Goal: Task Accomplishment & Management: Manage account settings

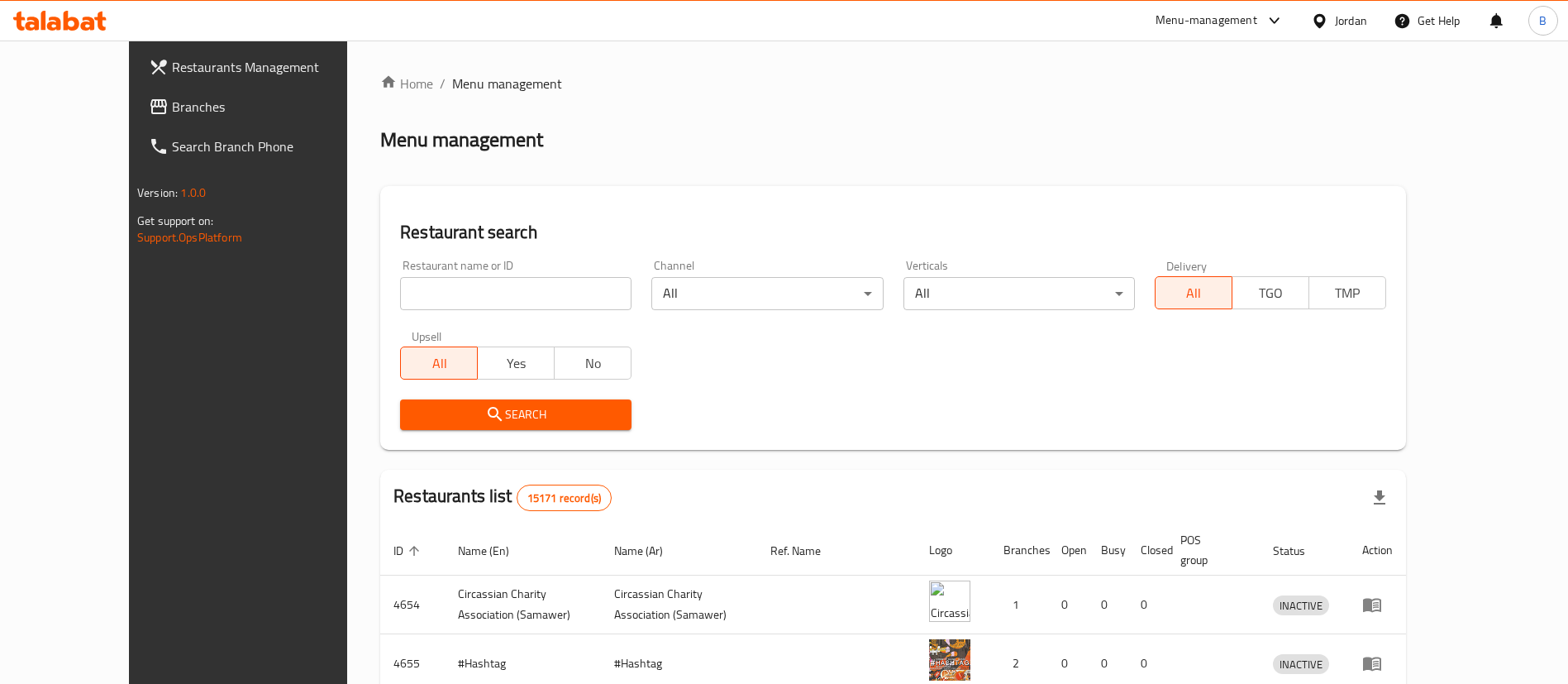
click at [500, 299] on input "search" at bounding box center [516, 294] width 232 height 33
paste input "773928"
type input "773928"
click button "Search" at bounding box center [516, 415] width 232 height 31
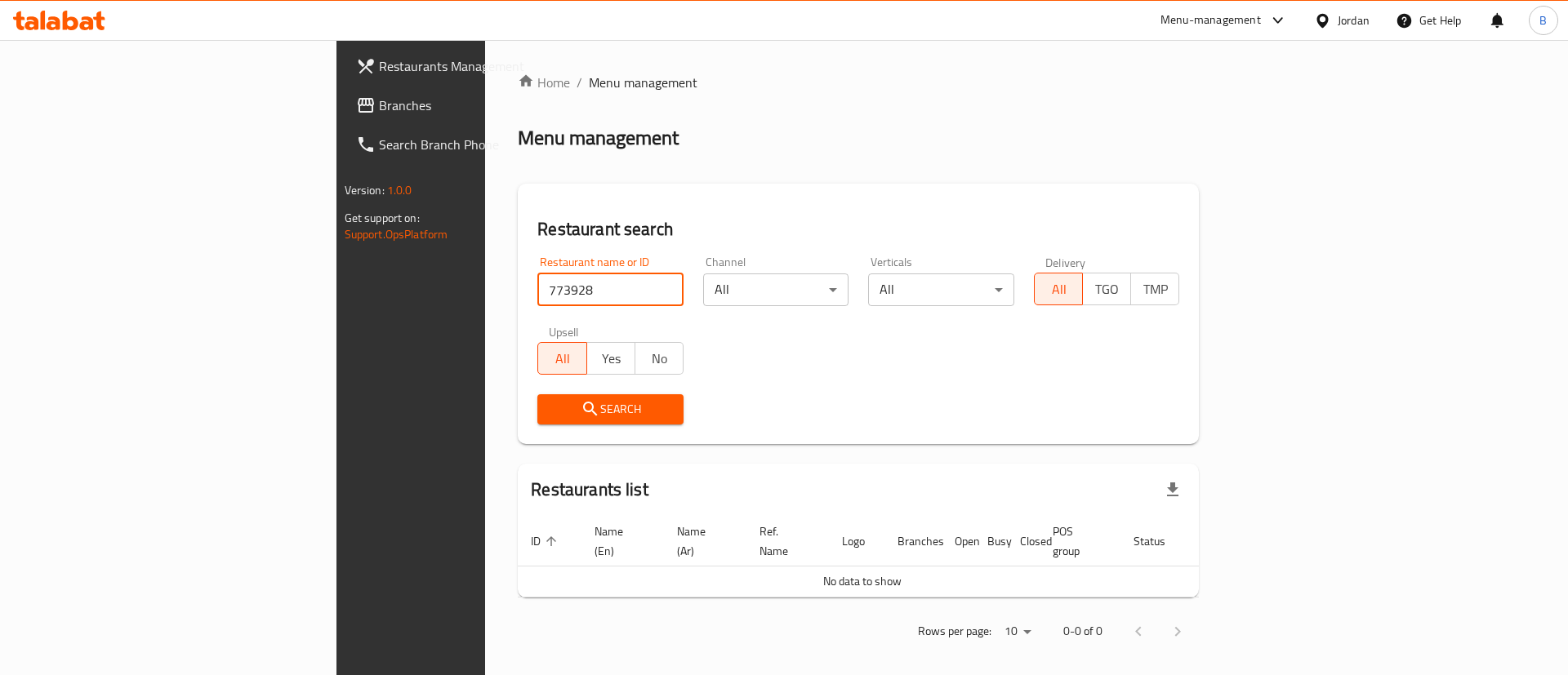
click at [379, 106] on span "Branches" at bounding box center [482, 105] width 207 height 19
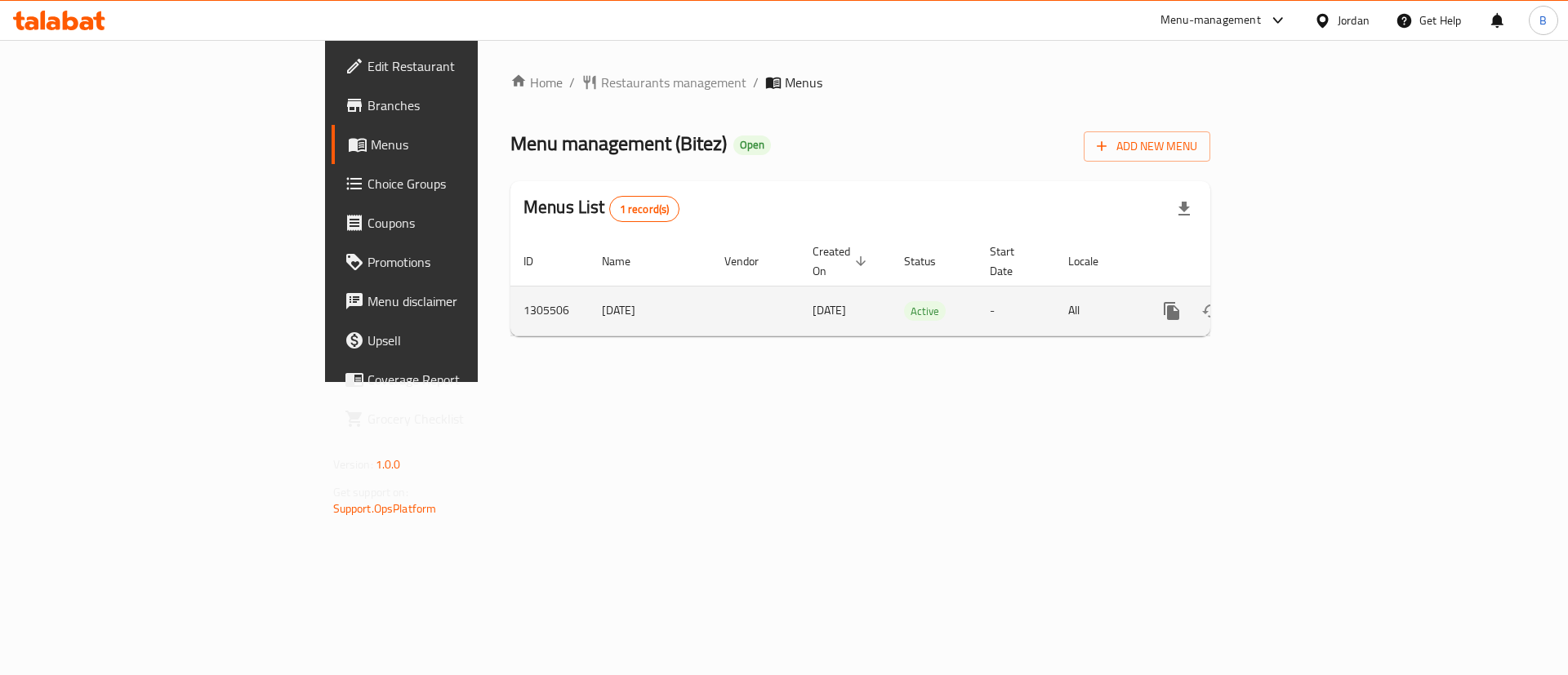
click at [1309, 291] on link "enhanced table" at bounding box center [1290, 311] width 39 height 39
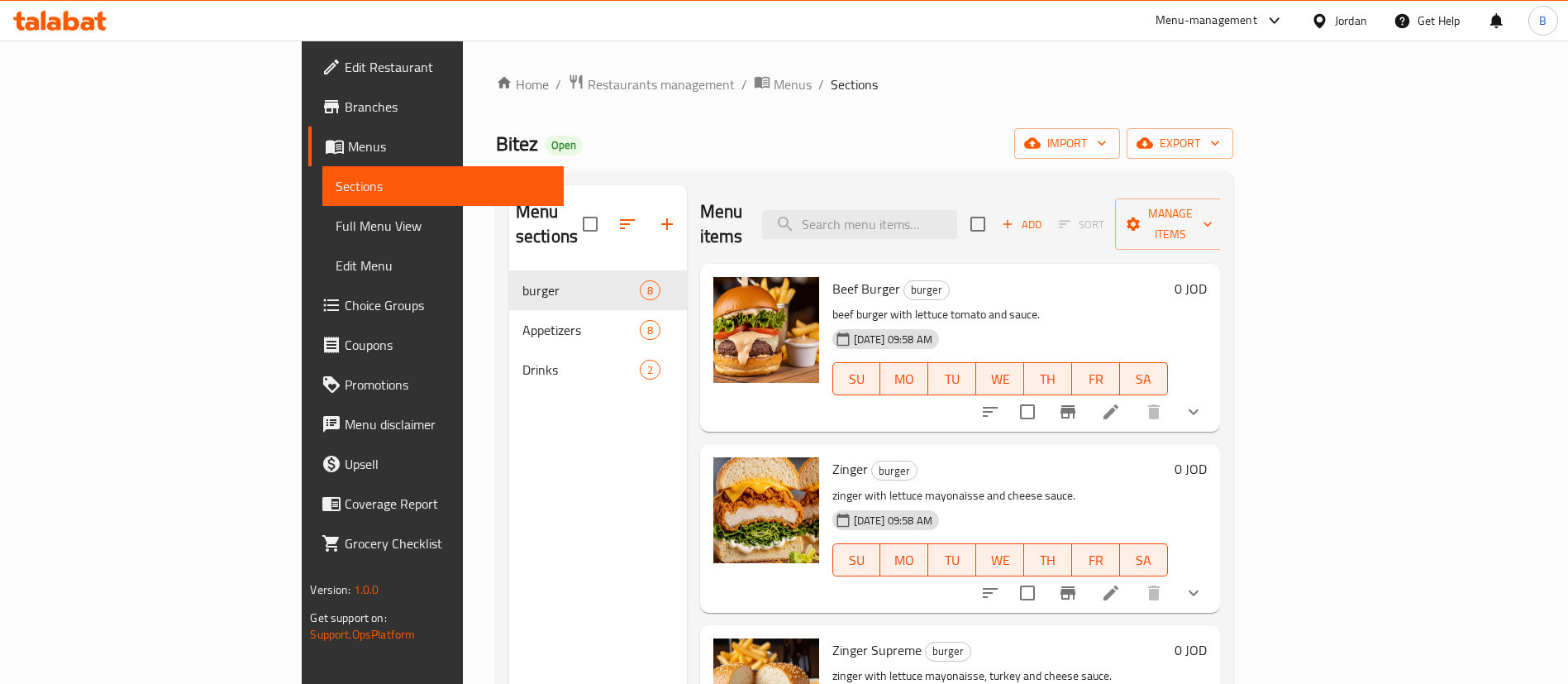
click at [1044, 219] on span "Add" at bounding box center [1021, 224] width 45 height 19
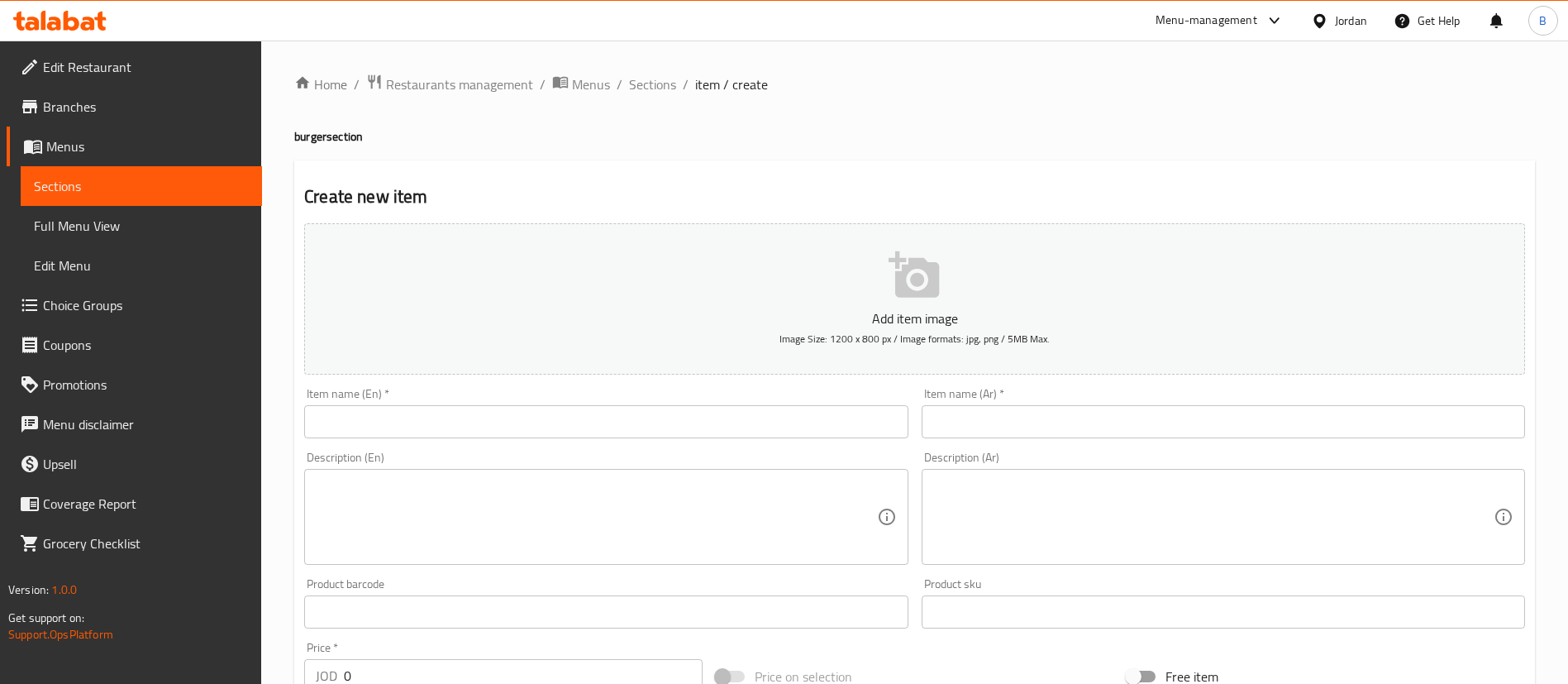
drag, startPoint x: 604, startPoint y: 436, endPoint x: 621, endPoint y: 463, distance: 31.9
click at [604, 436] on input "text" at bounding box center [606, 422] width 604 height 33
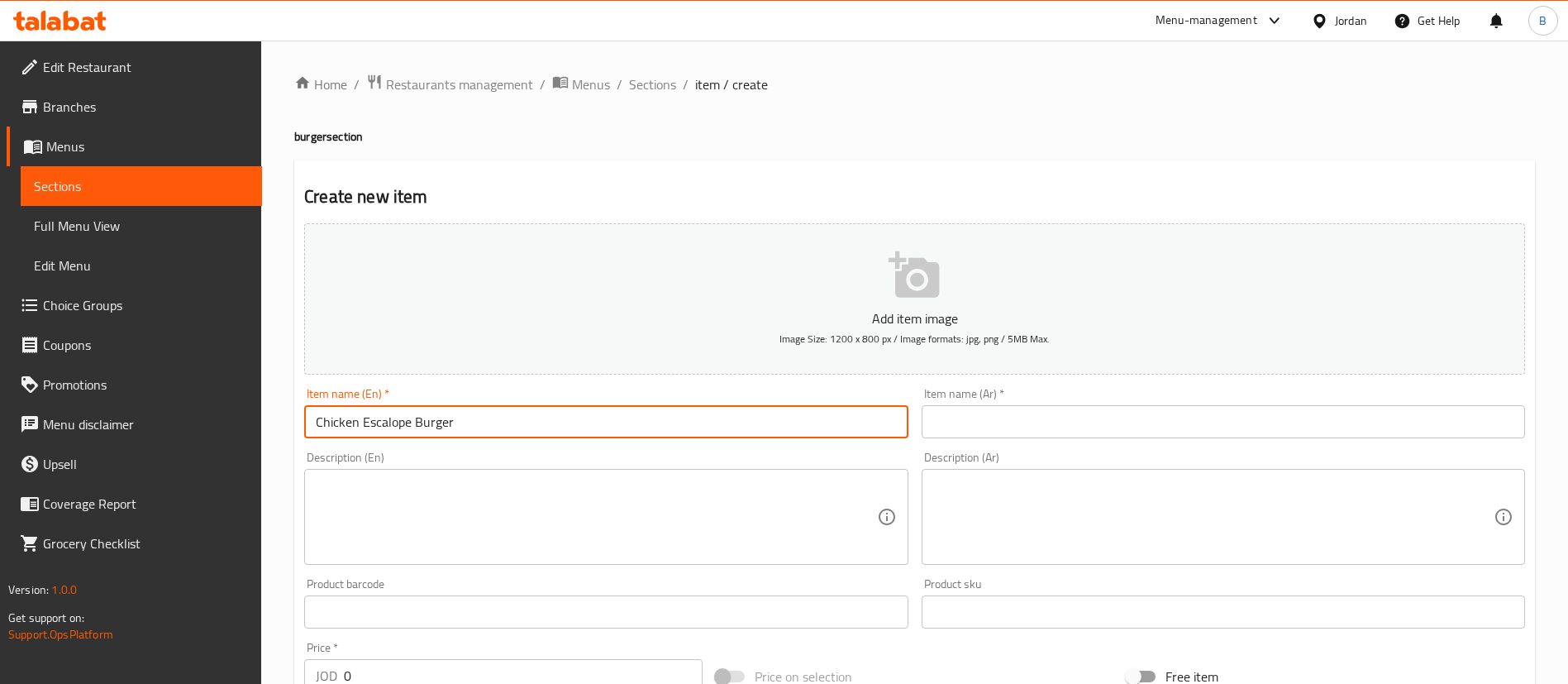
type input "Chicken Escalope Burger"
click at [983, 419] on input "text" at bounding box center [1224, 422] width 604 height 33
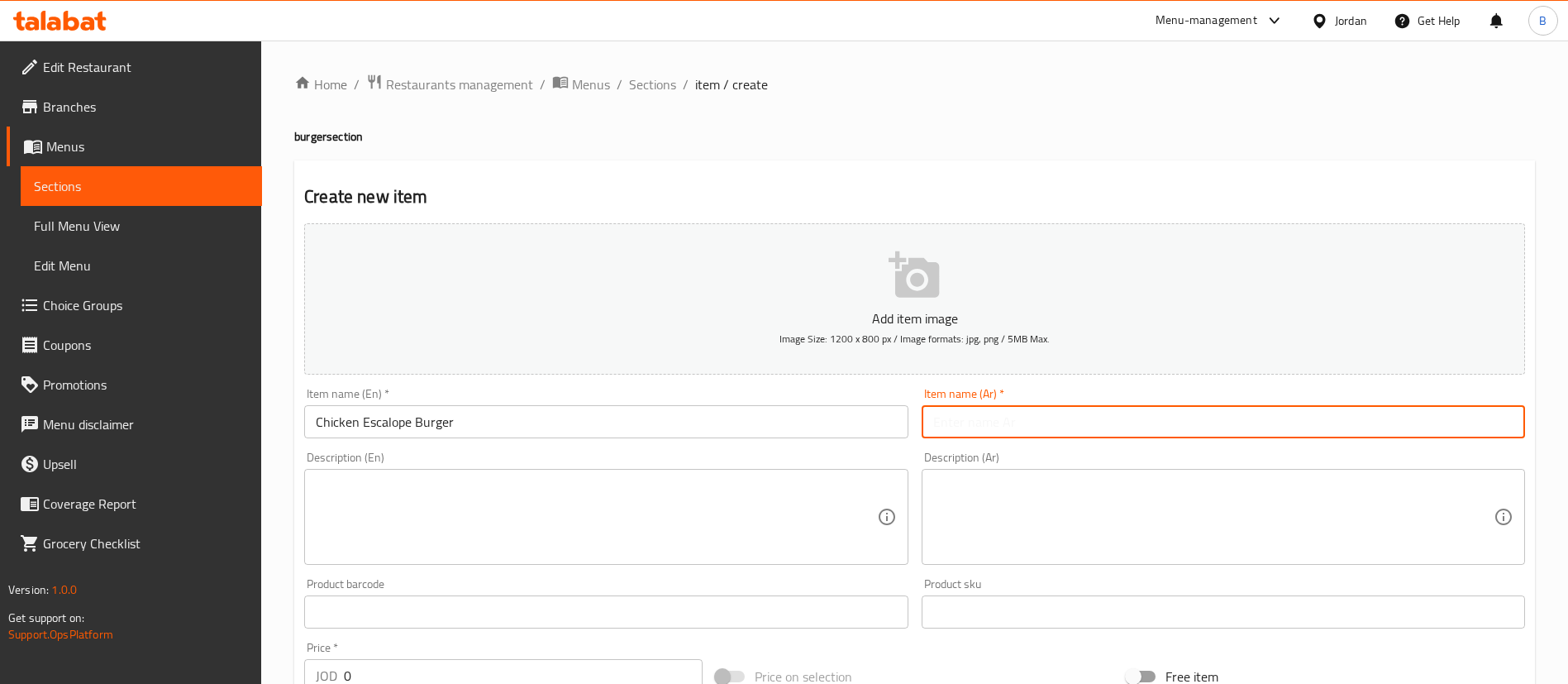
paste input "ساندويش برغر دجاج اسكالوب"
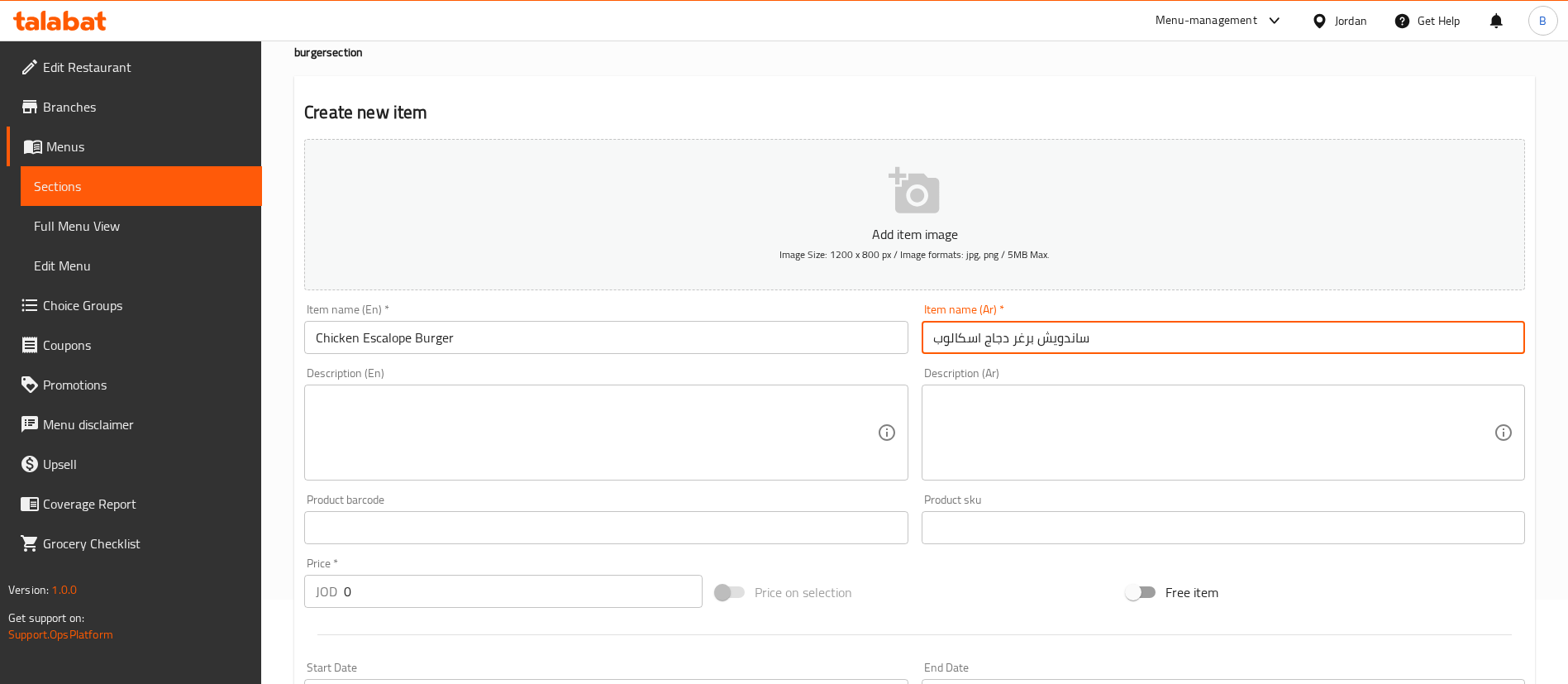
scroll to position [124, 0]
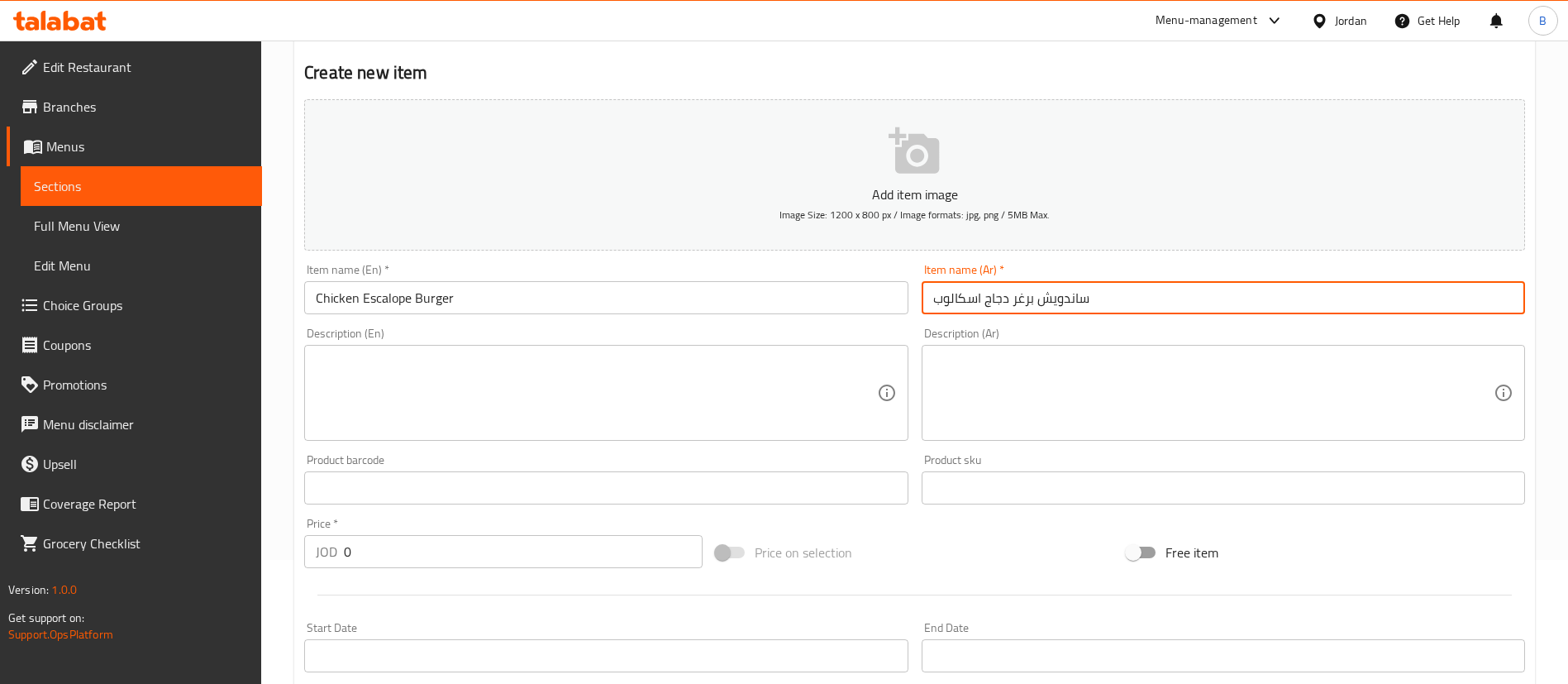
type input "ساندويش برغر دجاج اسكالوب"
drag, startPoint x: 364, startPoint y: 553, endPoint x: 333, endPoint y: 553, distance: 31.0
click at [350, 553] on input "0" at bounding box center [522, 552] width 359 height 33
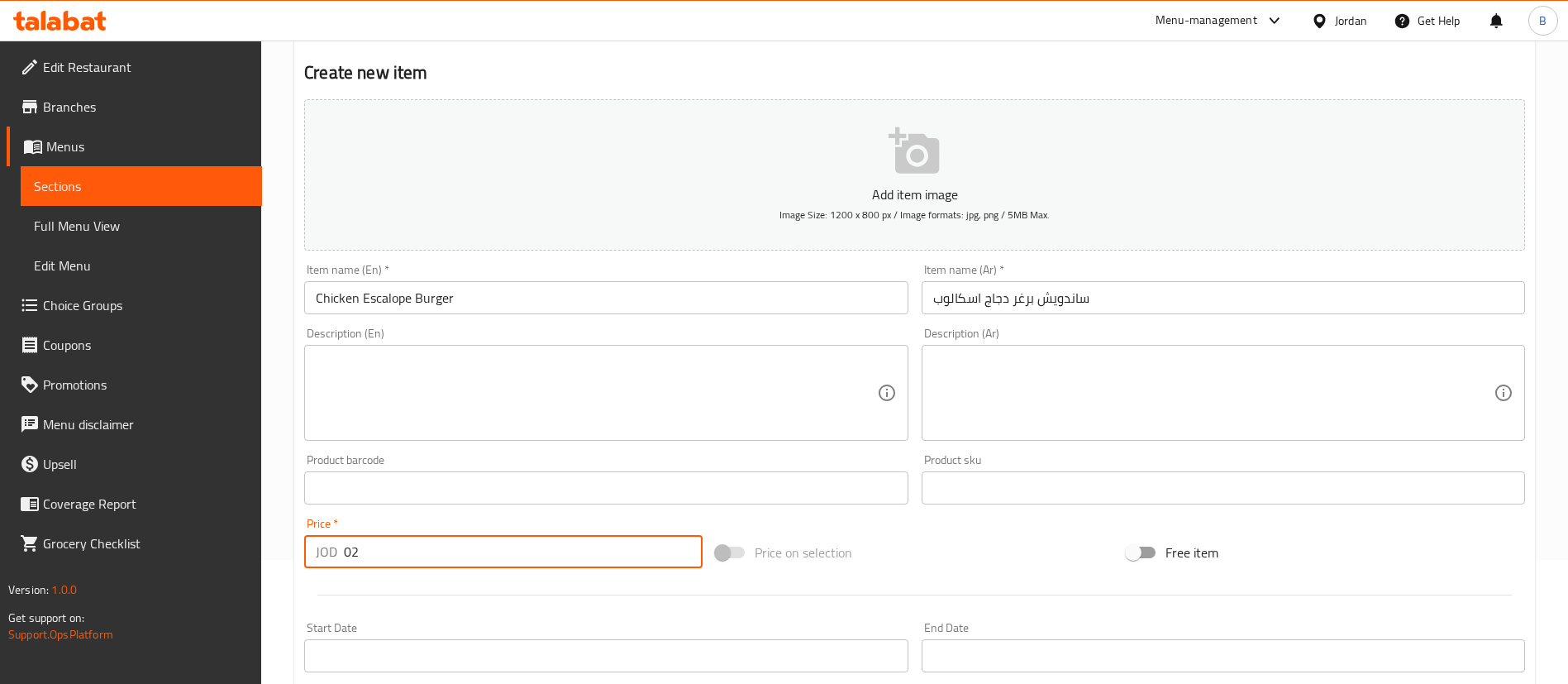
drag, startPoint x: 380, startPoint y: 554, endPoint x: 184, endPoint y: 552, distance: 196.0
click at [210, 556] on div "Edit Restaurant Branches Menus Sections Full Menu View Edit Menu Choice Groups …" at bounding box center [784, 480] width 1568 height 1128
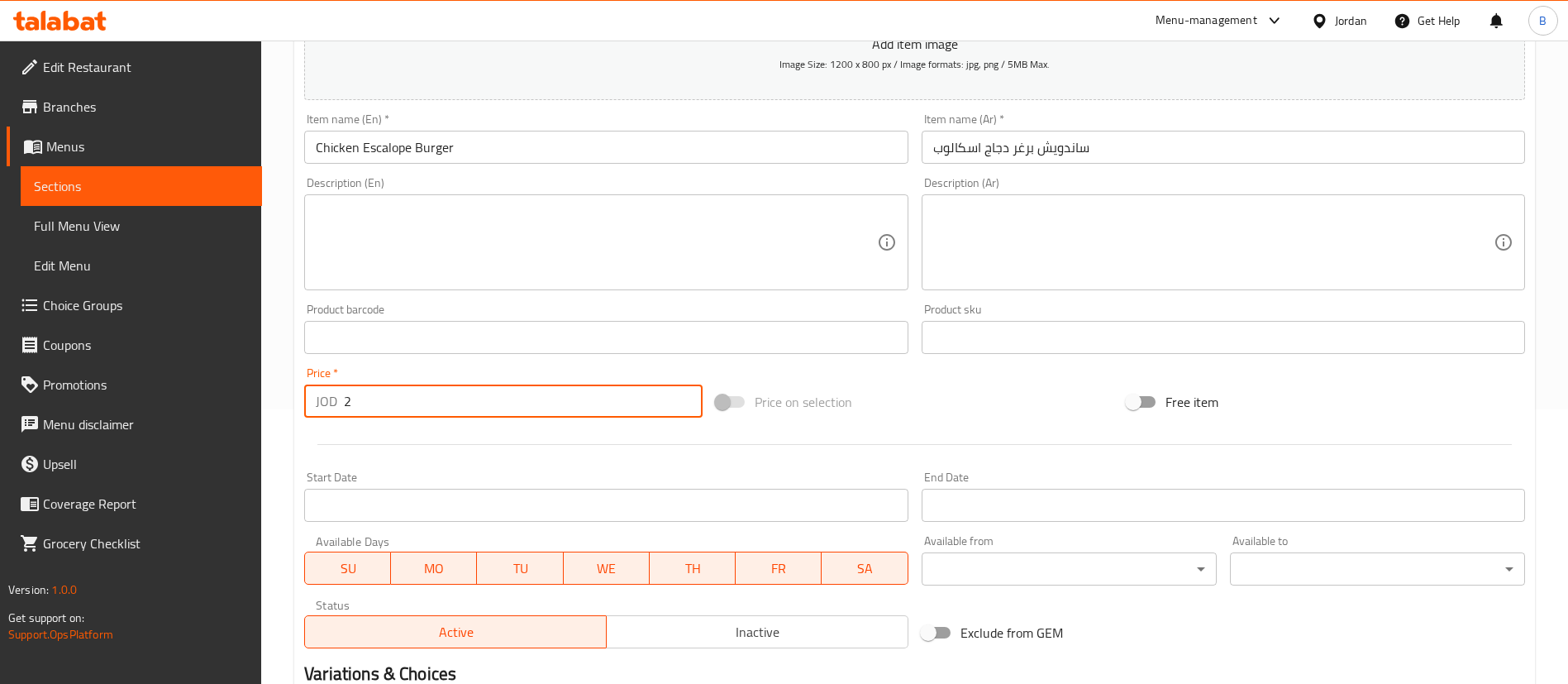
scroll to position [485, 0]
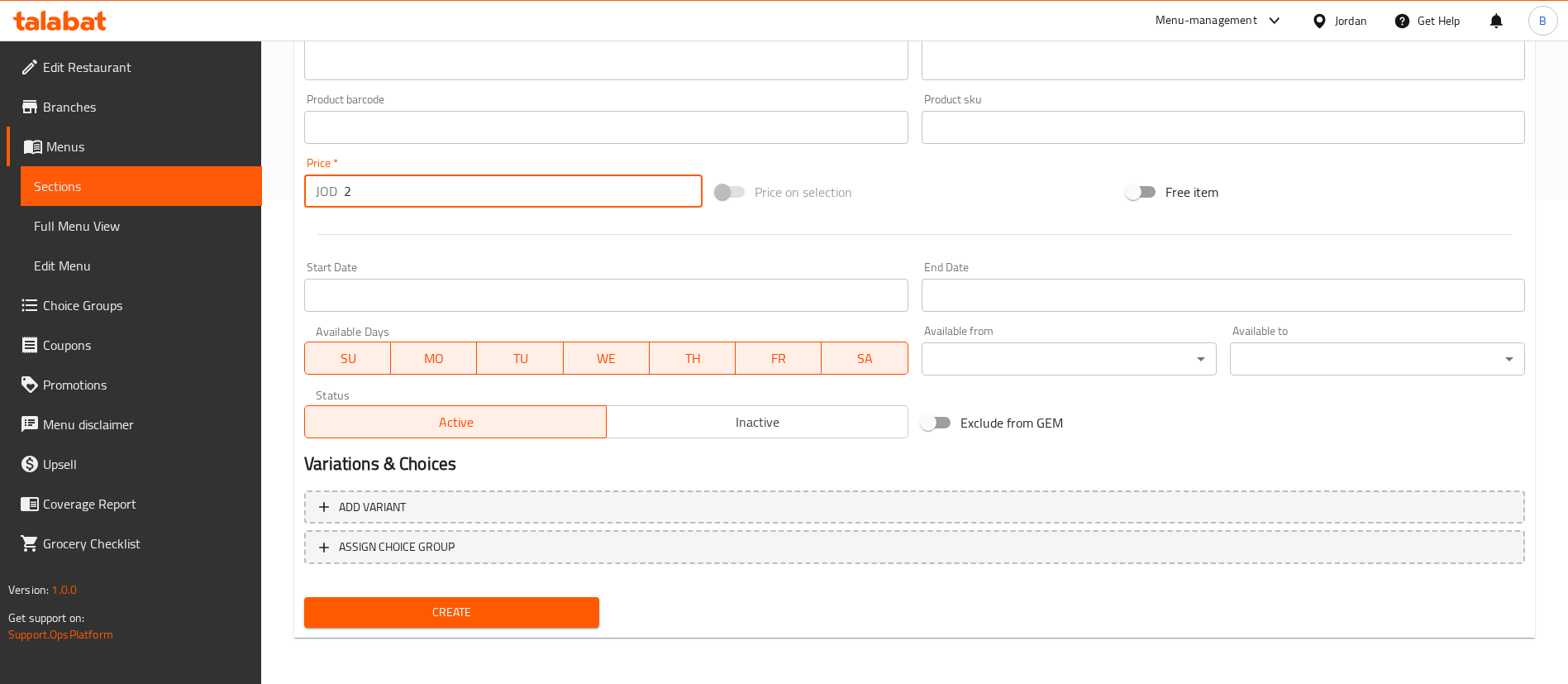
type input "2"
click at [471, 603] on span "Create" at bounding box center [451, 613] width 269 height 20
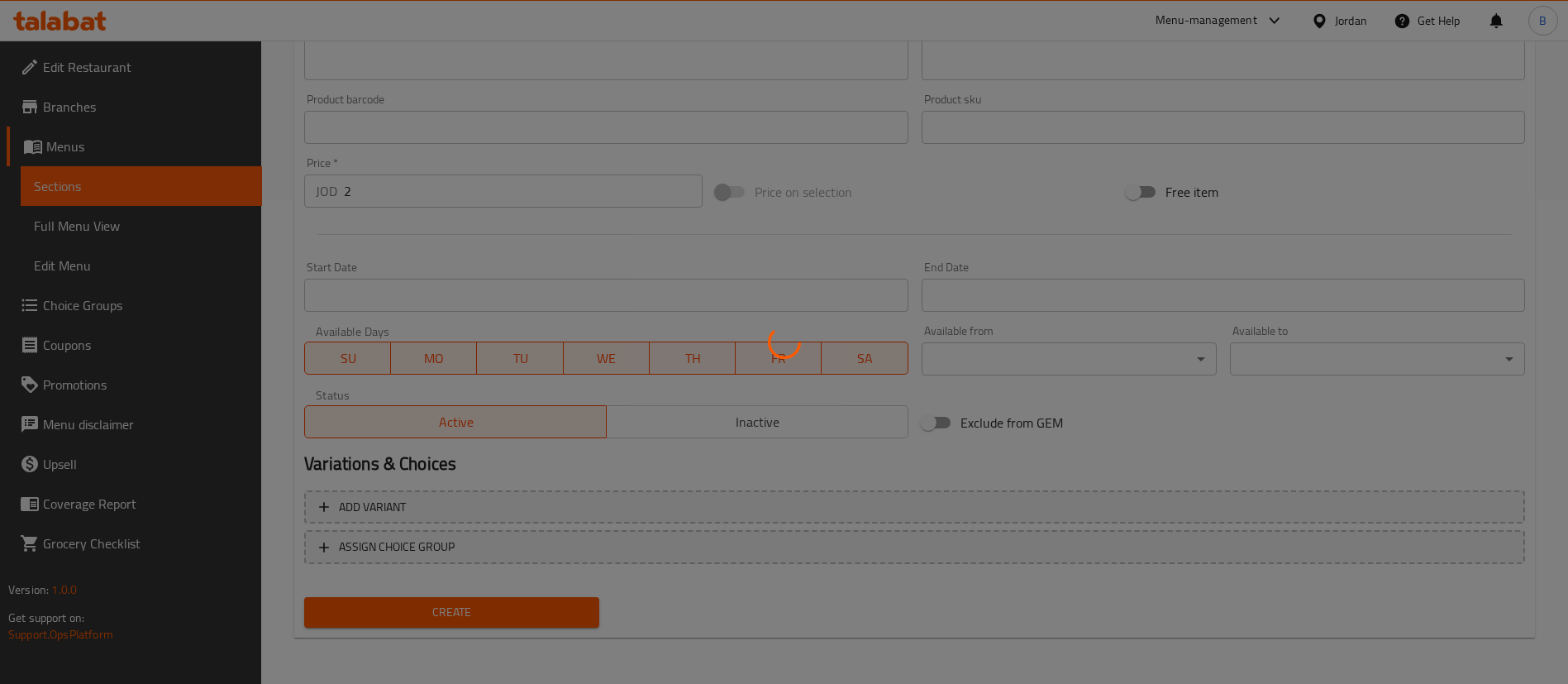
type input "0"
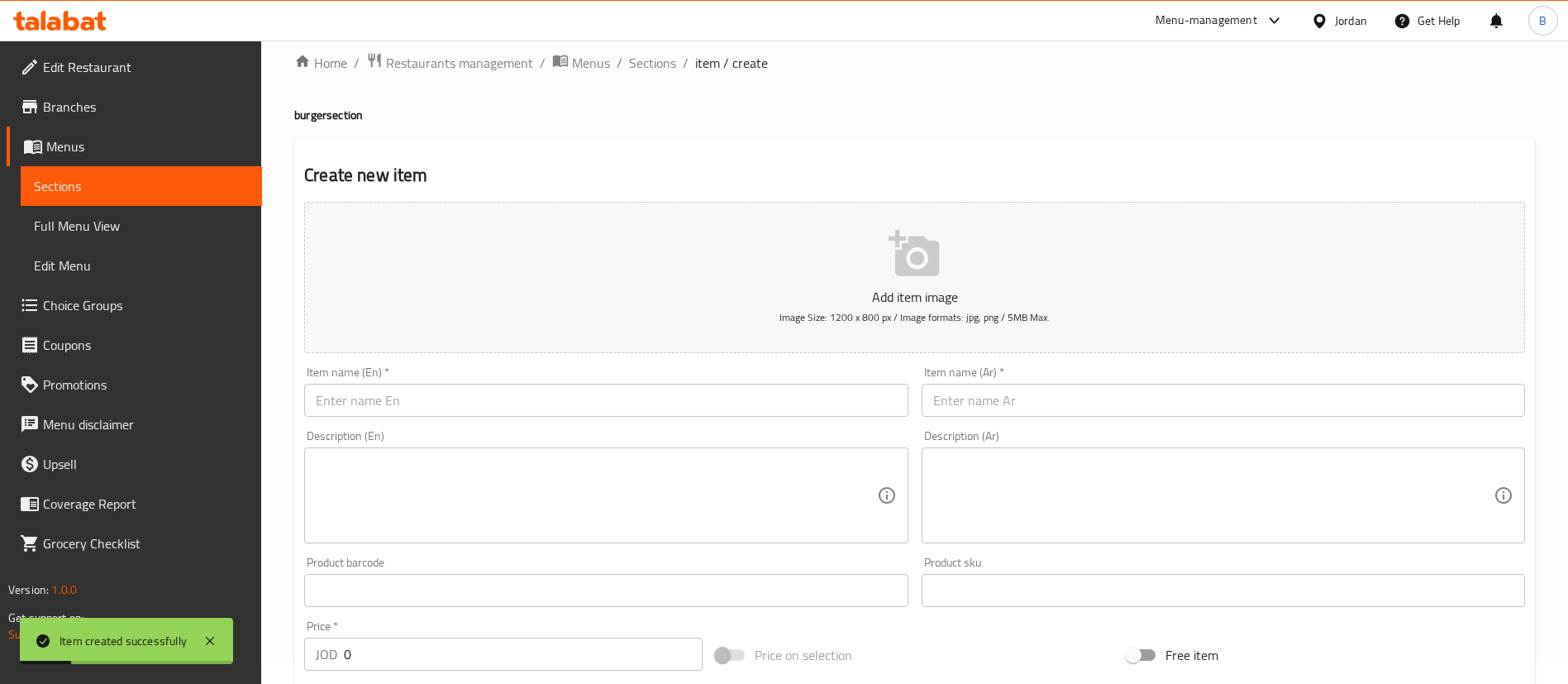
scroll to position [0, 0]
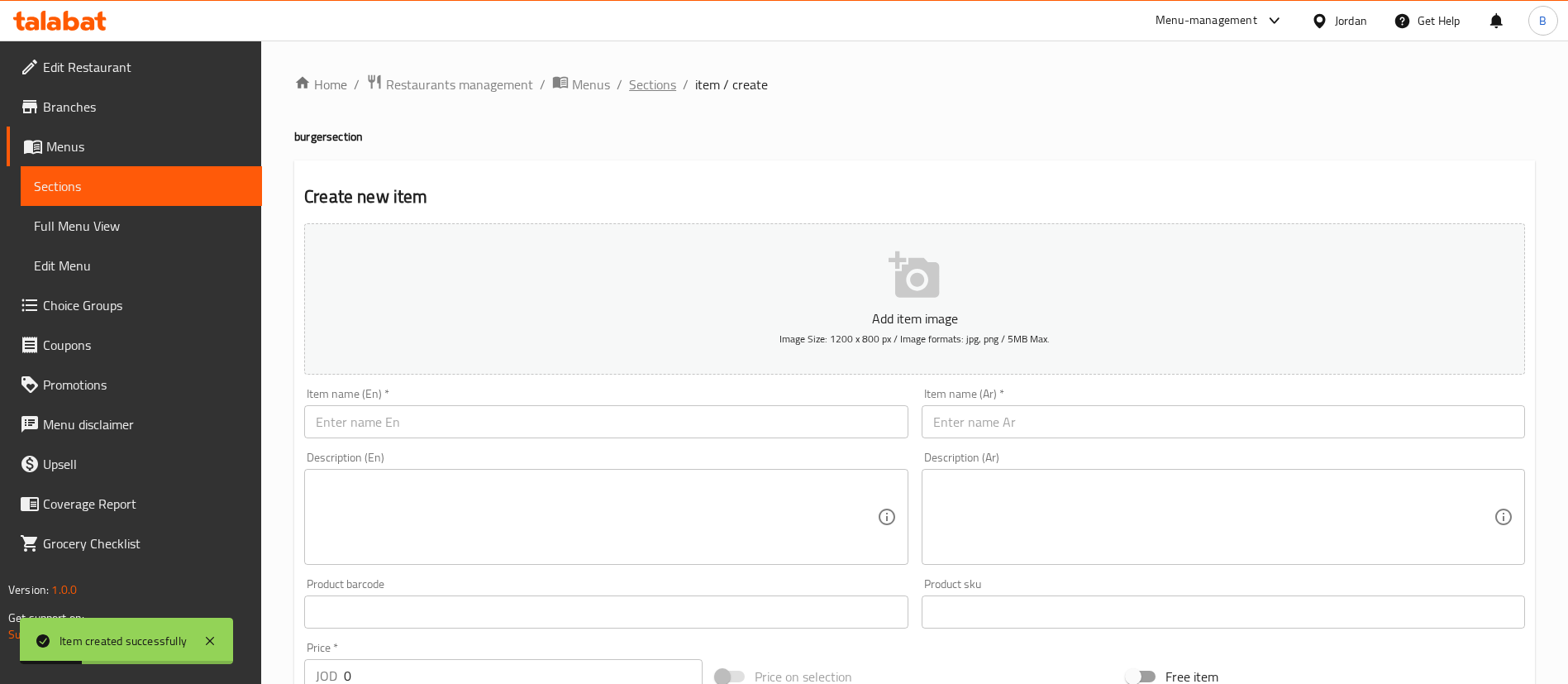
click at [666, 91] on span "Sections" at bounding box center [653, 84] width 47 height 20
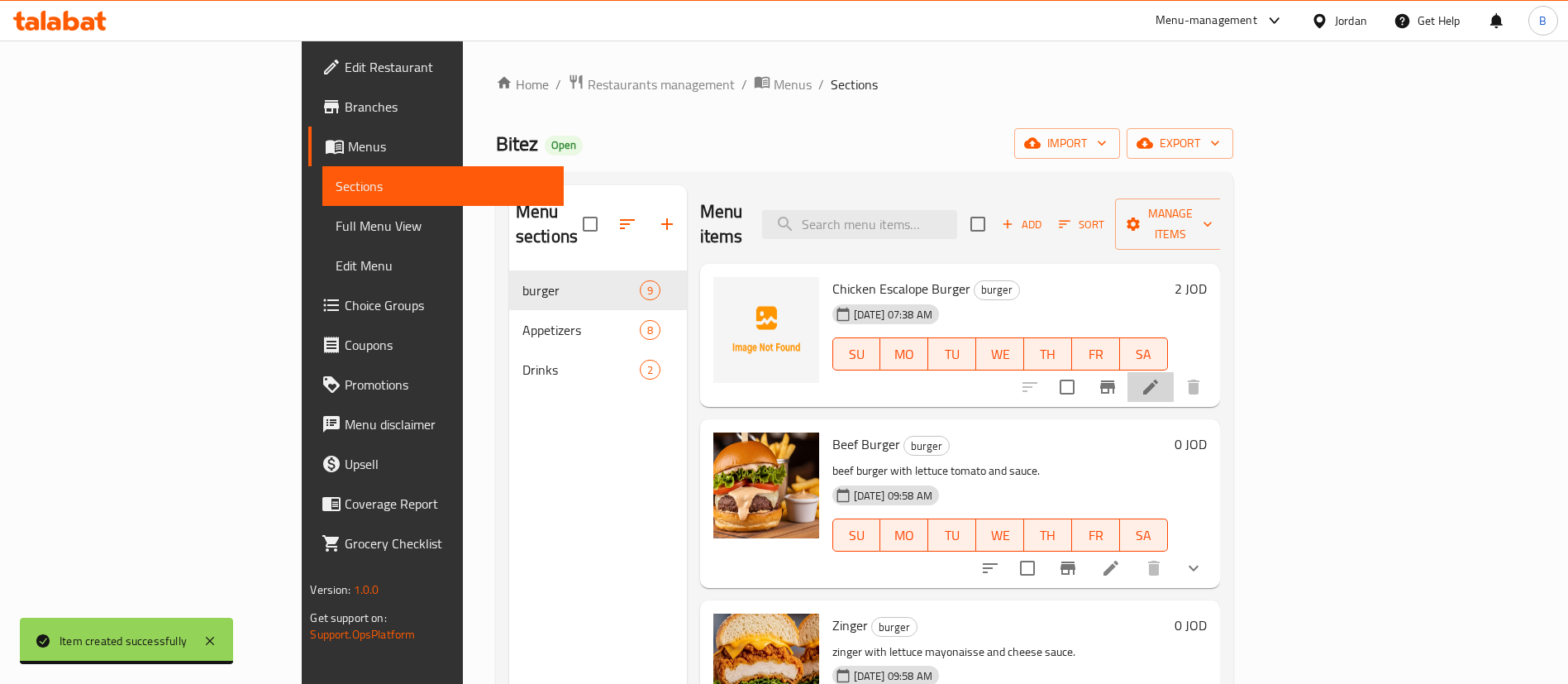
click at [1158, 379] on icon at bounding box center [1151, 387] width 15 height 15
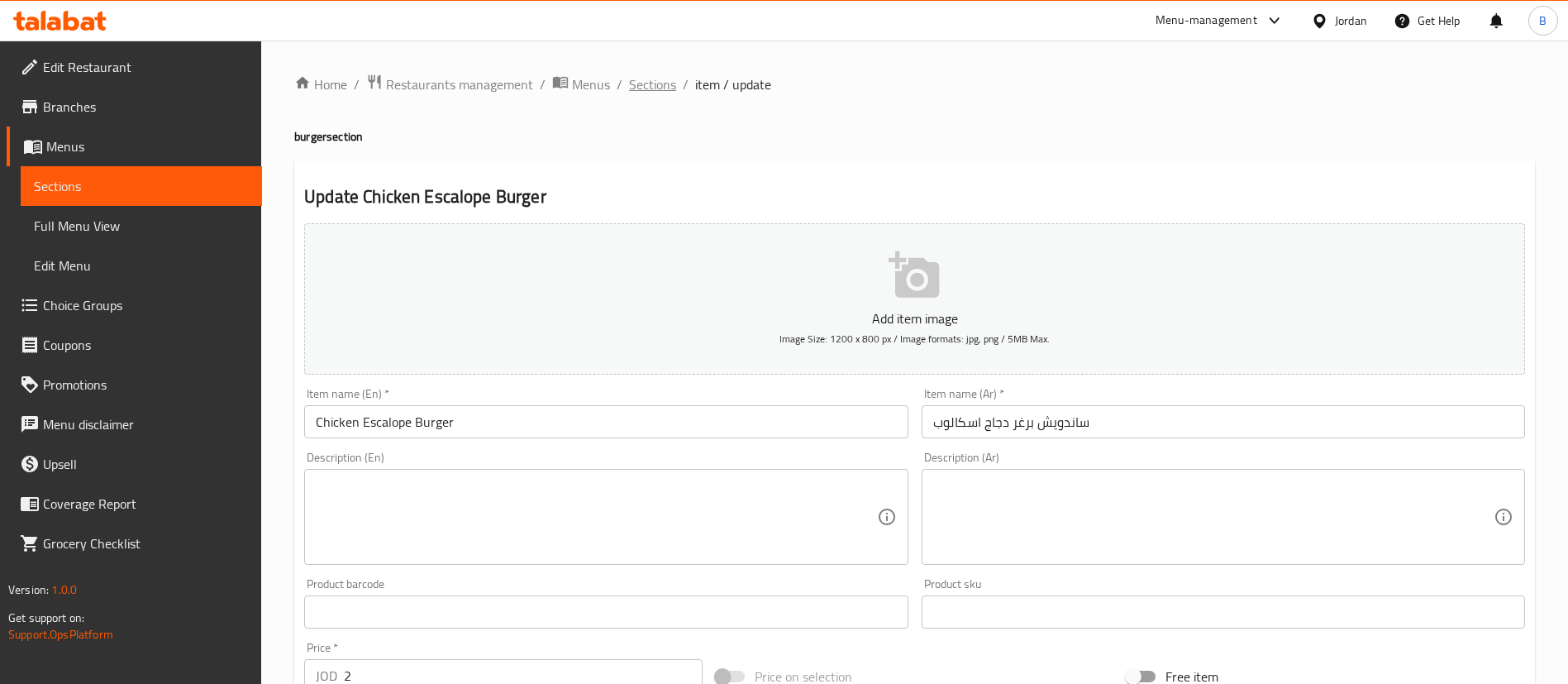
click at [641, 82] on span "Sections" at bounding box center [653, 84] width 47 height 20
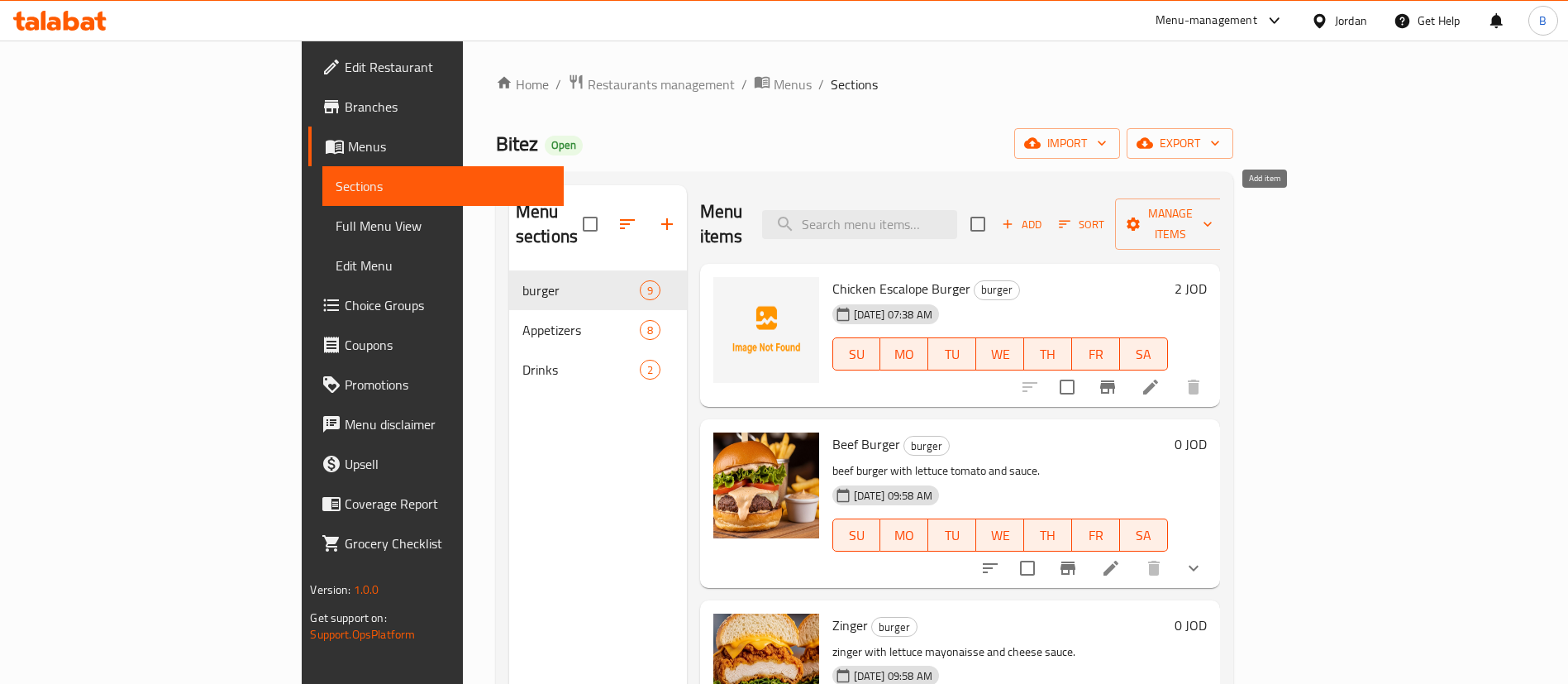
click at [1044, 215] on span "Add" at bounding box center [1021, 224] width 45 height 19
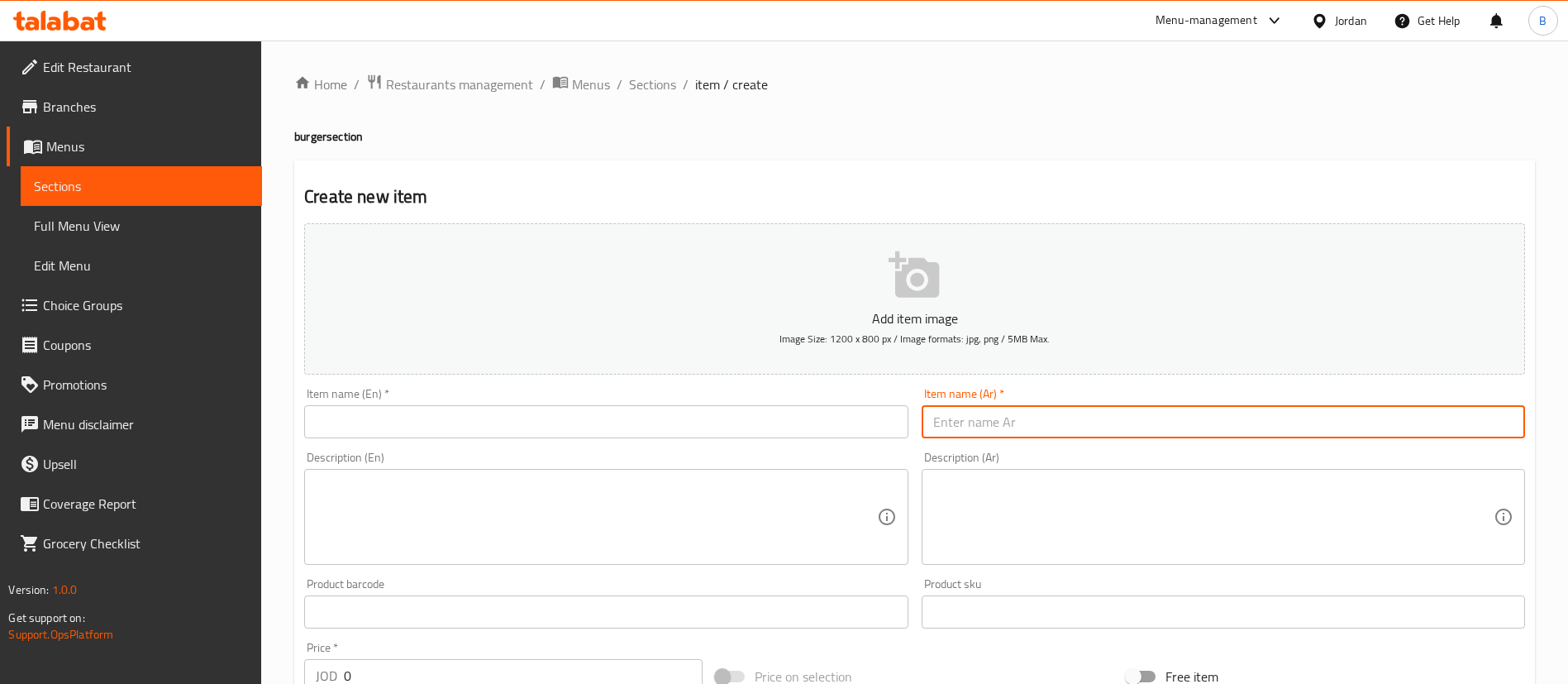
click at [1035, 410] on input "text" at bounding box center [1224, 422] width 604 height 33
paste input "وجبة برغر دجاج اسكالوب"
type input "وجبة برغر دجاج اسكالوب"
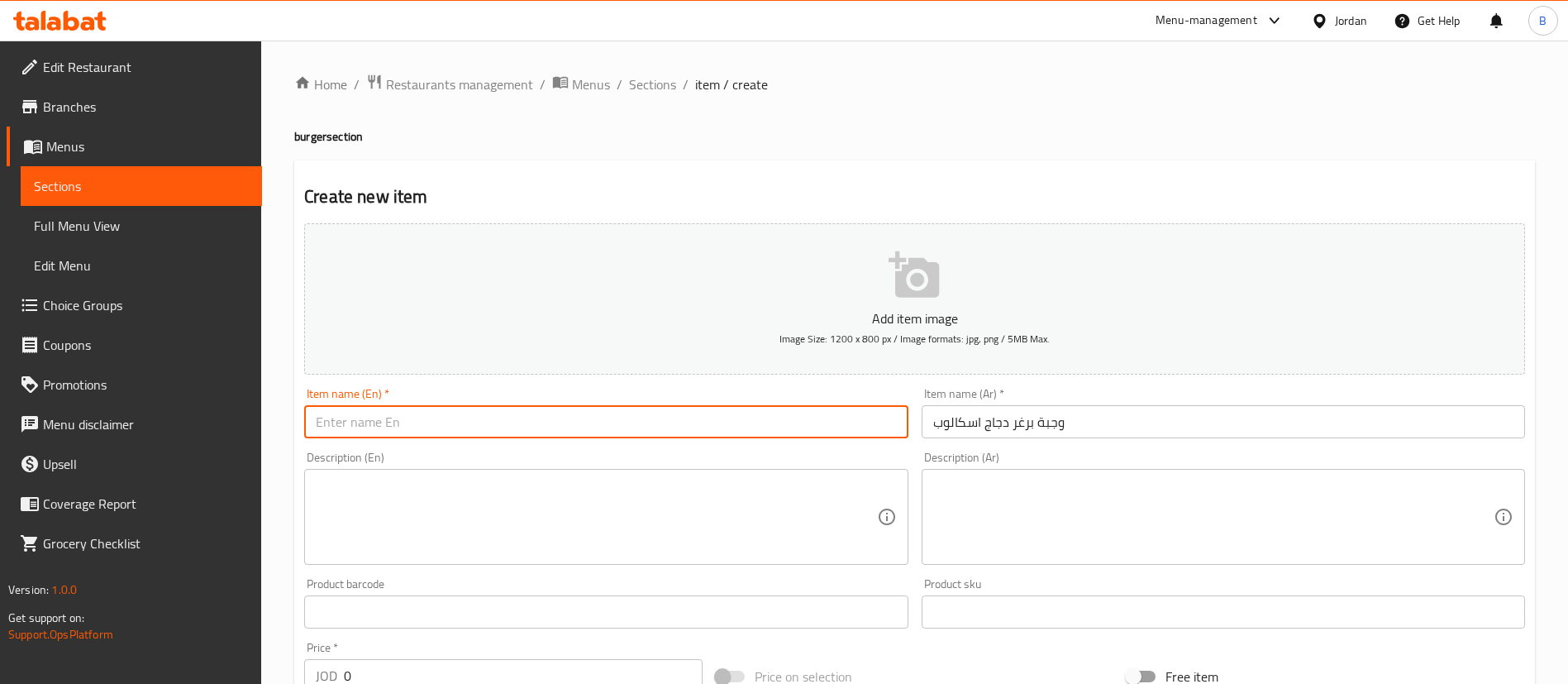
click at [837, 417] on input "text" at bounding box center [606, 422] width 604 height 33
type input "Chicken Escalope Burger Meal"
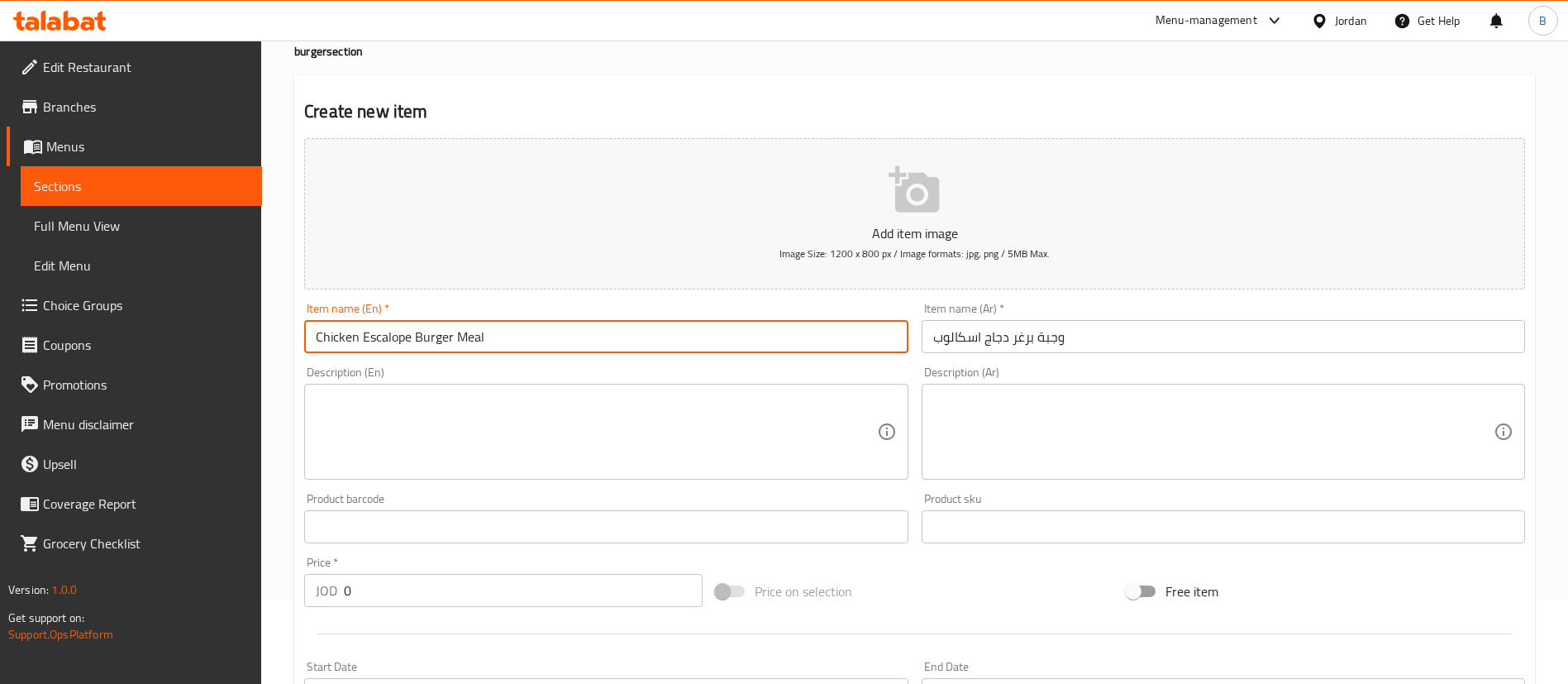
scroll to position [124, 0]
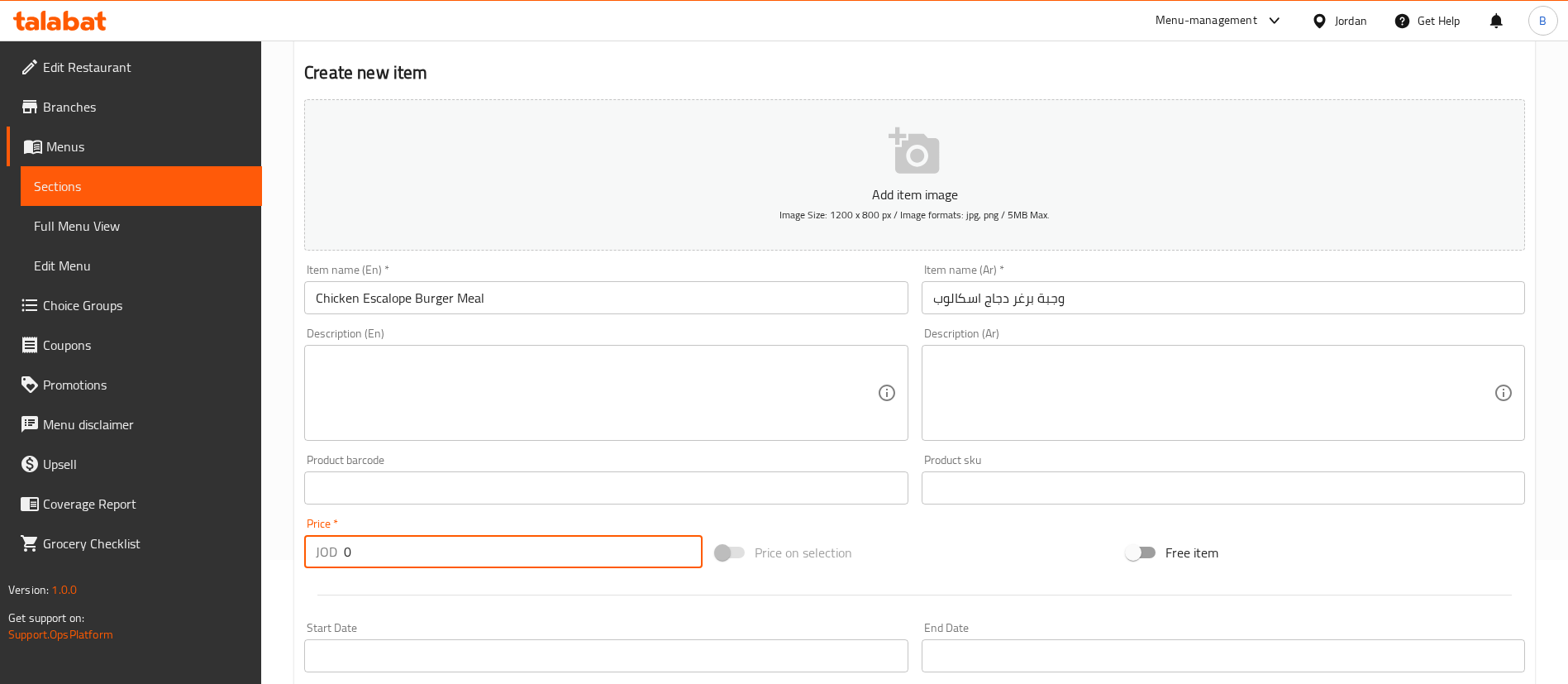
drag, startPoint x: 405, startPoint y: 563, endPoint x: 96, endPoint y: 541, distance: 309.8
click at [111, 541] on div "Edit Restaurant Branches Menus Sections Full Menu View Edit Menu Choice Groups …" at bounding box center [784, 480] width 1568 height 1128
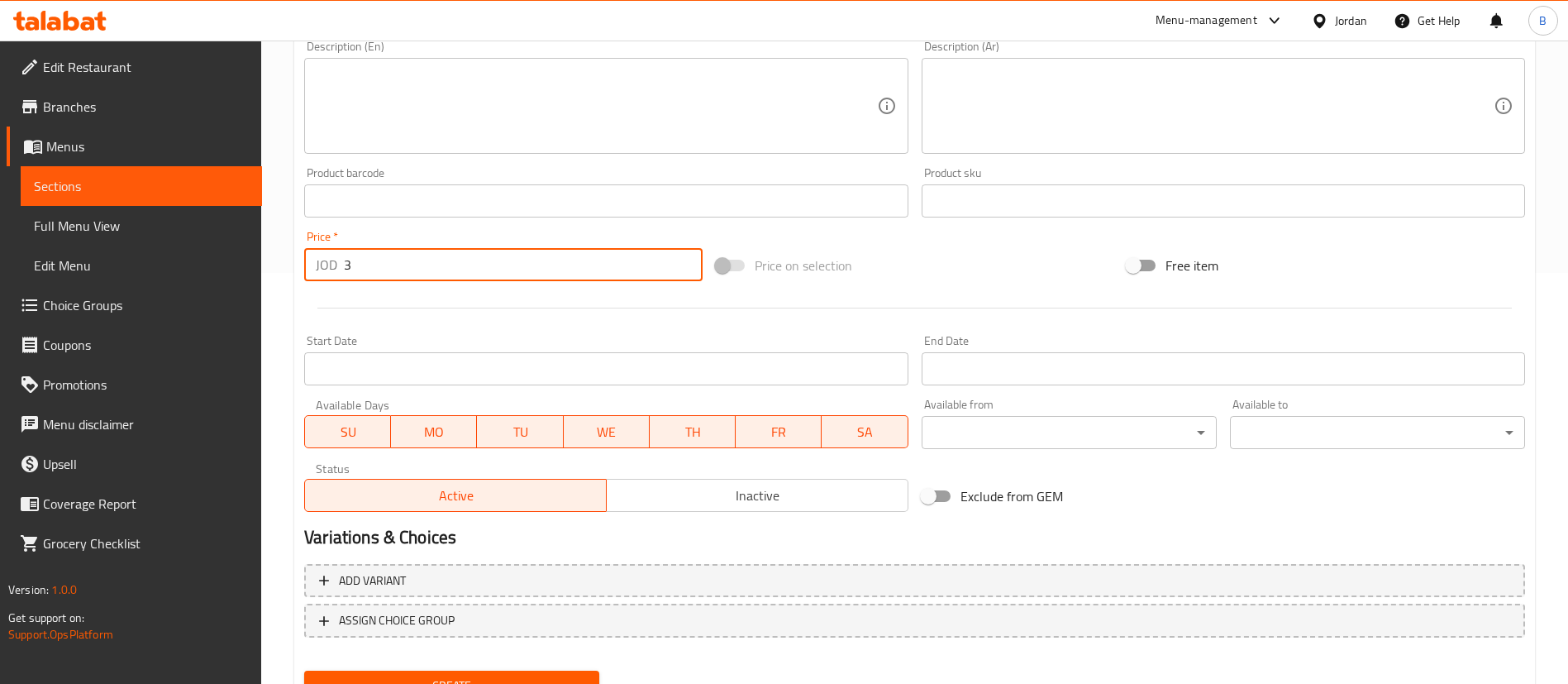
scroll to position [485, 0]
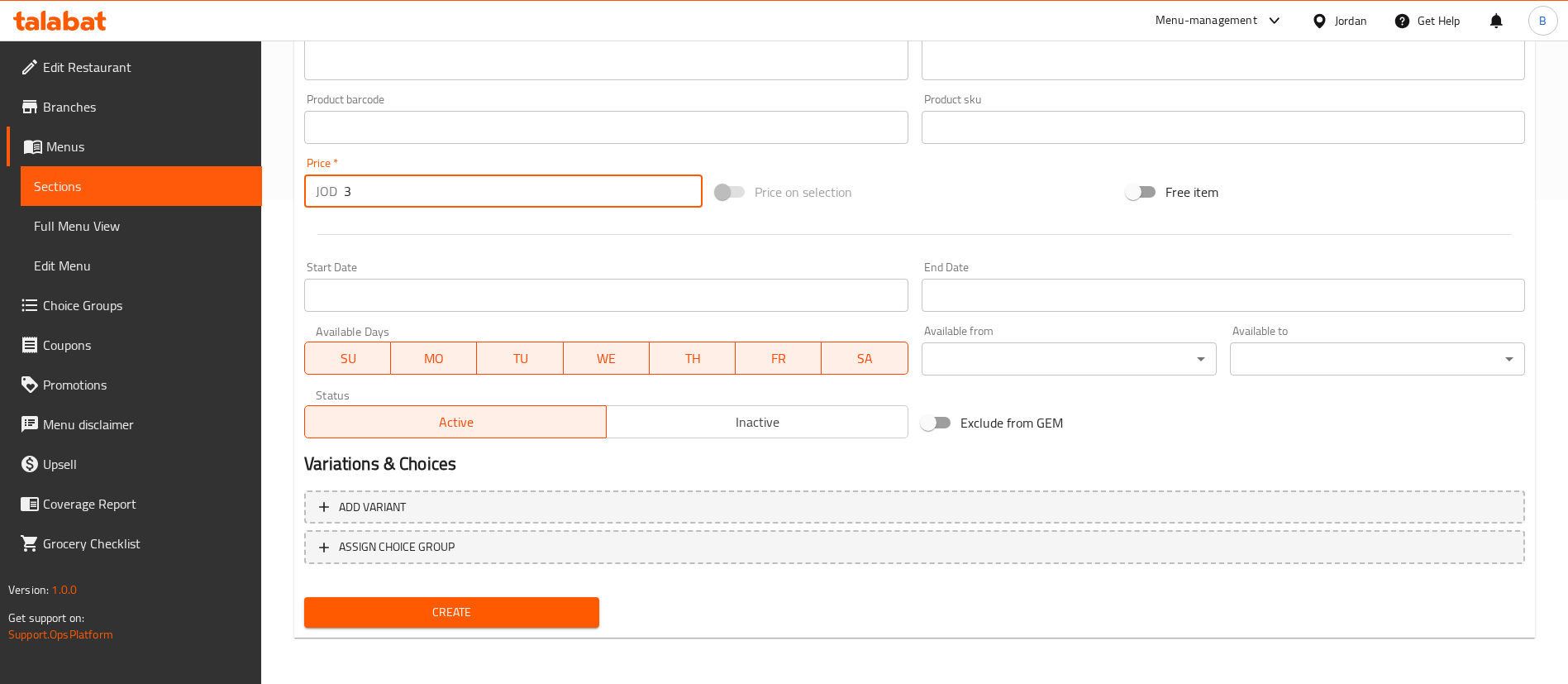
type input "3"
click at [457, 615] on span "Create" at bounding box center [451, 613] width 269 height 20
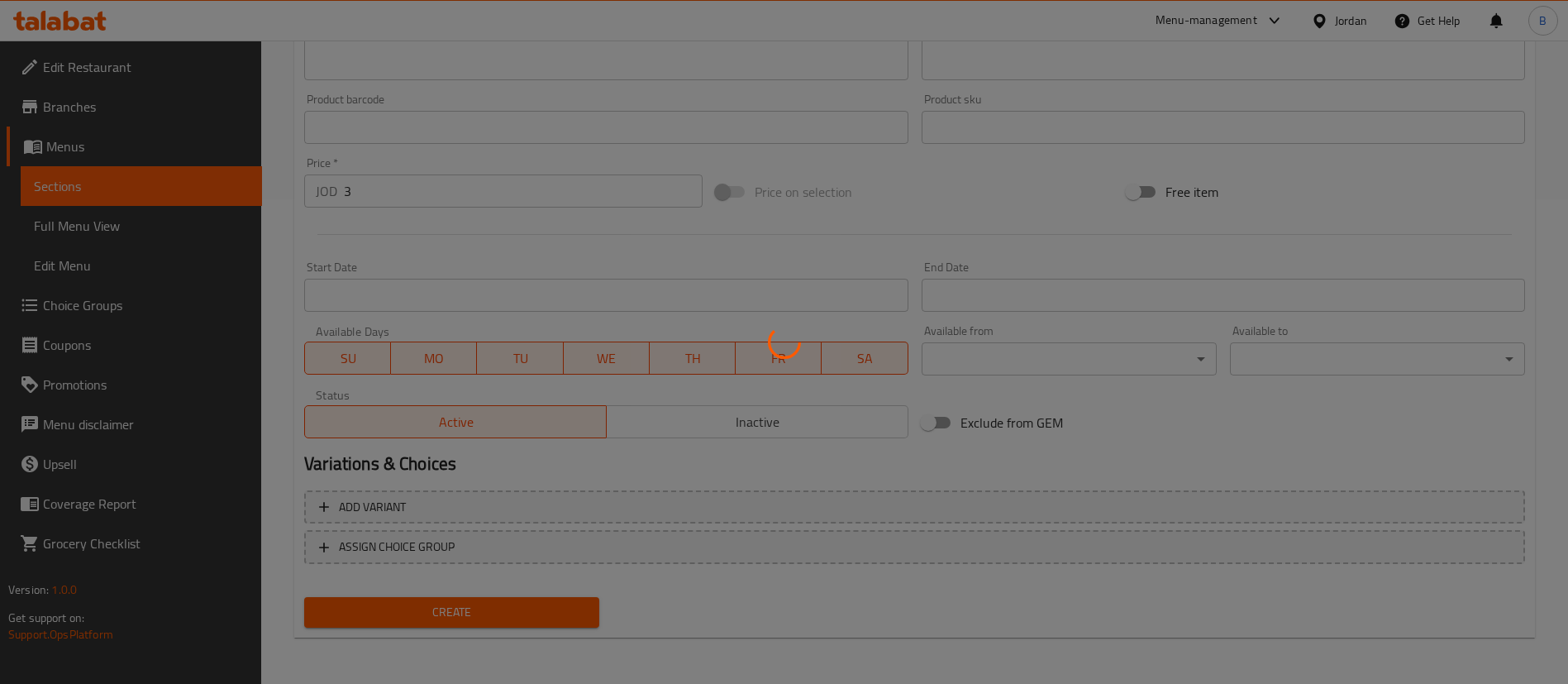
type input "0"
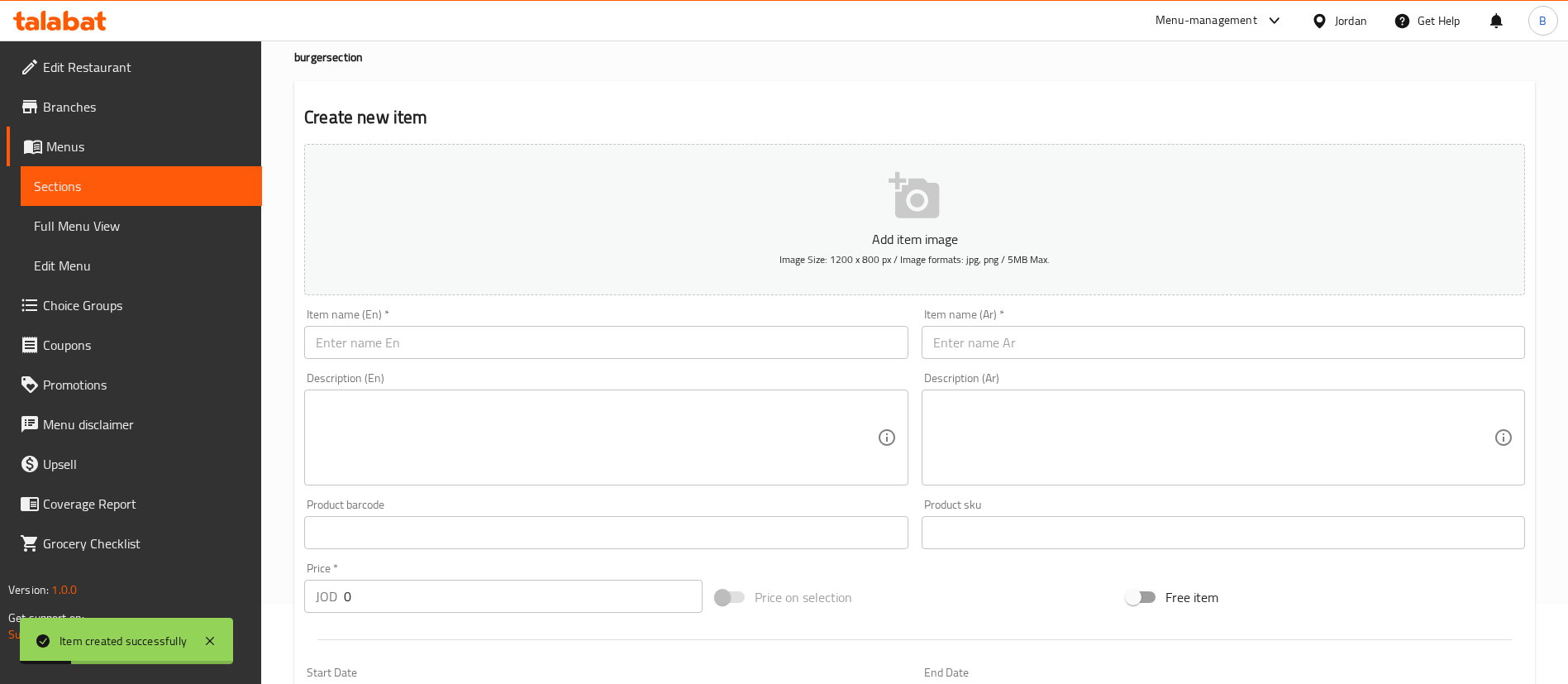
scroll to position [0, 0]
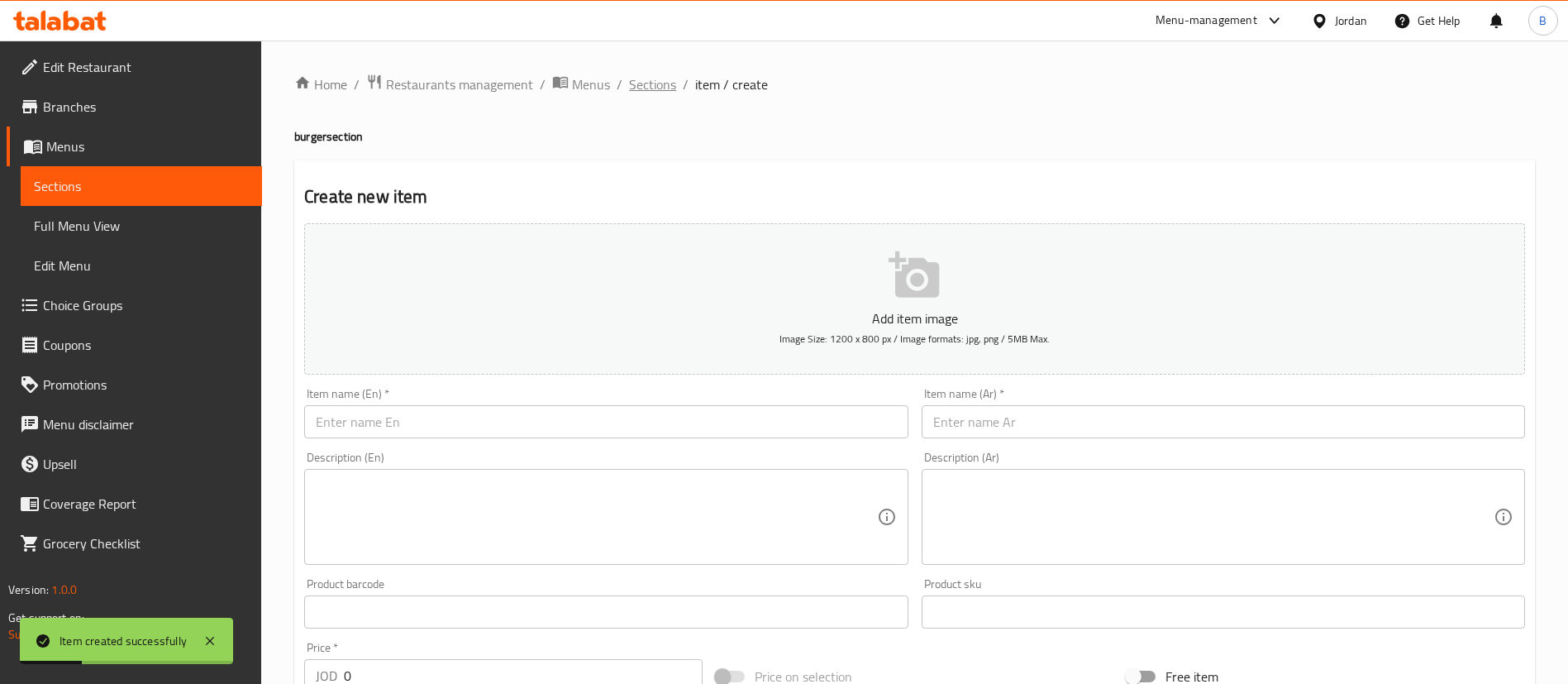
click at [643, 90] on span "Sections" at bounding box center [653, 84] width 47 height 20
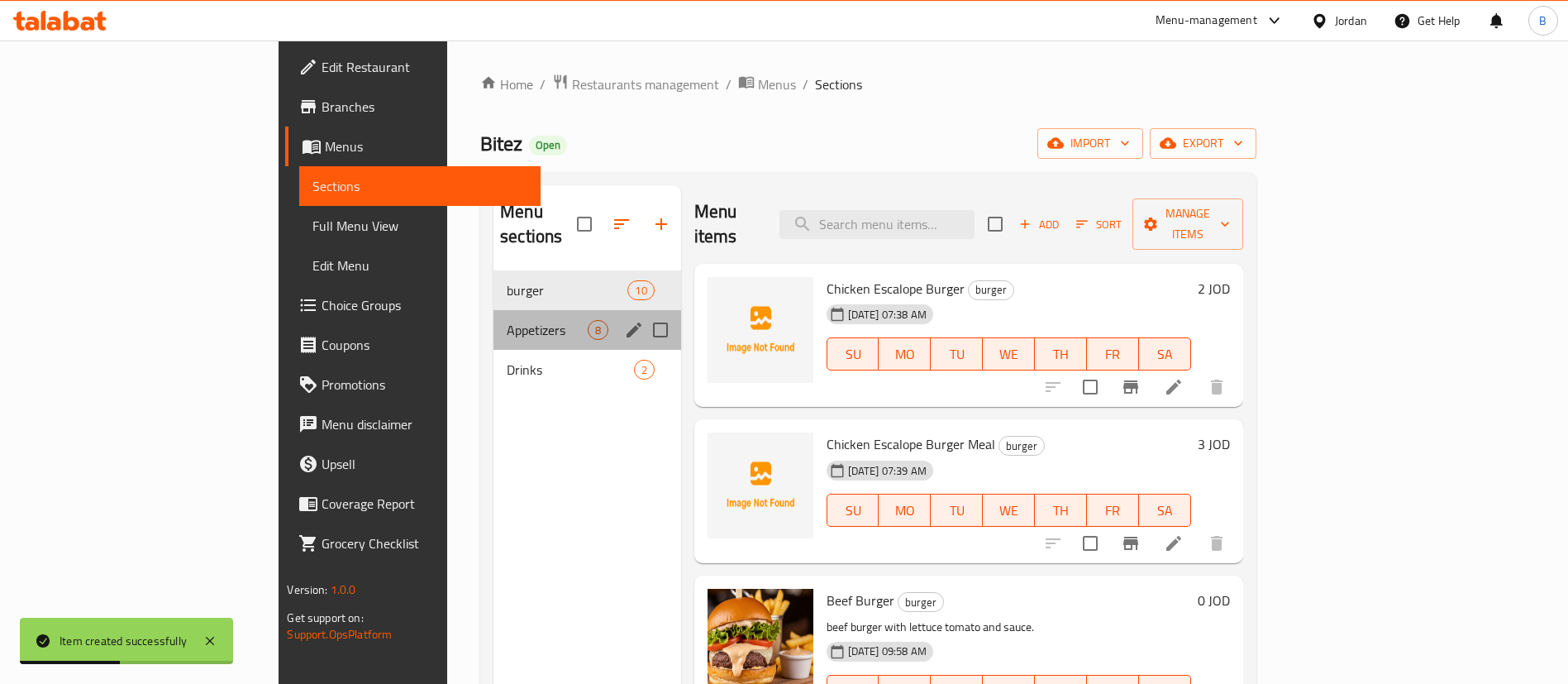
click at [506, 320] on span "Appetizers" at bounding box center [546, 329] width 81 height 20
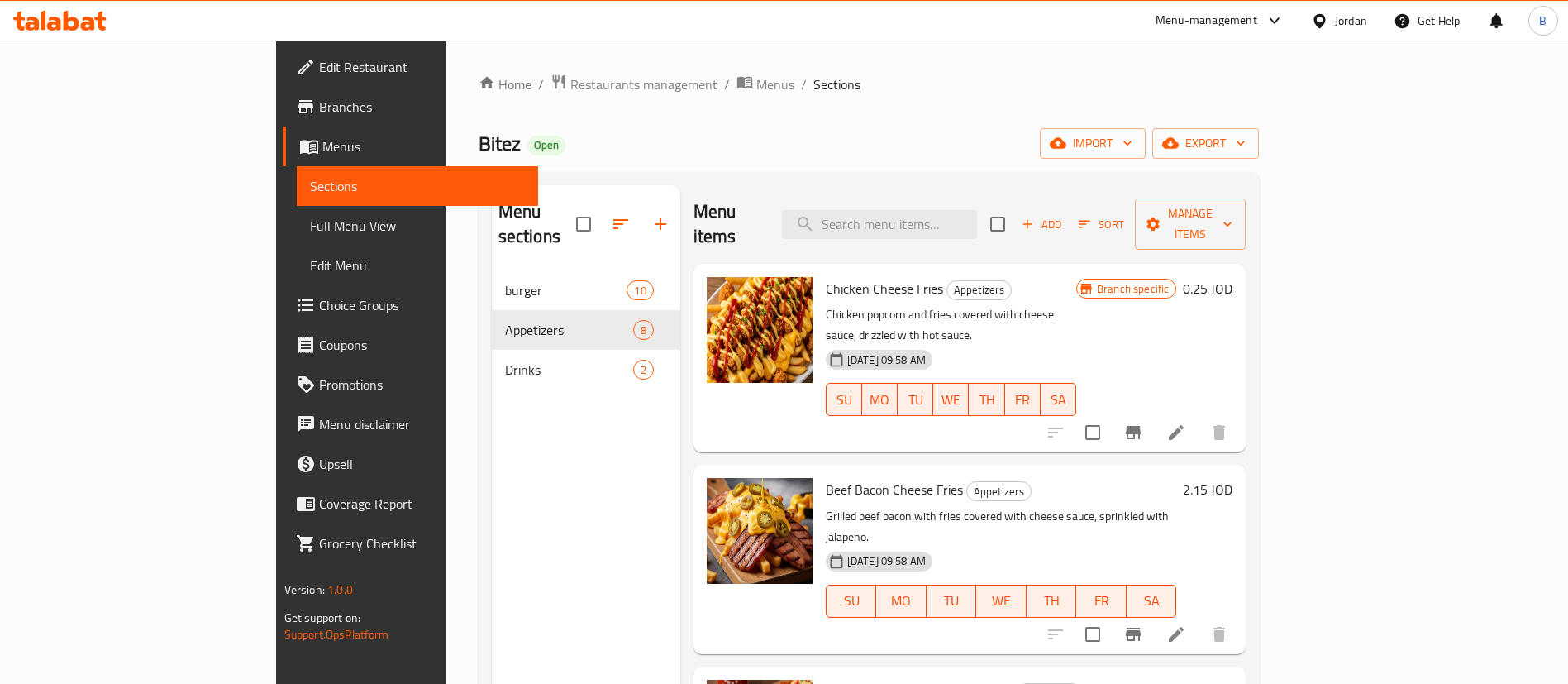
click at [1232, 278] on h6 "0.25 JOD" at bounding box center [1208, 289] width 49 height 23
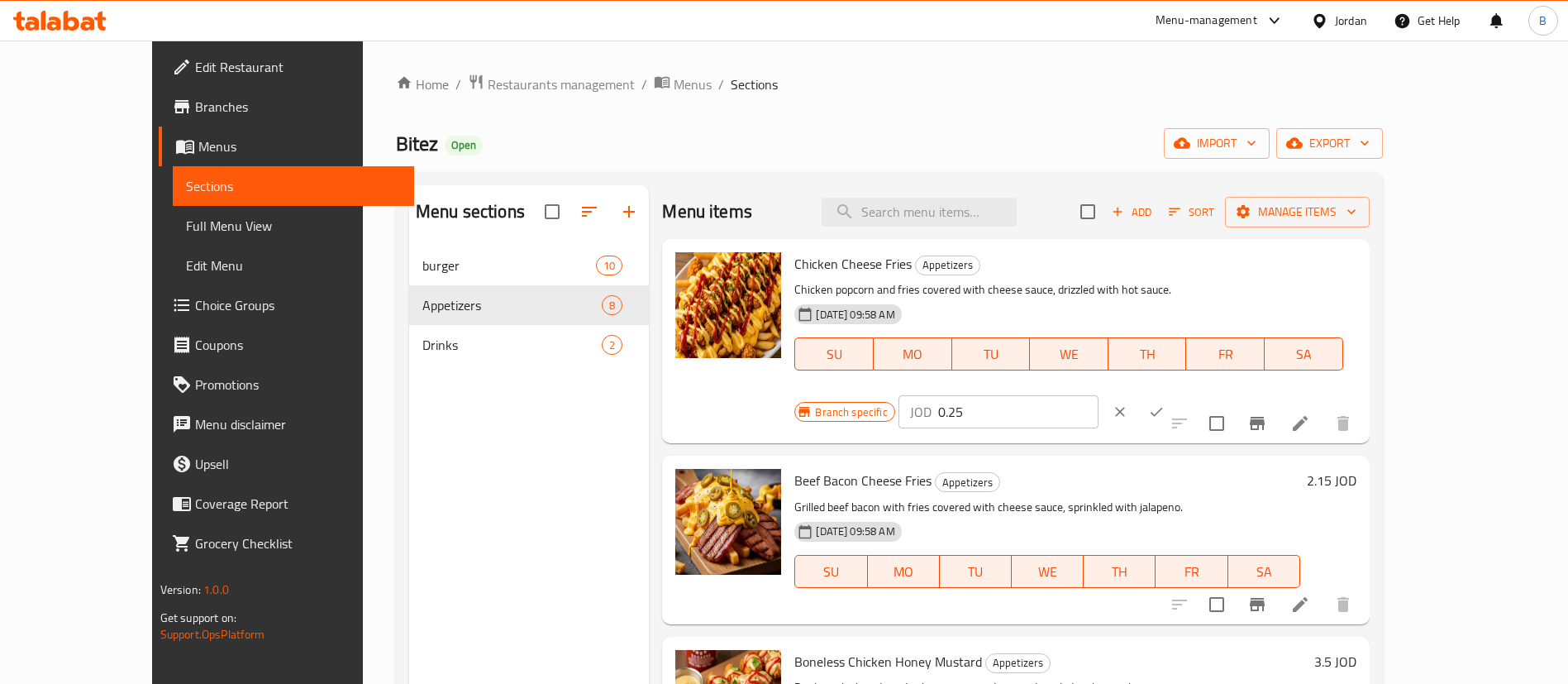
drag, startPoint x: 1335, startPoint y: 274, endPoint x: 1070, endPoint y: 280, distance: 265.1
click at [1154, 394] on div "Branch specific JOD 0.25 ​" at bounding box center [996, 412] width 404 height 36
type input "2.25"
click at [1164, 404] on icon "ok" at bounding box center [1156, 412] width 16 height 16
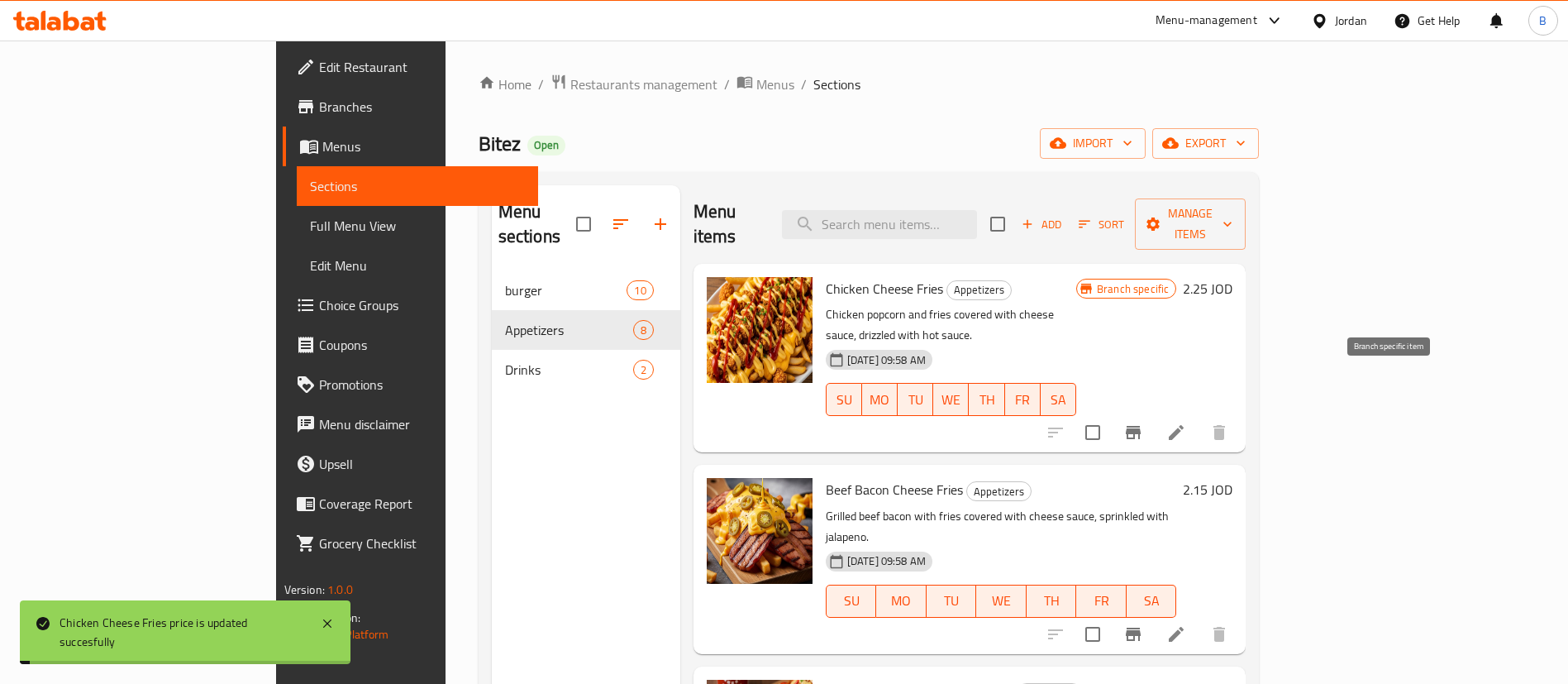
click at [1143, 423] on icon "Branch-specific-item" at bounding box center [1133, 432] width 20 height 20
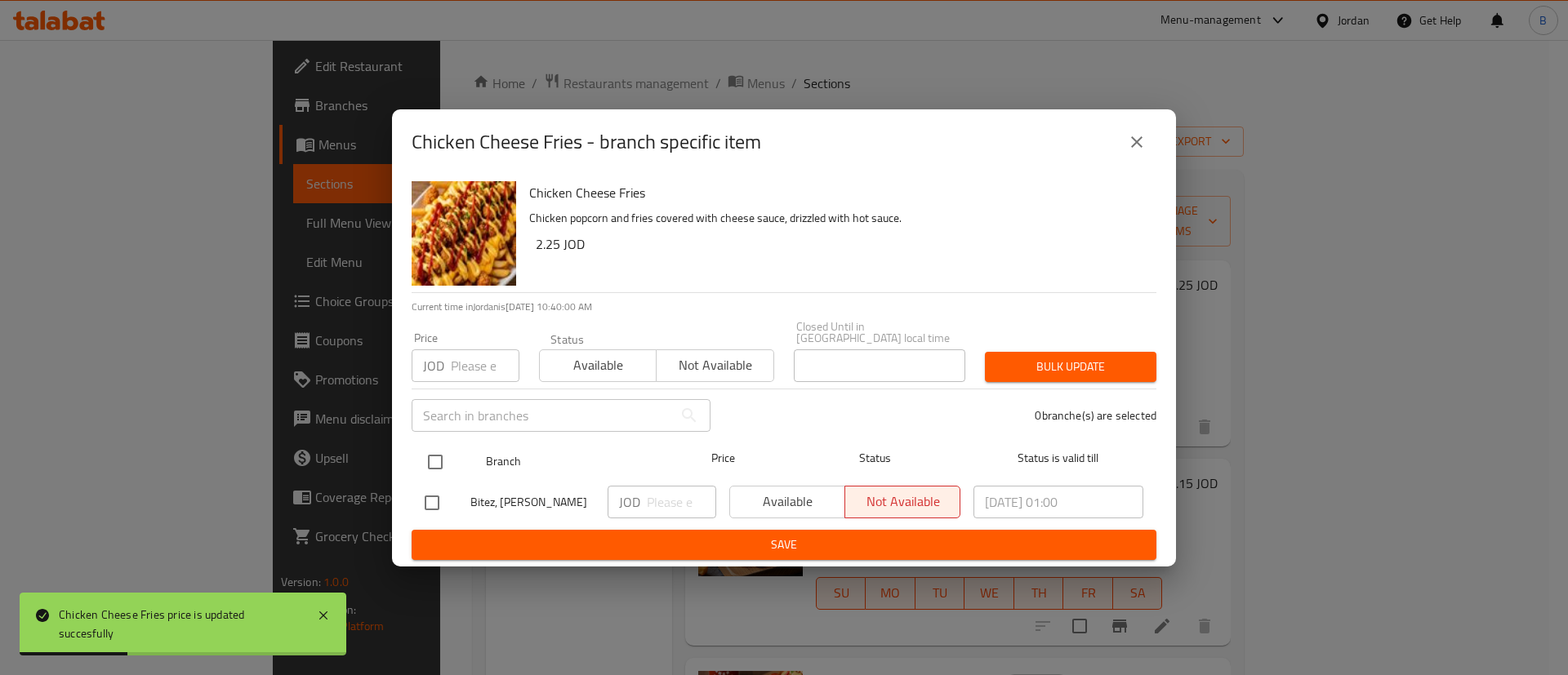
click at [442, 460] on input "checkbox" at bounding box center [435, 461] width 34 height 34
checkbox input "true"
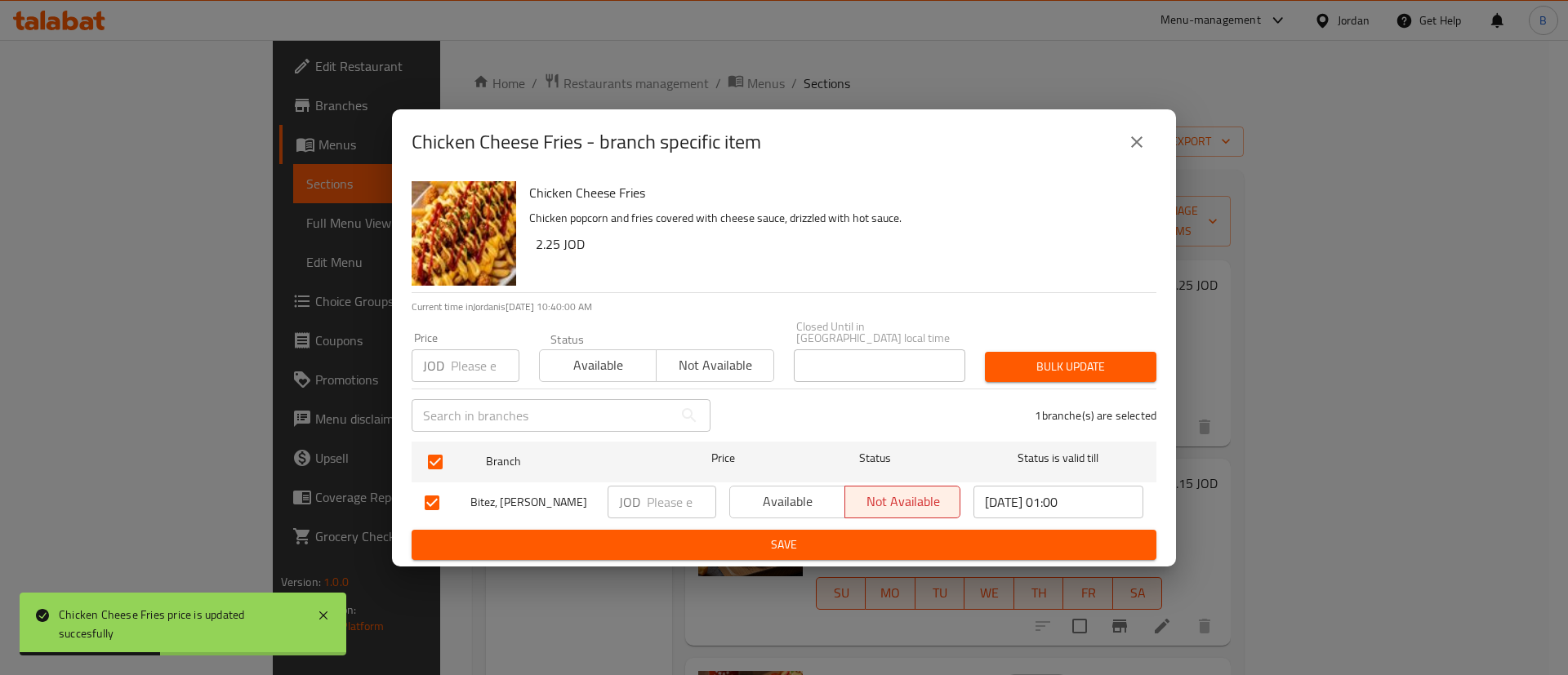
click at [747, 491] on span "Available" at bounding box center [788, 502] width 102 height 23
click at [661, 492] on input "number" at bounding box center [681, 502] width 70 height 33
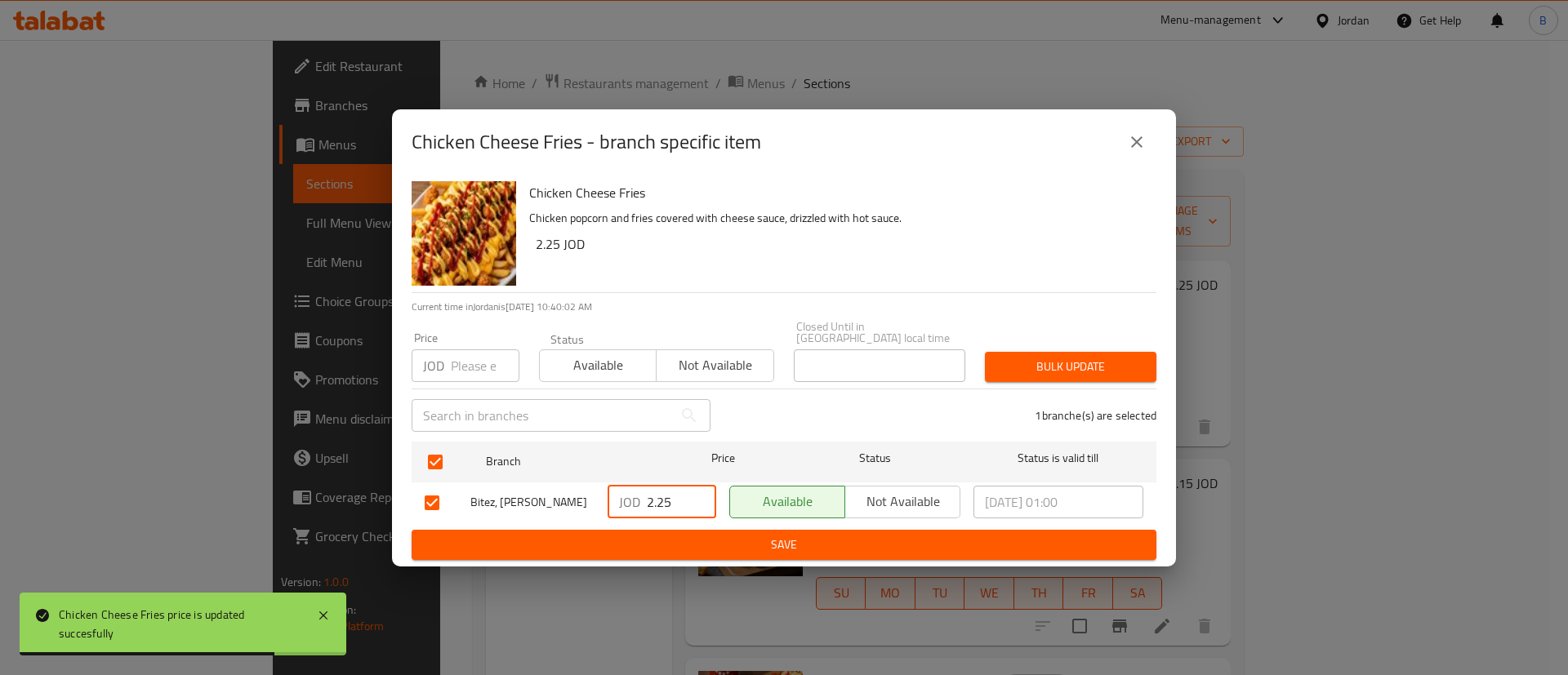
type input "2.25"
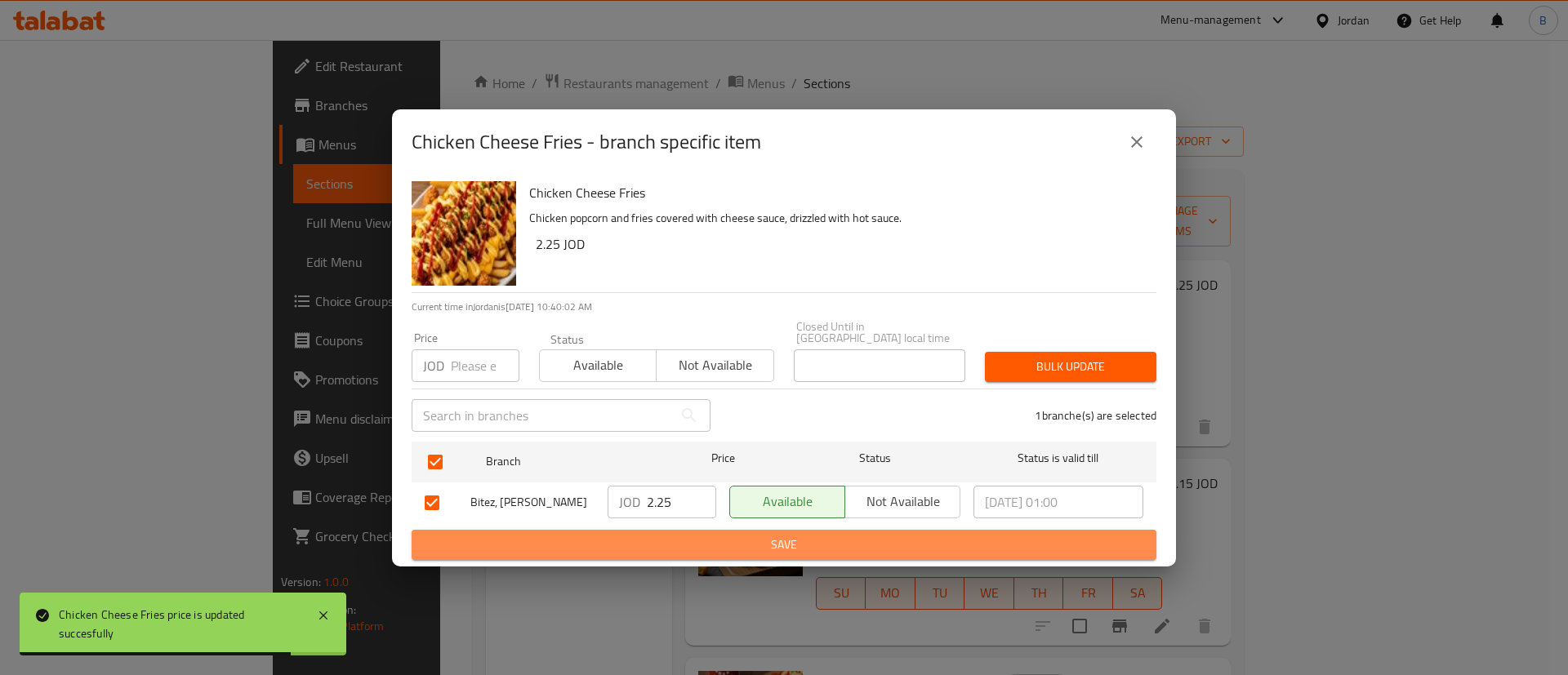
click at [743, 548] on span "Save" at bounding box center [784, 544] width 719 height 20
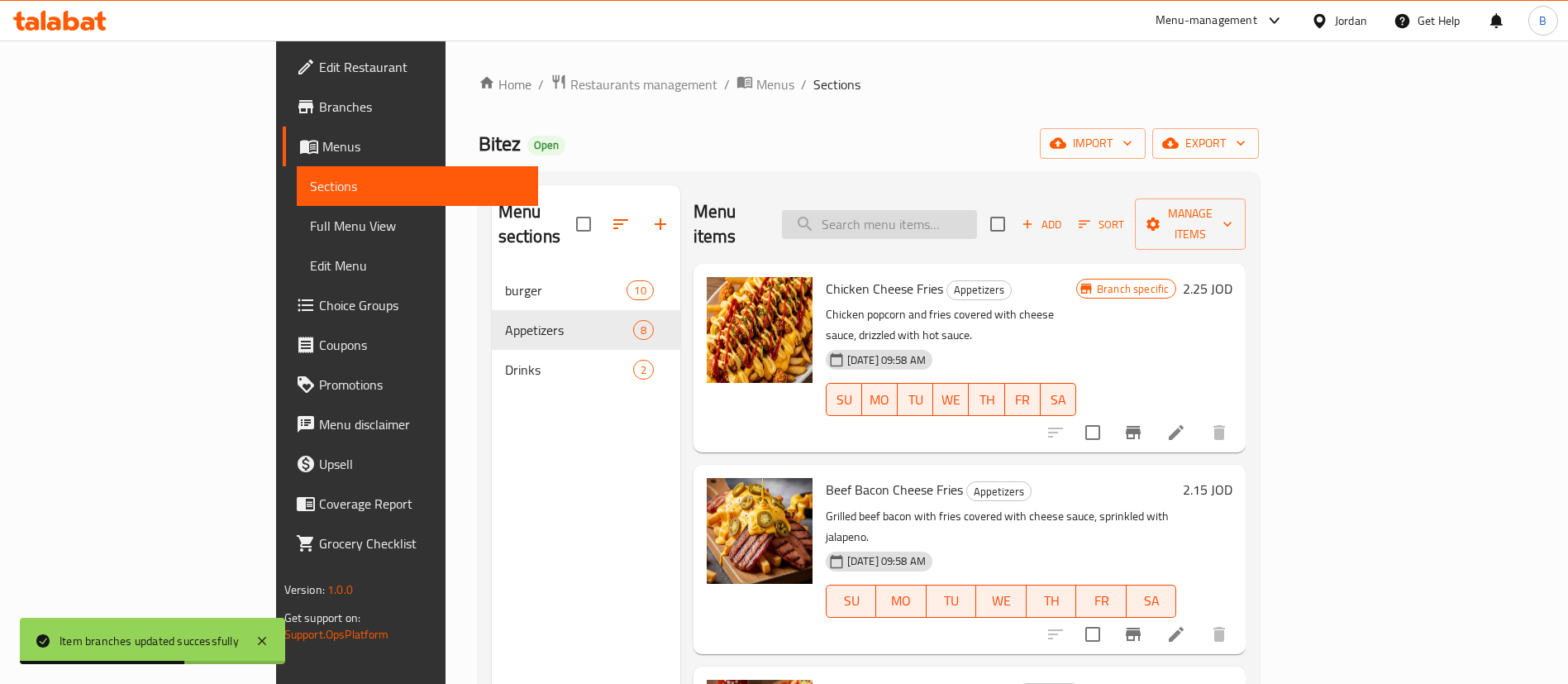
click at [963, 210] on input "search" at bounding box center [879, 225] width 195 height 29
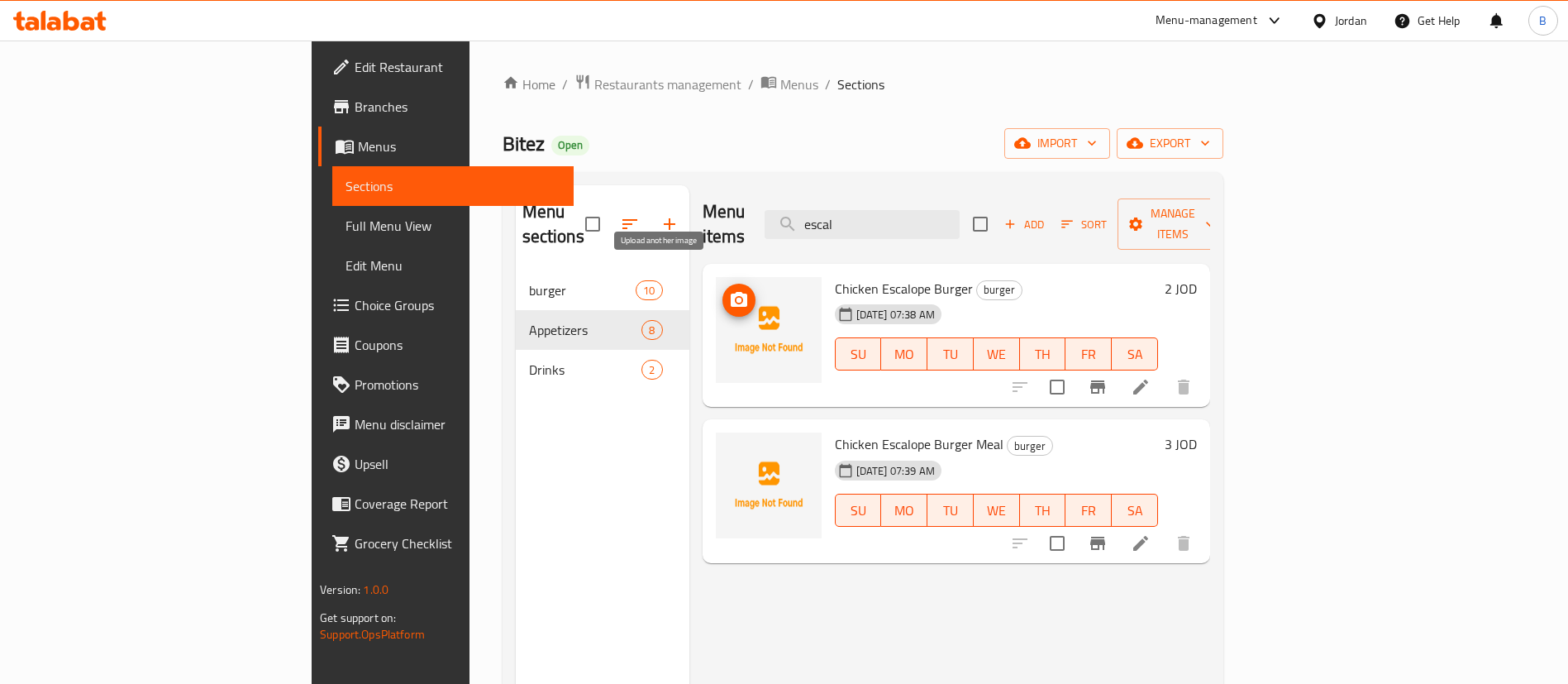
type input "escal"
click at [729, 290] on icon "upload picture" at bounding box center [739, 300] width 20 height 20
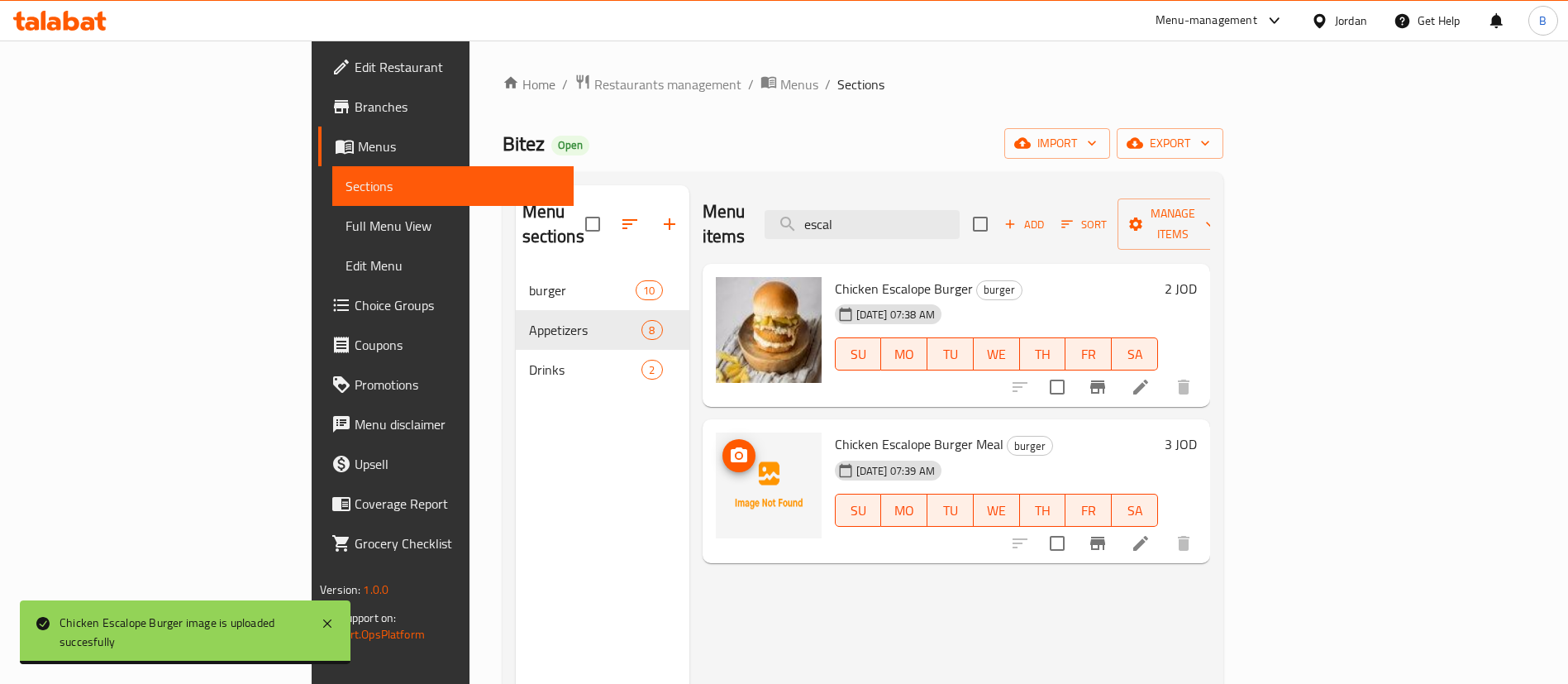
click at [731, 447] on icon "upload picture" at bounding box center [739, 455] width 16 height 15
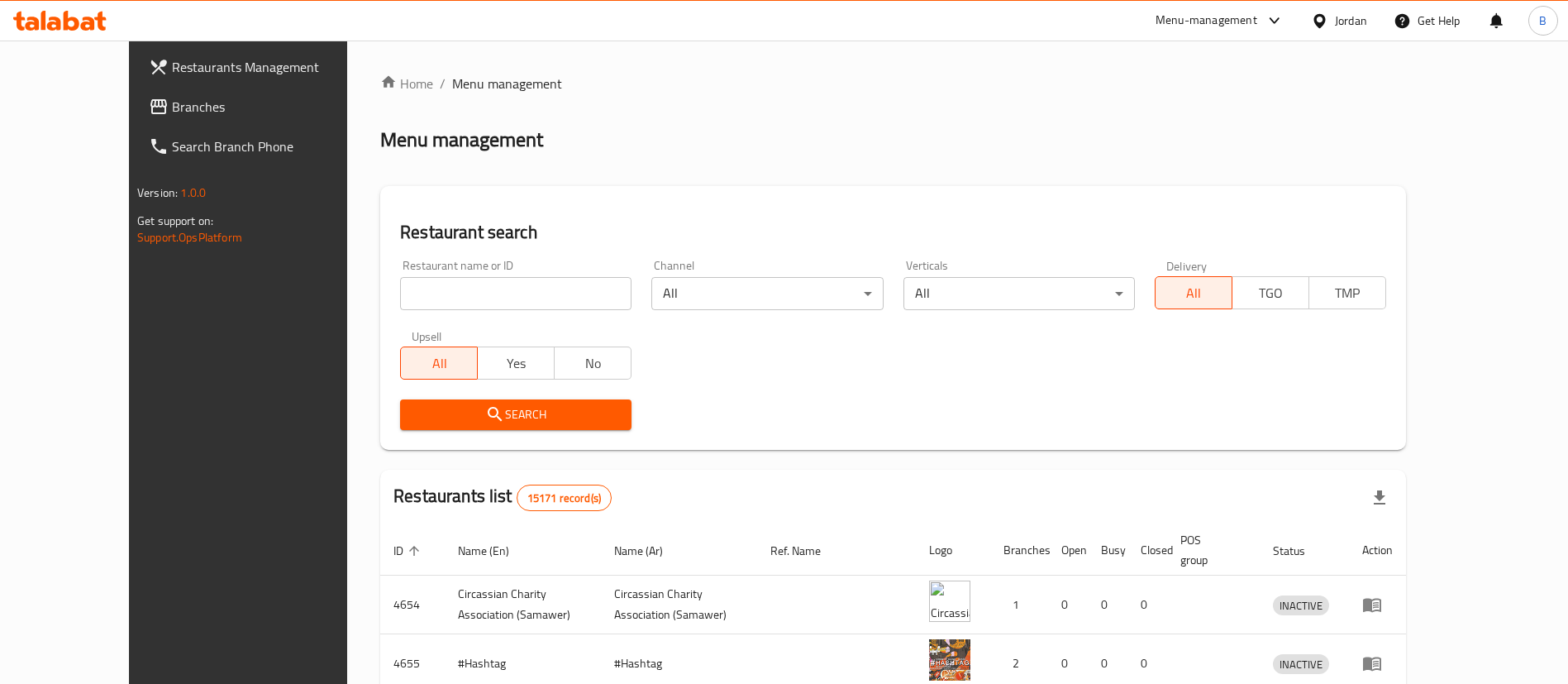
click at [150, 109] on icon at bounding box center [158, 107] width 16 height 15
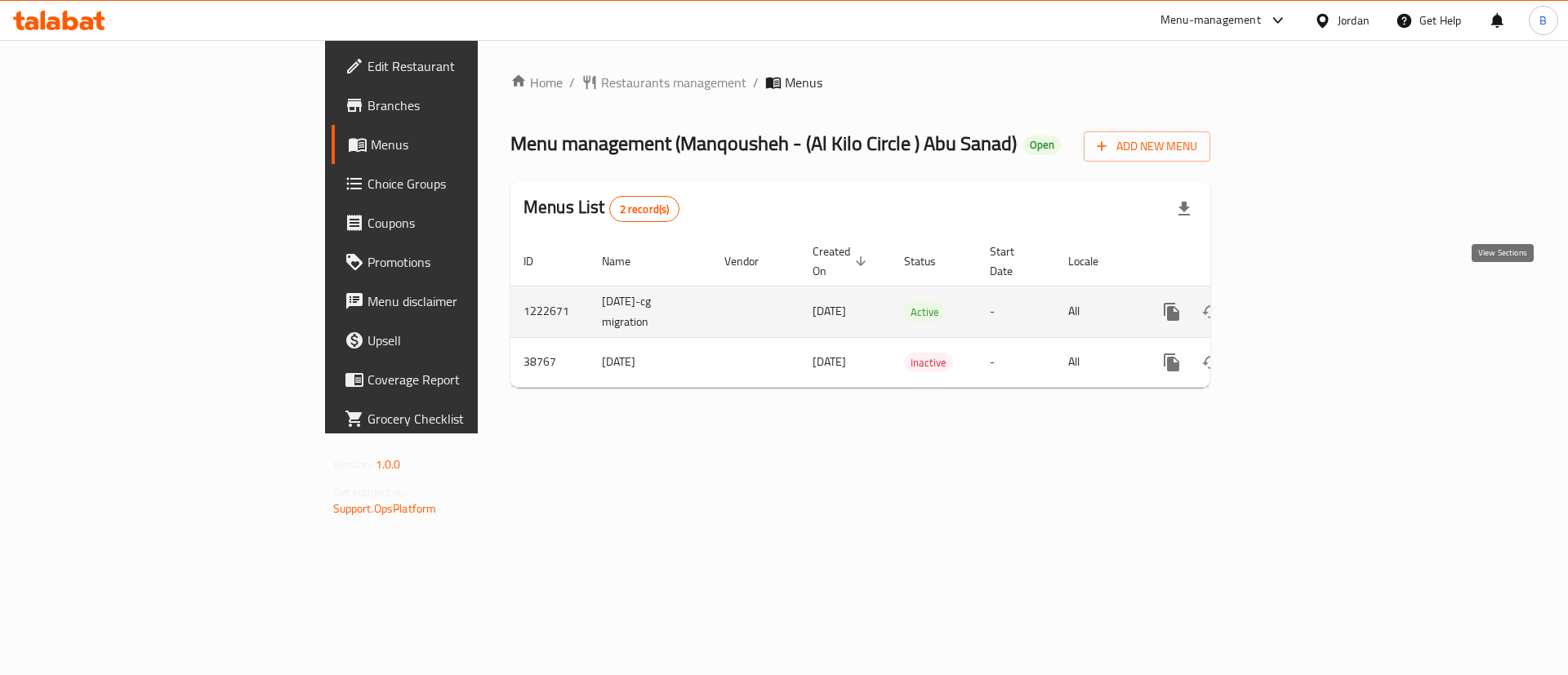
click at [1309, 303] on link "enhanced table" at bounding box center [1290, 312] width 39 height 39
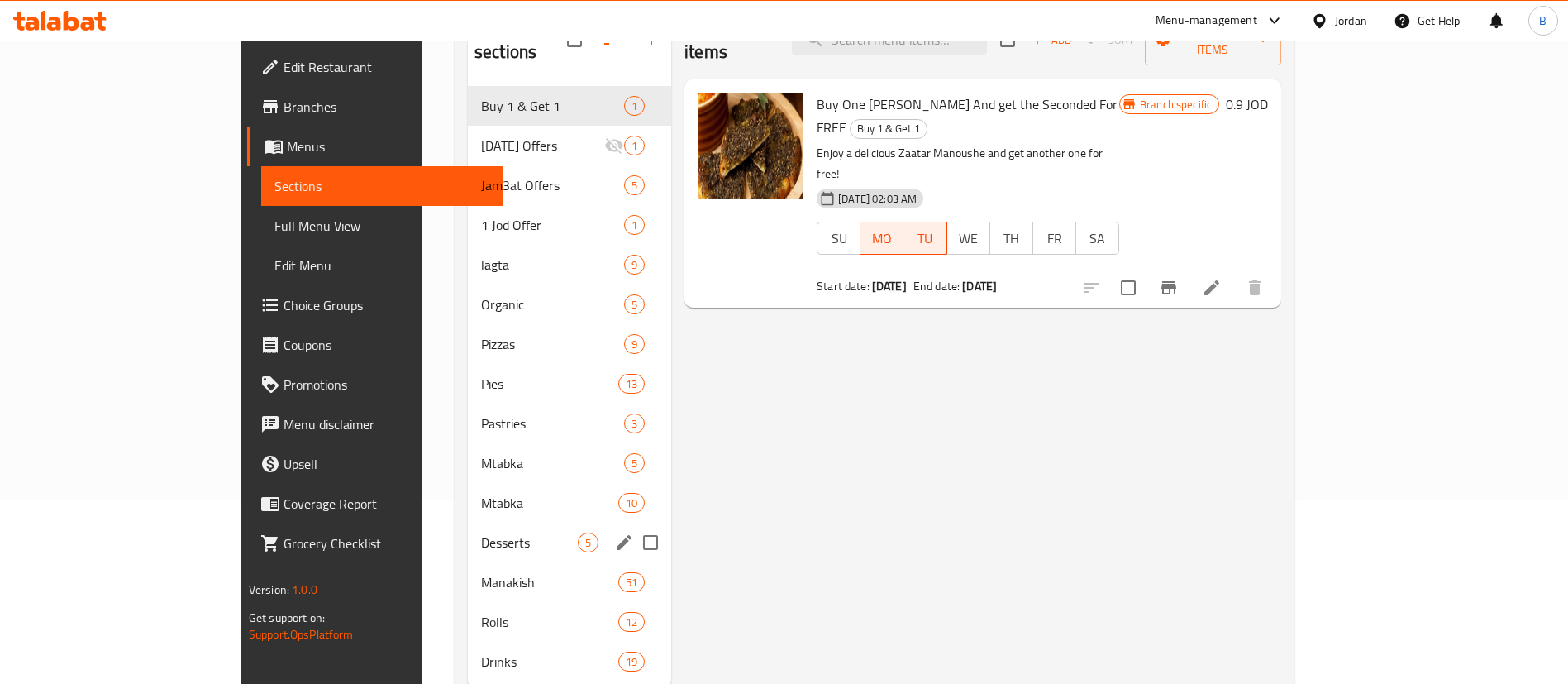
scroll to position [232, 0]
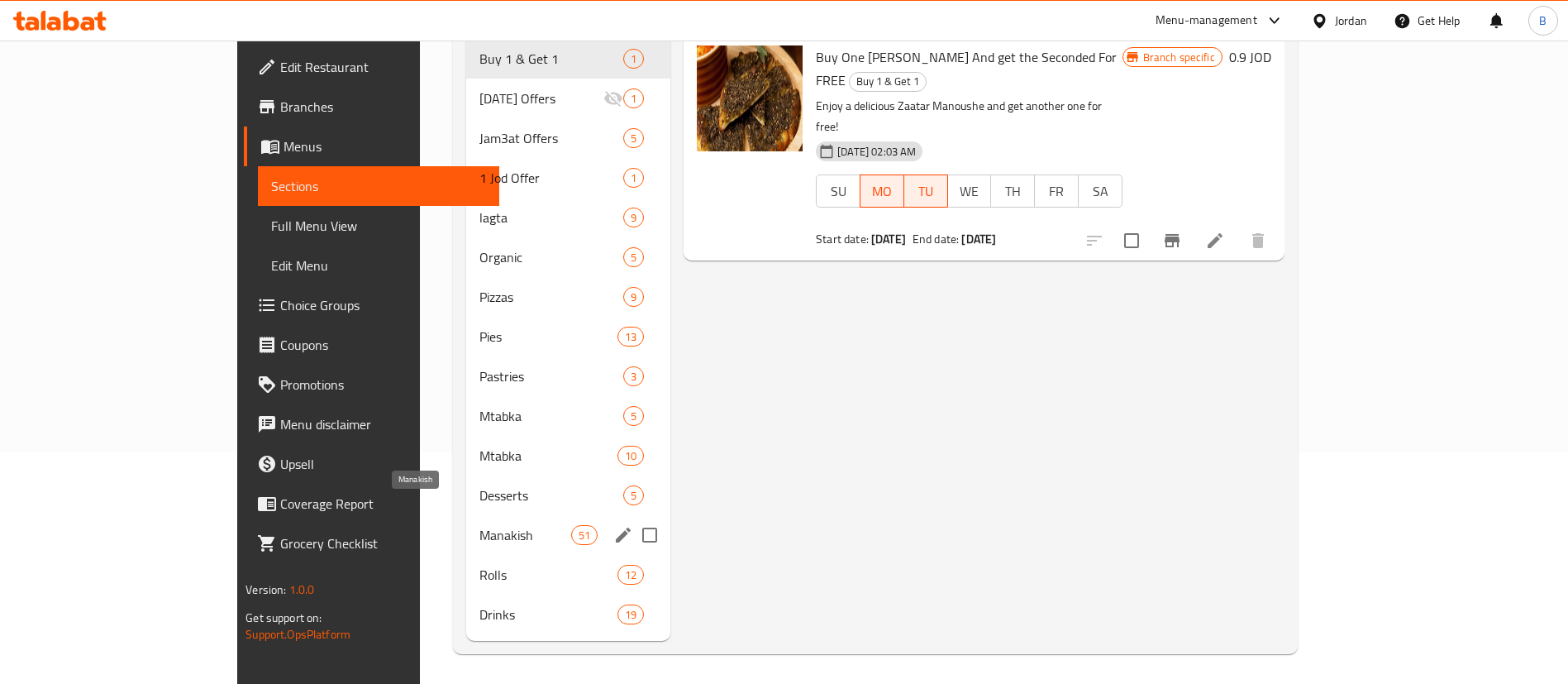
click at [479, 525] on span "Manakish" at bounding box center [525, 535] width 92 height 20
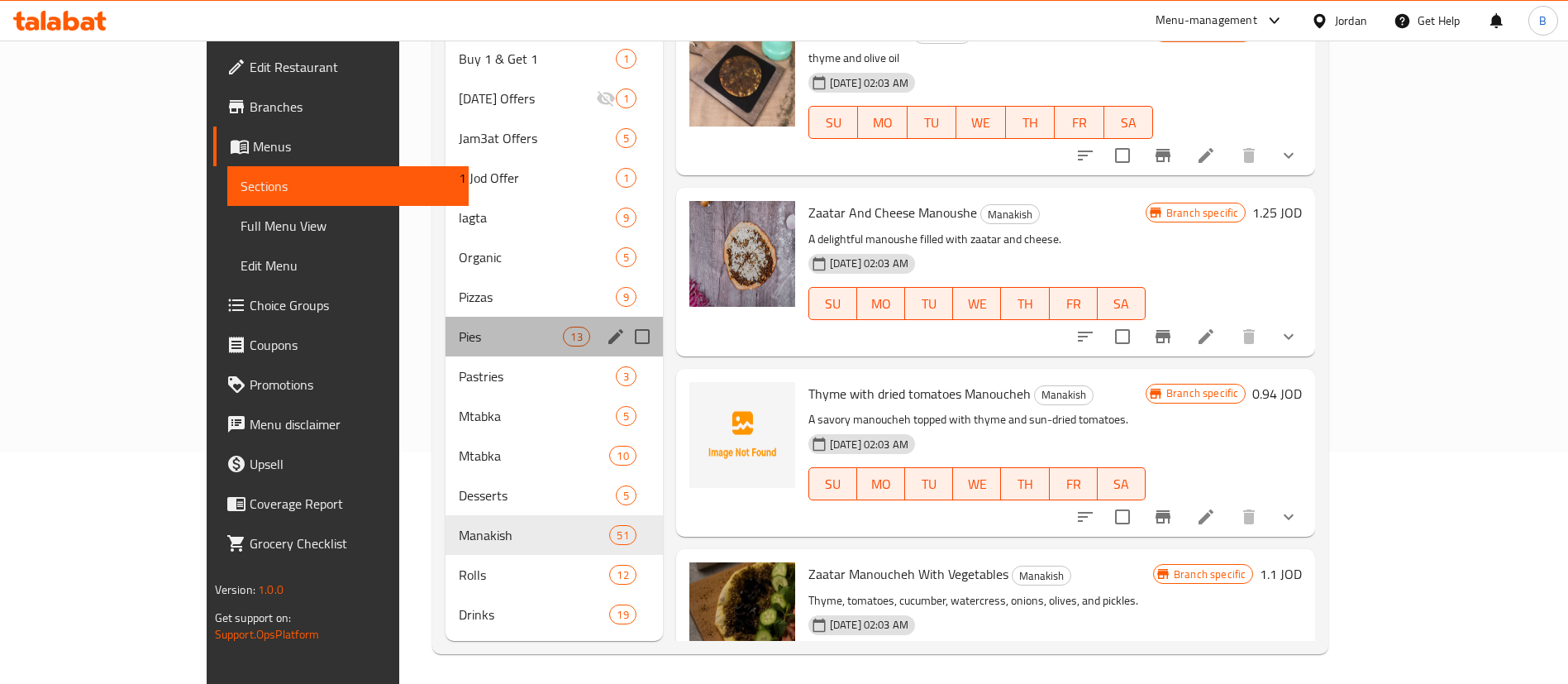
click at [445, 317] on div "Pies 13" at bounding box center [554, 336] width 217 height 40
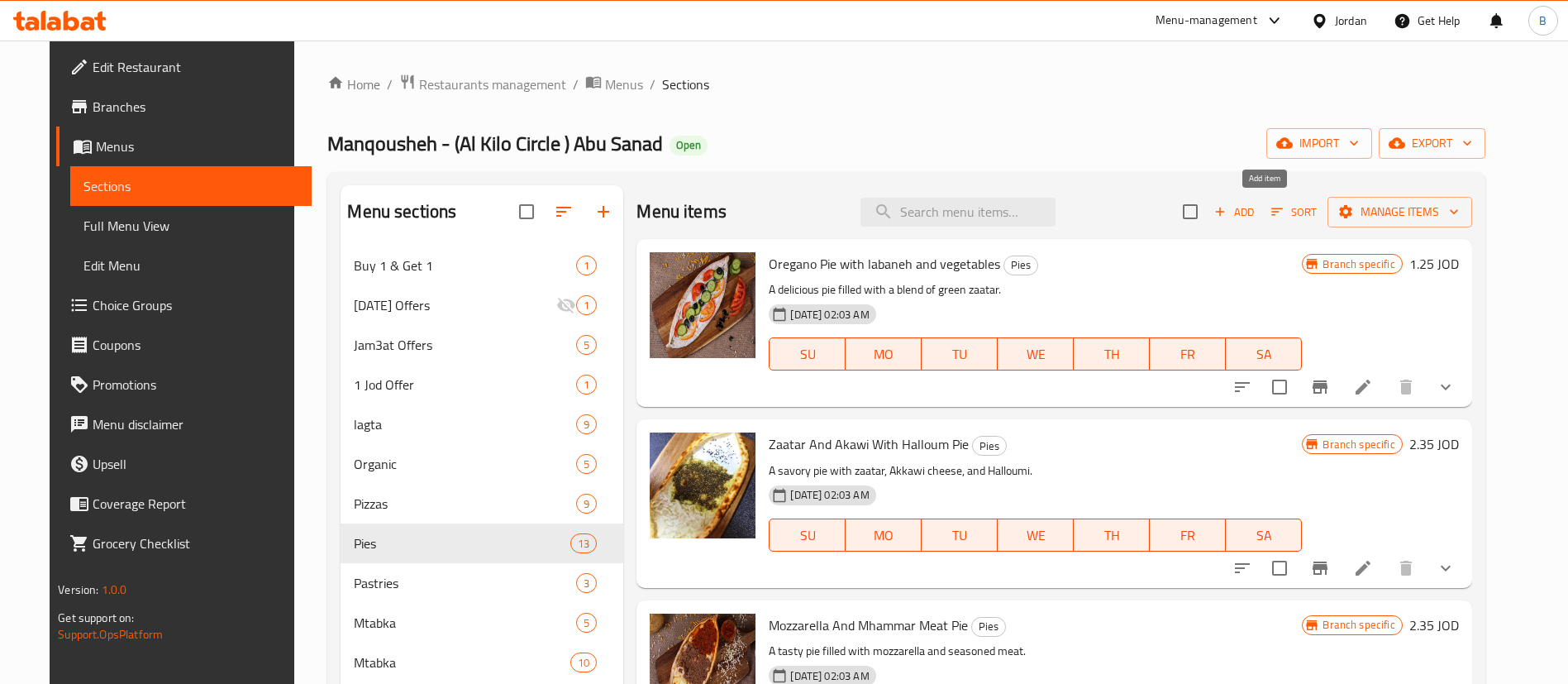
click at [1227, 215] on icon "button" at bounding box center [1220, 212] width 15 height 15
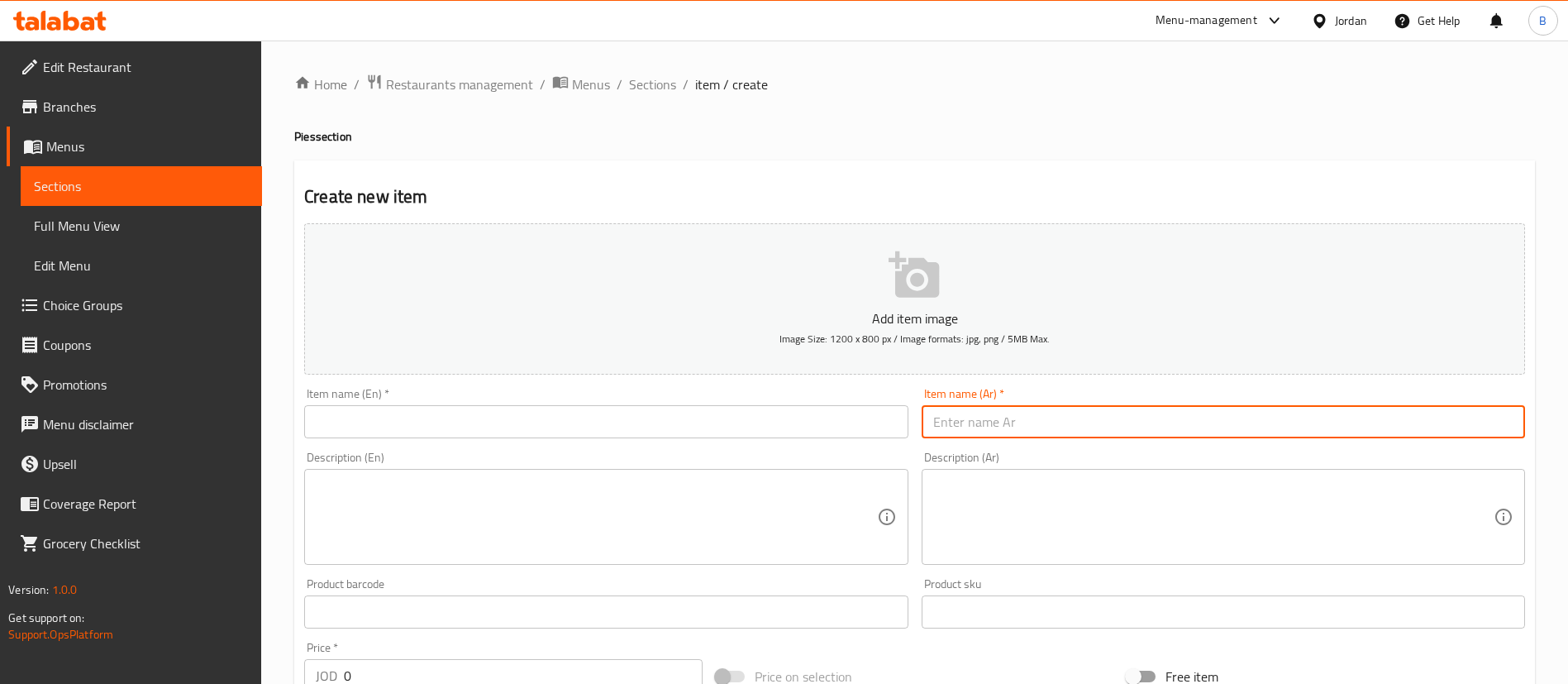
click at [1018, 415] on input "text" at bounding box center [1224, 422] width 604 height 33
type input "فطيرة فاهيتا مع جبنة تشيدر وموزاريلا"
drag, startPoint x: 1171, startPoint y: 401, endPoint x: 1080, endPoint y: 425, distance: 94.1
click at [1090, 423] on div "Item name (Ar)   * فطيرة فاهيتا مع جبنة تشيدر وموزاريلا Item name (Ar) *" at bounding box center [1224, 412] width 604 height 50
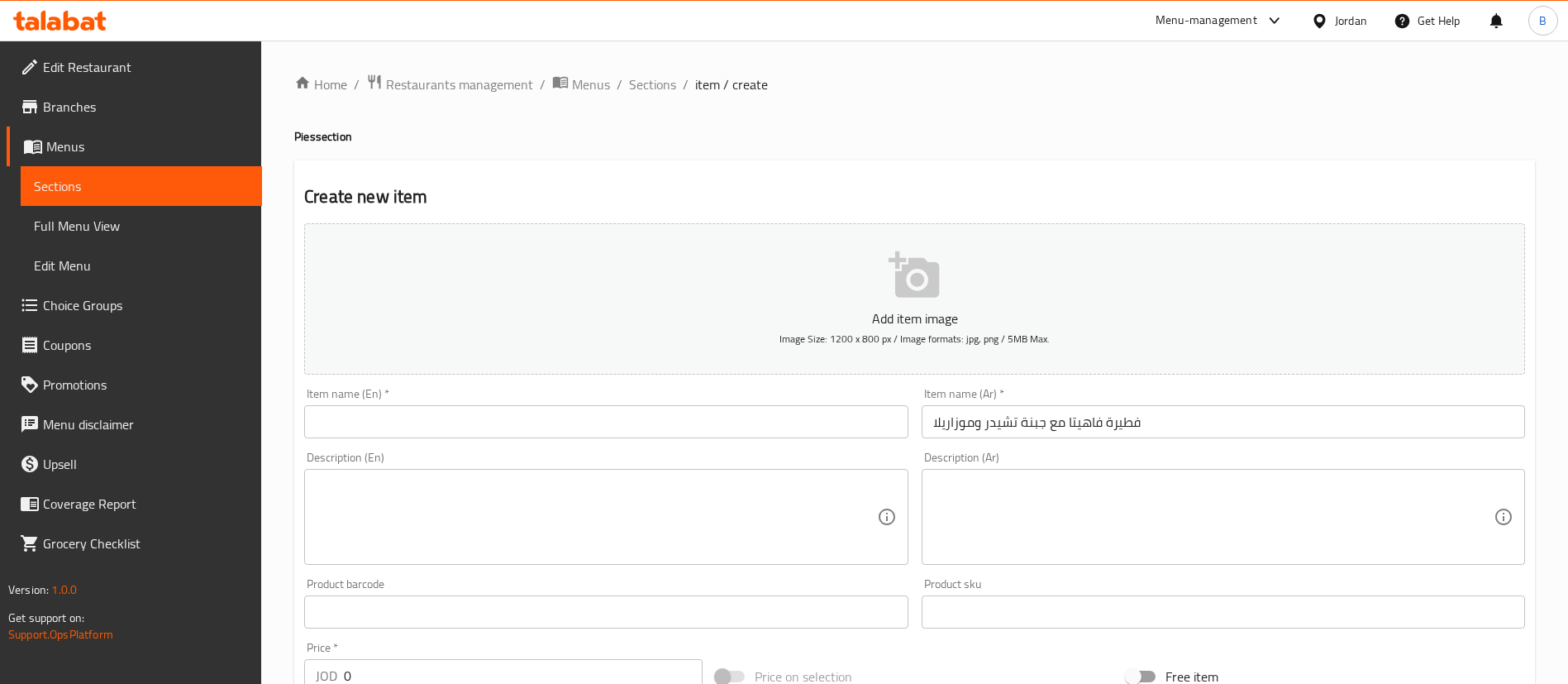
drag, startPoint x: 1166, startPoint y: 423, endPoint x: 438, endPoint y: 423, distance: 728.0
click at [438, 423] on div "Add item image Image Size: 1200 x 800 px / Image formats: jpg, png / 5MB Max. I…" at bounding box center [914, 573] width 1234 height 713
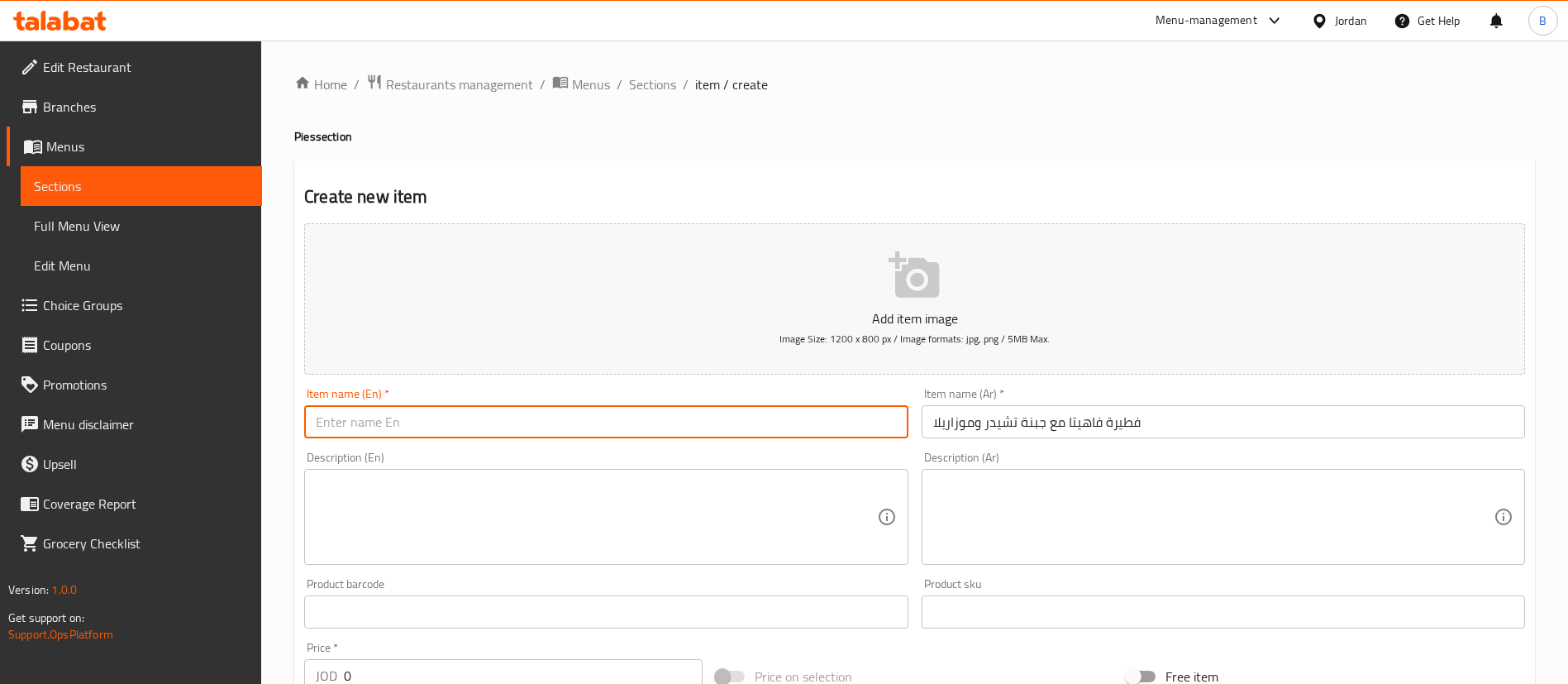
click at [723, 411] on input "text" at bounding box center [606, 422] width 604 height 33
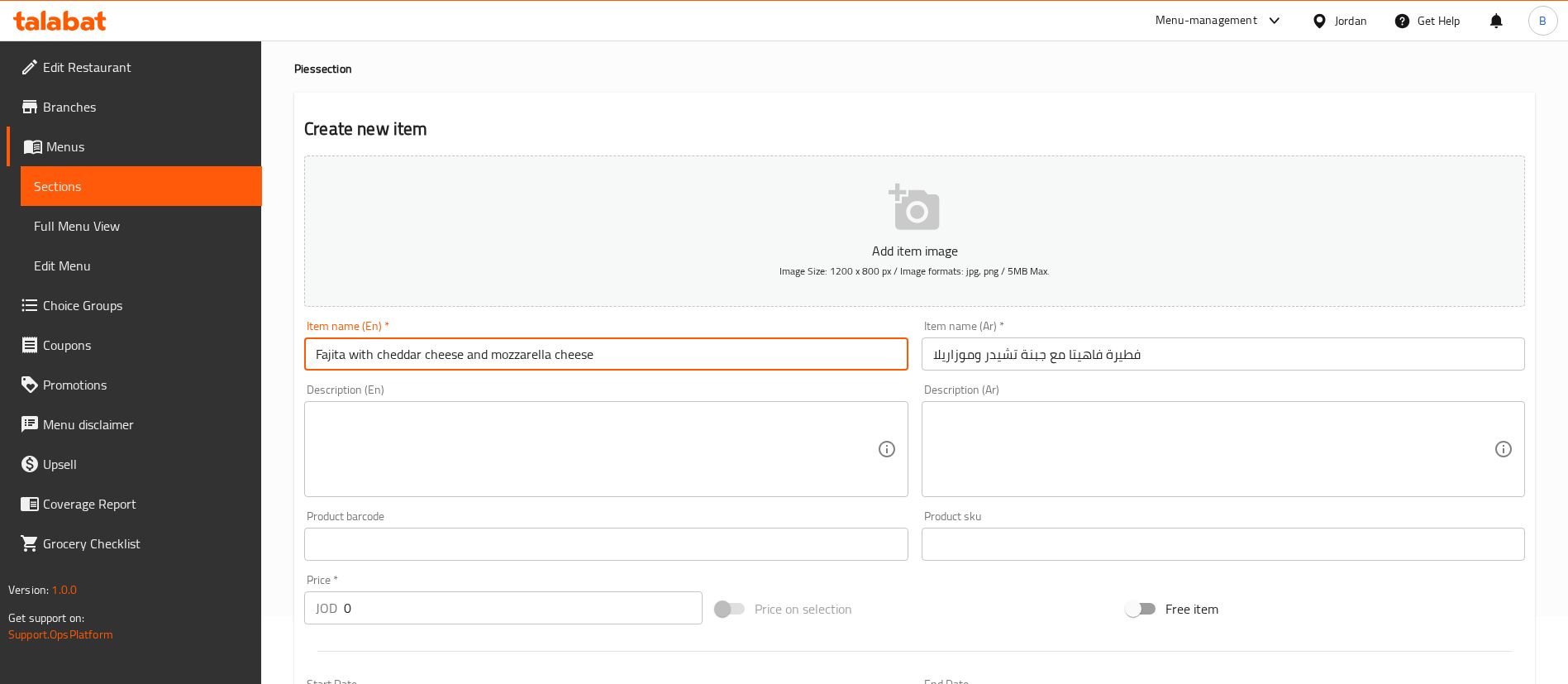
scroll to position [124, 0]
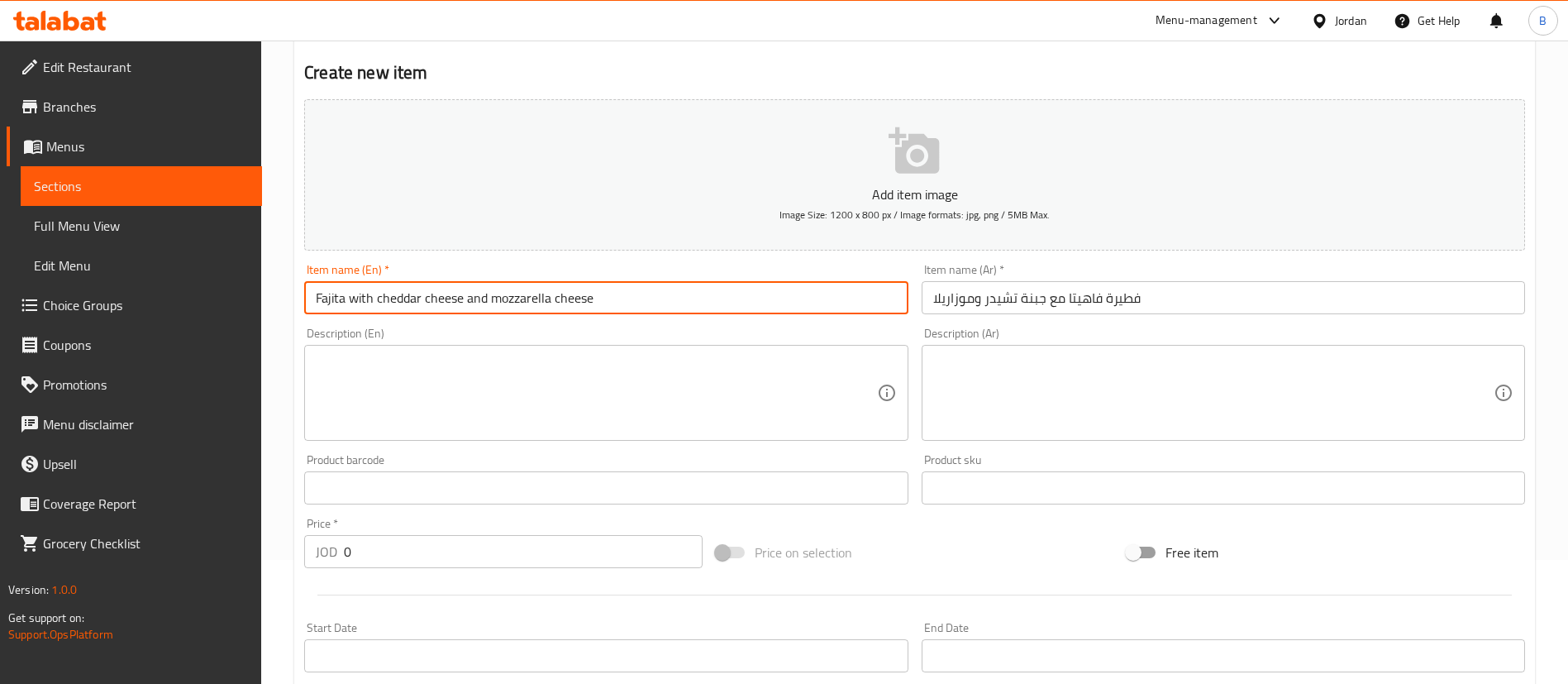
type input "Fajita with cheddar cheese and mozzarella cheese"
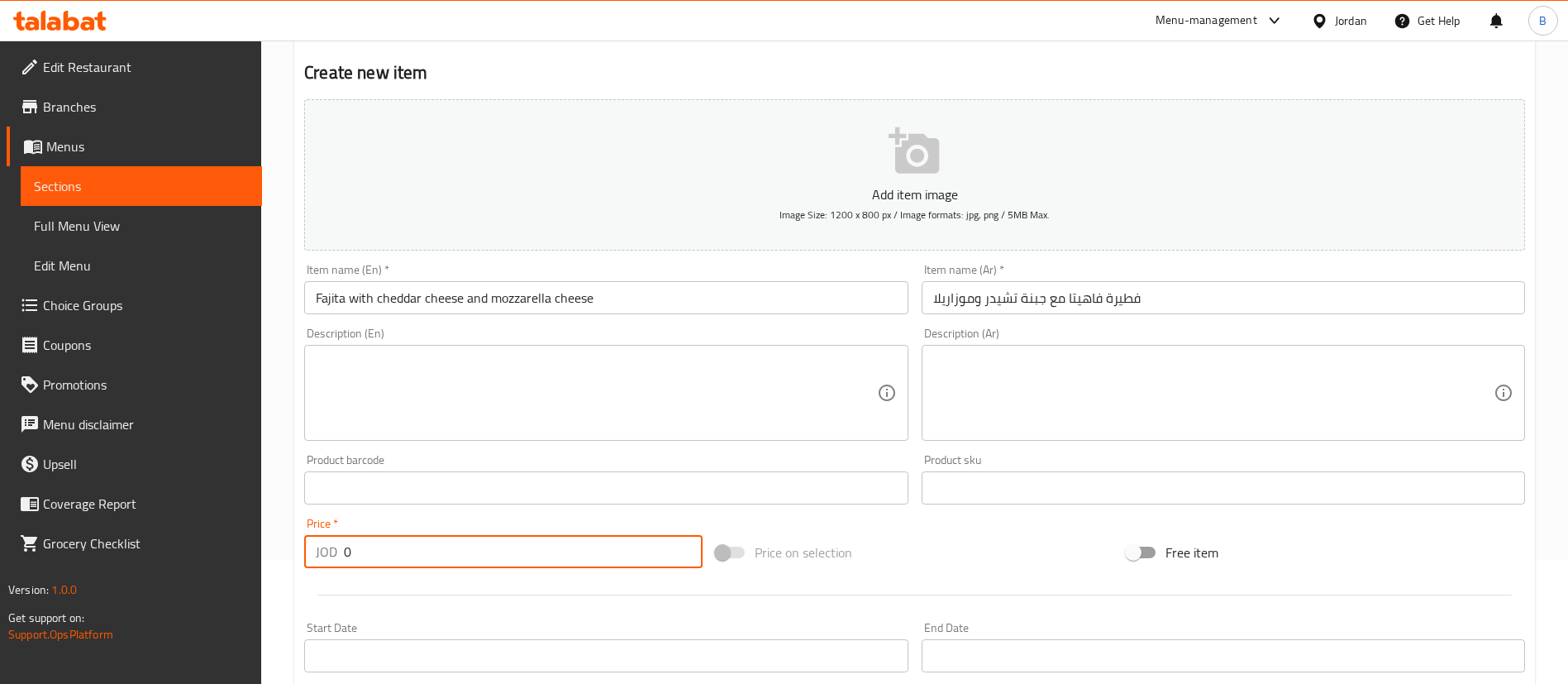
drag, startPoint x: 386, startPoint y: 559, endPoint x: 147, endPoint y: 564, distance: 239.1
click at [150, 563] on div "Edit Restaurant Branches Menus Sections Full Menu View Edit Menu Choice Groups …" at bounding box center [784, 480] width 1568 height 1128
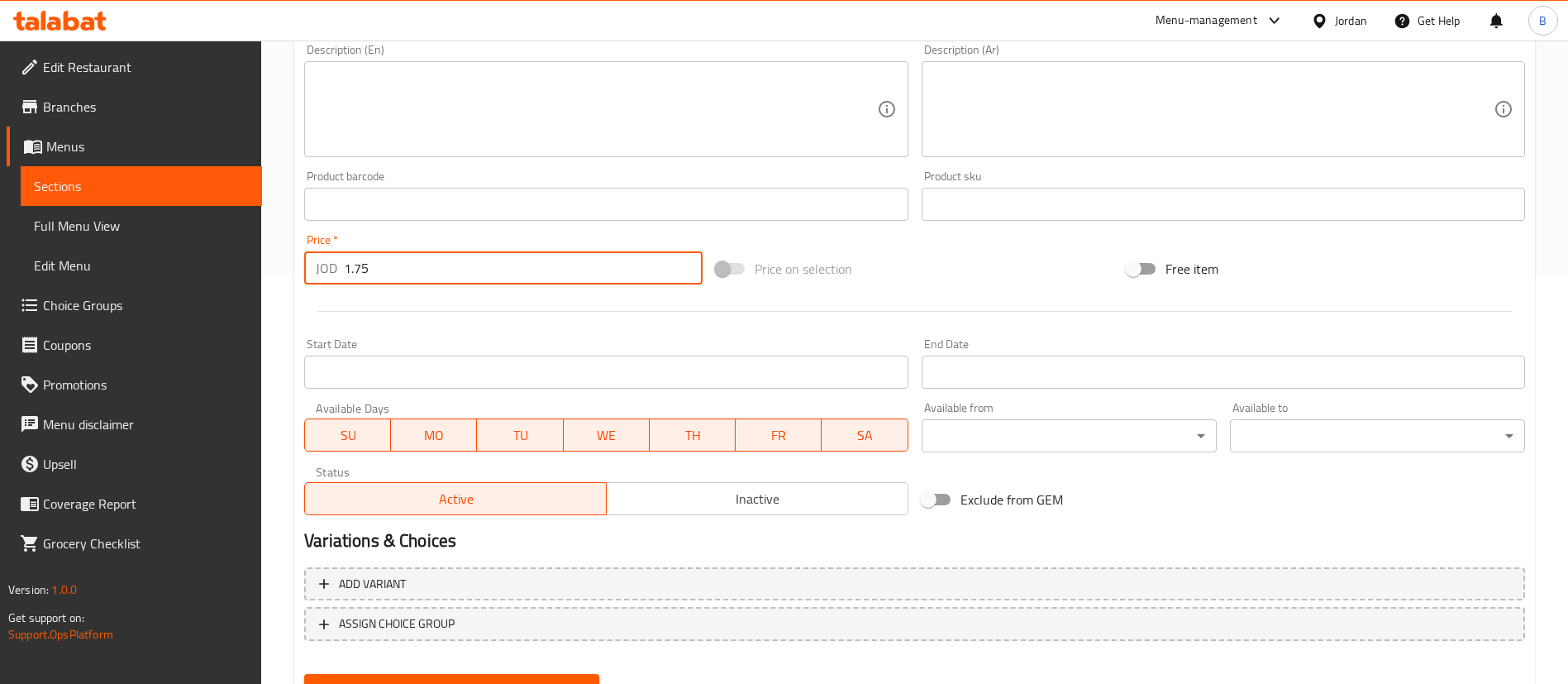
scroll to position [485, 0]
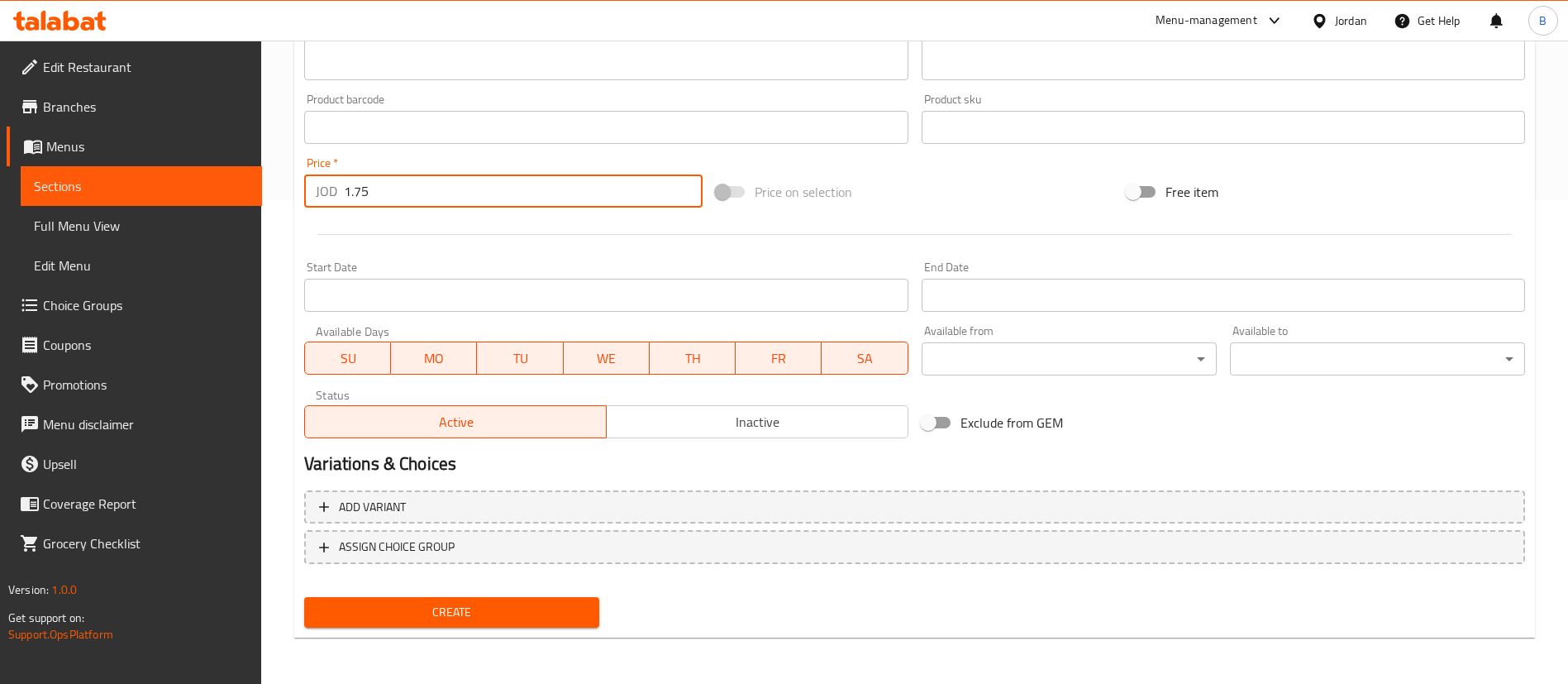
type input "1.75"
click at [444, 603] on span "Create" at bounding box center [451, 613] width 269 height 20
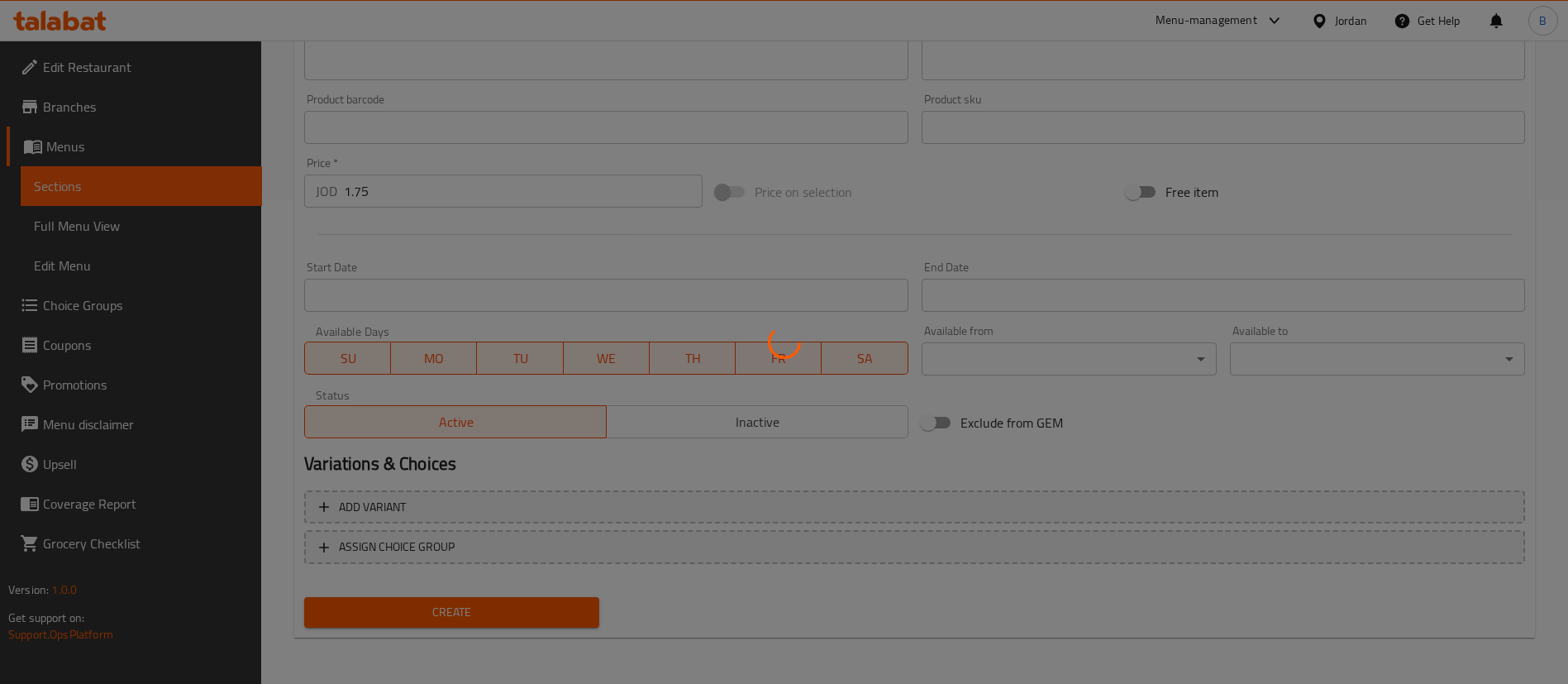
type input "0"
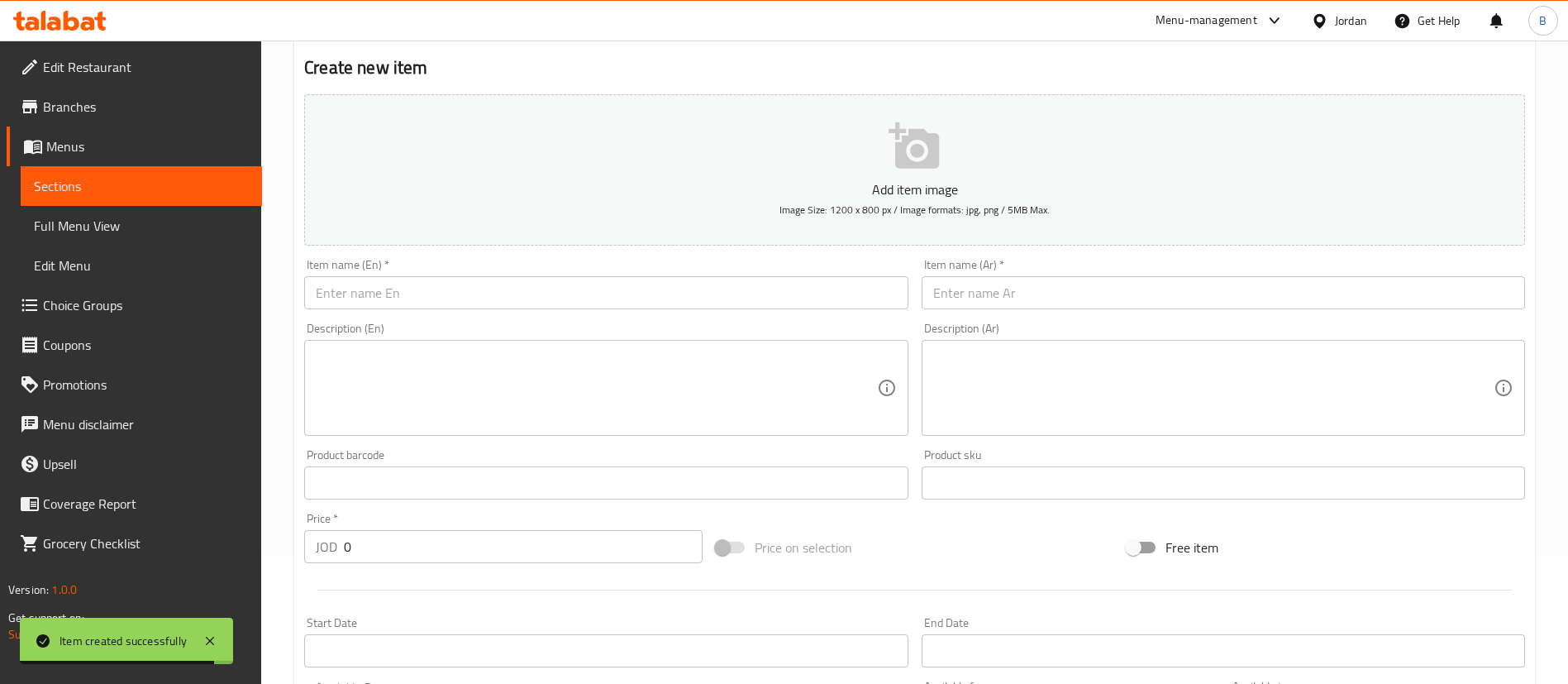
scroll to position [0, 0]
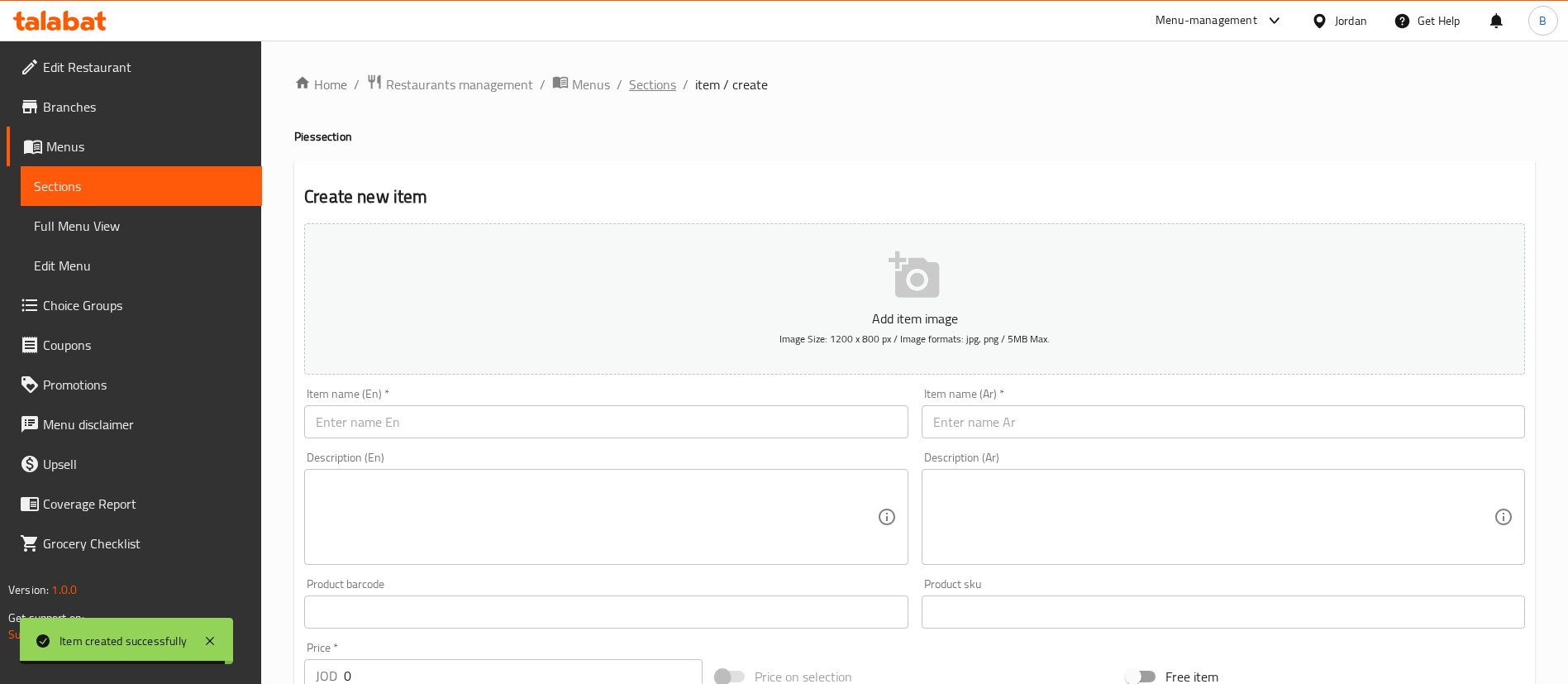
click at [656, 90] on span "Sections" at bounding box center [653, 84] width 47 height 20
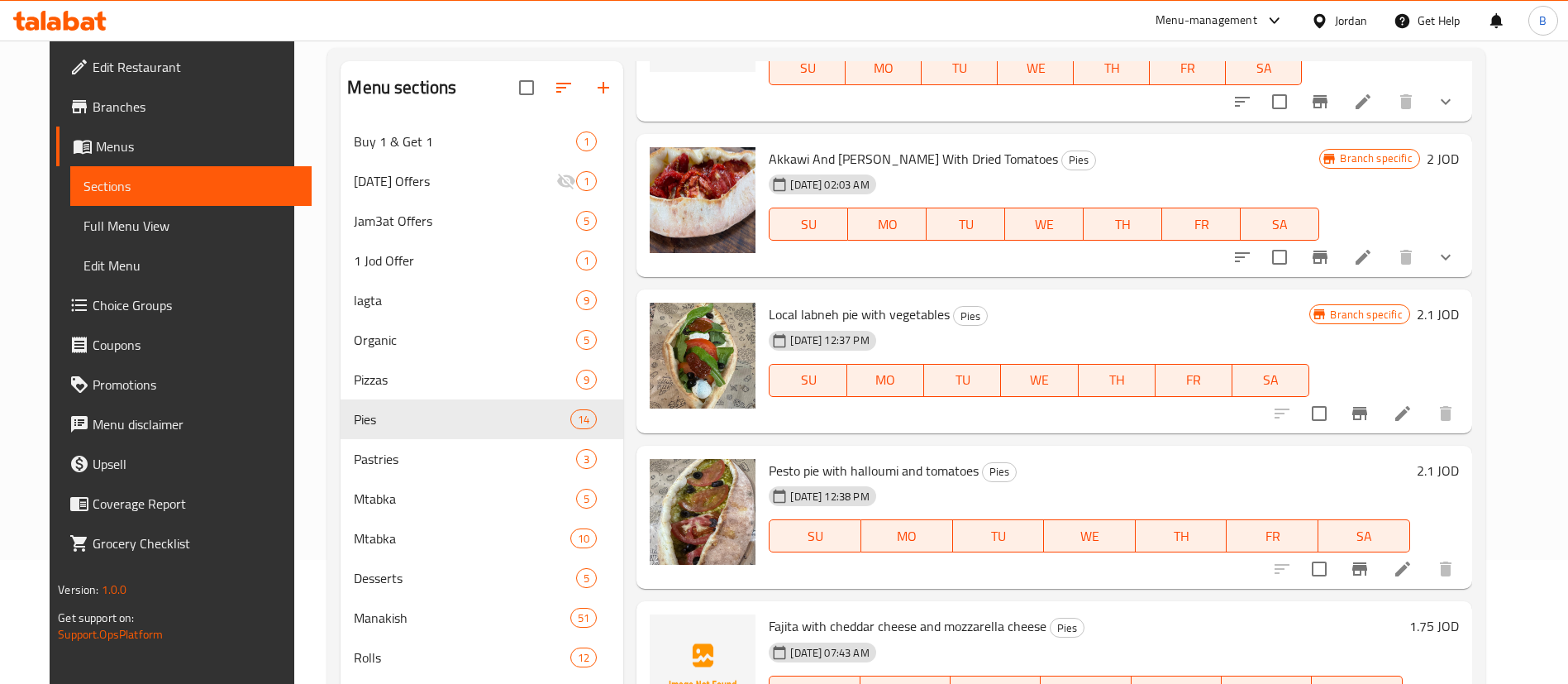
scroll to position [232, 0]
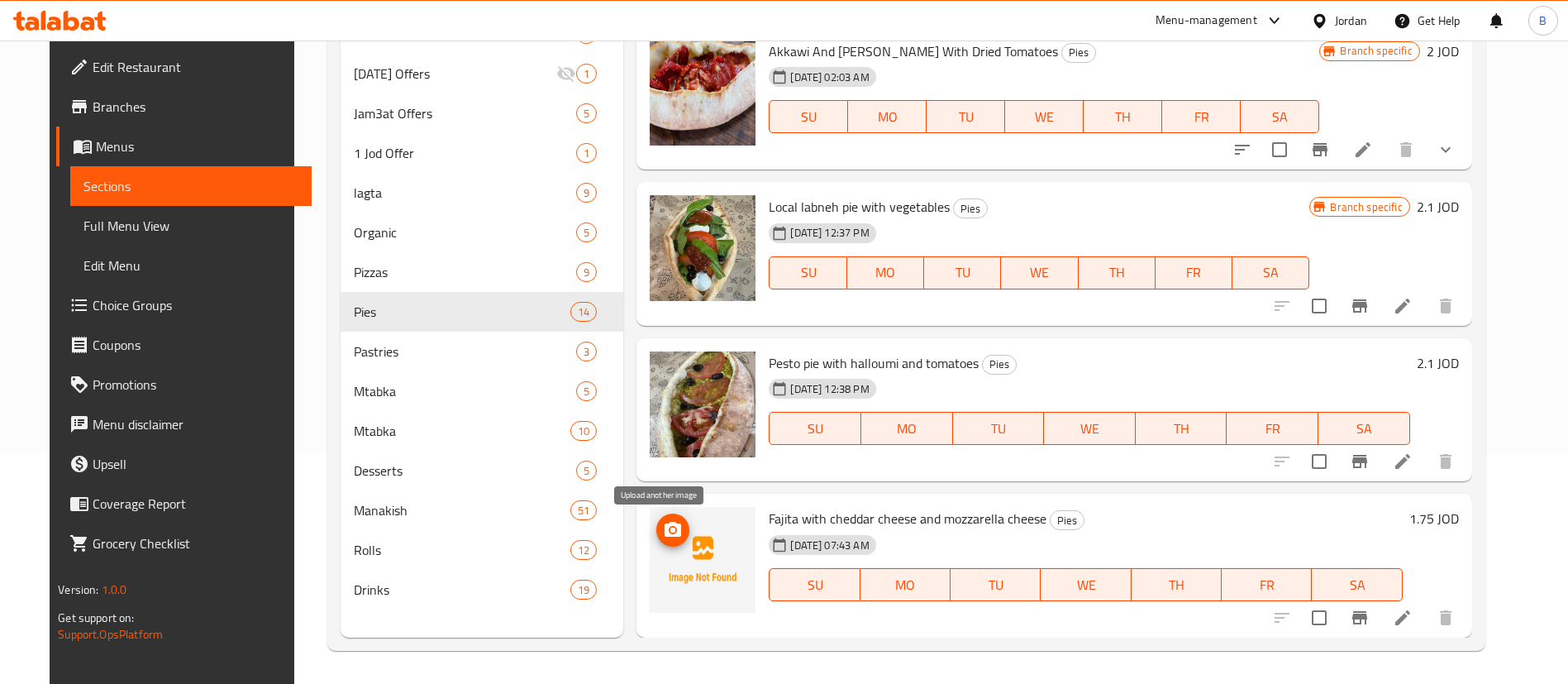
click at [665, 524] on icon "upload picture" at bounding box center [672, 530] width 16 height 15
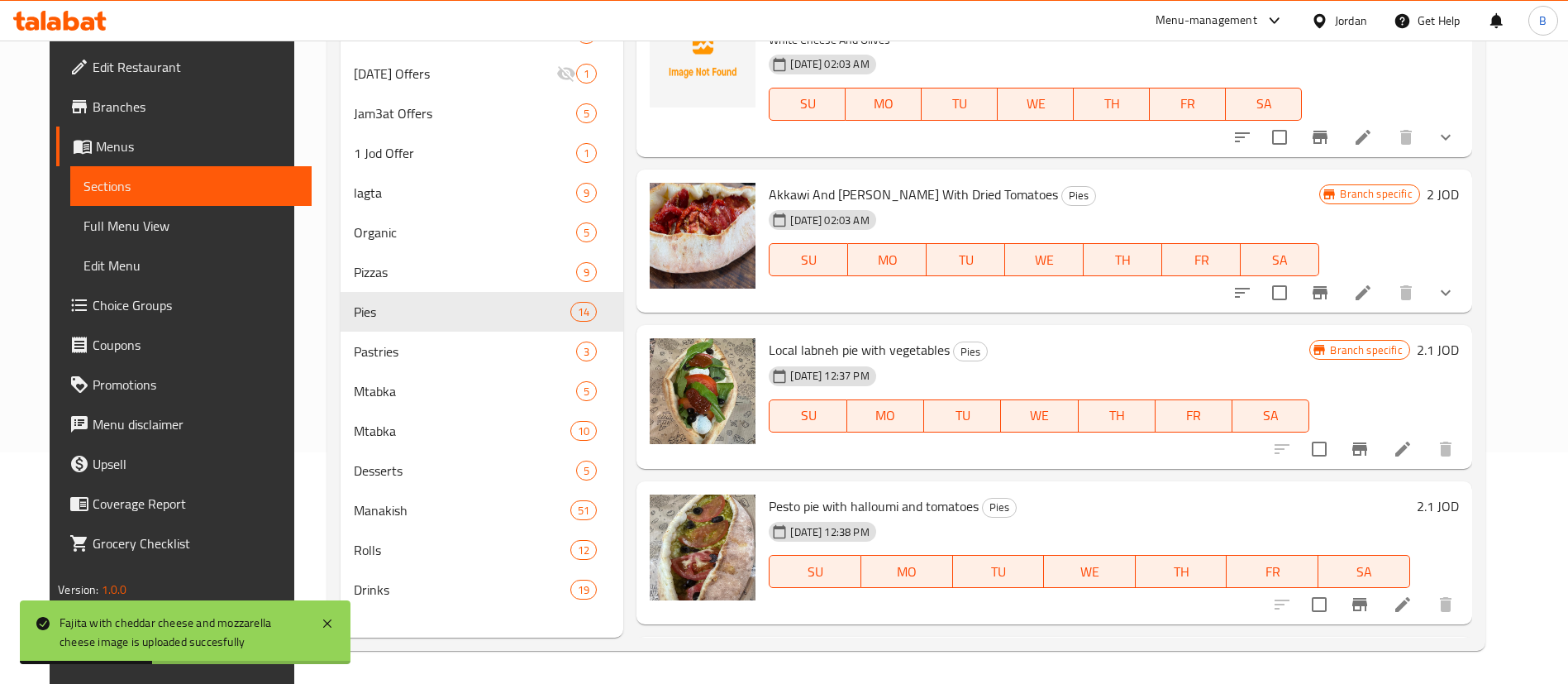
scroll to position [1437, 0]
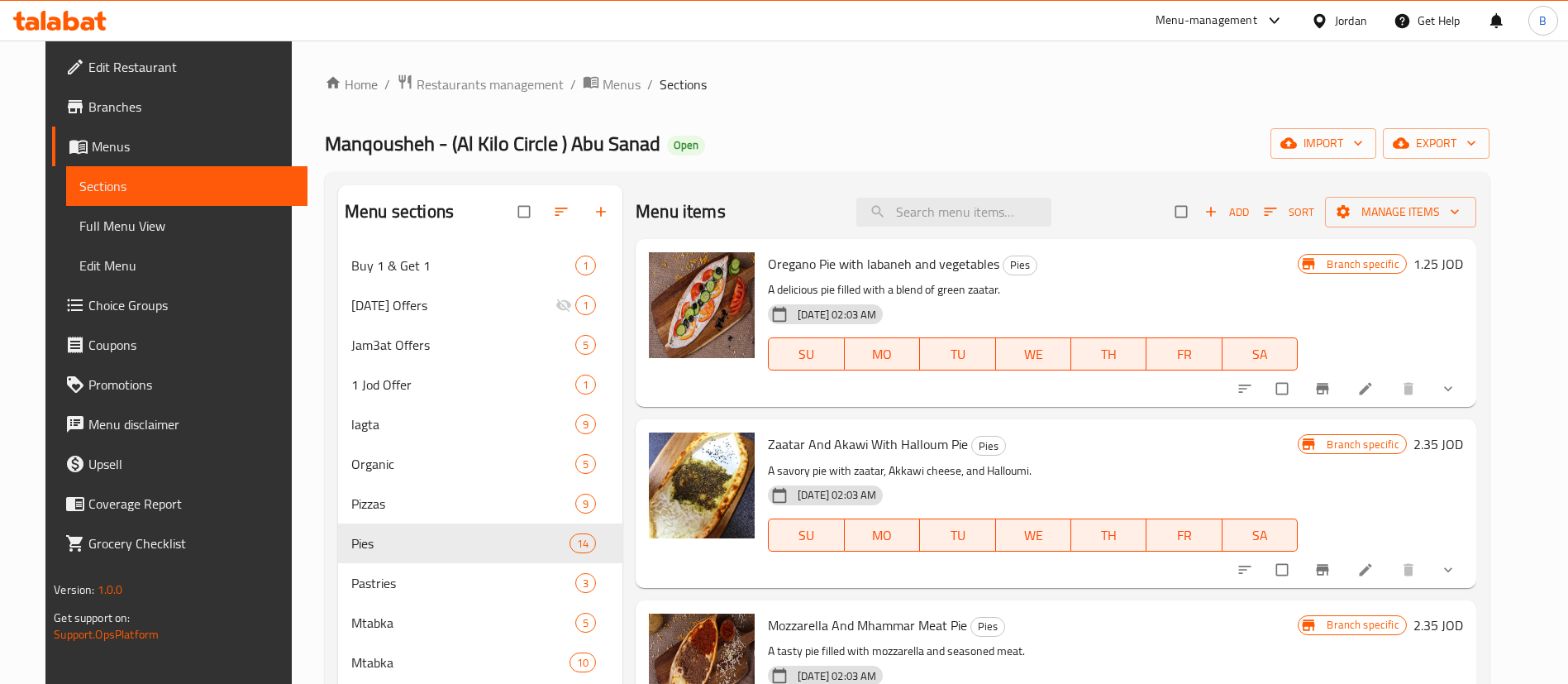
click at [1219, 217] on icon "button" at bounding box center [1210, 211] width 16 height 16
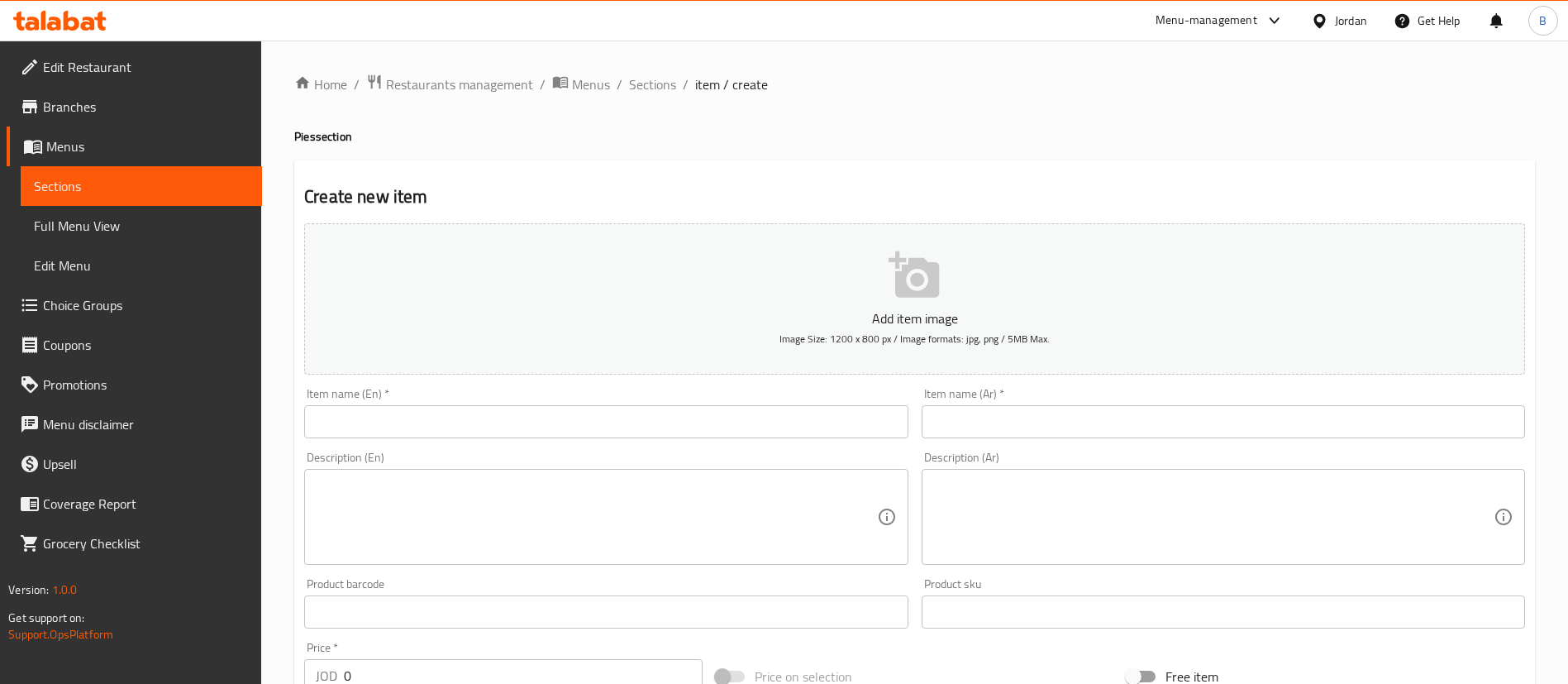
click at [1143, 417] on input "text" at bounding box center [1224, 422] width 604 height 33
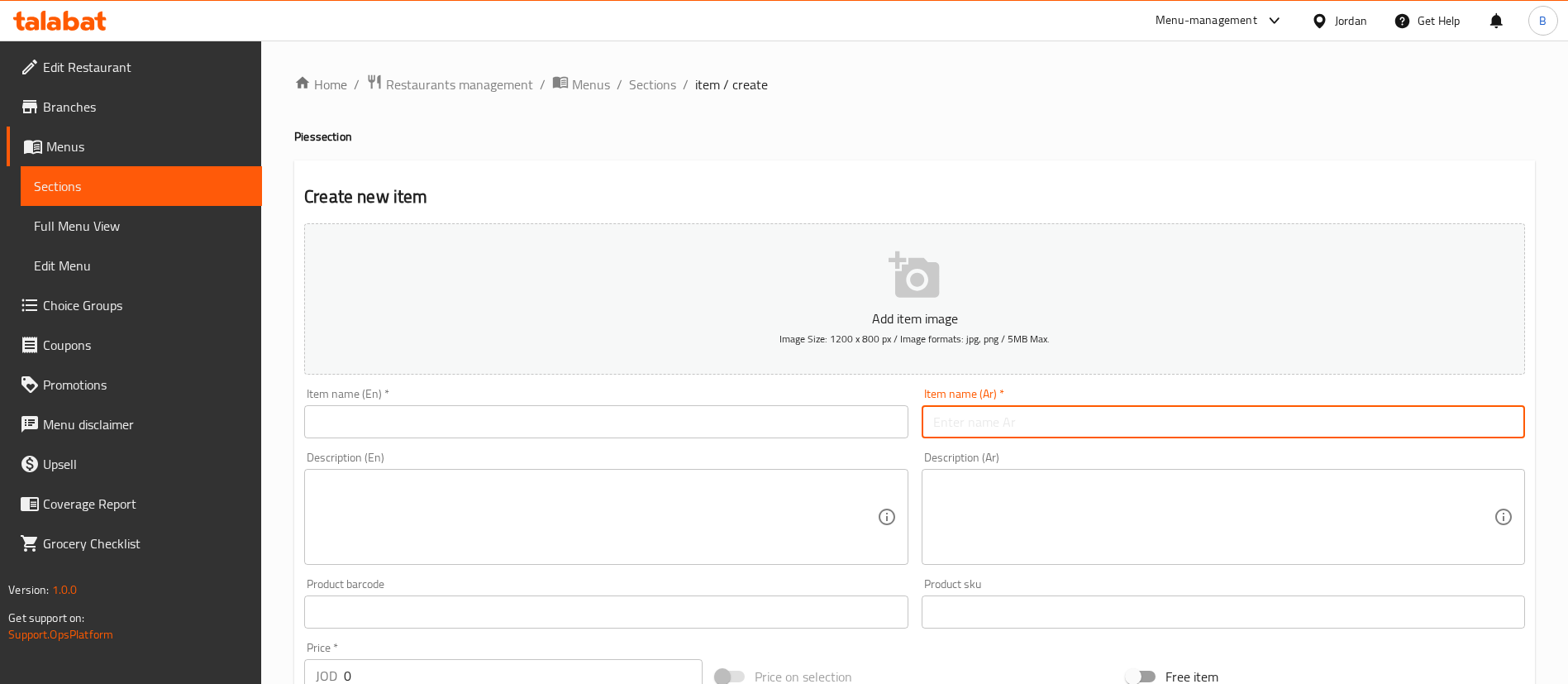
paste input "فطيرة ألفريدو"
type input "فطيرة ألفريدو"
click at [879, 423] on input "text" at bounding box center [606, 422] width 604 height 33
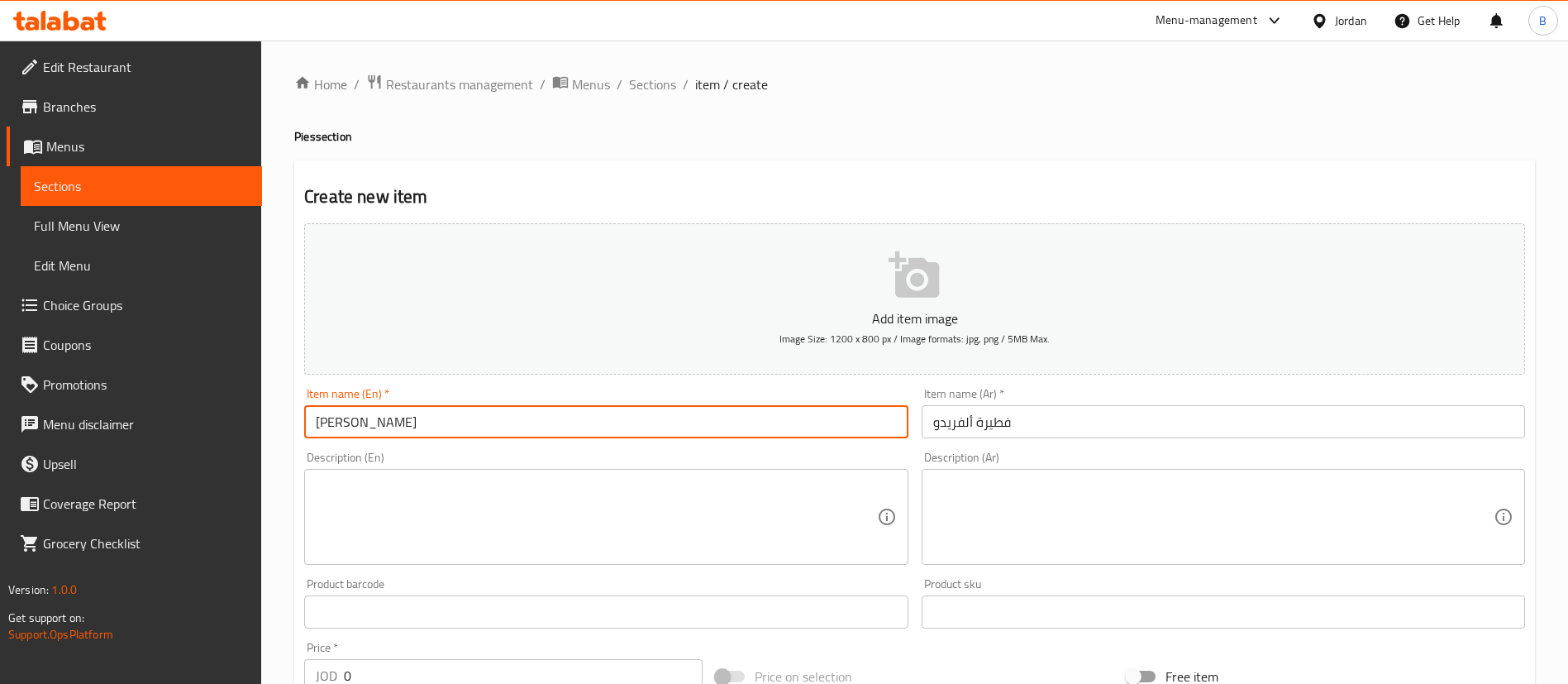
type input "Alfredo pie"
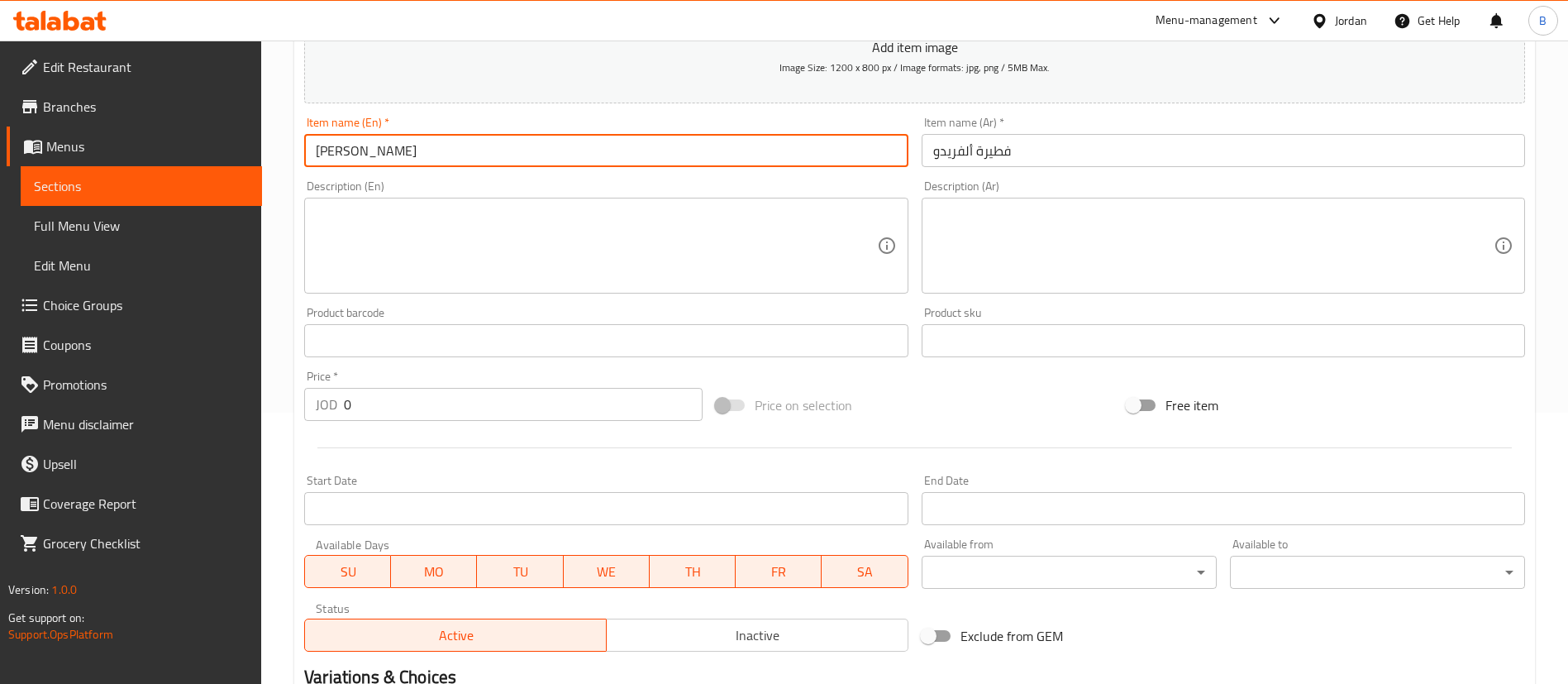
scroll to position [485, 0]
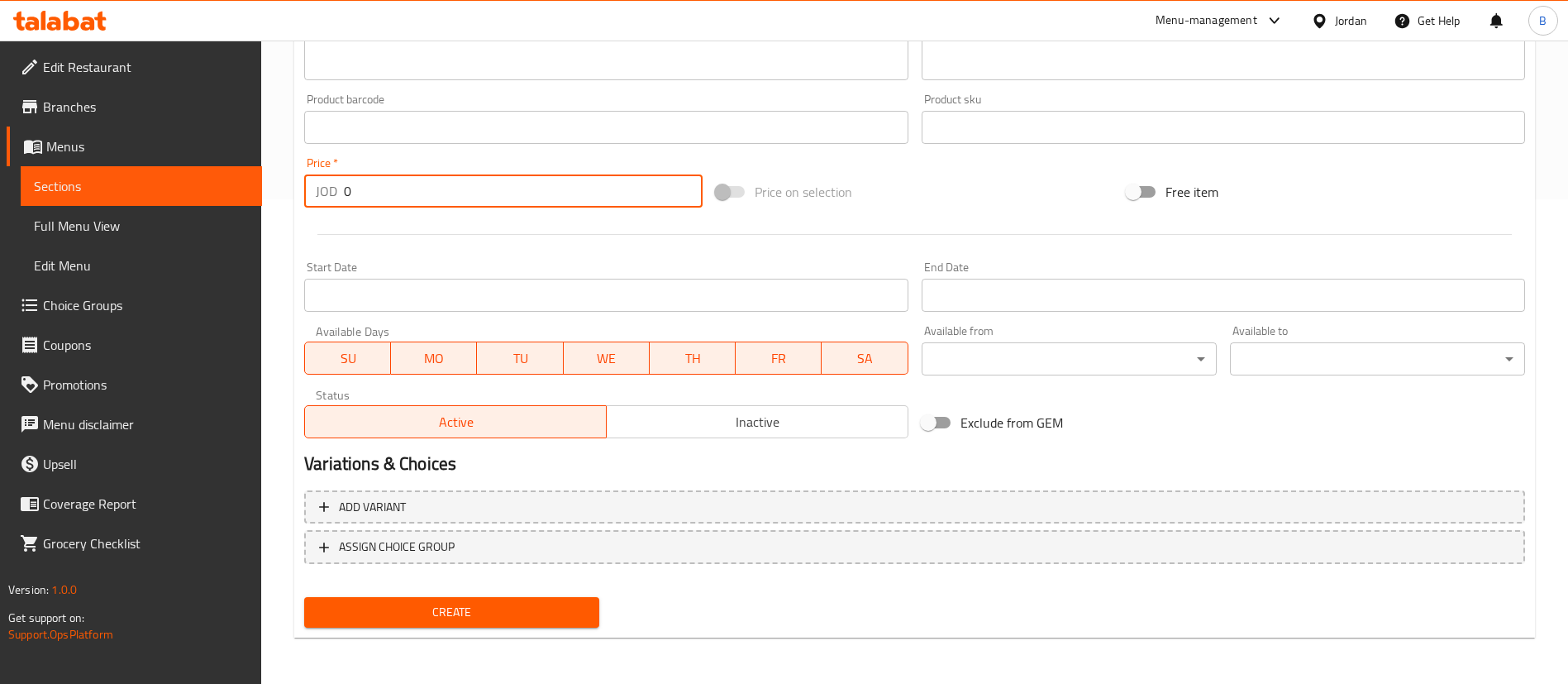
drag, startPoint x: 369, startPoint y: 185, endPoint x: 244, endPoint y: 199, distance: 125.8
click at [251, 185] on div "Edit Restaurant Branches Menus Sections Full Menu View Edit Menu Choice Groups …" at bounding box center [784, 120] width 1568 height 1128
type input "1.75"
click at [550, 622] on span "Create" at bounding box center [451, 613] width 269 height 20
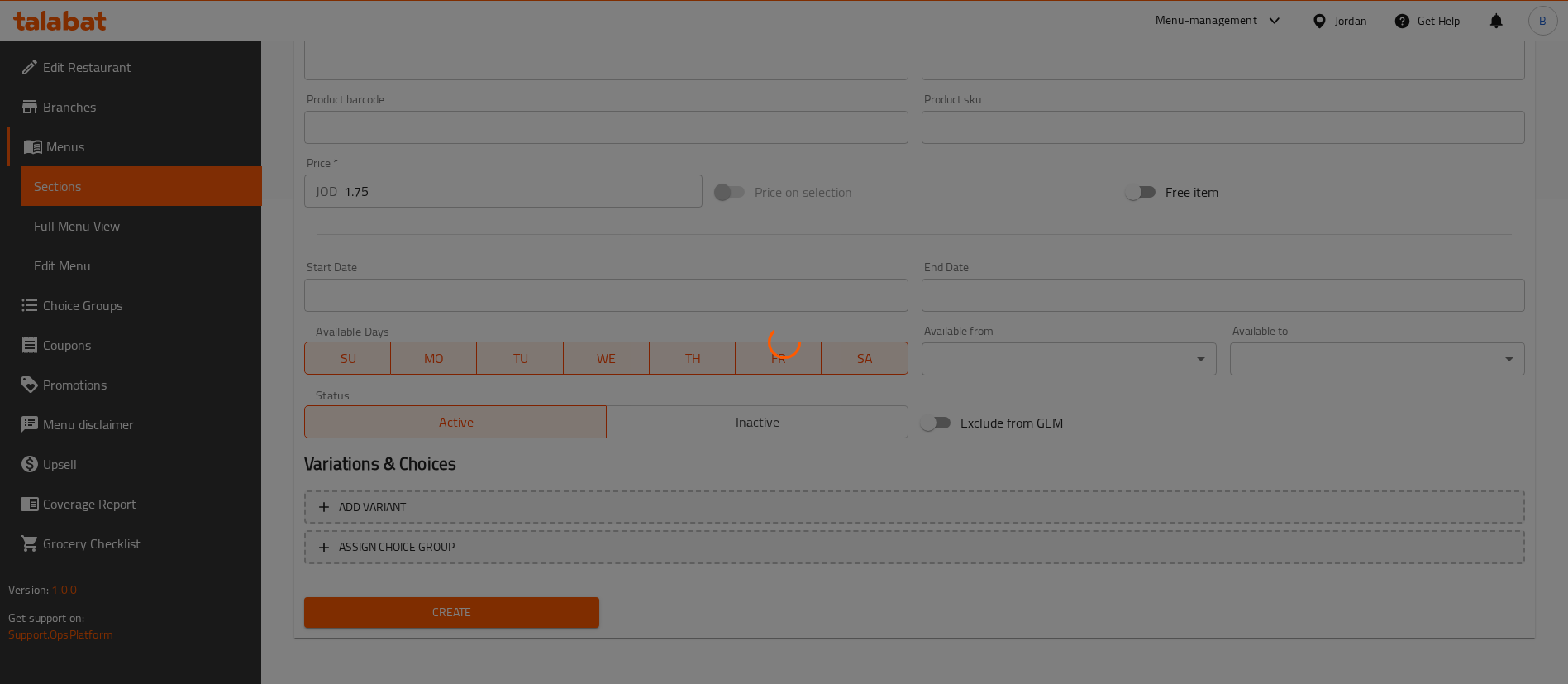
type input "0"
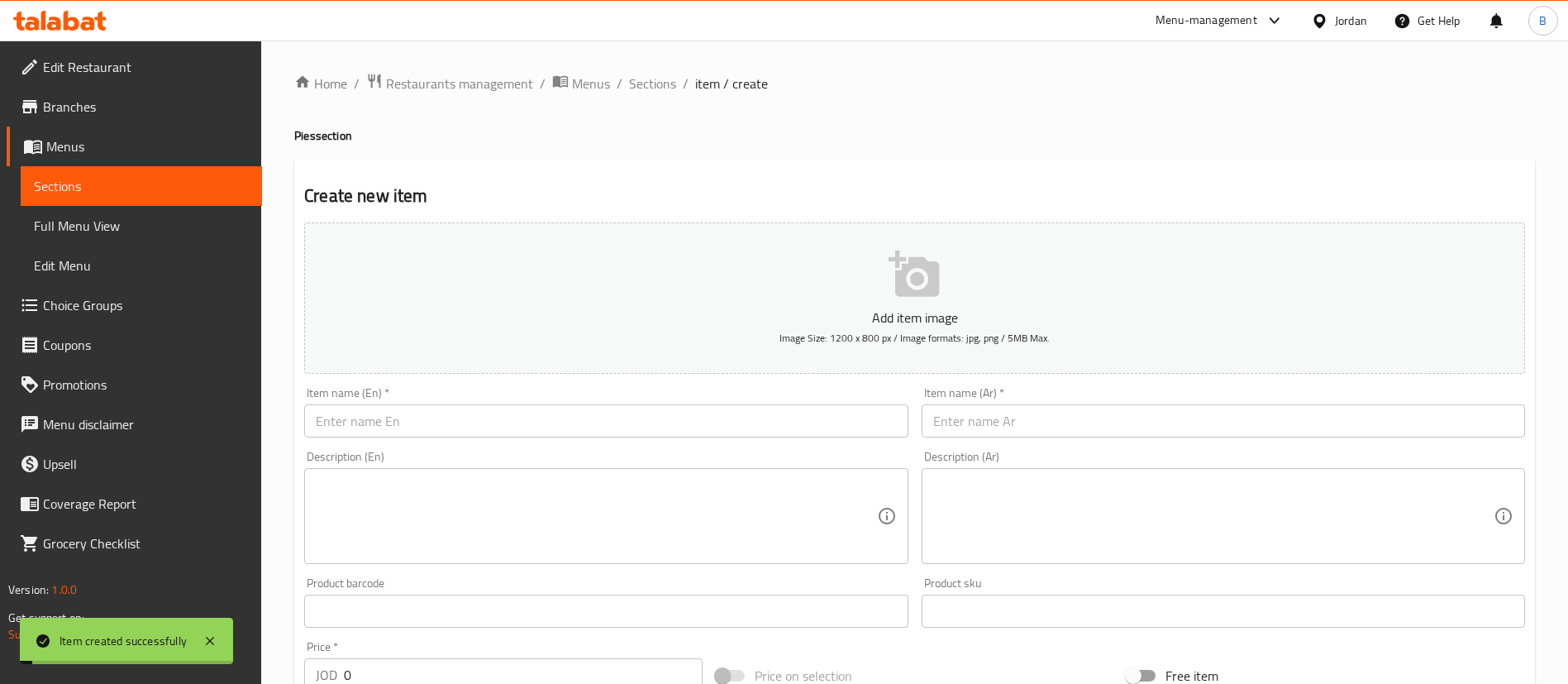
scroll to position [0, 0]
click at [632, 81] on span "Sections" at bounding box center [653, 84] width 47 height 20
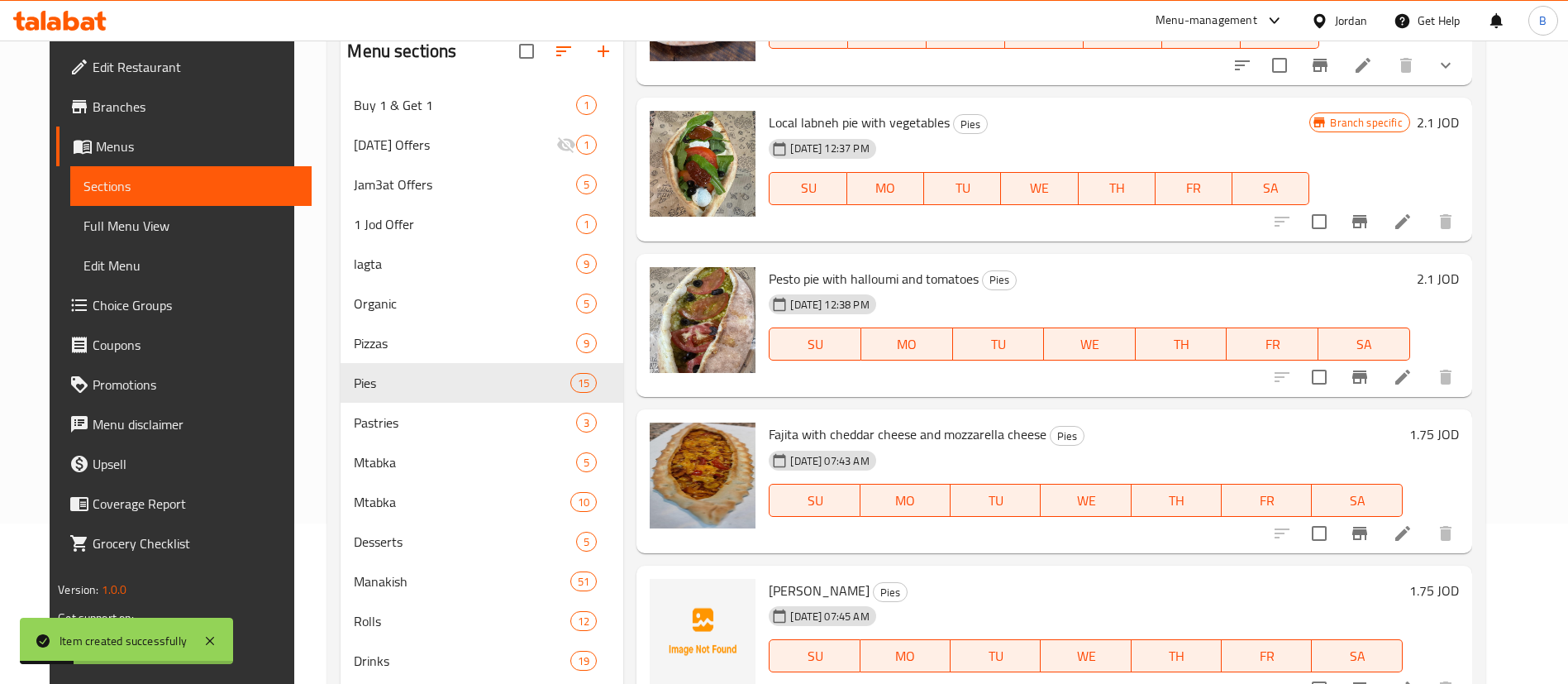
scroll to position [232, 0]
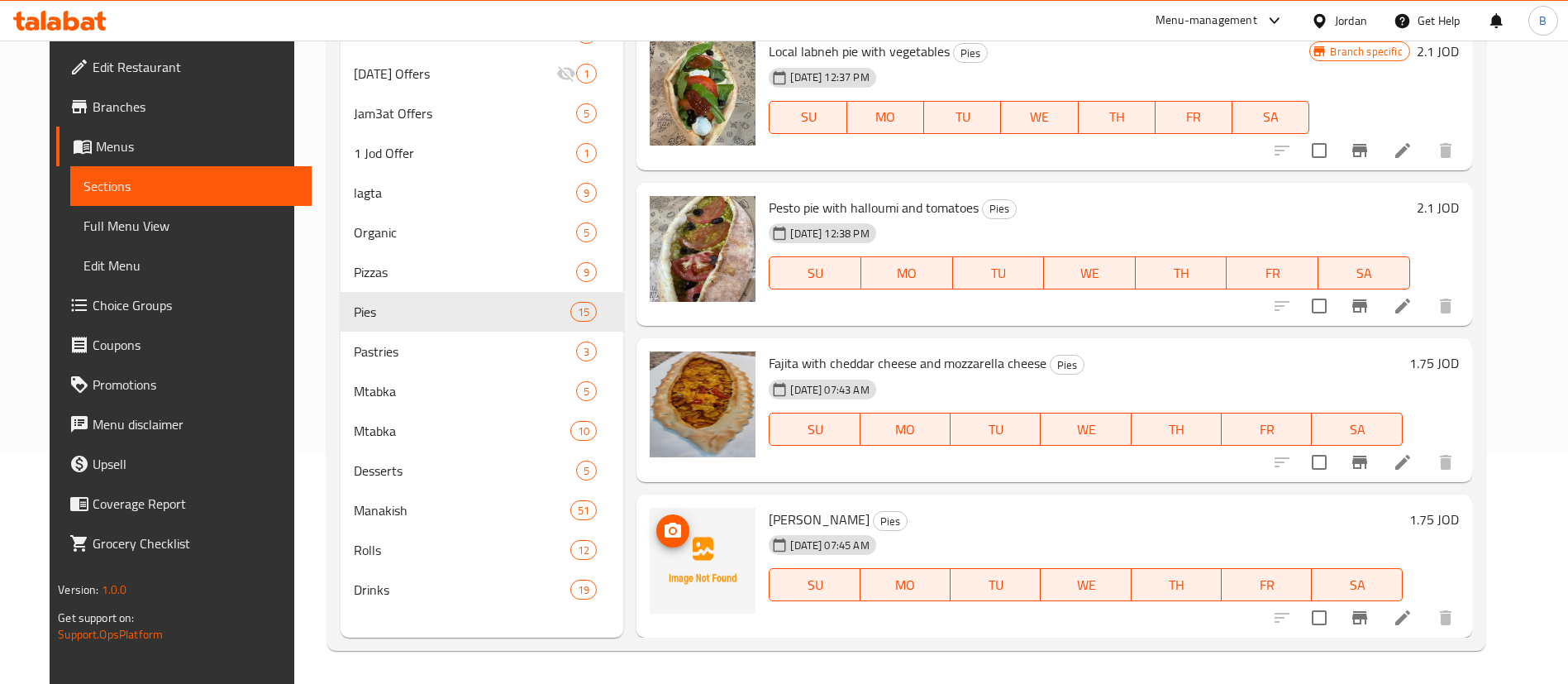
click at [663, 538] on icon "upload picture" at bounding box center [672, 530] width 20 height 20
click at [71, 16] on icon at bounding box center [60, 20] width 93 height 20
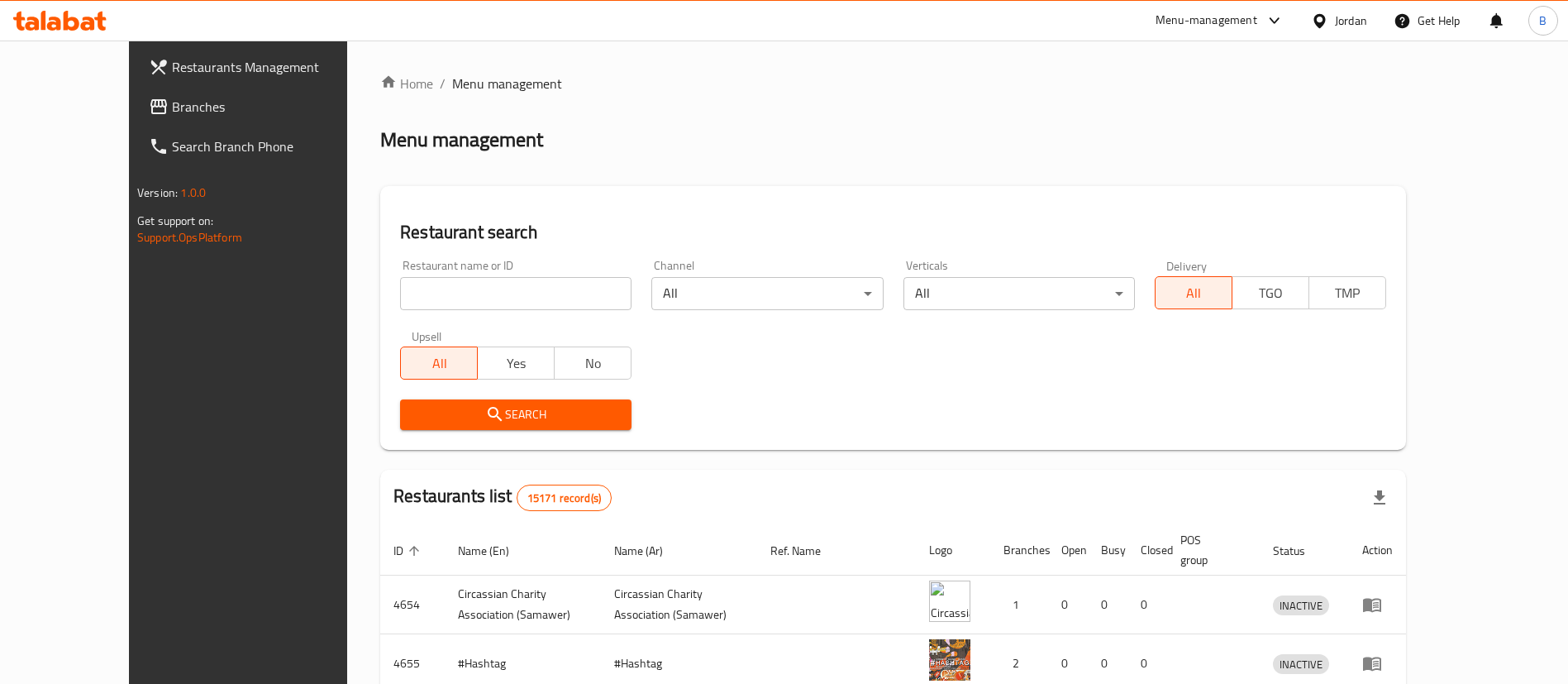
click at [495, 293] on input "search" at bounding box center [516, 294] width 232 height 33
paste input "672995"
type input "672995"
click button "Search" at bounding box center [516, 415] width 232 height 31
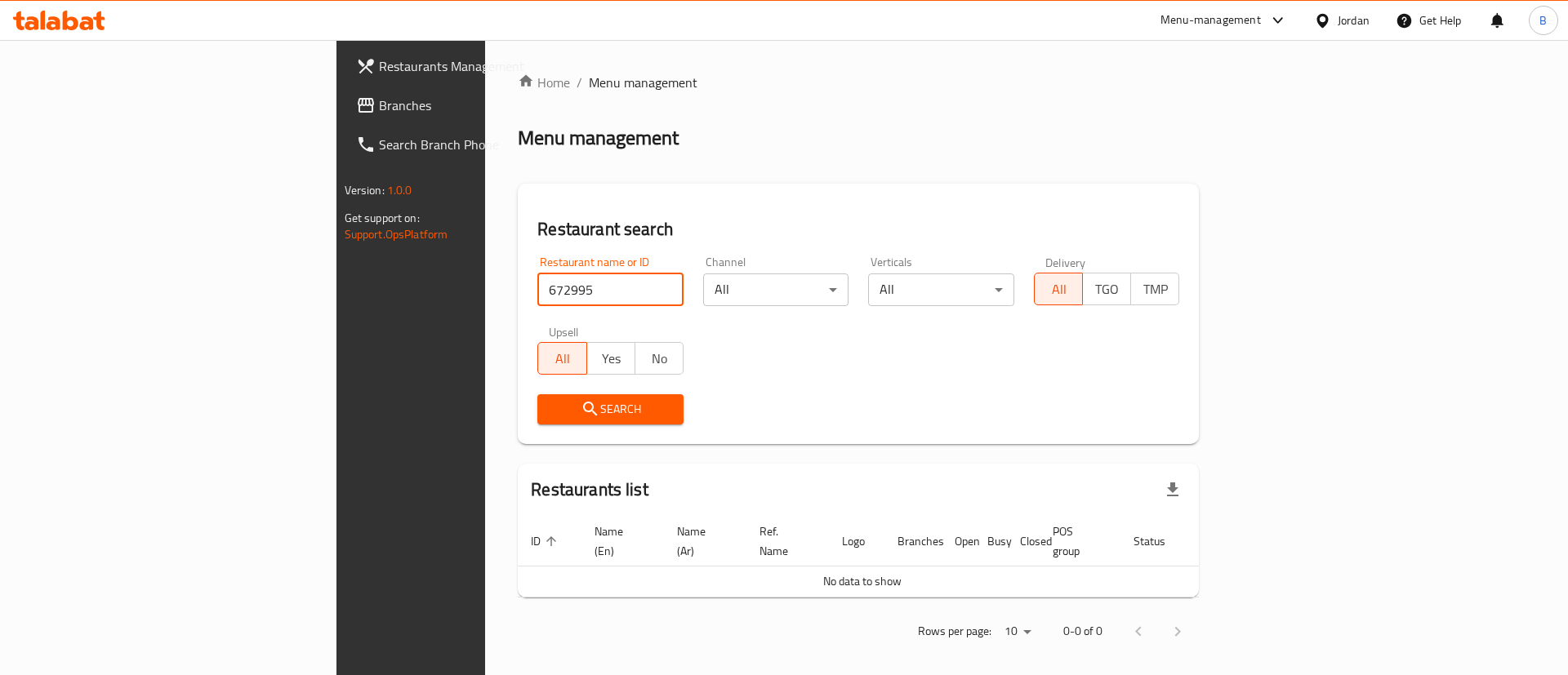
click at [379, 104] on span "Branches" at bounding box center [482, 105] width 207 height 19
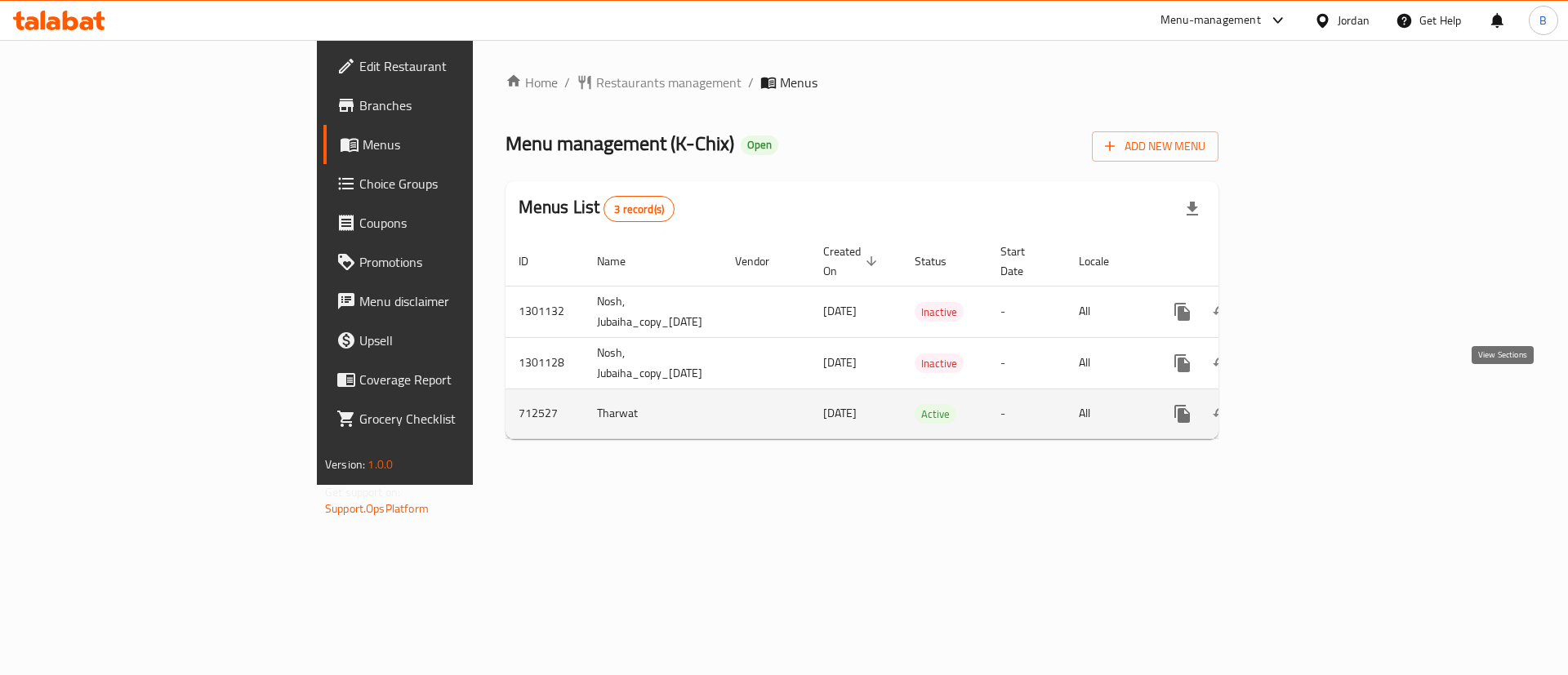
click at [1307, 406] on icon "enhanced table" at bounding box center [1301, 414] width 15 height 15
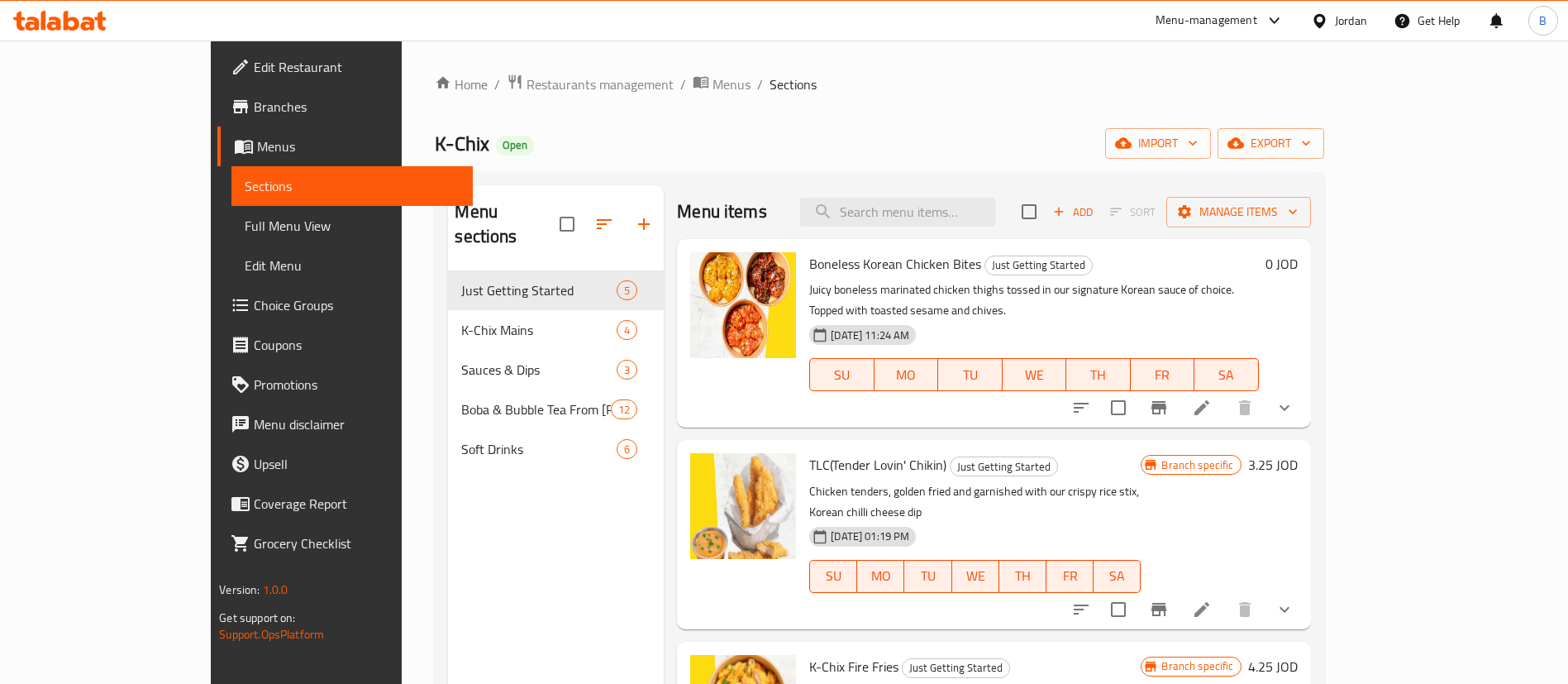
click at [1294, 398] on icon "show more" at bounding box center [1284, 407] width 20 height 20
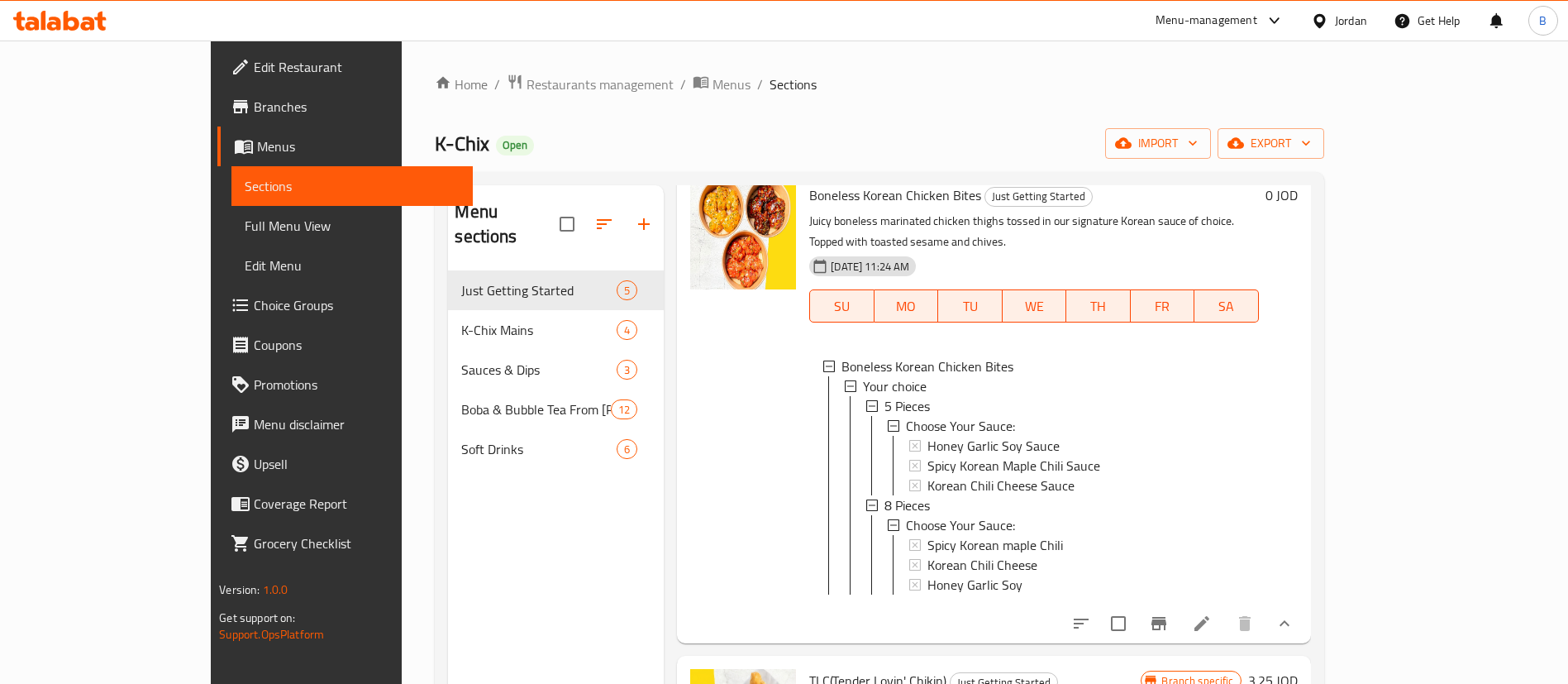
scroll to position [124, 0]
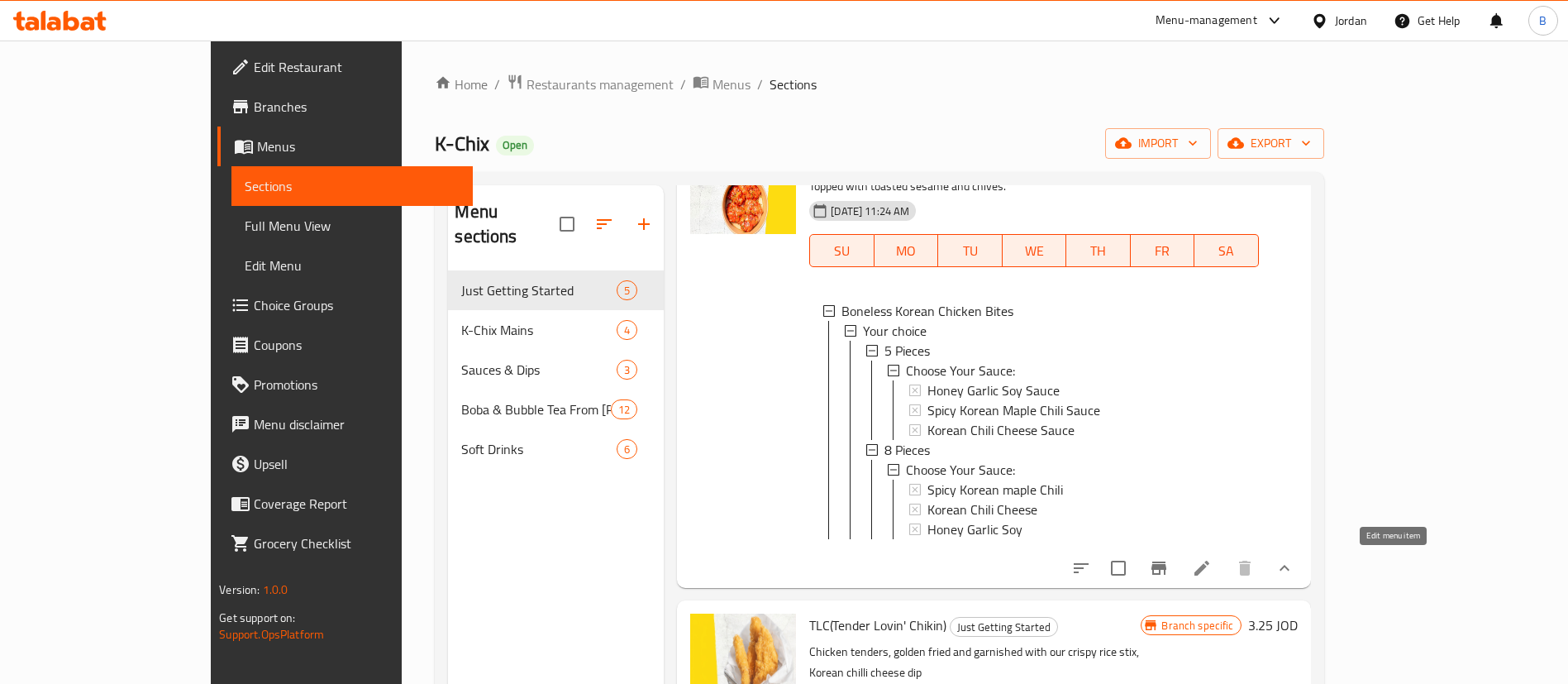
click at [1212, 561] on icon at bounding box center [1201, 568] width 20 height 20
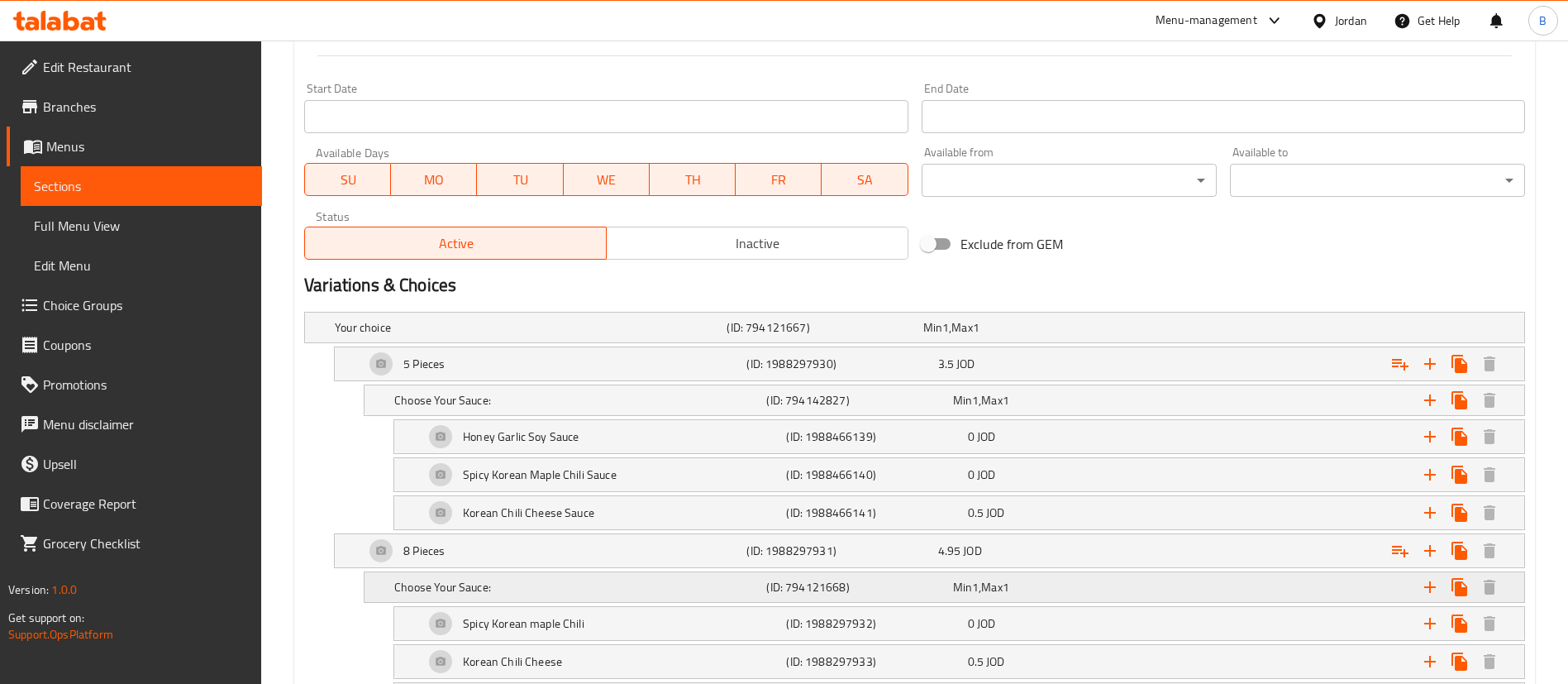
scroll to position [744, 0]
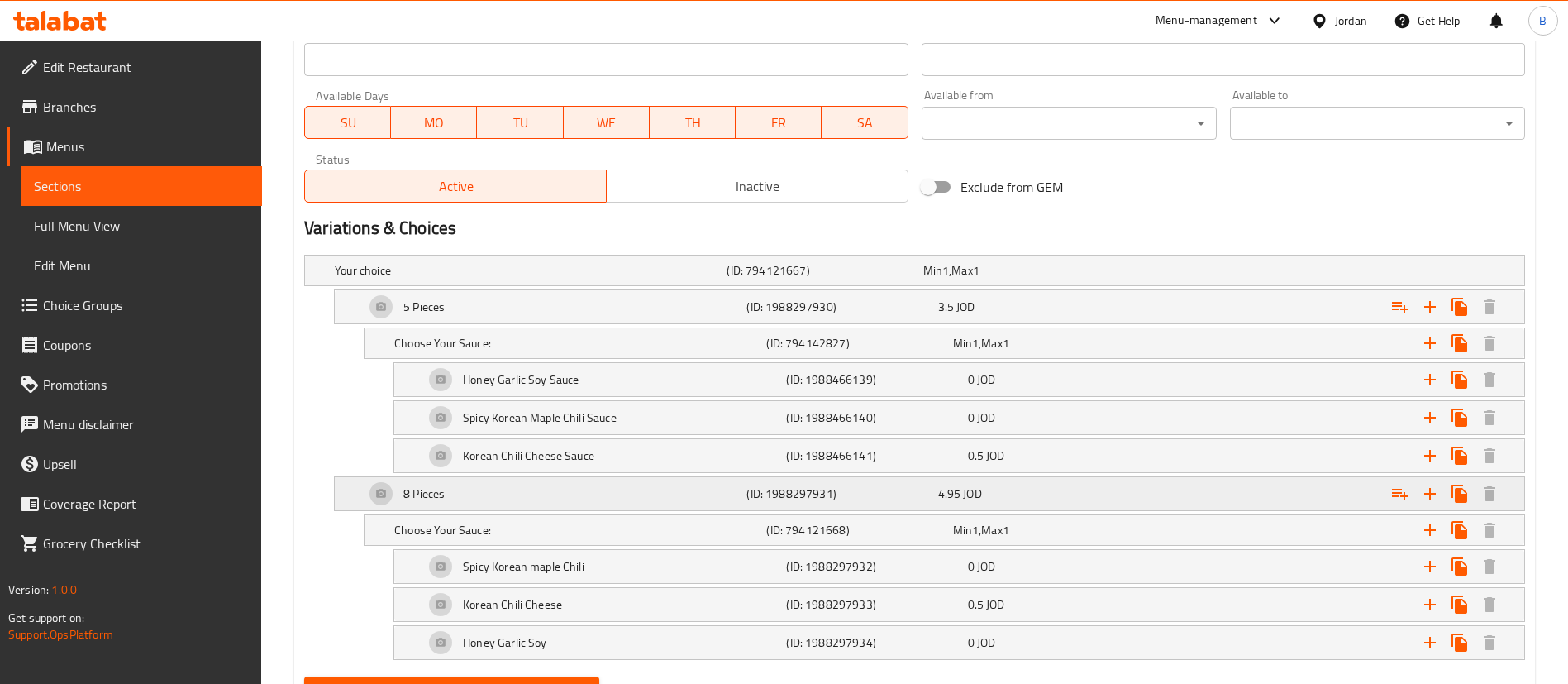
click at [996, 278] on div "4.95 JOD" at bounding box center [1018, 270] width 189 height 16
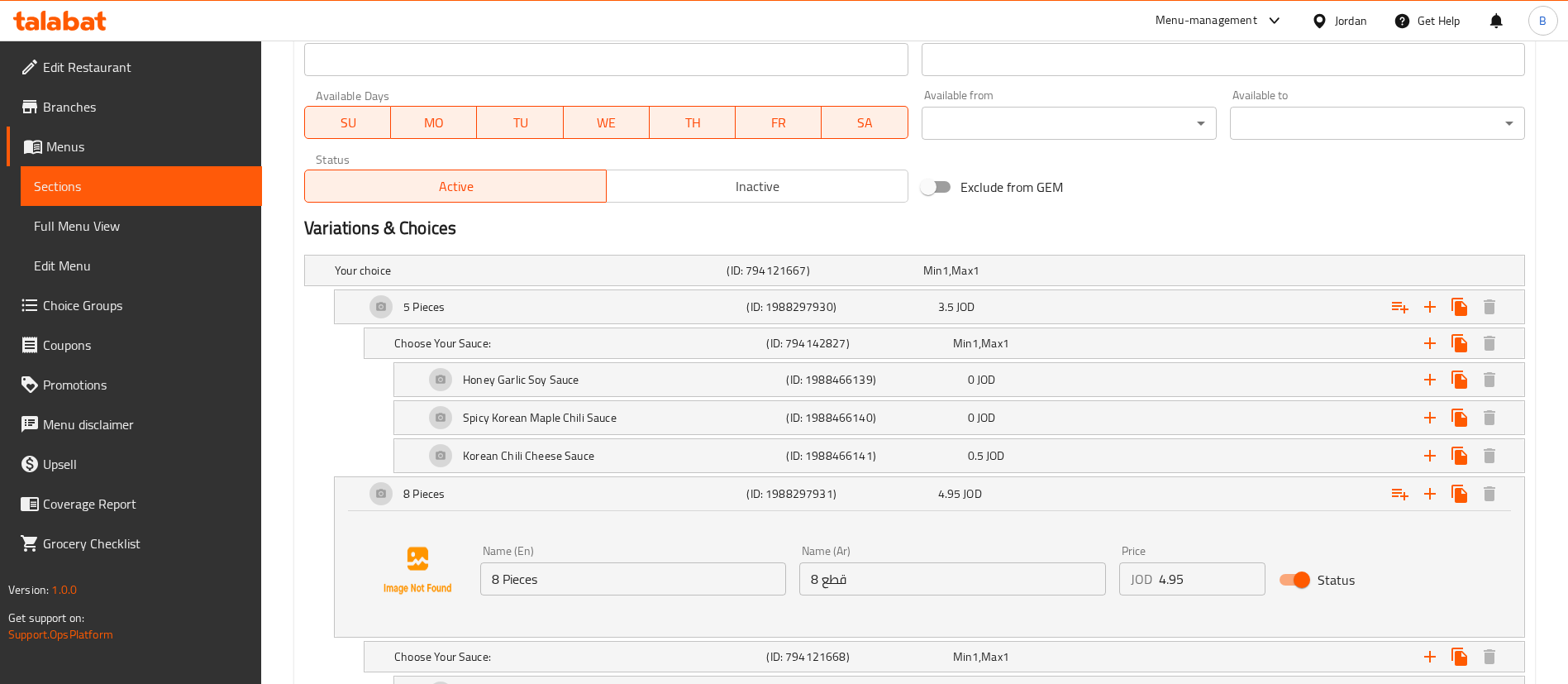
drag, startPoint x: 1197, startPoint y: 586, endPoint x: 1013, endPoint y: 575, distance: 184.3
click at [1096, 575] on div "Name (En) 8 Pieces Name (En) Name (Ar) 8 قطع Name (Ar) Price JOD 4.95 Price Sta…" at bounding box center [952, 570] width 958 height 64
type input "5"
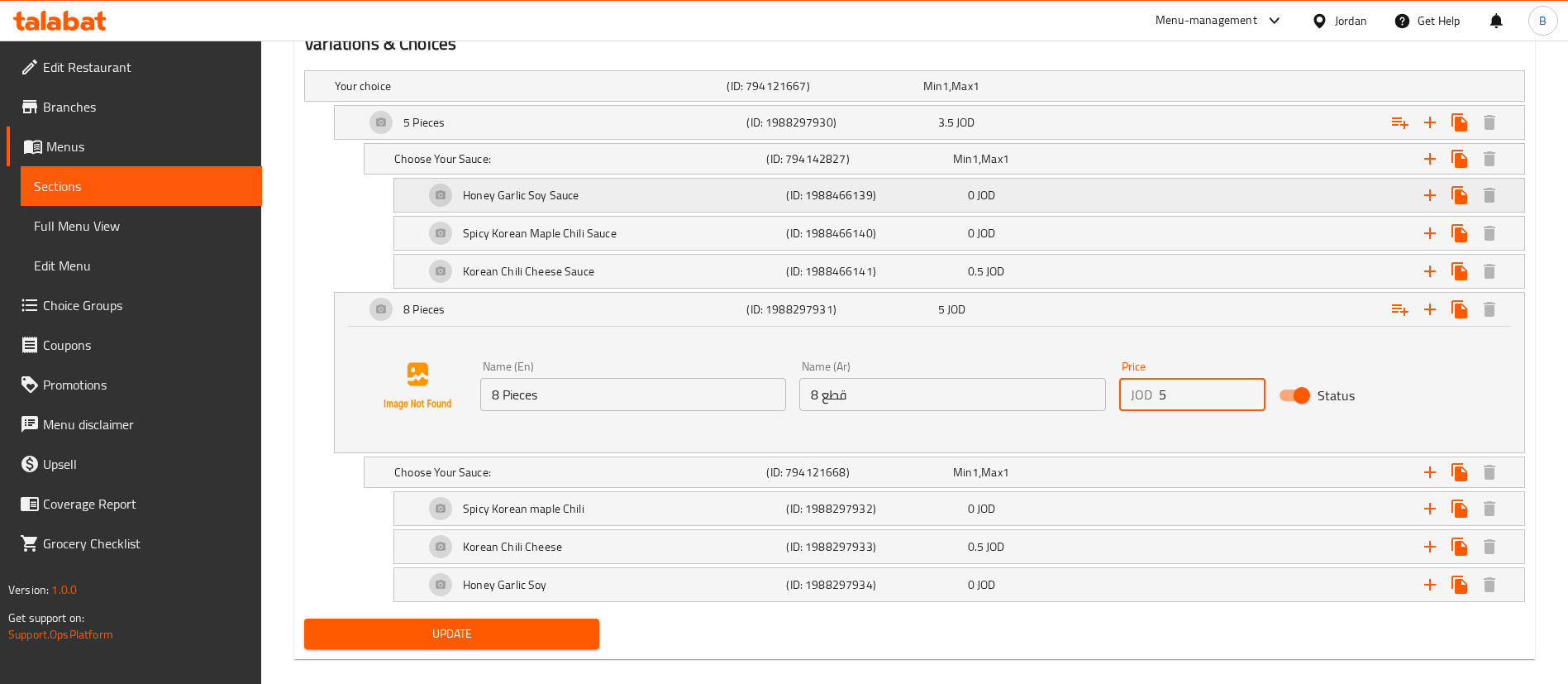
scroll to position [950, 0]
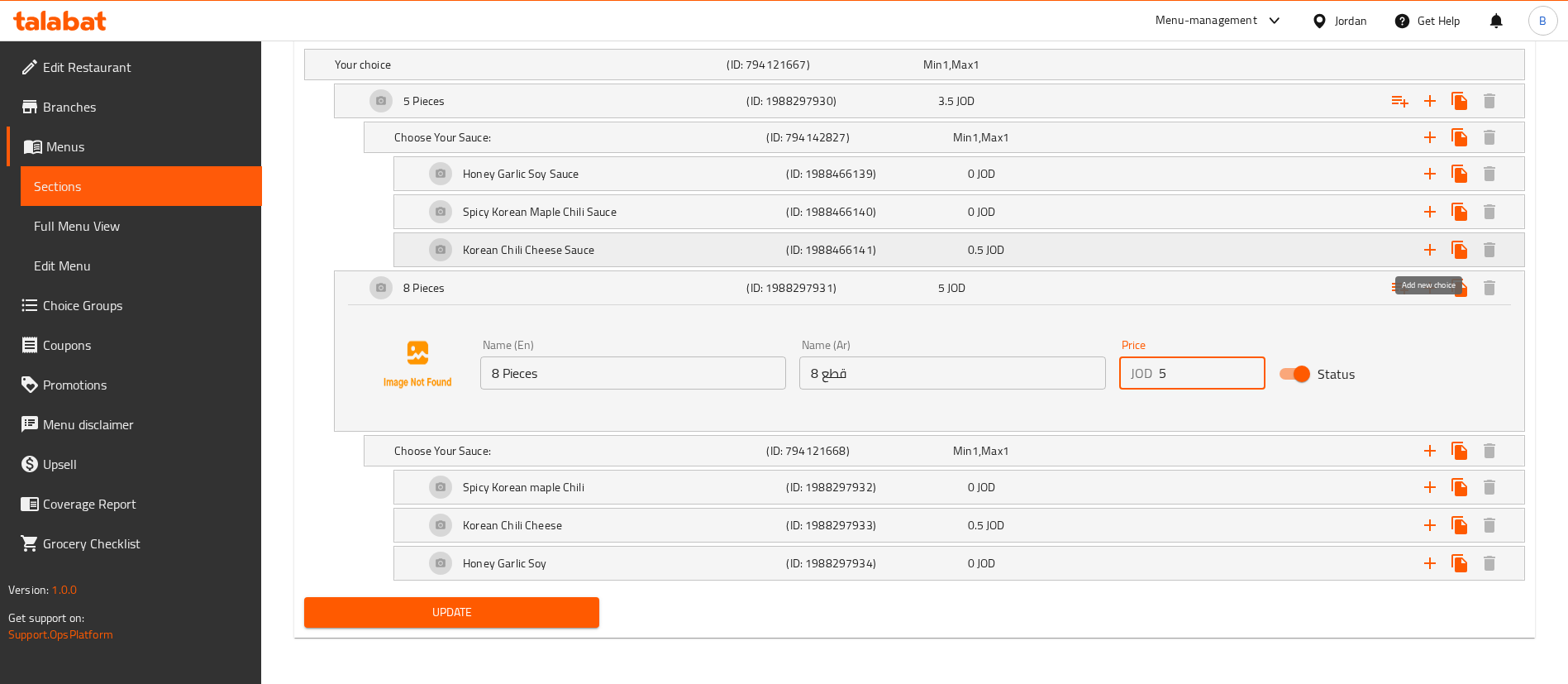
click at [1434, 245] on icon "Expand" at bounding box center [1429, 249] width 20 height 20
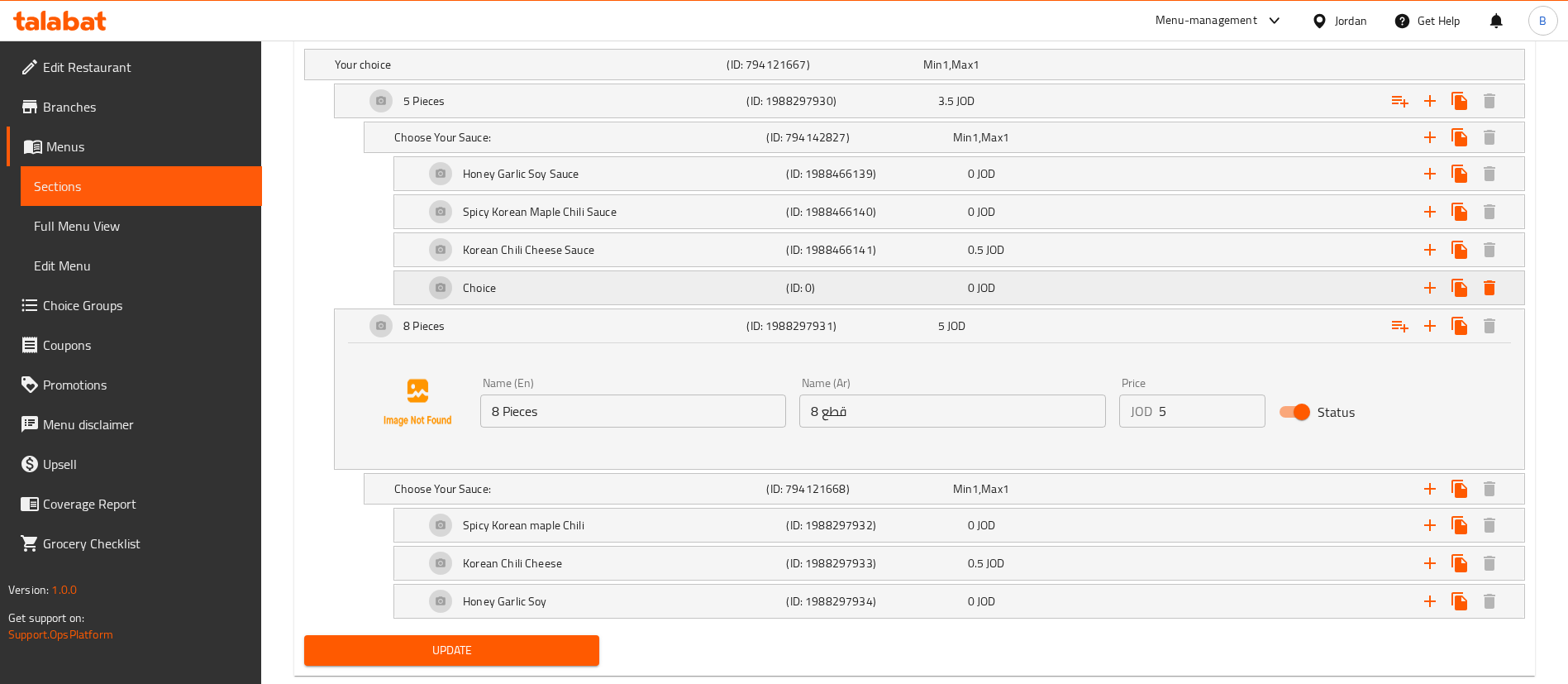
click at [578, 76] on div "Choice" at bounding box center [527, 64] width 392 height 23
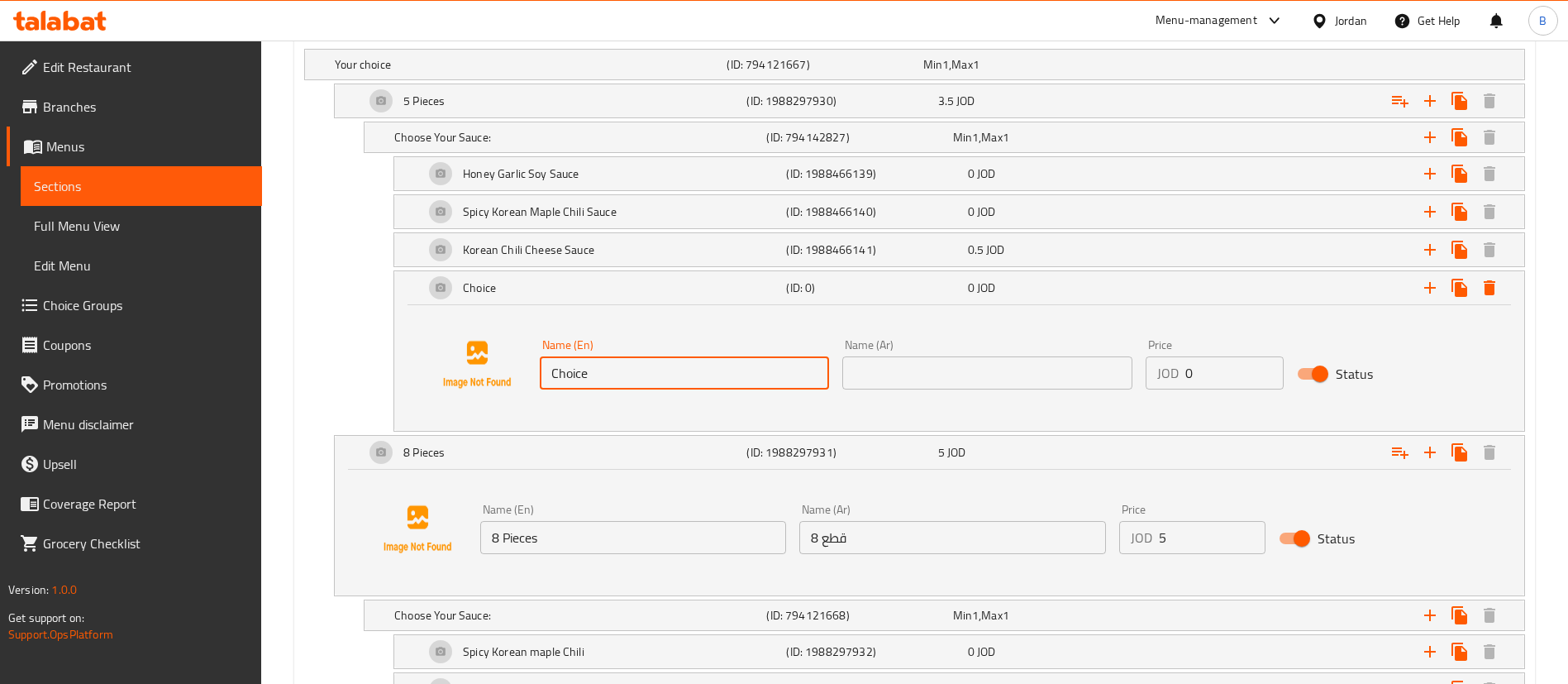
drag, startPoint x: 637, startPoint y: 376, endPoint x: 68, endPoint y: 373, distance: 569.0
type input "Plain, no sauce"
click at [952, 357] on input "text" at bounding box center [986, 373] width 289 height 33
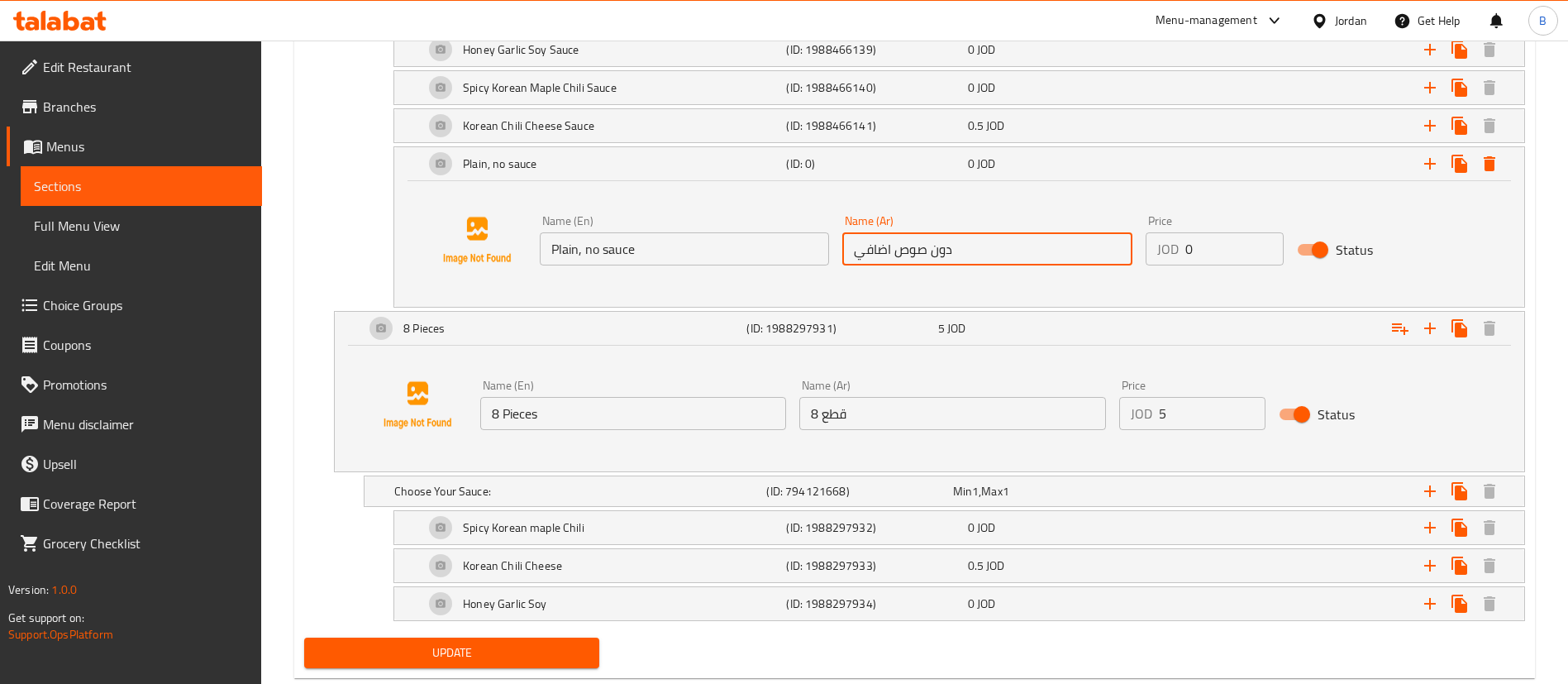
scroll to position [1115, 0]
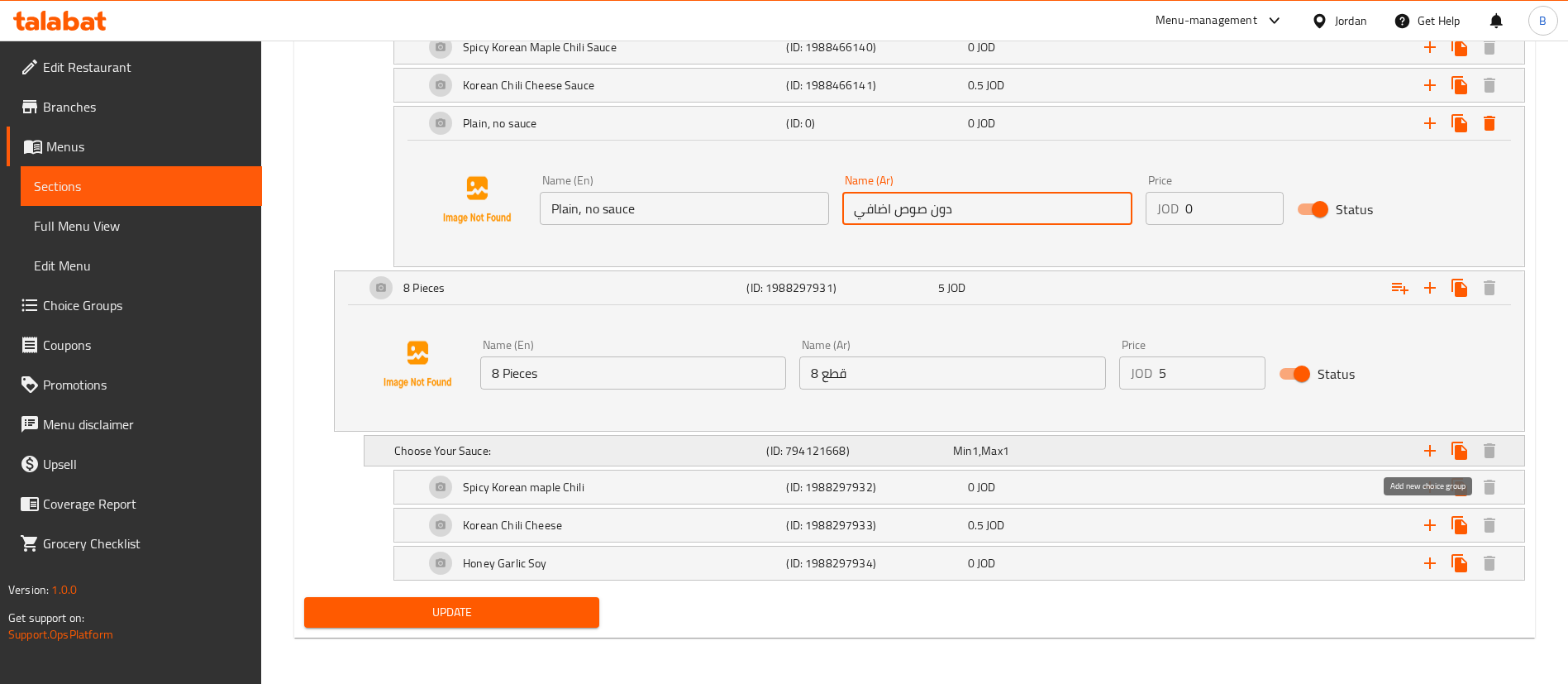
type input "دون صوص اضافي"
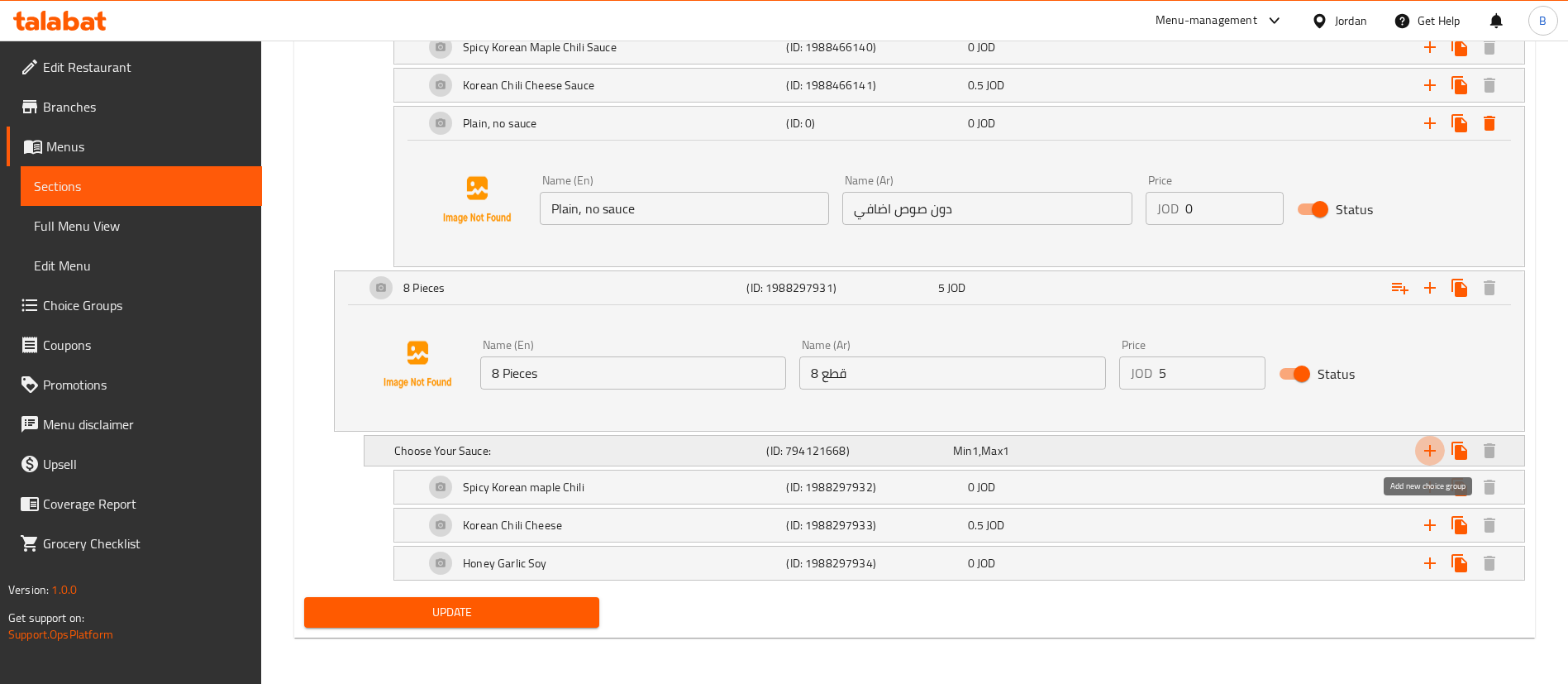
click at [1436, 453] on icon "Expand" at bounding box center [1429, 450] width 20 height 20
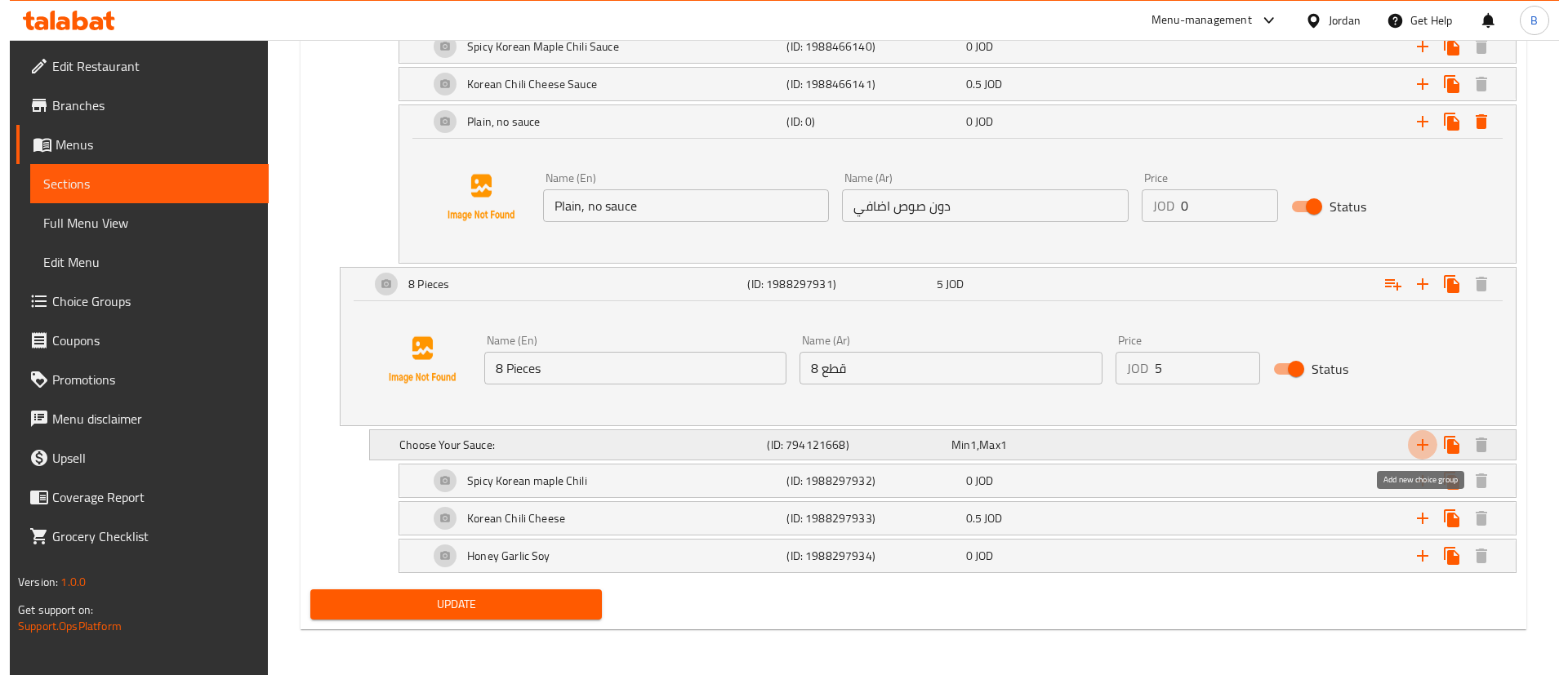
scroll to position [922, 0]
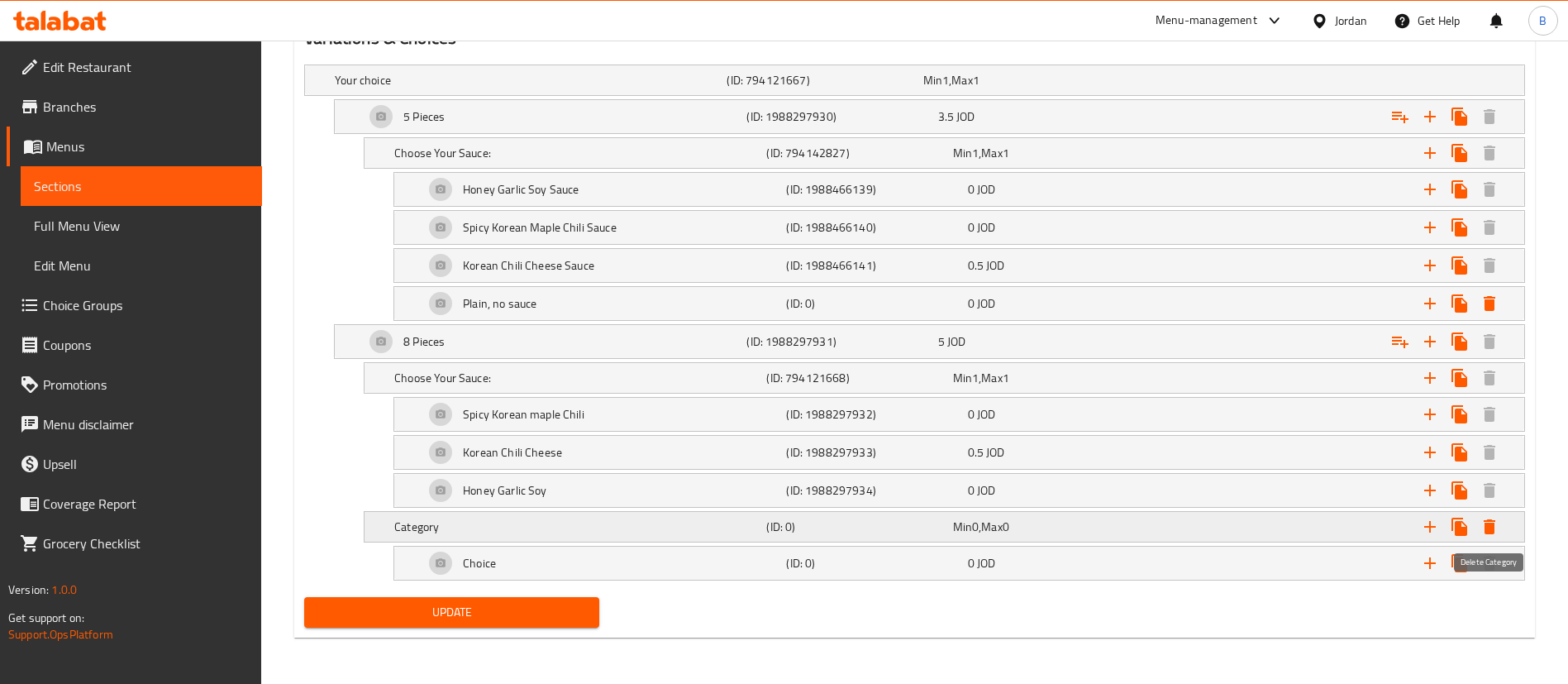
click at [1490, 527] on icon "Expand" at bounding box center [1490, 527] width 12 height 15
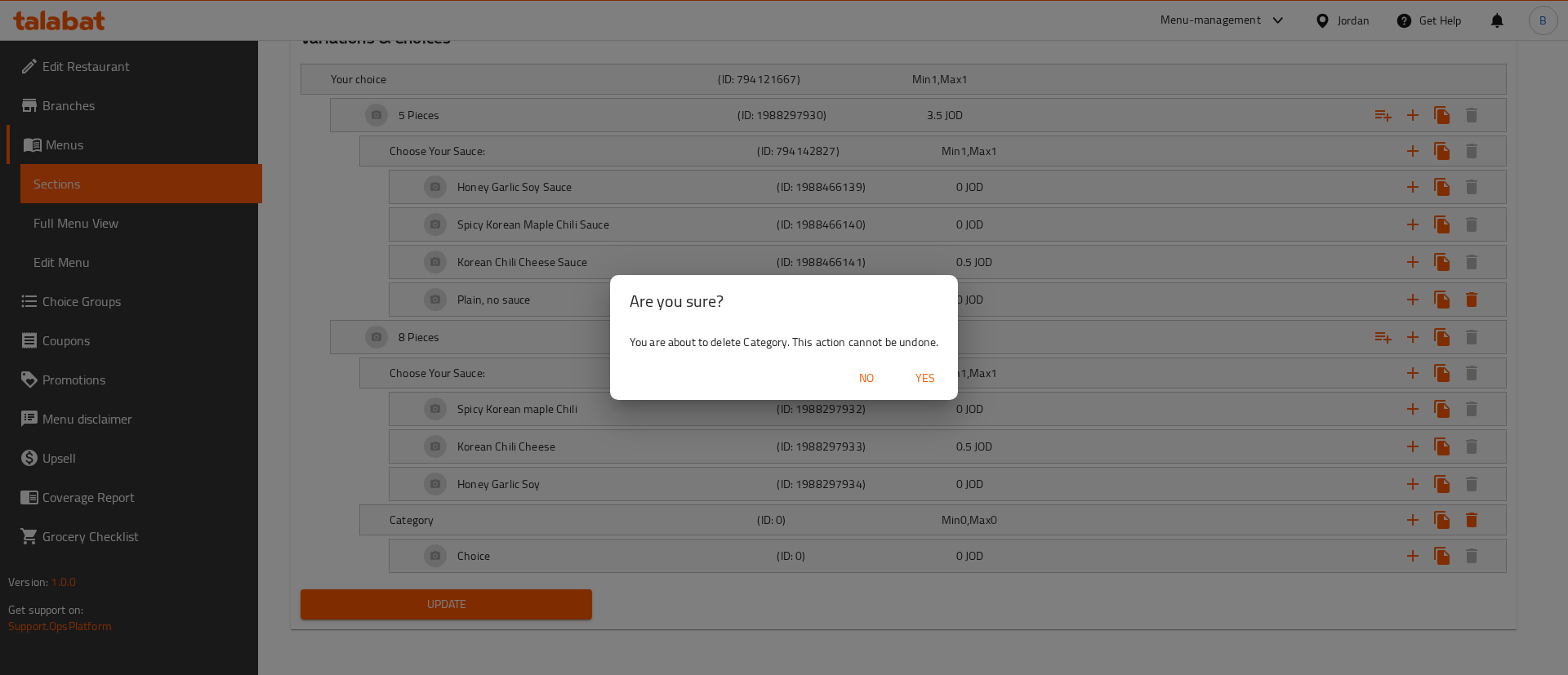
click at [927, 377] on span "Yes" at bounding box center [925, 379] width 39 height 20
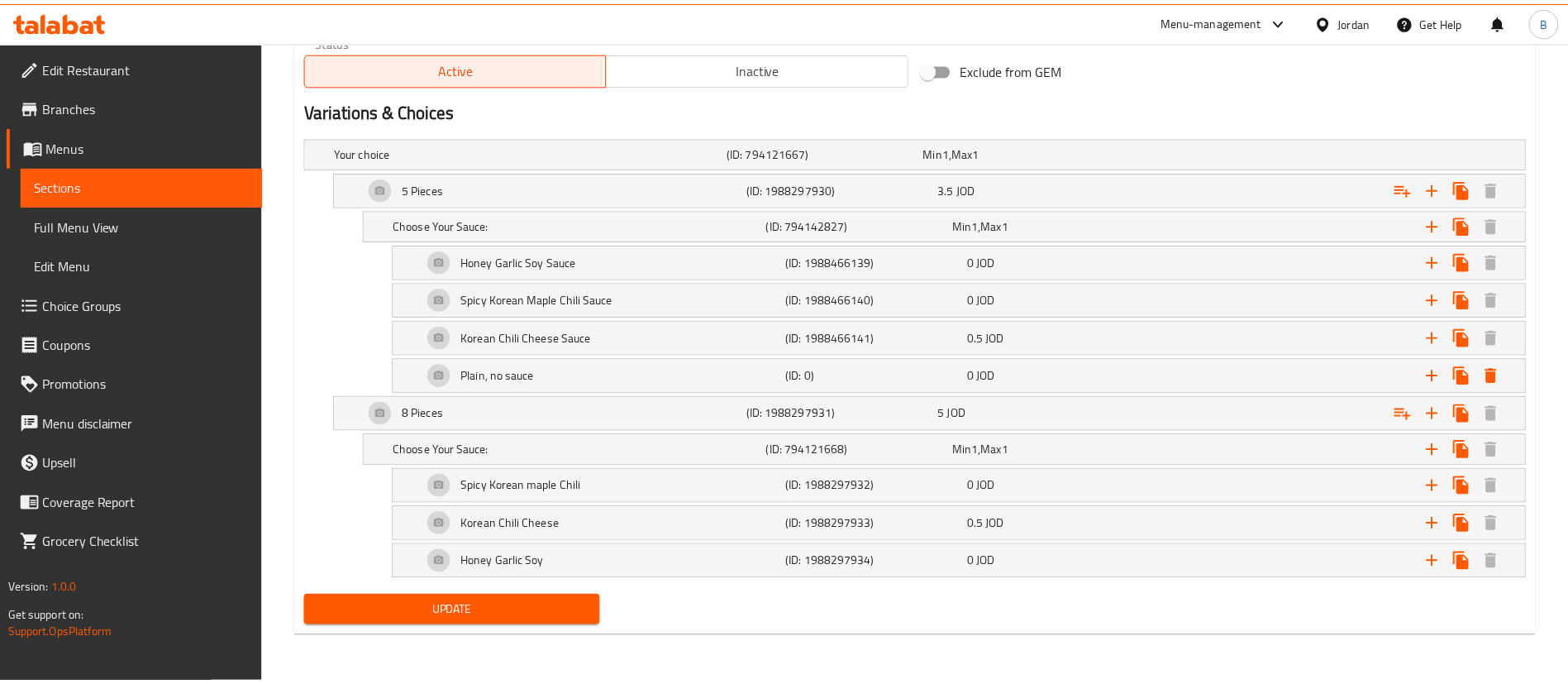
scroll to position [862, 0]
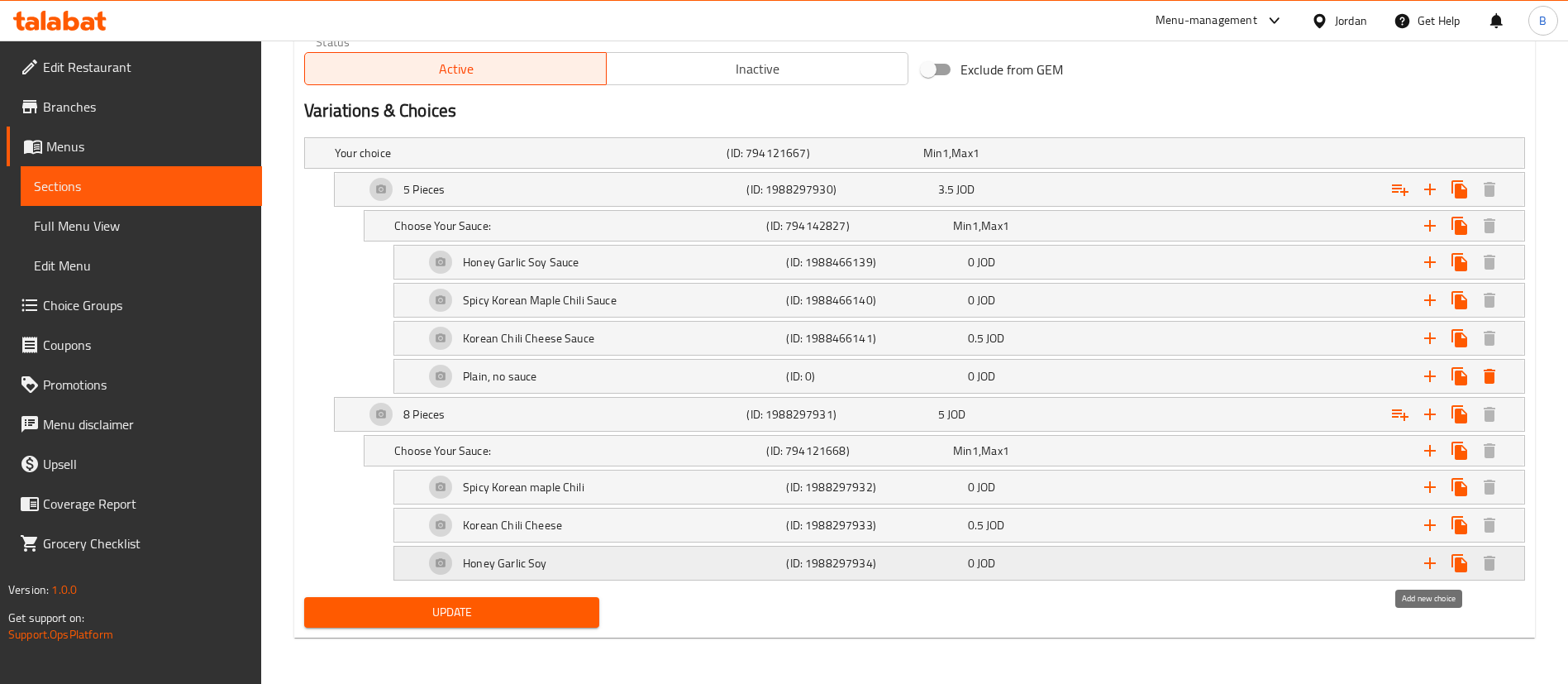
click at [1430, 564] on icon "Expand" at bounding box center [1430, 563] width 12 height 12
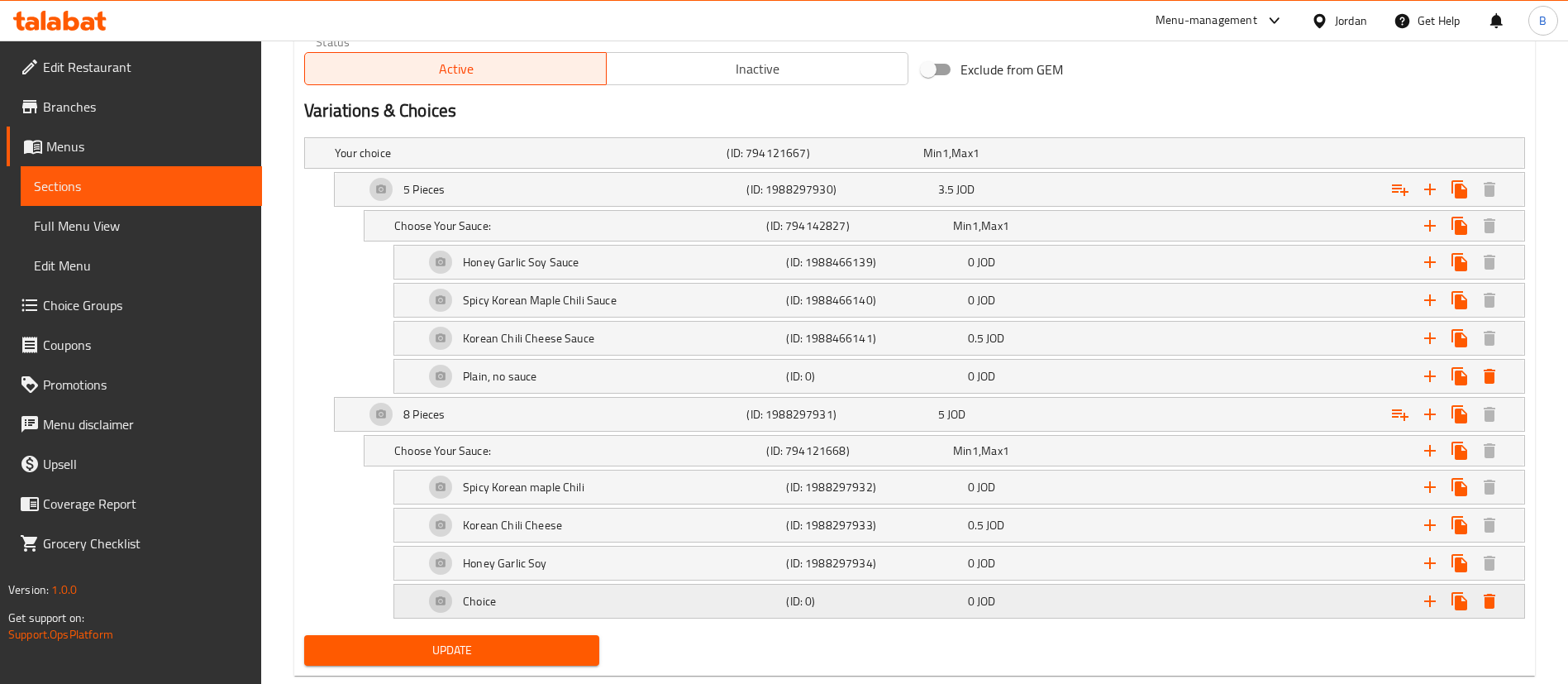
click at [538, 165] on div "Choice" at bounding box center [527, 153] width 392 height 23
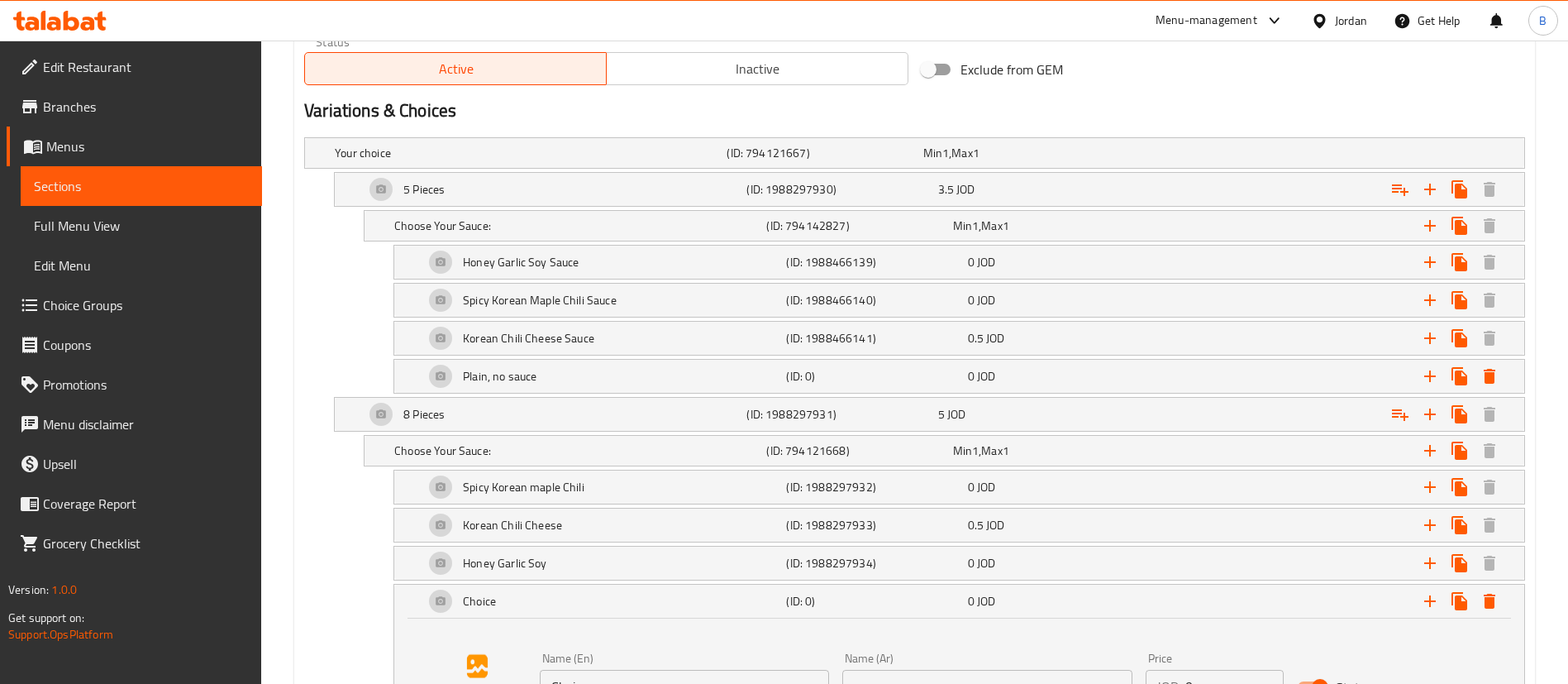
scroll to position [986, 0]
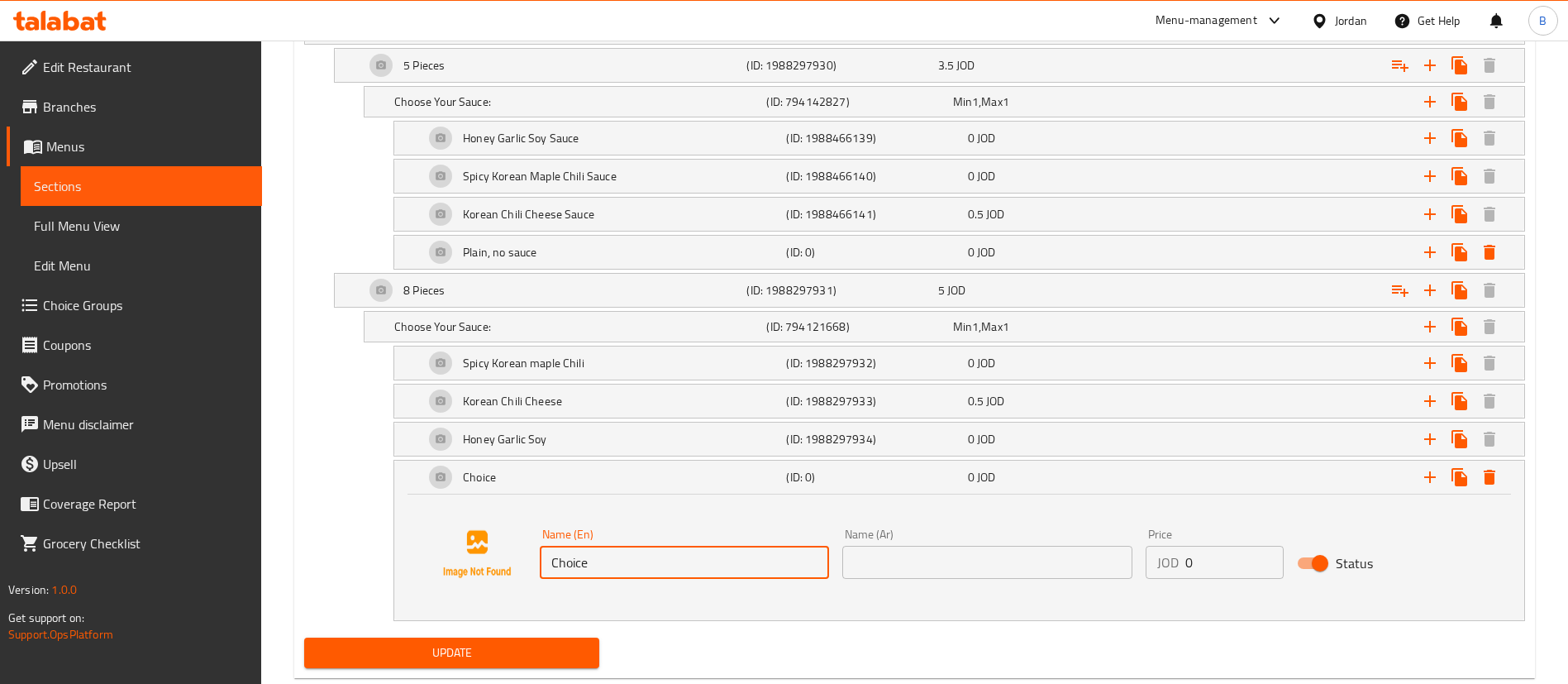
drag, startPoint x: 611, startPoint y: 557, endPoint x: 402, endPoint y: 530, distance: 210.7
click at [402, 530] on div "Name (En) Choice Name (En) Name (Ar) Name (Ar) Price JOD 0 Price Status" at bounding box center [959, 558] width 1130 height 126
type input "Plain, no sauce"
click at [1024, 551] on input "text" at bounding box center [986, 562] width 289 height 33
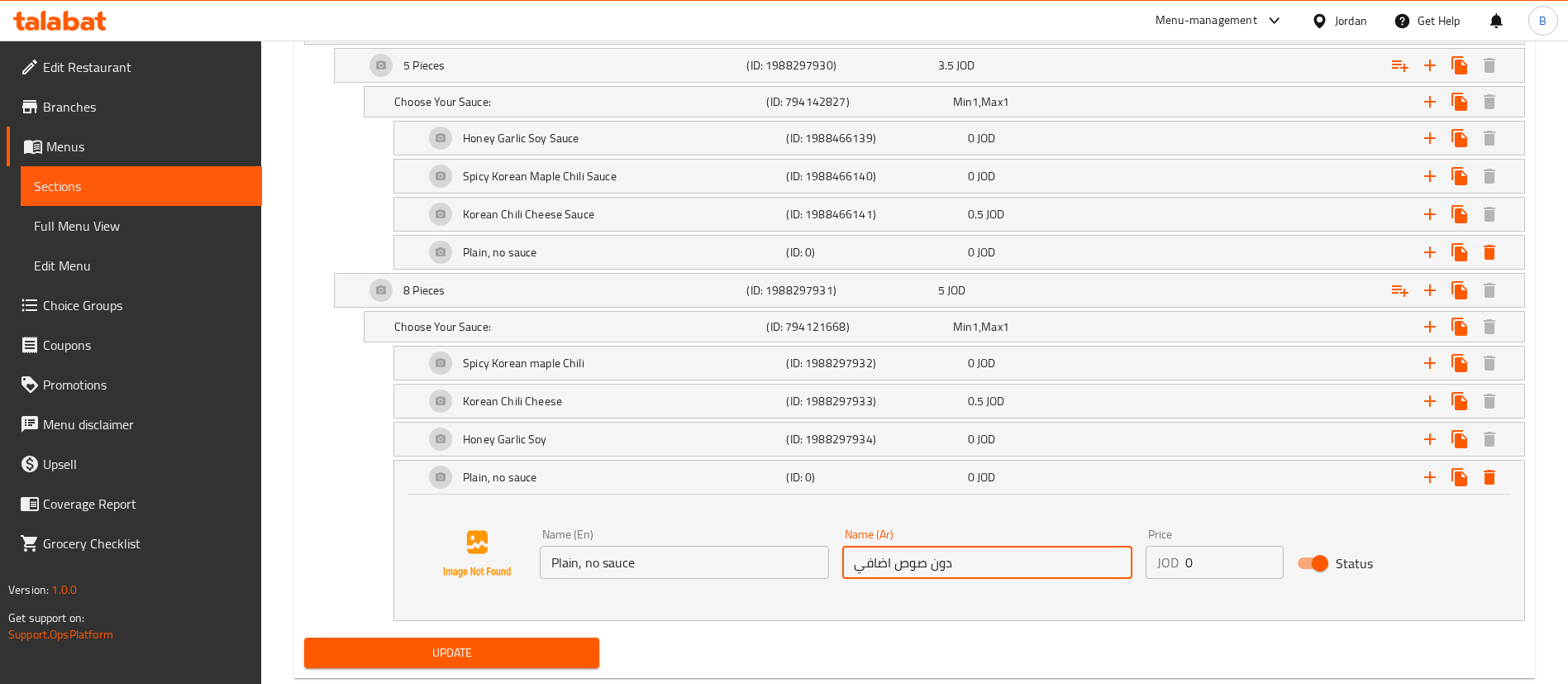
type input "دون صوص اضافي"
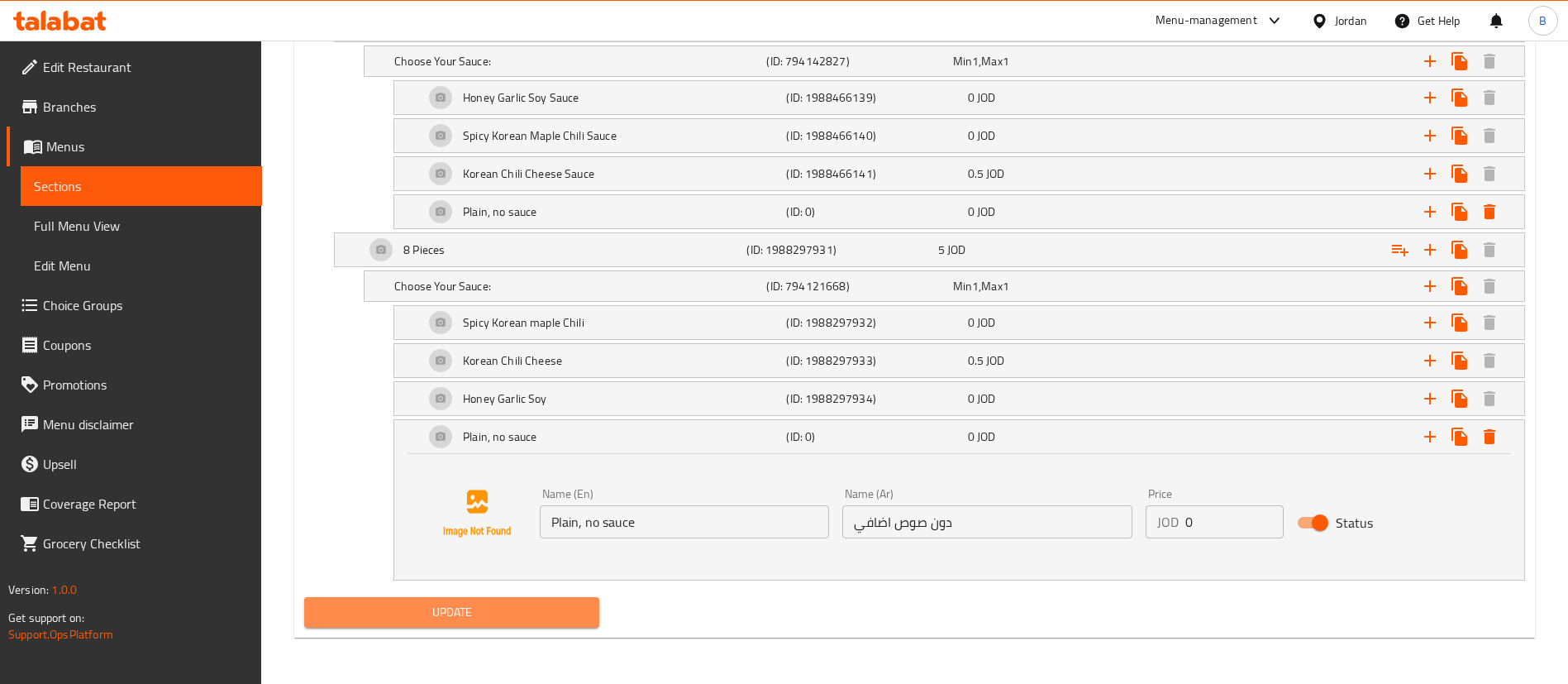
click at [510, 604] on span "Update" at bounding box center [451, 613] width 269 height 20
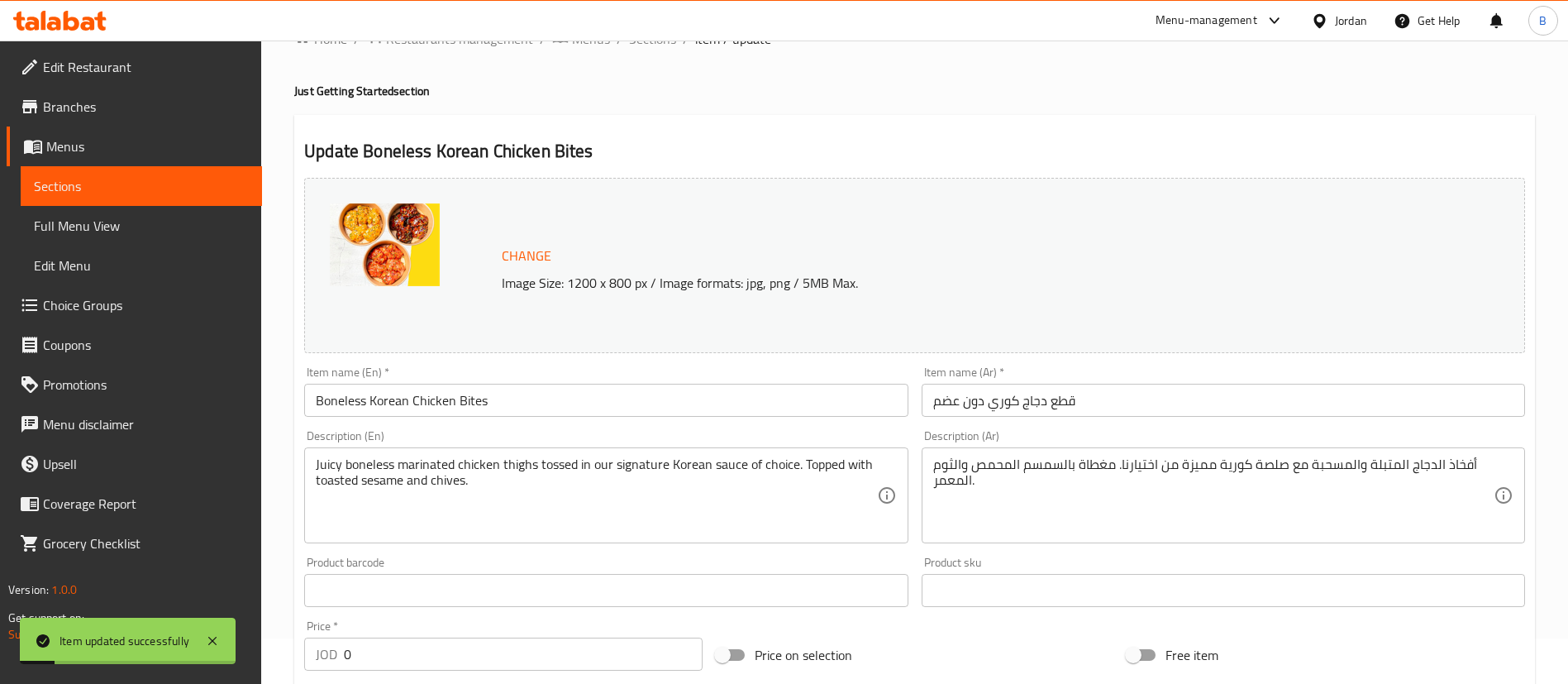
scroll to position [0, 0]
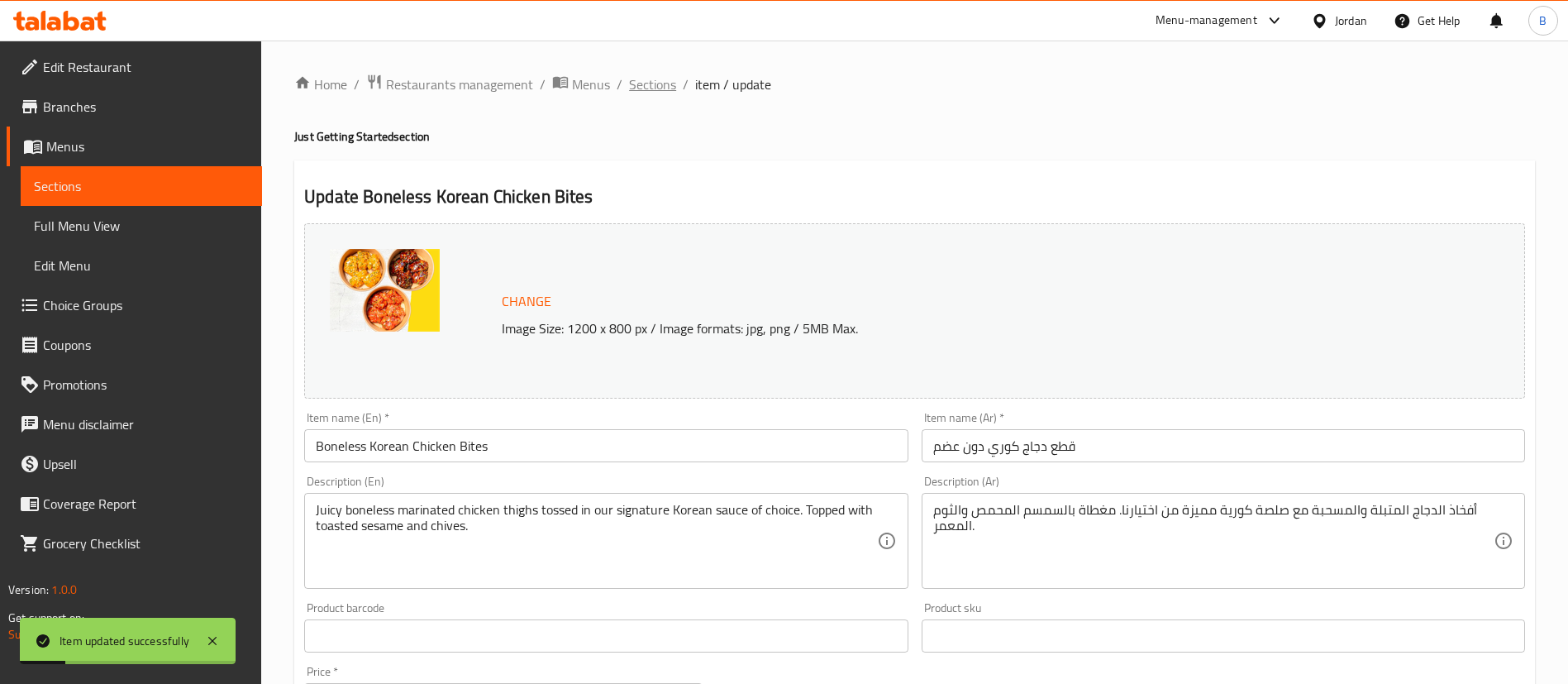
click at [639, 93] on span "Sections" at bounding box center [653, 84] width 47 height 20
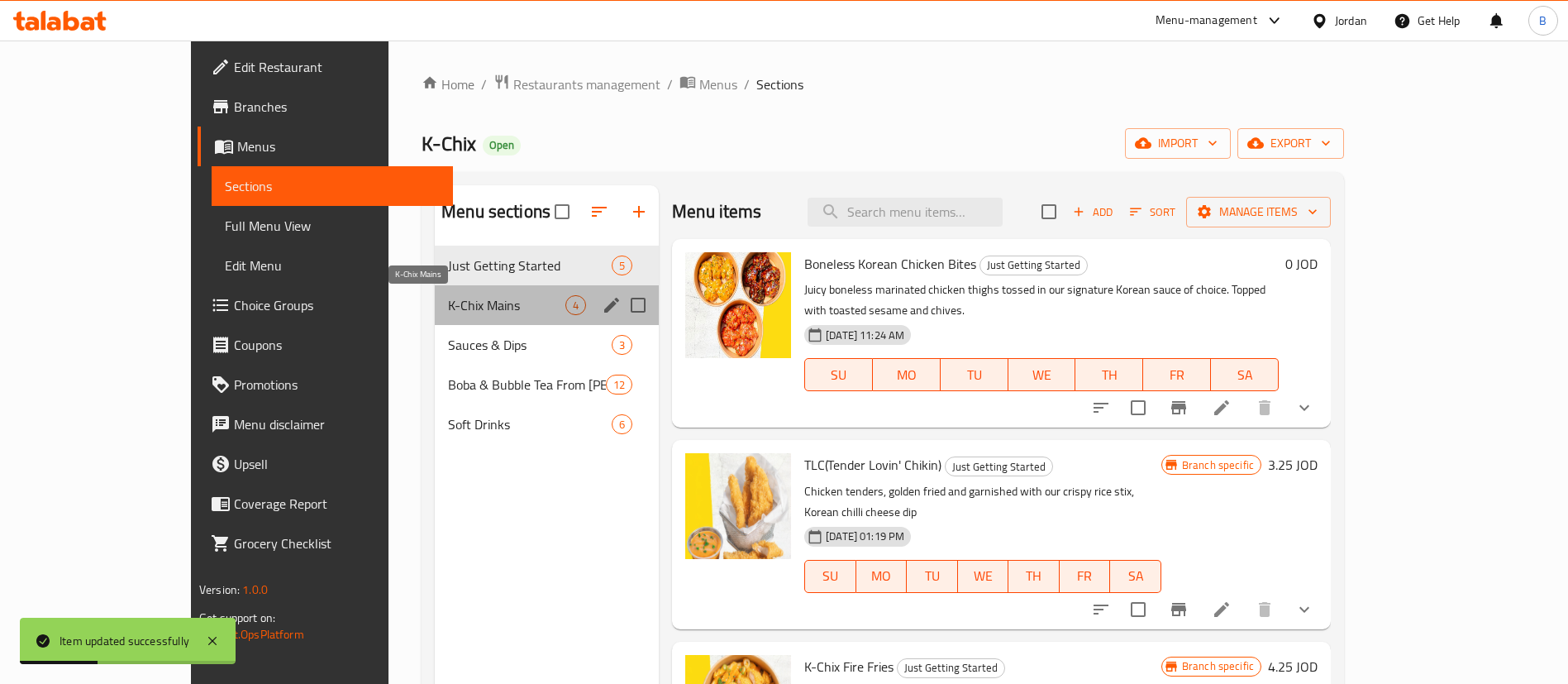
click at [448, 306] on span "K-Chix Mains" at bounding box center [506, 305] width 117 height 20
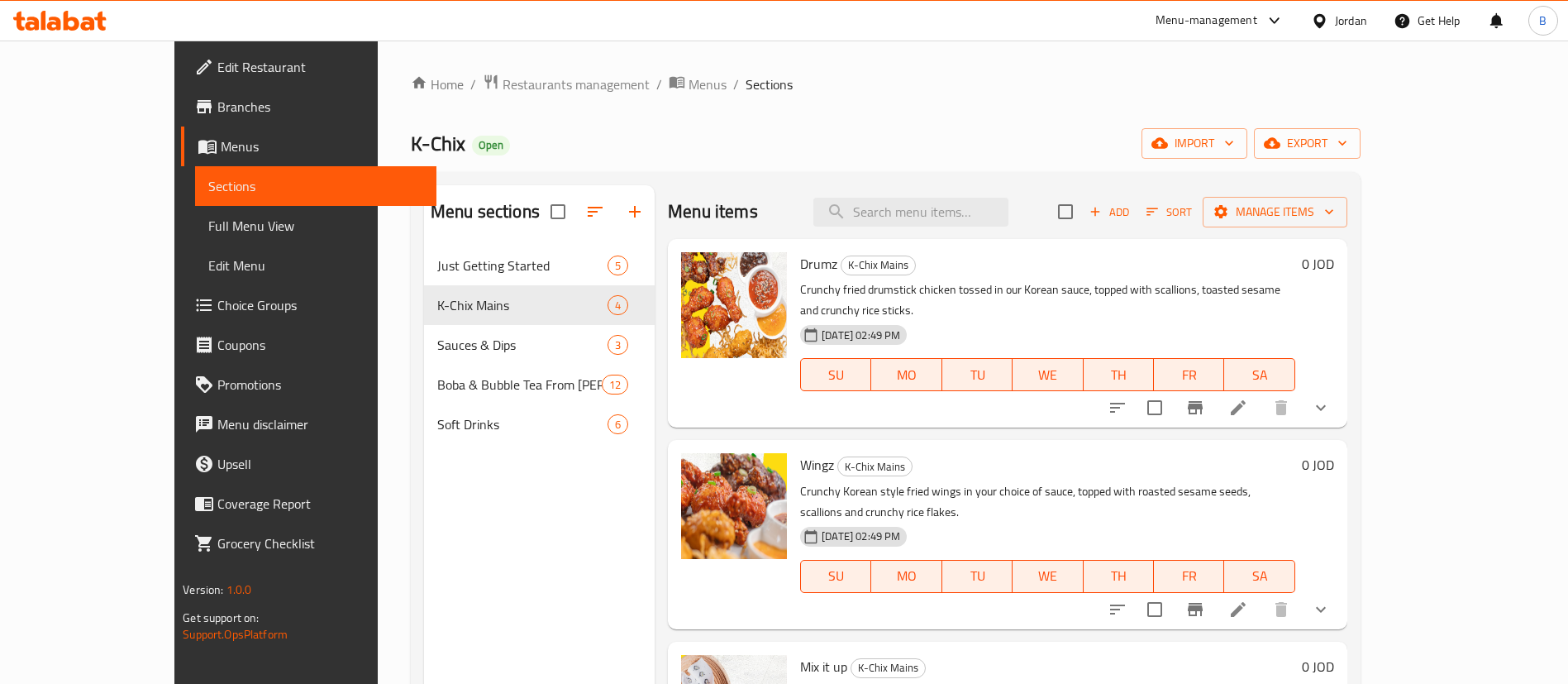
click at [438, 265] on span "Just Getting Started" at bounding box center [522, 265] width 170 height 20
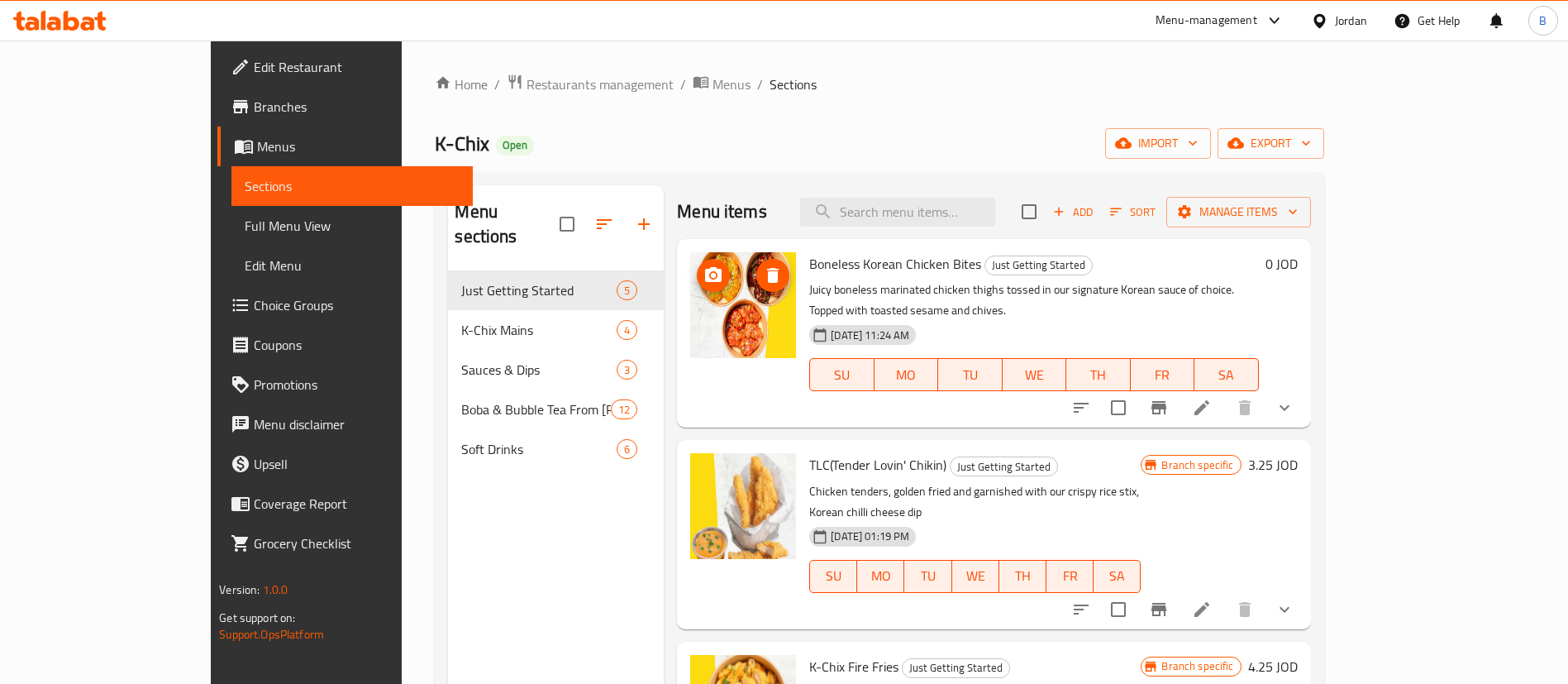
click at [1225, 393] on li at bounding box center [1202, 407] width 47 height 30
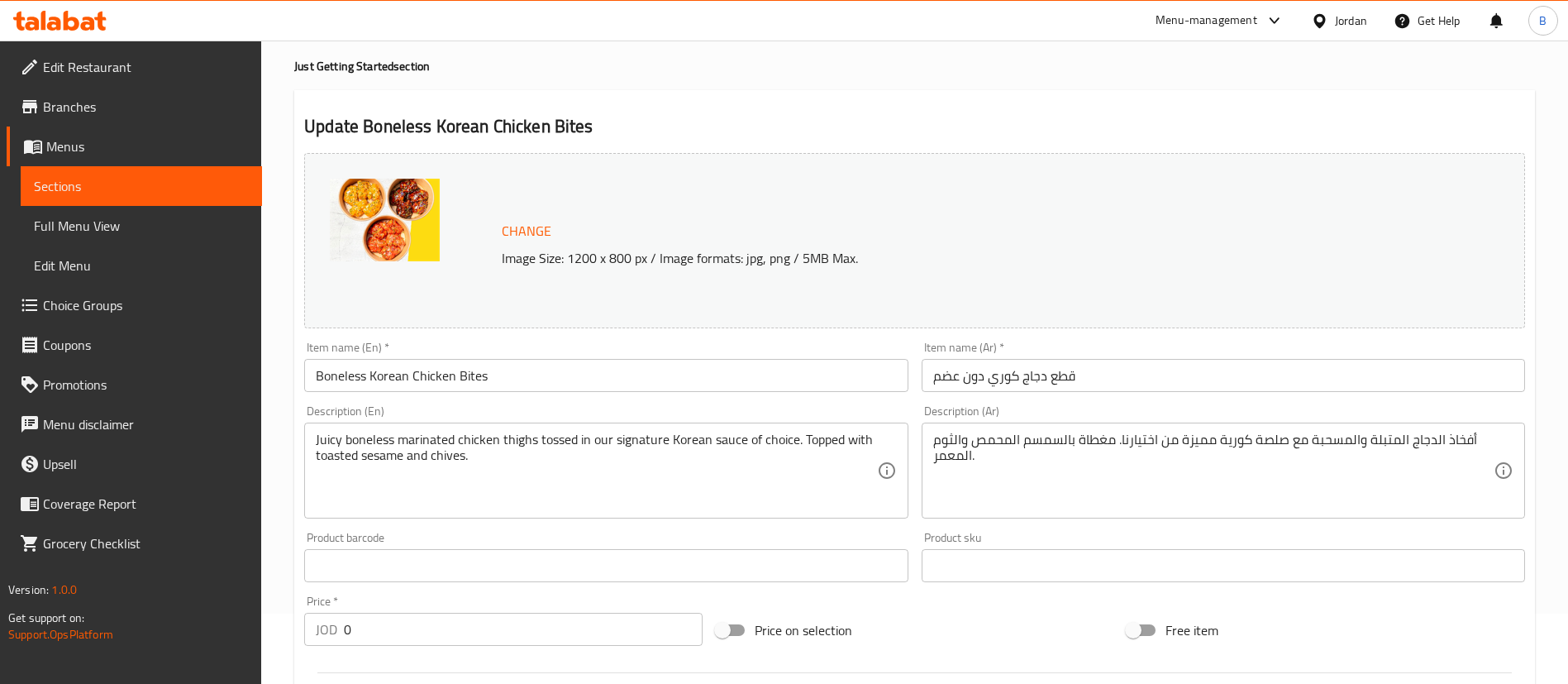
scroll to position [31, 0]
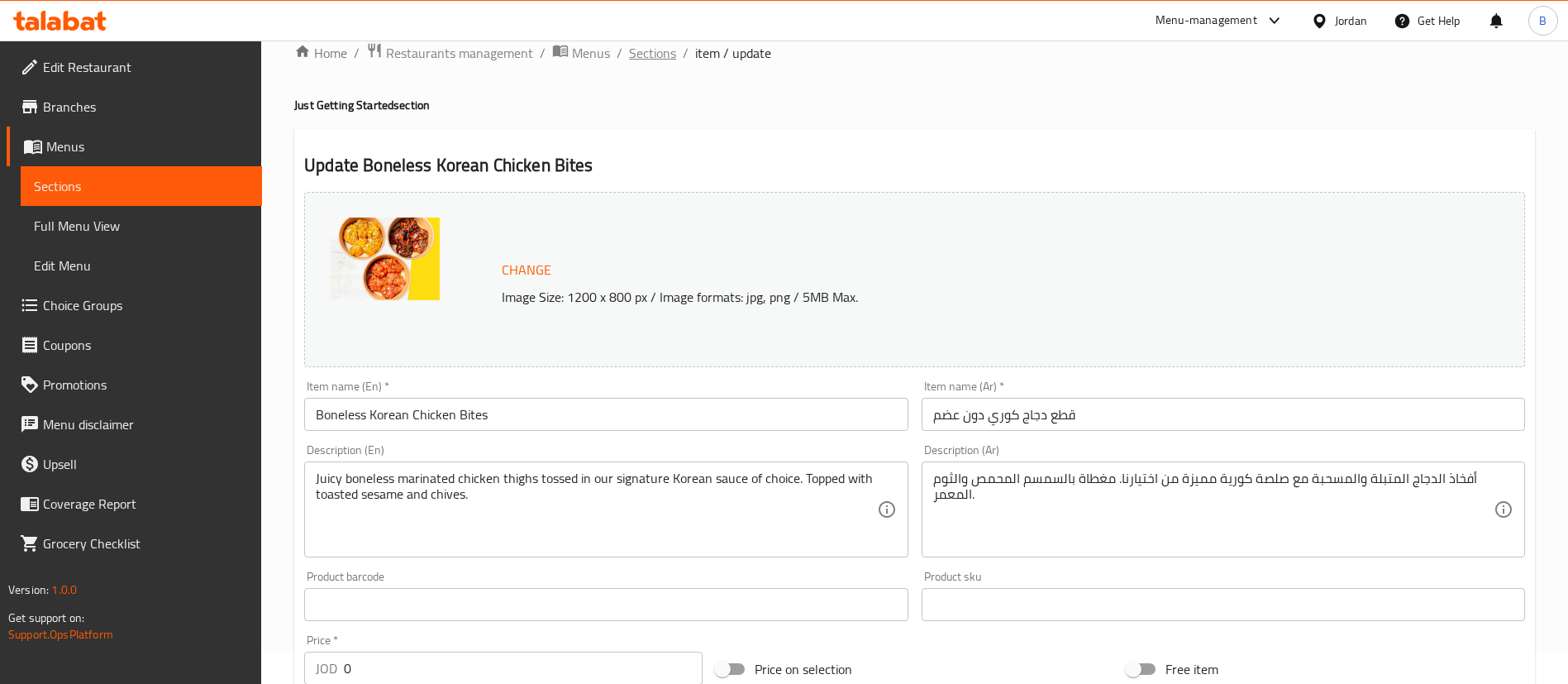
click at [652, 53] on span "Sections" at bounding box center [653, 53] width 47 height 20
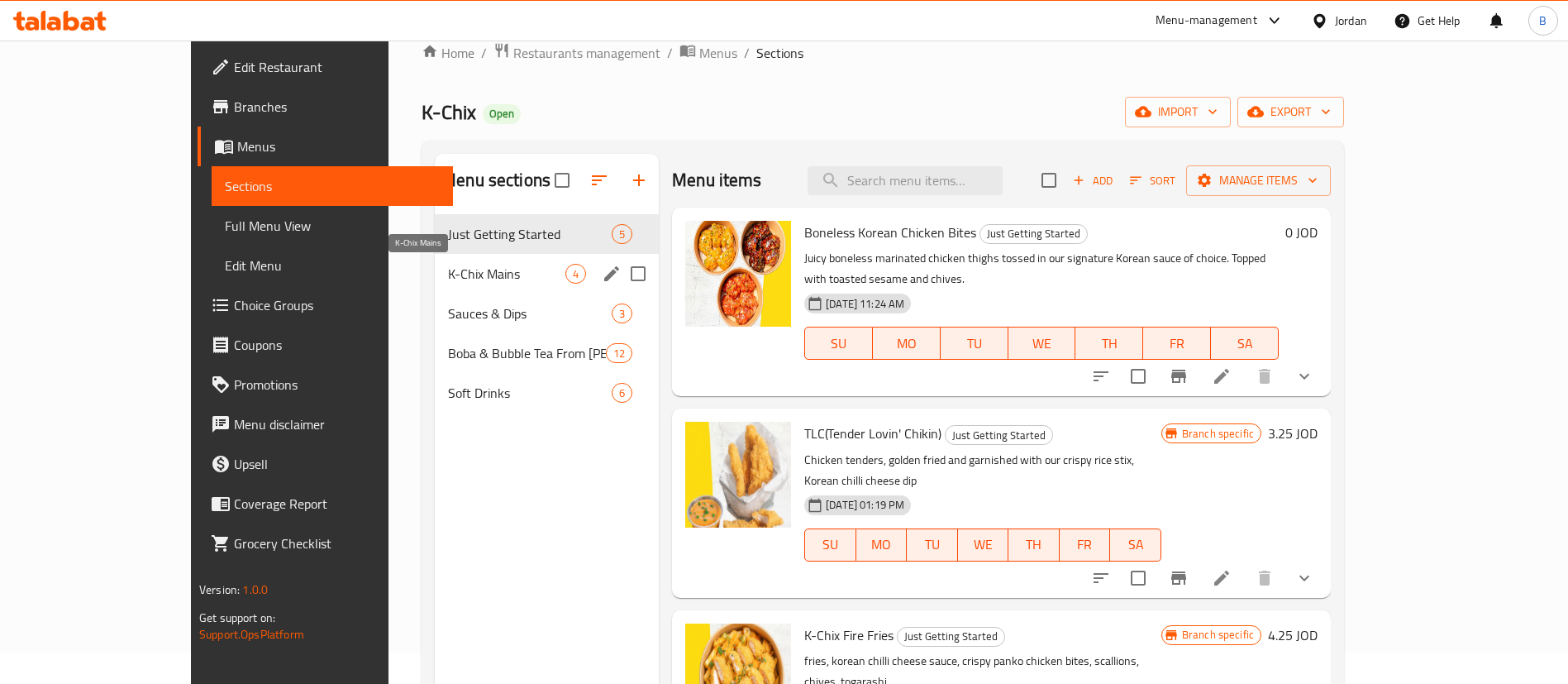
click at [448, 271] on span "K-Chix Mains" at bounding box center [506, 273] width 117 height 20
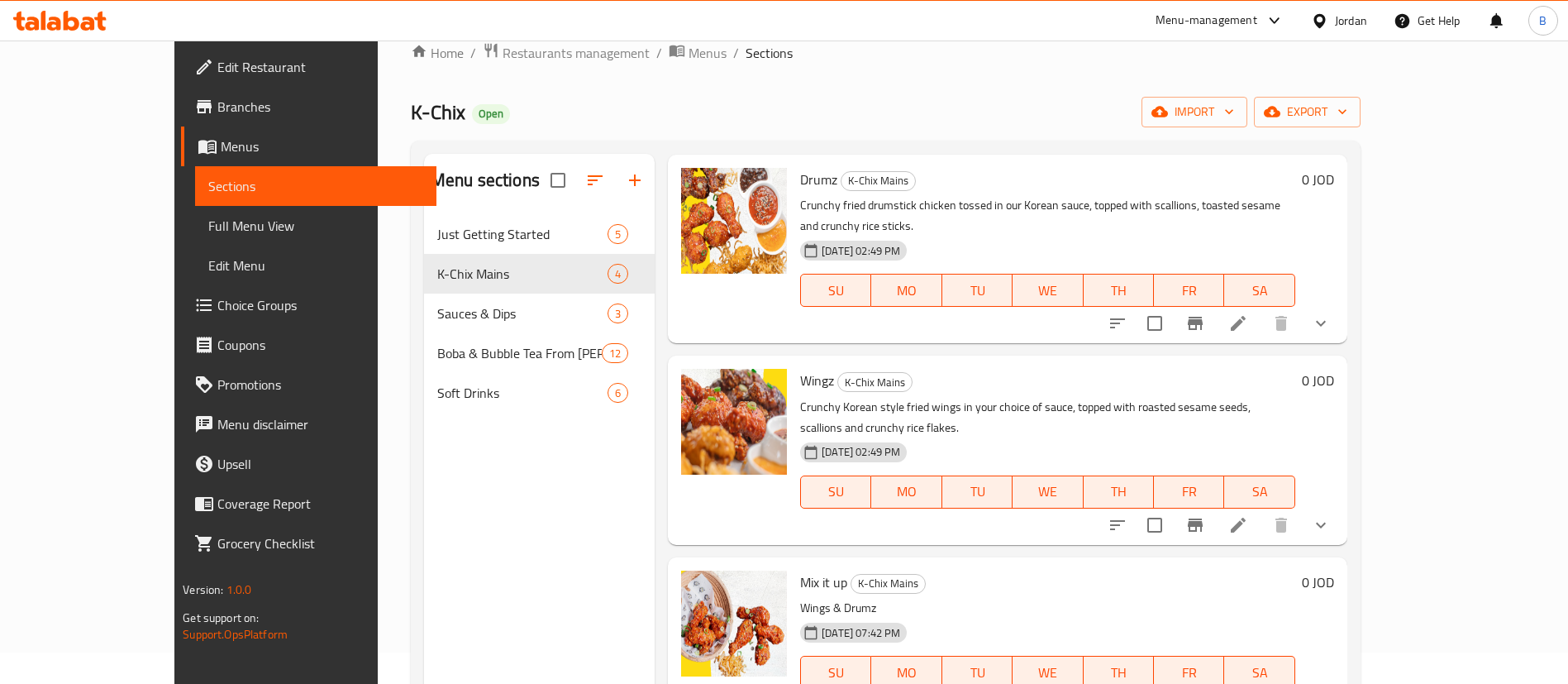
scroll to position [81, 0]
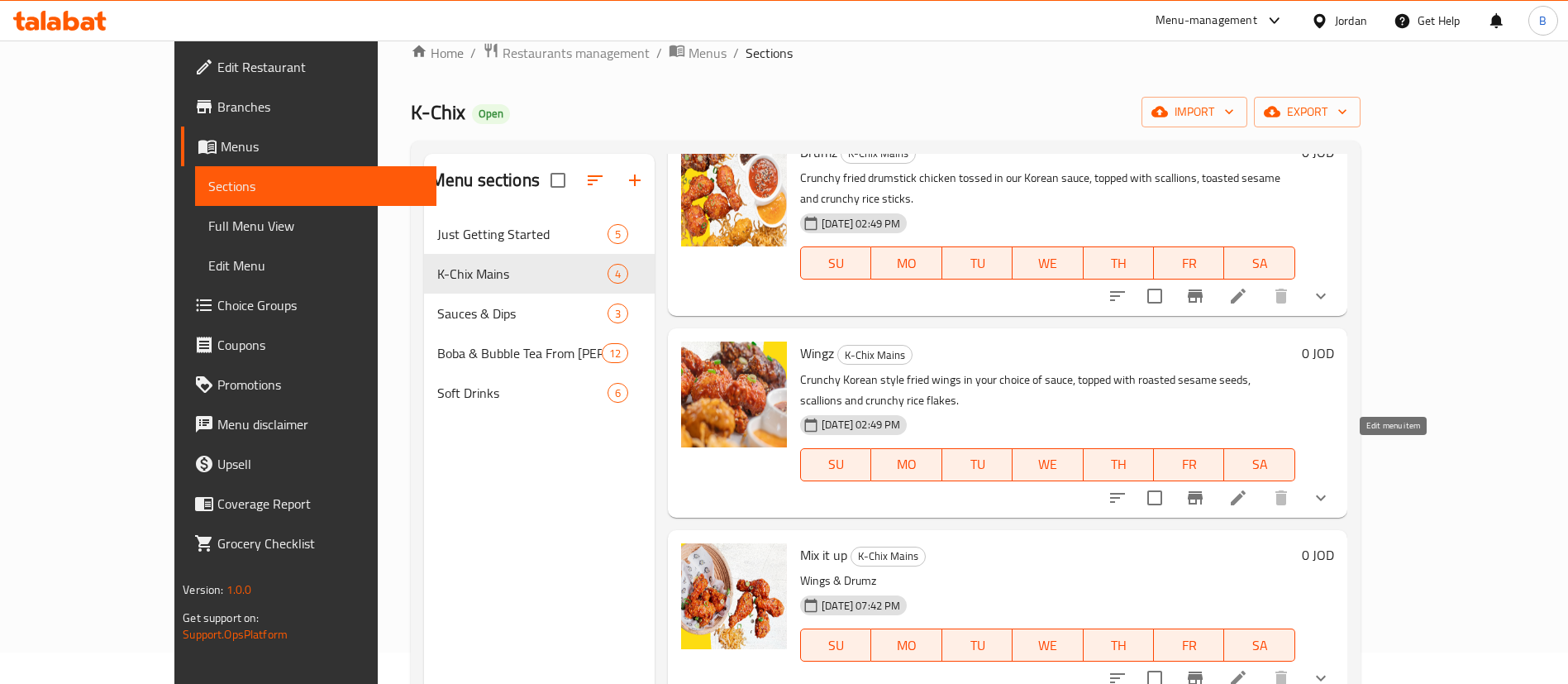
click at [1248, 488] on icon at bounding box center [1237, 497] width 20 height 20
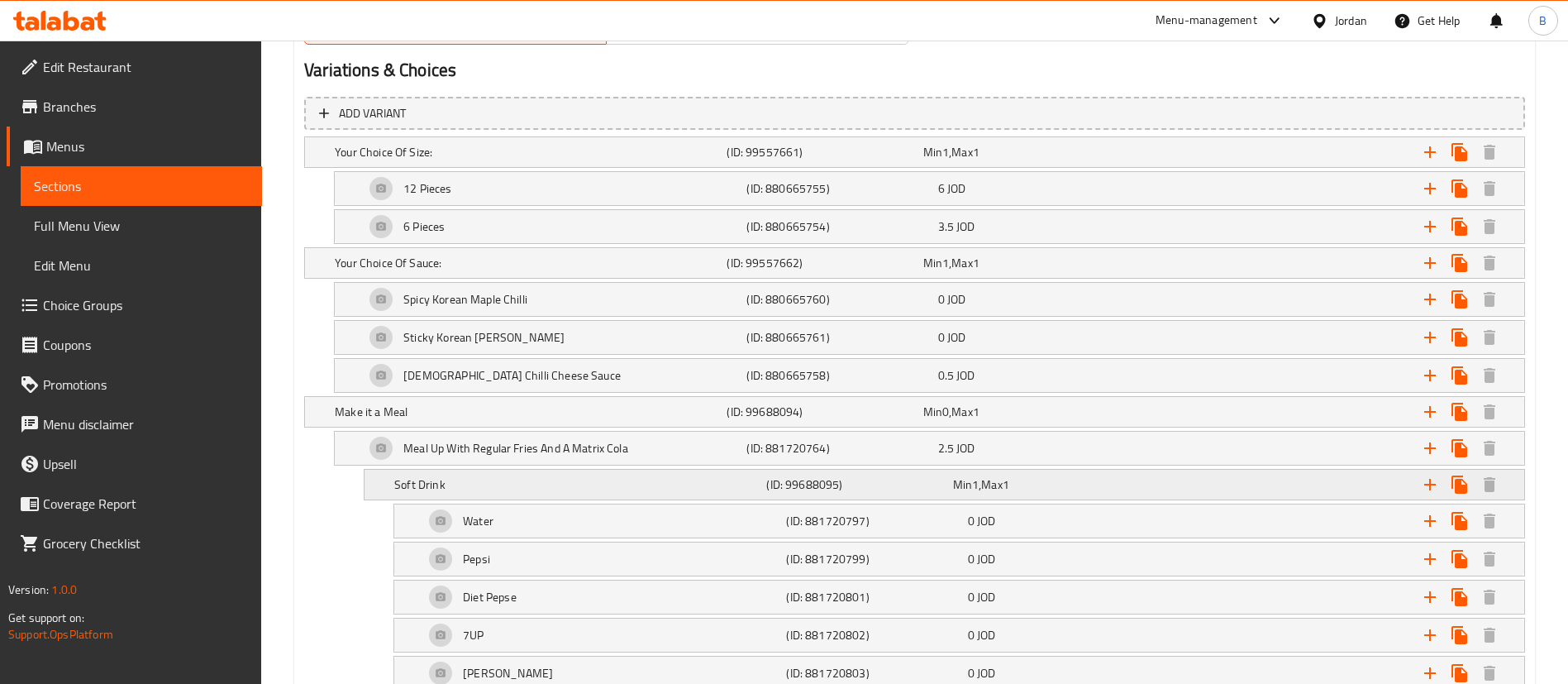
scroll to position [993, 0]
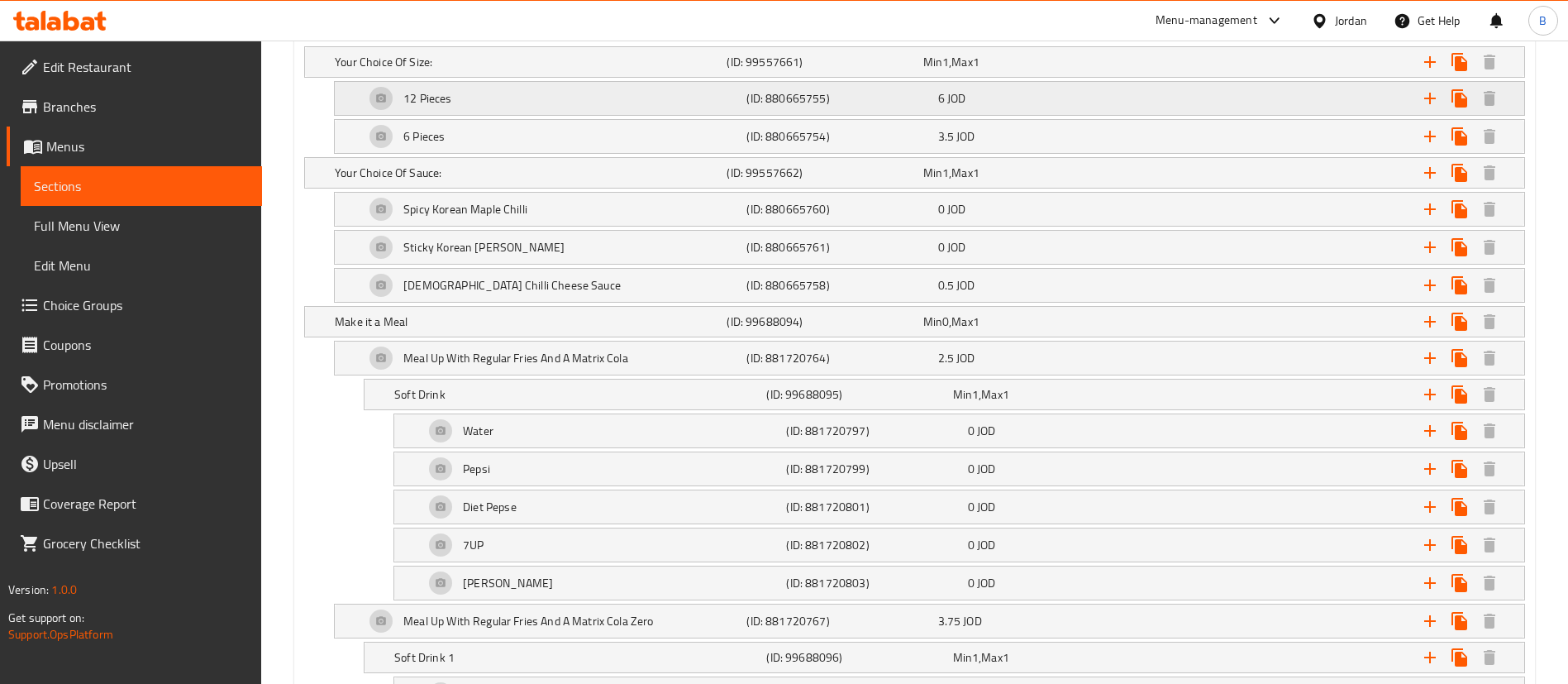
click at [840, 70] on h5 "(ID: 880665755)" at bounding box center [821, 61] width 189 height 16
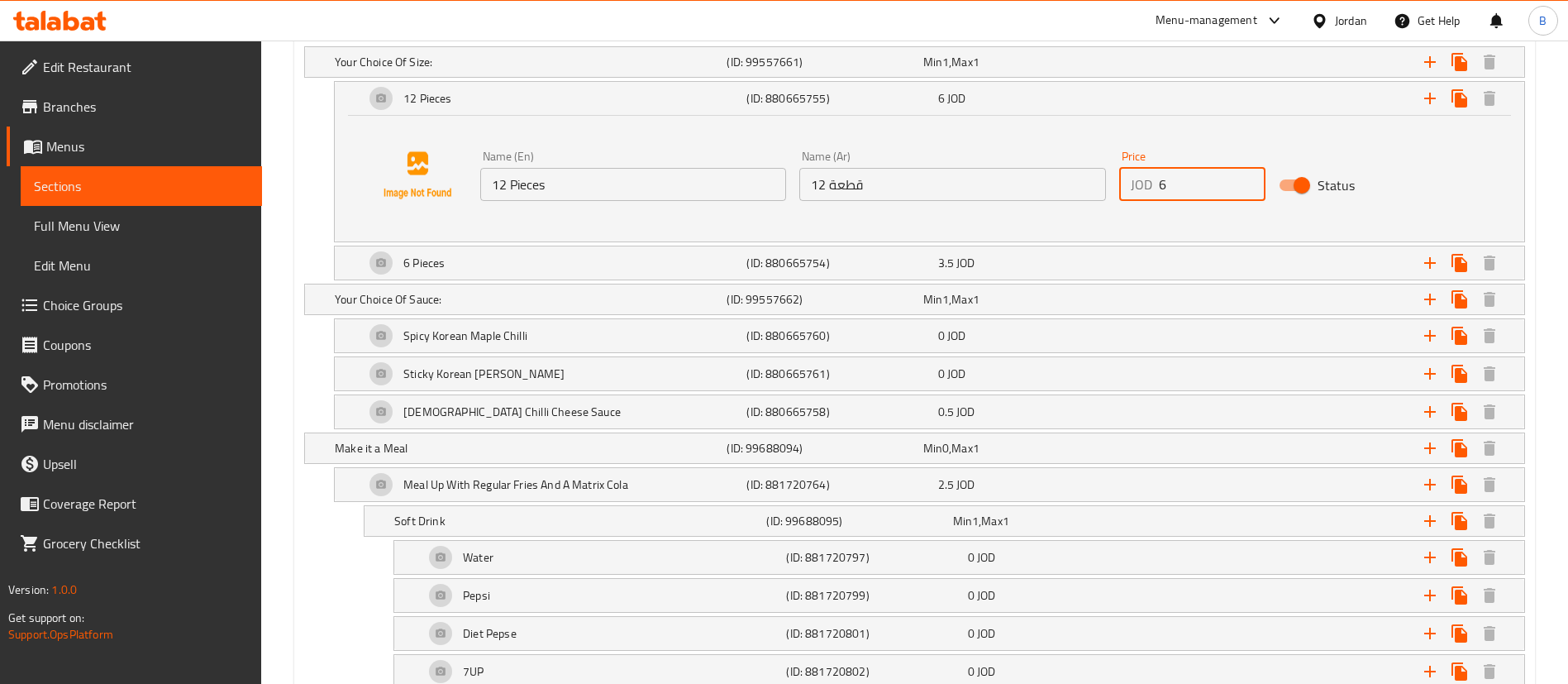
click at [1183, 184] on input "6" at bounding box center [1212, 184] width 107 height 33
type input "6.50"
click at [790, 70] on h5 "(ID: 881720764)" at bounding box center [821, 61] width 189 height 16
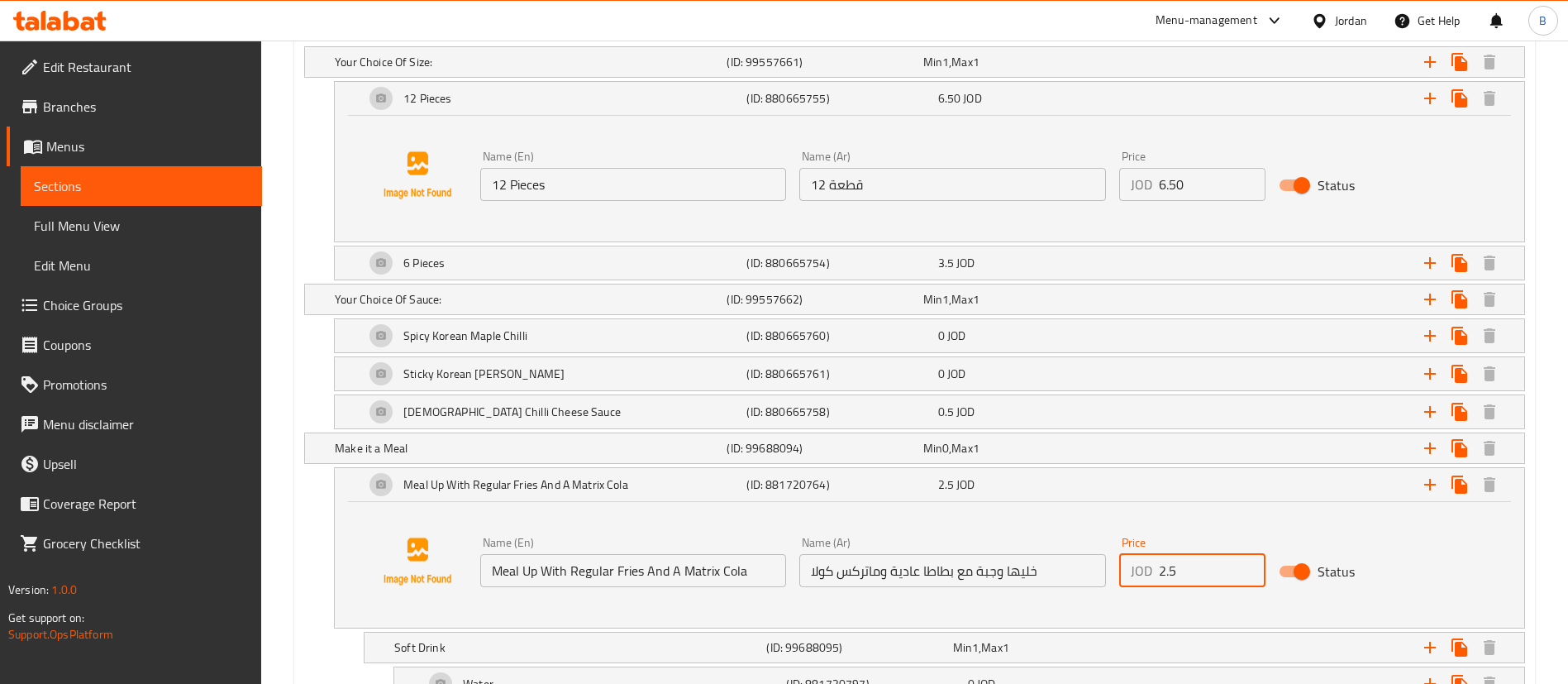
drag, startPoint x: 1200, startPoint y: 561, endPoint x: 761, endPoint y: 549, distance: 439.2
click at [919, 563] on div "Name (En) Meal Up With Regular Fries And A Matrix Cola Name (En) Name (Ar) خليه…" at bounding box center [952, 562] width 958 height 64
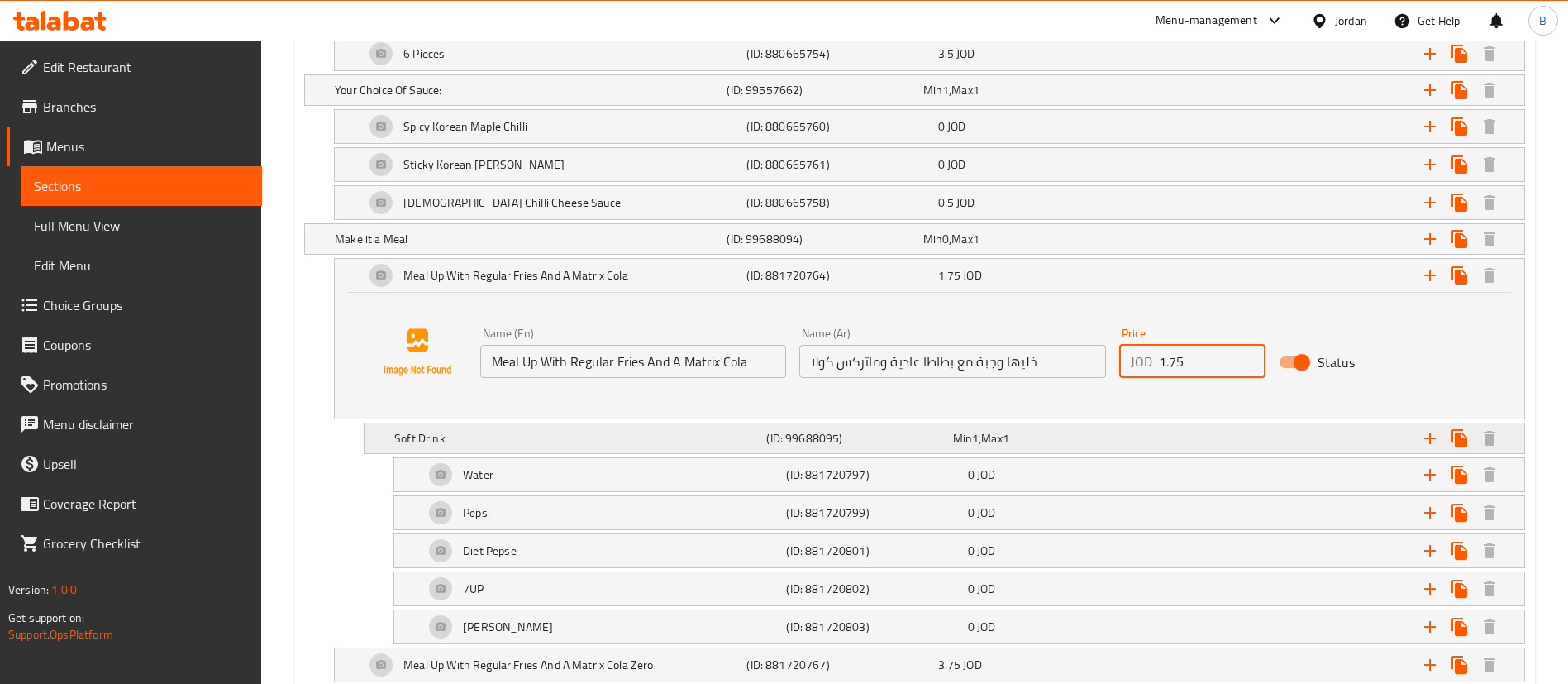
scroll to position [1241, 0]
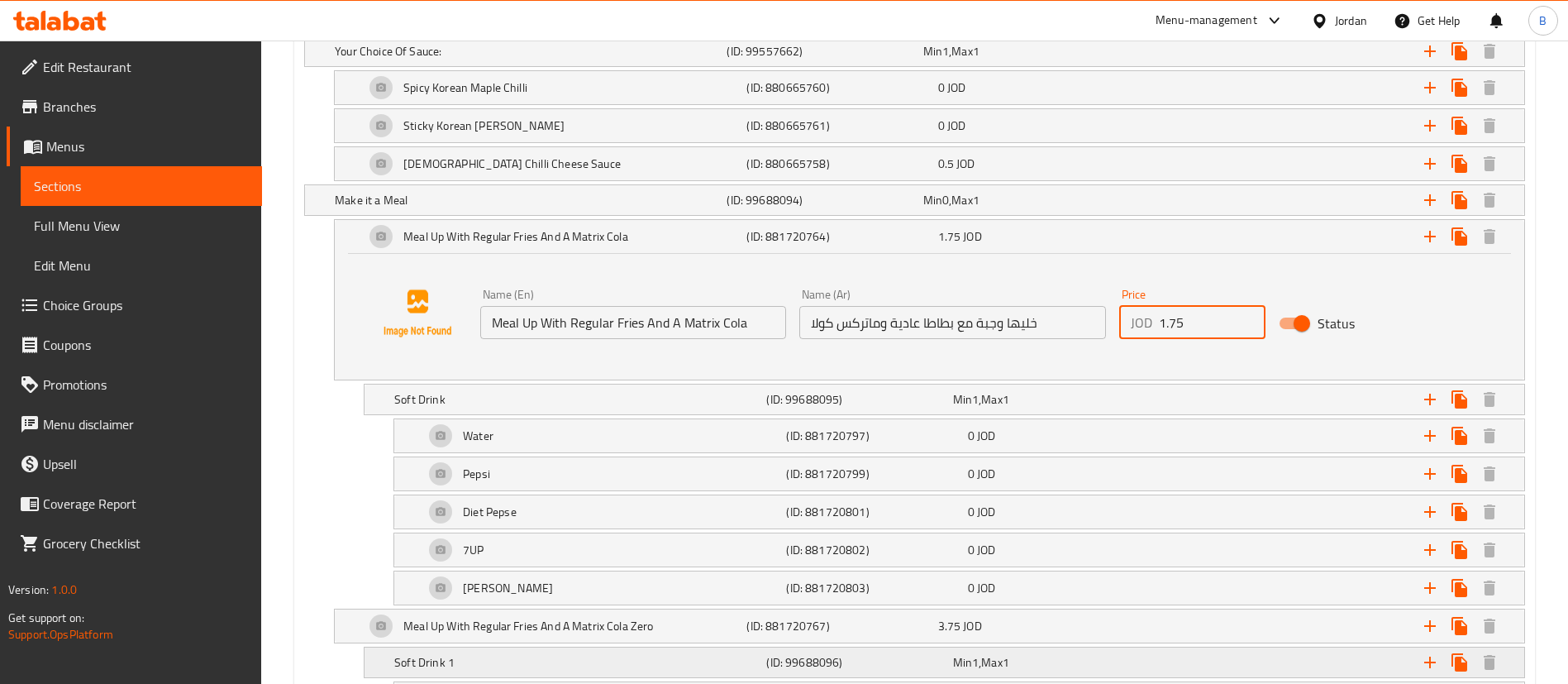
type input "1.75"
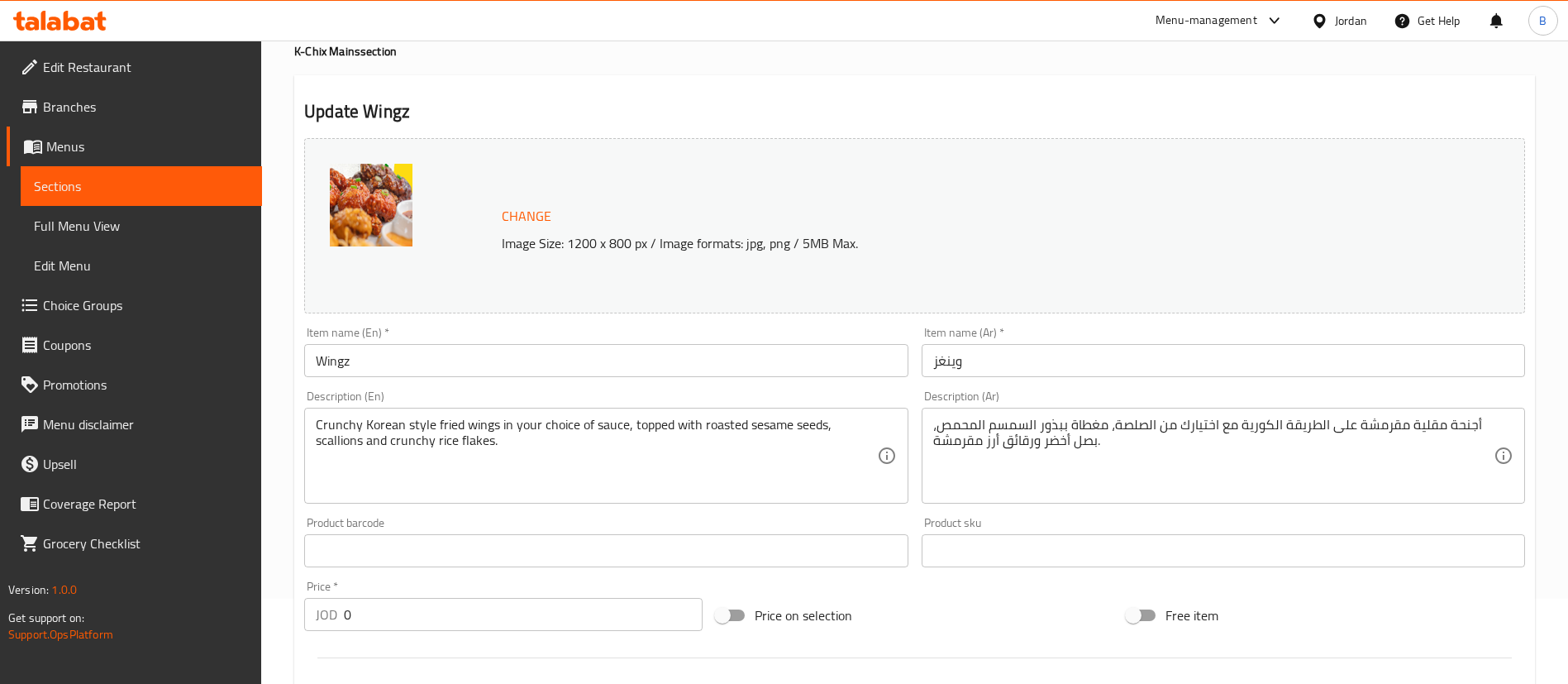
scroll to position [0, 0]
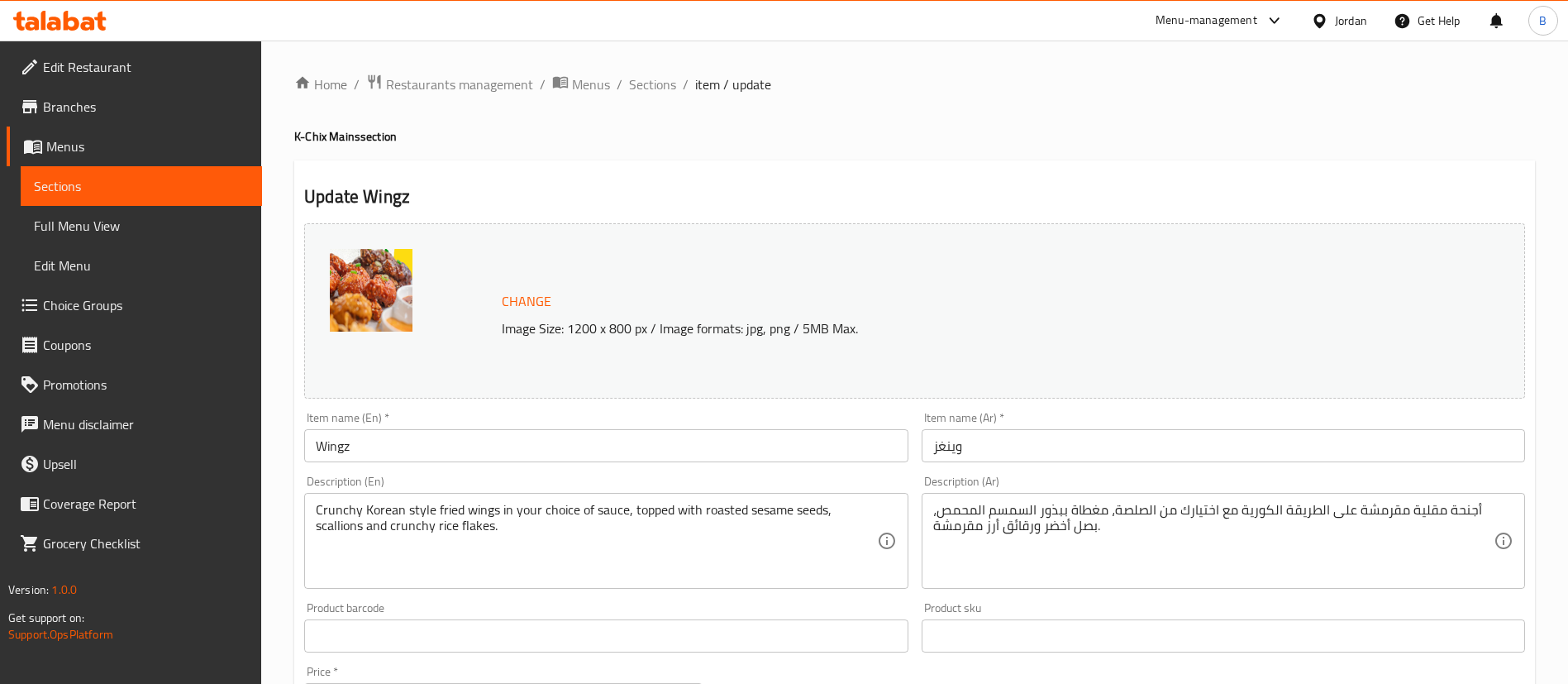
click at [88, 267] on span "Edit Menu" at bounding box center [141, 265] width 215 height 20
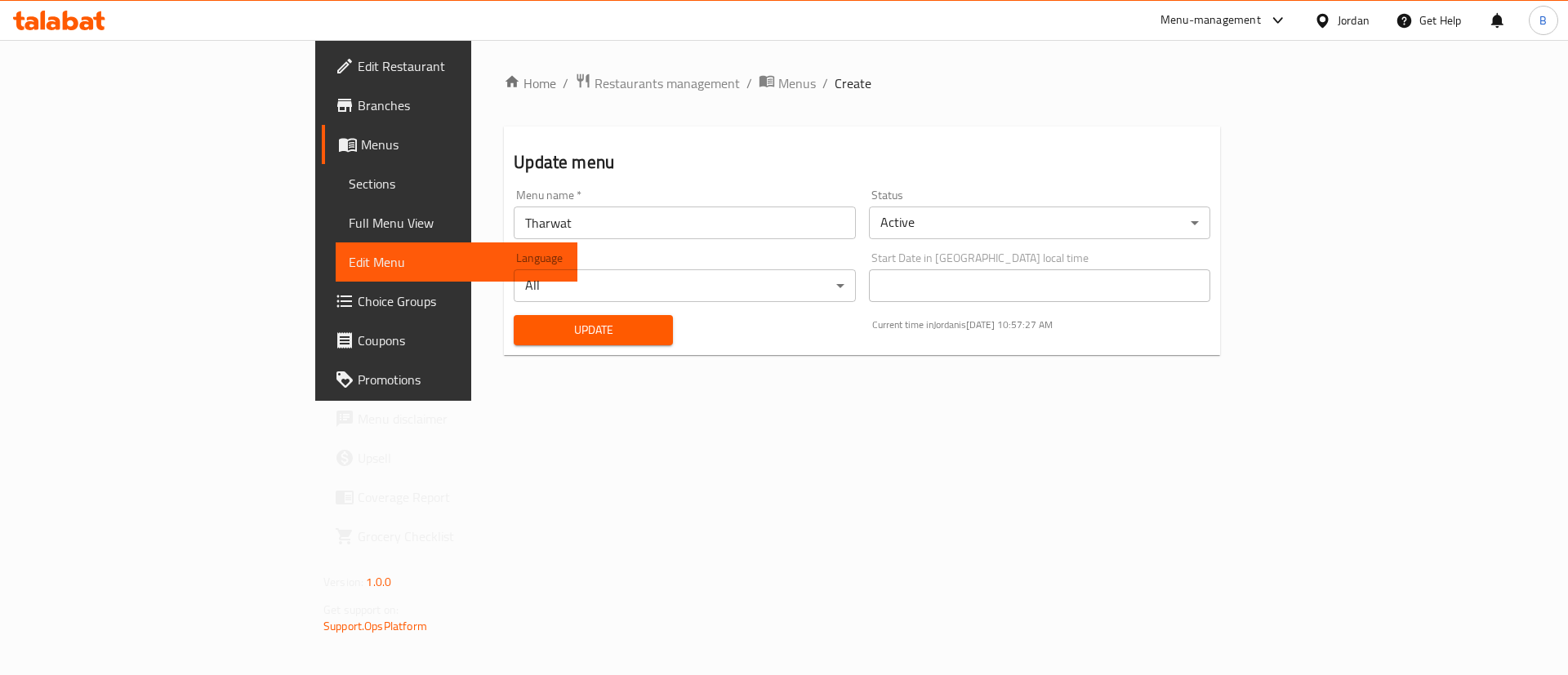
click at [361, 135] on span "Menus" at bounding box center [463, 144] width 204 height 19
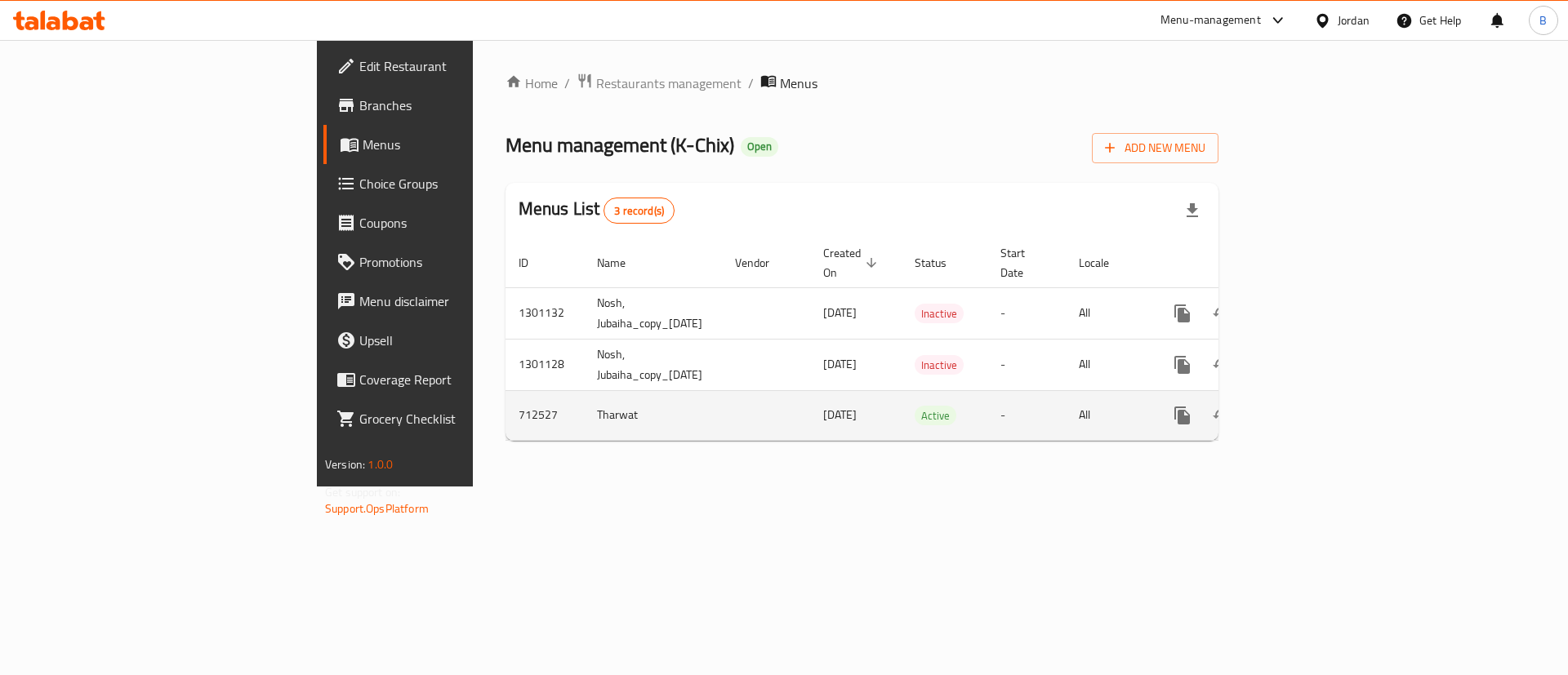
click at [1320, 414] on div "enhanced table" at bounding box center [1241, 415] width 157 height 39
click at [1310, 405] on icon "enhanced table" at bounding box center [1300, 415] width 19 height 19
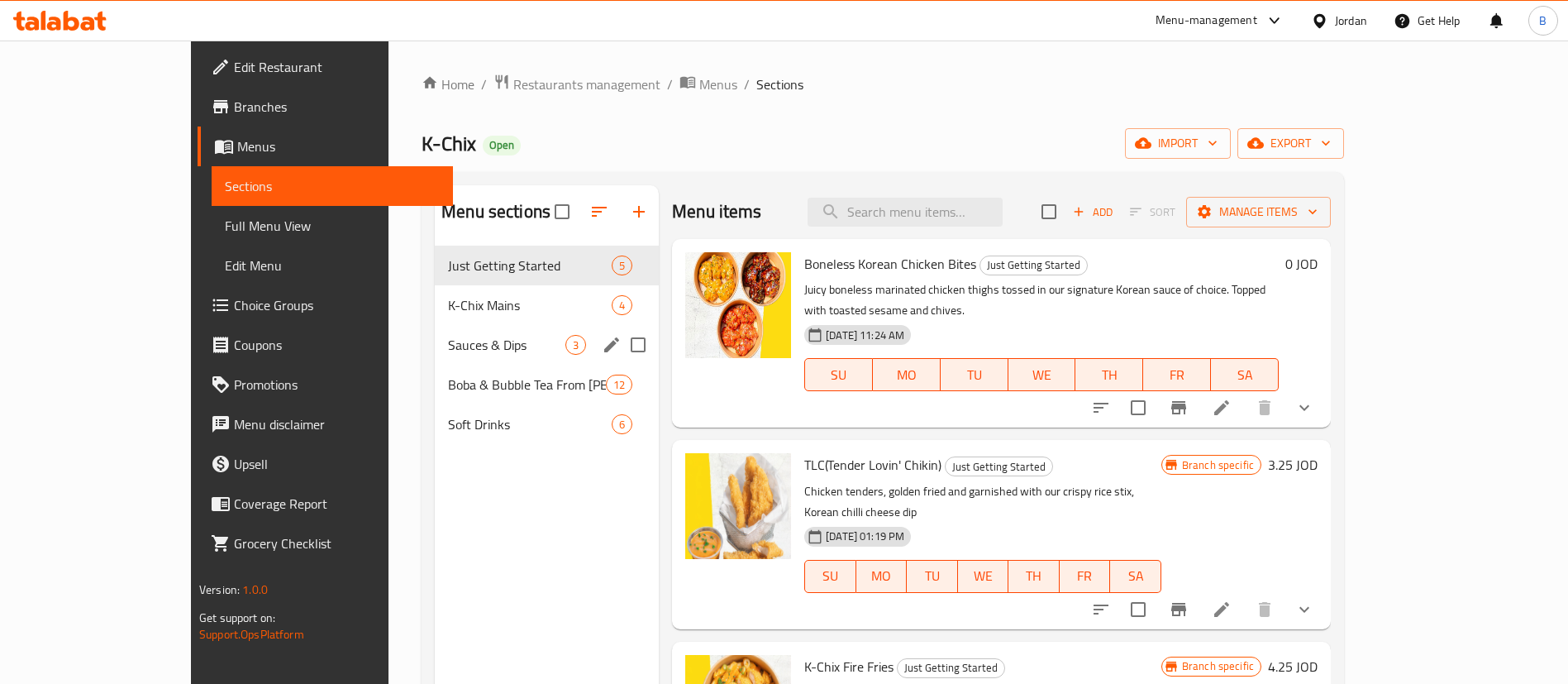
click at [435, 333] on div "Sauces & Dips 3" at bounding box center [547, 345] width 224 height 40
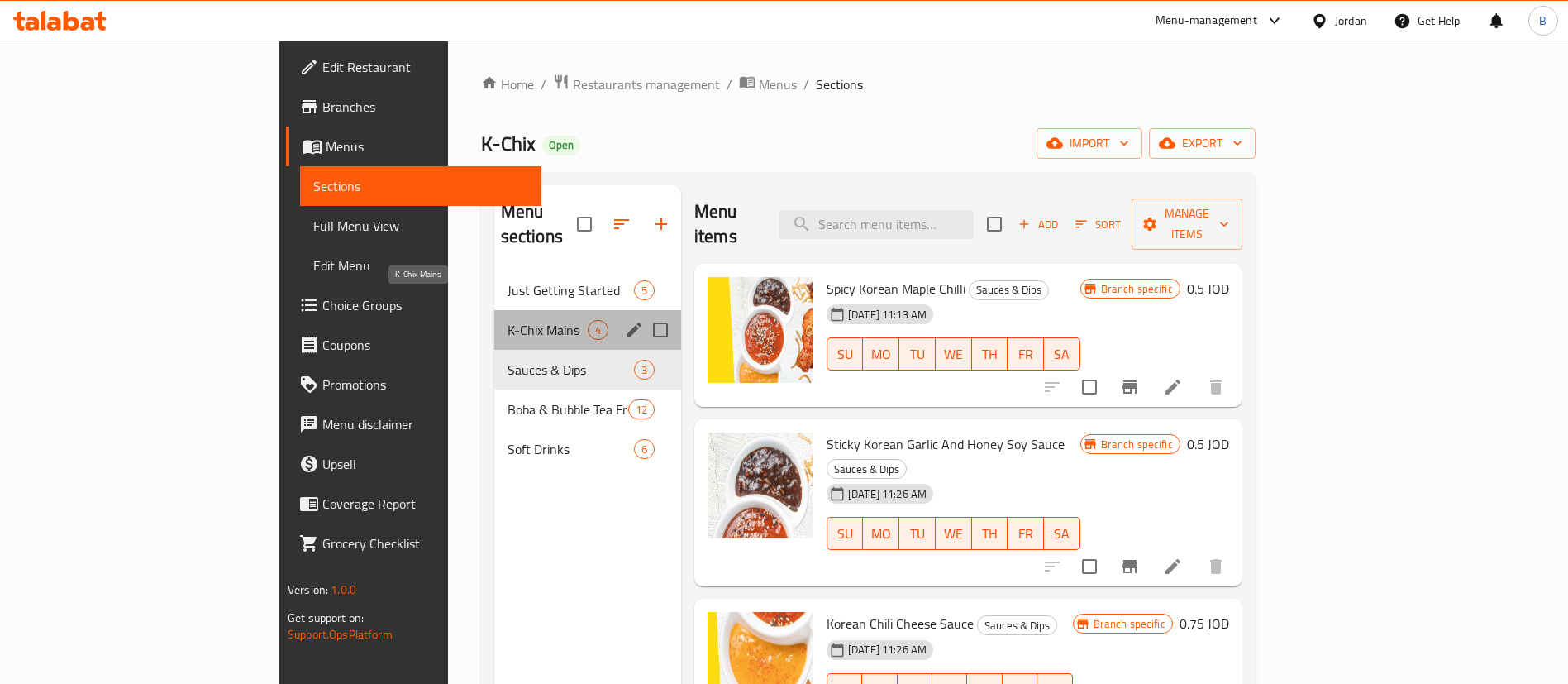
click at [507, 320] on span "K-Chix Mains" at bounding box center [547, 329] width 81 height 20
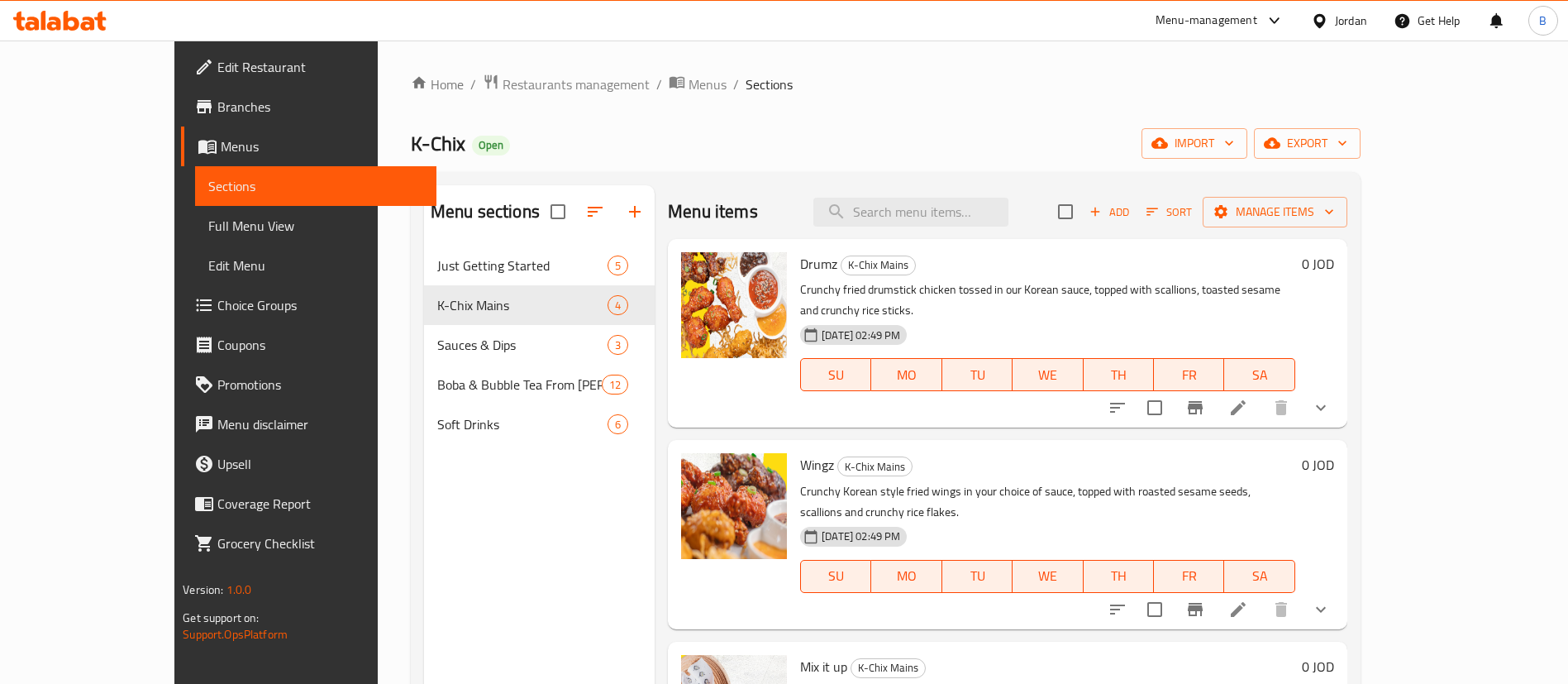
click at [1248, 600] on icon at bounding box center [1237, 609] width 20 height 20
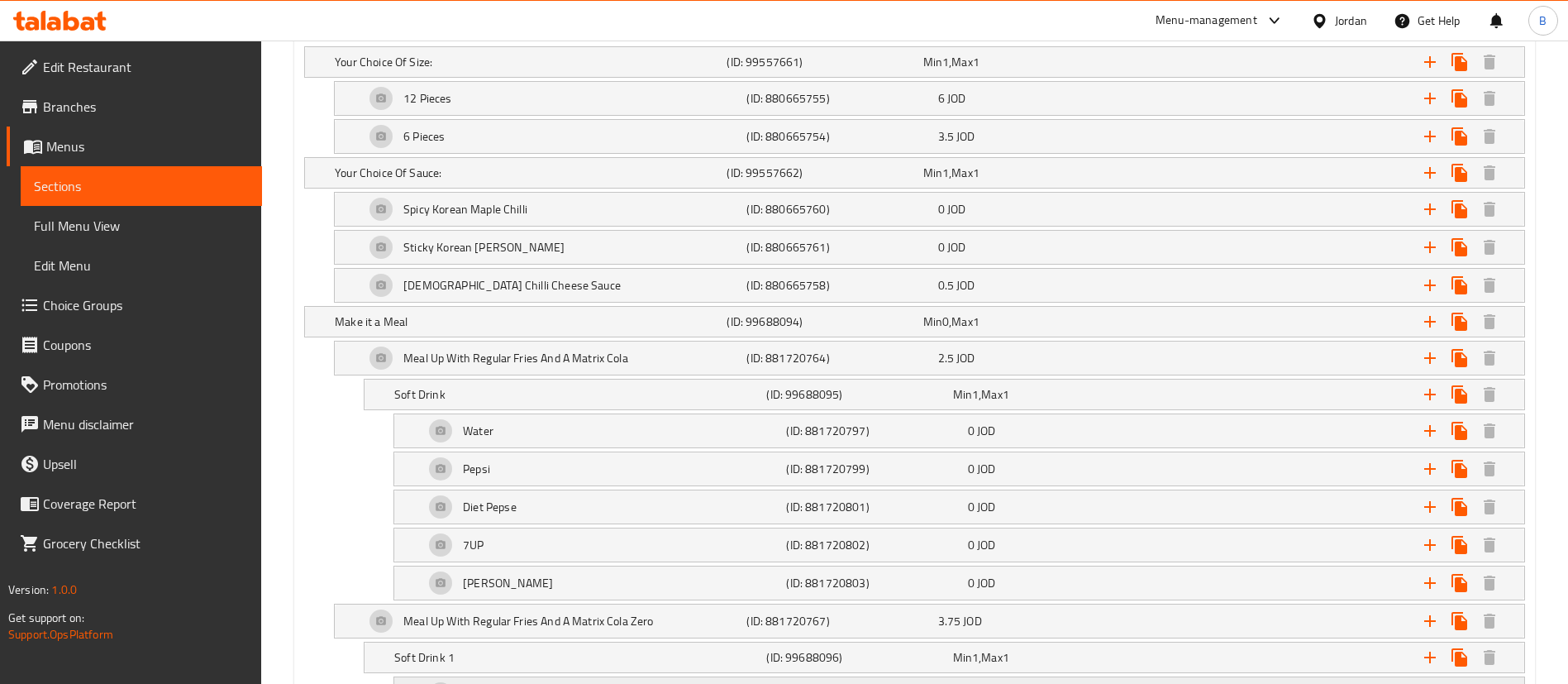
scroll to position [868, 0]
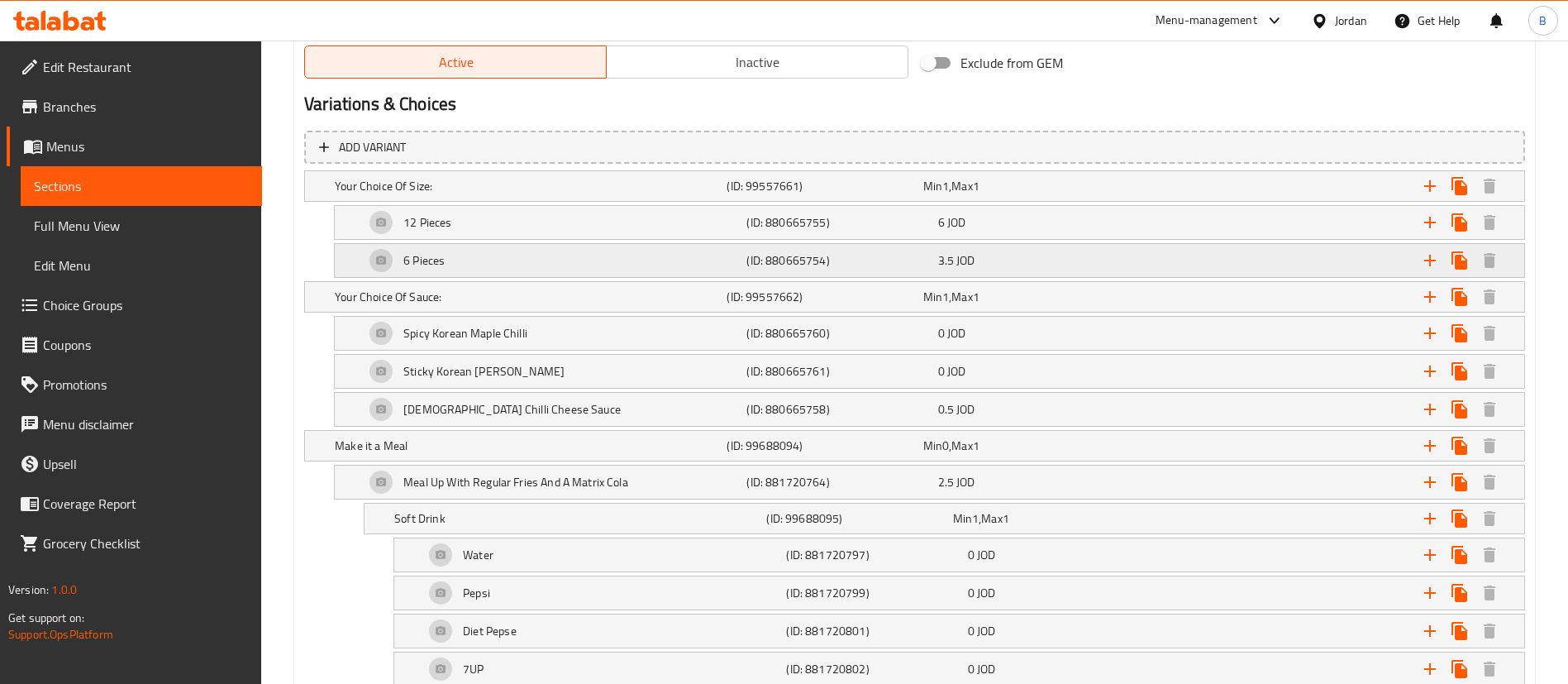
drag, startPoint x: 827, startPoint y: 215, endPoint x: 1041, endPoint y: 274, distance: 222.0
click at [828, 194] on h5 "(ID: 880665755)" at bounding box center [821, 186] width 189 height 16
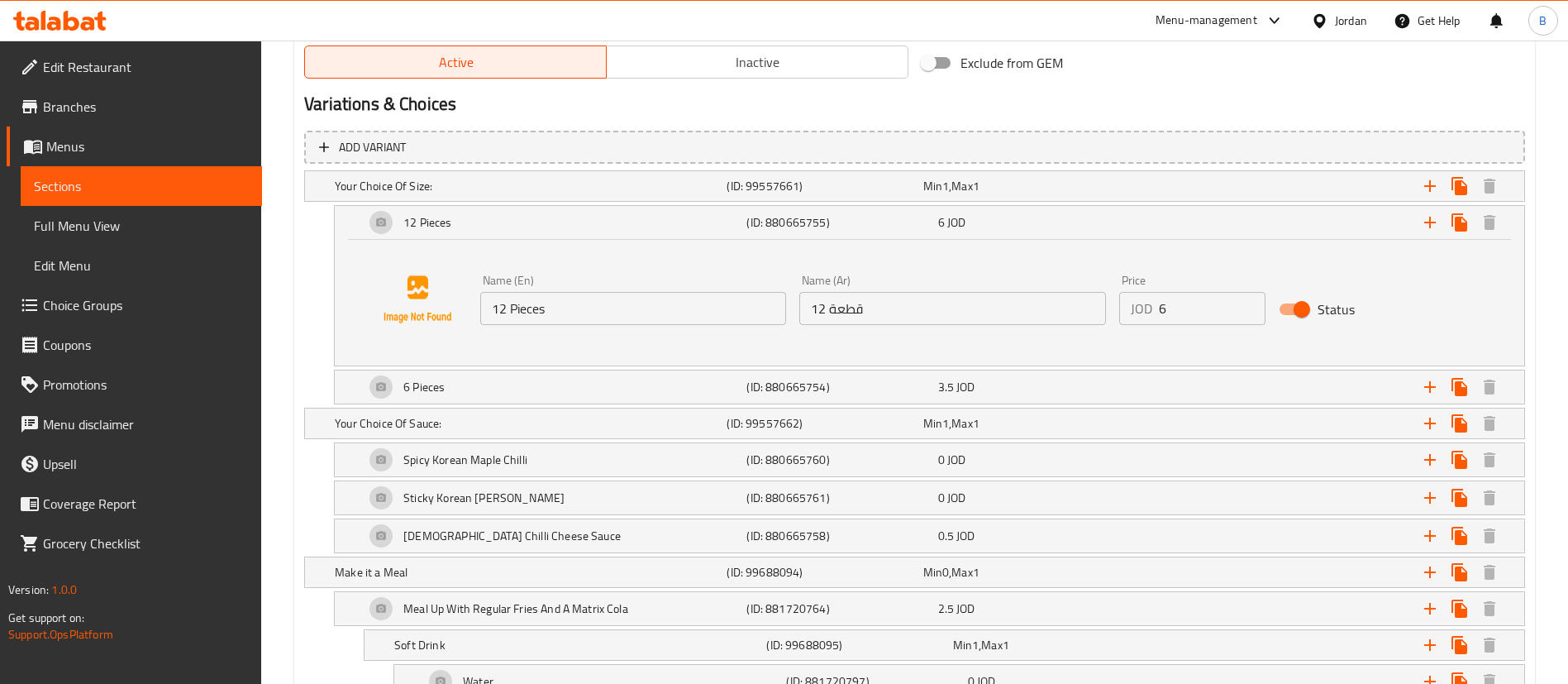
click at [1212, 307] on input "6" at bounding box center [1212, 308] width 107 height 33
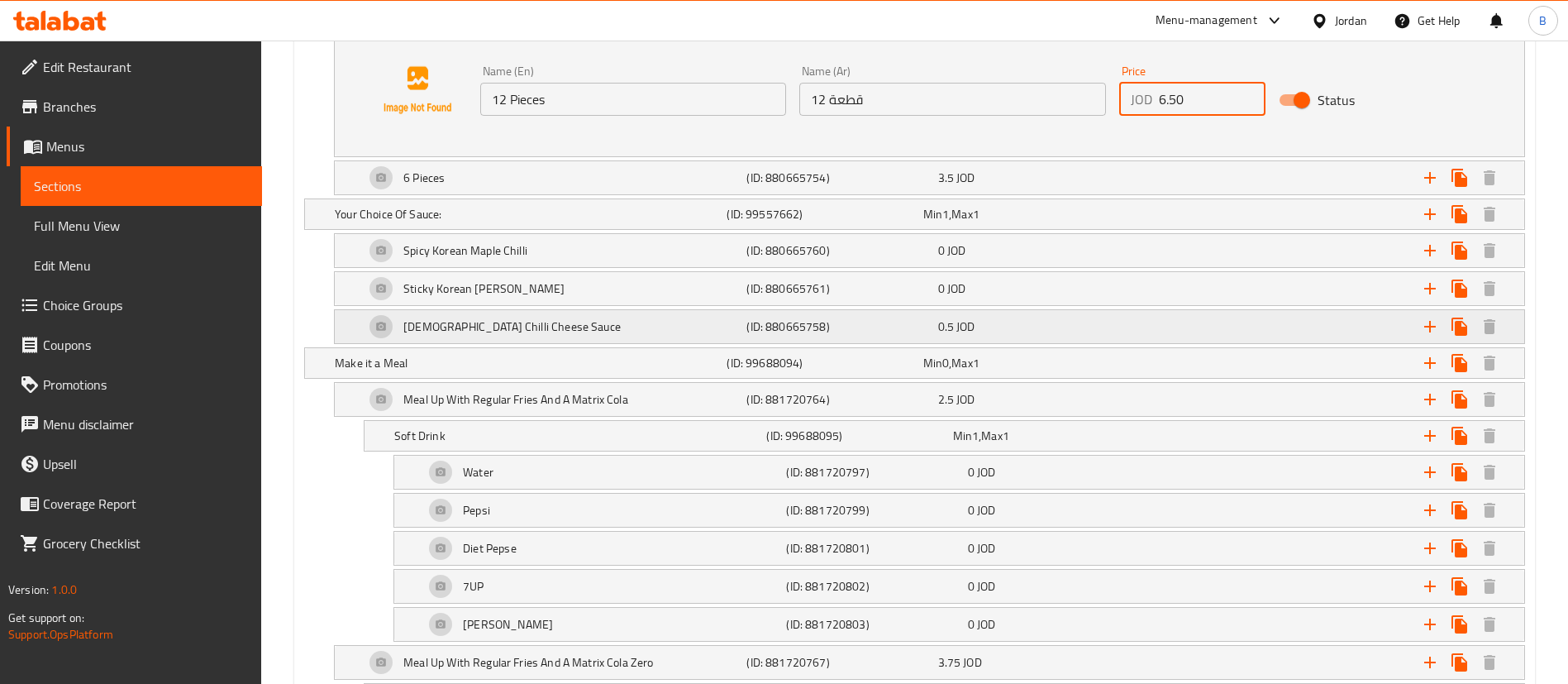
scroll to position [1117, 0]
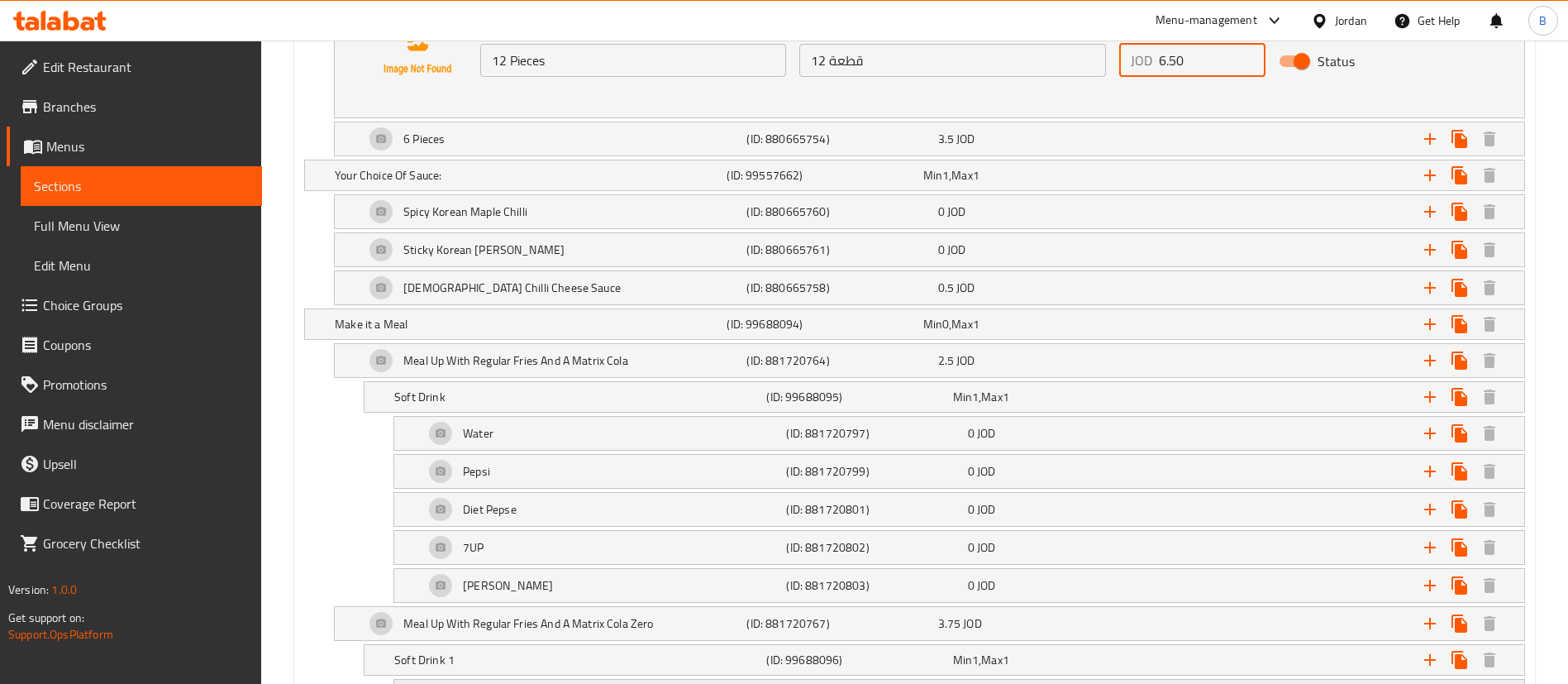
type input "6.50"
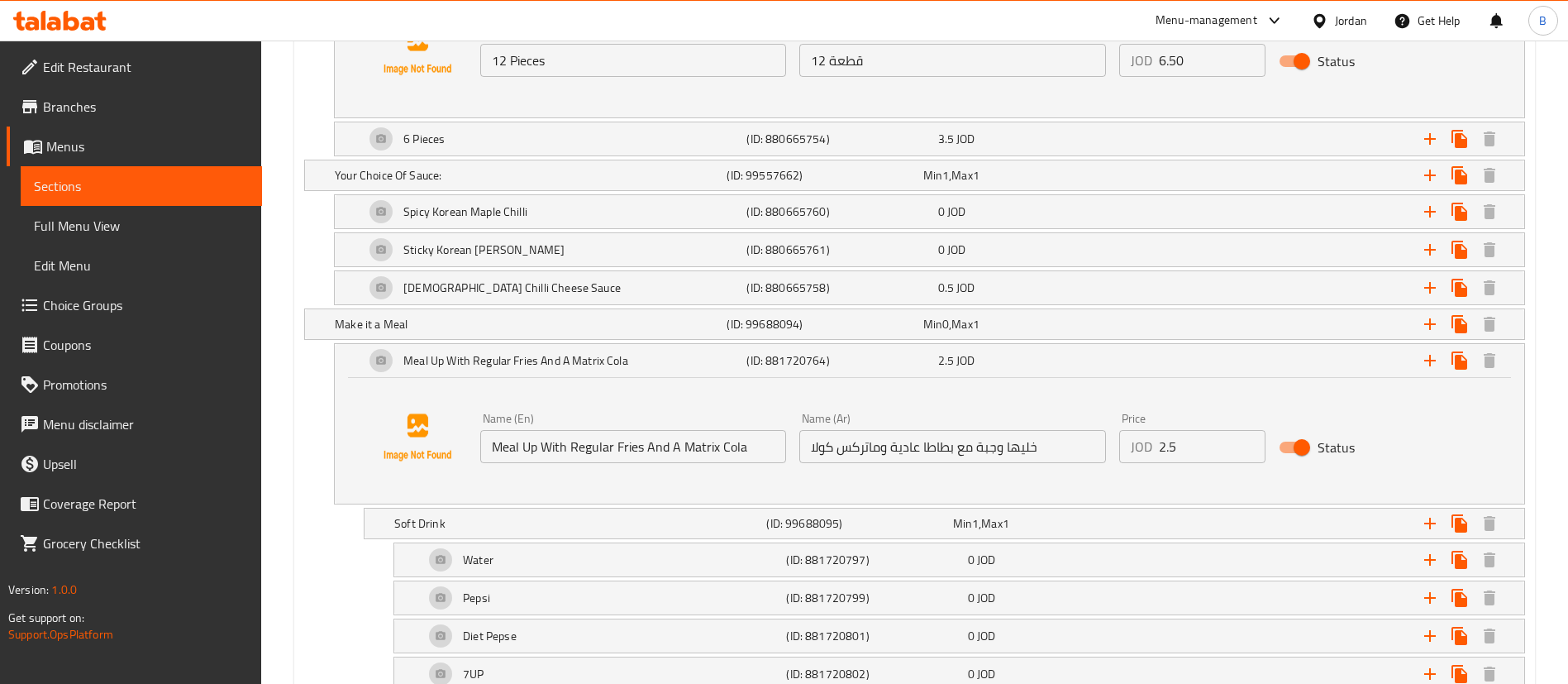
drag, startPoint x: 1198, startPoint y: 458, endPoint x: 960, endPoint y: 429, distance: 239.8
click at [993, 429] on div "Name (En) Meal Up With Regular Fries And A Matrix Cola Name (En) Name (Ar) خليه…" at bounding box center [952, 438] width 958 height 64
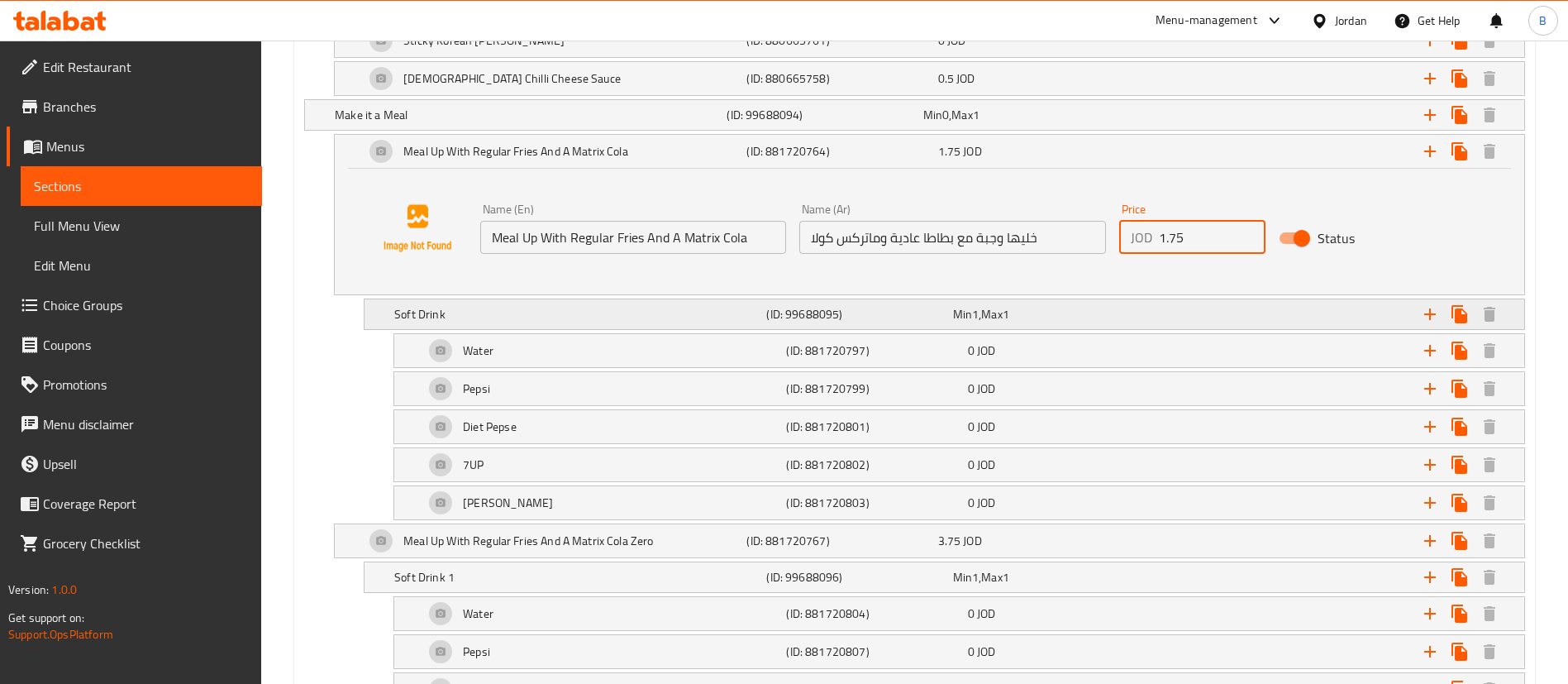
scroll to position [1365, 0]
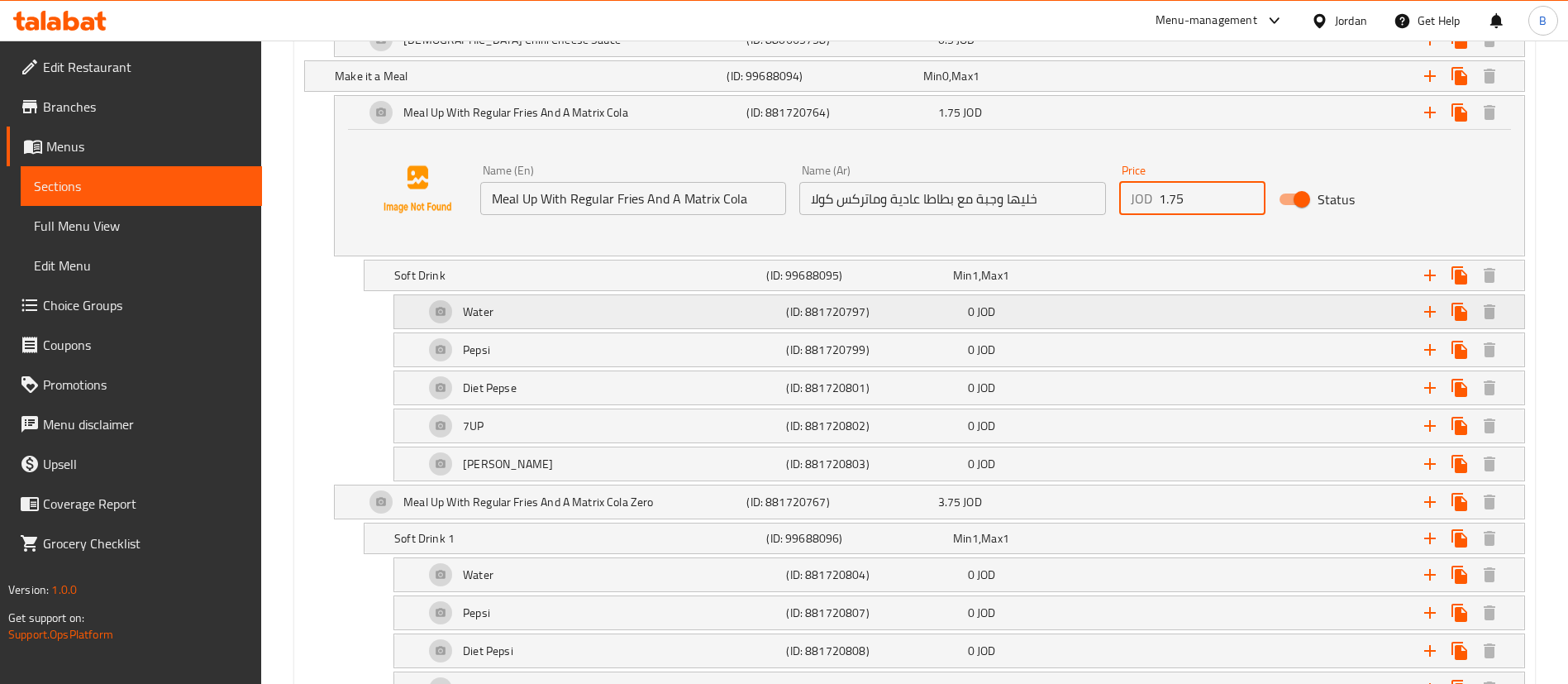
type input "1.75"
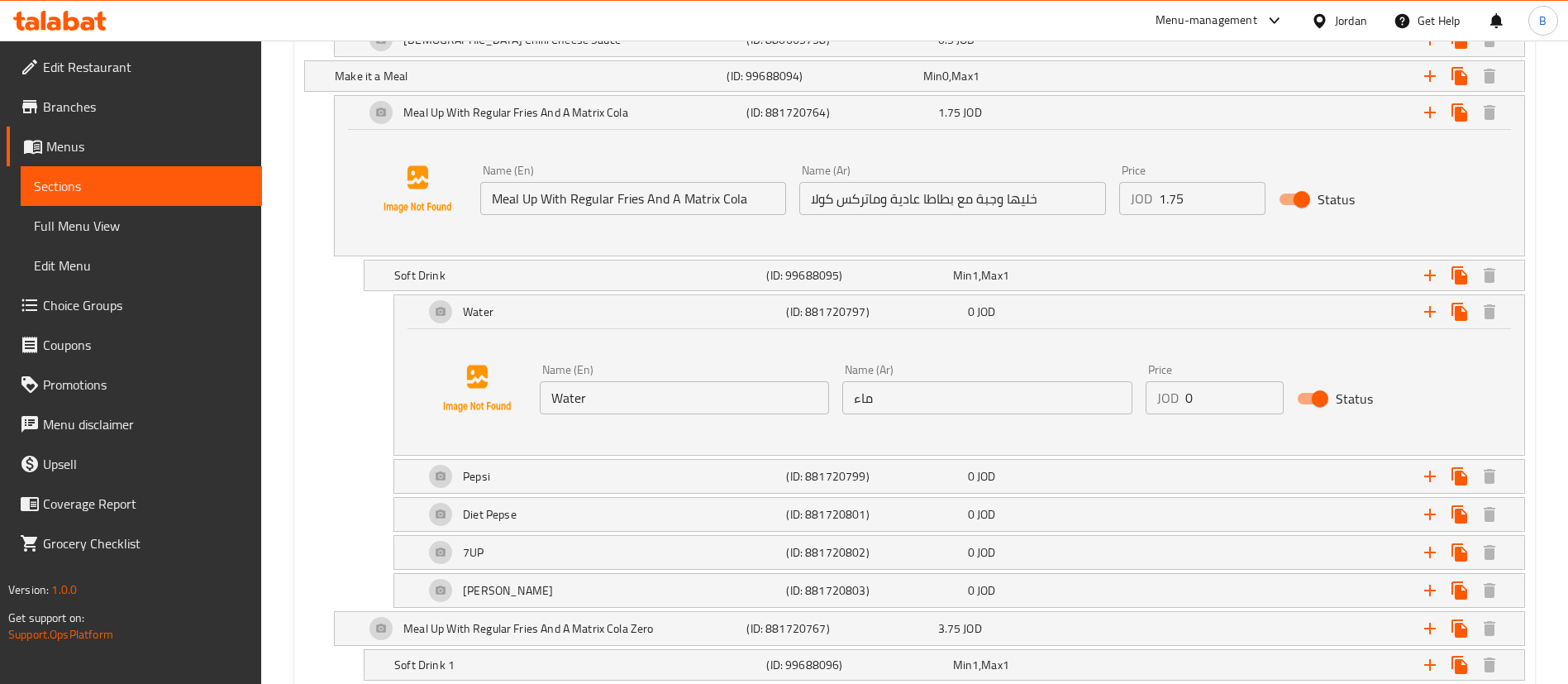
click at [1303, 404] on input "Status" at bounding box center [1320, 398] width 94 height 31
checkbox input "false"
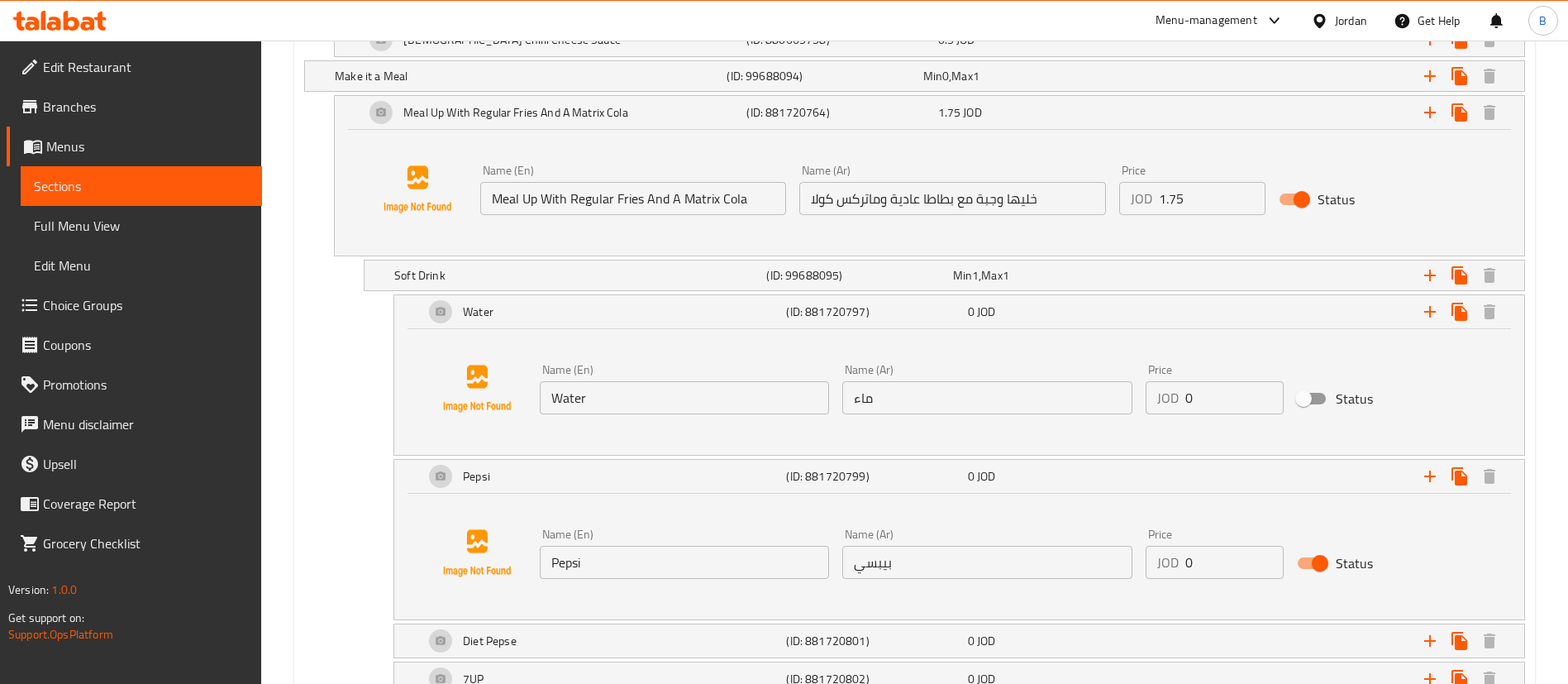
click at [1307, 562] on input "Status" at bounding box center [1320, 563] width 94 height 31
checkbox input "false"
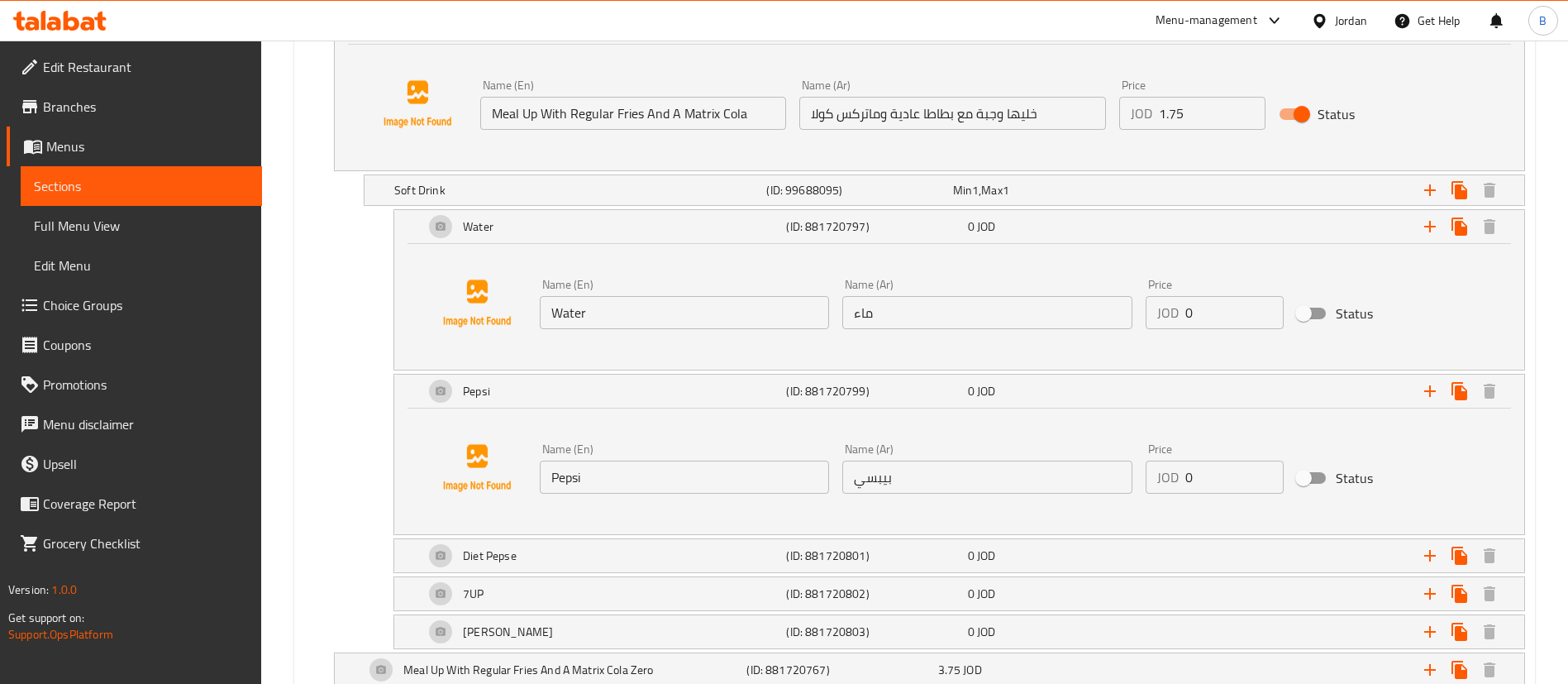
scroll to position [1489, 0]
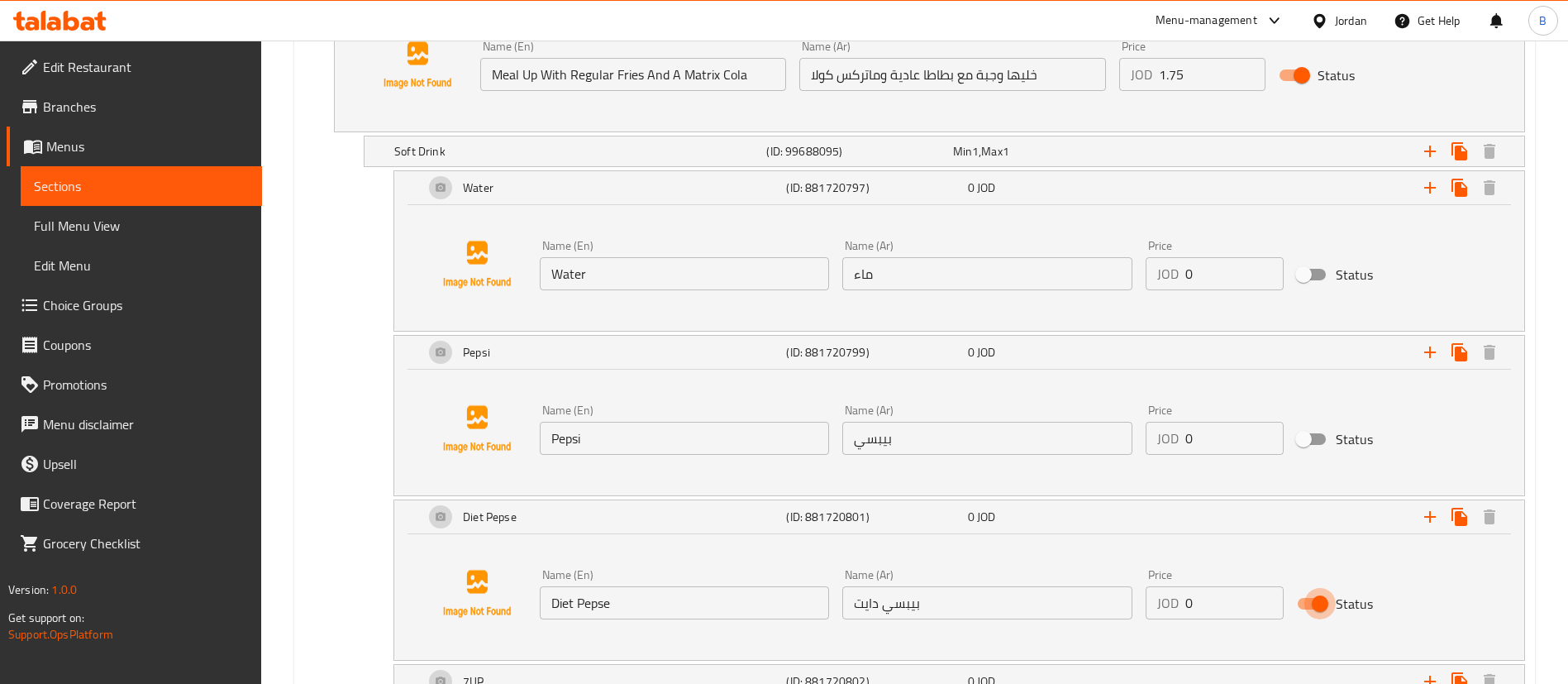
click at [1321, 604] on input "Status" at bounding box center [1320, 603] width 94 height 31
checkbox input "false"
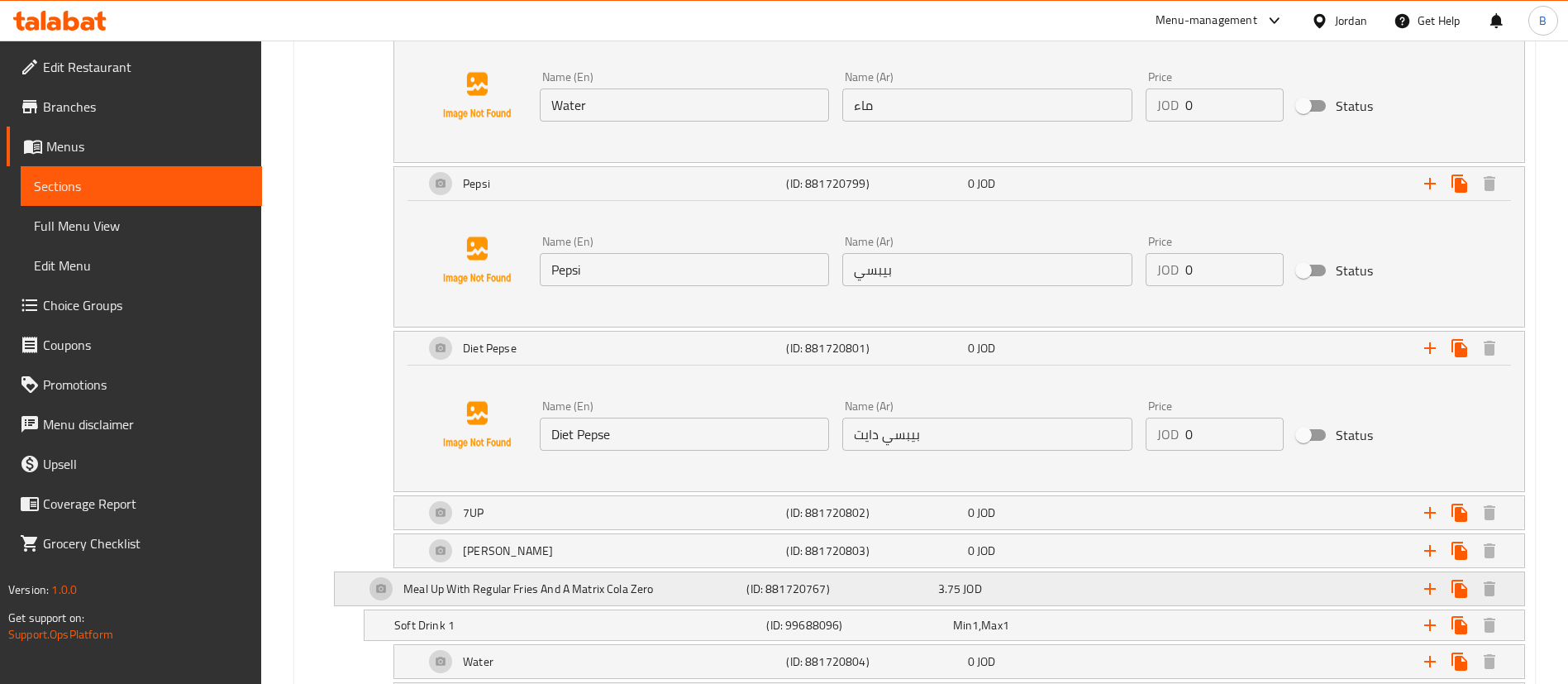
scroll to position [1737, 0]
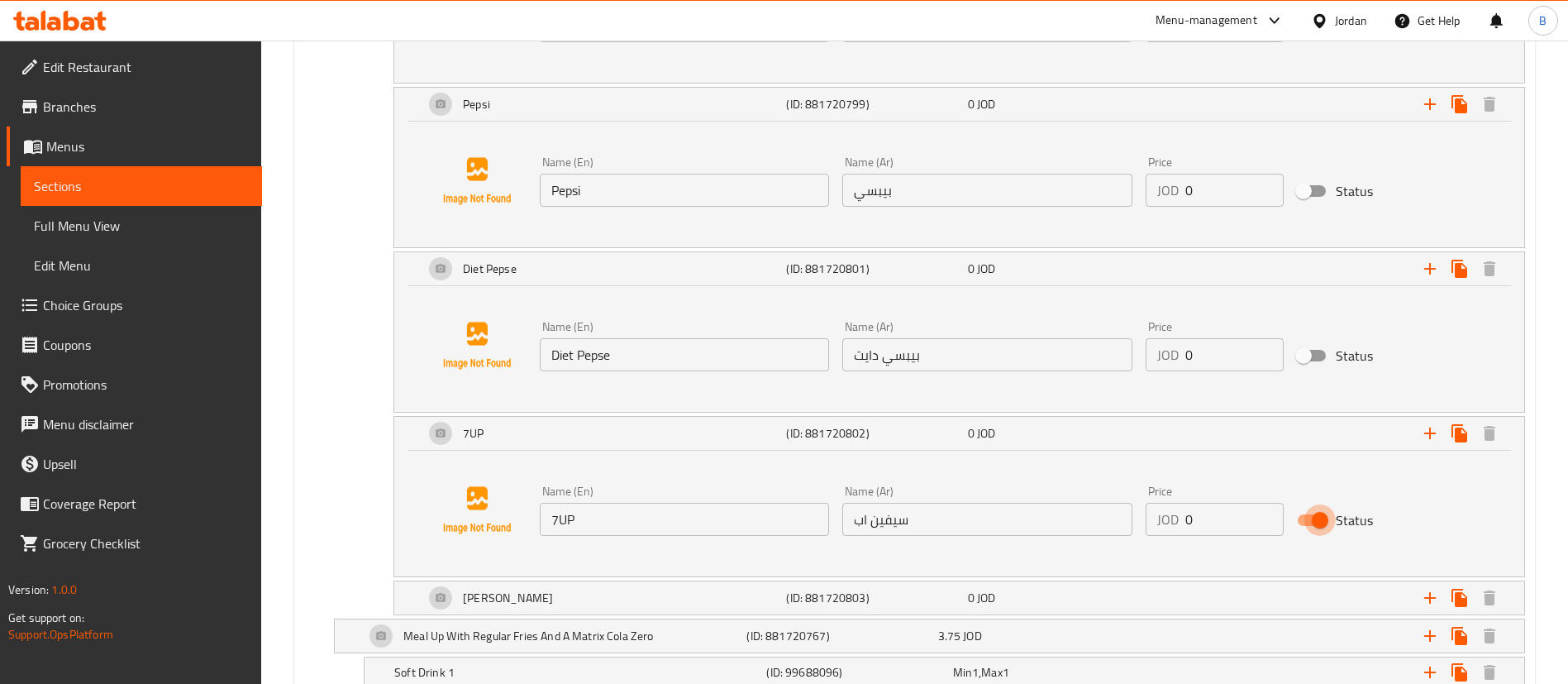
click at [1321, 527] on input "Status" at bounding box center [1320, 520] width 94 height 31
checkbox input "false"
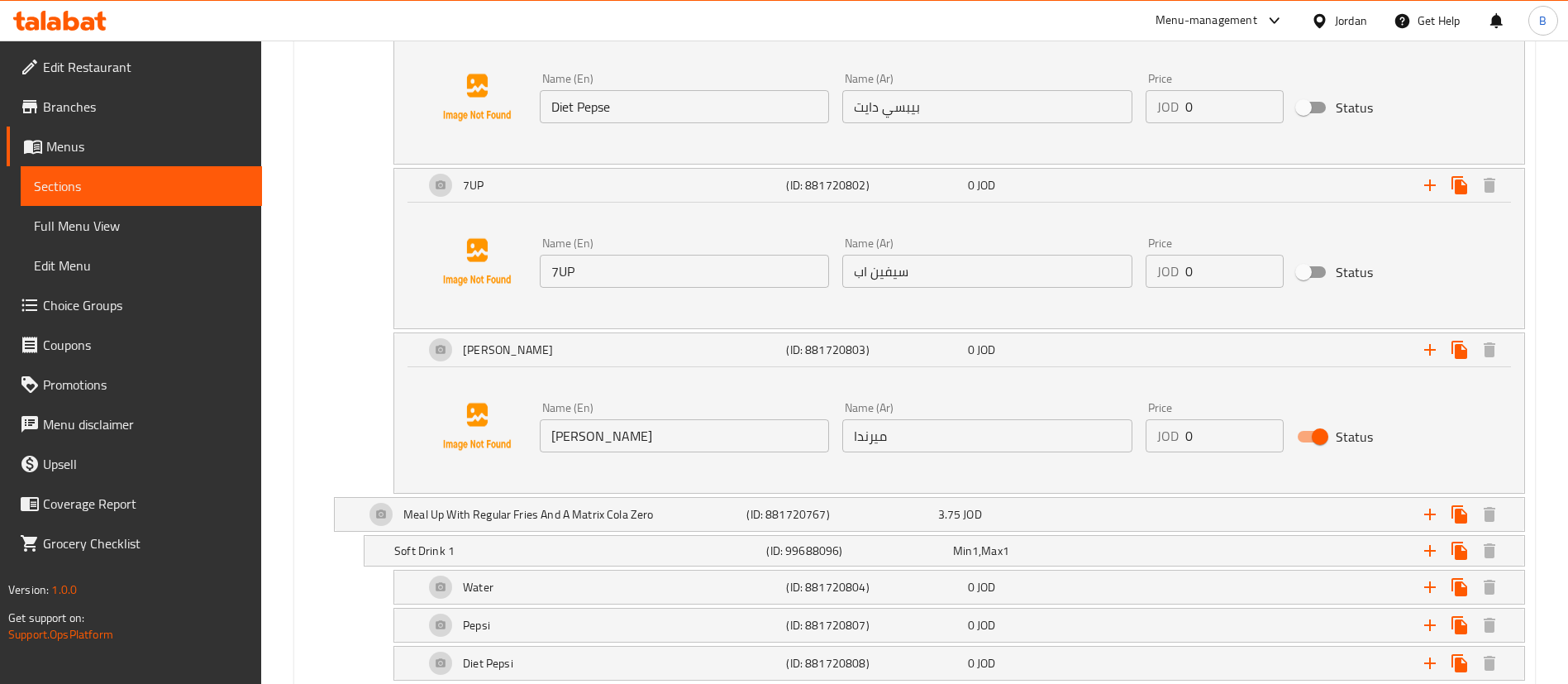
click at [1309, 434] on input "Status" at bounding box center [1320, 436] width 94 height 31
checkbox input "false"
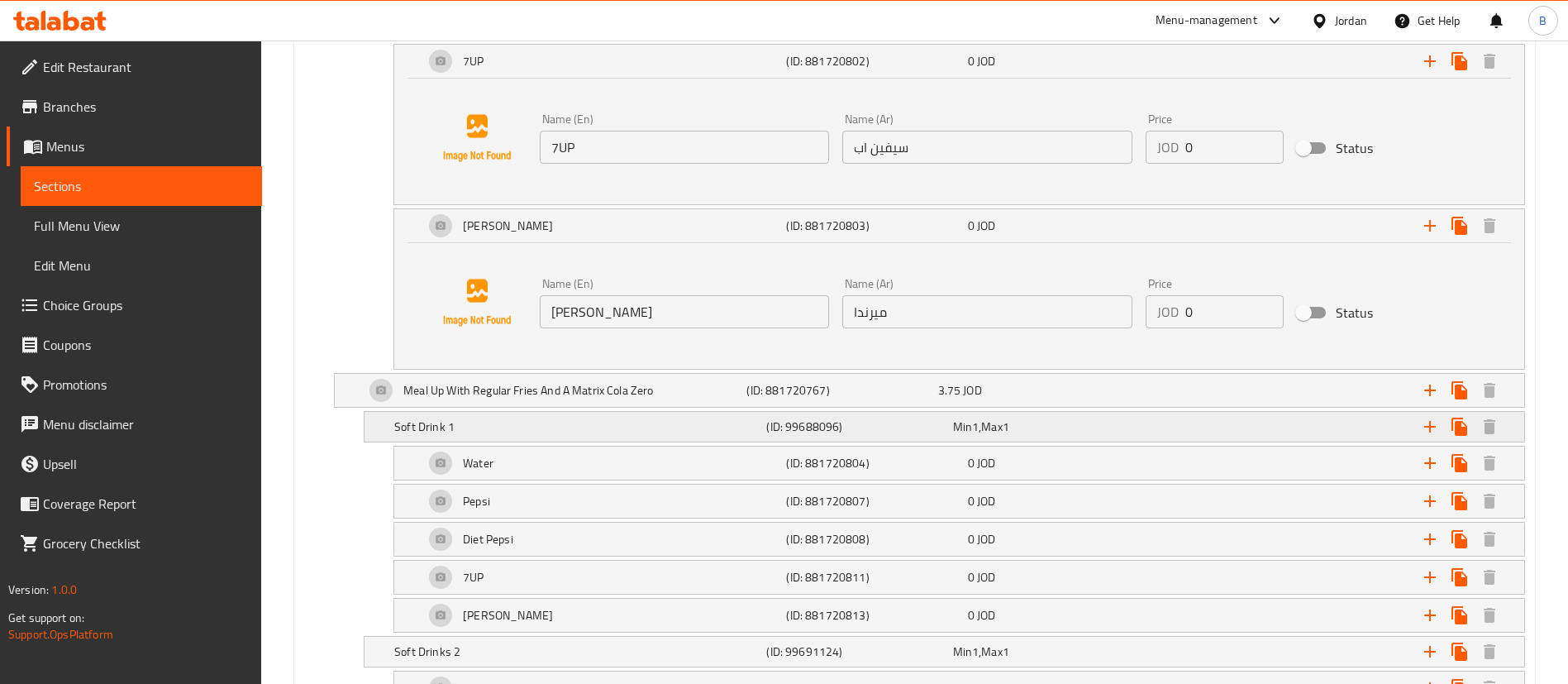
scroll to position [2234, 0]
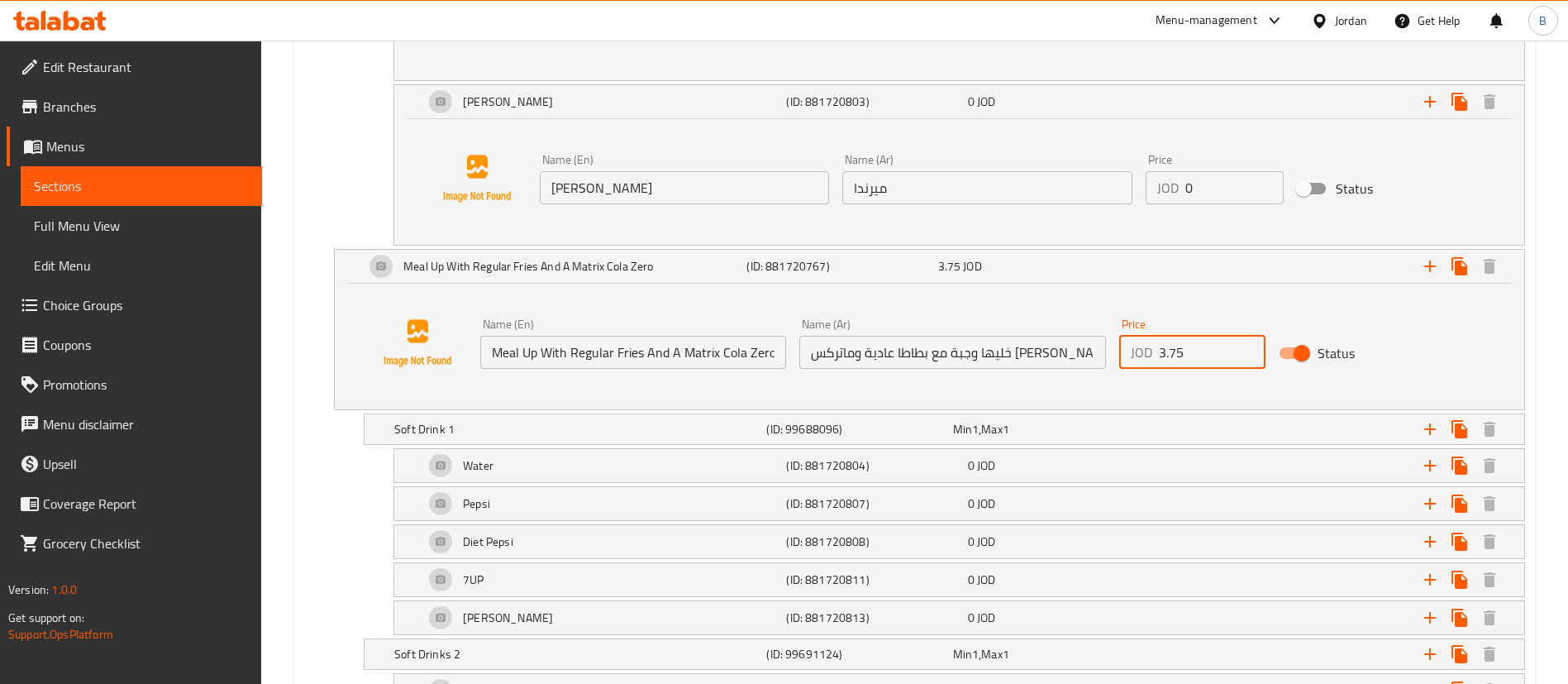
drag, startPoint x: 1205, startPoint y: 362, endPoint x: 805, endPoint y: 354, distance: 400.1
click at [805, 354] on div "Name (En) Meal Up With Regular Fries And A Matrix Cola Zero Name (En) Name (Ar)…" at bounding box center [952, 343] width 958 height 64
type input "1.75"
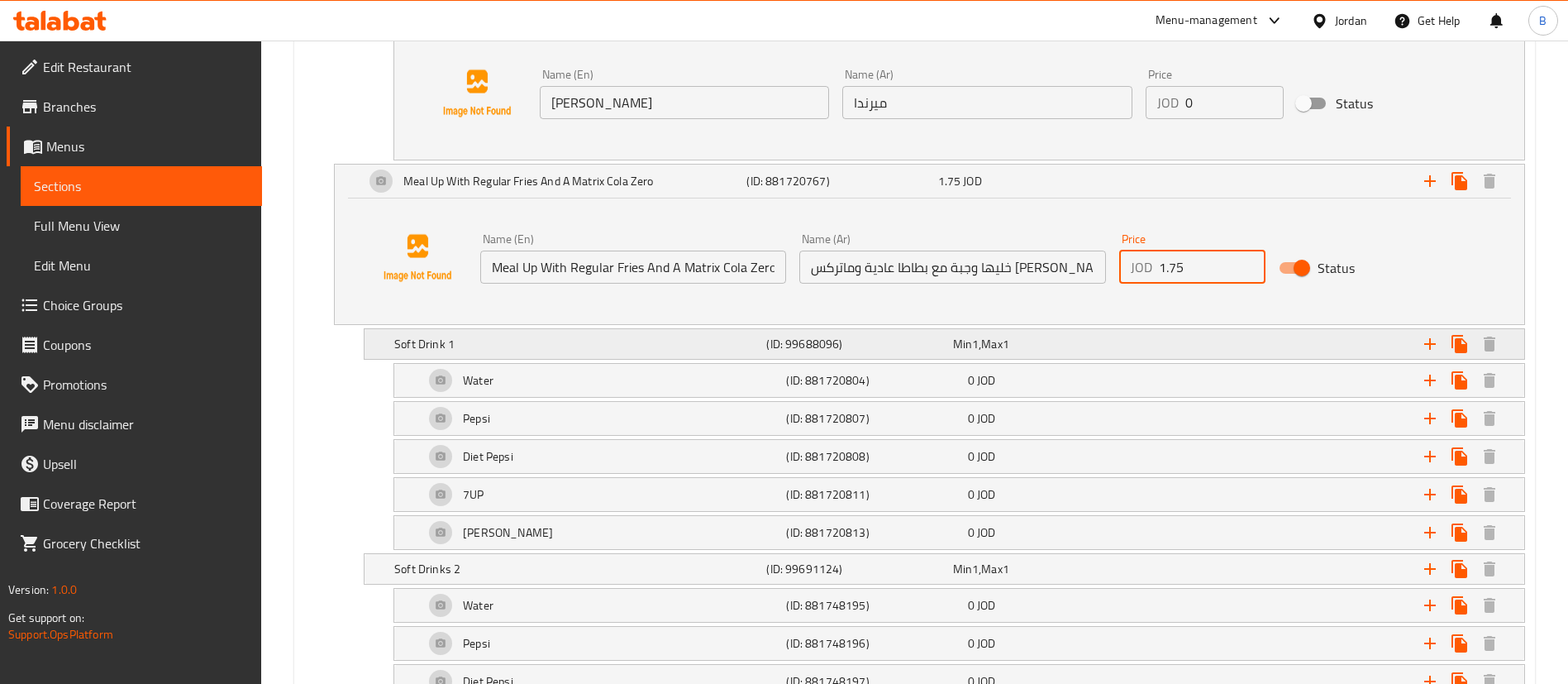
scroll to position [2358, 0]
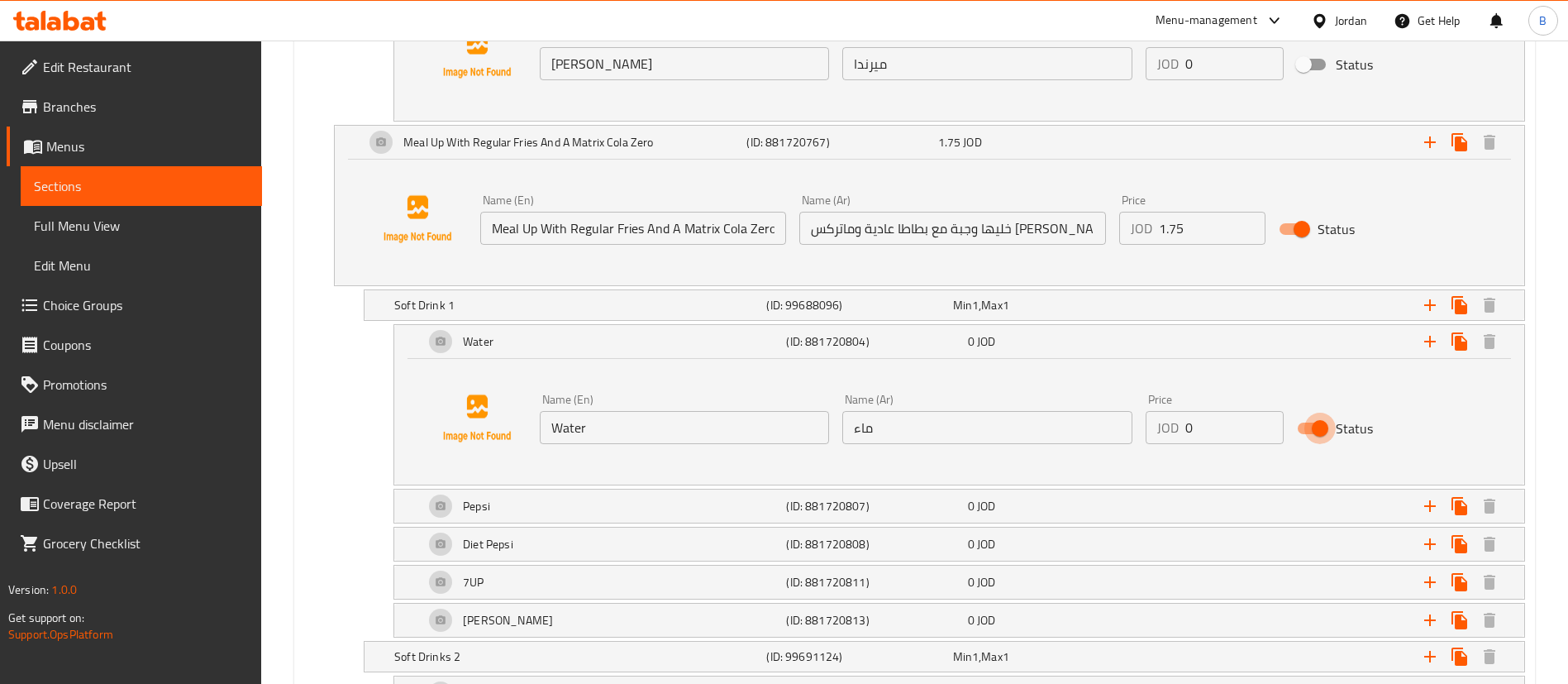
click at [1299, 424] on input "Status" at bounding box center [1320, 428] width 94 height 31
checkbox input "false"
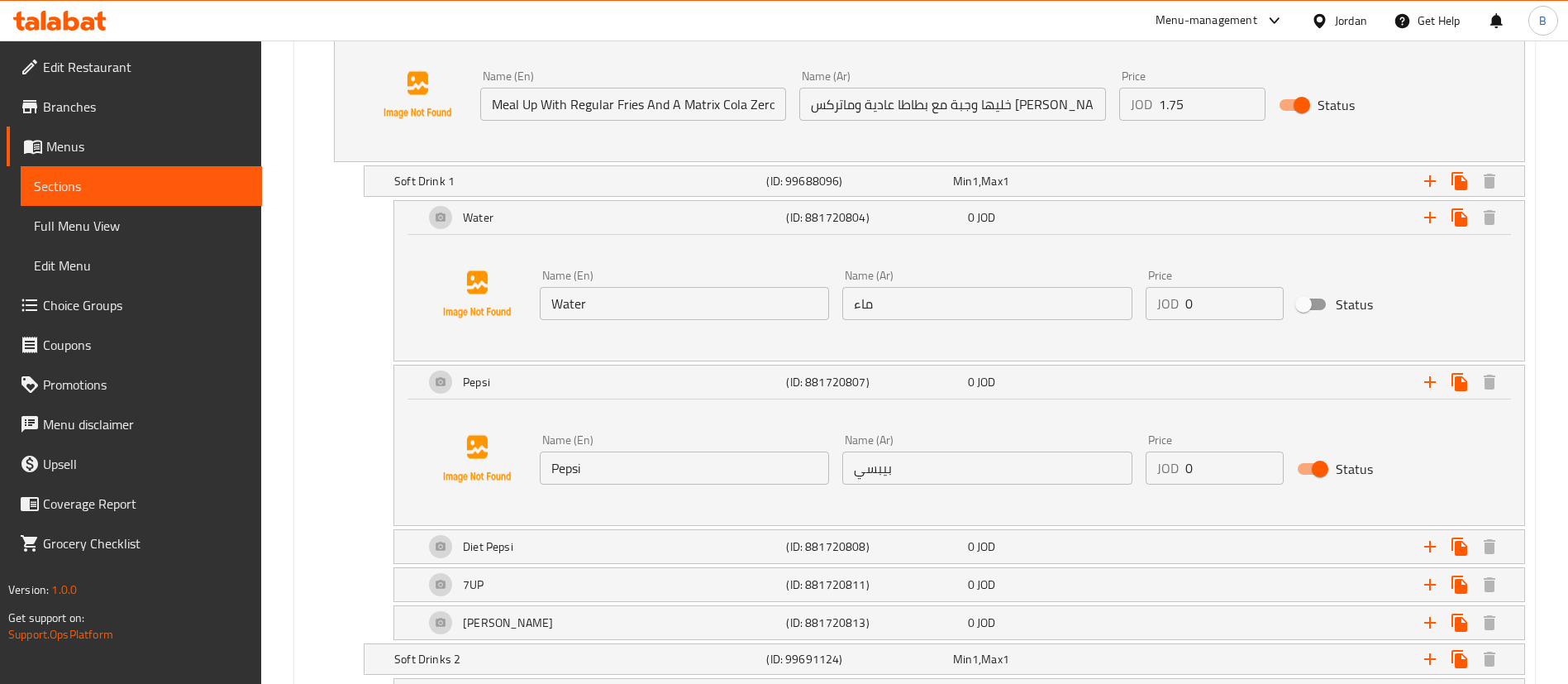
click at [1297, 468] on input "Status" at bounding box center [1320, 468] width 94 height 31
checkbox input "false"
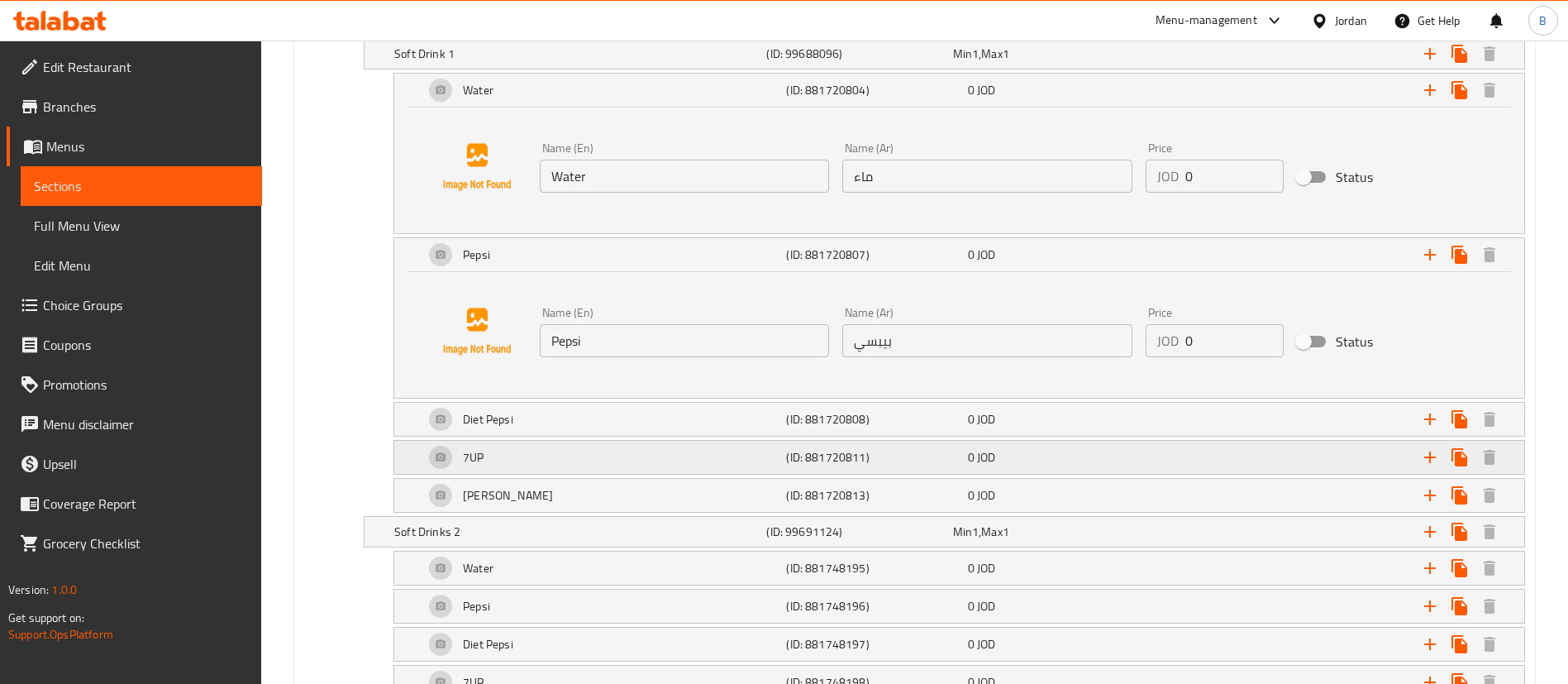
scroll to position [2729, 0]
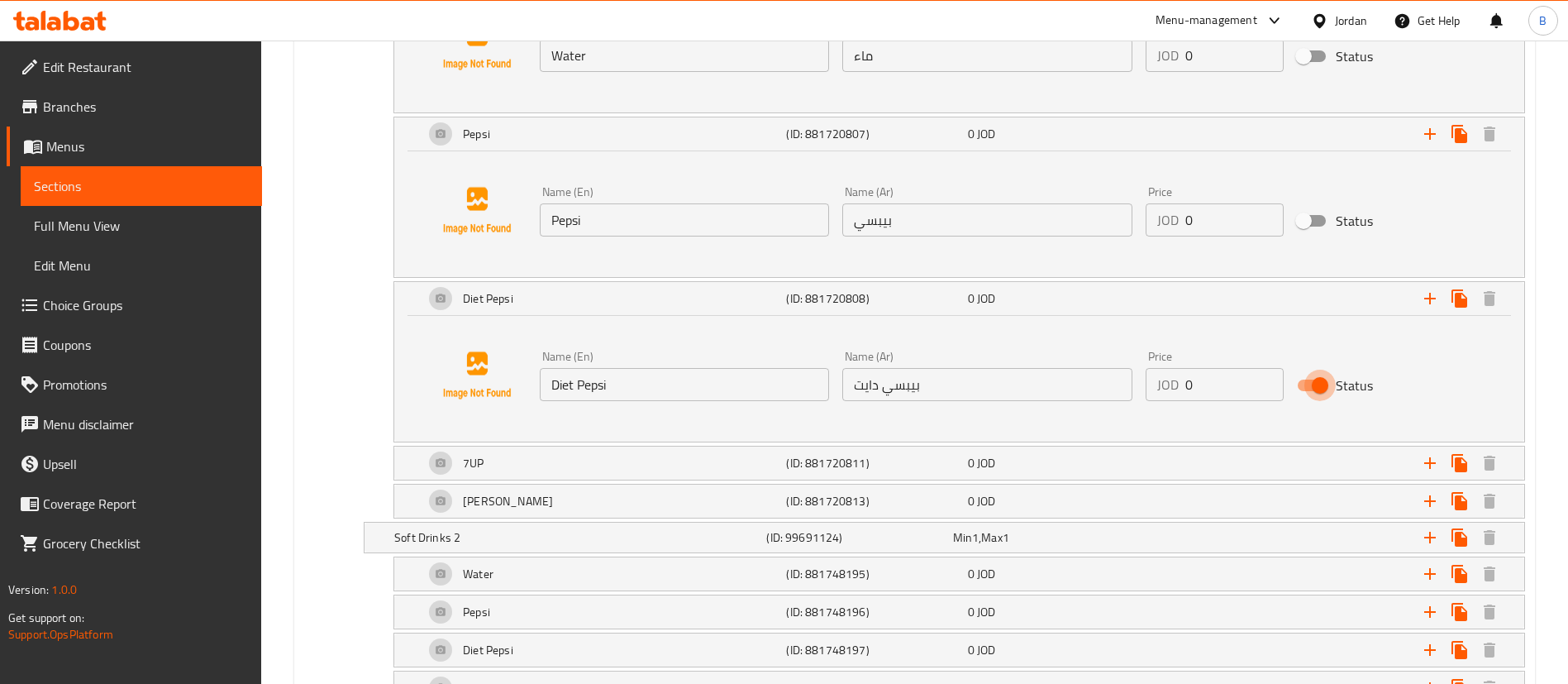
click at [1315, 383] on input "Status" at bounding box center [1320, 385] width 94 height 31
checkbox input "false"
drag, startPoint x: 454, startPoint y: 459, endPoint x: 517, endPoint y: 464, distance: 63.2
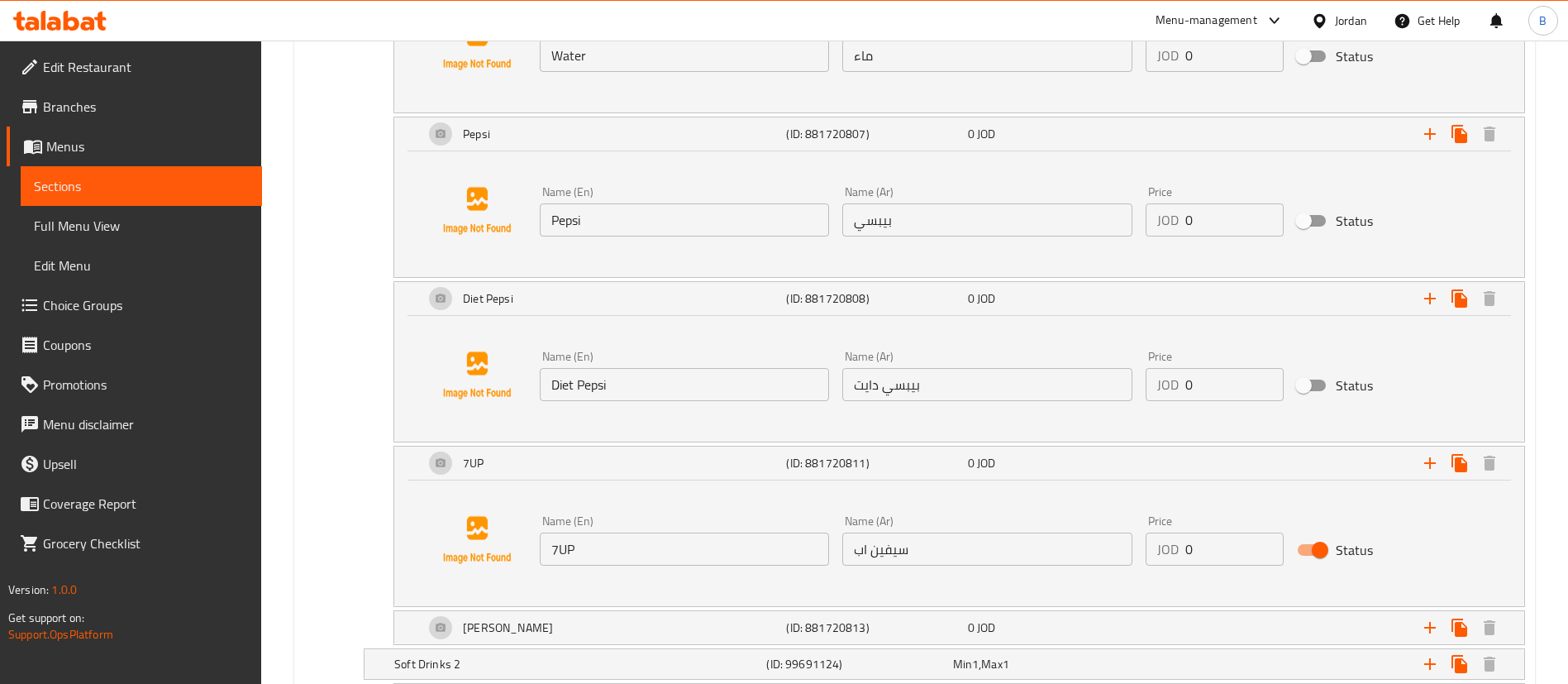
click at [1321, 546] on input "Status" at bounding box center [1320, 550] width 94 height 31
checkbox input "false"
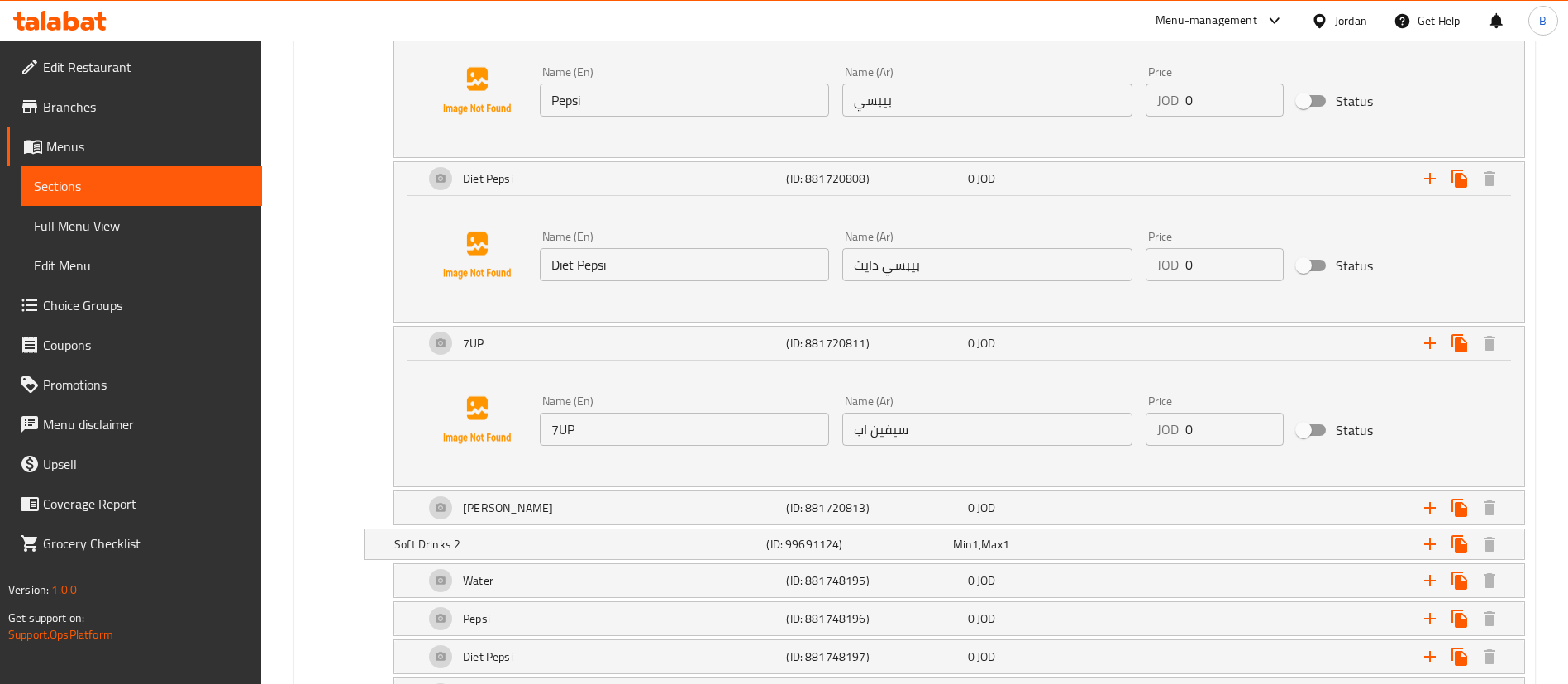
scroll to position [2854, 0]
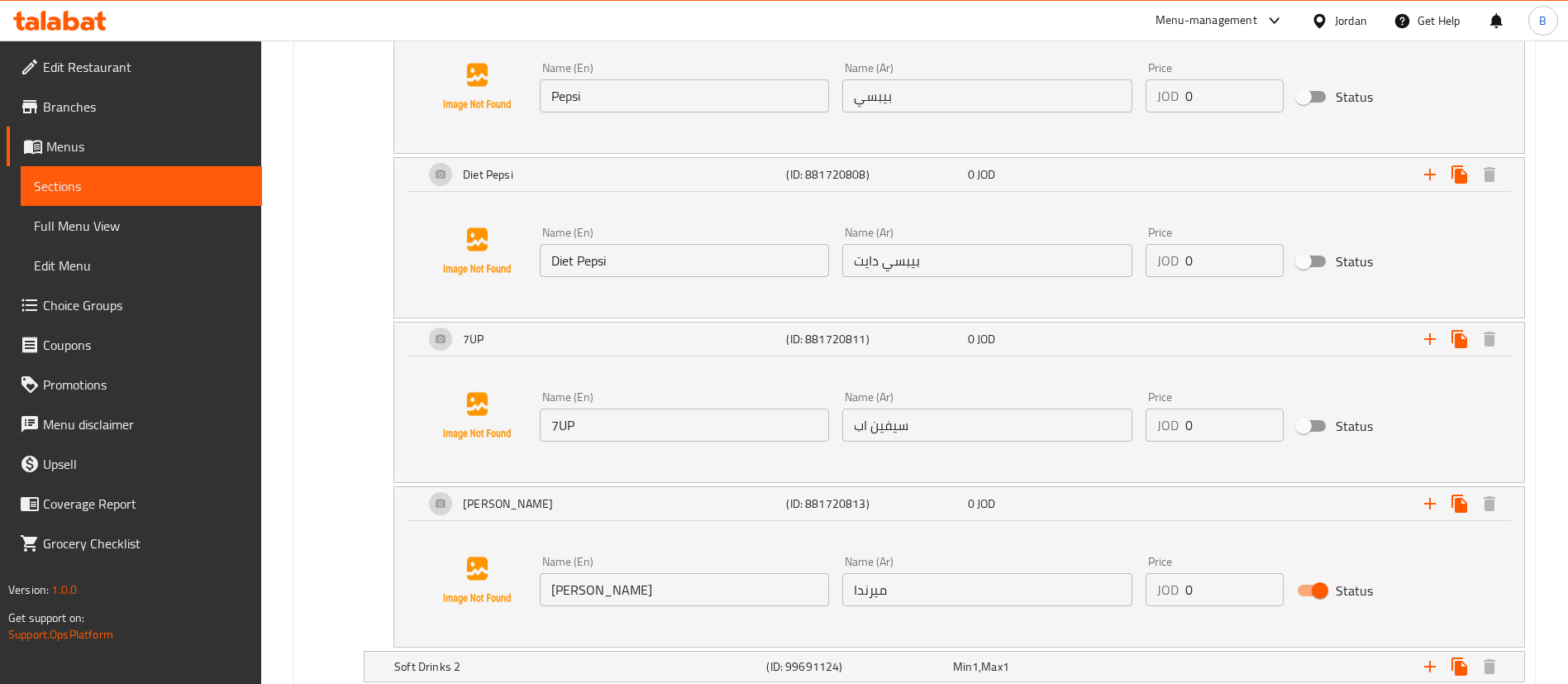
click at [1307, 591] on input "Status" at bounding box center [1320, 590] width 94 height 31
checkbox input "false"
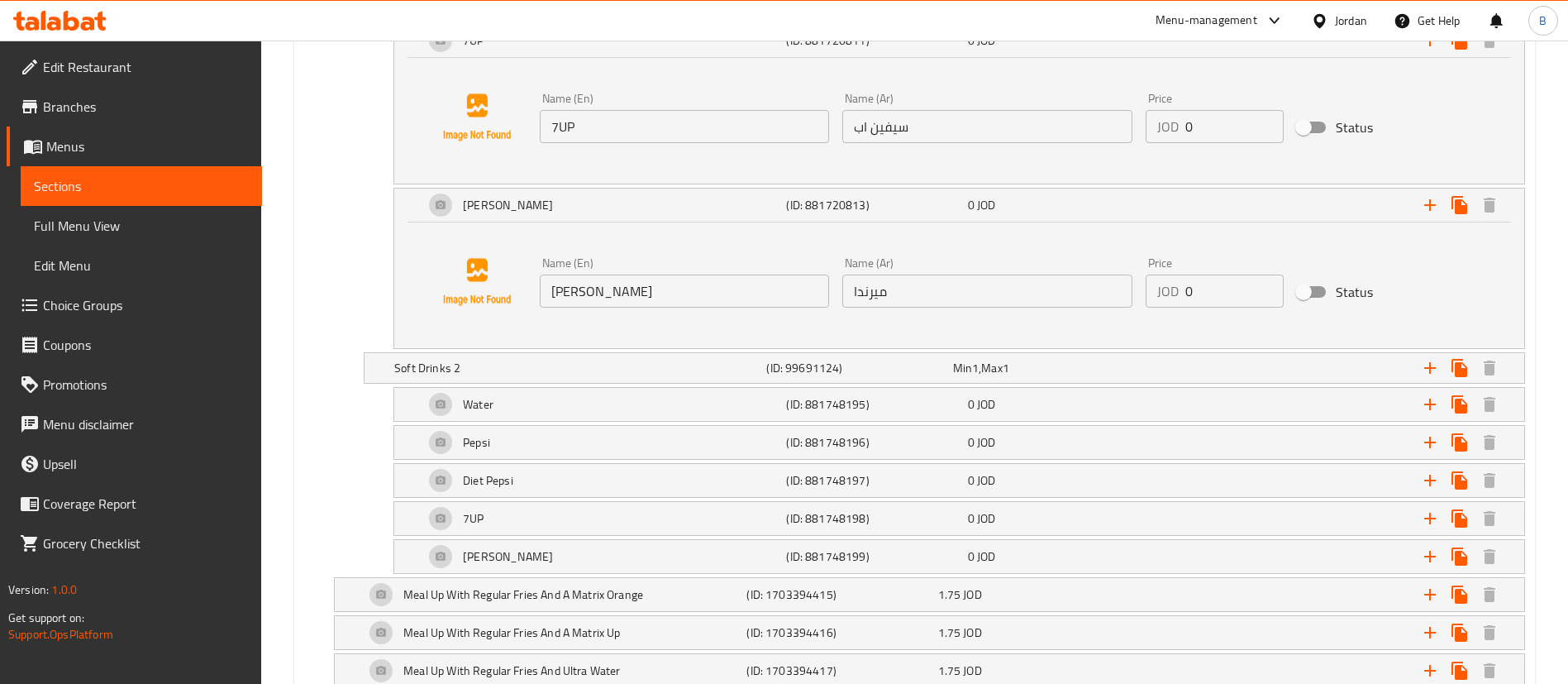
scroll to position [3226, 0]
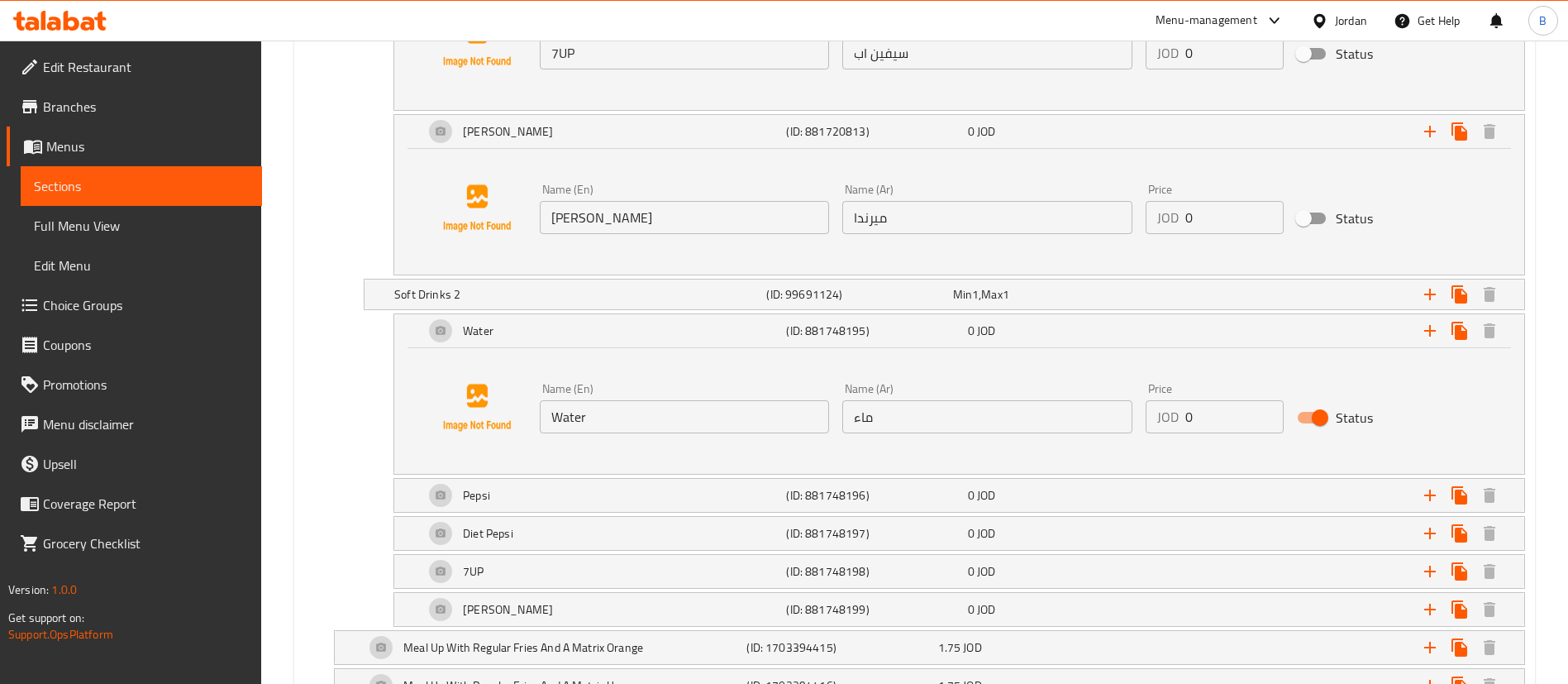
scroll to position [3350, 0]
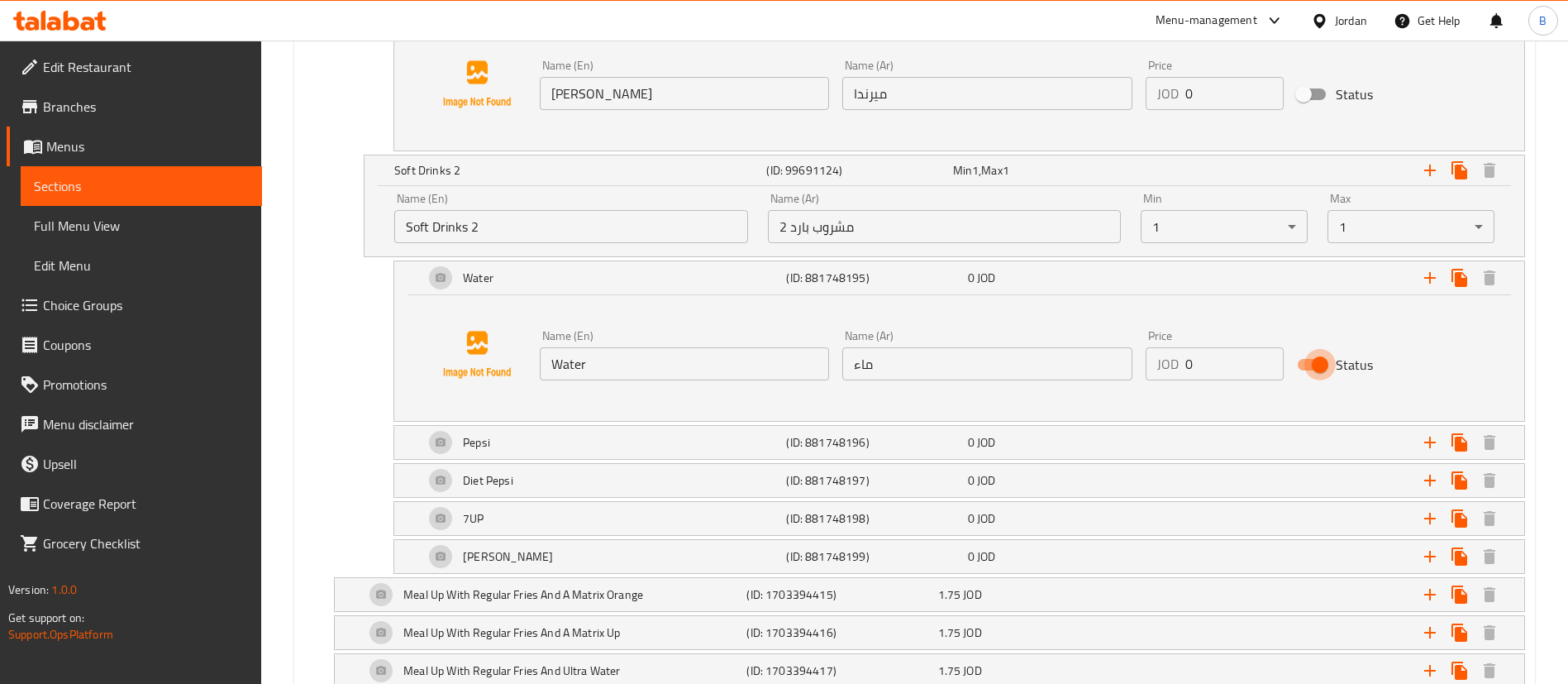
click at [1313, 365] on input "Status" at bounding box center [1320, 364] width 94 height 31
checkbox input "false"
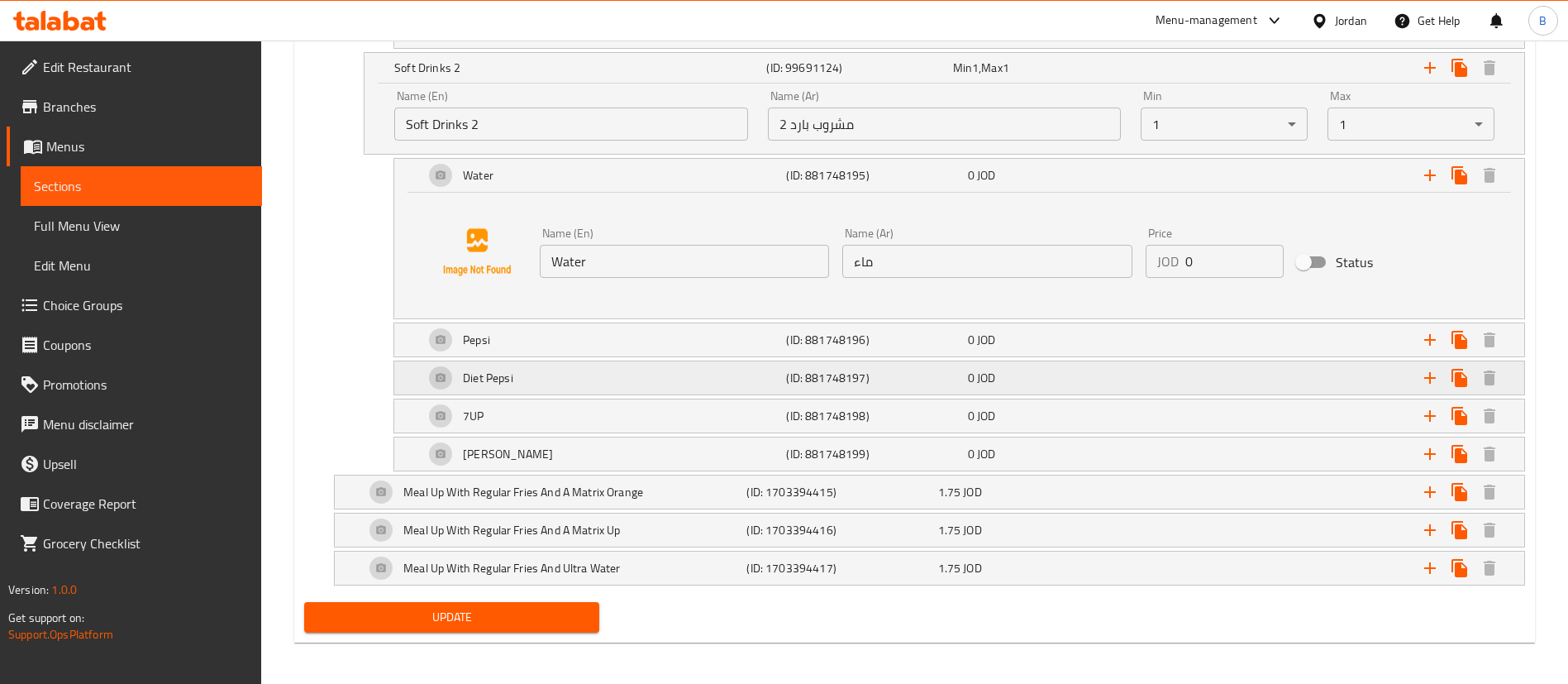
scroll to position [3457, 0]
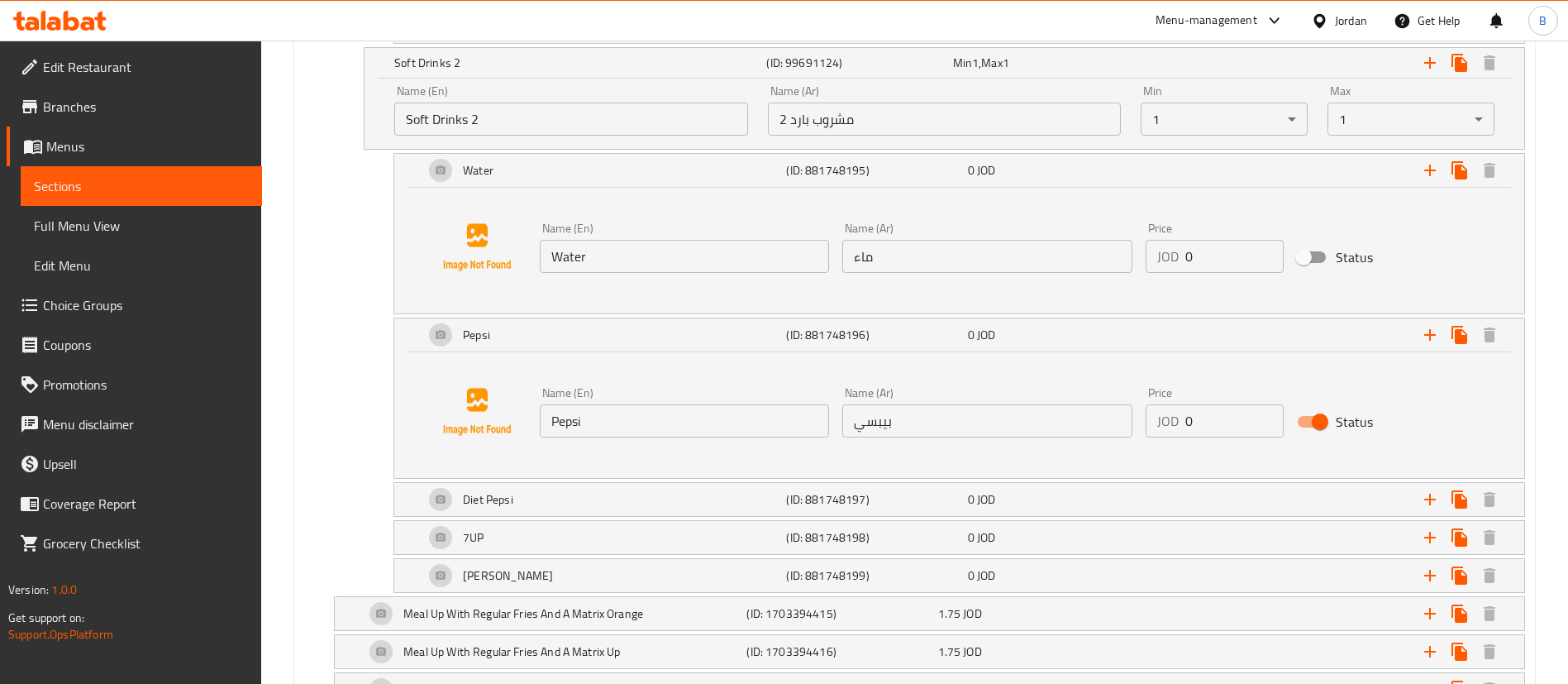
click at [1318, 418] on input "Status" at bounding box center [1320, 422] width 94 height 31
checkbox input "false"
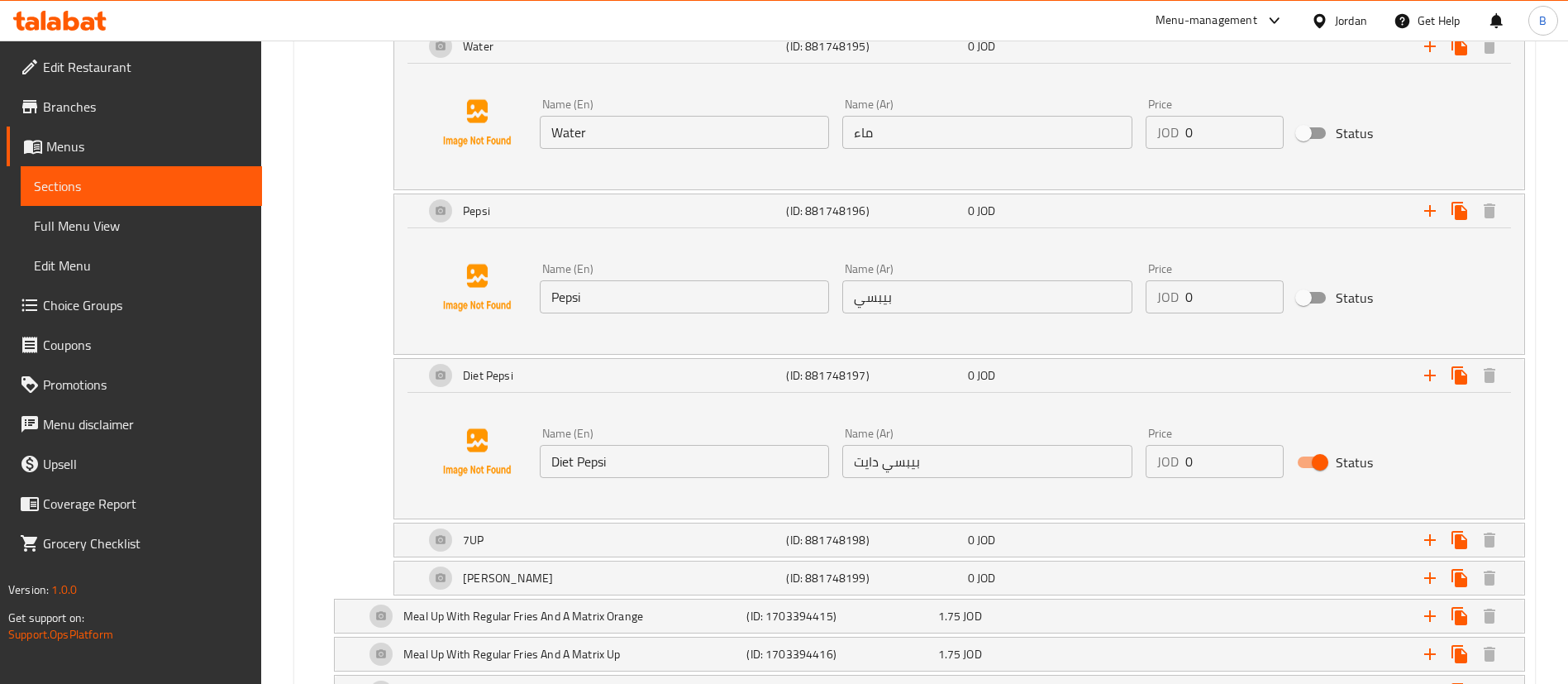
click at [1318, 458] on input "Status" at bounding box center [1320, 462] width 94 height 31
checkbox input "false"
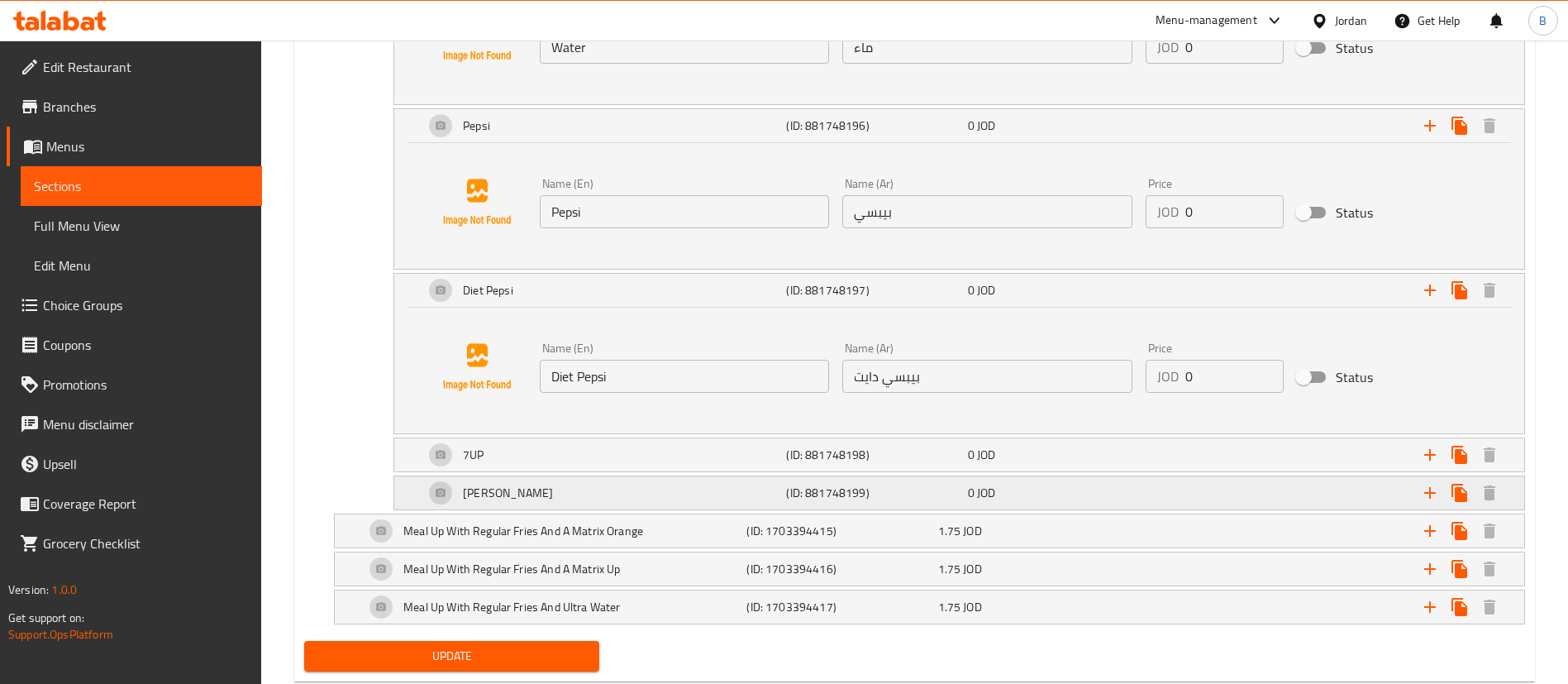
scroll to position [3706, 0]
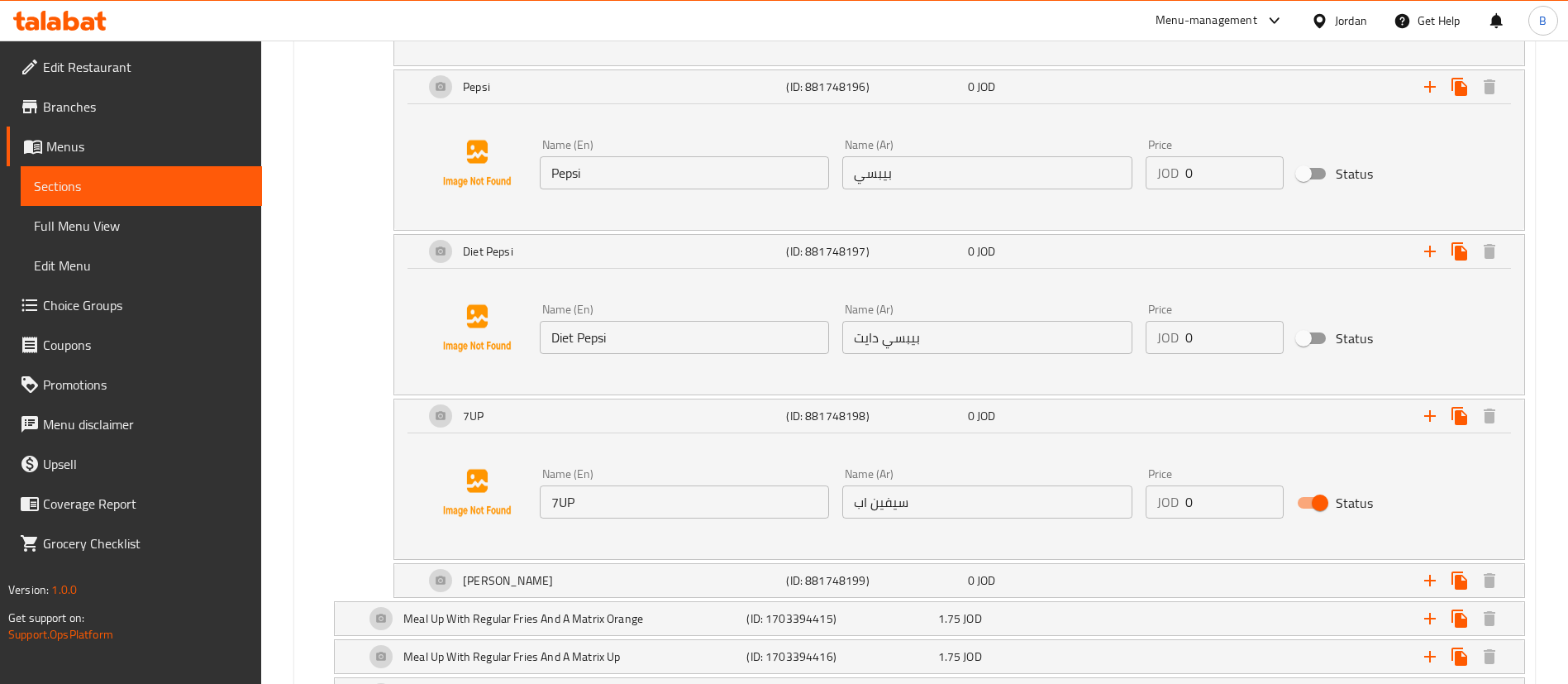
click at [1323, 502] on input "Status" at bounding box center [1320, 502] width 94 height 31
checkbox input "false"
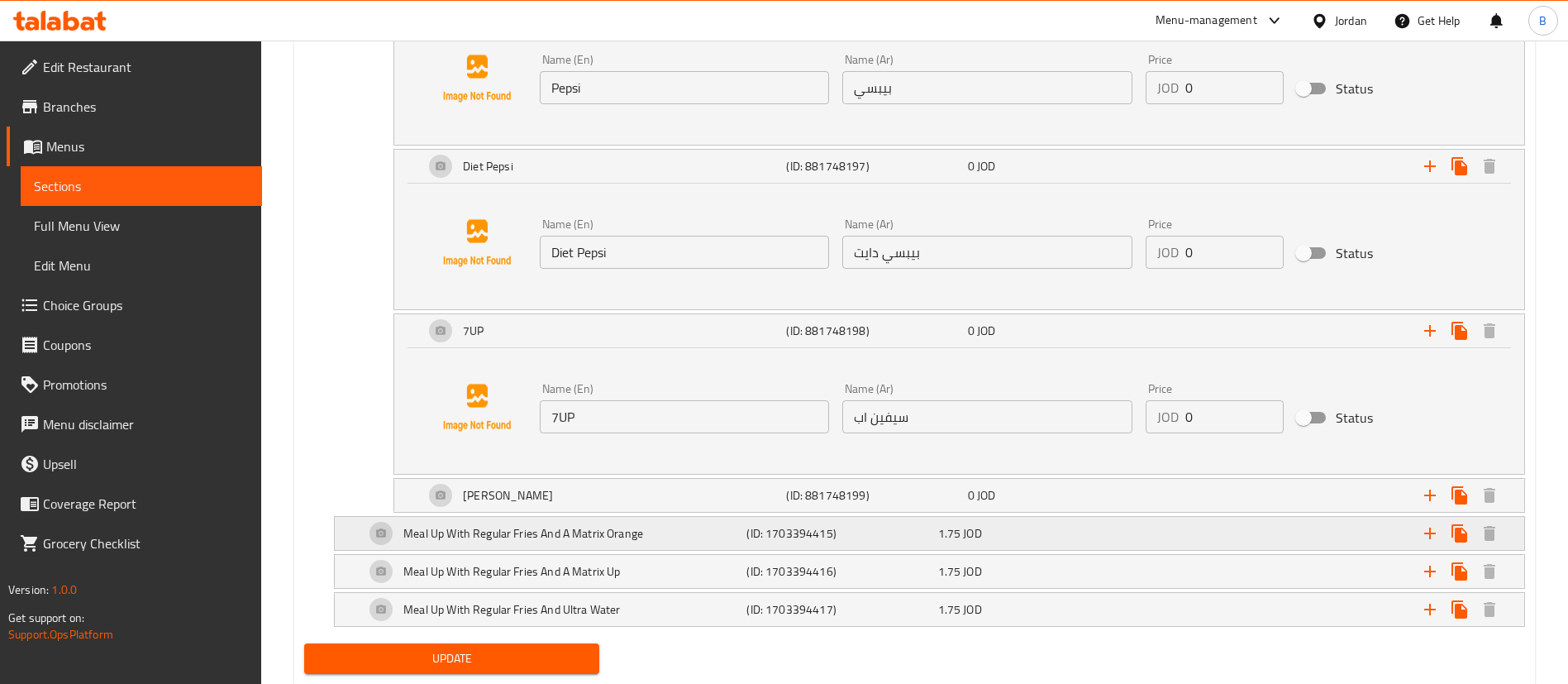
scroll to position [3830, 0]
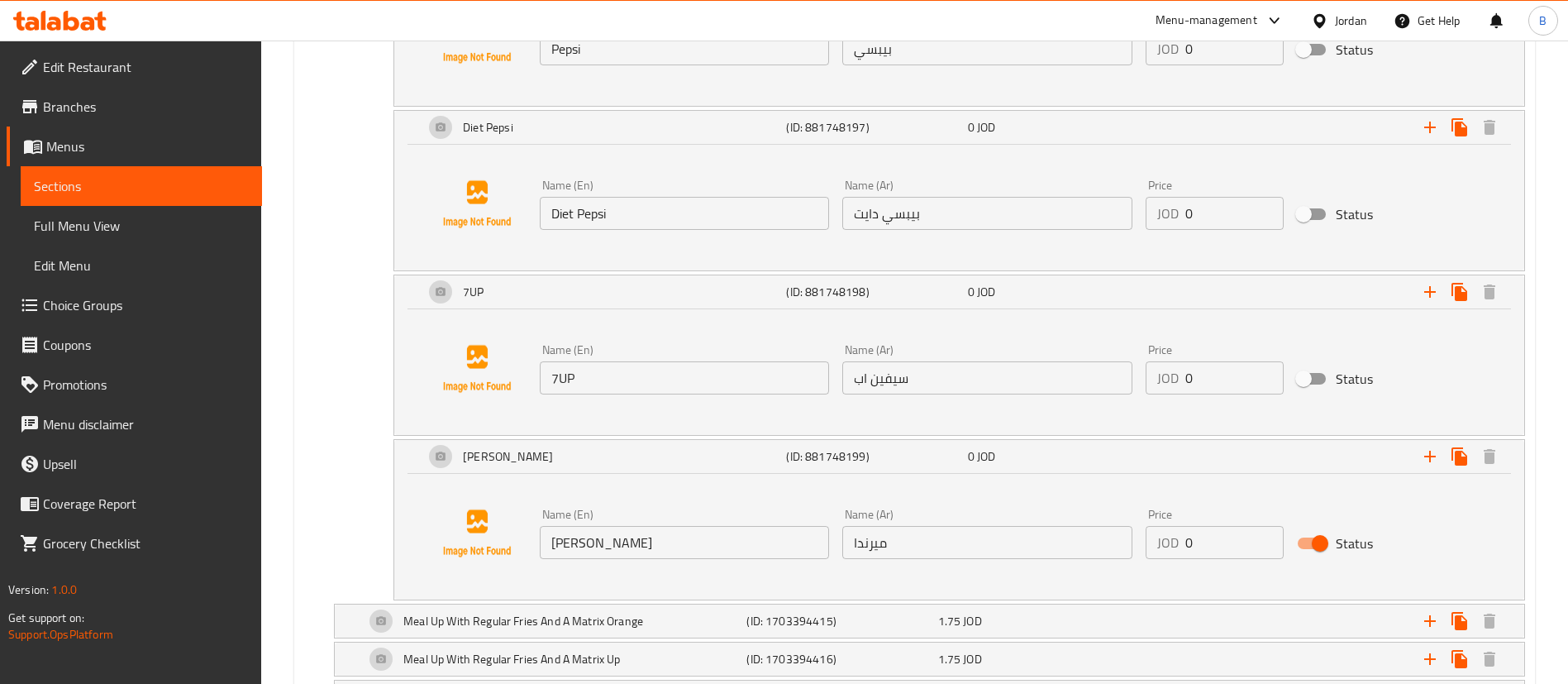
click at [1313, 546] on input "Status" at bounding box center [1320, 543] width 94 height 31
checkbox input "false"
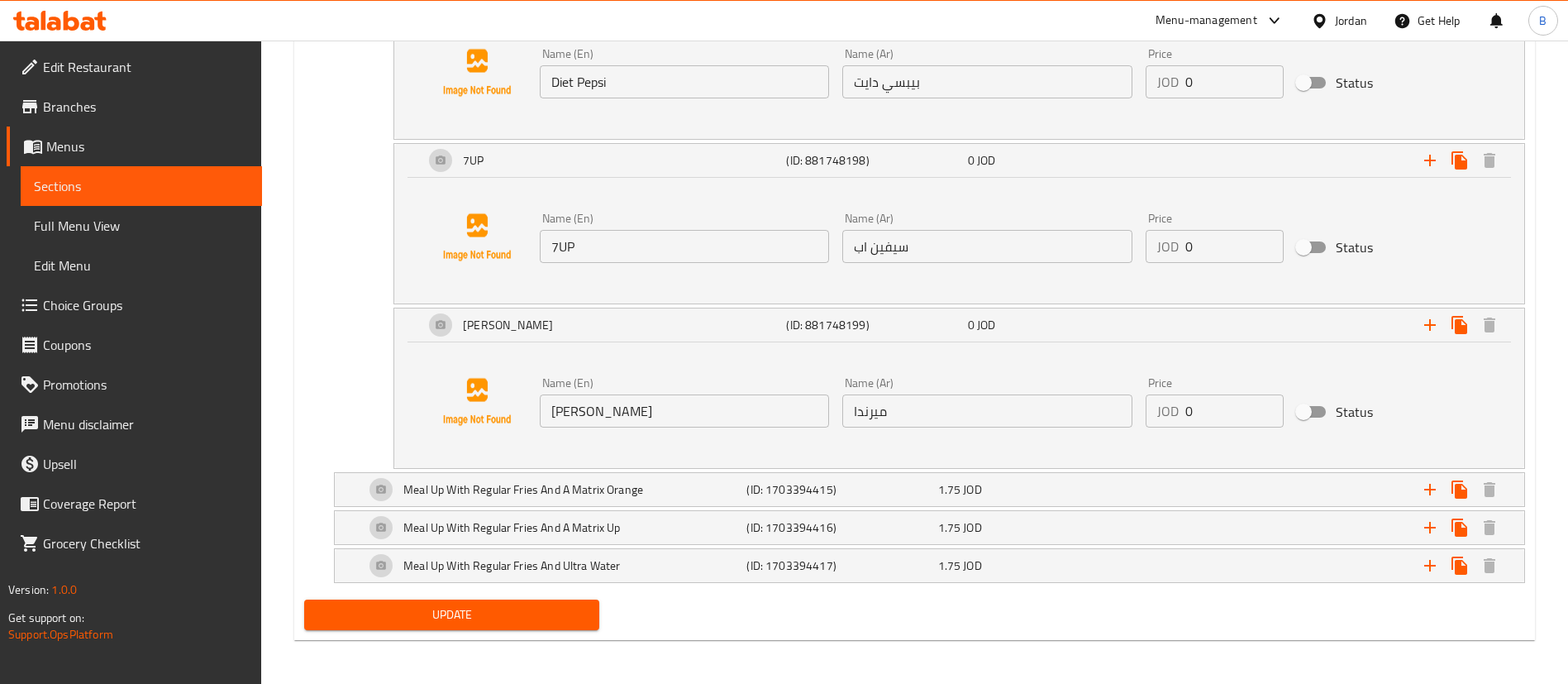
scroll to position [3964, 0]
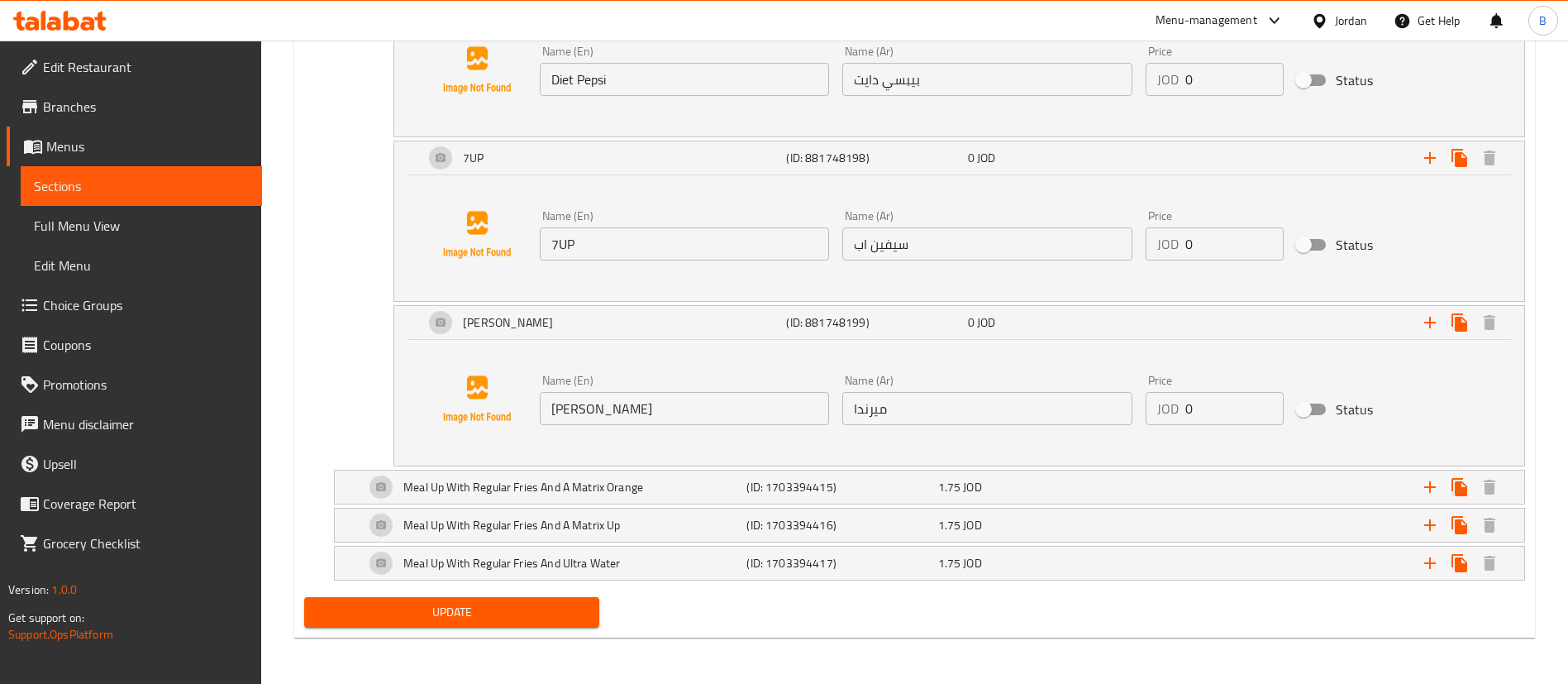
click at [473, 608] on span "Update" at bounding box center [451, 613] width 269 height 20
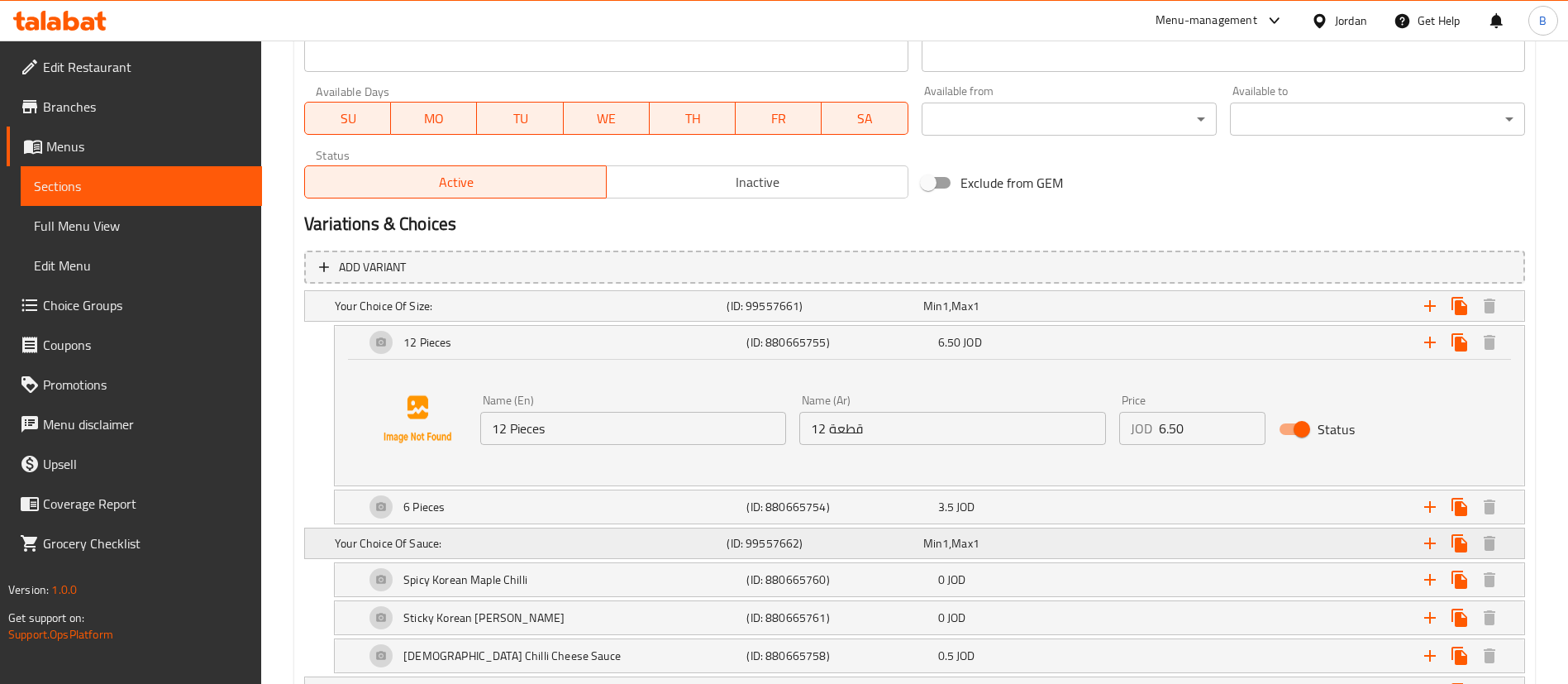
scroll to position [1110, 0]
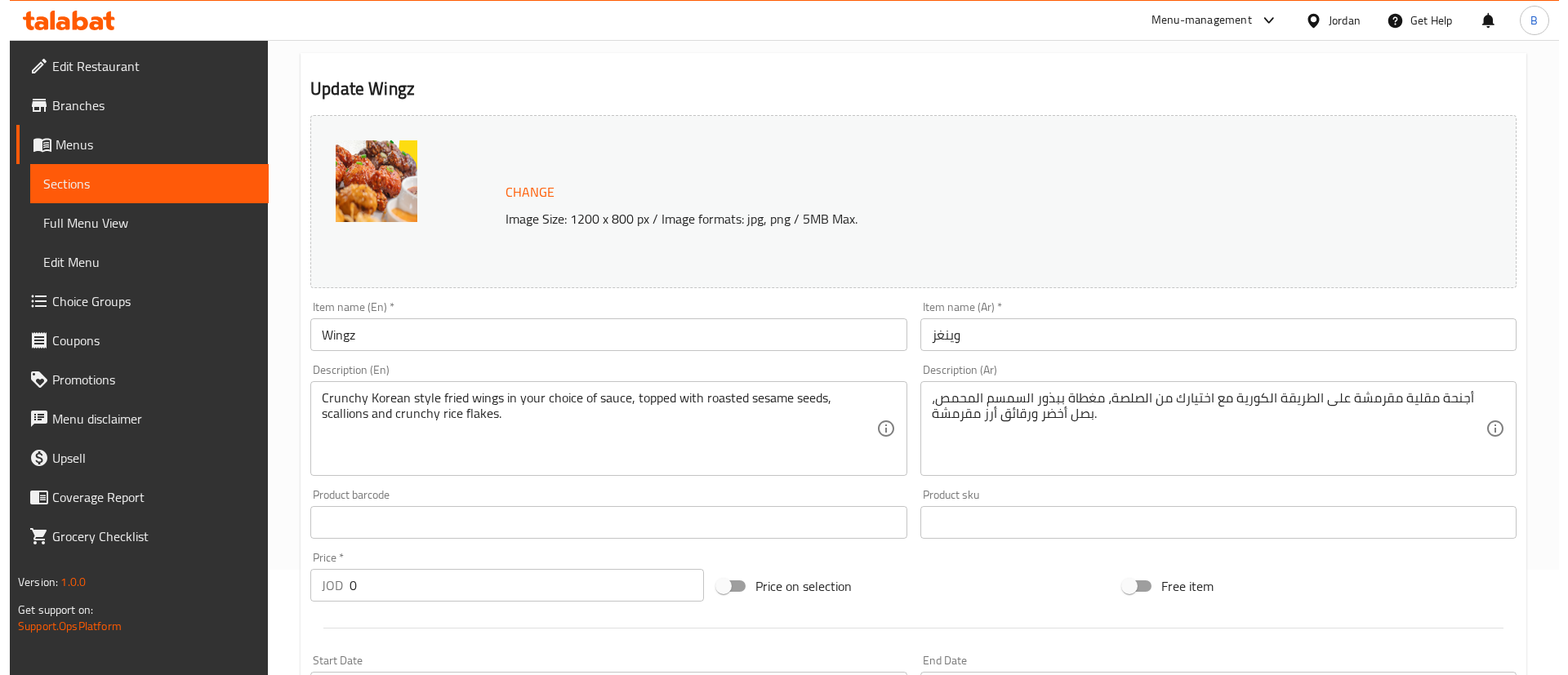
scroll to position [0, 0]
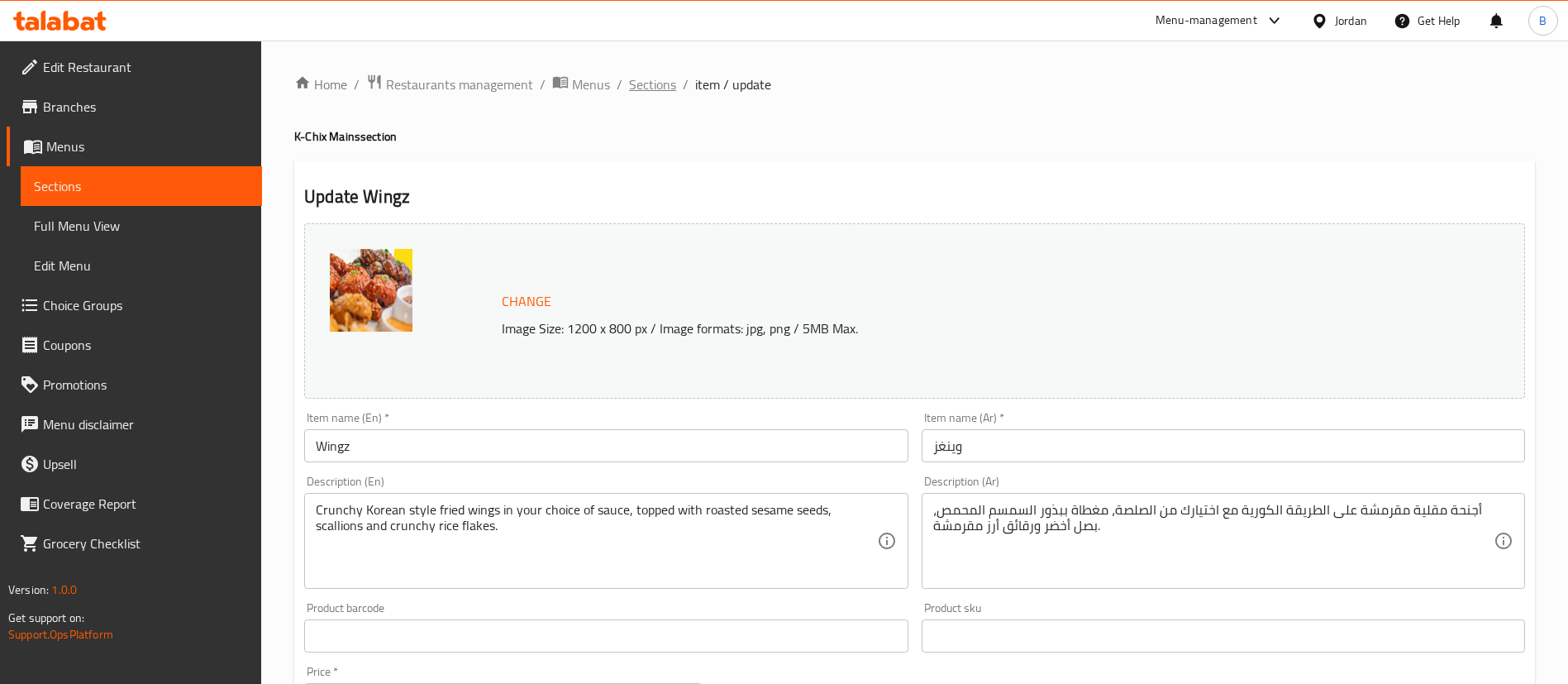
click at [654, 86] on span "Sections" at bounding box center [653, 84] width 47 height 20
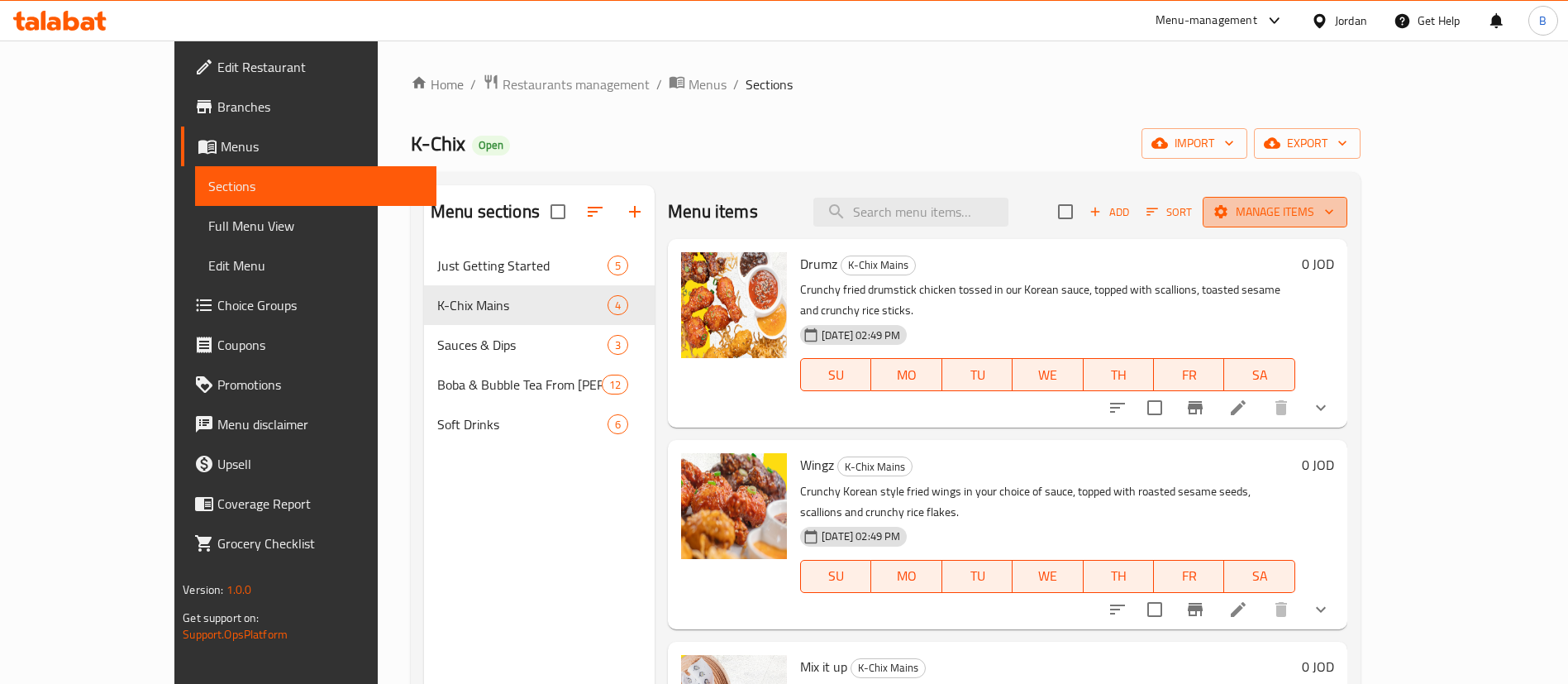
click at [1334, 214] on span "Manage items" at bounding box center [1275, 212] width 118 height 20
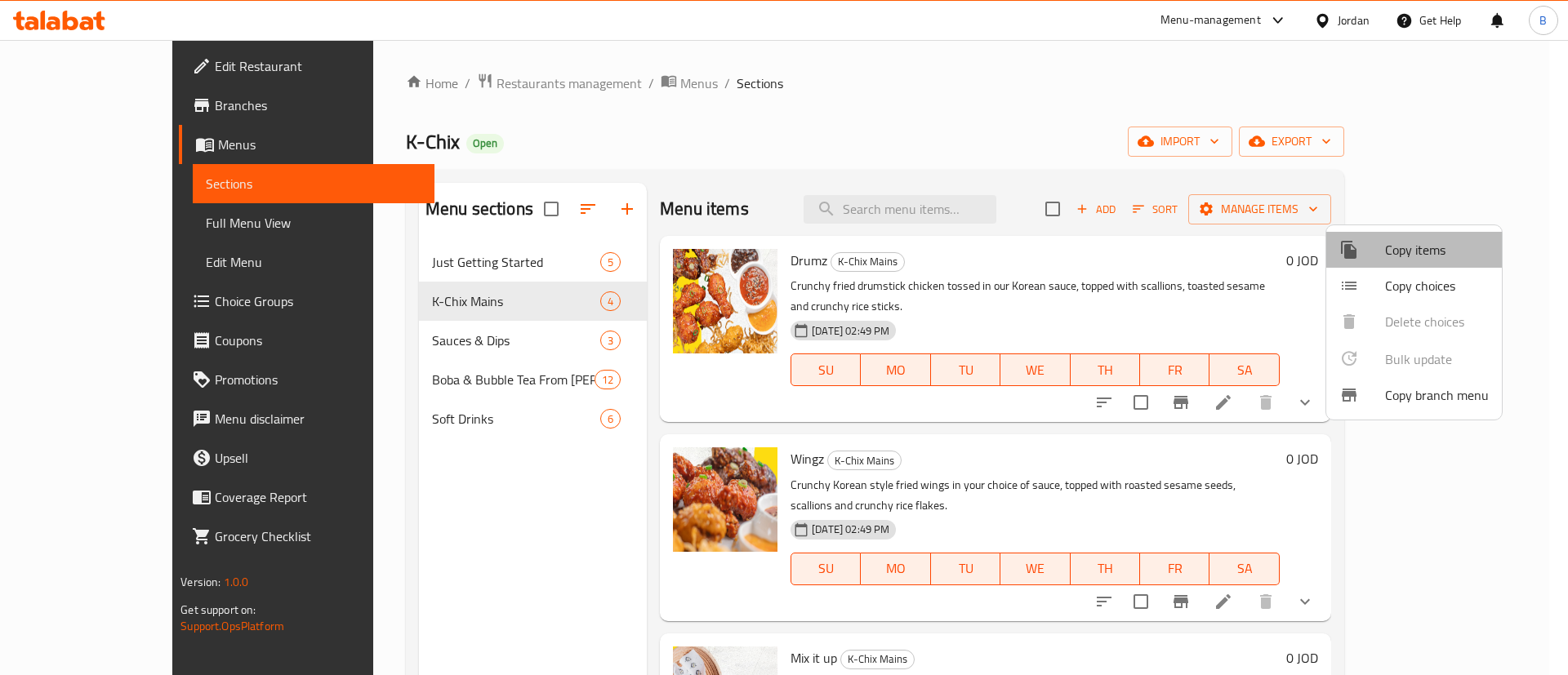
click at [1428, 255] on span "Copy items" at bounding box center [1437, 250] width 104 height 19
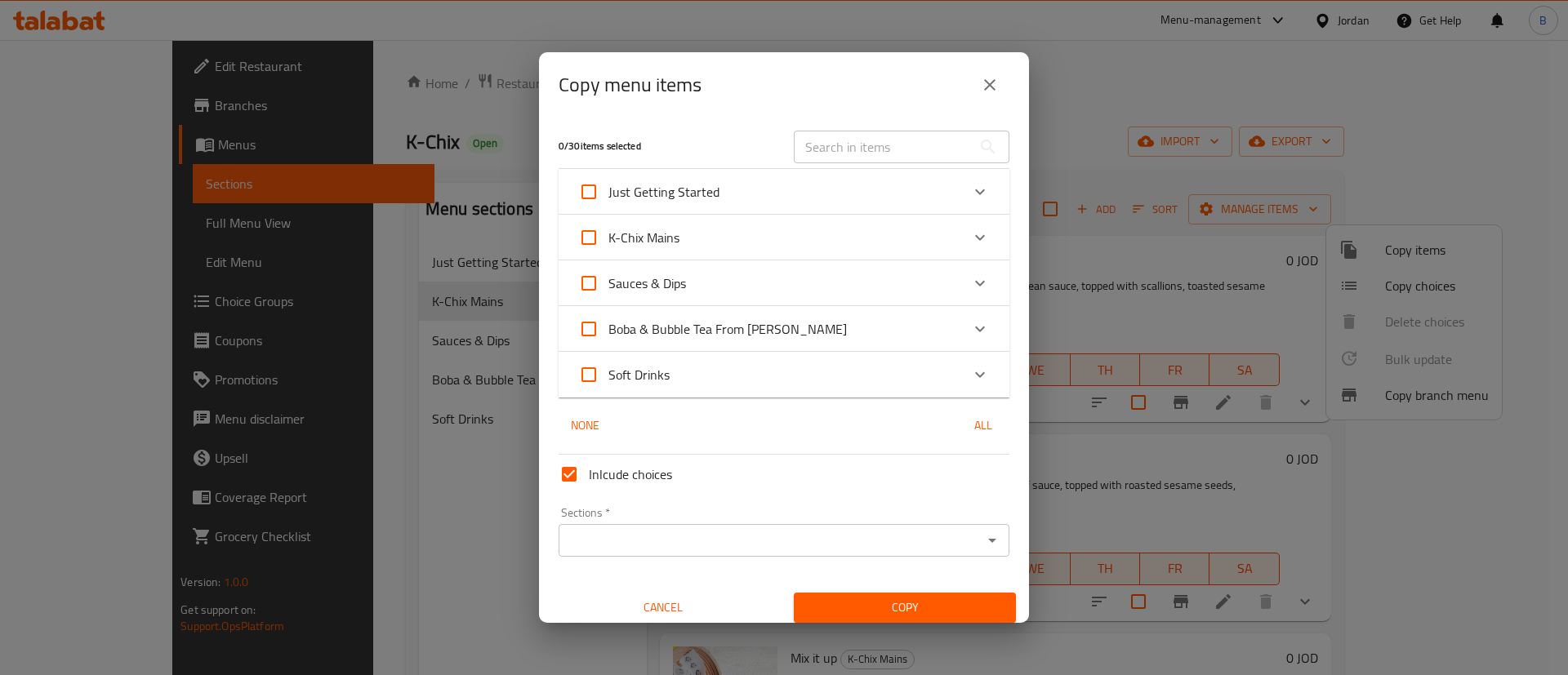
click at [970, 240] on icon "Expand" at bounding box center [980, 237] width 19 height 19
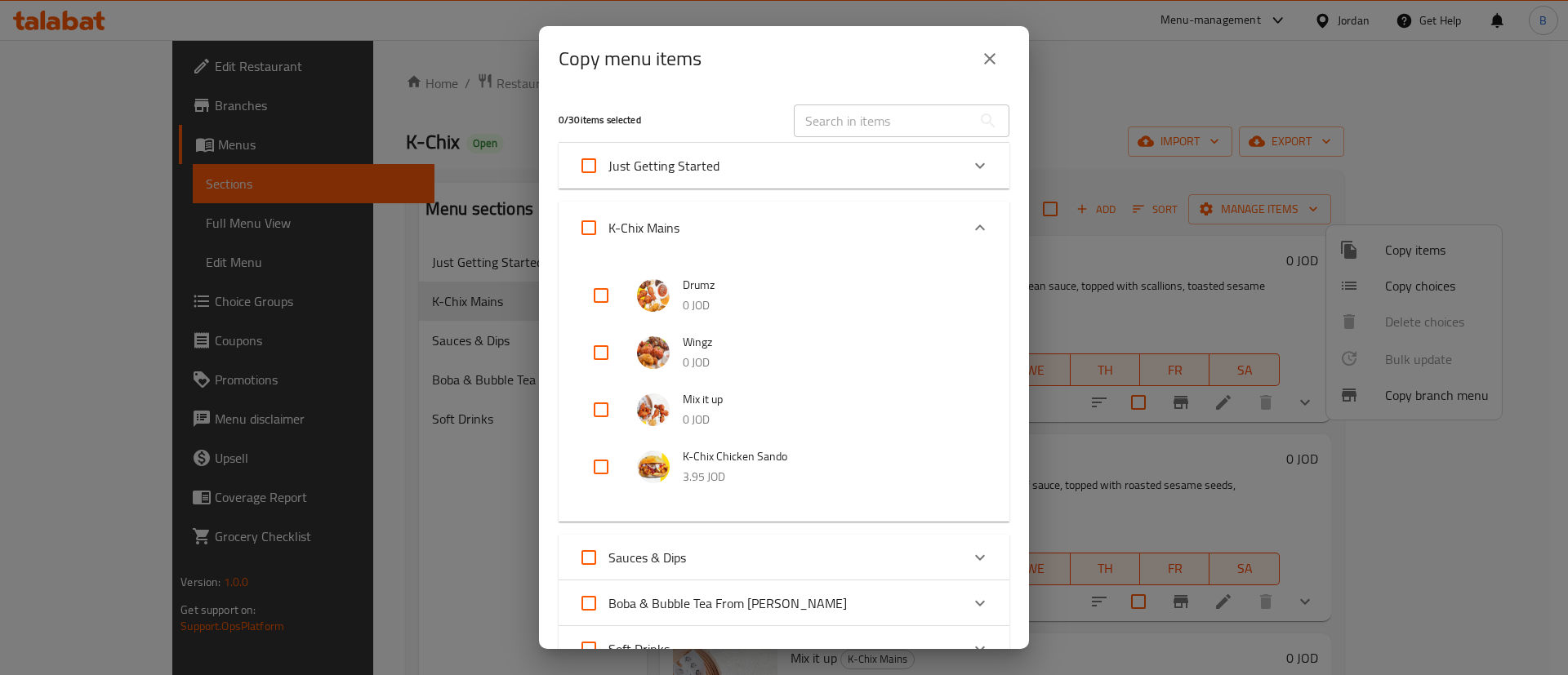
click at [603, 362] on input "checkbox" at bounding box center [601, 353] width 39 height 39
checkbox input "true"
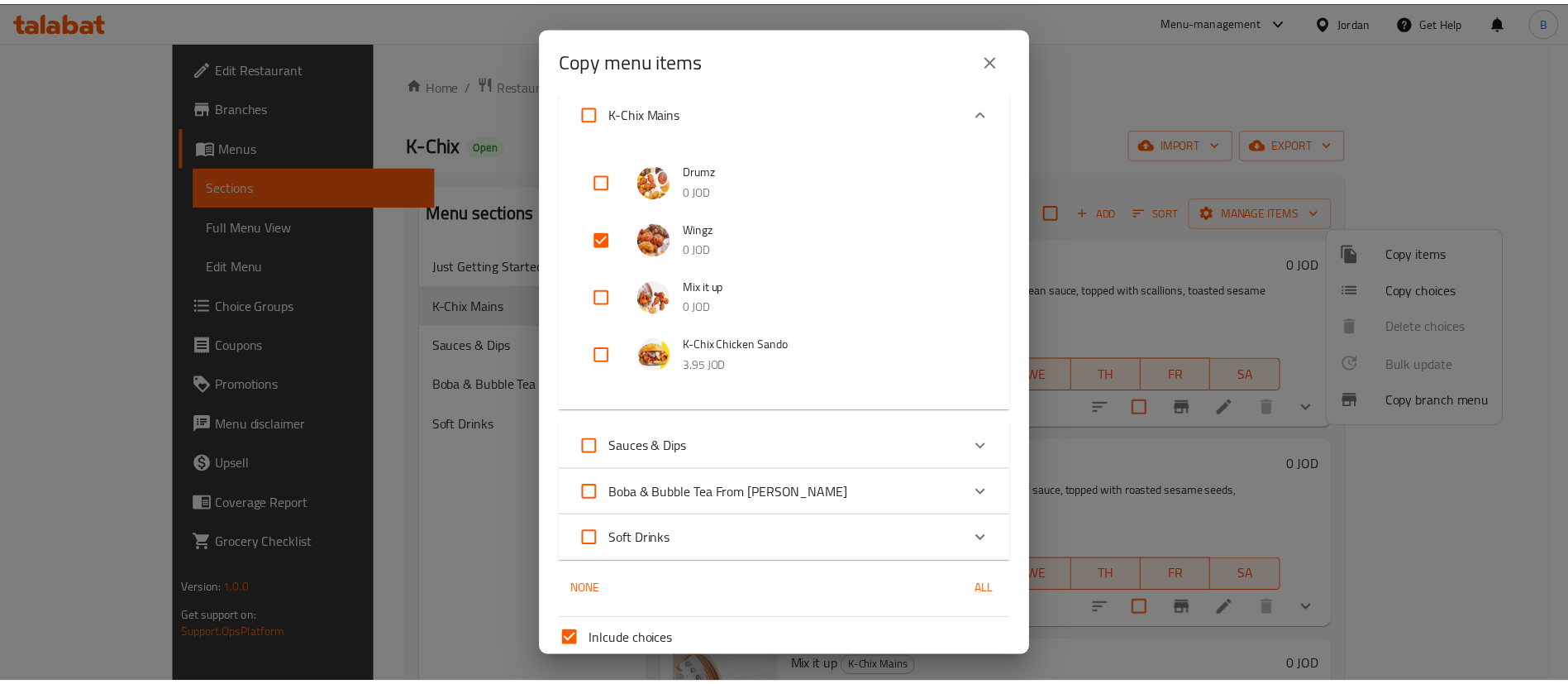
scroll to position [261, 0]
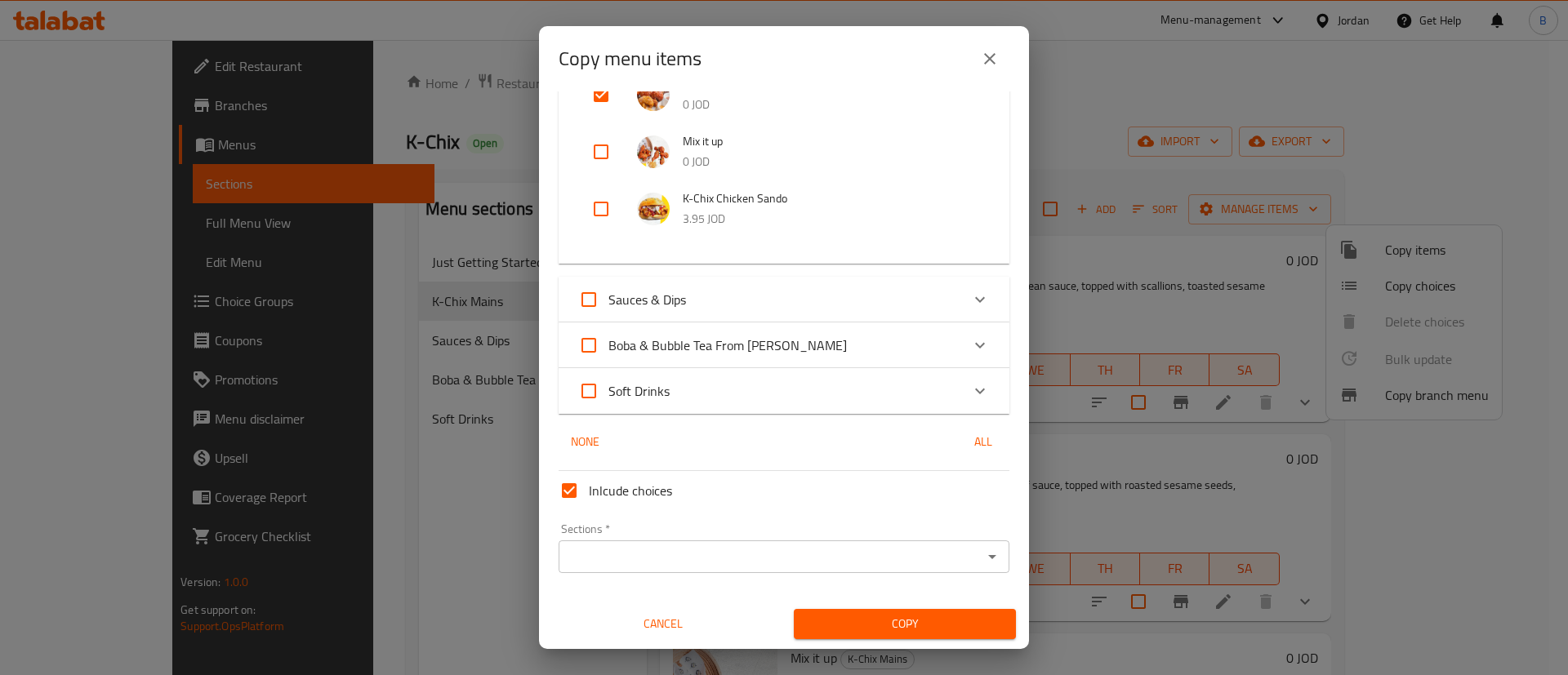
click at [566, 496] on input "Inlcude choices" at bounding box center [569, 490] width 39 height 39
checkbox input "false"
click at [604, 561] on input "Sections   *" at bounding box center [771, 556] width 414 height 23
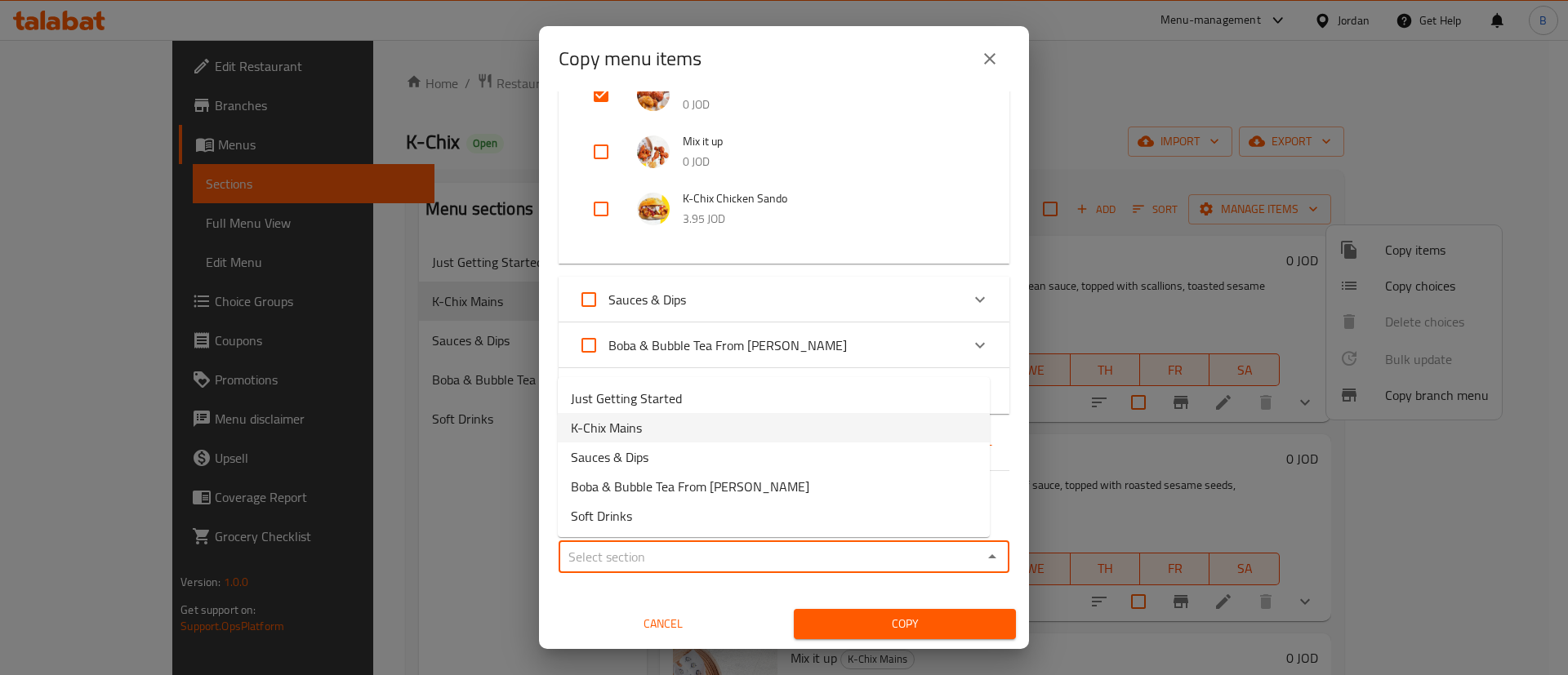
click at [644, 434] on li "K-Chix Mains" at bounding box center [774, 427] width 432 height 29
type input "K-Chix Mains"
click at [878, 616] on span "Copy" at bounding box center [905, 624] width 196 height 20
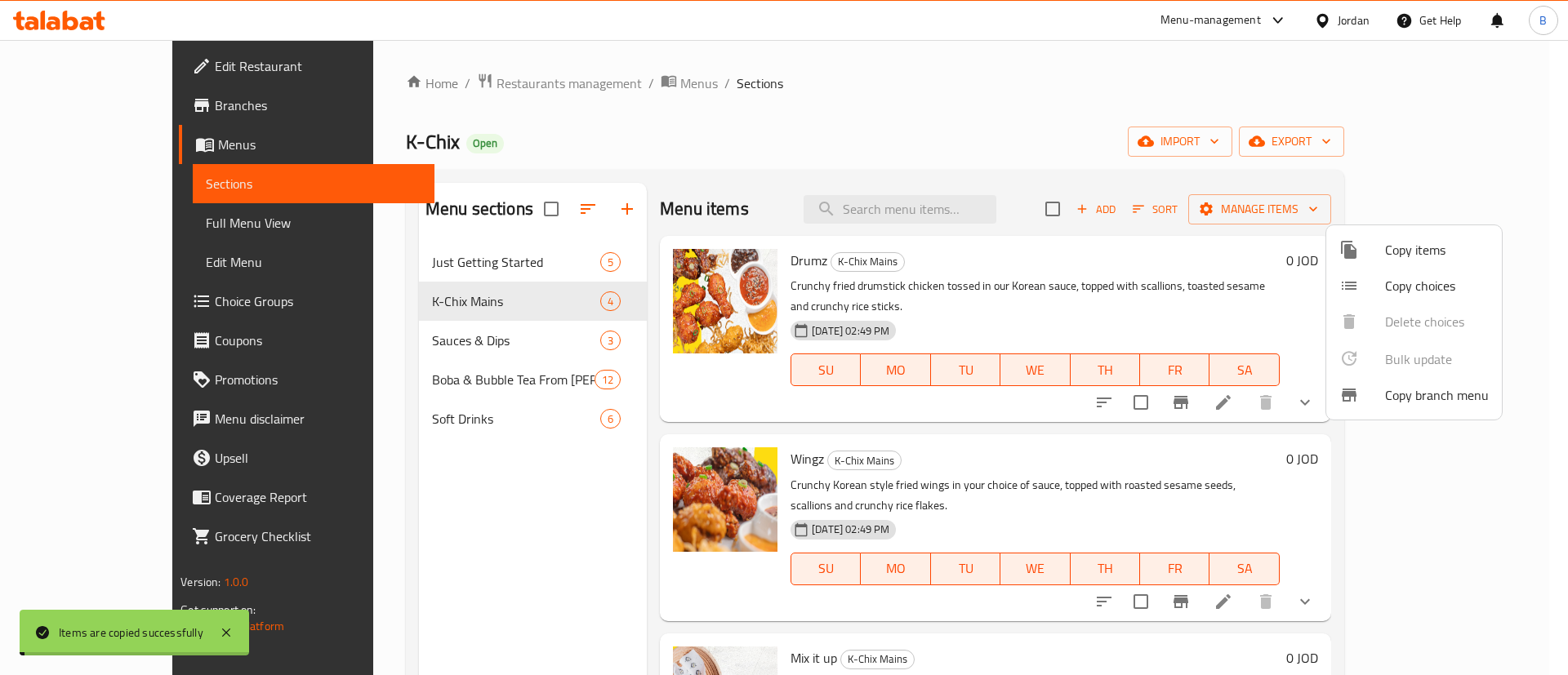
click at [1145, 170] on div at bounding box center [784, 338] width 1568 height 675
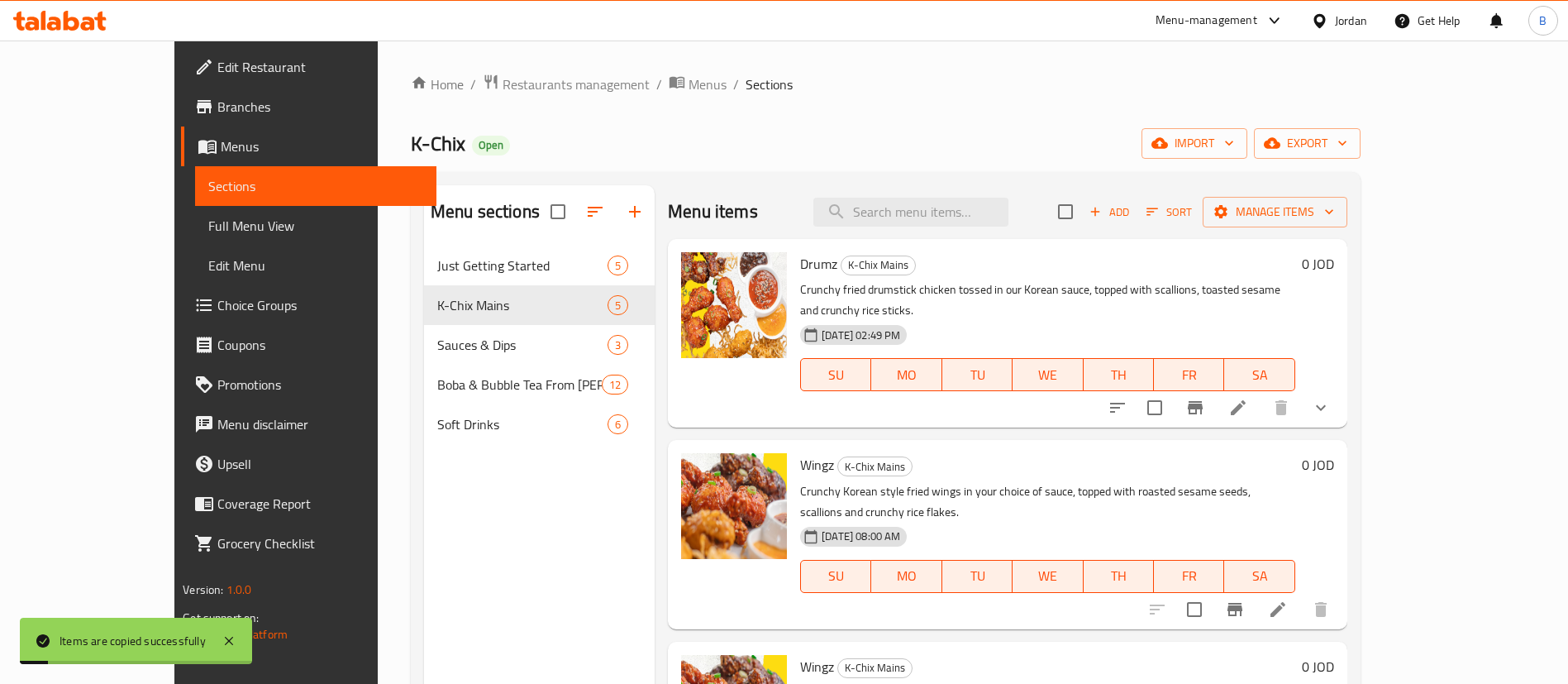
scroll to position [124, 0]
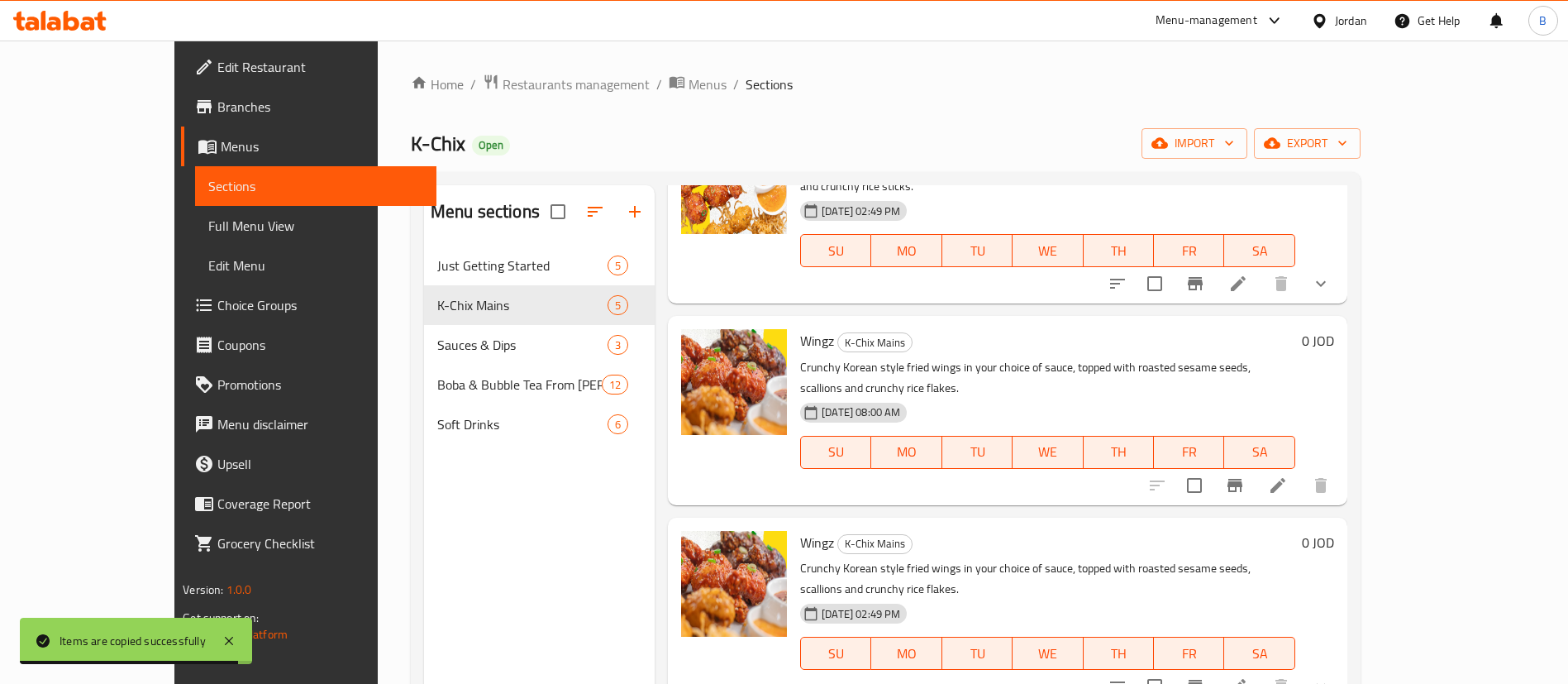
click at [1301, 471] on li at bounding box center [1278, 485] width 47 height 30
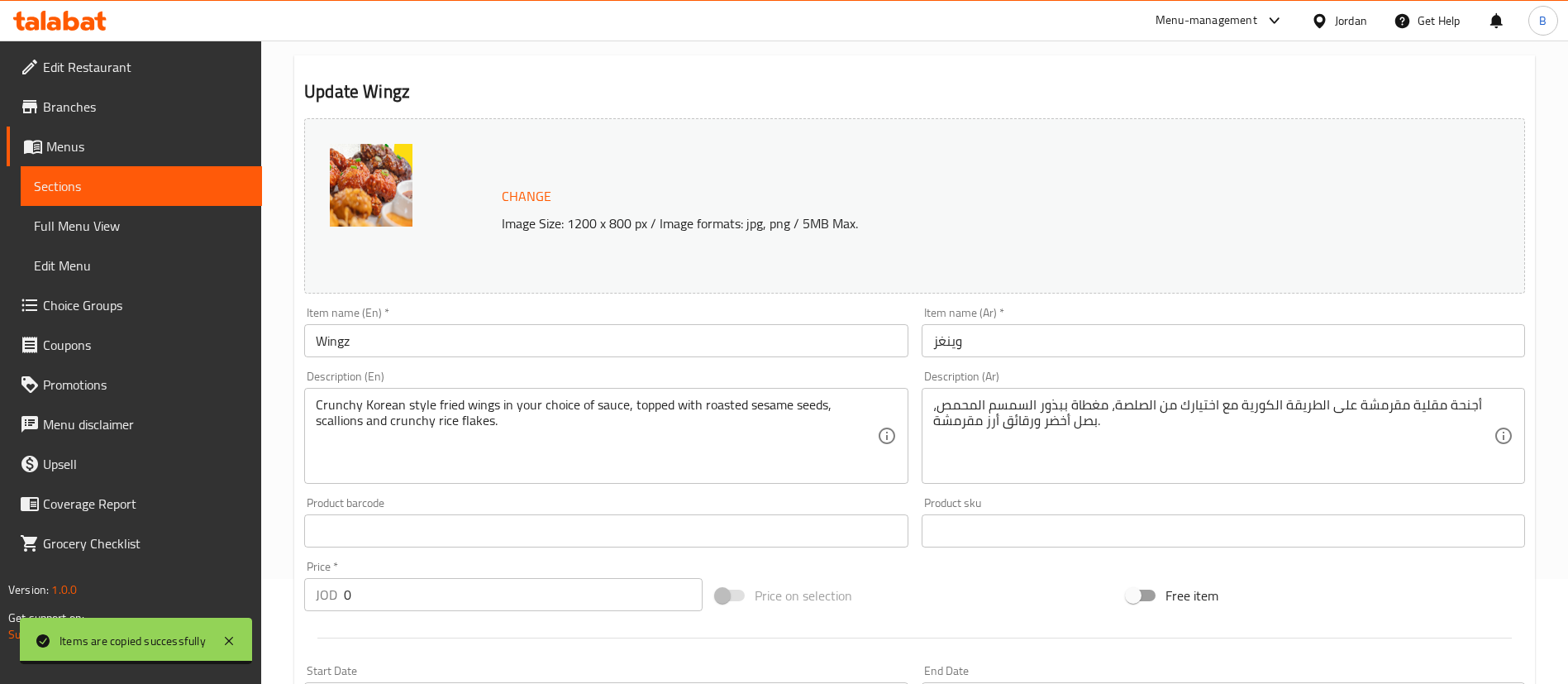
scroll to position [496, 0]
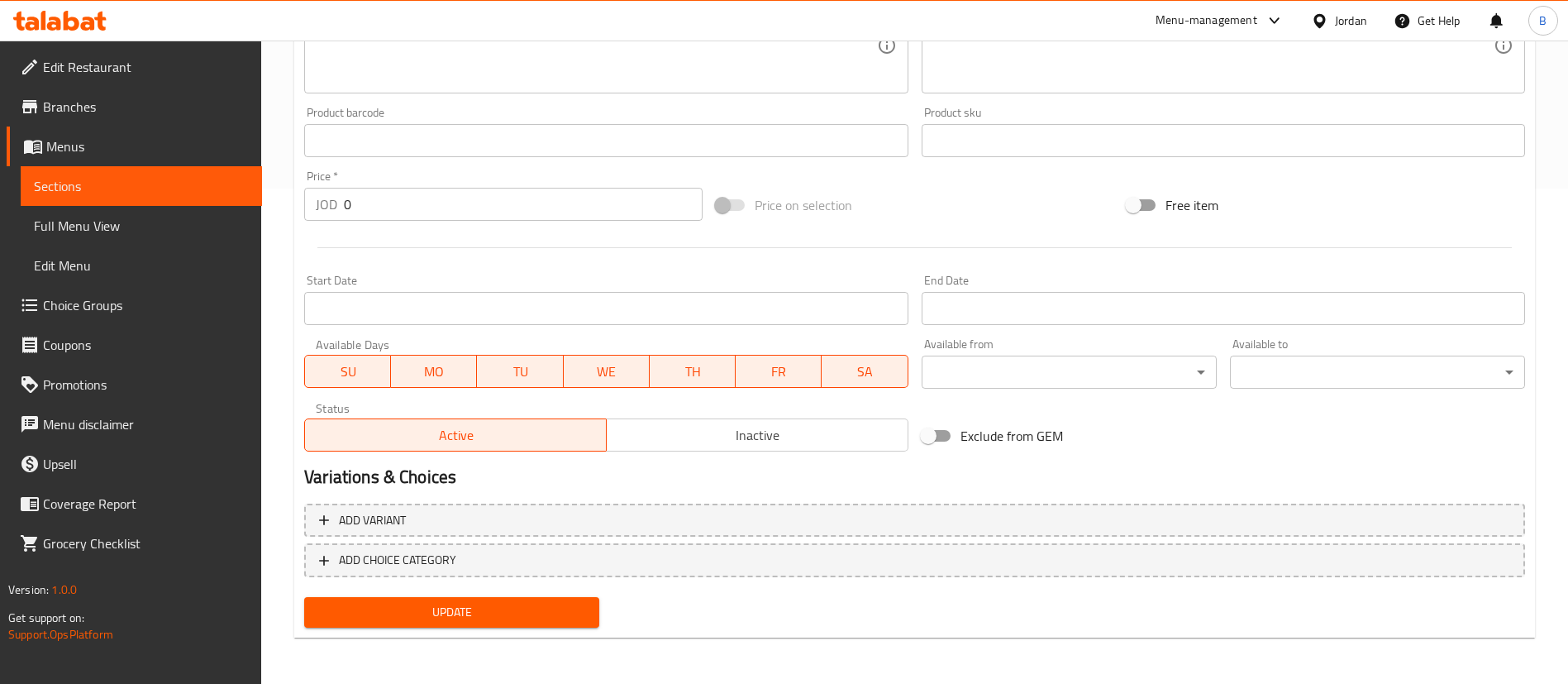
click at [175, 314] on span "Choice Groups" at bounding box center [146, 305] width 206 height 20
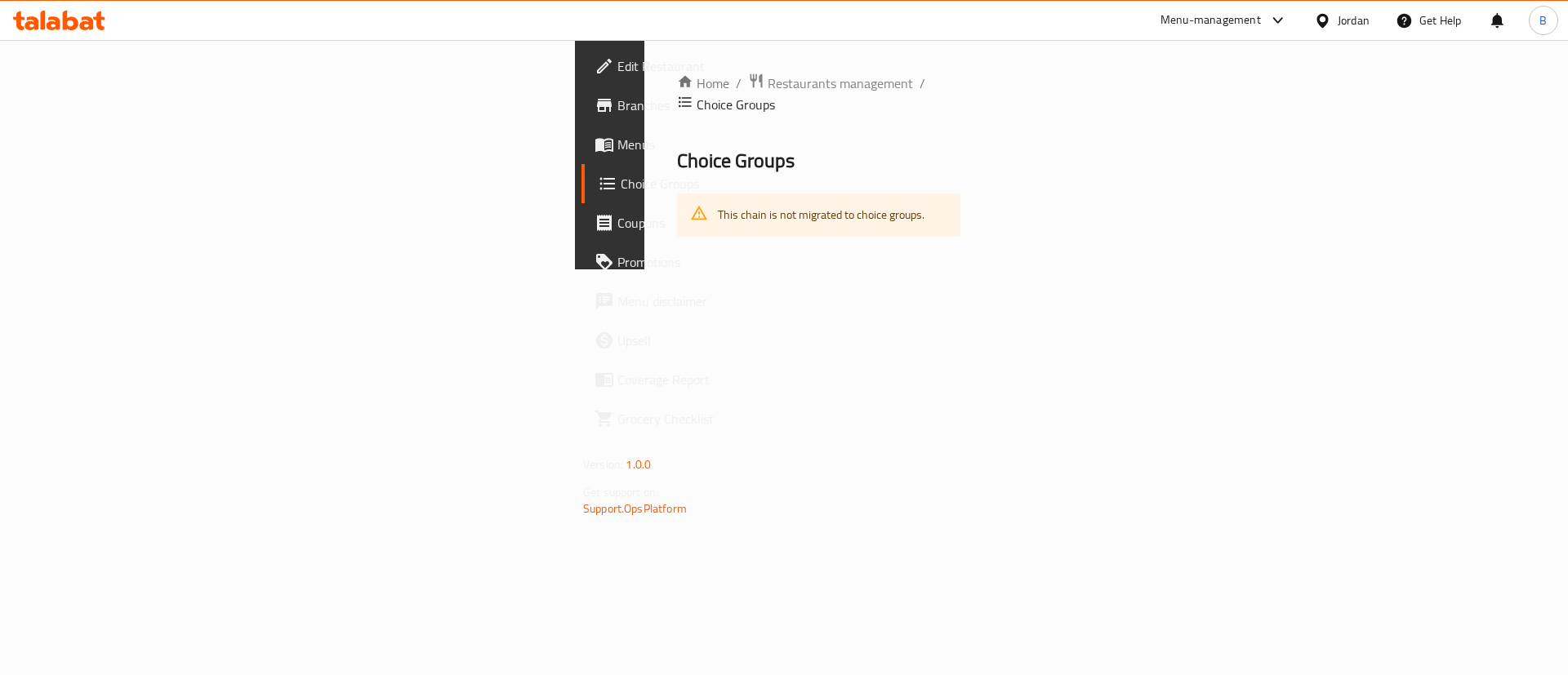
click at [618, 135] on span "Menus" at bounding box center [721, 144] width 207 height 19
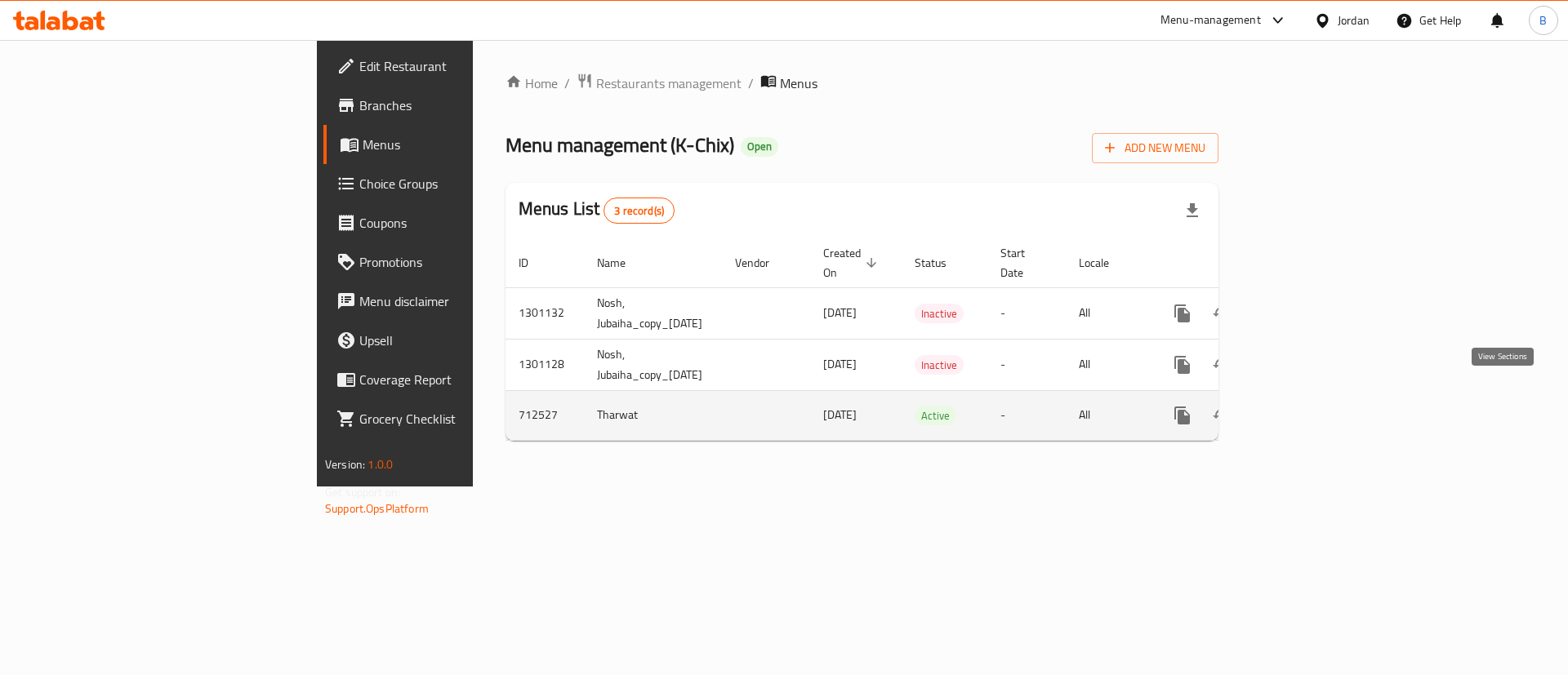
click at [1310, 405] on icon "enhanced table" at bounding box center [1300, 415] width 19 height 19
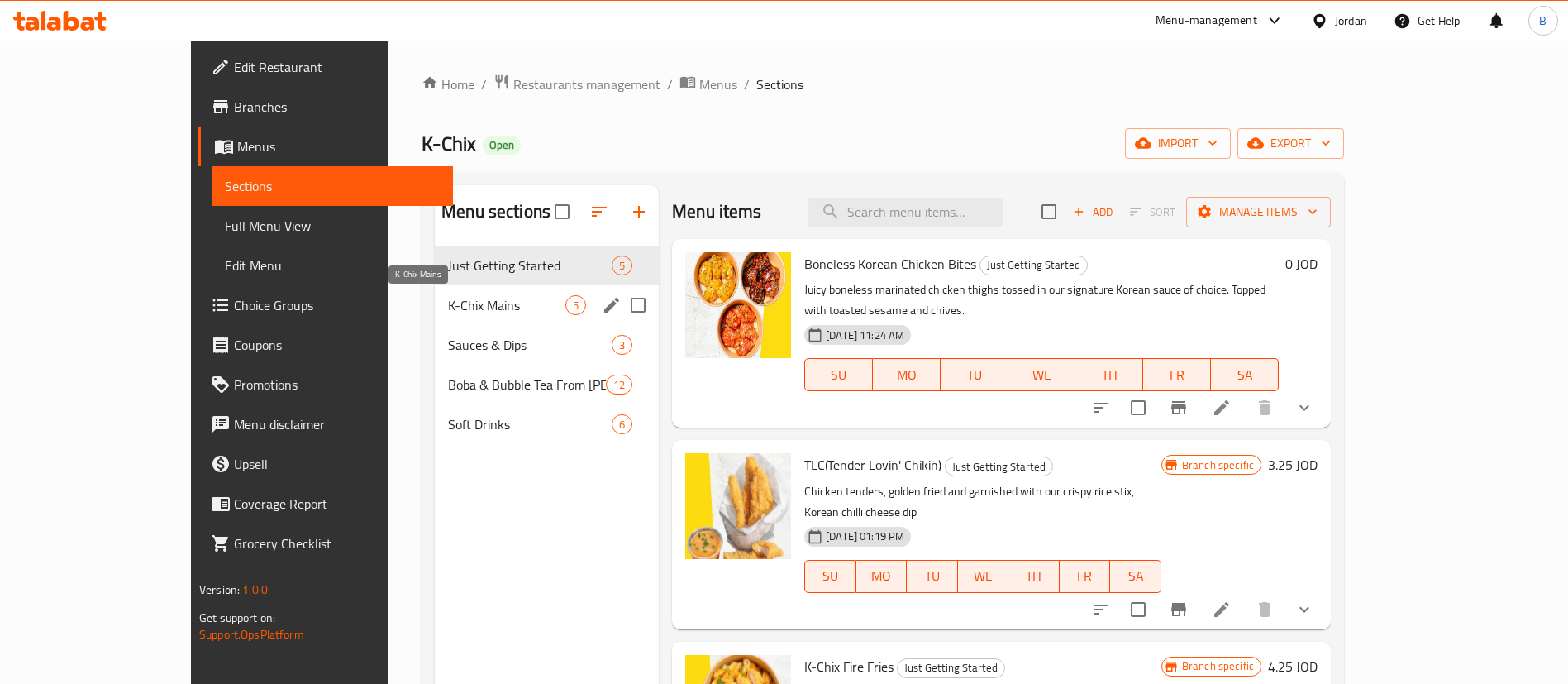
click at [448, 307] on span "K-Chix Mains" at bounding box center [506, 305] width 117 height 20
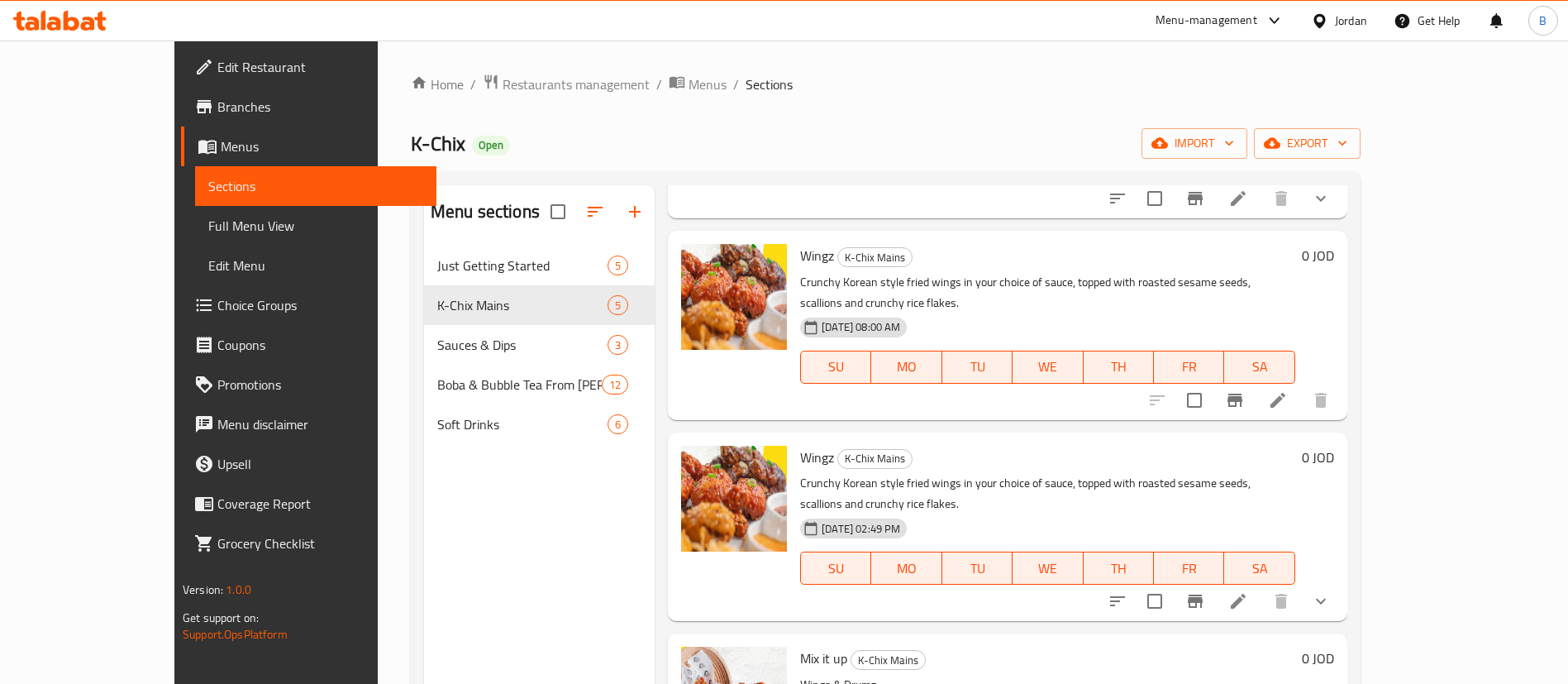
scroll to position [248, 0]
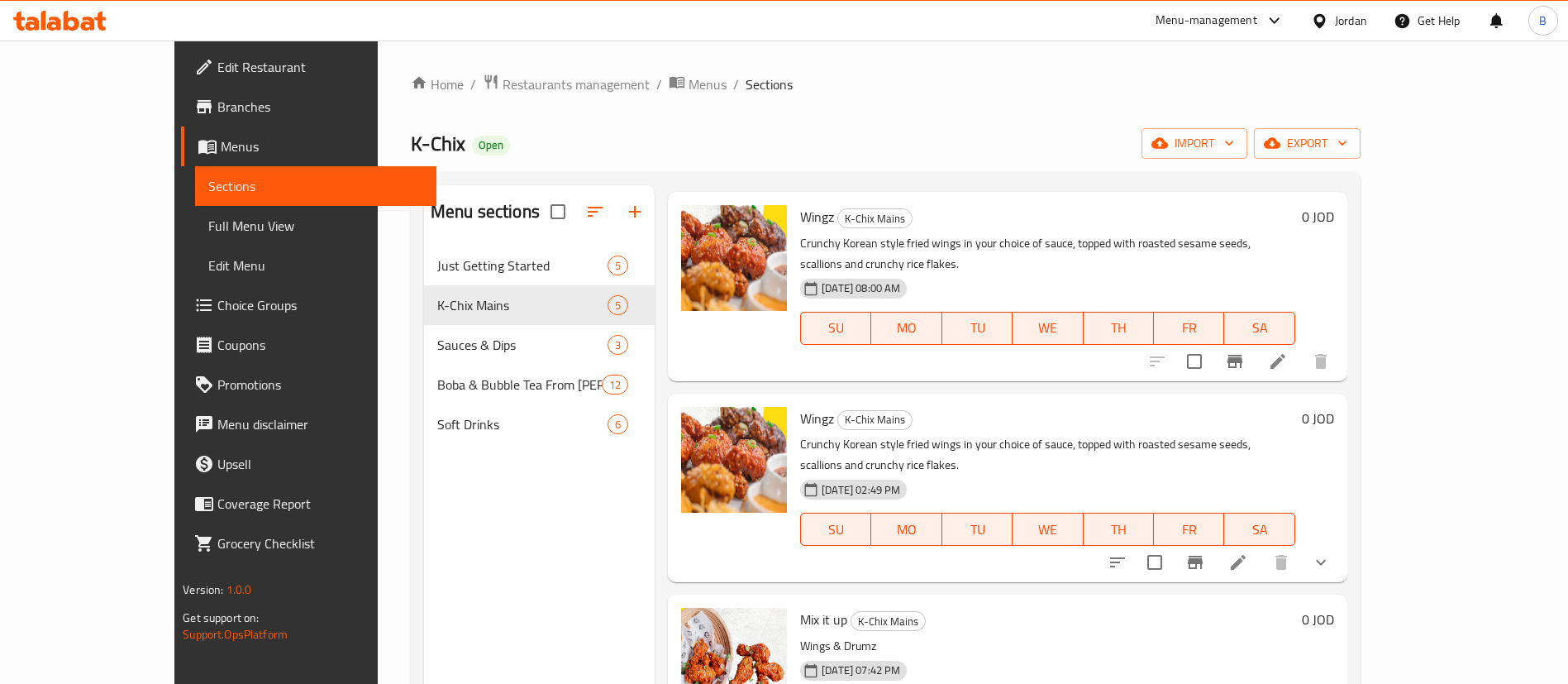
click at [1301, 346] on li at bounding box center [1278, 361] width 47 height 30
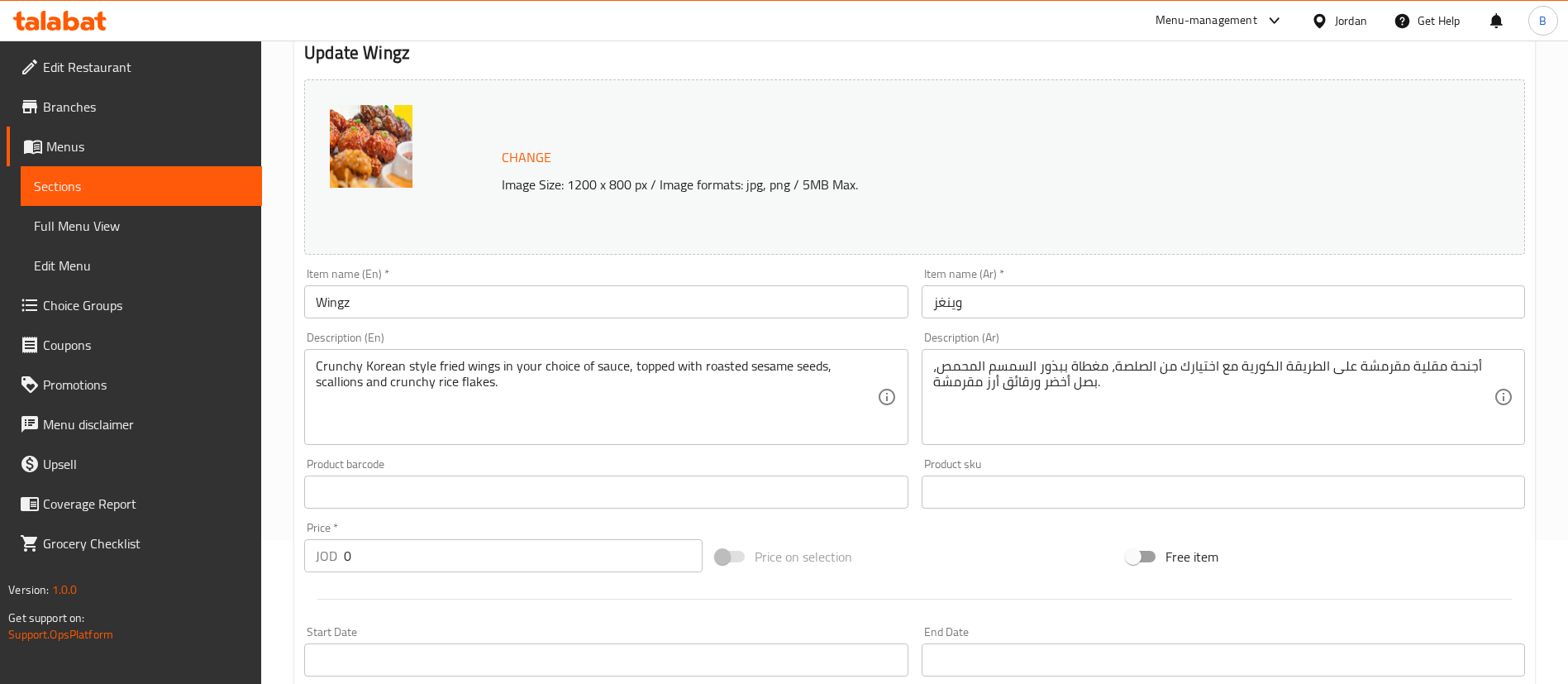
scroll to position [496, 0]
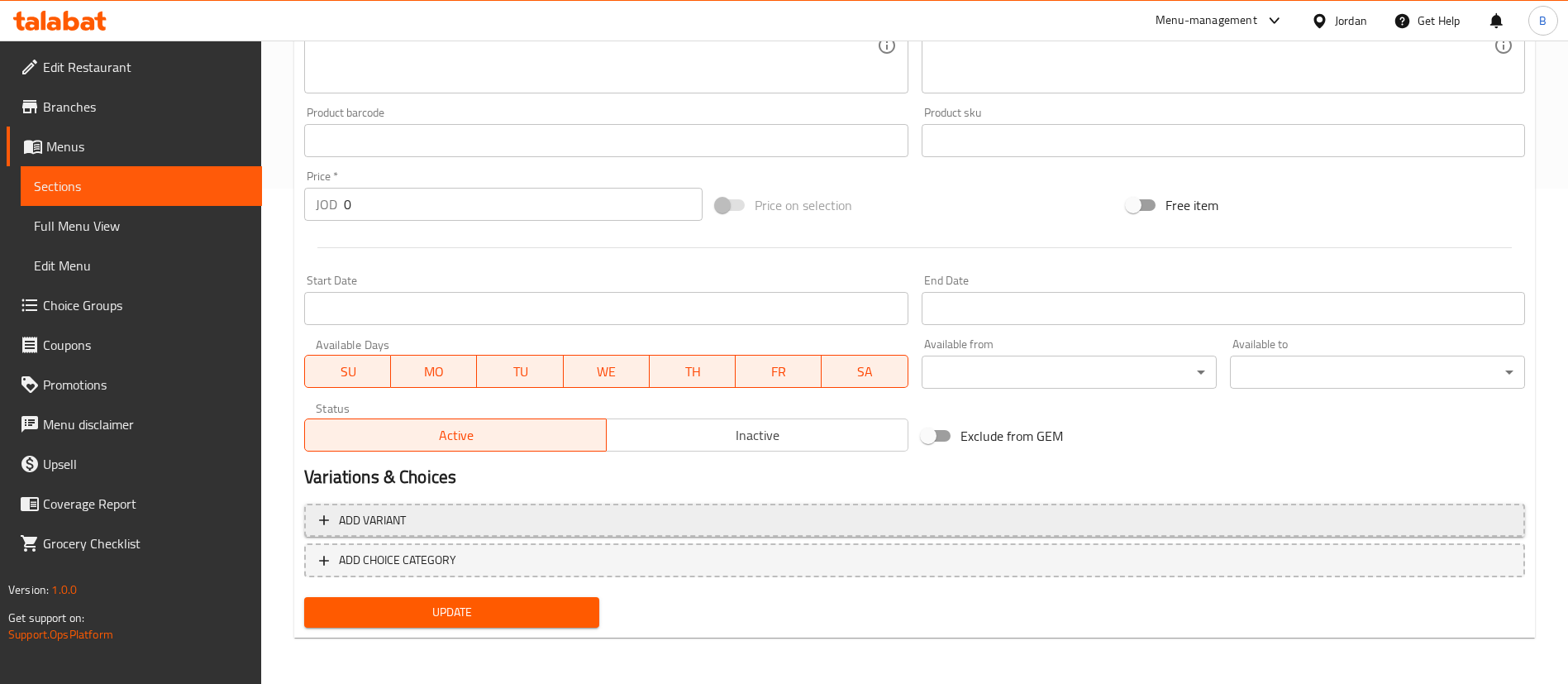
click at [397, 519] on span "Add variant" at bounding box center [372, 520] width 67 height 20
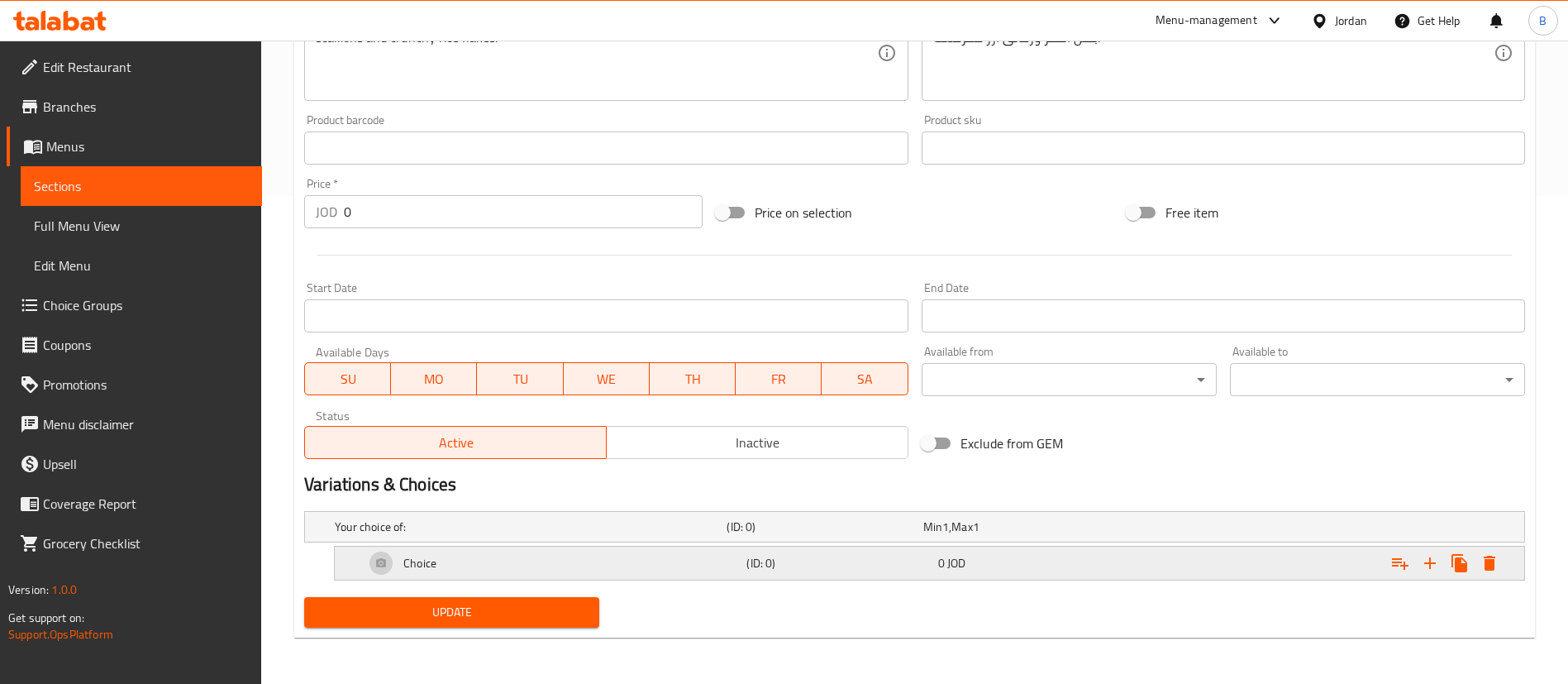
click at [1486, 556] on icon "Expand" at bounding box center [1489, 563] width 20 height 20
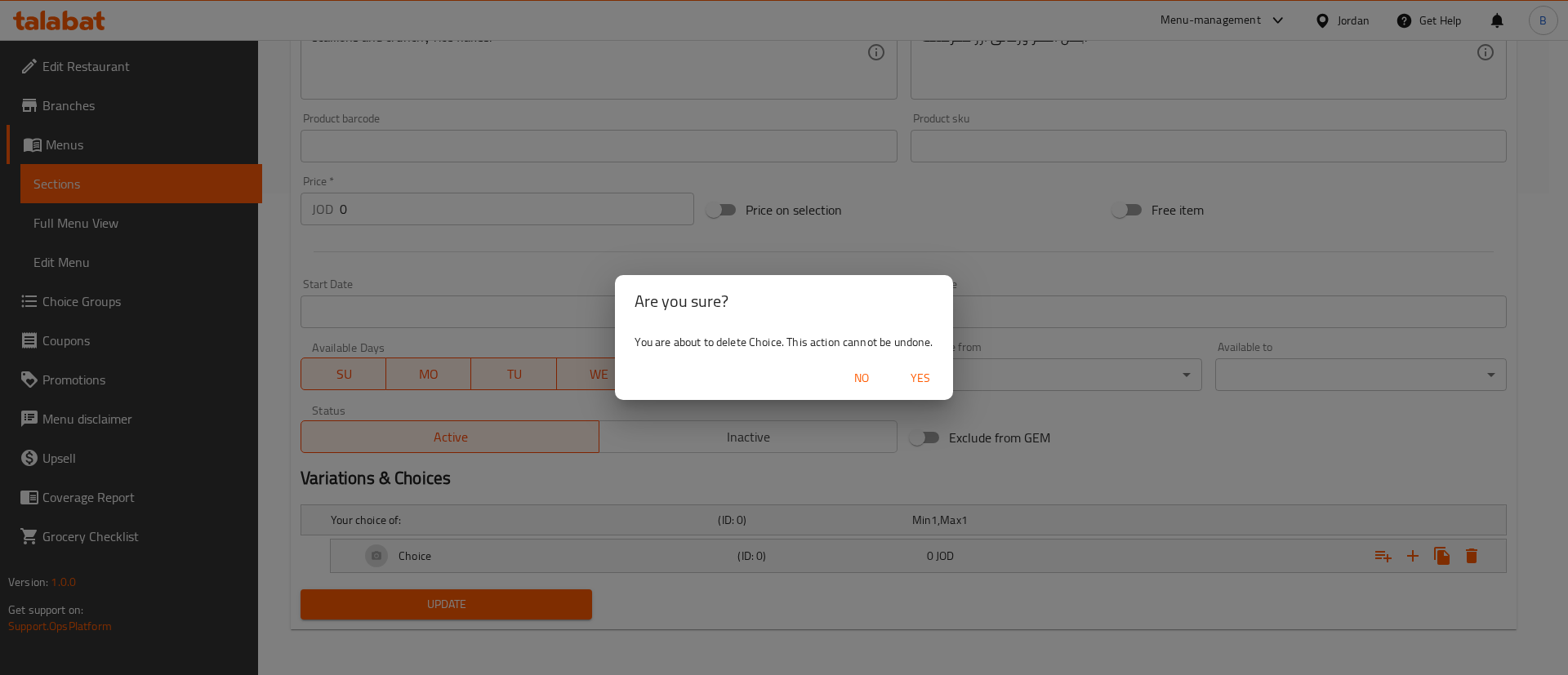
click at [919, 385] on span "Yes" at bounding box center [920, 379] width 39 height 20
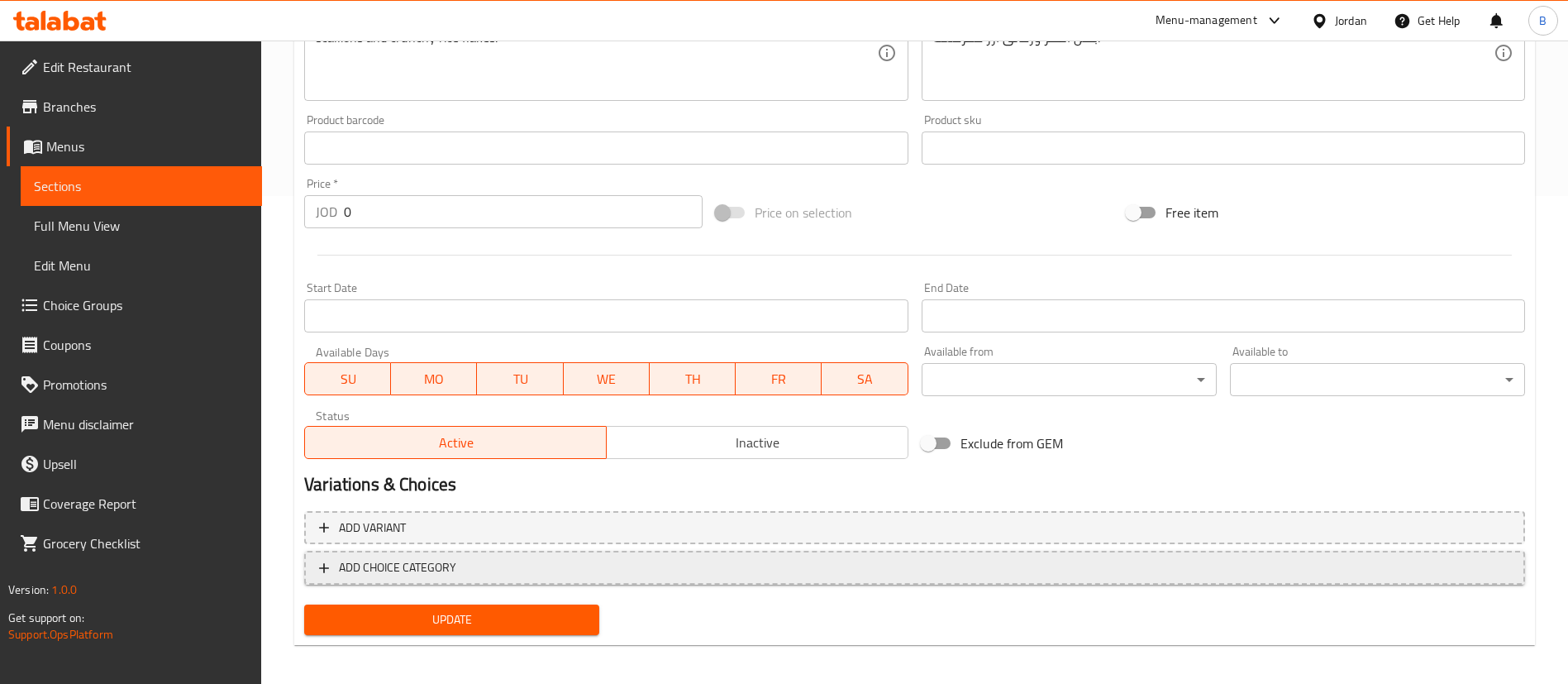
click at [390, 580] on button "ADD CHOICE CATEGORY" at bounding box center [915, 568] width 1221 height 34
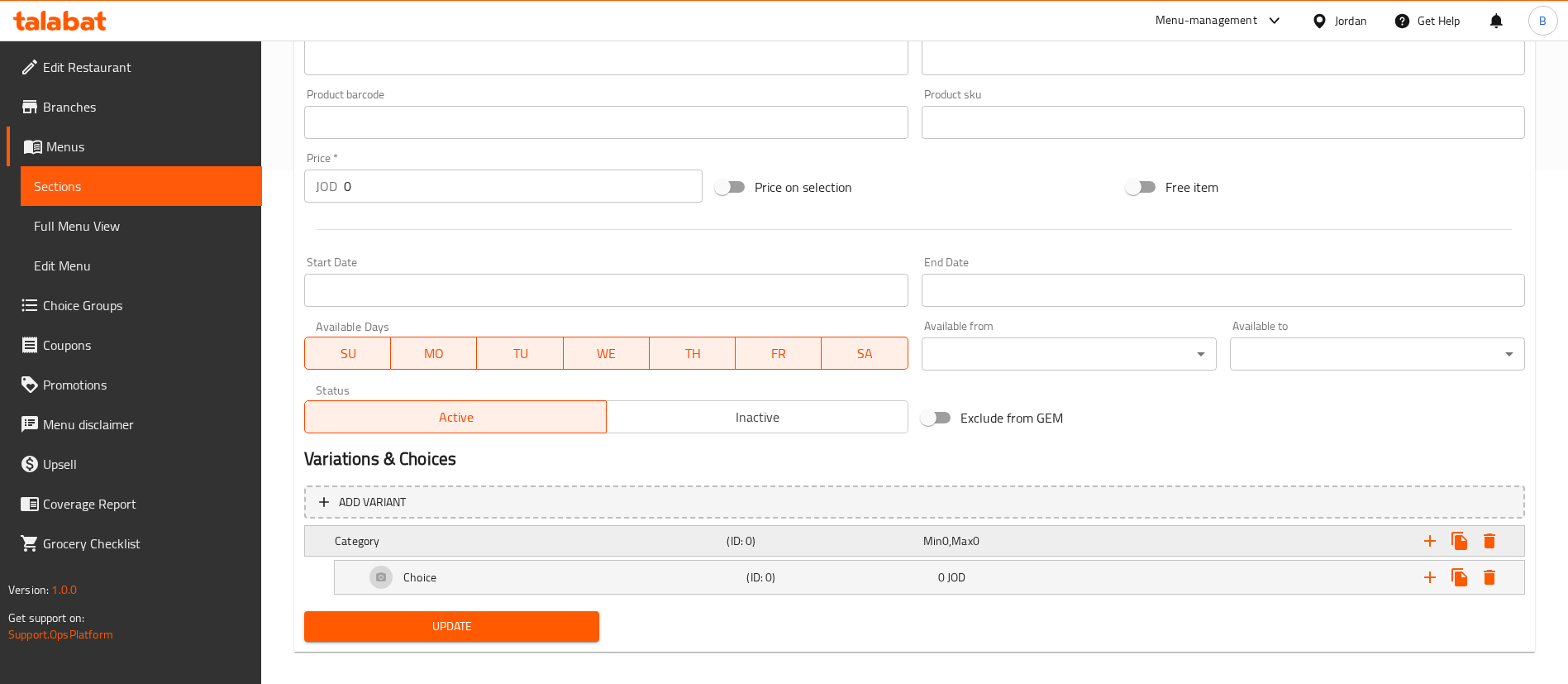
scroll to position [528, 0]
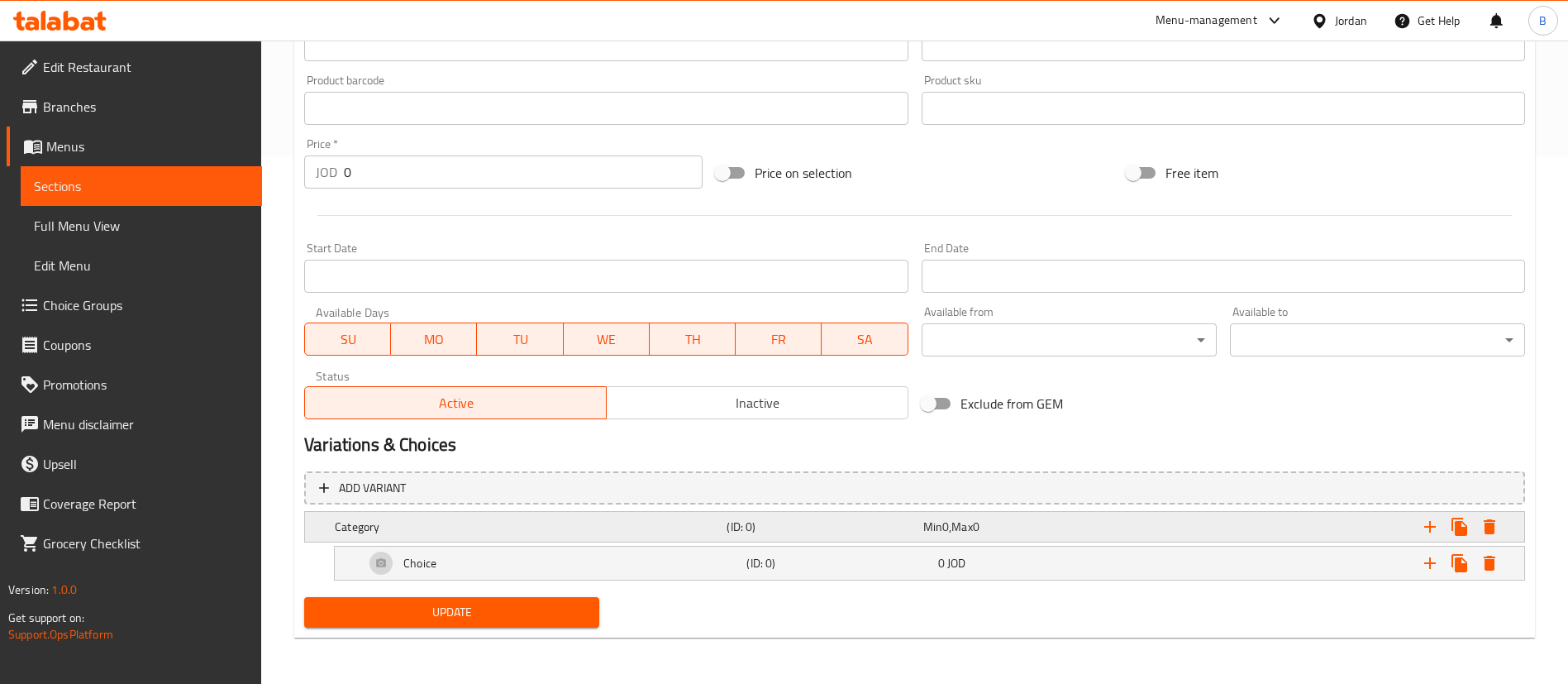
click at [463, 534] on h5 "Category" at bounding box center [527, 526] width 385 height 16
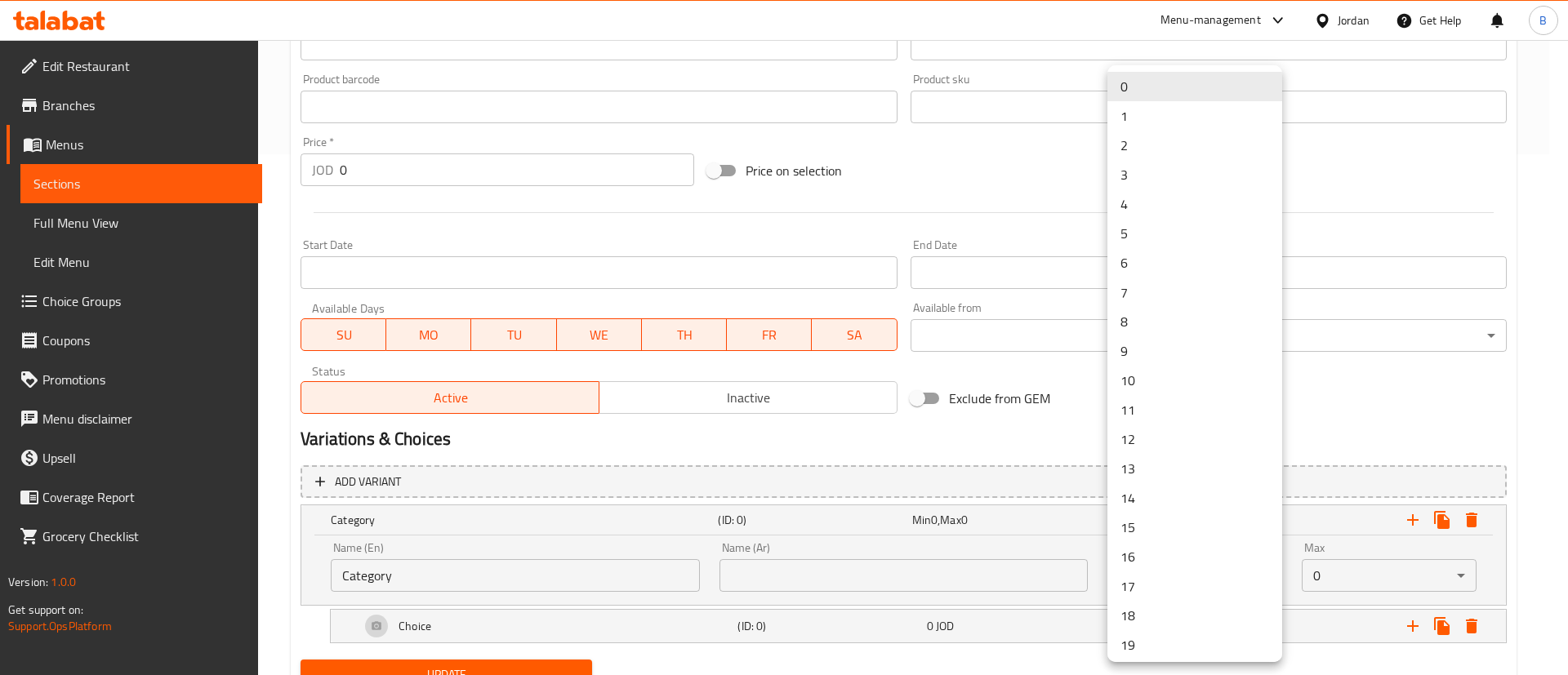
click at [1134, 121] on li "1" at bounding box center [1195, 116] width 175 height 29
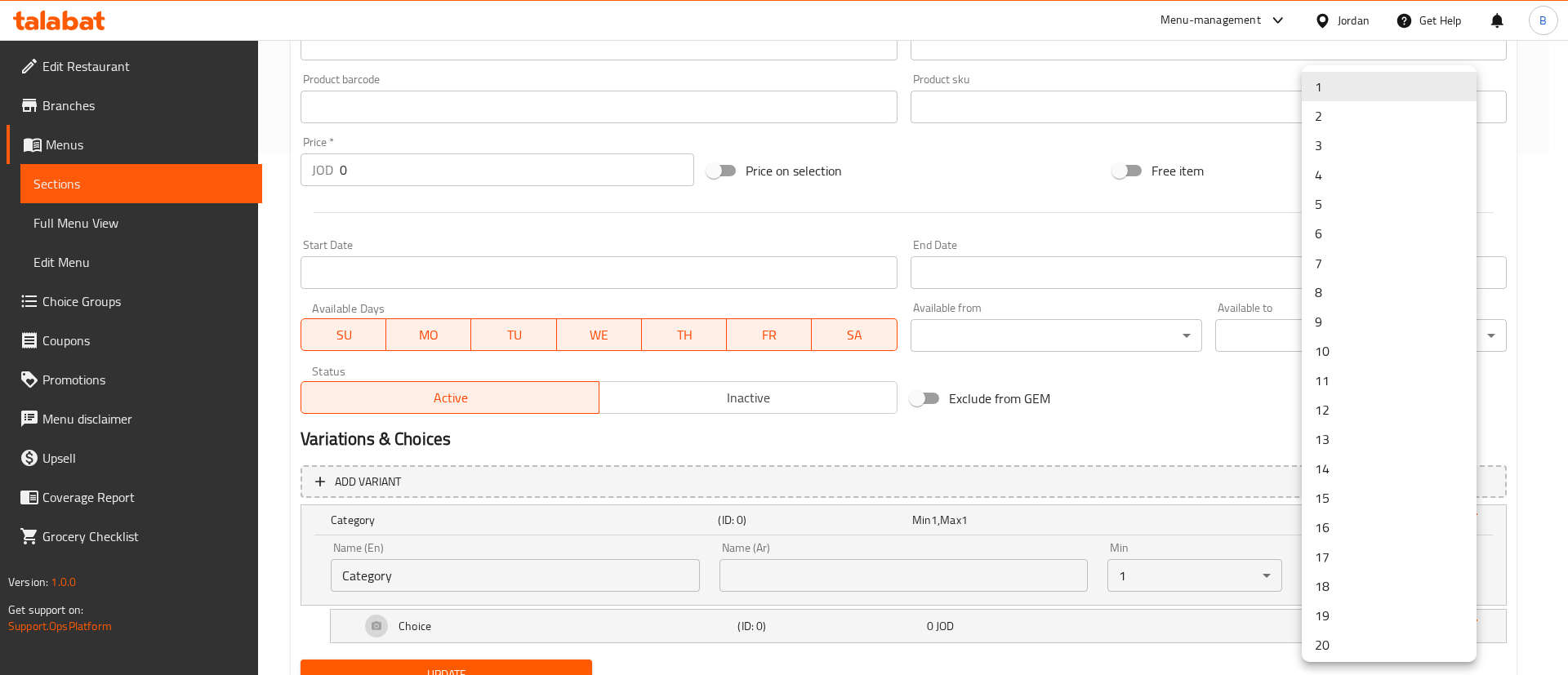
click at [1064, 544] on div at bounding box center [784, 338] width 1568 height 675
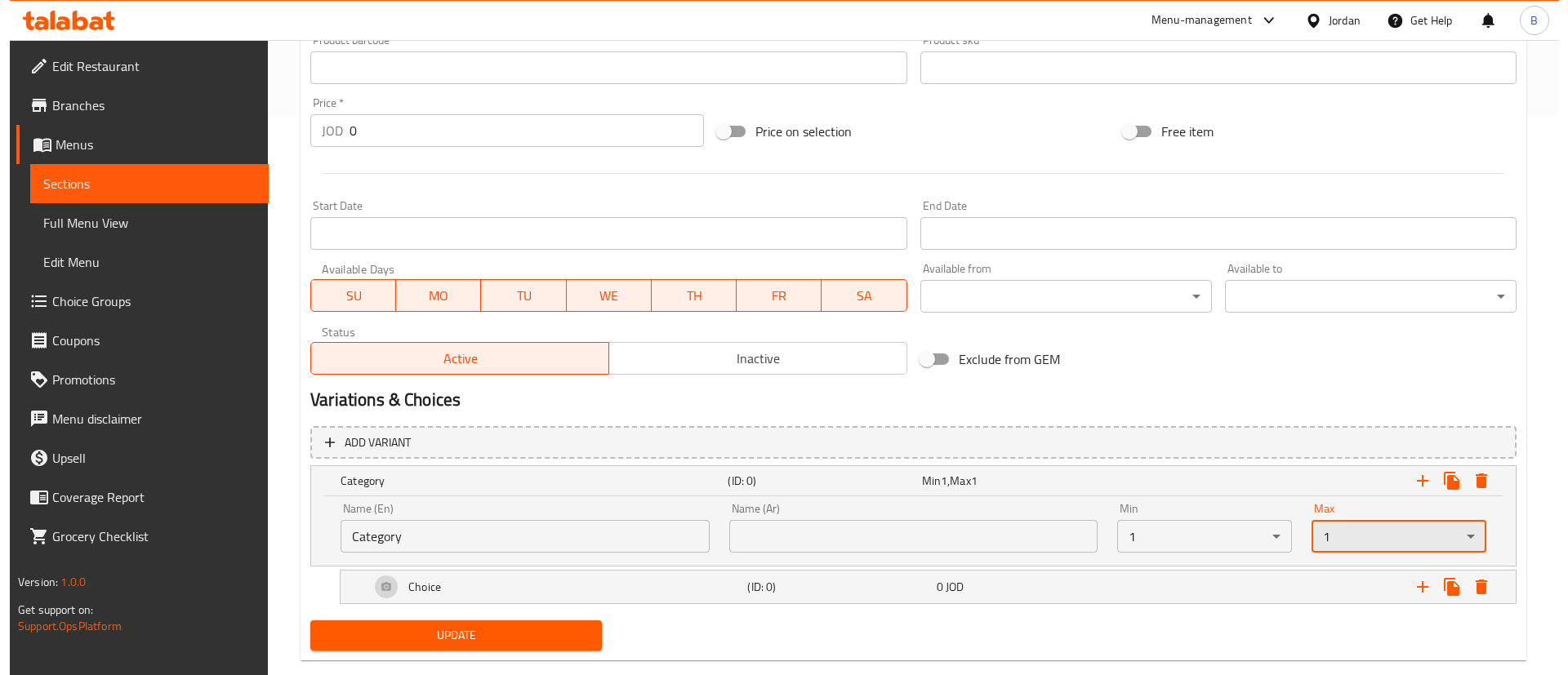
scroll to position [591, 0]
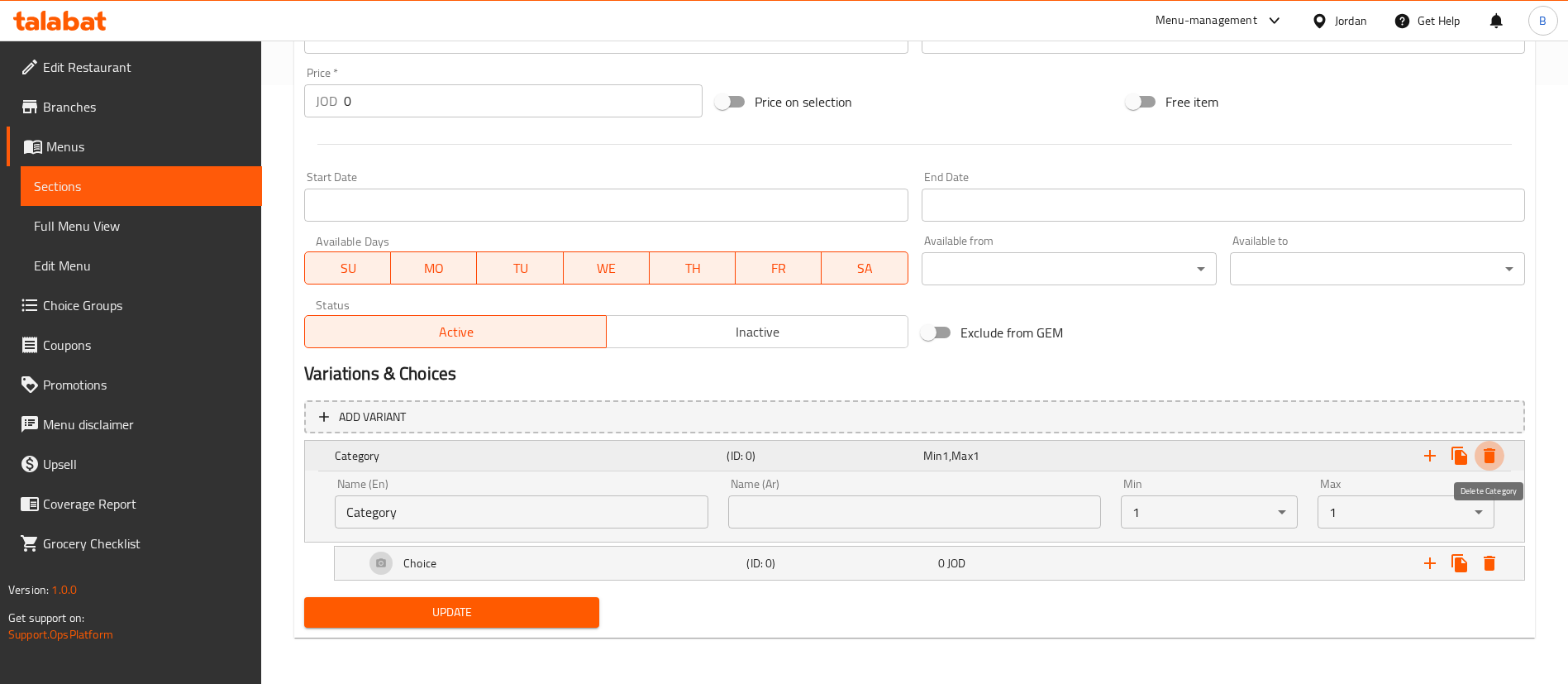
click at [1485, 455] on icon "Expand" at bounding box center [1490, 456] width 12 height 15
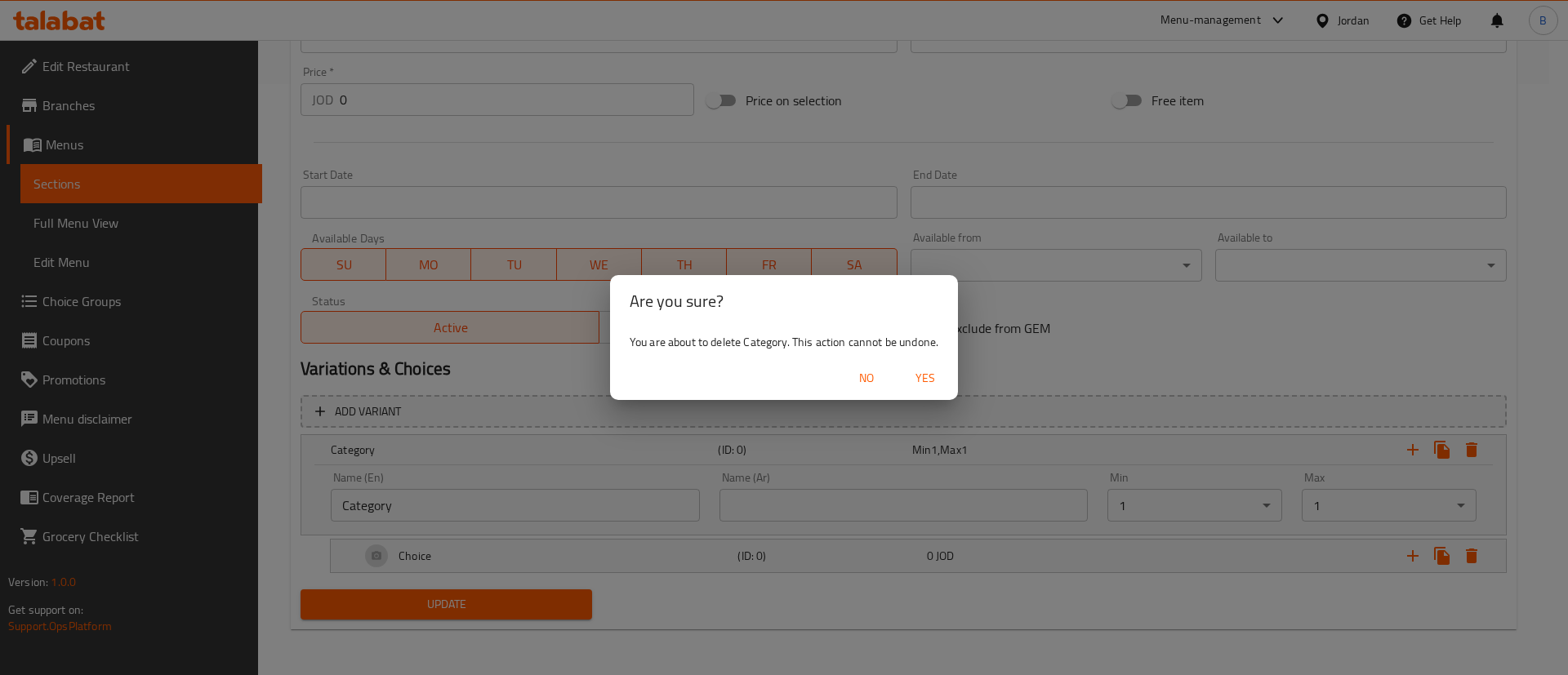
click at [929, 372] on span "Yes" at bounding box center [925, 379] width 39 height 20
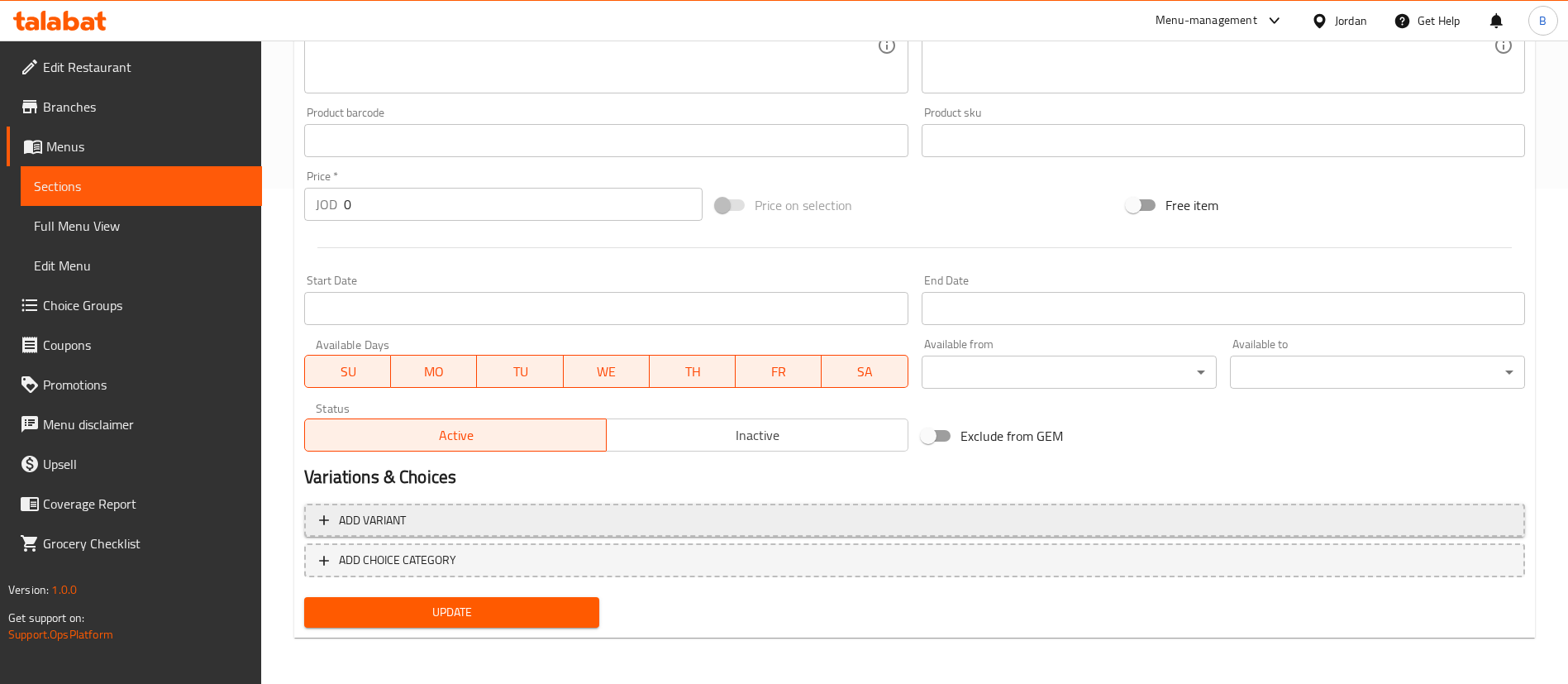
click at [409, 513] on span "Add variant" at bounding box center [914, 520] width 1191 height 20
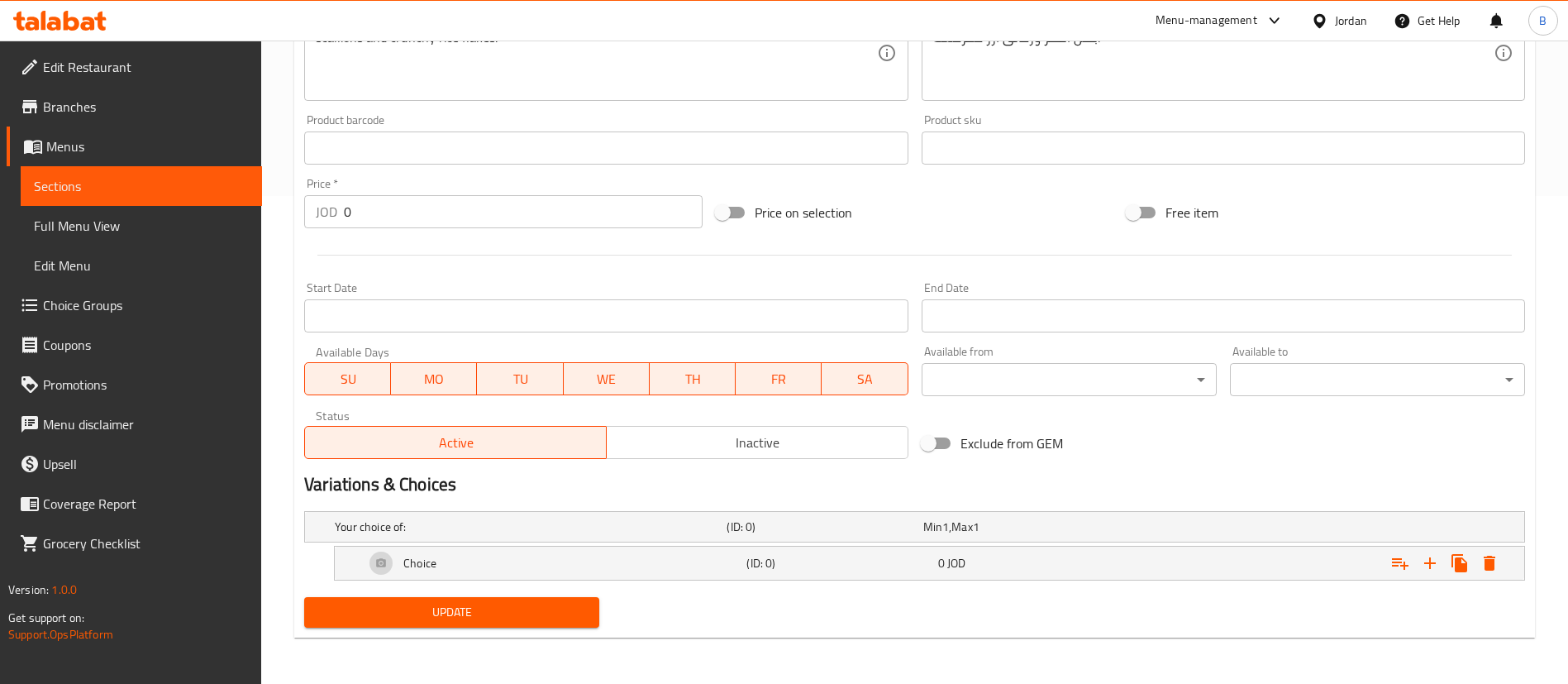
scroll to position [488, 0]
click at [1485, 562] on icon "Expand" at bounding box center [1490, 563] width 12 height 15
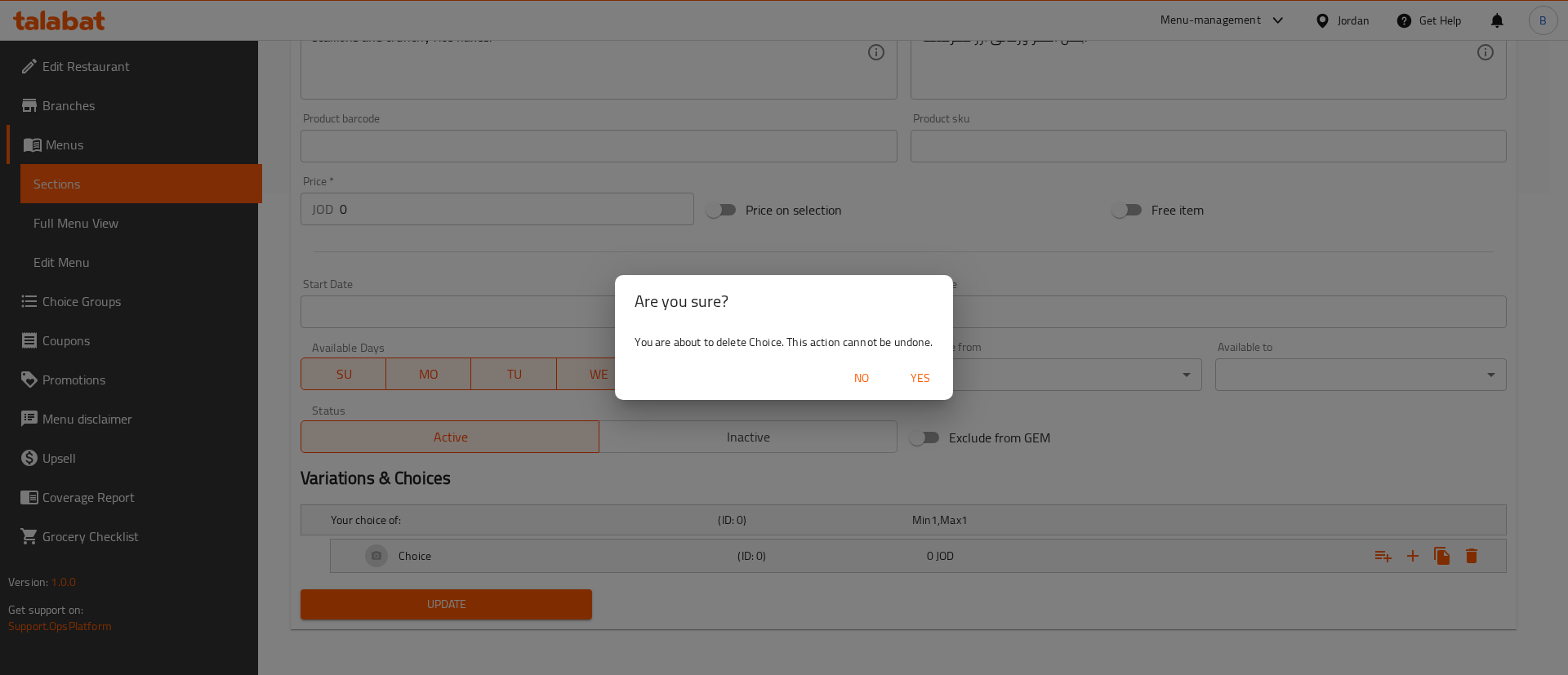
click at [924, 380] on span "Yes" at bounding box center [920, 379] width 39 height 20
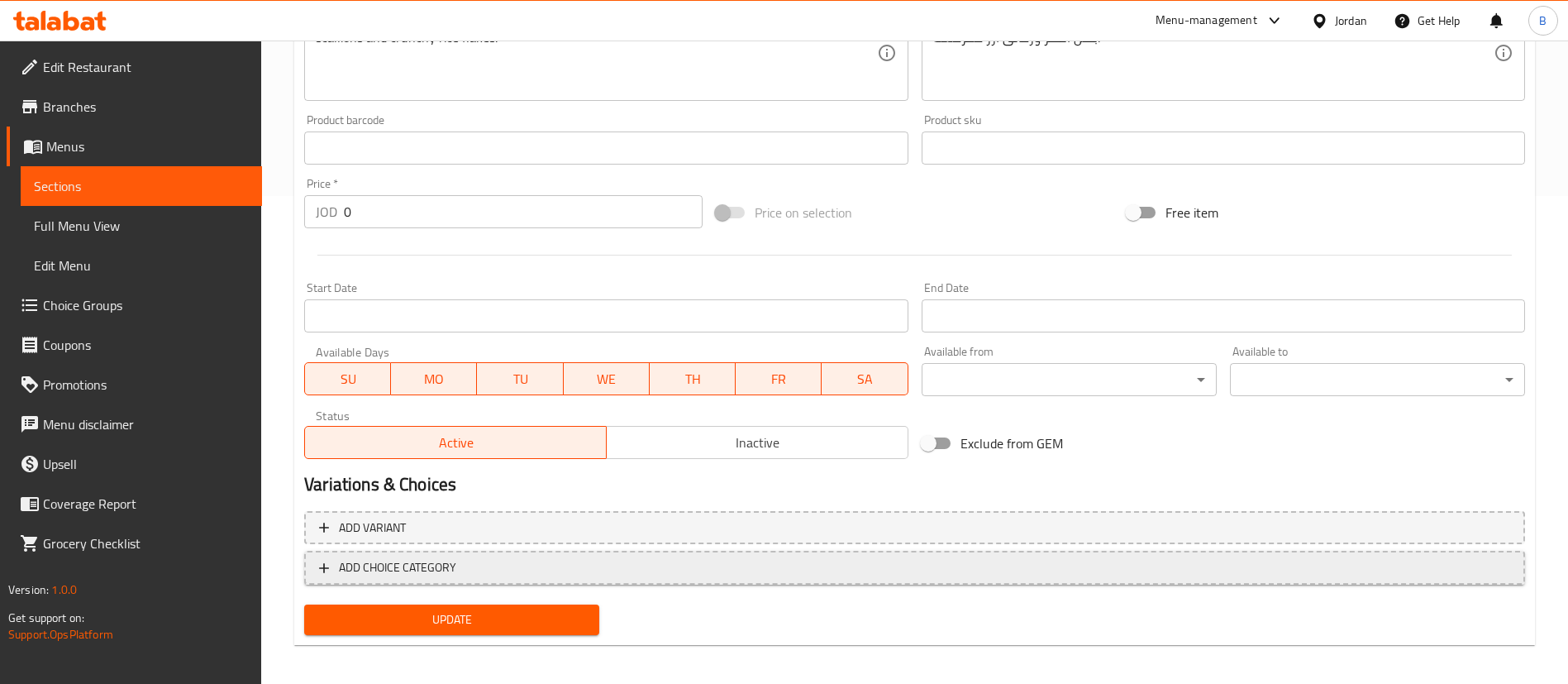
click at [468, 572] on span "ADD CHOICE CATEGORY" at bounding box center [914, 568] width 1191 height 20
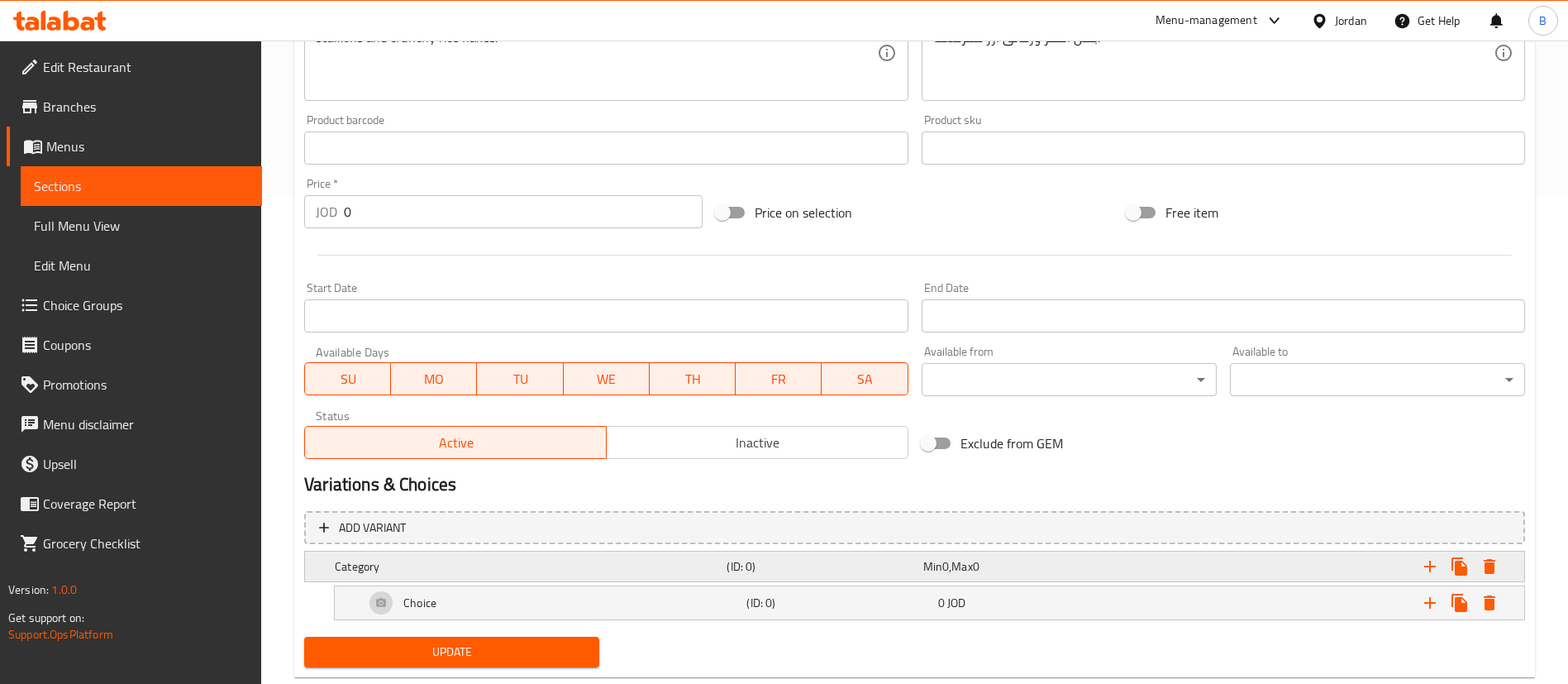
click at [432, 564] on h5 "Category" at bounding box center [527, 566] width 385 height 16
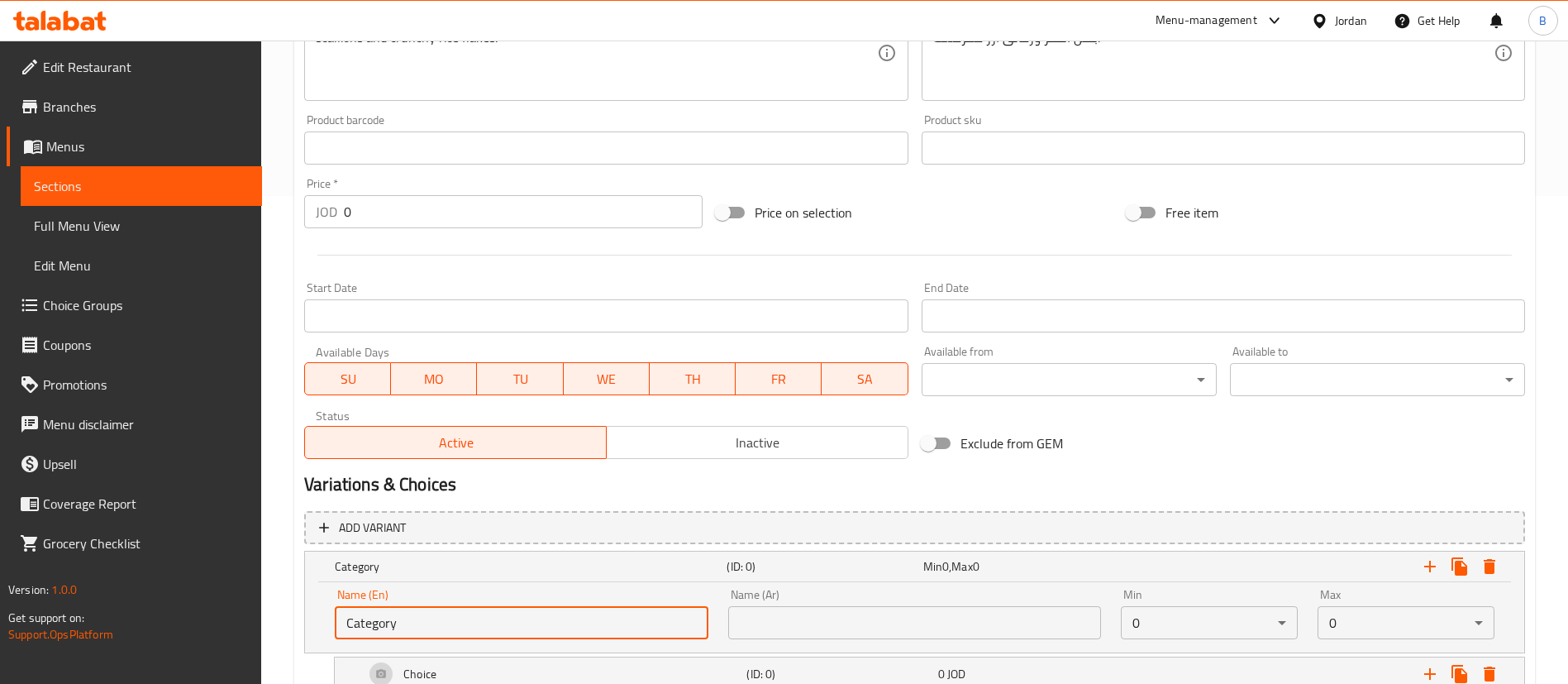
drag, startPoint x: 507, startPoint y: 637, endPoint x: 165, endPoint y: 579, distance: 346.9
click at [167, 579] on div "Edit Restaurant Branches Menus Sections Full Menu View Edit Menu Choice Groups …" at bounding box center [784, 174] width 1568 height 1242
type input "your choice of pieces"
click at [838, 624] on input "text" at bounding box center [915, 622] width 374 height 33
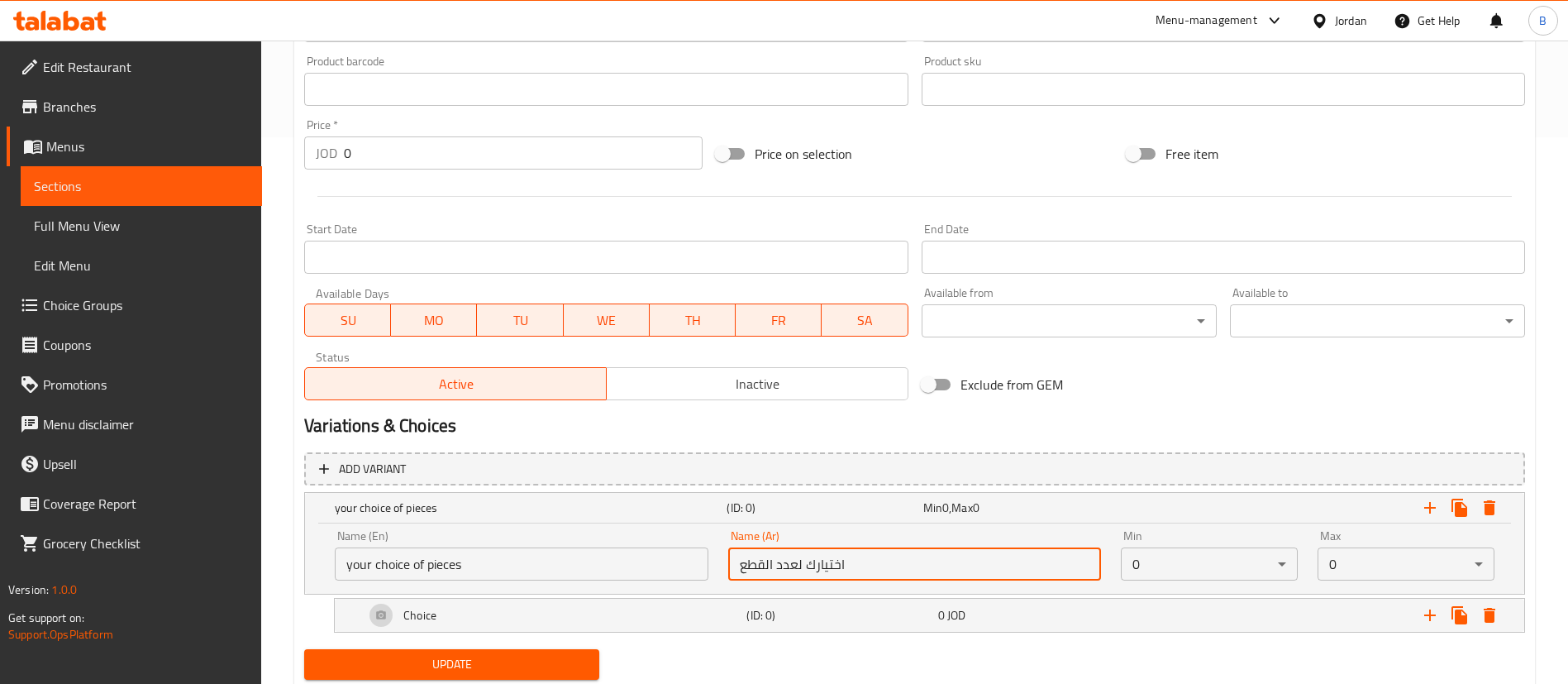
scroll to position [599, 0]
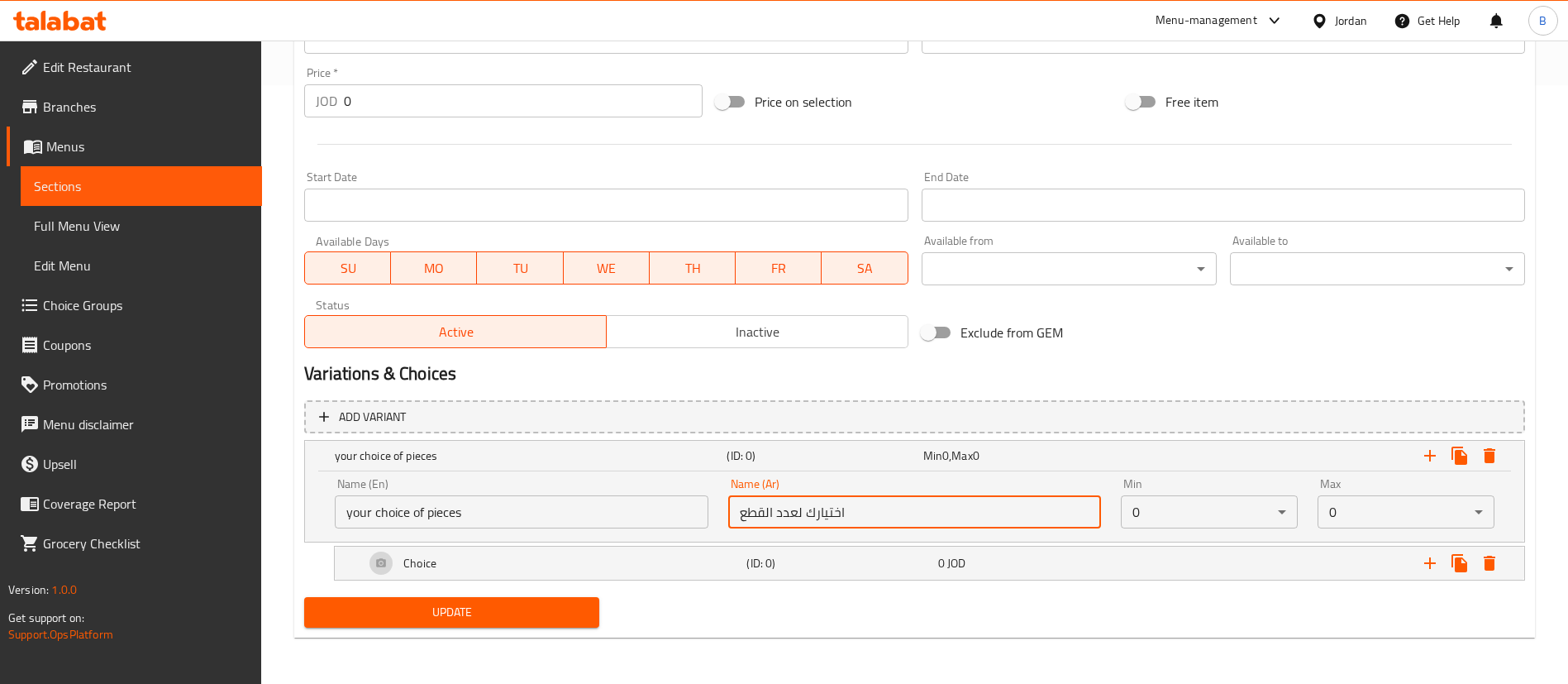
type input "اختيارك لعدد القطع"
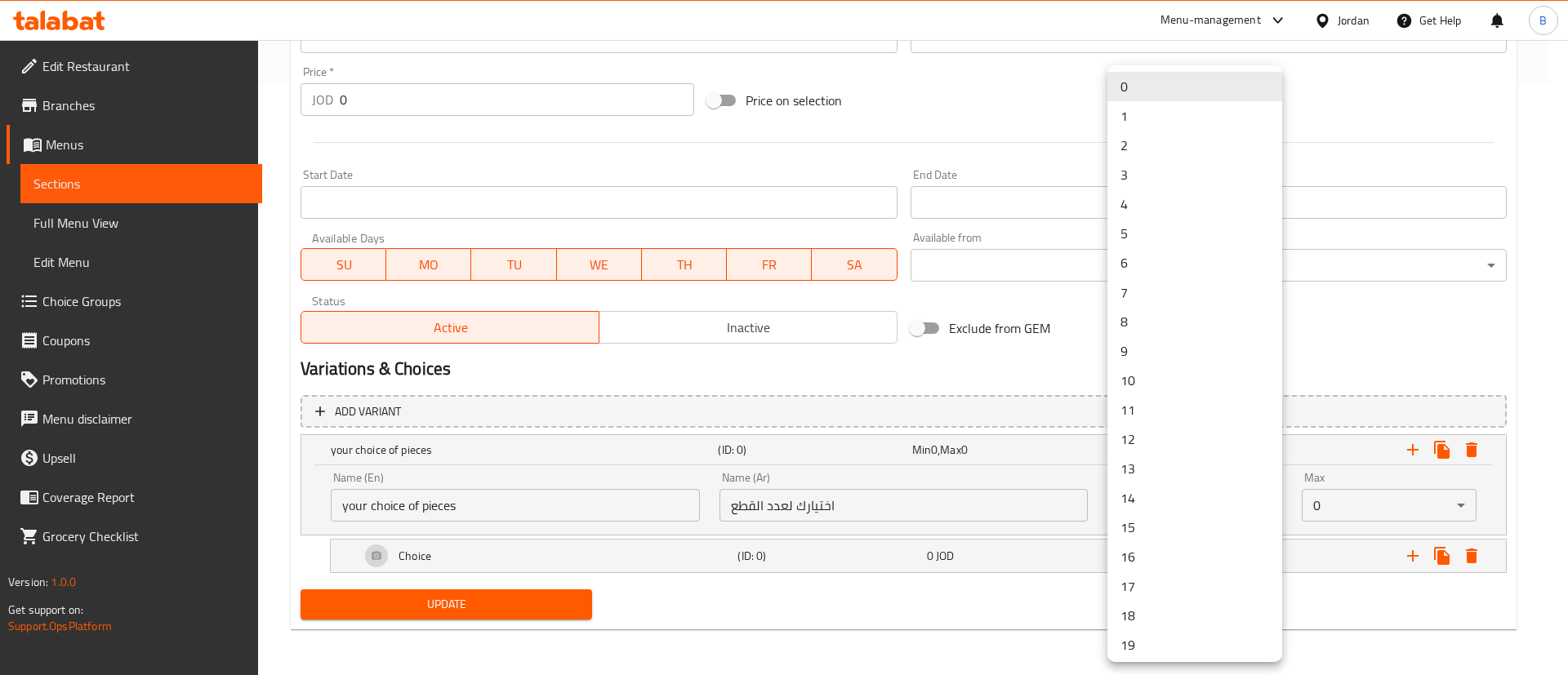
click at [1151, 123] on li "1" at bounding box center [1195, 116] width 175 height 29
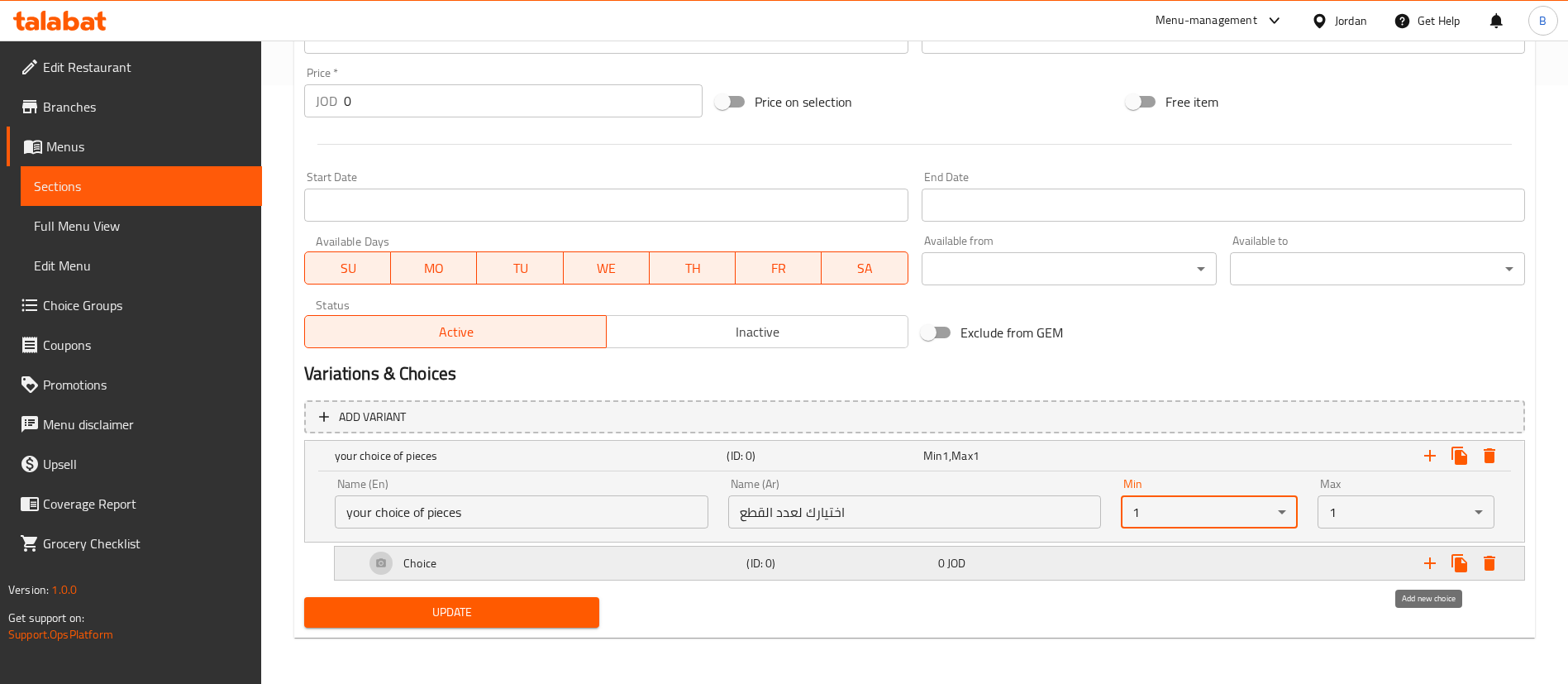
click at [1421, 558] on icon "Expand" at bounding box center [1429, 563] width 20 height 20
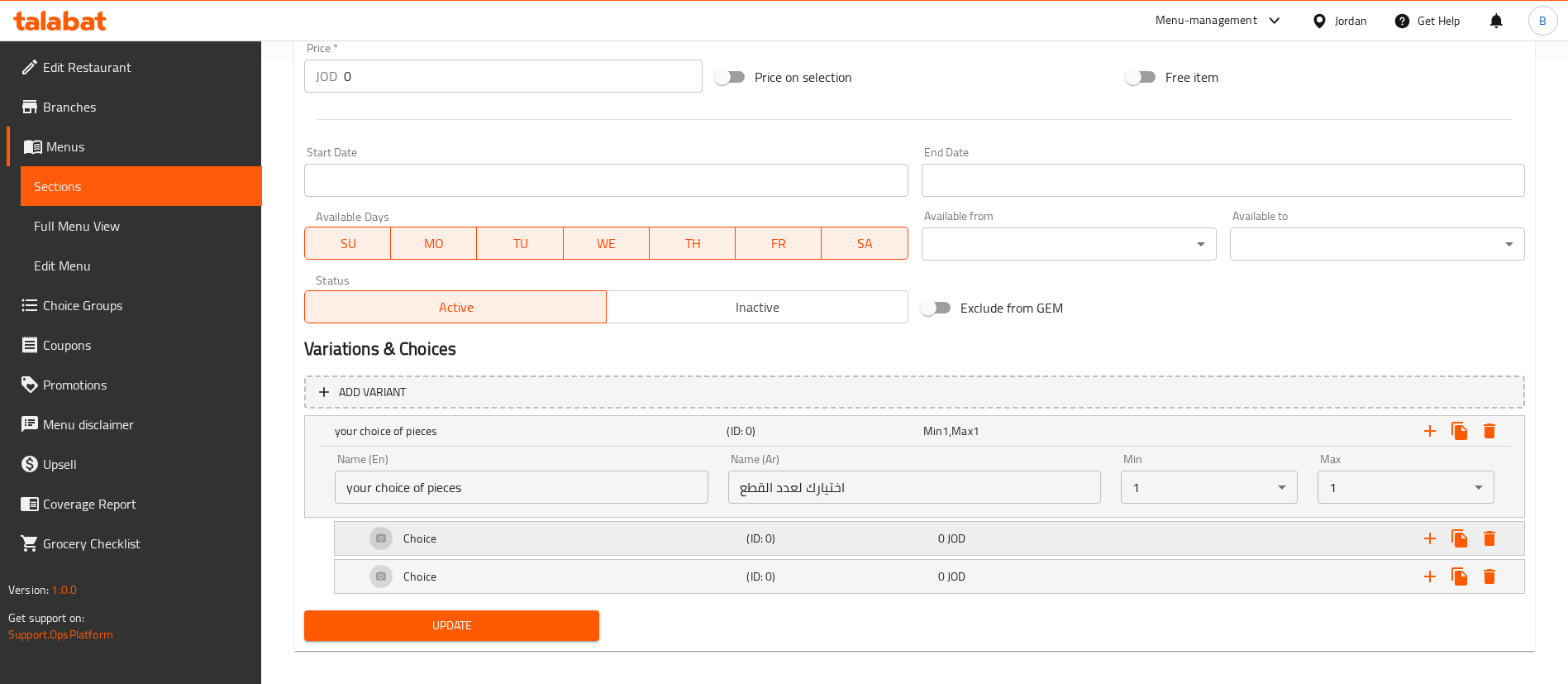
scroll to position [636, 0]
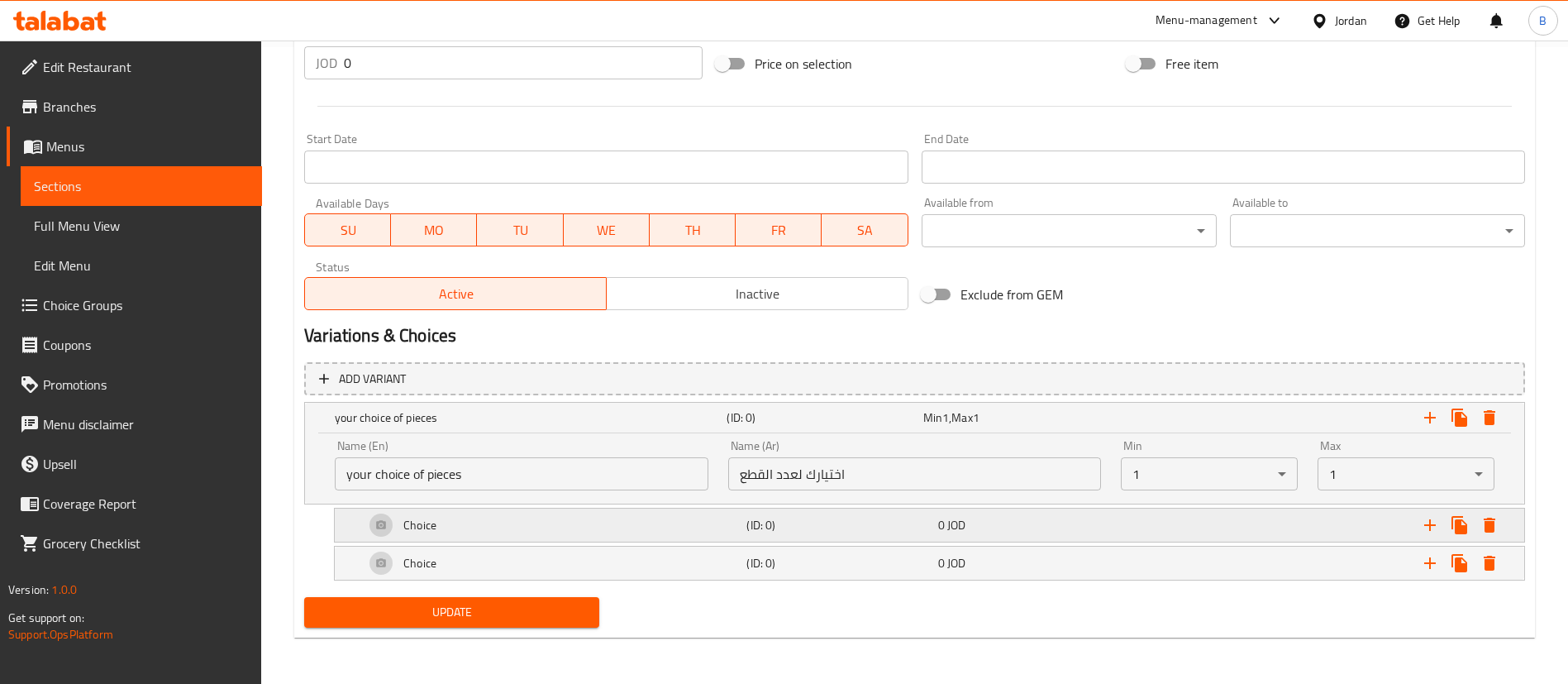
click at [420, 522] on h5 "Choice" at bounding box center [420, 524] width 33 height 16
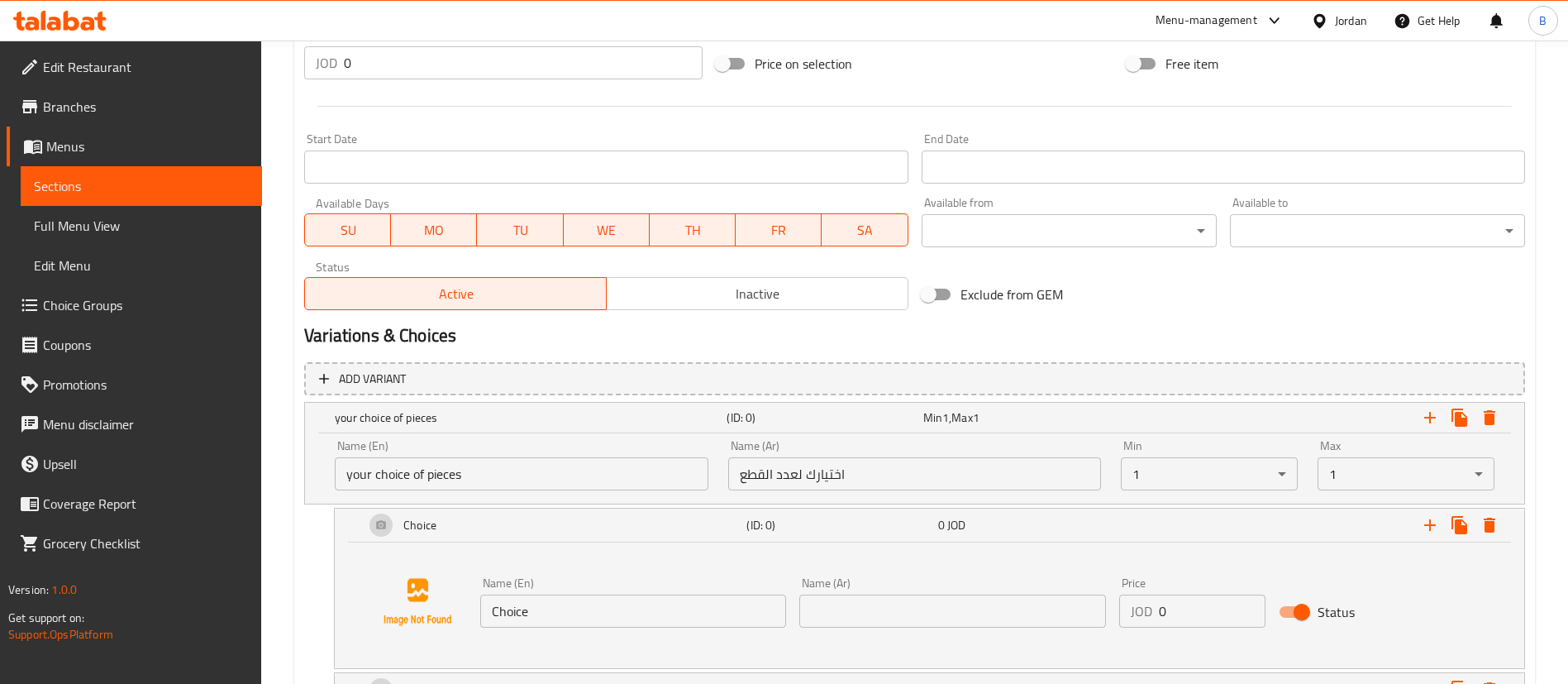
drag, startPoint x: 591, startPoint y: 601, endPoint x: 110, endPoint y: 550, distance: 483.7
click at [155, 550] on div "Edit Restaurant Branches Menus Sections Full Menu View Edit Menu Choice Groups …" at bounding box center [784, 107] width 1568 height 1407
type input "6 pcs"
click at [865, 611] on input "text" at bounding box center [952, 611] width 306 height 33
type input "7"
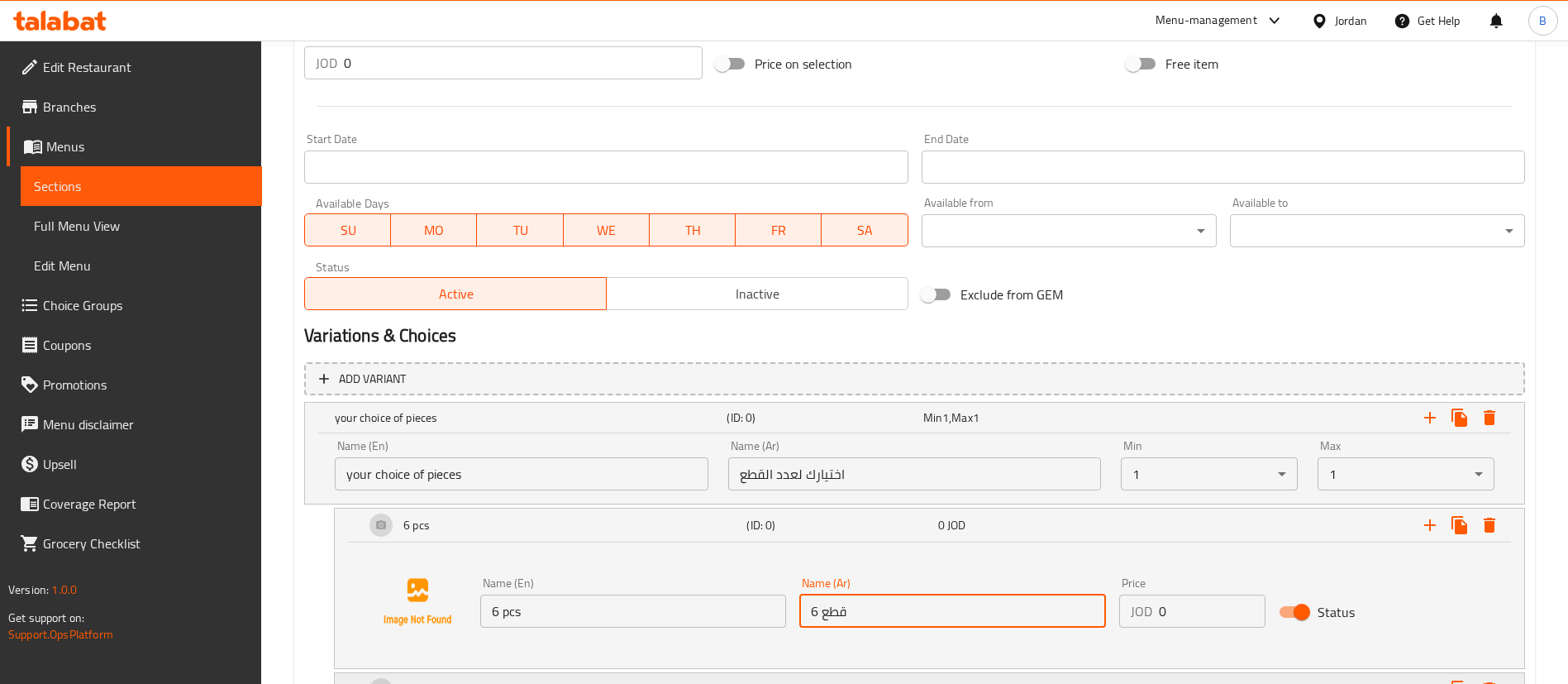
type input "6 قطع"
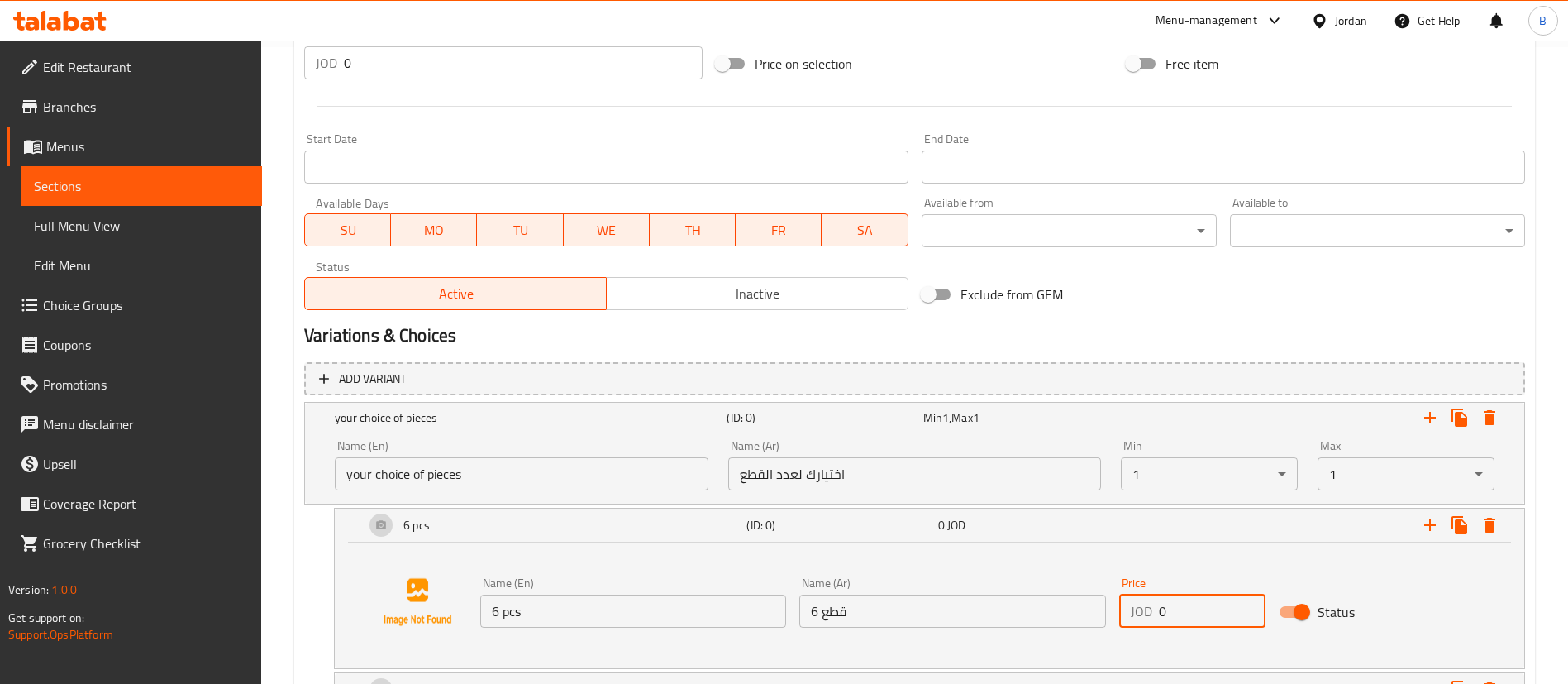
drag, startPoint x: 1149, startPoint y: 610, endPoint x: 951, endPoint y: 616, distance: 198.1
click at [1035, 610] on div "Name (En) 6 pcs Name (En) Name (Ar) 6 قطع Name (Ar) Price JOD 0 Price Status" at bounding box center [952, 603] width 958 height 64
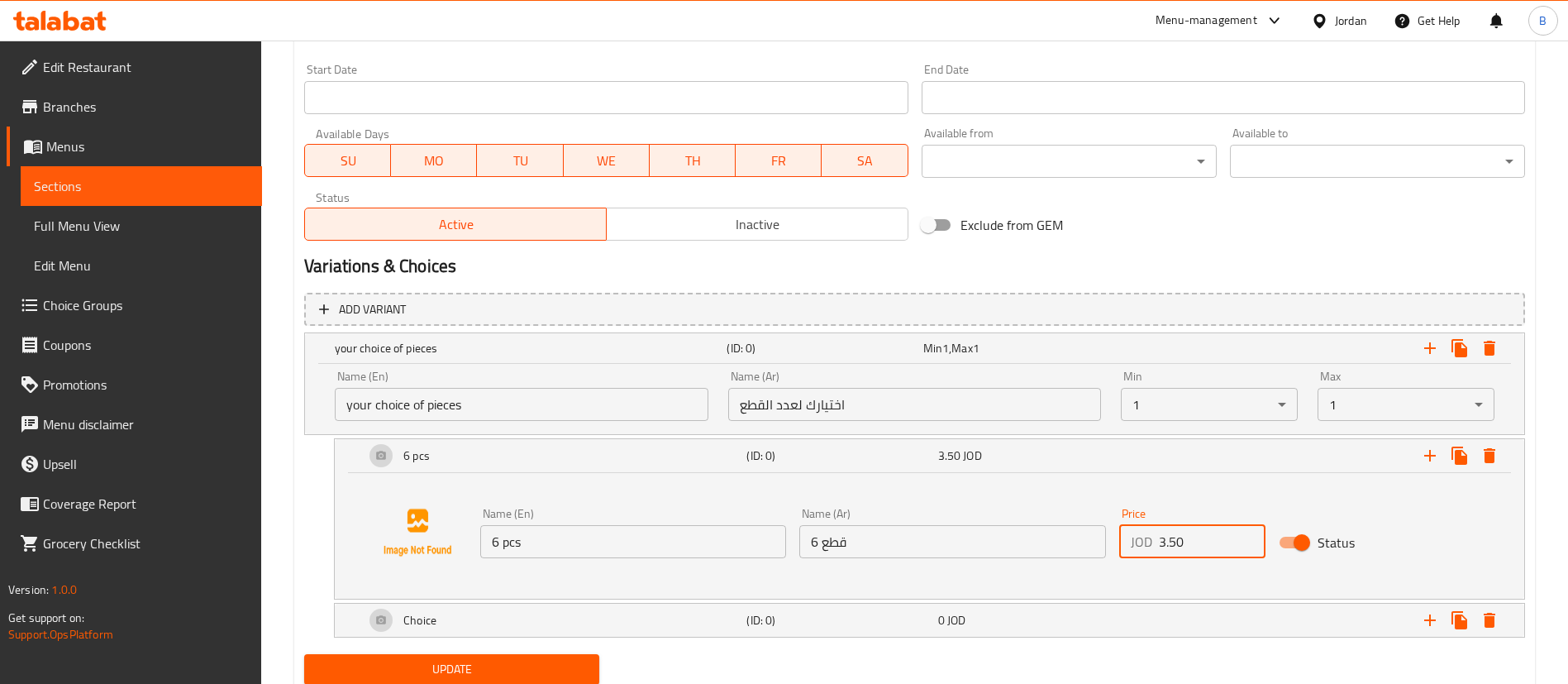
scroll to position [764, 0]
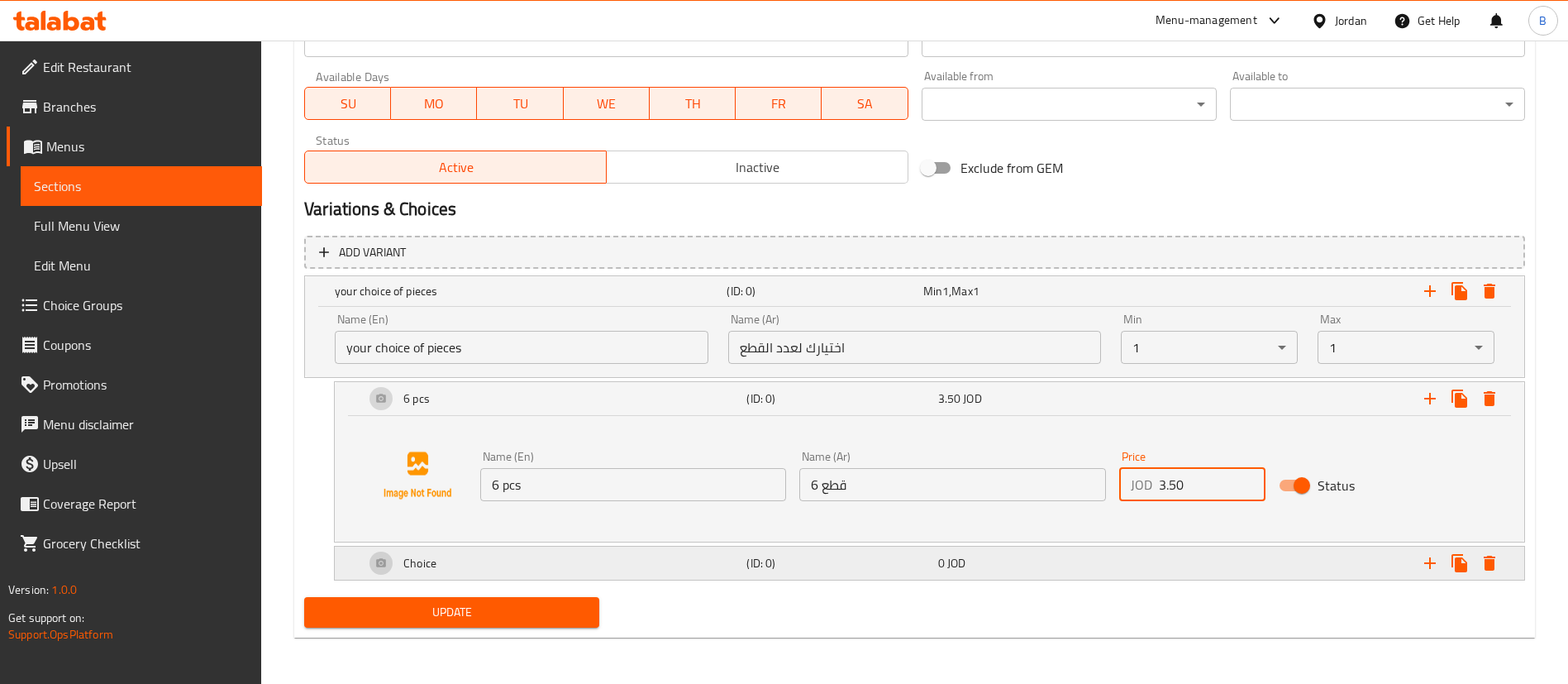
type input "3.50"
click at [430, 407] on h5 "Choice" at bounding box center [416, 398] width 26 height 16
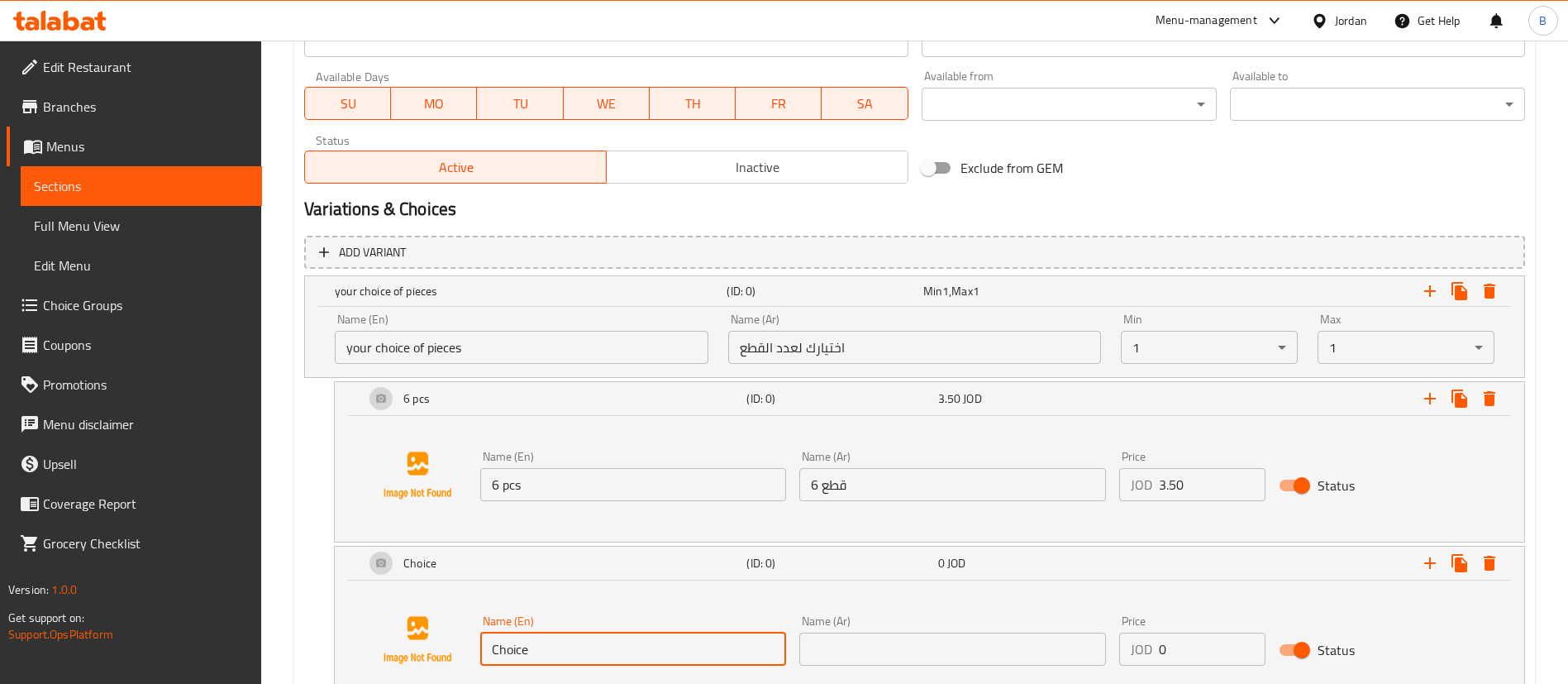
drag, startPoint x: 574, startPoint y: 646, endPoint x: 326, endPoint y: 638, distance: 248.1
click at [328, 638] on div "Choice (ID: 0) 0 JOD Name (En) Choice Name (En) Name (Ar) Name (Ar) Price JOD 0…" at bounding box center [915, 626] width 1221 height 161
type input "12 pcs"
click at [1032, 651] on input "text" at bounding box center [952, 649] width 306 height 33
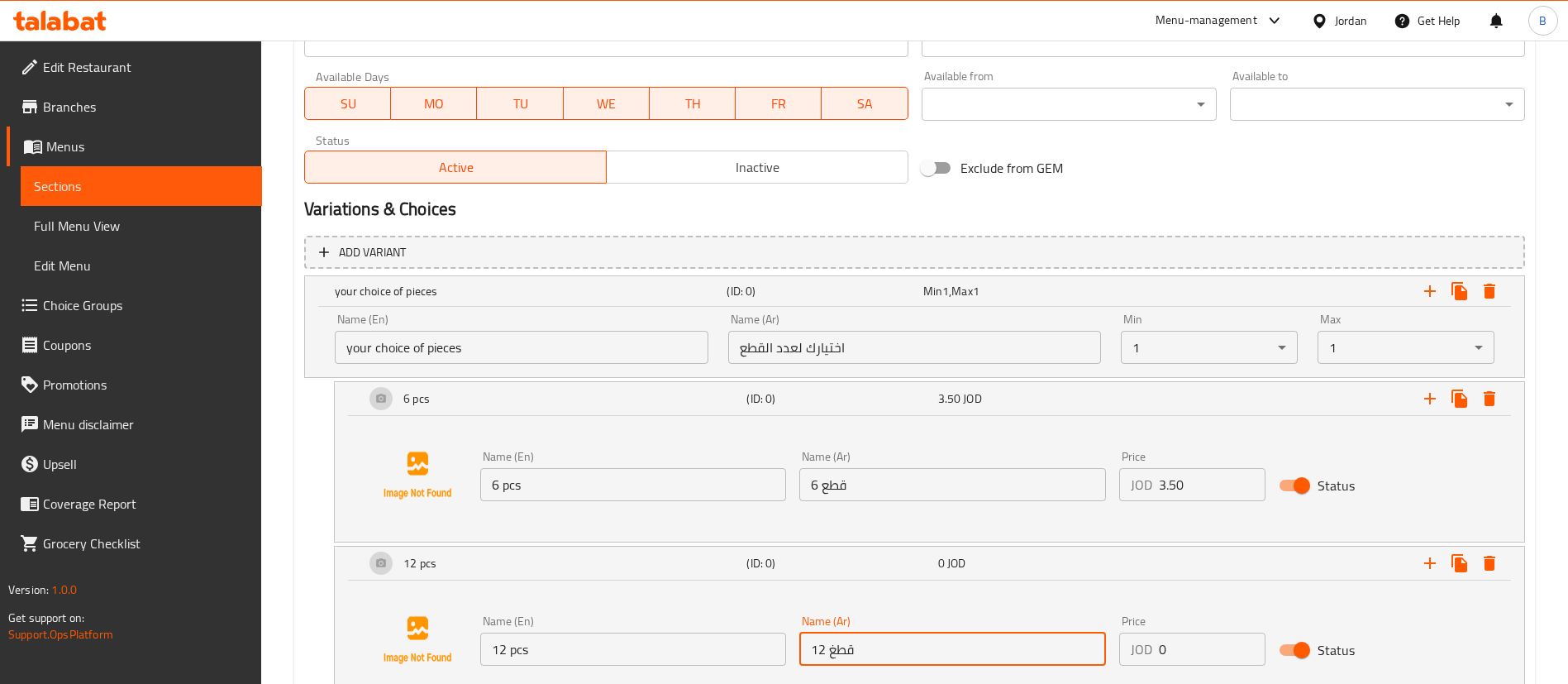
click at [839, 656] on input "12 قطغ" at bounding box center [952, 649] width 306 height 33
type input "12 قطع"
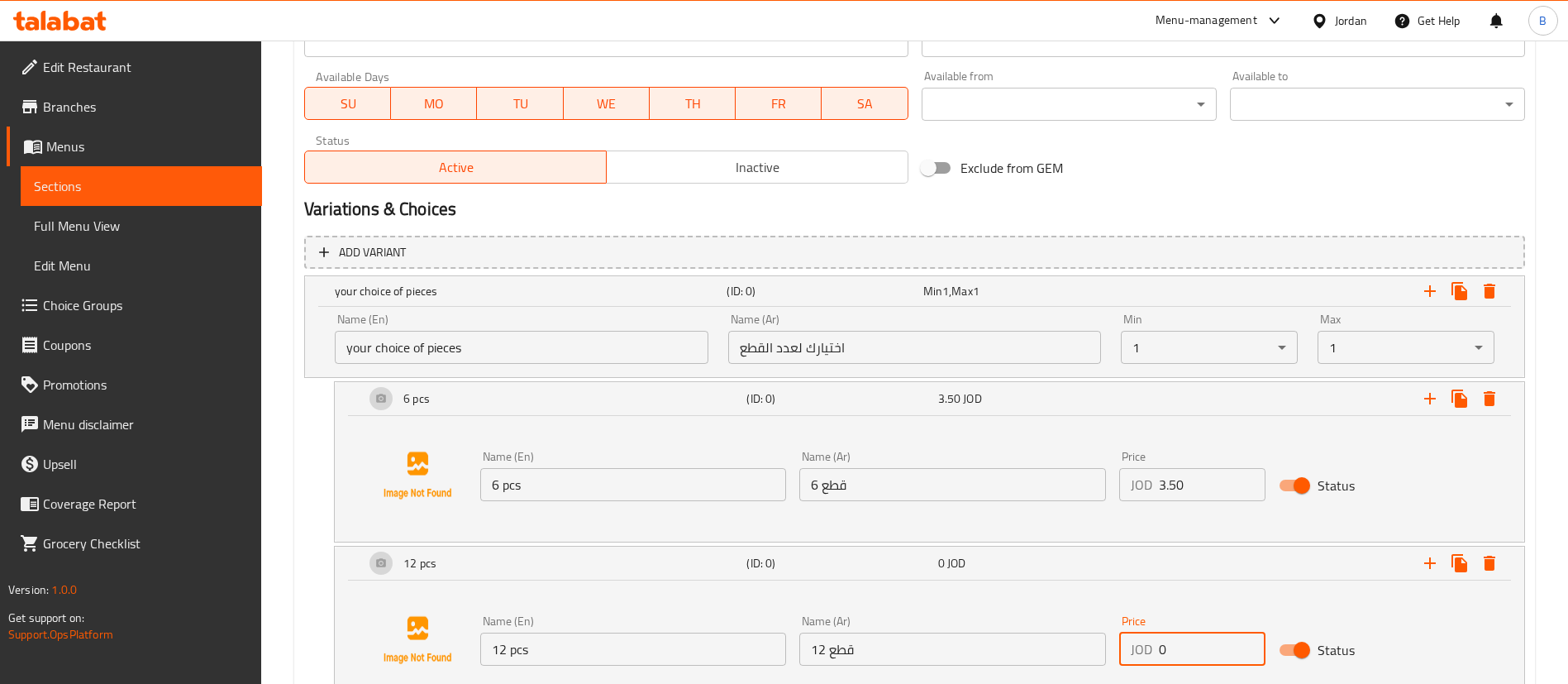
drag, startPoint x: 1212, startPoint y: 649, endPoint x: 791, endPoint y: 641, distance: 421.1
click at [835, 641] on div "Name (En) 12 pcs Name (En) Name (Ar) 12 قطع Name (Ar) Price JOD 0 Price Status" at bounding box center [952, 640] width 958 height 64
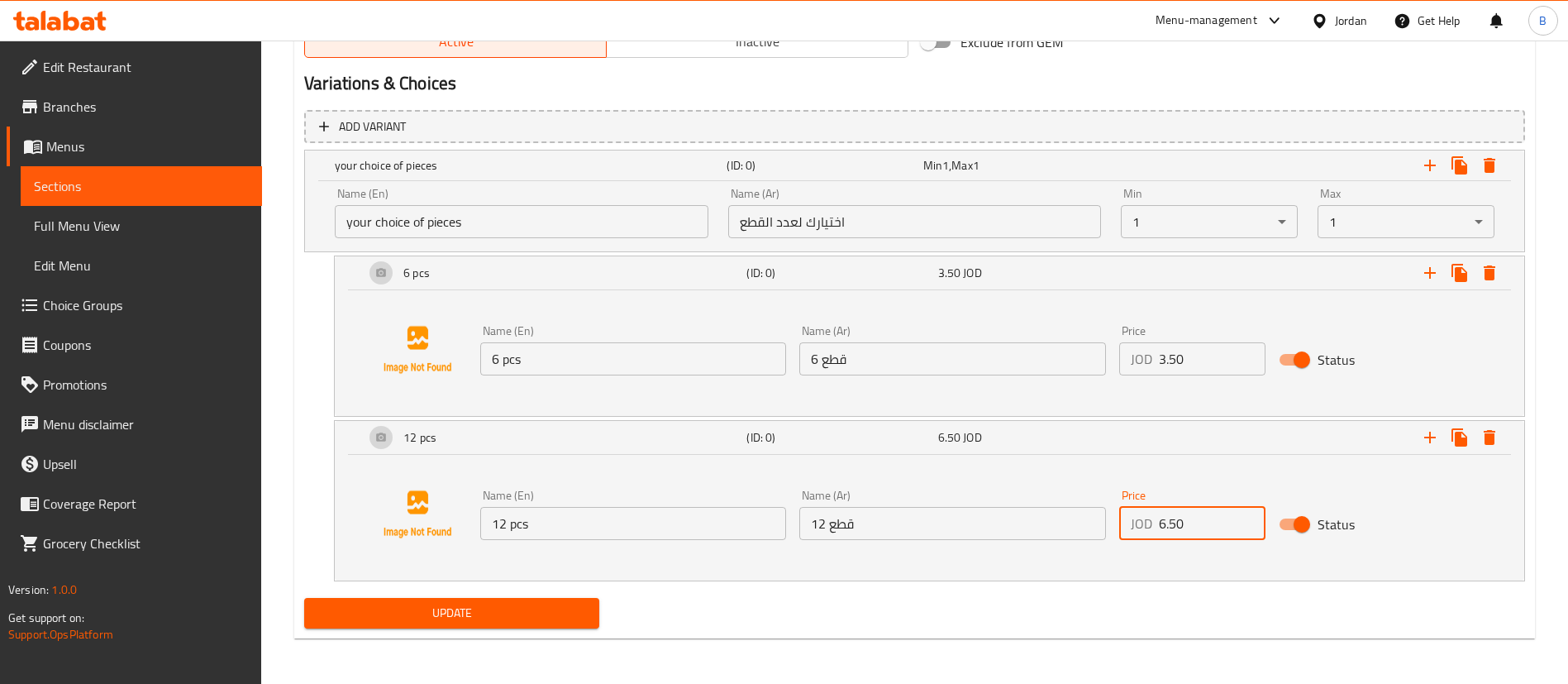
scroll to position [890, 0]
type input "6.50"
click at [1424, 165] on icon "Expand" at bounding box center [1429, 164] width 20 height 20
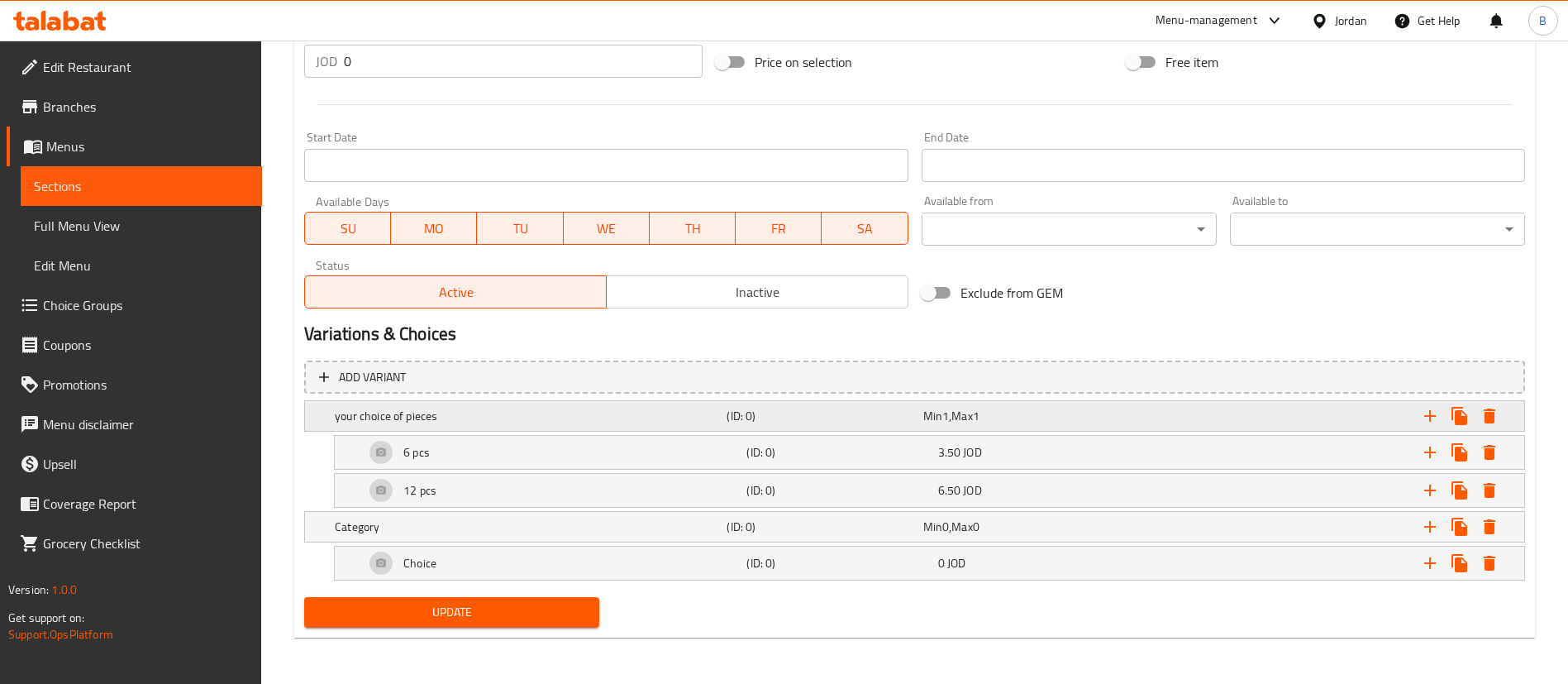
scroll to position [638, 0]
click at [467, 424] on h5 "Category" at bounding box center [527, 416] width 385 height 16
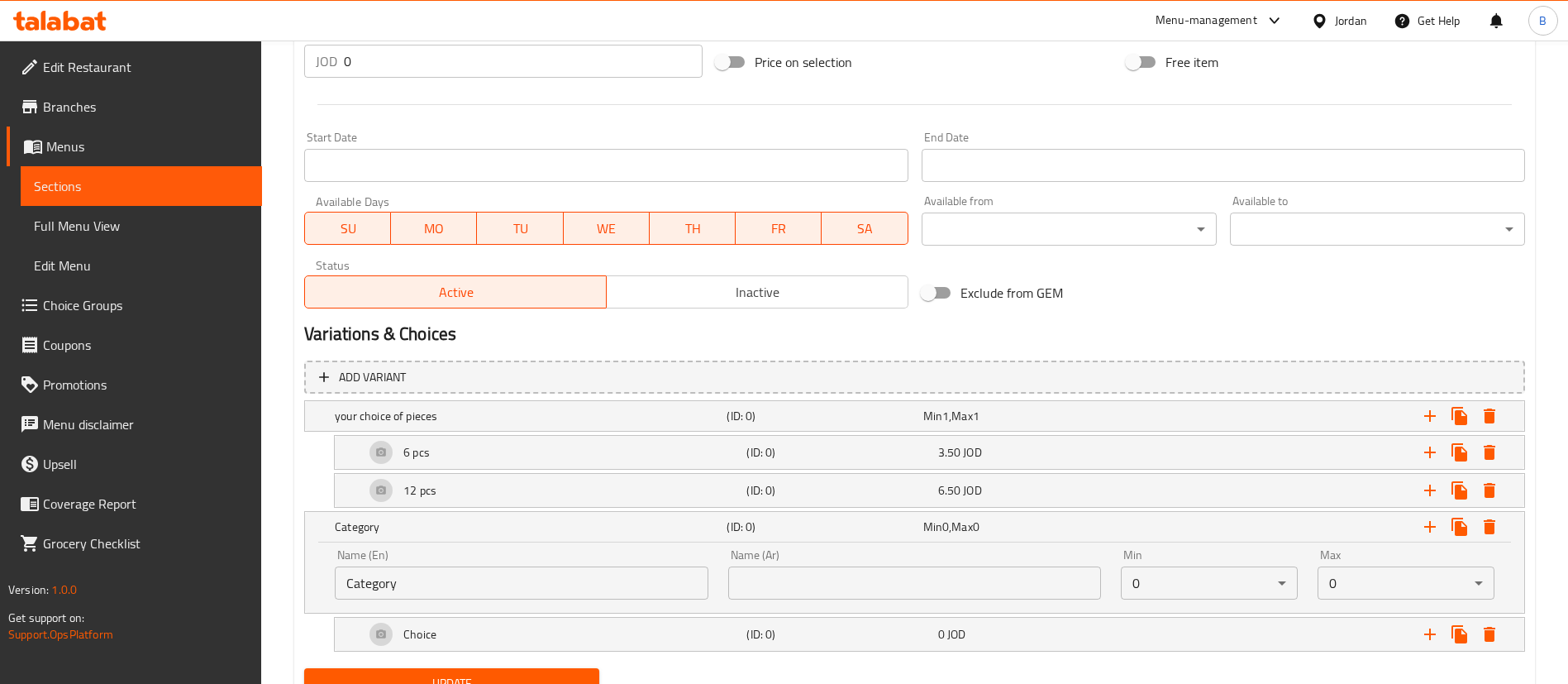
drag, startPoint x: 516, startPoint y: 580, endPoint x: 0, endPoint y: 491, distance: 523.6
click at [0, 493] on div "Edit Restaurant Branches Menus Sections Full Menu View Edit Menu Choice Groups …" at bounding box center [784, 78] width 1568 height 1354
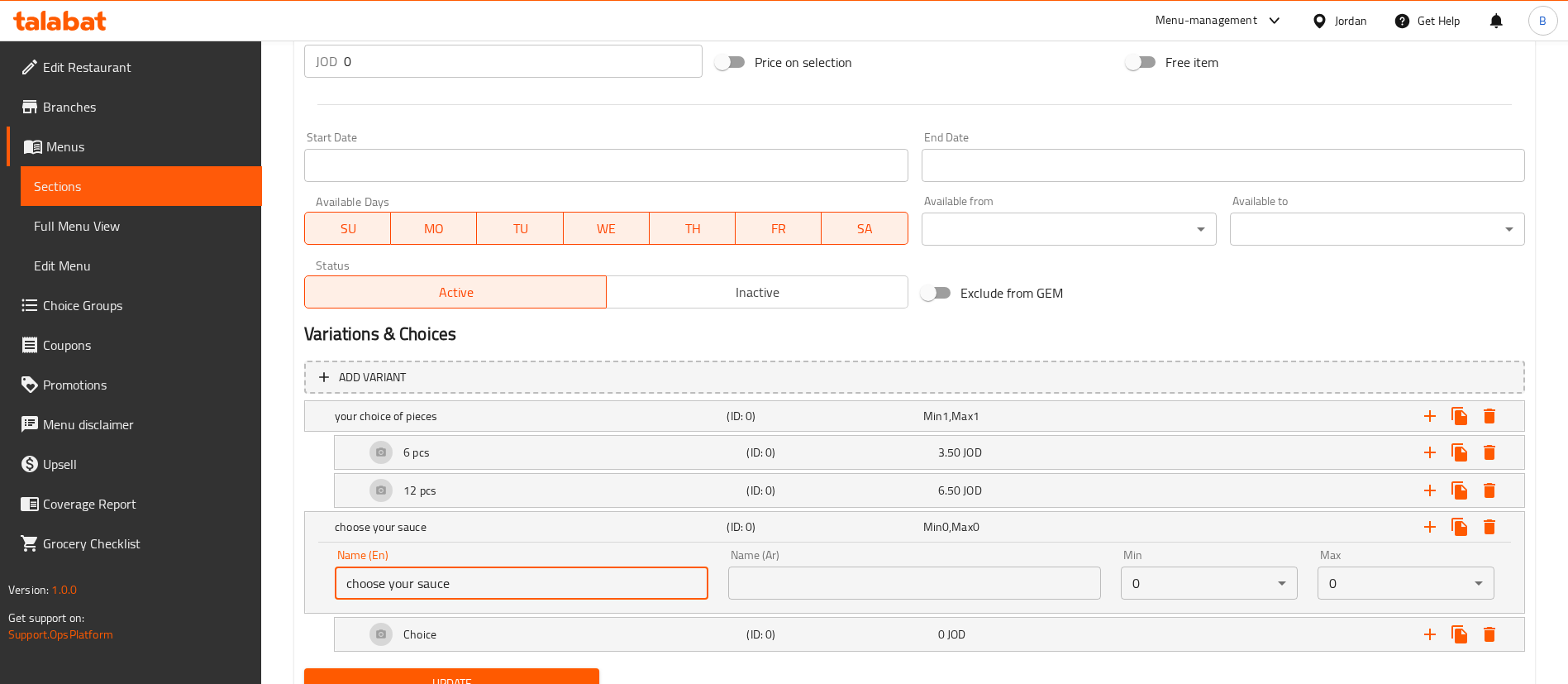
type input "choose your sauce"
click at [829, 580] on input "text" at bounding box center [915, 583] width 374 height 33
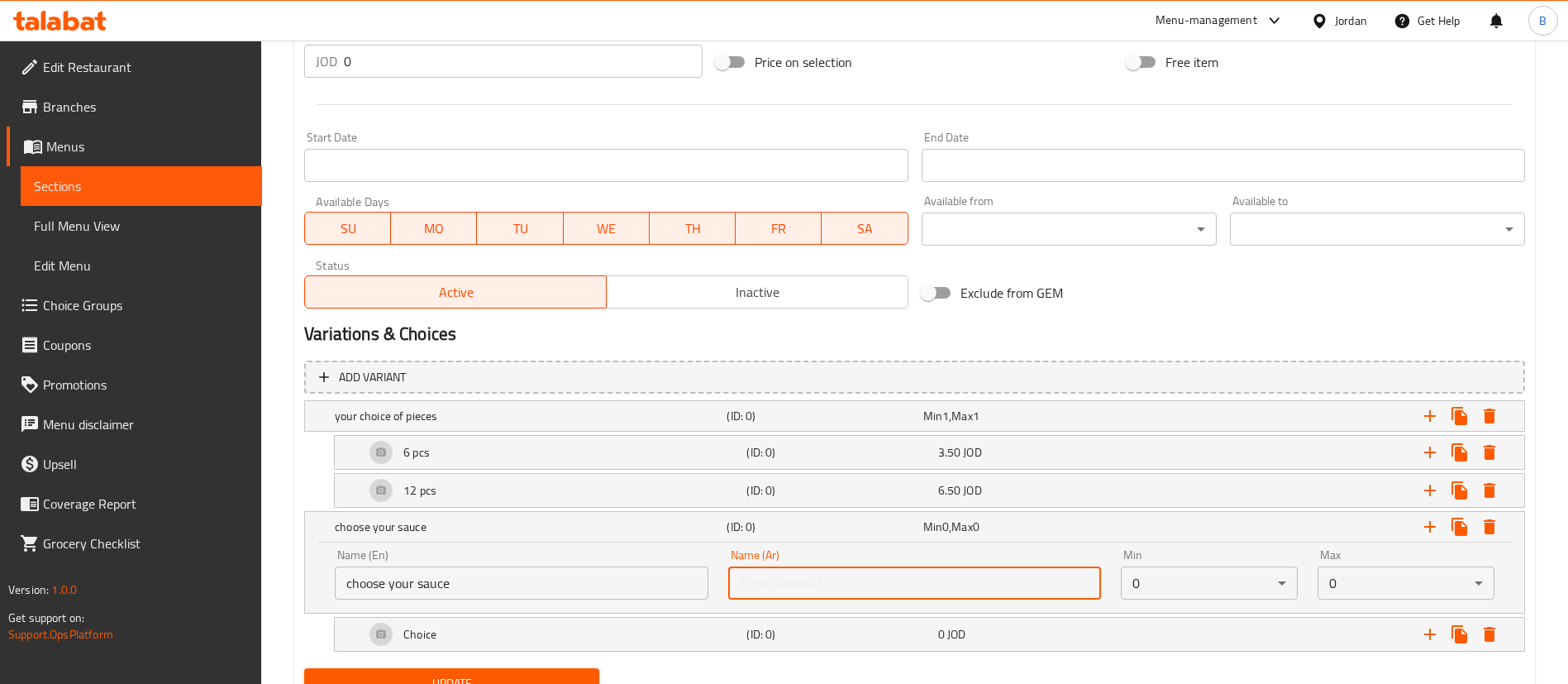
type input "اختيارك للصوص"
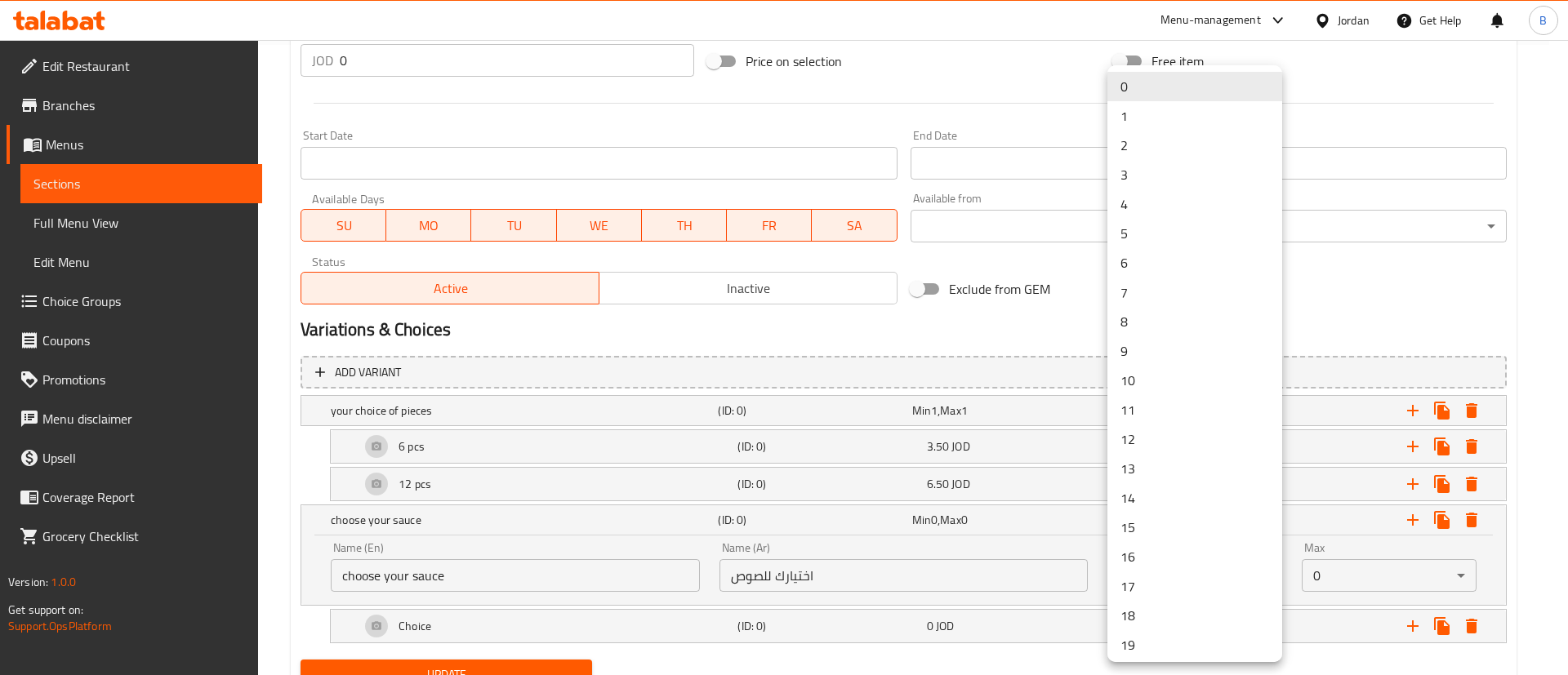
click at [1159, 123] on li "1" at bounding box center [1195, 116] width 175 height 29
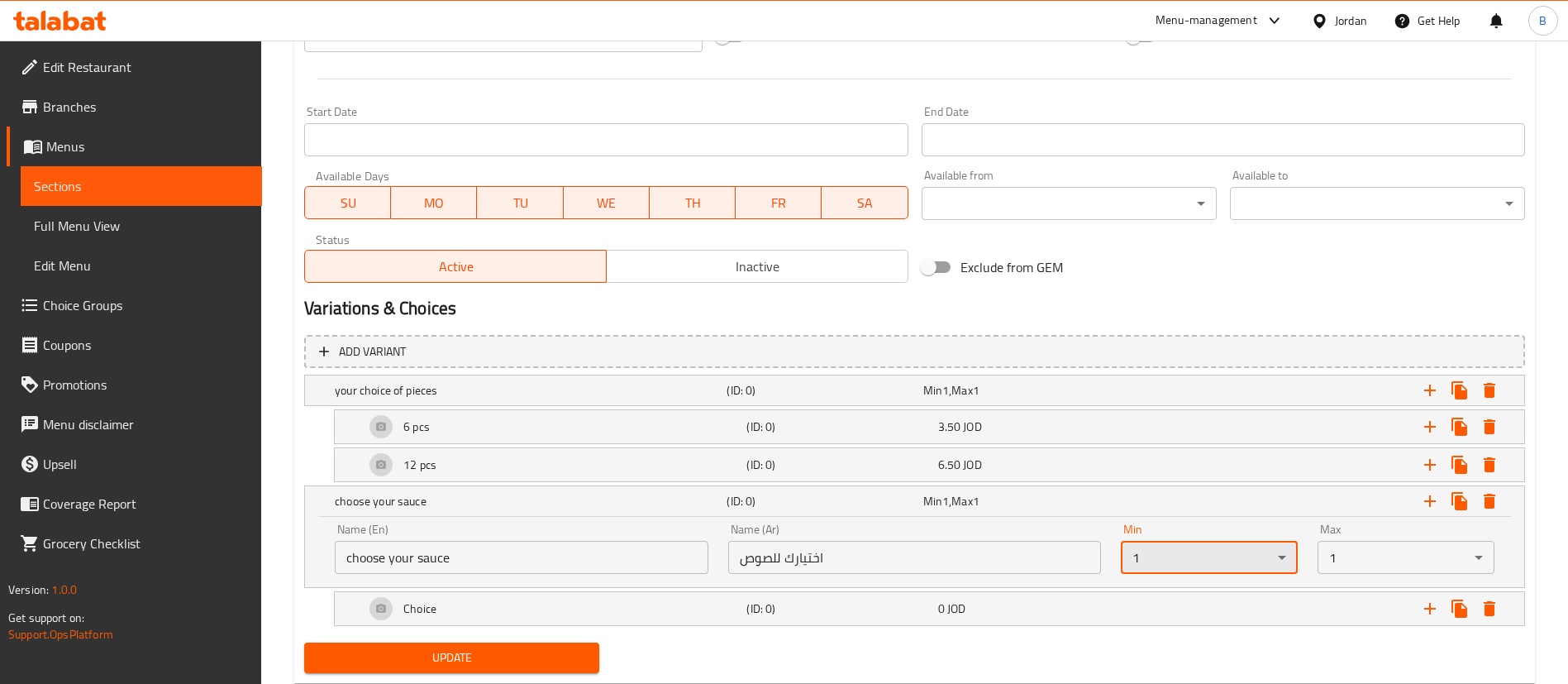
scroll to position [709, 0]
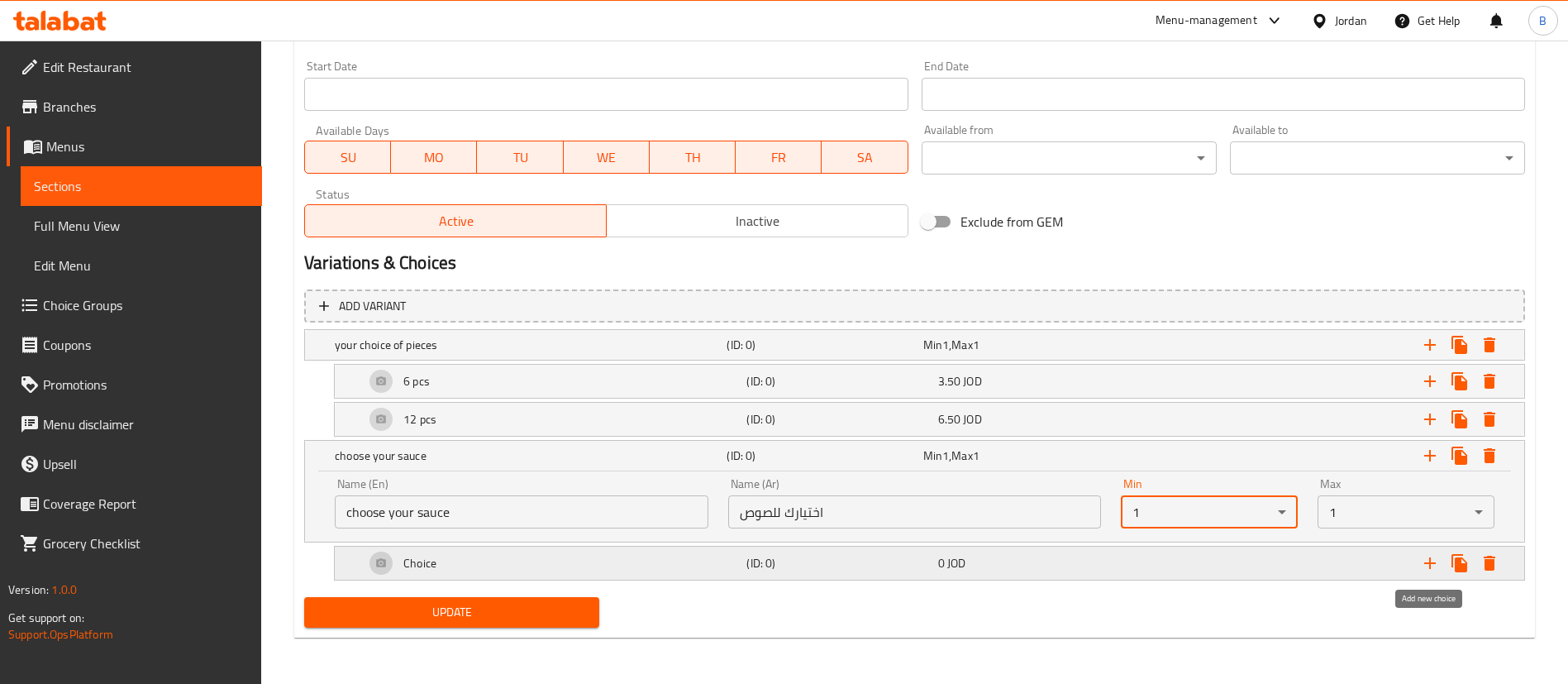
click at [1431, 565] on icon "Expand" at bounding box center [1429, 563] width 20 height 20
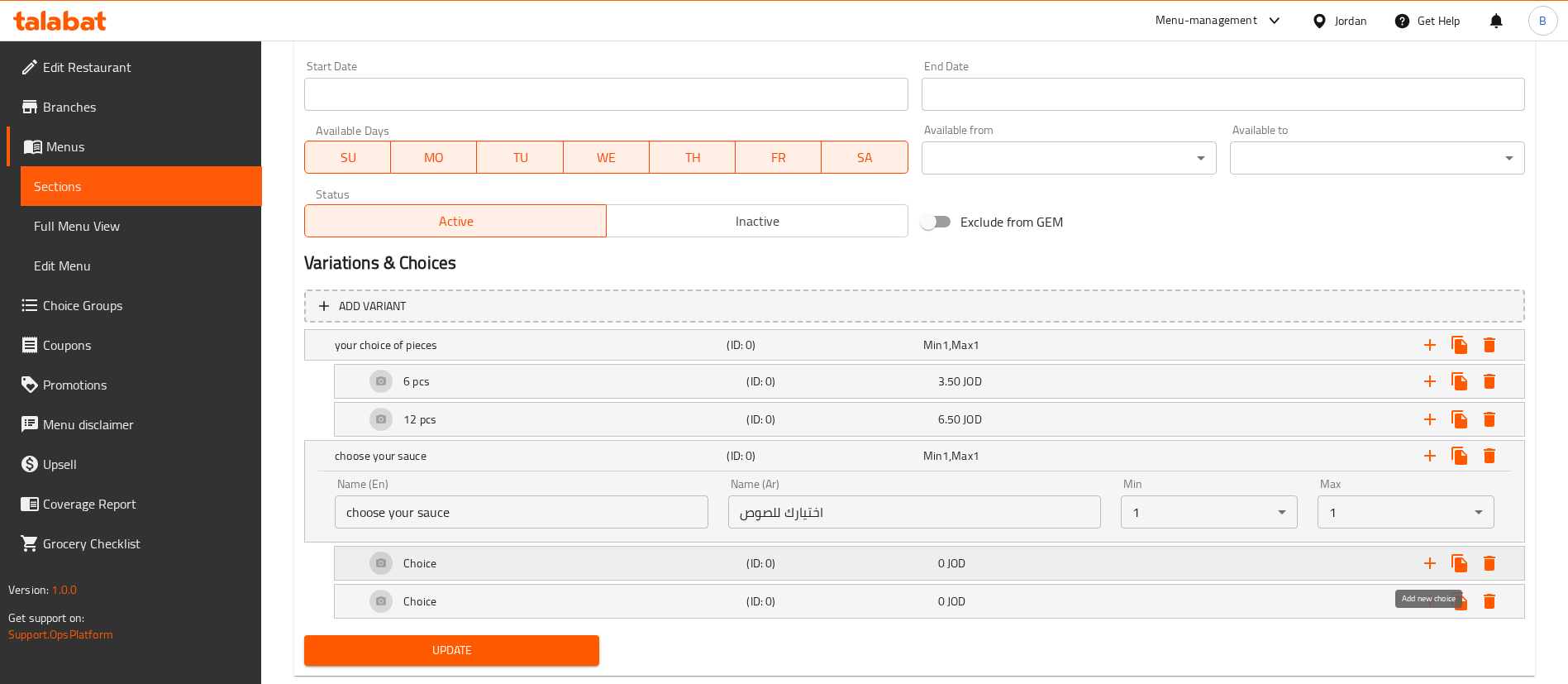
click at [1431, 565] on icon "Expand" at bounding box center [1429, 563] width 20 height 20
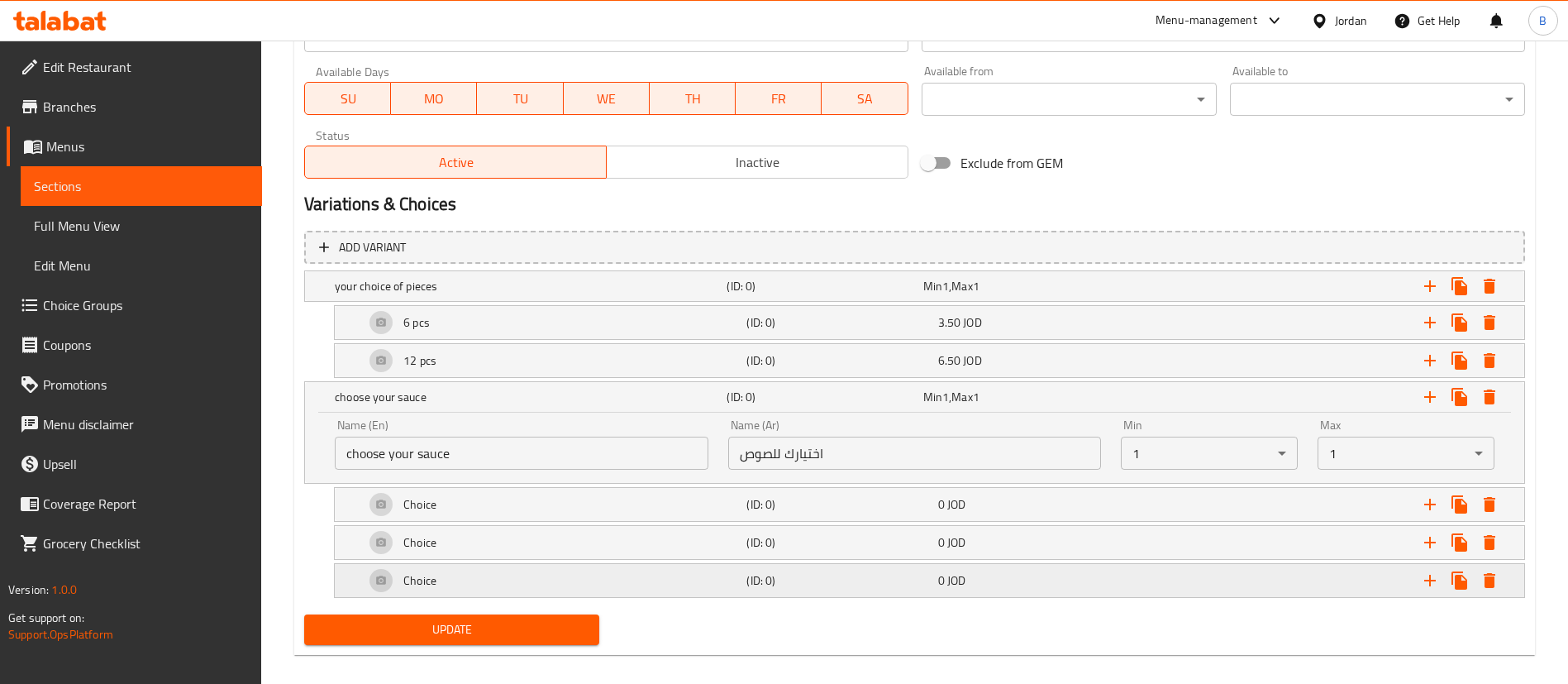
scroll to position [786, 0]
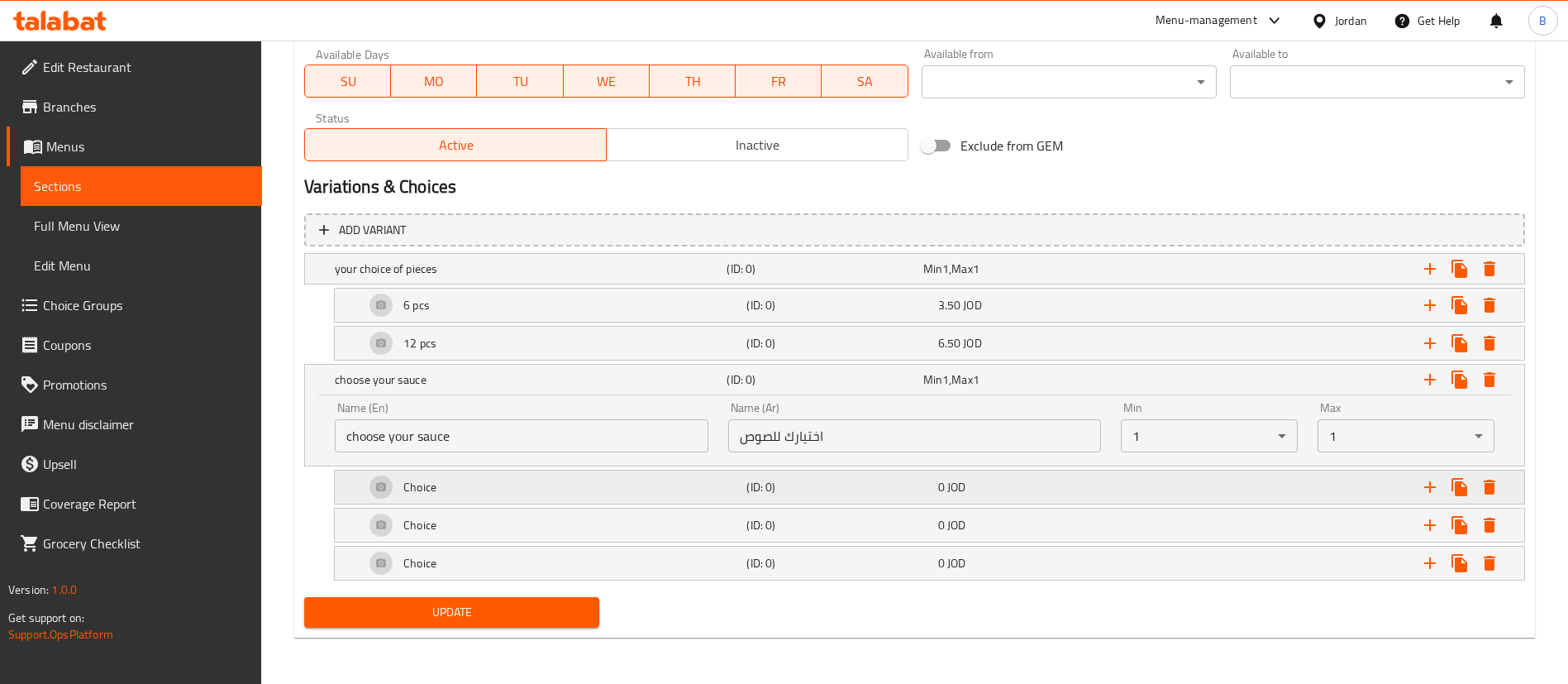
click at [443, 280] on div "Choice" at bounding box center [527, 268] width 392 height 23
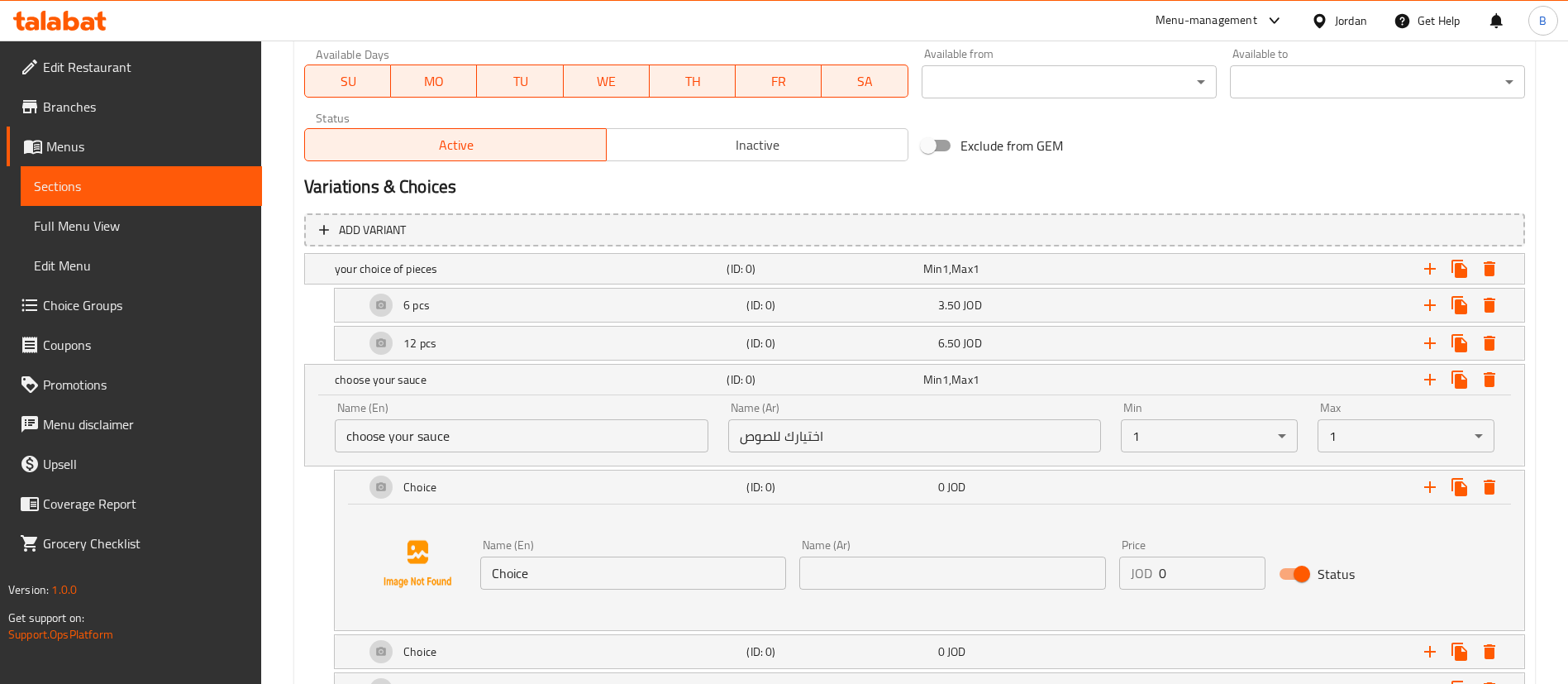
drag, startPoint x: 596, startPoint y: 569, endPoint x: 204, endPoint y: 534, distance: 393.6
click at [233, 534] on div "Edit Restaurant Branches Menus Sections Full Menu View Edit Menu Choice Groups …" at bounding box center [784, 32] width 1568 height 1556
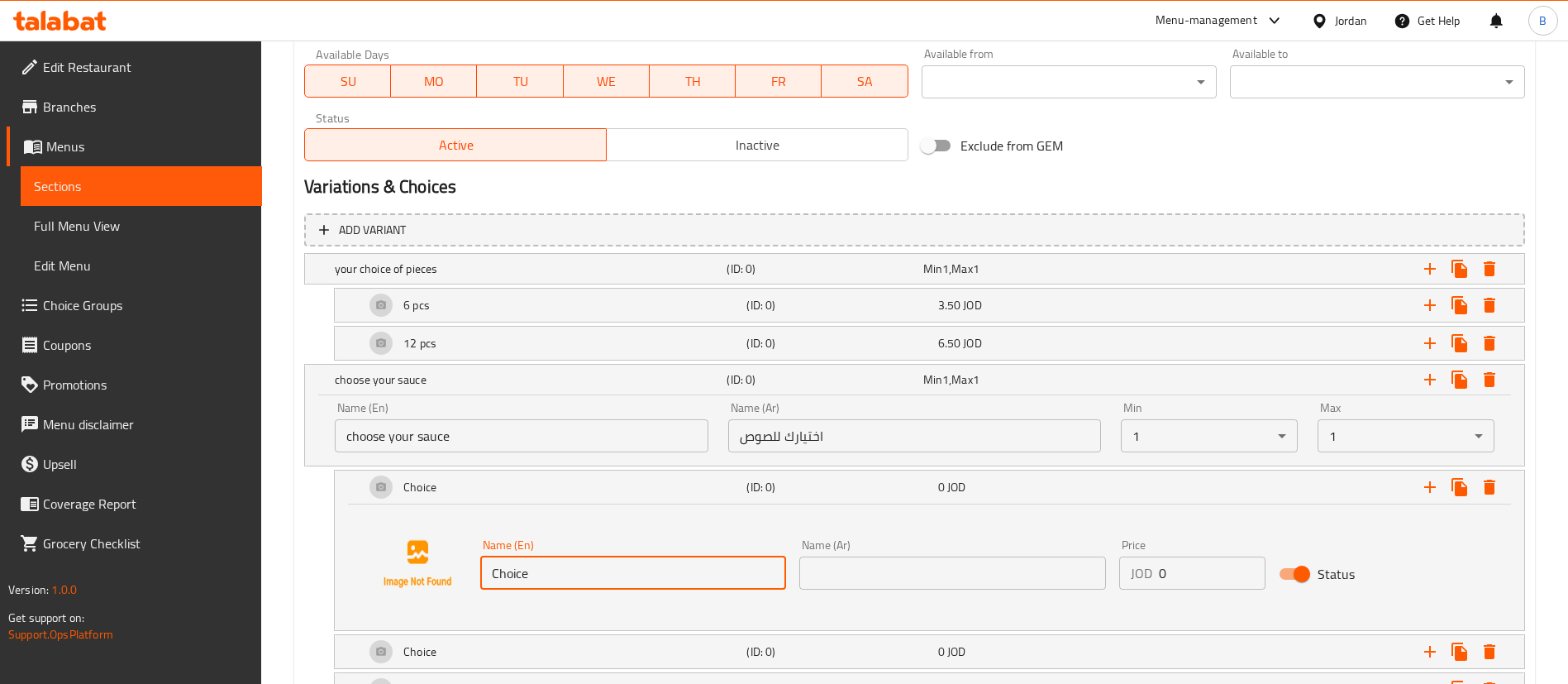
paste input "Spicy Korean Maple Chilli"
type input "Spicy Korean Maple Chilli"
click at [932, 584] on input "text" at bounding box center [952, 573] width 306 height 33
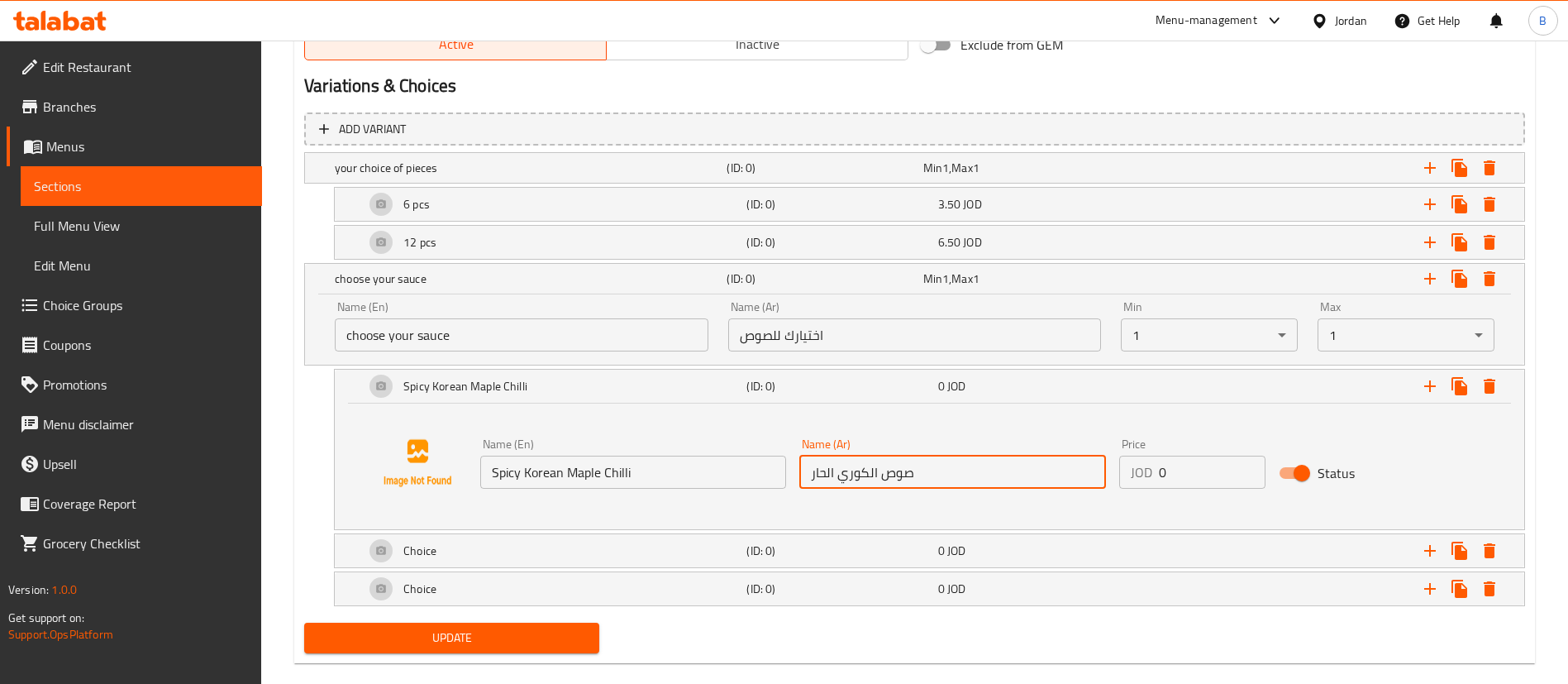
scroll to position [912, 0]
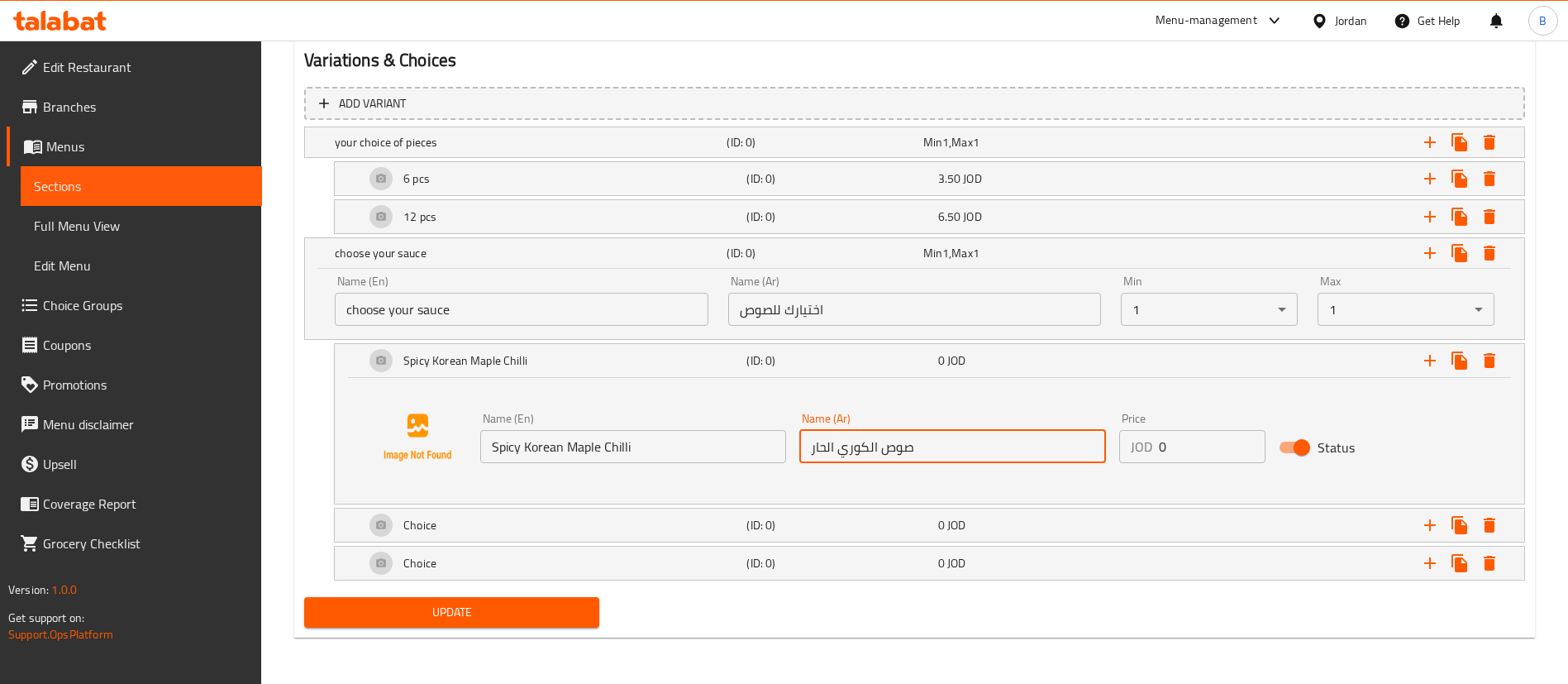
type input "صوص الكوري الحار"
click at [527, 154] on div "Choice" at bounding box center [527, 142] width 392 height 23
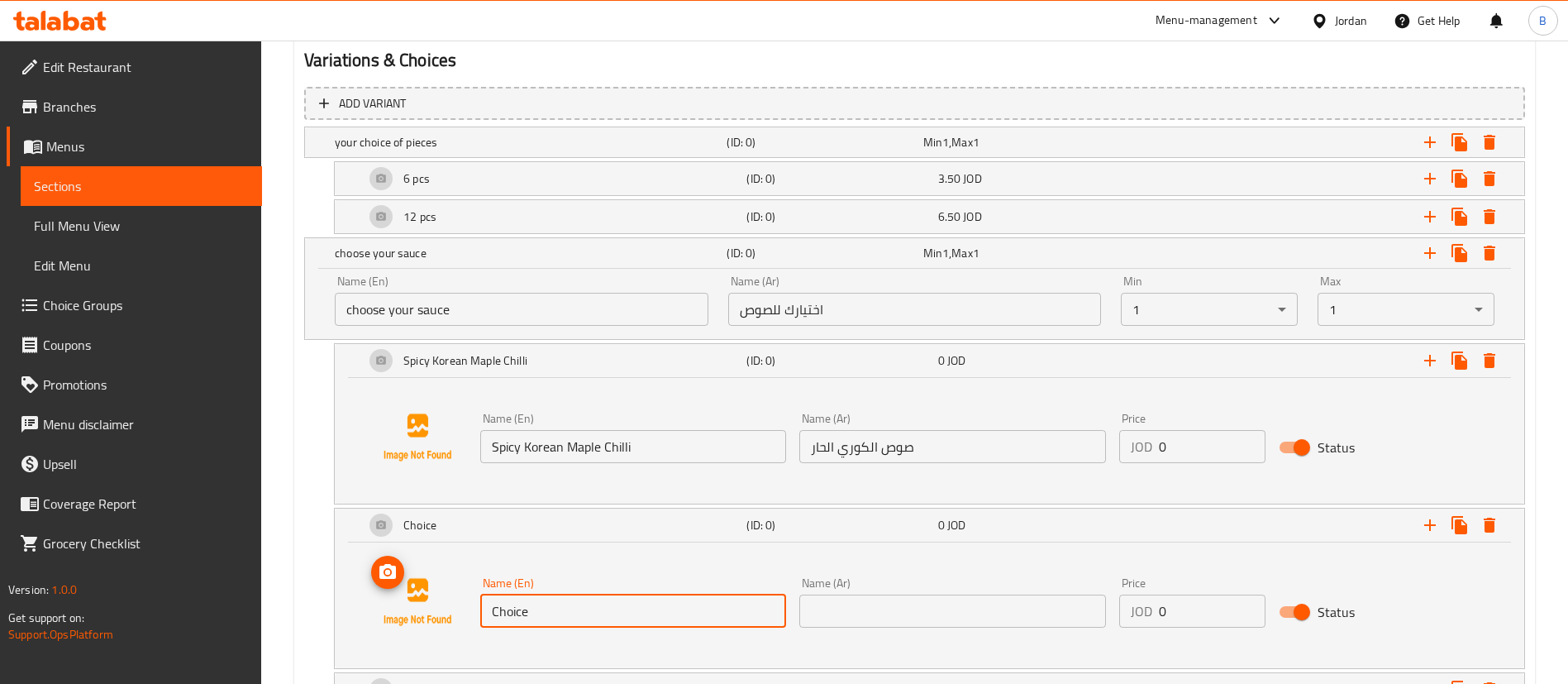
drag, startPoint x: 684, startPoint y: 605, endPoint x: 287, endPoint y: 577, distance: 398.0
paste input "Sticky Korean Garlic Soya"
type input "Sticky Korean Garlic Soya"
click at [930, 608] on input "text" at bounding box center [952, 611] width 306 height 33
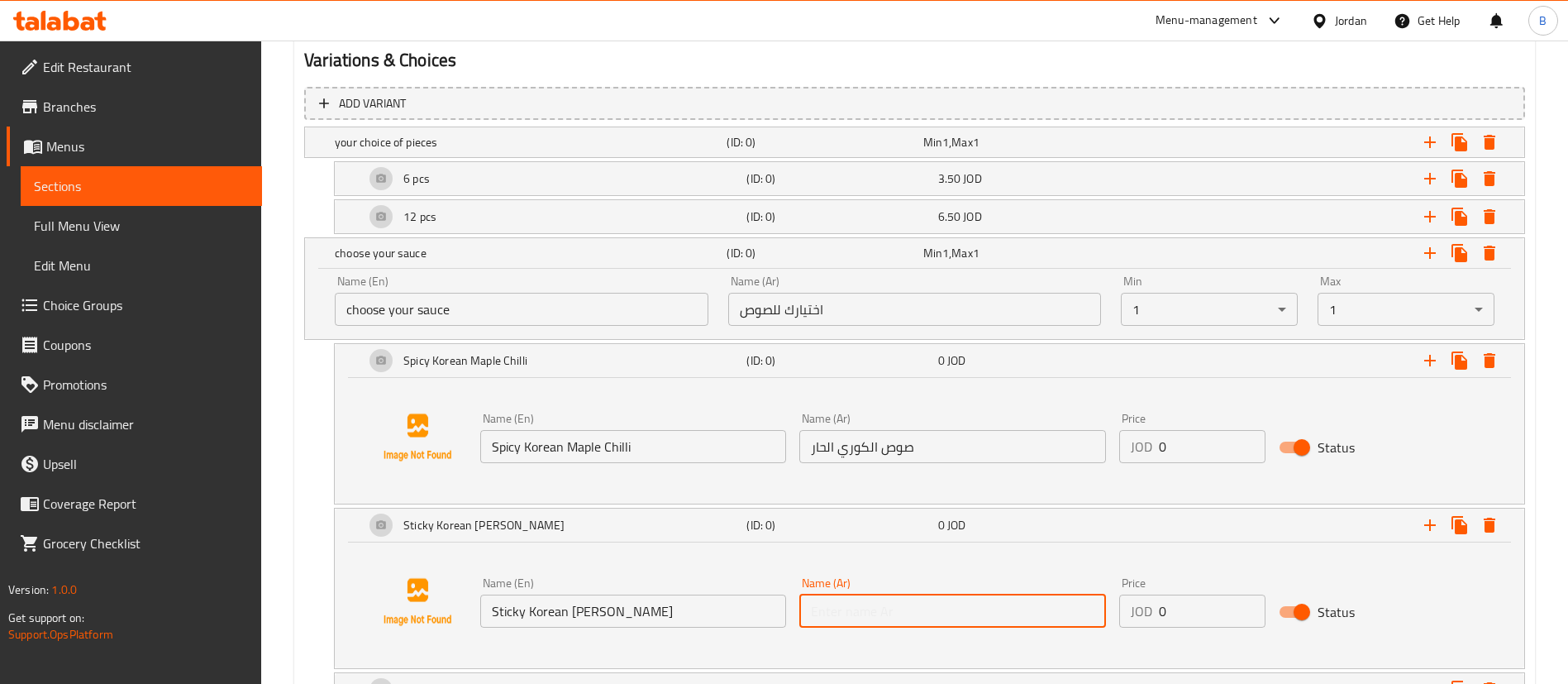
paste input "صلصة الصويا والثوم الكوري اللزج"
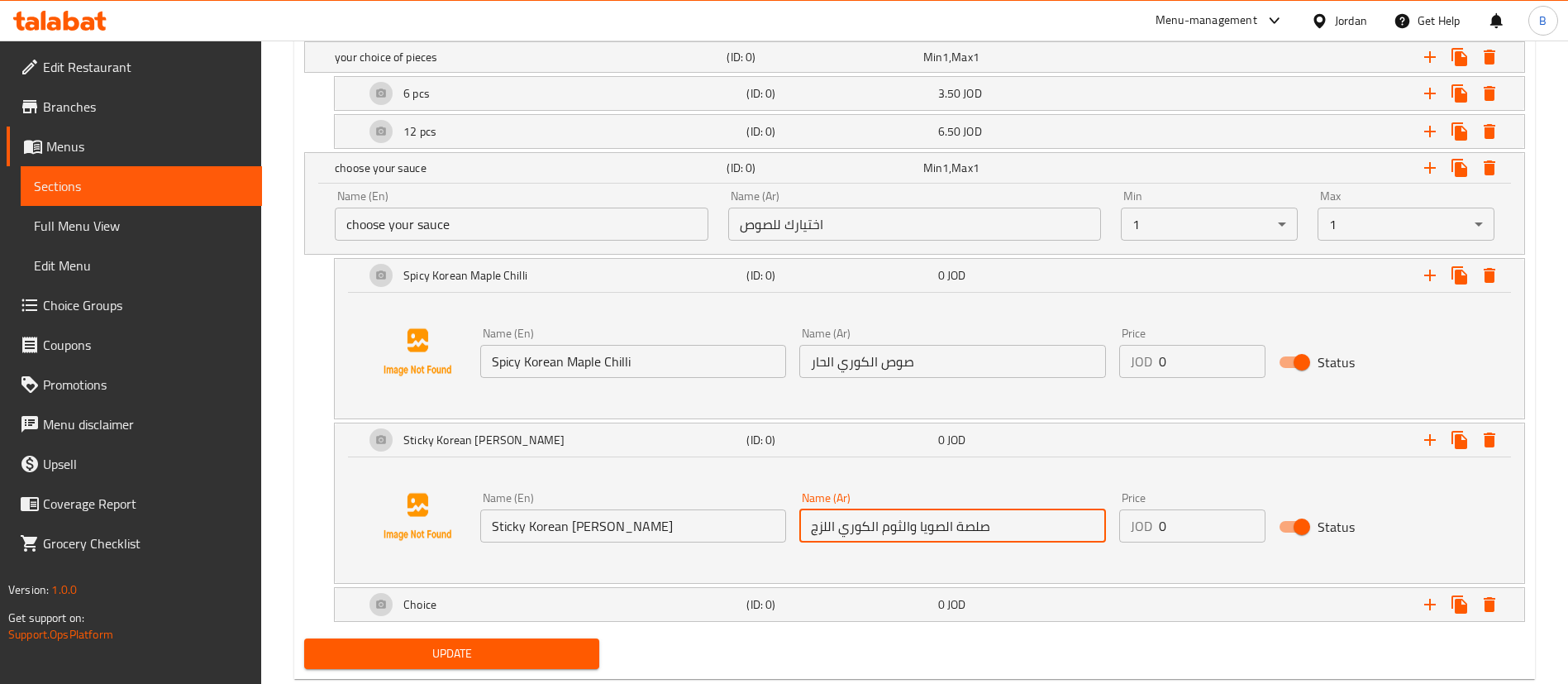
scroll to position [1036, 0]
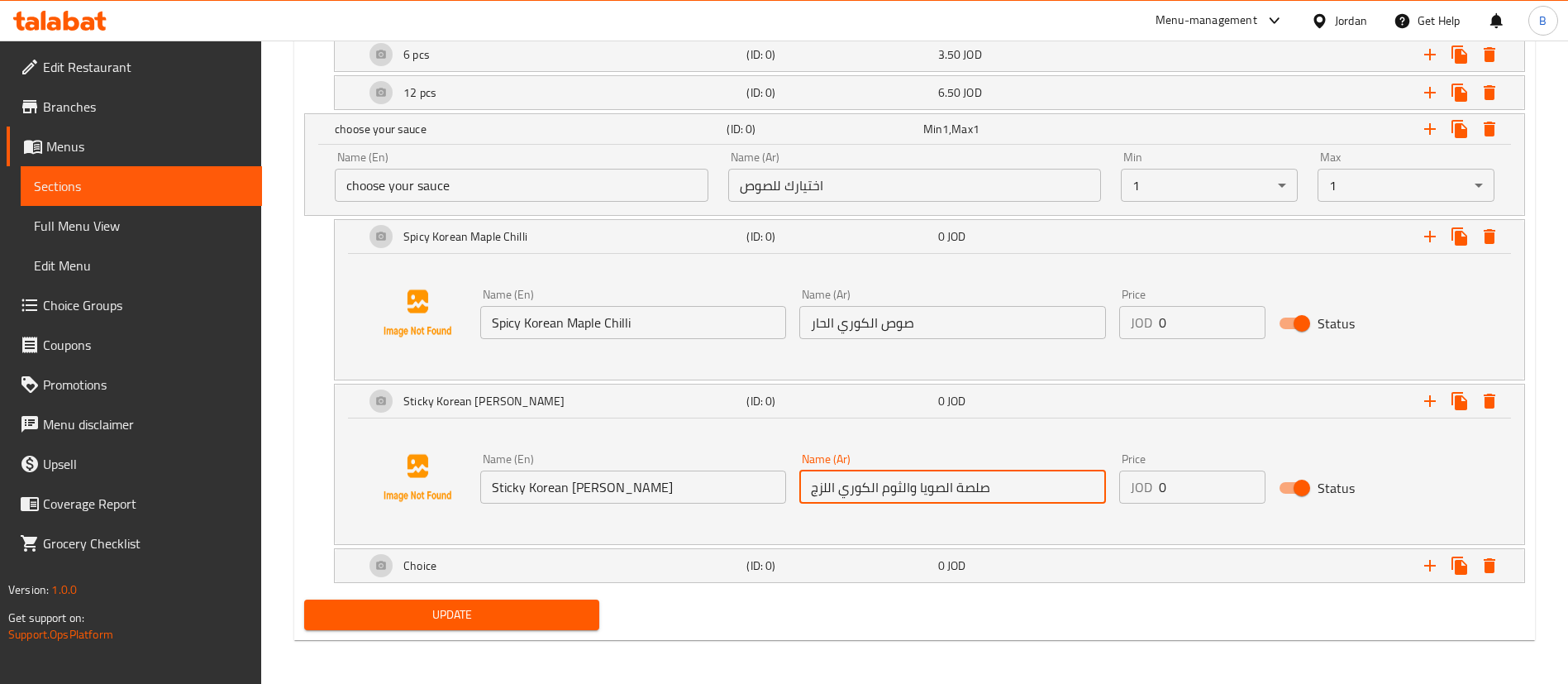
type input "صلصة الصويا والثوم الكوري اللزج"
click at [620, 30] on div "Choice" at bounding box center [527, 18] width 392 height 23
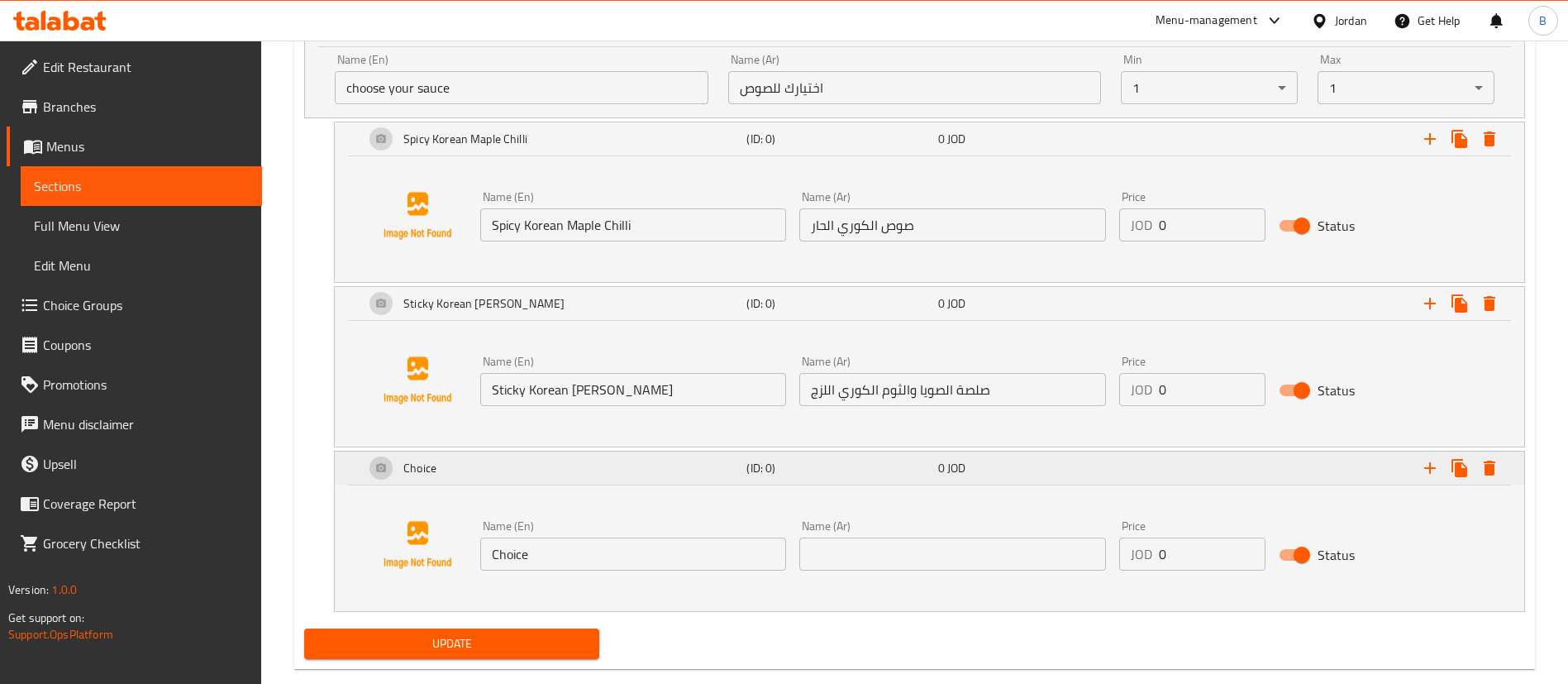
scroll to position [1158, 0]
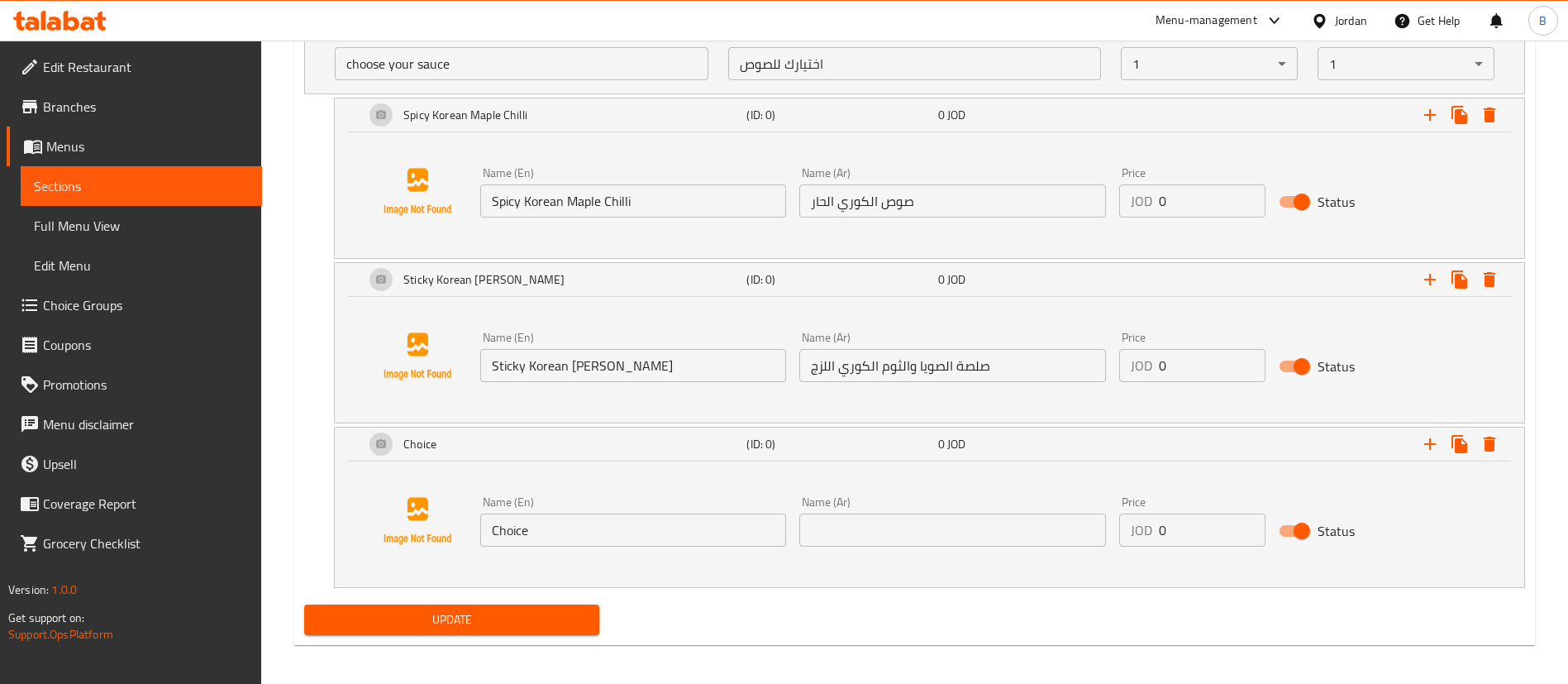
drag, startPoint x: 626, startPoint y: 528, endPoint x: 0, endPoint y: 426, distance: 634.3
paste input "Korean Chilli Cheese Sau"
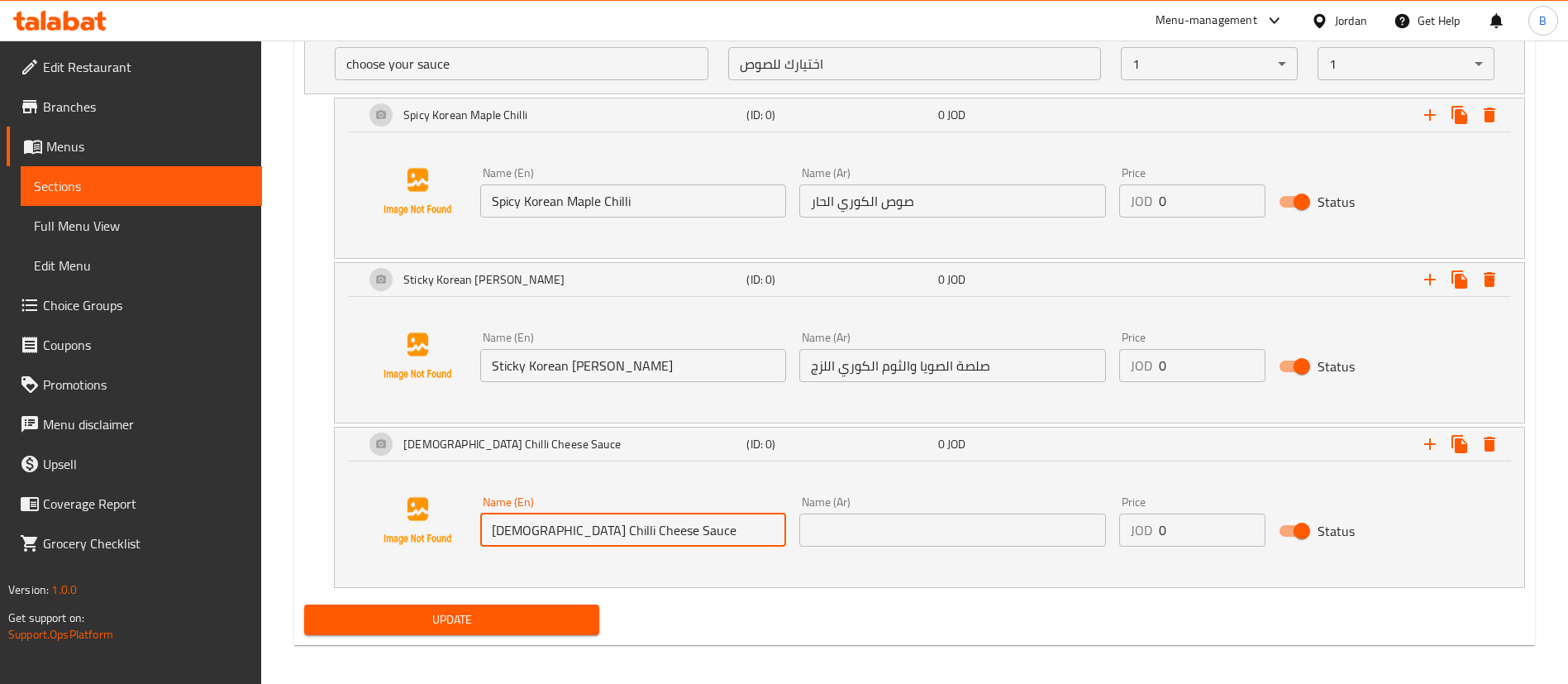
type input "Korean Chilli Cheese Sauce"
click at [974, 528] on input "text" at bounding box center [952, 530] width 306 height 33
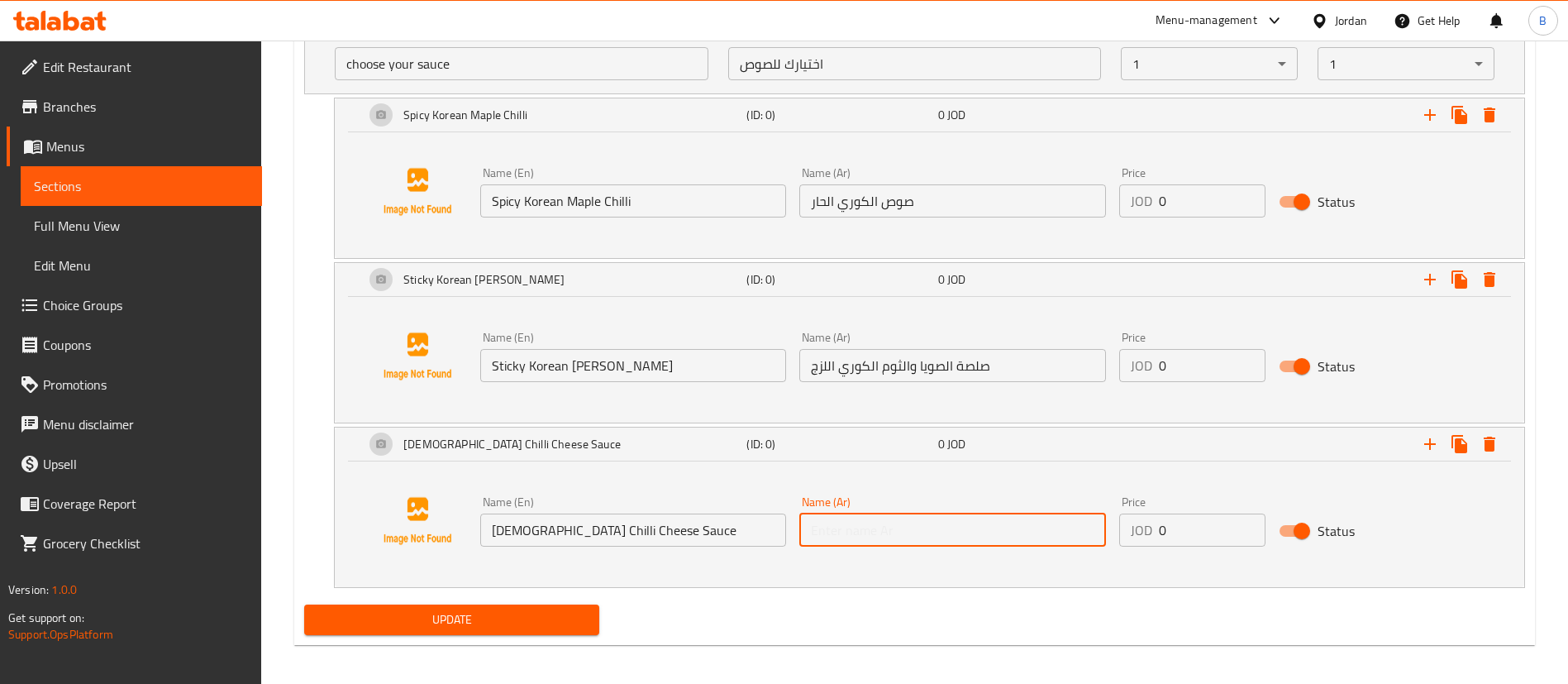
paste input "صلصة الجبن الكورية الحارة"
type input "صلصة الجبن الكورية الحارة"
click at [1249, 526] on input "1" at bounding box center [1212, 530] width 107 height 33
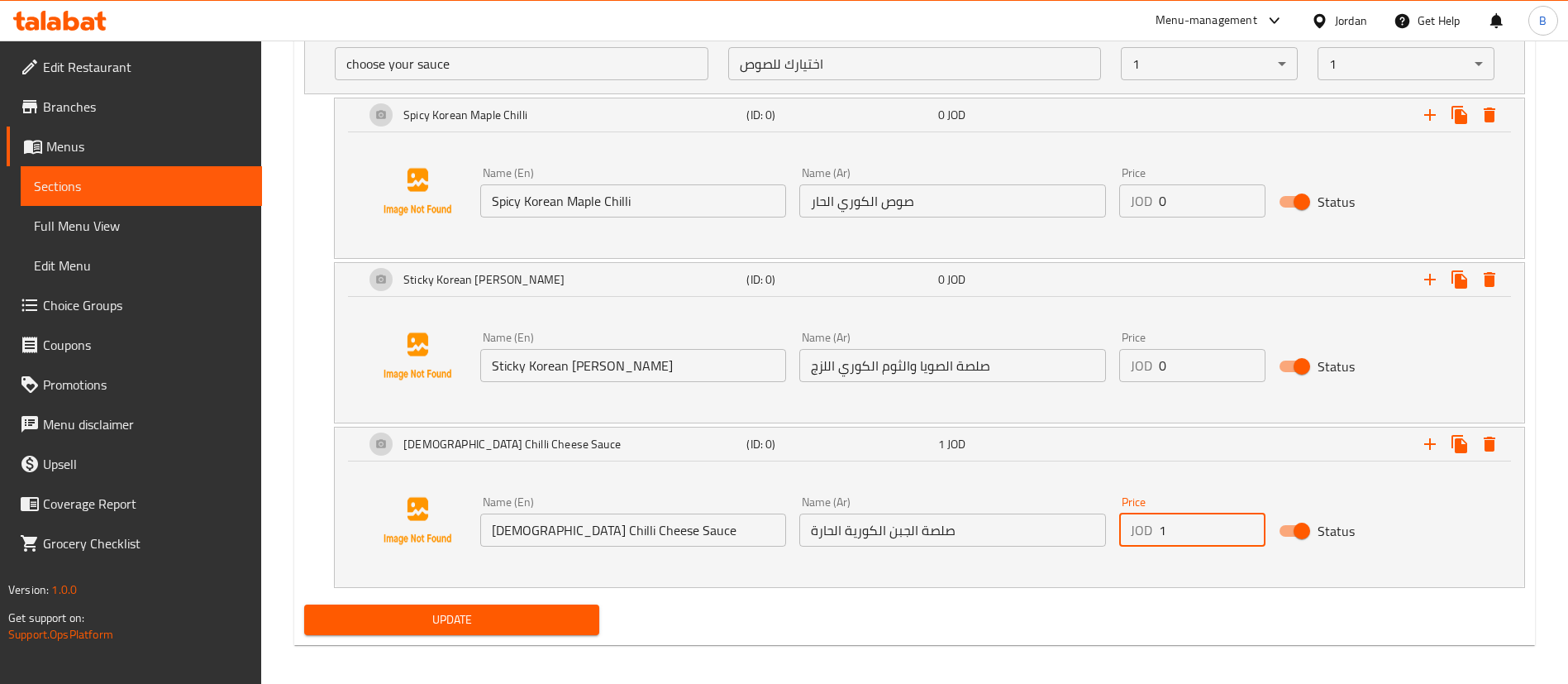
drag, startPoint x: 1208, startPoint y: 526, endPoint x: 788, endPoint y: 555, distance: 421.0
click at [896, 532] on div "Name (En) Korean Chilli Cheese Sauce Name (En) Name (Ar) صلصة الجبن الكورية الح…" at bounding box center [952, 521] width 958 height 64
type input "0.50"
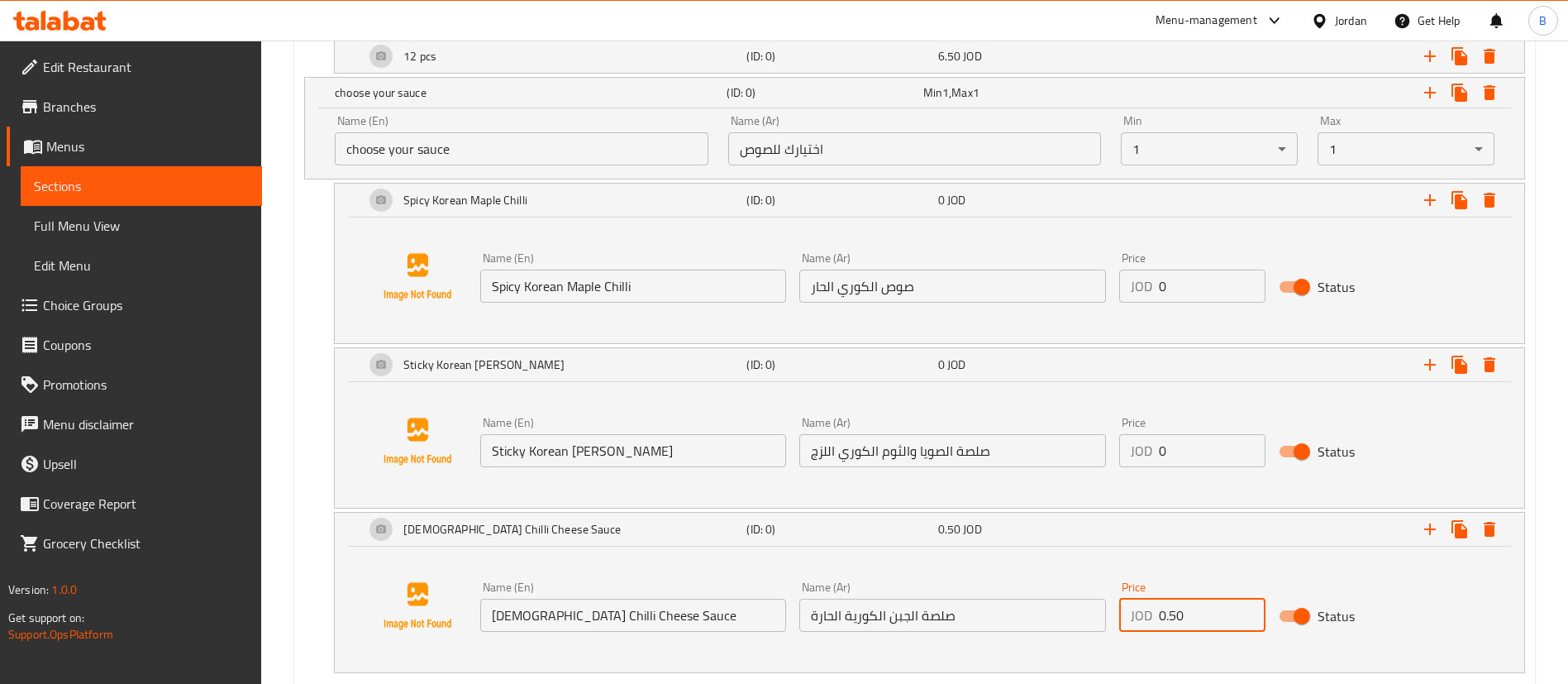
scroll to position [1034, 0]
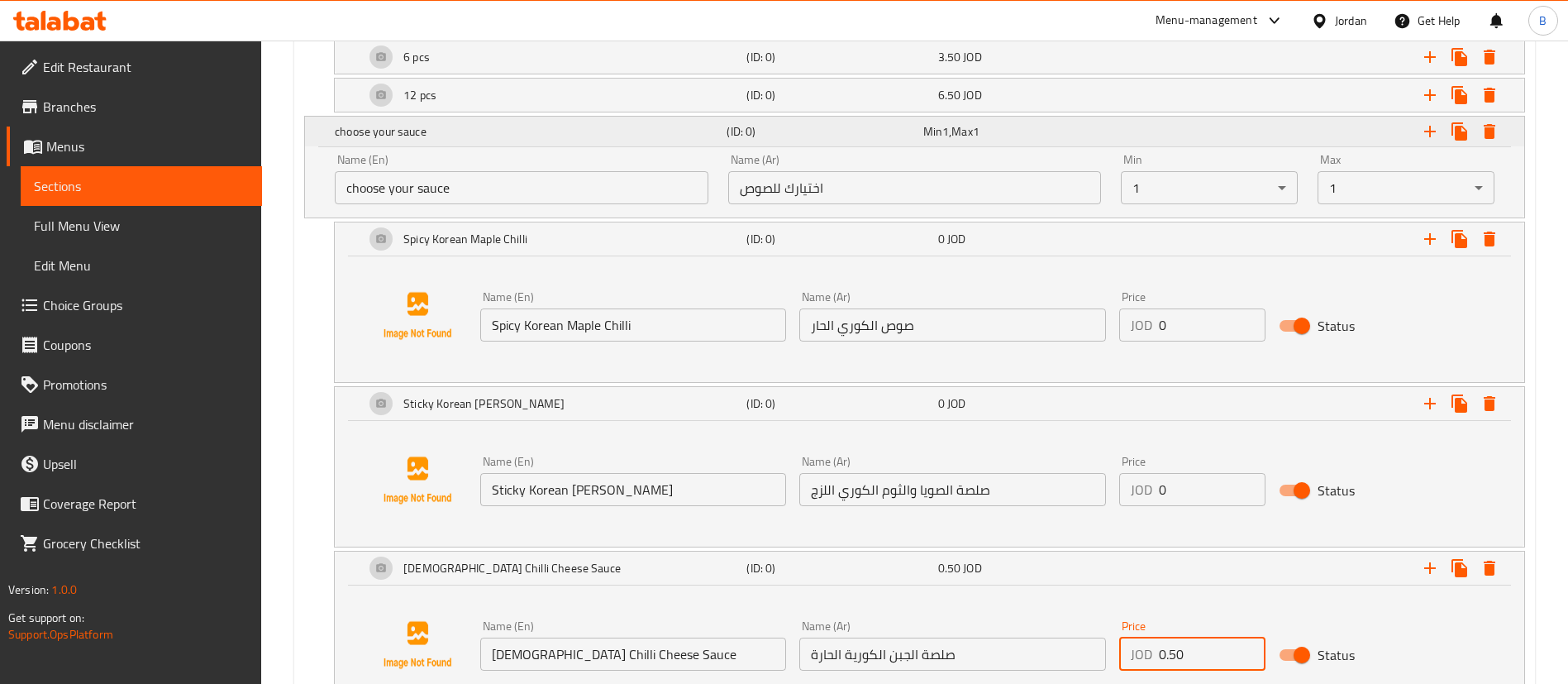
click at [1427, 129] on icon "Expand" at bounding box center [1429, 131] width 20 height 20
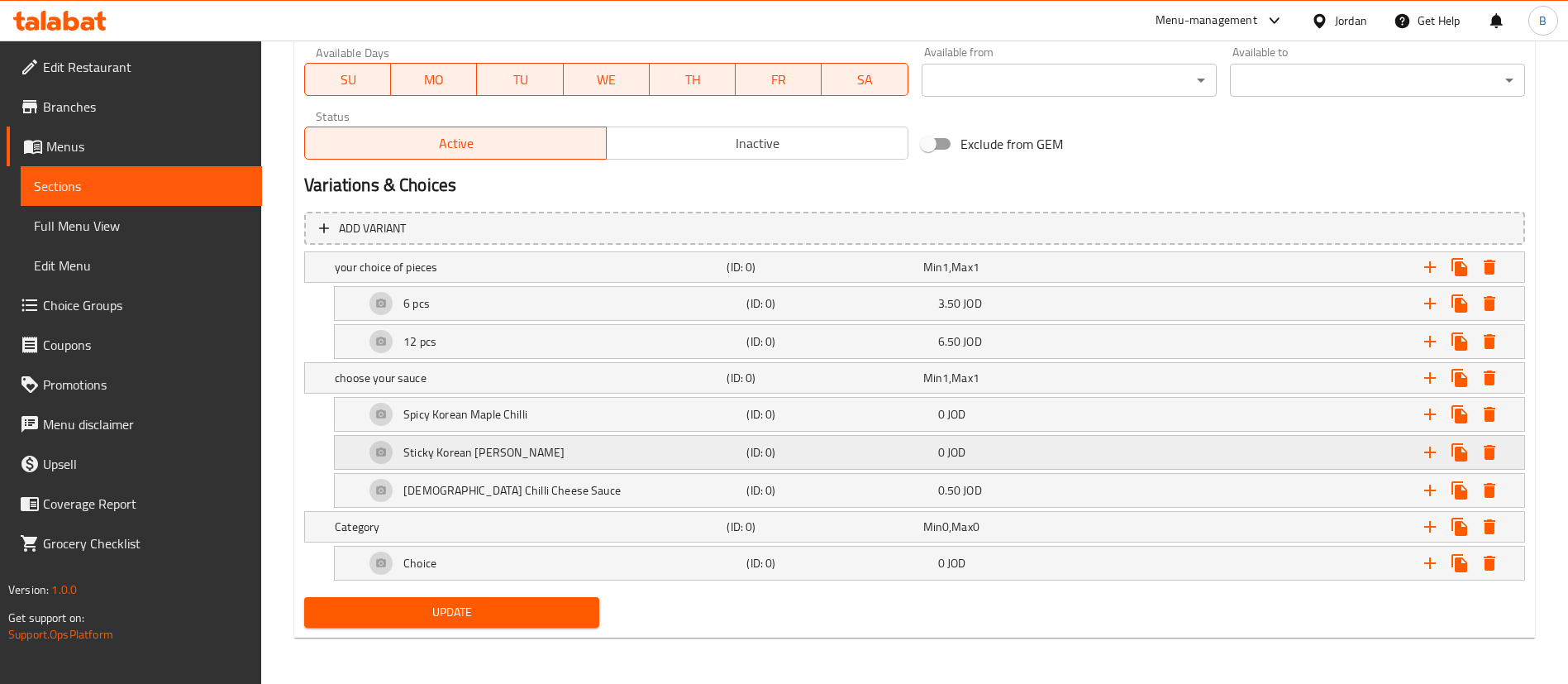
scroll to position [788, 0]
click at [434, 285] on div "Category (ID: 0) Min 0 , Max 0" at bounding box center [919, 266] width 1176 height 36
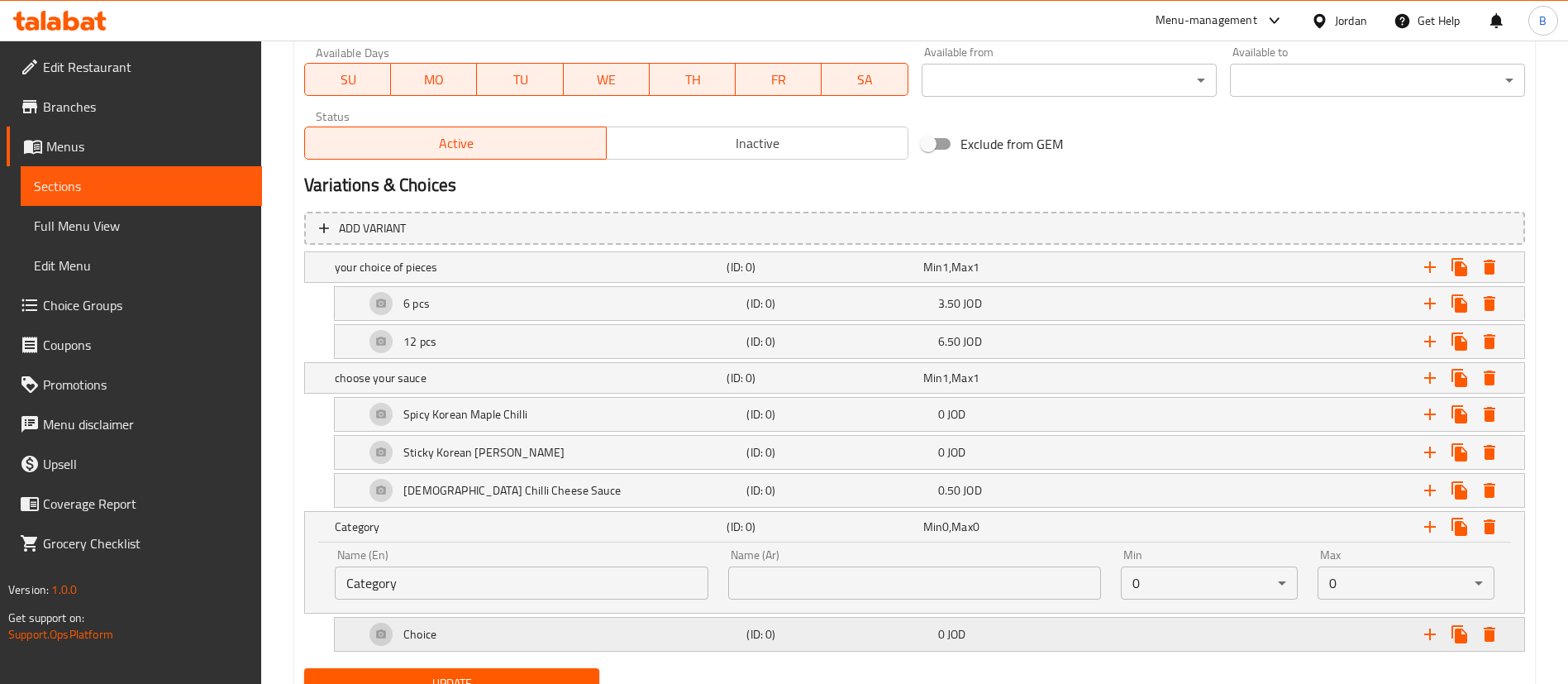
click at [515, 278] on div "Choice" at bounding box center [527, 266] width 392 height 23
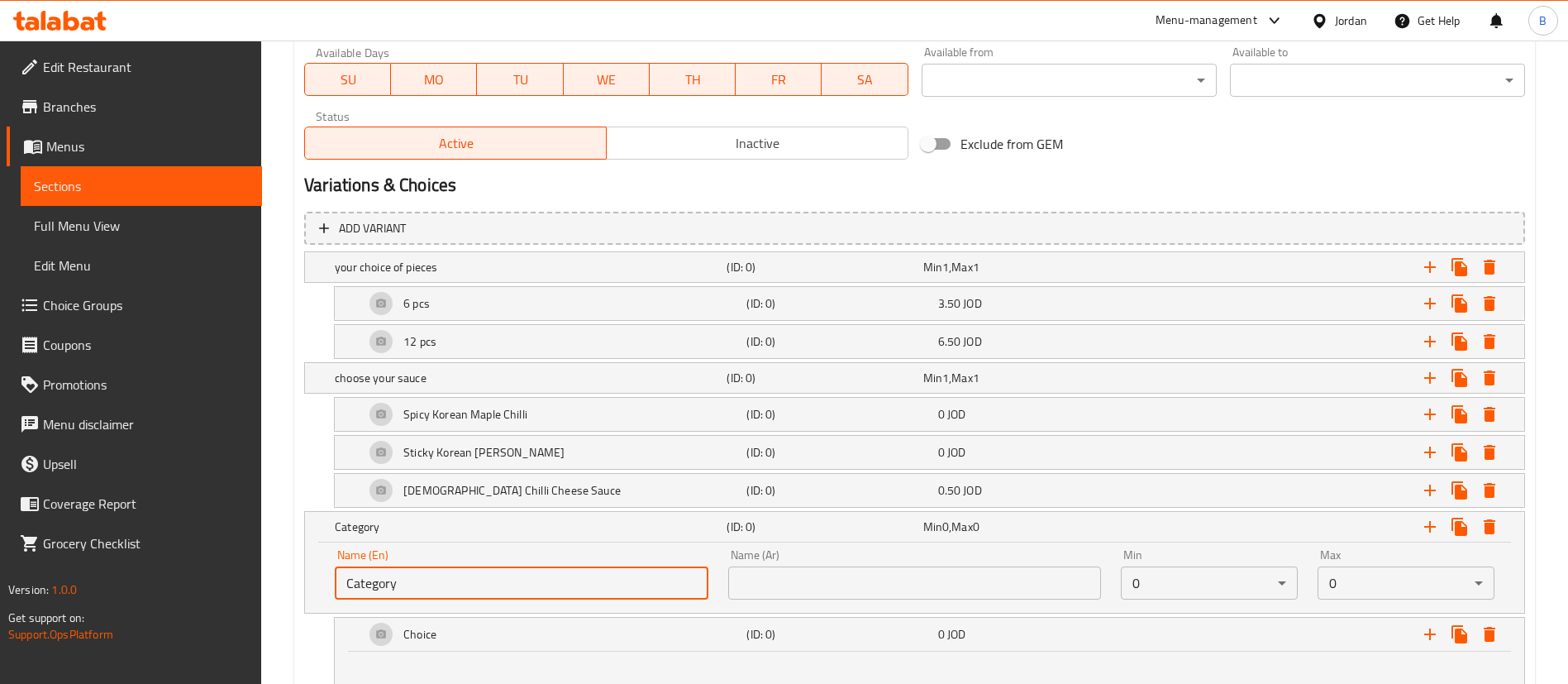
drag, startPoint x: 503, startPoint y: 593, endPoint x: 201, endPoint y: 591, distance: 302.0
click at [205, 591] on div "Edit Restaurant Branches Menus Sections Full Menu View Edit Menu Choice Groups …" at bounding box center [784, 67] width 1568 height 1629
type input "make it a meal"
click at [820, 585] on input "text" at bounding box center [915, 583] width 374 height 33
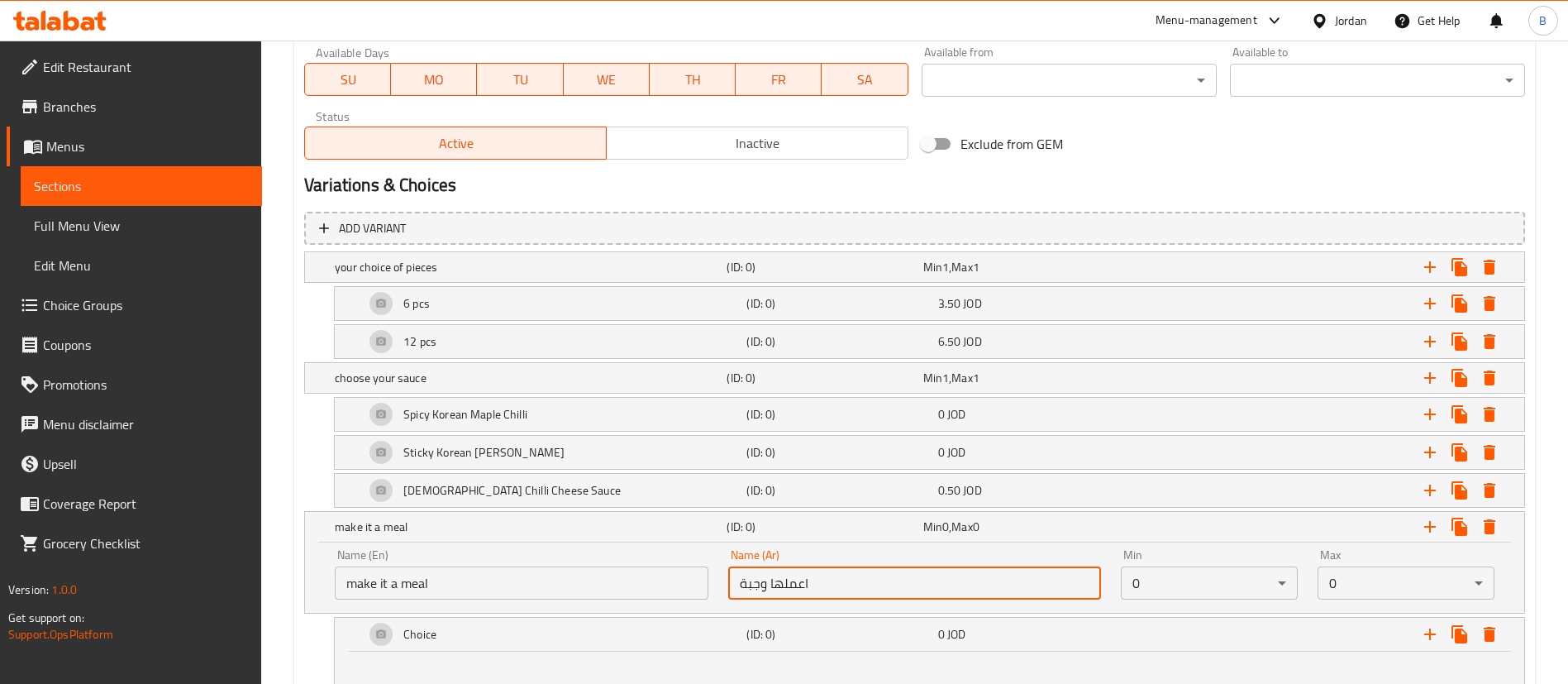
type input "اعملها وجبة"
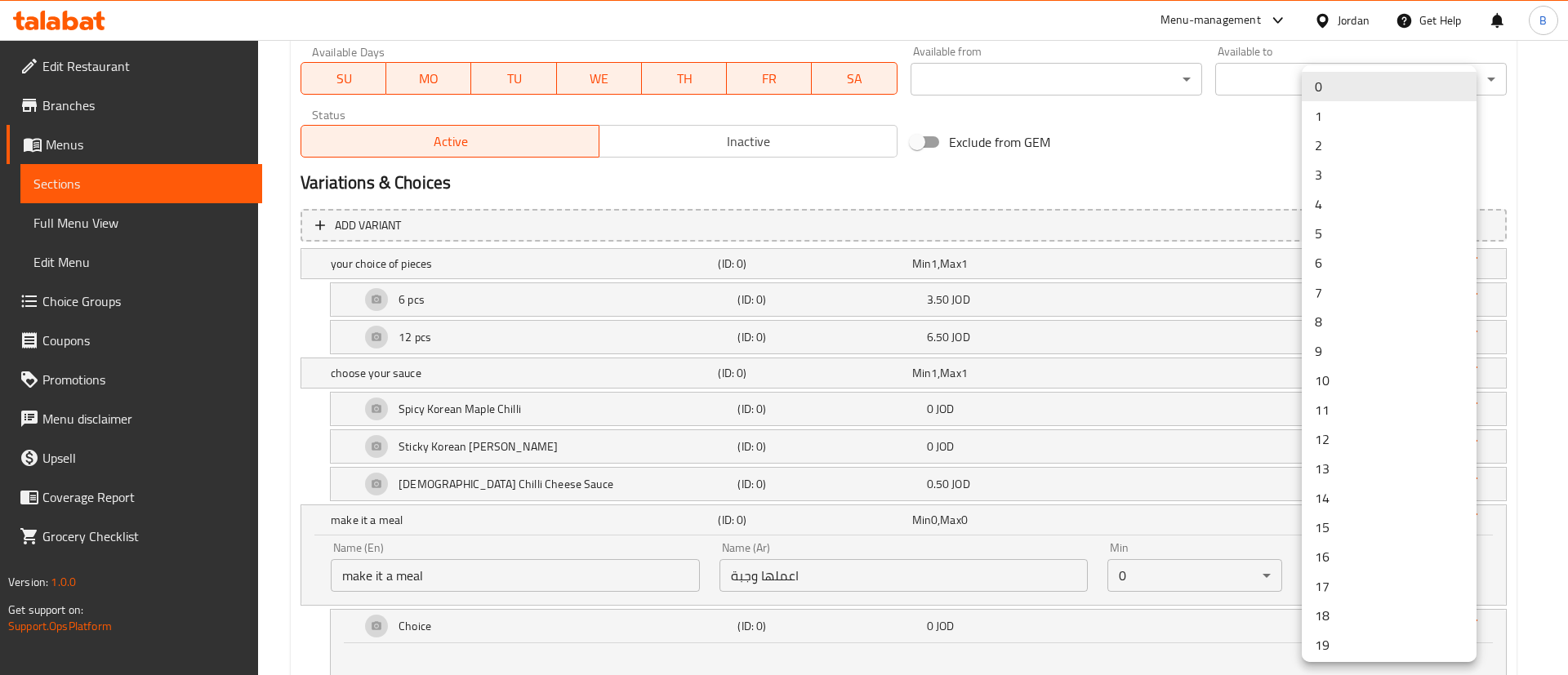
click at [1343, 119] on li "1" at bounding box center [1389, 116] width 175 height 29
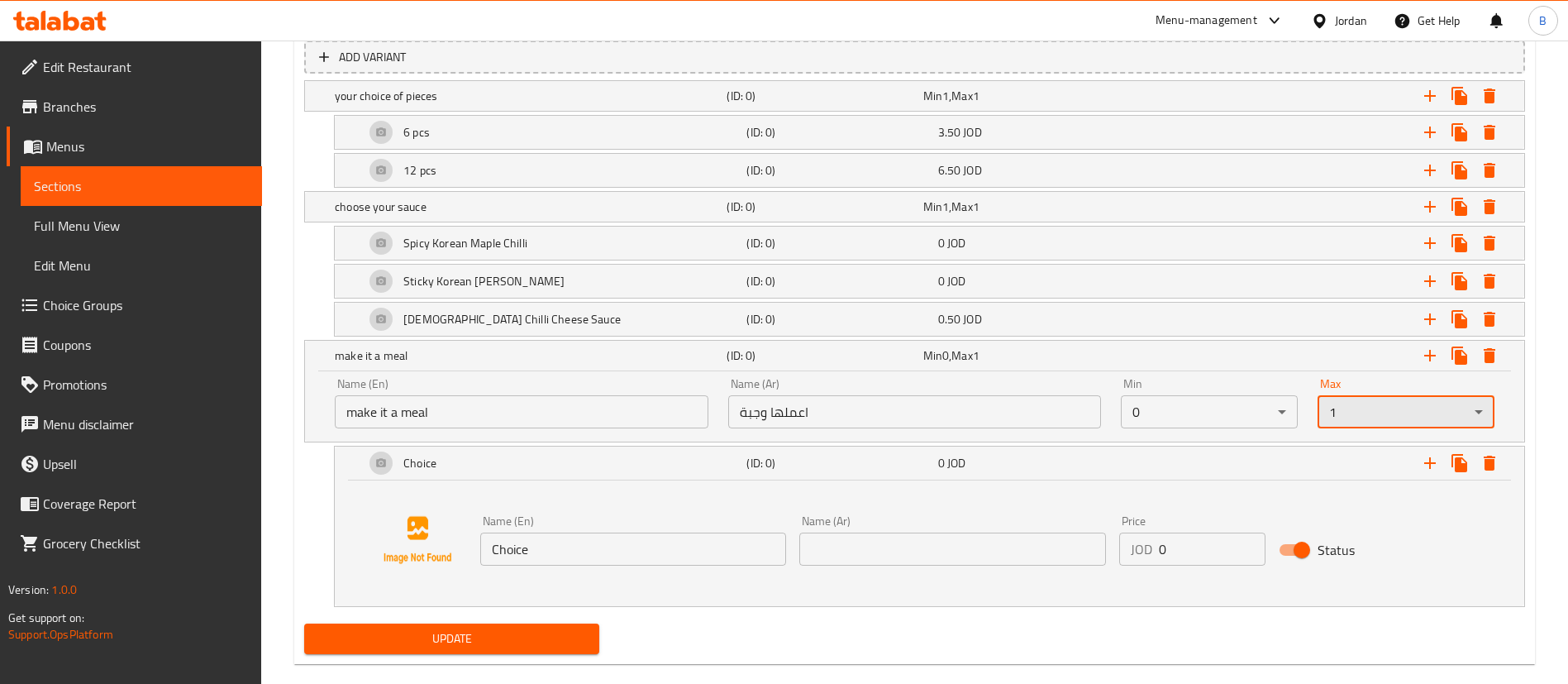
scroll to position [985, 0]
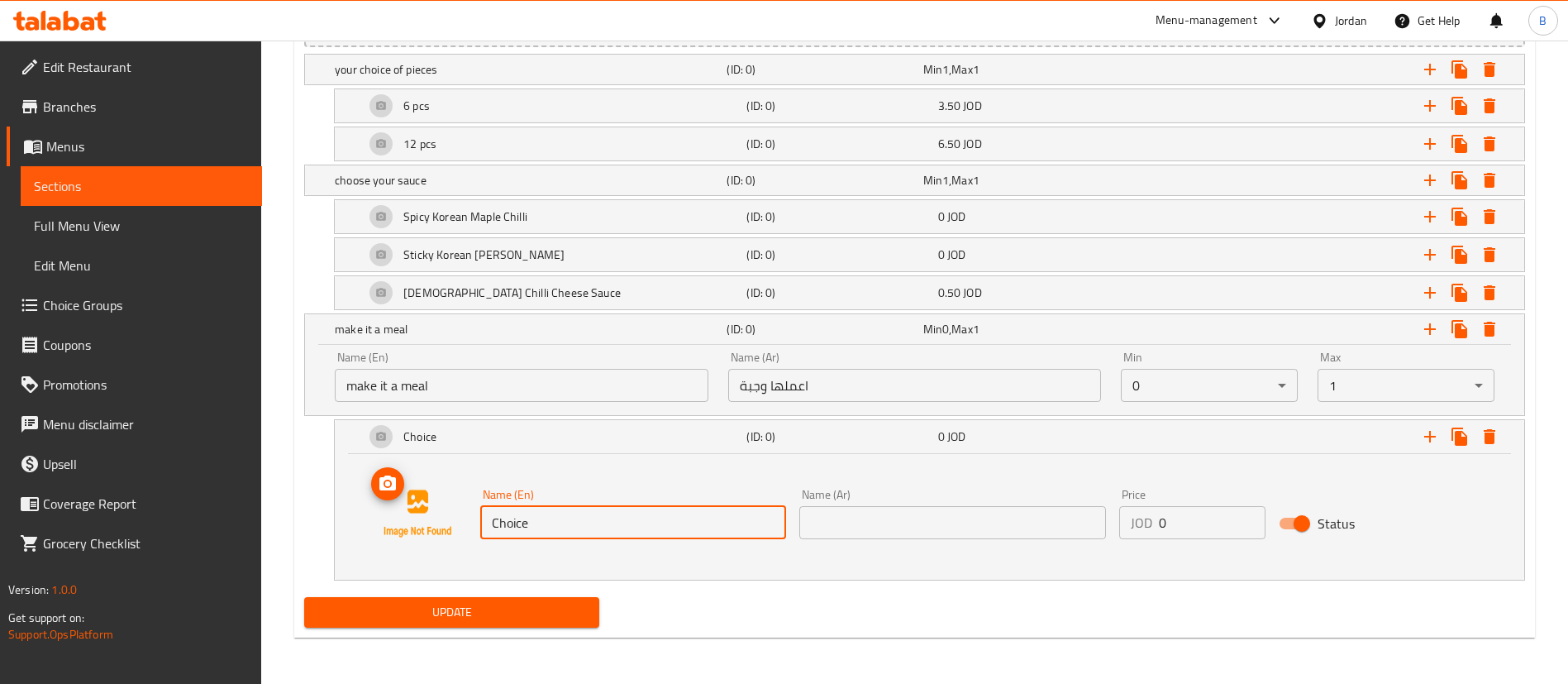
drag, startPoint x: 537, startPoint y: 522, endPoint x: 139, endPoint y: 516, distance: 398.0
paste input "Add fries and matrix cola"
type input "Add fries and matrix cola"
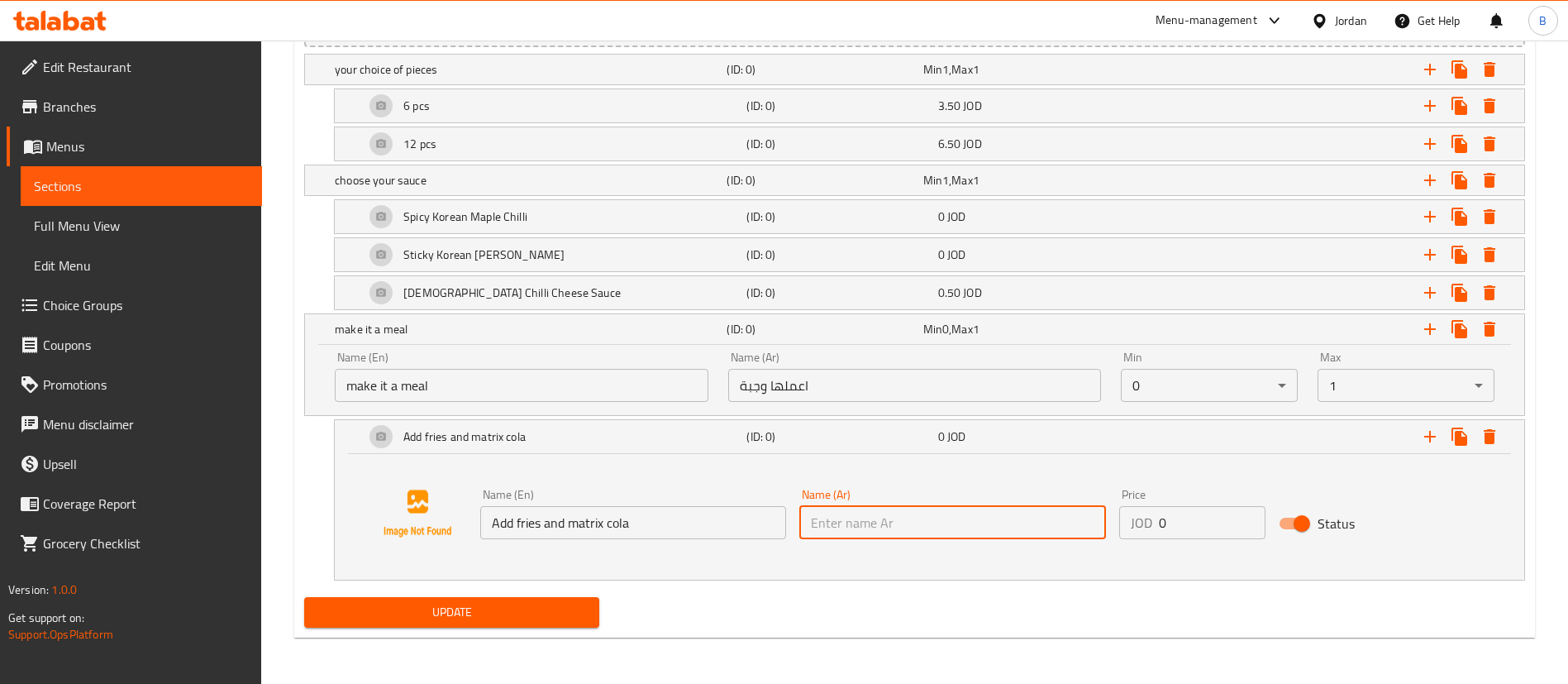
click at [1053, 506] on input "text" at bounding box center [952, 522] width 306 height 33
paste input "أضف البطاطس المقلية وكولا ماتريكس"
type input "أضف البطاطس المقلية وكولا ماتريكس"
drag, startPoint x: 1163, startPoint y: 516, endPoint x: 971, endPoint y: 513, distance: 192.0
click at [975, 513] on div "Name (En) Add fries and matrix cola Name (En) Name (Ar) أضف البطاطس المقلية وكو…" at bounding box center [952, 513] width 958 height 64
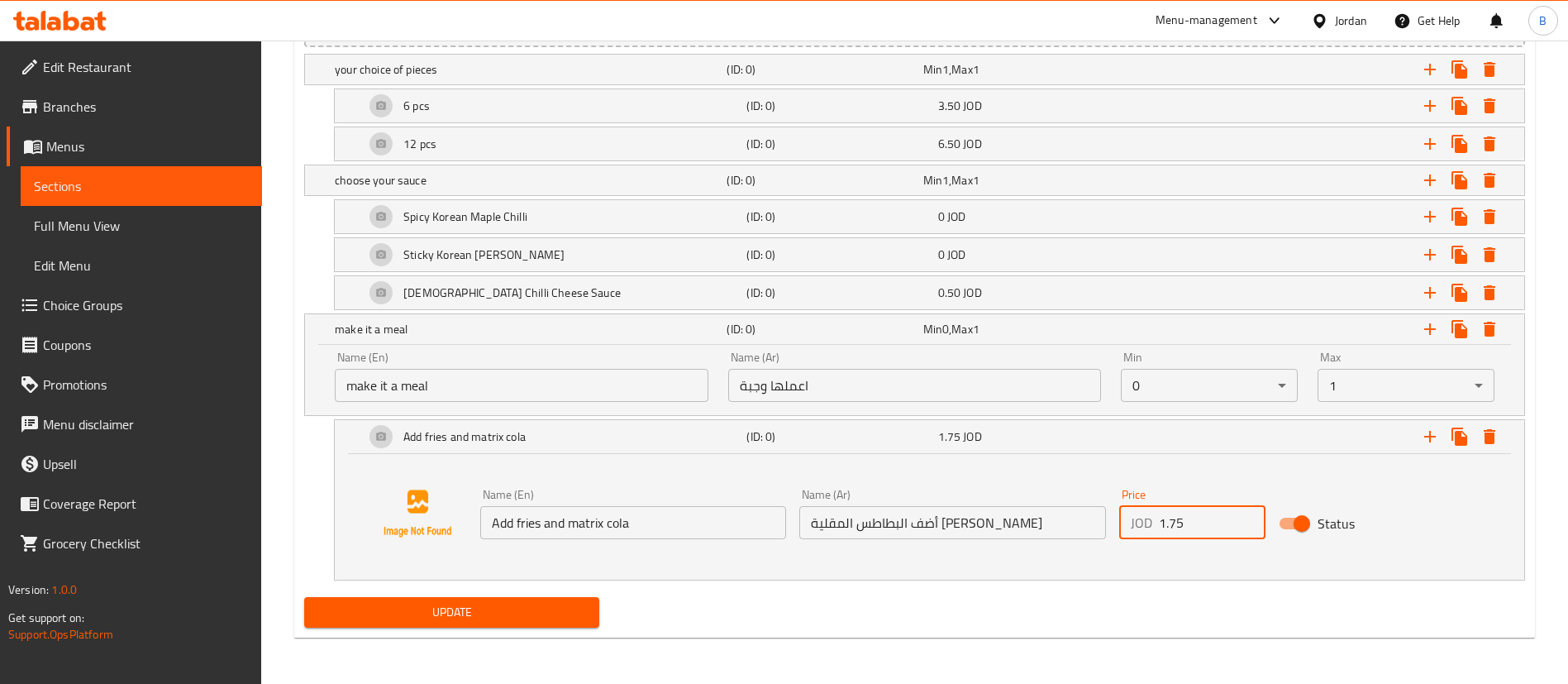
type input "1.75"
click at [1421, 433] on icon "Expand" at bounding box center [1429, 436] width 20 height 20
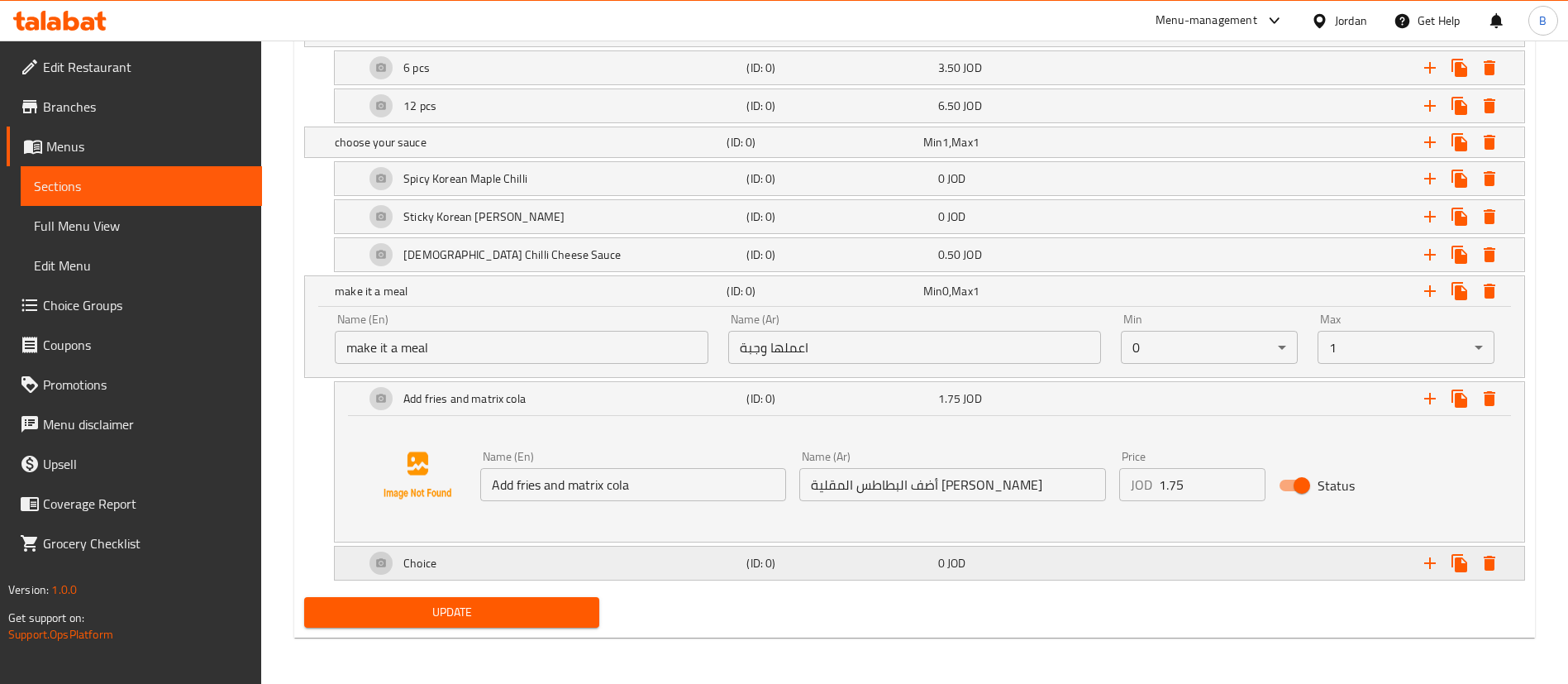
click at [484, 43] on div "Choice" at bounding box center [527, 31] width 392 height 23
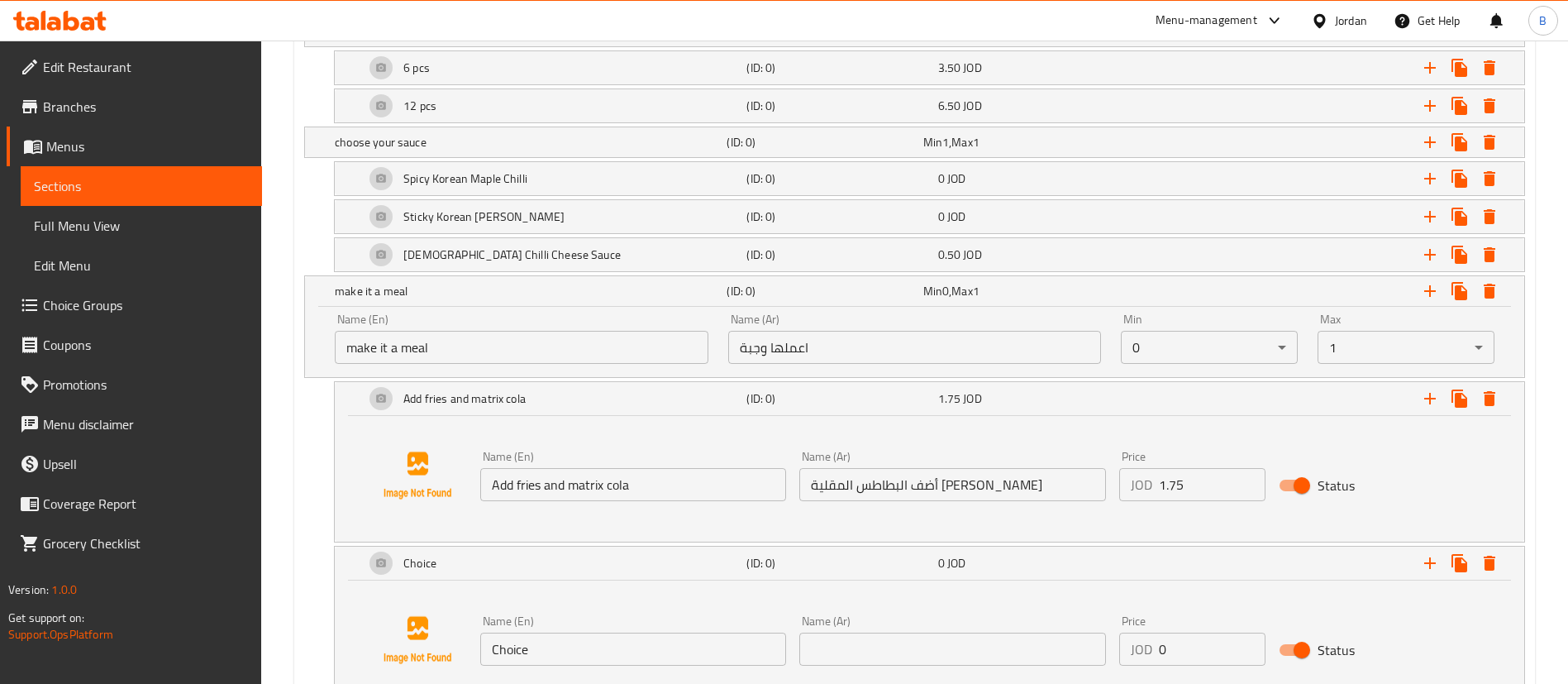
scroll to position [1147, 0]
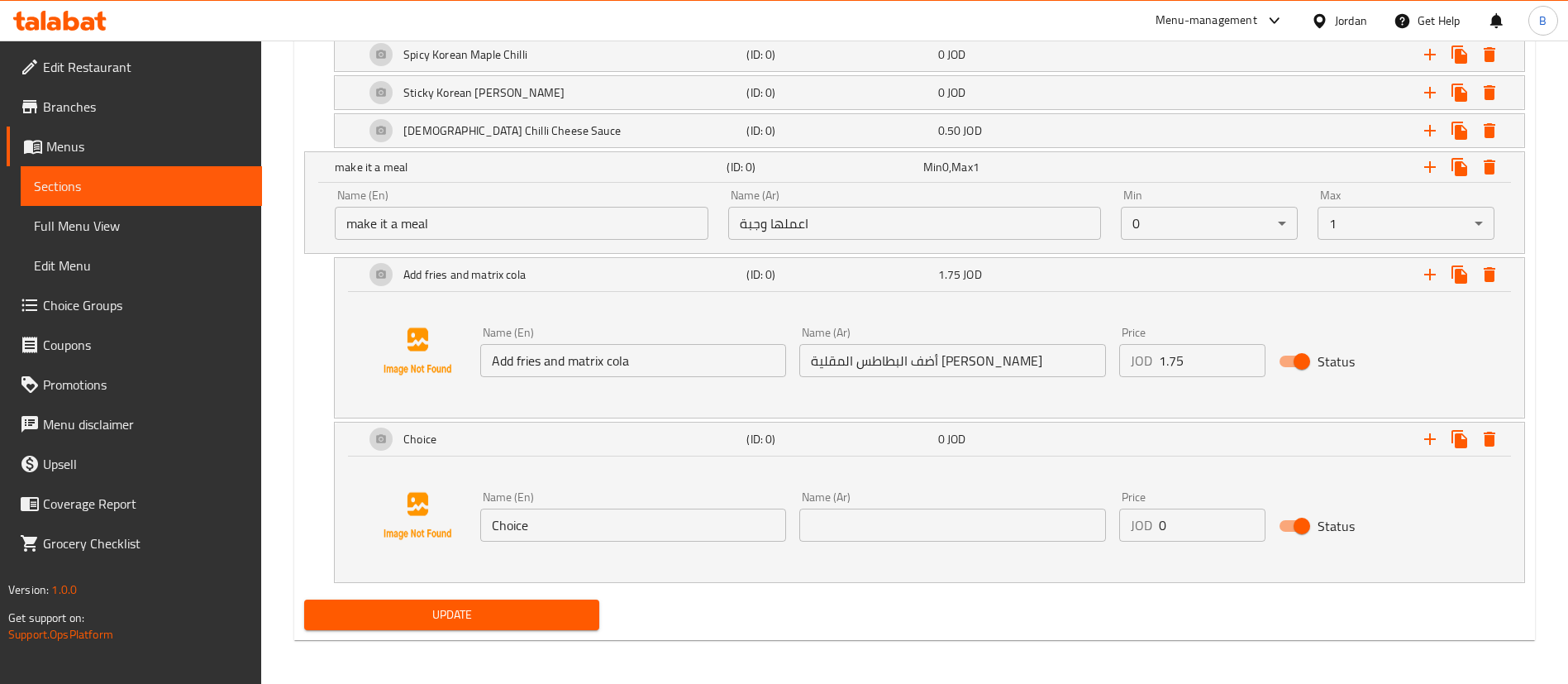
drag, startPoint x: 583, startPoint y: 545, endPoint x: 495, endPoint y: 534, distance: 88.7
click at [478, 534] on div "Name (En) Choice Name (En)" at bounding box center [633, 516] width 319 height 64
click at [545, 530] on input "Choice" at bounding box center [633, 524] width 306 height 33
paste input "add fries and matrix zero"
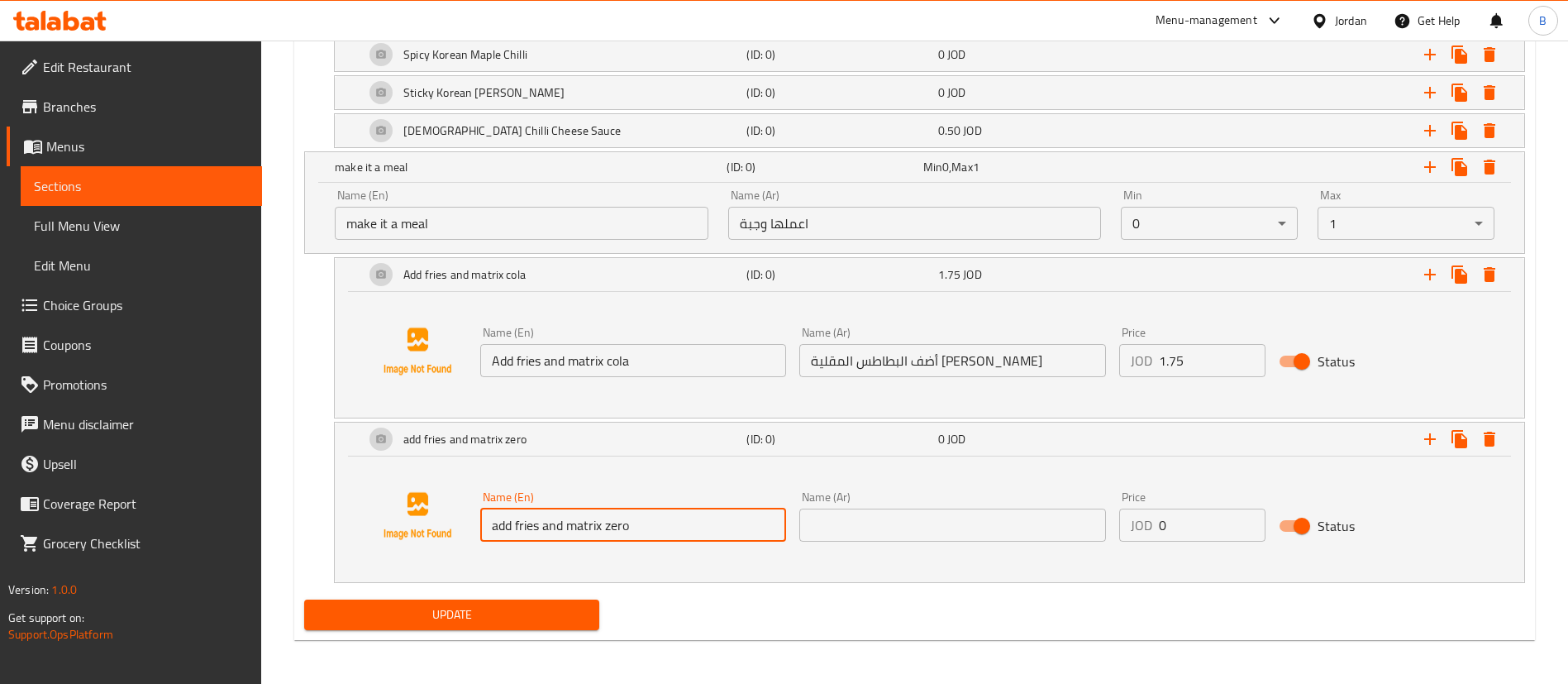
type input "add fries and matrix zero"
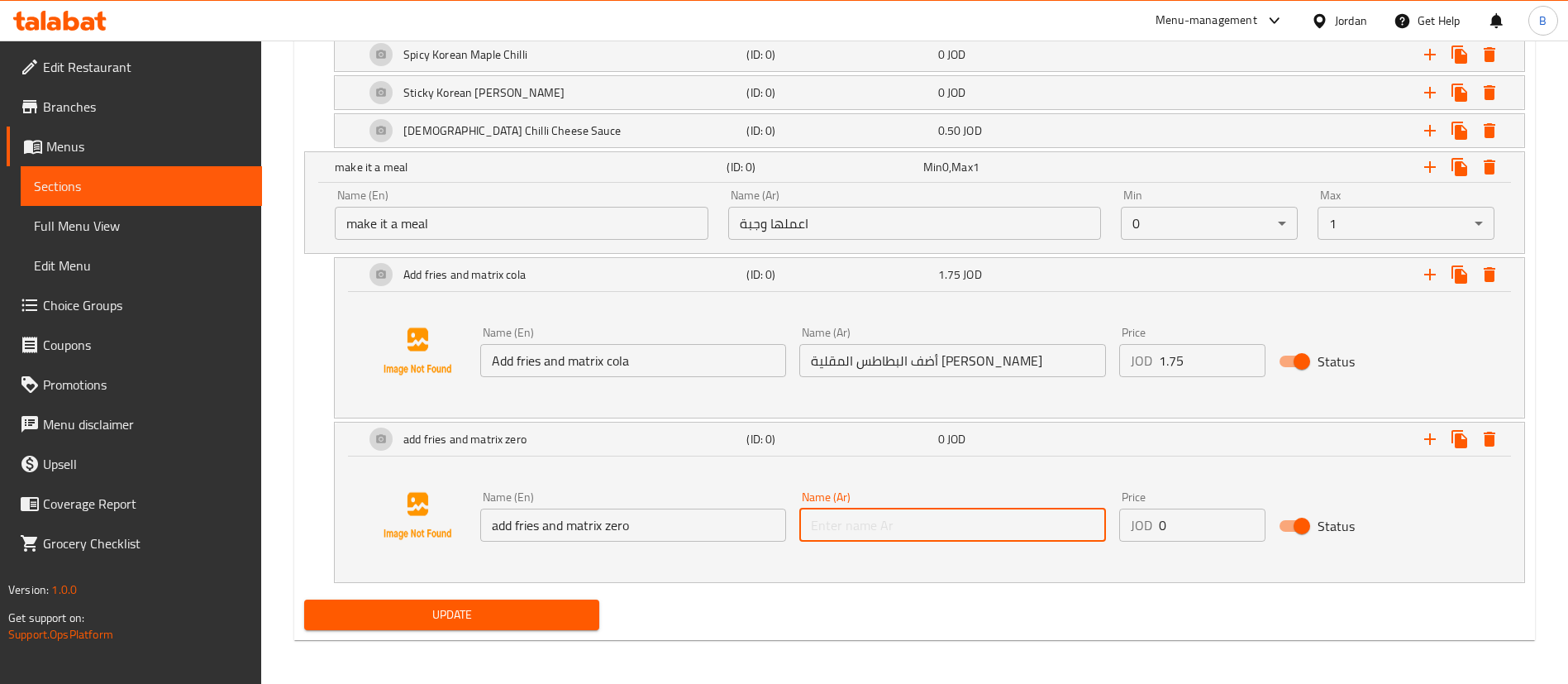
click at [904, 515] on input "text" at bounding box center [952, 524] width 306 height 33
paste input "أضف البطاطس المقلية ومصفوفة الصفر"
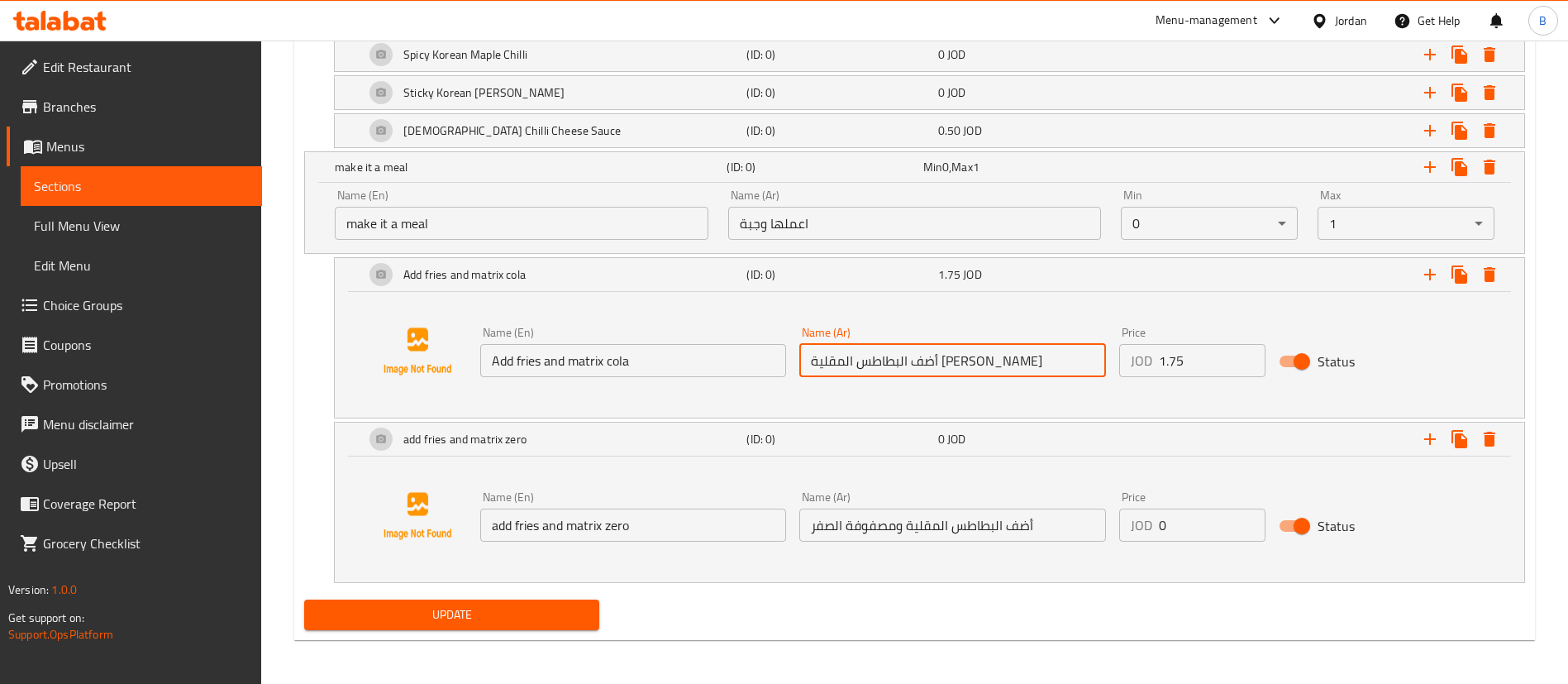
drag, startPoint x: 894, startPoint y: 359, endPoint x: 782, endPoint y: 357, distance: 112.0
click at [782, 357] on div "Name (En) Add fries and matrix cola Name (En) Name (Ar) أضف البطاطس المقلية وكو…" at bounding box center [952, 351] width 958 height 64
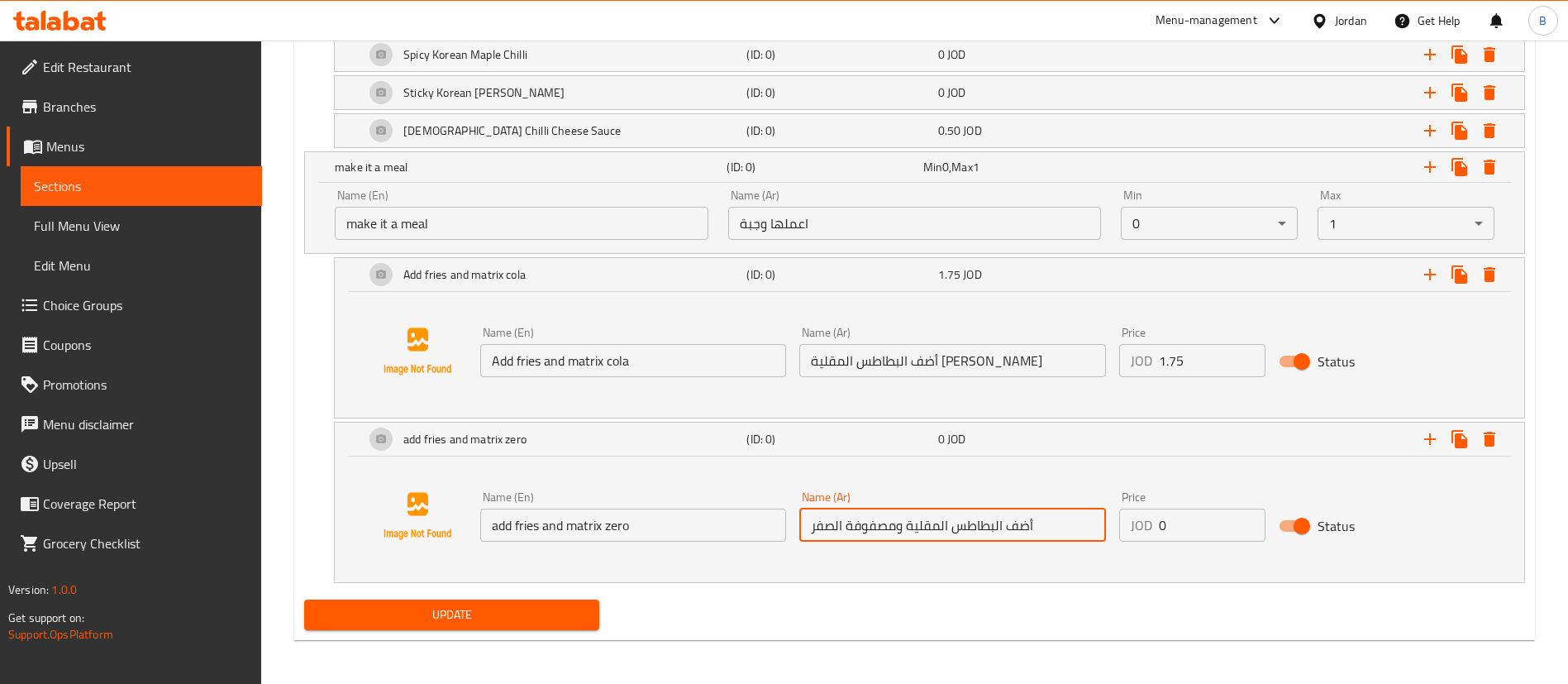
drag, startPoint x: 901, startPoint y: 523, endPoint x: 726, endPoint y: 524, distance: 175.0
click at [734, 523] on div "Name (En) add fries and matrix zero Name (En) Name (Ar) أضف البطاطس المقلية ومص…" at bounding box center [952, 516] width 958 height 64
paste input "ولا ماتريكس"
click at [860, 521] on input "أضف البطاطس المقلية وكولا ماتريكس" at bounding box center [952, 524] width 306 height 33
type input "أضف البطاطس المقلية وكولا زيرو ماتريكس"
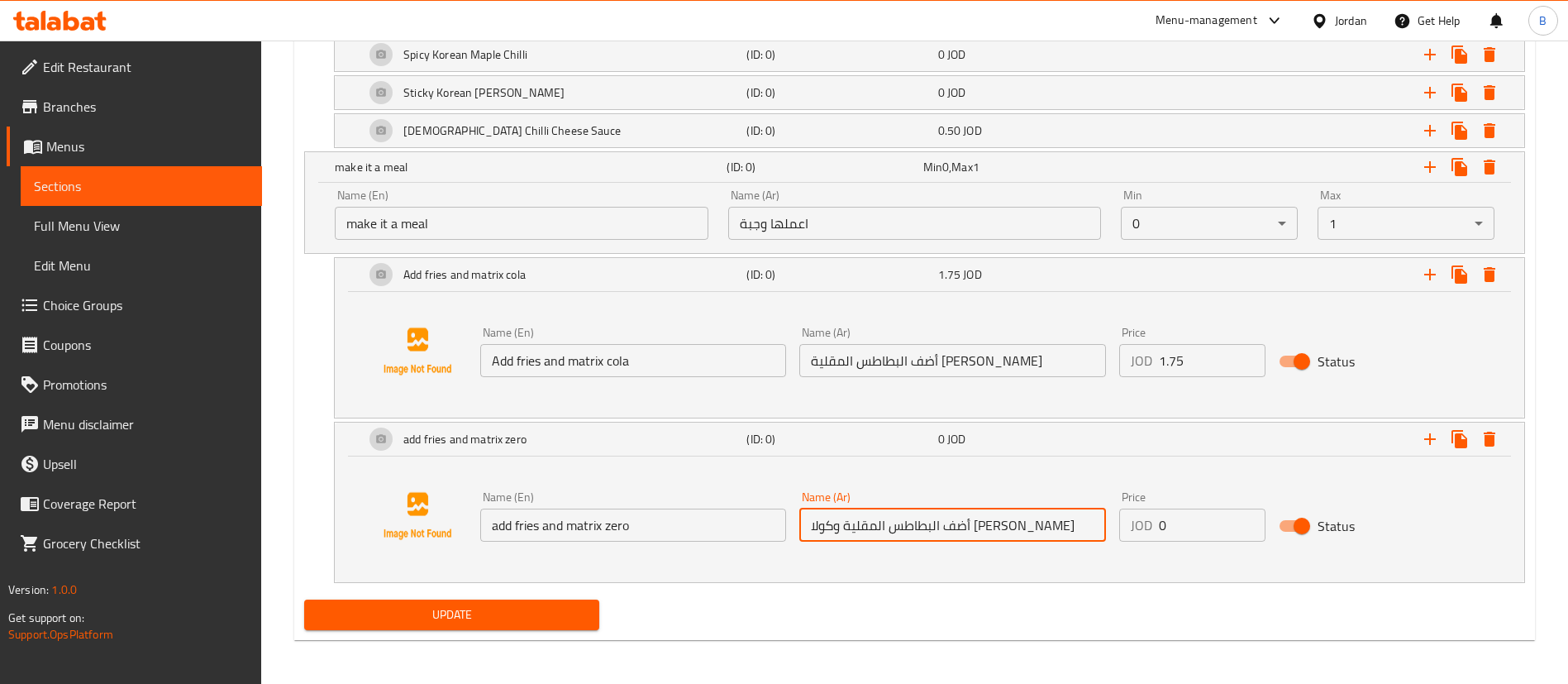
drag, startPoint x: 1208, startPoint y: 526, endPoint x: 749, endPoint y: 525, distance: 459.0
click at [799, 525] on div "Name (En) add fries and matrix zero Name (En) Name (Ar) أضف البطاطس المقلية وكو…" at bounding box center [952, 516] width 958 height 64
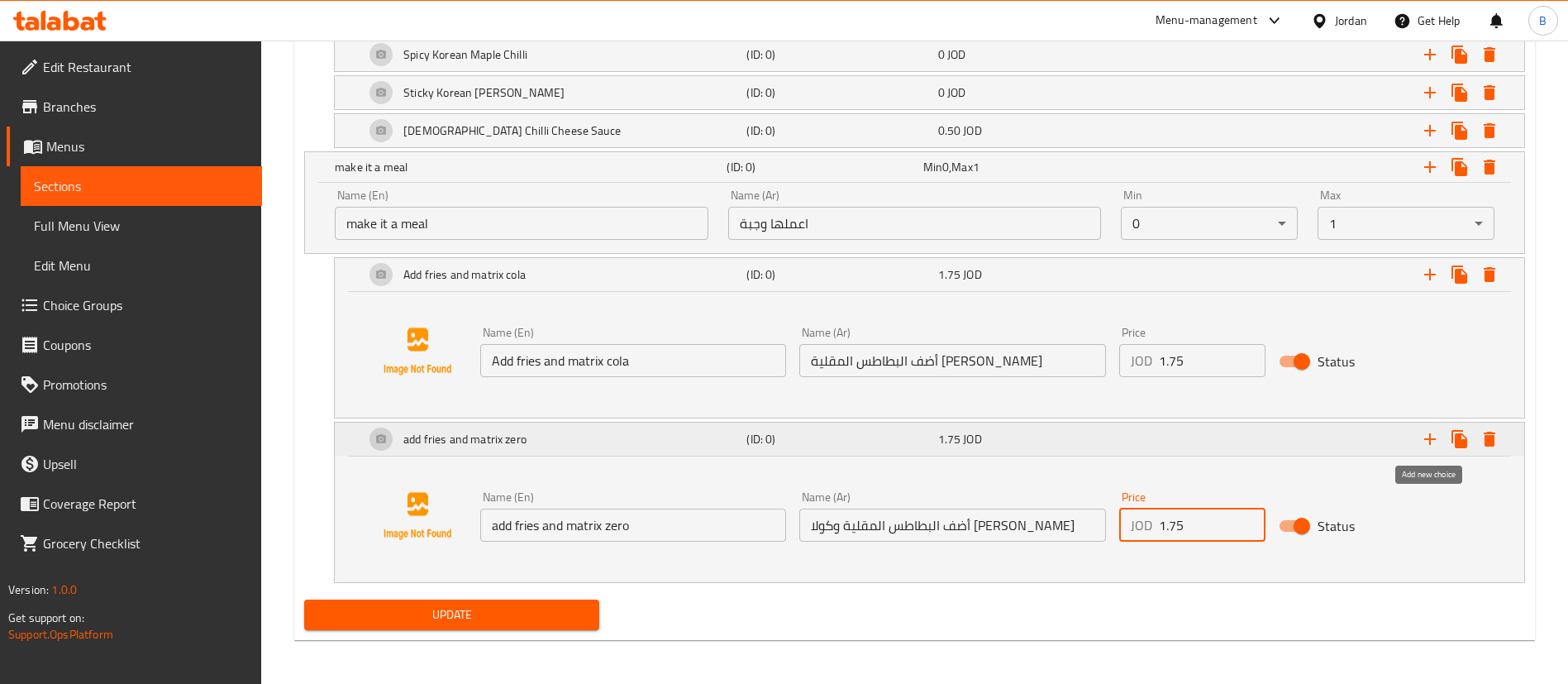
type input "1.75"
click at [1437, 440] on icon "Expand" at bounding box center [1429, 439] width 20 height 20
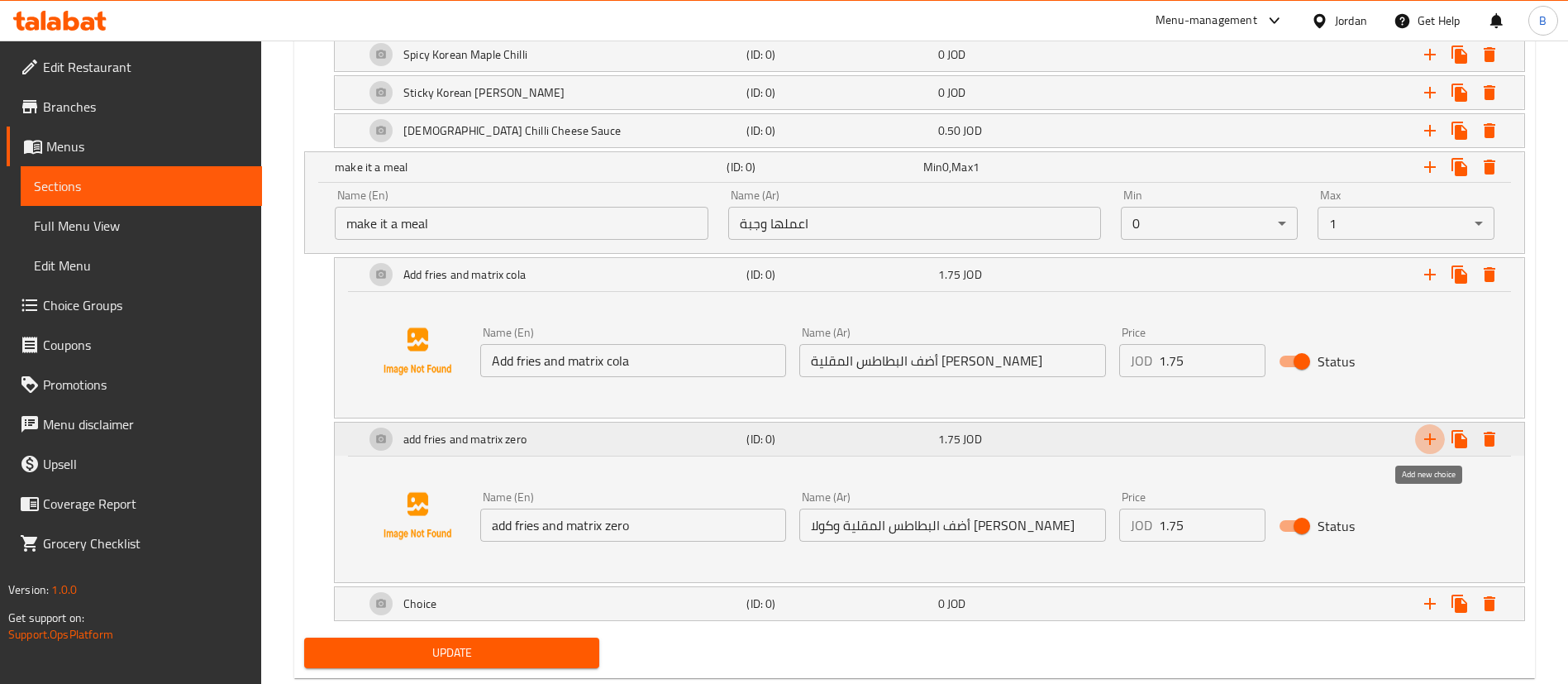
click at [1437, 440] on icon "Expand" at bounding box center [1429, 439] width 20 height 20
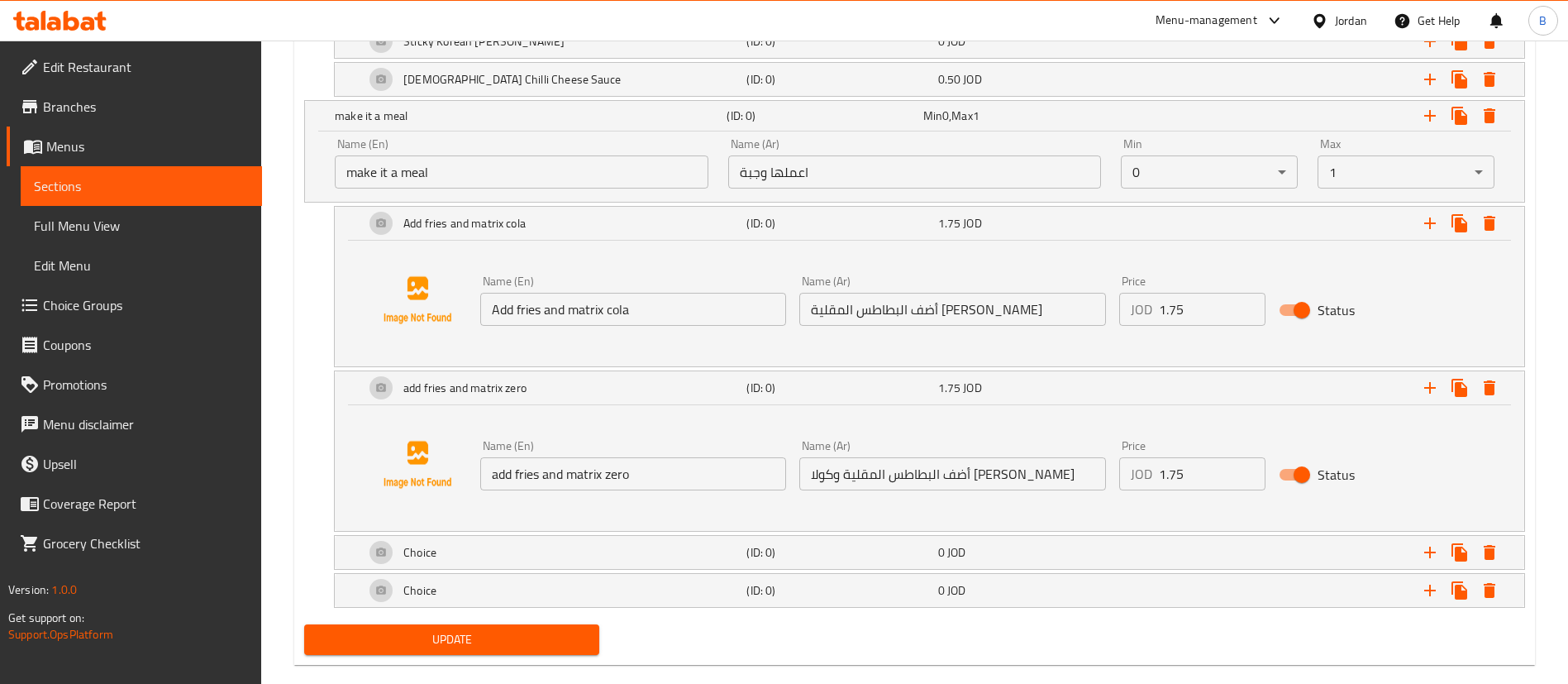
scroll to position [1225, 0]
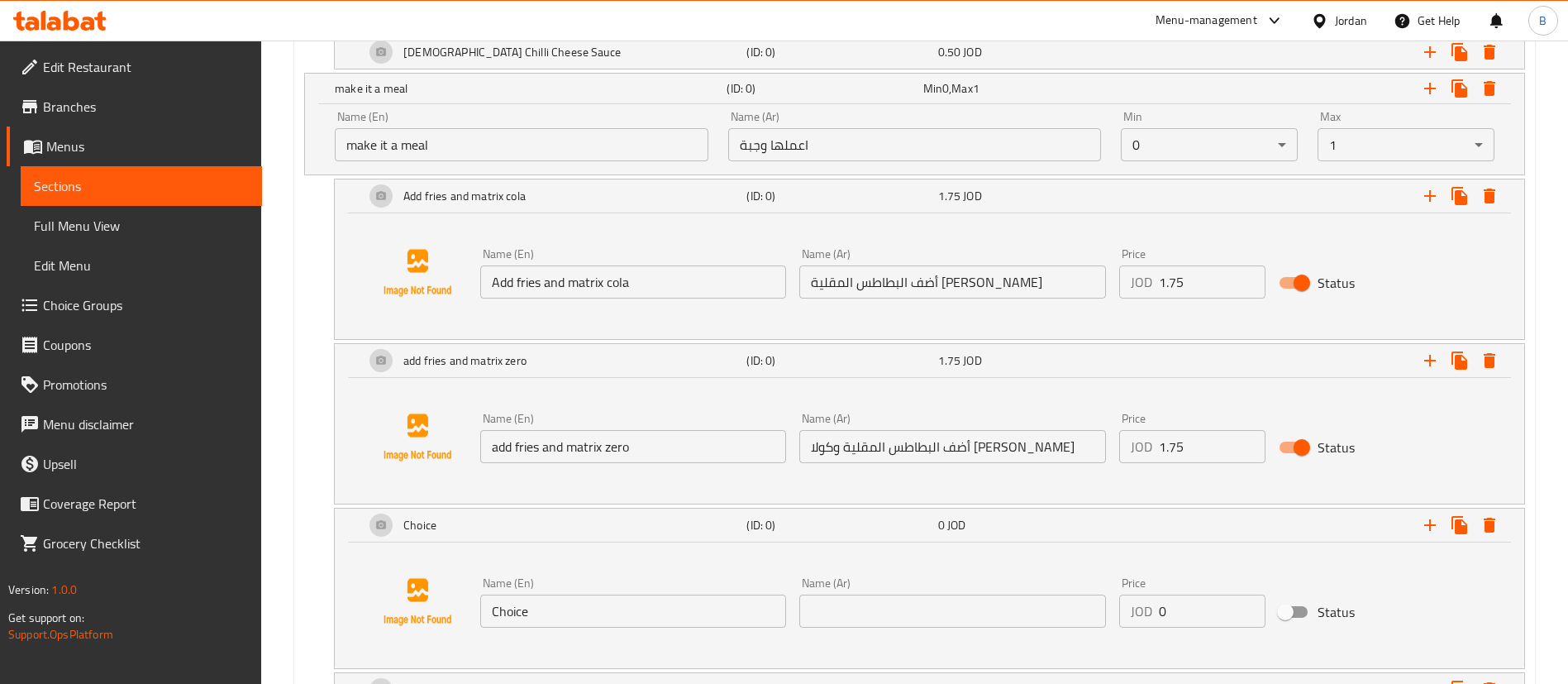
drag, startPoint x: 641, startPoint y: 605, endPoint x: 142, endPoint y: 560, distance: 501.0
paste input "add fries and matrix up"
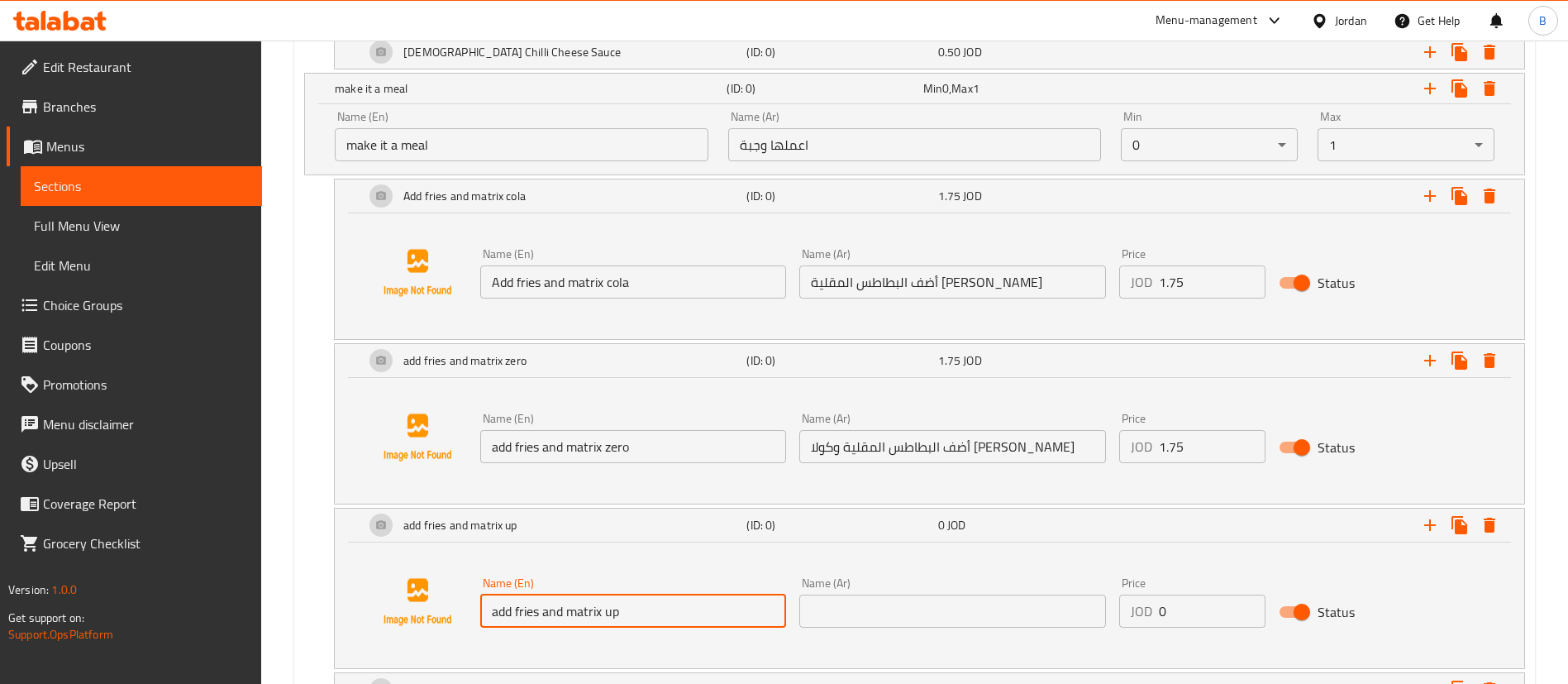
type input "add fries and matrix up"
click at [843, 608] on input "text" at bounding box center [952, 611] width 306 height 33
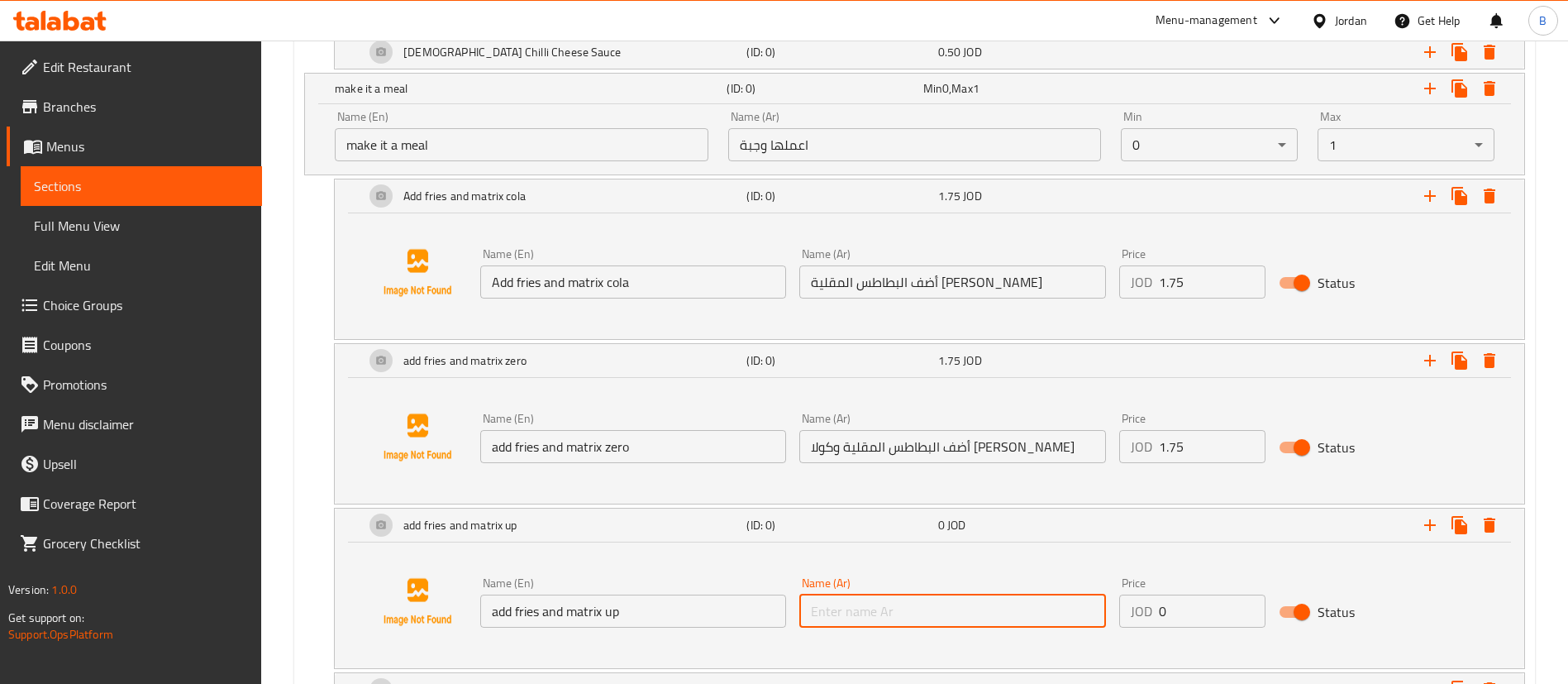
paste input "أضف البطاطس المقلية والمصفوفة"
drag, startPoint x: 868, startPoint y: 608, endPoint x: 711, endPoint y: 609, distance: 157.0
click at [711, 609] on div "Name (En) add fries and matrix up Name (En) Name (Ar) أضف البطاطس المقلية والمص…" at bounding box center [952, 603] width 958 height 64
drag, startPoint x: 868, startPoint y: 613, endPoint x: 726, endPoint y: 606, distance: 142.2
click at [750, 606] on div "Name (En) add fries and matrix up Name (En) Name (Ar) أضف البطاطس المقلية والمص…" at bounding box center [952, 603] width 958 height 64
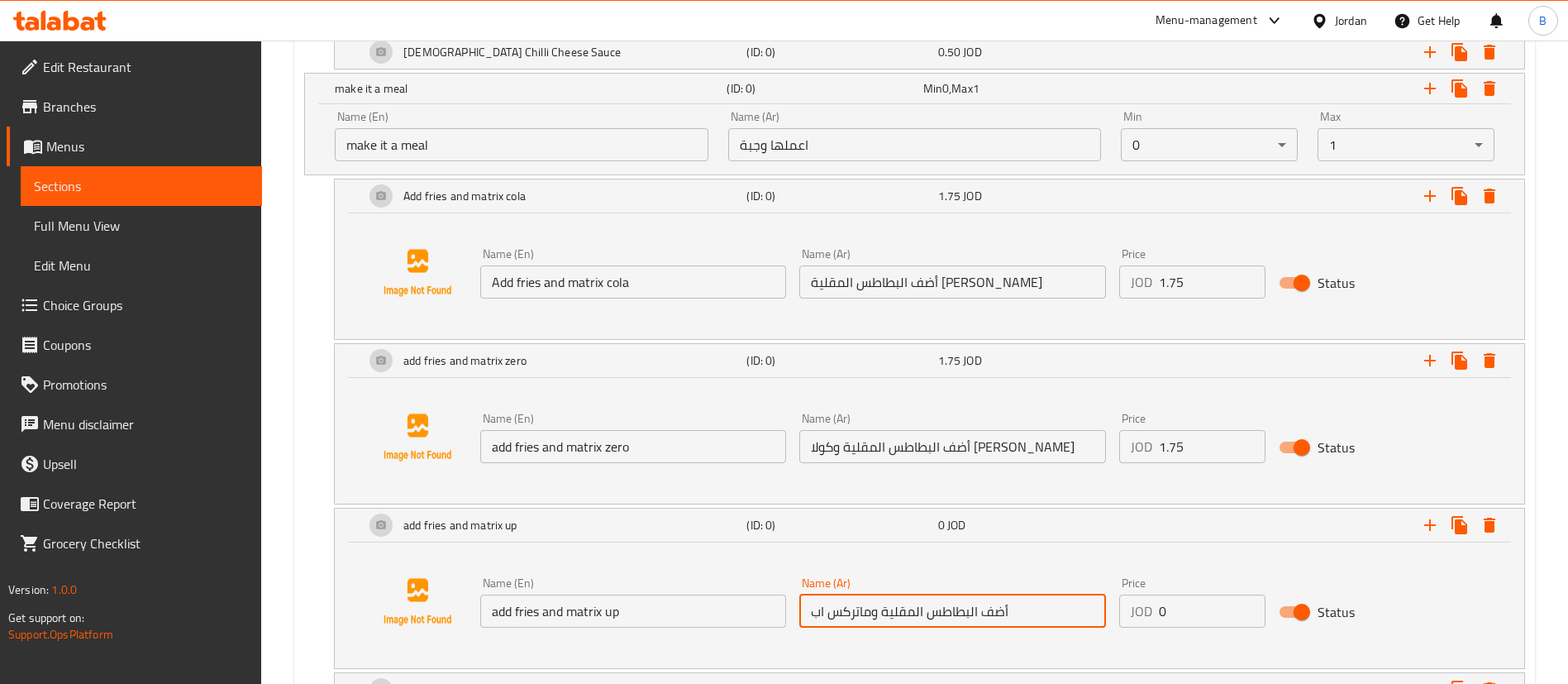
type input "أضف البطاطس المقلية وماتركس اب"
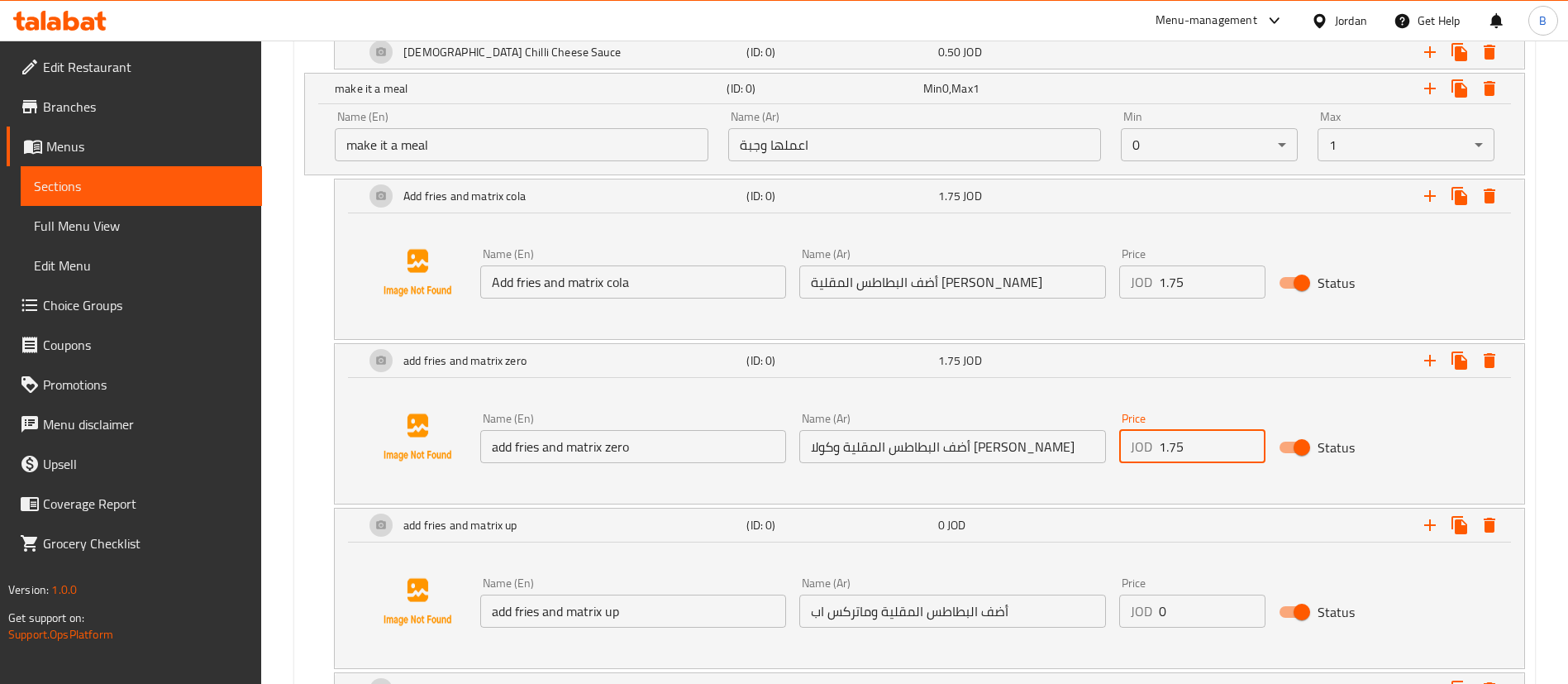
drag, startPoint x: 1215, startPoint y: 461, endPoint x: 906, endPoint y: 460, distance: 309.0
click at [906, 460] on div "Name (En) add fries and matrix zero Name (En) Name (Ar) أضف البطاطس المقلية وكو…" at bounding box center [952, 438] width 958 height 64
drag, startPoint x: 1187, startPoint y: 604, endPoint x: 908, endPoint y: 603, distance: 279.0
click at [972, 603] on div "Name (En) add fries and matrix up Name (En) Name (Ar) أضف البطاطس المقلية وماتر…" at bounding box center [952, 603] width 958 height 64
paste input "1.75"
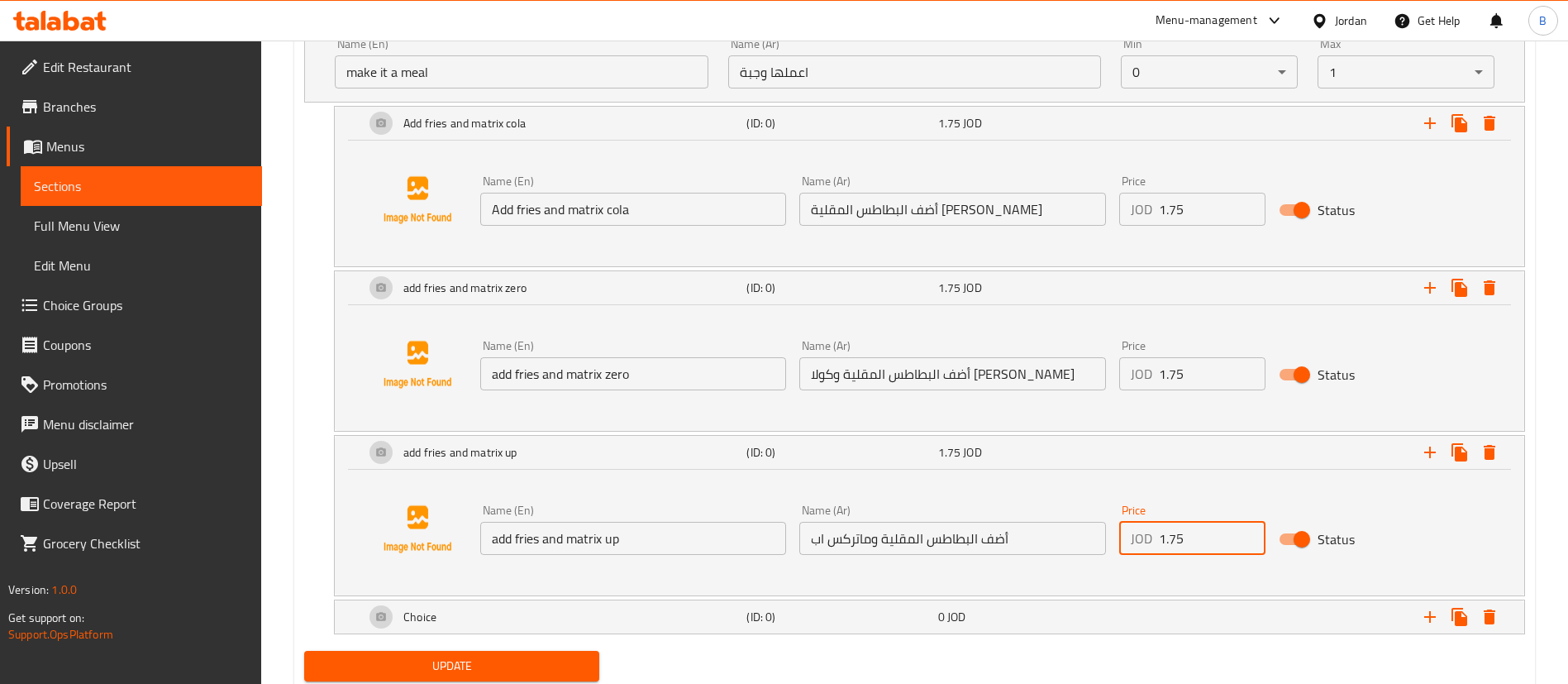
scroll to position [1350, 0]
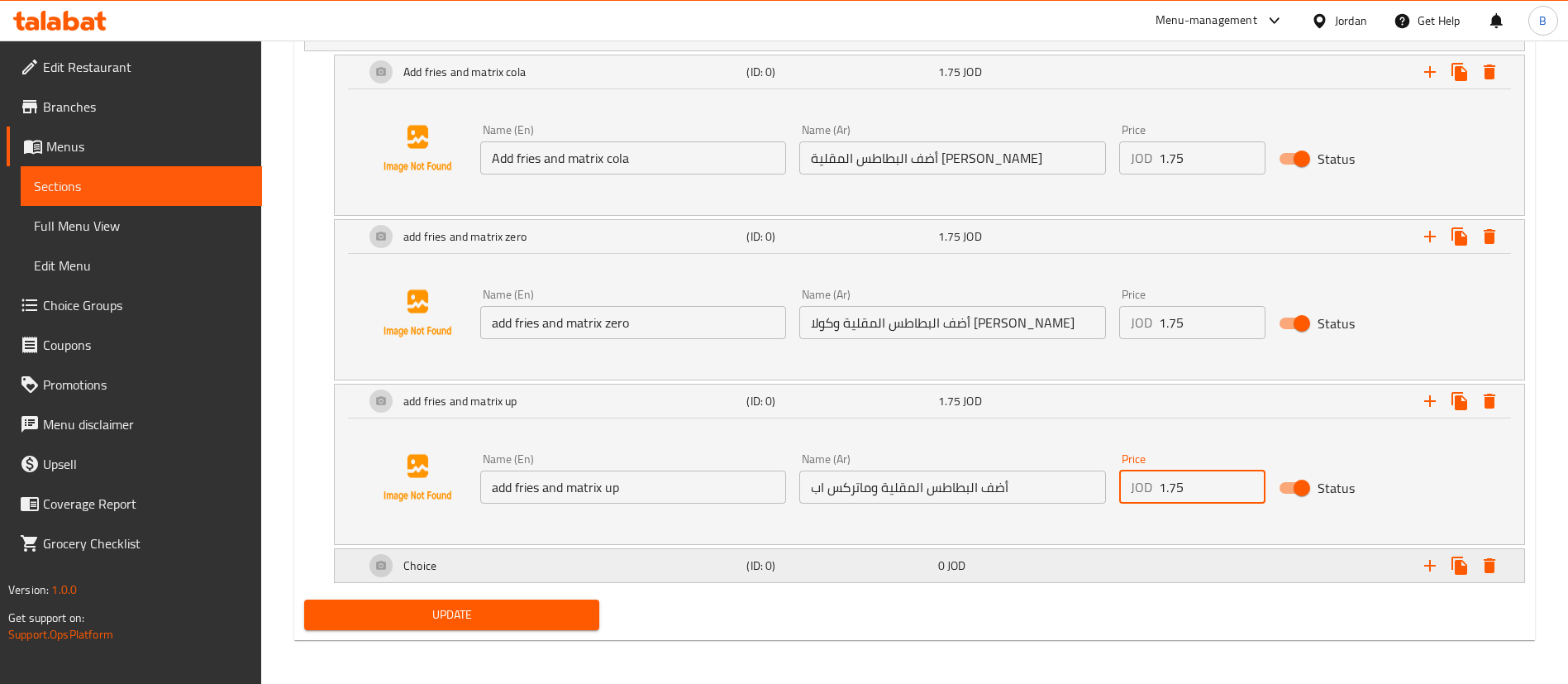
type input "1.75"
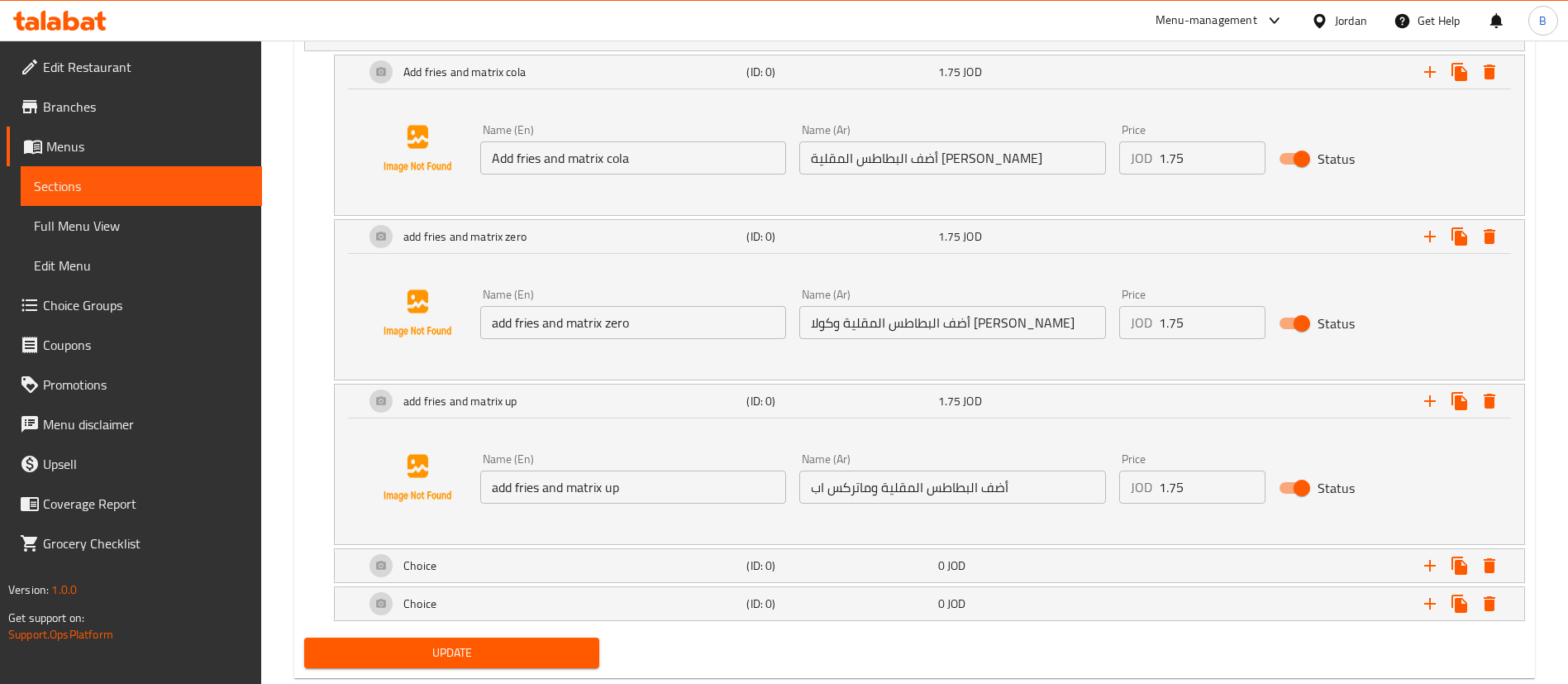
drag, startPoint x: 683, startPoint y: 565, endPoint x: 719, endPoint y: 602, distance: 51.6
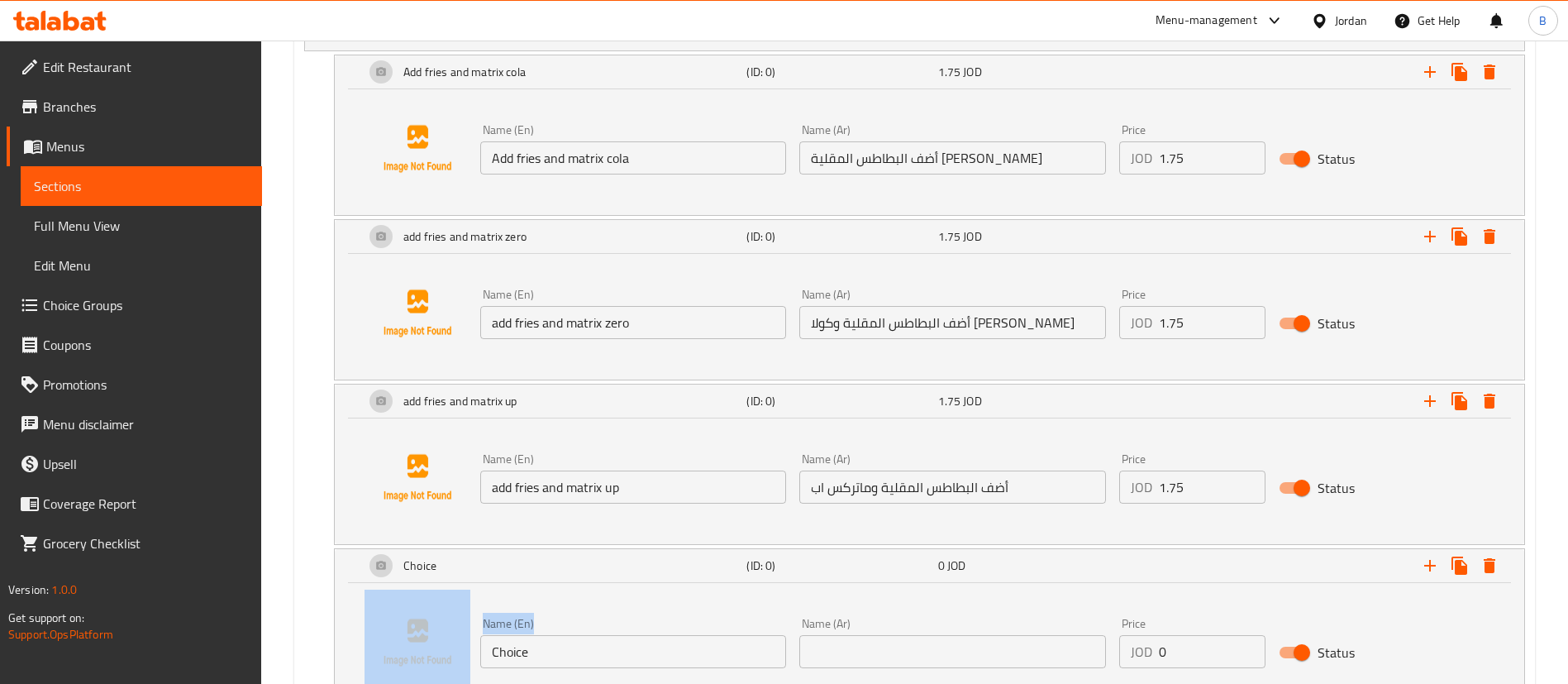
drag, startPoint x: 690, startPoint y: 631, endPoint x: 289, endPoint y: 626, distance: 401.0
click at [698, 677] on div "Name (En) Choice Name (En) Name (Ar) Name (Ar) Price JOD 0 Price Status" at bounding box center [929, 642] width 1150 height 126
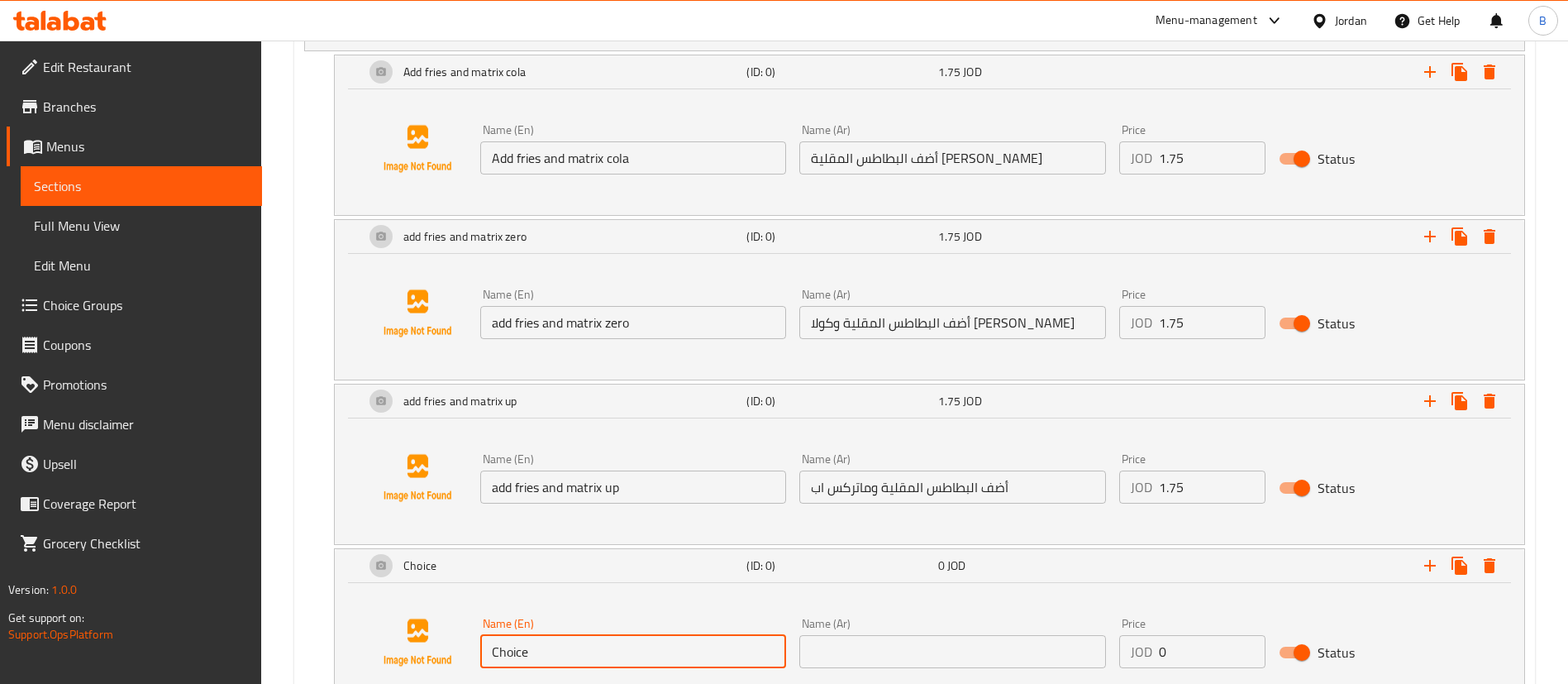
drag, startPoint x: 645, startPoint y: 655, endPoint x: 175, endPoint y: 625, distance: 471.0
paste input "add fries and matrix orang"
type input "add fries and matrix orange"
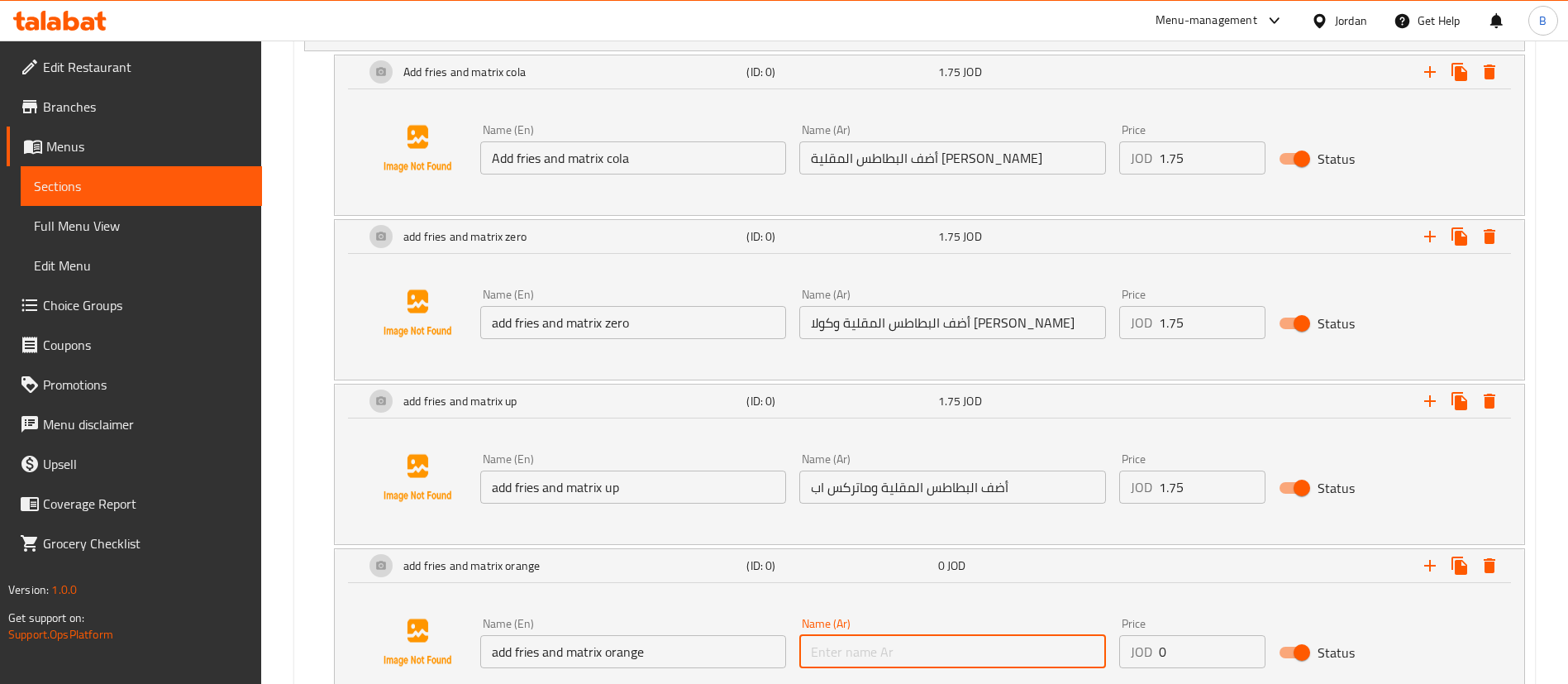
click at [873, 644] on input "text" at bounding box center [952, 652] width 306 height 33
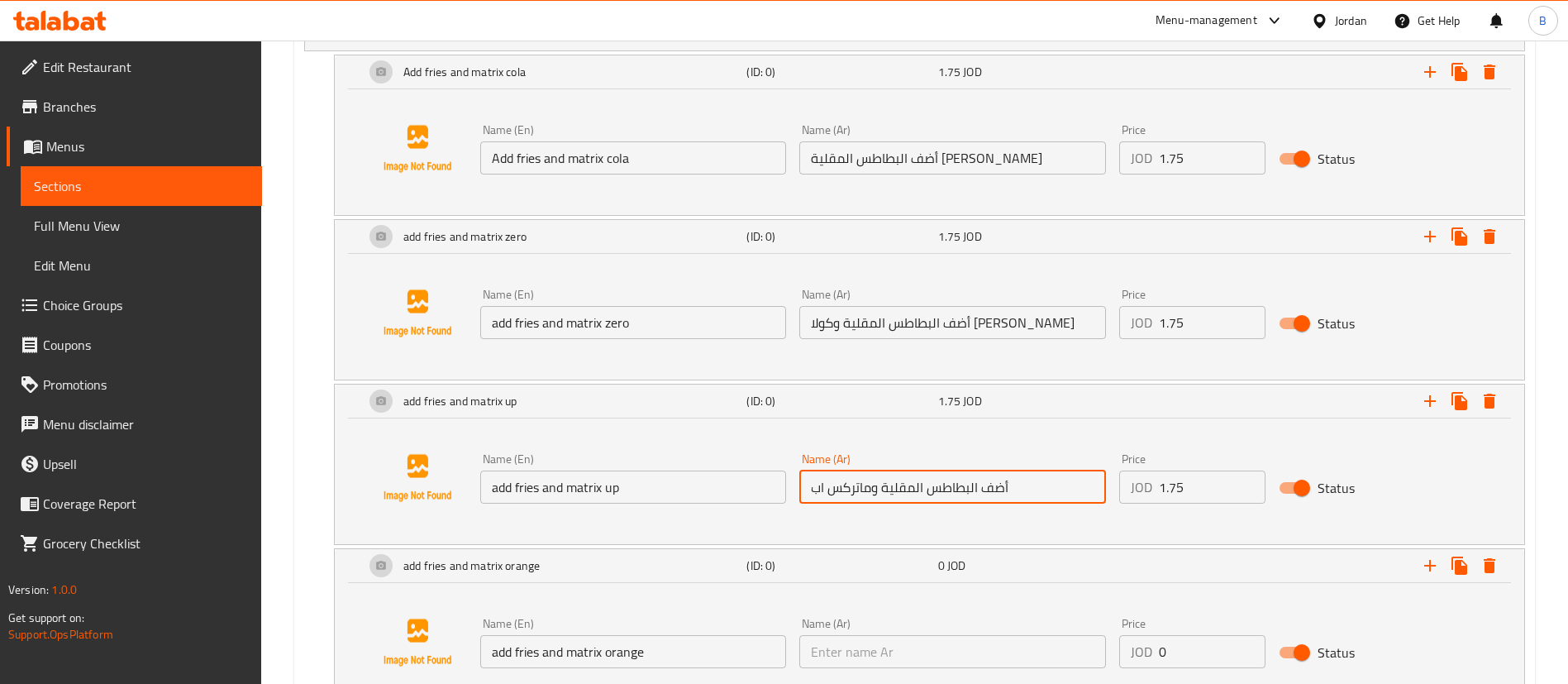
drag, startPoint x: 1033, startPoint y: 491, endPoint x: 571, endPoint y: 477, distance: 462.2
click at [571, 477] on div "Name (En) add fries and matrix up Name (En) Name (Ar) أضف البطاطس المقلية وماتر…" at bounding box center [952, 478] width 958 height 64
click at [930, 648] on input "text" at bounding box center [952, 652] width 306 height 33
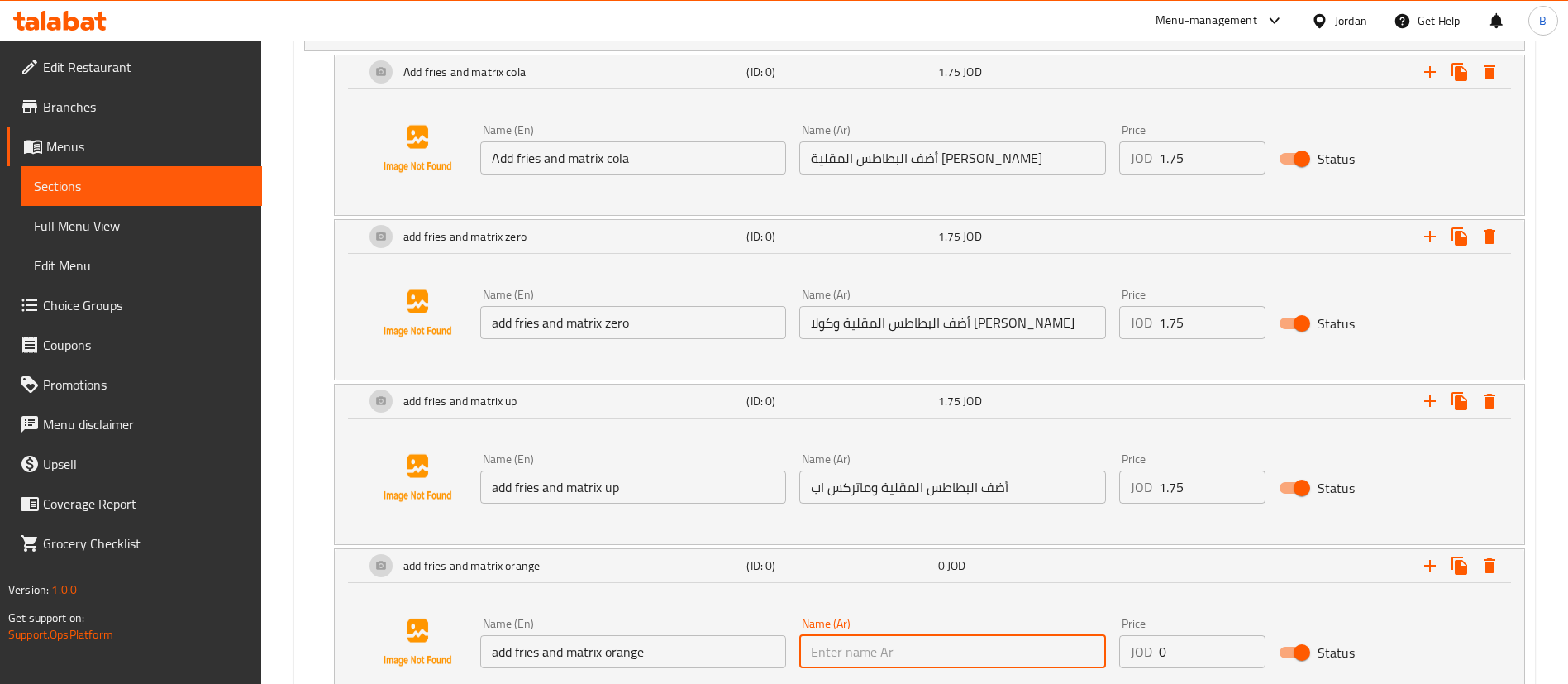
paste input "أضف البطاطس المقلية وماتركس اب"
drag, startPoint x: 825, startPoint y: 652, endPoint x: 742, endPoint y: 653, distance: 83.0
click at [742, 653] on div "Name (En) add fries and matrix orange Name (En) Name (Ar) أضف البطاطس المقلية و…" at bounding box center [952, 642] width 958 height 64
type input "أضف البطاطس المقلية وماتركس برتقال"
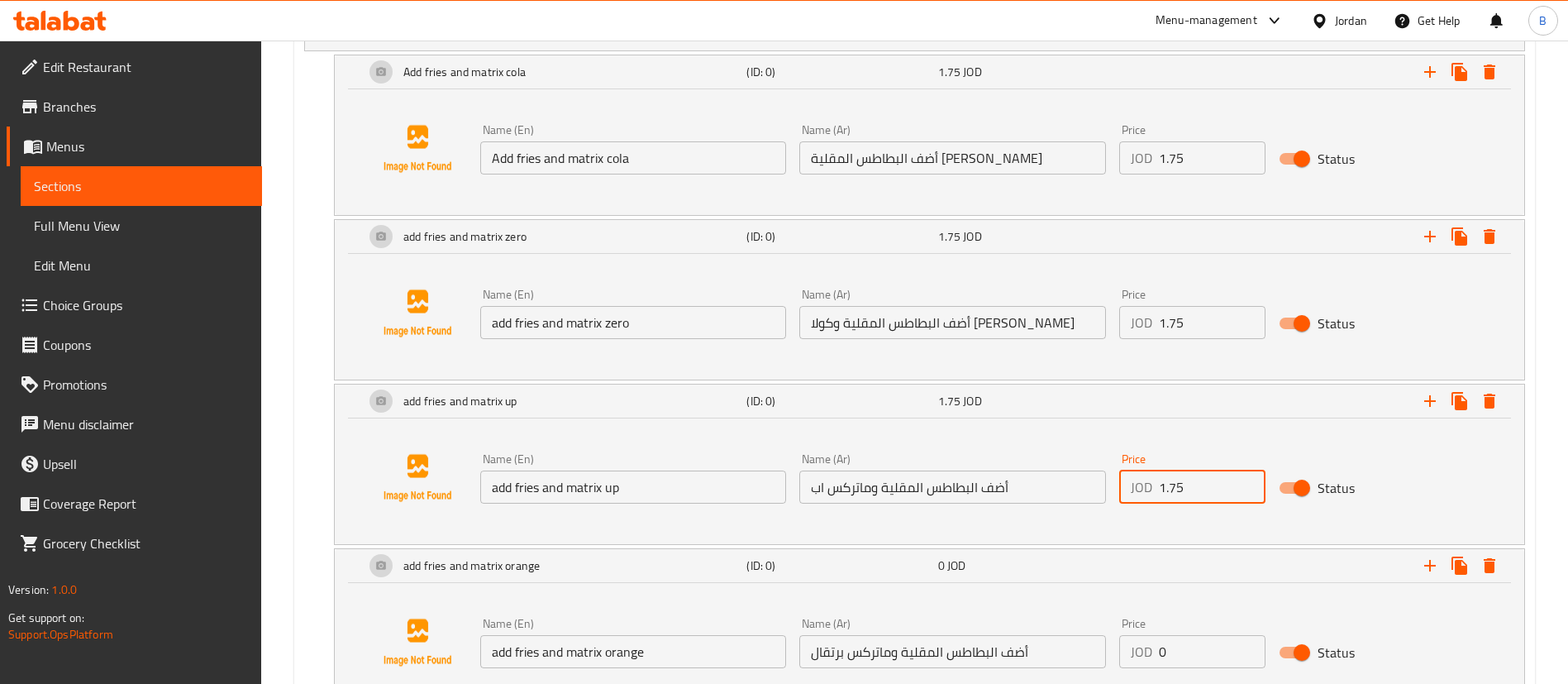
drag, startPoint x: 1183, startPoint y: 484, endPoint x: 966, endPoint y: 489, distance: 217.1
click at [968, 487] on div "Name (En) add fries and matrix up Name (En) Name (Ar) أضف البطاطس المقلية وماتر…" at bounding box center [952, 478] width 958 height 64
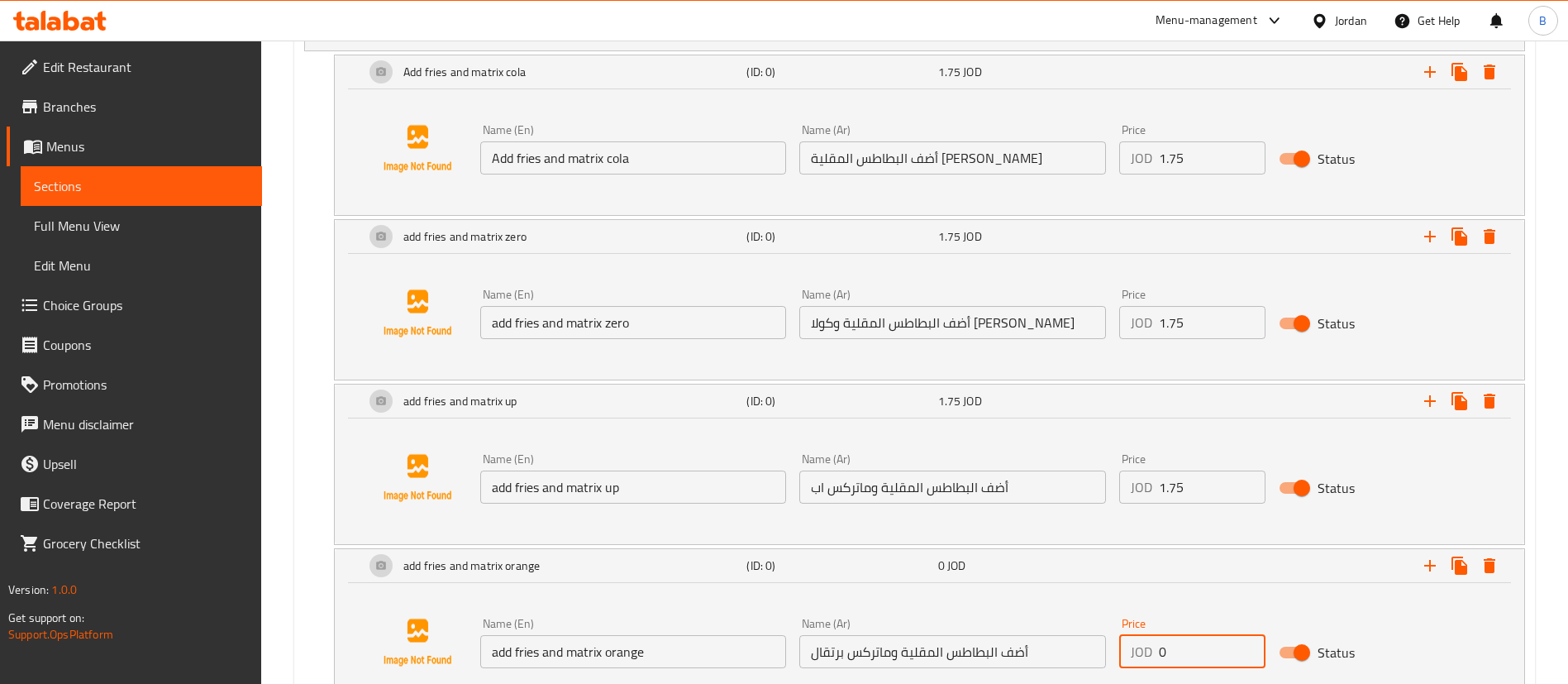
drag, startPoint x: 1166, startPoint y: 652, endPoint x: 801, endPoint y: 635, distance: 365.4
click at [925, 635] on div "Name (En) add fries and matrix orange Name (En) Name (Ar) أضف البطاطس المقلية و…" at bounding box center [952, 642] width 958 height 64
paste input "1.75"
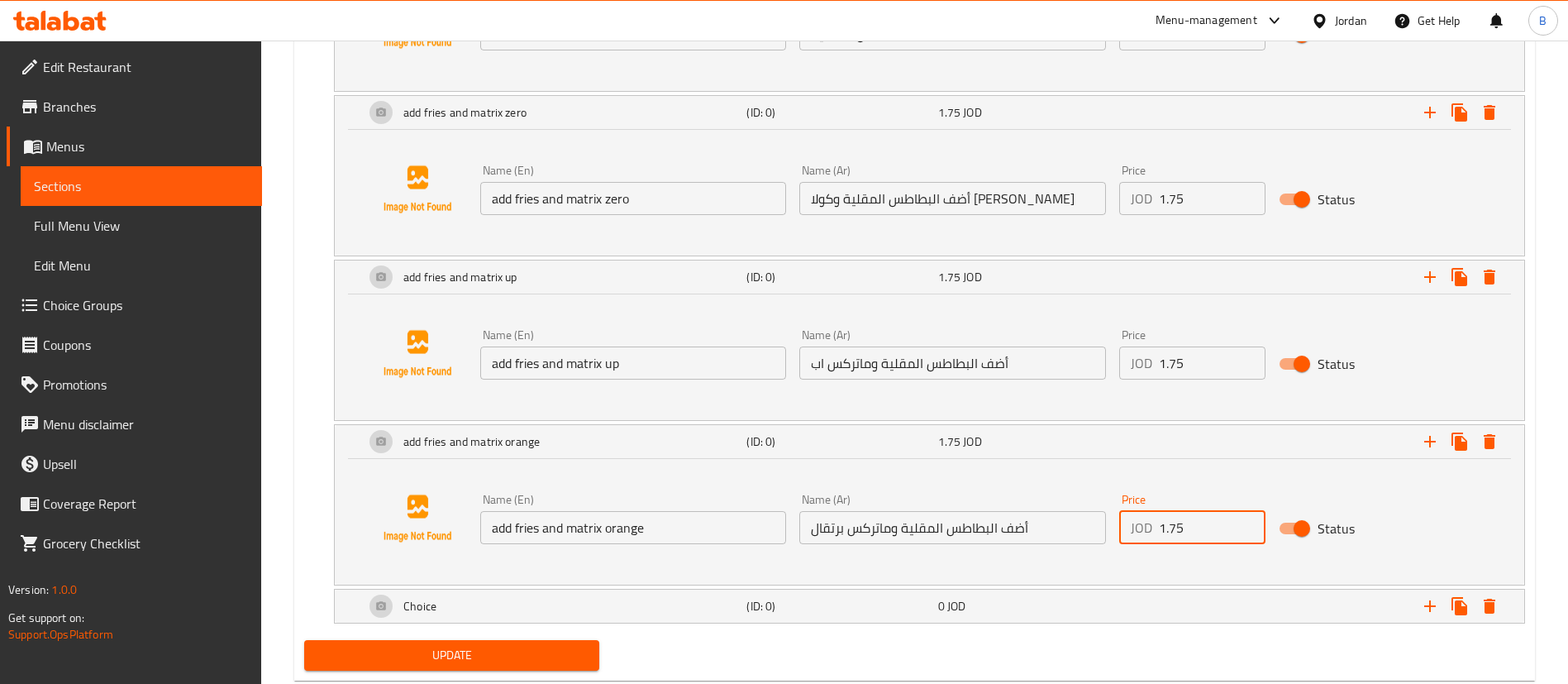
type input "1.75"
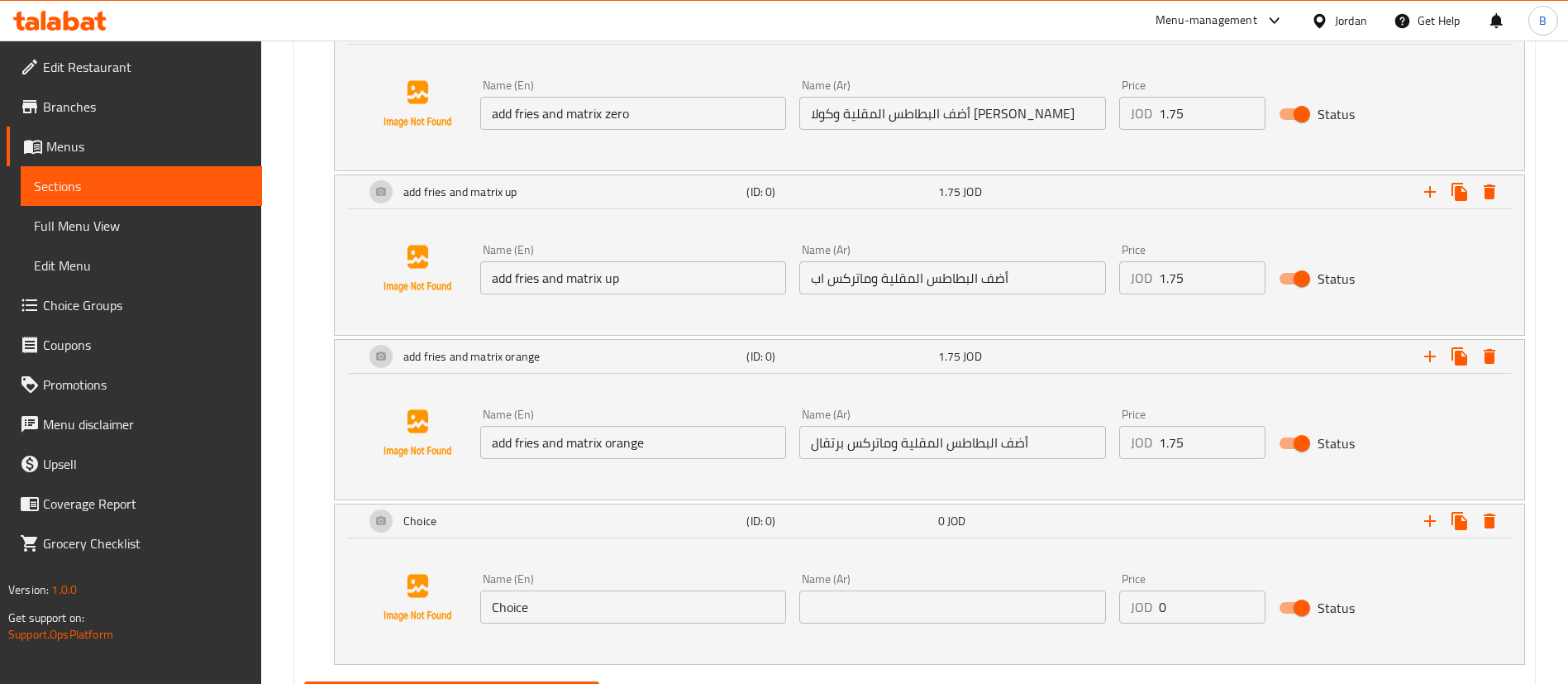
scroll to position [1598, 0]
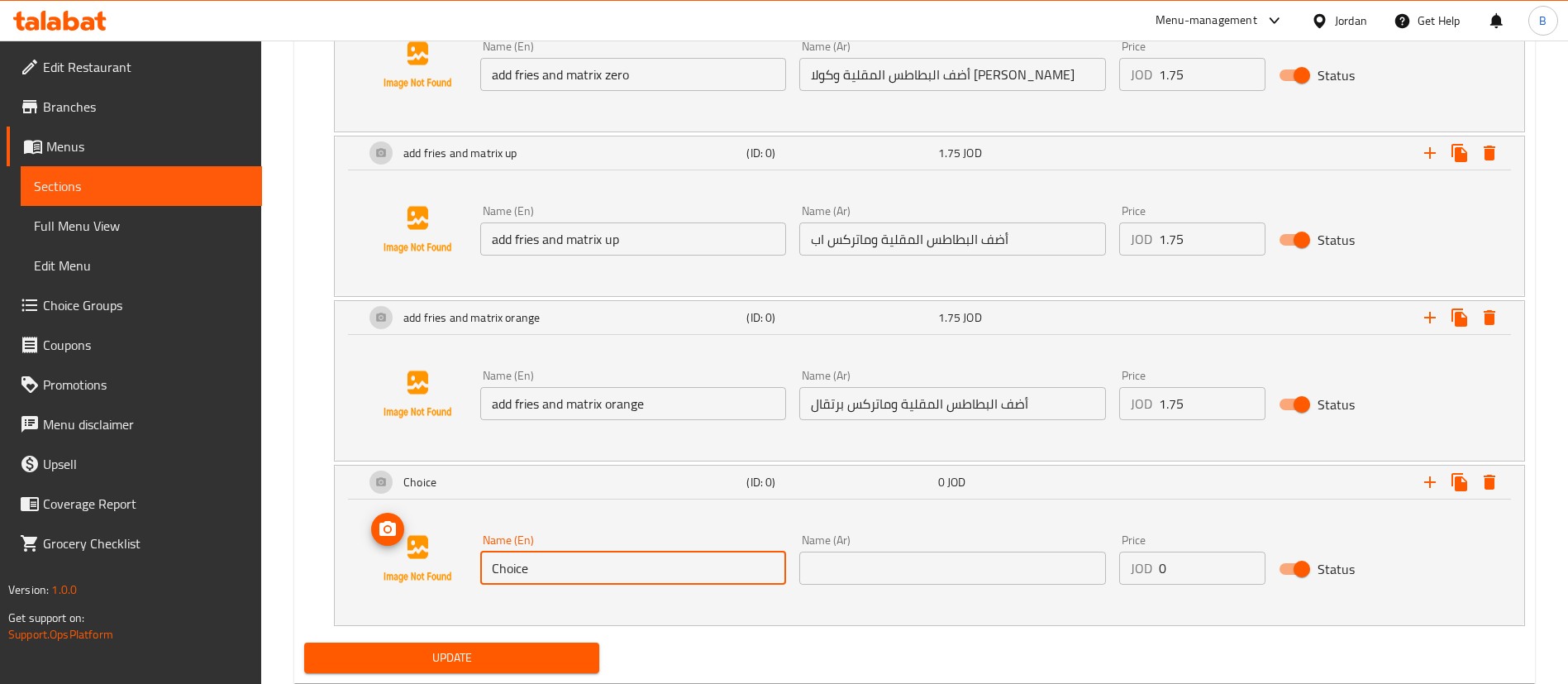
drag, startPoint x: 418, startPoint y: 569, endPoint x: 134, endPoint y: 569, distance: 284.0
paste input "add fries and mineral water"
type input "add fries and mineral water"
click at [991, 591] on div "Name (Ar) Name (Ar)" at bounding box center [952, 559] width 319 height 64
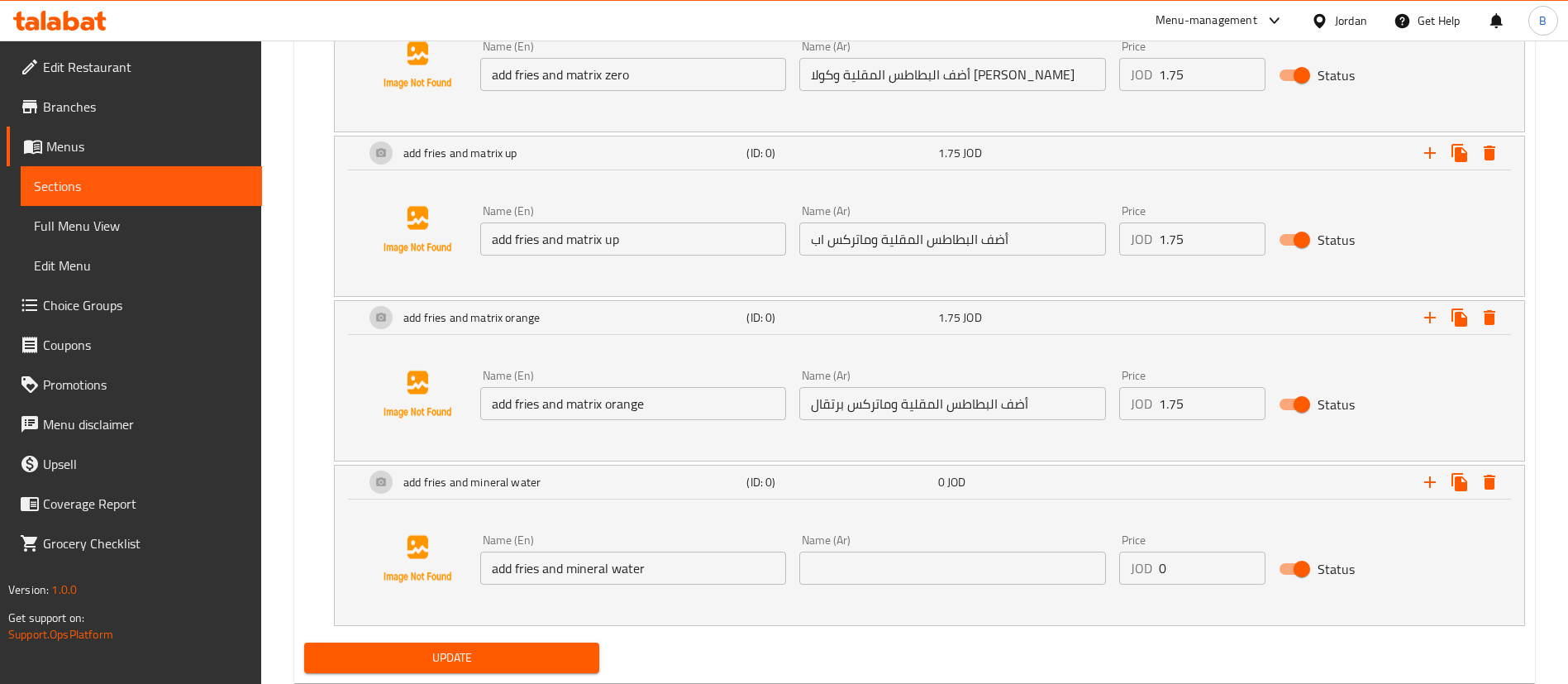
click at [1009, 558] on input "text" at bounding box center [952, 568] width 306 height 33
paste input "أضف البطاطس المقلية والمياه المعدنية"
type input "أضف البطاطس المقلية والمياه المعدنية"
drag, startPoint x: 1208, startPoint y: 408, endPoint x: 1062, endPoint y: 429, distance: 147.5
click at [1068, 402] on div "Name (En) add fries and matrix orange Name (En) Name (Ar) أضف البطاطس المقلية و…" at bounding box center [952, 395] width 958 height 64
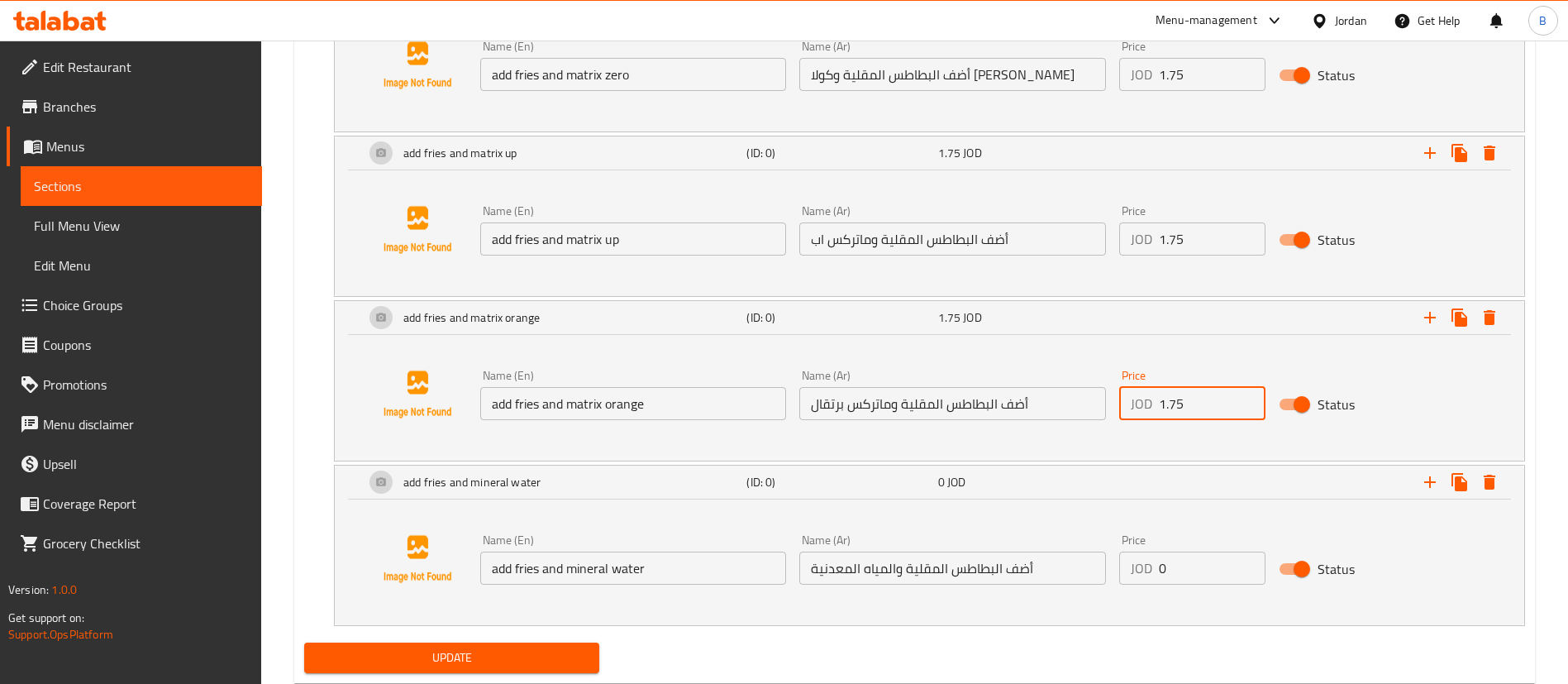
paste input "number"
paste input "1.75"
type input "1.75"
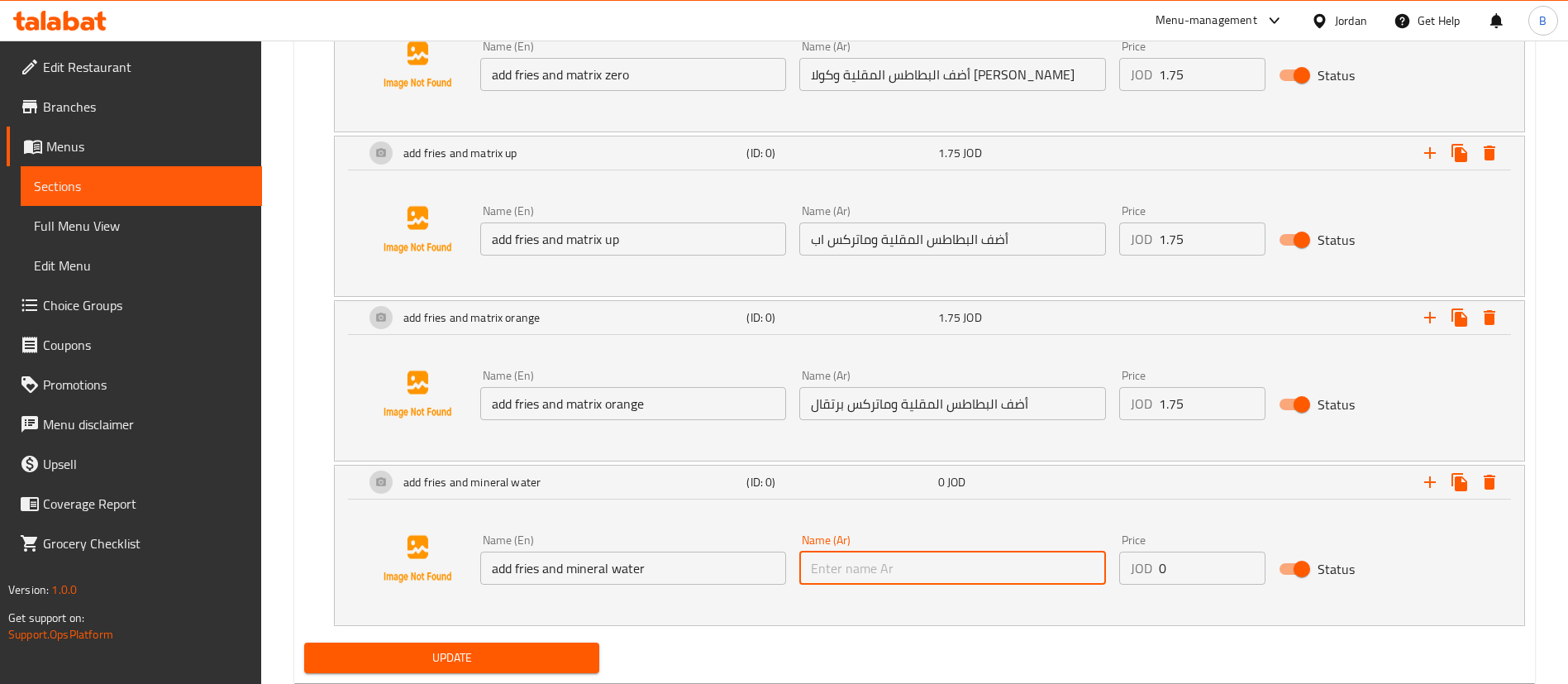
paste input "أضف البطاطس المقلية والمياه المعدنية"
type input "أضف البطاطس المقلية والمياه المعدنية"
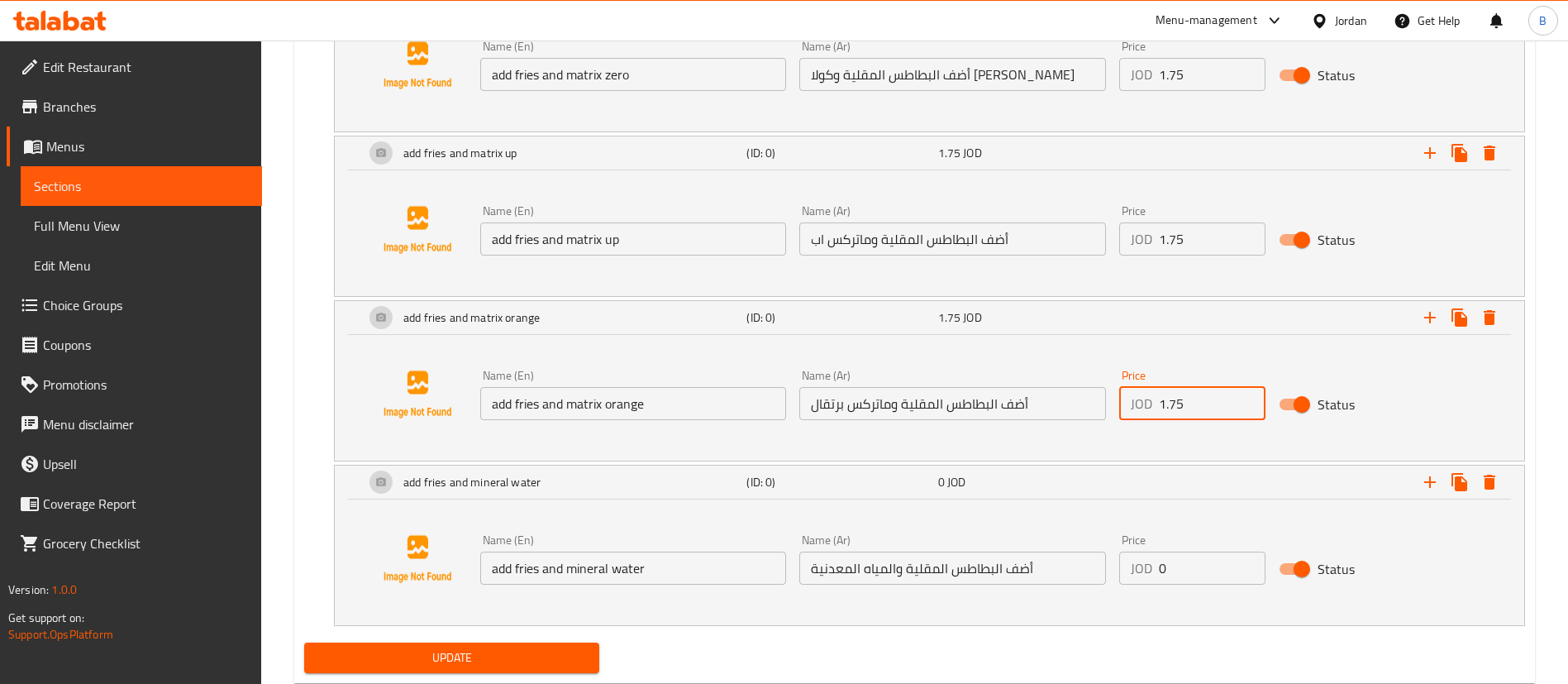
drag, startPoint x: 1201, startPoint y: 406, endPoint x: 800, endPoint y: 406, distance: 401.0
click at [935, 406] on div "Name (En) add fries and matrix orange Name (En) Name (Ar) أضف البطاطس المقلية و…" at bounding box center [952, 395] width 958 height 64
drag, startPoint x: 1174, startPoint y: 560, endPoint x: 823, endPoint y: 542, distance: 351.5
click at [1002, 557] on div "Name (En) add fries and mineral water Name (En) Name (Ar) أضف البطاطس المقلية و…" at bounding box center [952, 559] width 958 height 64
paste input "1.75"
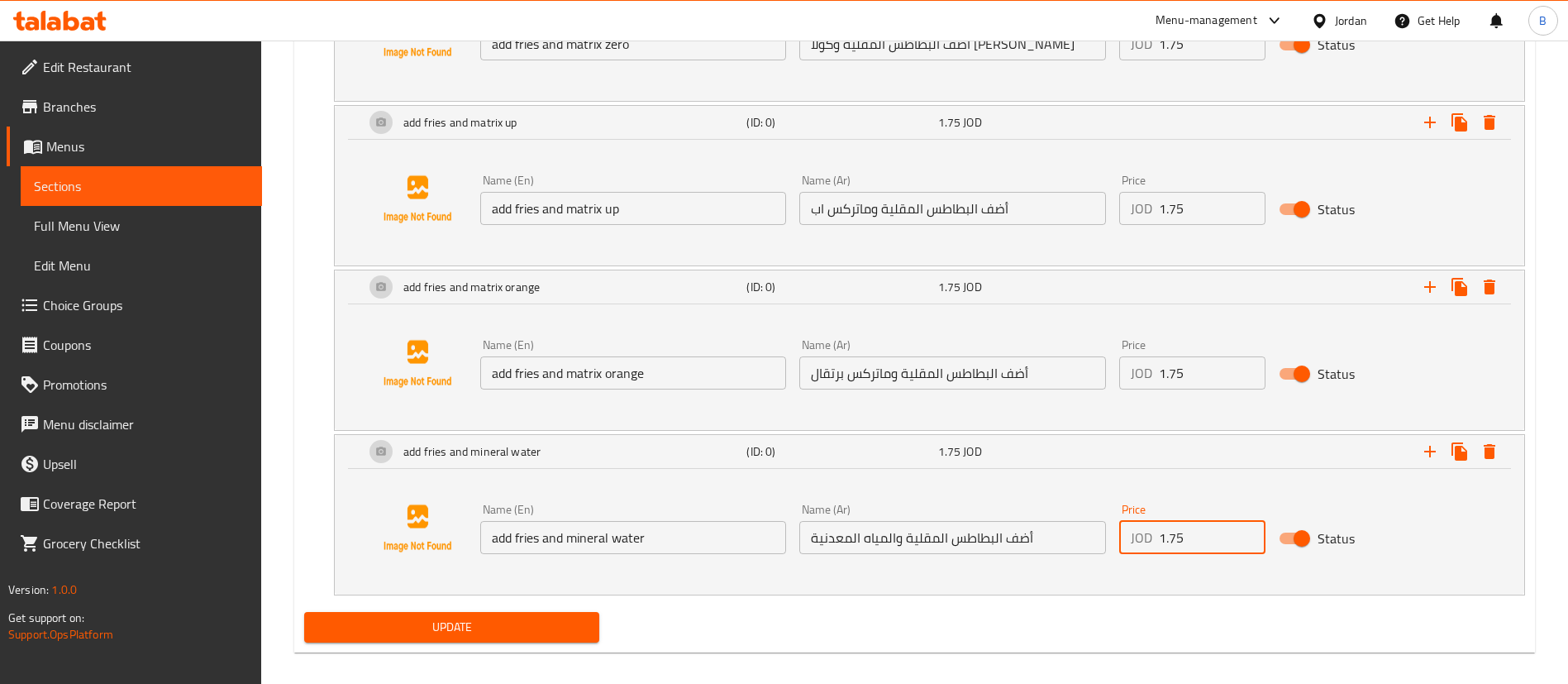
scroll to position [1644, 0]
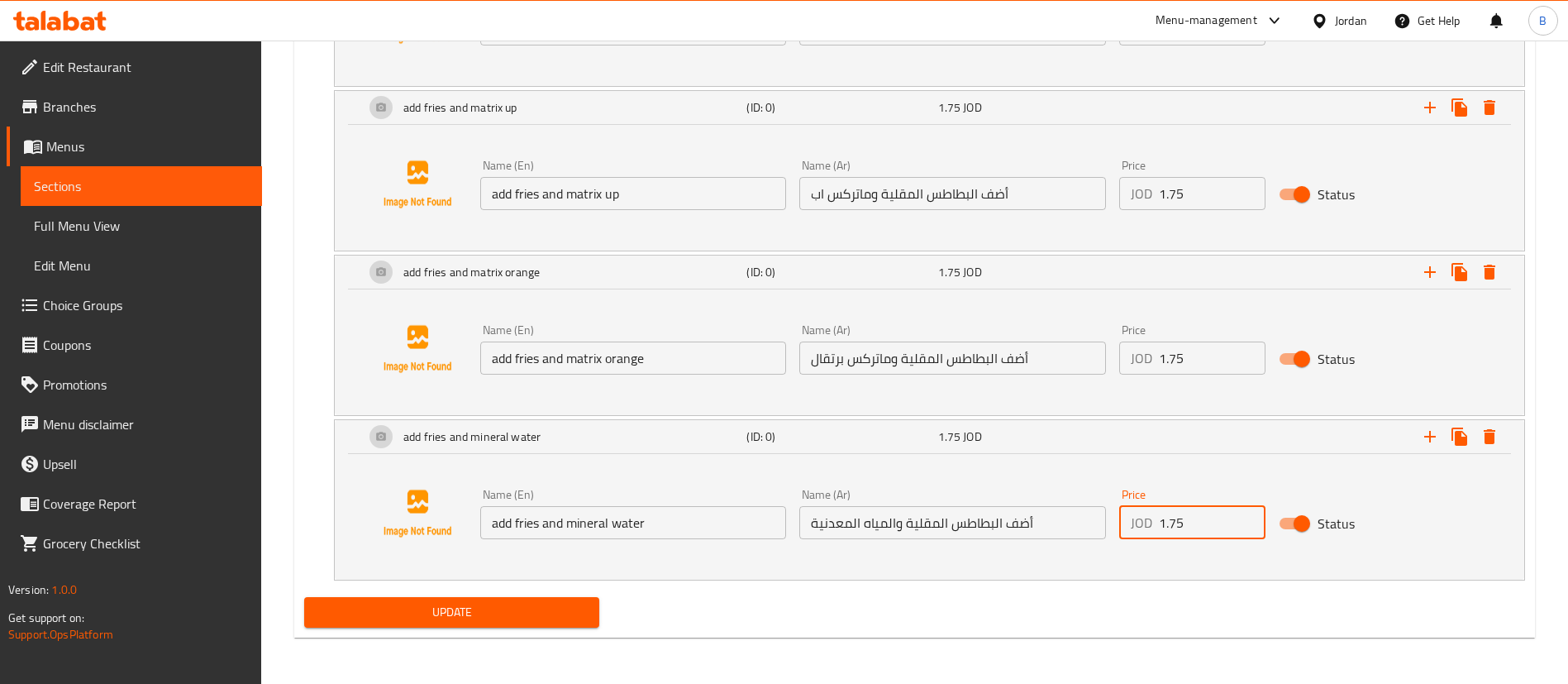
type input "1.75"
click at [511, 620] on span "Update" at bounding box center [451, 613] width 269 height 20
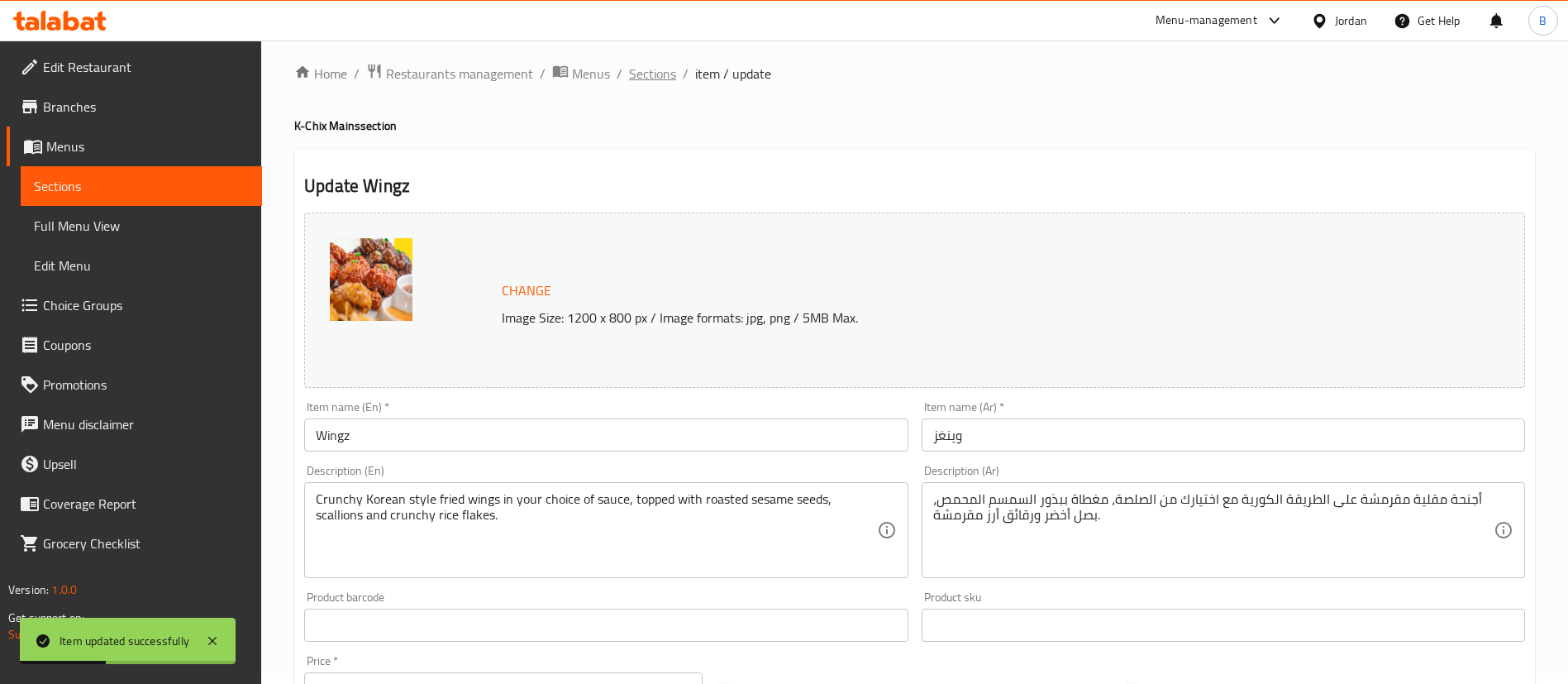
scroll to position [0, 0]
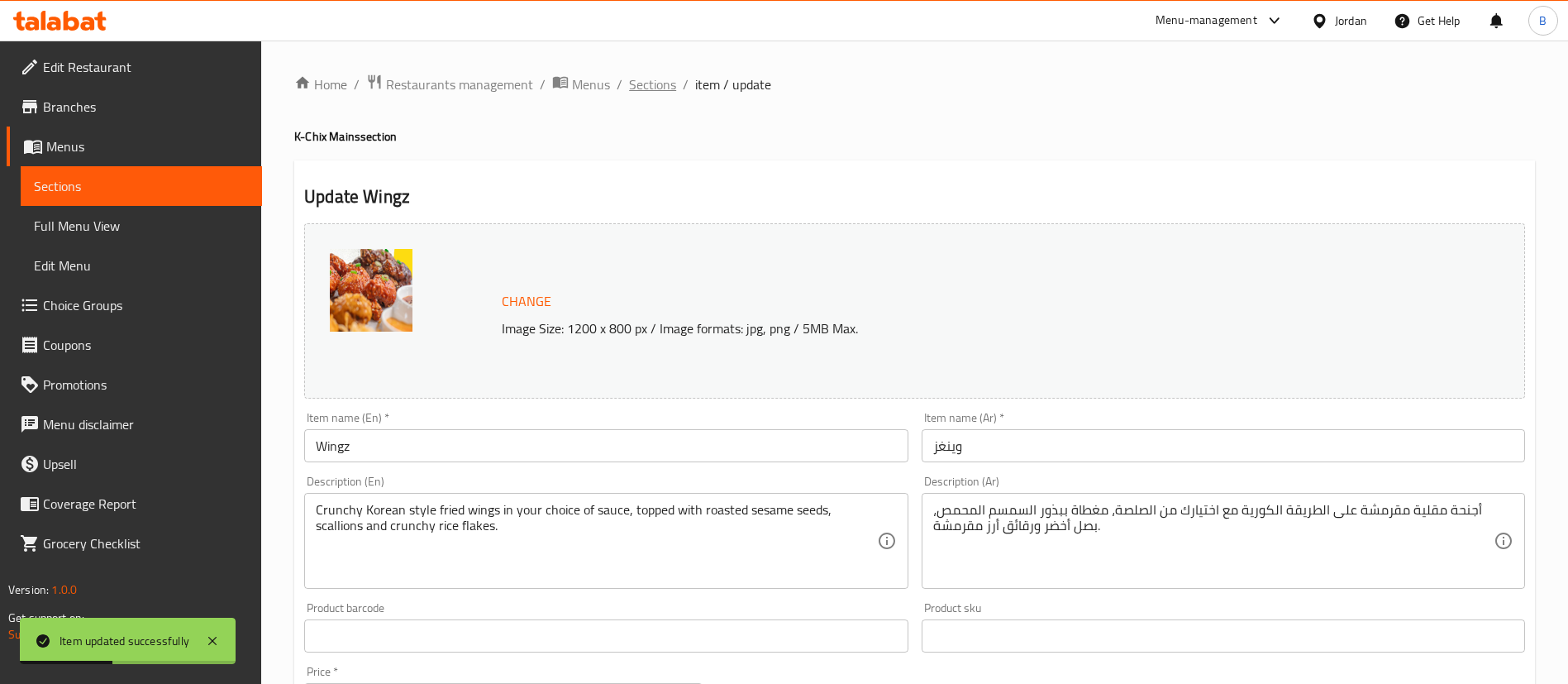
click at [644, 91] on span "Sections" at bounding box center [653, 84] width 47 height 20
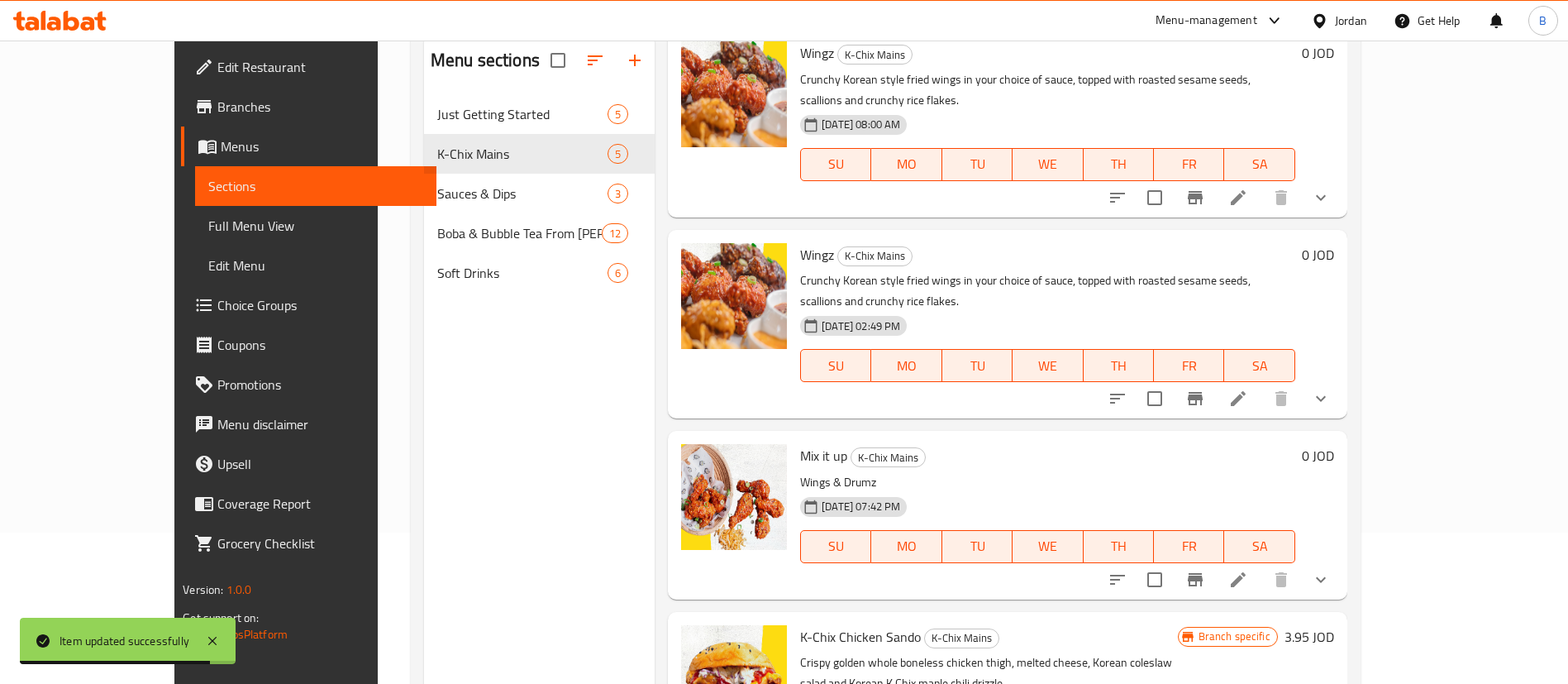
scroll to position [232, 0]
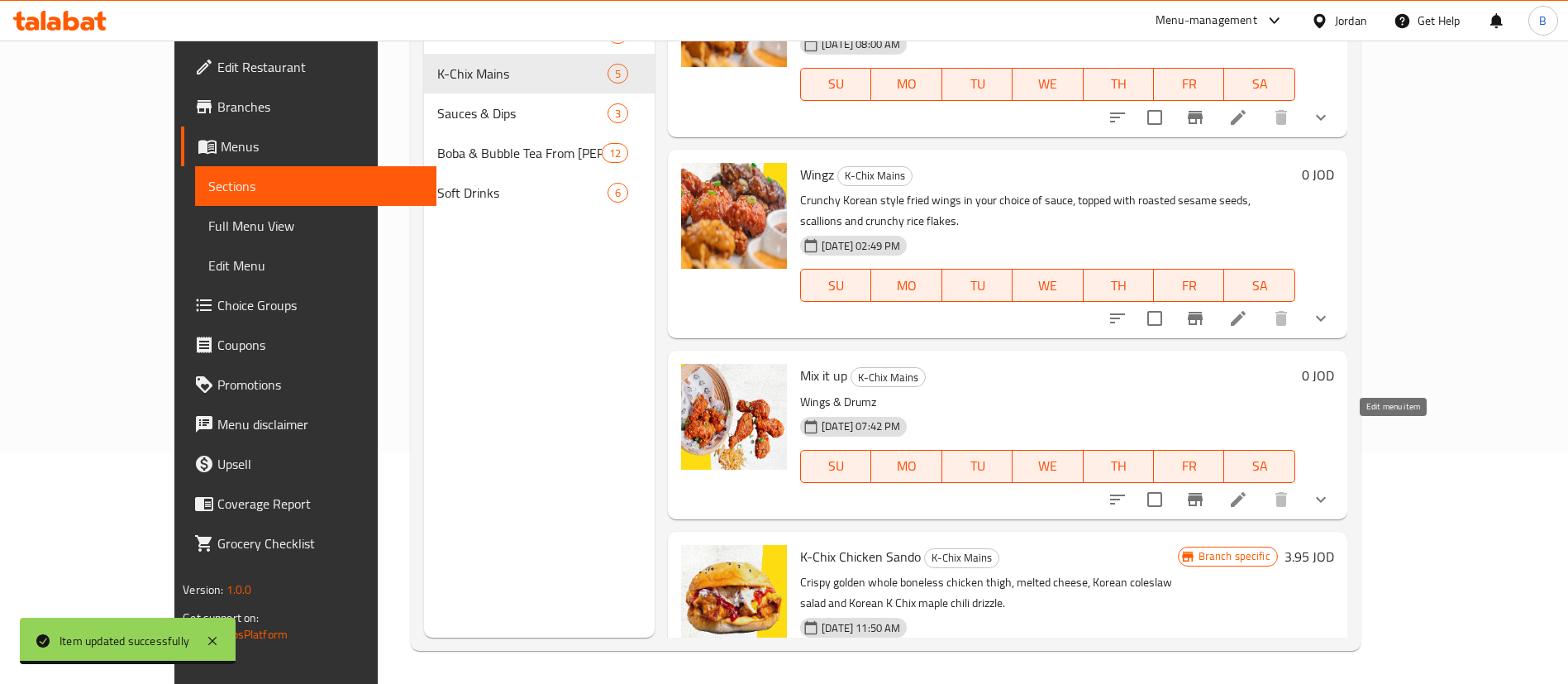
click at [1248, 490] on icon at bounding box center [1237, 499] width 20 height 20
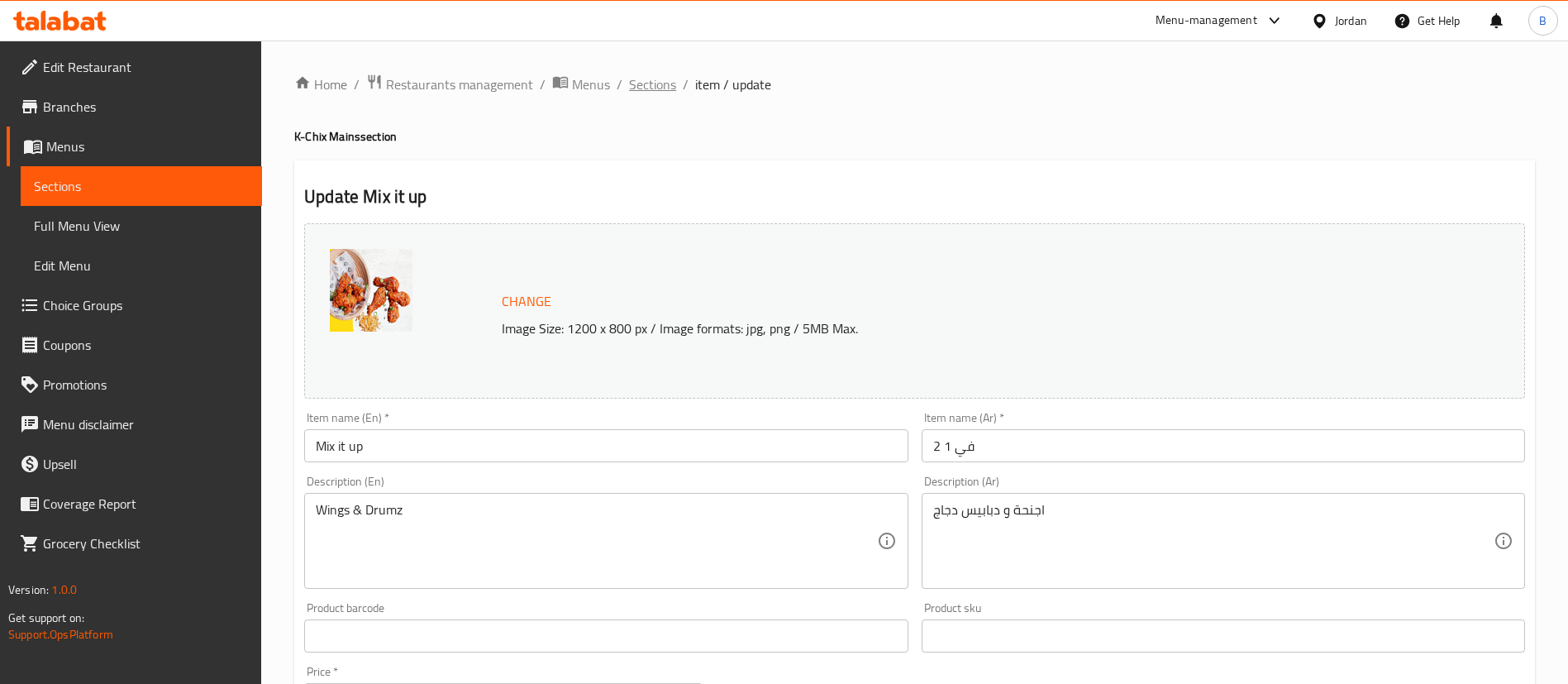
click at [644, 84] on span "Sections" at bounding box center [653, 84] width 47 height 20
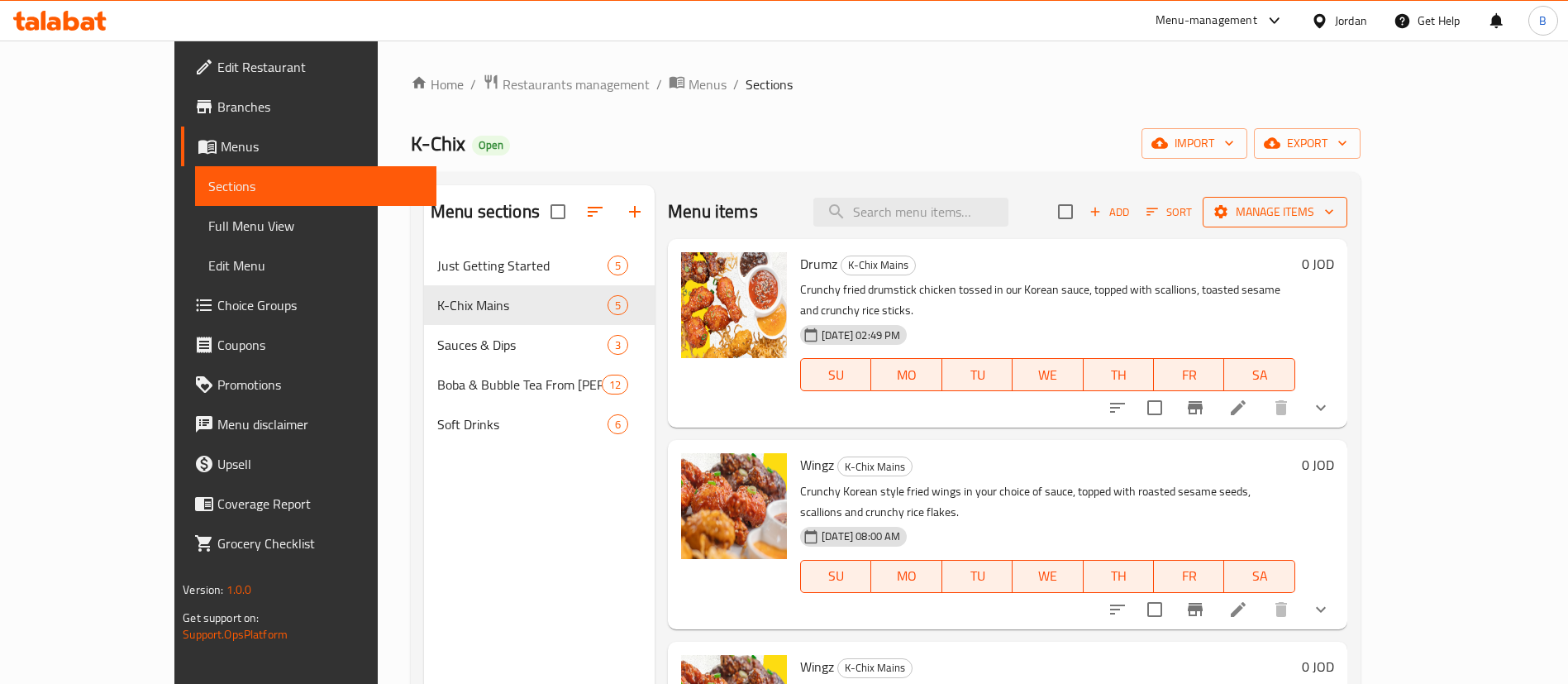
click at [1334, 210] on span "Manage items" at bounding box center [1275, 212] width 118 height 20
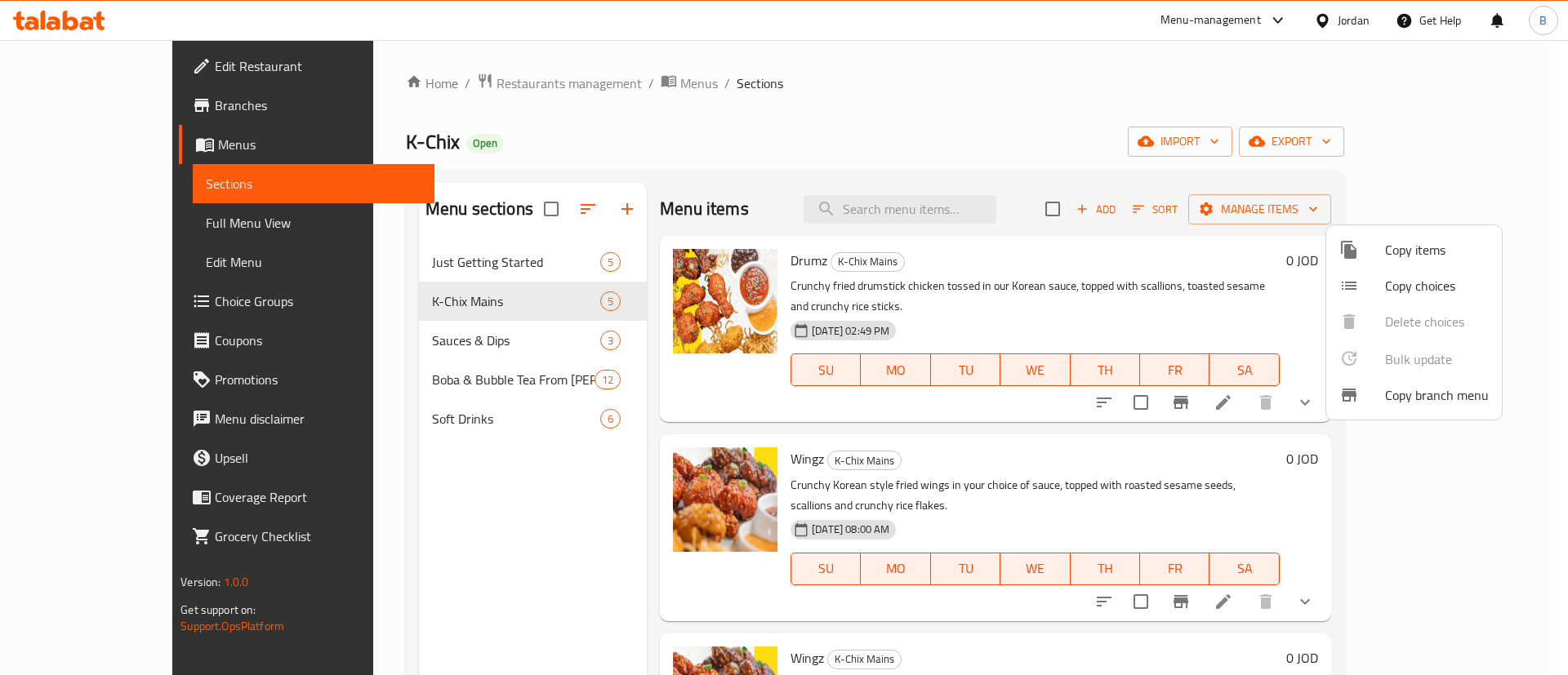
click at [1443, 248] on span "Copy items" at bounding box center [1437, 250] width 104 height 19
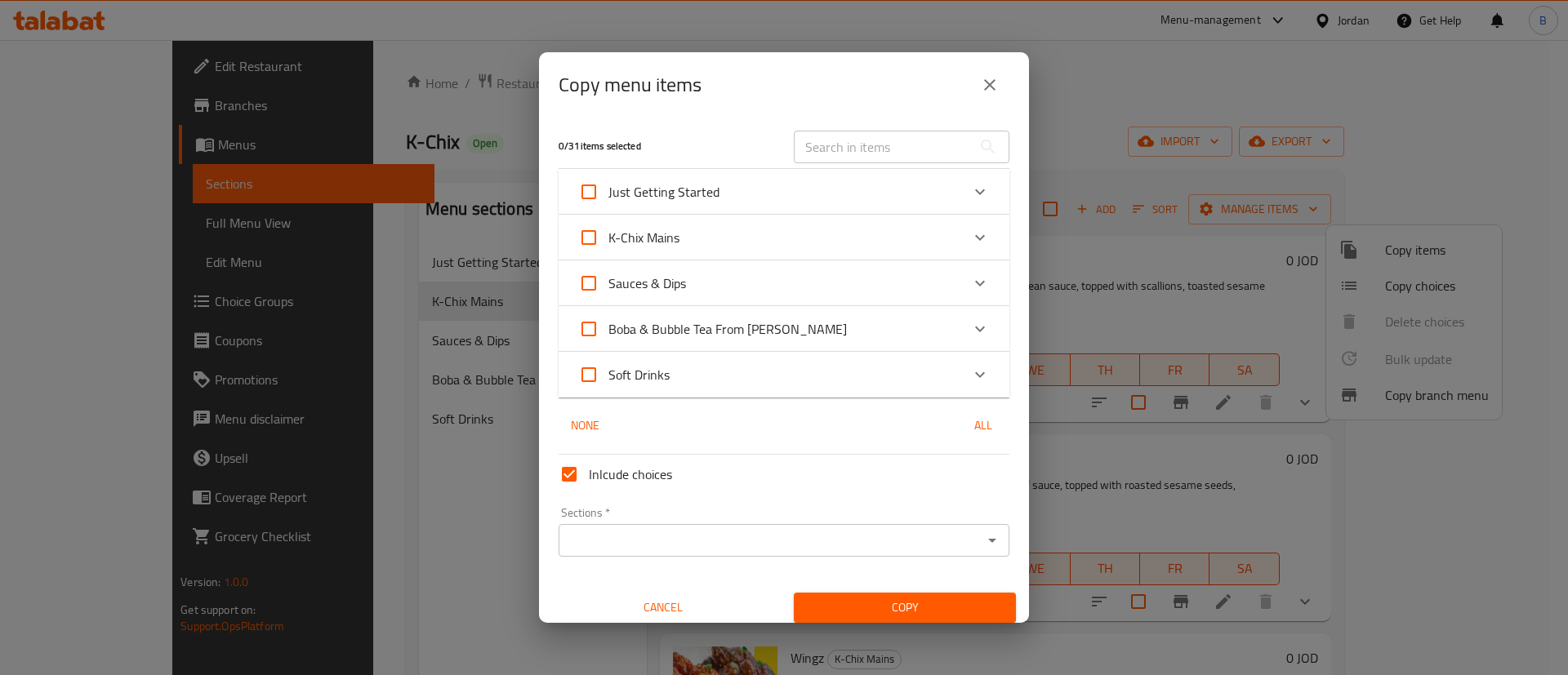
click at [970, 232] on icon "Expand" at bounding box center [980, 237] width 19 height 19
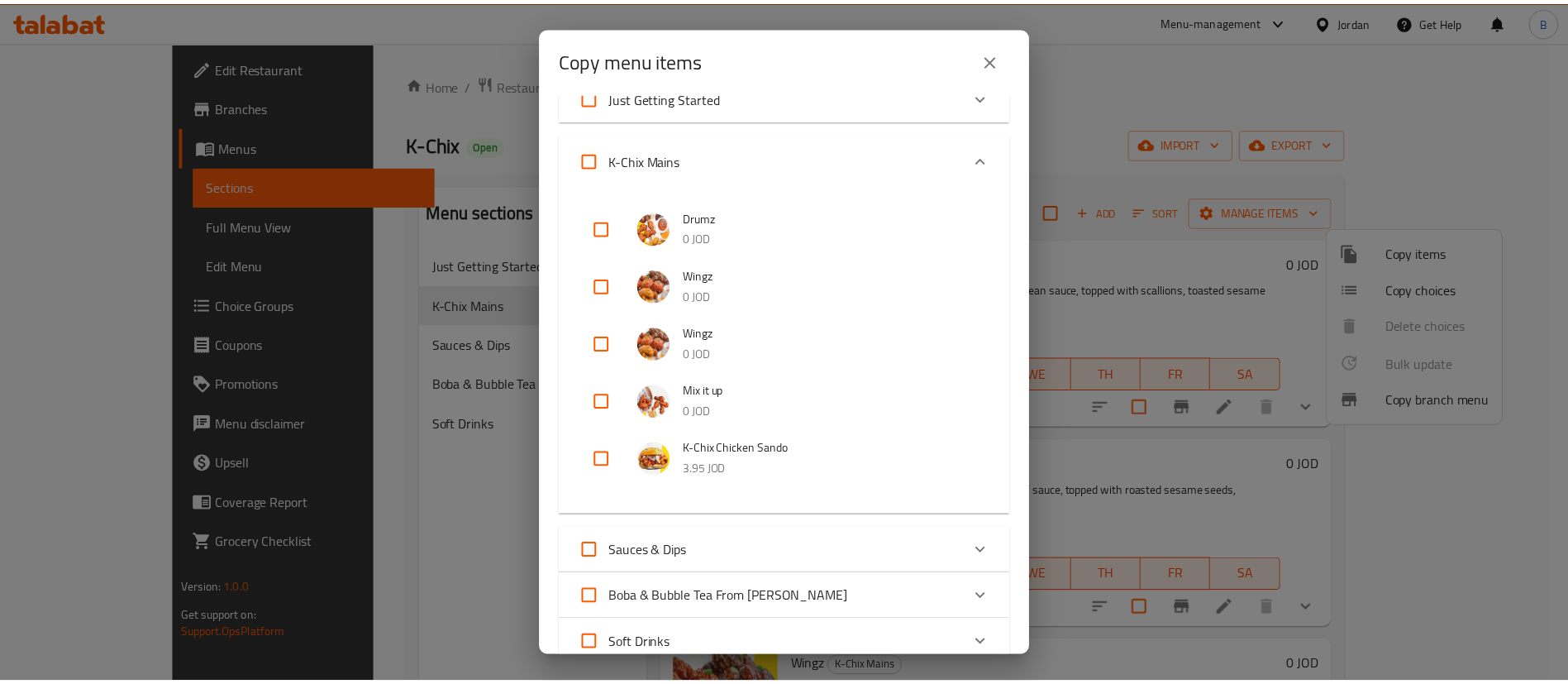
scroll to position [124, 0]
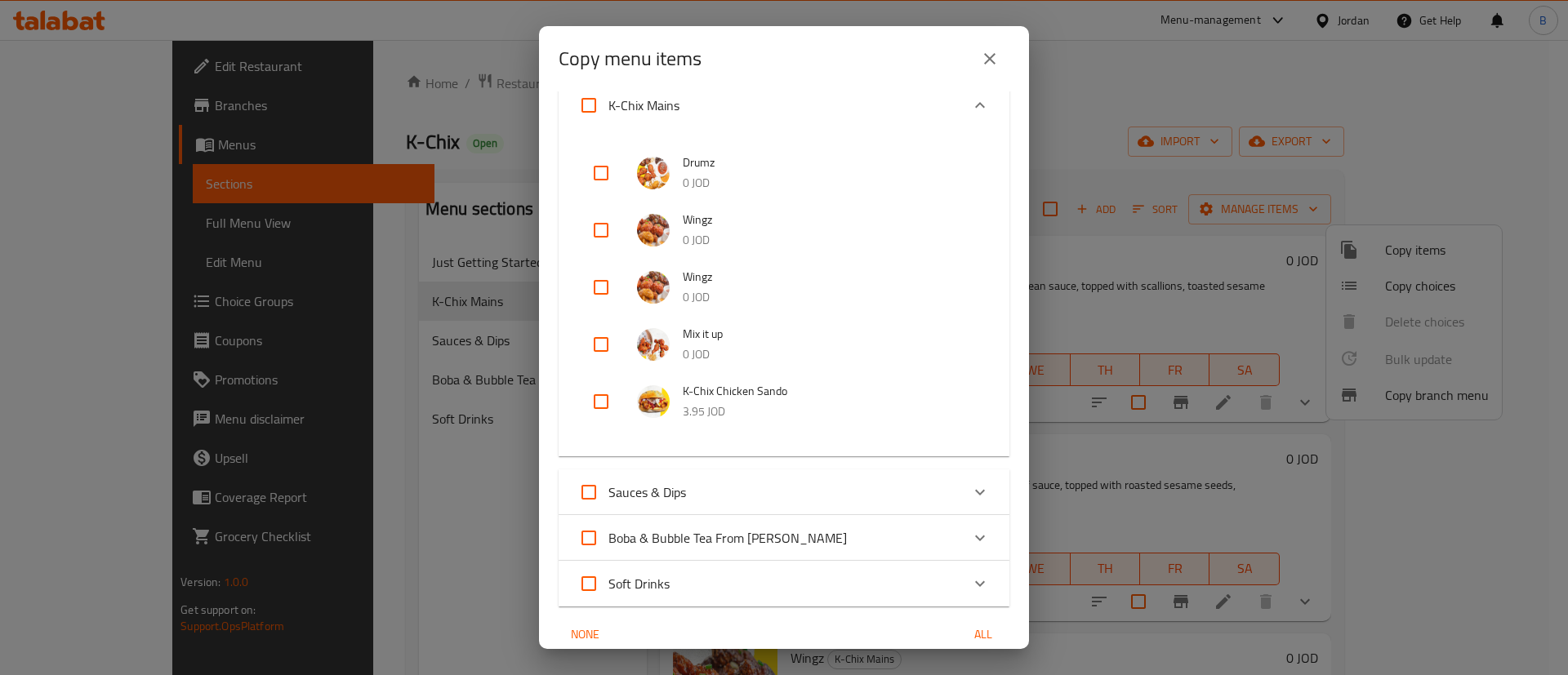
click at [436, 258] on div "Copy menu items 0 / 31 items selected ​ Just Getting Started Boneless Korean Ch…" at bounding box center [784, 338] width 1568 height 675
click at [437, 265] on div "Copy menu items 0 / 31 items selected ​ Just Getting Started Boneless Korean Ch…" at bounding box center [784, 338] width 1568 height 675
click at [1001, 57] on button "close" at bounding box center [990, 59] width 39 height 39
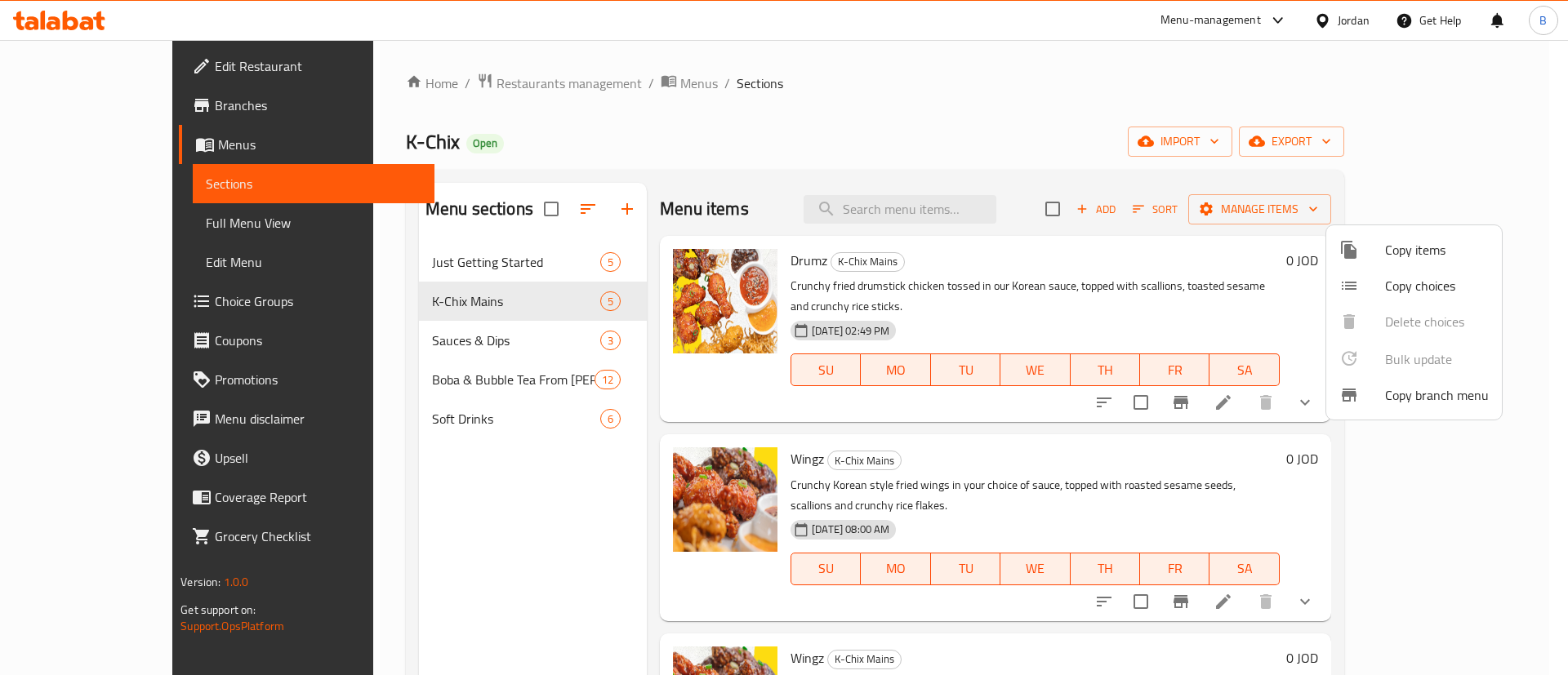
click at [1077, 422] on div at bounding box center [784, 338] width 1568 height 675
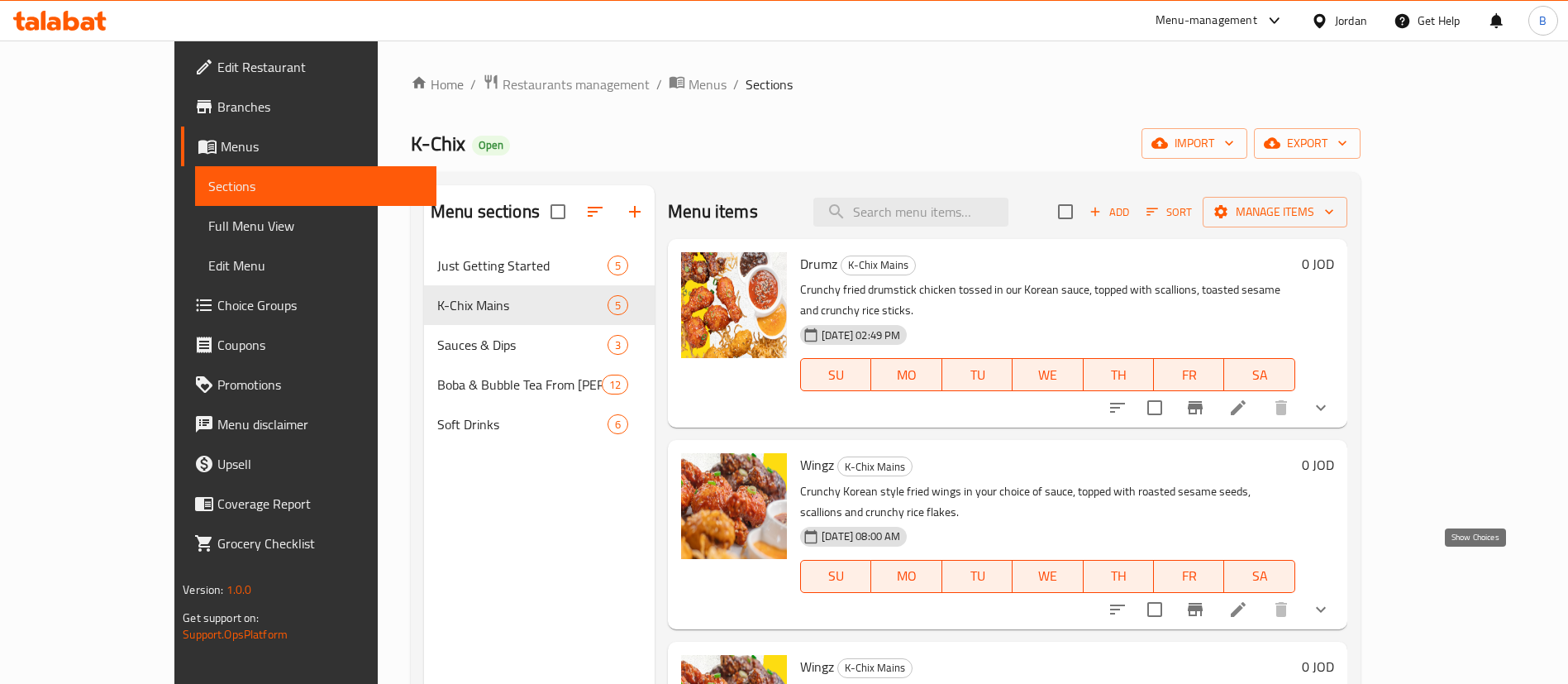
click at [1331, 600] on icon "show more" at bounding box center [1320, 609] width 20 height 20
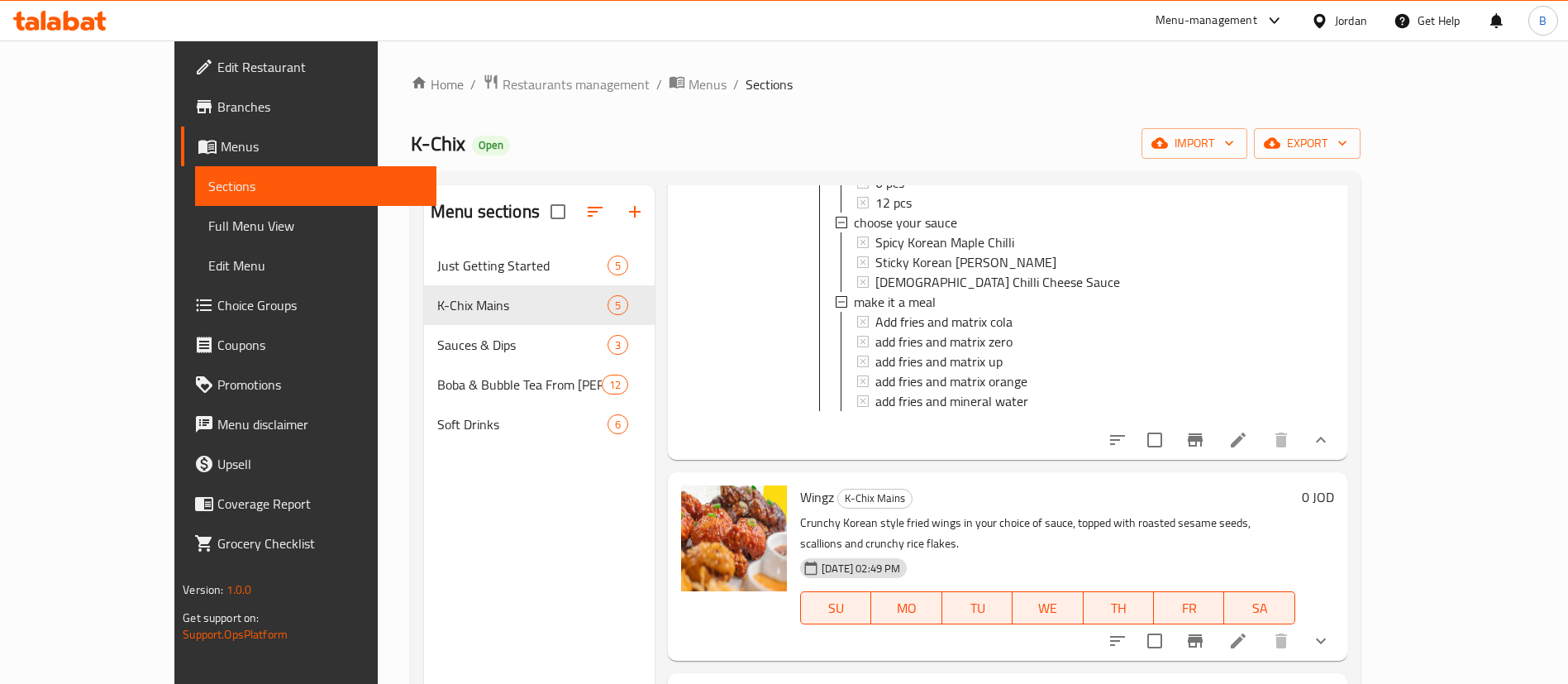
scroll to position [496, 0]
click at [1341, 619] on button "show more" at bounding box center [1320, 638] width 40 height 40
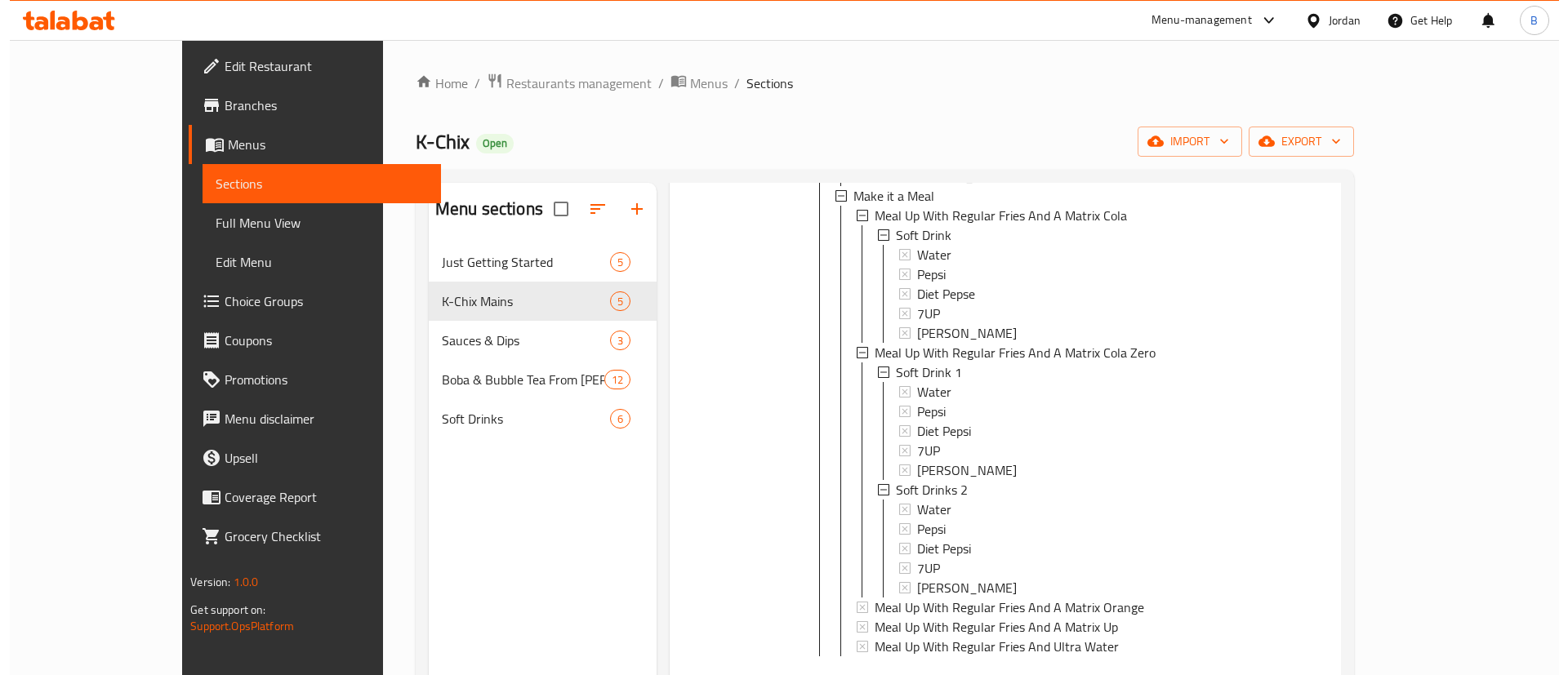
scroll to position [1287, 0]
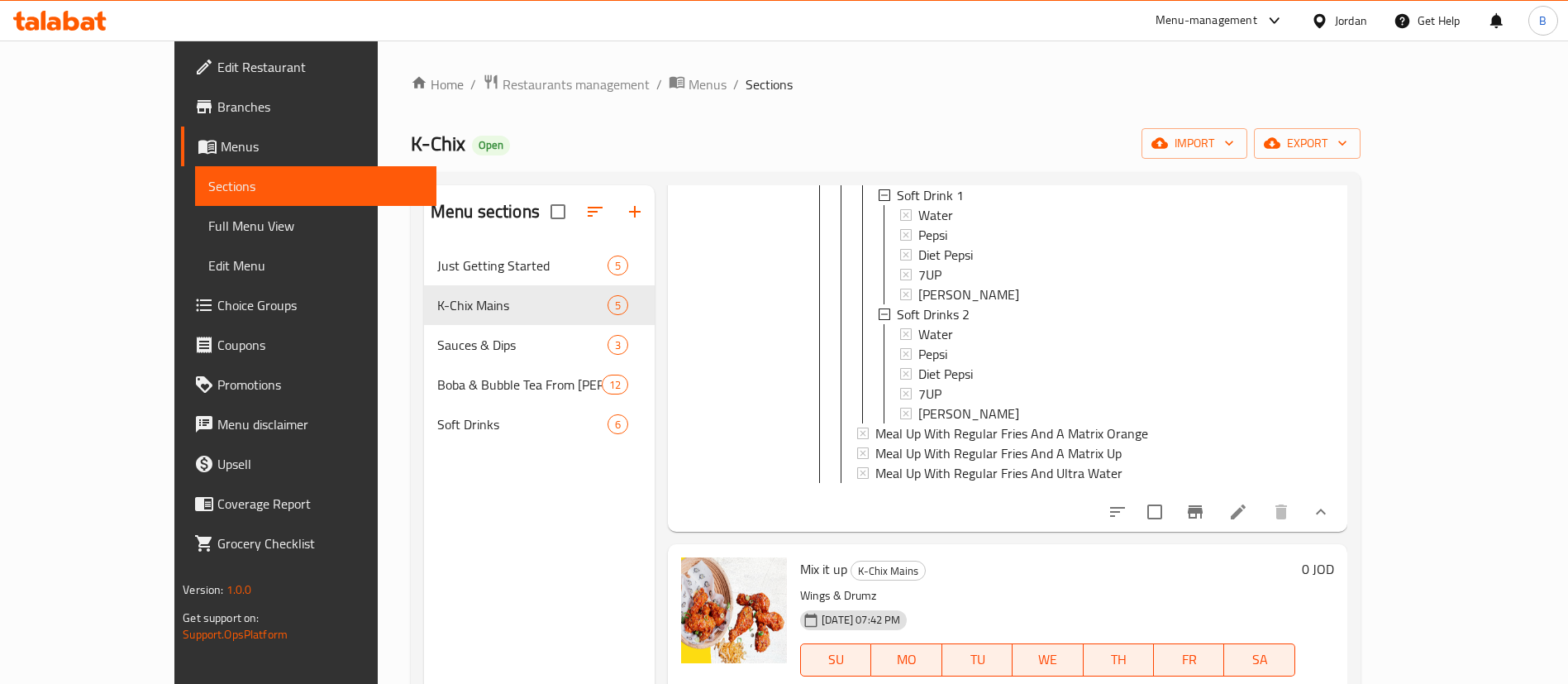
click at [1246, 505] on icon at bounding box center [1238, 513] width 15 height 15
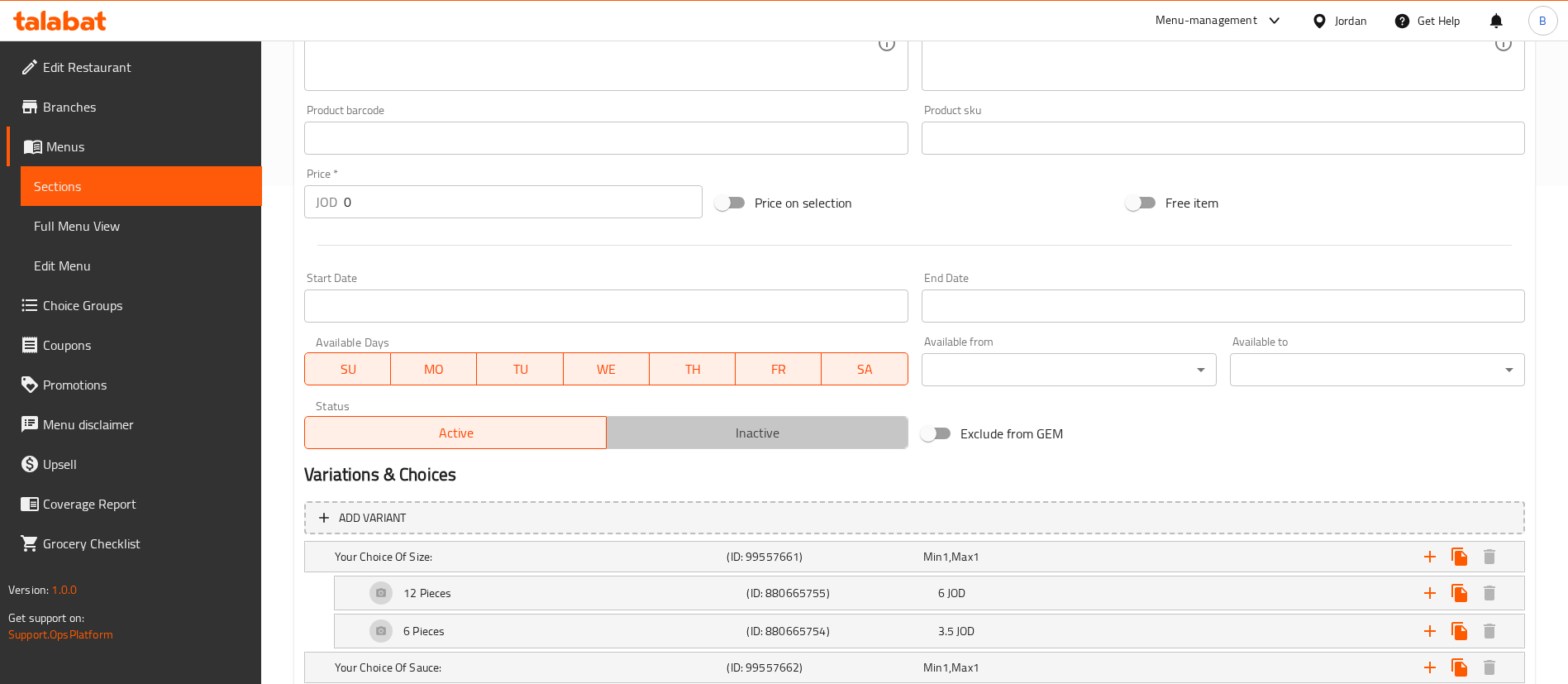
click at [736, 428] on span "Inactive" at bounding box center [757, 433] width 288 height 24
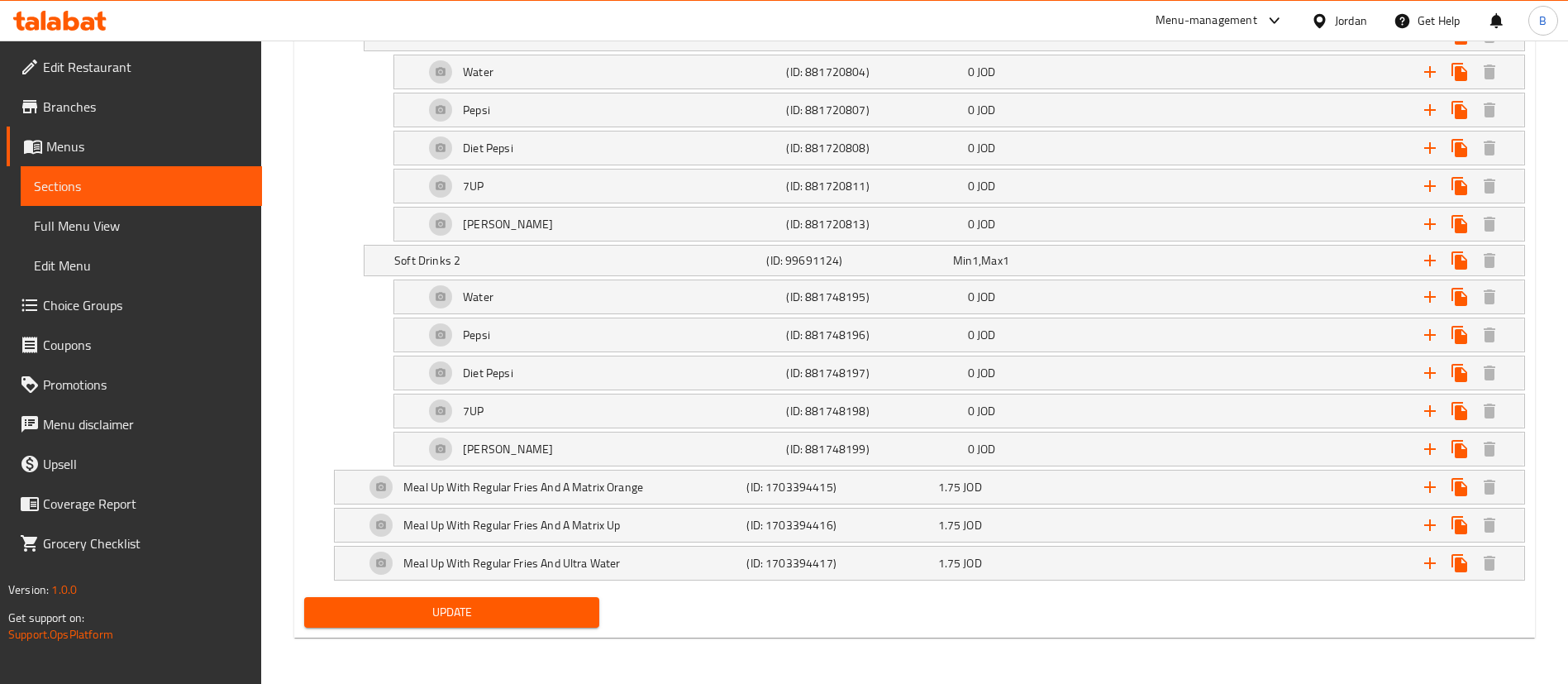
click at [427, 606] on span "Update" at bounding box center [451, 613] width 269 height 20
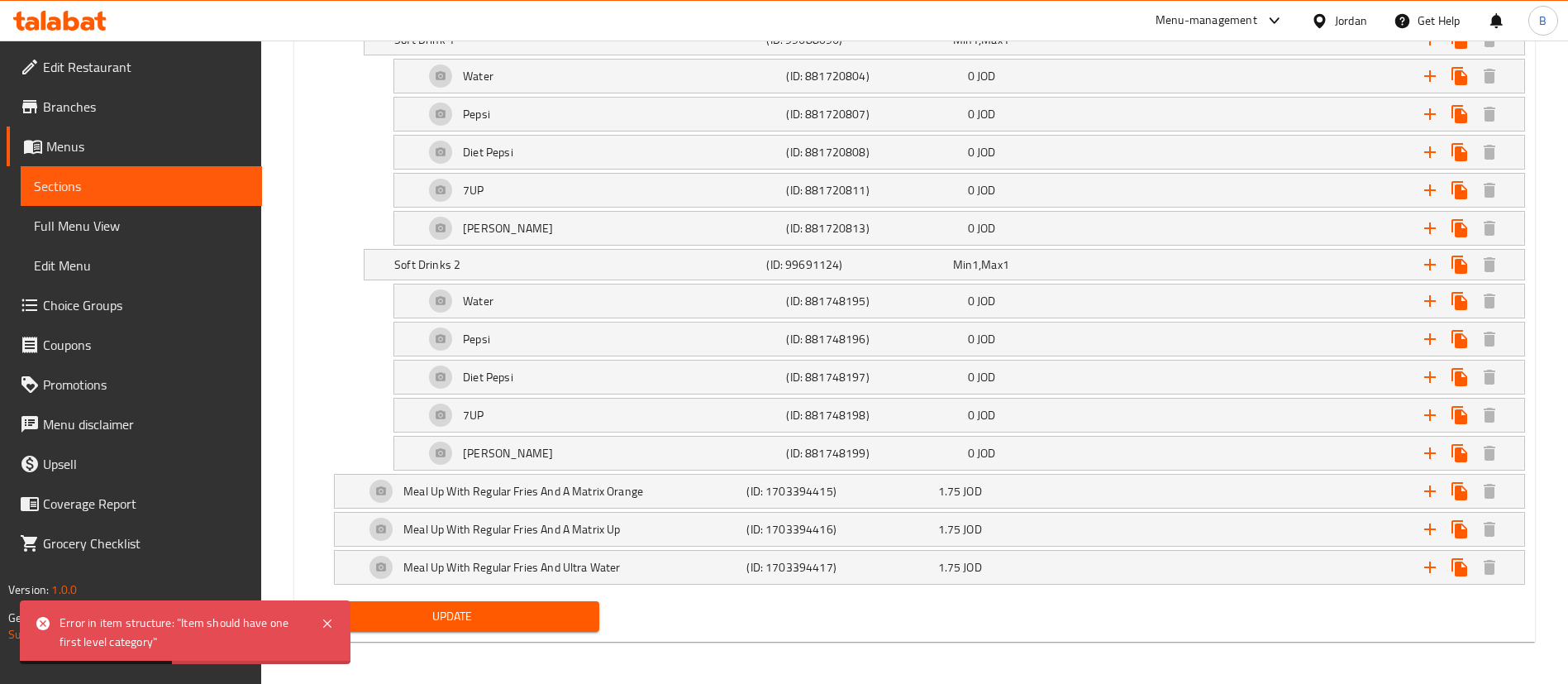
scroll to position [1615, 0]
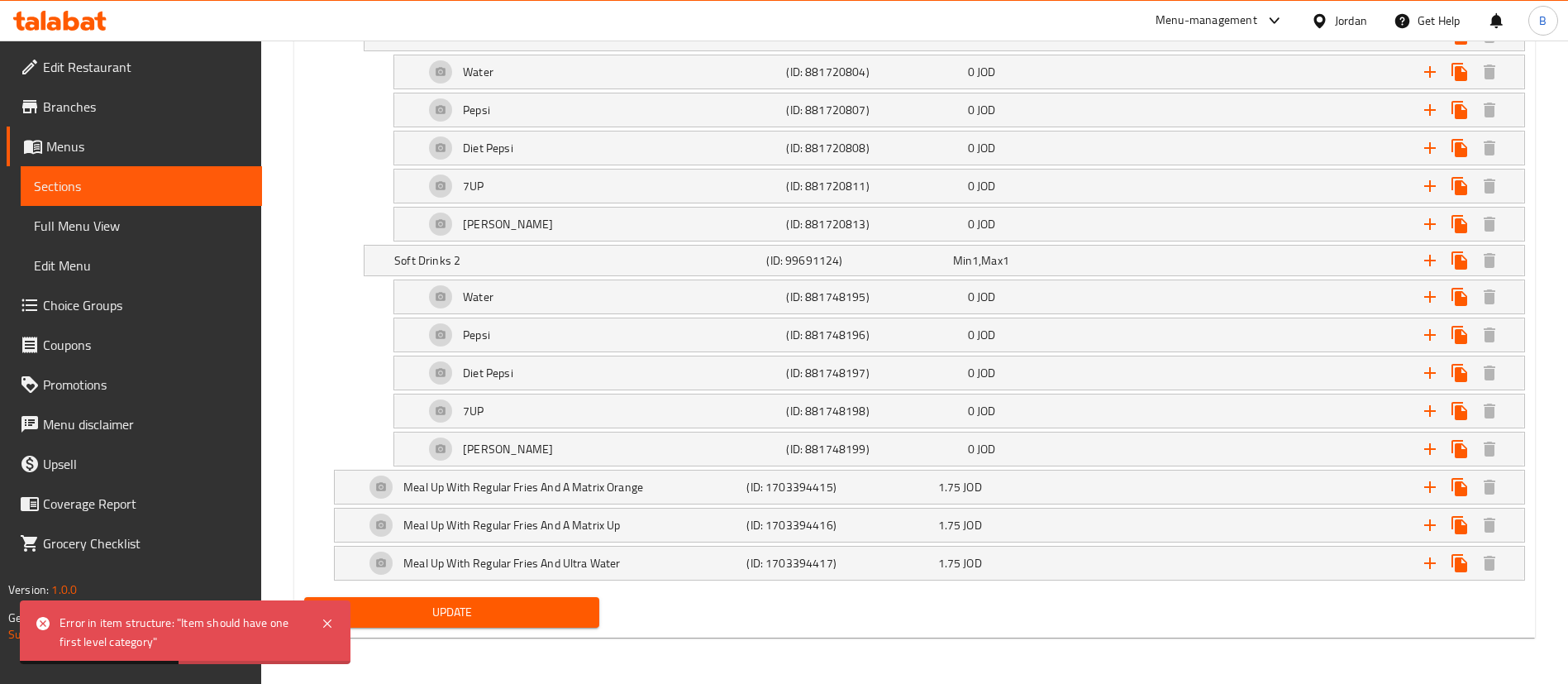
click at [500, 615] on span "Update" at bounding box center [451, 613] width 269 height 20
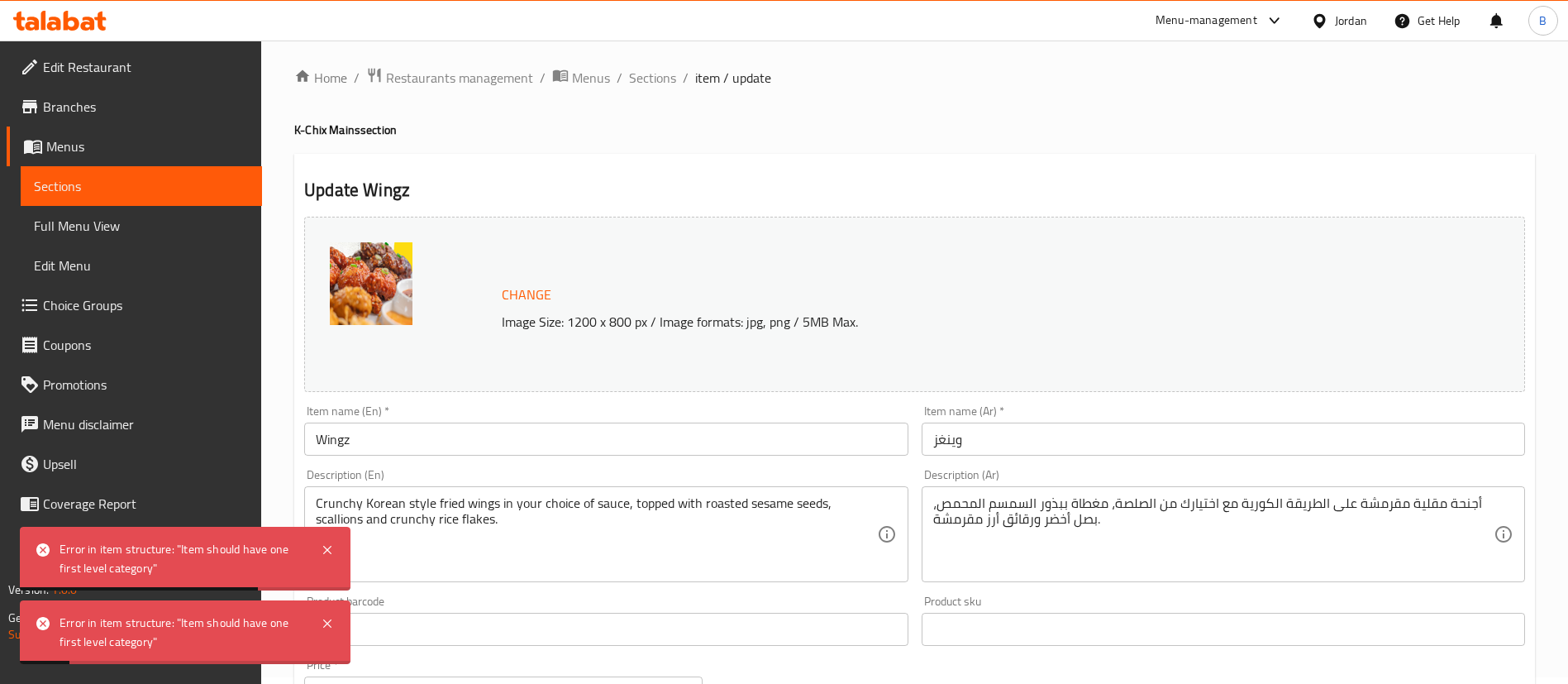
scroll to position [0, 0]
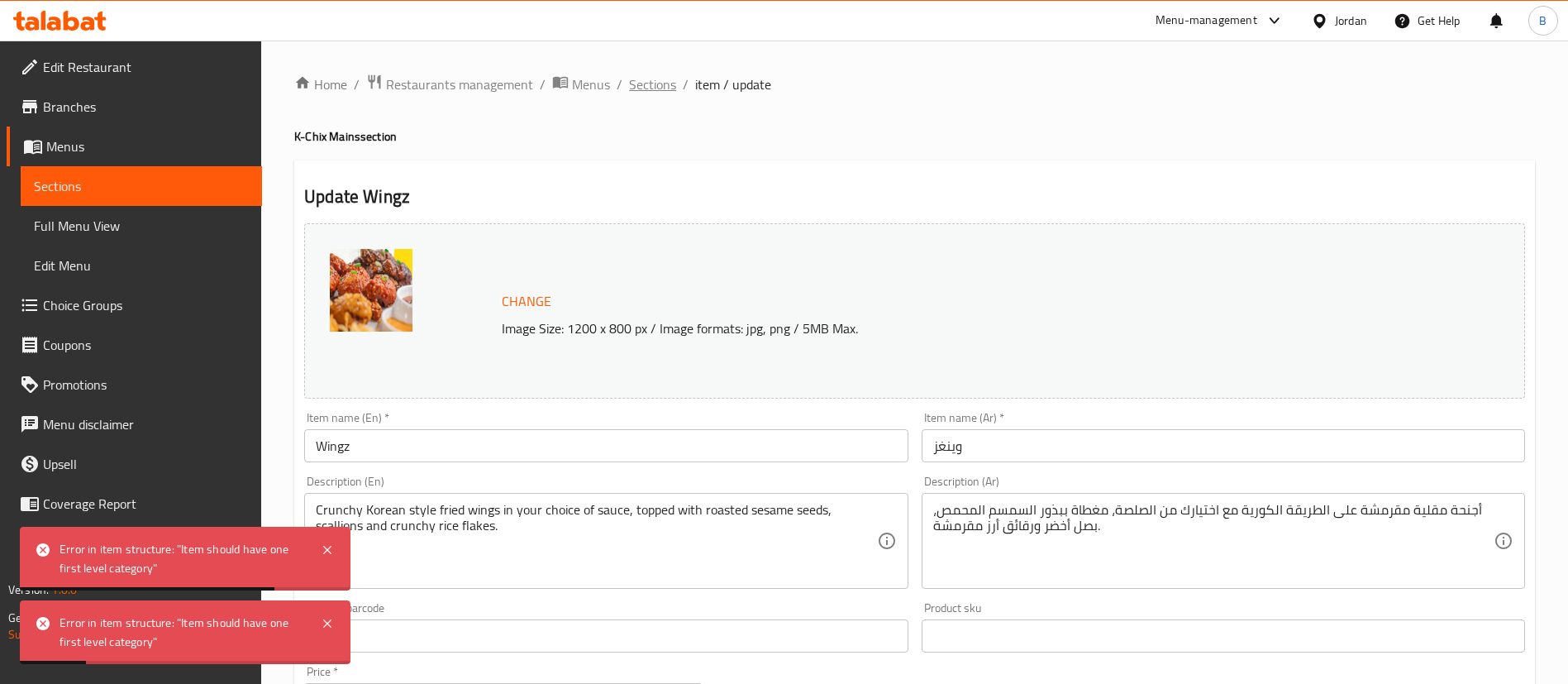
click at [642, 86] on span "Sections" at bounding box center [653, 84] width 47 height 20
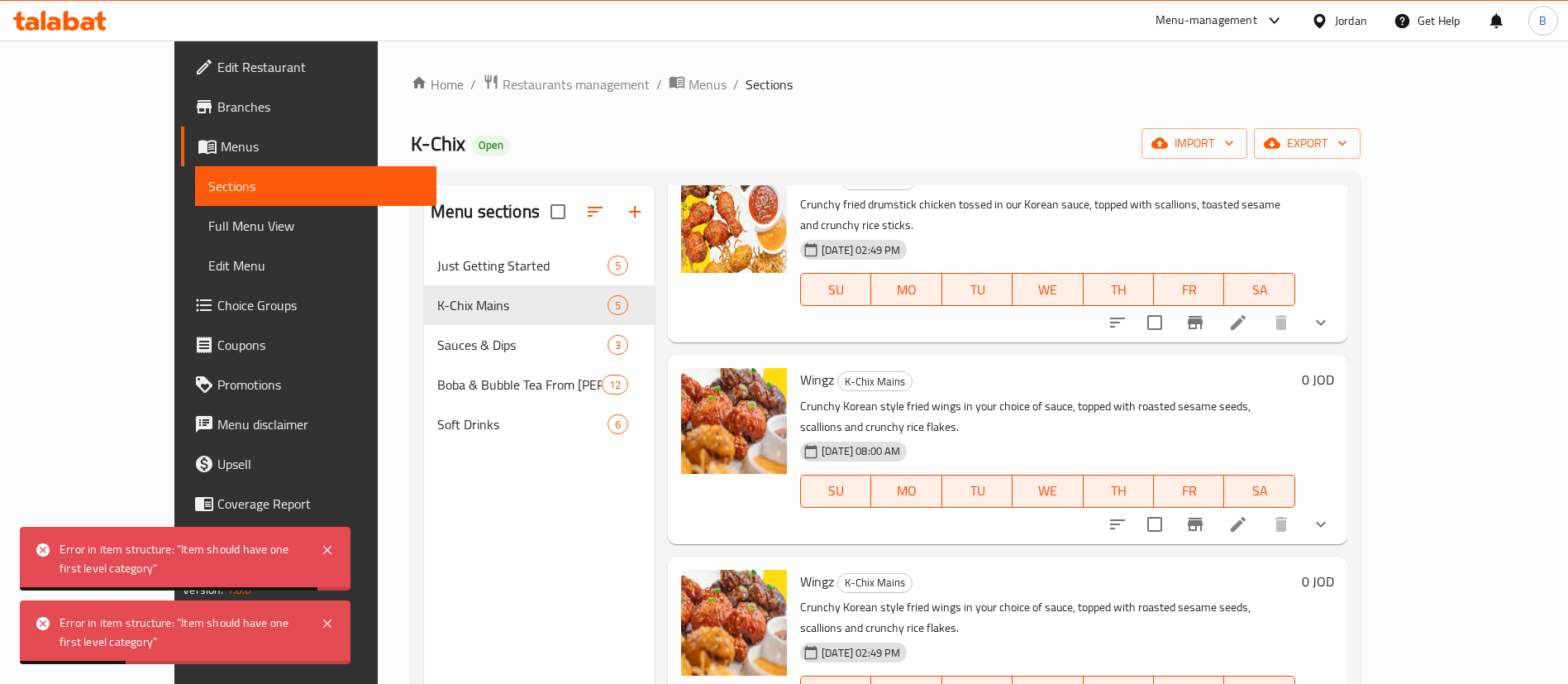
scroll to position [124, 0]
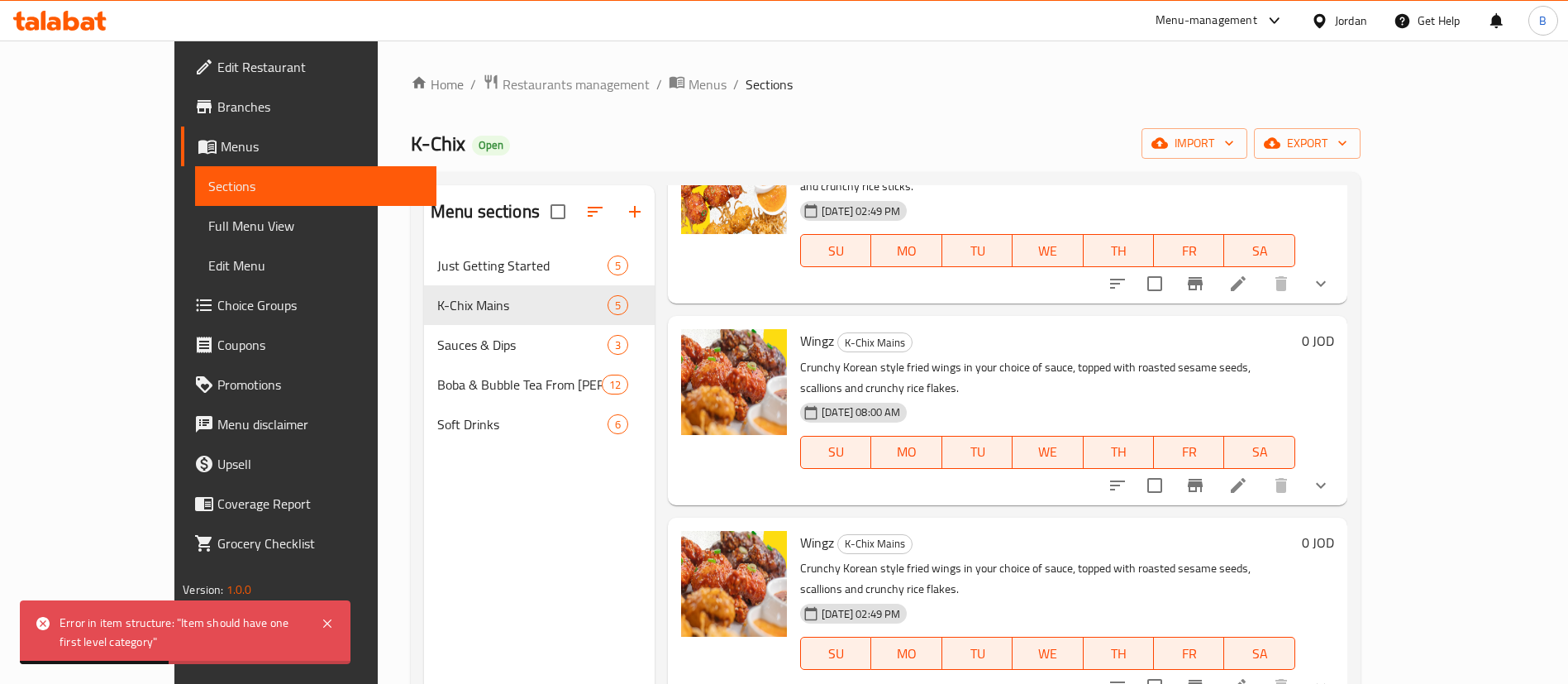
click at [1205, 676] on icon "Branch-specific-item" at bounding box center [1195, 686] width 20 height 20
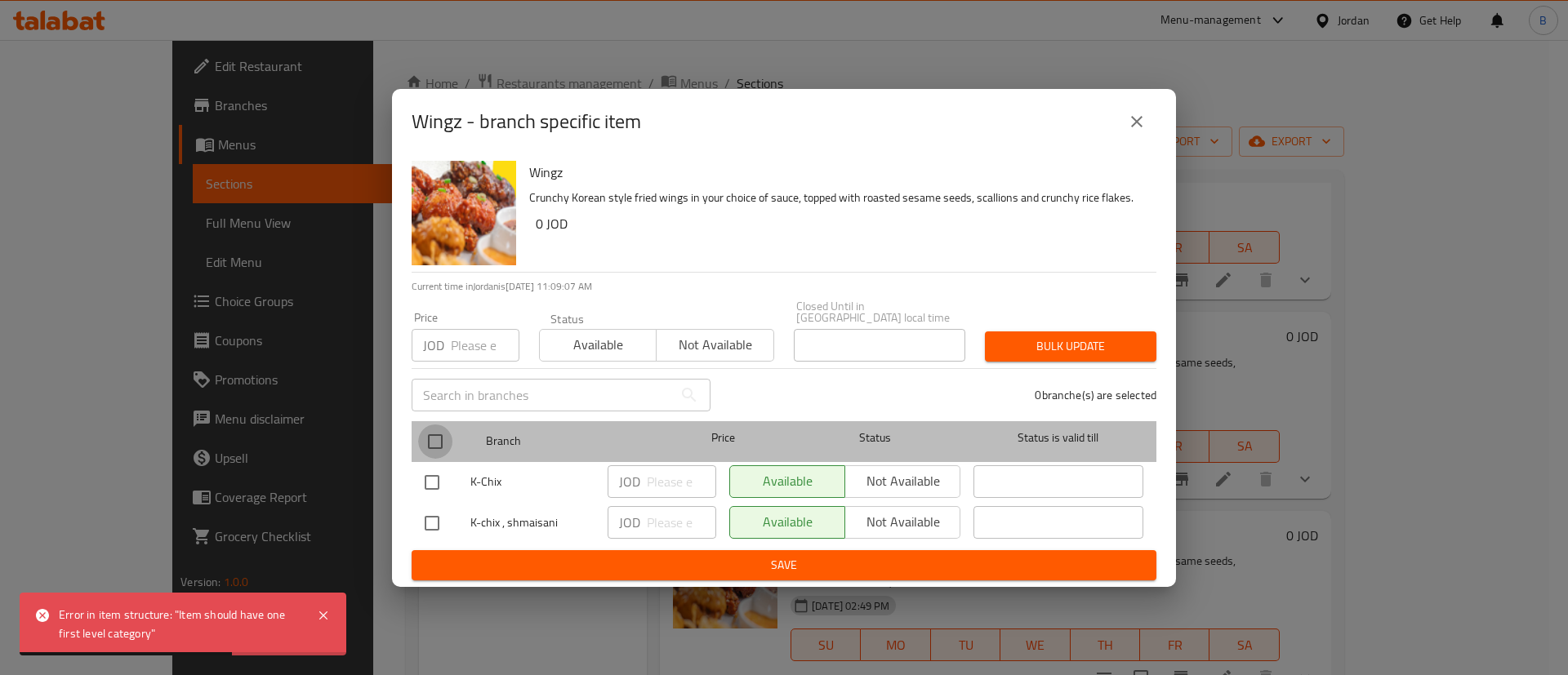
click at [437, 429] on input "checkbox" at bounding box center [435, 441] width 34 height 34
checkbox input "true"
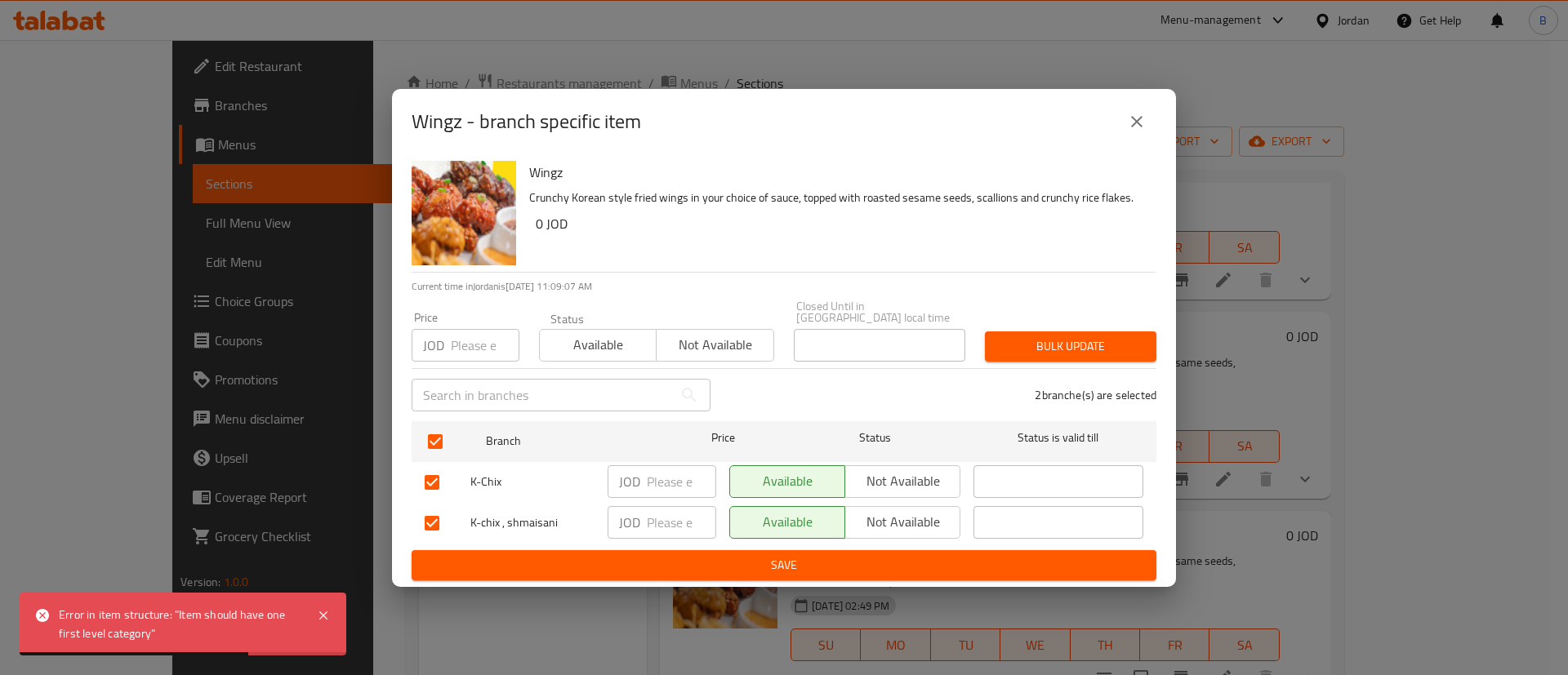
click at [871, 474] on span "Not available" at bounding box center [903, 481] width 102 height 23
click at [873, 534] on div "Available Not available" at bounding box center [845, 523] width 244 height 48
click at [879, 528] on span "Not available" at bounding box center [903, 522] width 102 height 23
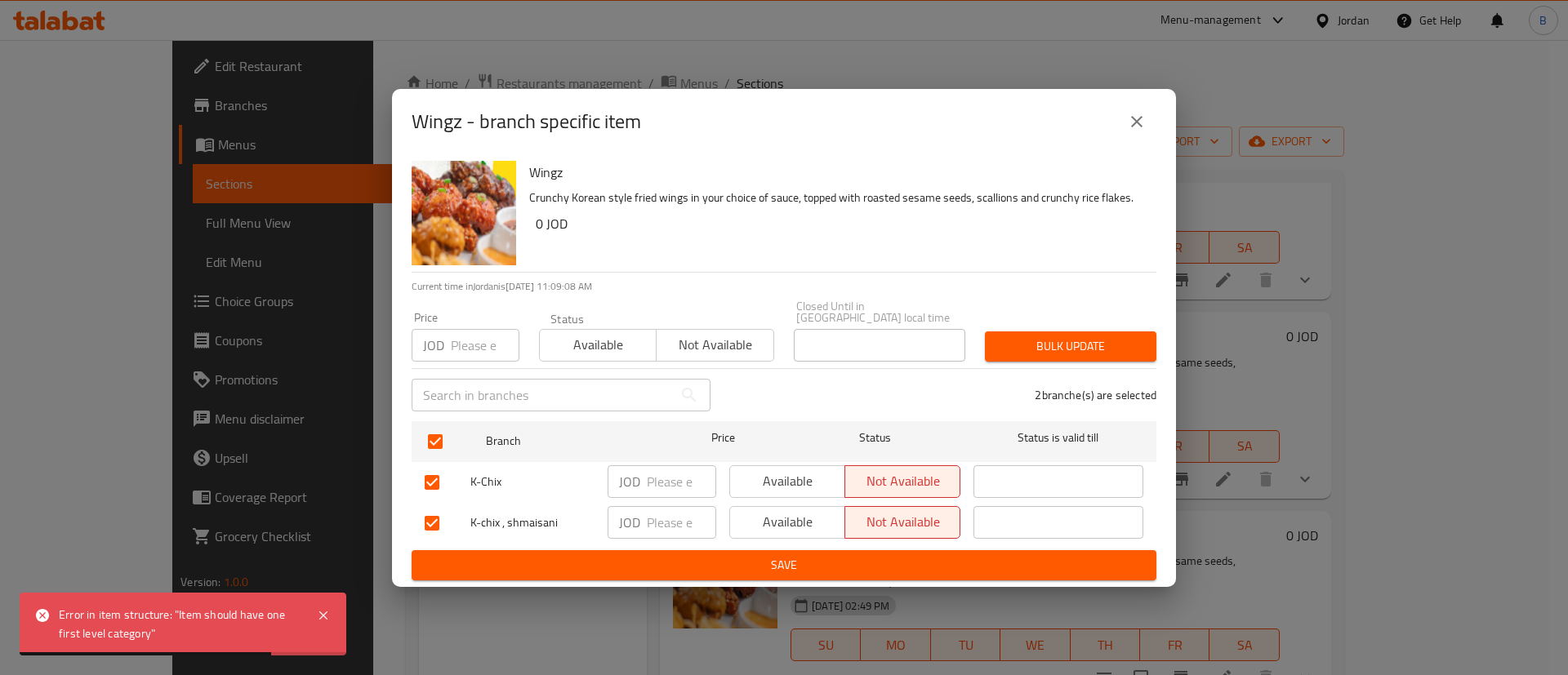
click at [850, 555] on span "Save" at bounding box center [784, 565] width 719 height 20
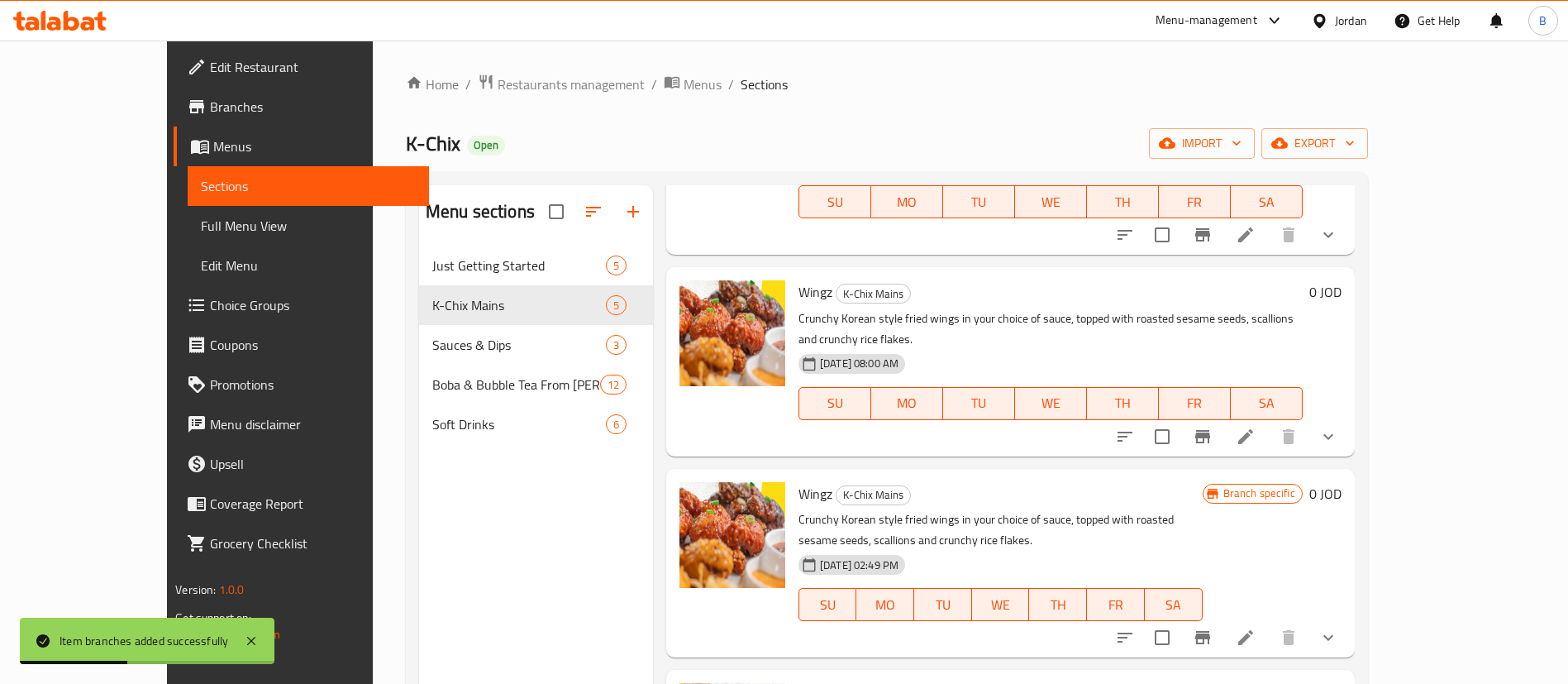
scroll to position [248, 0]
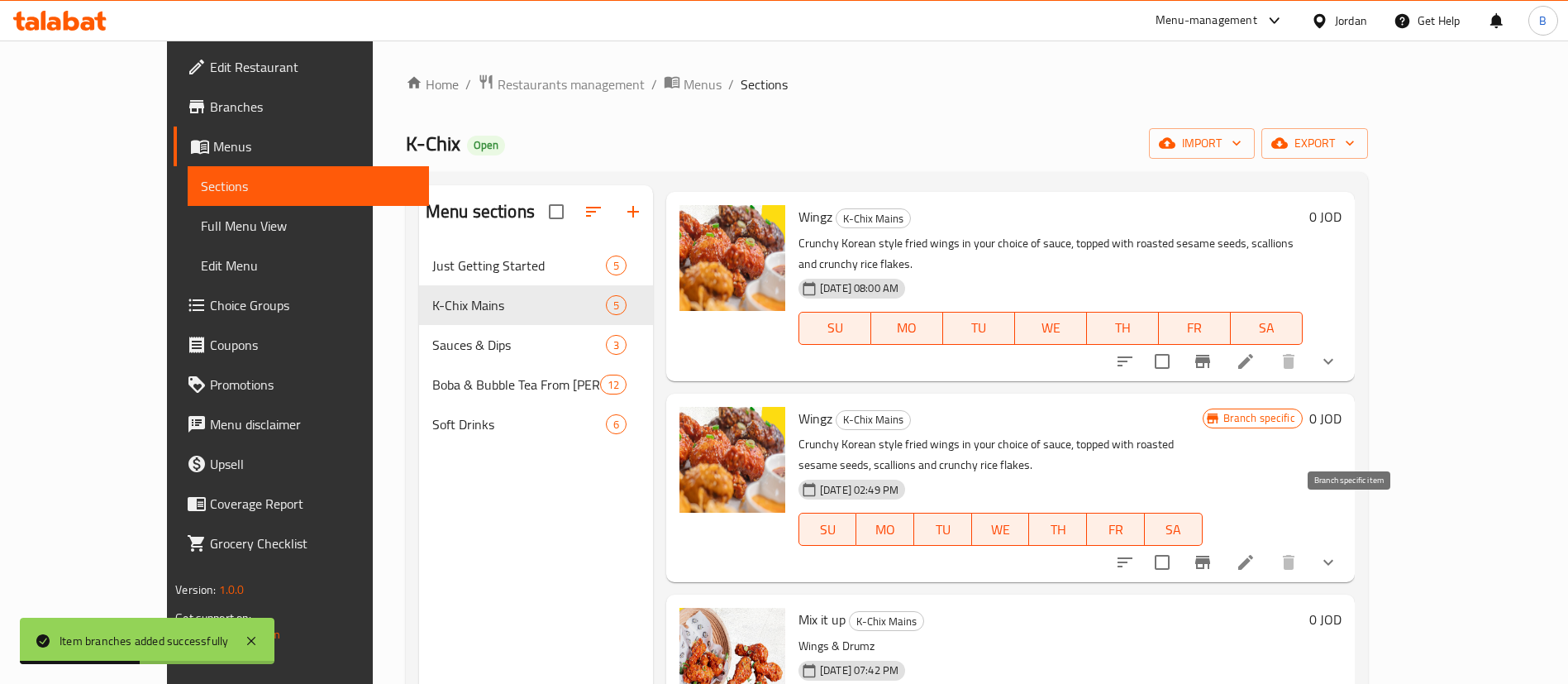
click at [1213, 552] on icon "Branch-specific-item" at bounding box center [1202, 562] width 20 height 20
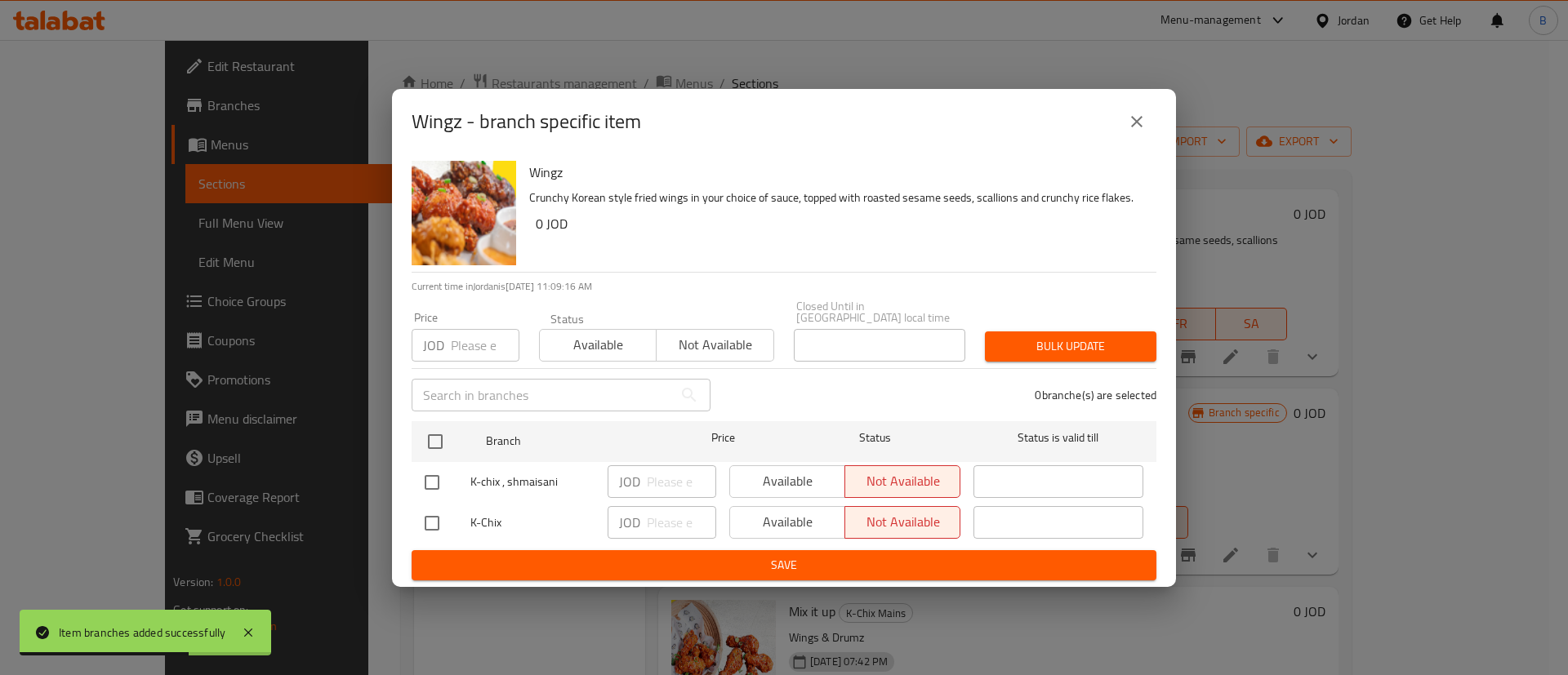
click at [1139, 116] on icon "close" at bounding box center [1136, 121] width 19 height 19
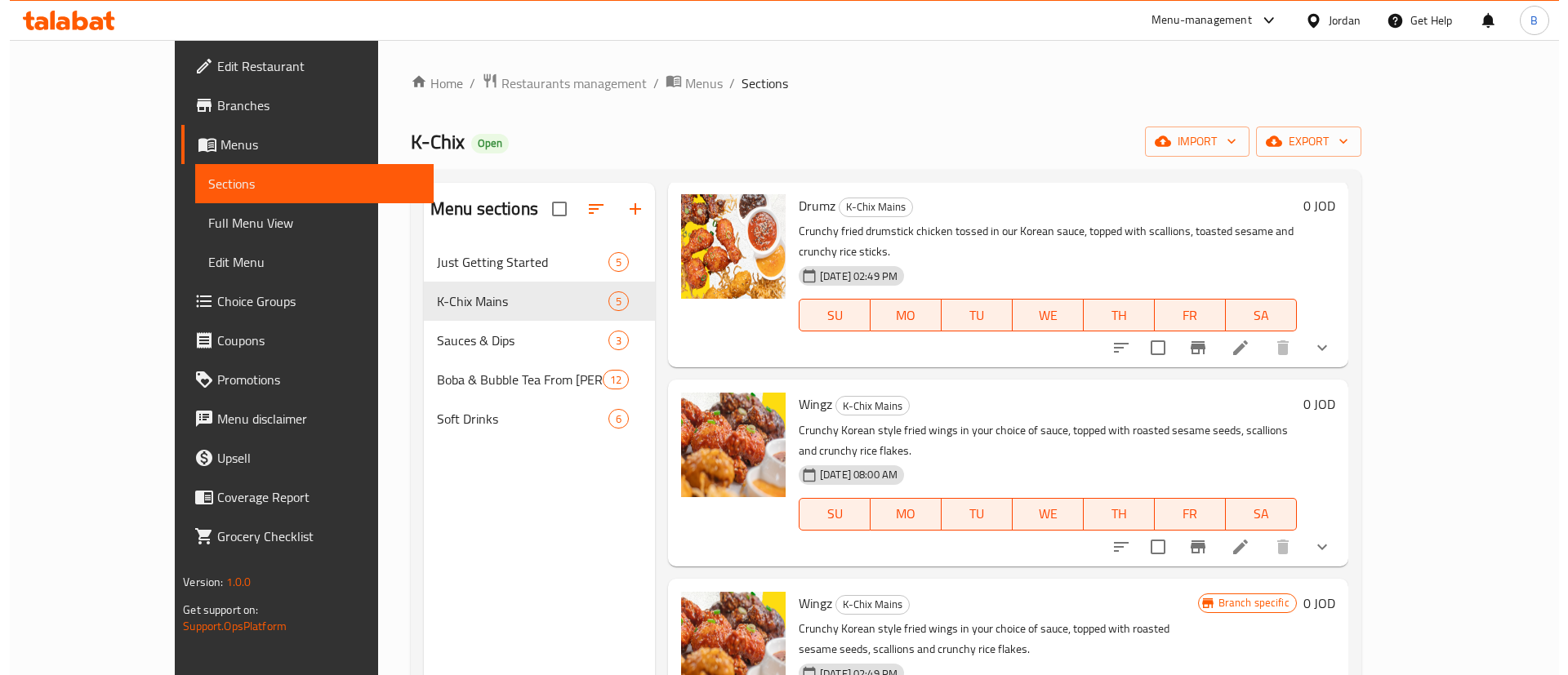
scroll to position [0, 0]
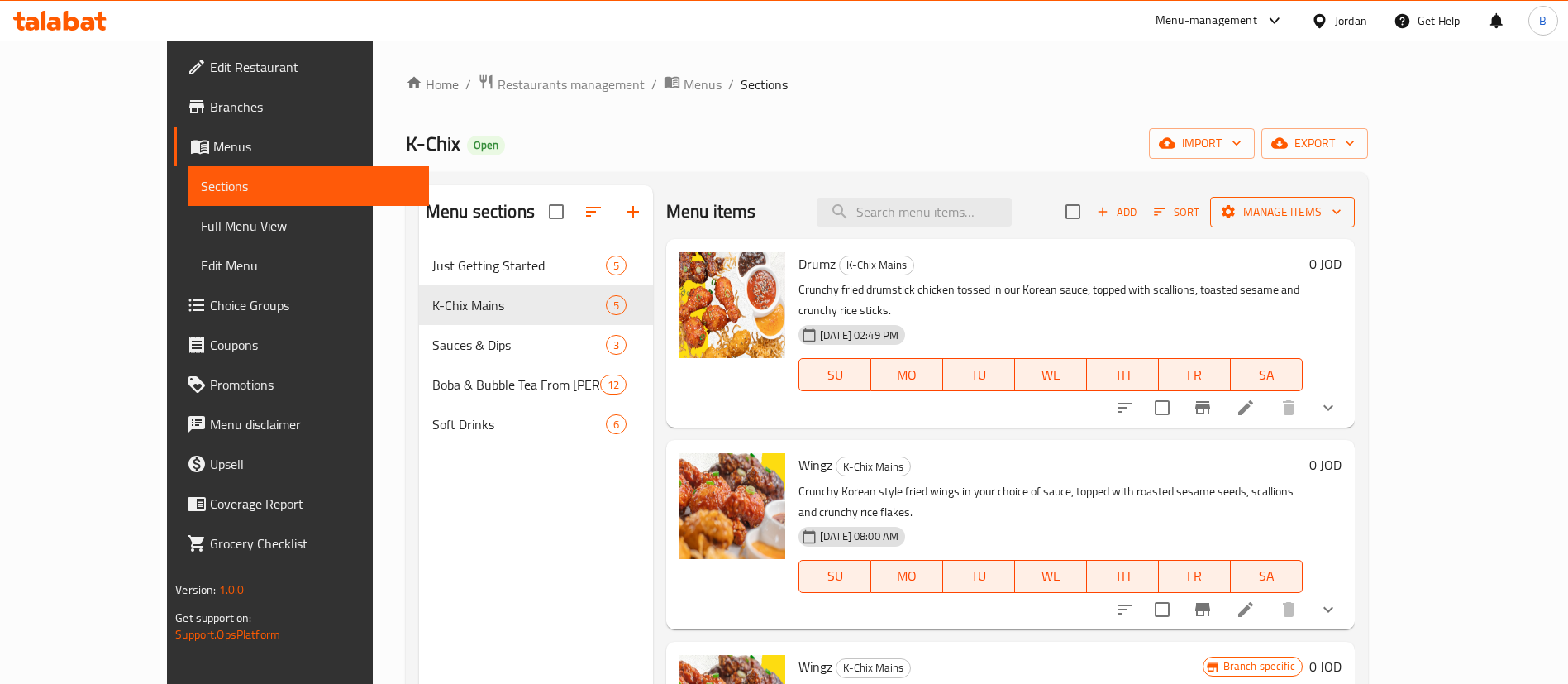
click at [1342, 221] on span "Manage items" at bounding box center [1282, 212] width 118 height 20
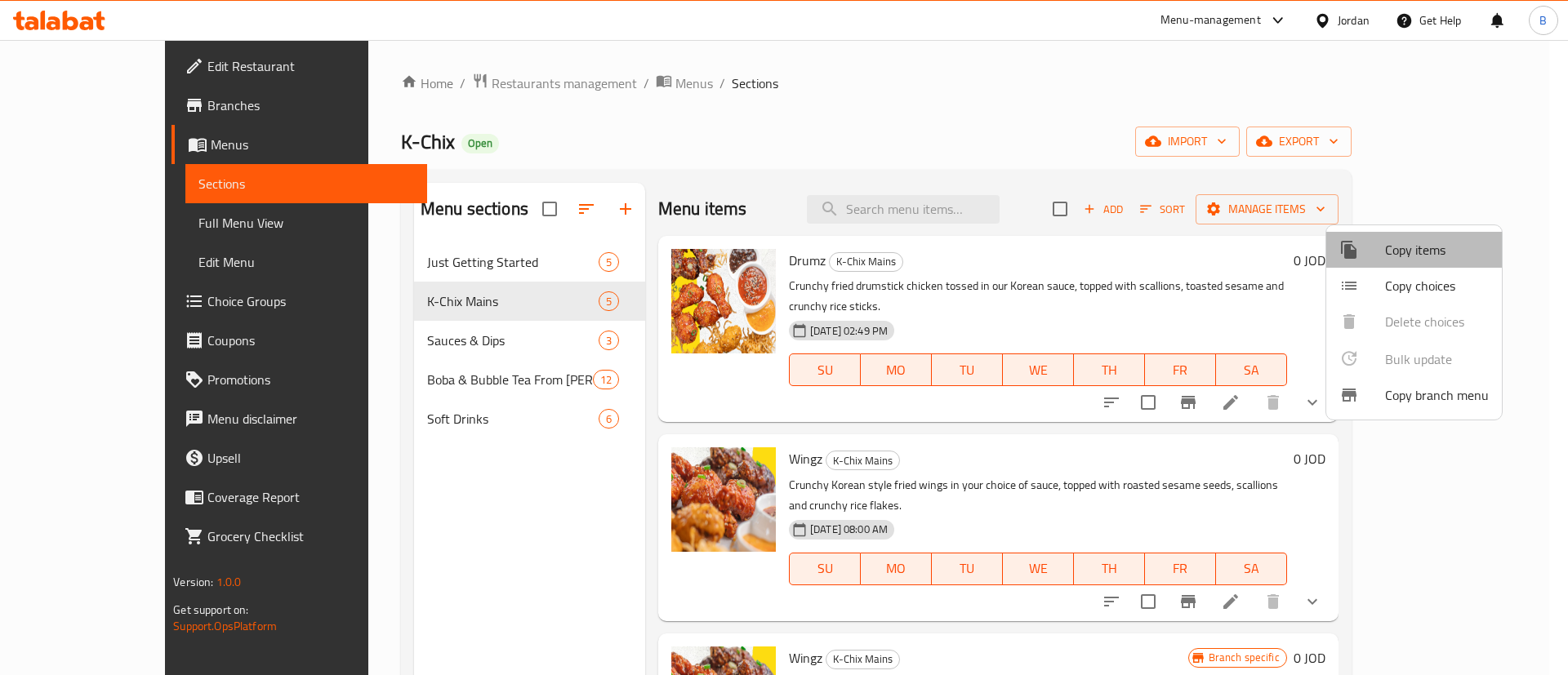
click at [1437, 249] on span "Copy items" at bounding box center [1437, 250] width 104 height 19
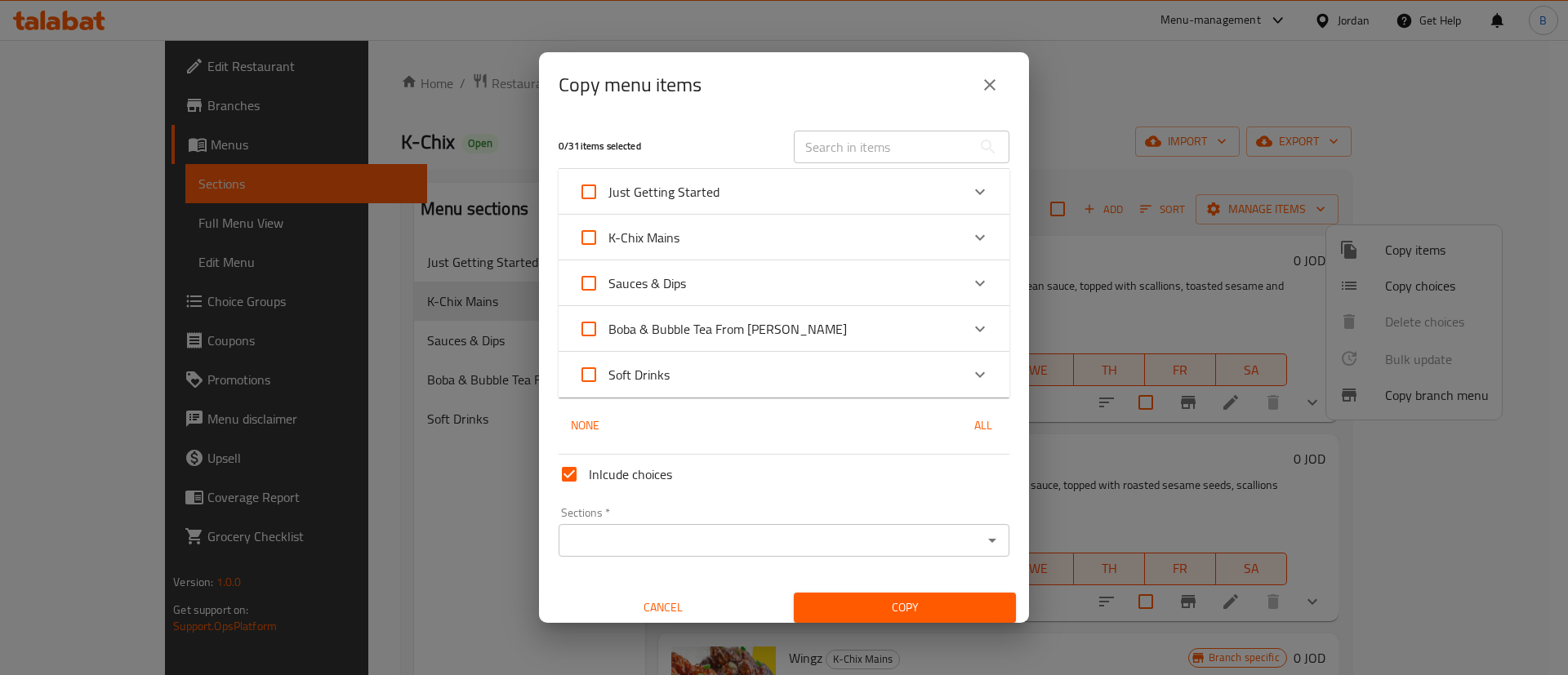
click at [970, 238] on icon "Expand" at bounding box center [980, 237] width 19 height 19
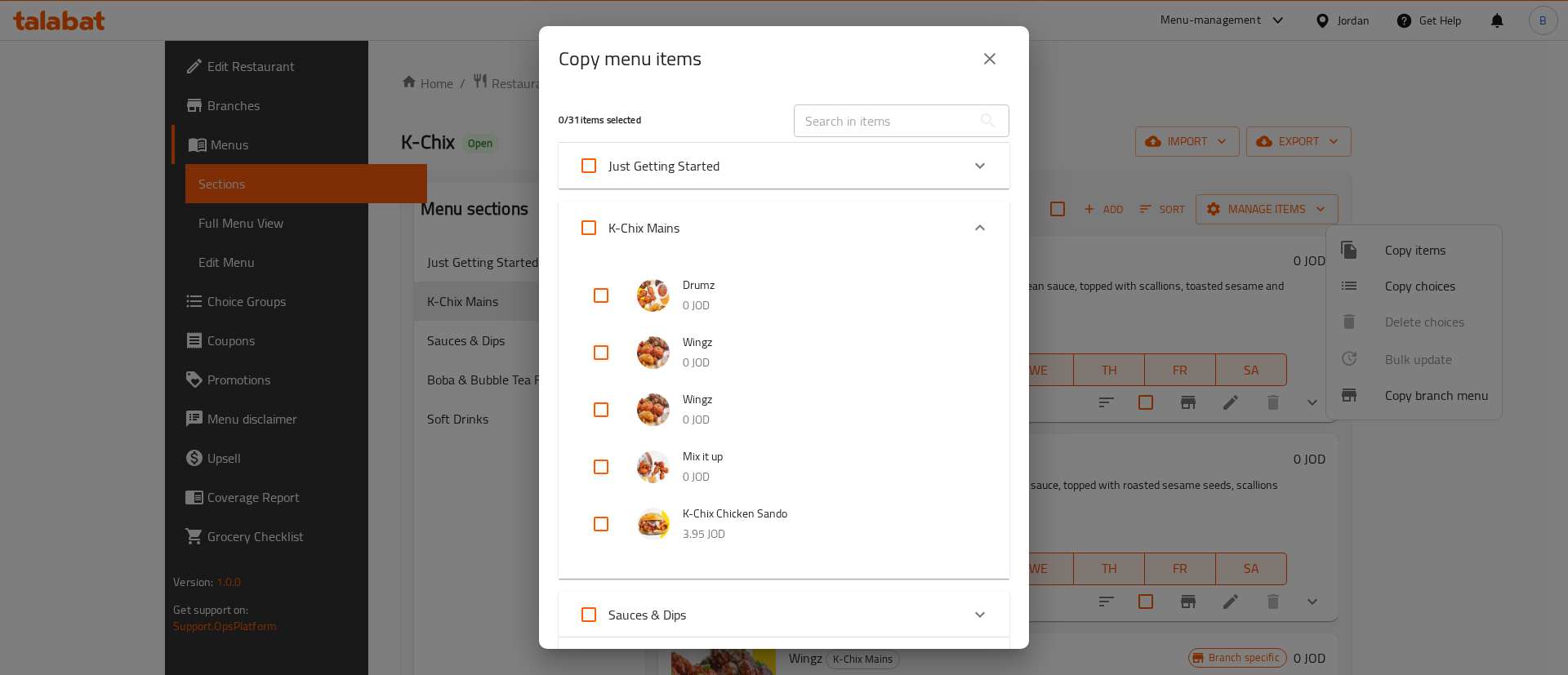
click at [596, 463] on input "checkbox" at bounding box center [601, 466] width 39 height 39
checkbox input "true"
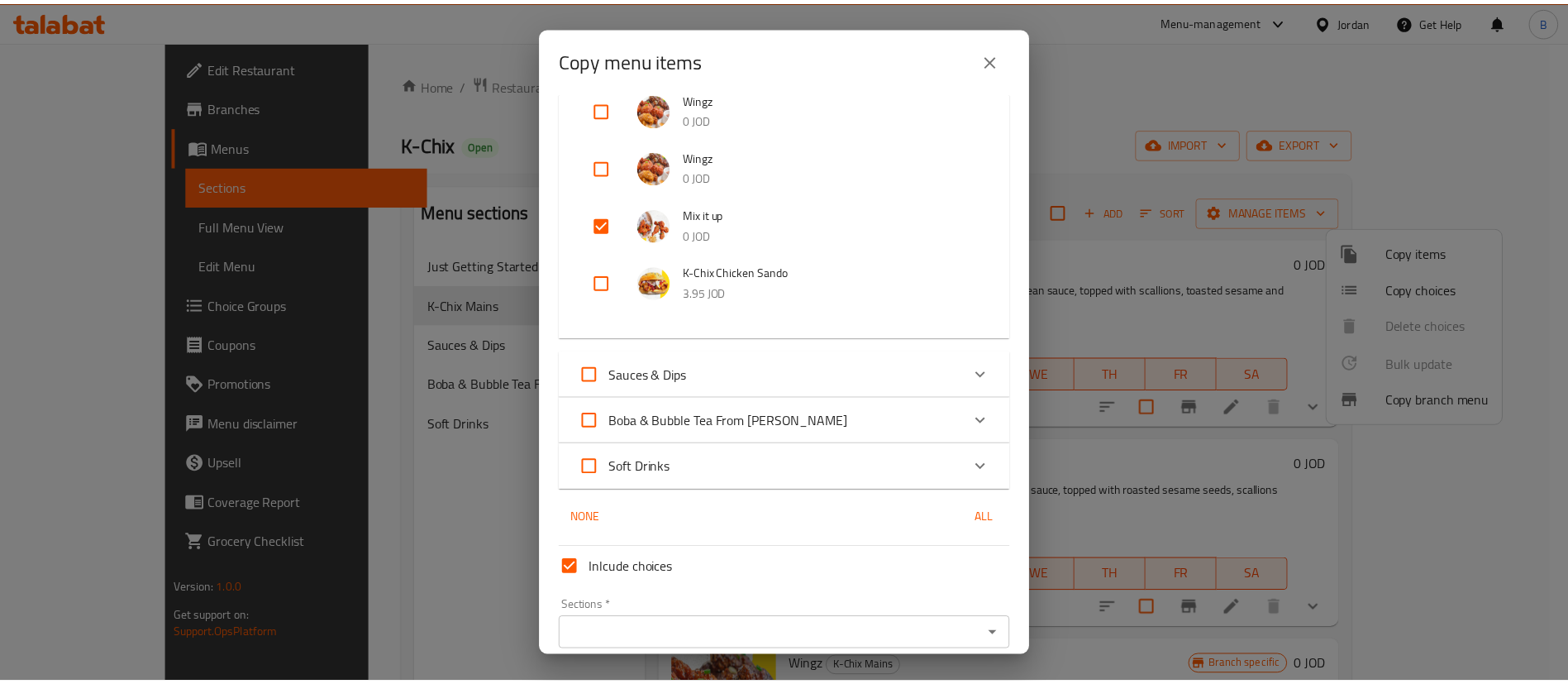
scroll to position [319, 0]
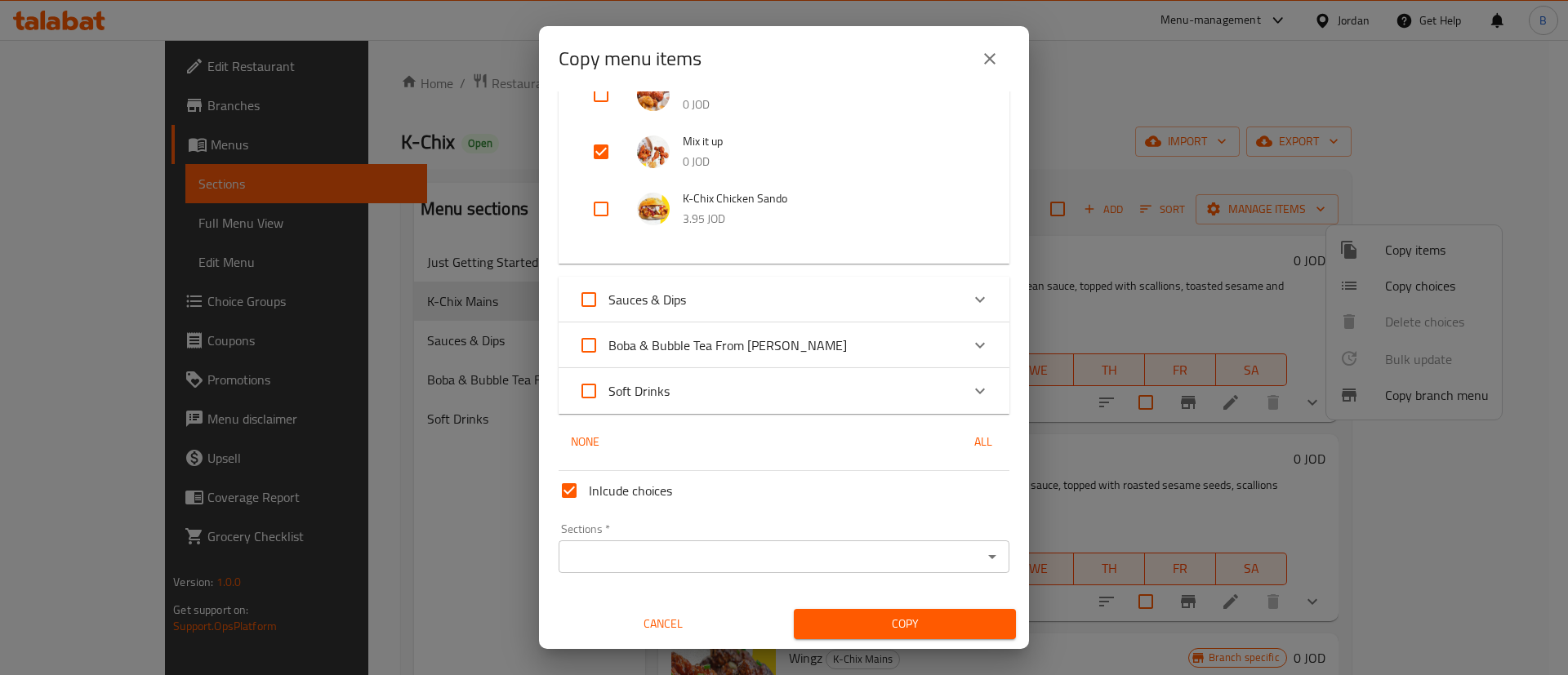
click at [572, 489] on input "Inlcude choices" at bounding box center [569, 490] width 39 height 39
checkbox input "false"
click at [627, 555] on input "Sections   *" at bounding box center [771, 556] width 414 height 23
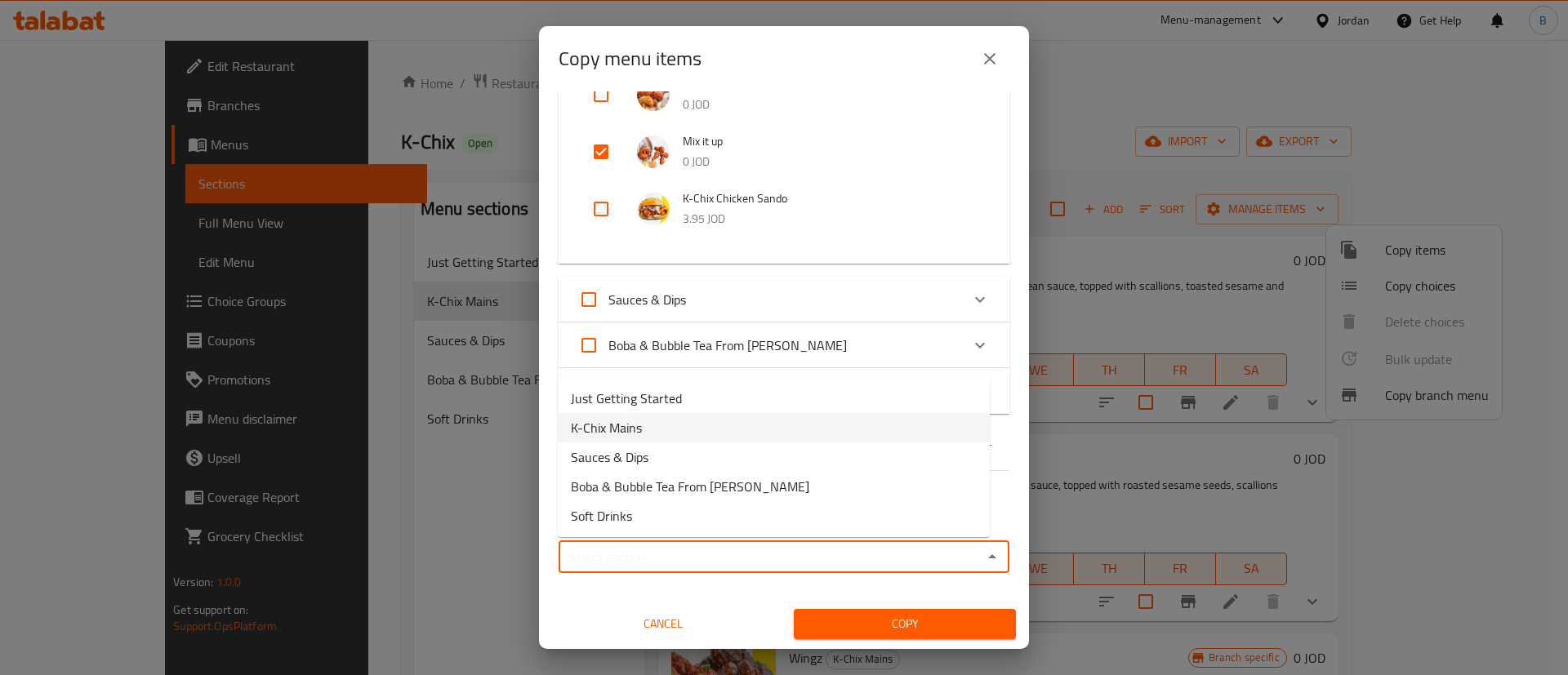
click at [649, 424] on li "K-Chix Mains" at bounding box center [774, 427] width 432 height 29
type input "K-Chix Mains"
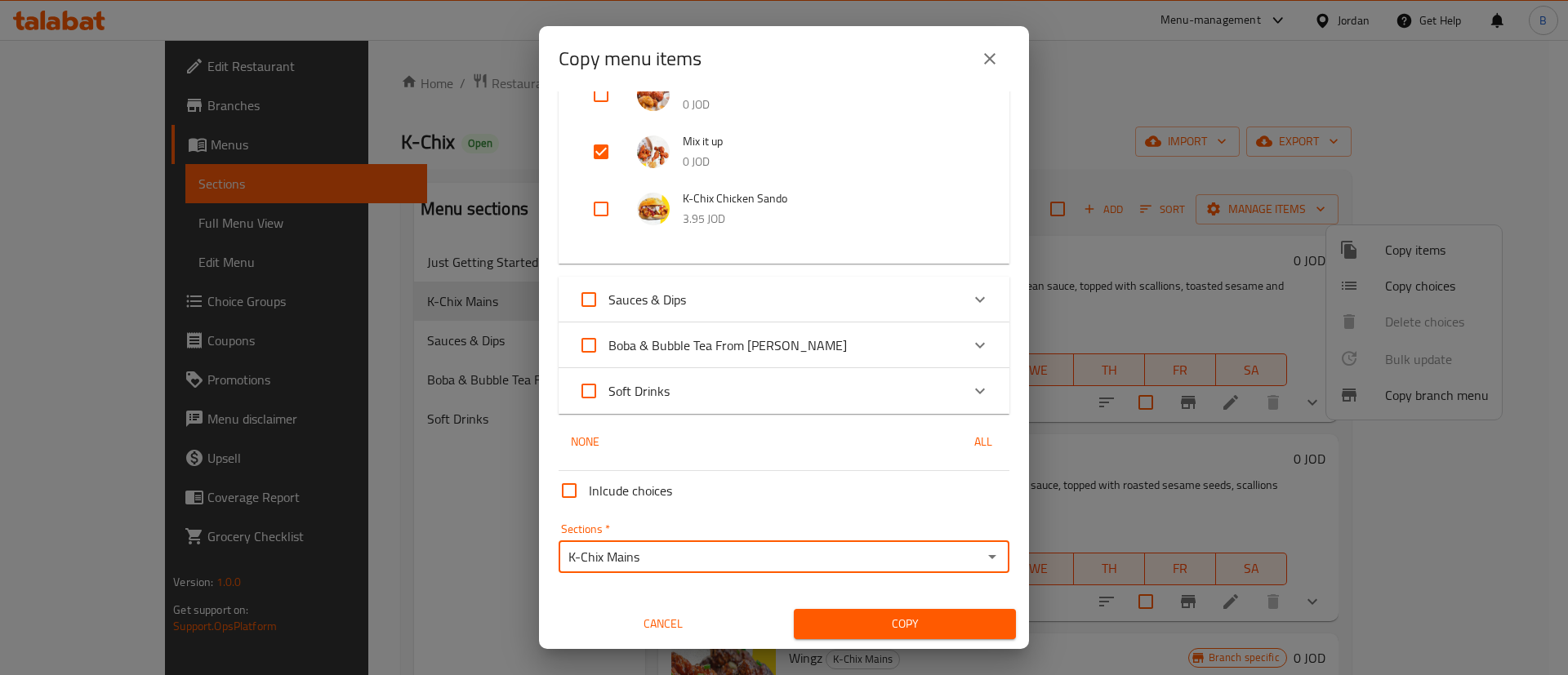
click at [851, 619] on span "Copy" at bounding box center [905, 624] width 196 height 20
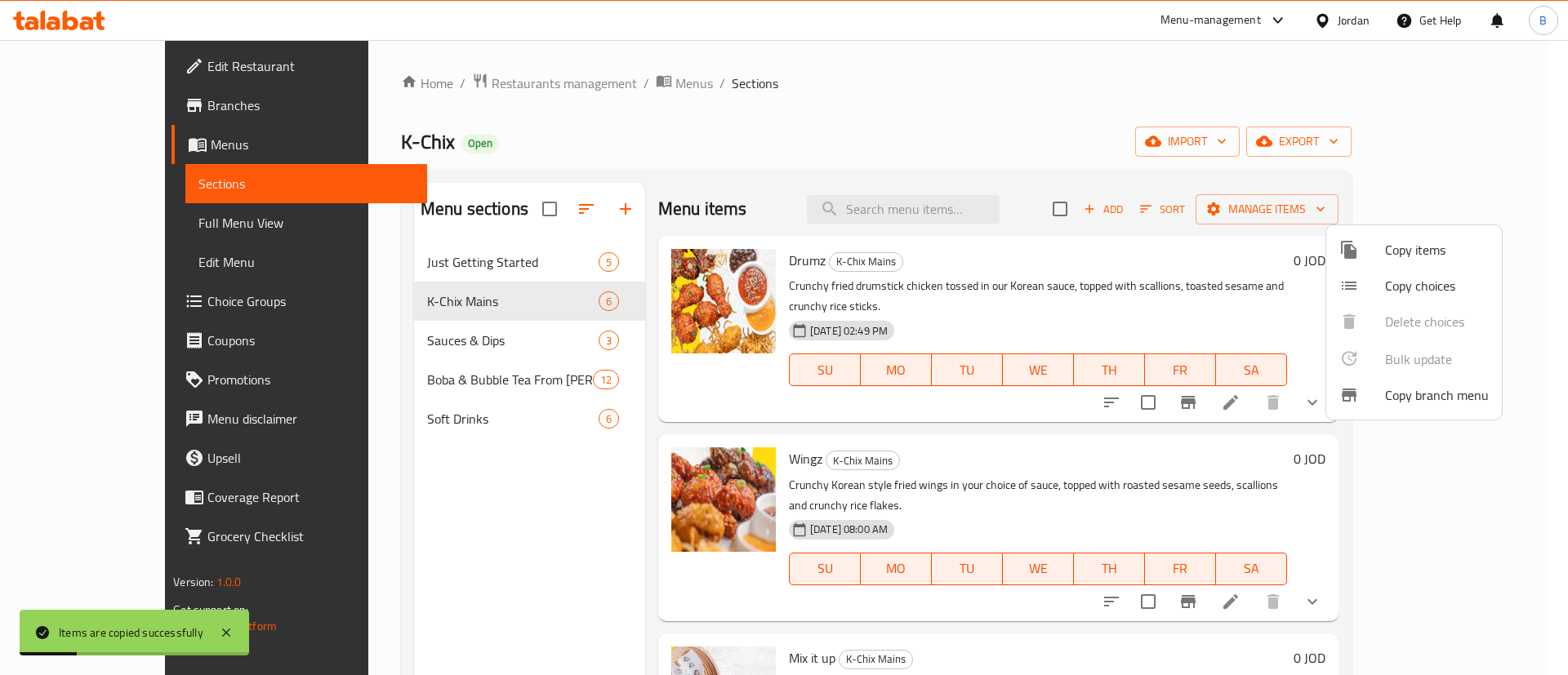
click at [1110, 425] on div at bounding box center [784, 338] width 1568 height 675
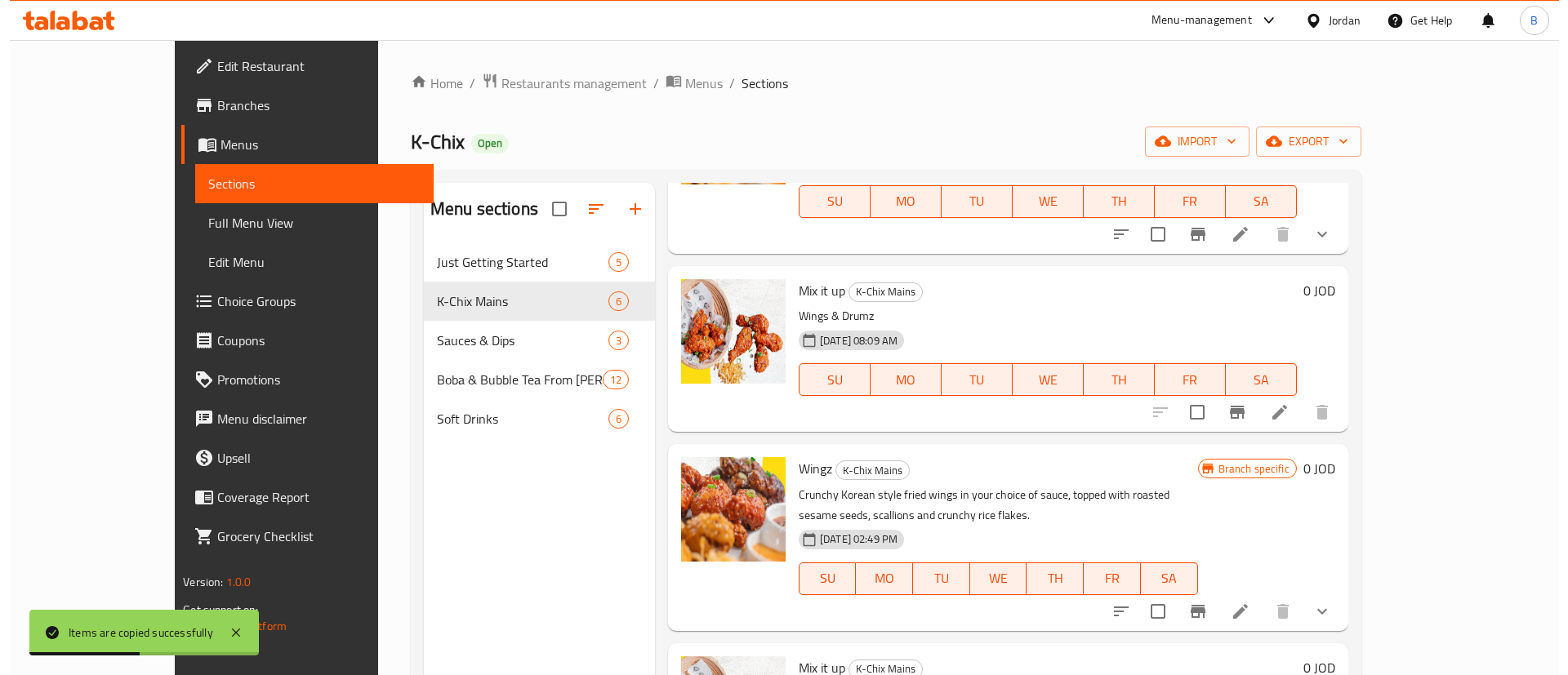
scroll to position [456, 0]
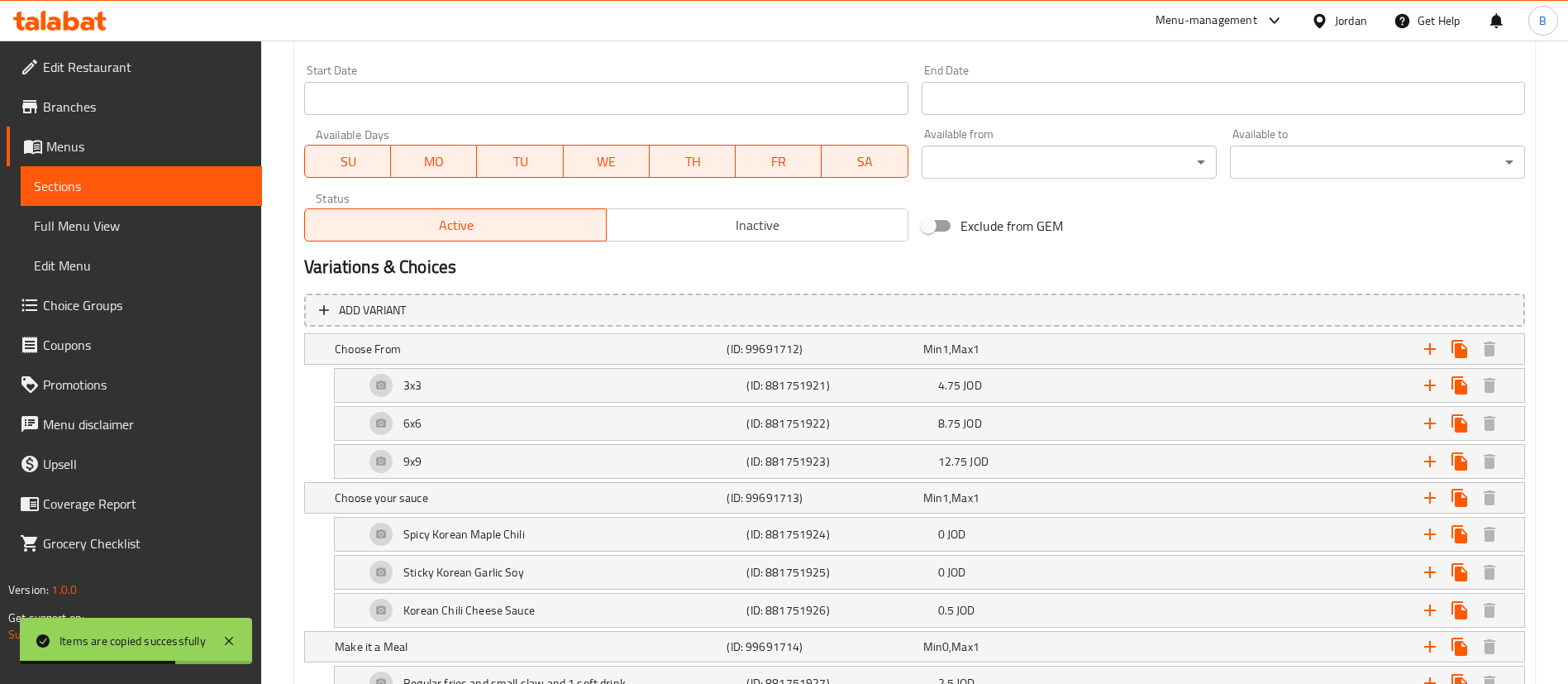
scroll to position [744, 0]
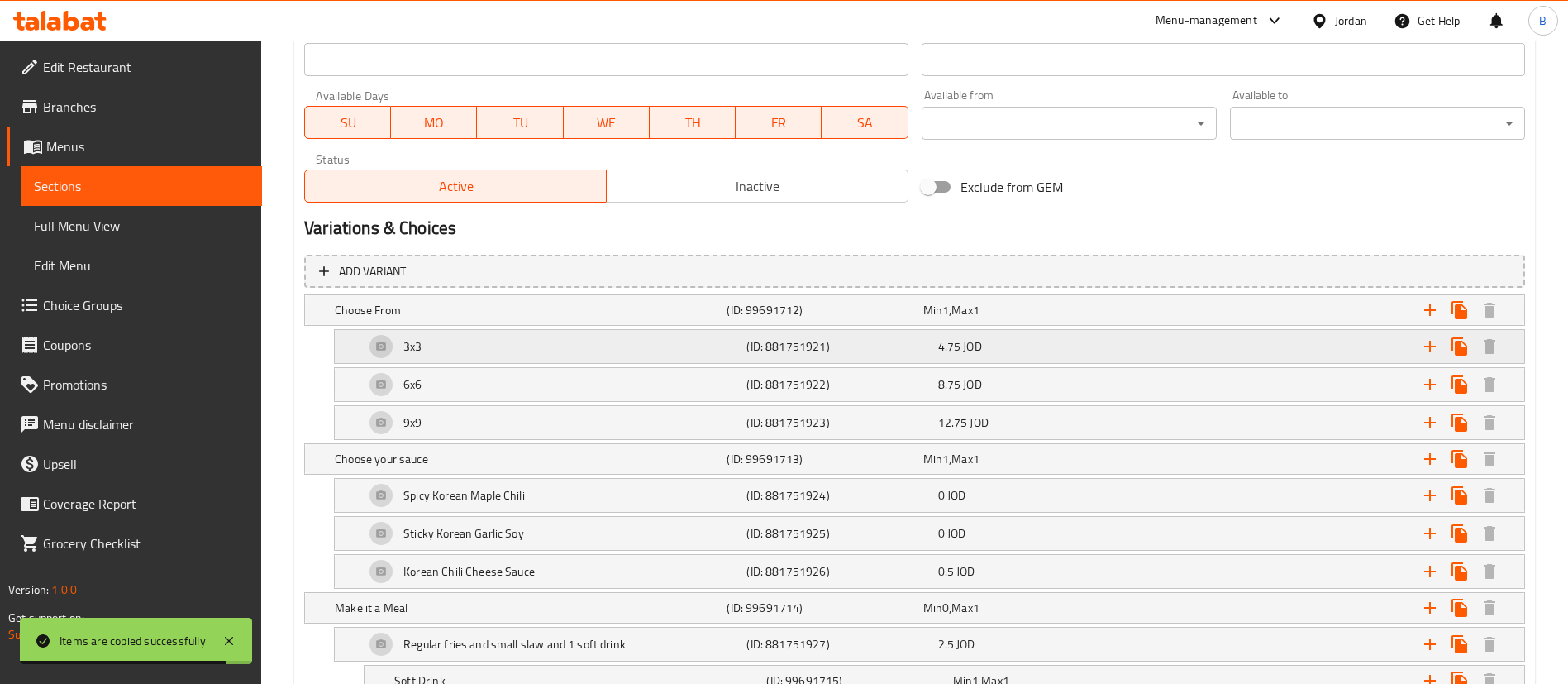
click at [456, 322] on div "3x3" at bounding box center [527, 310] width 392 height 23
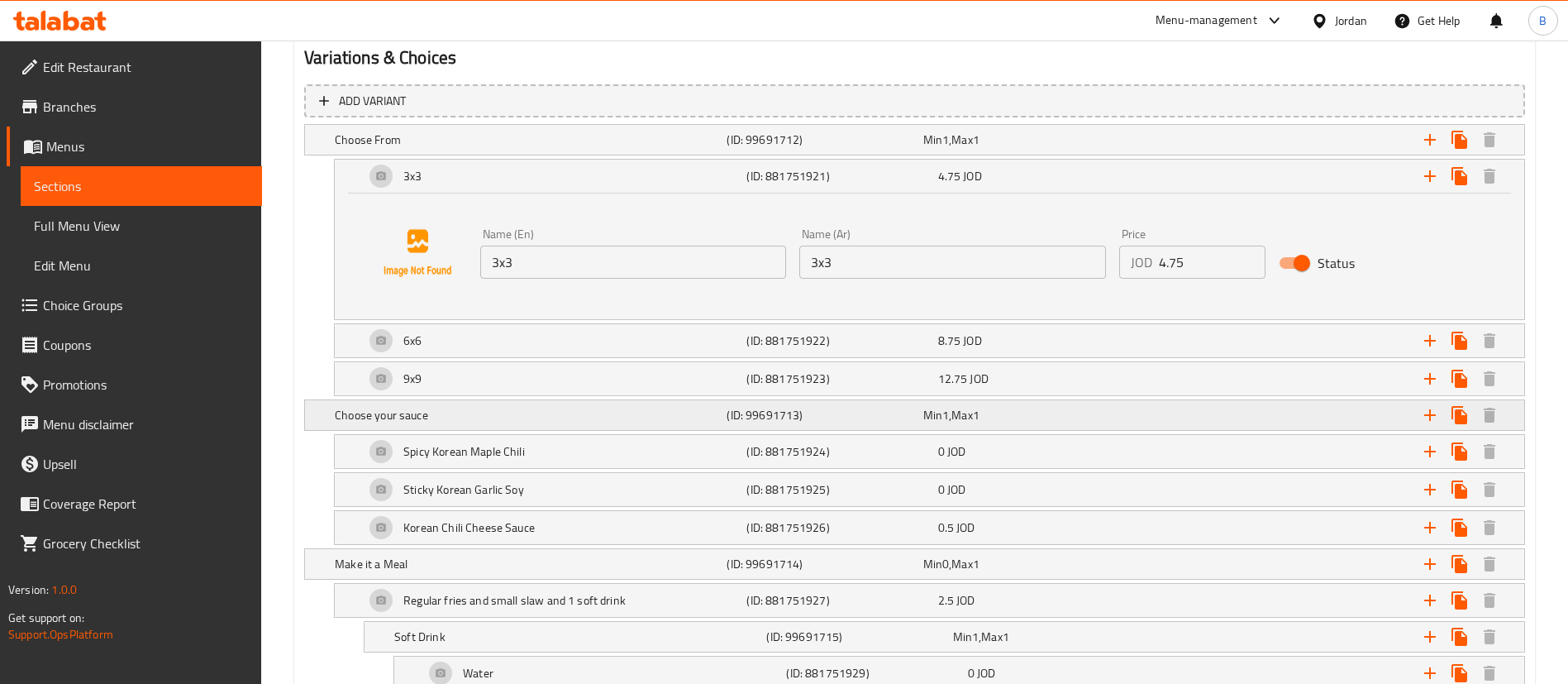
scroll to position [993, 0]
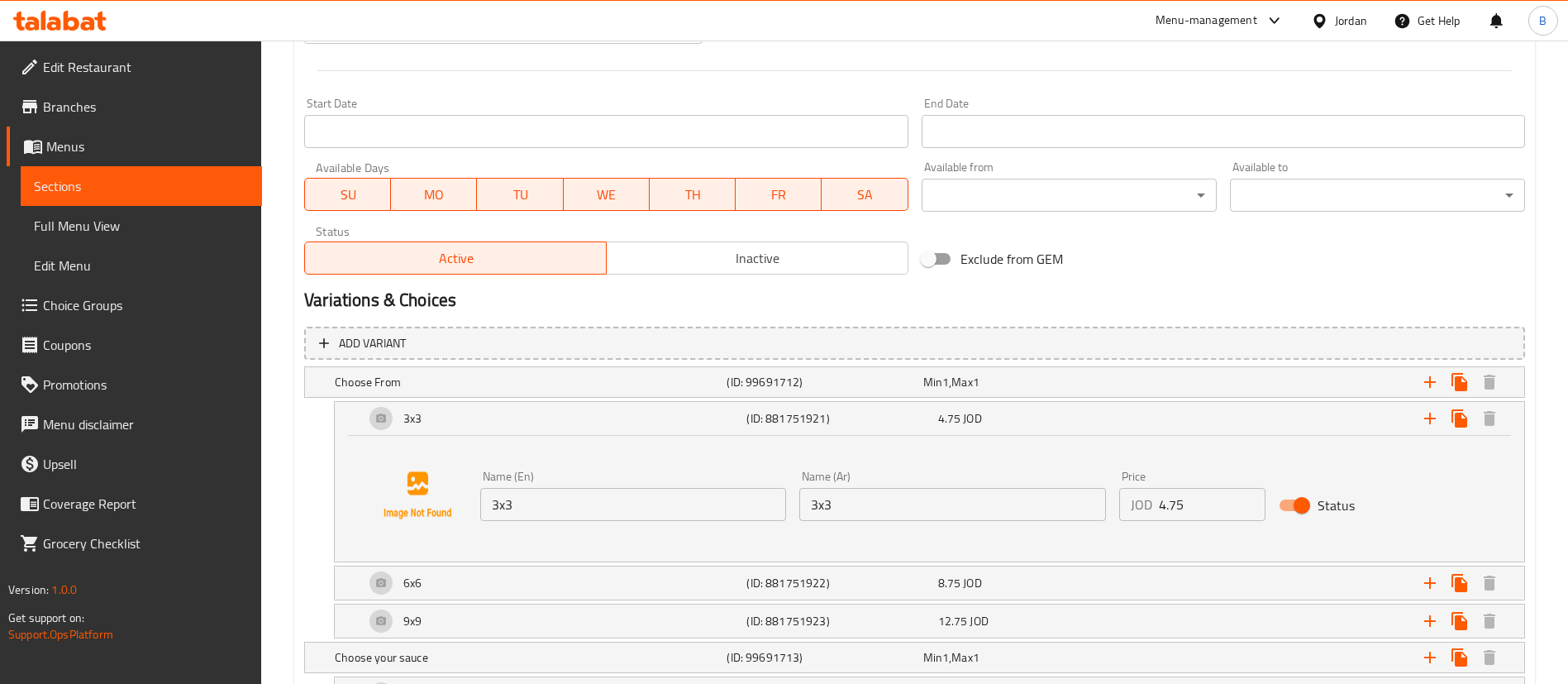
click at [794, 266] on span "Inactive" at bounding box center [757, 258] width 288 height 24
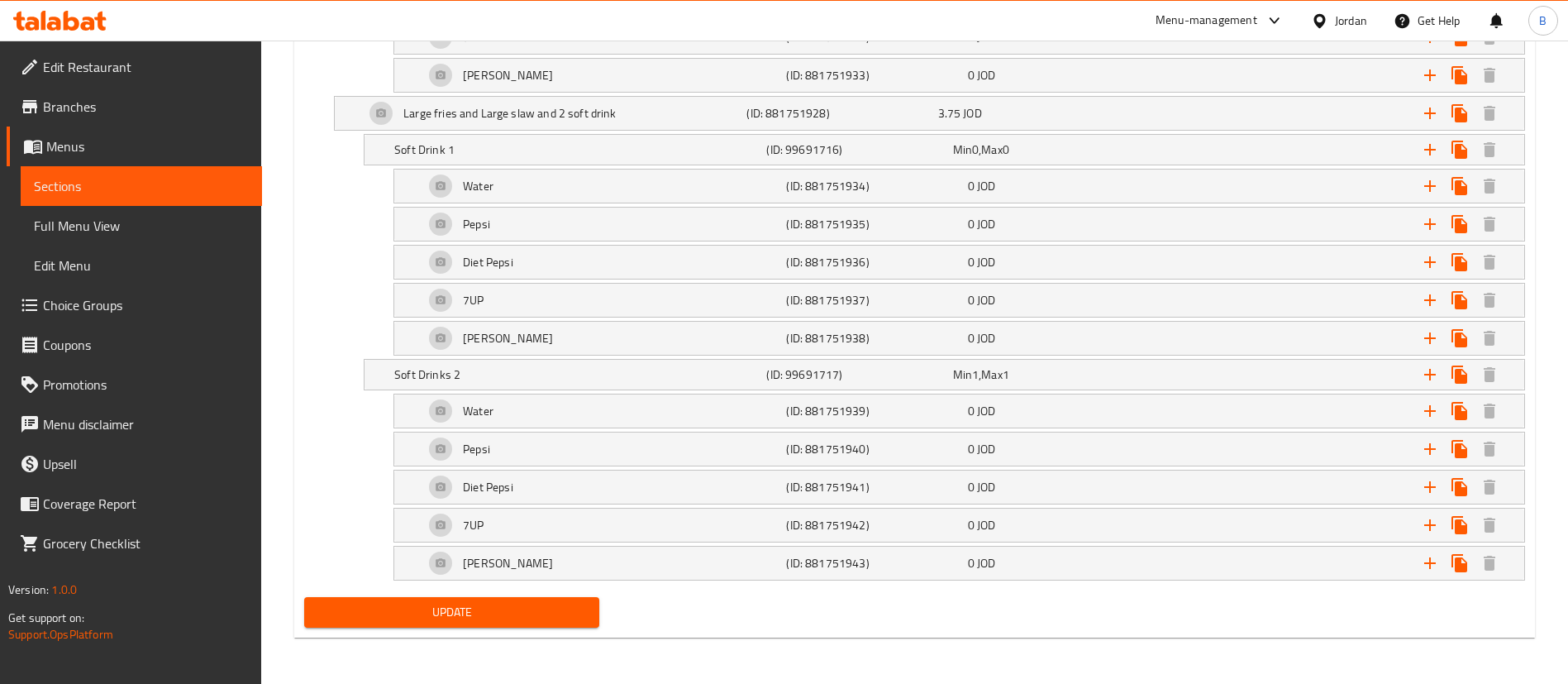
click at [466, 608] on span "Update" at bounding box center [451, 613] width 269 height 20
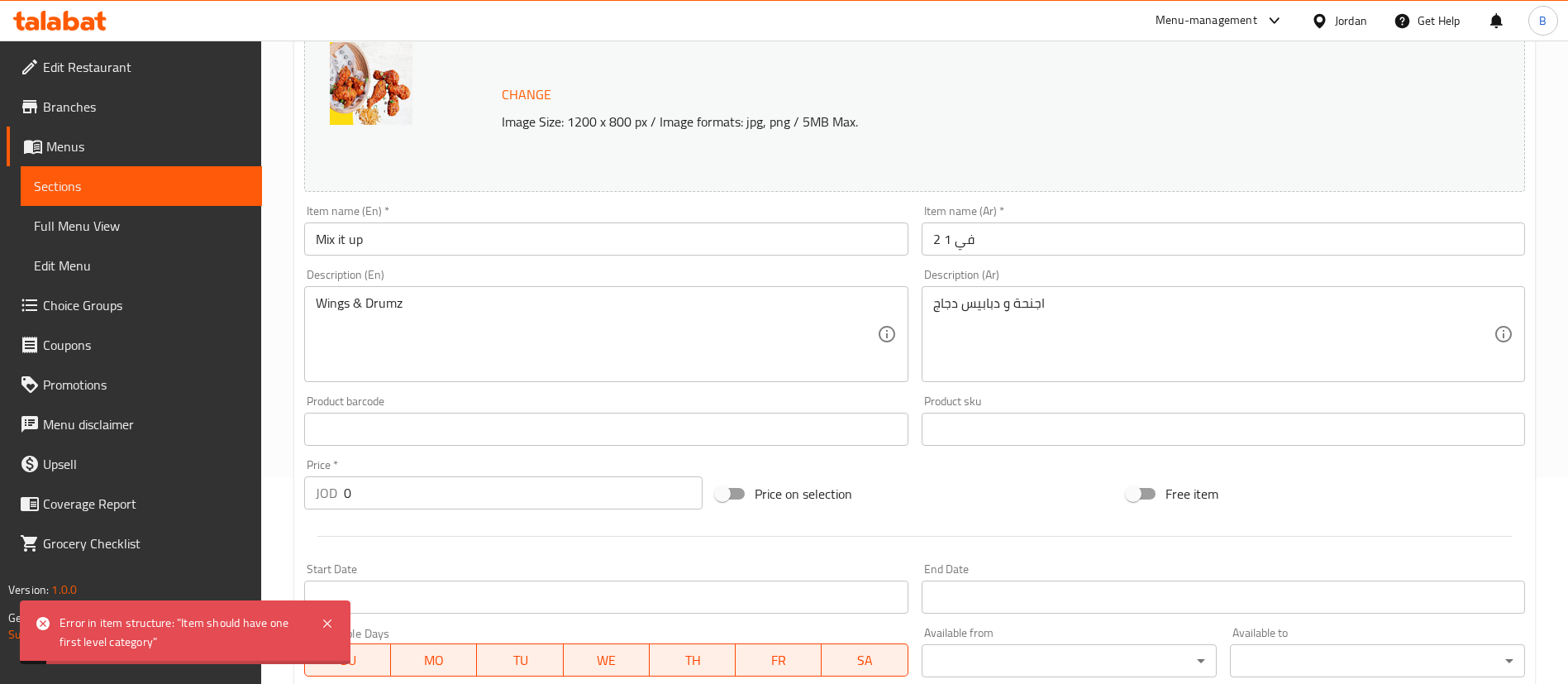
scroll to position [0, 0]
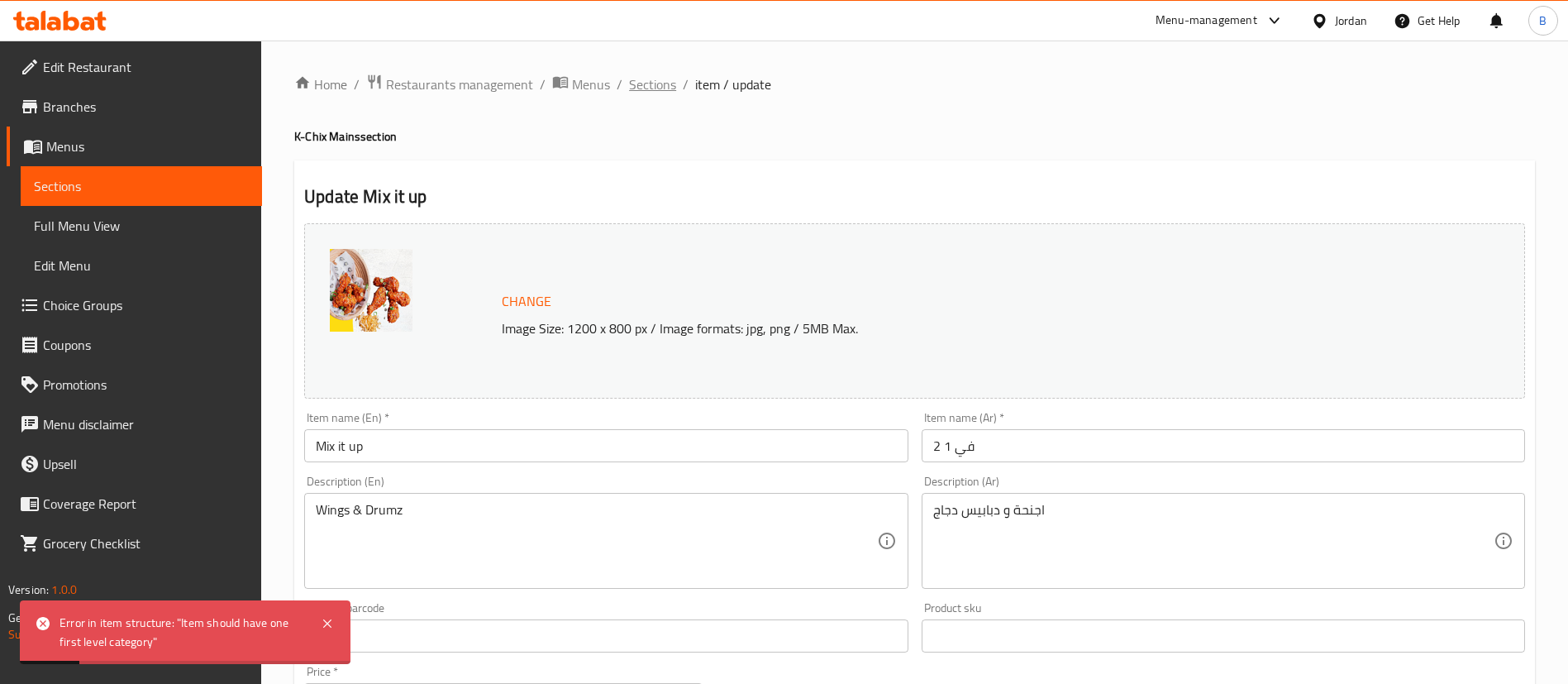
click at [644, 86] on span "Sections" at bounding box center [653, 84] width 47 height 20
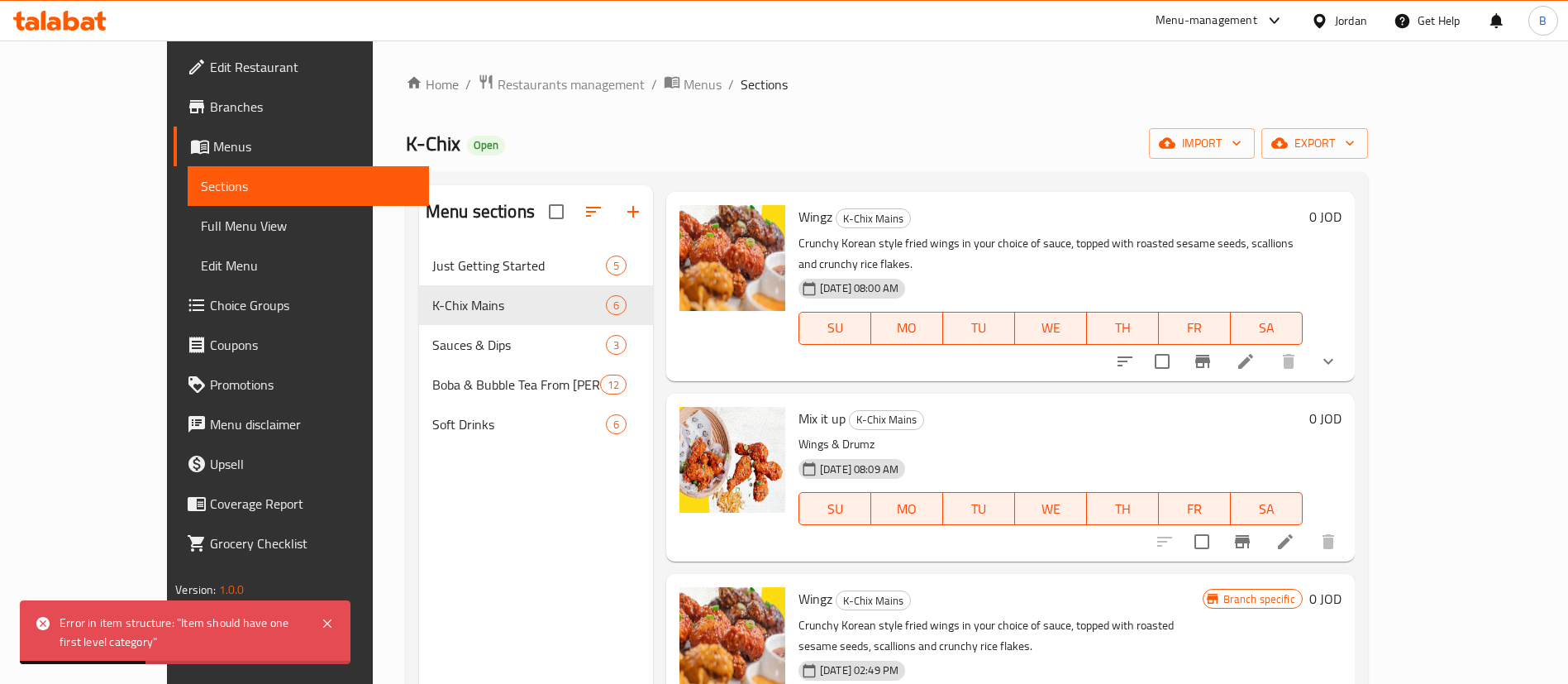
scroll to position [373, 0]
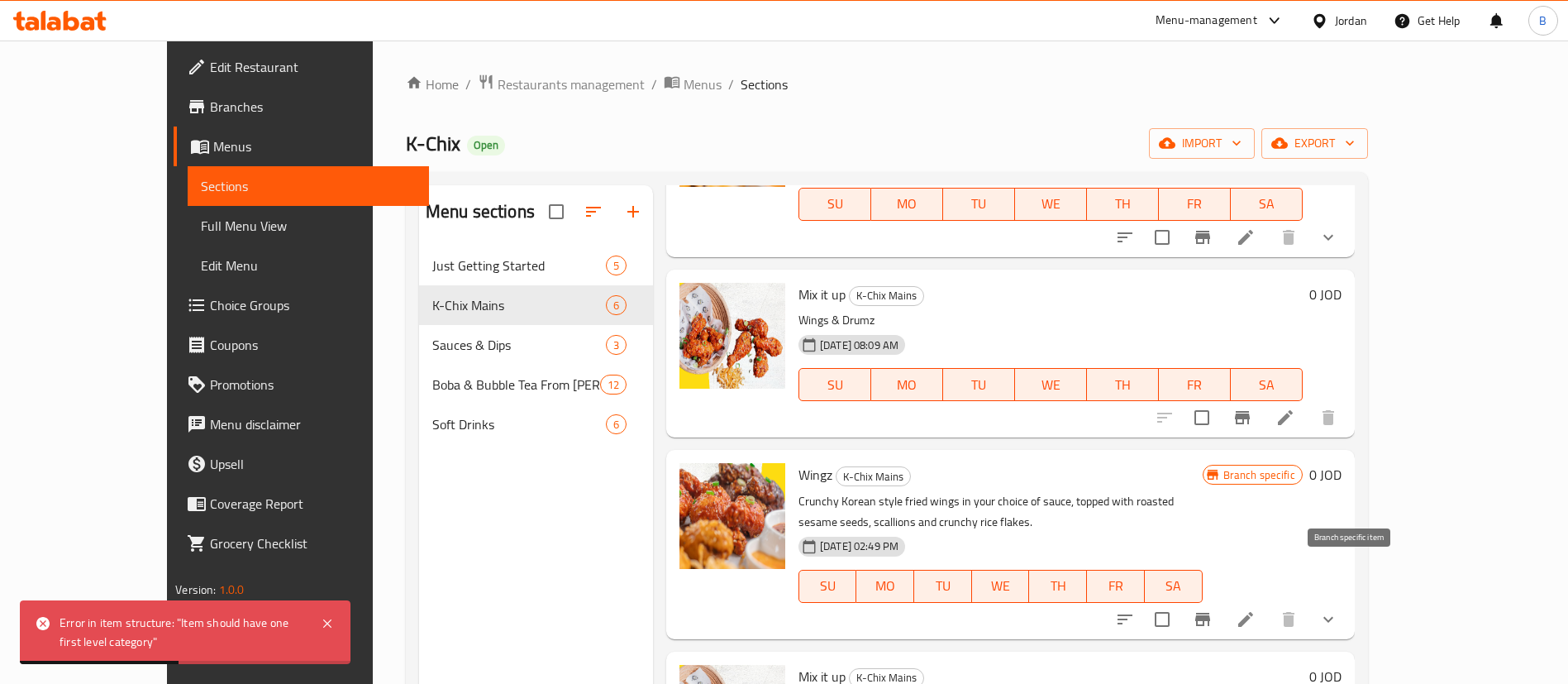
click at [1223, 600] on button "Branch-specific-item" at bounding box center [1203, 620] width 40 height 40
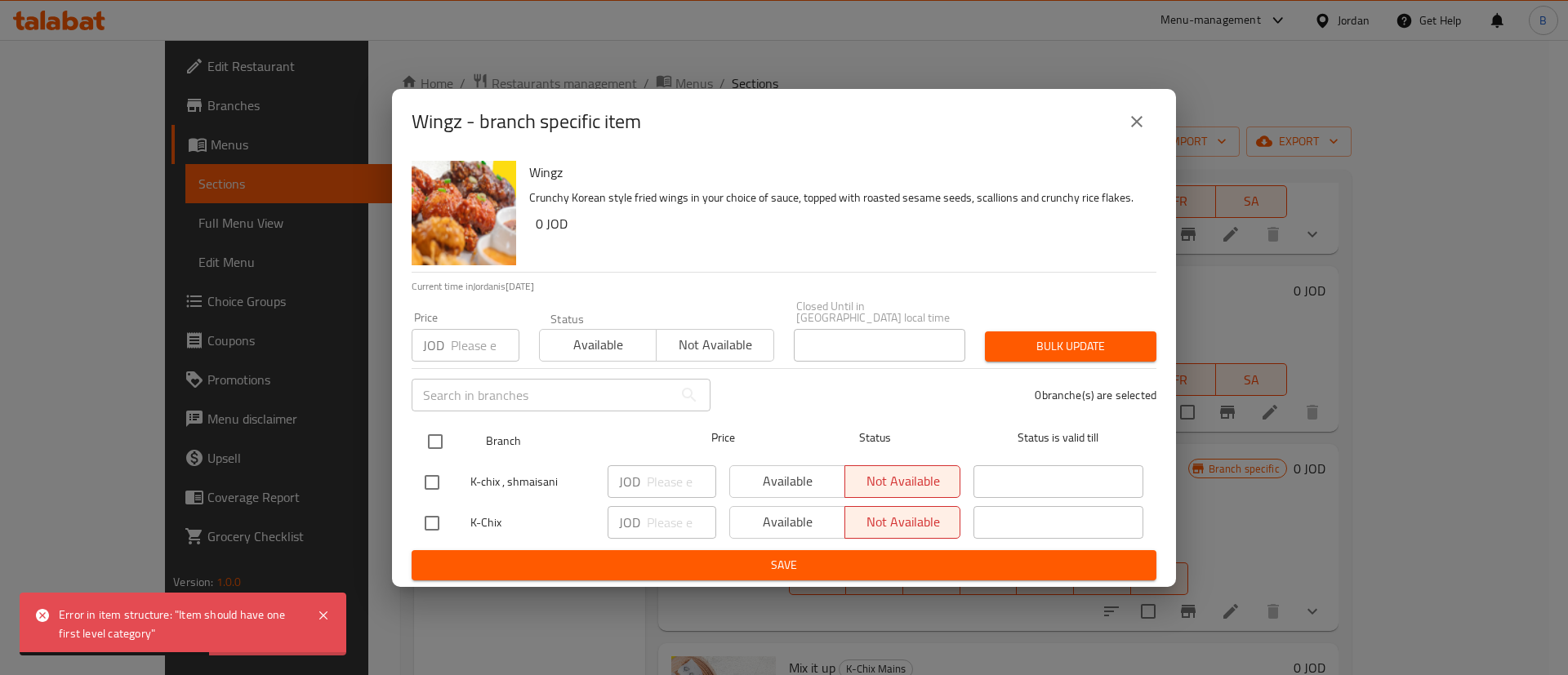
click at [435, 435] on input "checkbox" at bounding box center [435, 441] width 34 height 34
checkbox input "true"
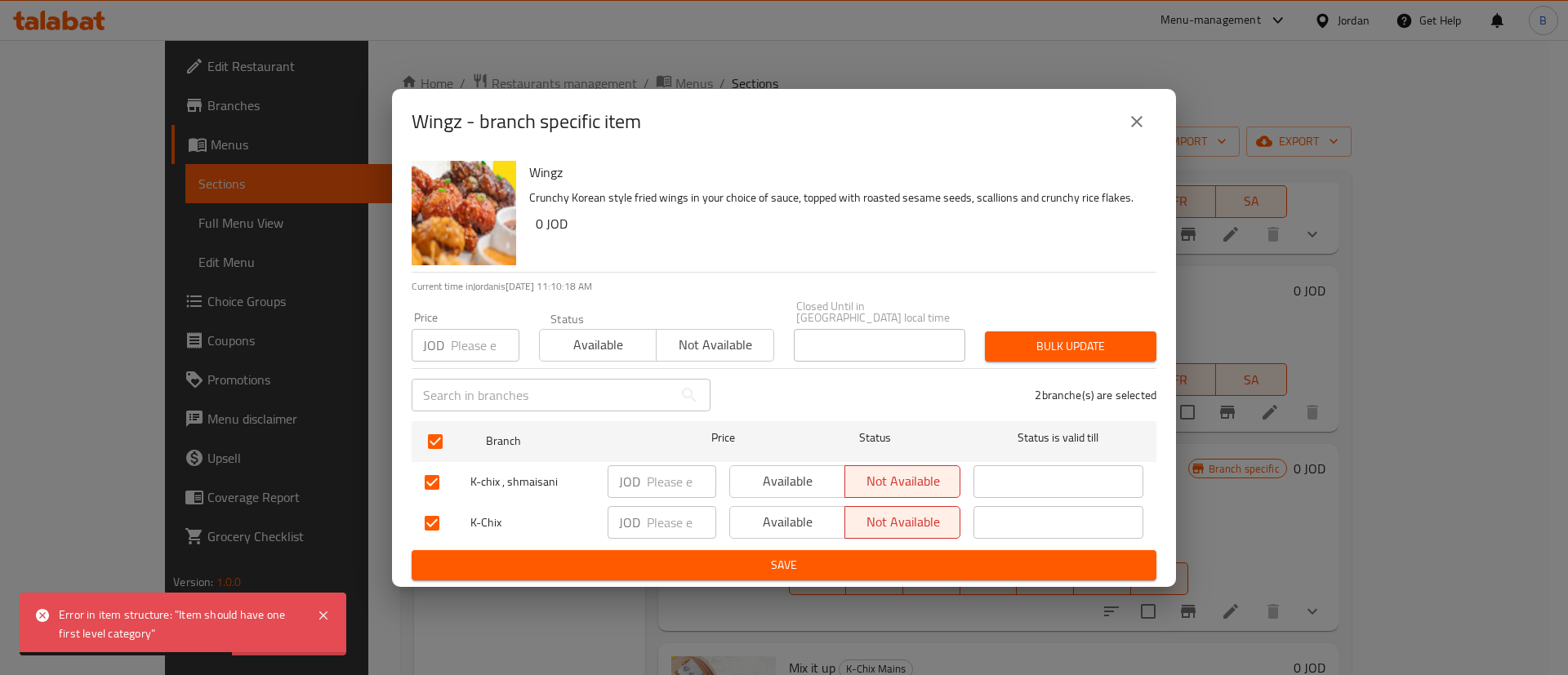
click at [811, 555] on span "Save" at bounding box center [784, 565] width 719 height 20
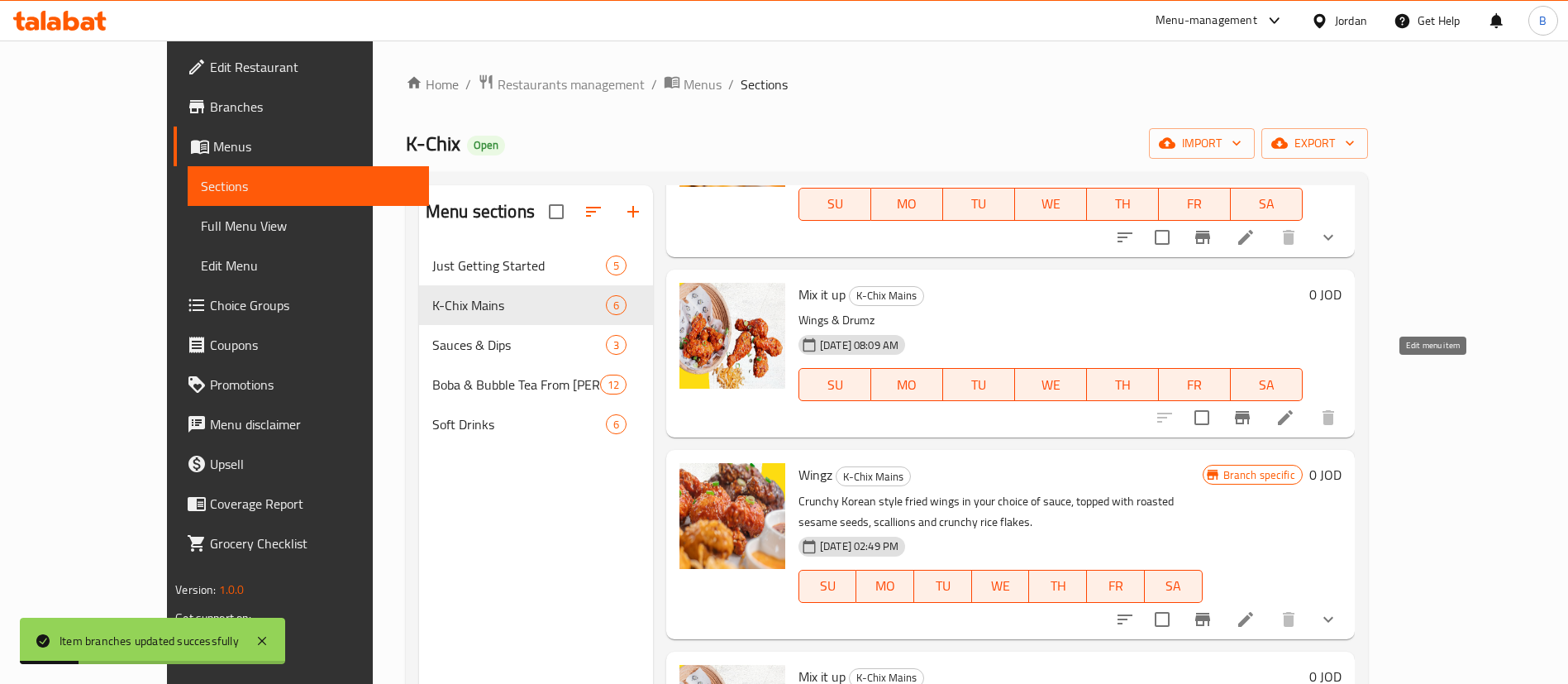
click at [1295, 408] on icon at bounding box center [1285, 418] width 20 height 20
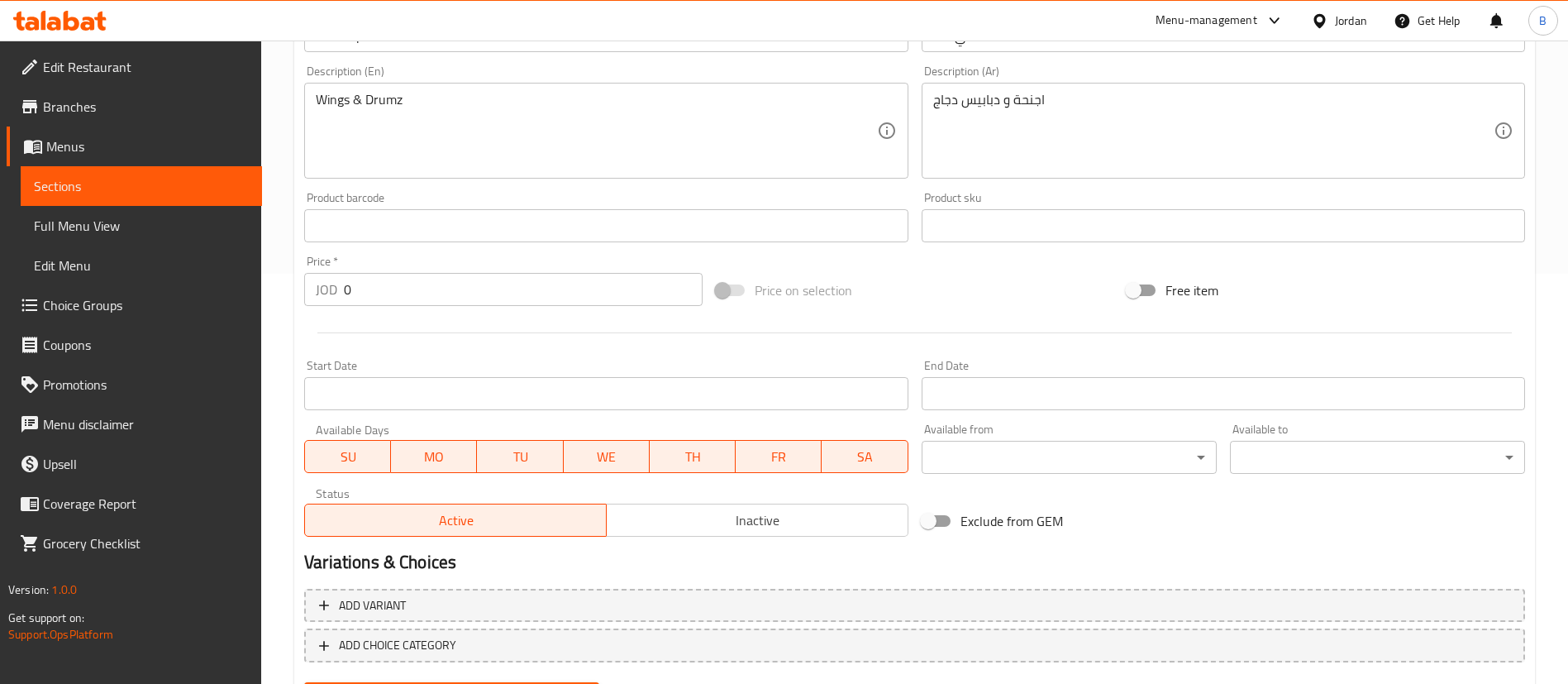
scroll to position [496, 0]
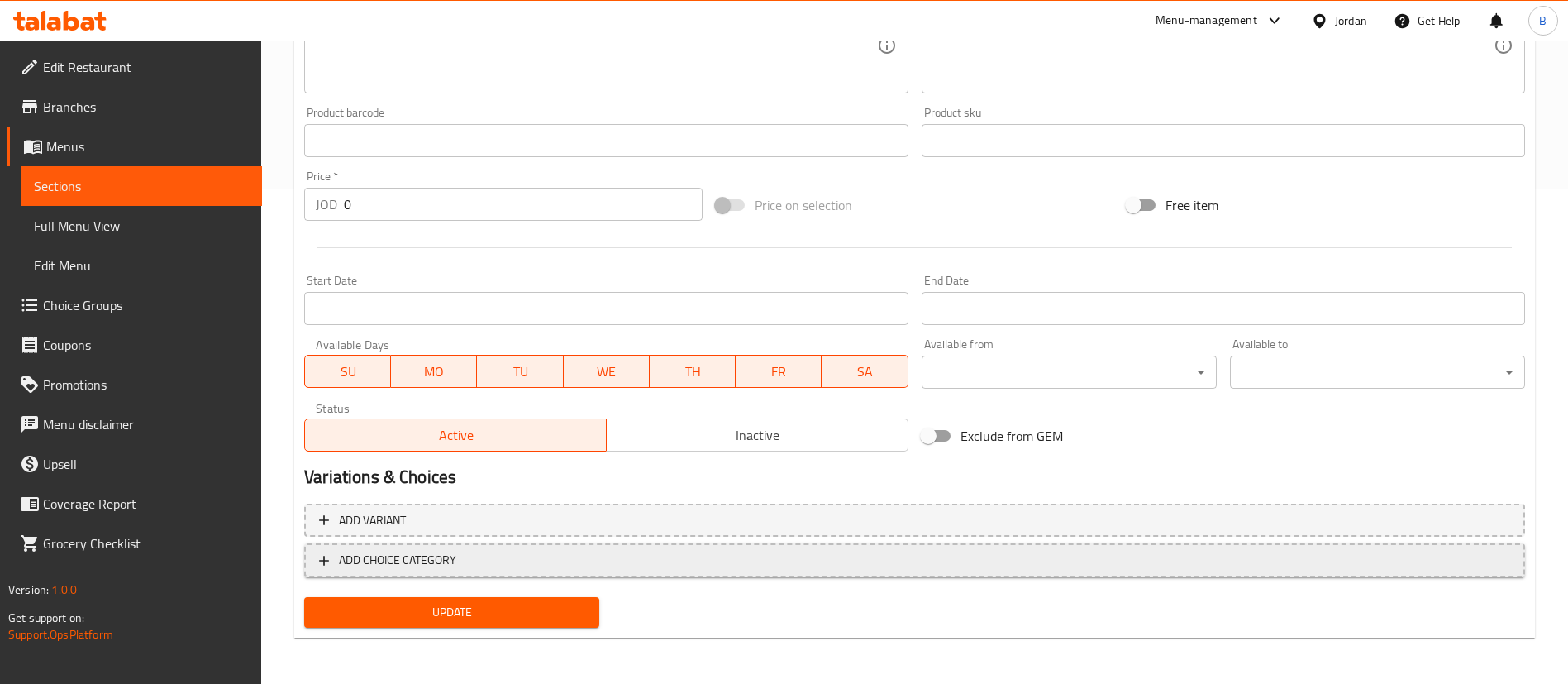
click at [363, 563] on span "ADD CHOICE CATEGORY" at bounding box center [398, 560] width 117 height 20
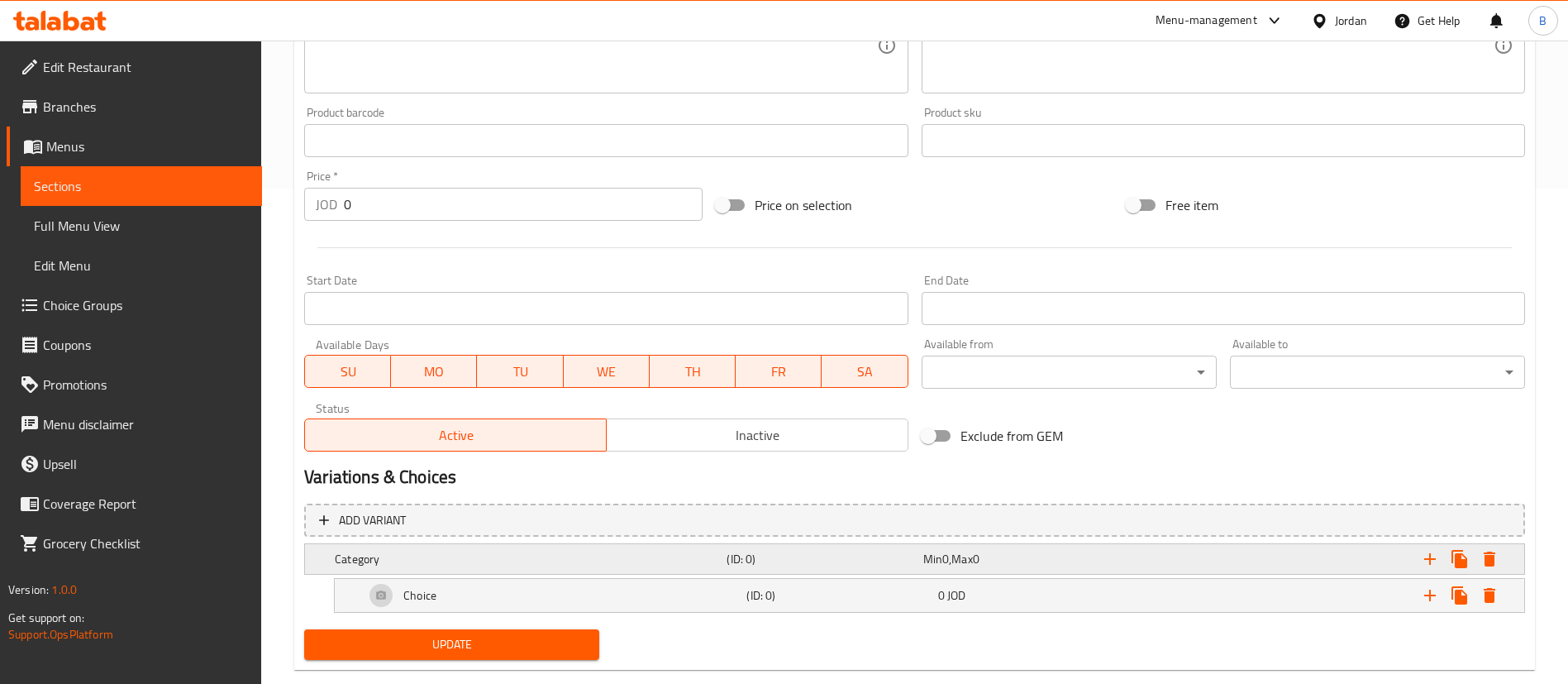
click at [399, 551] on h5 "Category" at bounding box center [527, 558] width 385 height 16
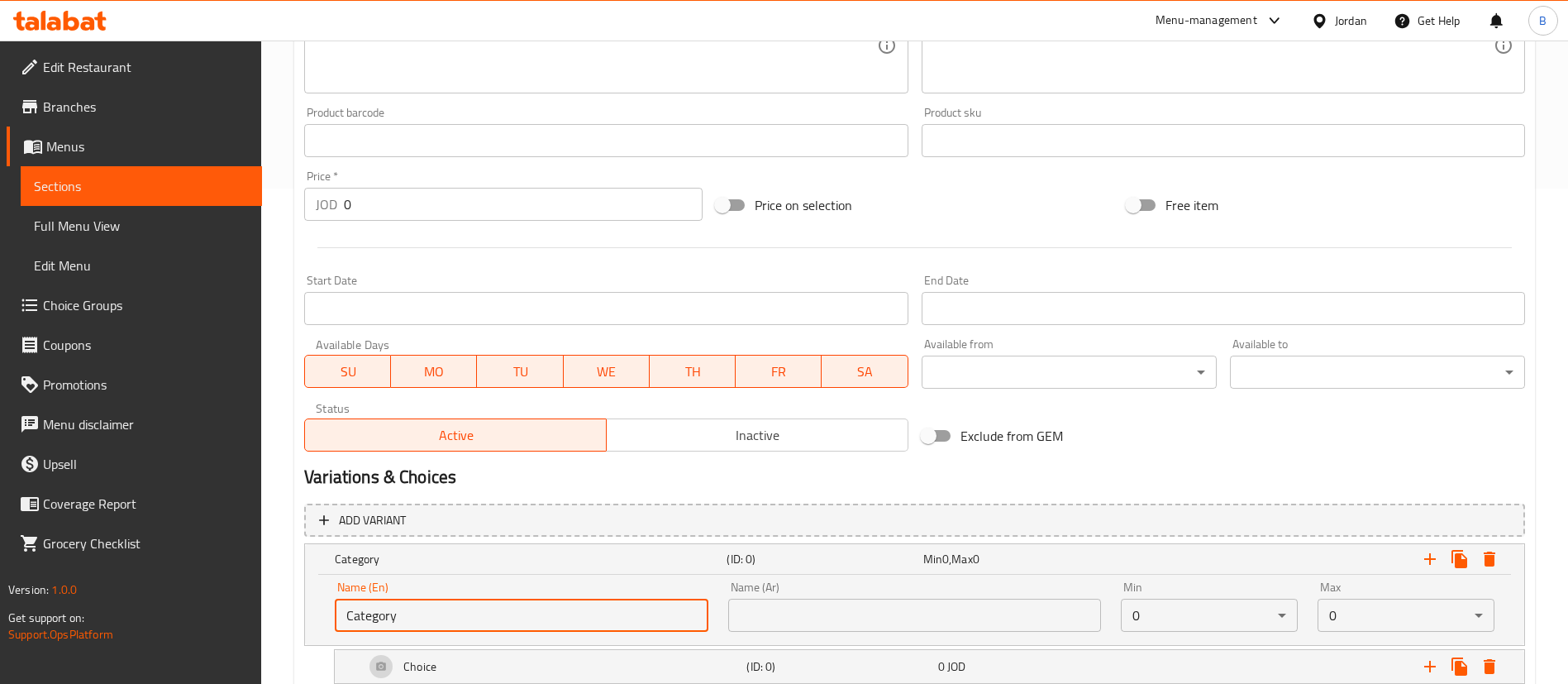
drag, startPoint x: 513, startPoint y: 608, endPoint x: 165, endPoint y: 608, distance: 348.0
click at [165, 608] on div "Edit Restaurant Branches Menus Sections Full Menu View Edit Menu Choice Groups …" at bounding box center [784, 166] width 1568 height 1242
type input "ا"
type input "How many?"
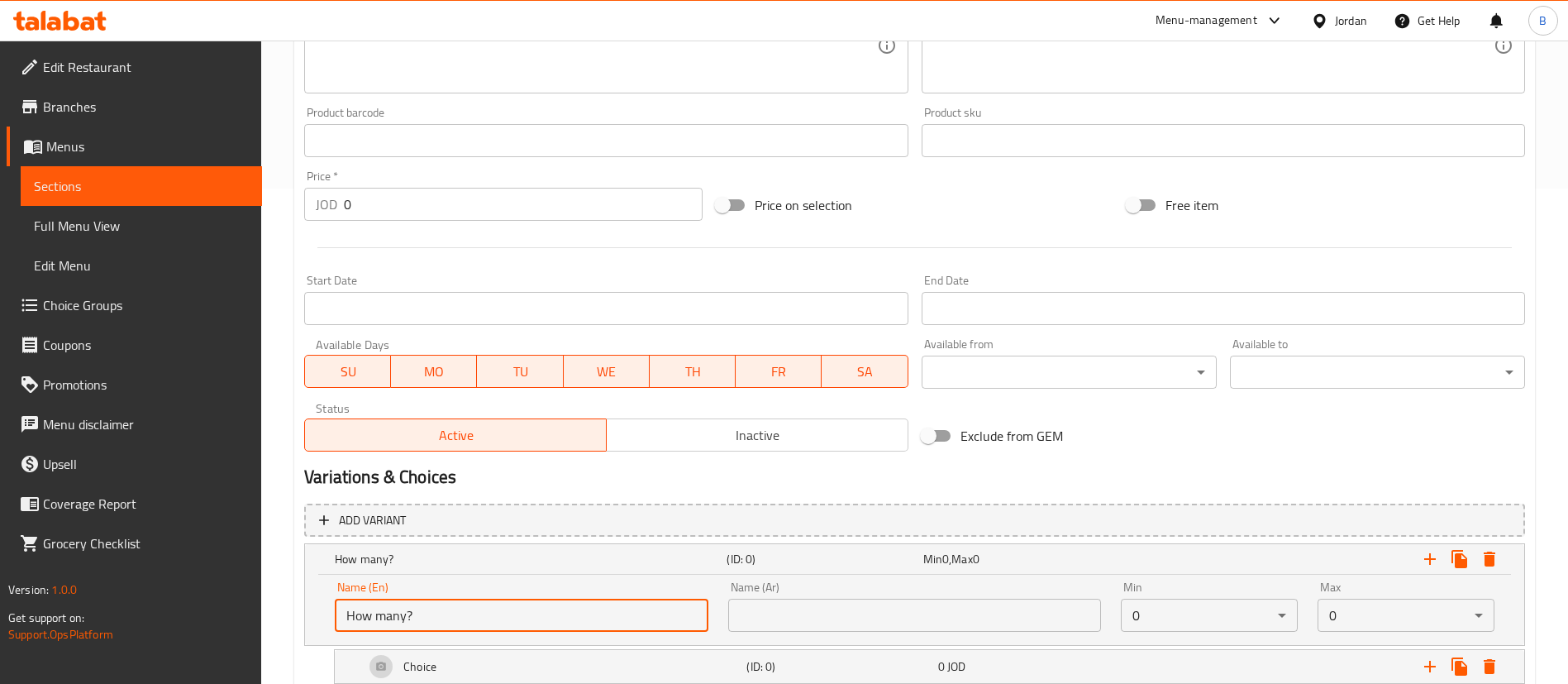
click at [968, 628] on input "text" at bounding box center [915, 615] width 374 height 33
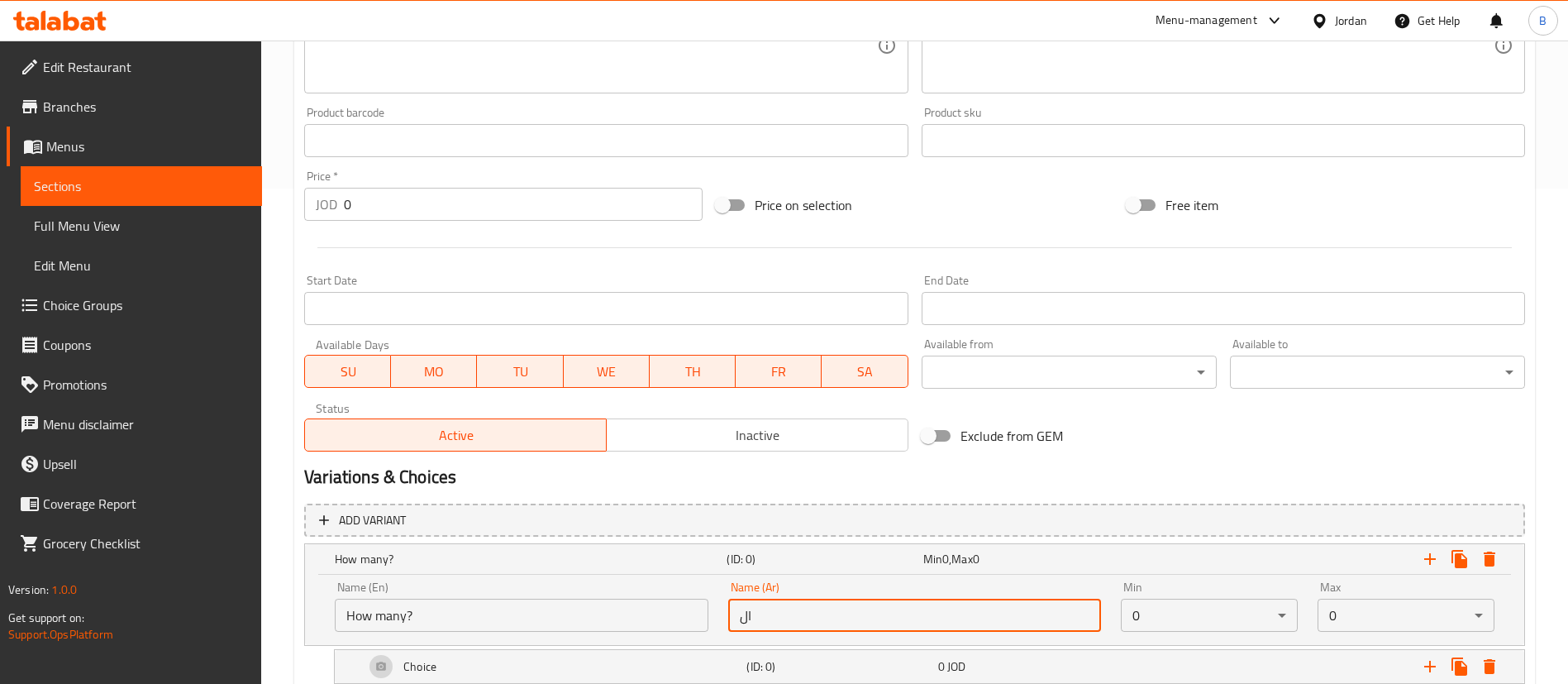
type input "ا"
type input "العدد"
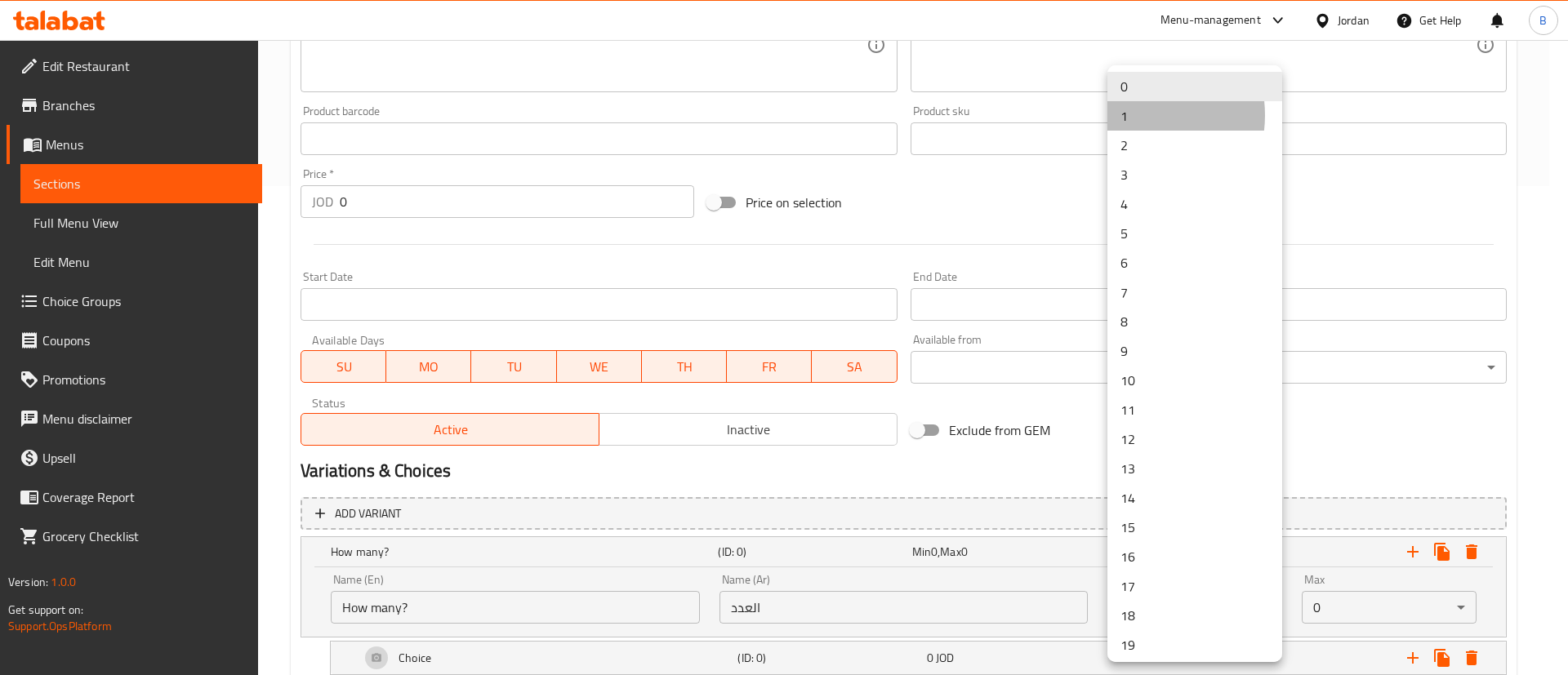
click at [1132, 115] on li "1" at bounding box center [1195, 116] width 175 height 29
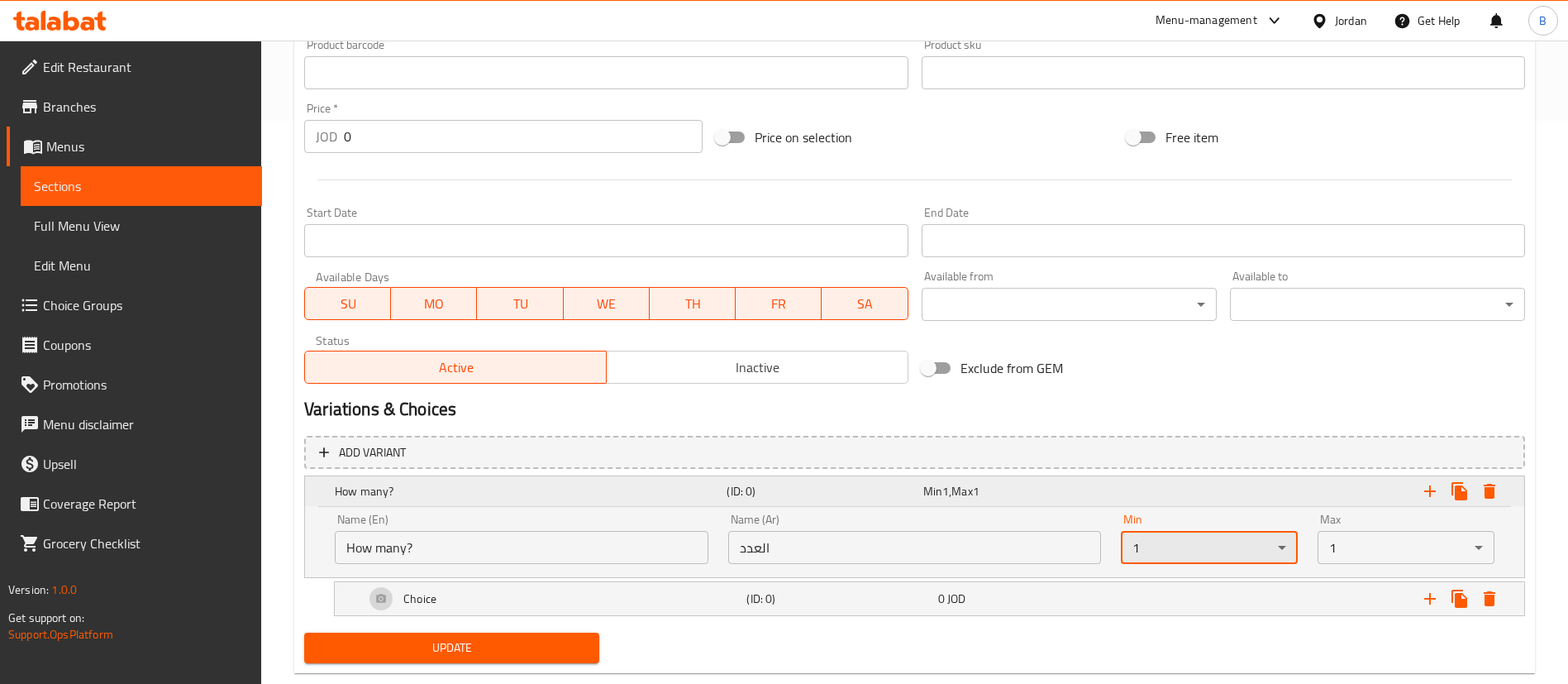
scroll to position [599, 0]
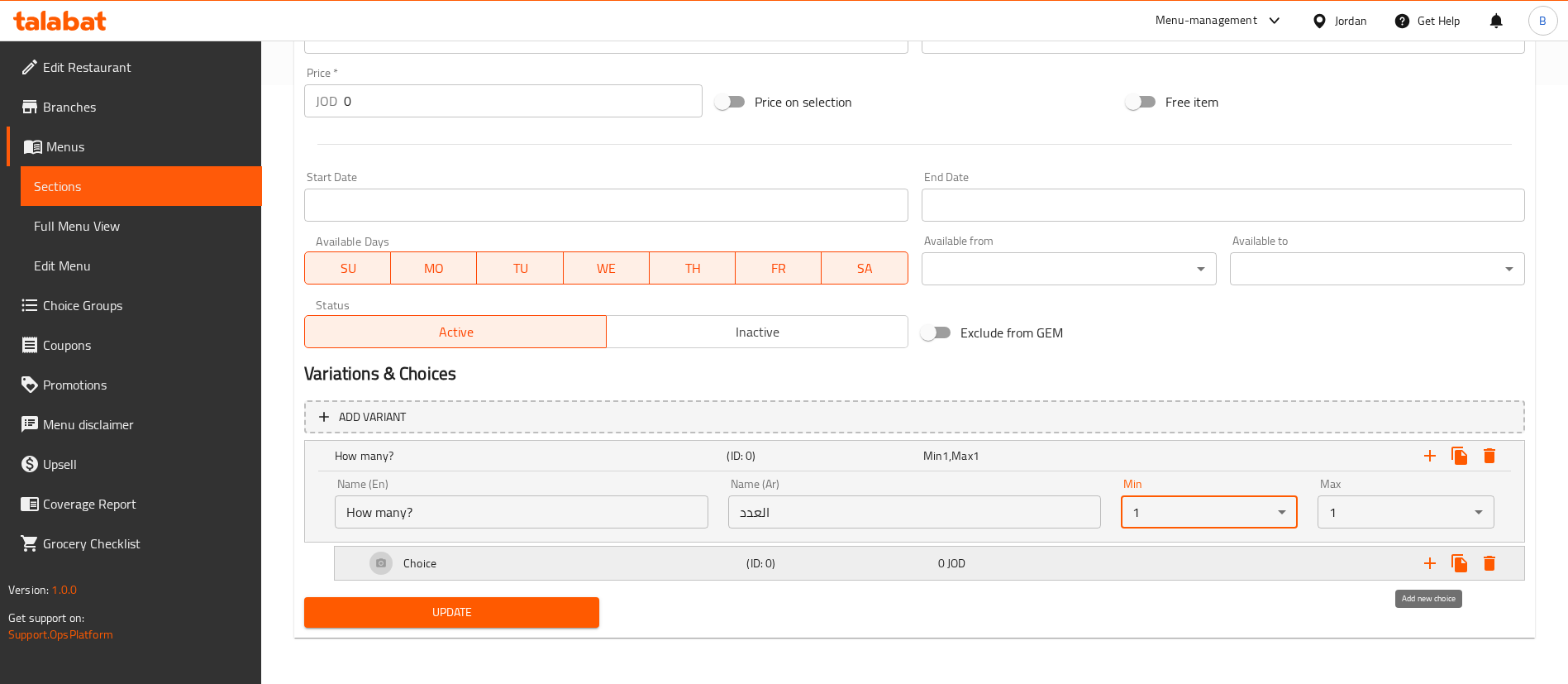
click at [1431, 571] on icon "Expand" at bounding box center [1429, 563] width 20 height 20
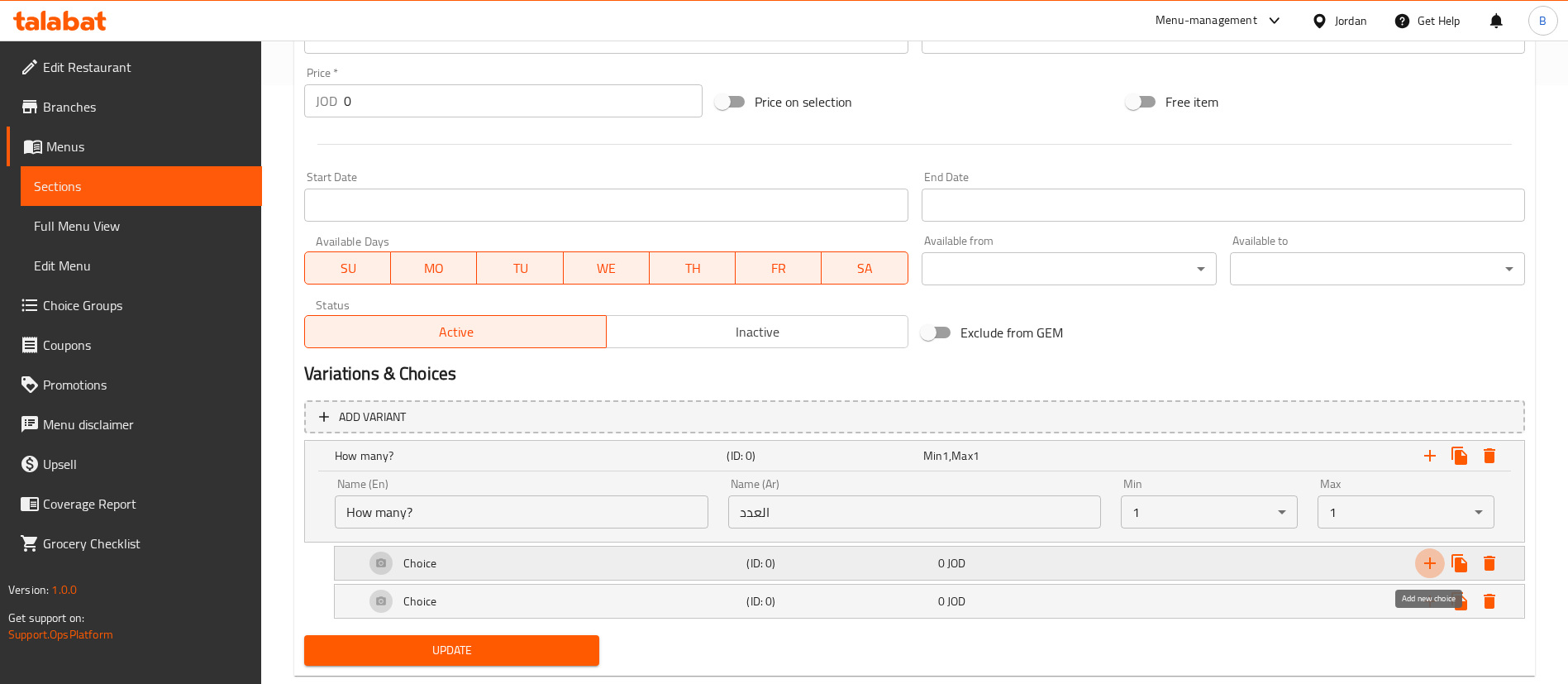
click at [1431, 571] on icon "Expand" at bounding box center [1429, 563] width 20 height 20
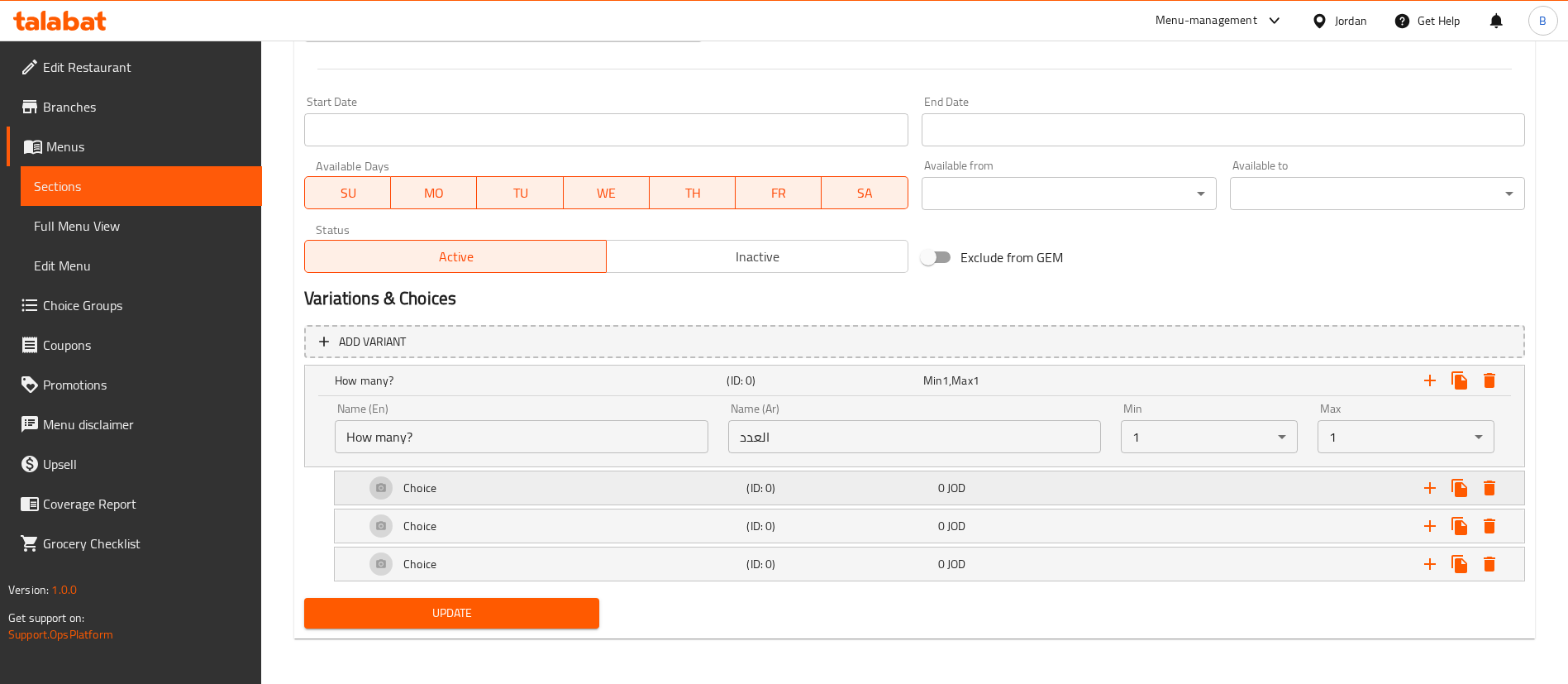
scroll to position [675, 0]
click at [466, 391] on div "Choice" at bounding box center [527, 379] width 392 height 23
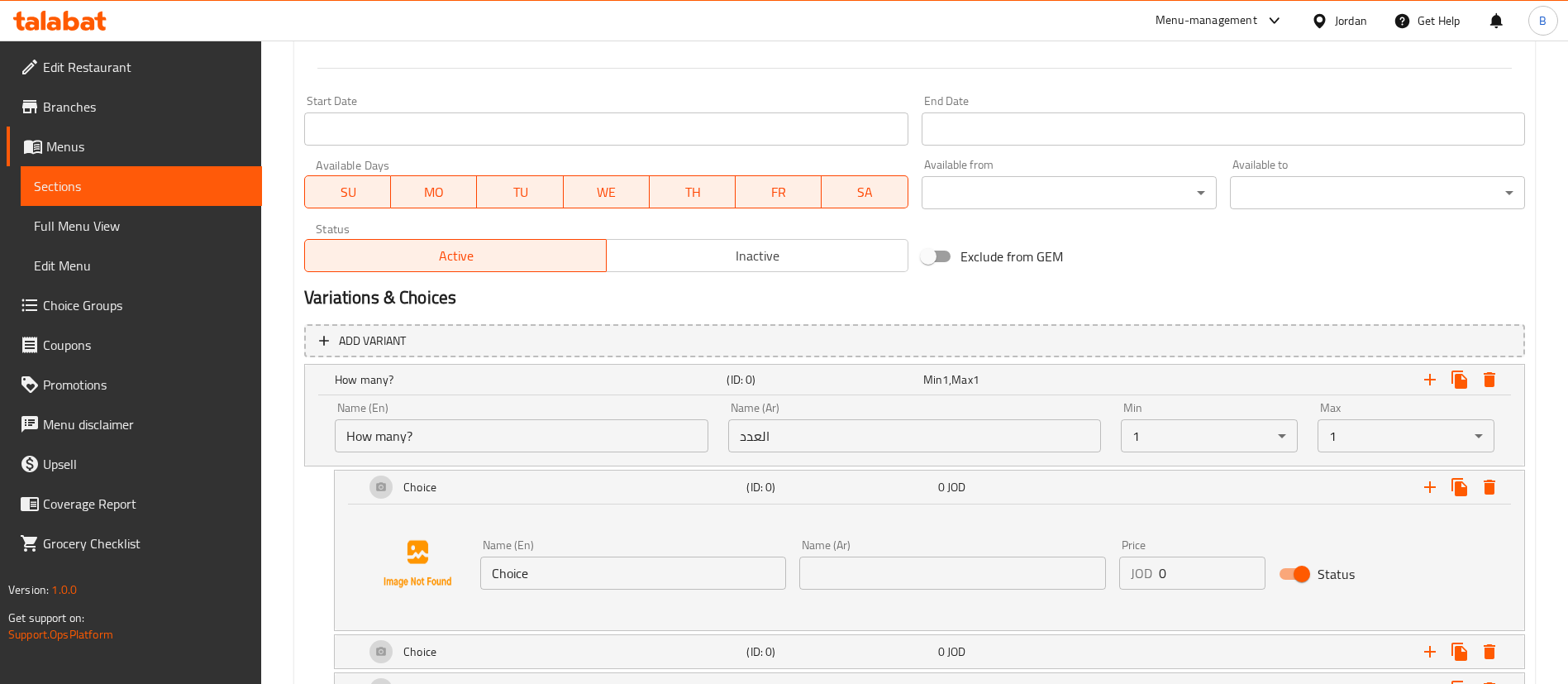
drag, startPoint x: 590, startPoint y: 568, endPoint x: 248, endPoint y: 592, distance: 342.8
click at [314, 578] on div "Choice (ID: 0) 0 JOD Name (En) Choice Name (En) Name (Ar) Name (Ar) Price JOD 0…" at bounding box center [915, 551] width 1221 height 161
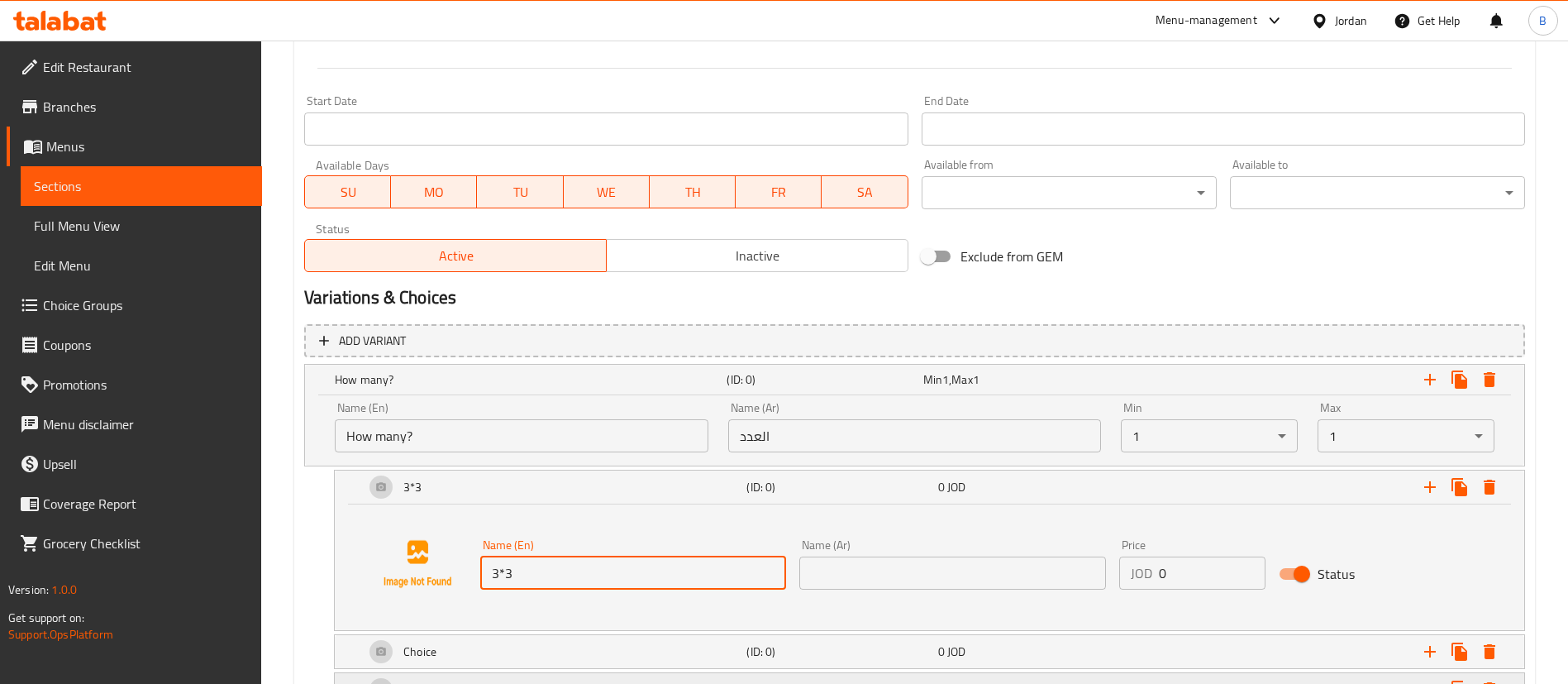
type input "3*3"
click at [869, 567] on input "text" at bounding box center [952, 573] width 306 height 33
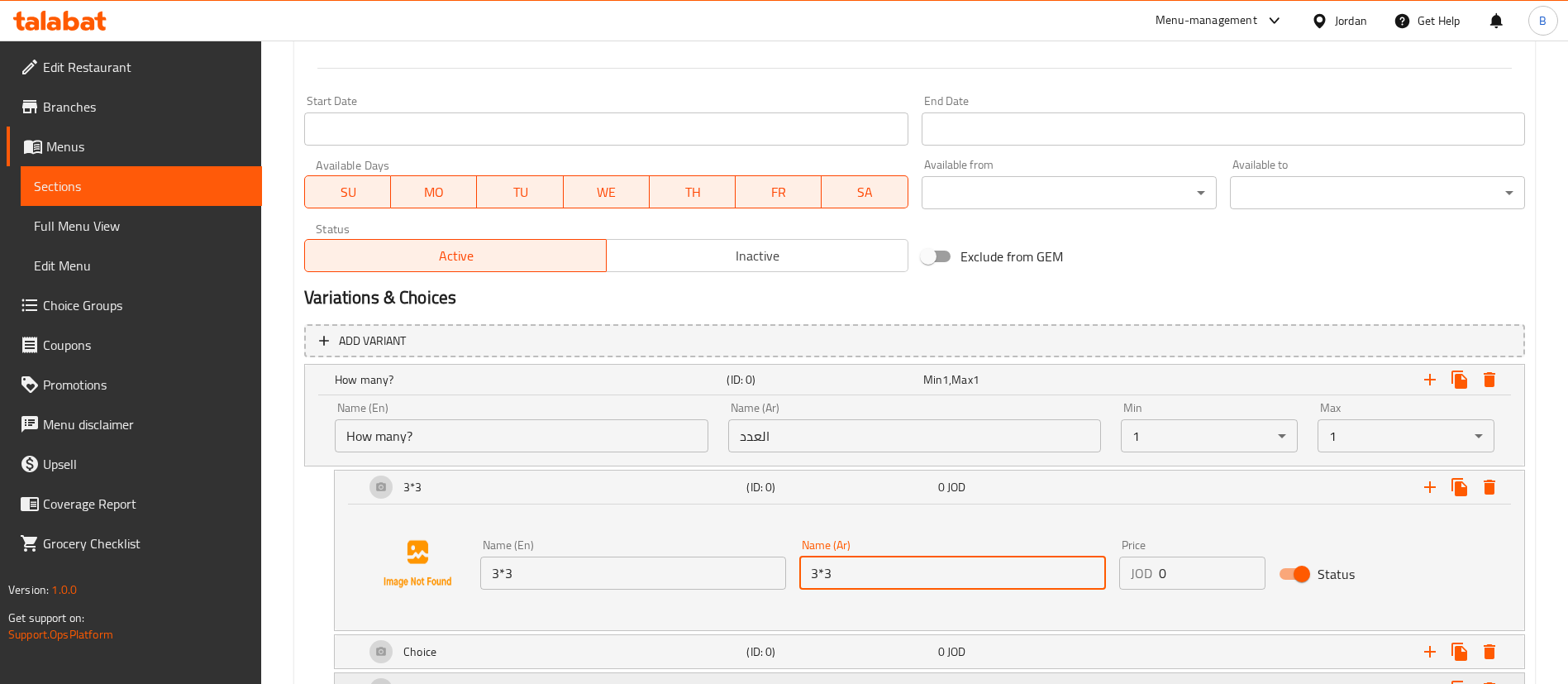
type input "3*3"
click at [964, 586] on div "Name (En) 3*3 Name (En) Name (Ar) 3*3 Name (Ar) Price JOD 0 Price Status" at bounding box center [952, 564] width 958 height 64
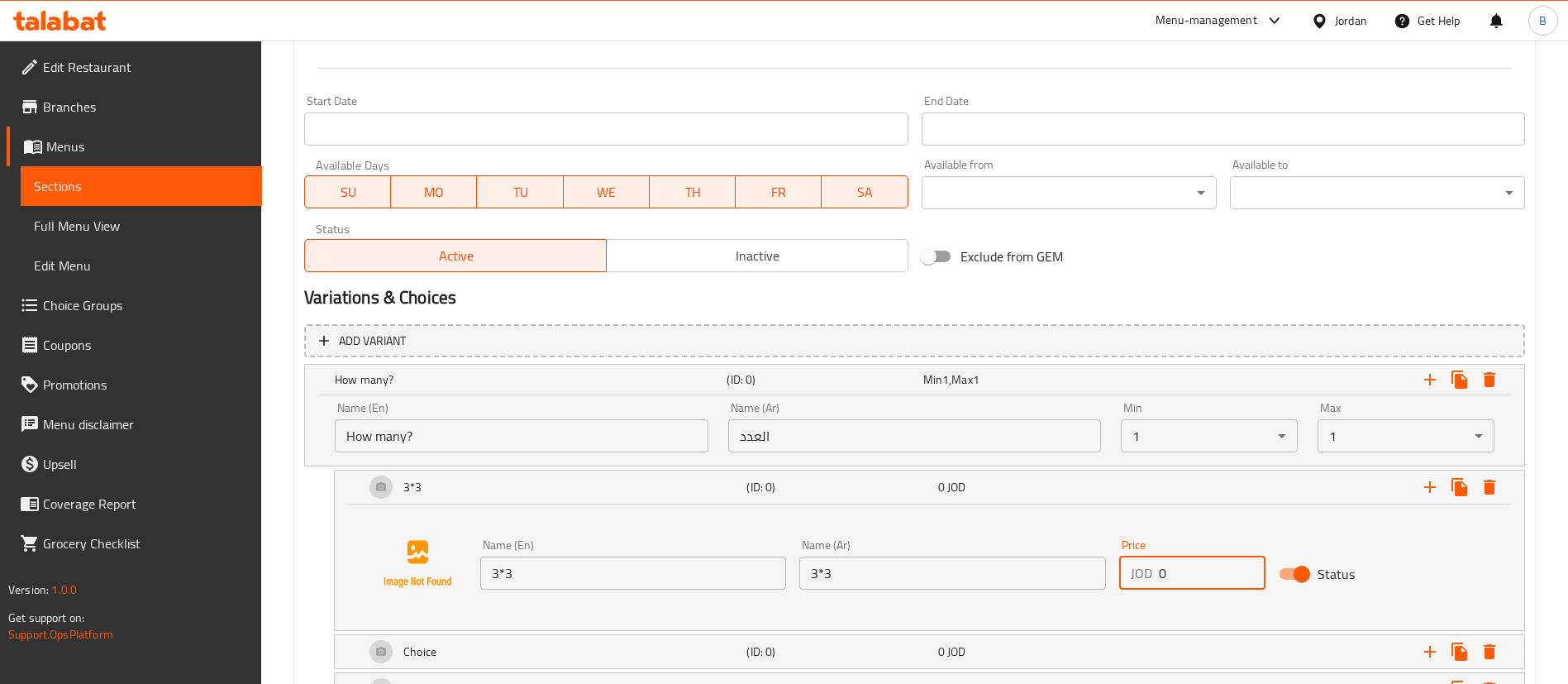
paste input "4.75"
type input "4.75"
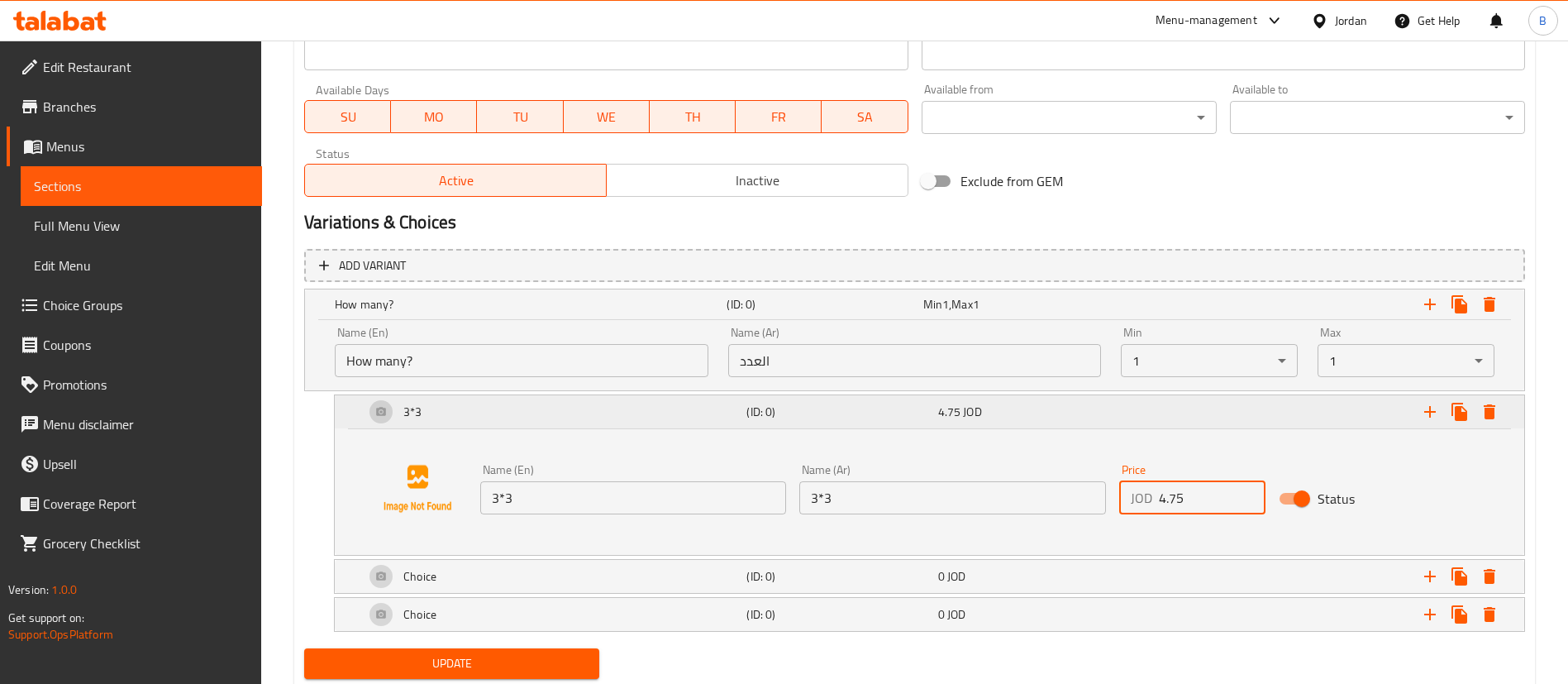
scroll to position [801, 0]
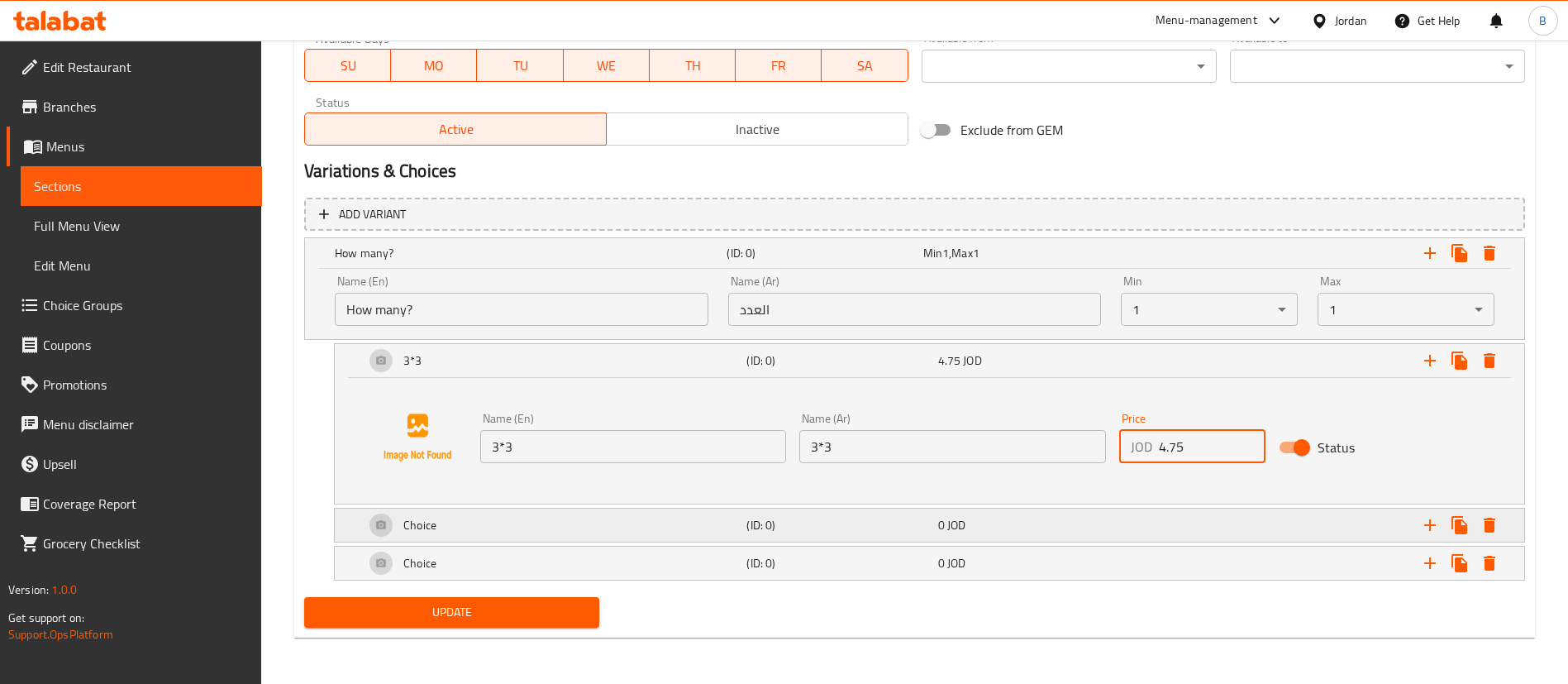
click at [472, 265] on div "Choice" at bounding box center [527, 253] width 392 height 23
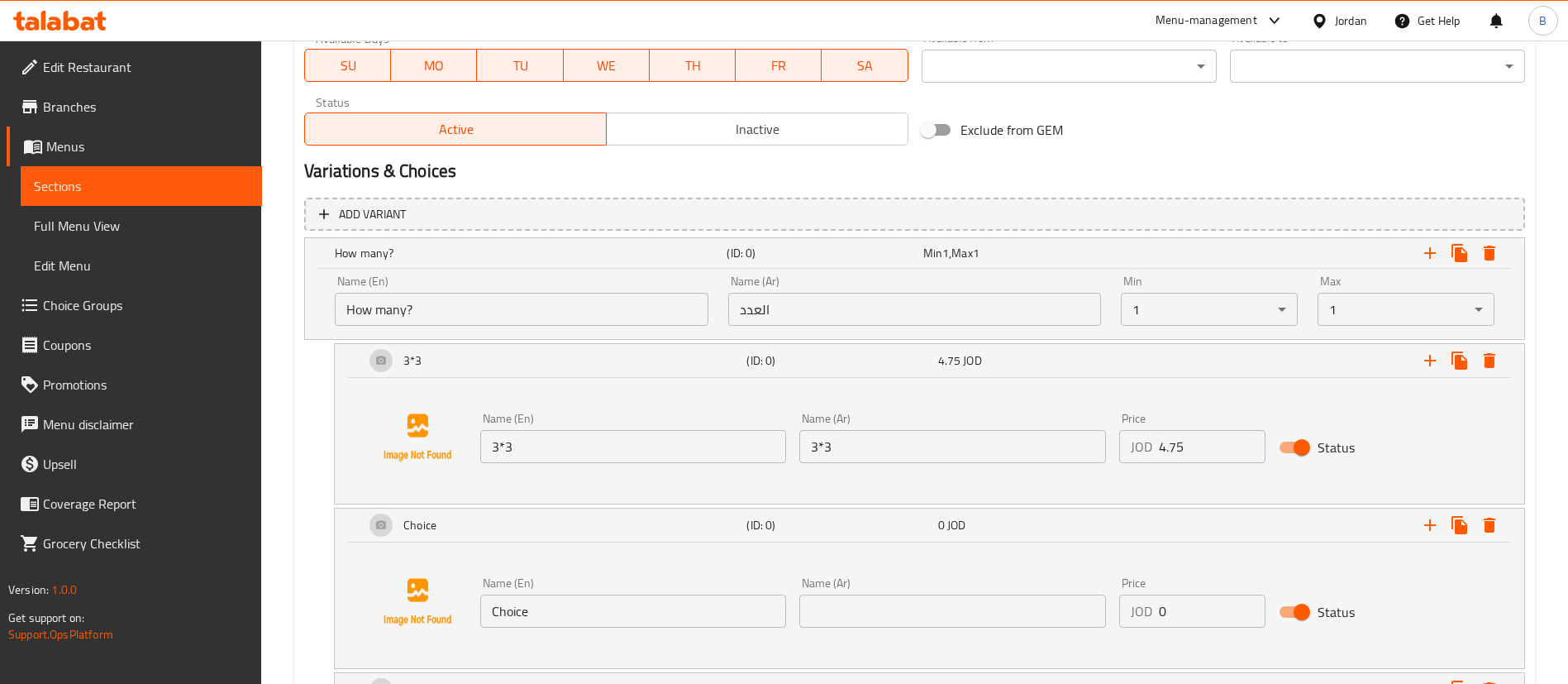
drag, startPoint x: 605, startPoint y: 622, endPoint x: 258, endPoint y: 593, distance: 348.2
click at [282, 593] on div "Home / Restaurants management / Menus / Sections / item / update K-Chix Mains s…" at bounding box center [914, 25] width 1307 height 1572
paste input "6x6"
type input "6x6"
drag, startPoint x: 912, startPoint y: 606, endPoint x: 918, endPoint y: 615, distance: 10.8
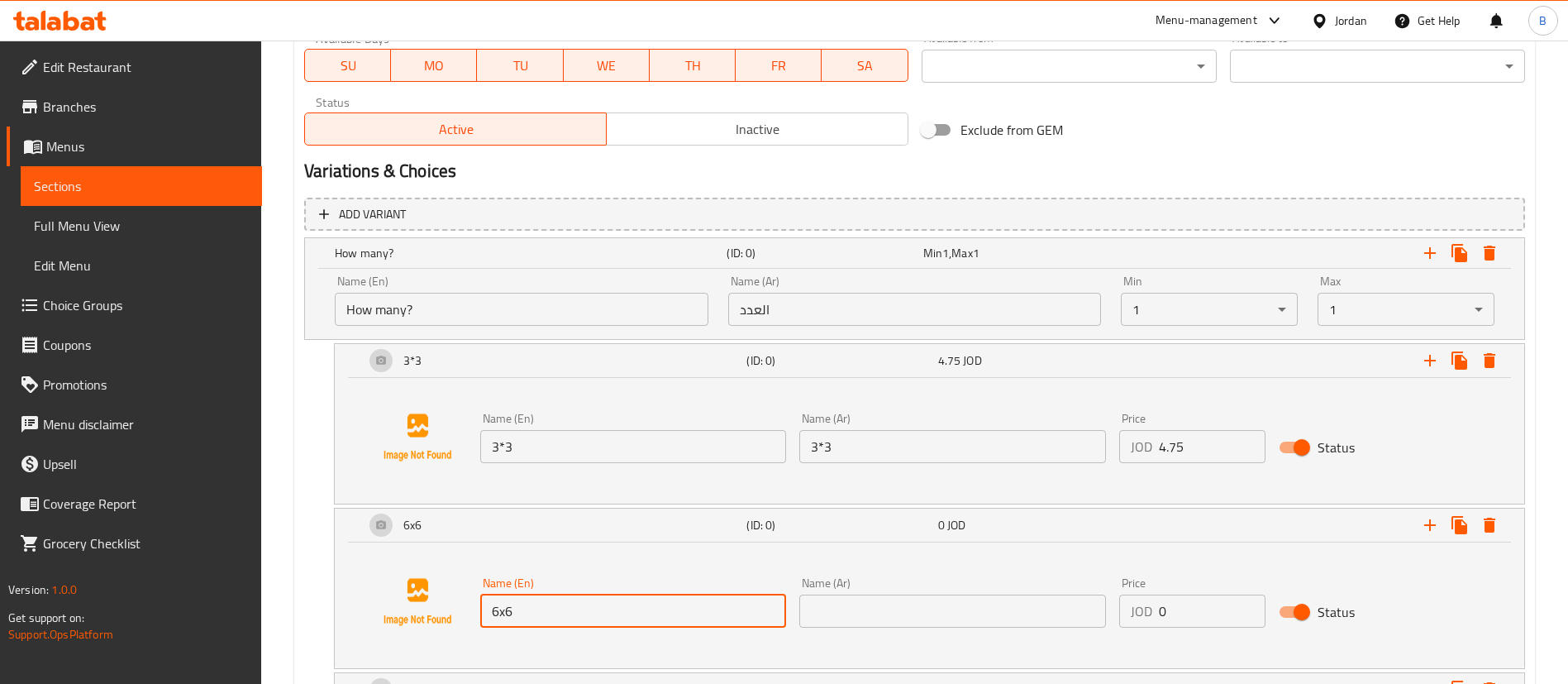
click at [912, 606] on input "text" at bounding box center [952, 611] width 306 height 33
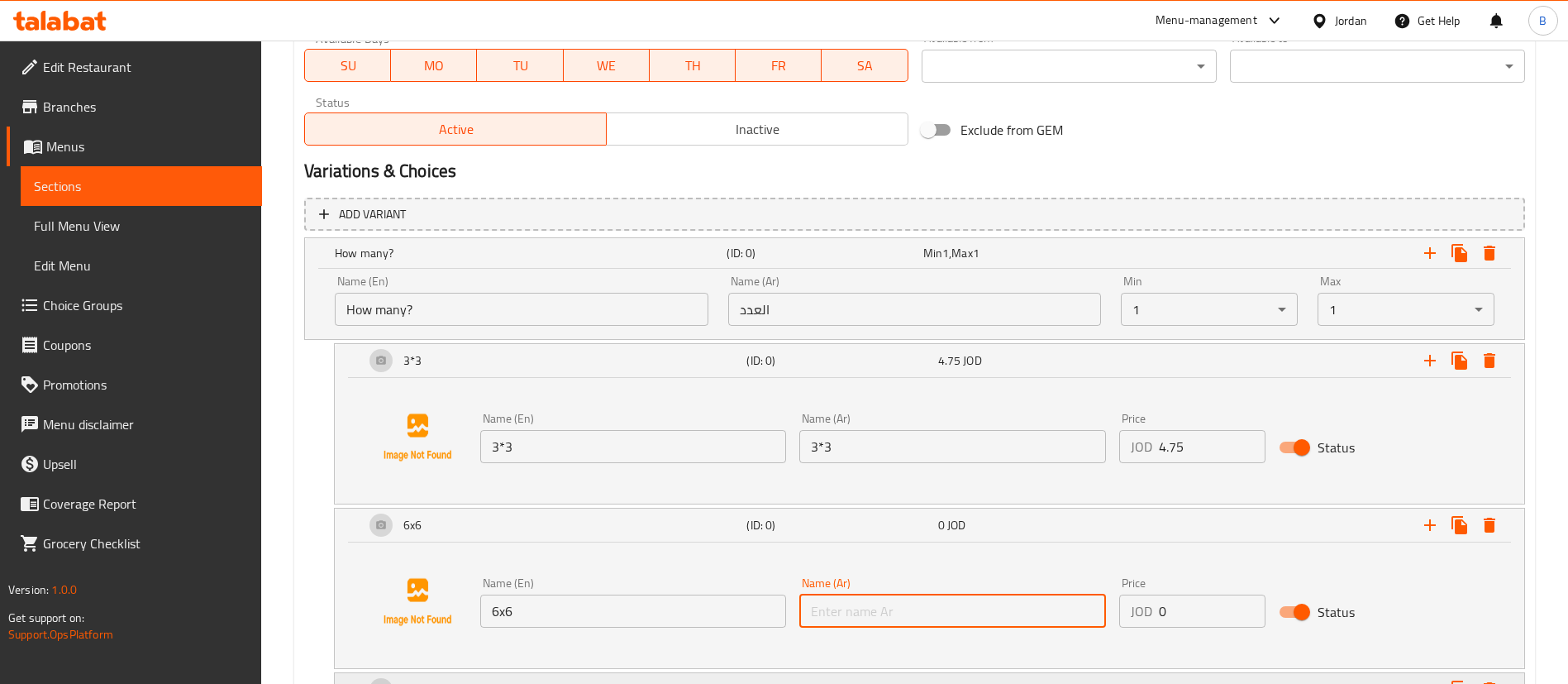
paste input "6x6"
type input "6x6"
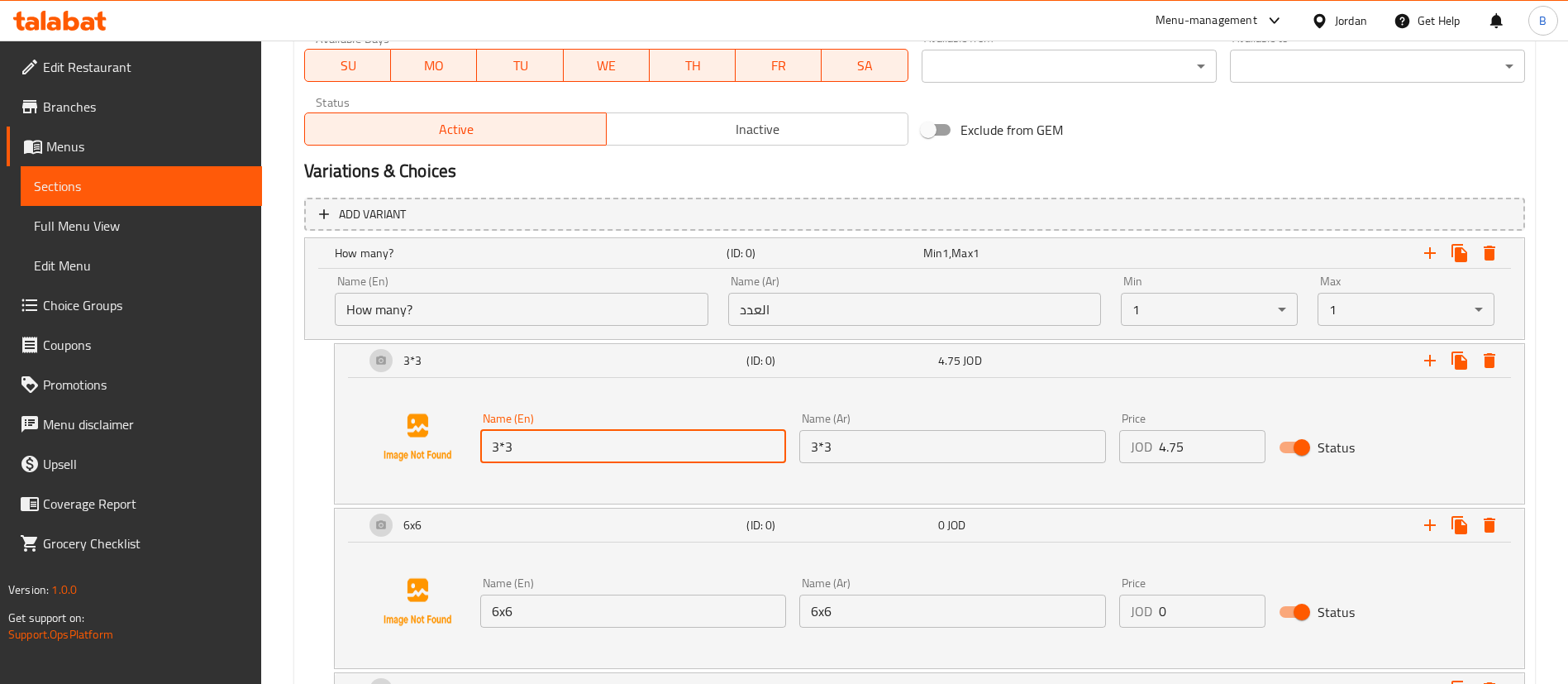
drag, startPoint x: 555, startPoint y: 444, endPoint x: 122, endPoint y: 435, distance: 433.1
click at [188, 435] on div "Edit Restaurant Branches Menus Sections Full Menu View Edit Menu Choice Groups …" at bounding box center [784, 25] width 1568 height 1572
paste input "x"
type input "3x3"
drag, startPoint x: 893, startPoint y: 456, endPoint x: 381, endPoint y: 436, distance: 512.4
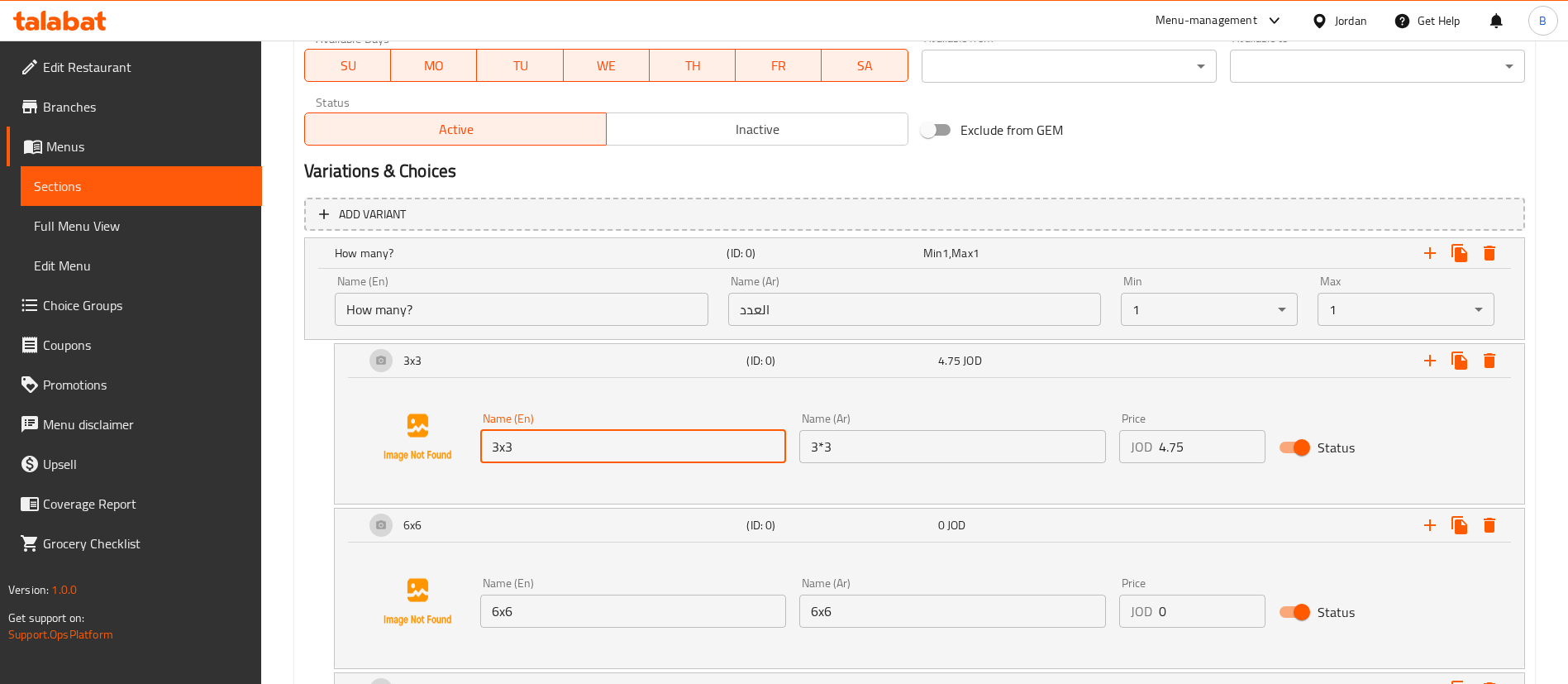
click at [437, 435] on div "Name (En) 3x3 Name (En) Name (Ar) 3*3 Name (Ar) Price JOD 4.75 Price Status" at bounding box center [929, 438] width 1150 height 126
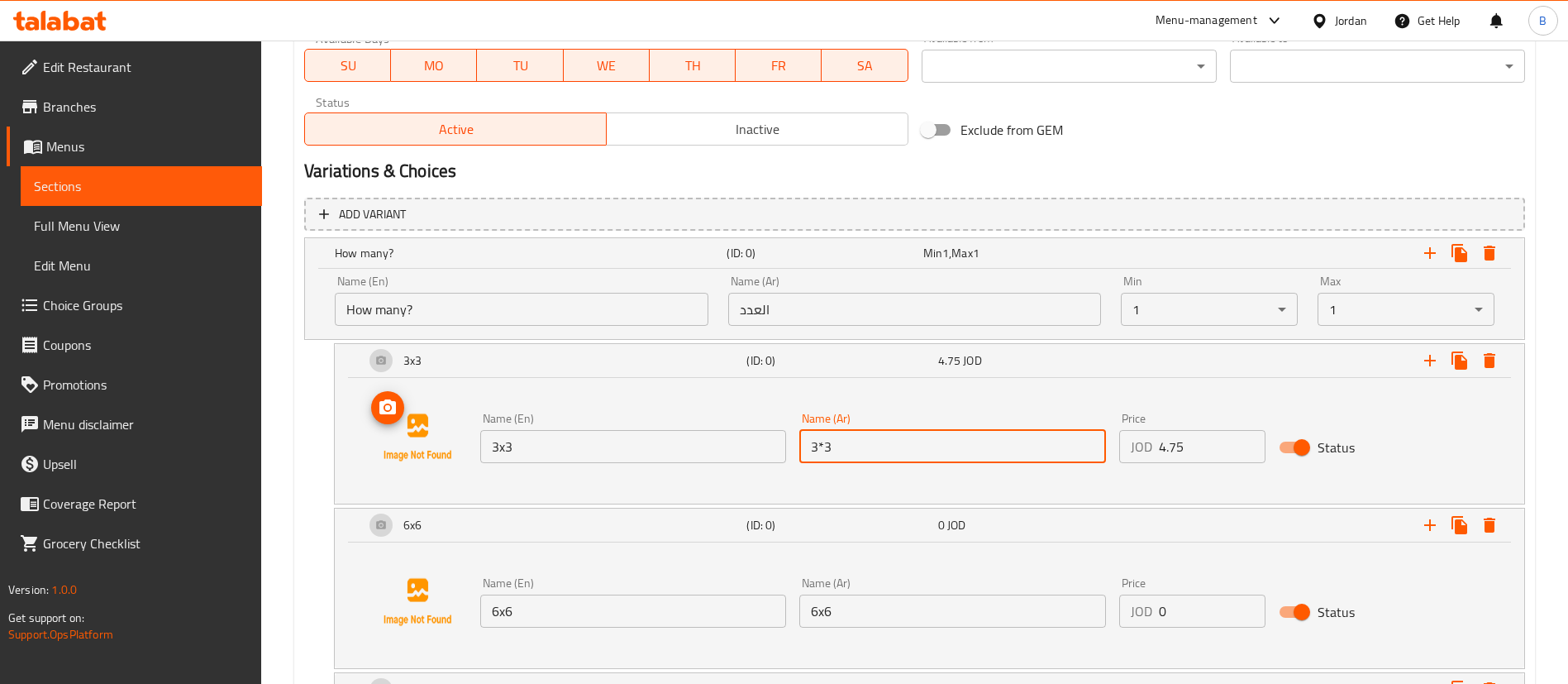
paste input "x"
type input "3x3"
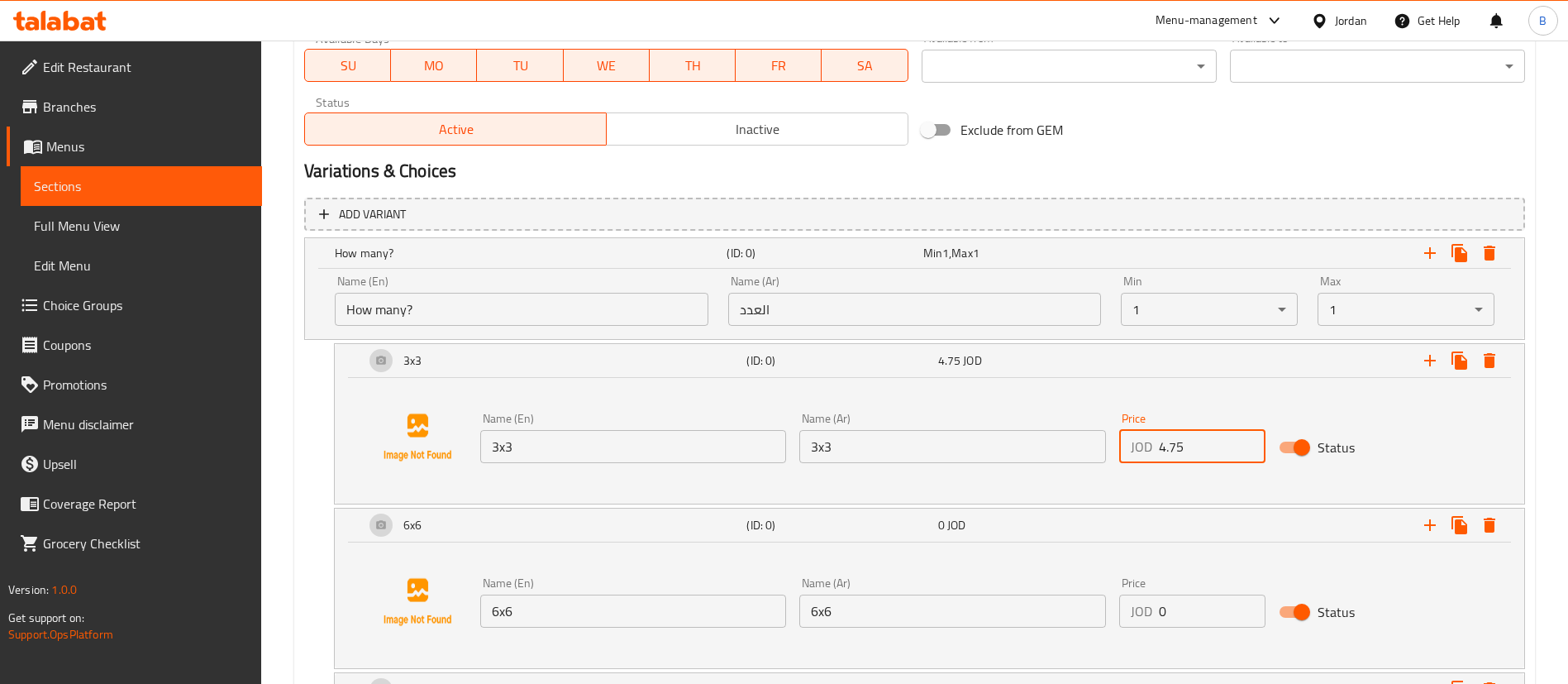
drag, startPoint x: 1190, startPoint y: 435, endPoint x: 1030, endPoint y: 443, distance: 160.2
click at [1041, 443] on div "Name (En) 3x3 Name (En) Name (Ar) 3x3 Name (Ar) Price JOD 4.75 Price Status" at bounding box center [952, 438] width 958 height 64
drag, startPoint x: 1187, startPoint y: 614, endPoint x: 1060, endPoint y: 614, distance: 127.0
click at [1069, 614] on div "Name (En) 6x6 Name (En) Name (Ar) 6x6 Name (Ar) Price JOD 0 Price Status" at bounding box center [952, 603] width 958 height 64
paste input "4.75"
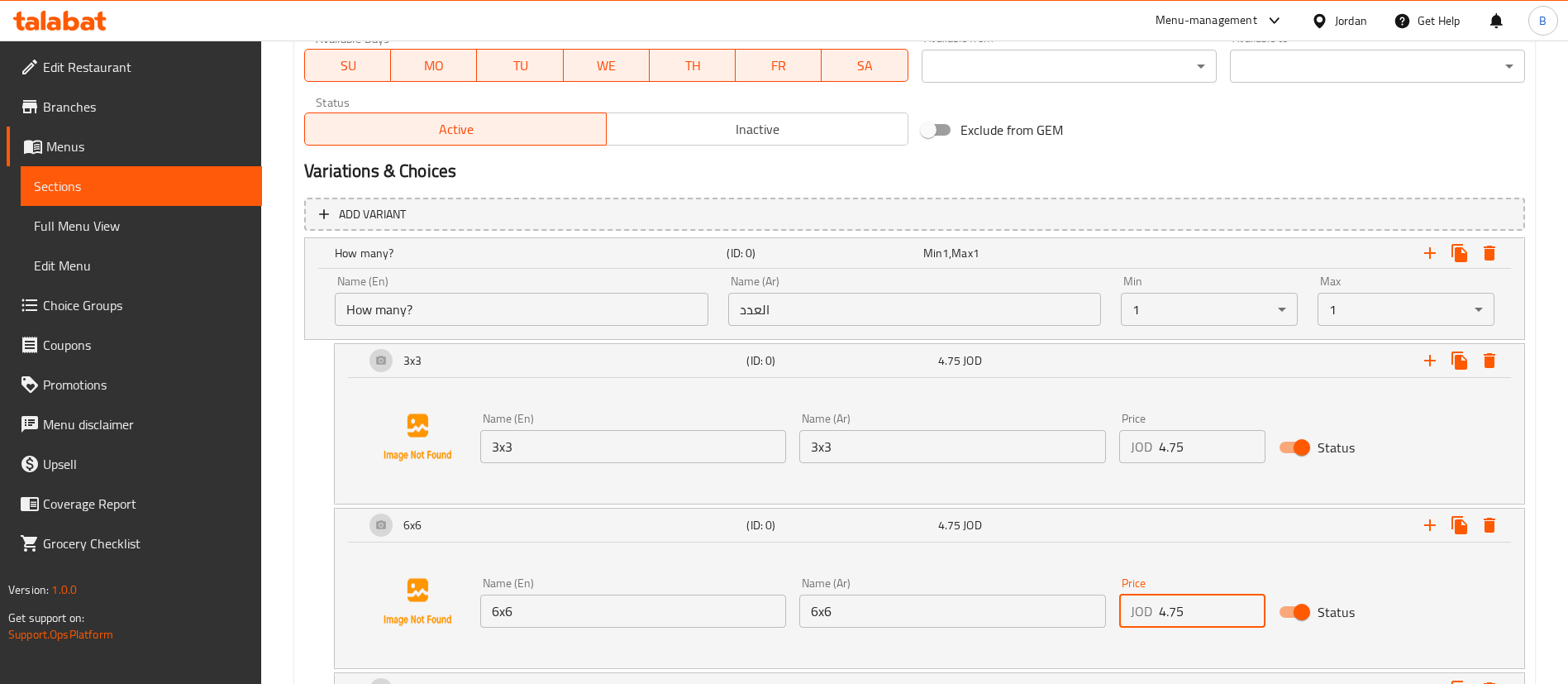
drag, startPoint x: 1164, startPoint y: 613, endPoint x: 1072, endPoint y: 613, distance: 92.0
click at [1072, 613] on div "Name (En) 6x6 Name (En) Name (Ar) 6x6 Name (Ar) Price JOD 4.75 Price Status" at bounding box center [952, 603] width 958 height 64
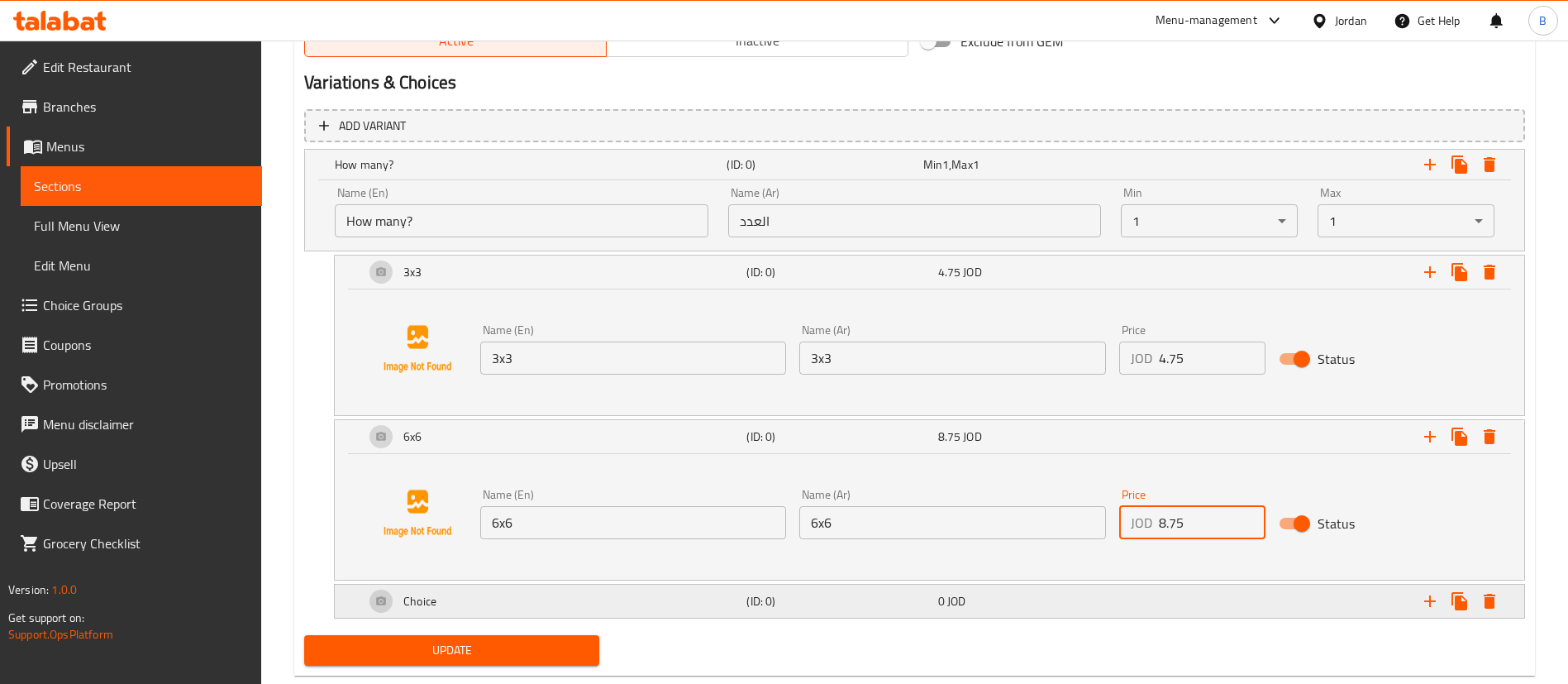
scroll to position [926, 0]
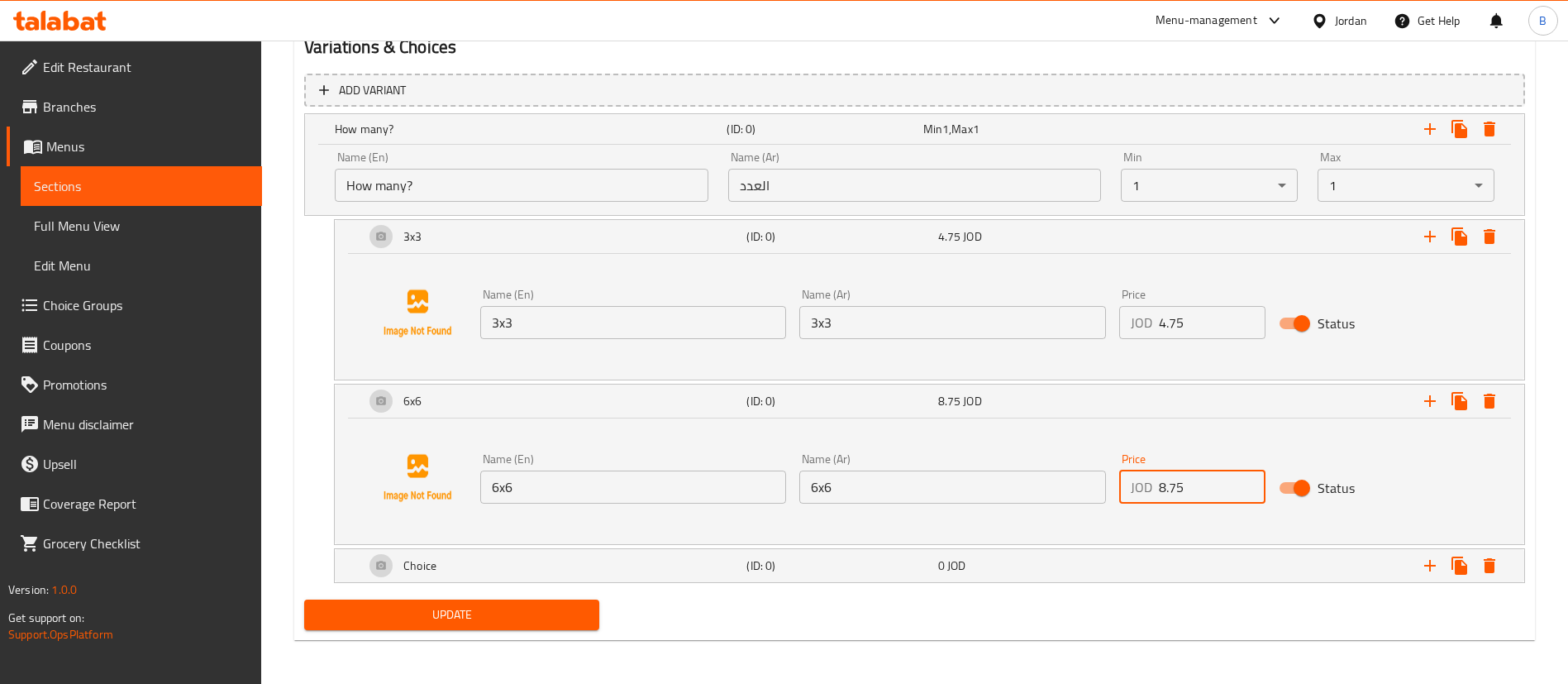
type input "8.75"
click at [522, 141] on div "Choice" at bounding box center [527, 128] width 392 height 23
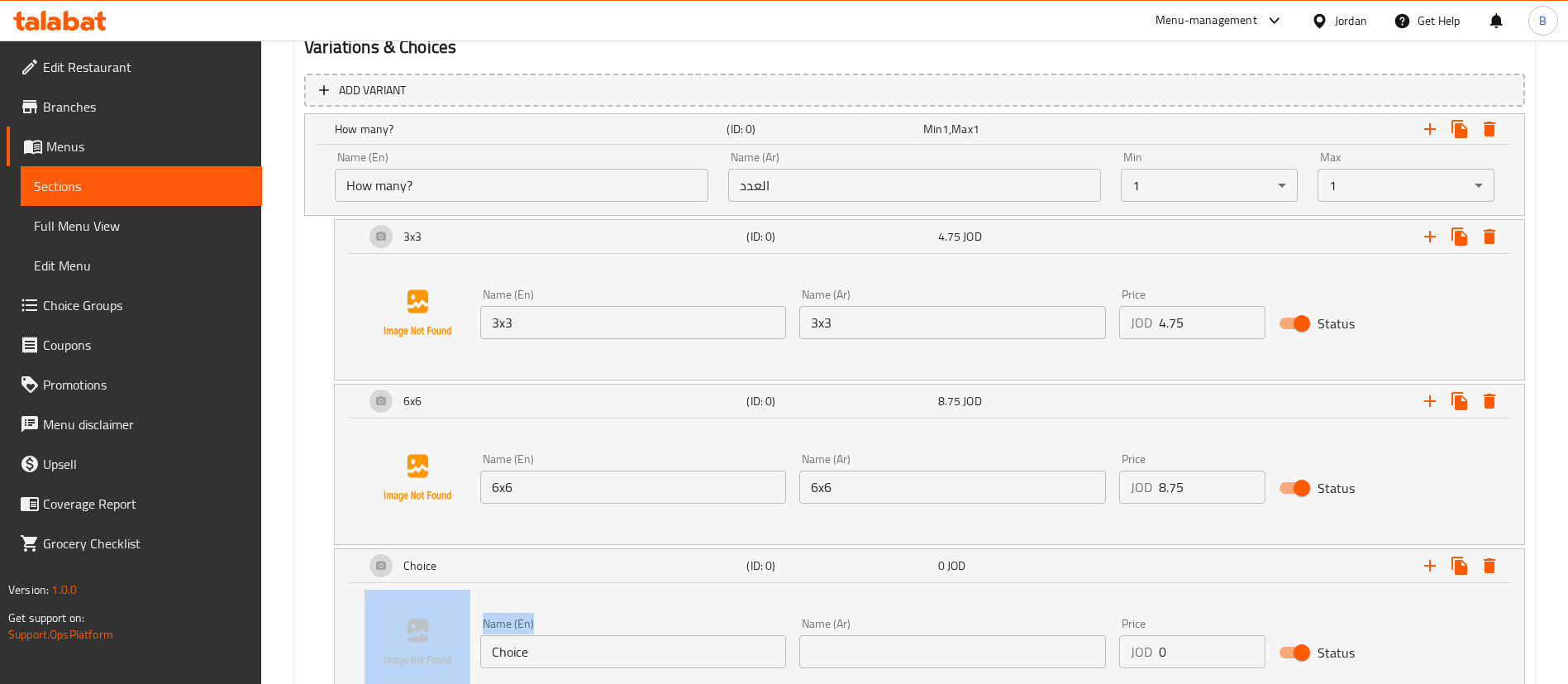
drag, startPoint x: 576, startPoint y: 628, endPoint x: 384, endPoint y: 636, distance: 192.2
click at [384, 636] on div "Name (En) Choice Name (En) Name (Ar) Name (Ar) Price JOD 0 Price Status" at bounding box center [929, 642] width 1150 height 126
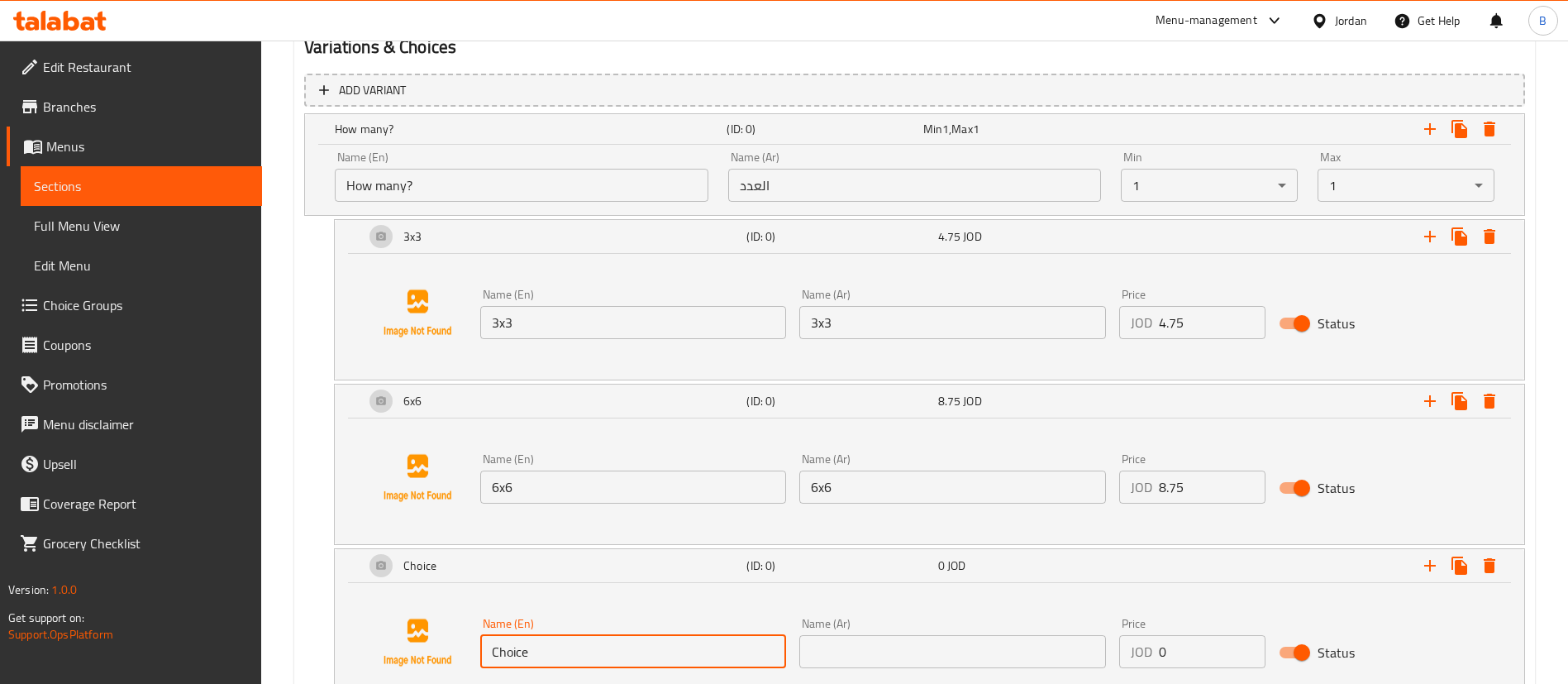
drag, startPoint x: 651, startPoint y: 648, endPoint x: 277, endPoint y: 636, distance: 374.2
paste input "9x9"
type input "9x9"
click at [834, 659] on input "text" at bounding box center [952, 652] width 306 height 33
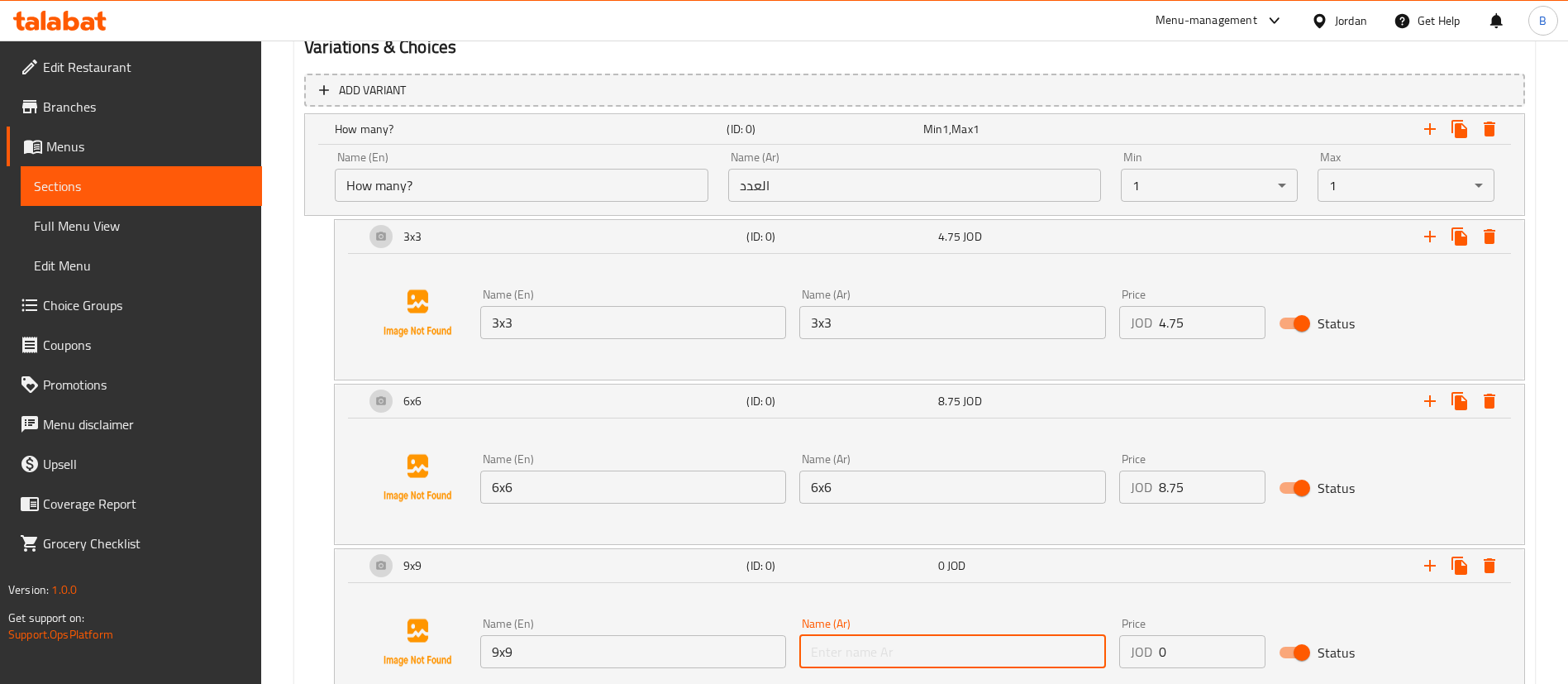
paste input "9x9"
type input "9x9"
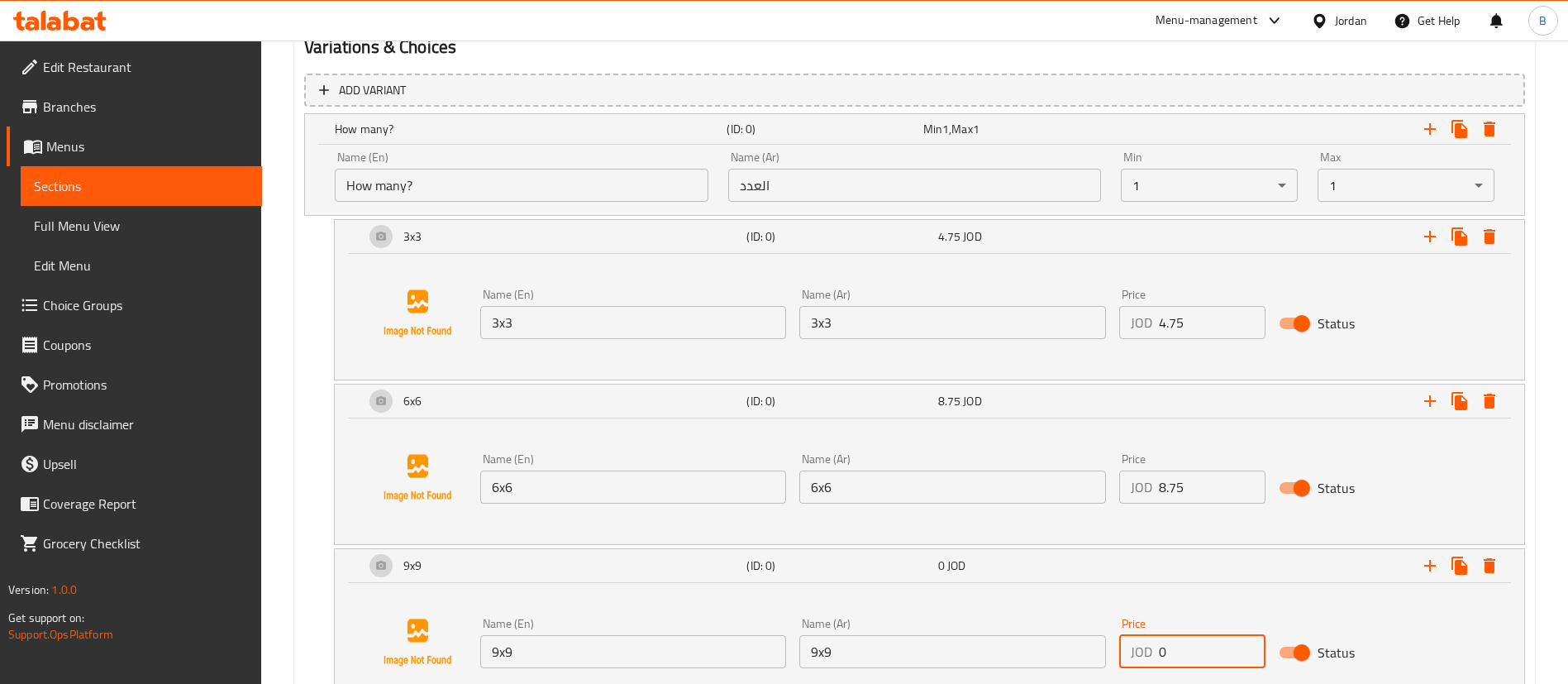
drag, startPoint x: 1024, startPoint y: 668, endPoint x: 785, endPoint y: 675, distance: 239.1
click at [785, 675] on div "Name (En) 9x9 Name (En) Name (Ar) 9x9 Name (Ar) Price JOD 0 Price Status" at bounding box center [929, 642] width 1150 height 126
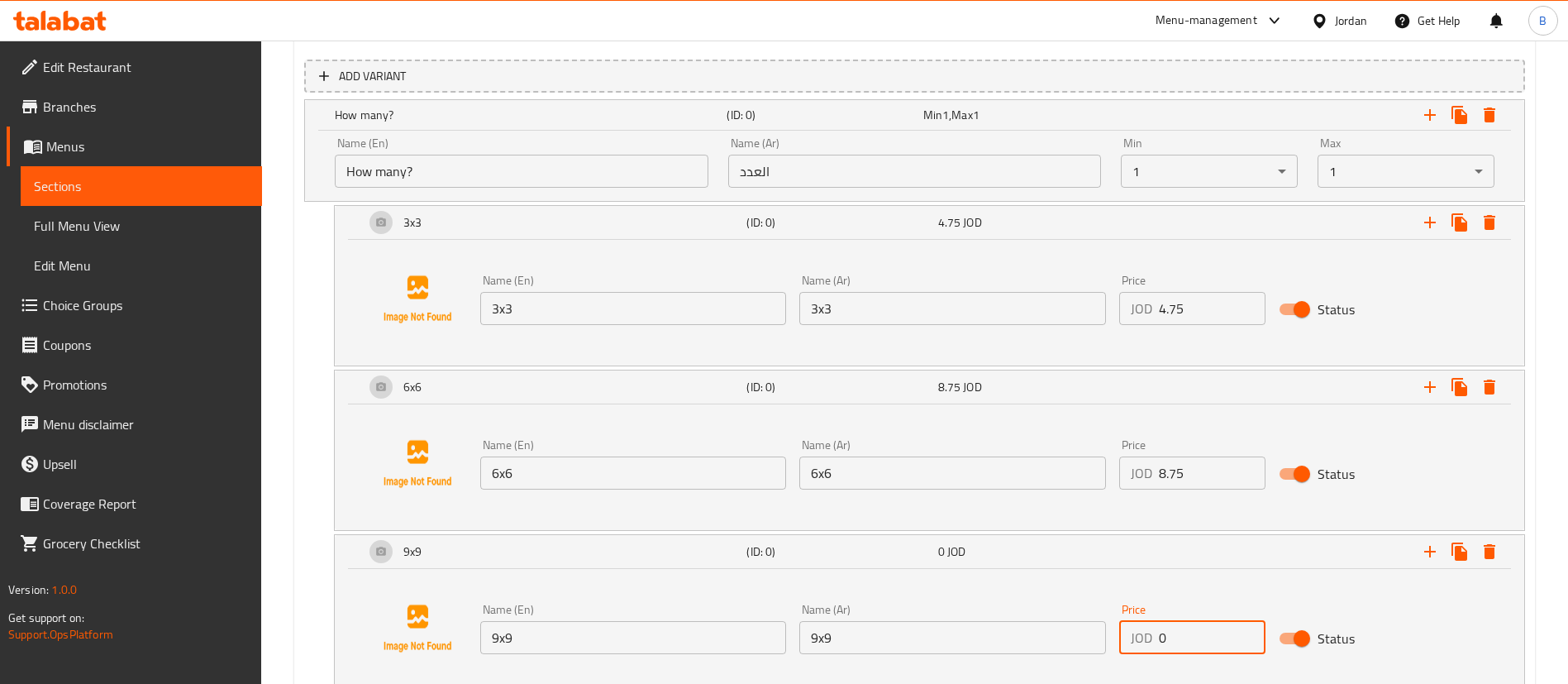
paste input "12.75"
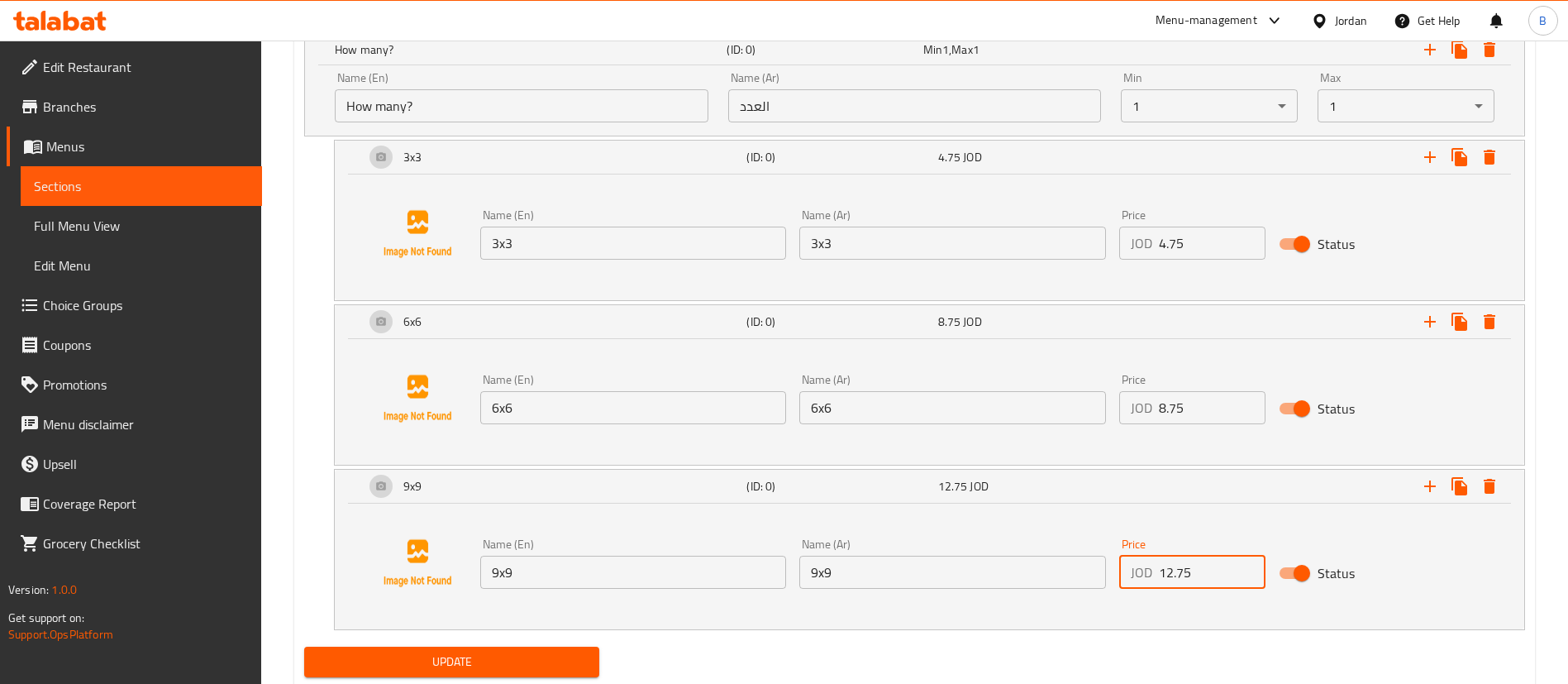
scroll to position [1055, 0]
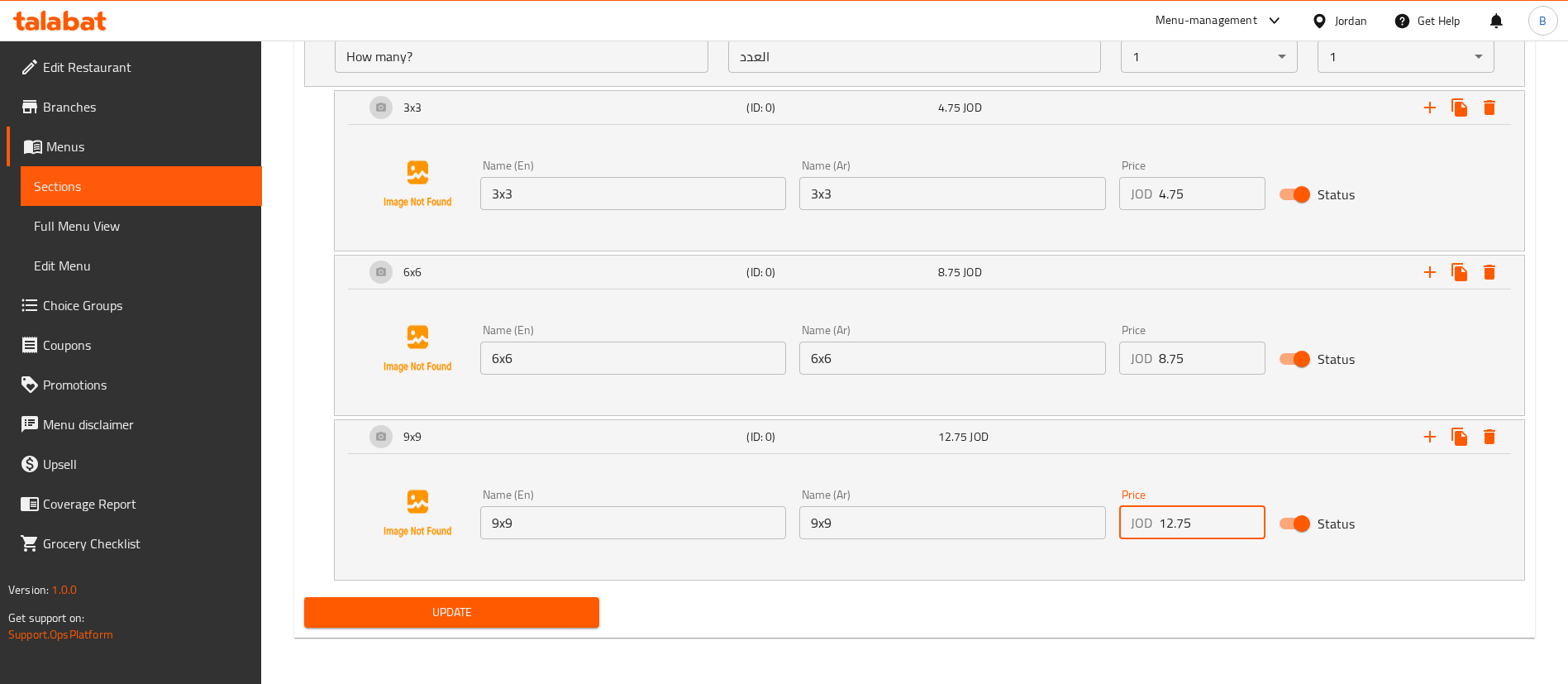
type input "12.75"
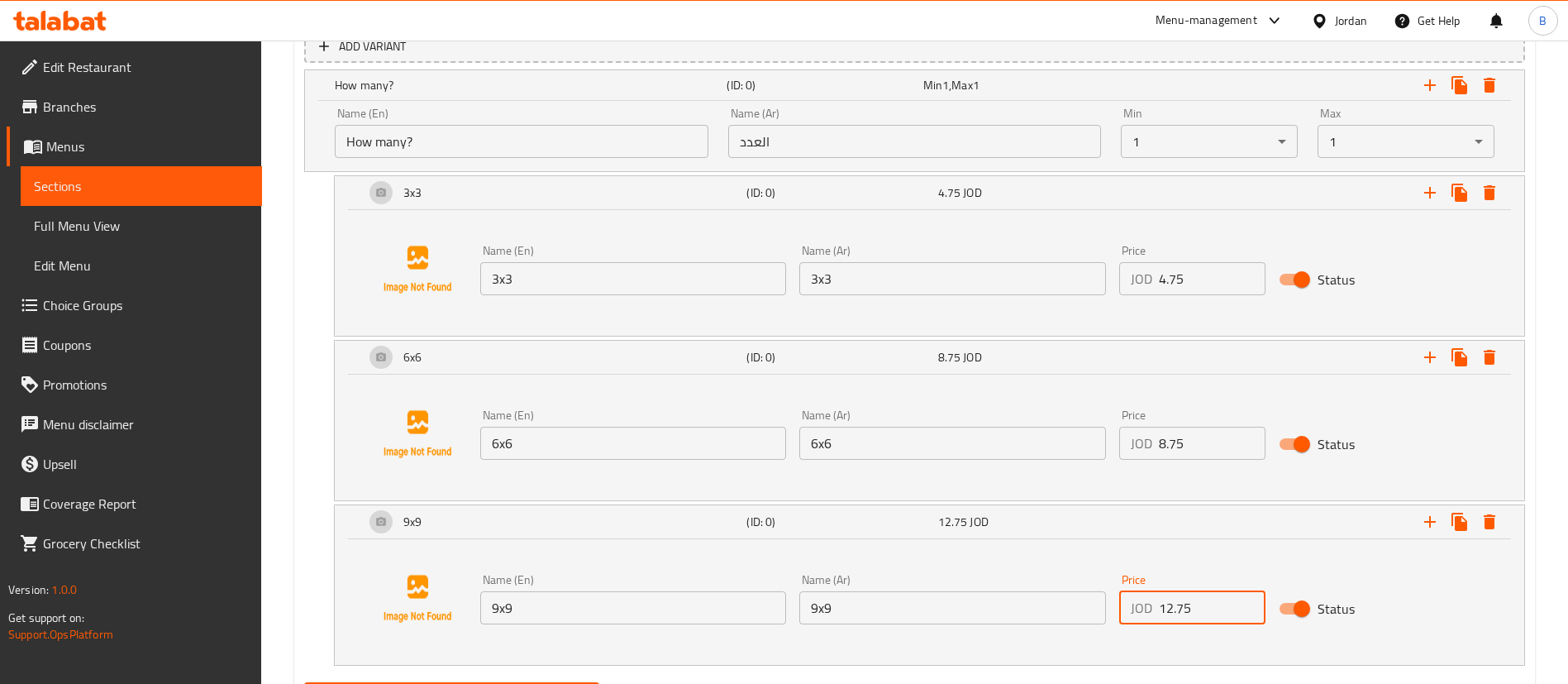
scroll to position [931, 0]
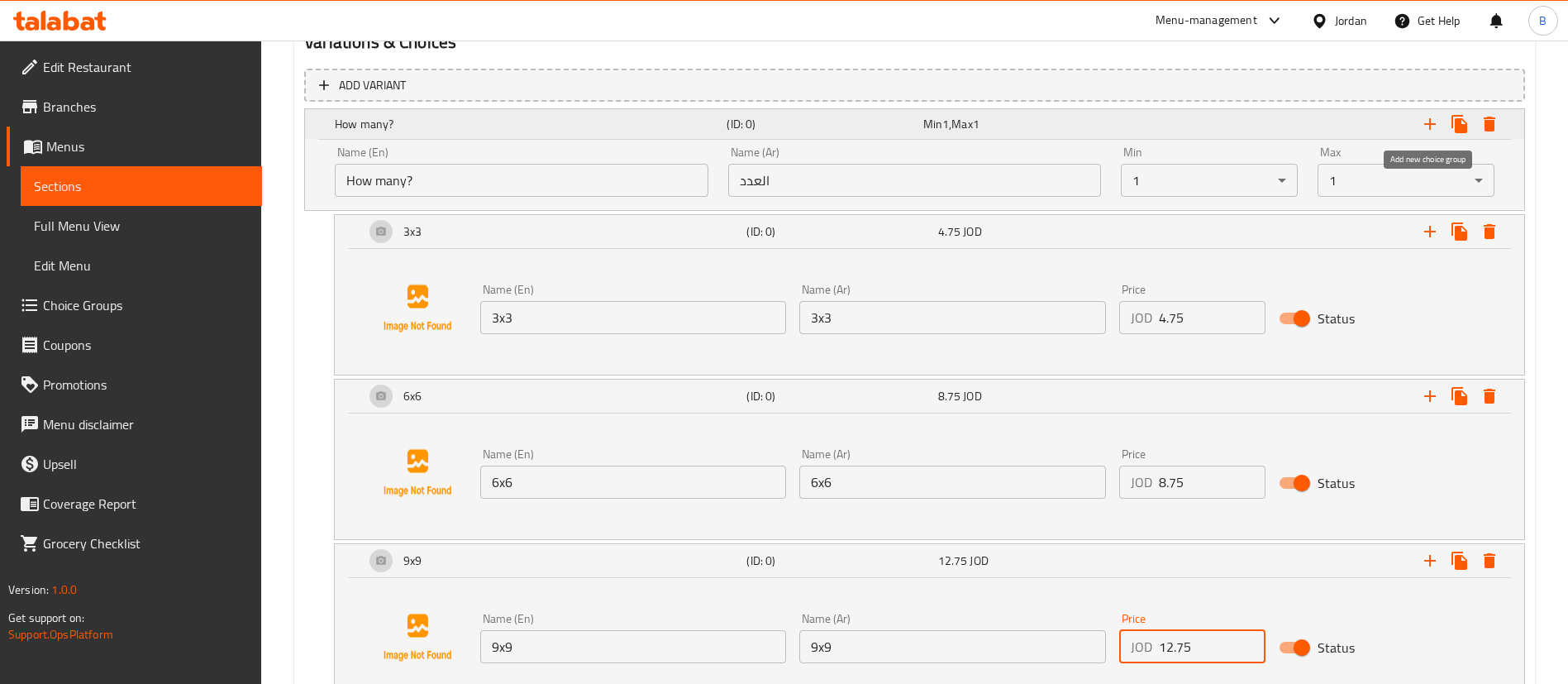
click at [1426, 126] on icon "Expand" at bounding box center [1429, 124] width 20 height 20
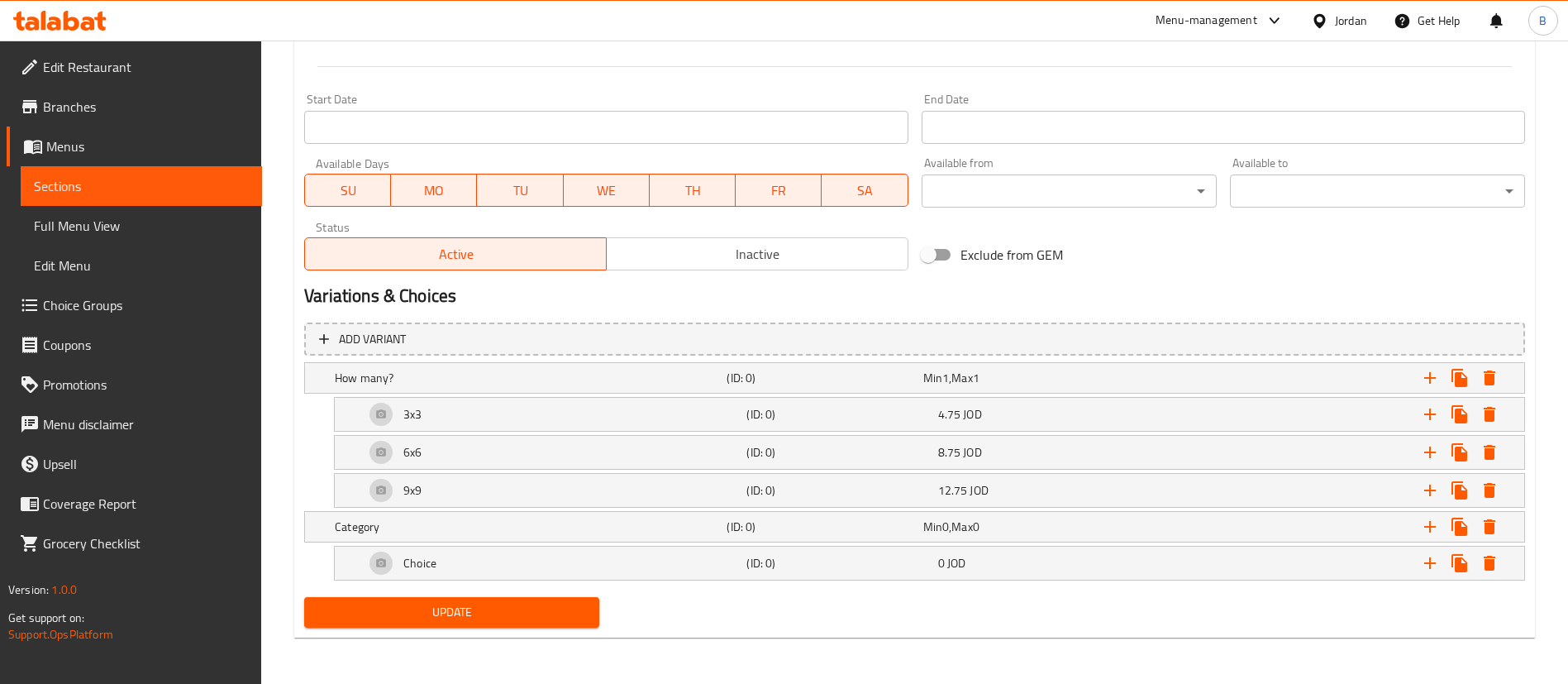
scroll to position [676, 0]
click at [483, 396] on div "Category (ID: 0) Min 0 , Max 0" at bounding box center [919, 378] width 1176 height 36
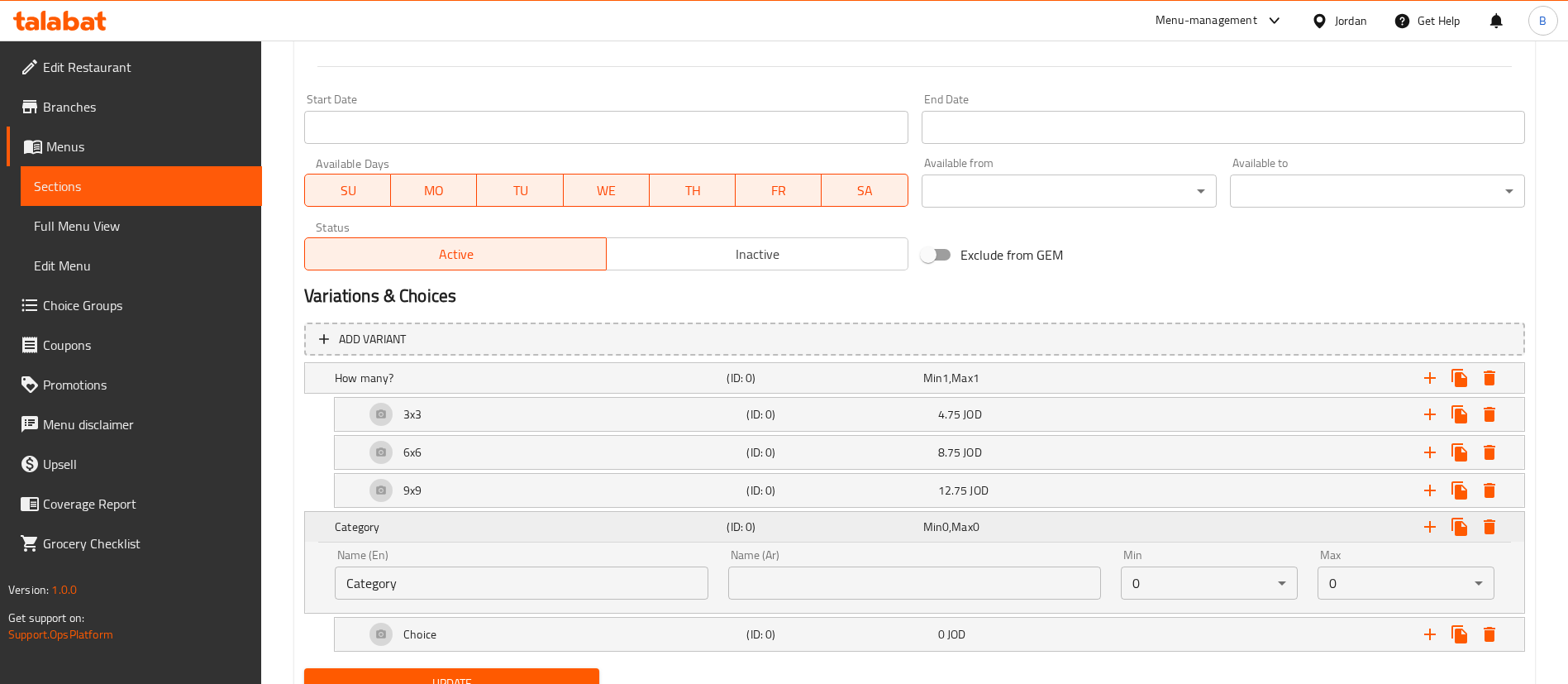
click at [484, 528] on h5 "Category" at bounding box center [527, 526] width 385 height 16
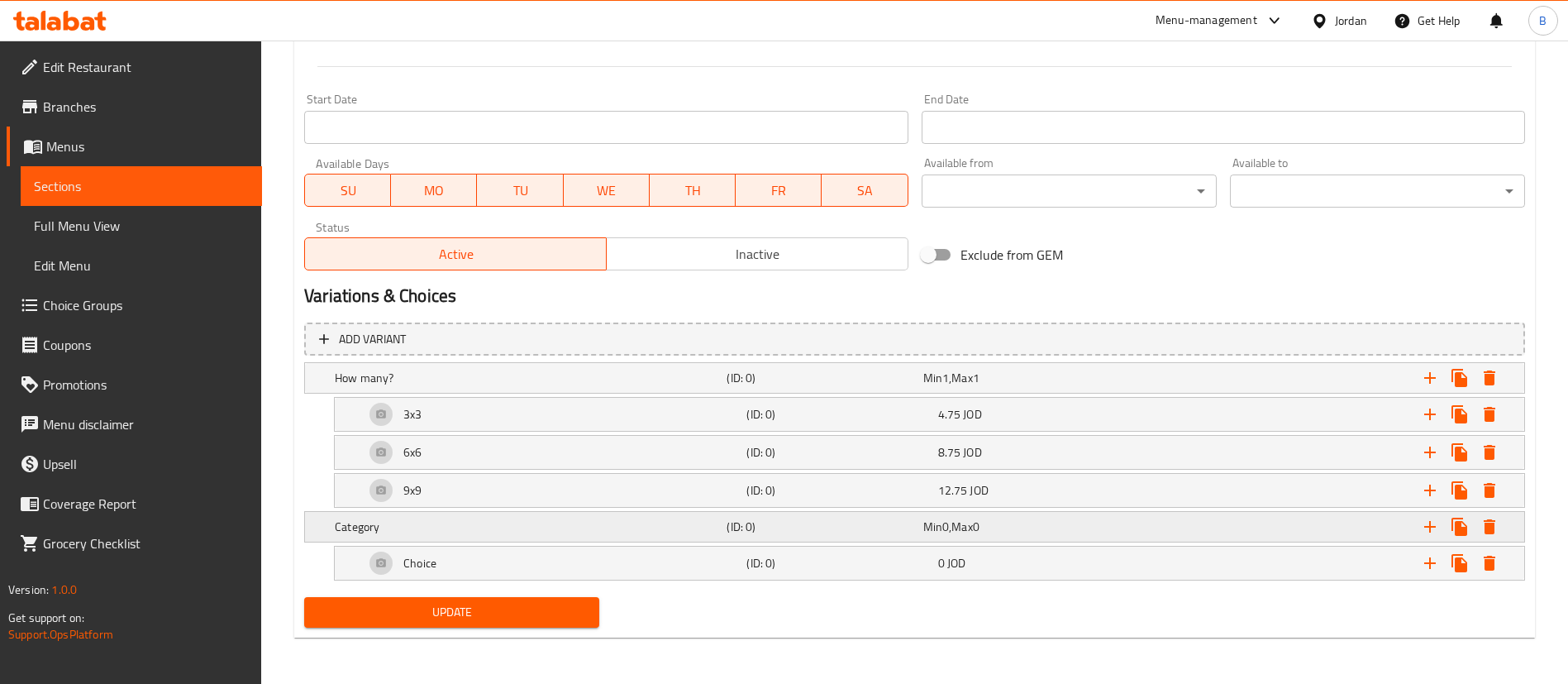
click at [478, 386] on h5 "Category" at bounding box center [527, 378] width 385 height 16
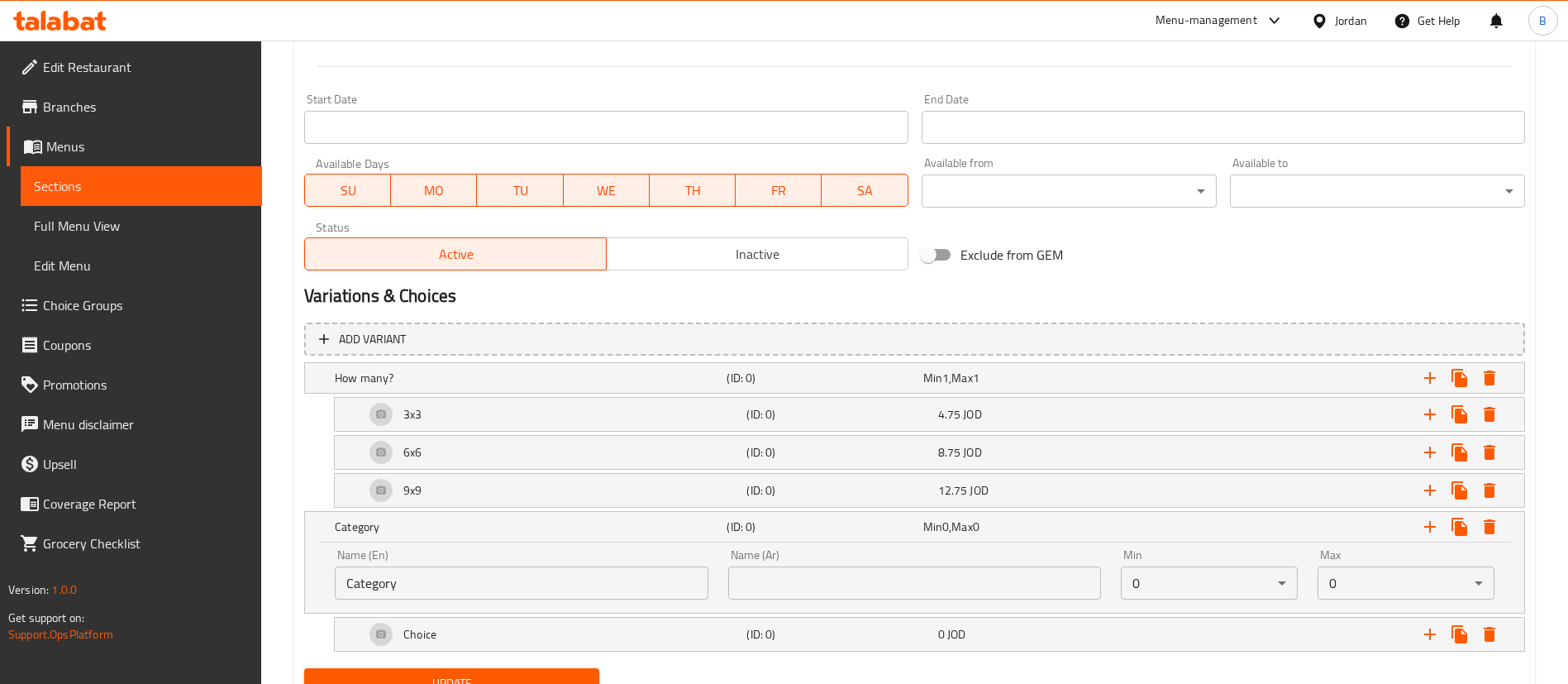
drag, startPoint x: 549, startPoint y: 592, endPoint x: 8, endPoint y: 564, distance: 541.7
click at [31, 567] on div "Edit Restaurant Branches Menus Sections Full Menu View Edit Menu Choice Groups …" at bounding box center [784, 59] width 1568 height 1391
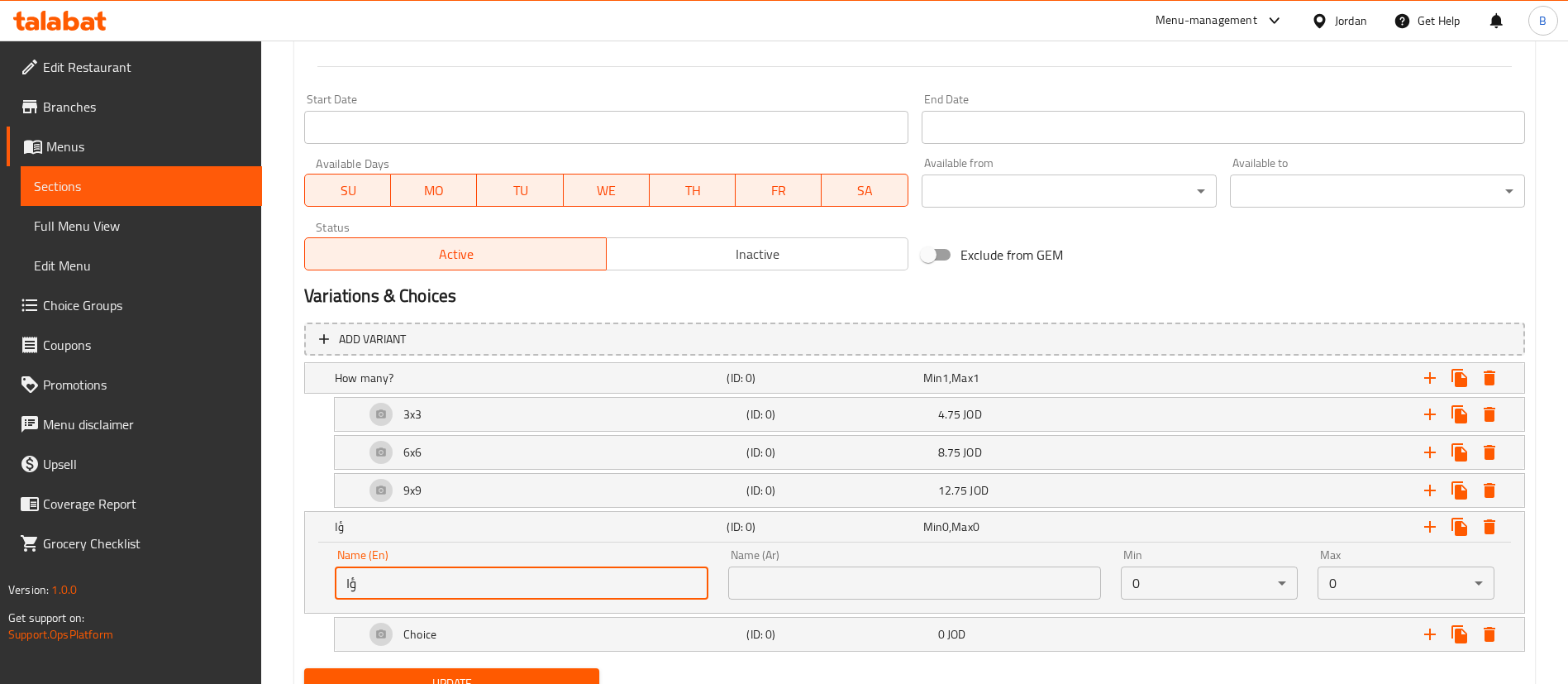
type input "ؤ"
type input "choose your sauce"
click at [960, 594] on input "text" at bounding box center [915, 583] width 374 height 33
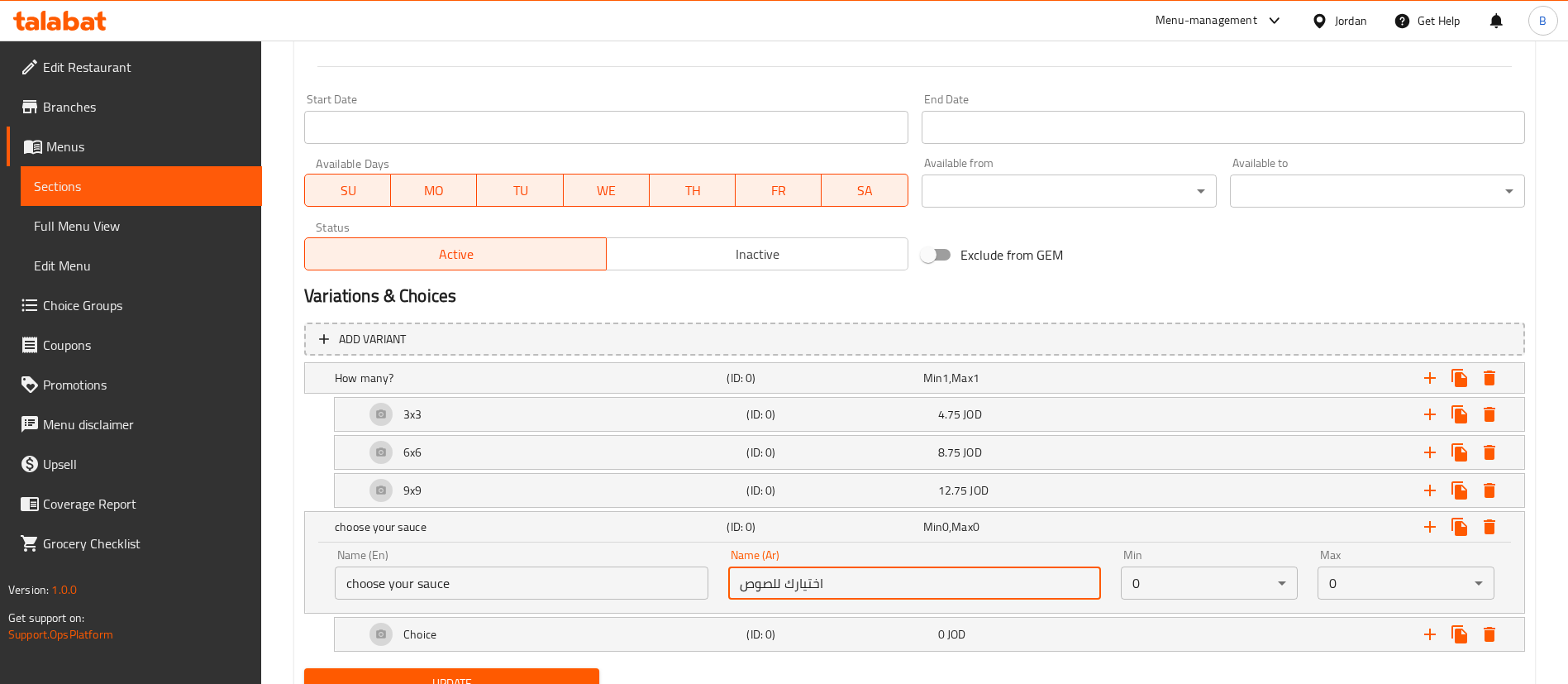
type input "اختيارك للصوص"
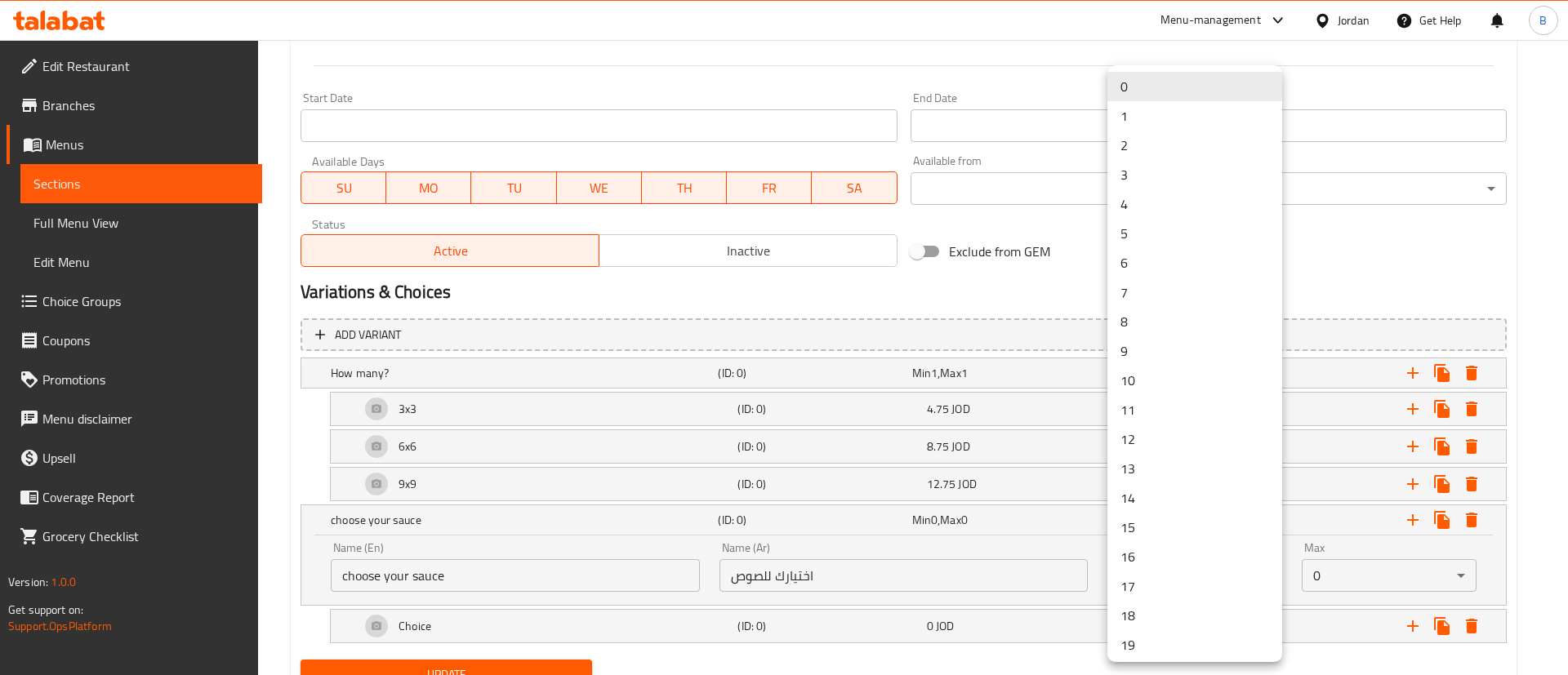
click at [1147, 116] on li "1" at bounding box center [1195, 116] width 175 height 29
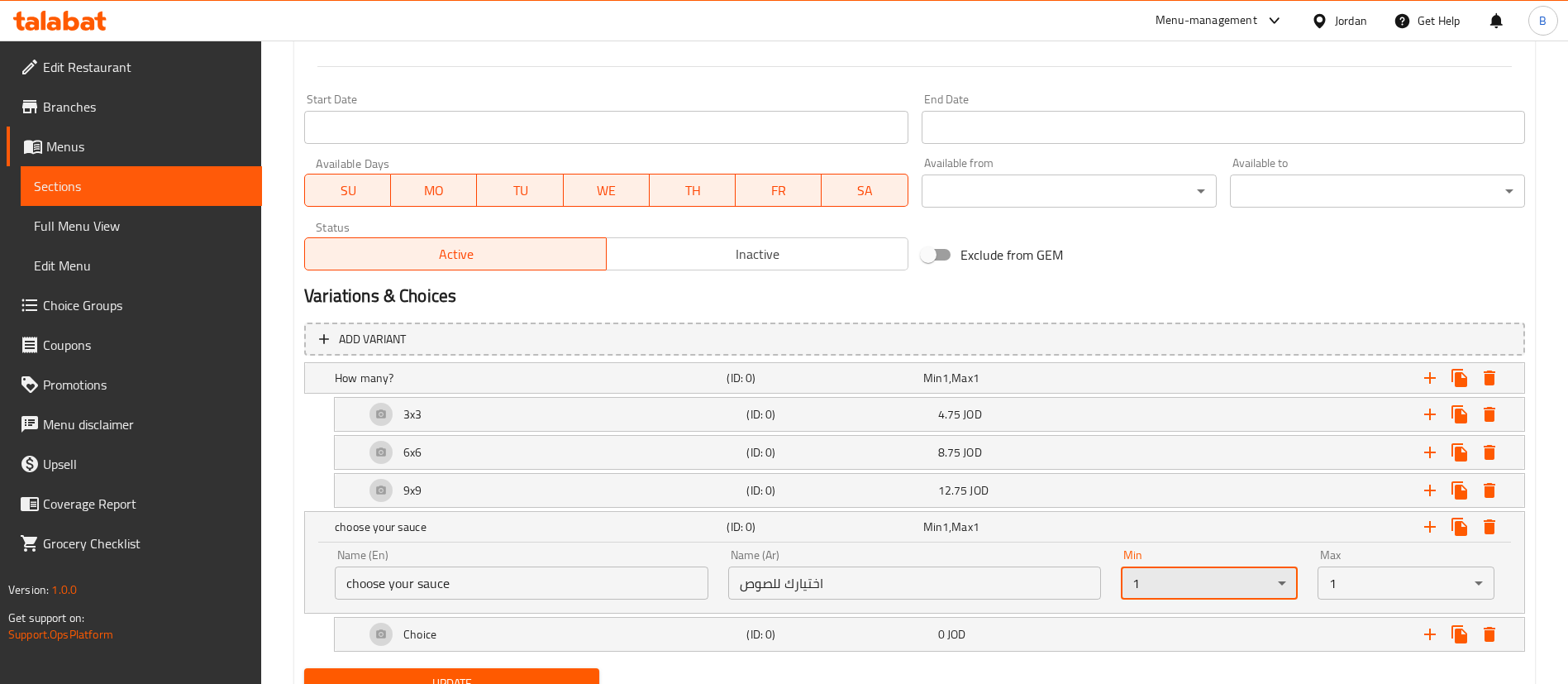
scroll to position [748, 0]
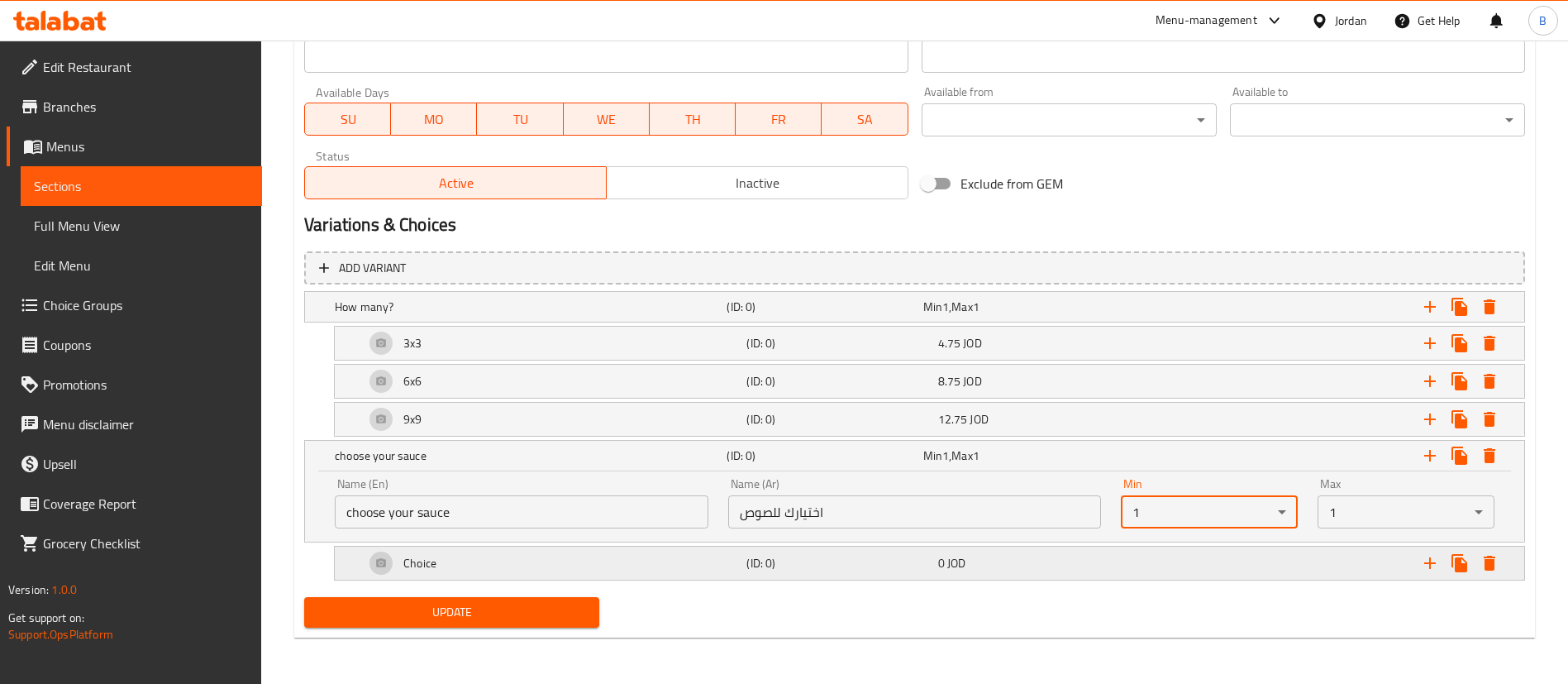
click at [421, 351] on h5 "Choice" at bounding box center [412, 343] width 18 height 16
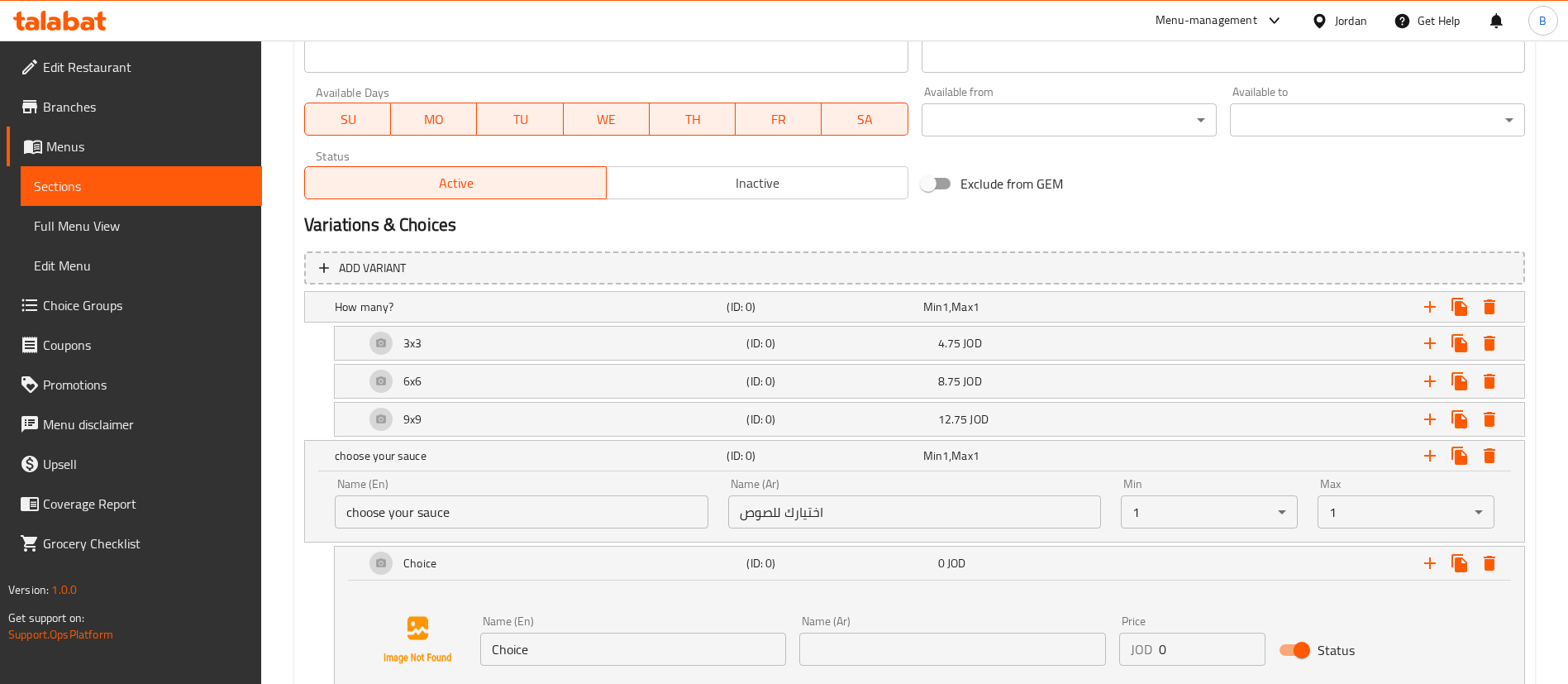
drag, startPoint x: 589, startPoint y: 655, endPoint x: 383, endPoint y: 636, distance: 206.9
click at [402, 636] on div "Name (En) Choice Name (En) Name (Ar) Name (Ar) Price JOD 0 Price Status" at bounding box center [929, 640] width 1150 height 126
paste input "Spicy Korean Maple Chilli"
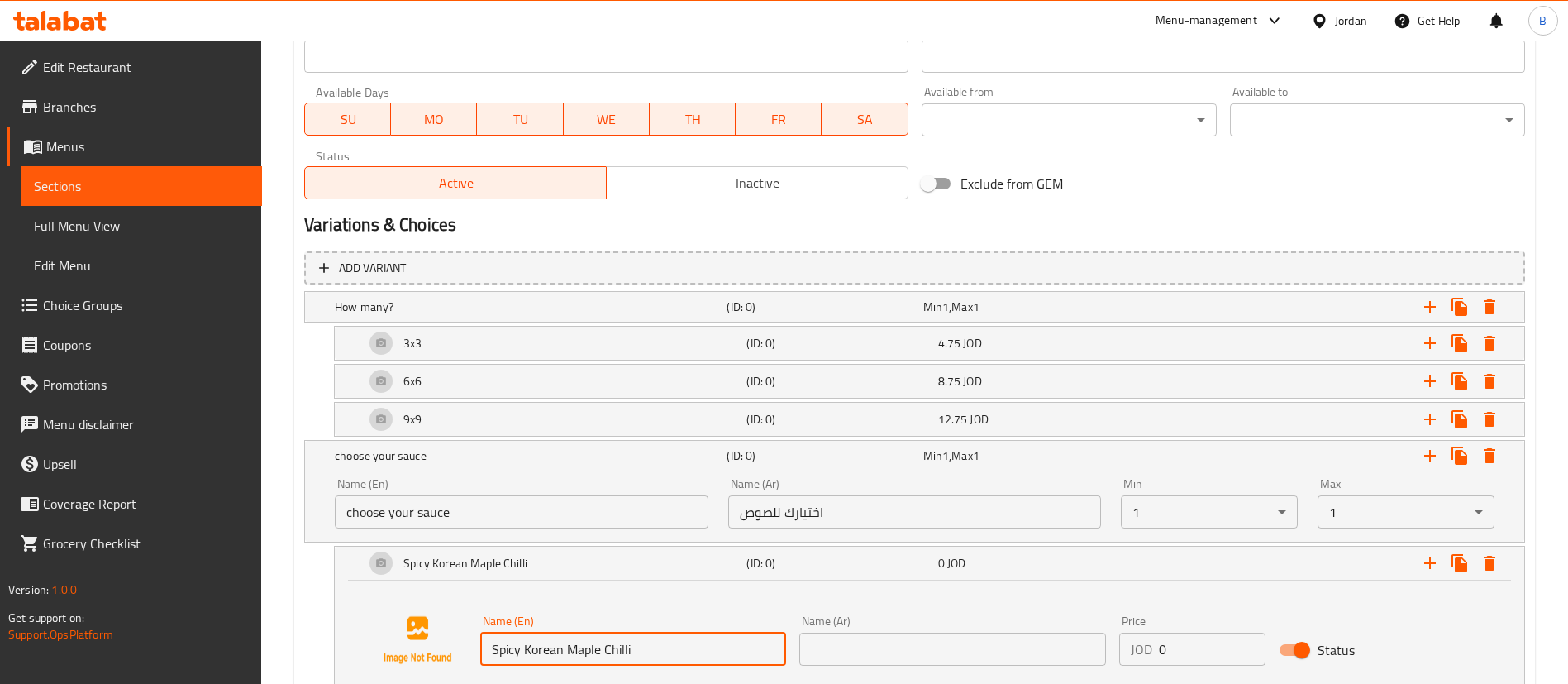
scroll to position [872, 0]
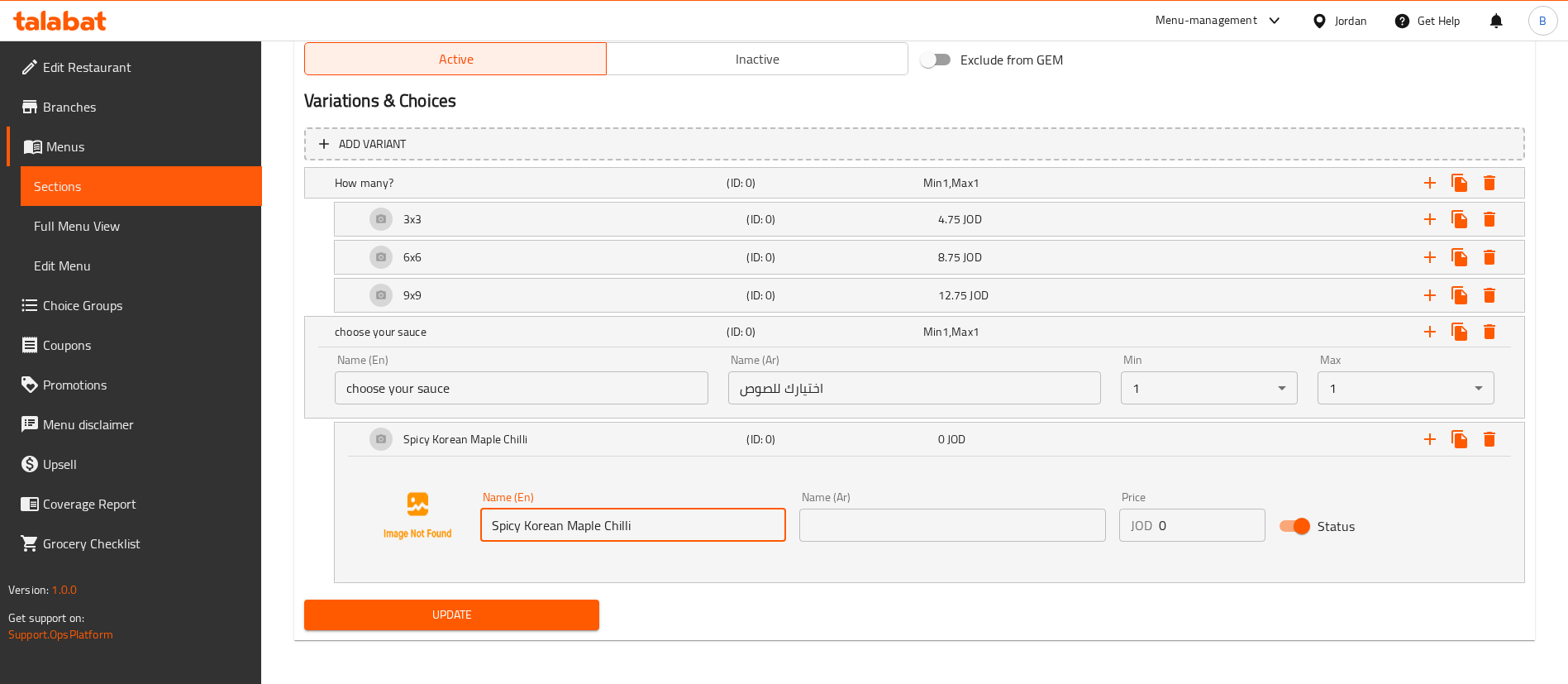
type input "Spicy Korean Maple Chilli"
click at [950, 513] on input "text" at bounding box center [952, 524] width 306 height 33
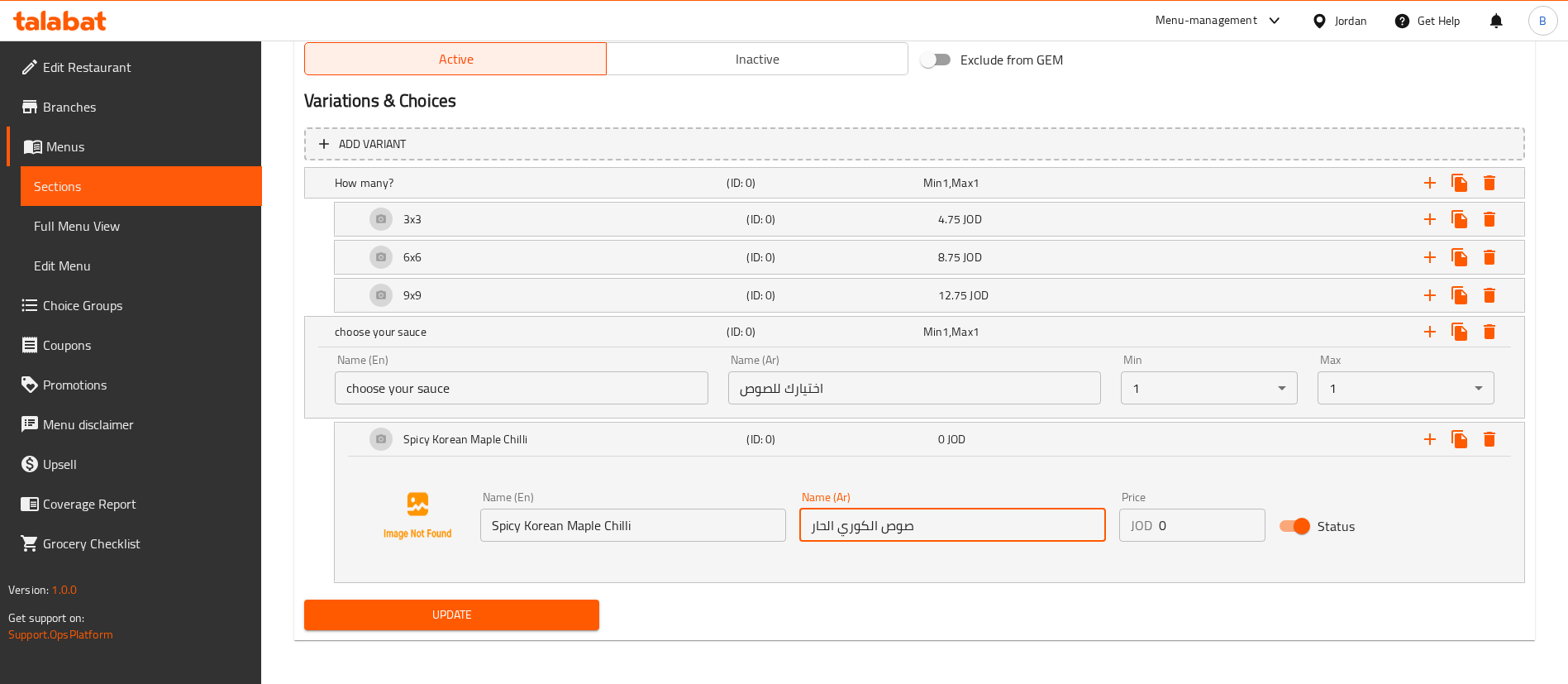
type input "صوص الكوري الحار"
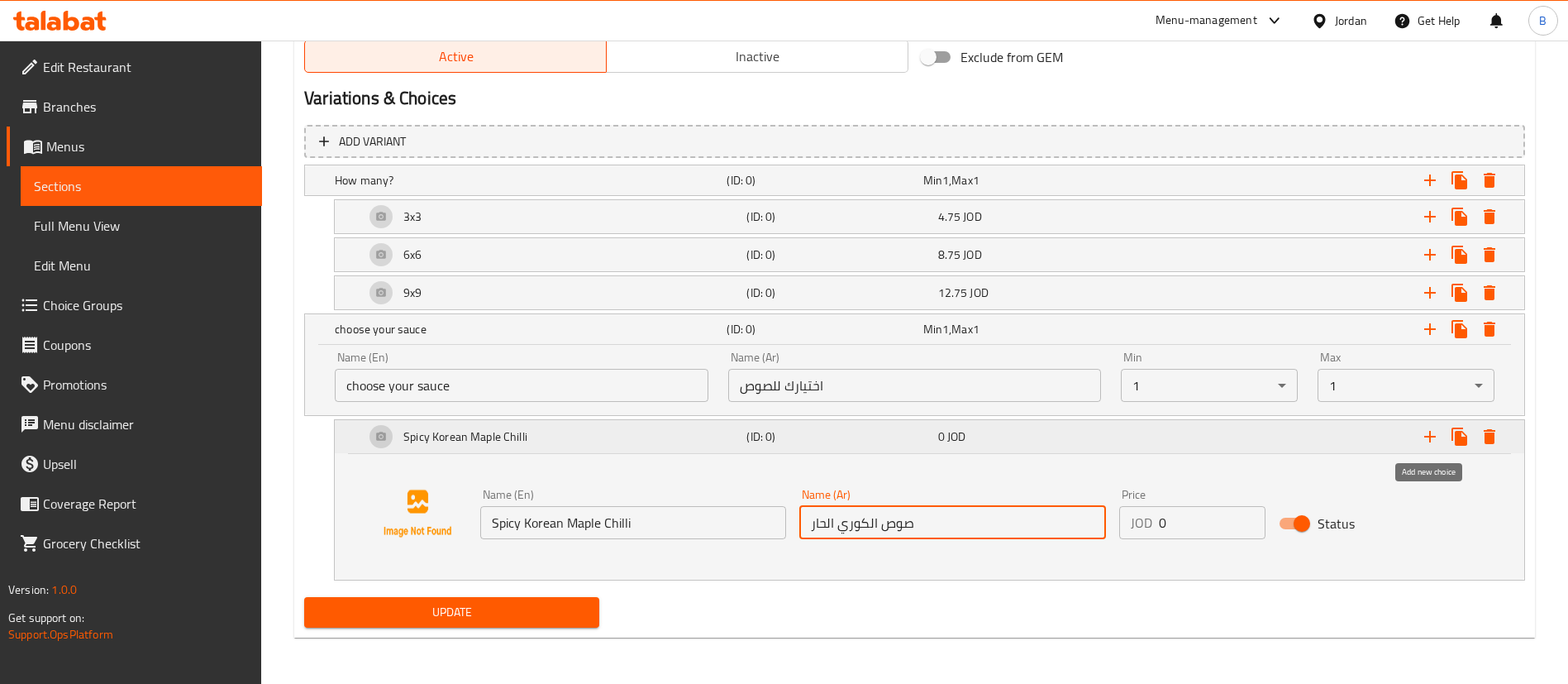
click at [1437, 441] on icon "Expand" at bounding box center [1429, 436] width 20 height 20
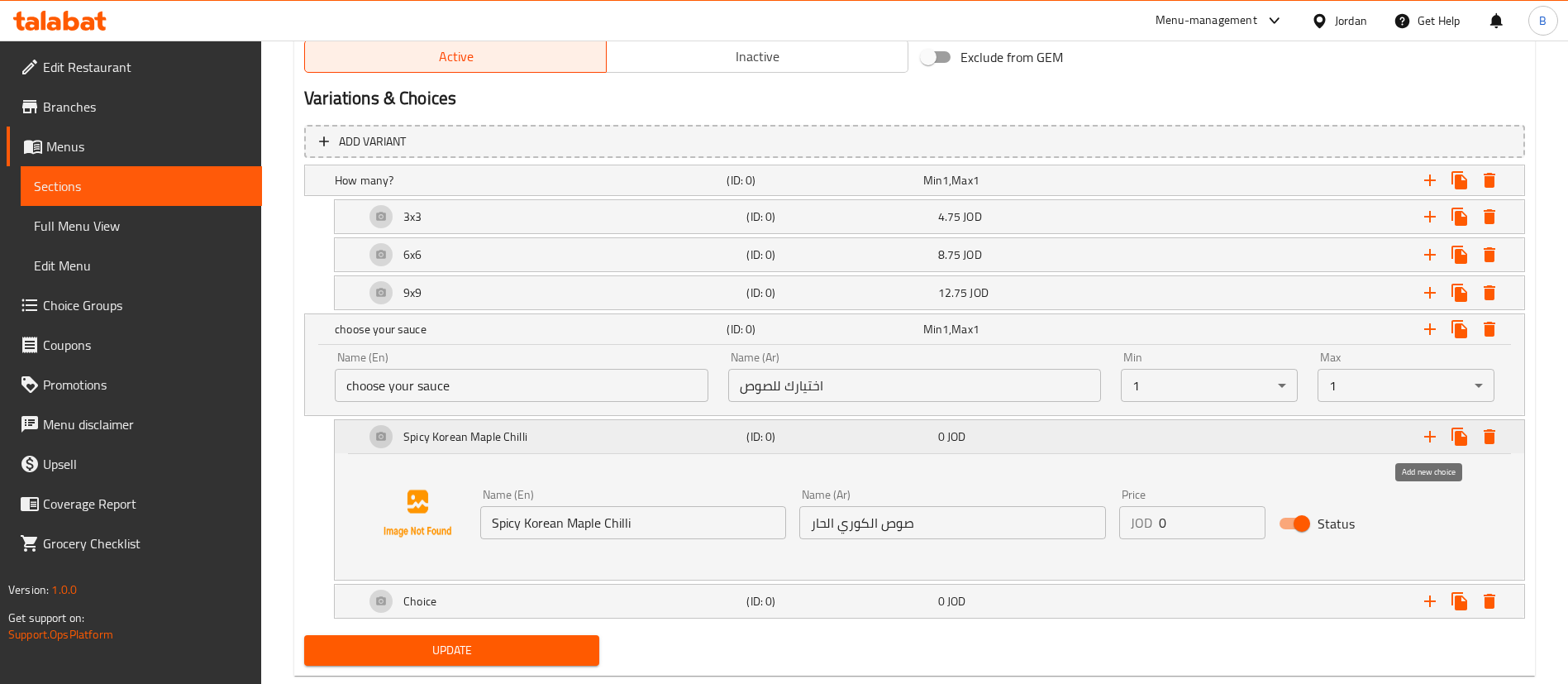
click at [1437, 441] on icon "Expand" at bounding box center [1429, 436] width 20 height 20
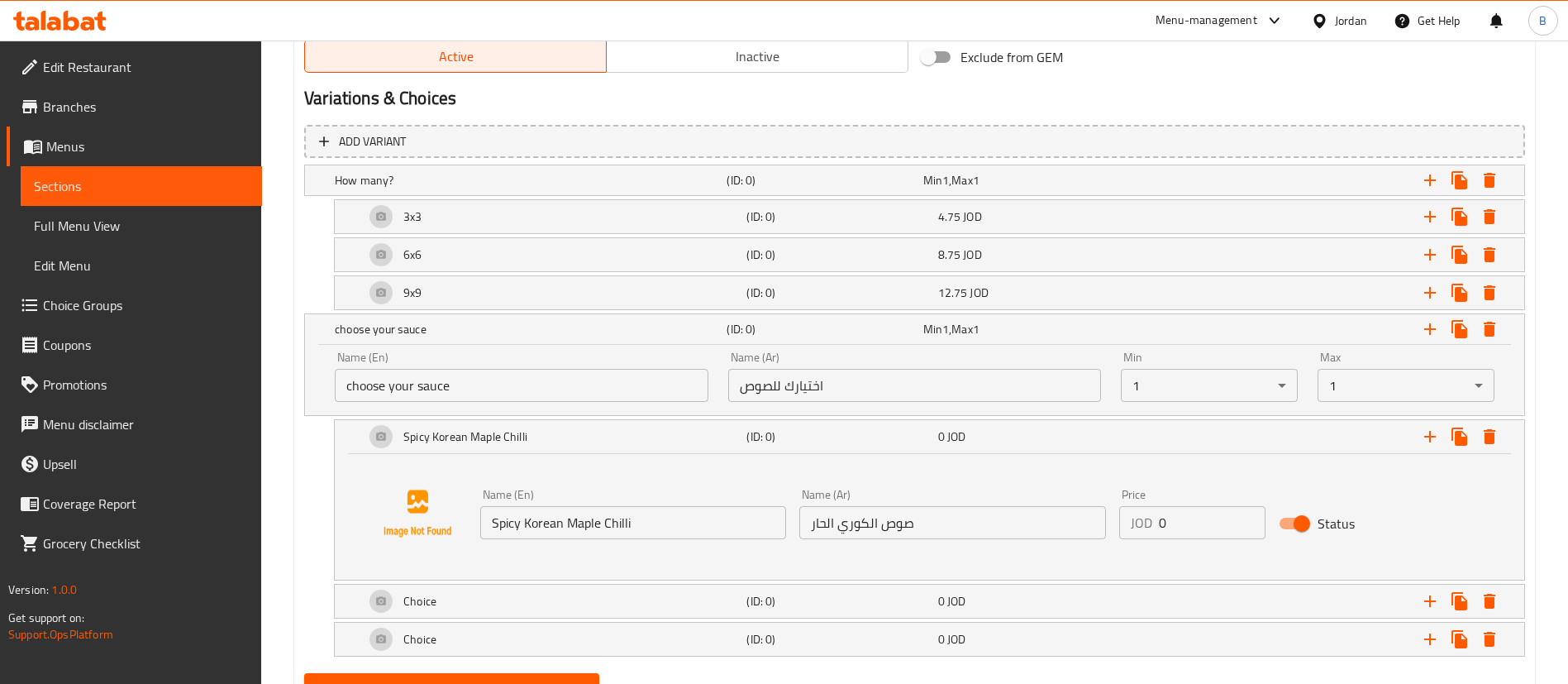
scroll to position [950, 0]
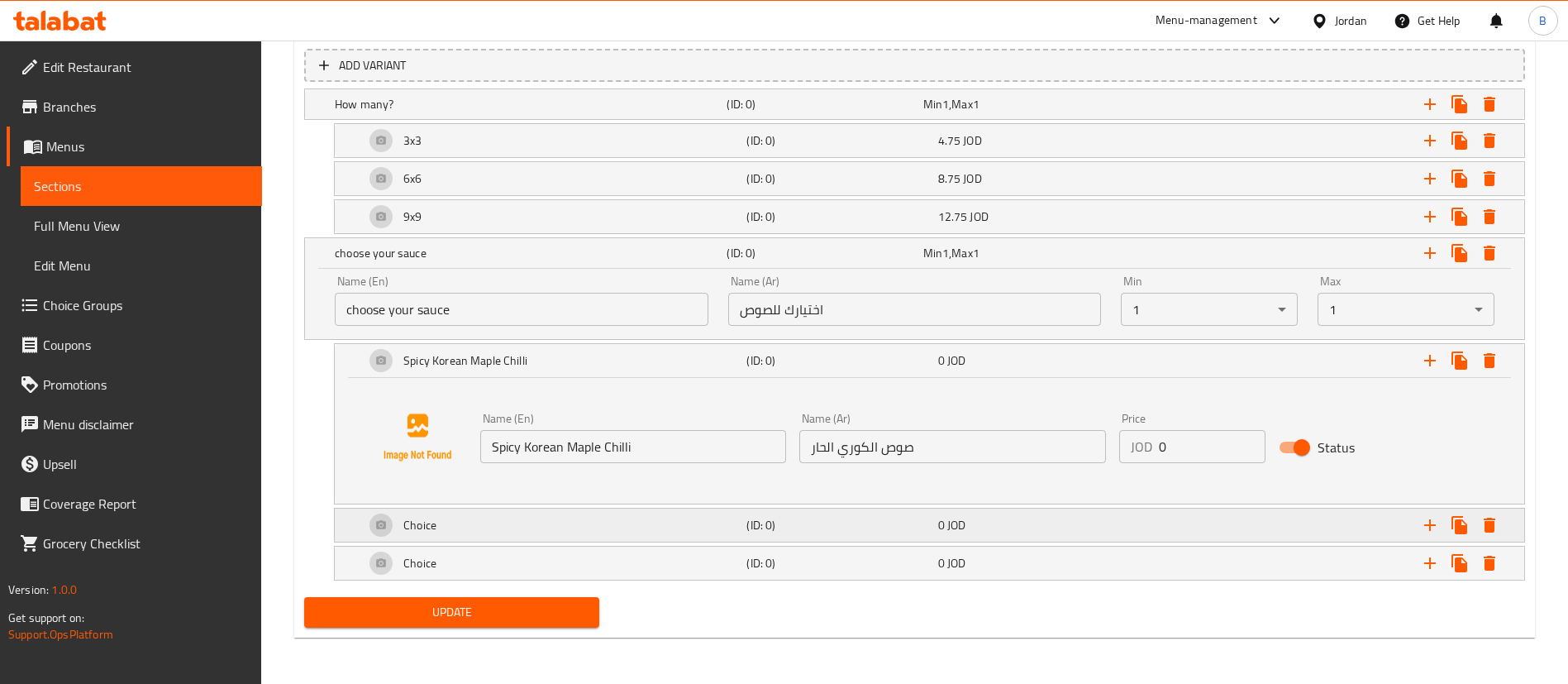
click at [503, 115] on div "Choice" at bounding box center [527, 104] width 392 height 23
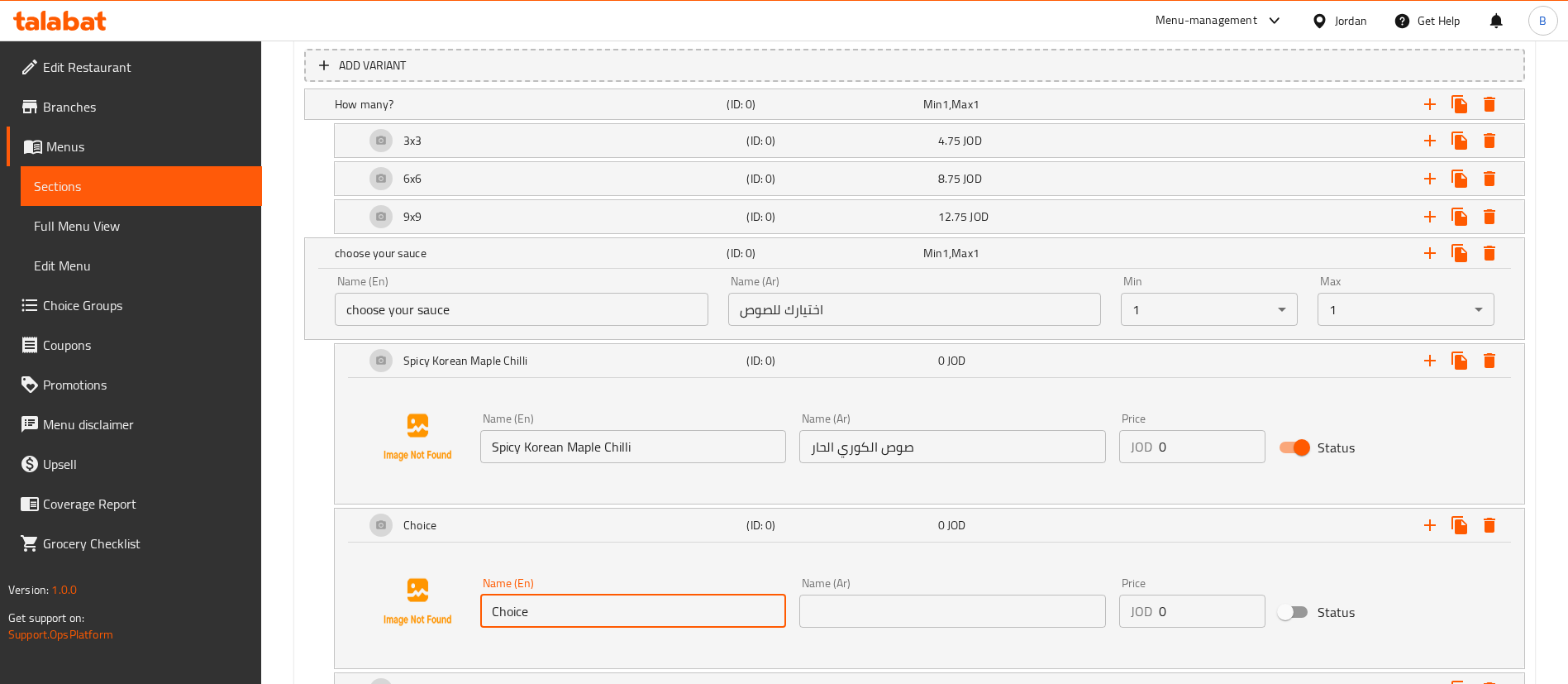
drag, startPoint x: 629, startPoint y: 599, endPoint x: 36, endPoint y: 586, distance: 593.1
paste input "Sticky Korean Garlic Soya"
type input "Sticky Korean Garlic Soya"
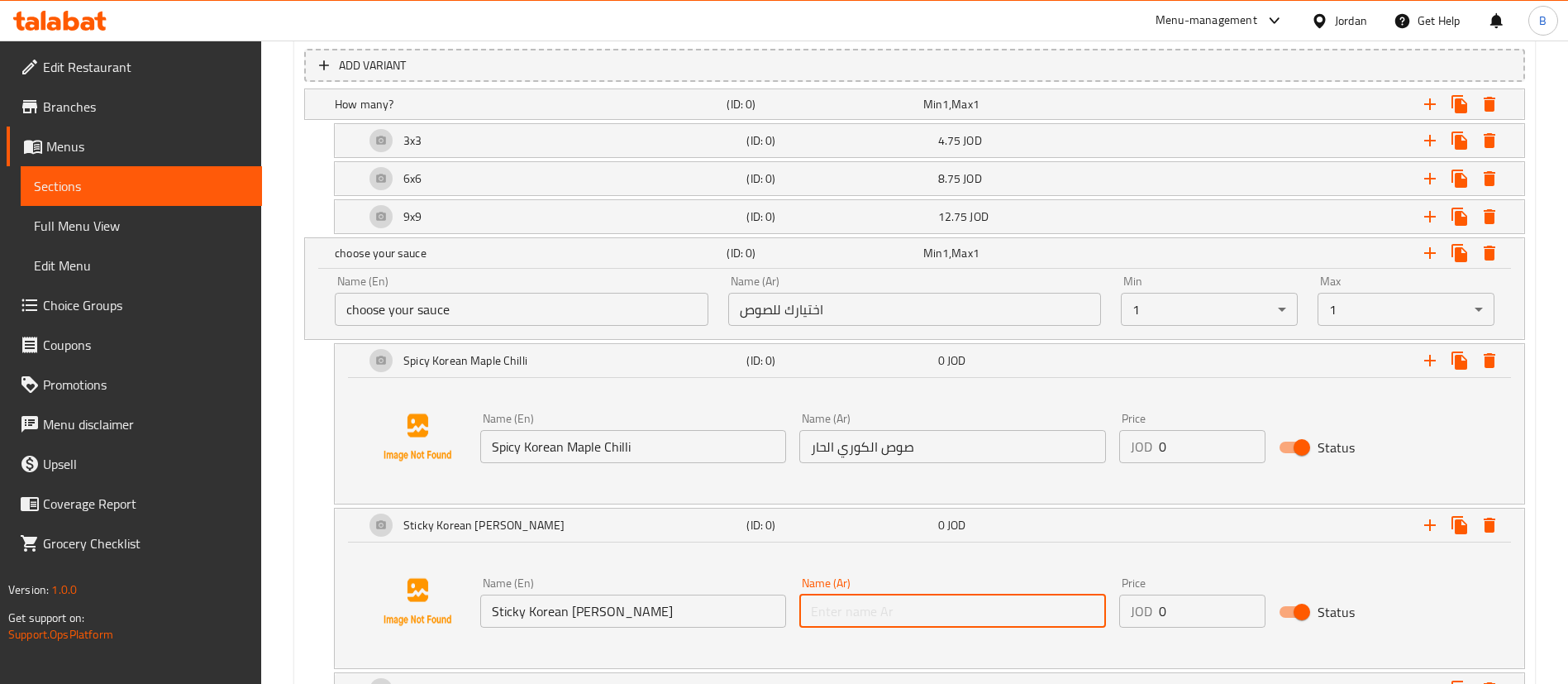
click at [959, 613] on input "text" at bounding box center [952, 611] width 306 height 33
paste input "صلصة الصويا والثوم الكوري اللزج"
type input "صلصة الصويا والثوم الكوري اللزج"
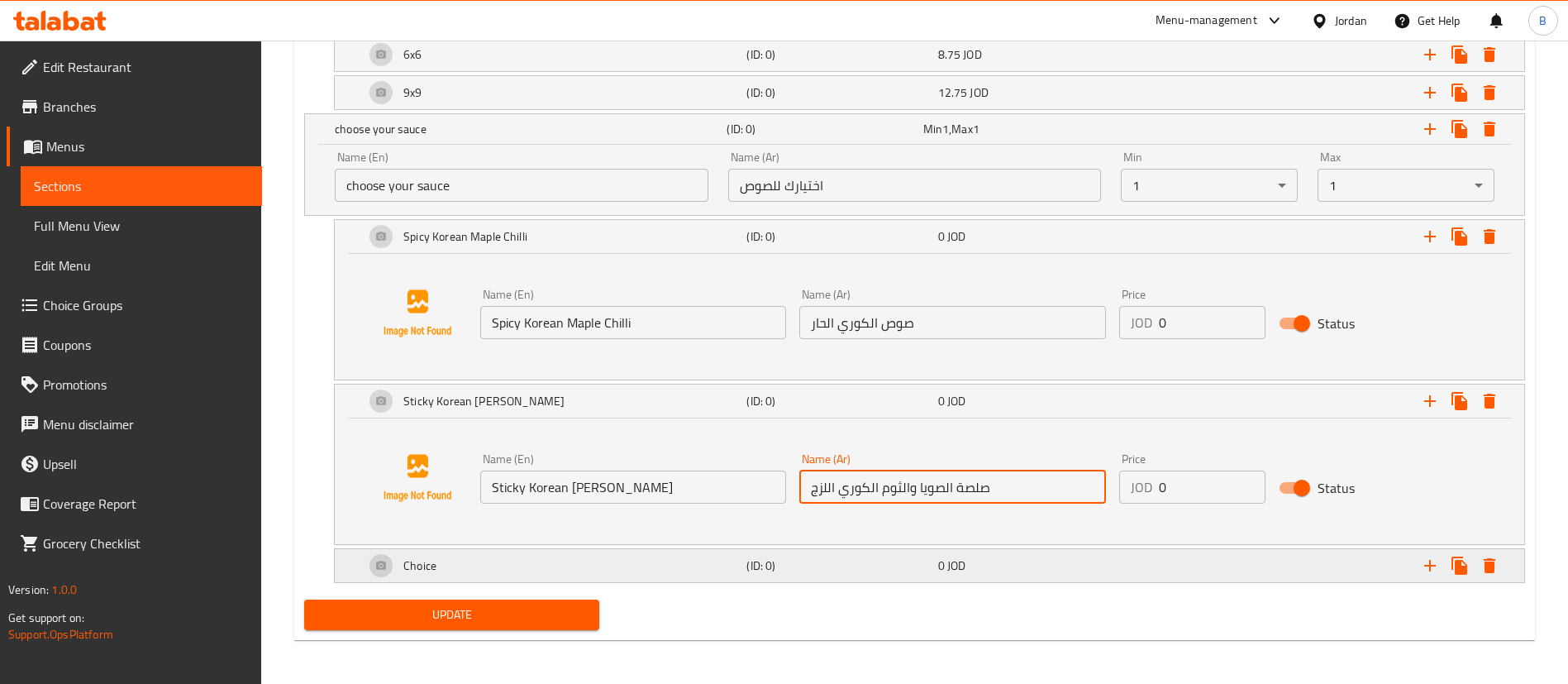
scroll to position [1077, 0]
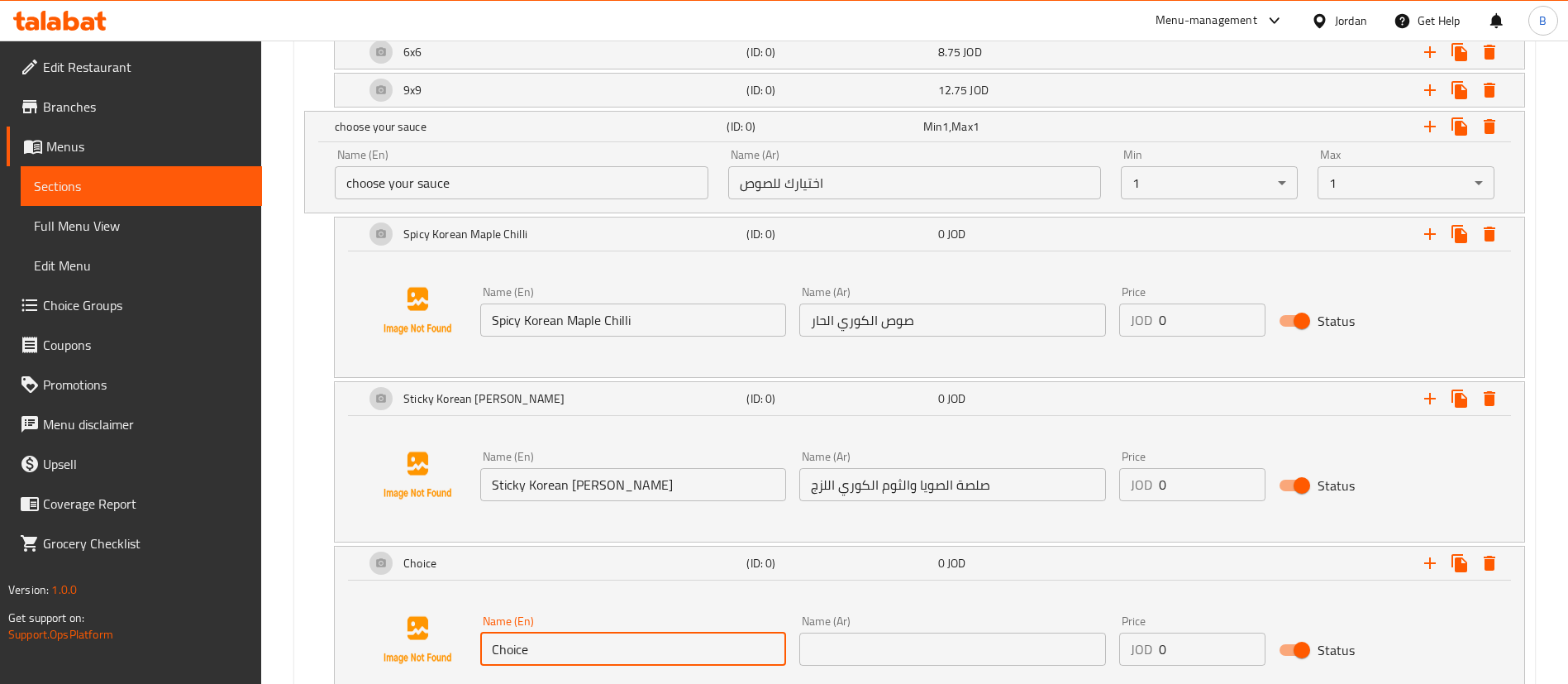
drag, startPoint x: 706, startPoint y: 632, endPoint x: 159, endPoint y: 557, distance: 552.1
paste input "Korean Chilli Cheese Sau"
type input "Korean Chilli Cheese Sauce"
click at [1046, 664] on input "text" at bounding box center [952, 649] width 306 height 33
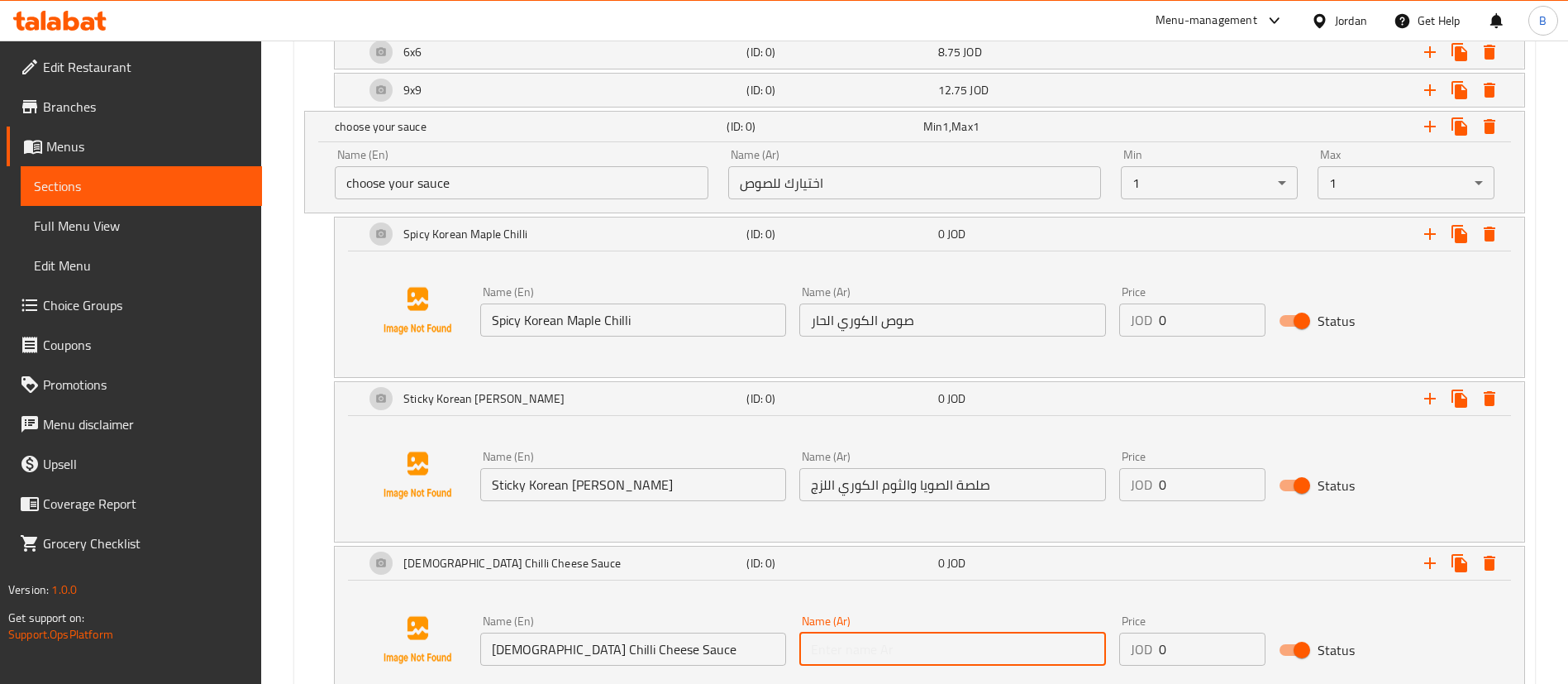
paste input "صلصة الجبن الكورية الحارة"
type input "صلصة الجبن الكورية الحارة"
click at [1209, 648] on input "0" at bounding box center [1212, 649] width 107 height 33
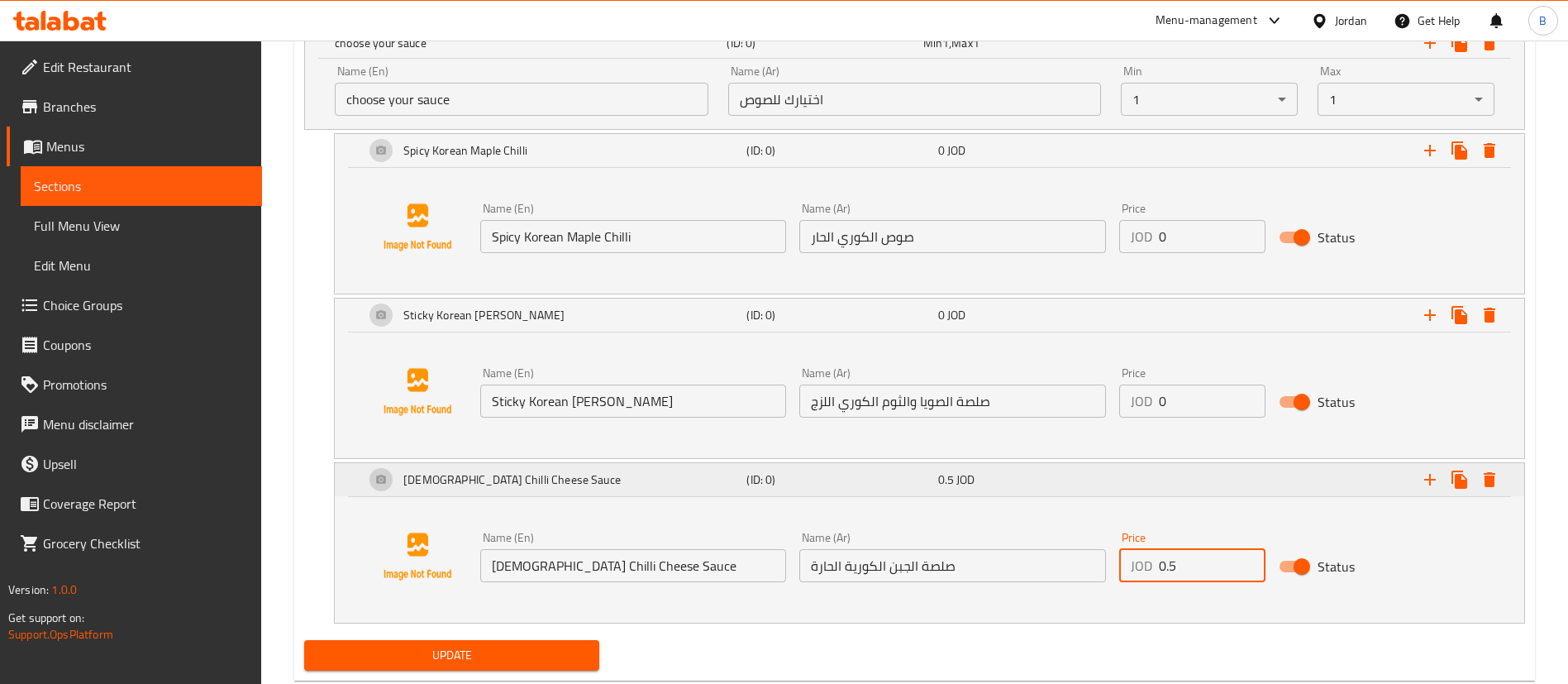
scroll to position [1203, 0]
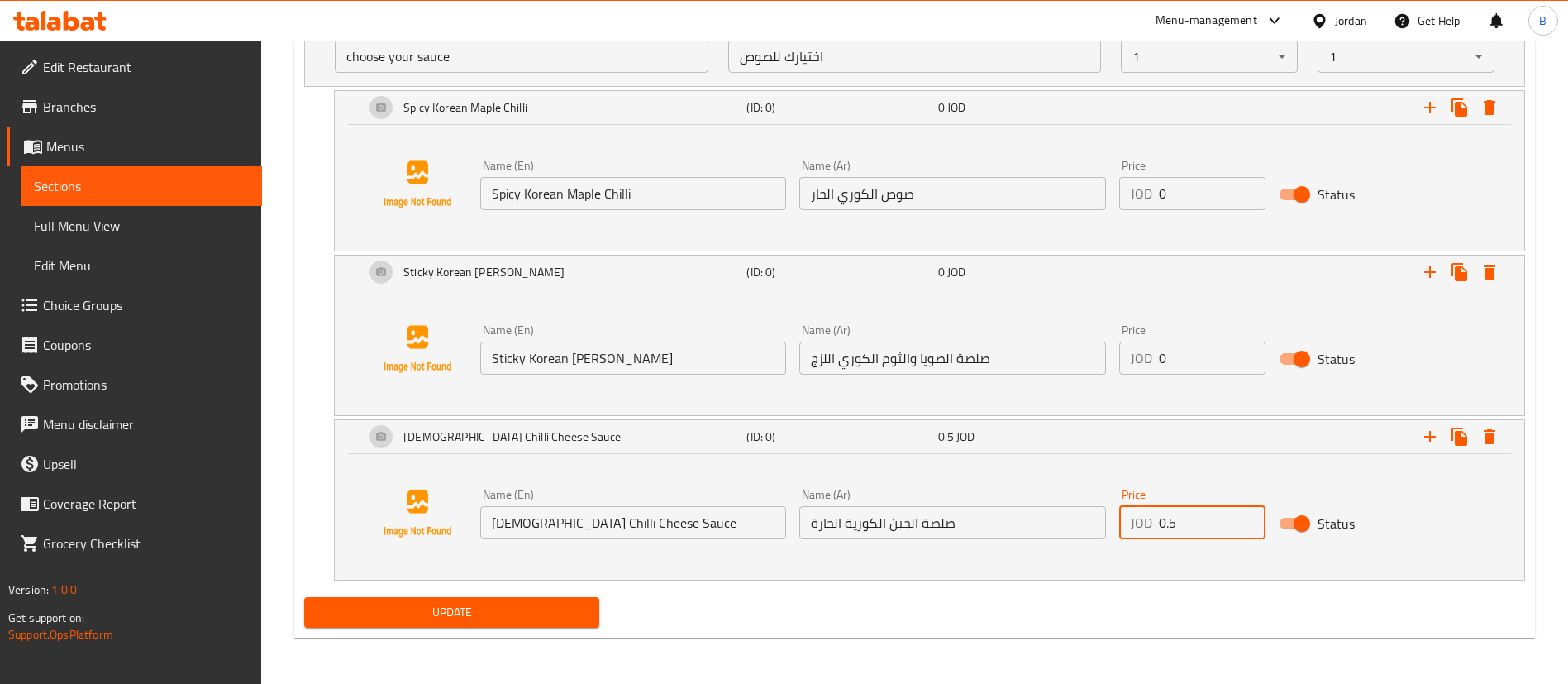
type input "0.5"
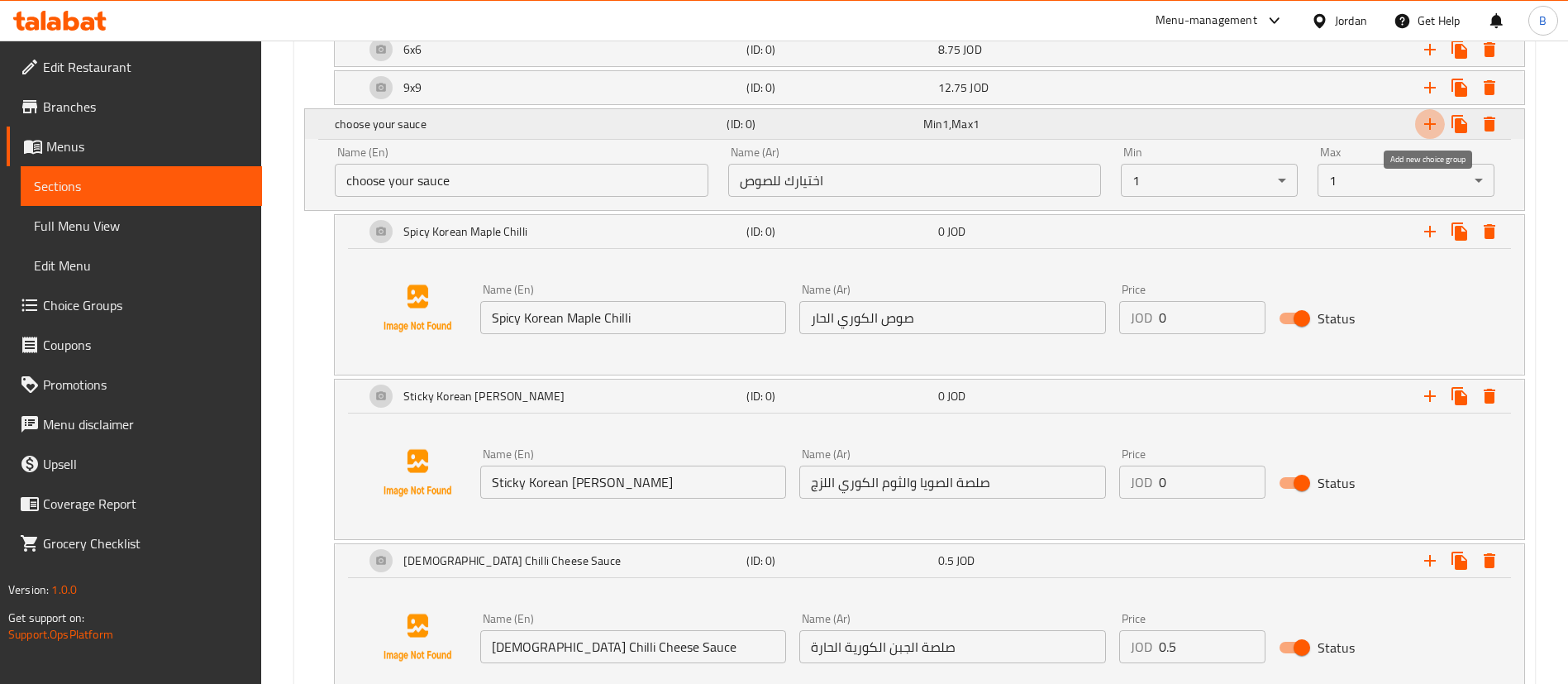
click at [1429, 115] on icon "Expand" at bounding box center [1429, 124] width 20 height 20
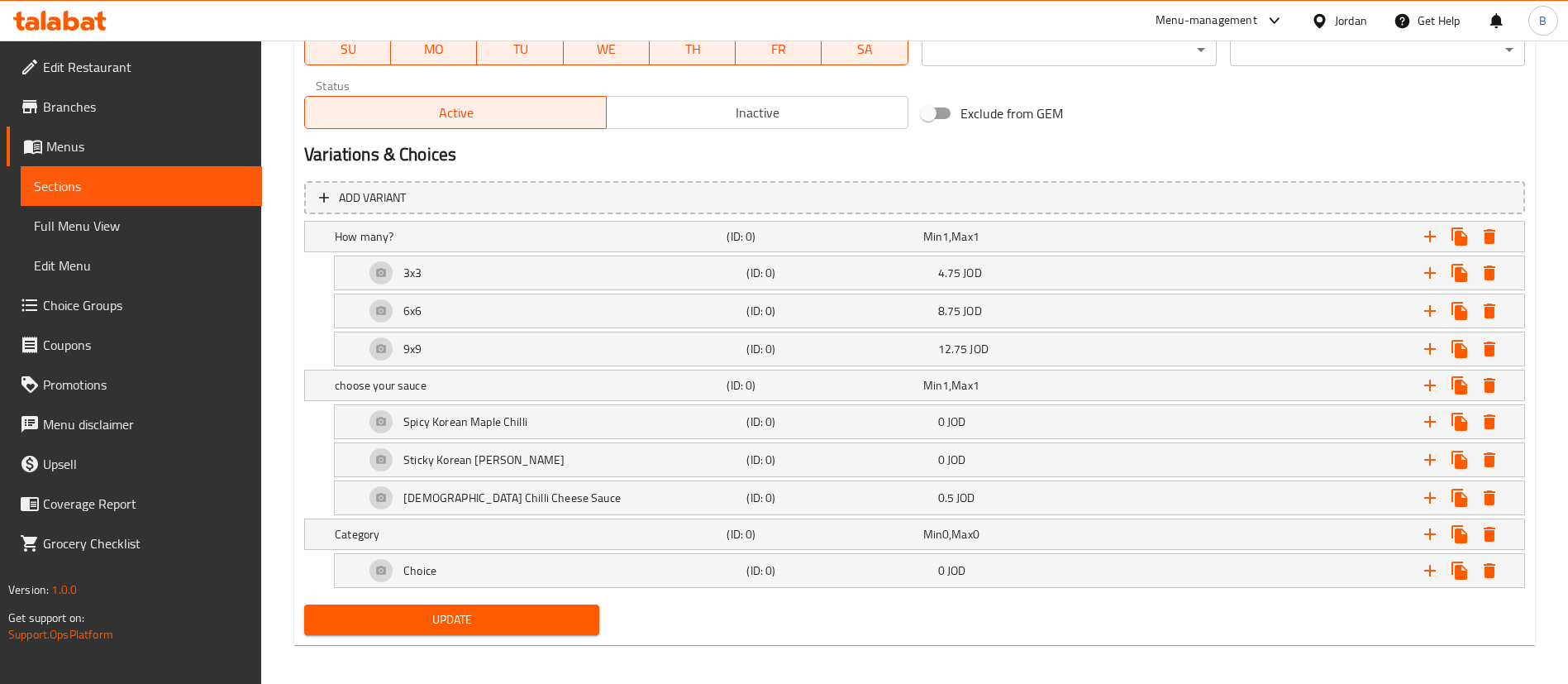
scroll to position [826, 0]
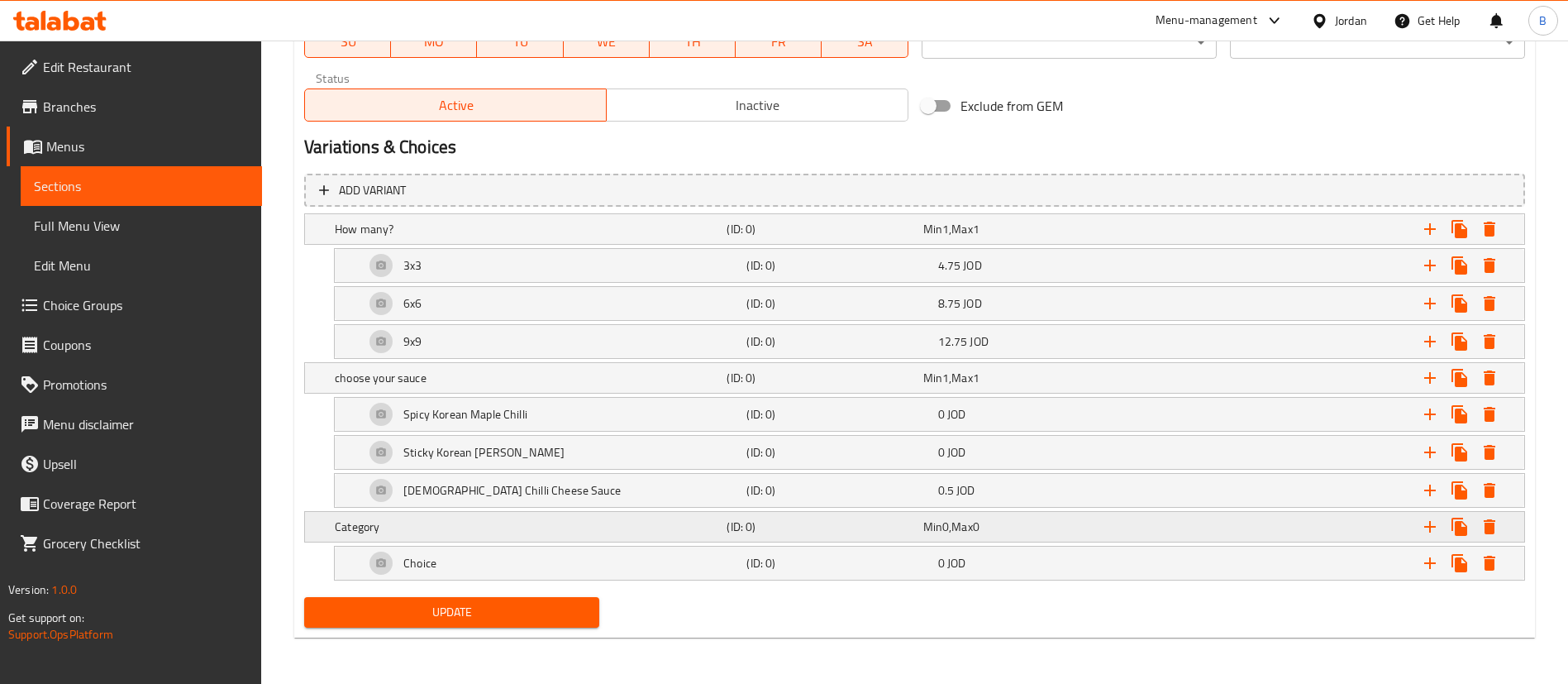
click at [414, 238] on h5 "Category" at bounding box center [527, 228] width 385 height 16
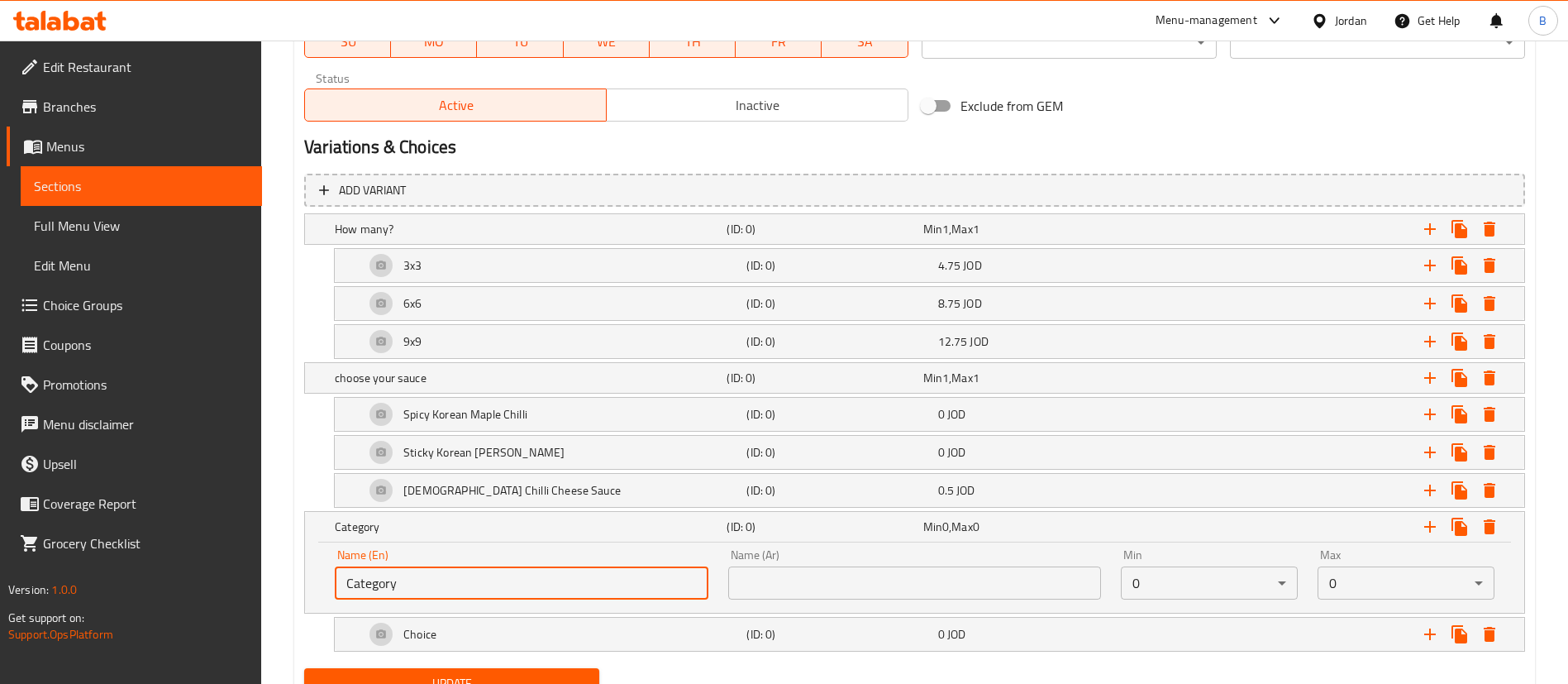
drag, startPoint x: 541, startPoint y: 585, endPoint x: 0, endPoint y: 454, distance: 556.6
type input "make it a meal"
click at [873, 574] on input "text" at bounding box center [915, 583] width 374 height 33
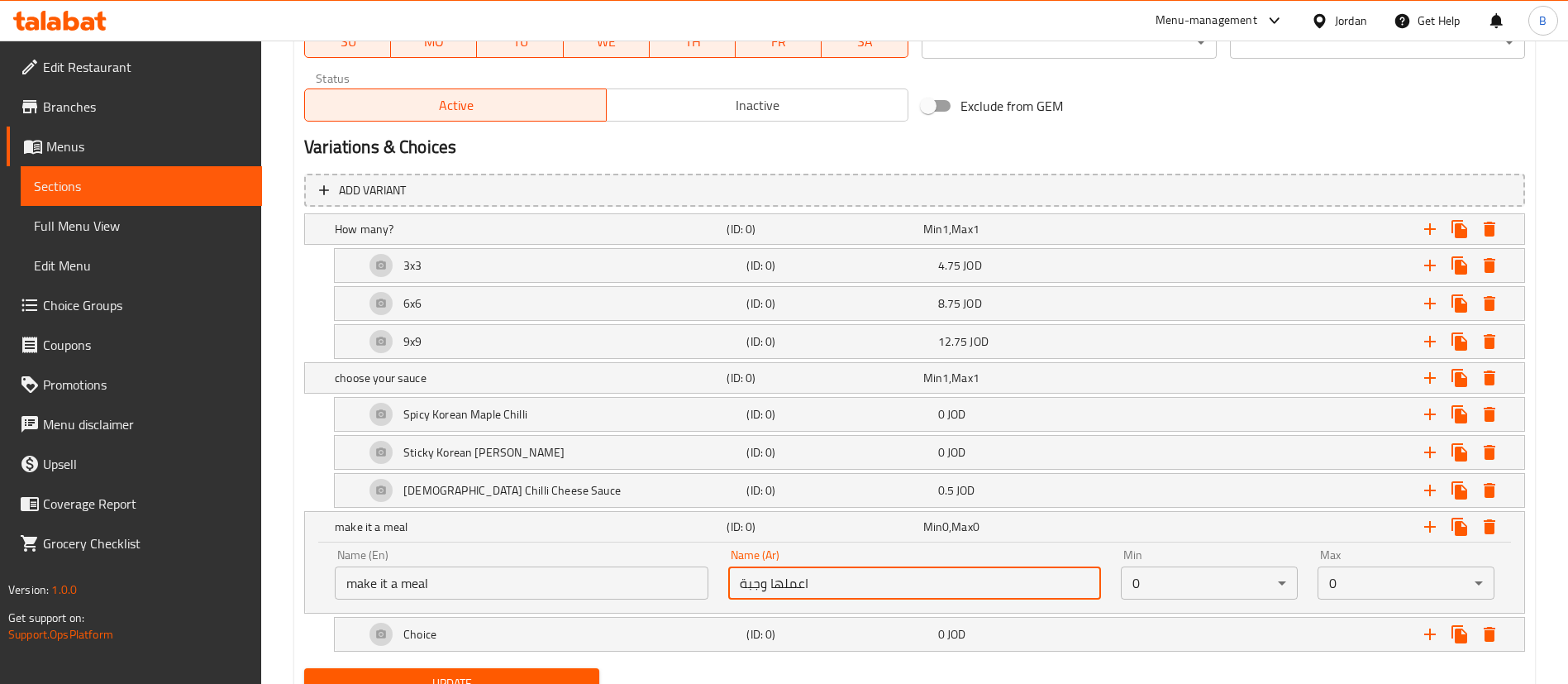
type input "اعملها وجبة"
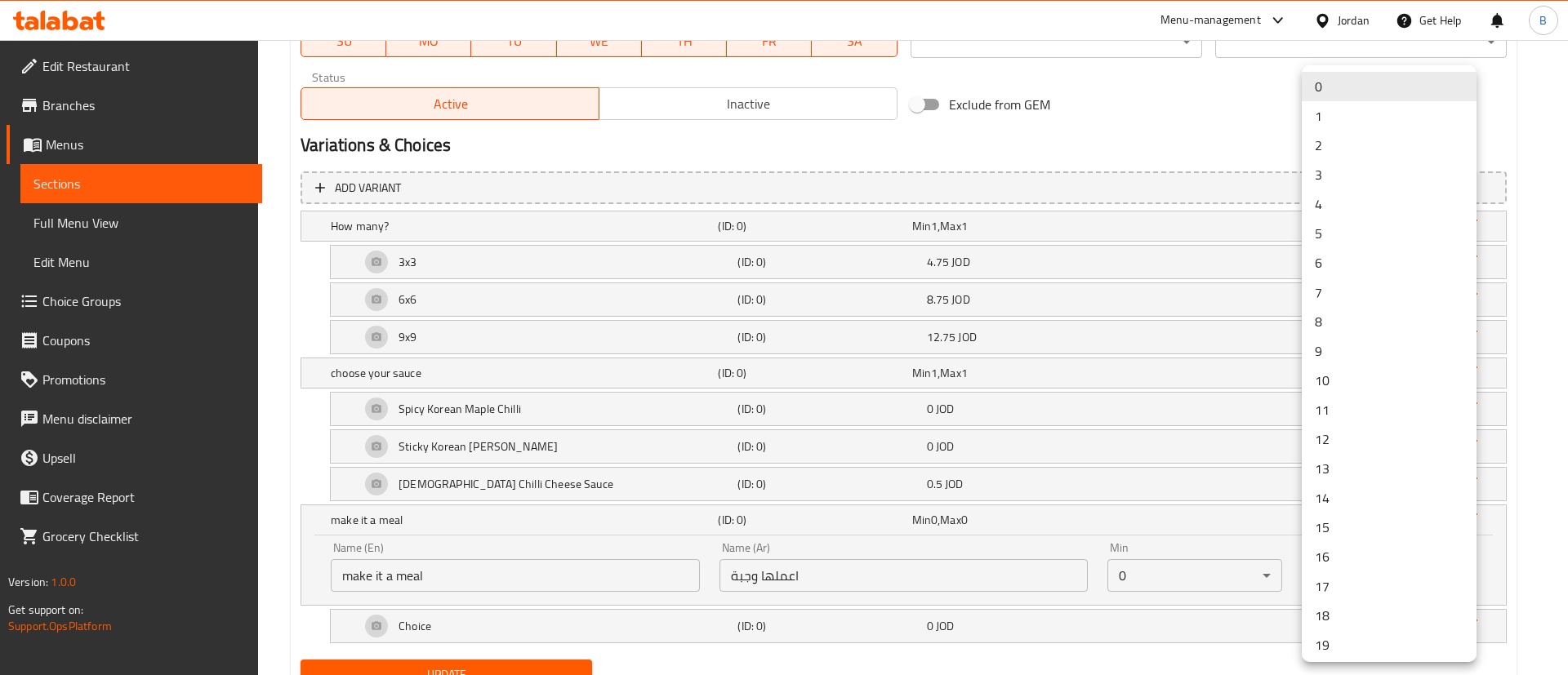
click at [1333, 111] on li "1" at bounding box center [1389, 116] width 175 height 29
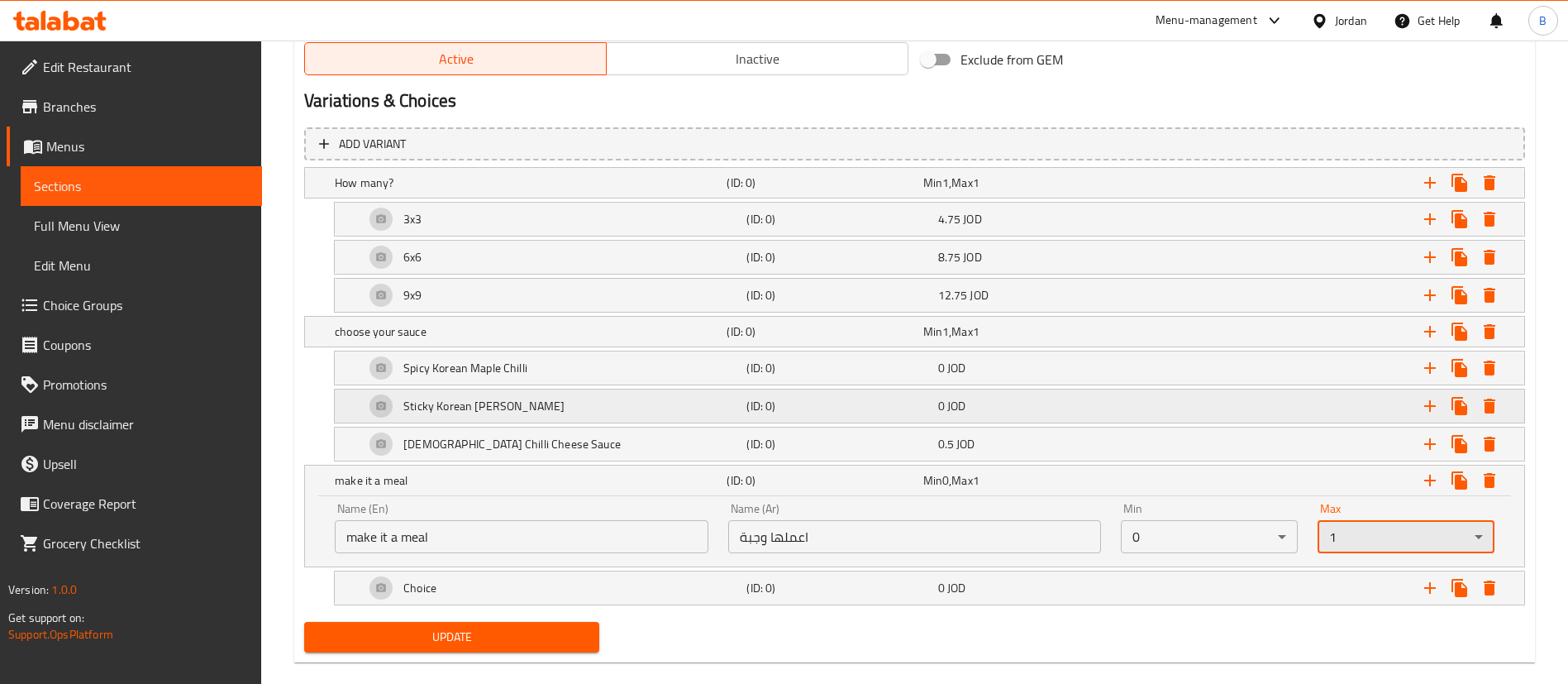
scroll to position [897, 0]
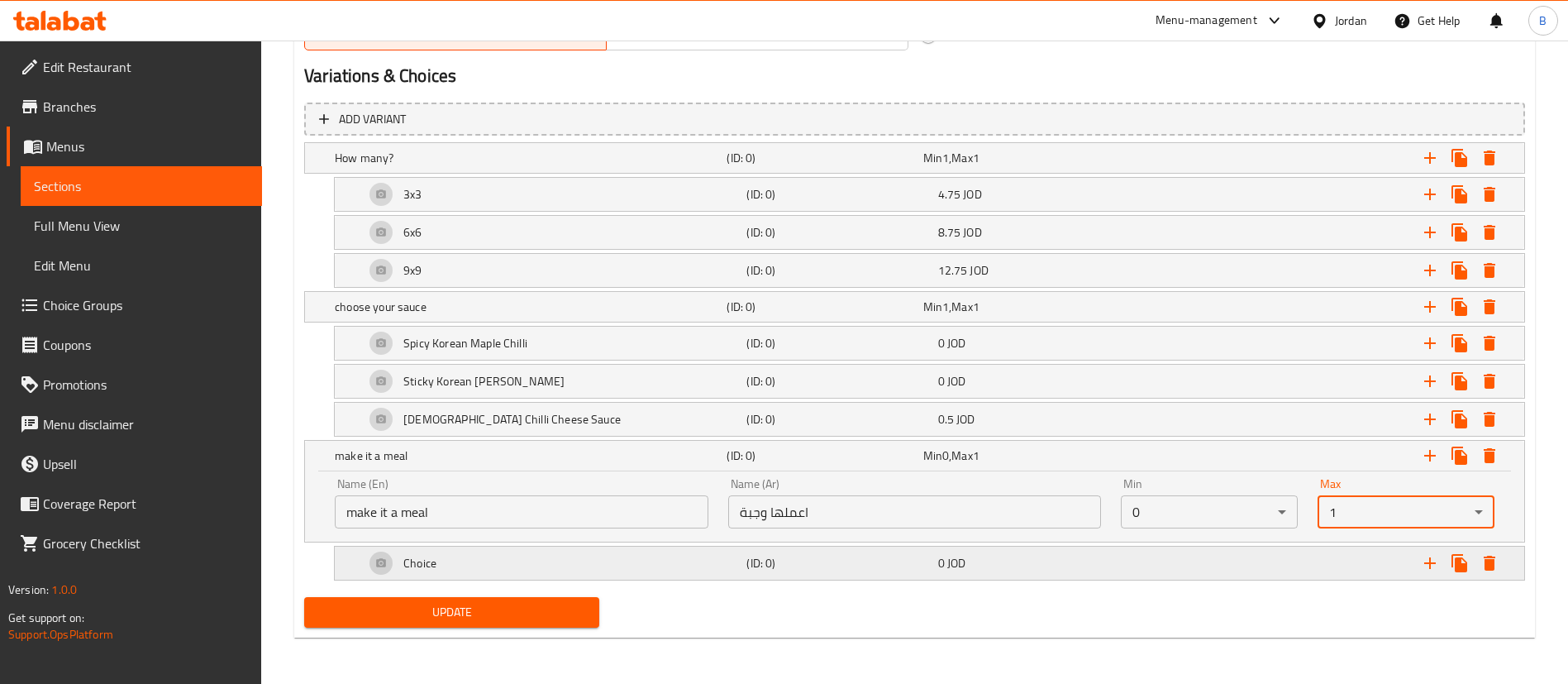
click at [644, 170] on div "Choice" at bounding box center [527, 158] width 392 height 23
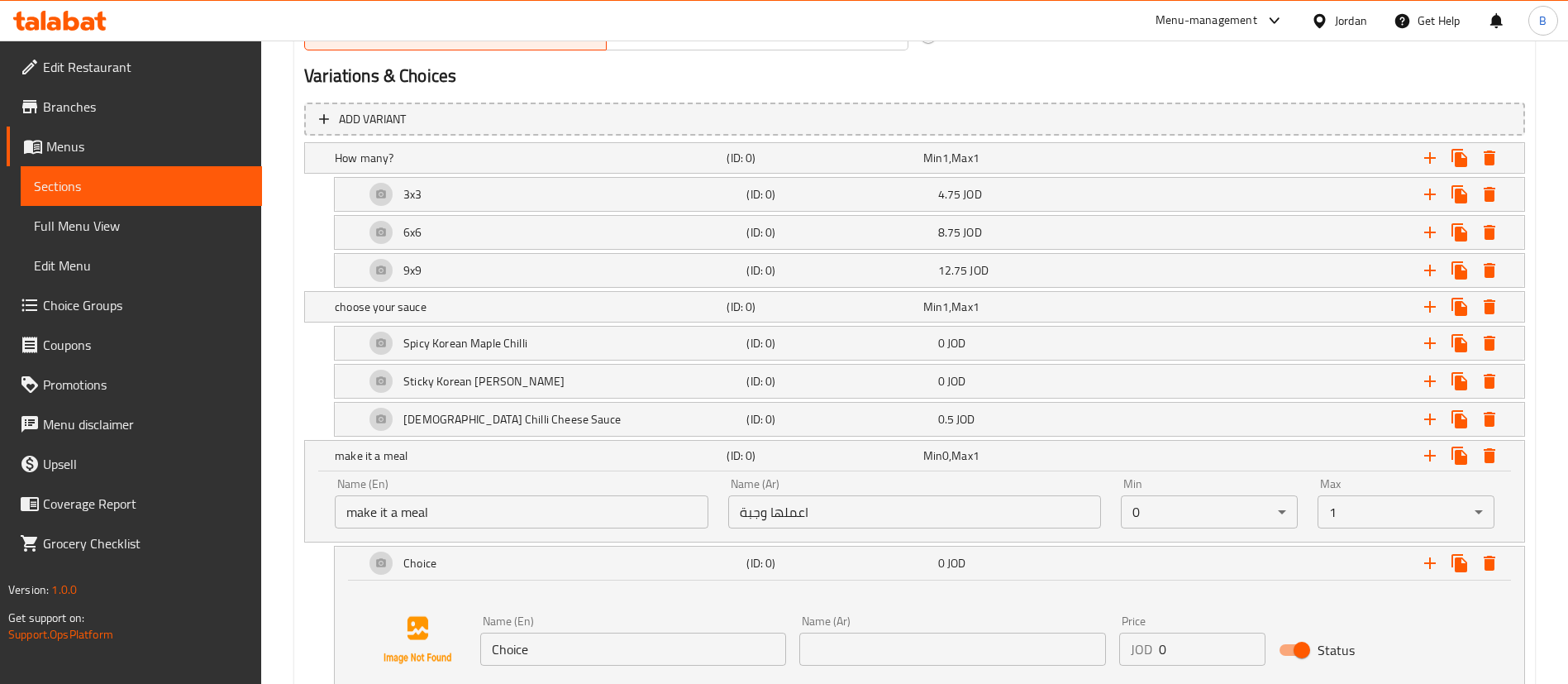
drag, startPoint x: 629, startPoint y: 648, endPoint x: 225, endPoint y: 652, distance: 404.0
paste input "Add fries and matrix cola"
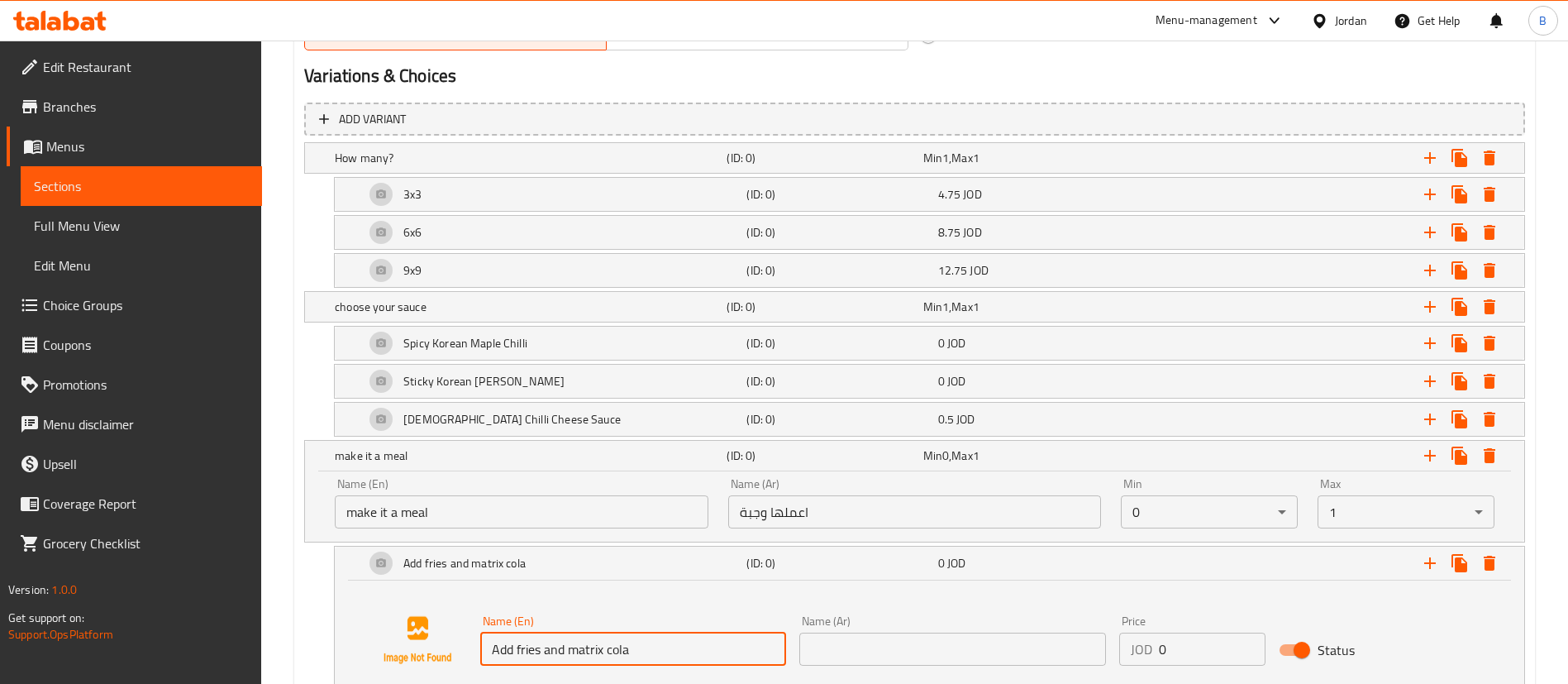
type input "Add fries and matrix cola"
drag, startPoint x: 956, startPoint y: 644, endPoint x: 969, endPoint y: 650, distance: 14.3
click at [956, 644] on input "text" at bounding box center [952, 649] width 306 height 33
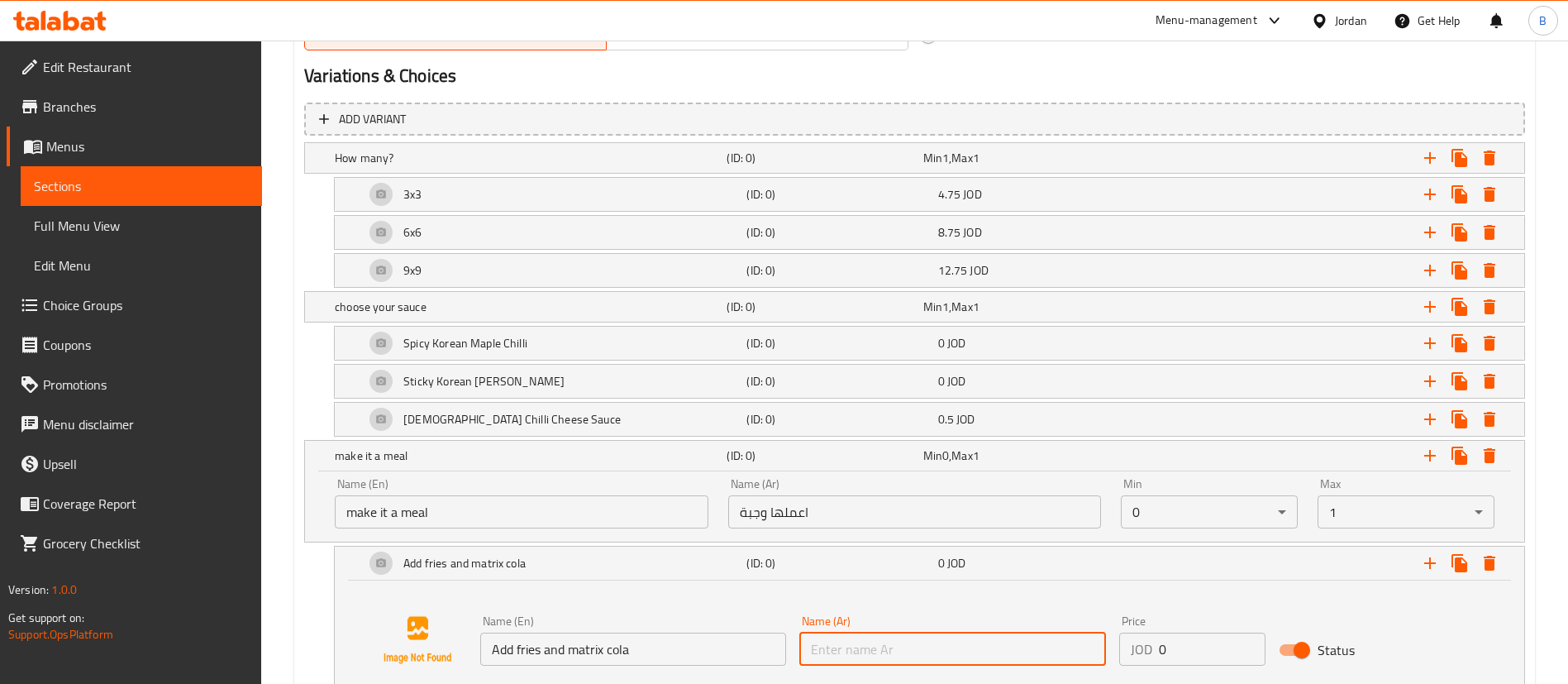
paste input "أضف البطاطس المقلية وكولا ماتريكس"
type input "أضف البطاطس المقلية وكولا ماتريكس"
drag, startPoint x: 1203, startPoint y: 642, endPoint x: 679, endPoint y: 599, distance: 525.8
click at [832, 614] on div "Name (En) Add fries and matrix cola Name (En) Name (Ar) أضف البطاطس المقلية وكو…" at bounding box center [952, 640] width 958 height 64
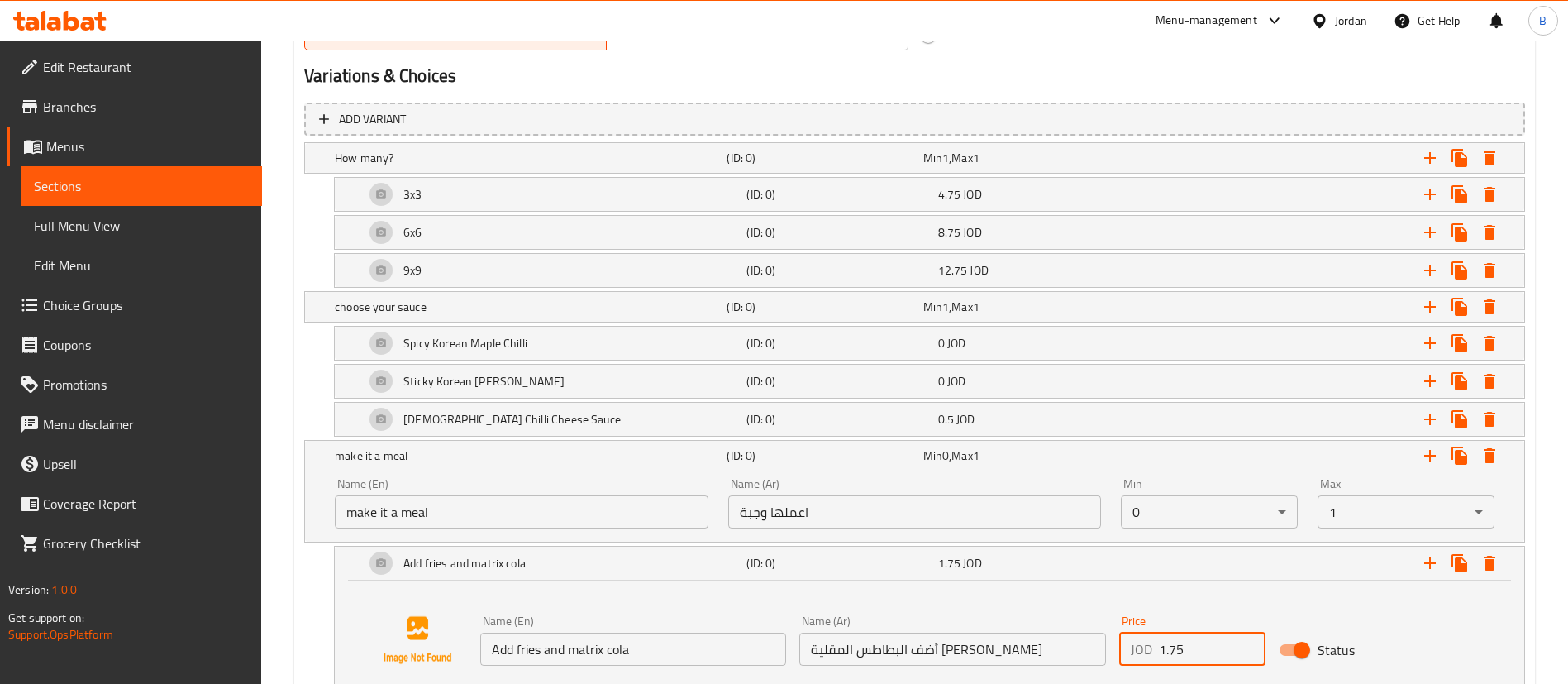
type input "1.75"
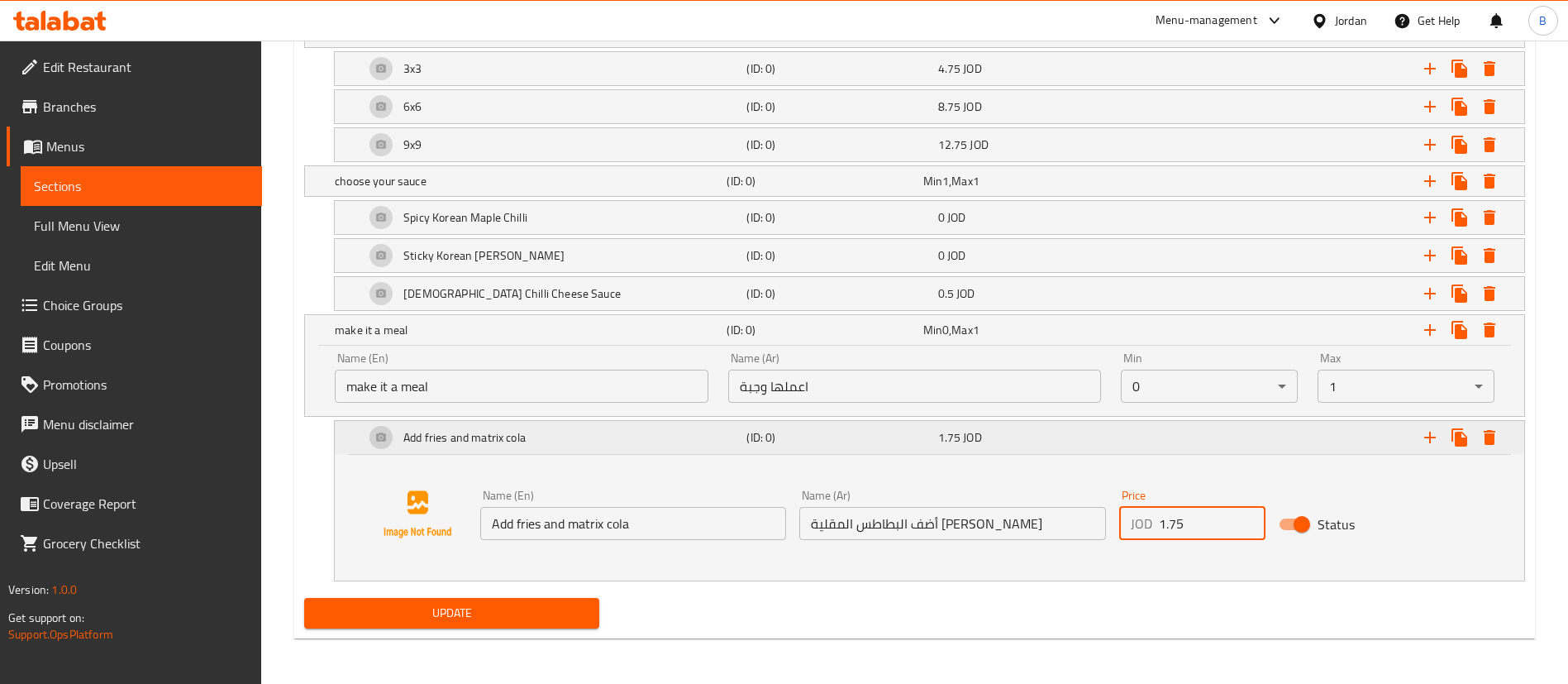
scroll to position [1023, 0]
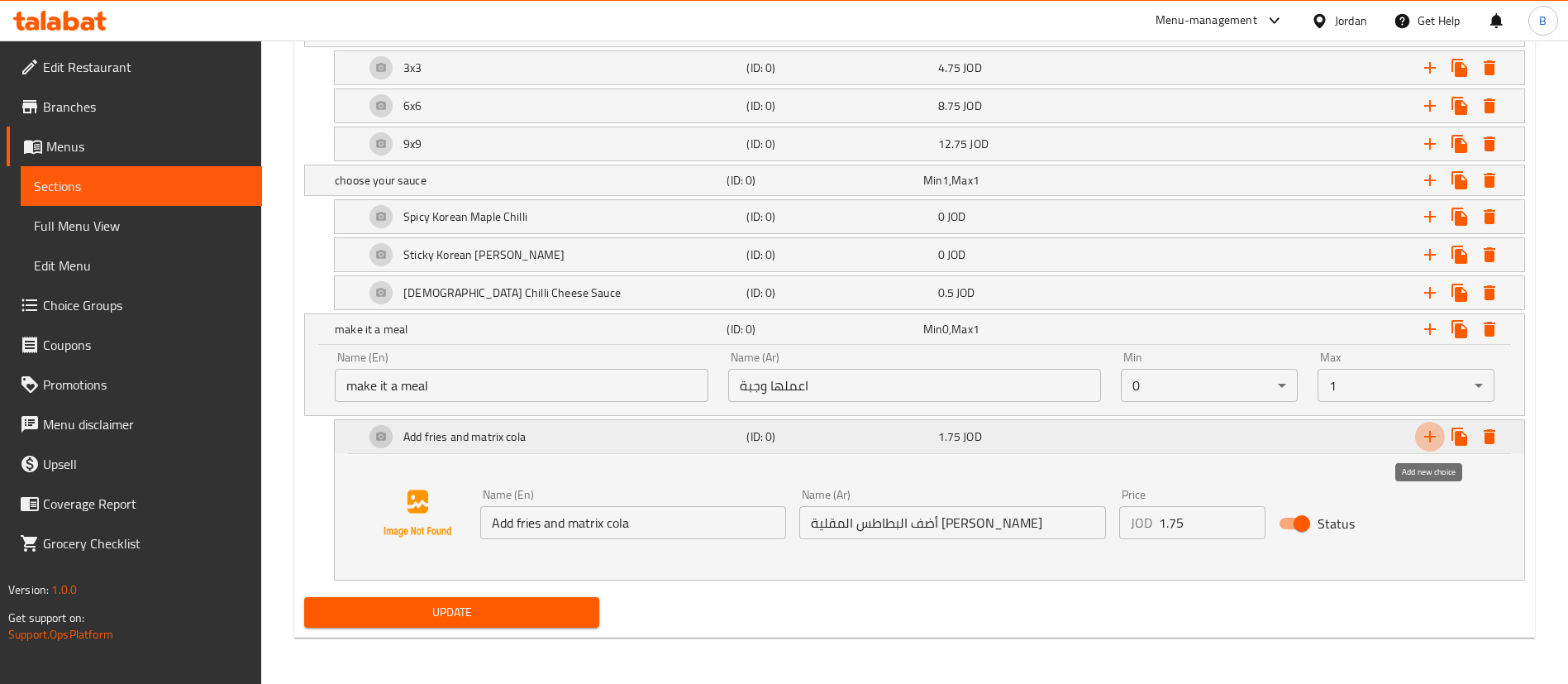
click at [1426, 437] on icon "Expand" at bounding box center [1430, 437] width 12 height 12
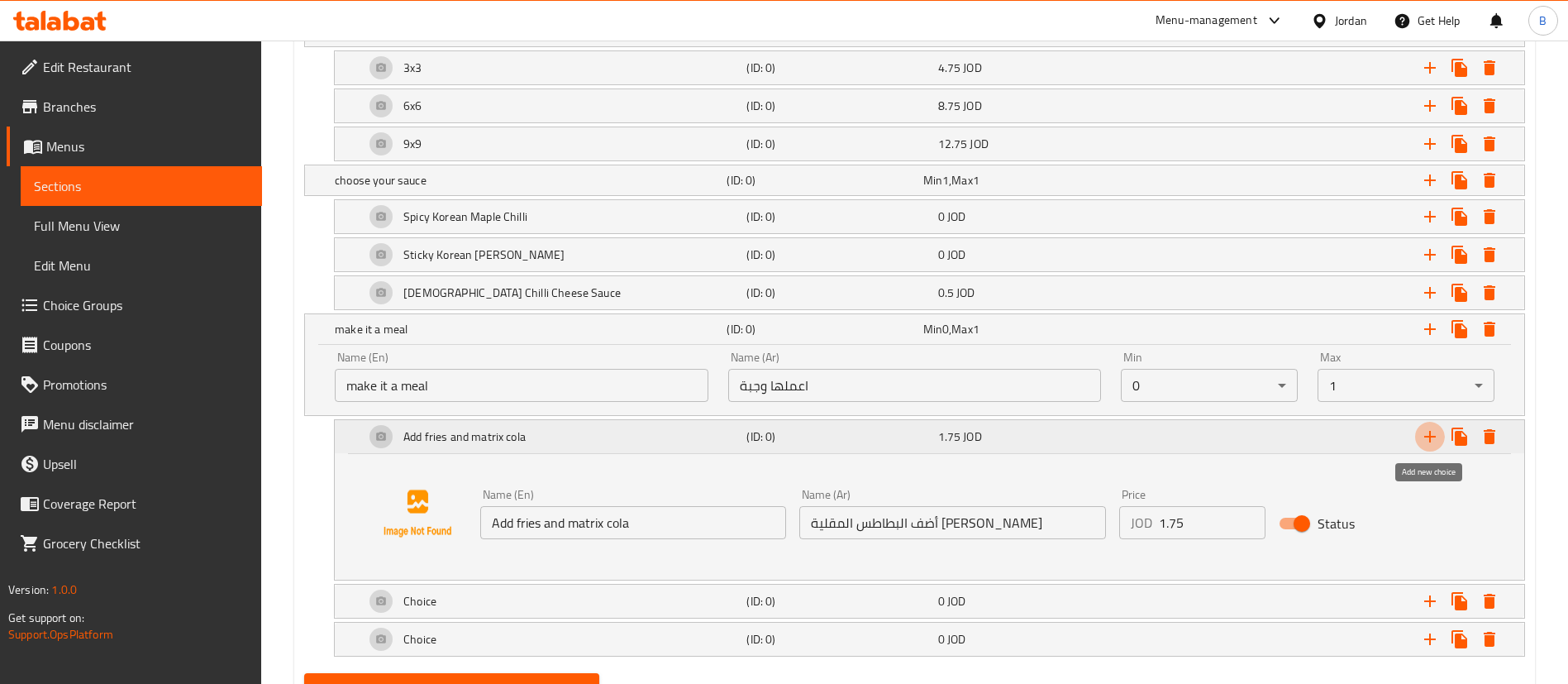
click at [1426, 437] on icon "Expand" at bounding box center [1430, 437] width 12 height 12
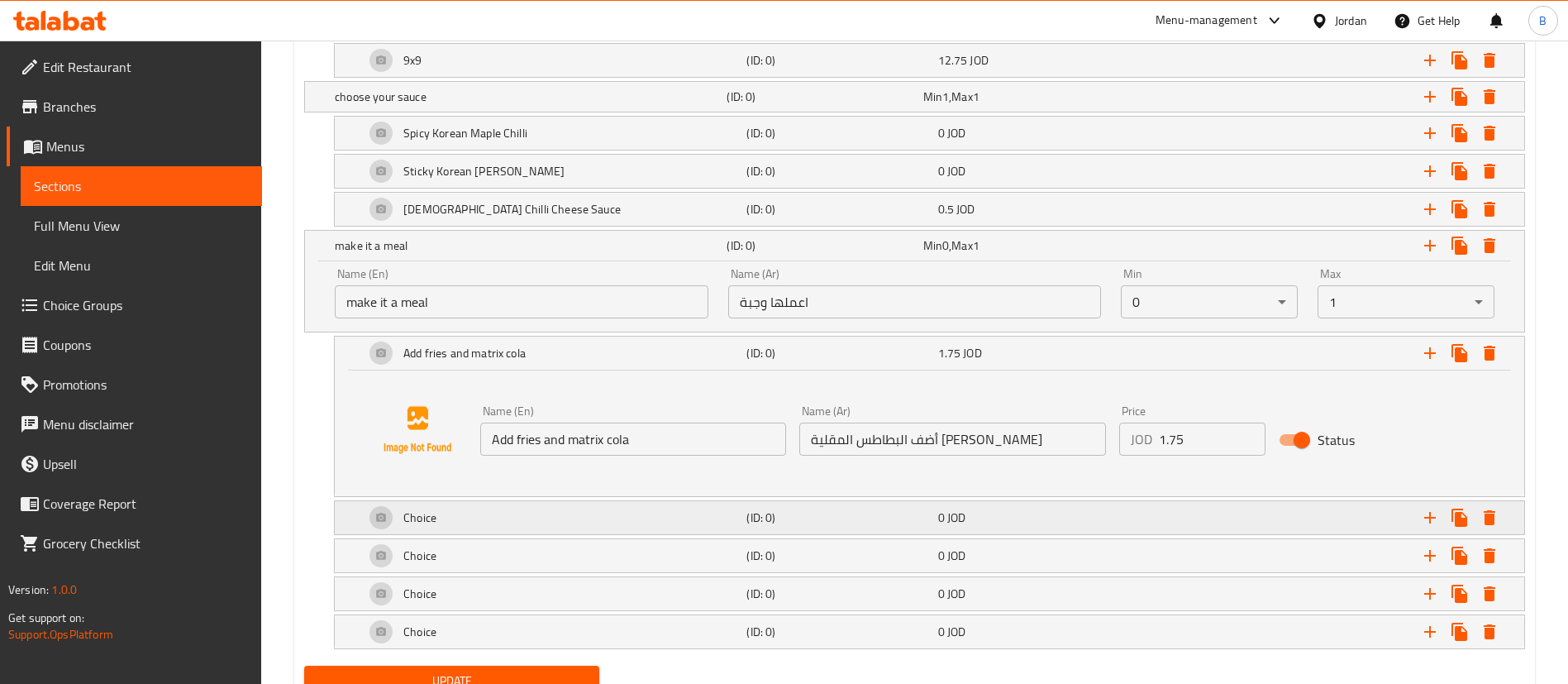
scroll to position [1175, 0]
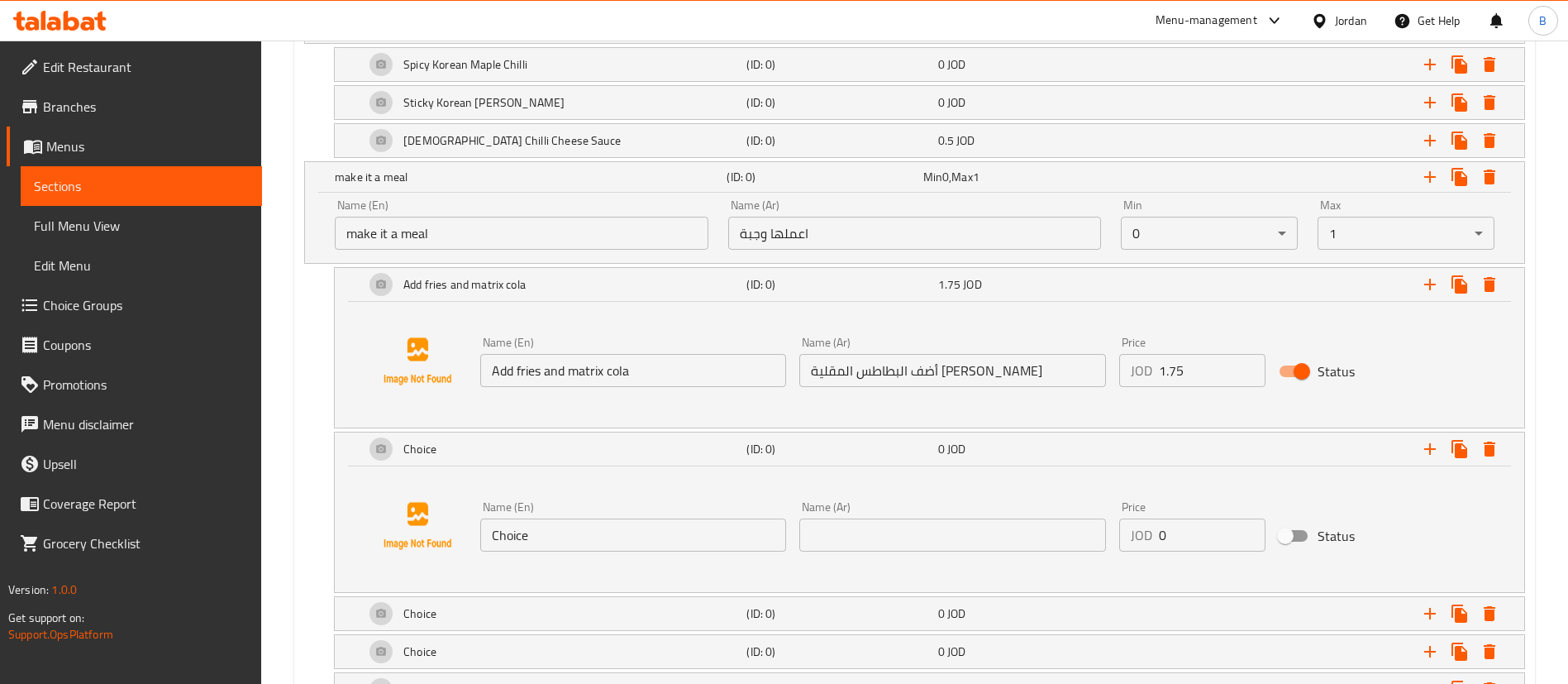
drag, startPoint x: 644, startPoint y: 536, endPoint x: 340, endPoint y: 513, distance: 304.9
click at [390, 513] on div "Name (En) Choice Name (En) Name (Ar) Name (Ar) Price JOD 0 Price Status" at bounding box center [929, 526] width 1150 height 126
paste input "add fries and matrix zero"
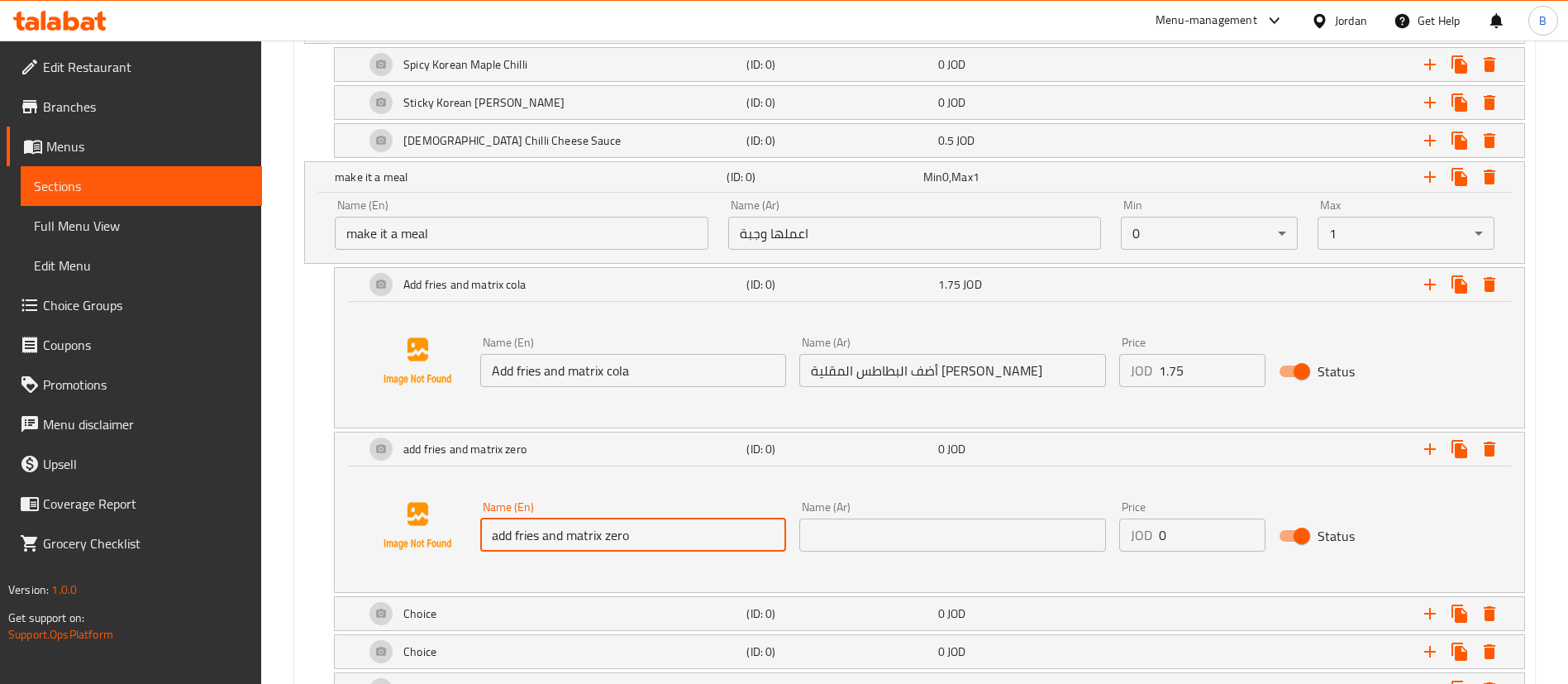
type input "add fries and matrix zero"
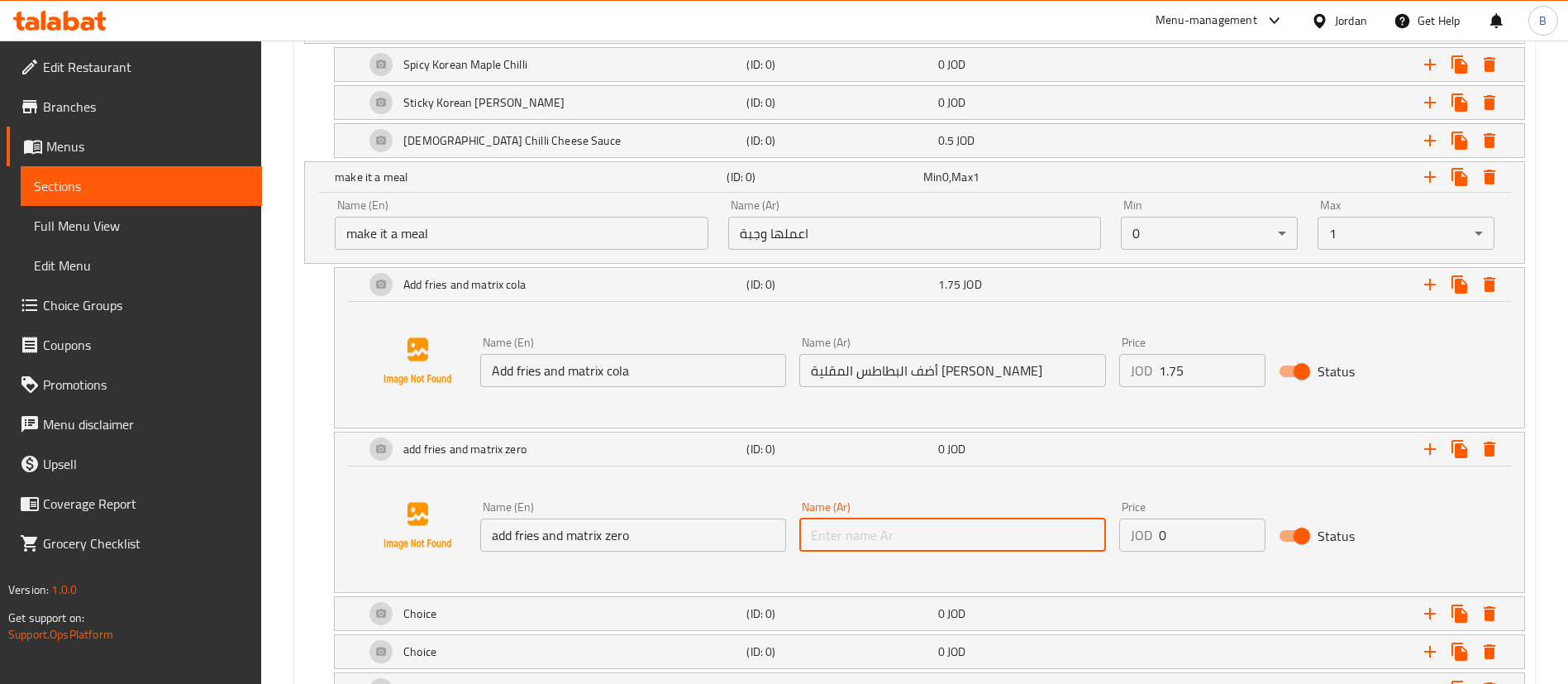
click at [931, 527] on input "text" at bounding box center [952, 535] width 306 height 33
paste input "أضف البطاطس المقلية ومصفوفة الصفر"
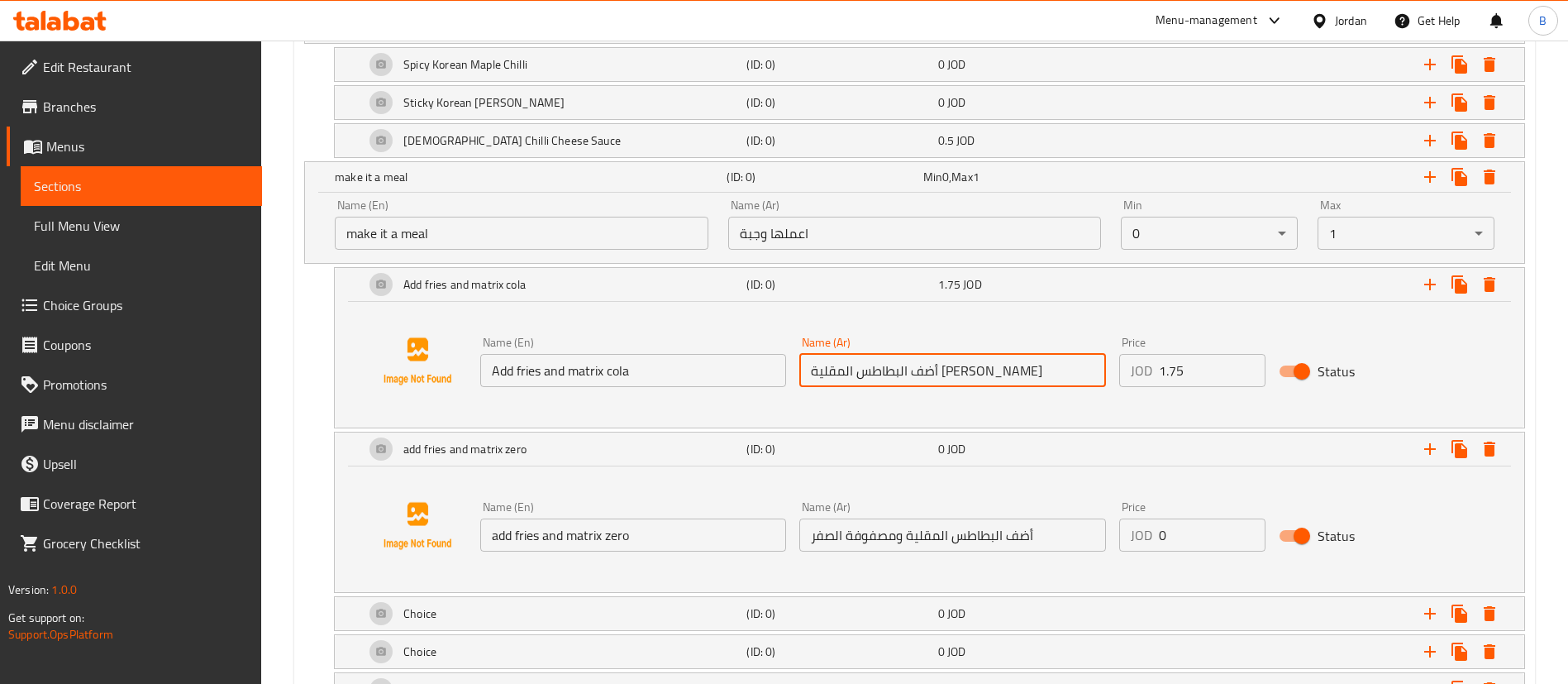
drag, startPoint x: 893, startPoint y: 373, endPoint x: 756, endPoint y: 373, distance: 137.0
click at [756, 373] on div "Name (En) Add fries and matrix cola Name (En) Name (Ar) أضف البطاطس المقلية وكو…" at bounding box center [952, 362] width 958 height 64
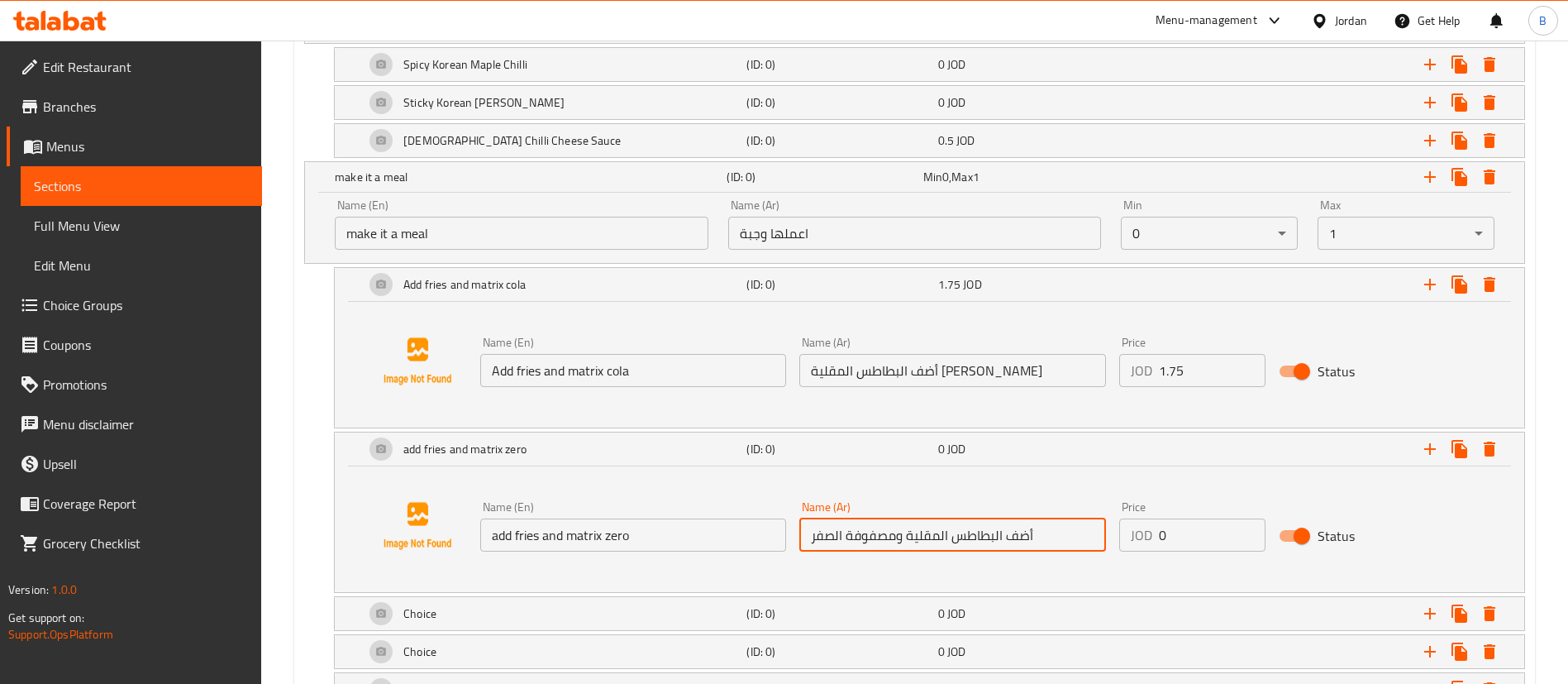
drag, startPoint x: 901, startPoint y: 538, endPoint x: 673, endPoint y: 533, distance: 228.1
click at [674, 533] on div "Name (En) add fries and matrix zero Name (En) Name (Ar) أضف البطاطس المقلية ومص…" at bounding box center [952, 526] width 958 height 64
paste input "ولا ماتريكس"
click at [812, 534] on input "أضف البطاطس المقلية وكولا ماتريكس" at bounding box center [952, 535] width 306 height 33
click at [1063, 540] on input "أضف البطاطس المقلية وكولا ماتريكس" at bounding box center [952, 535] width 306 height 33
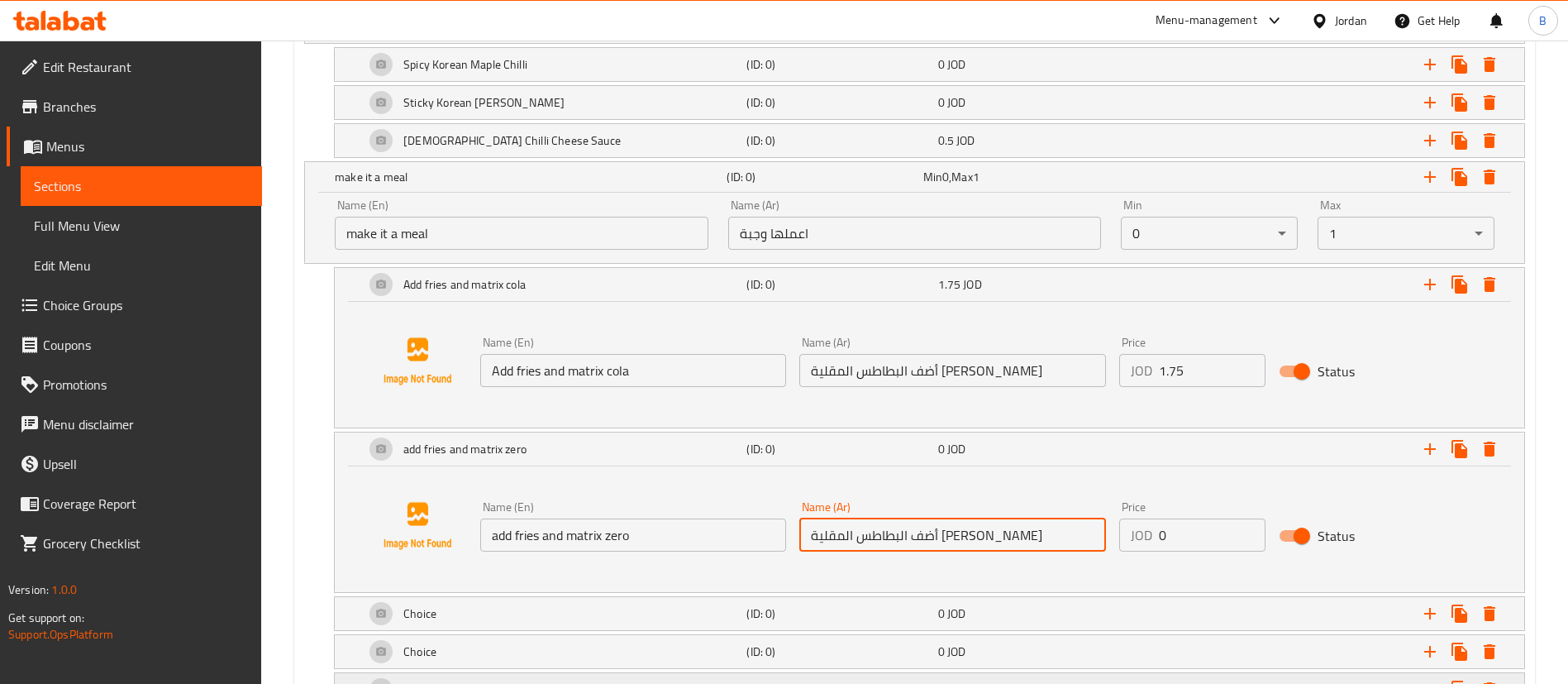
type input "أضف البطاطس المقلية وكولا ماتريكس زيرو"
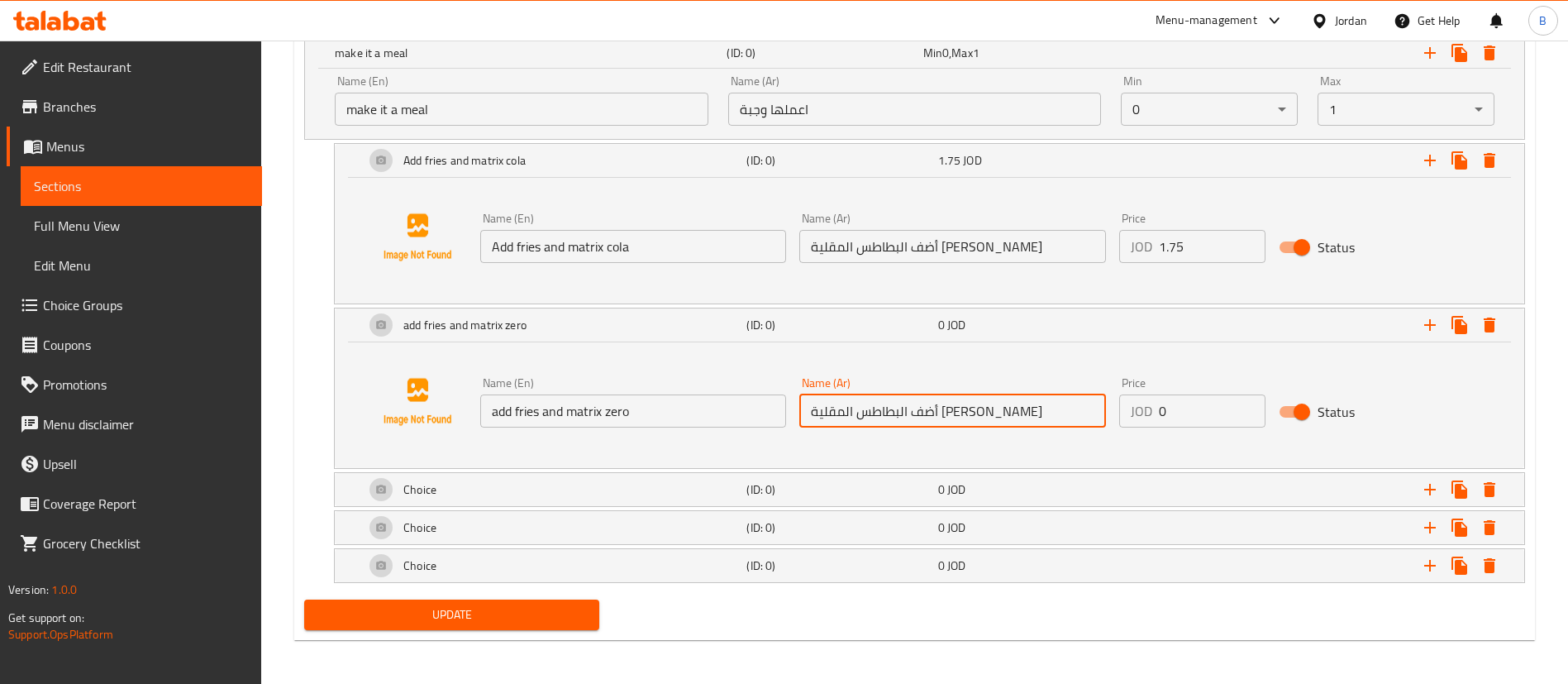
scroll to position [1302, 0]
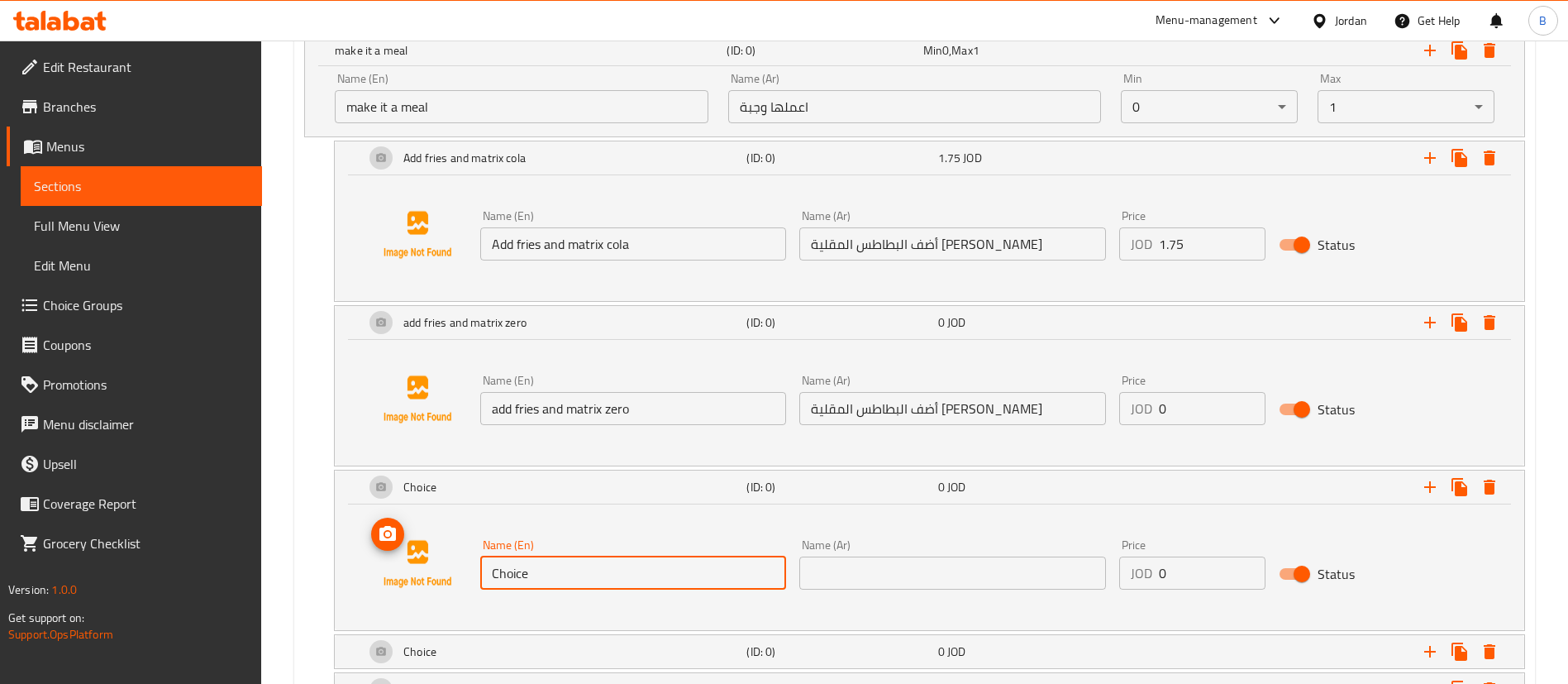
drag, startPoint x: 664, startPoint y: 571, endPoint x: 264, endPoint y: 549, distance: 400.6
paste input "add fries and matrix up"
type input "add fries and matrix up"
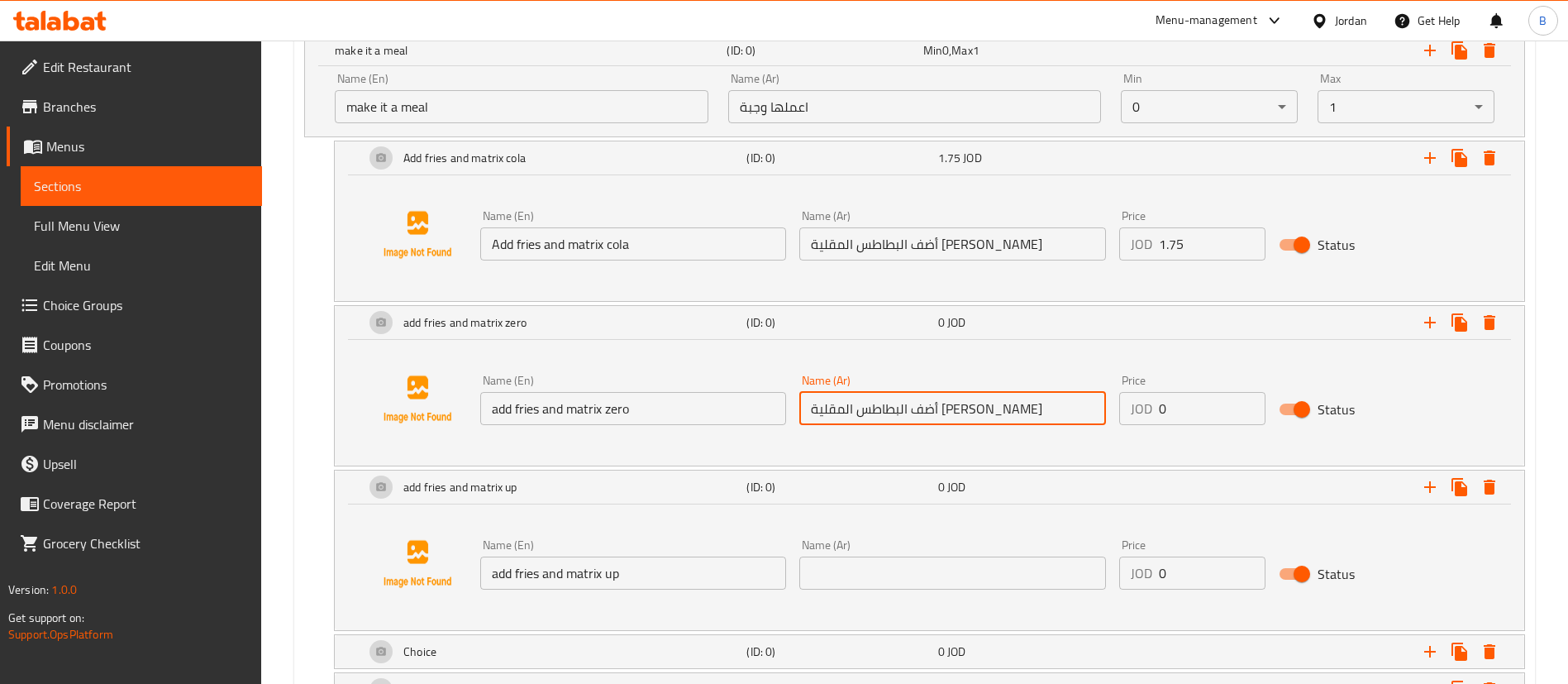
drag, startPoint x: 1074, startPoint y: 408, endPoint x: 431, endPoint y: 396, distance: 643.1
click at [444, 396] on div "Name (En) add fries and matrix zero Name (En) Name (Ar) أضف البطاطس المقلية وكو…" at bounding box center [929, 400] width 1150 height 126
click at [871, 567] on input "text" at bounding box center [952, 573] width 306 height 33
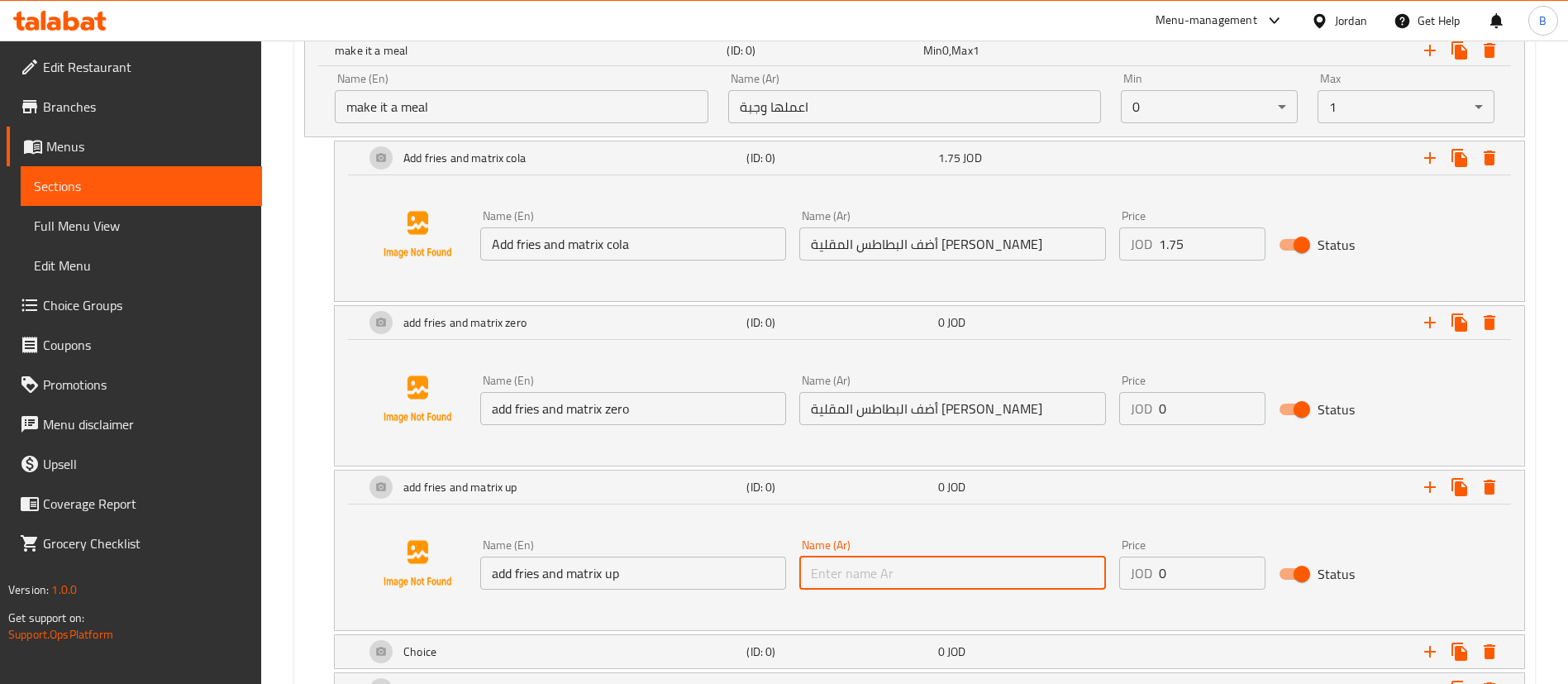
paste input "أضف البطاطس المقلية وكولا ماتريكس زيرو"
drag, startPoint x: 919, startPoint y: 575, endPoint x: 817, endPoint y: 582, distance: 102.2
click at [817, 582] on input "أضف البطاطس المقلية وكولا ماتريكس زيرو" at bounding box center [952, 573] width 306 height 33
type input "أضف البطاطس المقلية وماتريكس اب"
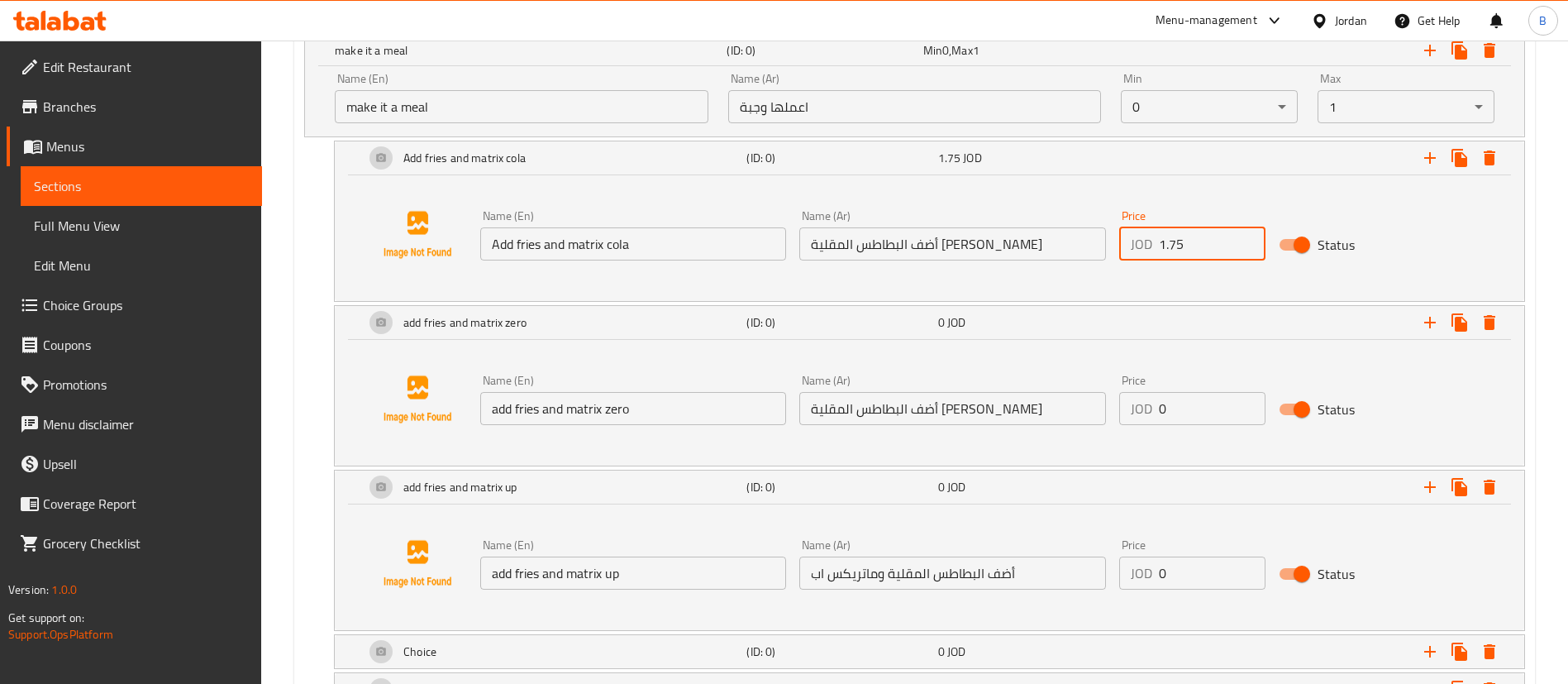
drag, startPoint x: 1204, startPoint y: 243, endPoint x: 1030, endPoint y: 261, distance: 174.9
click at [1037, 257] on div "Name (En) Add fries and matrix cola Name (En) Name (Ar) أضف البطاطس المقلية وكو…" at bounding box center [952, 235] width 958 height 64
drag, startPoint x: 1186, startPoint y: 401, endPoint x: 1034, endPoint y: 423, distance: 153.6
click at [1071, 408] on div "Name (En) add fries and matrix zero Name (En) Name (Ar) أضف البطاطس المقلية وكو…" at bounding box center [952, 400] width 958 height 64
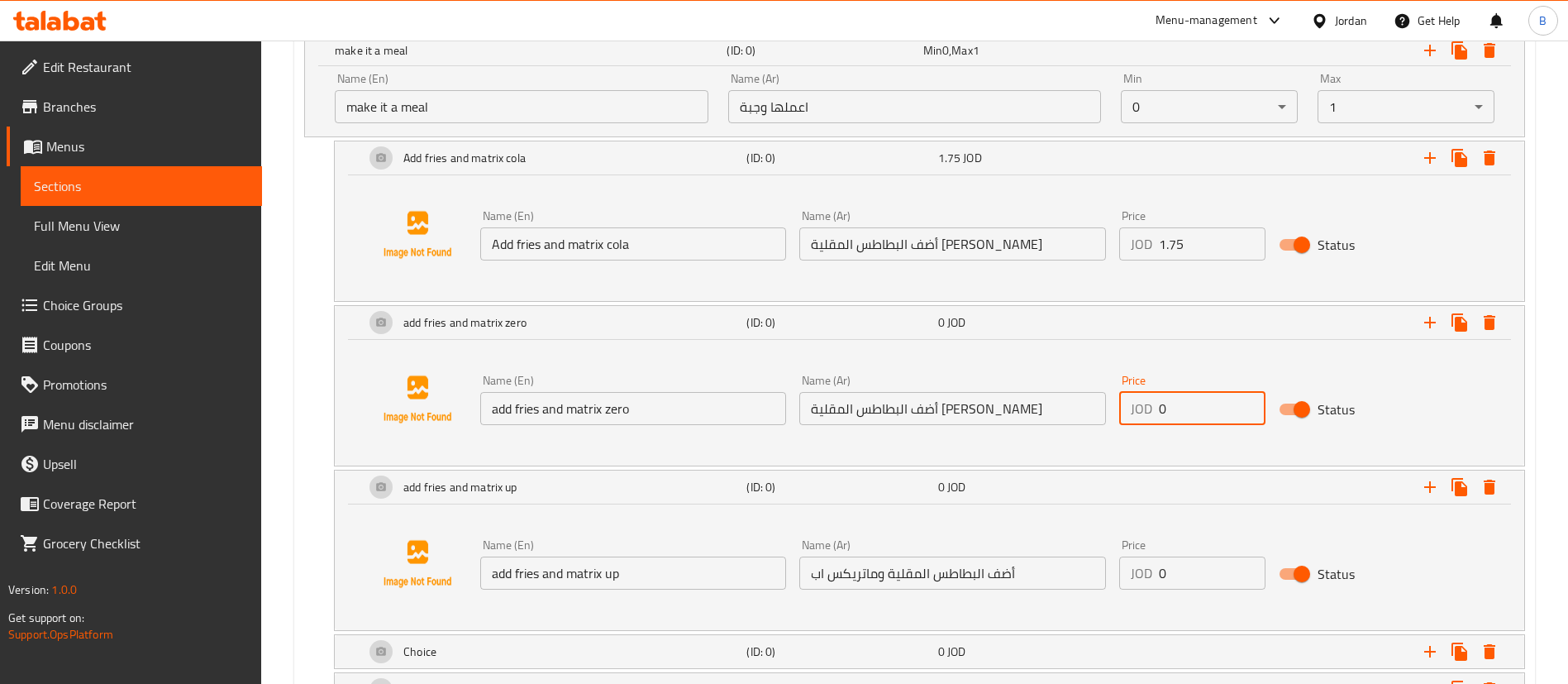
paste input "1.75"
type input "1.75"
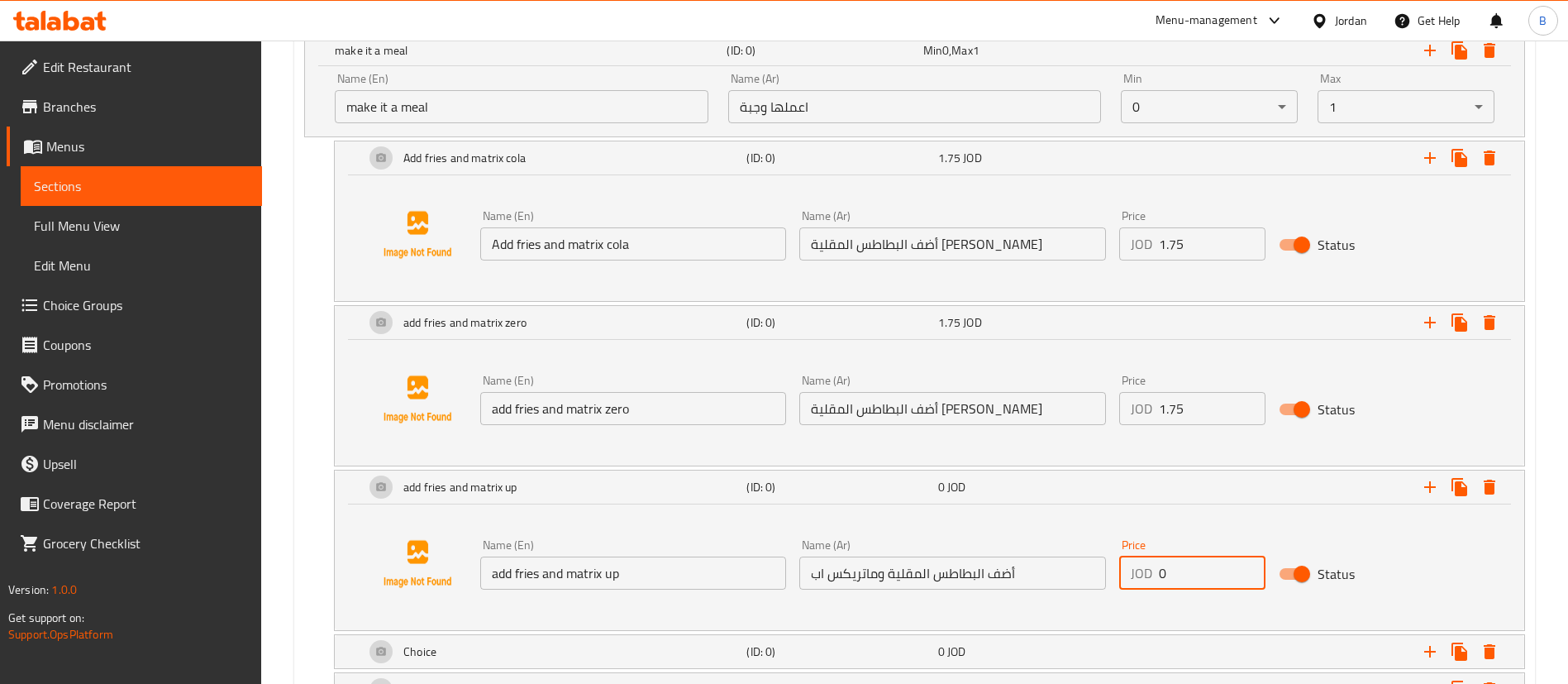
drag, startPoint x: 1192, startPoint y: 572, endPoint x: 926, endPoint y: 572, distance: 266.0
click at [968, 572] on div "Name (En) add fries and matrix up Name (En) Name (Ar) أضف البطاطس المقلية وماتر…" at bounding box center [952, 564] width 958 height 64
paste input "1.75"
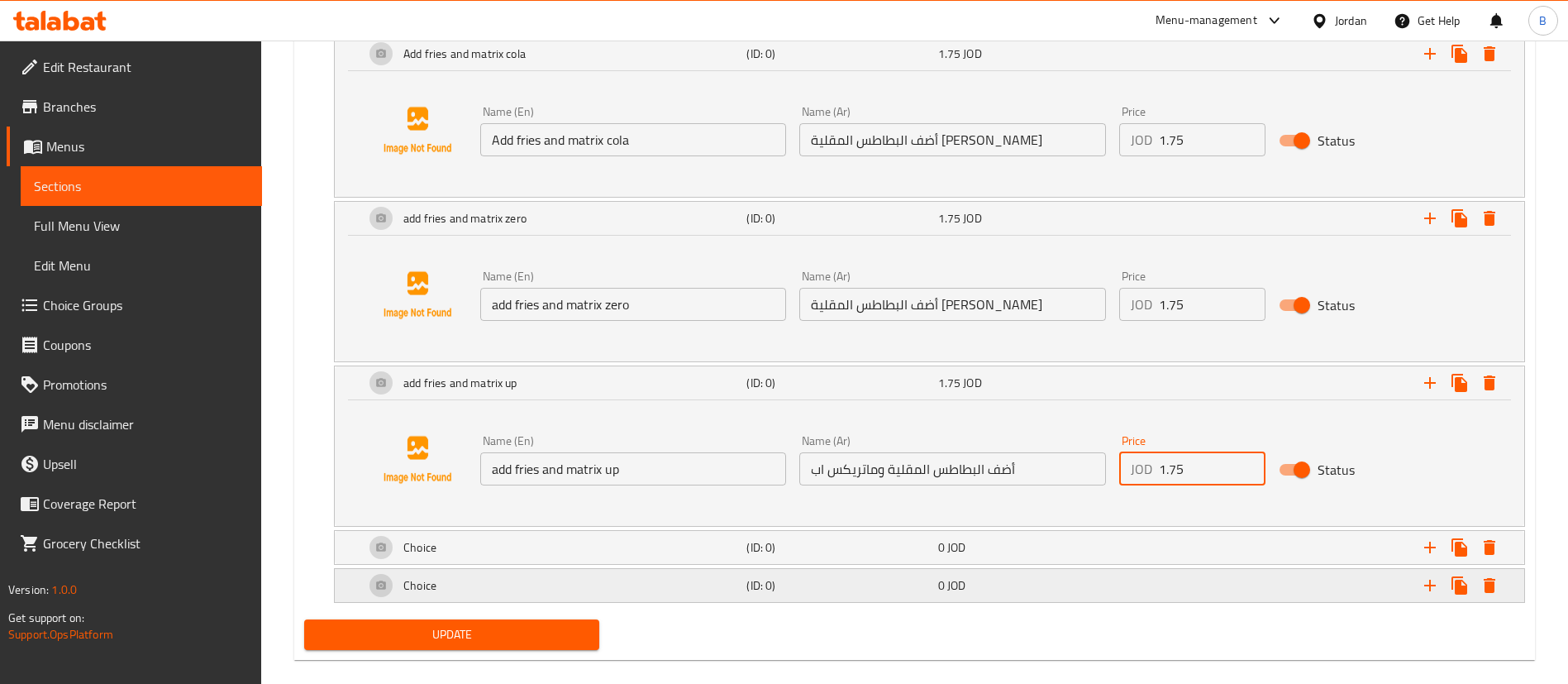
scroll to position [1428, 0]
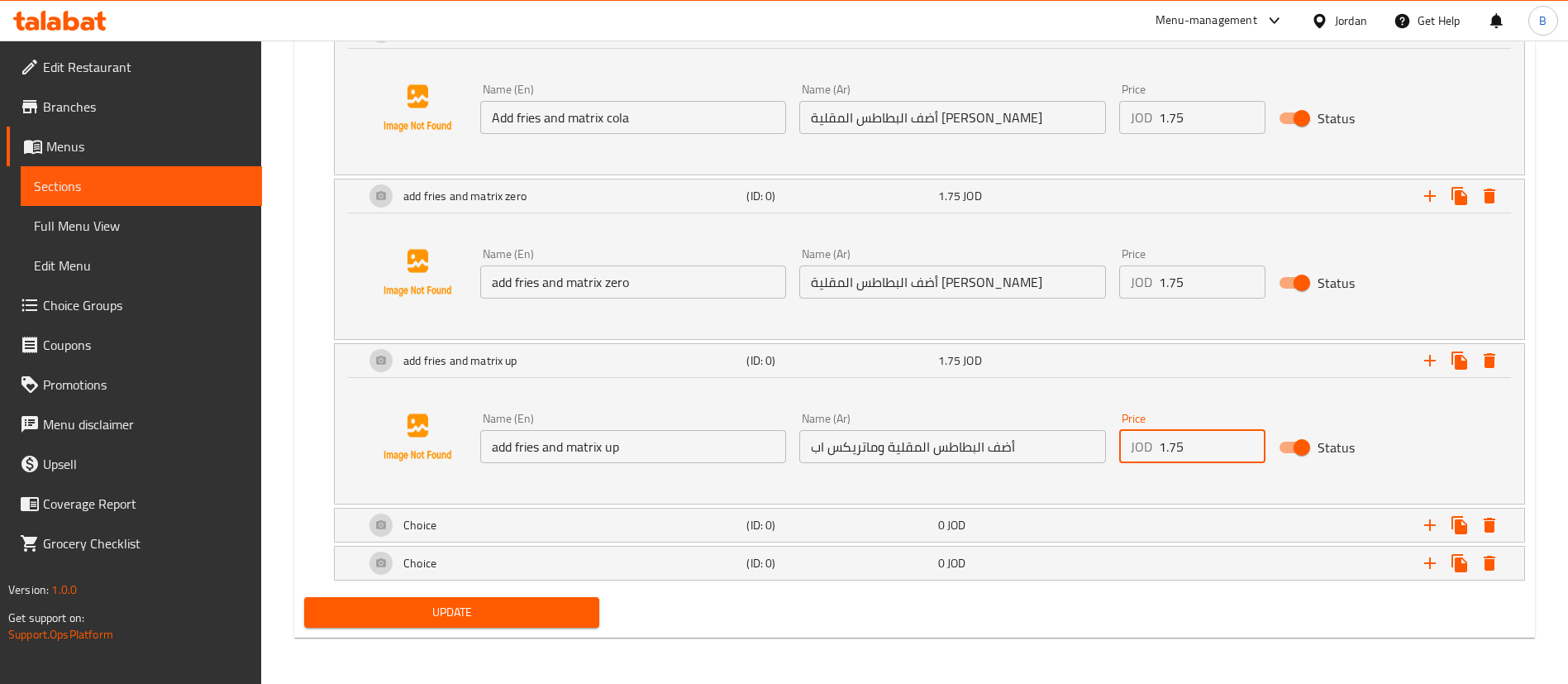
type input "1.75"
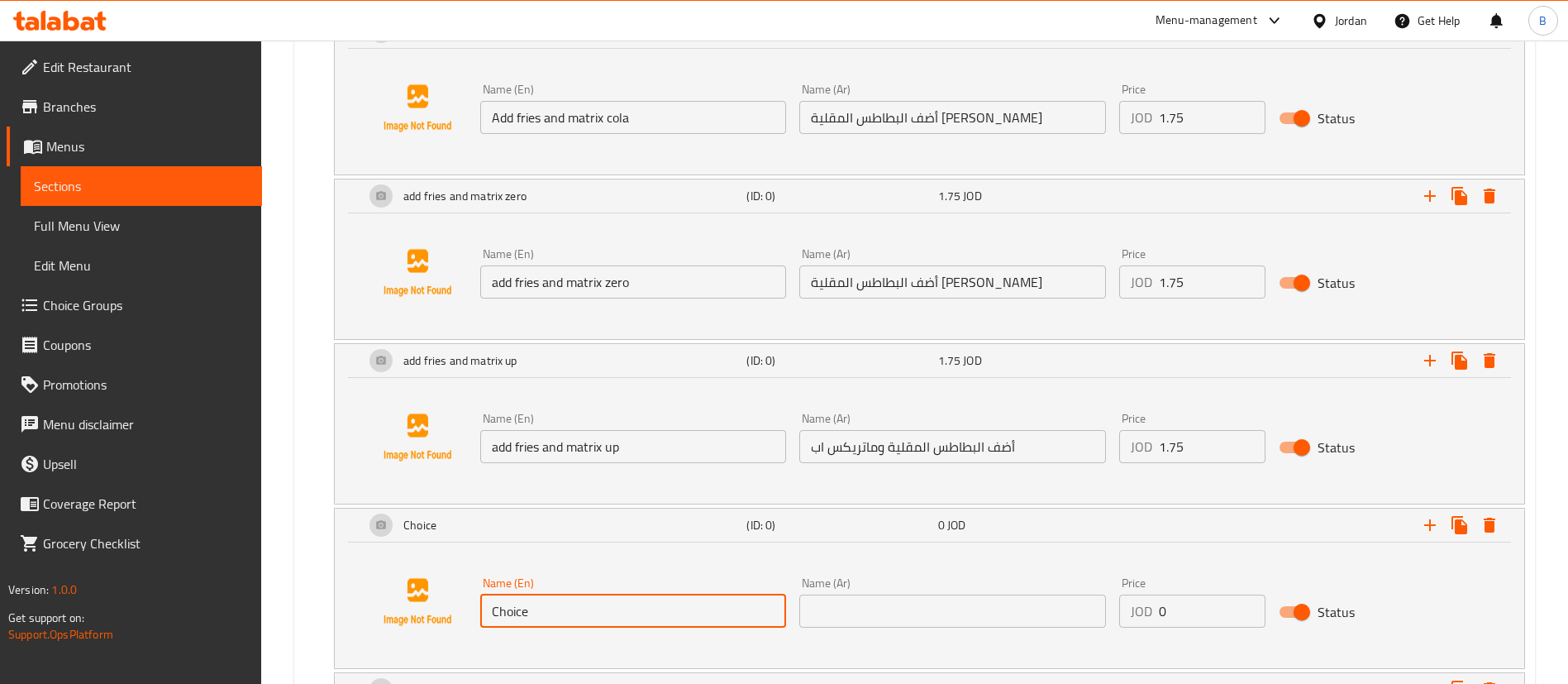
drag, startPoint x: 685, startPoint y: 611, endPoint x: 142, endPoint y: 614, distance: 543.0
paste input "add fries and matrix orang"
type input "add fries and matrix orange"
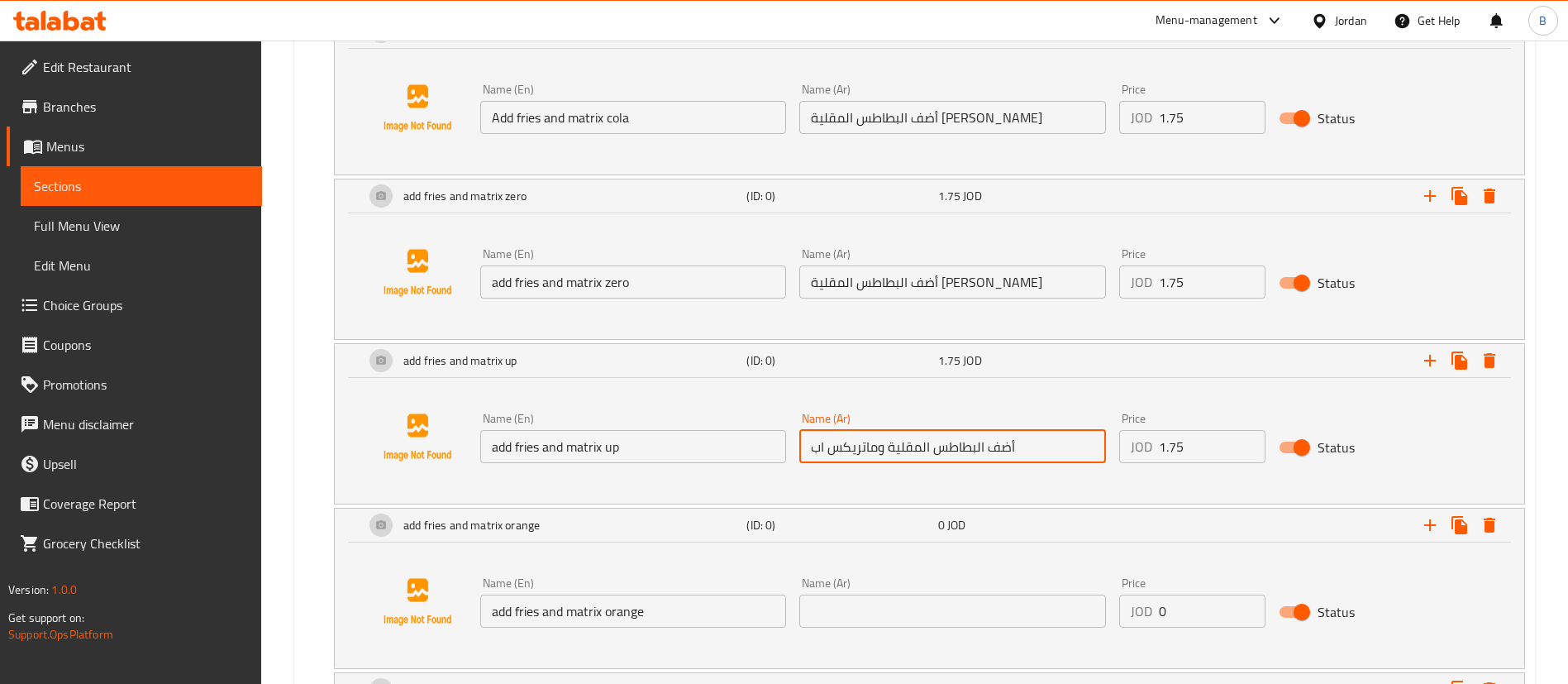
drag, startPoint x: 996, startPoint y: 445, endPoint x: 509, endPoint y: 451, distance: 487.0
click at [532, 450] on div "Name (En) add fries and matrix up Name (En) Name (Ar) أضف البطاطس المقلية وماتر…" at bounding box center [952, 438] width 958 height 64
click at [863, 601] on input "text" at bounding box center [952, 611] width 306 height 33
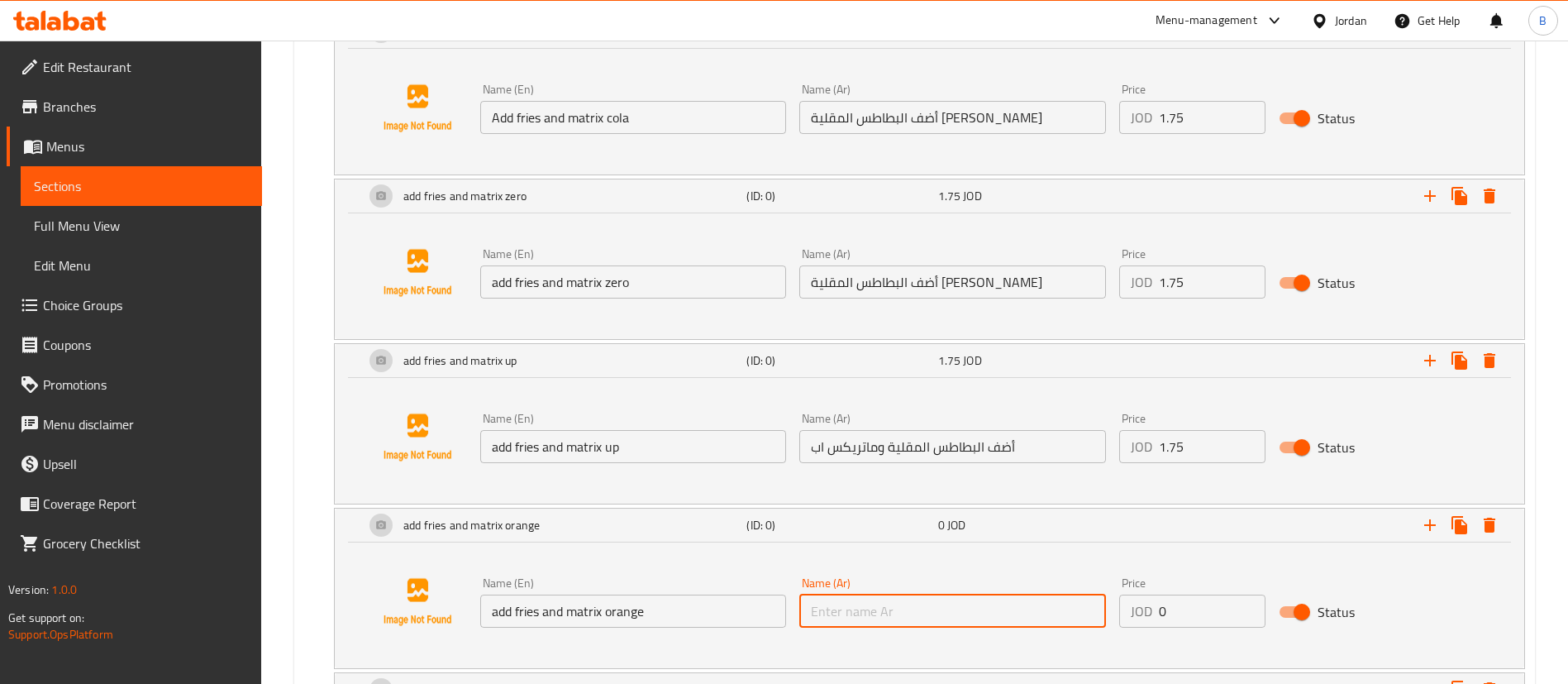
paste input "أضف البطاطس المقلية وماتريكس اب"
drag, startPoint x: 827, startPoint y: 611, endPoint x: 734, endPoint y: 611, distance: 93.0
click at [734, 611] on div "Name (En) add fries and matrix orange Name (En) Name (Ar) أضف البطاطس المقلية و…" at bounding box center [952, 603] width 958 height 64
click at [847, 612] on input "أضف البطاطس المقلية وماتريكس اب" at bounding box center [952, 611] width 306 height 33
click at [817, 614] on input "أضف البطاطس المقلية وماتريكس اب" at bounding box center [952, 611] width 306 height 33
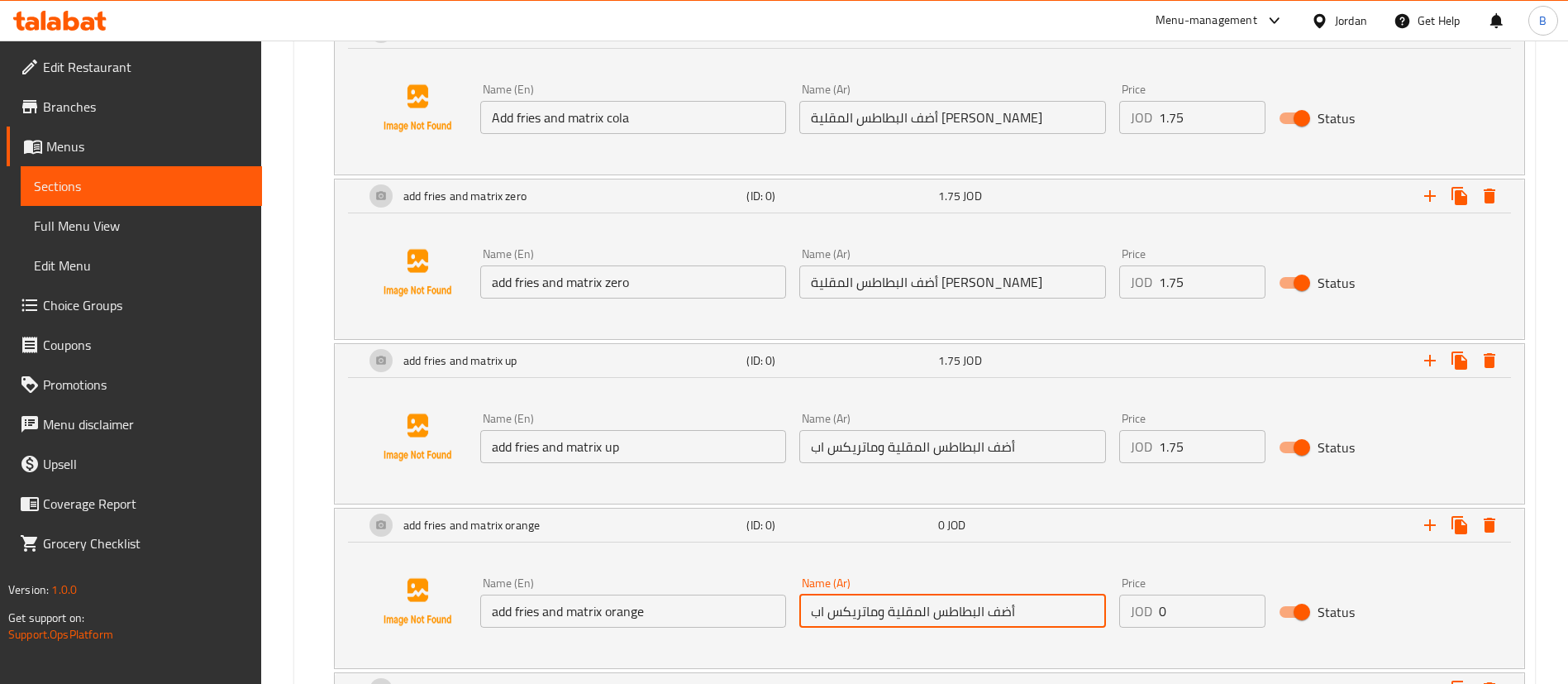
click at [817, 614] on input "أضف البطاطس المقلية وماتريكس اب" at bounding box center [952, 611] width 306 height 33
click at [817, 614] on input "أضف البطاطس المقلية وماتريكس اب" at bounding box center [952, 611] width 306 height 33
drag, startPoint x: 825, startPoint y: 611, endPoint x: 812, endPoint y: 611, distance: 13.0
click at [812, 611] on input "أضف البطاطس المقلية وماتريكس اب" at bounding box center [952, 611] width 306 height 33
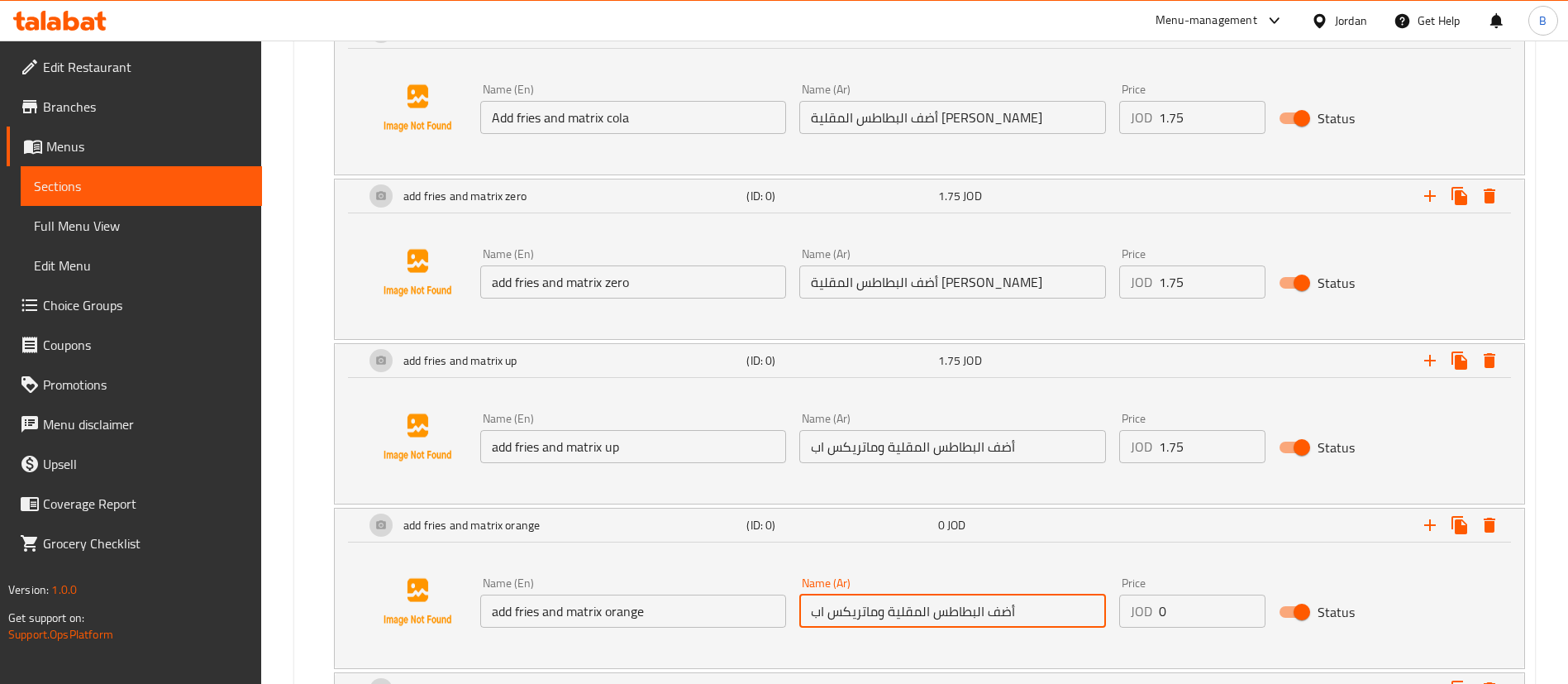
drag, startPoint x: 812, startPoint y: 611, endPoint x: 823, endPoint y: 608, distance: 11.4
click at [823, 608] on input "أضف البطاطس المقلية وماتريكس اب" at bounding box center [952, 611] width 306 height 33
click at [825, 608] on input "أضف البطاطس المقلية وماتريكس اب" at bounding box center [952, 611] width 306 height 33
click at [826, 608] on input "أضف البطاطس المقلية وماتريكس اب" at bounding box center [952, 611] width 306 height 33
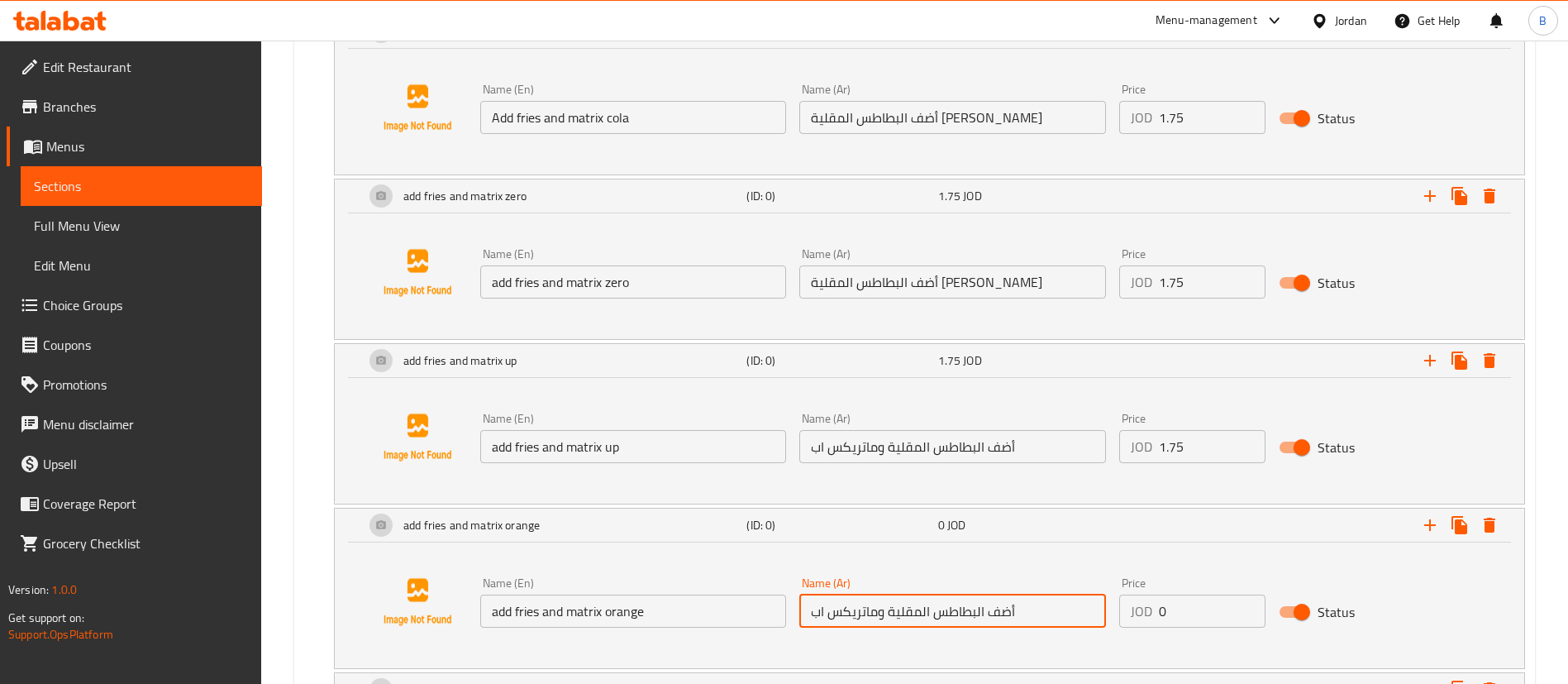
click at [826, 608] on input "أضف البطاطس المقلية وماتريكس اب" at bounding box center [952, 611] width 306 height 33
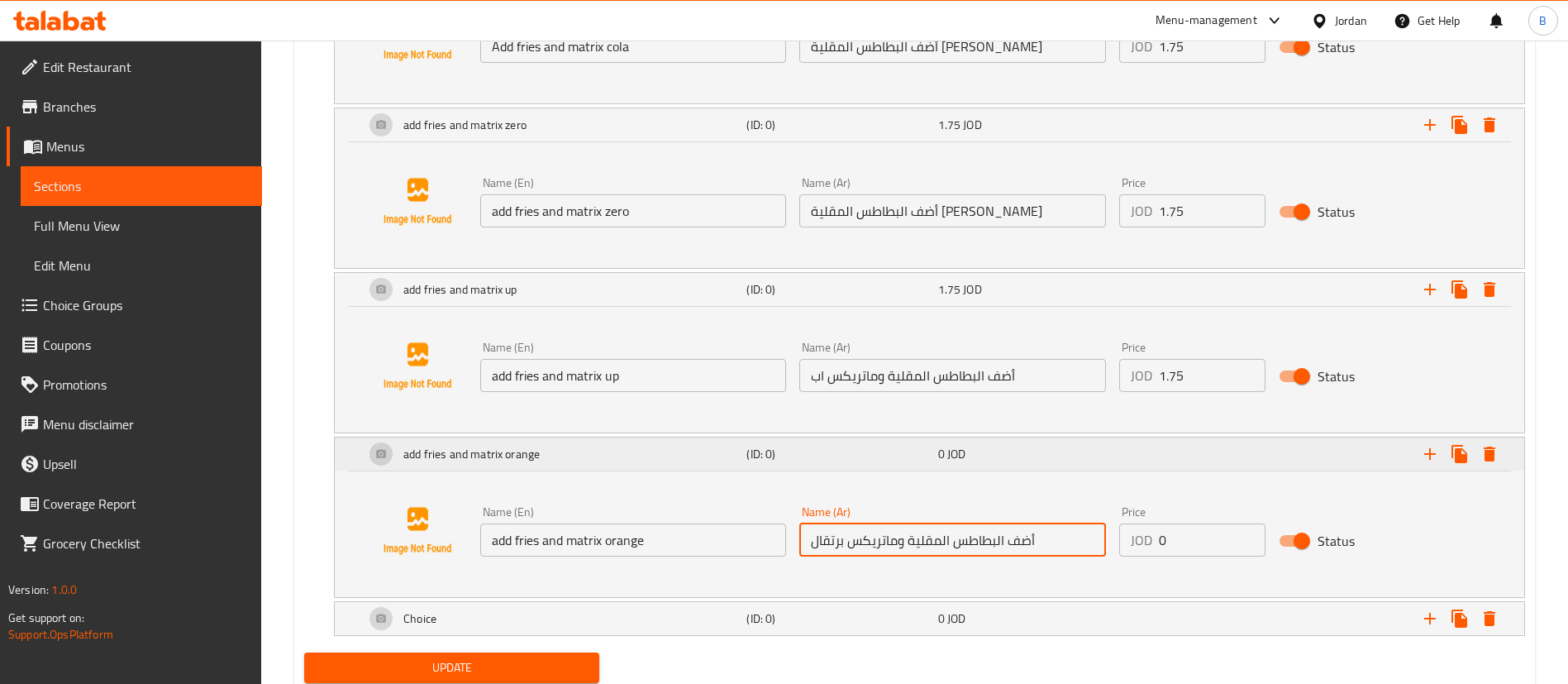
scroll to position [1552, 0]
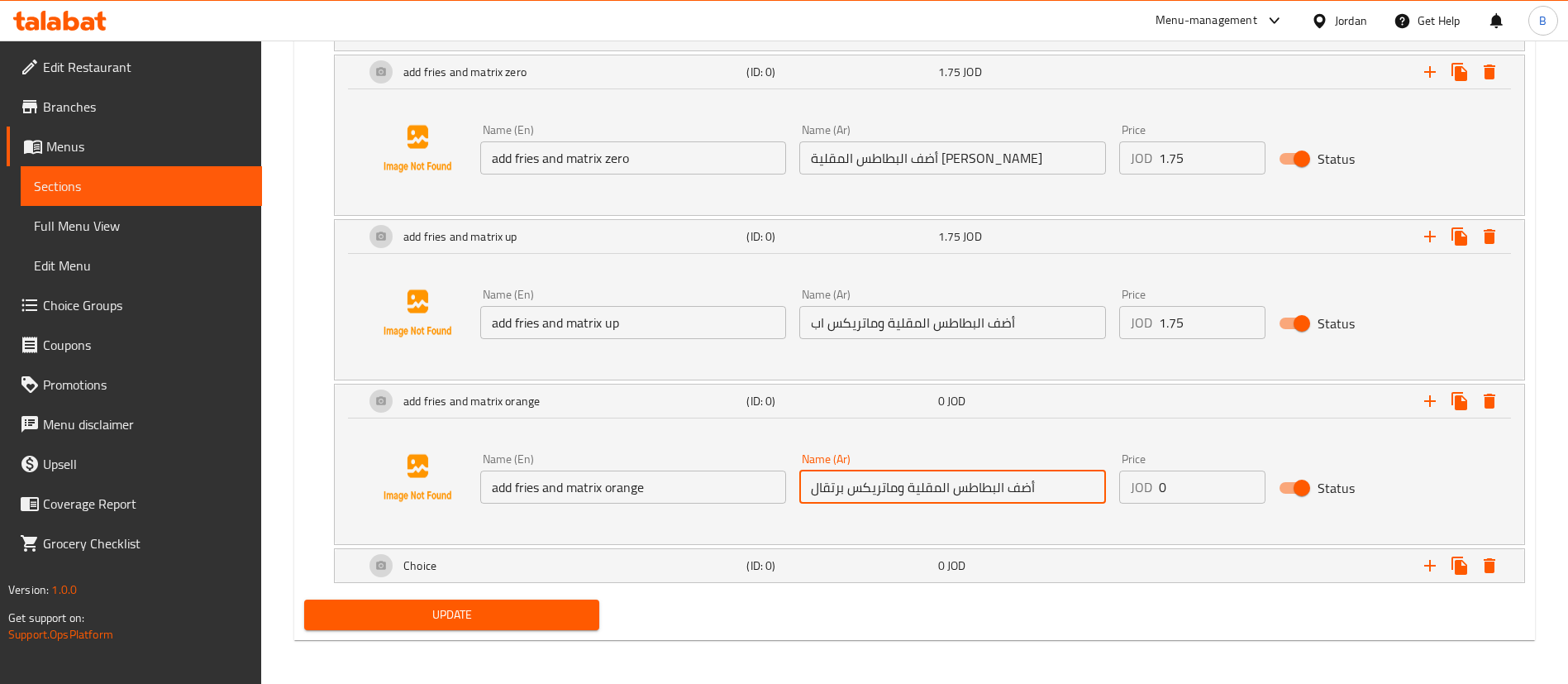
type input "أضف البطاطس المقلية وماتريكس برتقال"
drag, startPoint x: 1214, startPoint y: 313, endPoint x: 1072, endPoint y: 324, distance: 142.4
click at [1072, 324] on div "Name (En) add fries and matrix up Name (En) Name (Ar) أضف البطاطس المقلية وماتر…" at bounding box center [952, 313] width 958 height 64
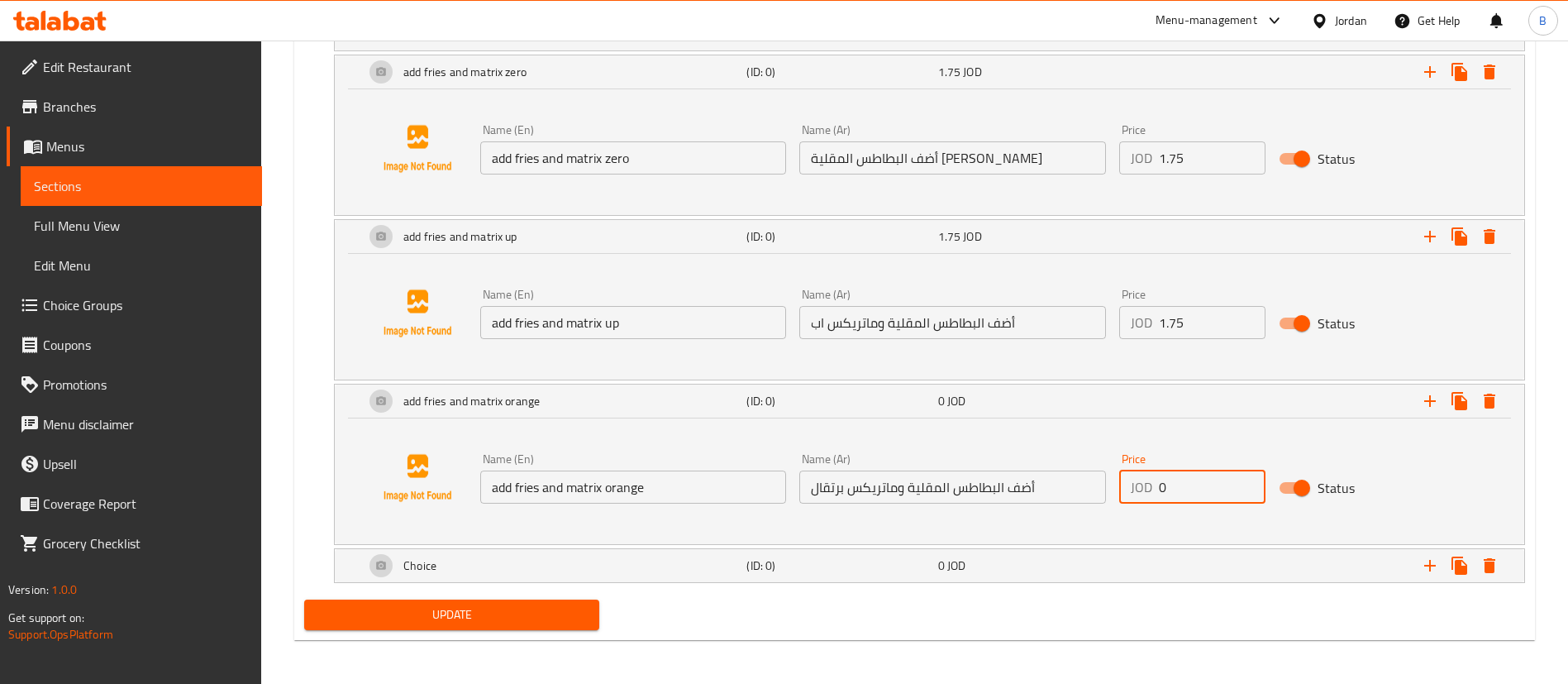
drag, startPoint x: 1158, startPoint y: 482, endPoint x: 974, endPoint y: 512, distance: 186.4
click at [1103, 488] on div "Name (En) add fries and matrix orange Name (En) Name (Ar) أضف البطاطس المقلية و…" at bounding box center [952, 478] width 958 height 64
paste input "1.75"
type input "1.75"
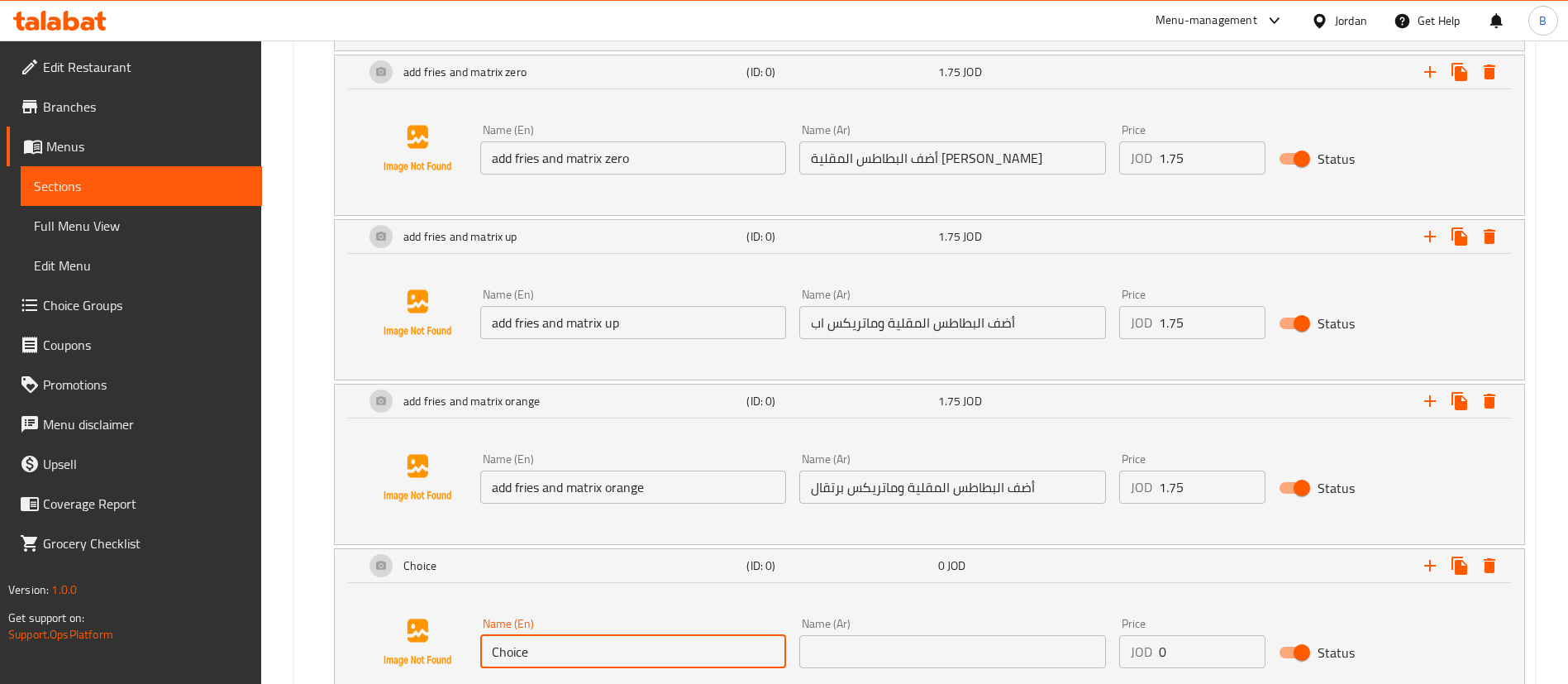
drag, startPoint x: 698, startPoint y: 663, endPoint x: 405, endPoint y: 658, distance: 293.0
click at [444, 658] on div "Name (En) Choice Name (En) Name (Ar) Name (Ar) Price JOD 0 Price Status" at bounding box center [929, 642] width 1150 height 126
paste input "add fries and mineral water"
type input "add fries and mineral water"
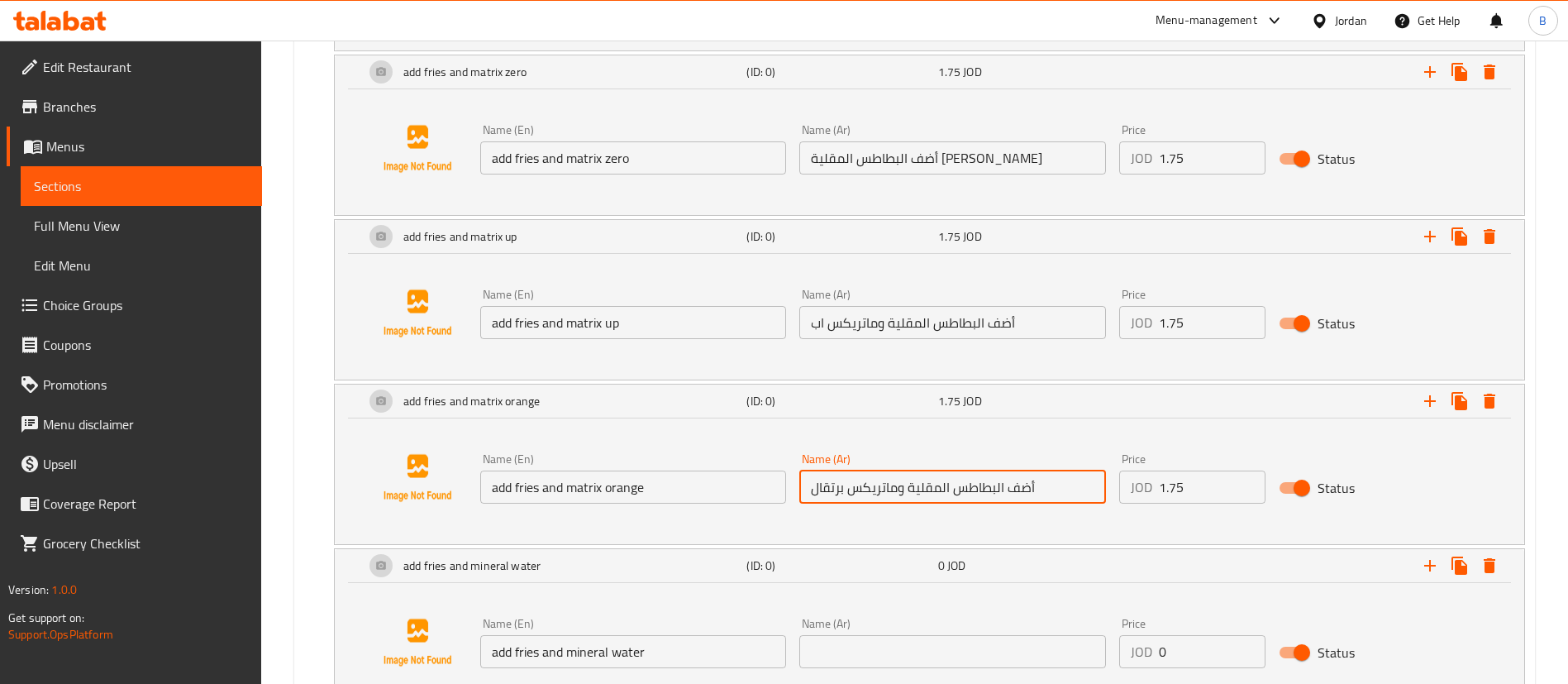
drag, startPoint x: 1031, startPoint y: 485, endPoint x: 525, endPoint y: 485, distance: 506.0
click at [525, 485] on div "Name (En) add fries and matrix orange Name (En) Name (Ar) أضف البطاطس المقلية و…" at bounding box center [952, 478] width 958 height 64
click at [942, 647] on input "text" at bounding box center [952, 652] width 306 height 33
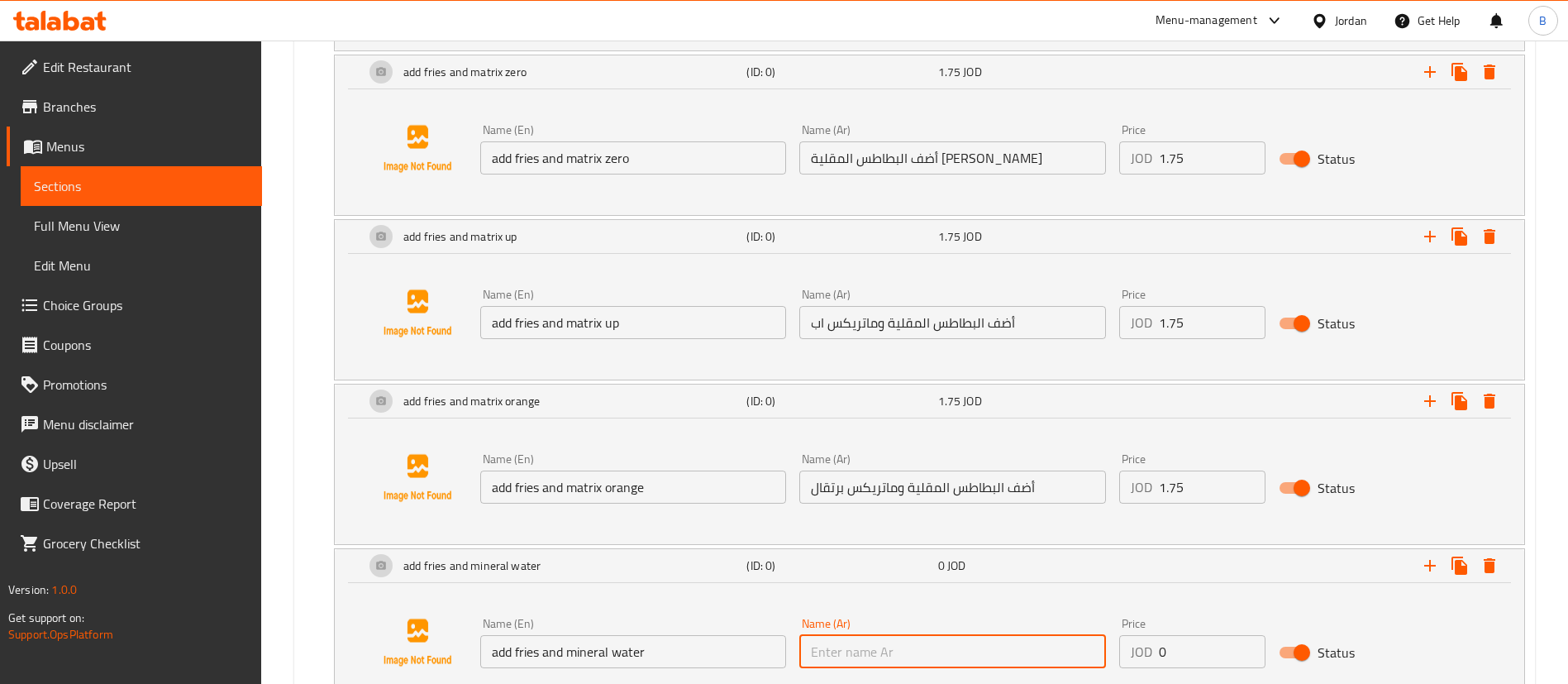
paste input "أضف البطاطس المقلية وماتريكس برتقال"
drag, startPoint x: 726, startPoint y: 660, endPoint x: 234, endPoint y: 660, distance: 492.0
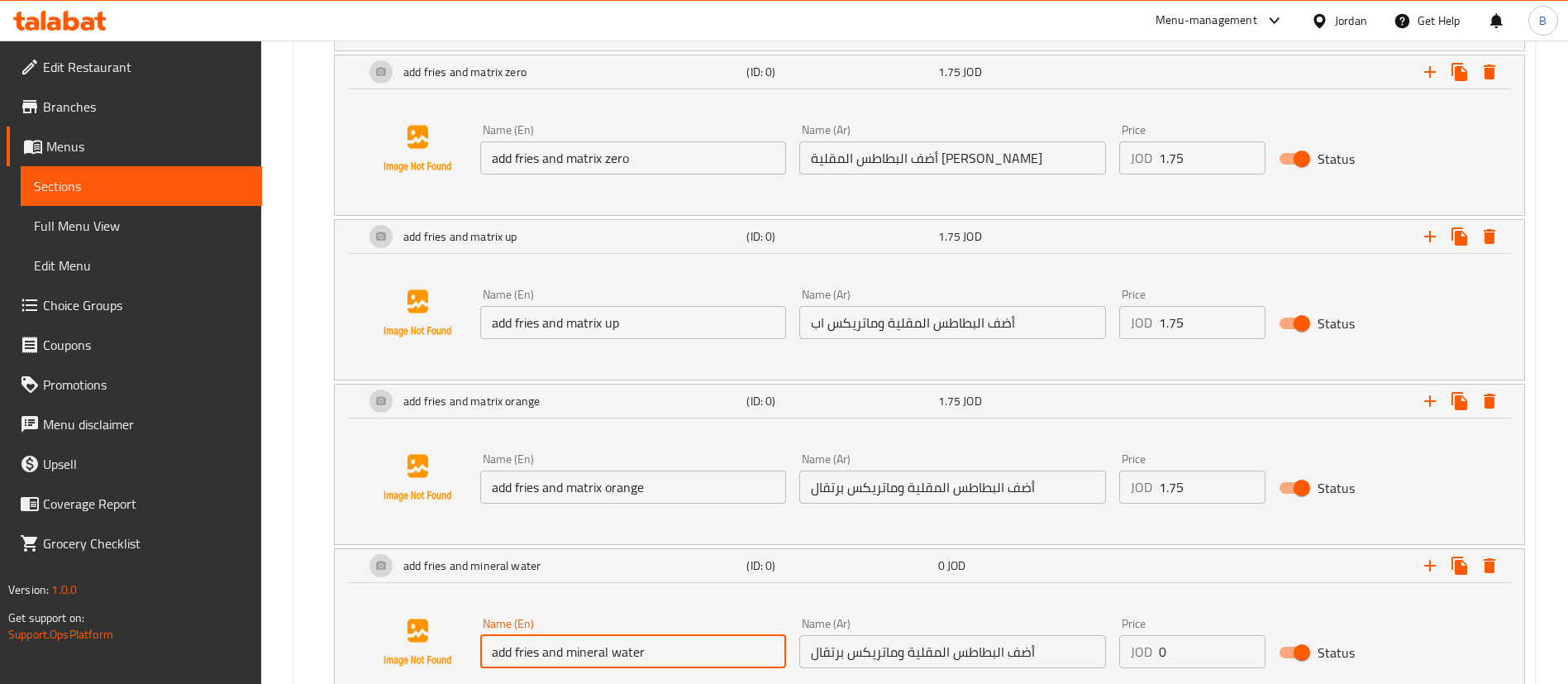
drag, startPoint x: 1064, startPoint y: 652, endPoint x: 321, endPoint y: 573, distance: 747.2
click at [321, 573] on div "add fries and mineral water (ID: 0) 0 JOD Name (En) add fries and mineral water…" at bounding box center [915, 629] width 1221 height 161
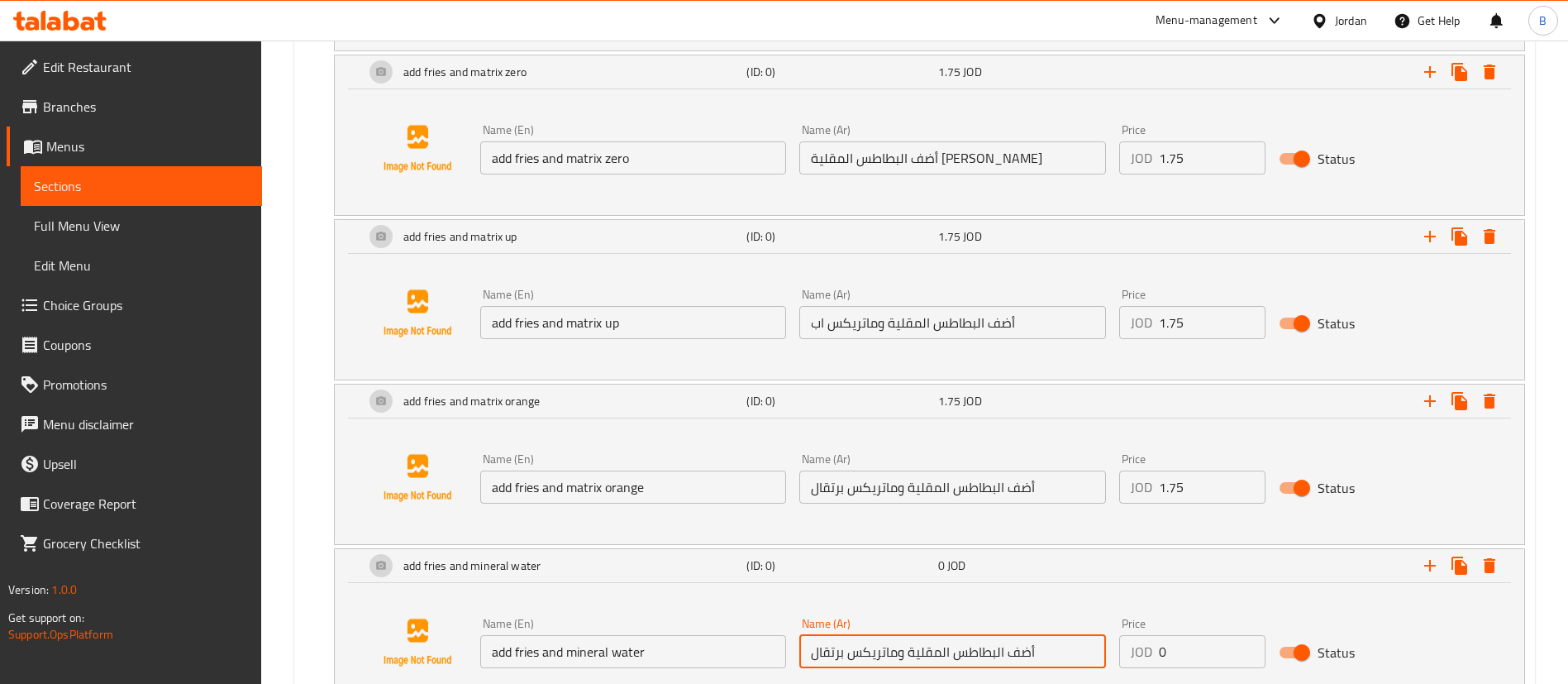
paste input "أضف البطاطس المقلية والمياه المعدنية"
type input "أضف البطاطس المقلية والمياه المعدنية"
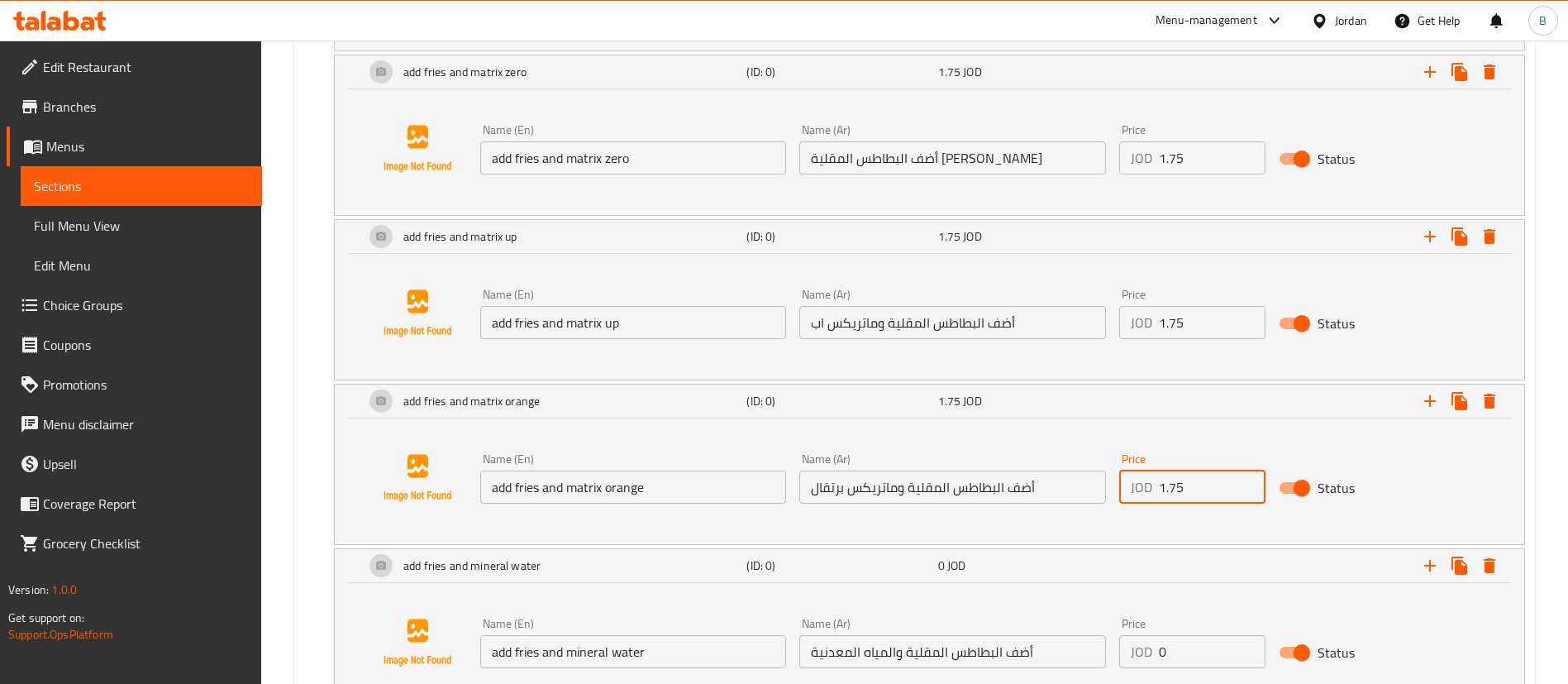
drag, startPoint x: 1040, startPoint y: 490, endPoint x: 957, endPoint y: 511, distance: 85.6
click at [1023, 493] on div "Name (En) add fries and matrix orange Name (En) Name (Ar) أضف البطاطس المقلية و…" at bounding box center [952, 478] width 958 height 64
paste input "number"
type input "1.75"
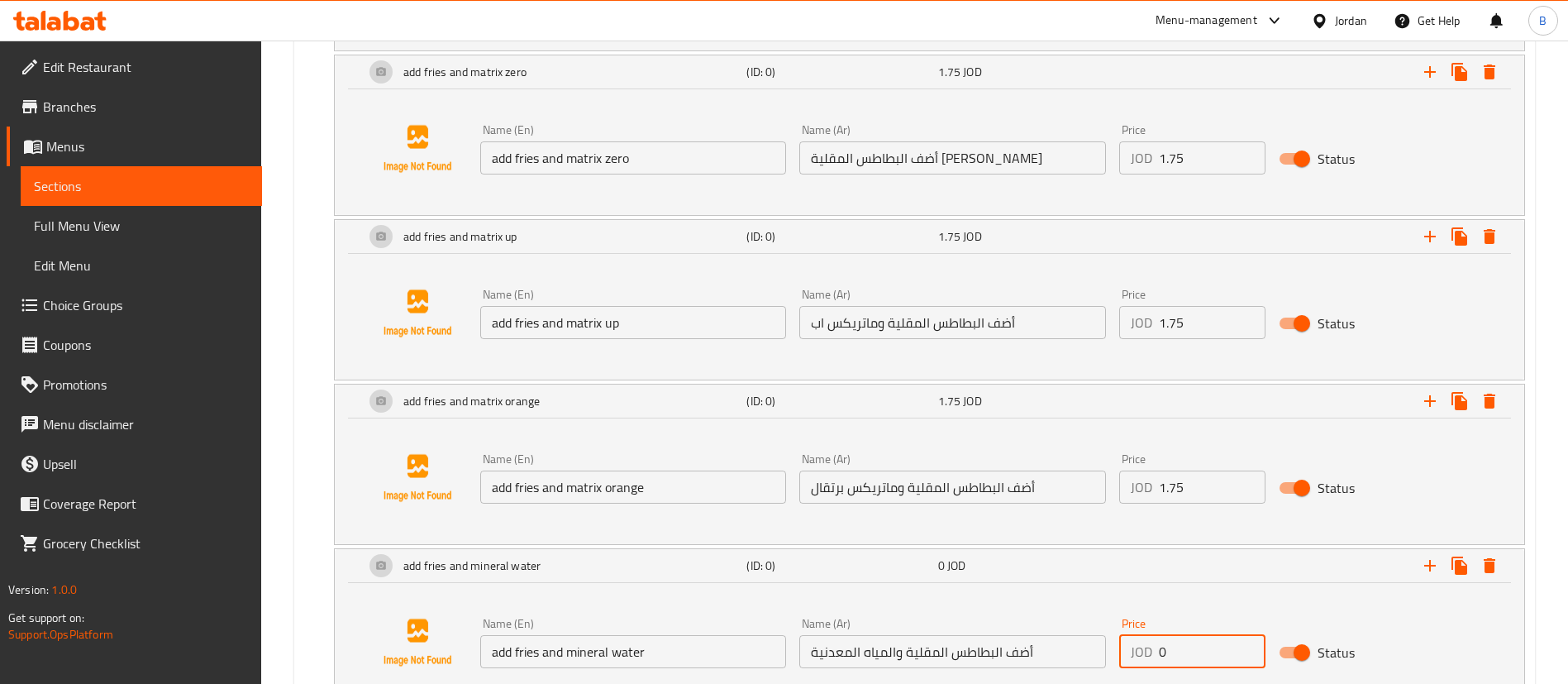
drag, startPoint x: 1184, startPoint y: 651, endPoint x: 1101, endPoint y: 637, distance: 84.2
click at [1094, 646] on div "Name (En) add fries and mineral water Name (En) Name (Ar) أضف البطاطس المقلية و…" at bounding box center [952, 642] width 958 height 64
paste input "1.75"
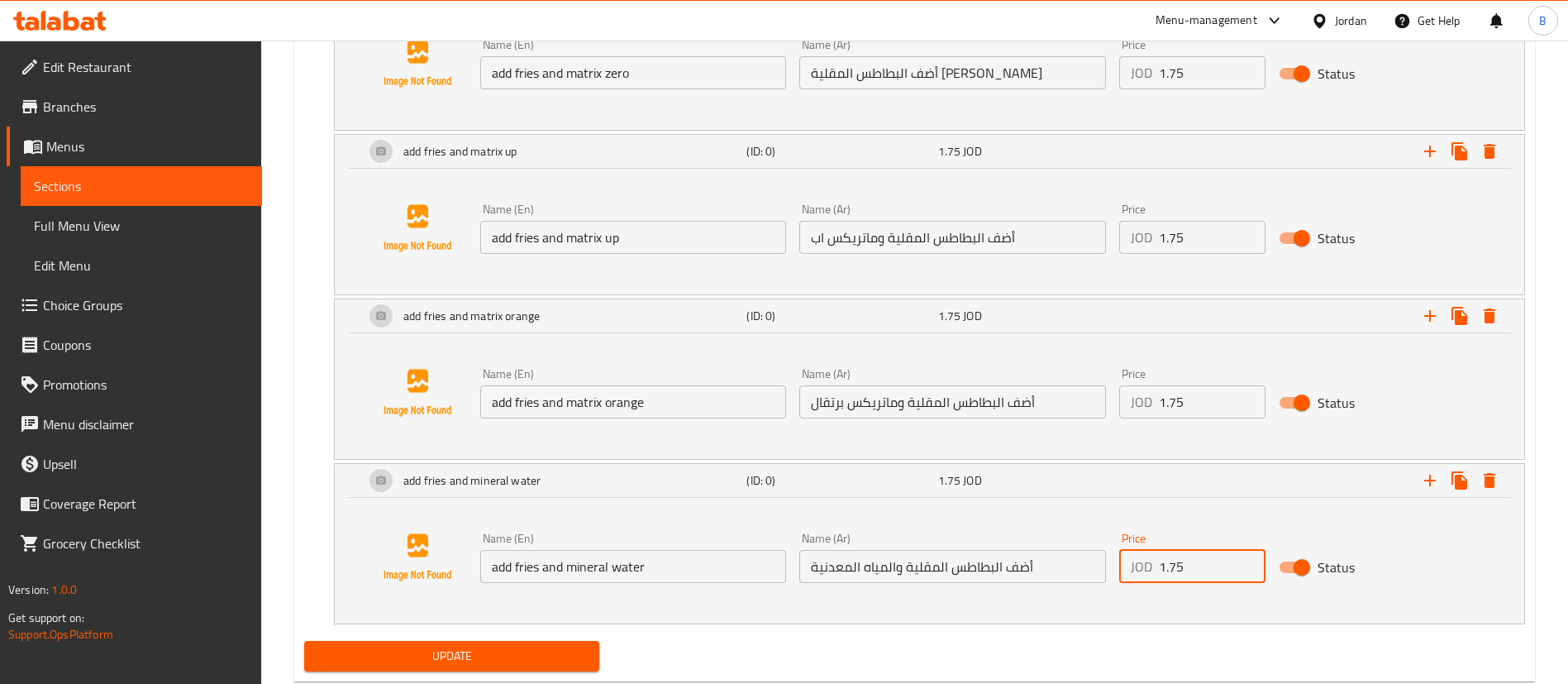
scroll to position [1677, 0]
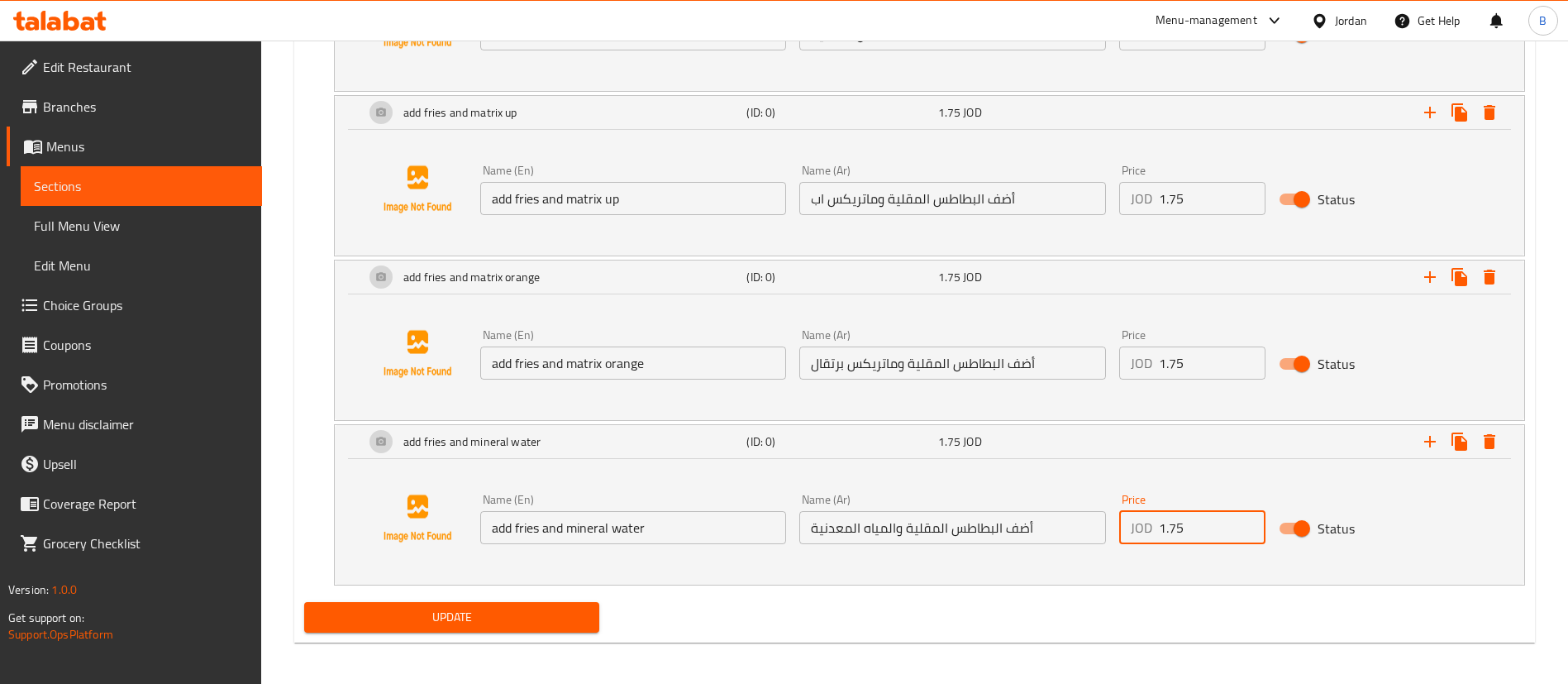
type input "1.75"
click at [443, 614] on span "Update" at bounding box center [451, 617] width 269 height 20
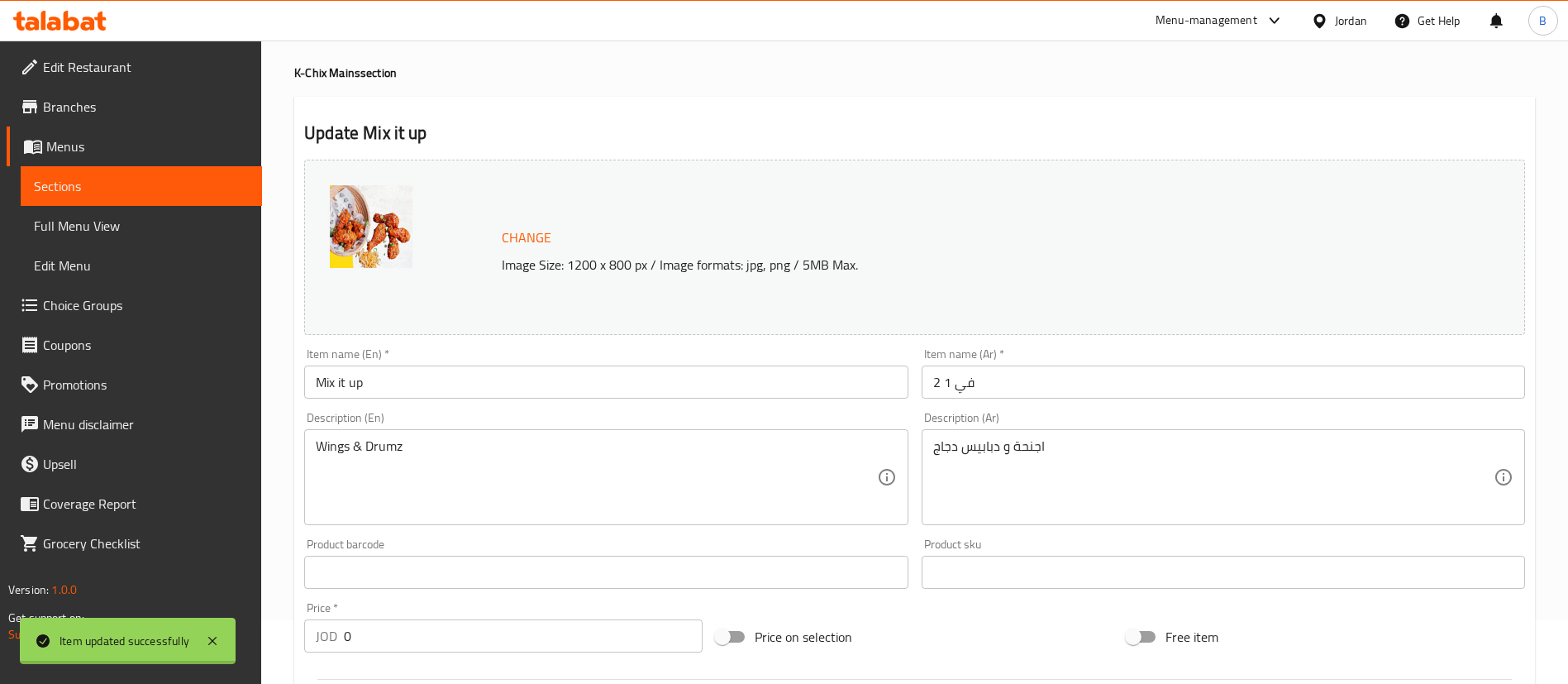
scroll to position [0, 0]
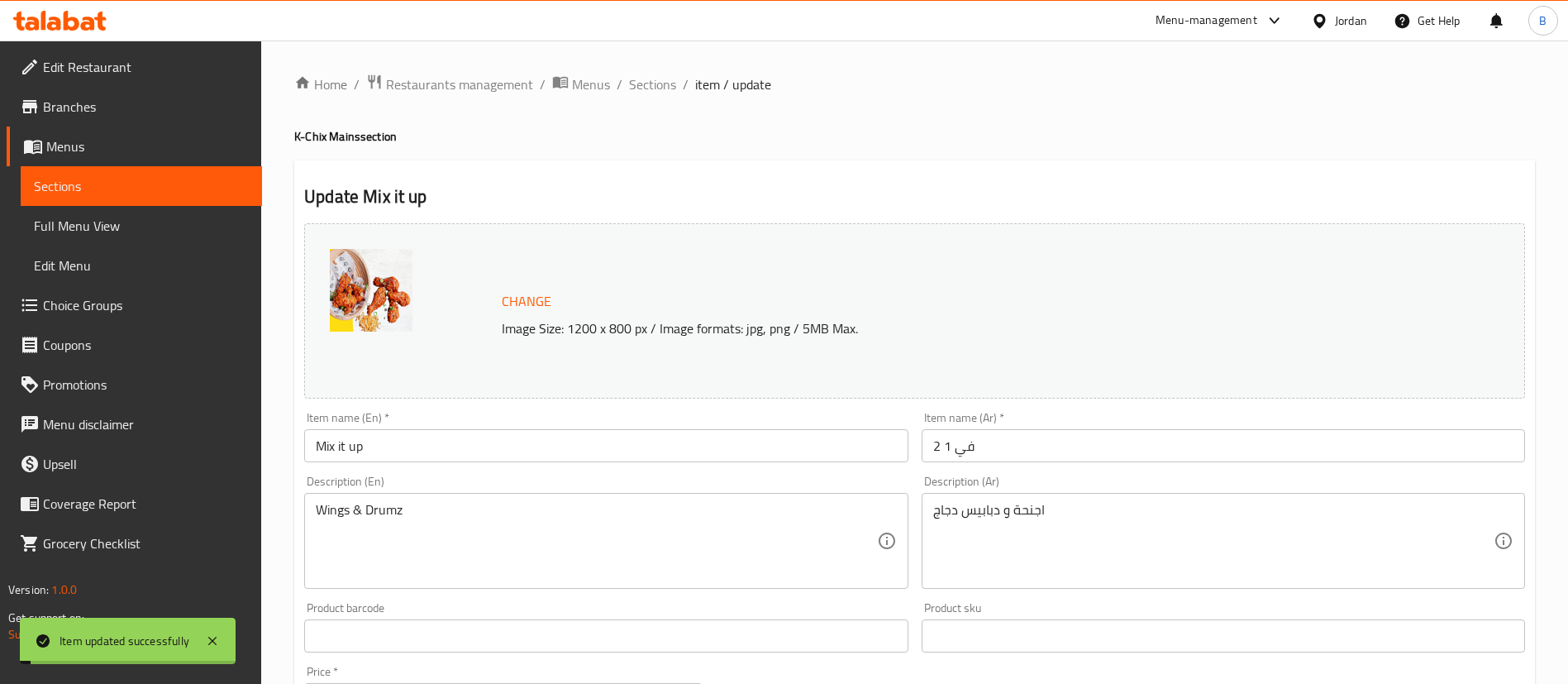
click at [651, 85] on span "Sections" at bounding box center [653, 84] width 47 height 20
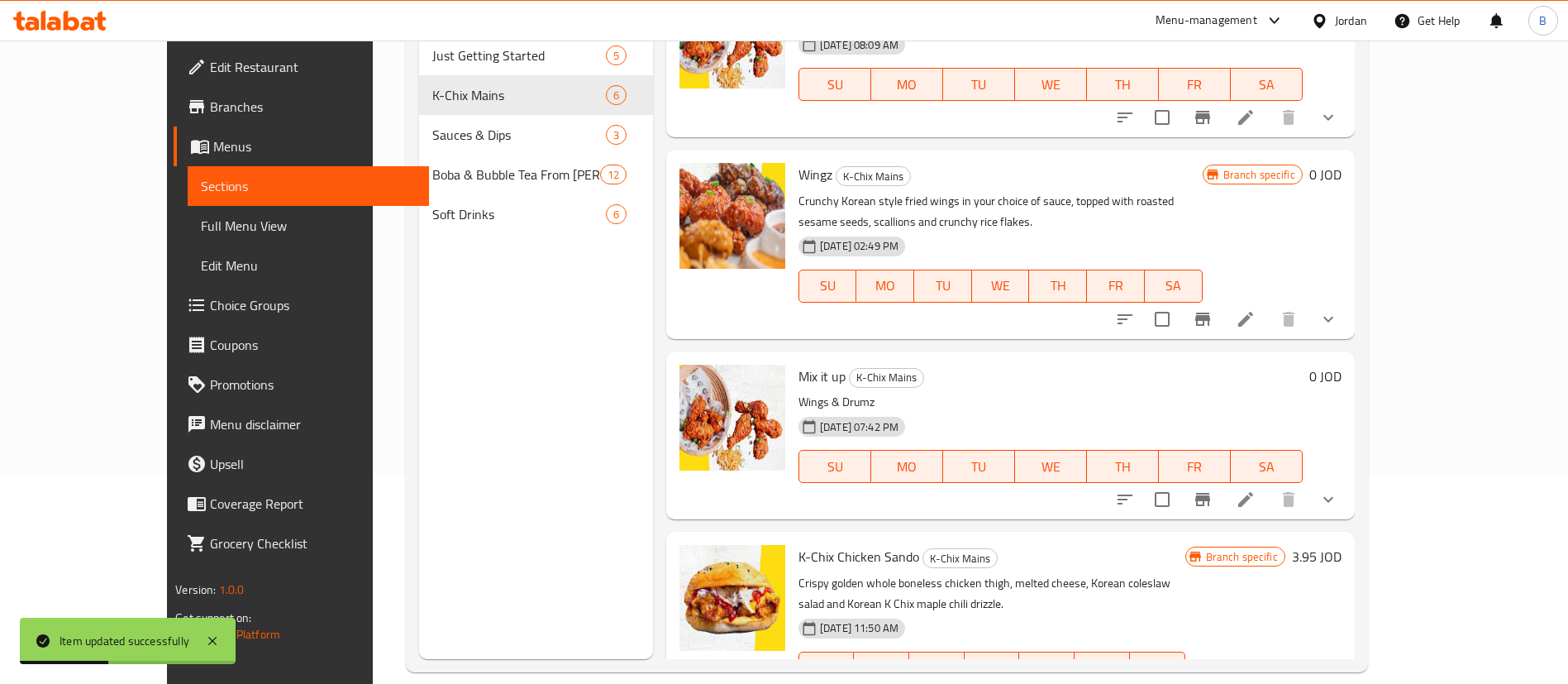
scroll to position [232, 0]
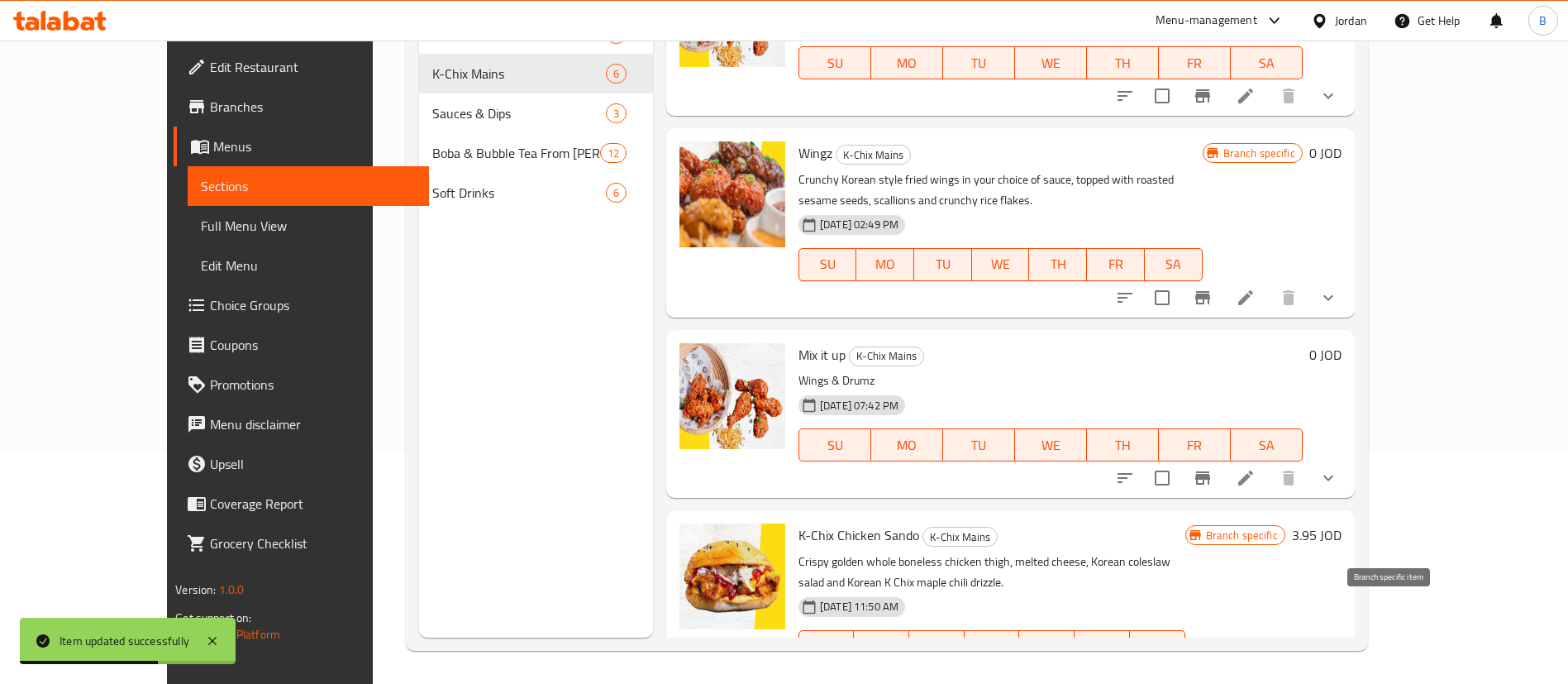
click at [1262, 660] on button "Branch-specific-item" at bounding box center [1242, 680] width 40 height 40
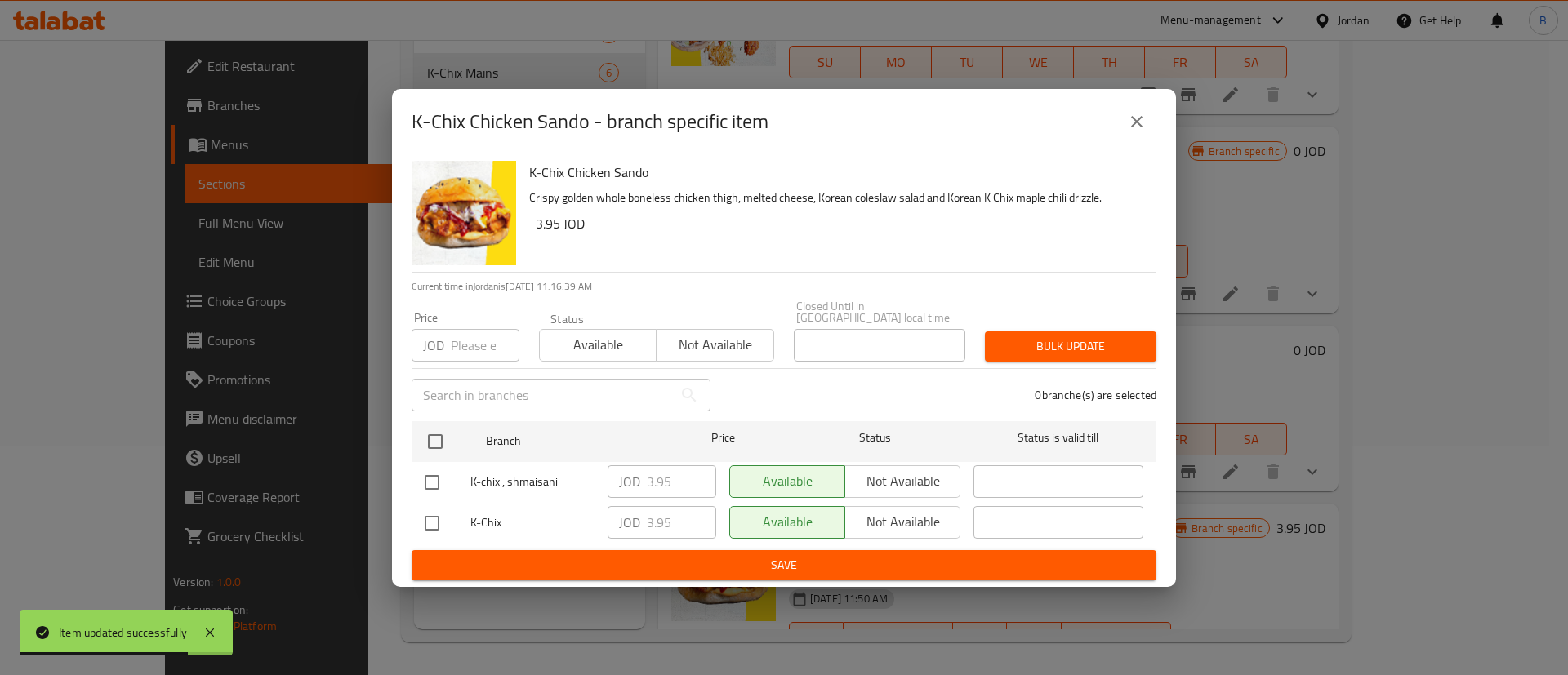
click at [1124, 117] on button "close" at bounding box center [1136, 121] width 39 height 39
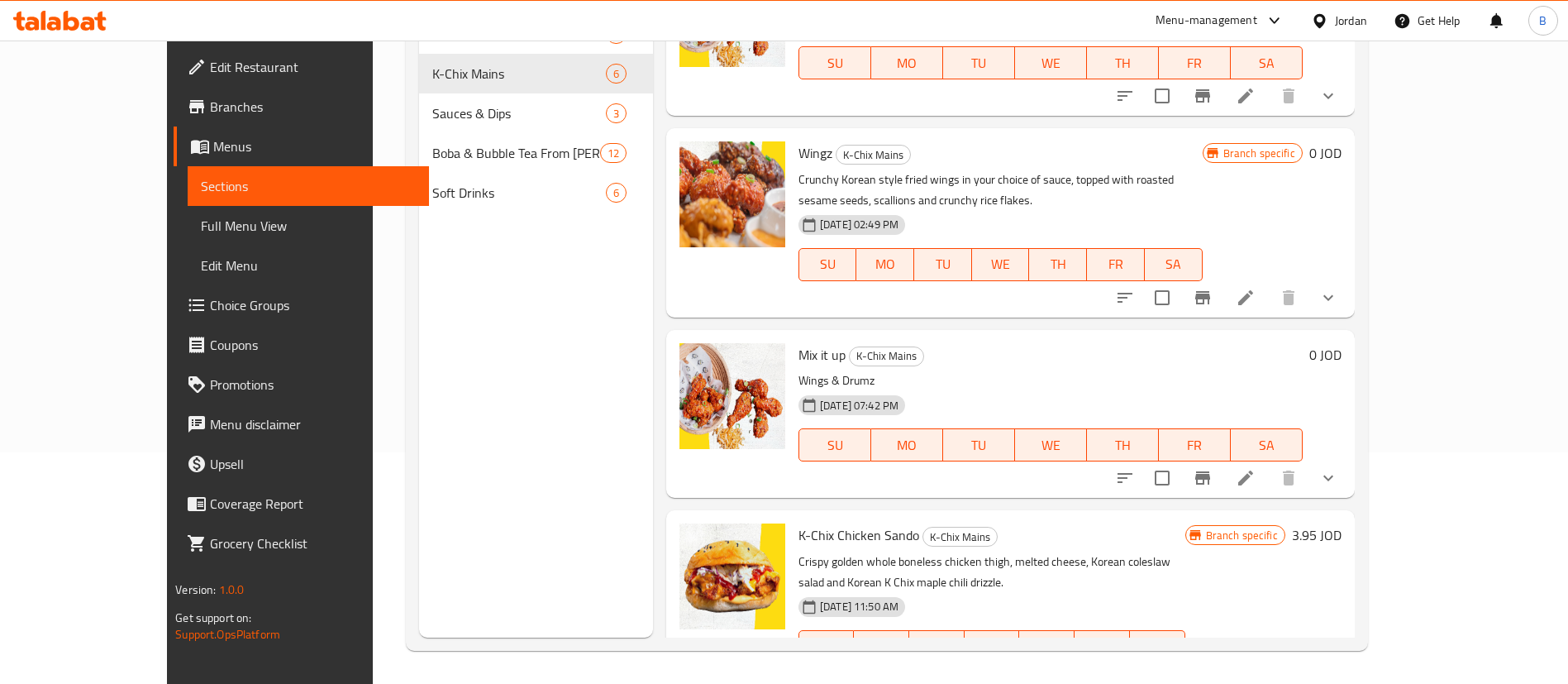
click at [1309, 665] on li at bounding box center [1285, 680] width 47 height 30
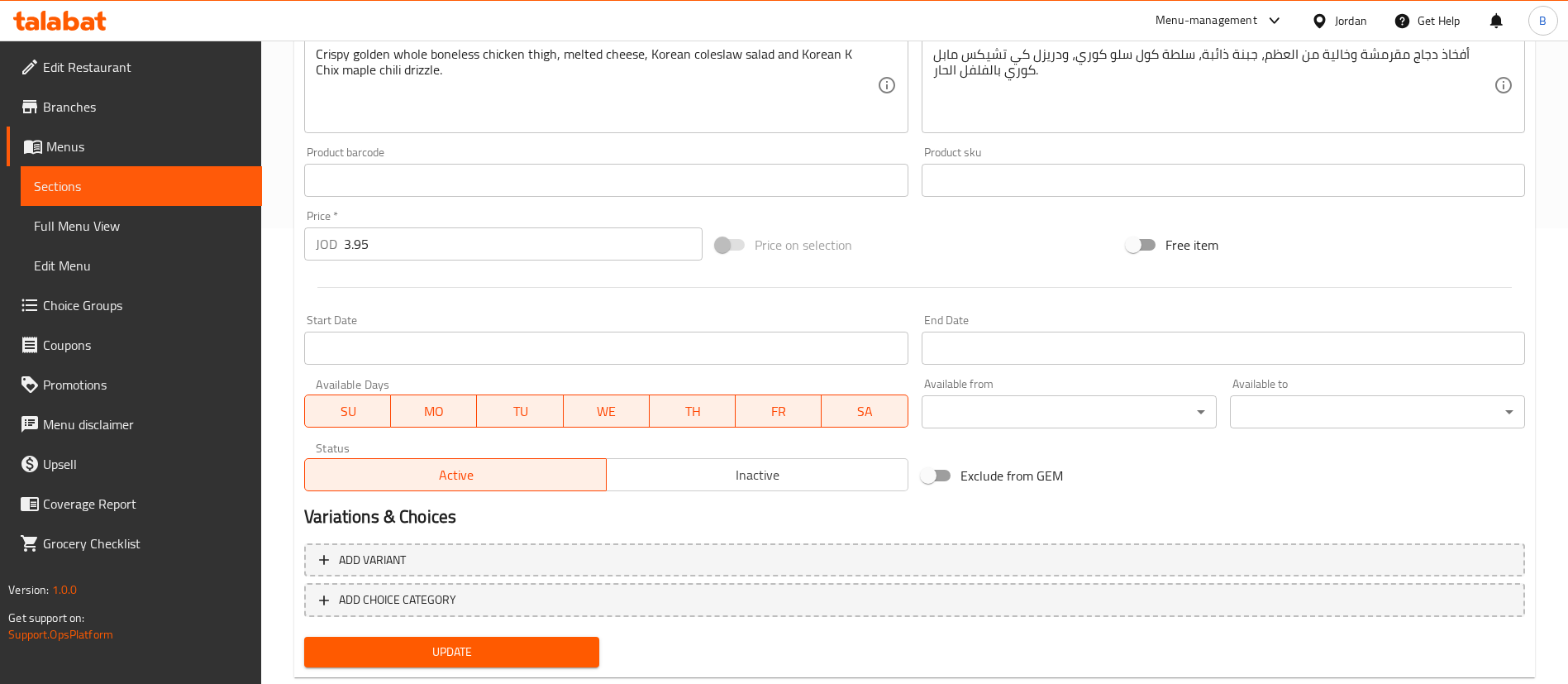
scroll to position [496, 0]
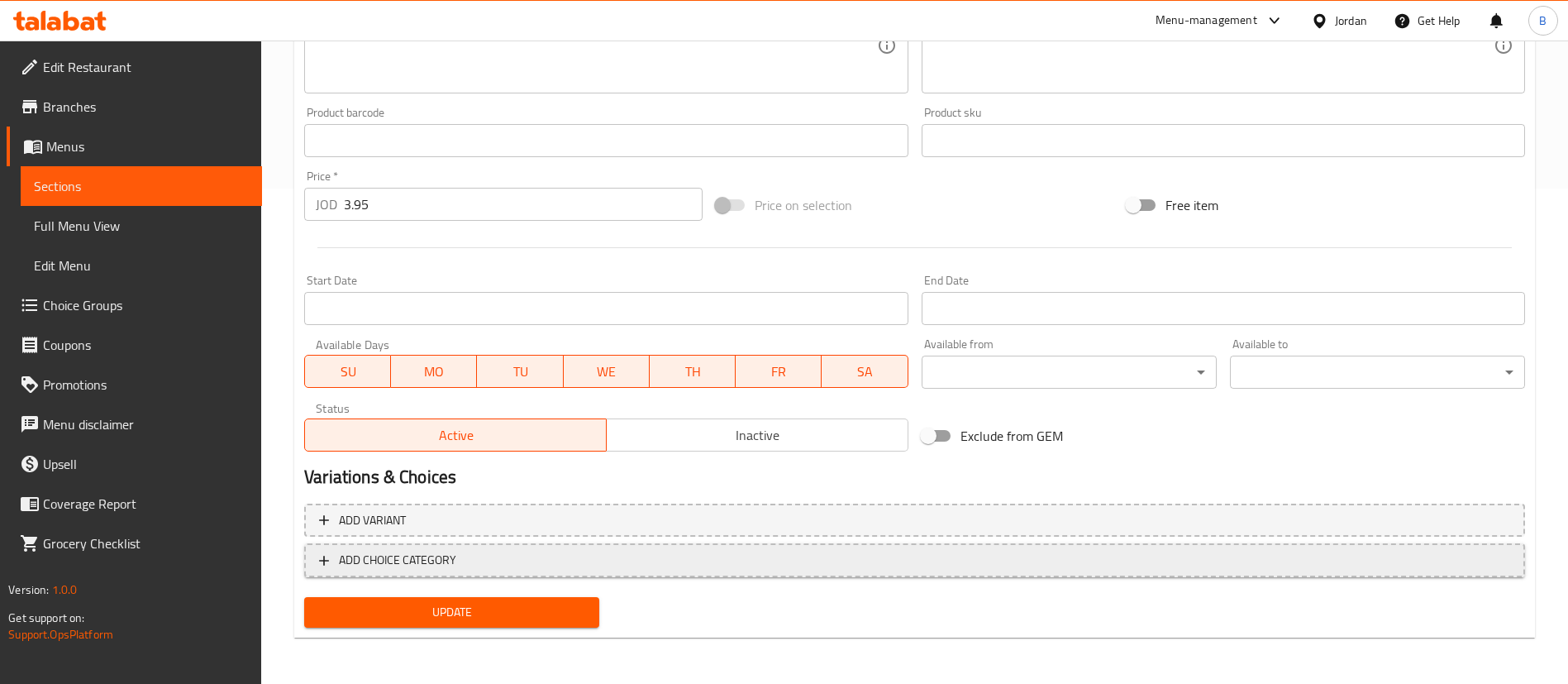
click at [402, 553] on span "ADD CHOICE CATEGORY" at bounding box center [398, 560] width 117 height 20
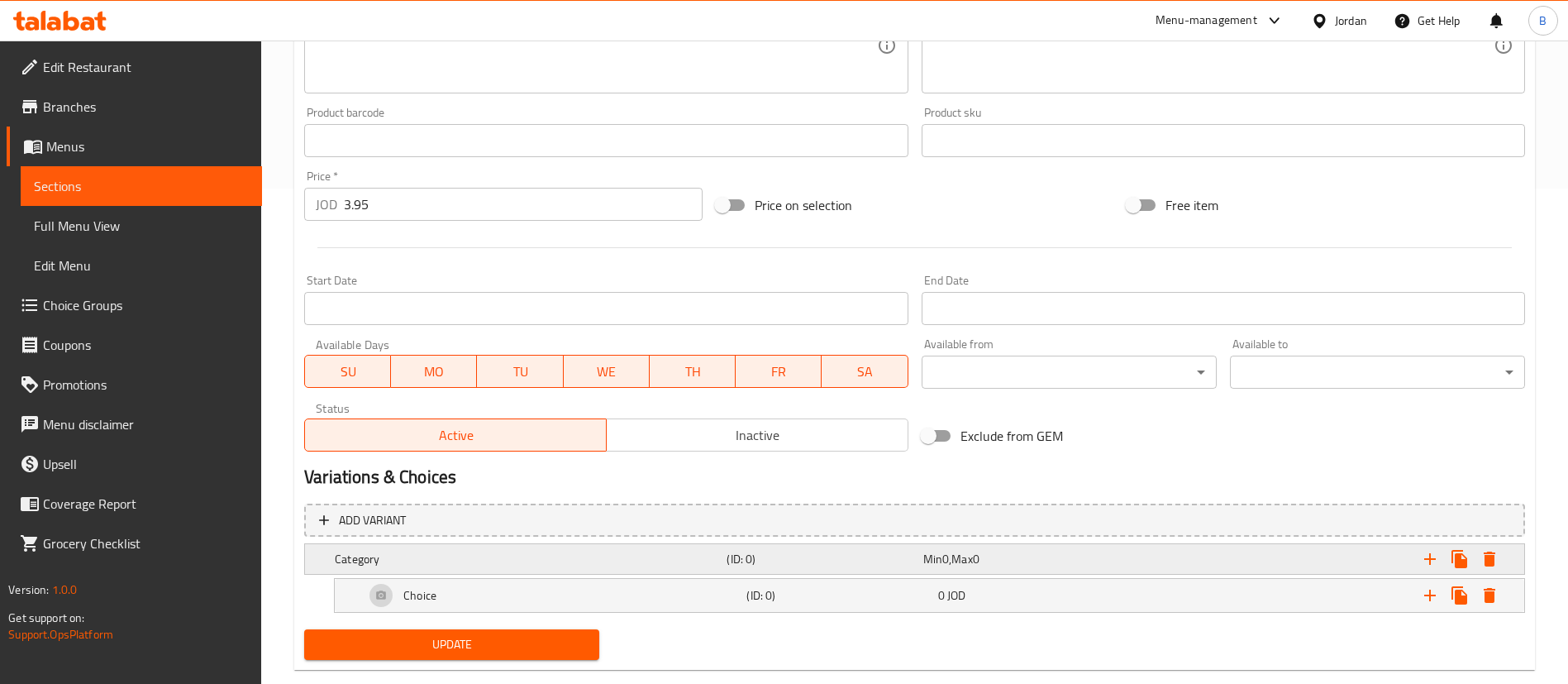
click at [447, 555] on h5 "Category" at bounding box center [527, 558] width 385 height 16
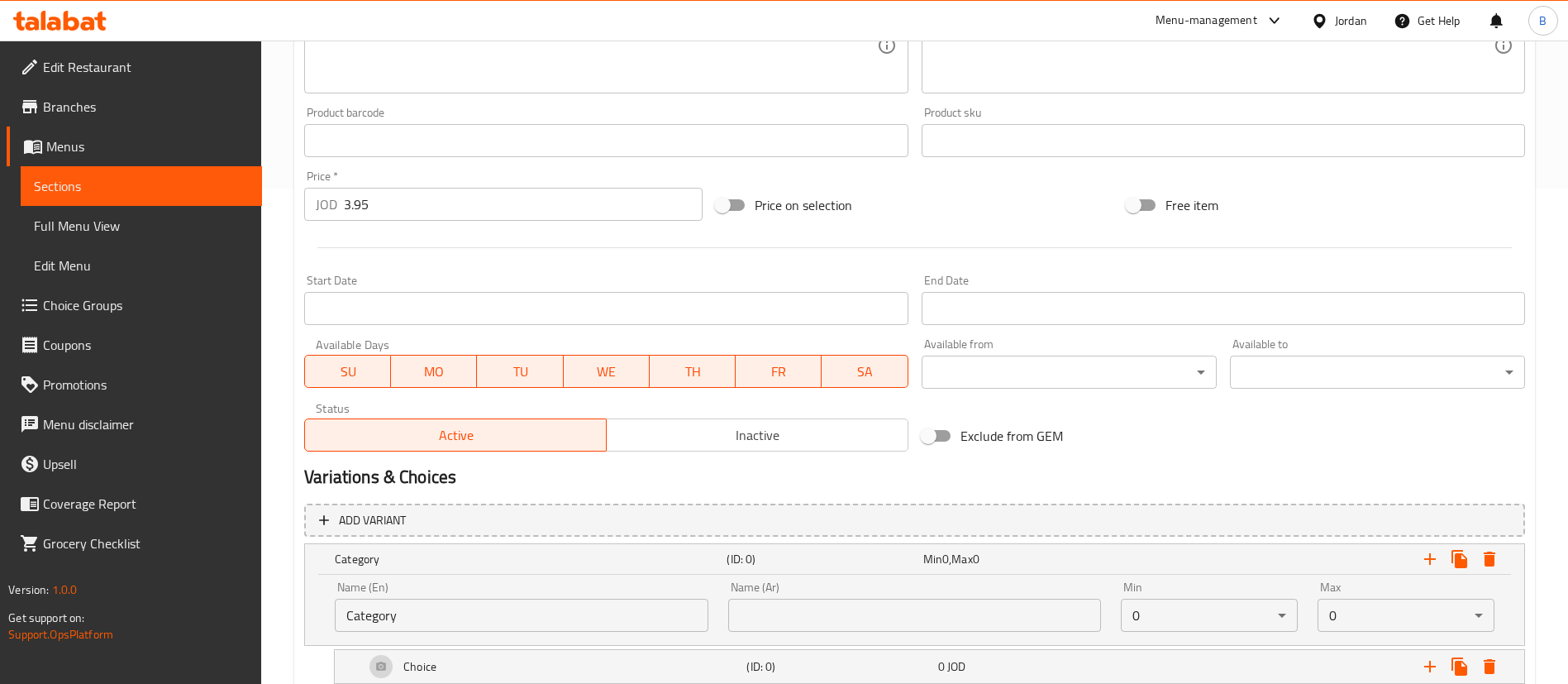
click at [265, 597] on div "Home / Restaurants management / Menus / Sections / item / update K-Chix Mains s…" at bounding box center [914, 166] width 1307 height 1242
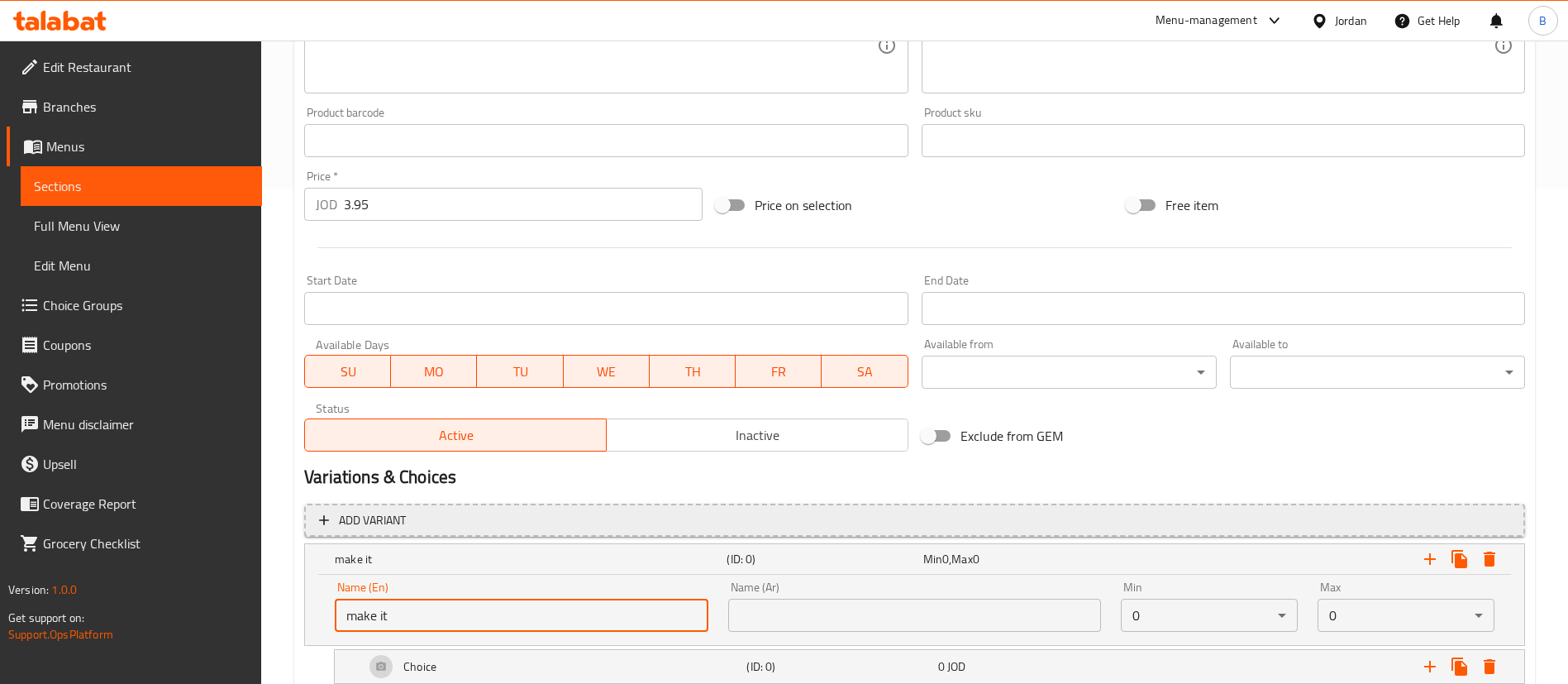
type input "Make it a meal"
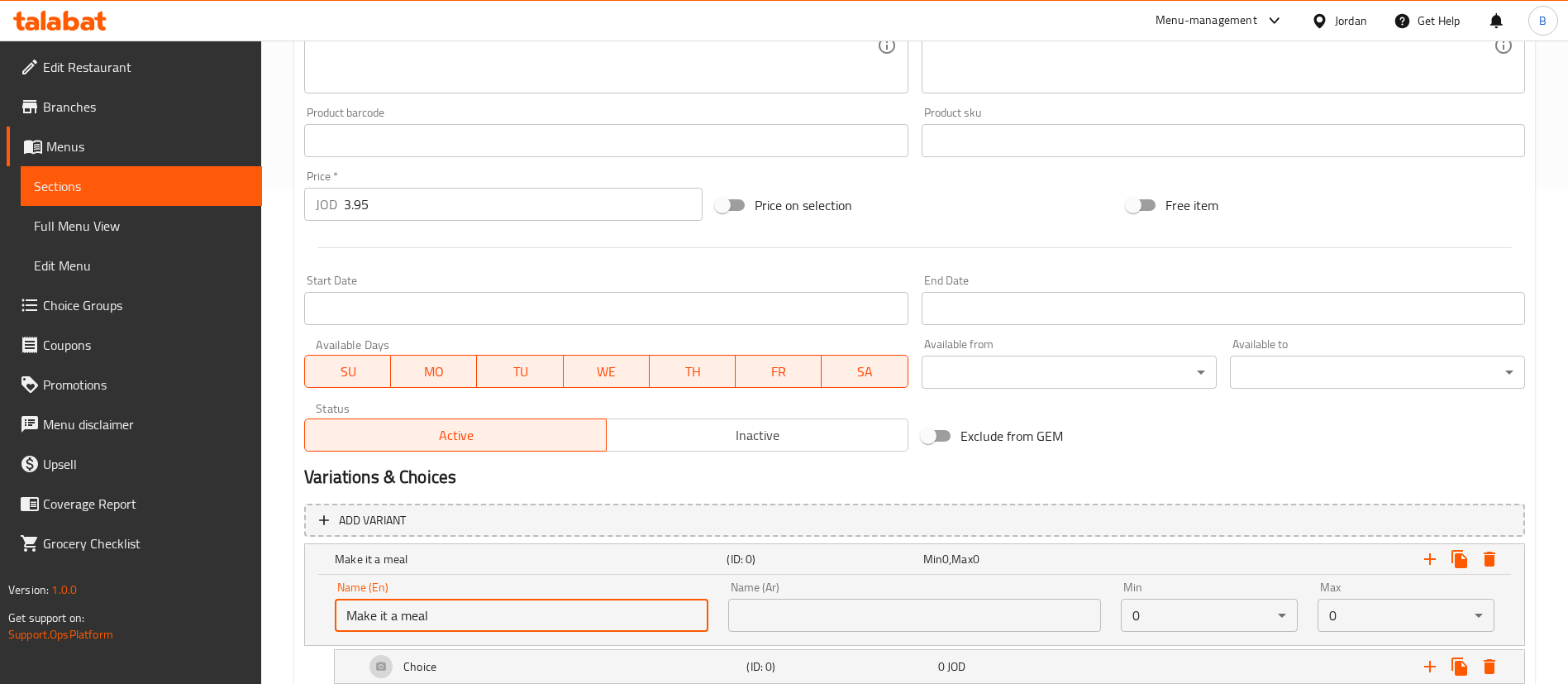
click at [815, 615] on input "text" at bounding box center [915, 615] width 374 height 33
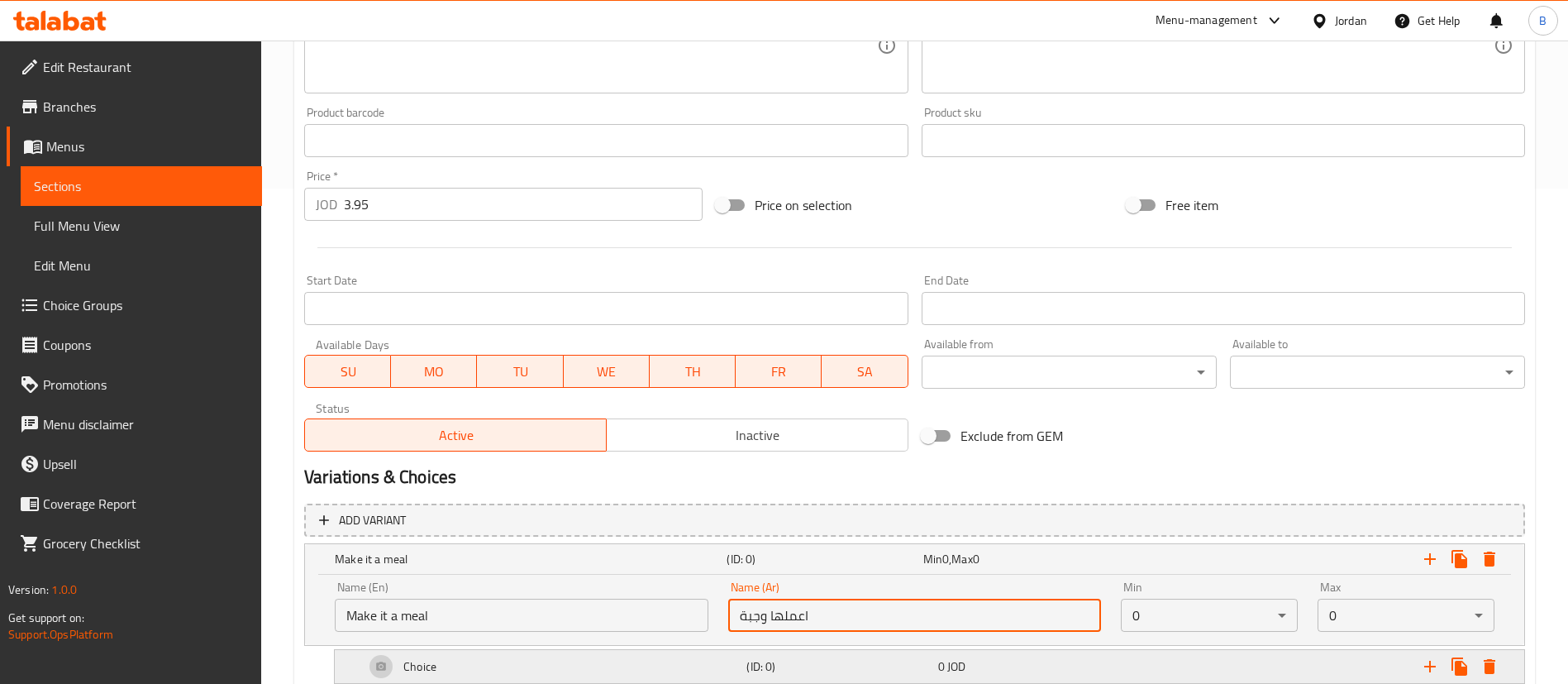
type input "اعملها وجبة"
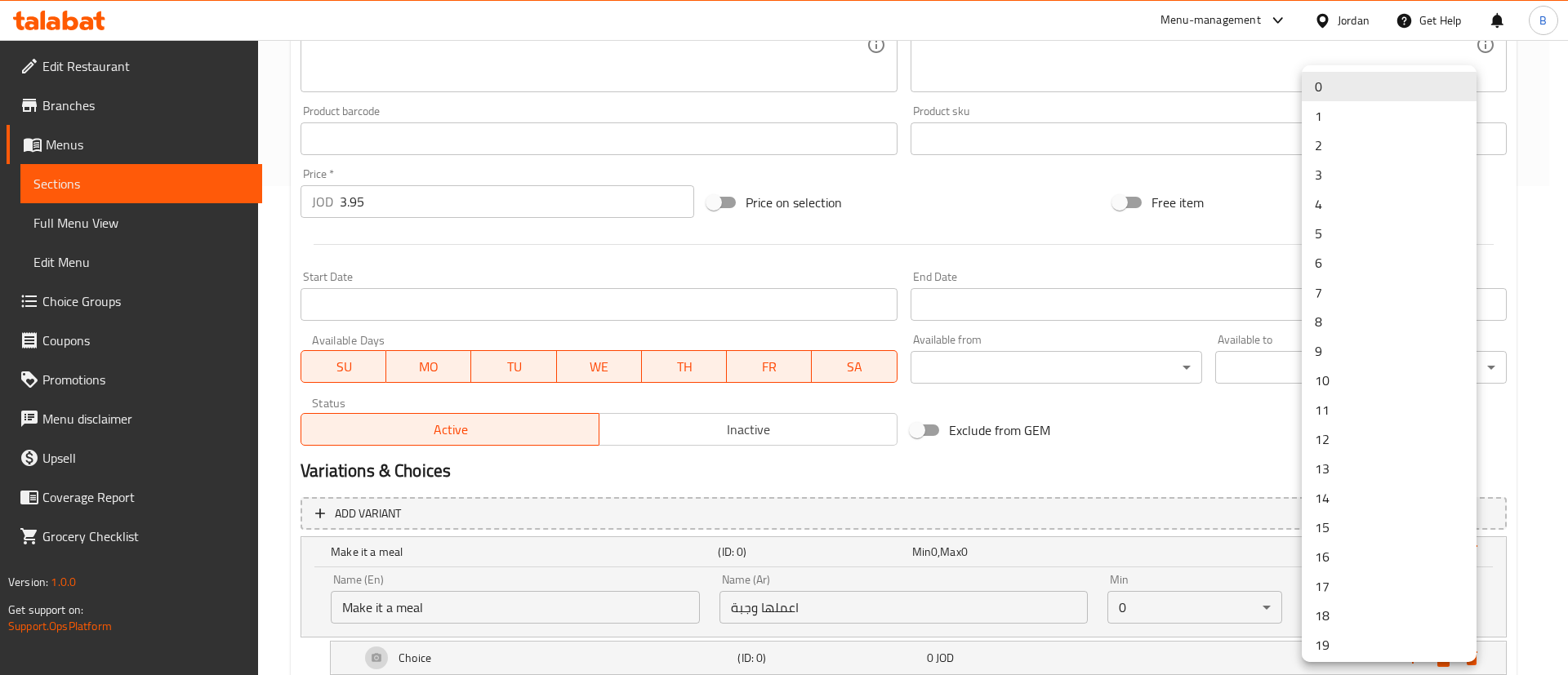
click at [1335, 116] on li "1" at bounding box center [1389, 116] width 175 height 29
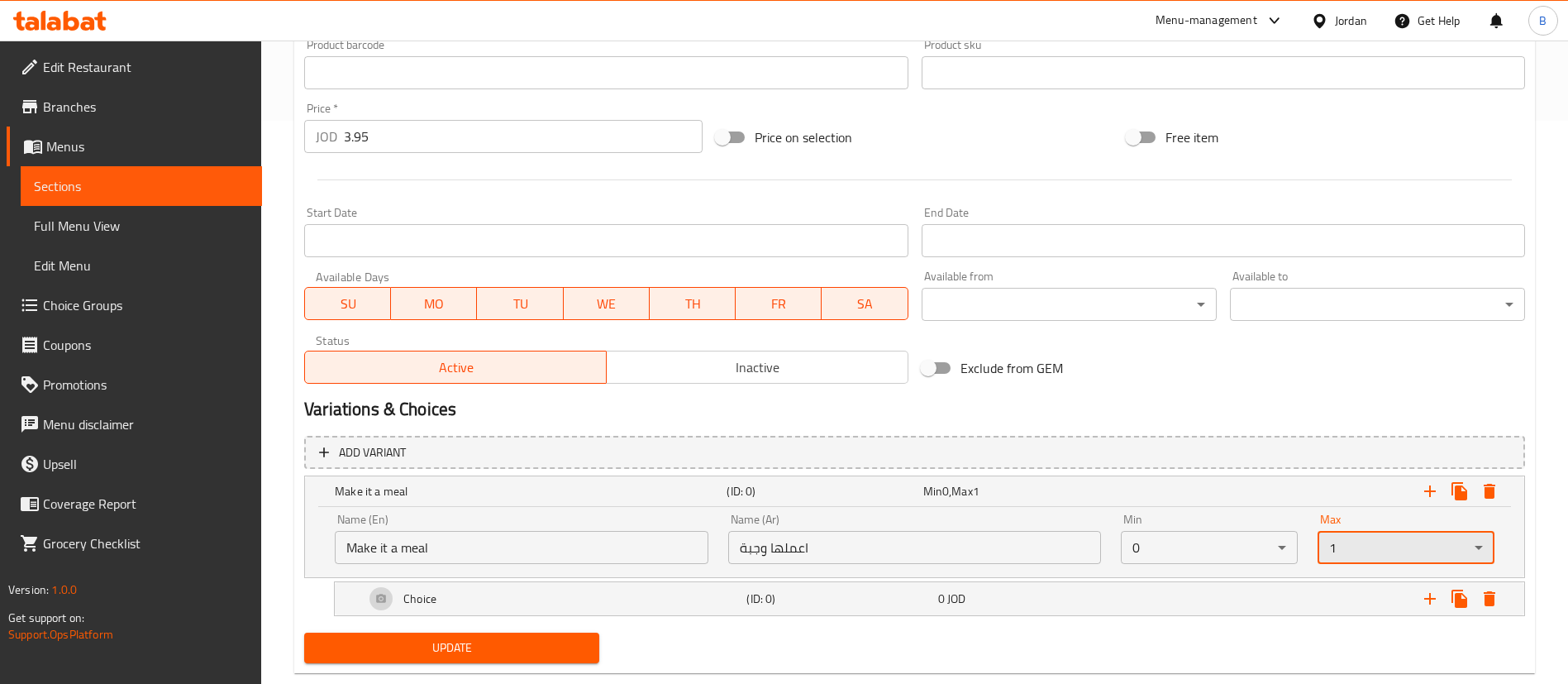
scroll to position [599, 0]
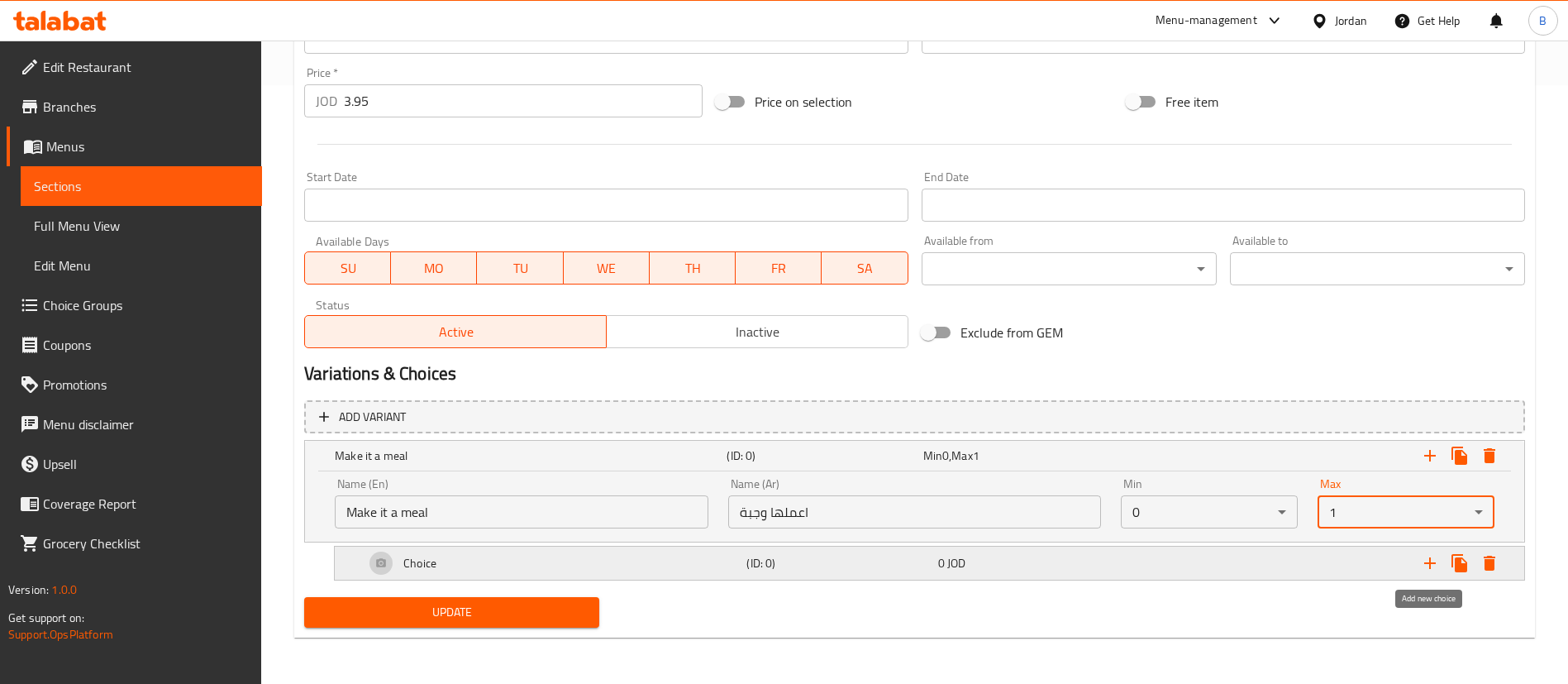
click at [1430, 565] on icon "Expand" at bounding box center [1430, 563] width 12 height 12
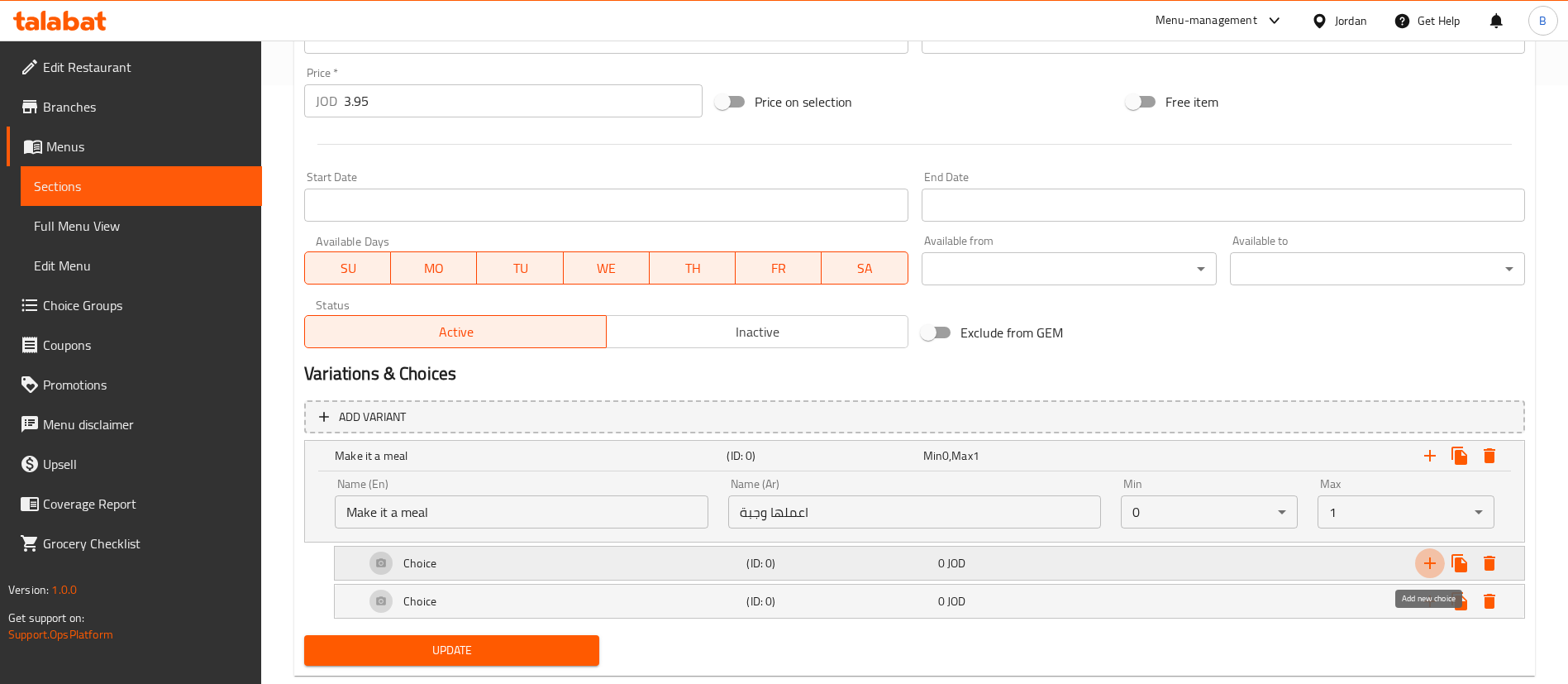
click at [1430, 565] on icon "Expand" at bounding box center [1430, 563] width 12 height 12
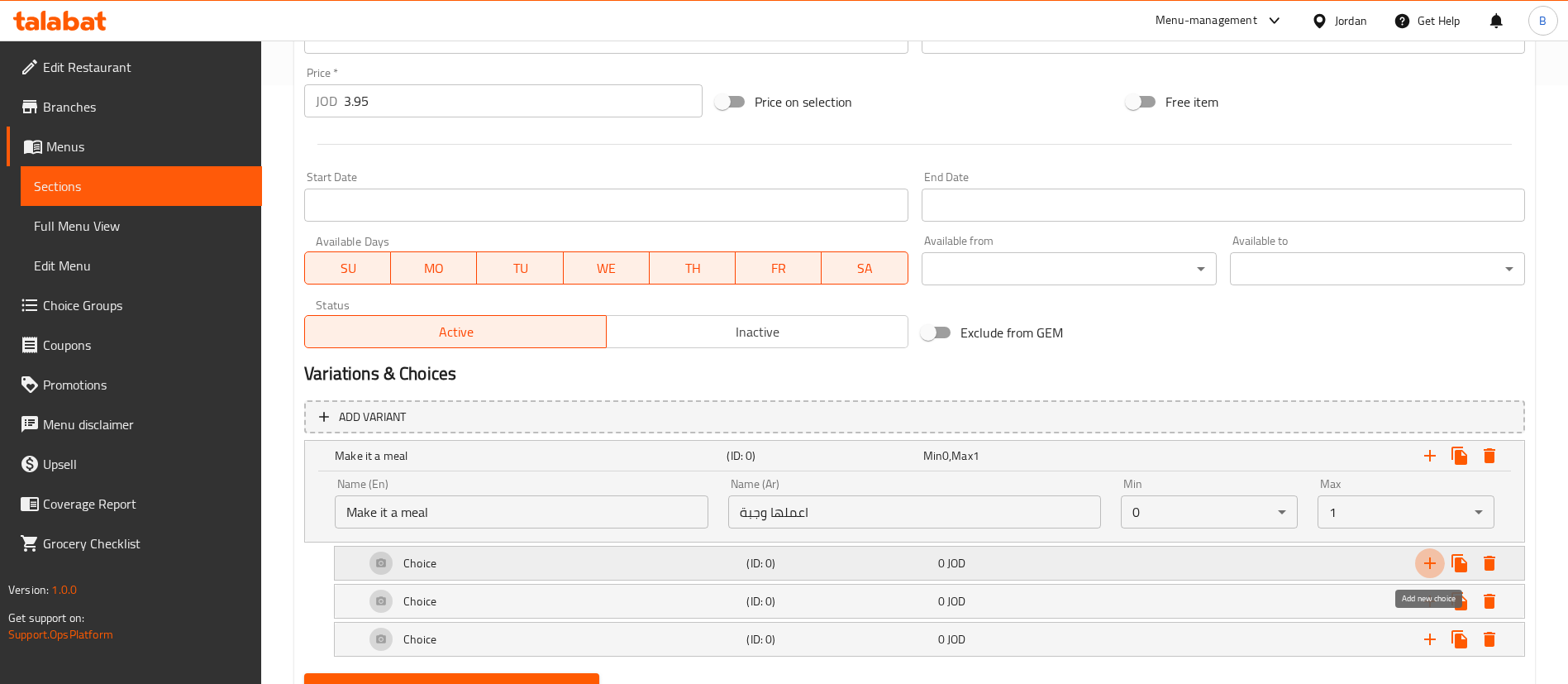
click at [1430, 565] on icon "Expand" at bounding box center [1430, 563] width 12 height 12
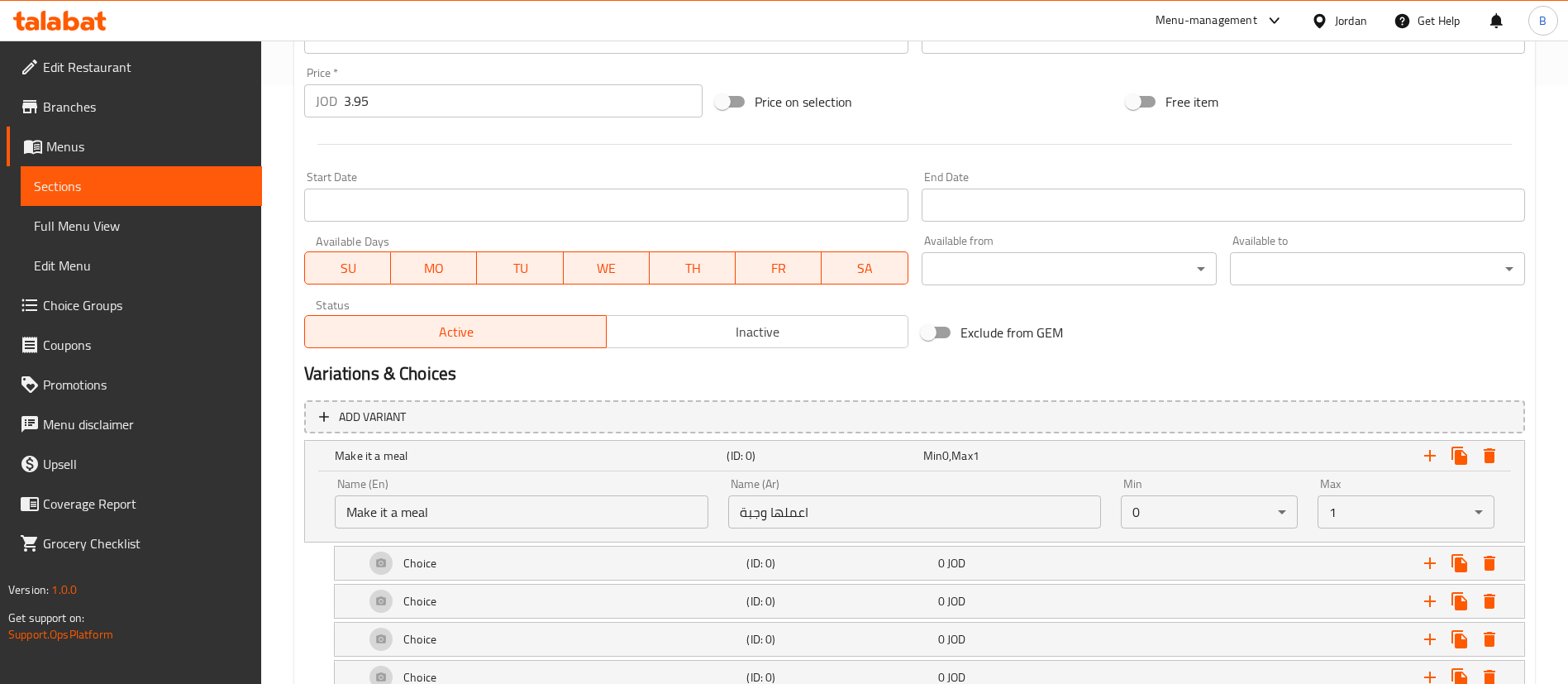
scroll to position [713, 0]
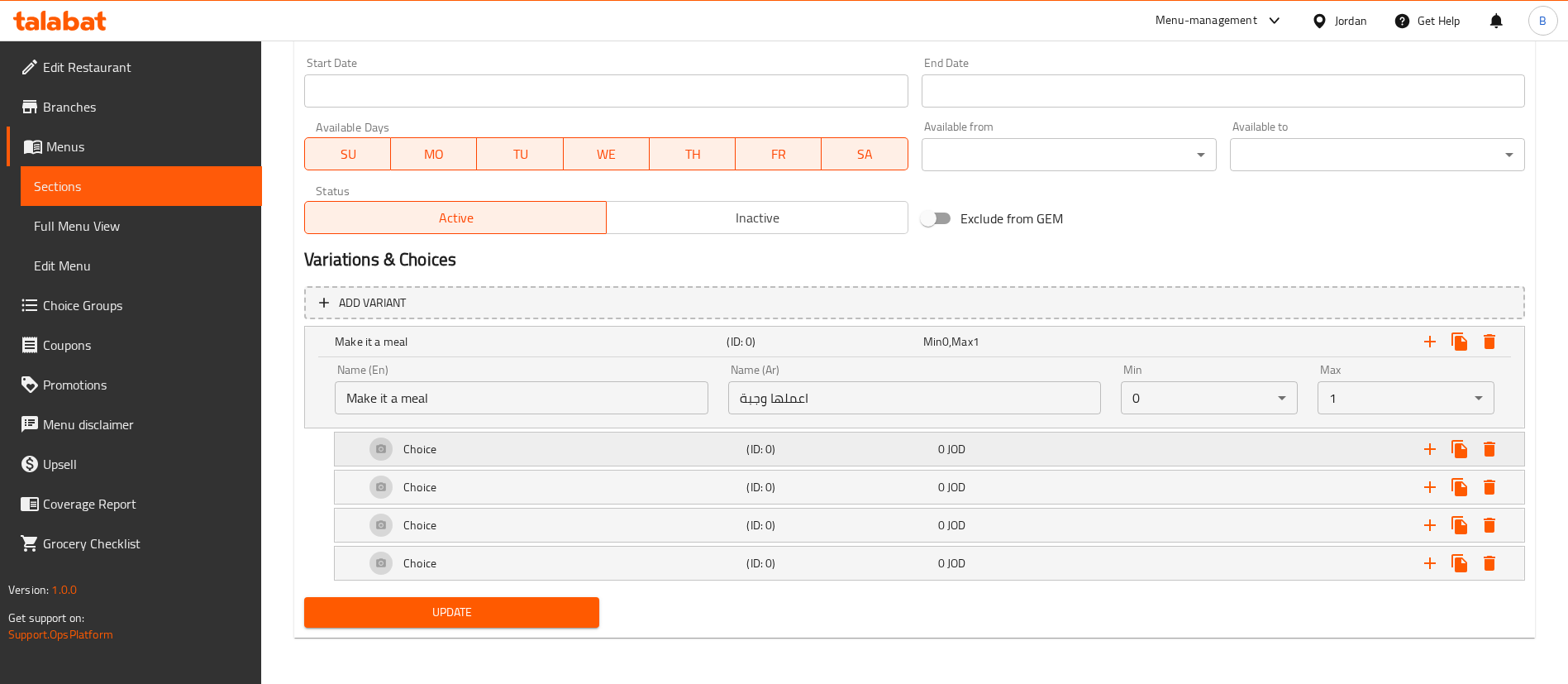
click at [499, 353] on div "Choice" at bounding box center [527, 341] width 392 height 23
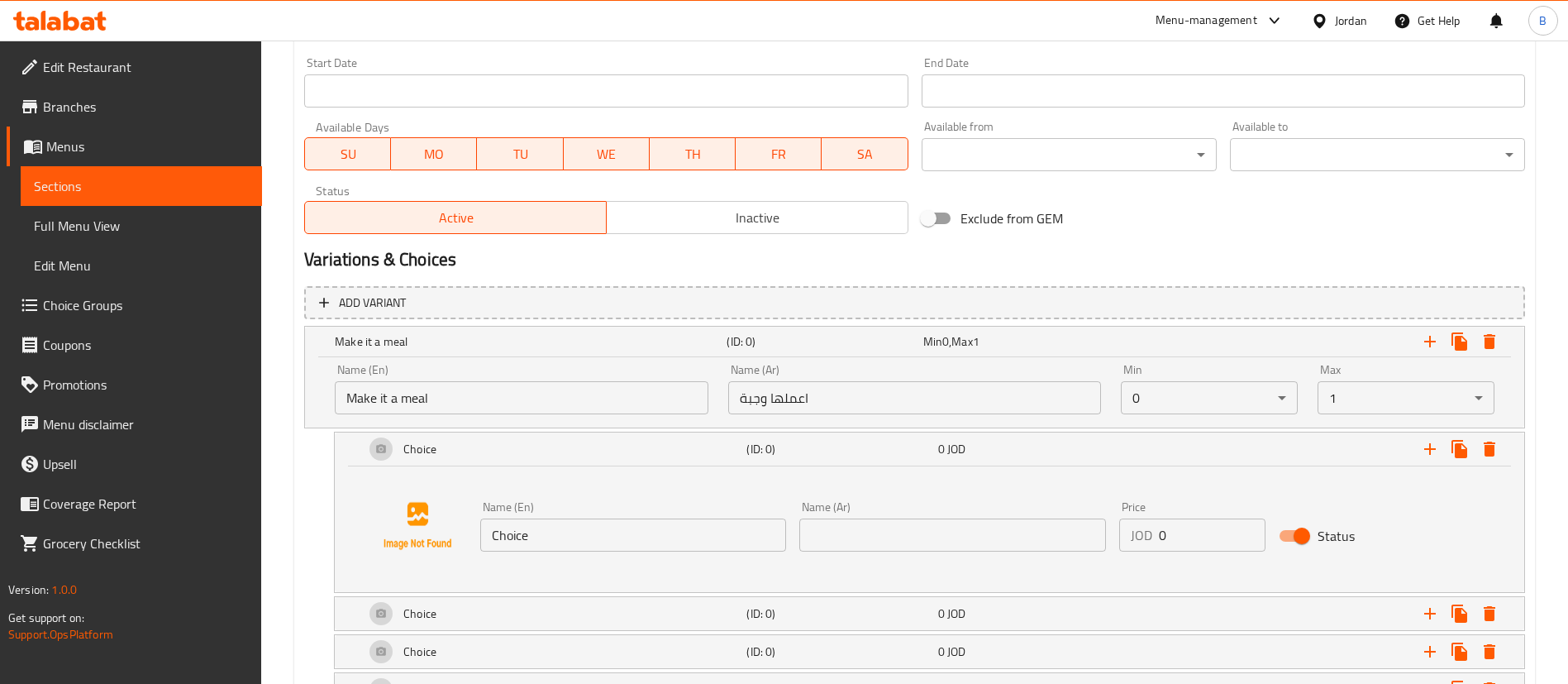
drag, startPoint x: 614, startPoint y: 532, endPoint x: 244, endPoint y: 511, distance: 370.6
click at [271, 512] on div "Home / Restaurants management / Menus / Sections / item / update K-Chix Mains s…" at bounding box center [914, 70] width 1307 height 1483
paste input "Add fries and matrix cola"
type input "Add fries and matrix cola"
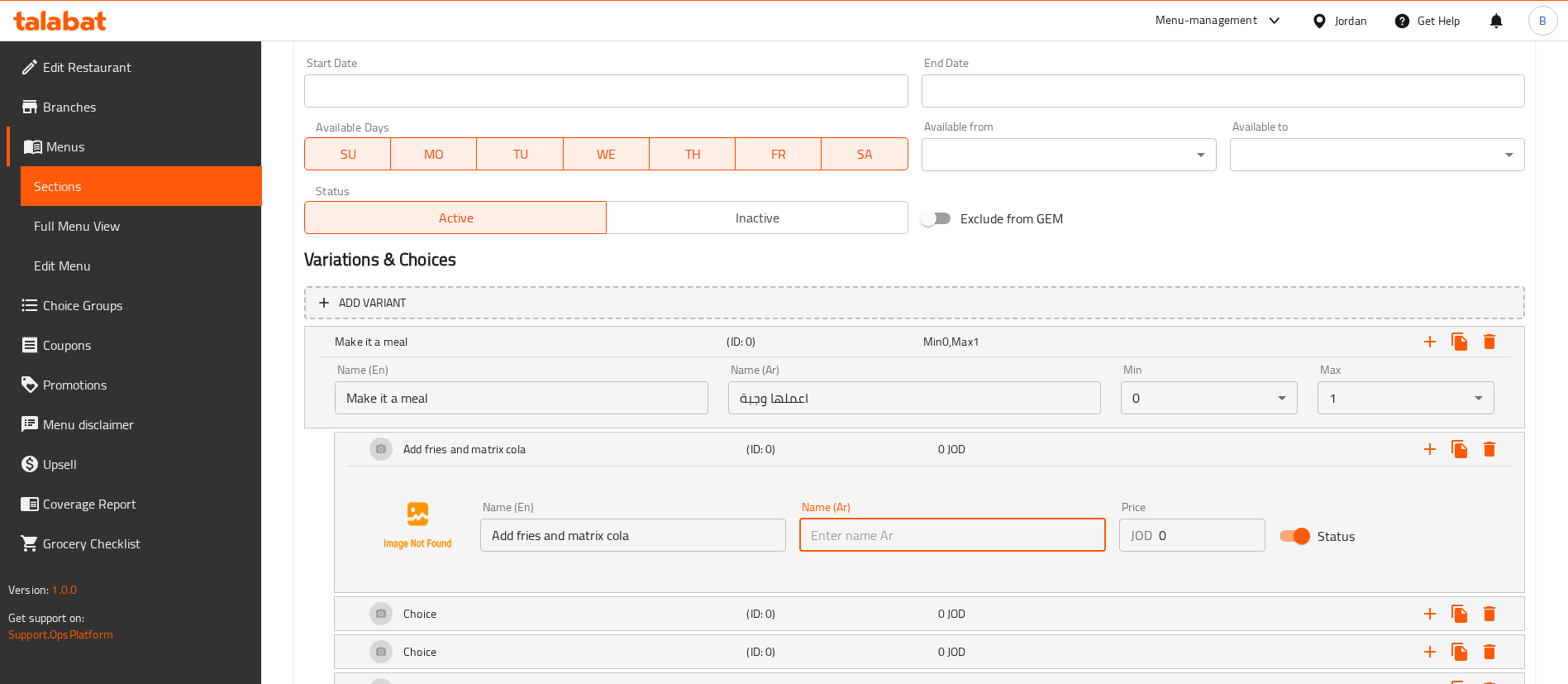
click at [986, 547] on input "text" at bounding box center [952, 535] width 306 height 33
paste input "أضف البطاطس المقلية وكولا ماتريكس"
type input "أضف البطاطس المقلية وكولا ماتريكس"
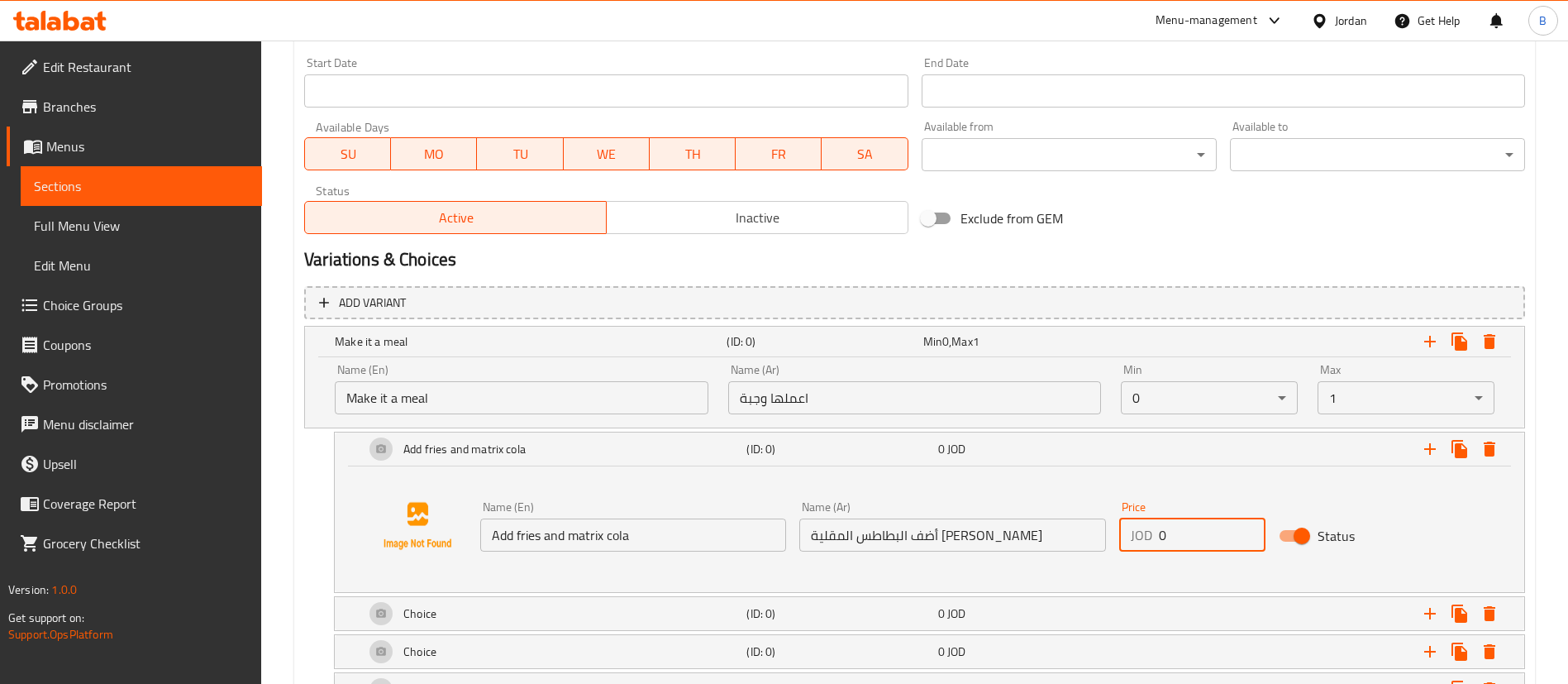
drag, startPoint x: 1195, startPoint y: 530, endPoint x: 1061, endPoint y: 535, distance: 134.1
click at [1069, 535] on div "Name (En) Add fries and matrix cola Name (En) Name (Ar) أضف البطاطس المقلية وكو…" at bounding box center [952, 526] width 958 height 64
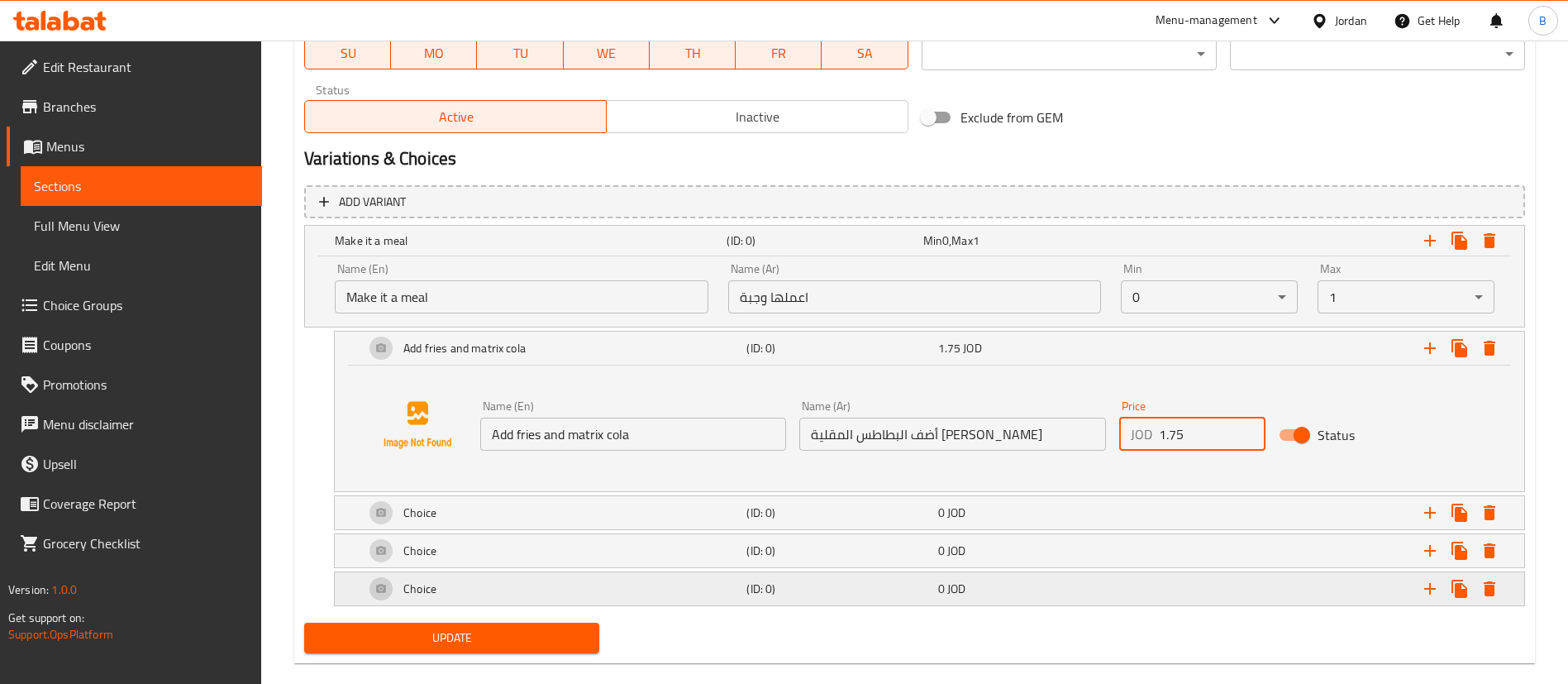
scroll to position [837, 0]
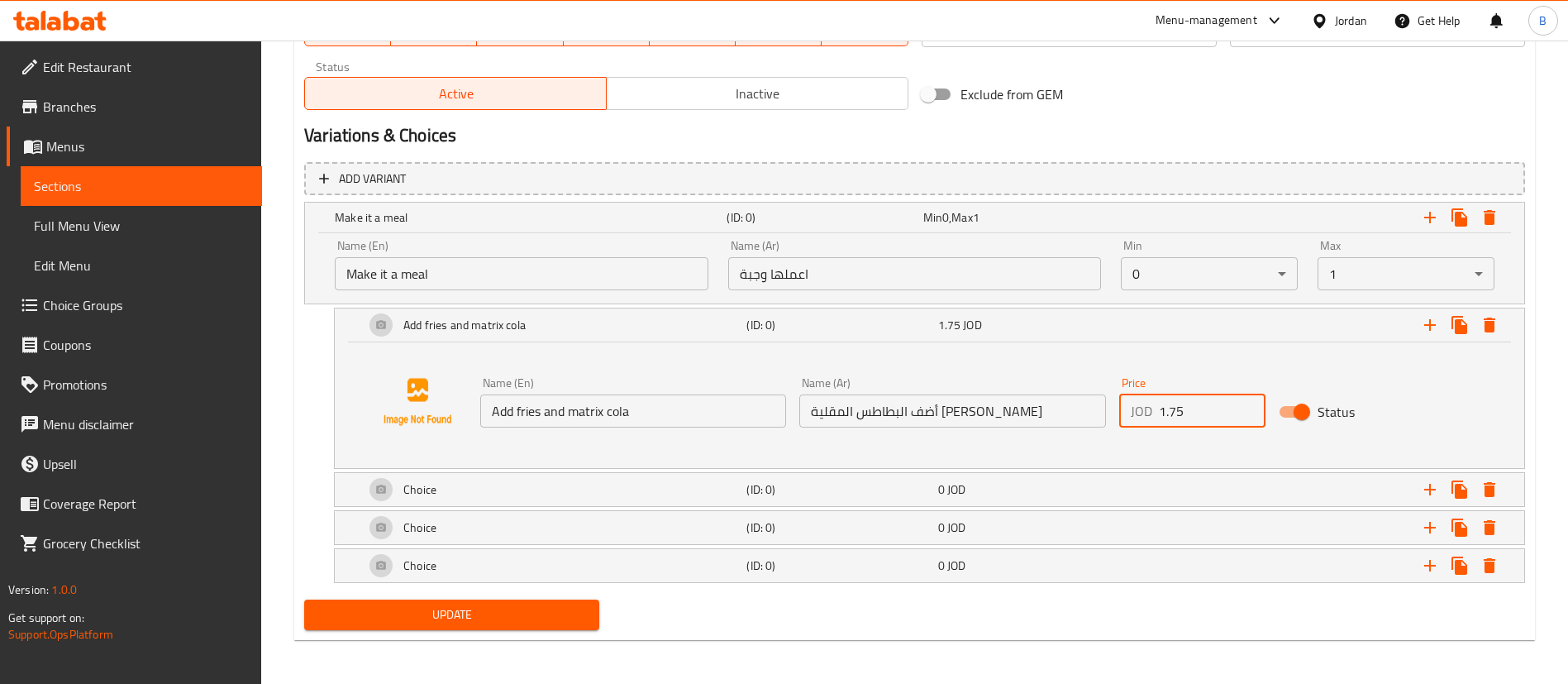
type input "1.75"
click at [644, 229] on div "Choice" at bounding box center [527, 217] width 392 height 23
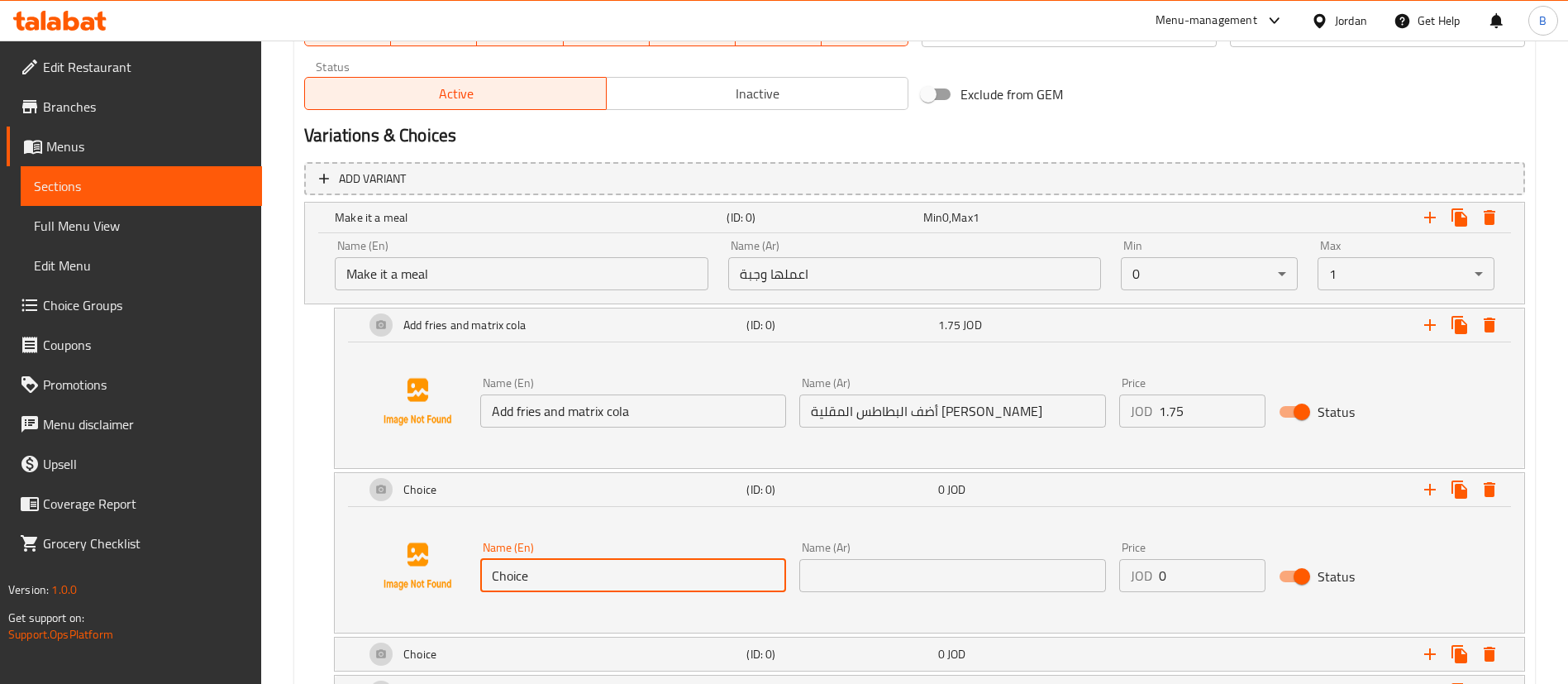
drag, startPoint x: 678, startPoint y: 579, endPoint x: 0, endPoint y: 530, distance: 679.8
click at [15, 530] on div "Edit Restaurant Branches Menus Sections Full Menu View Edit Menu Choice Groups …" at bounding box center [784, 8] width 1568 height 1610
paste input "add fries and matrix zero"
type input "add fries and matrix zero"
drag, startPoint x: 1041, startPoint y: 406, endPoint x: 549, endPoint y: 373, distance: 493.1
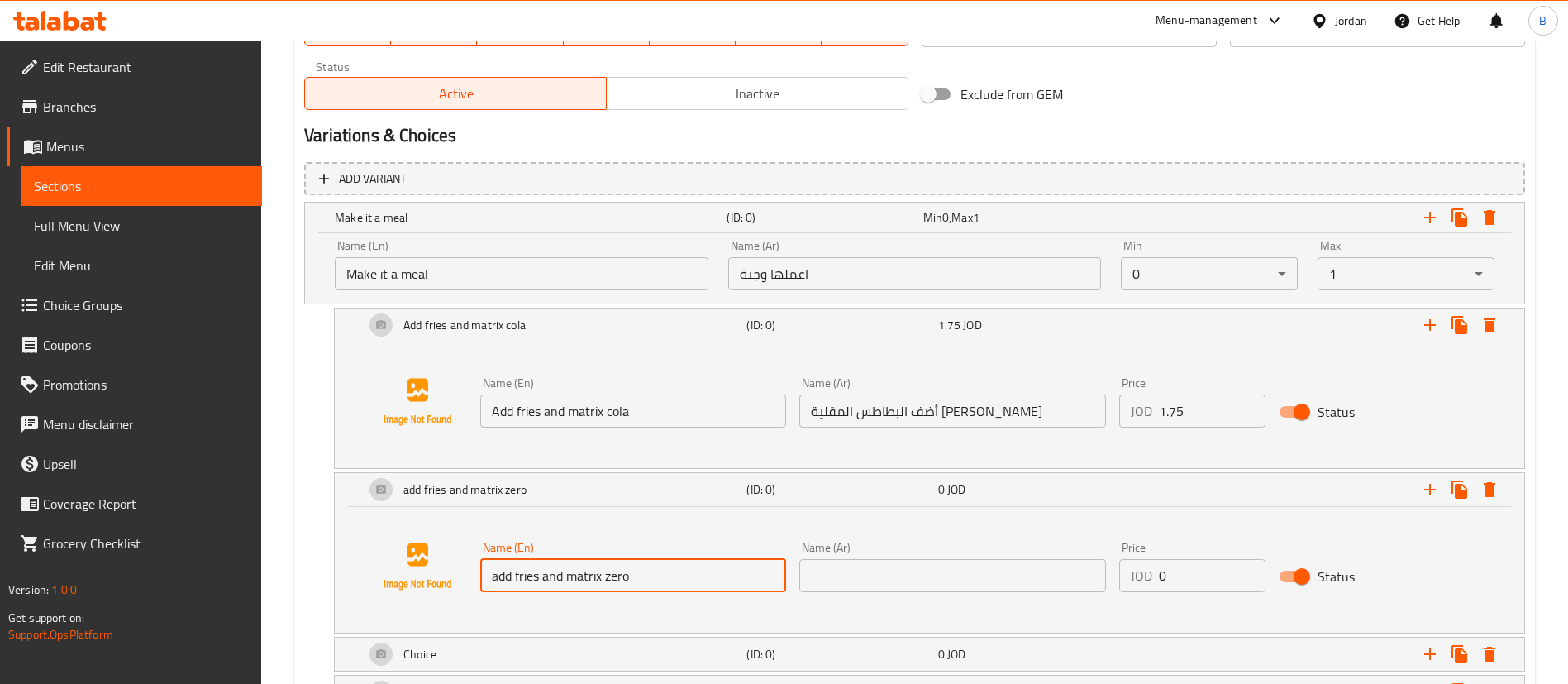
click at [566, 373] on div "Name (En) Add fries and matrix cola Name (En) Name (Ar) أضف البطاطس المقلية وكو…" at bounding box center [952, 402] width 958 height 64
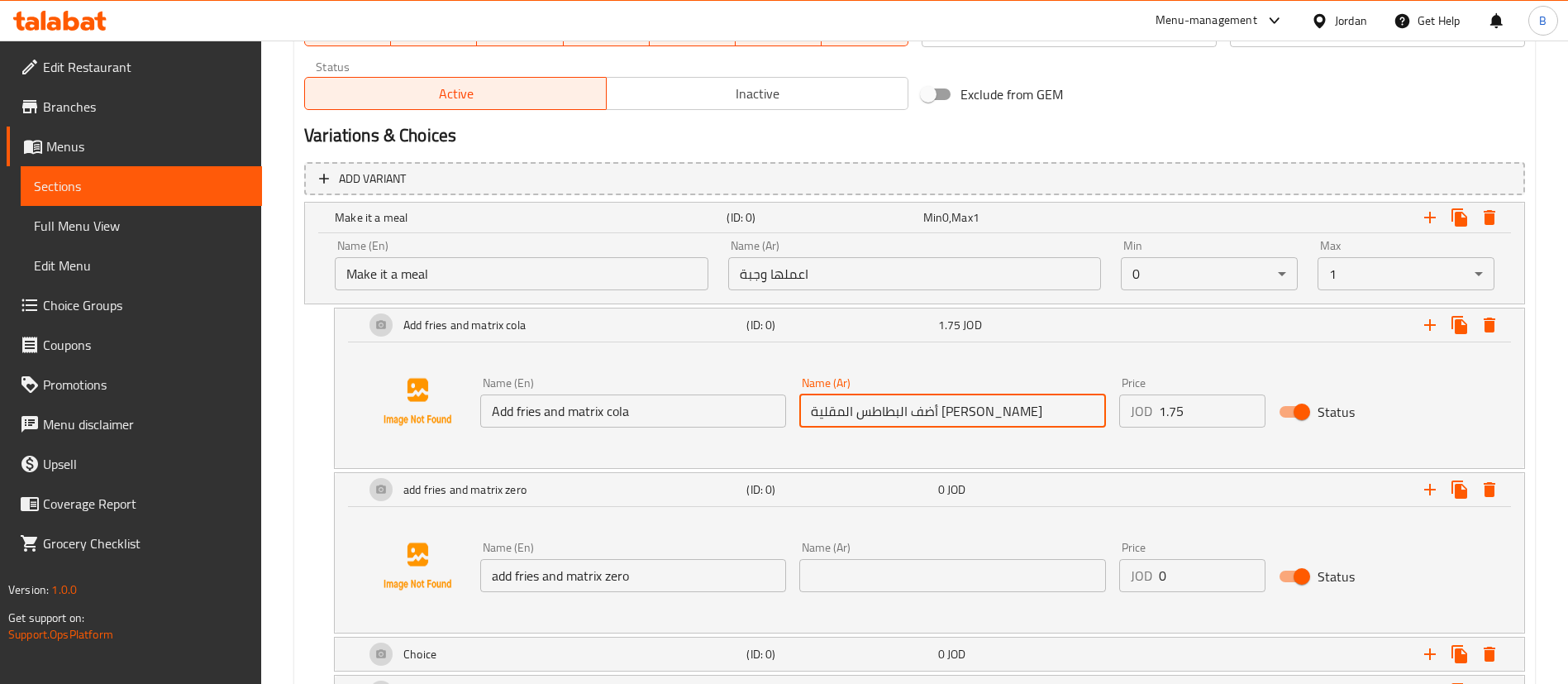
click at [906, 564] on input "text" at bounding box center [952, 575] width 306 height 33
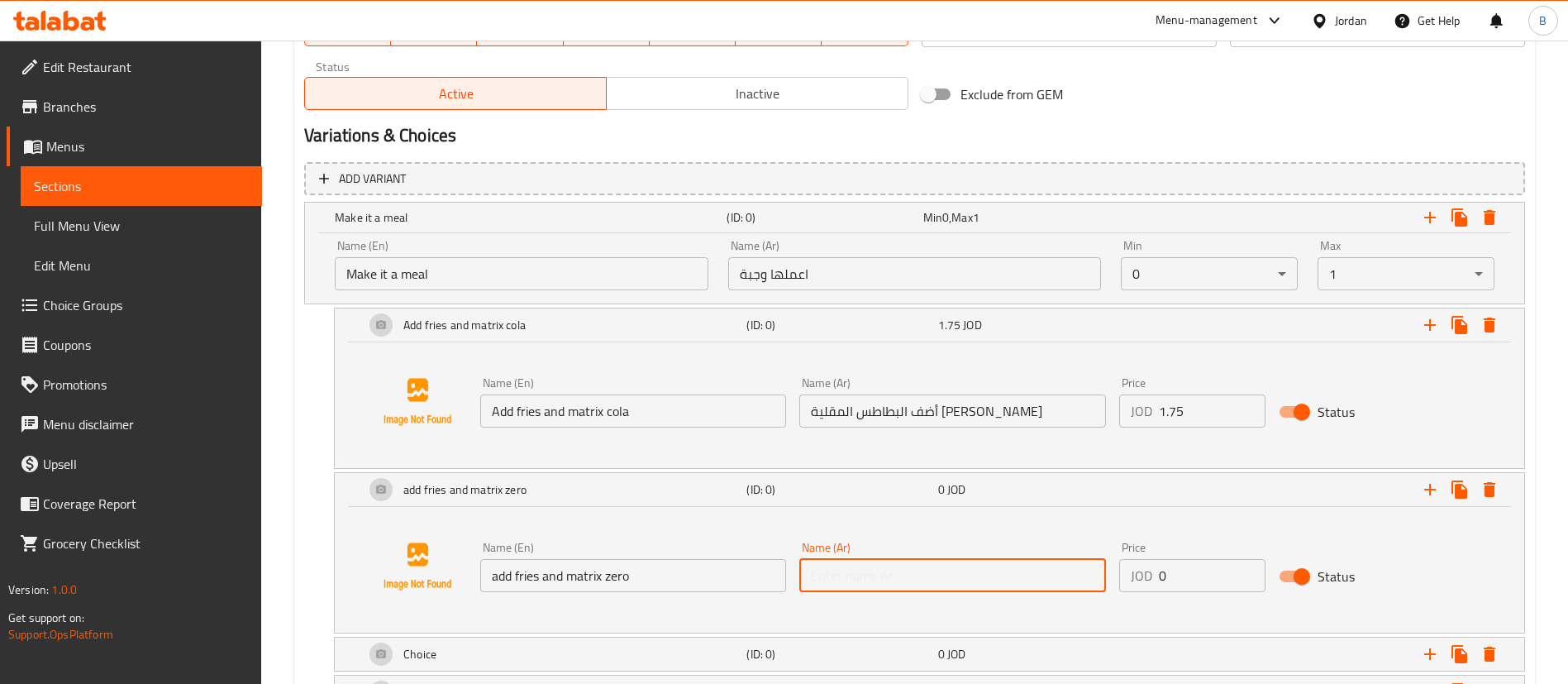
paste input "أضف البطاطس المقلية وكولا ماتريكس"
type input "أضف البطاطس المقلية وكولا ماتريكس زيرو"
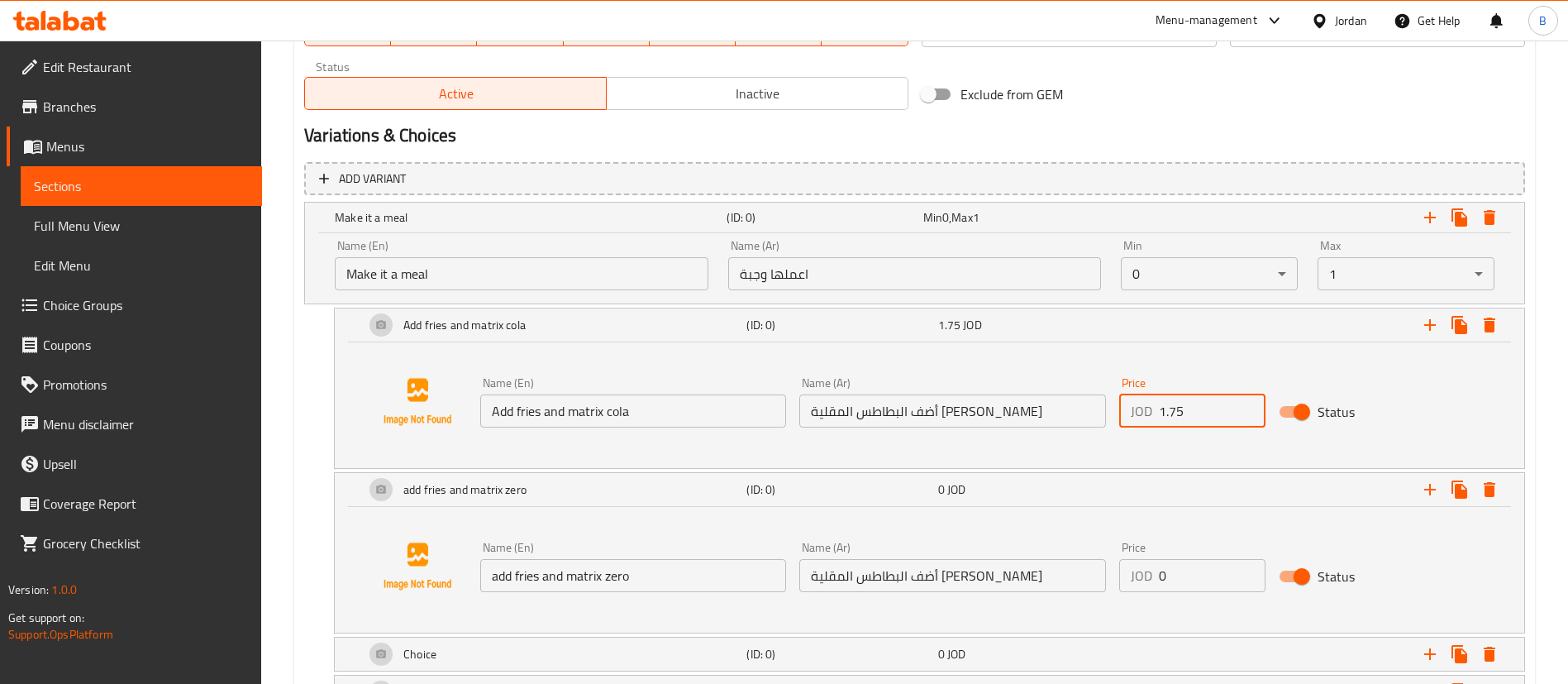
drag, startPoint x: 1206, startPoint y: 413, endPoint x: 779, endPoint y: 437, distance: 427.7
click at [774, 423] on div "Name (En) Add fries and matrix cola Name (En) Name (Ar) أضف البطاطس المقلية وكو…" at bounding box center [952, 402] width 958 height 64
drag, startPoint x: 1208, startPoint y: 575, endPoint x: 1030, endPoint y: 588, distance: 178.5
click at [1042, 584] on div "Name (En) add fries and matrix zero Name (En) Name (Ar) أضف البطاطس المقلية وكو…" at bounding box center [952, 567] width 958 height 64
paste input "1.75"
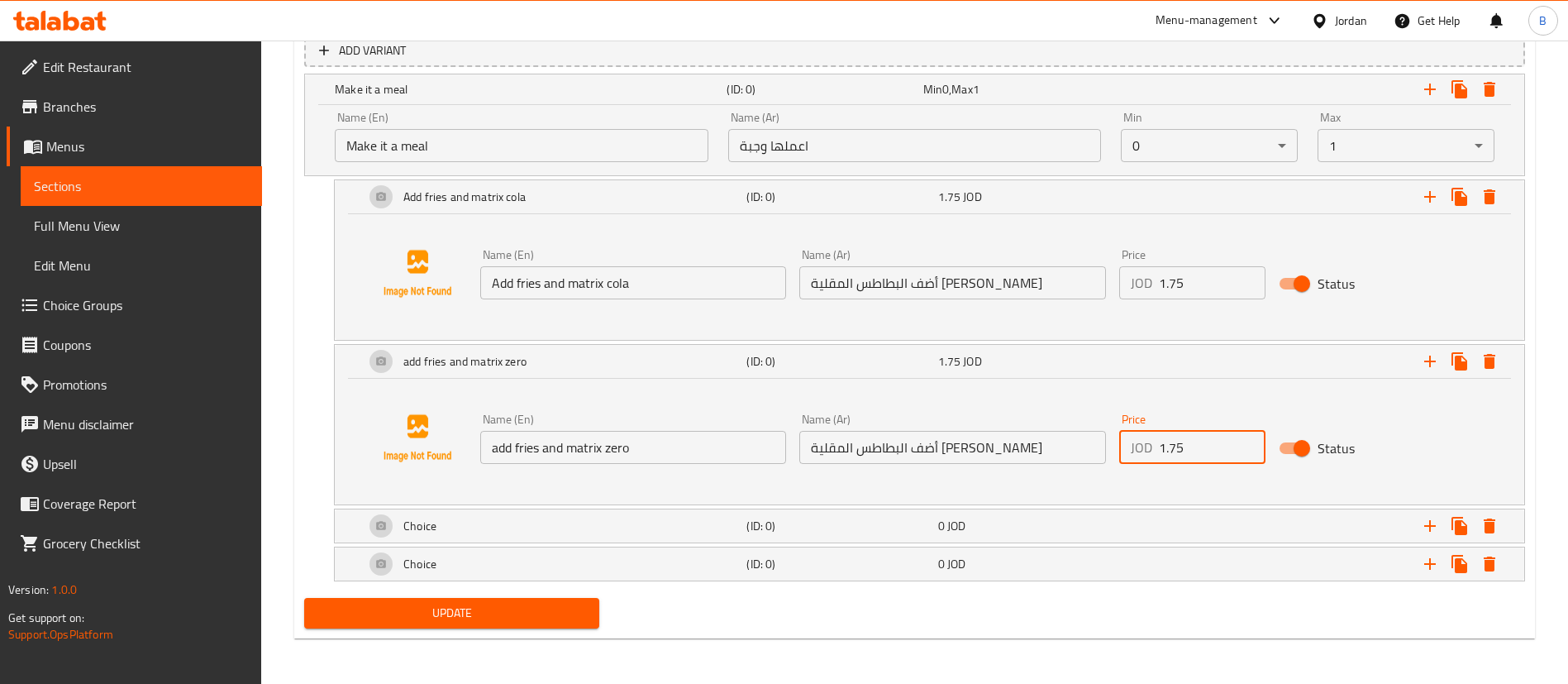
scroll to position [966, 0]
type input "1.75"
click at [854, 97] on h5 "(ID: 0)" at bounding box center [821, 88] width 189 height 16
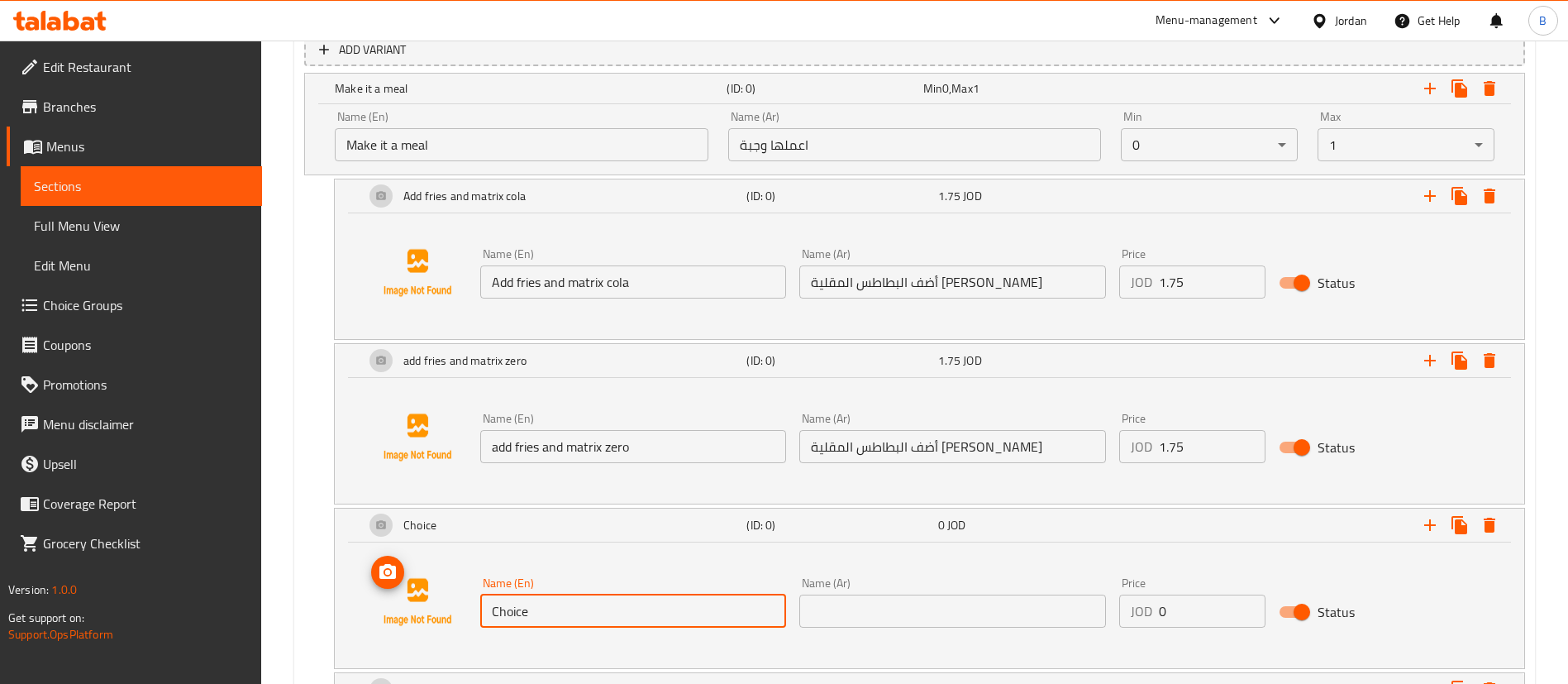
drag, startPoint x: 763, startPoint y: 607, endPoint x: 192, endPoint y: 606, distance: 571.0
paste input "add fries and matrix up"
type input "add fries and matrix up"
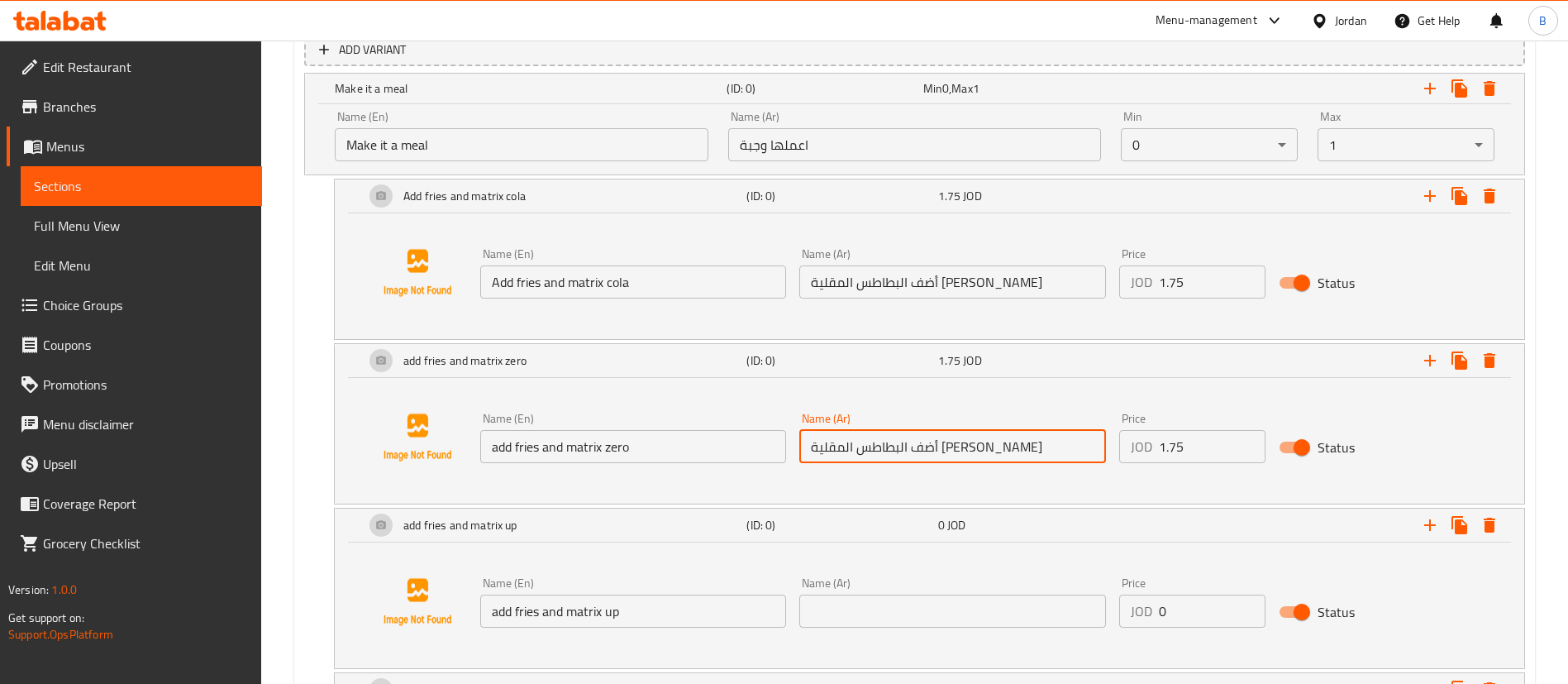
drag, startPoint x: 1069, startPoint y: 446, endPoint x: 561, endPoint y: 446, distance: 508.0
click at [563, 446] on div "Name (En) add fries and matrix zero Name (En) Name (Ar) أضف البطاطس المقلية وكو…" at bounding box center [952, 438] width 958 height 64
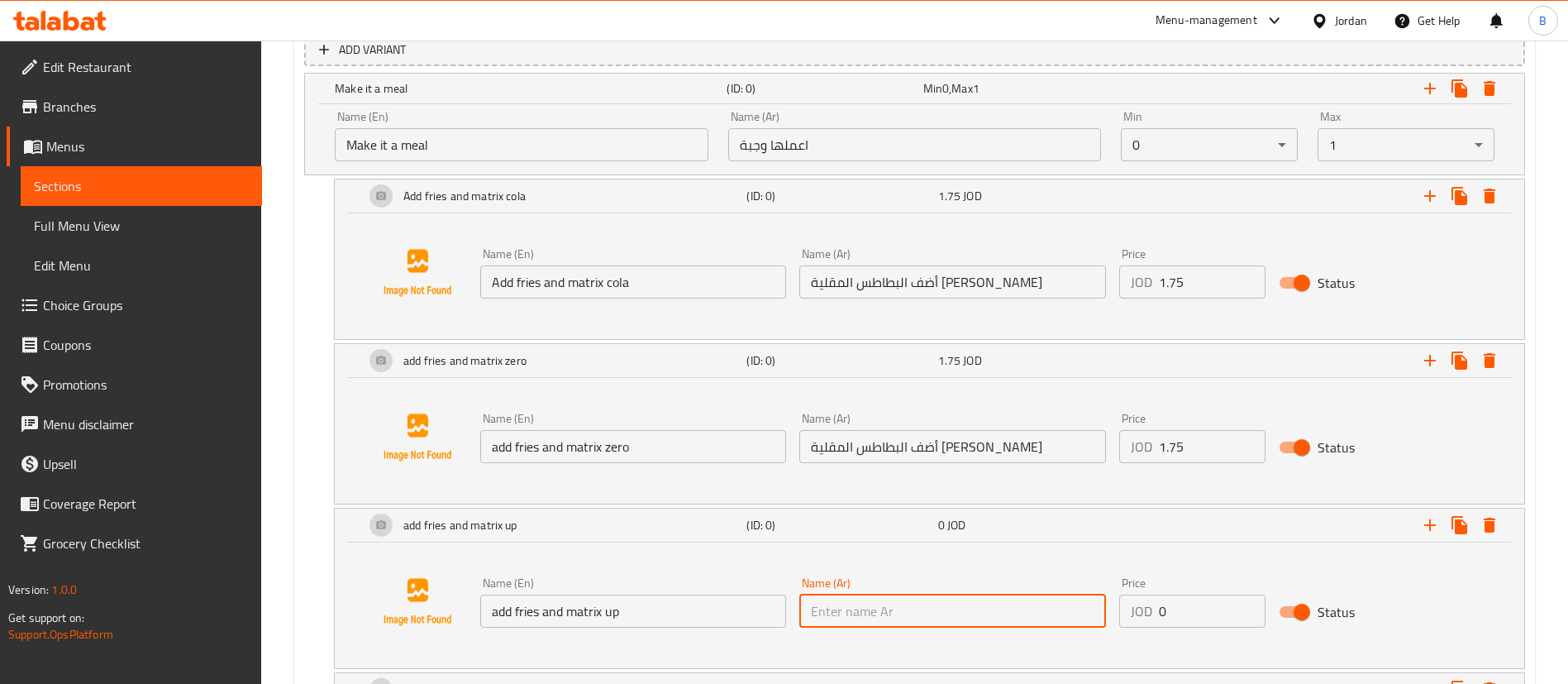
click at [943, 623] on input "text" at bounding box center [952, 611] width 306 height 33
paste input "أضف البطاطس المقلية وكولا ماتريكس زيرو"
drag, startPoint x: 920, startPoint y: 611, endPoint x: 779, endPoint y: 608, distance: 141.0
click at [779, 608] on div "Name (En) add fries and matrix up Name (En) Name (Ar) أضف البطاطس المقلية وكولا…" at bounding box center [952, 603] width 958 height 64
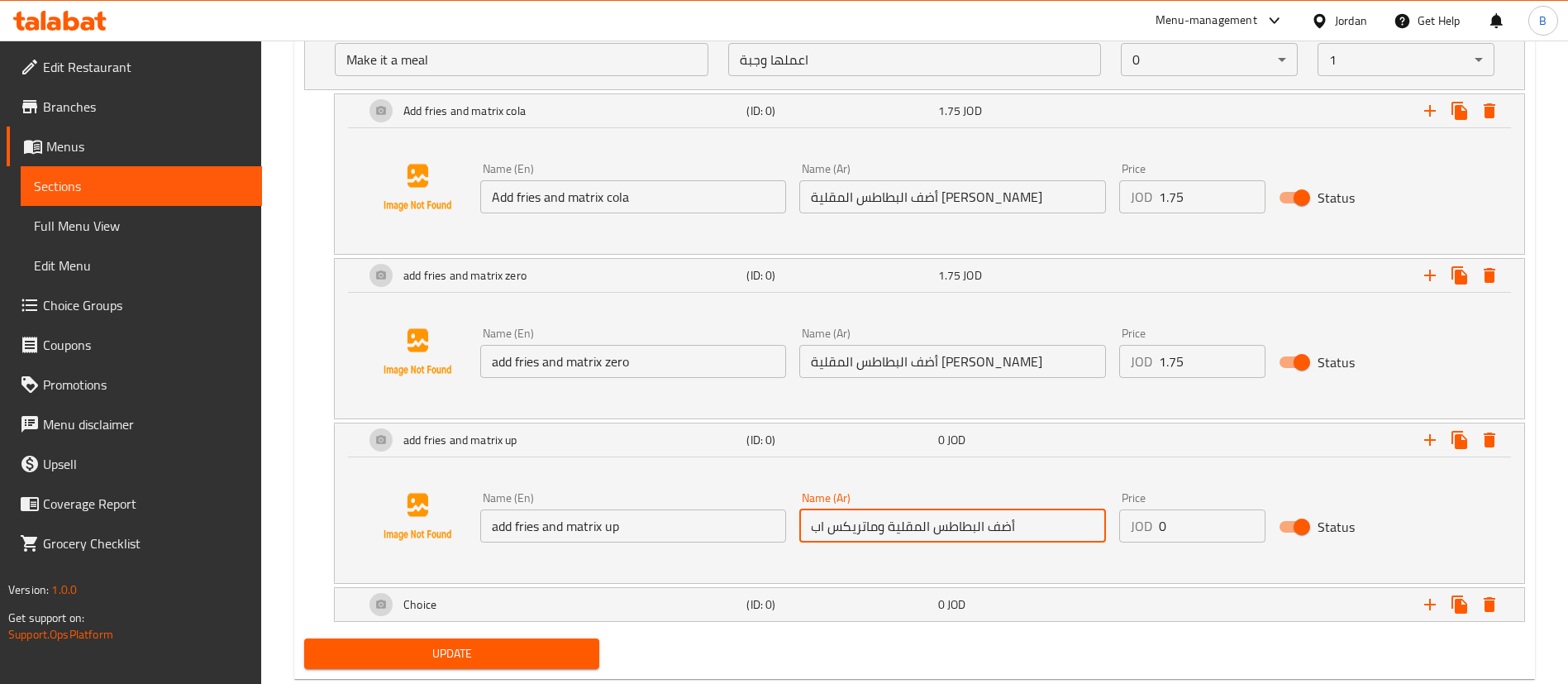
scroll to position [1090, 0]
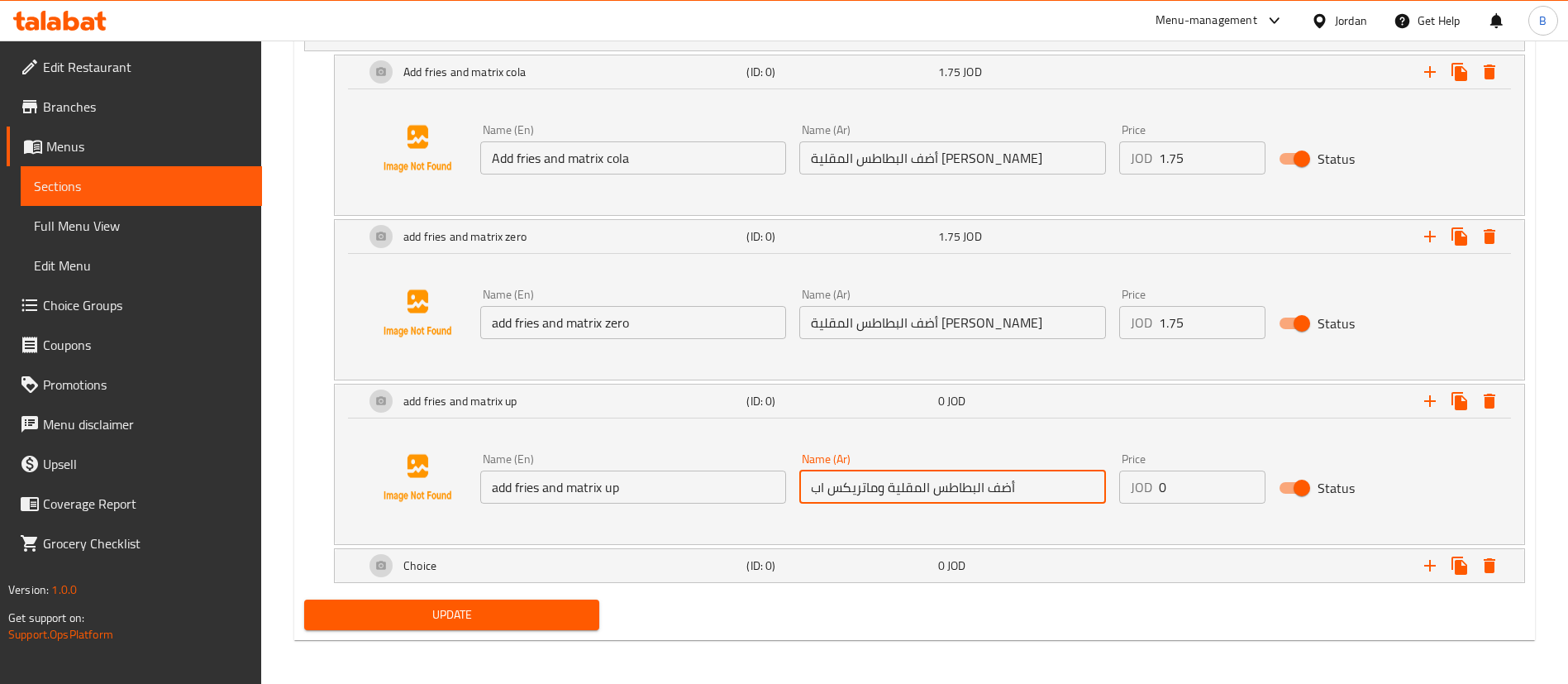
type input "أضف البطاطس المقلية وماتريكس اب"
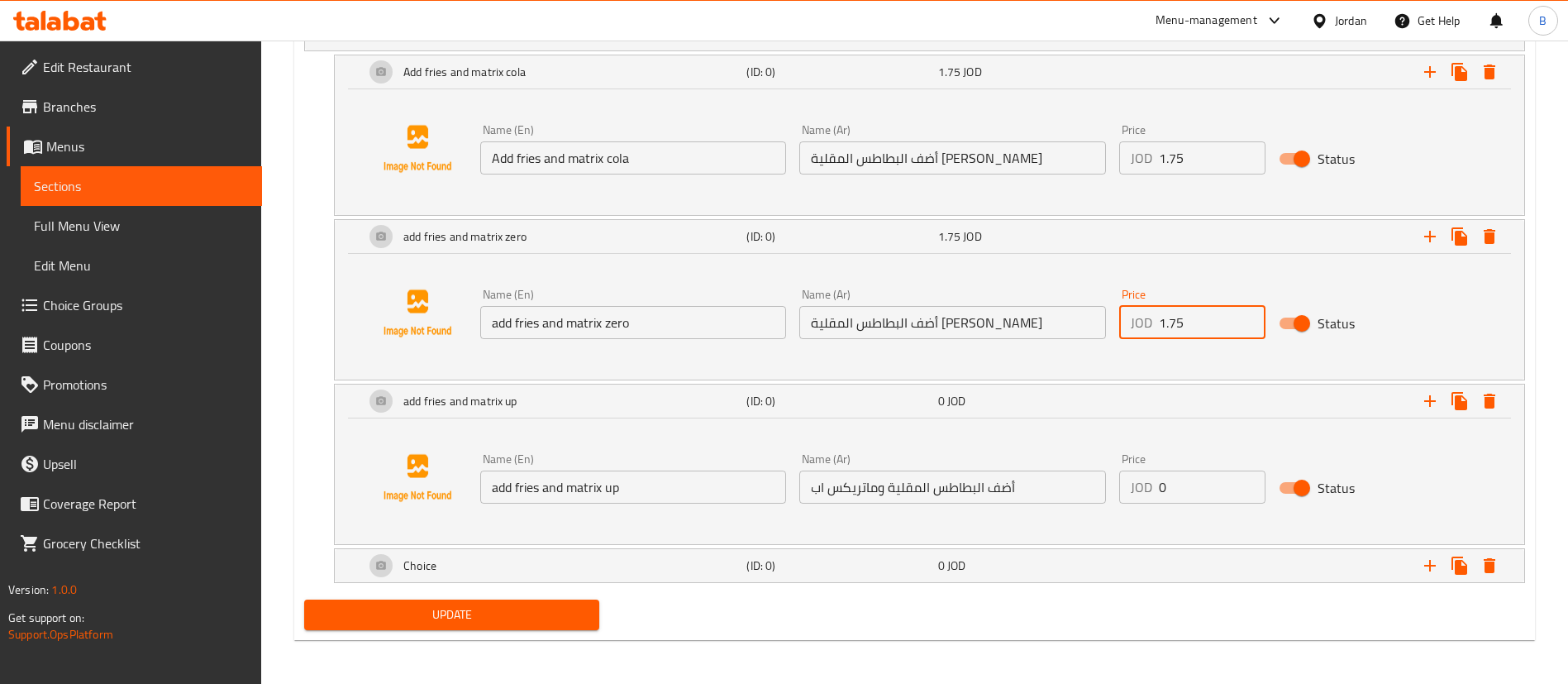
drag, startPoint x: 1199, startPoint y: 327, endPoint x: 996, endPoint y: 321, distance: 203.1
click at [1002, 319] on div "Name (En) add fries and matrix zero Name (En) Name (Ar) أضف البطاطس المقلية وكو…" at bounding box center [952, 313] width 958 height 64
drag, startPoint x: 1199, startPoint y: 495, endPoint x: 993, endPoint y: 502, distance: 206.1
click at [1038, 496] on div "Name (En) add fries and matrix up Name (En) Name (Ar) أضف البطاطس المقلية وماتر…" at bounding box center [952, 478] width 958 height 64
paste input "1.75"
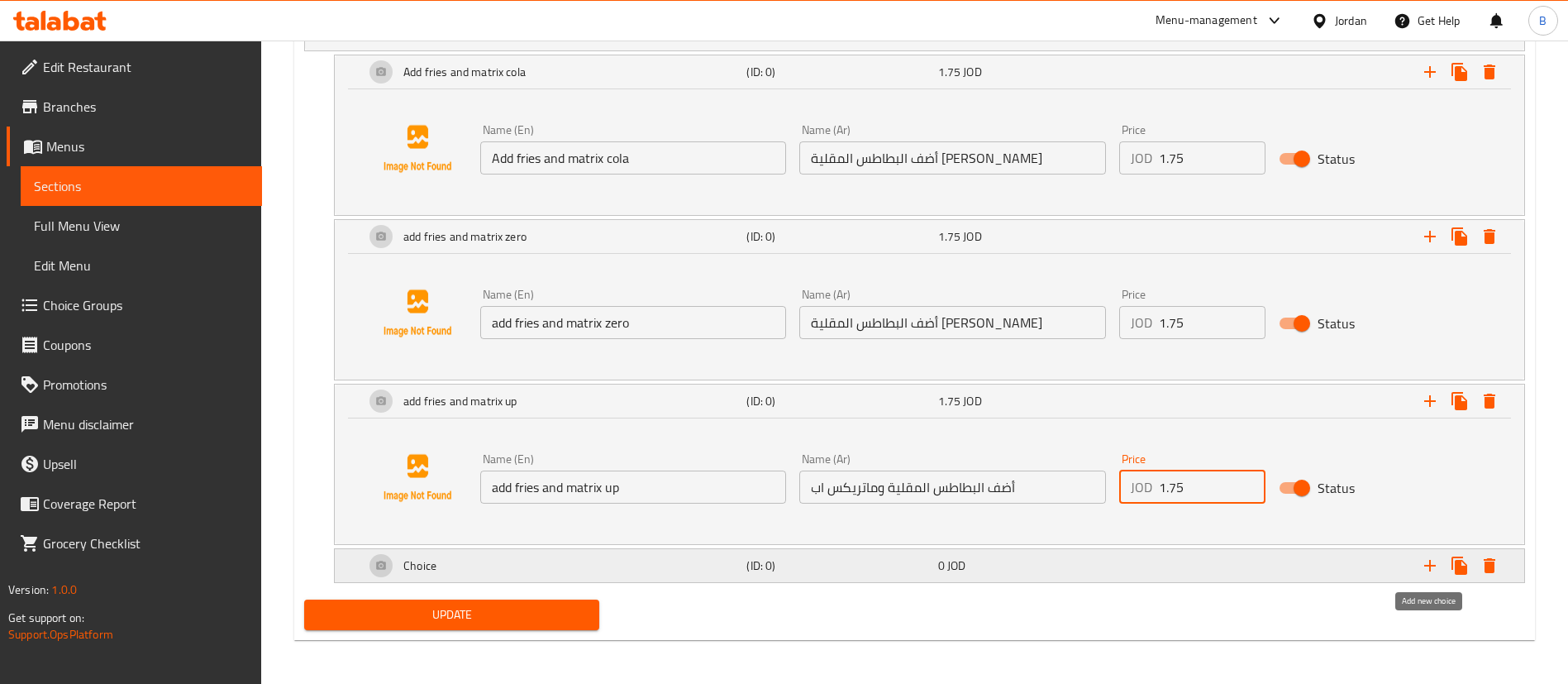
type input "1.75"
click at [1427, 563] on icon "Expand" at bounding box center [1429, 565] width 20 height 20
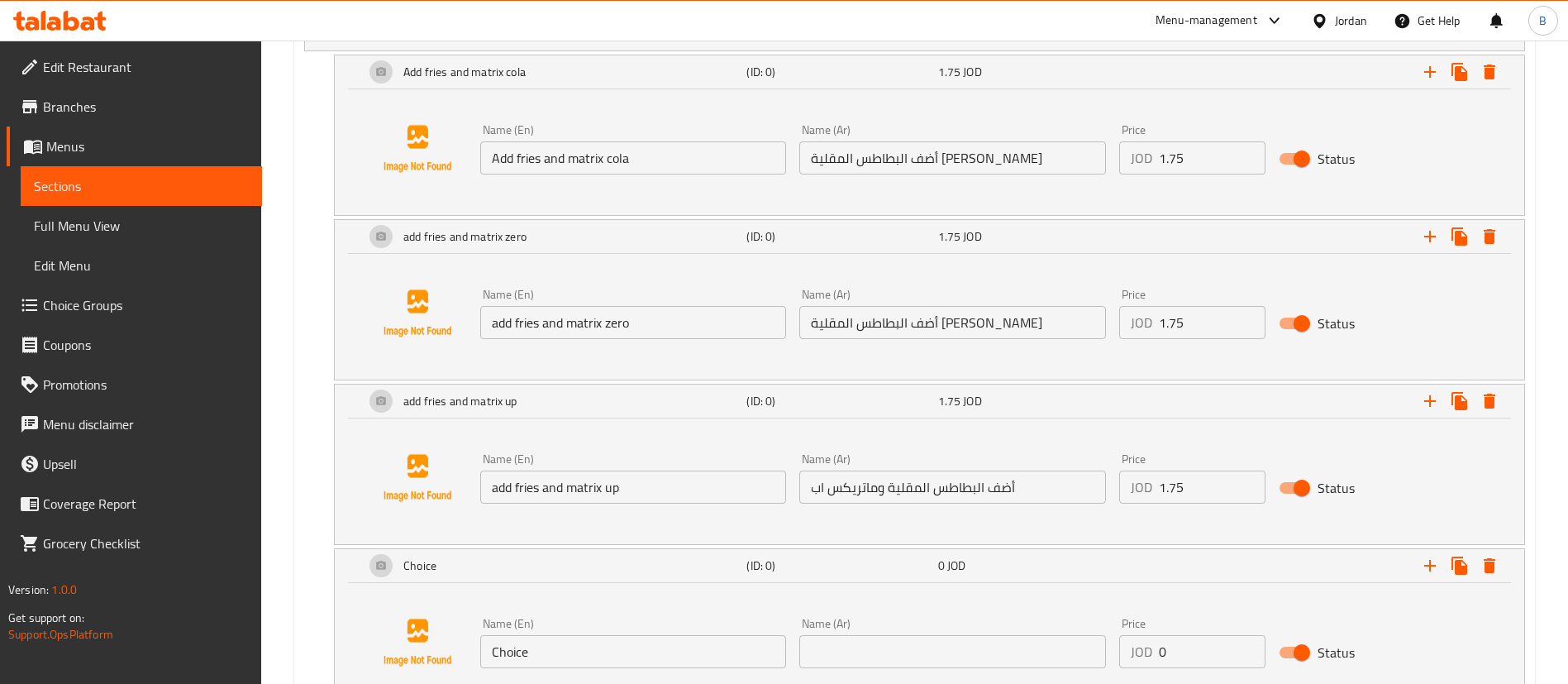
drag, startPoint x: 453, startPoint y: 641, endPoint x: 374, endPoint y: 641, distance: 79.0
click at [377, 641] on div "Name (En) Choice Name (En) Name (Ar) Name (Ar) Price JOD 0 Price Status" at bounding box center [929, 642] width 1150 height 126
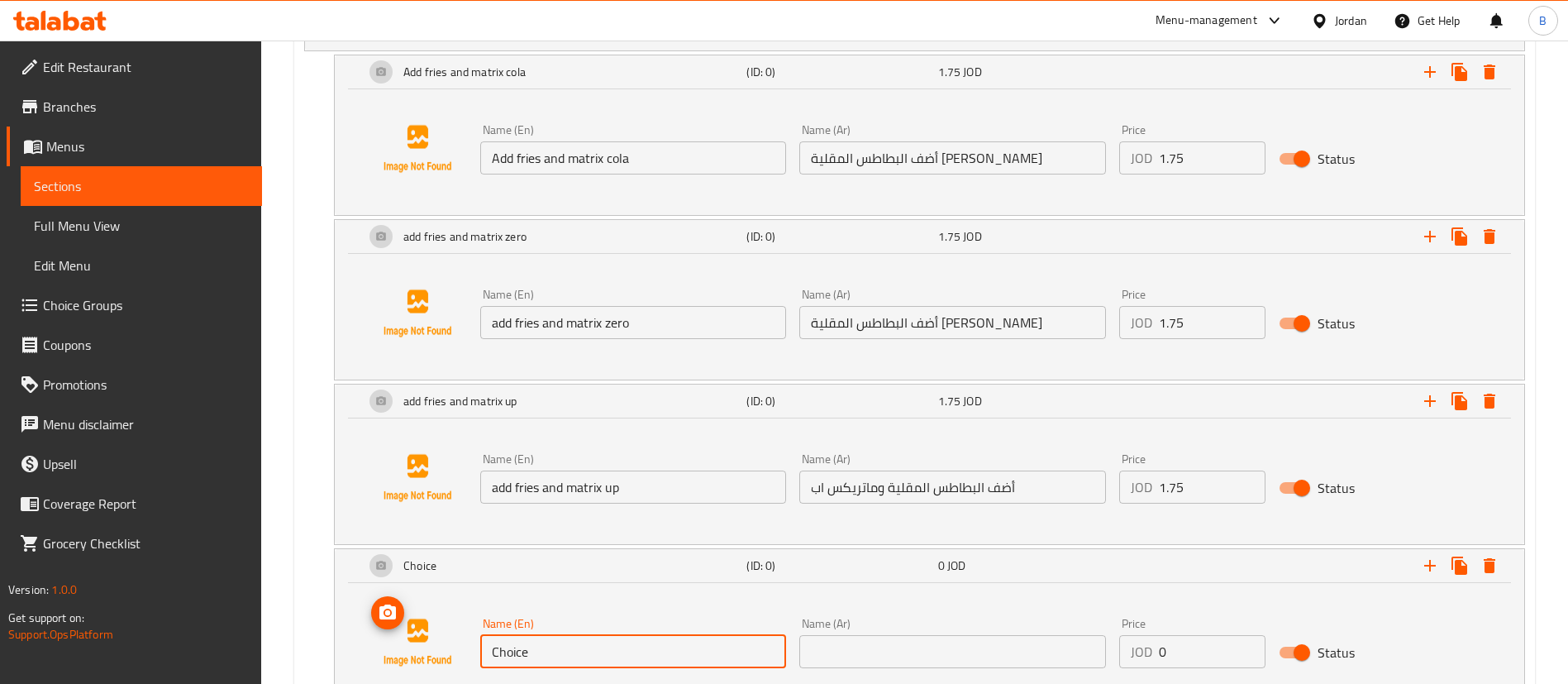
paste input "add fries and matrix orang"
type input "add fries and matrix orange"
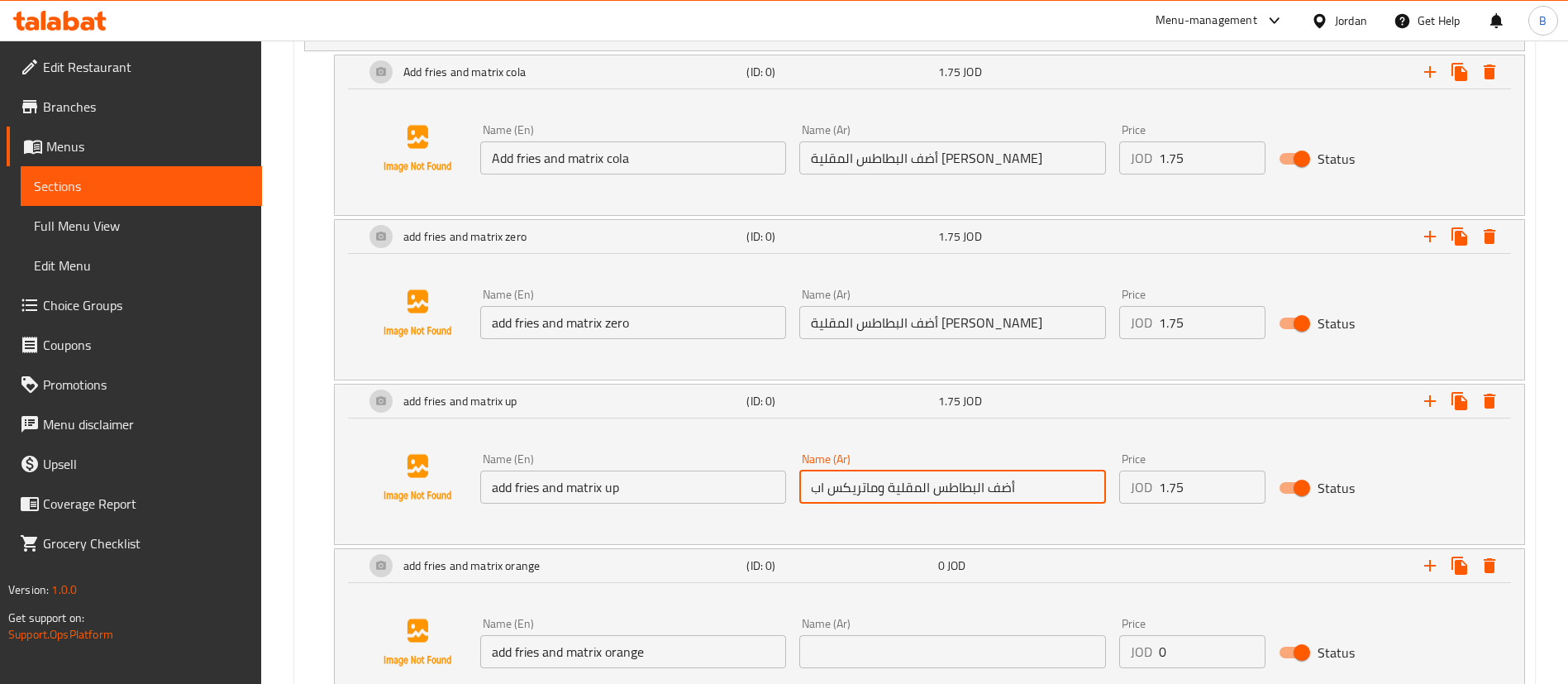
drag, startPoint x: 1042, startPoint y: 490, endPoint x: 498, endPoint y: 482, distance: 544.1
click at [498, 487] on div "Name (En) add fries and matrix up Name (En) Name (Ar) أضف البطاطس المقلية وماتر…" at bounding box center [952, 478] width 958 height 64
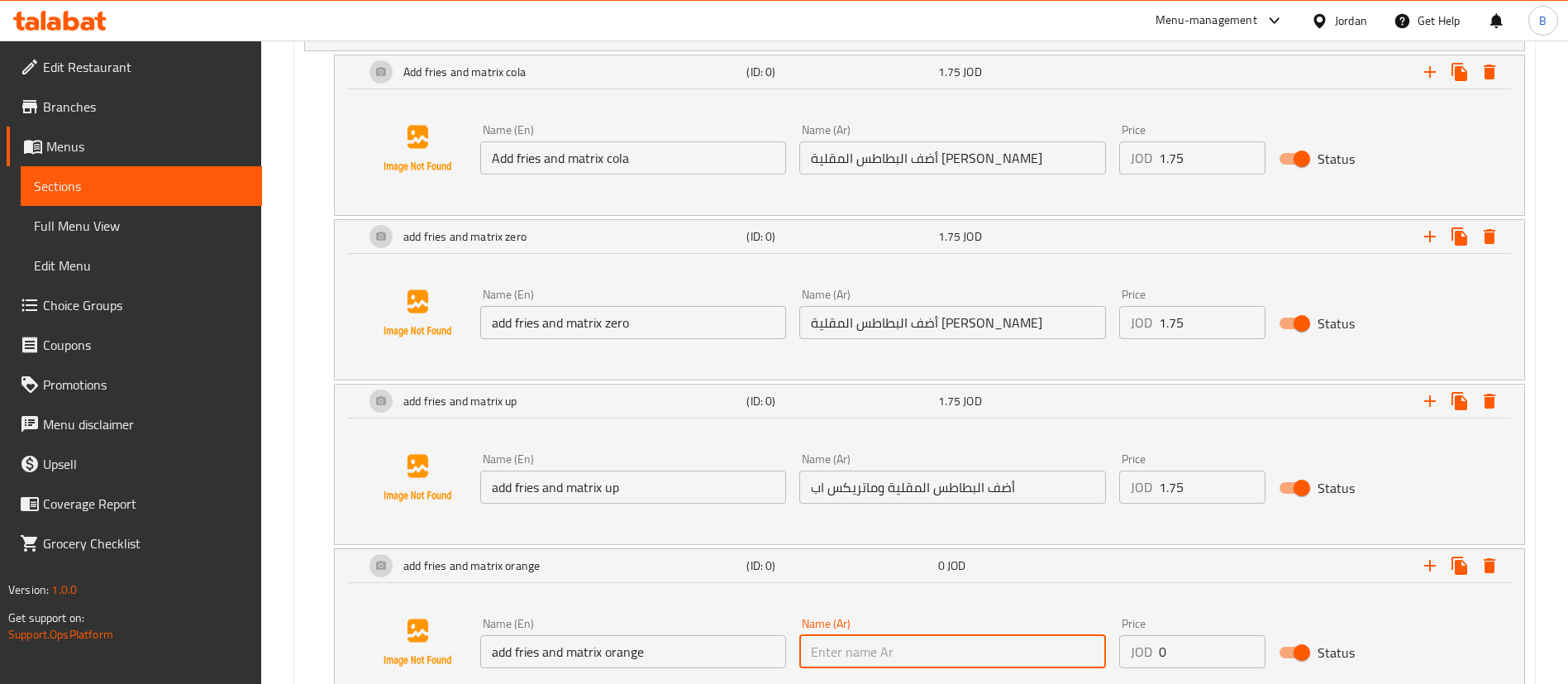
click at [862, 644] on input "text" at bounding box center [952, 652] width 306 height 33
paste input "أضف البطاطس المقلية وماتريكس اب"
drag, startPoint x: 824, startPoint y: 648, endPoint x: 781, endPoint y: 646, distance: 43.0
click at [781, 646] on div "Name (En) add fries and matrix orange Name (En) Name (Ar) أضف البطاطس المقلية و…" at bounding box center [952, 642] width 958 height 64
type input "أضف البطاطس المقلية وماتريكس برتقال"
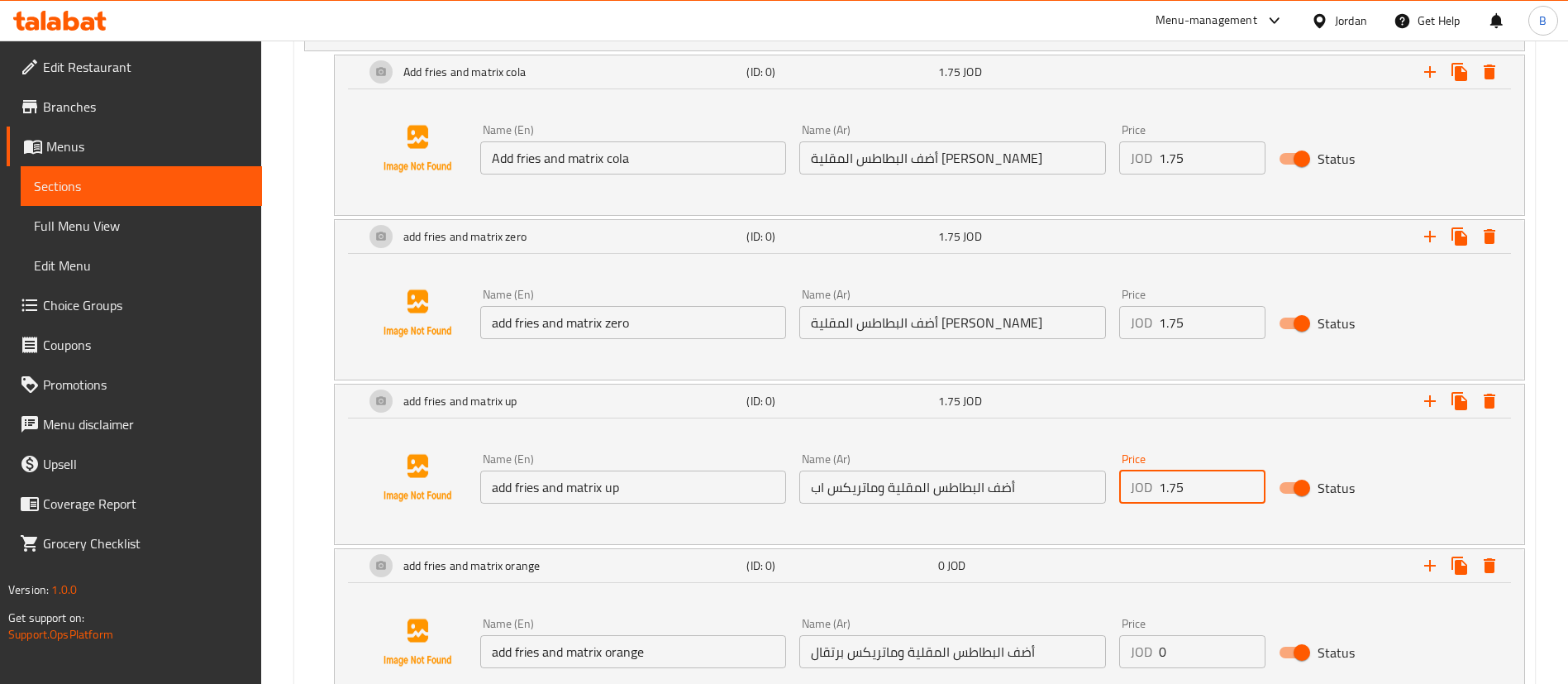
drag, startPoint x: 1203, startPoint y: 480, endPoint x: 872, endPoint y: 486, distance: 331.1
click at [884, 481] on div "Name (En) add fries and matrix up Name (En) Name (Ar) أضف البطاطس المقلية وماتر…" at bounding box center [952, 478] width 958 height 64
drag, startPoint x: 1097, startPoint y: 648, endPoint x: 1065, endPoint y: 648, distance: 32.0
click at [1069, 648] on div "Name (En) add fries and matrix orange Name (En) Name (Ar) أضف البطاطس المقلية و…" at bounding box center [952, 642] width 958 height 64
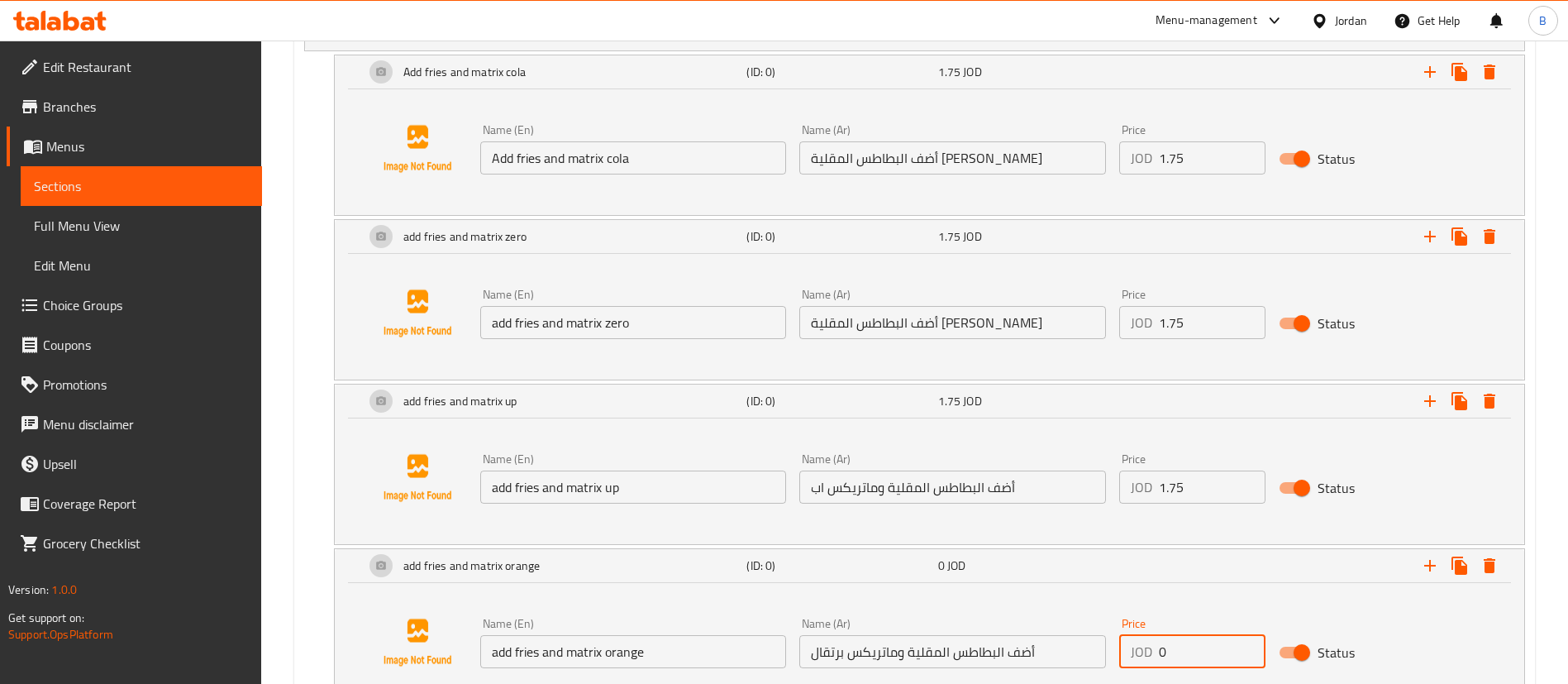
paste input "1.75"
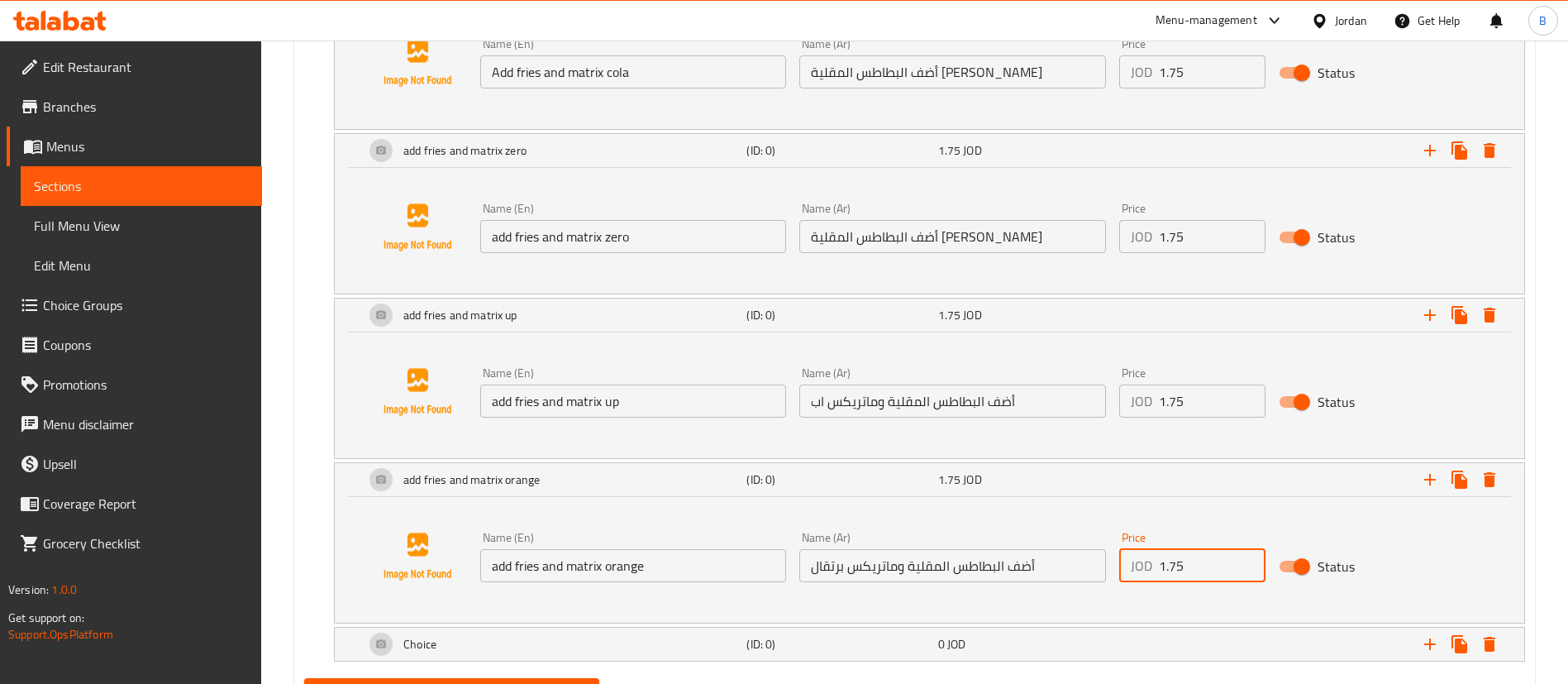
scroll to position [1257, 0]
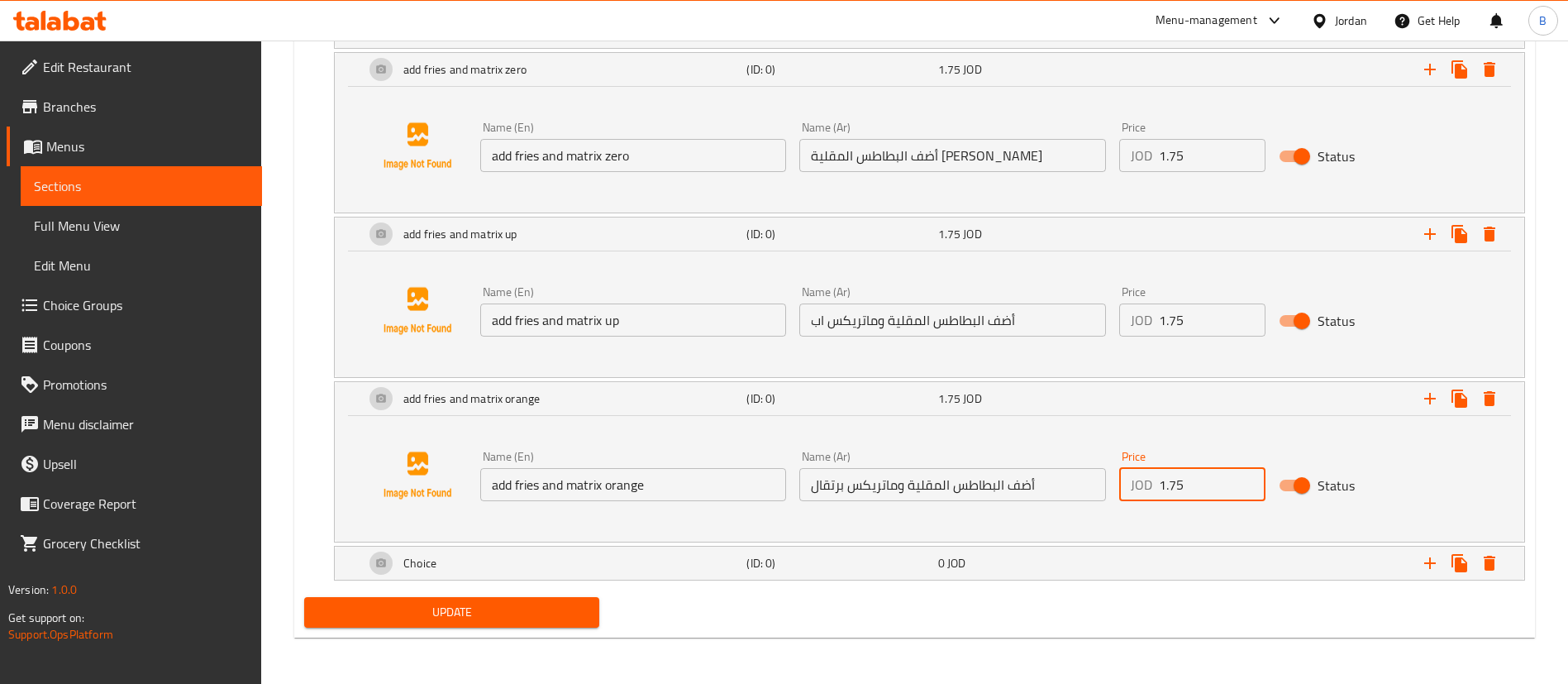
type input "1.75"
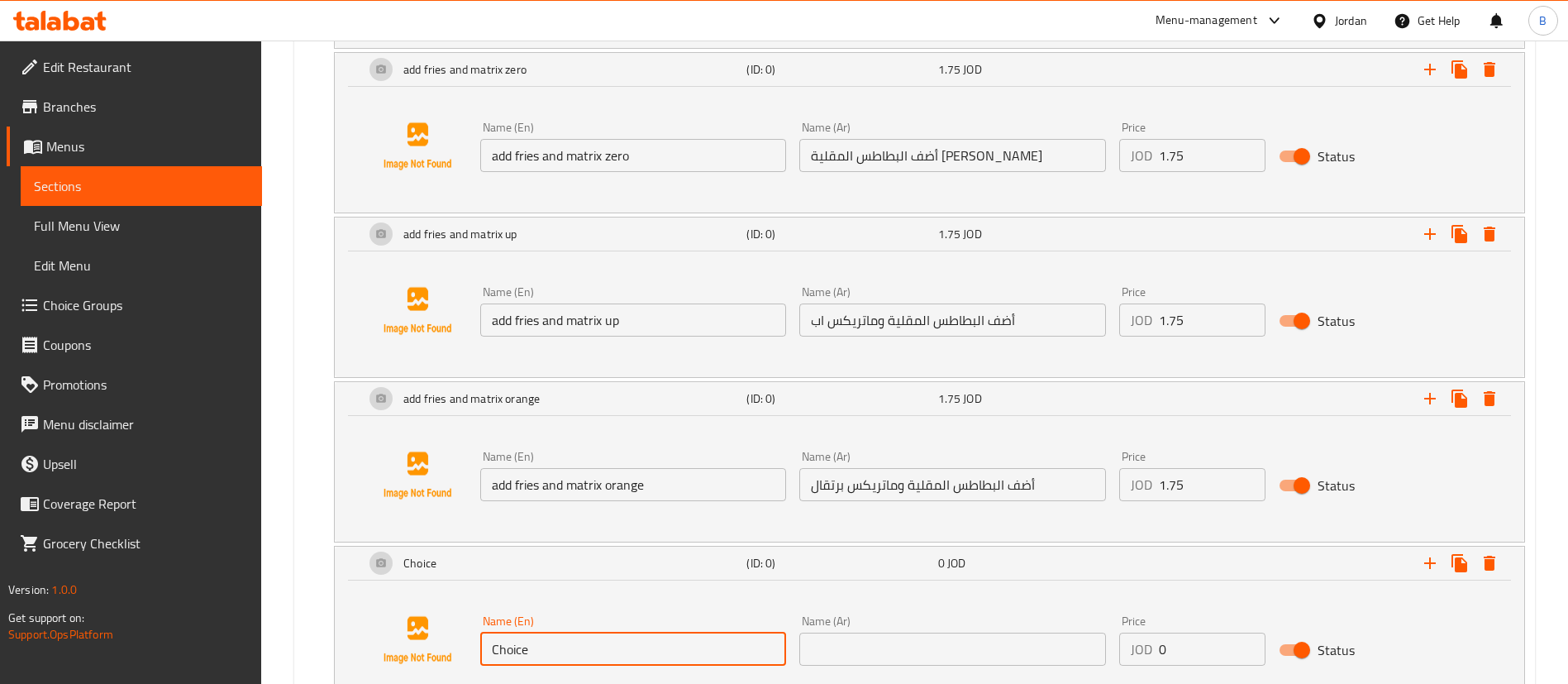
drag, startPoint x: 706, startPoint y: 641, endPoint x: 374, endPoint y: 604, distance: 334.1
click at [374, 604] on div "Name (En) Choice Name (En) Name (Ar) Name (Ar) Price JOD 0 Price Status" at bounding box center [929, 640] width 1150 height 126
paste input "add fries and mineral water"
type input "add fries and mineral water"
click at [976, 646] on input "text" at bounding box center [952, 649] width 306 height 33
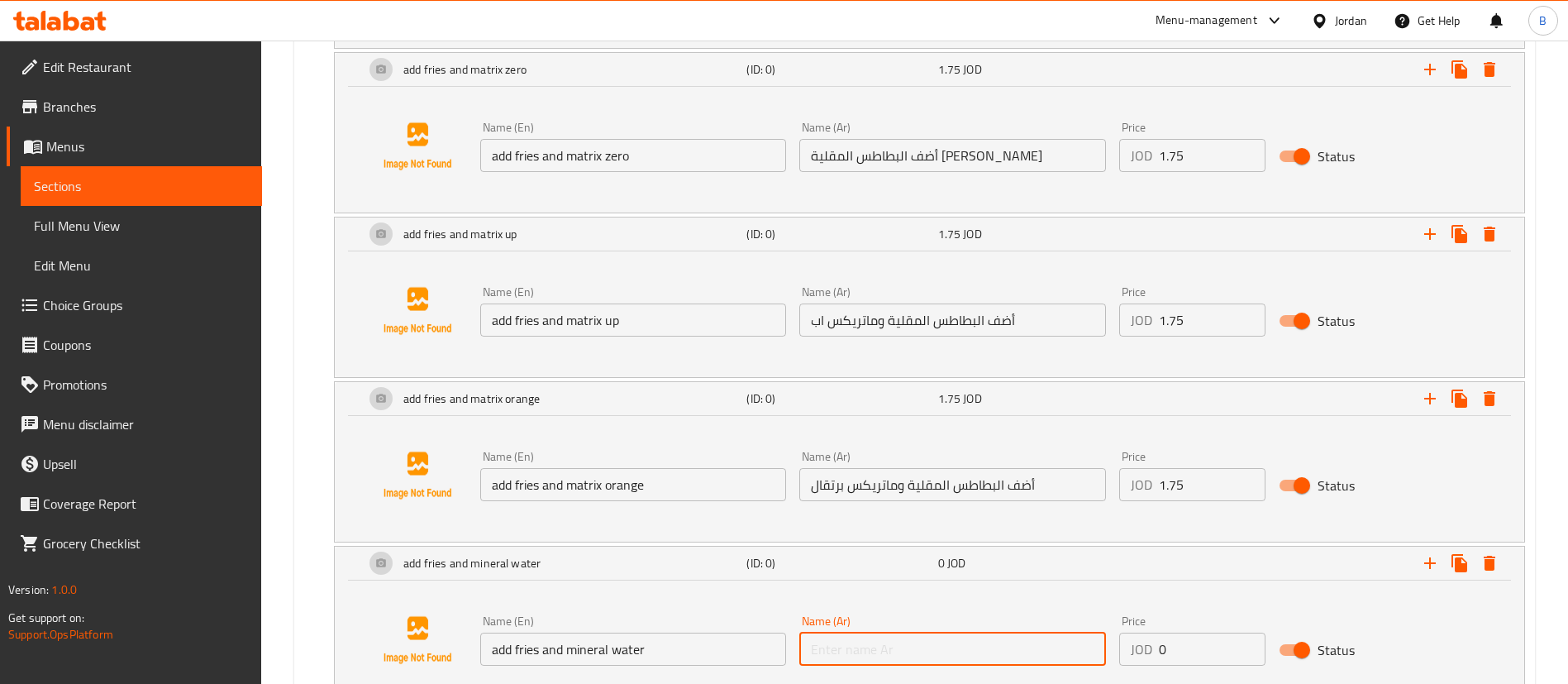
paste input "أضف البطاطس المقلية والمياه المعدنية"
type input "أضف البطاطس المقلية والمياه المعدنية"
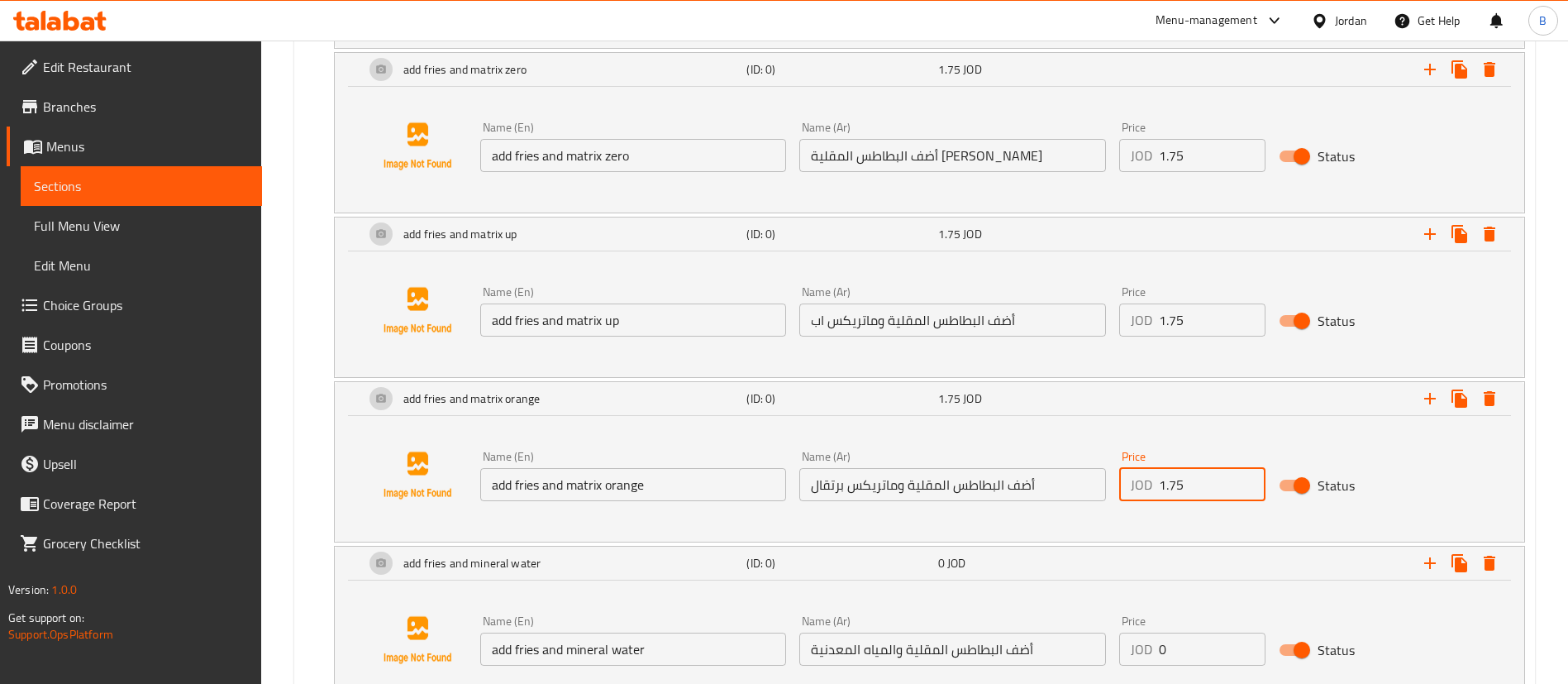
drag, startPoint x: 1203, startPoint y: 496, endPoint x: 903, endPoint y: 500, distance: 300.0
click at [928, 496] on div "Name (En) add fries and matrix orange Name (En) Name (Ar) أضف البطاطس المقلية و…" at bounding box center [952, 475] width 958 height 64
paste input "number"
paste input "1.75"
type input "1.75"
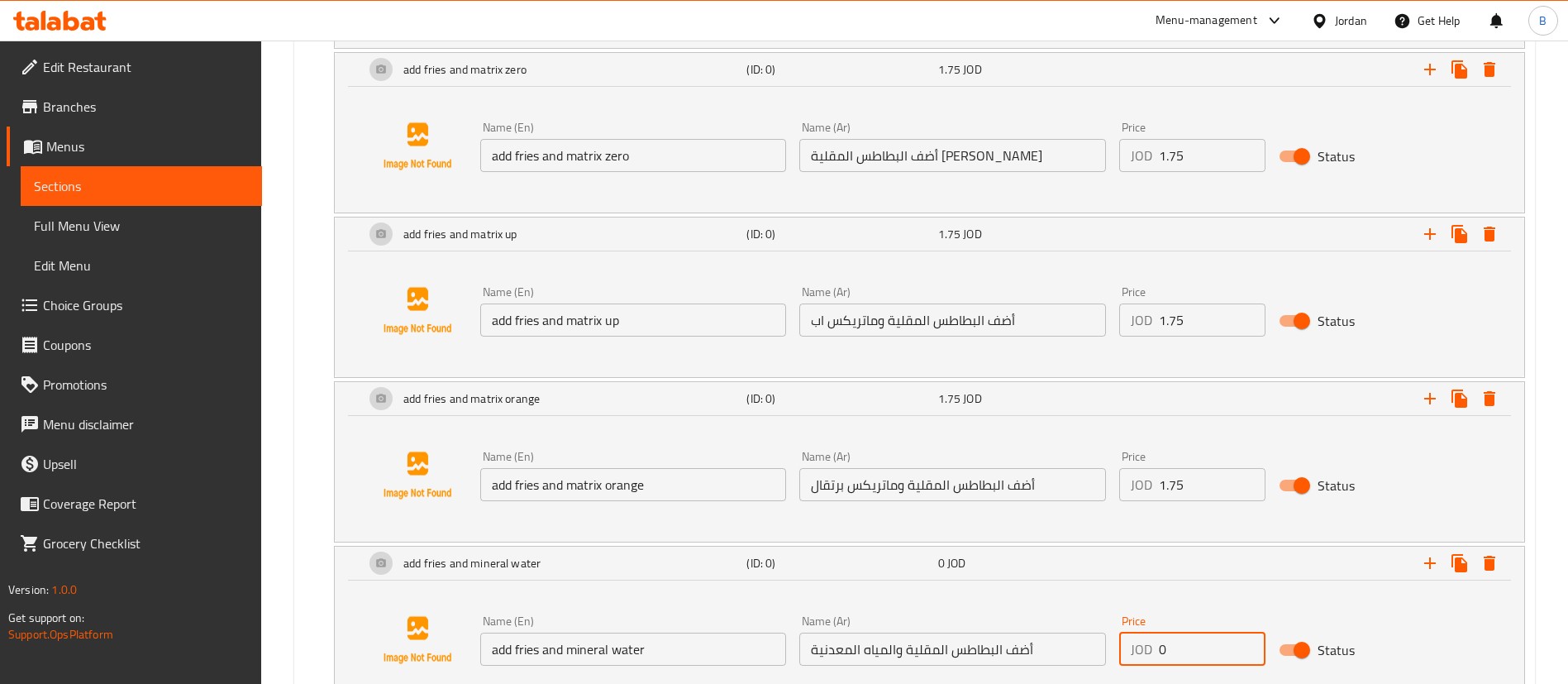
drag, startPoint x: 1180, startPoint y: 654, endPoint x: 884, endPoint y: 622, distance: 297.7
click at [887, 622] on div "Name (En) add fries and mineral water Name (En) Name (Ar) أضف البطاطس المقلية و…" at bounding box center [952, 640] width 958 height 64
paste input "number"
drag, startPoint x: 1216, startPoint y: 484, endPoint x: 1011, endPoint y: 475, distance: 205.2
click at [1035, 475] on div "Name (En) add fries and matrix orange Name (En) Name (Ar) أضف البطاطس المقلية و…" at bounding box center [952, 475] width 958 height 64
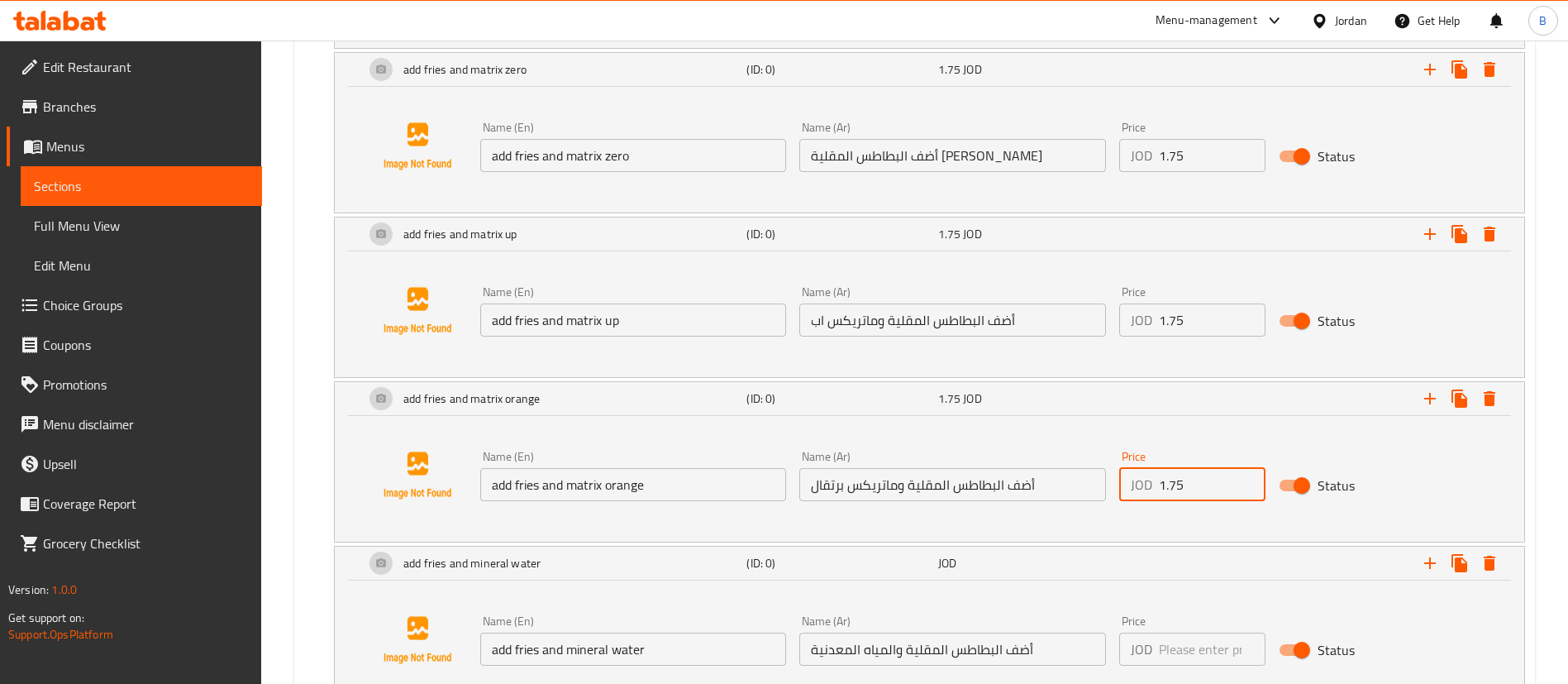
click at [1181, 651] on input "number" at bounding box center [1212, 649] width 107 height 33
paste input "1.75"
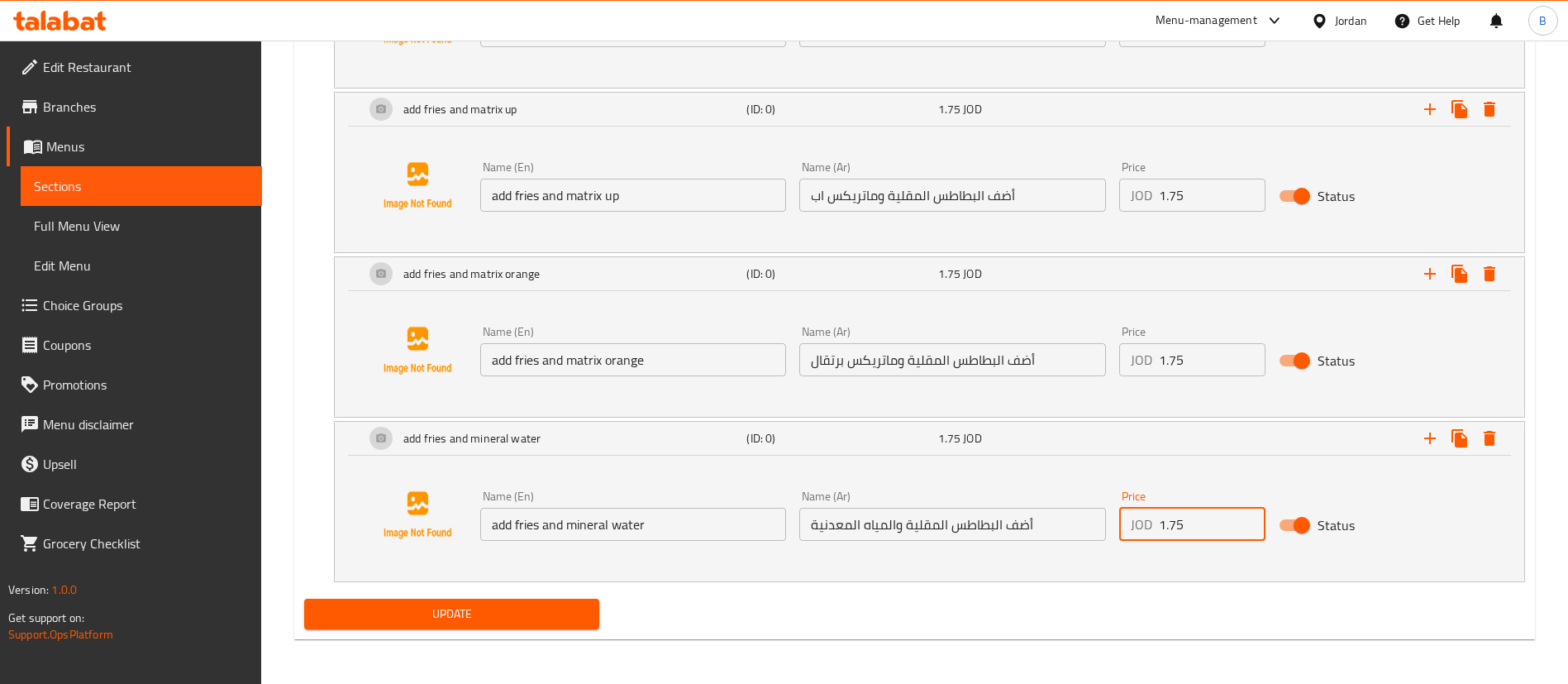
scroll to position [1384, 0]
type input "1.75"
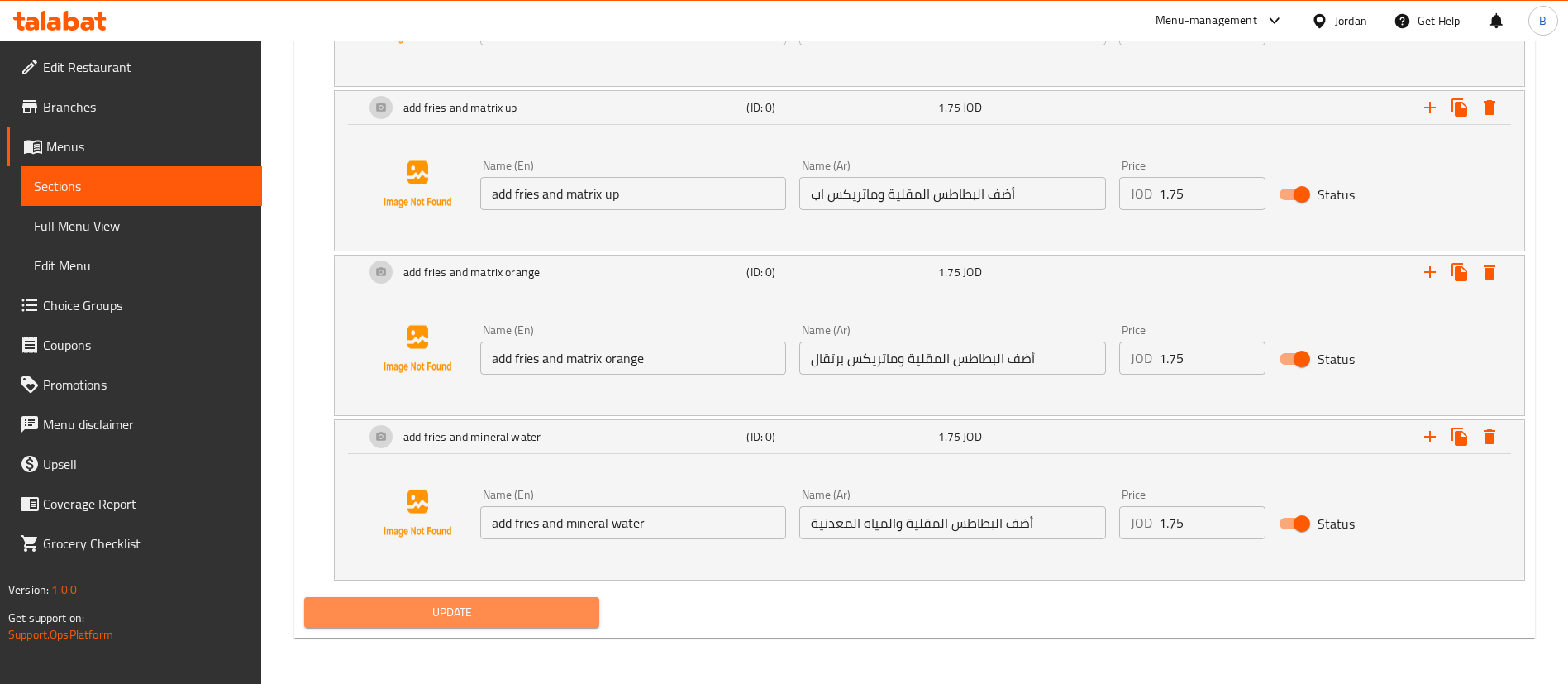
click at [527, 612] on span "Update" at bounding box center [451, 613] width 269 height 20
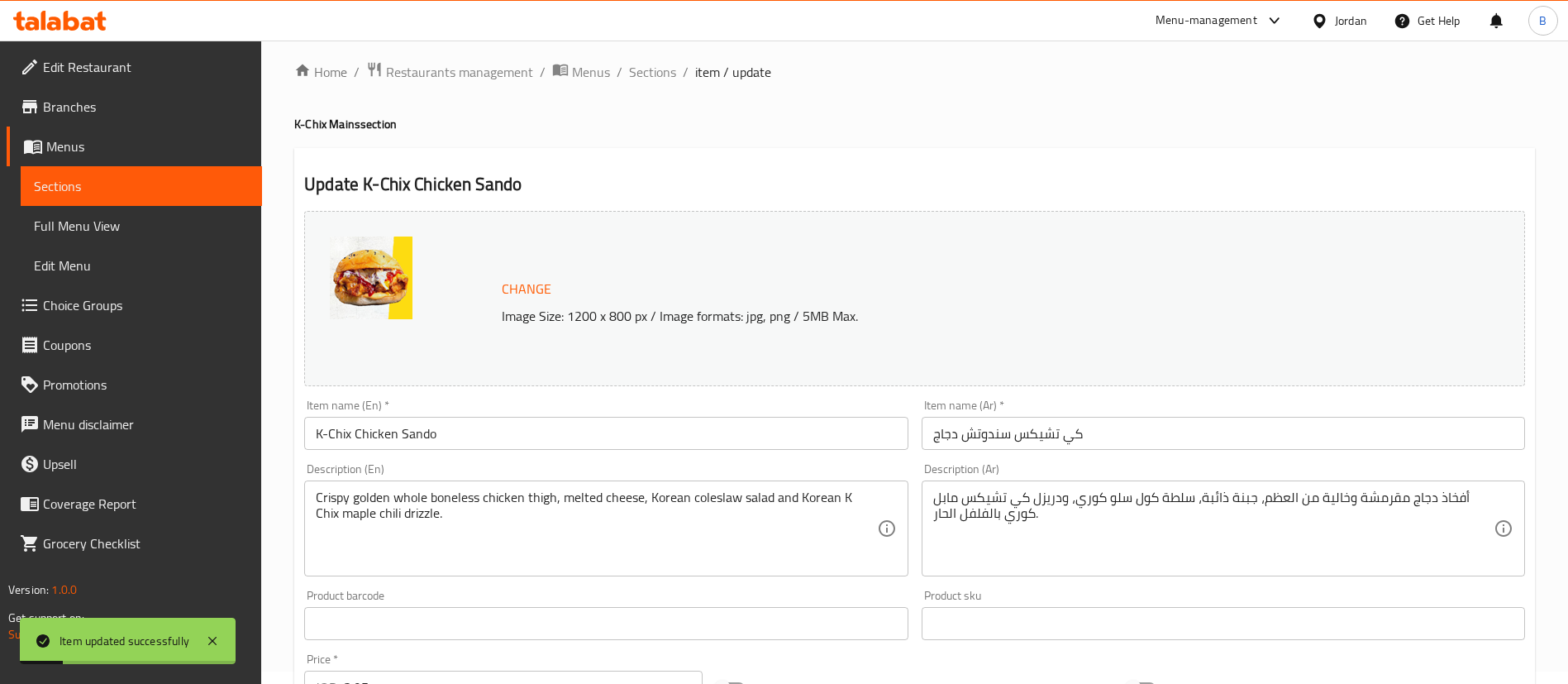
scroll to position [0, 0]
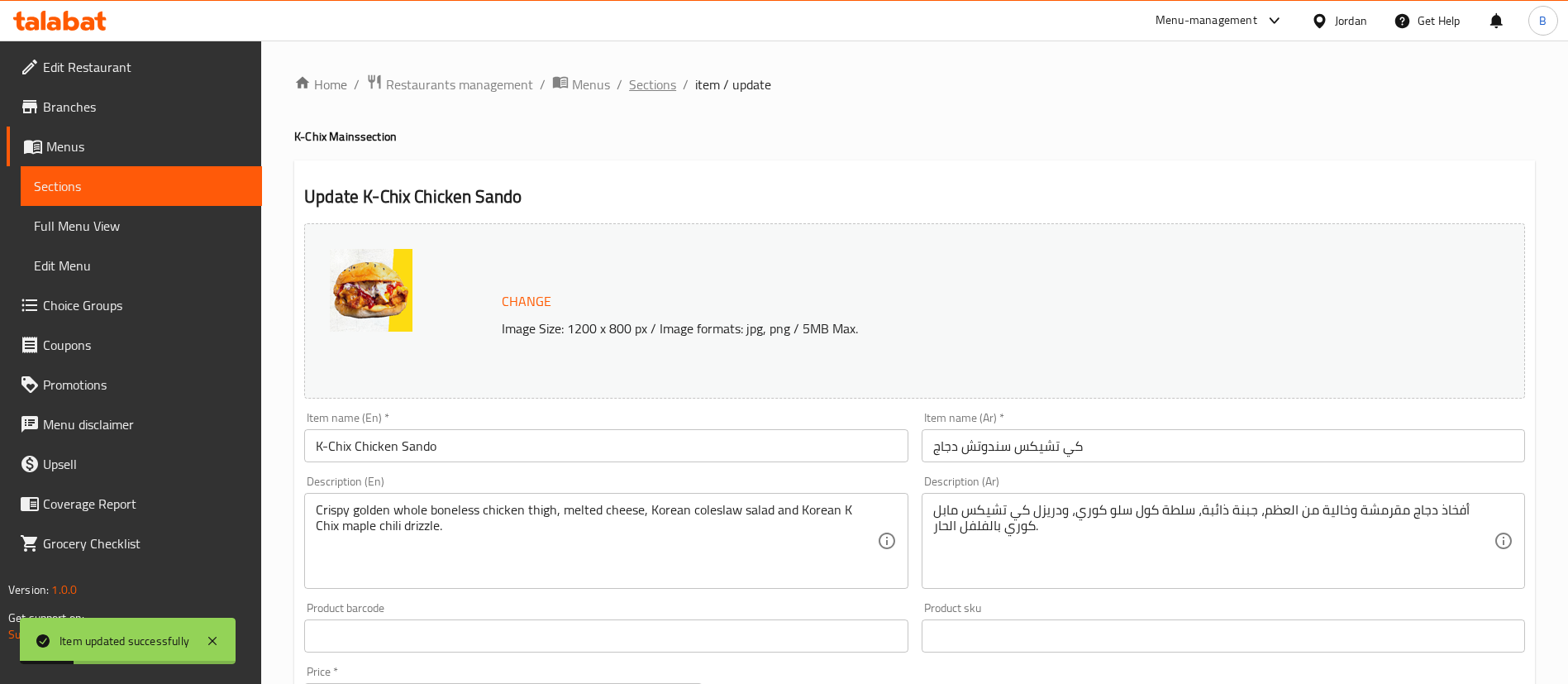
click at [661, 79] on span "Sections" at bounding box center [653, 84] width 47 height 20
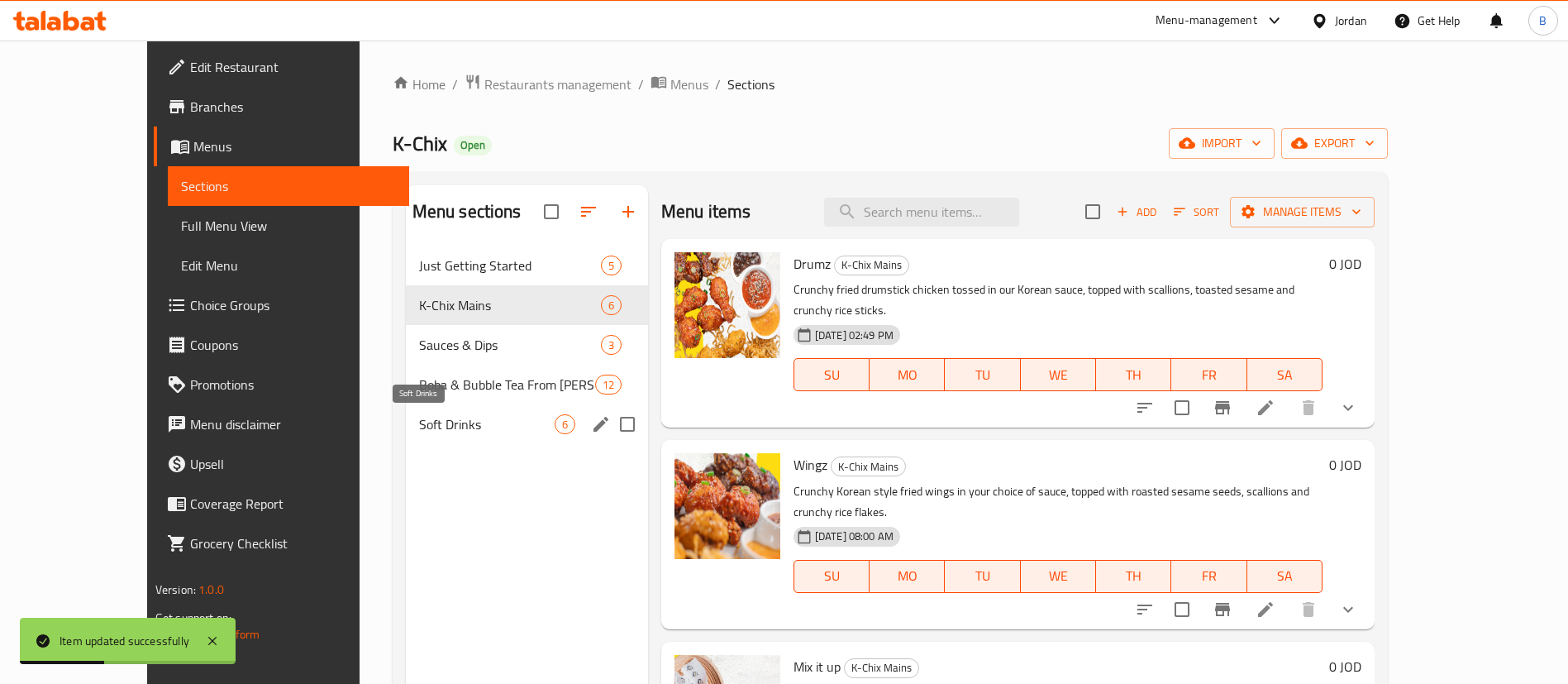
click at [419, 420] on span "Soft Drinks" at bounding box center [487, 423] width 136 height 20
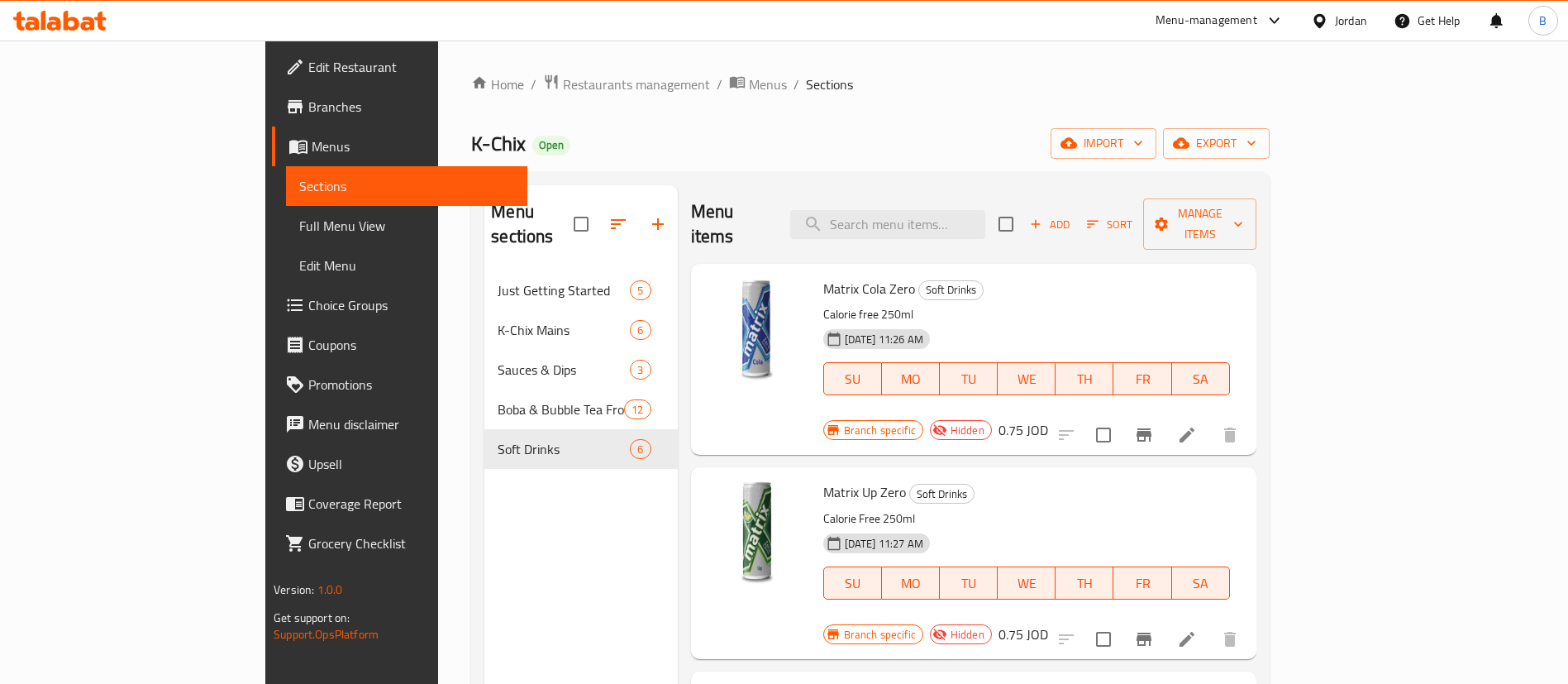
click at [86, 23] on icon at bounding box center [88, 23] width 14 height 14
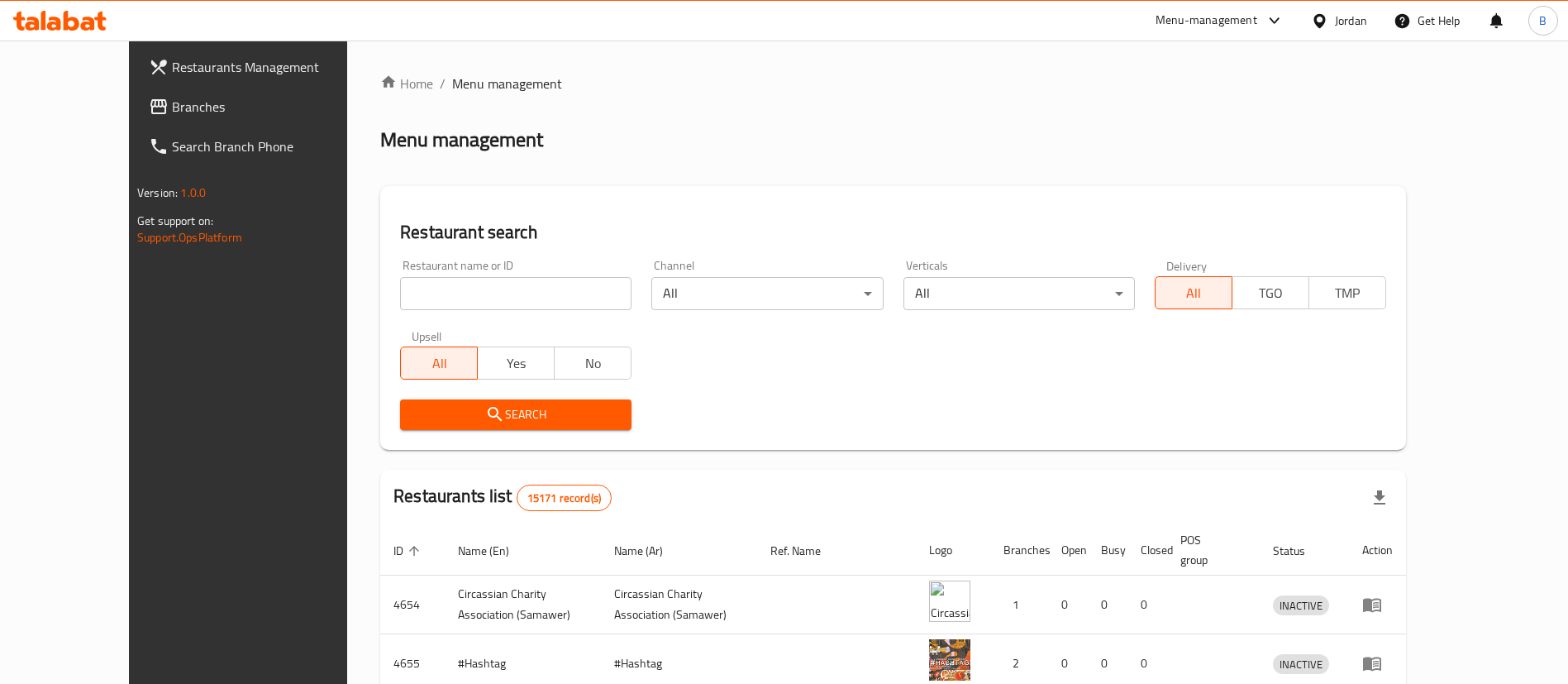
click at [172, 115] on span "Branches" at bounding box center [275, 106] width 206 height 20
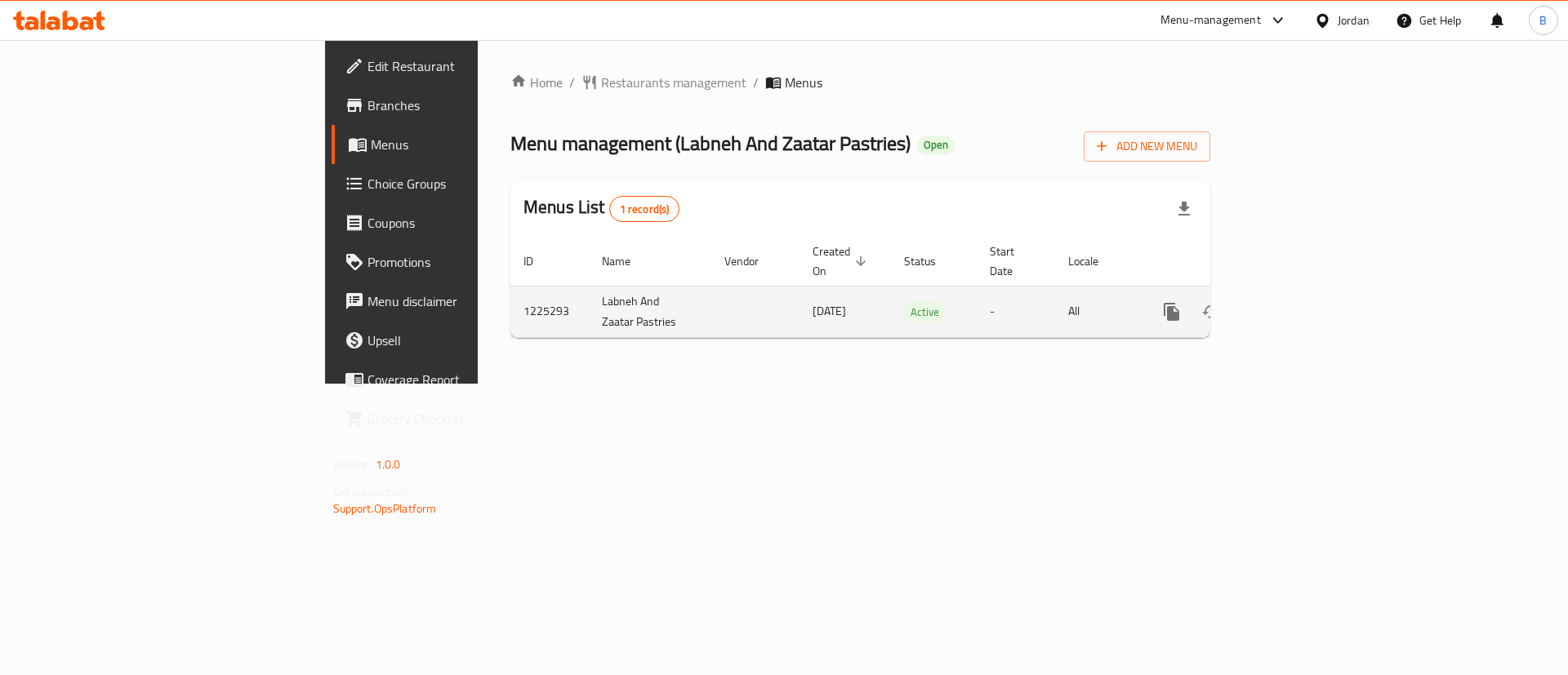
click at [1300, 302] on icon "enhanced table" at bounding box center [1289, 312] width 19 height 19
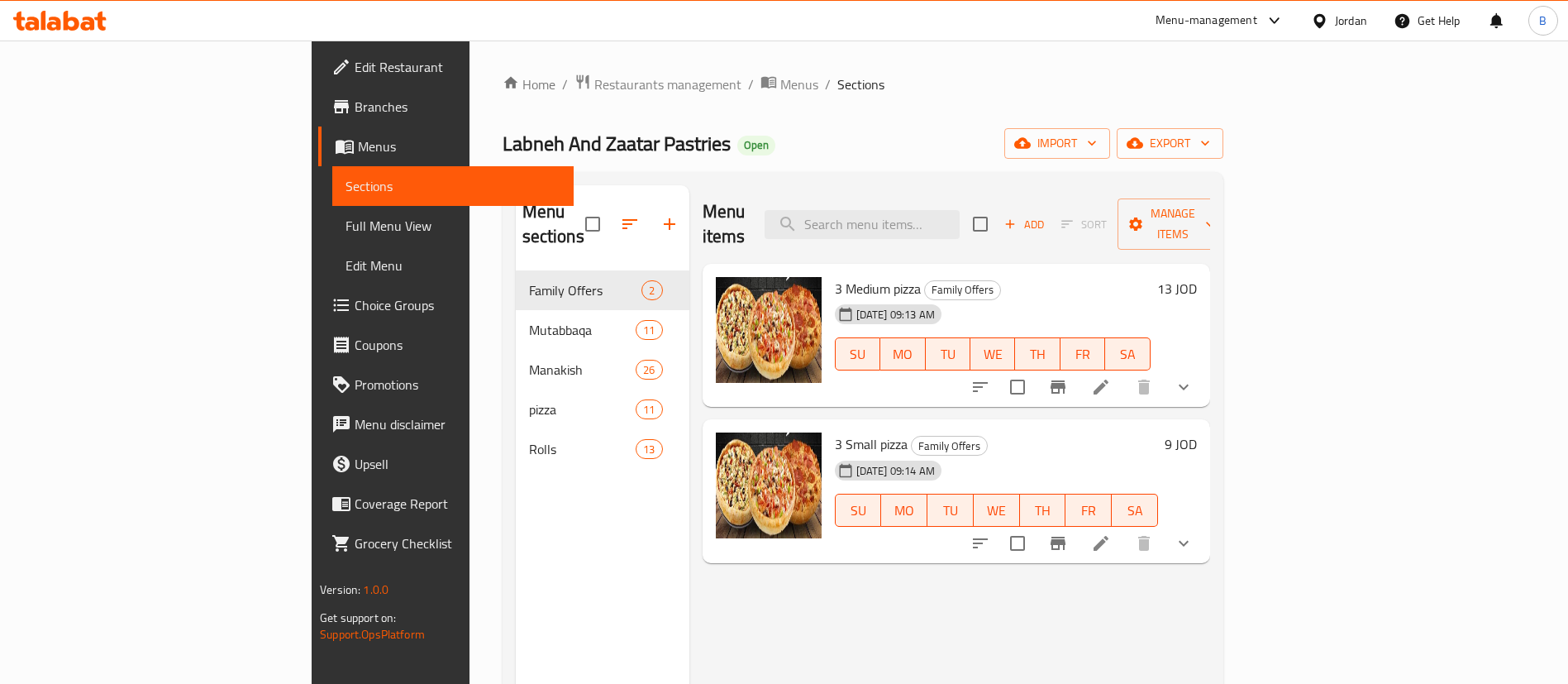
click at [1203, 530] on button "show more" at bounding box center [1183, 543] width 40 height 40
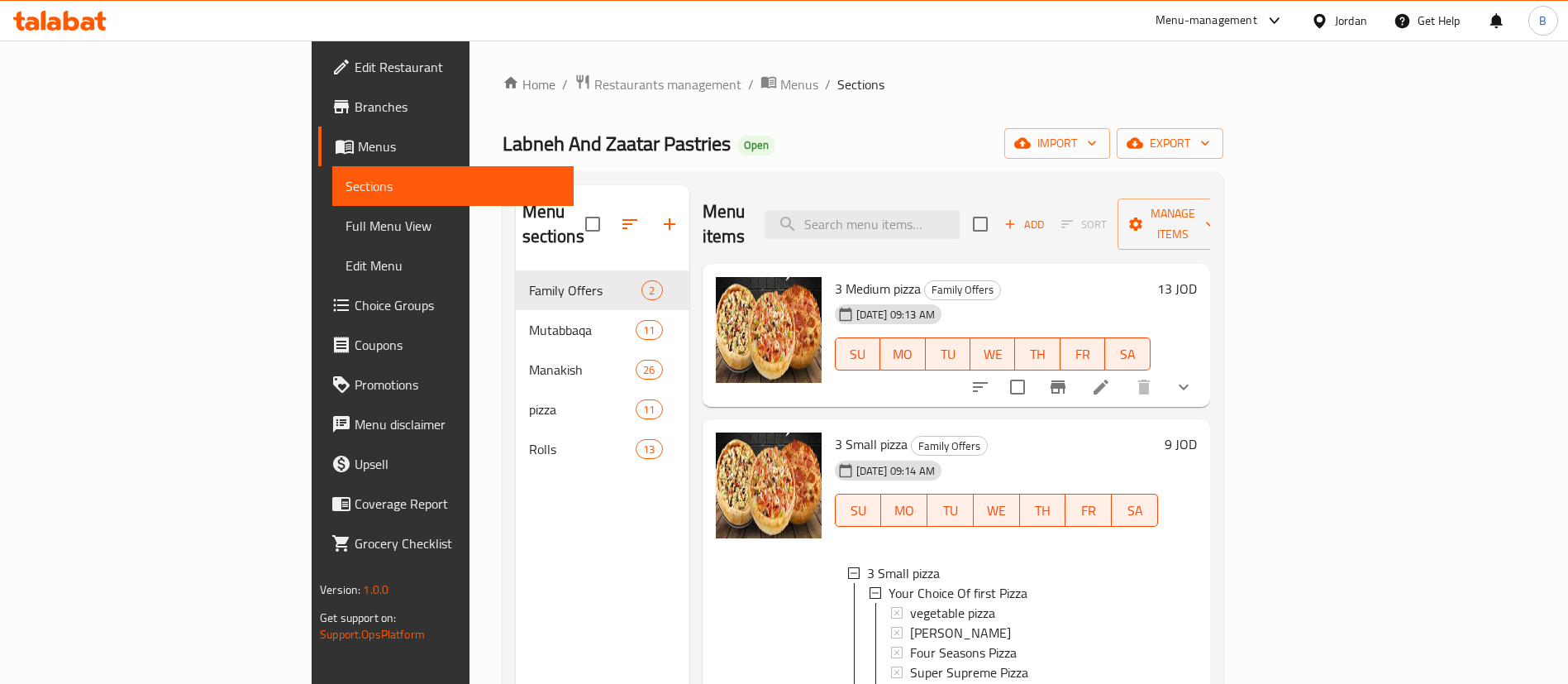
click at [1193, 377] on icon "show more" at bounding box center [1183, 386] width 20 height 20
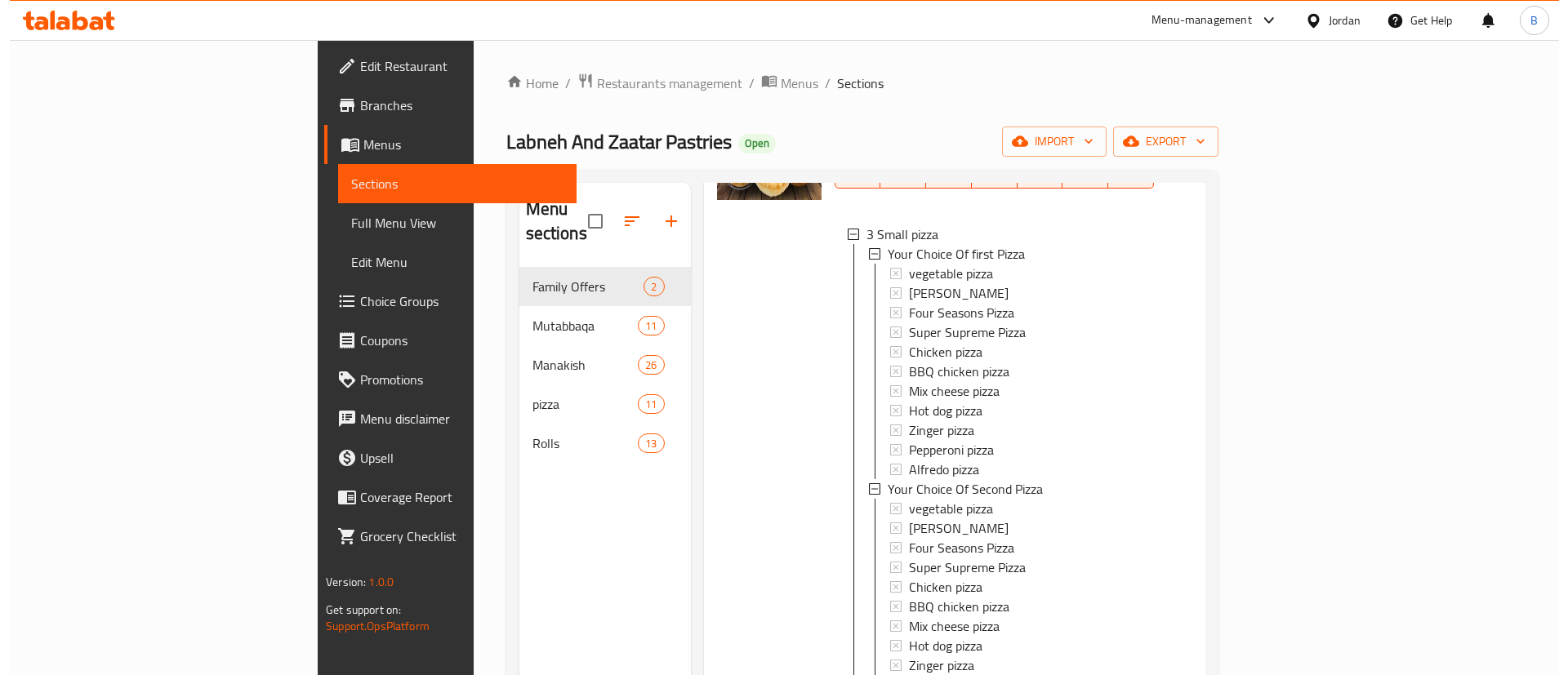
scroll to position [734, 0]
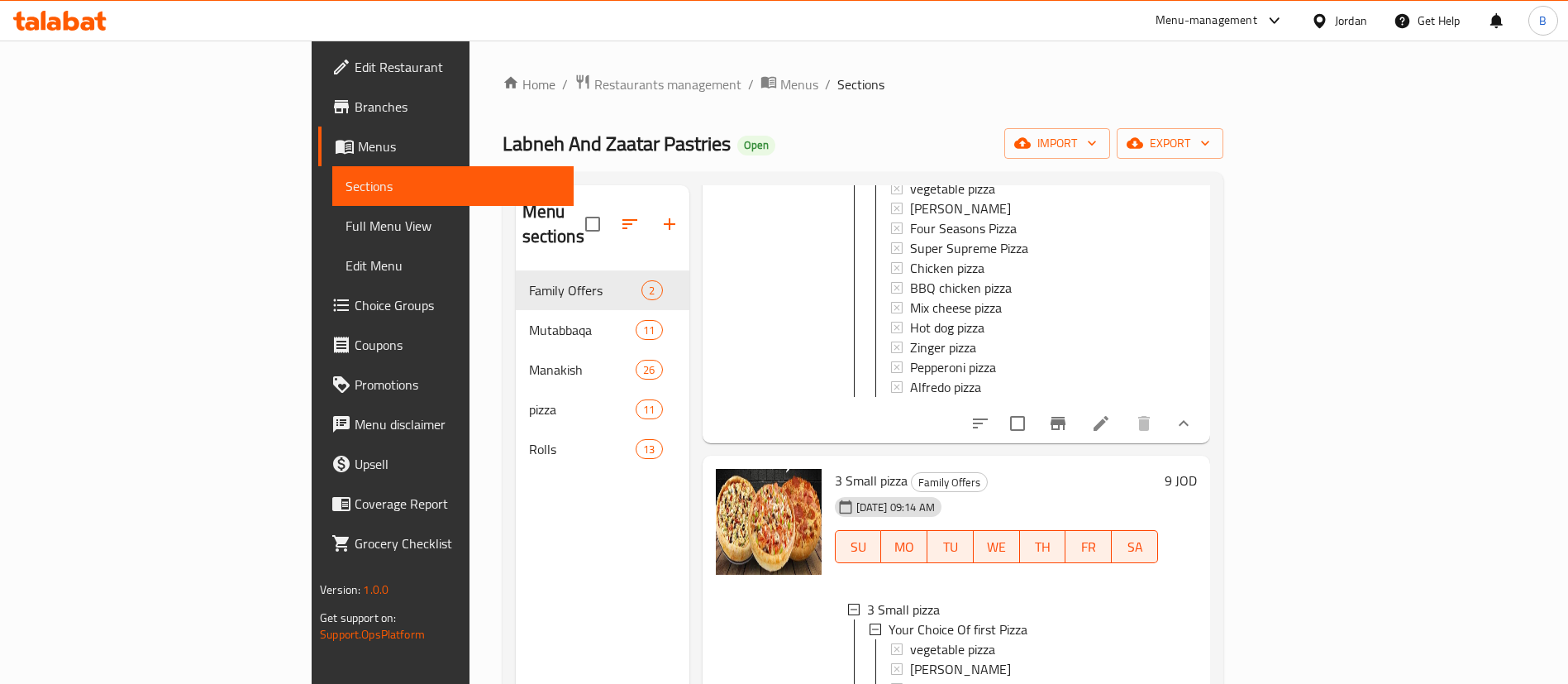
click at [1111, 423] on icon at bounding box center [1101, 423] width 20 height 20
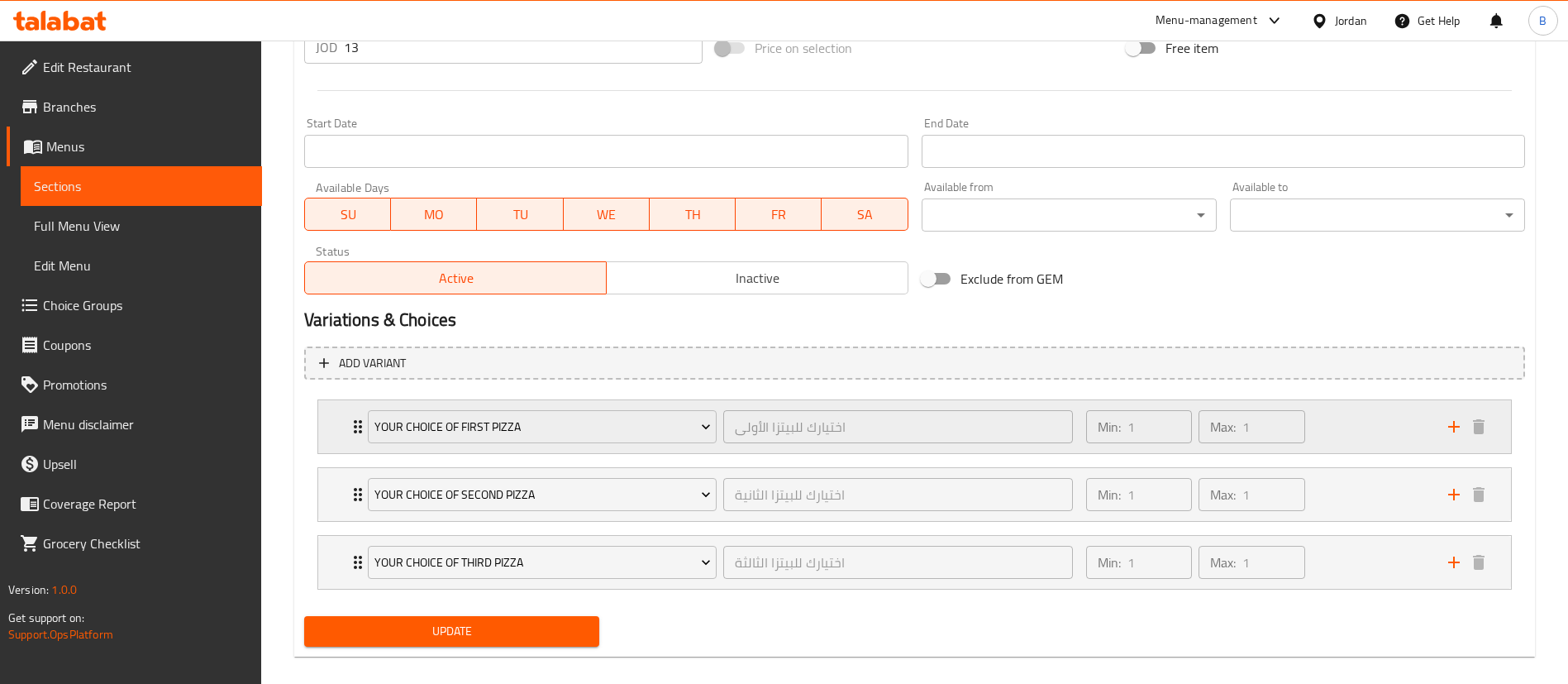
scroll to position [671, 0]
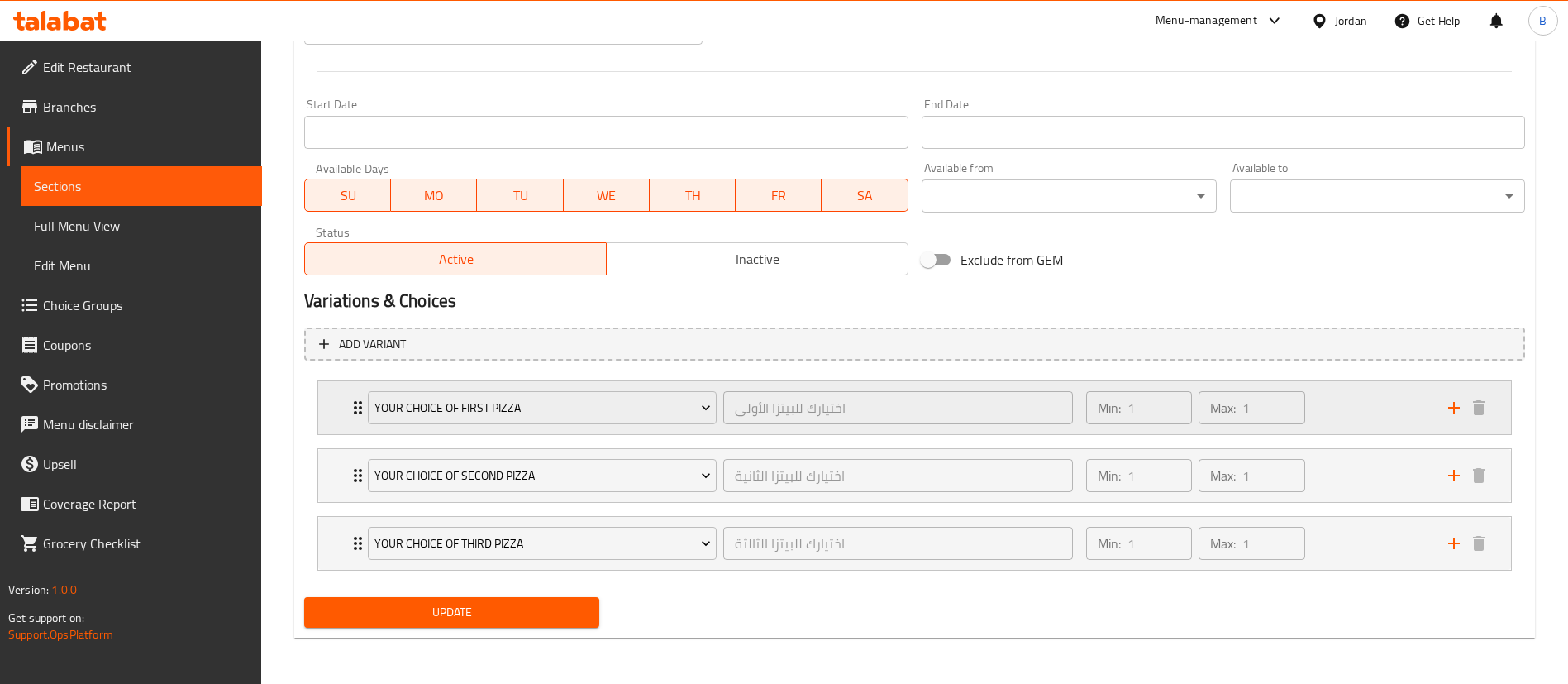
click at [1368, 395] on div "Min: 1 ​ Max: 1 ​" at bounding box center [1257, 407] width 362 height 53
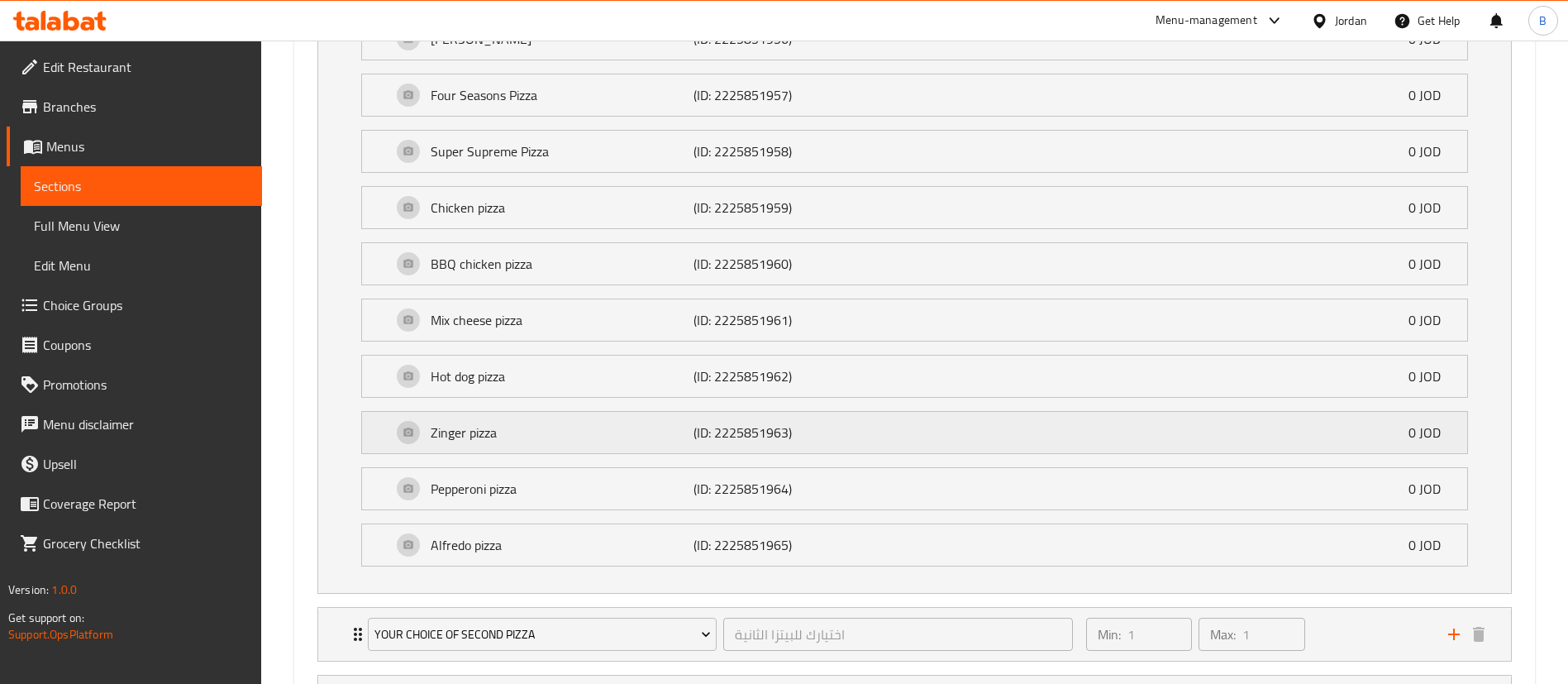
scroll to position [1292, 0]
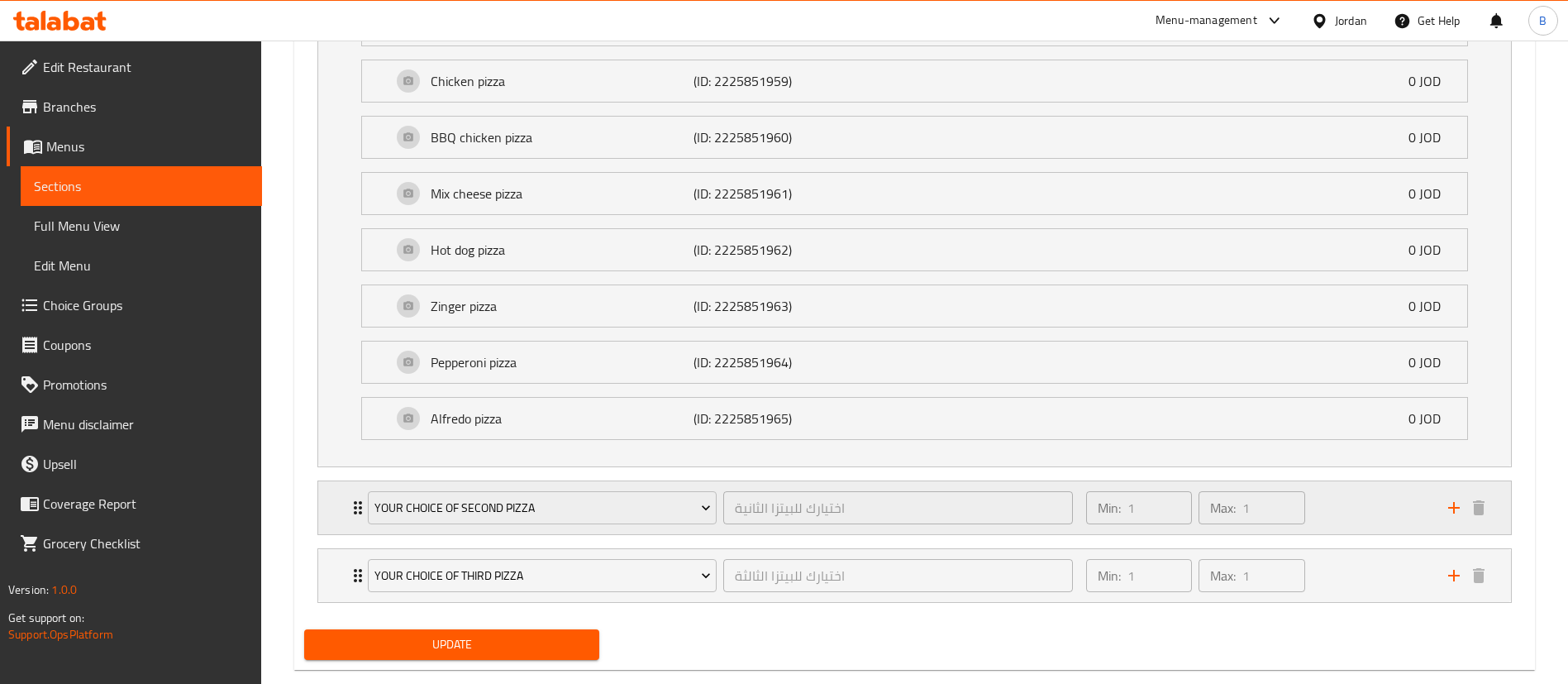
click at [1348, 530] on div "Min: 1 ​ Max: 1 ​" at bounding box center [1257, 507] width 362 height 53
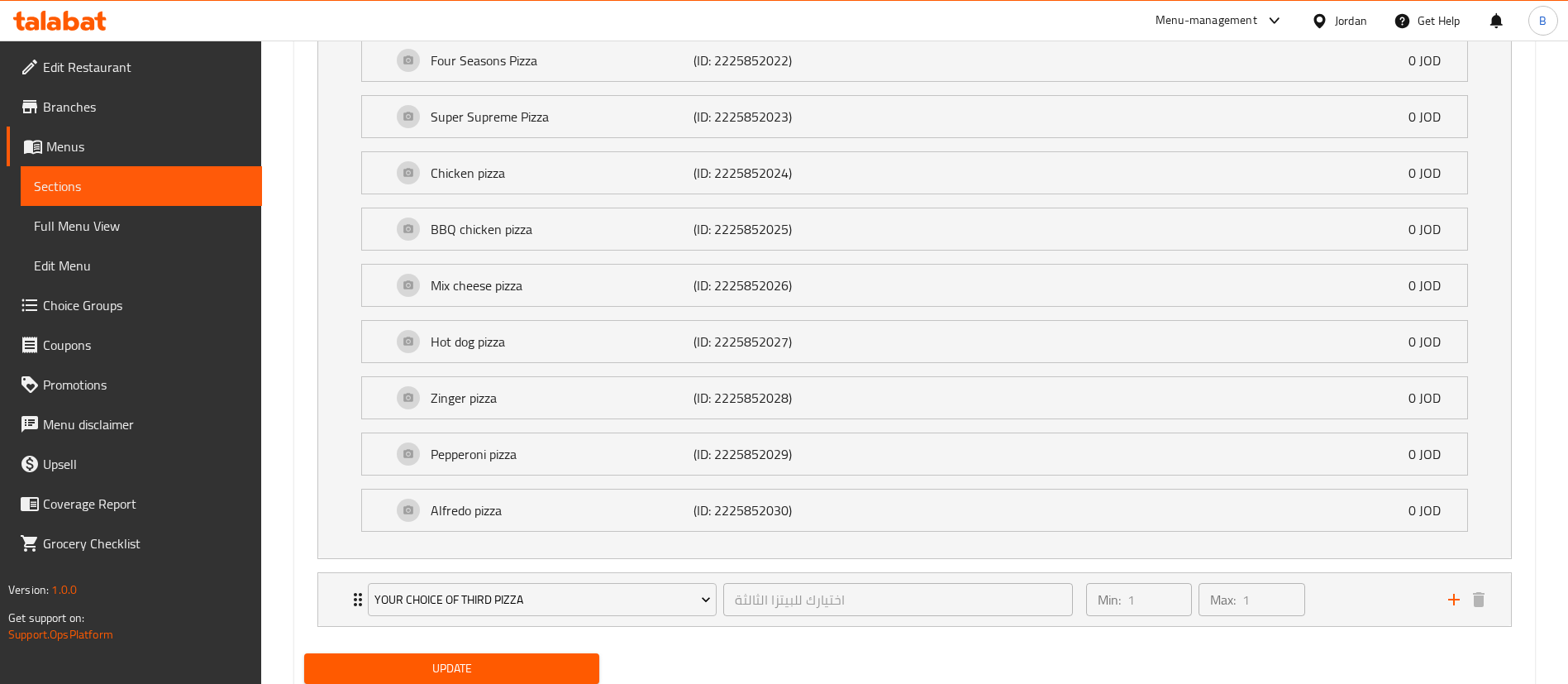
scroll to position [1976, 0]
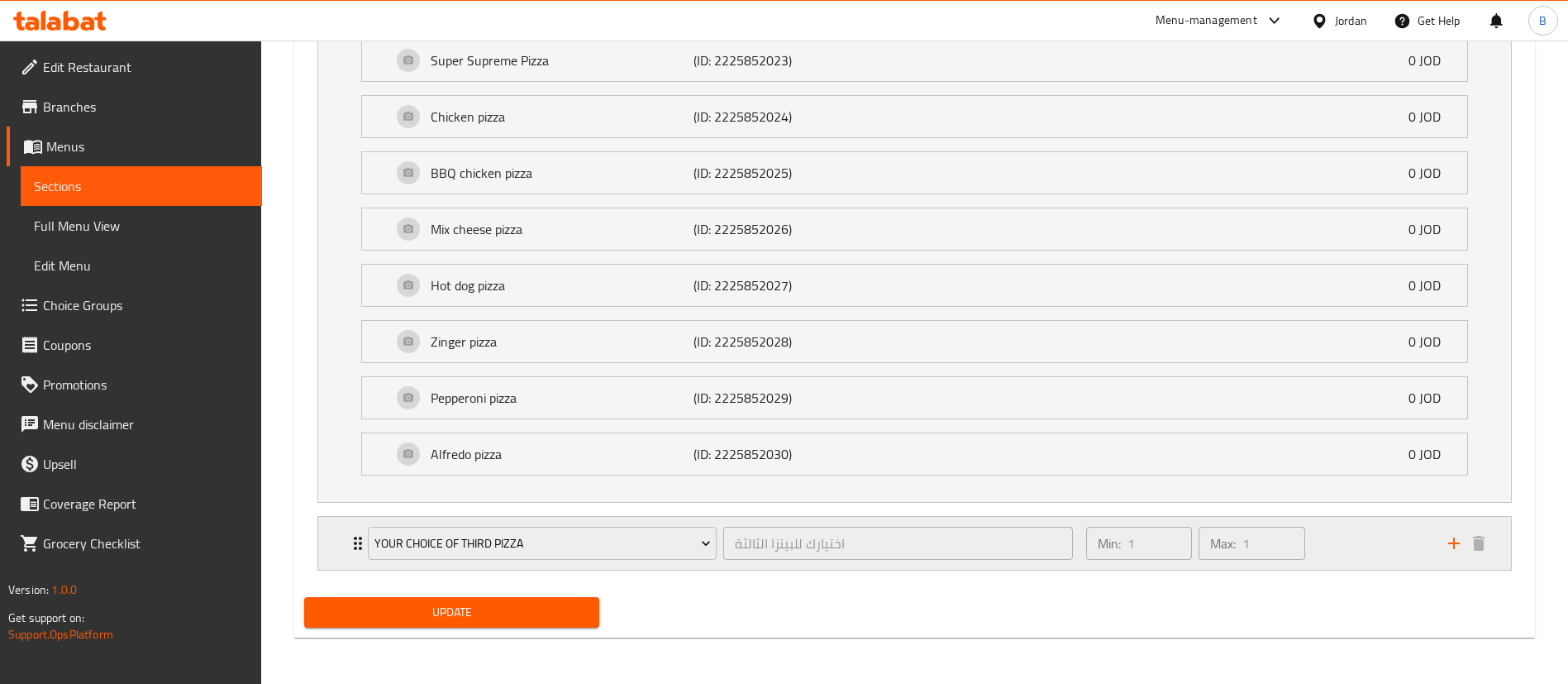
click at [1349, 547] on div "Min: 1 ​ Max: 1 ​" at bounding box center [1257, 543] width 362 height 53
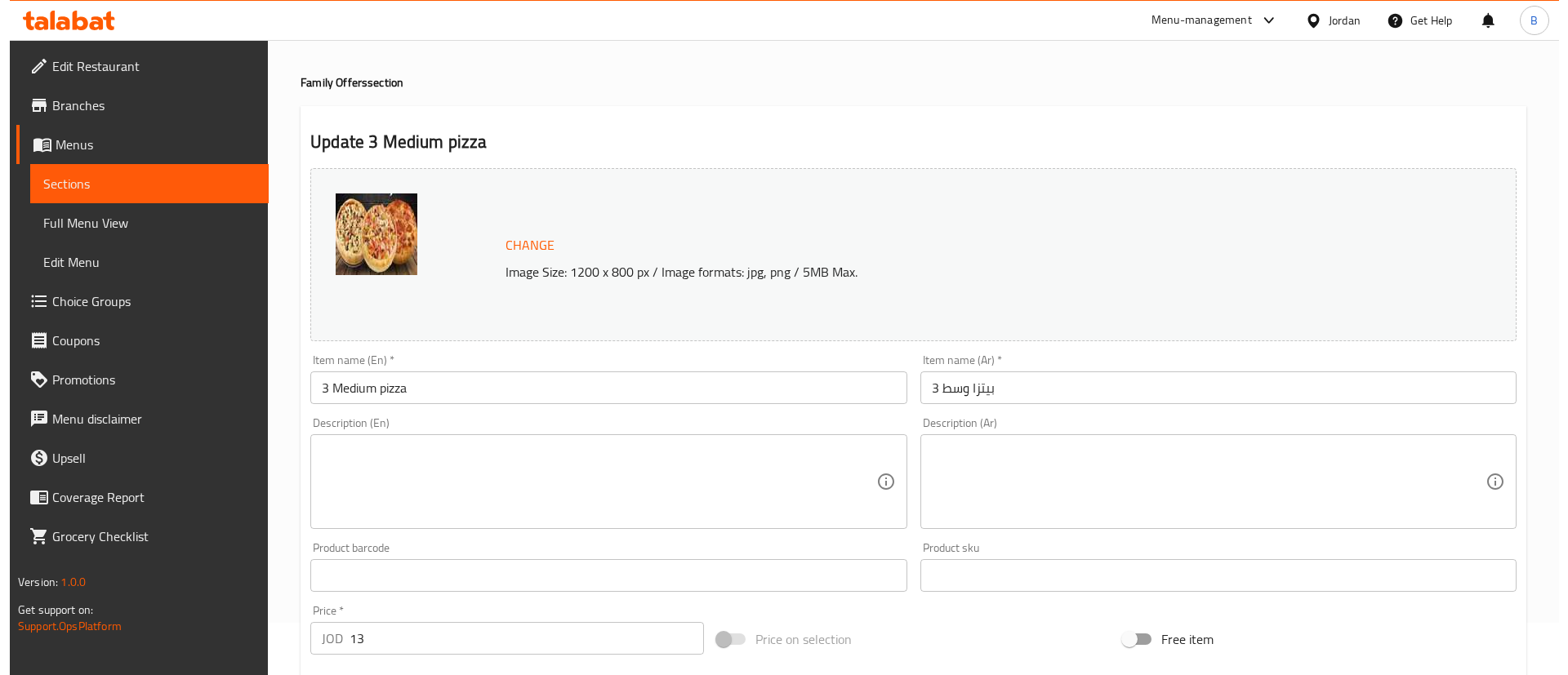
scroll to position [0, 0]
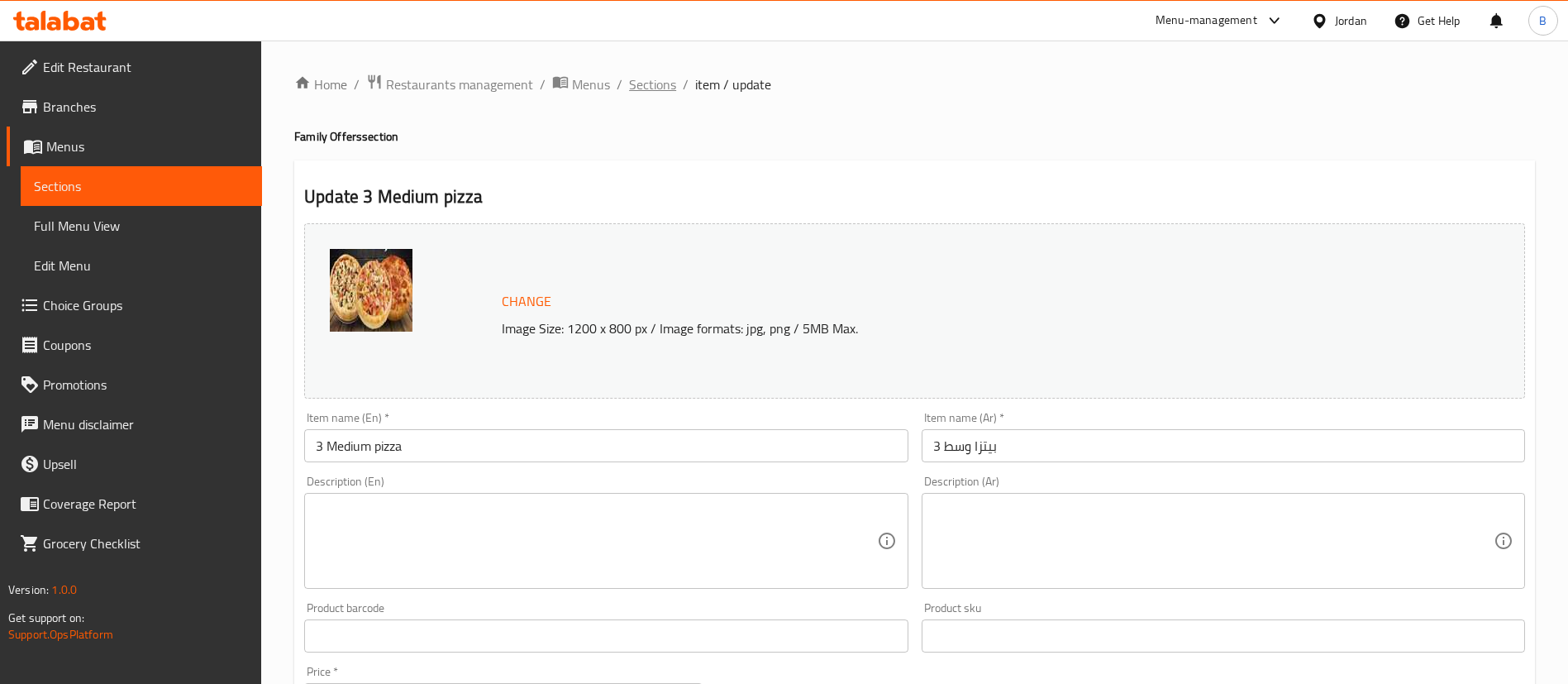
click at [656, 75] on span "Sections" at bounding box center [653, 84] width 47 height 20
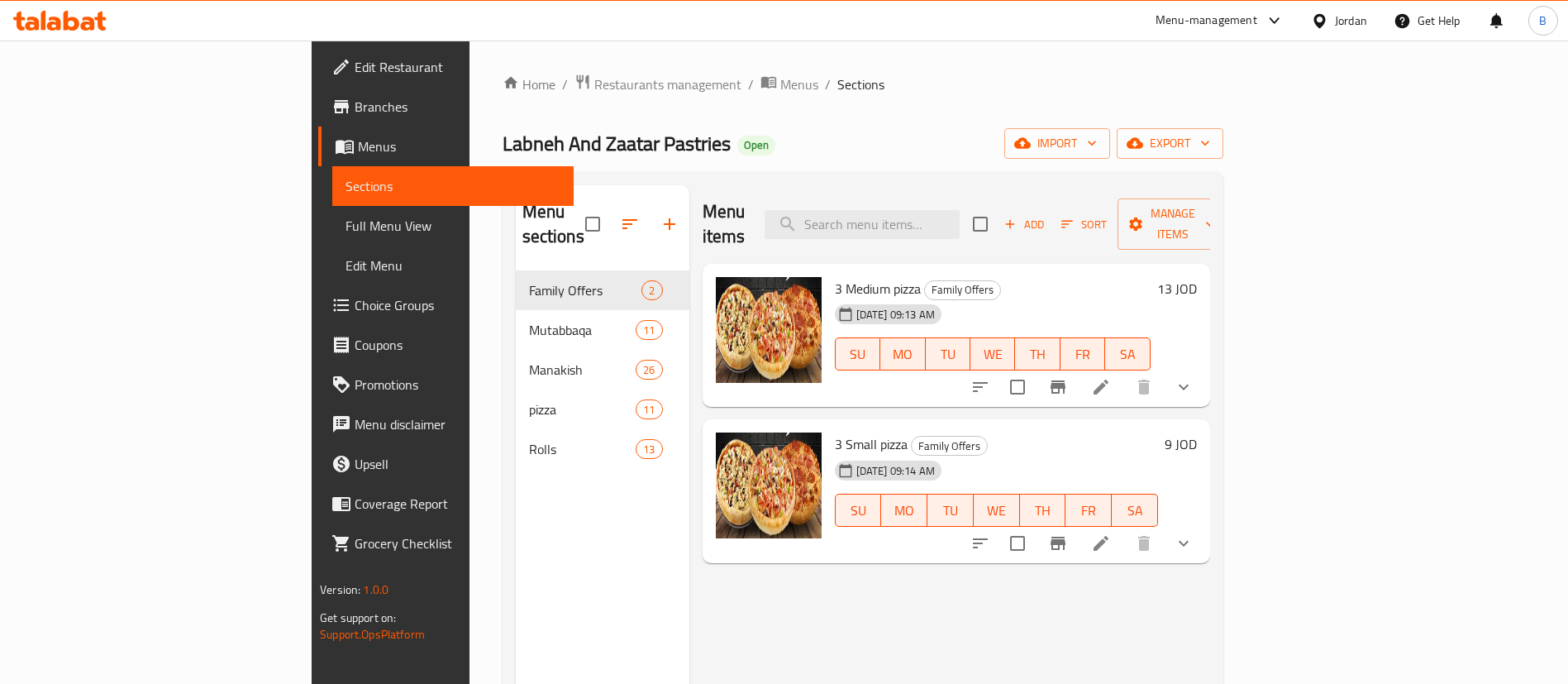
click at [1124, 529] on li at bounding box center [1101, 543] width 47 height 30
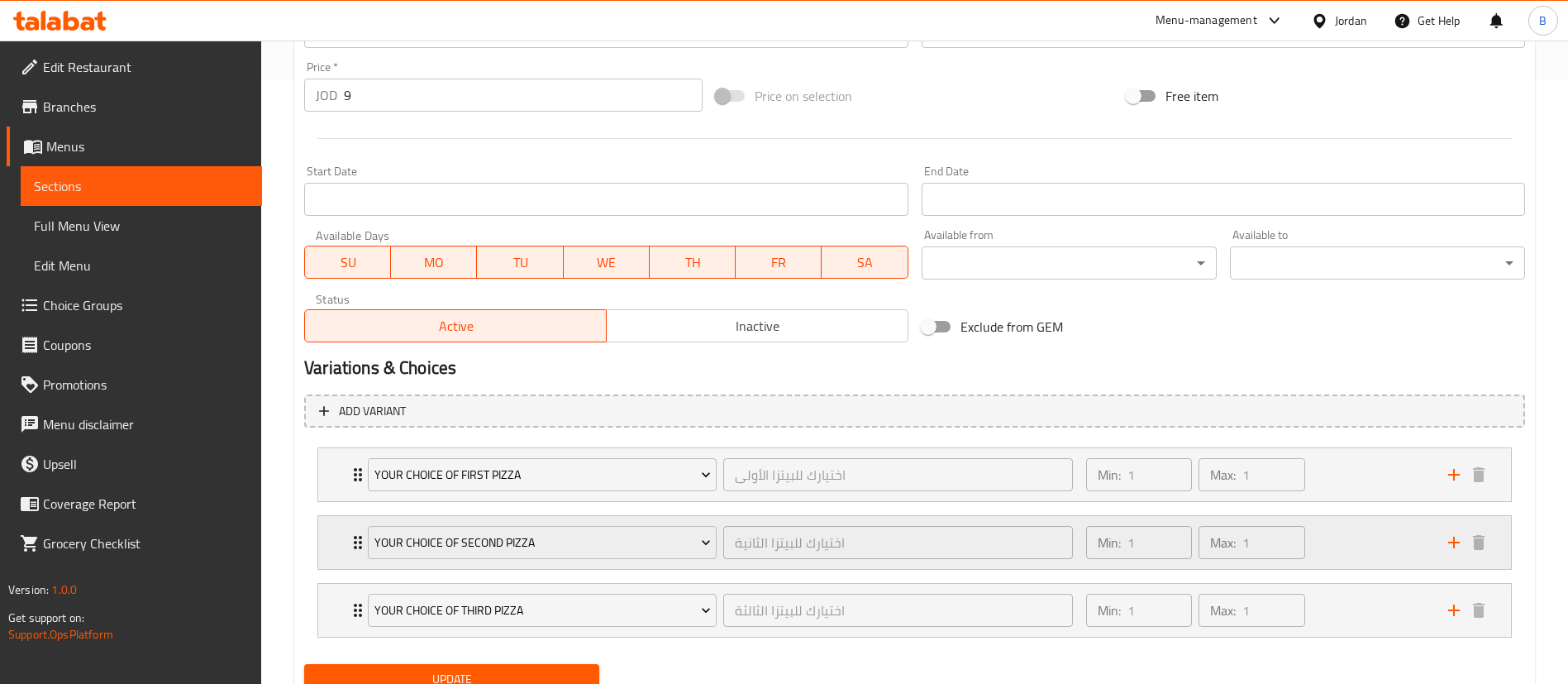
scroll to position [671, 0]
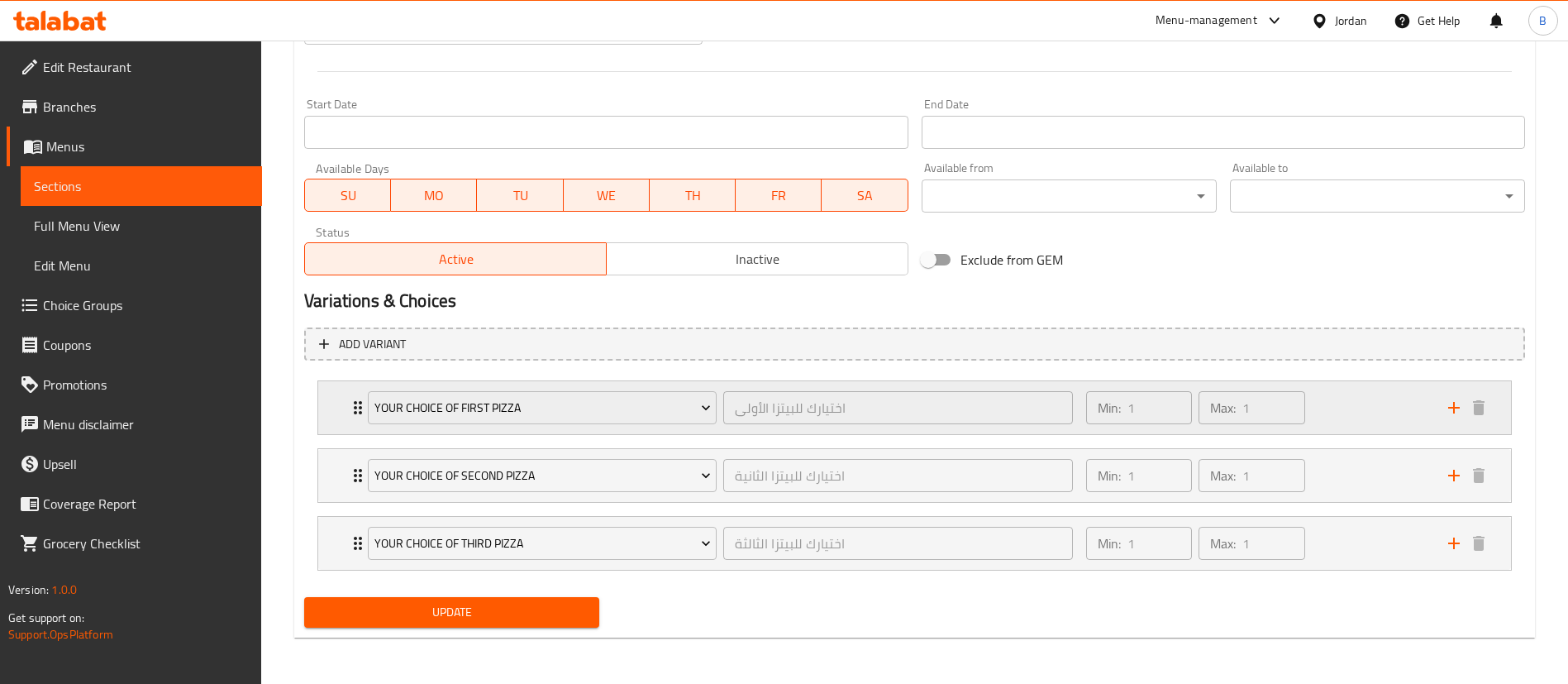
click at [1380, 419] on div "Min: 1 ​ Max: 1 ​" at bounding box center [1257, 407] width 362 height 53
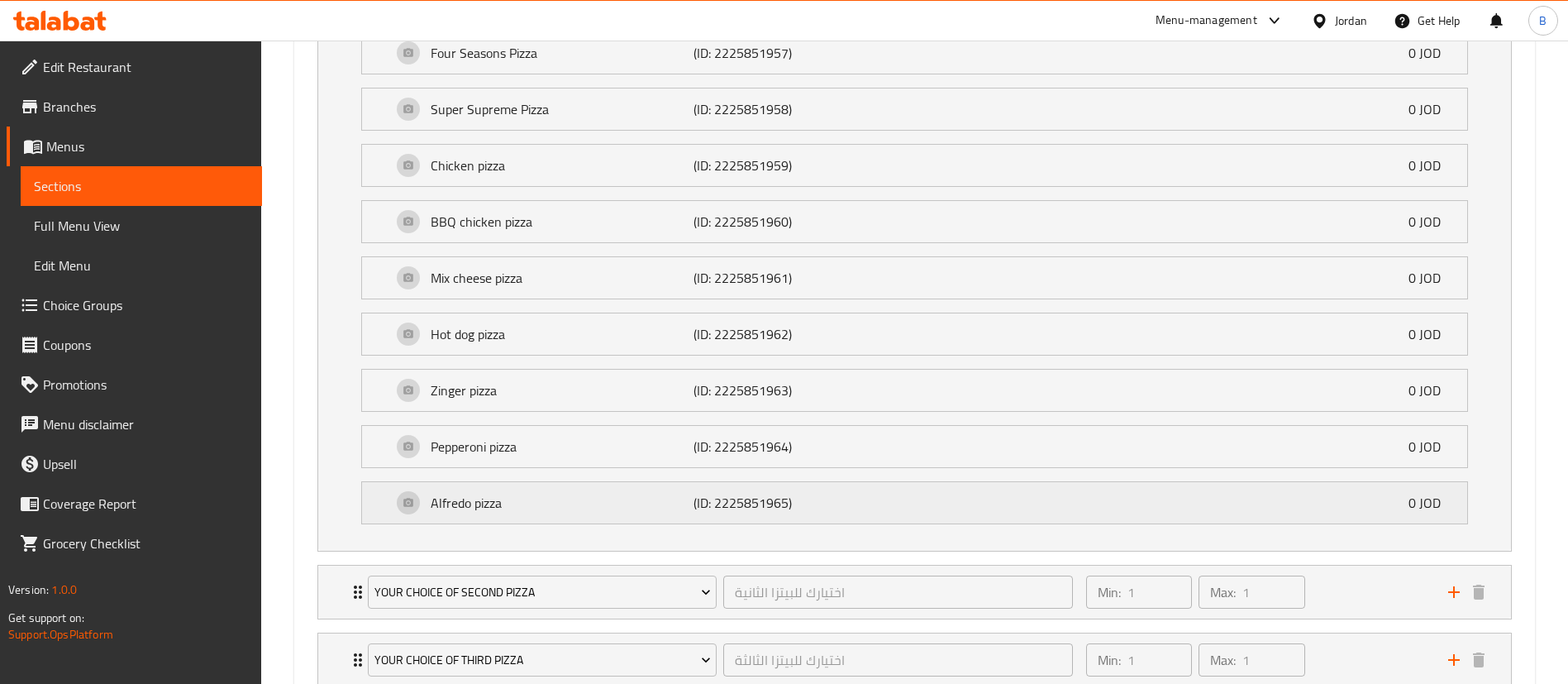
scroll to position [1324, 0]
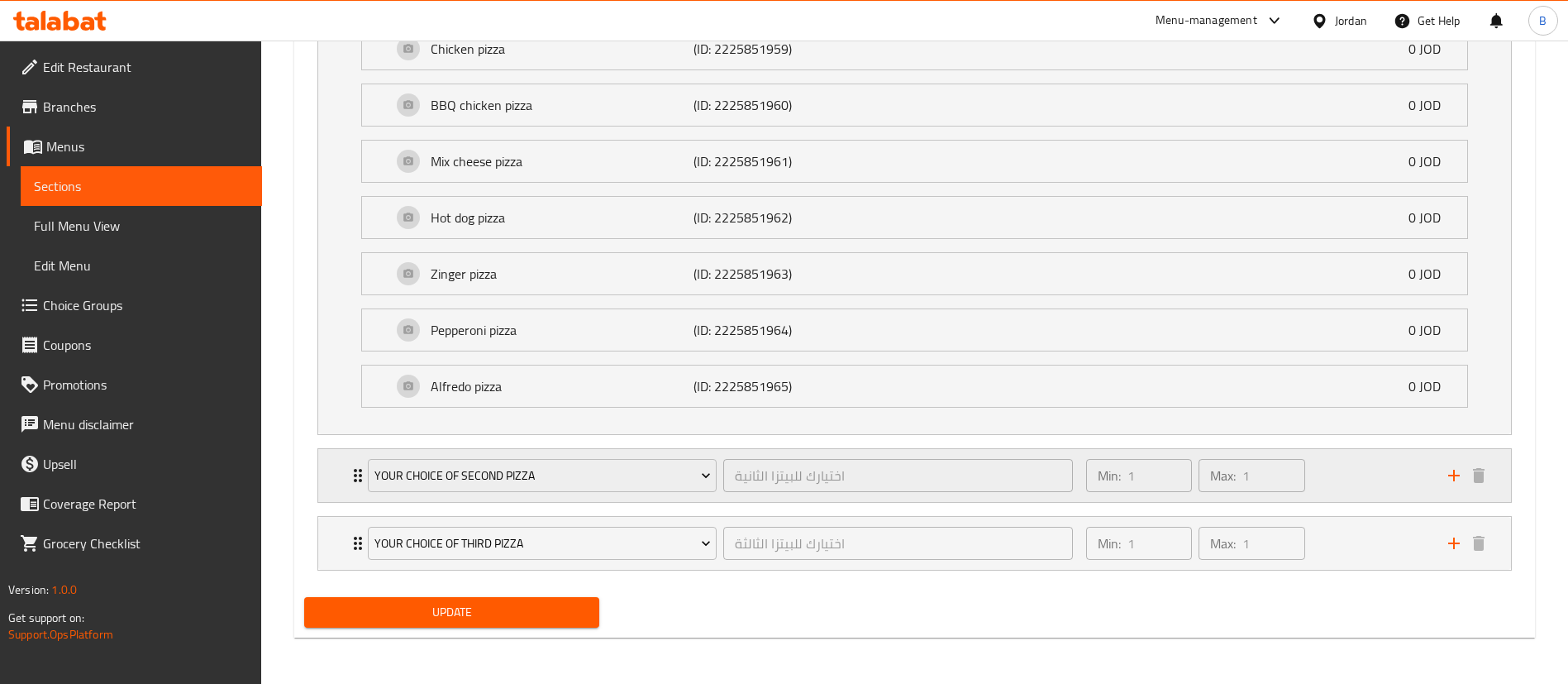
click at [1397, 479] on div "Min: 1 ​ Max: 1 ​" at bounding box center [1257, 475] width 362 height 53
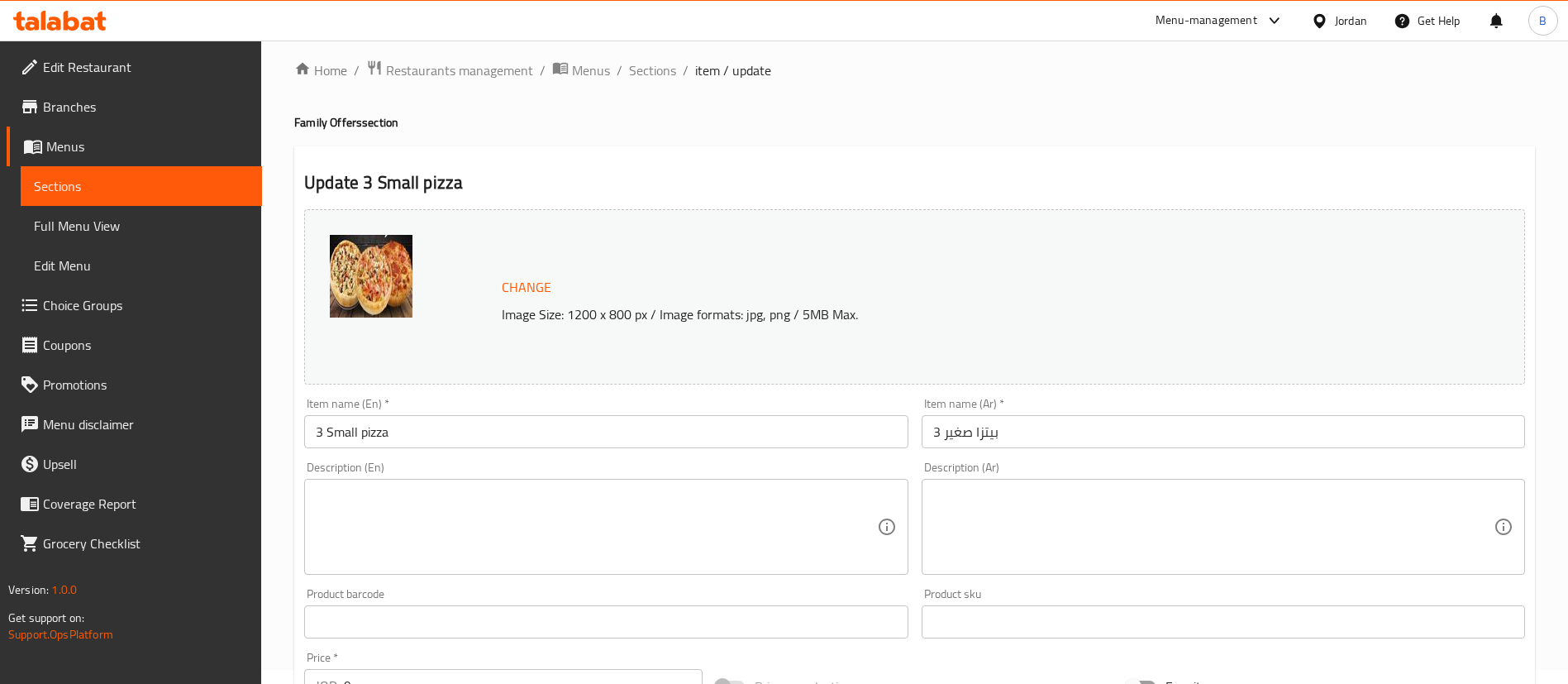
scroll to position [0, 0]
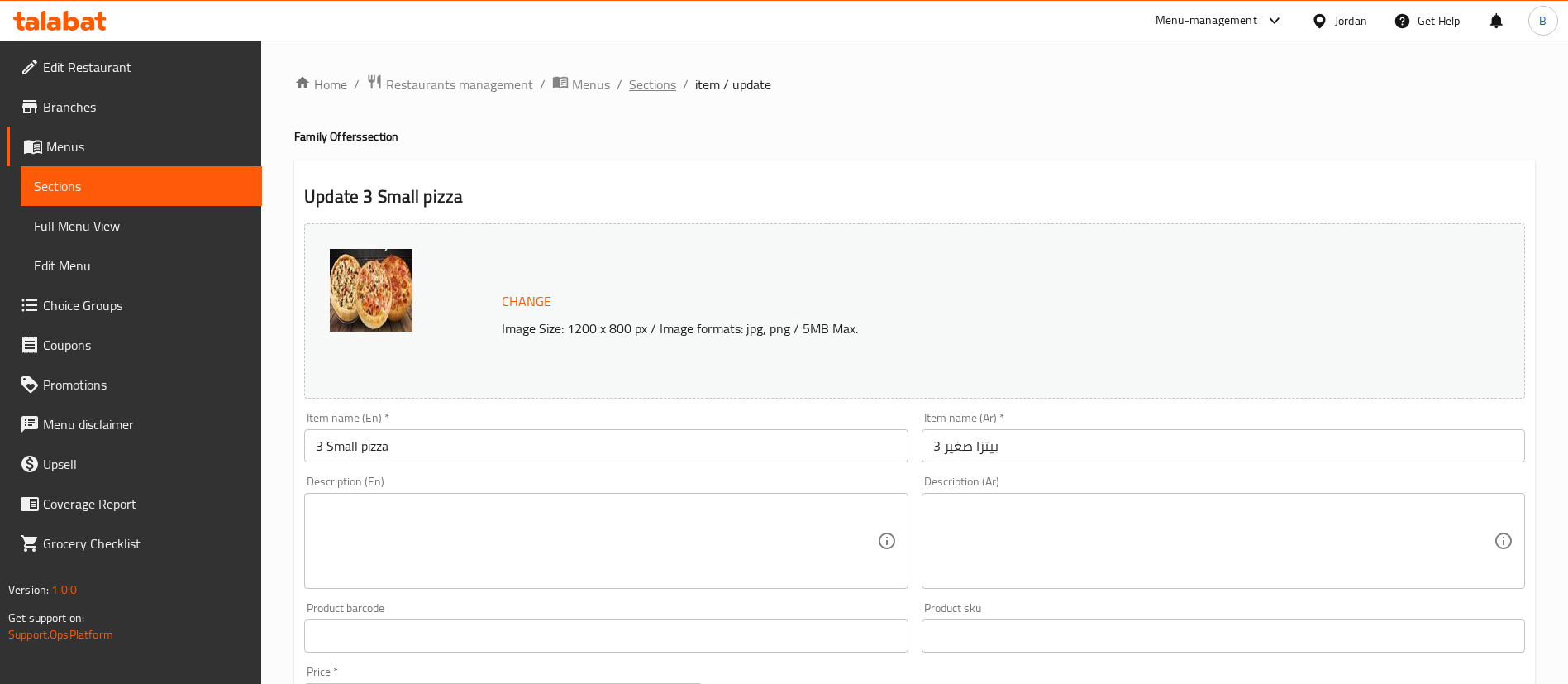
click at [633, 81] on span "Sections" at bounding box center [653, 84] width 47 height 20
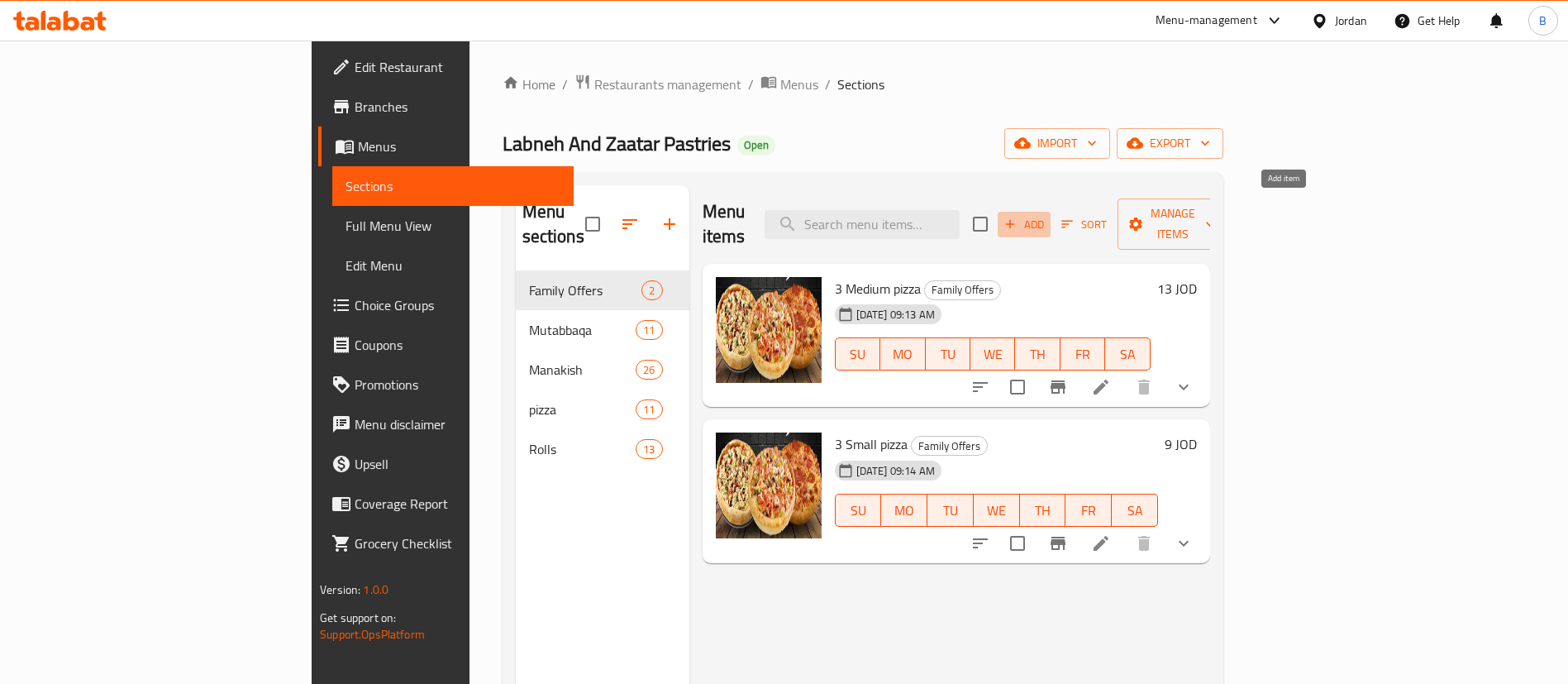
click at [1046, 215] on span "Add" at bounding box center [1024, 224] width 45 height 19
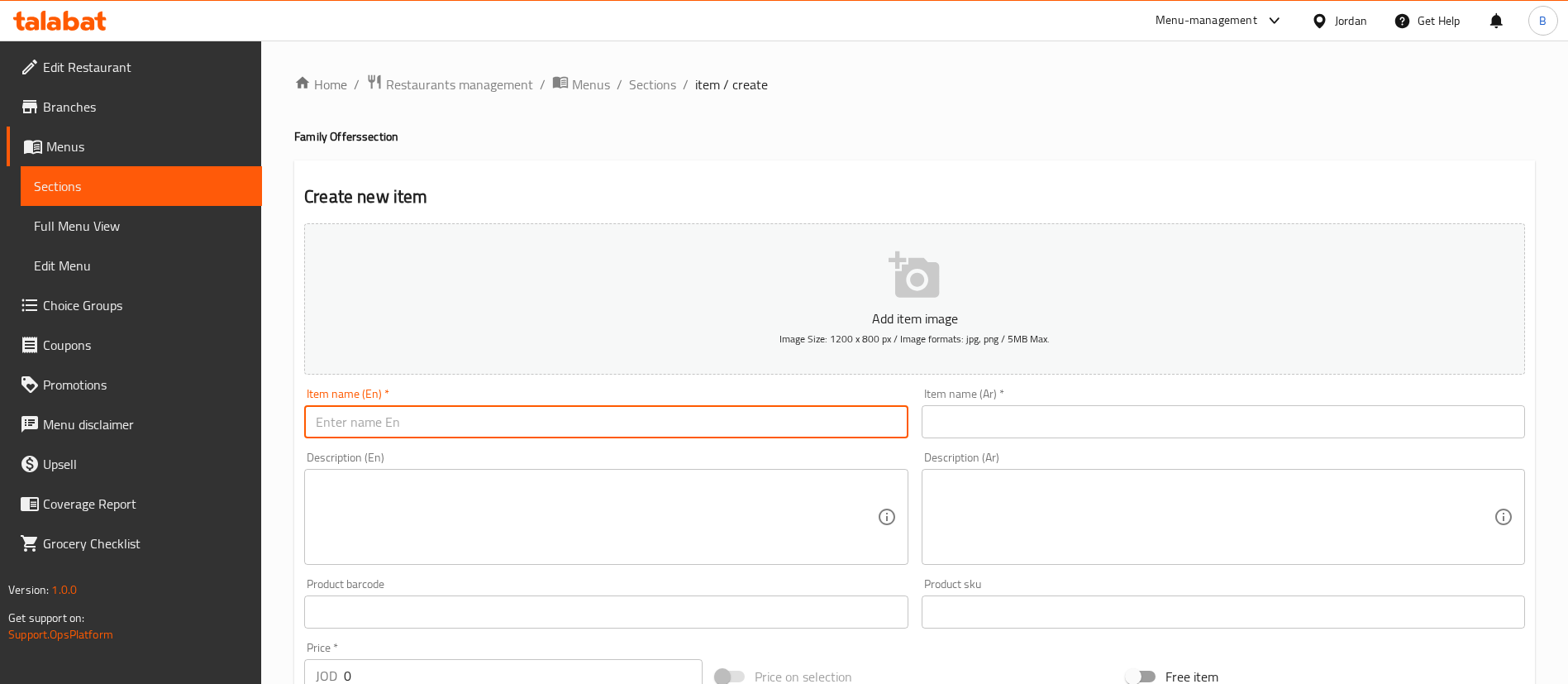
click at [626, 421] on input "text" at bounding box center [606, 422] width 604 height 33
type input "3 Large Pizza"
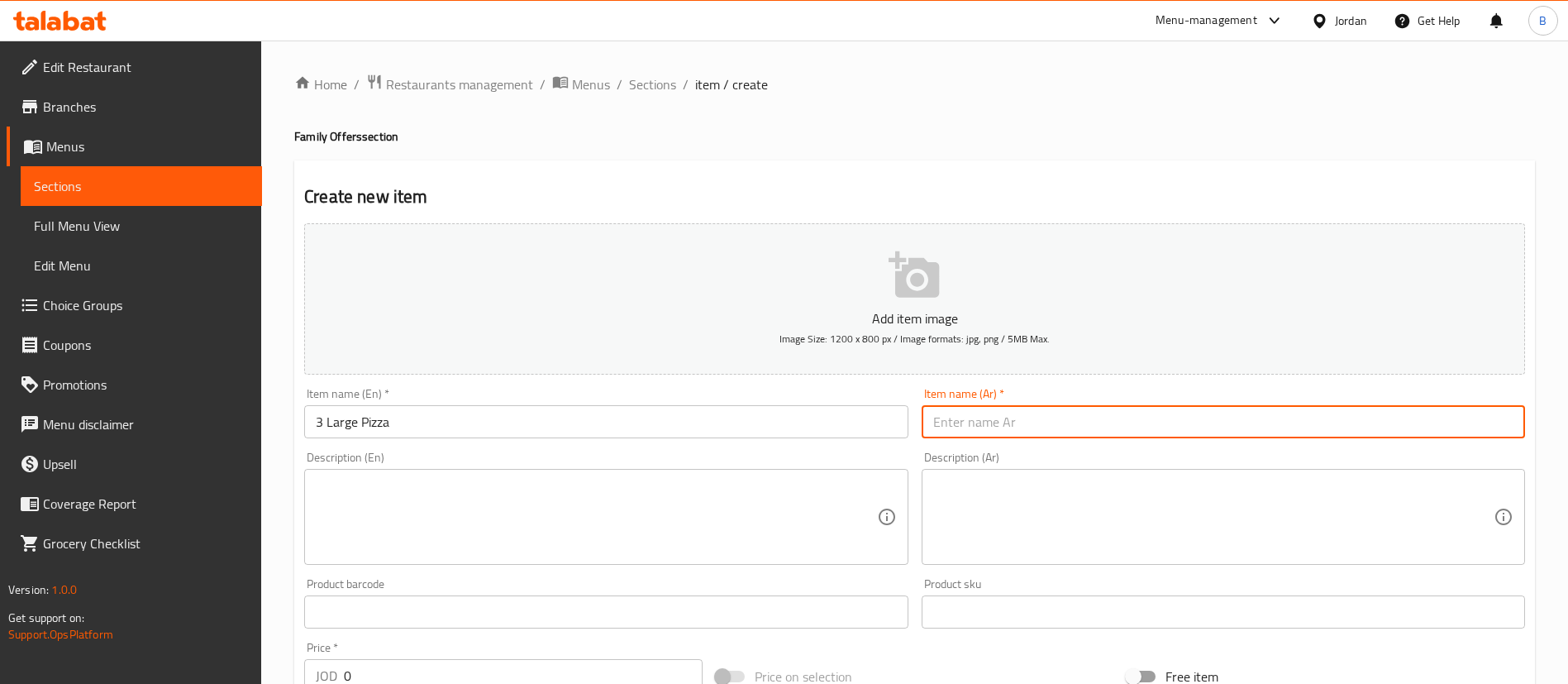
click at [985, 436] on input "text" at bounding box center [1224, 422] width 604 height 33
type input "3 بيتزا كبير"
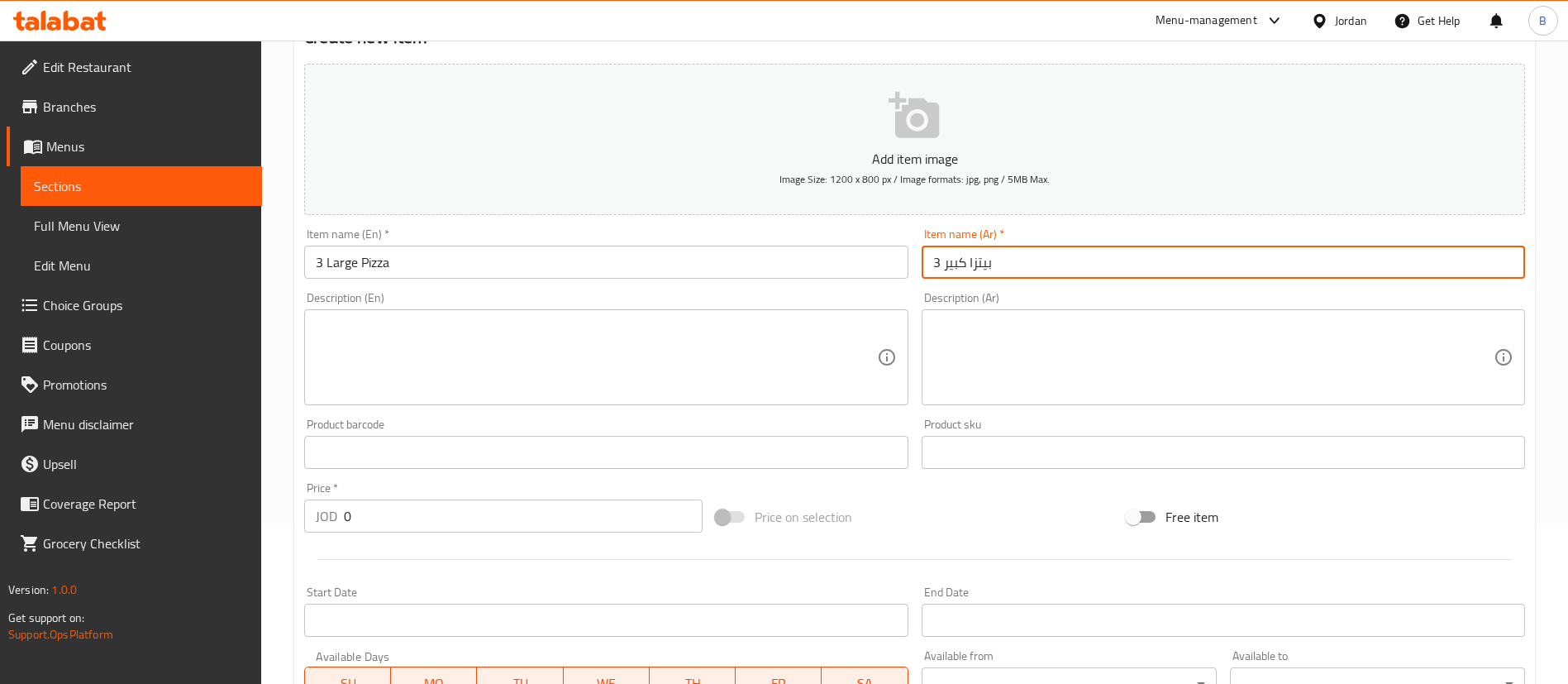
scroll to position [248, 0]
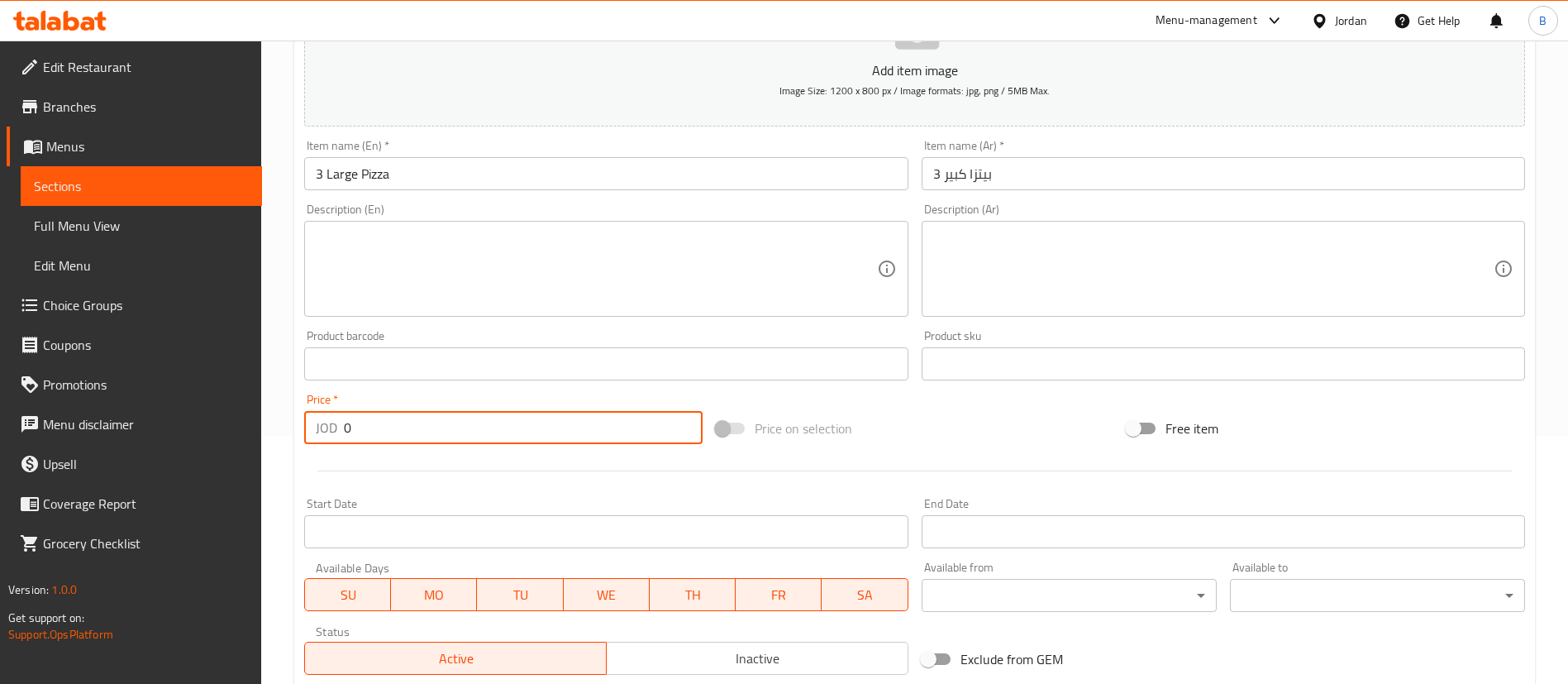
drag, startPoint x: 388, startPoint y: 429, endPoint x: 255, endPoint y: 429, distance: 133.0
click at [259, 429] on div "Edit Restaurant Branches Menus Sections Full Menu View Edit Menu Choice Groups …" at bounding box center [784, 356] width 1568 height 1128
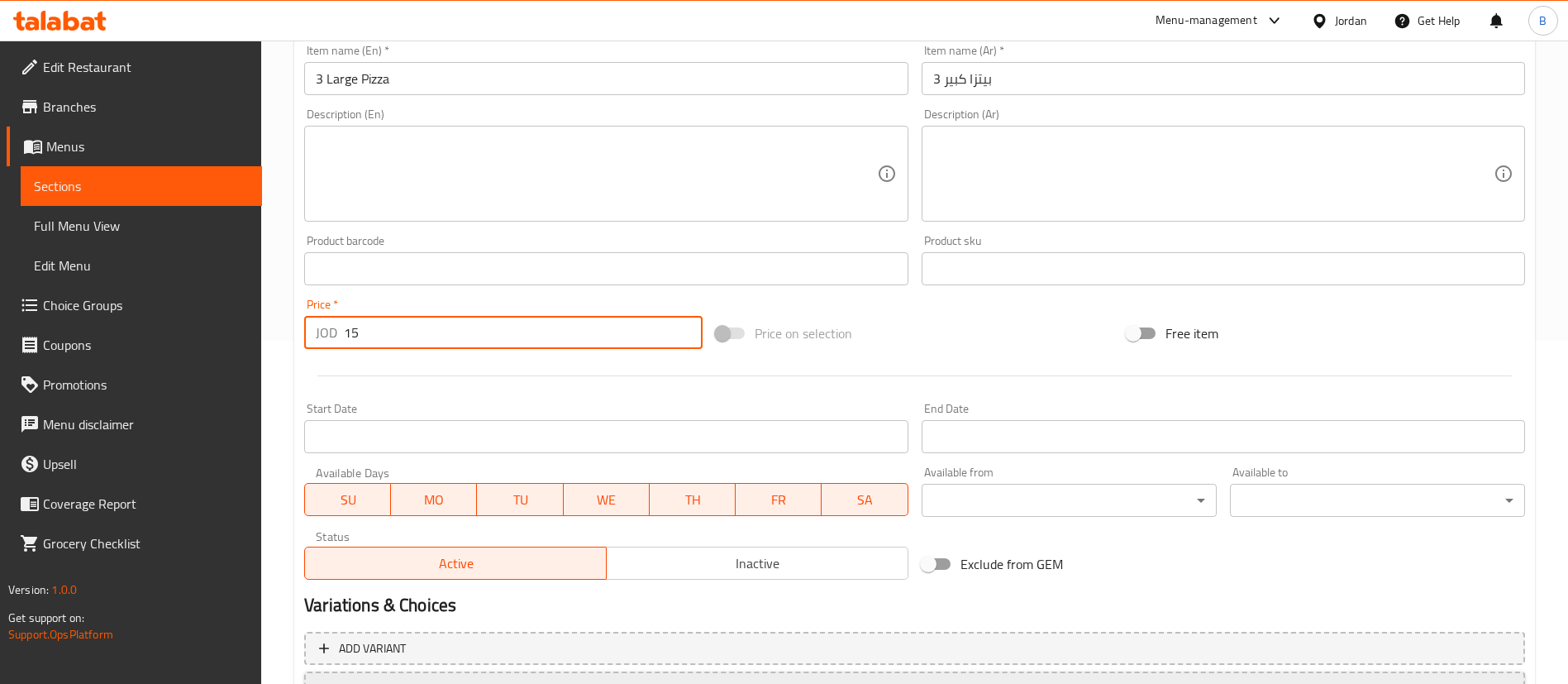
scroll to position [485, 0]
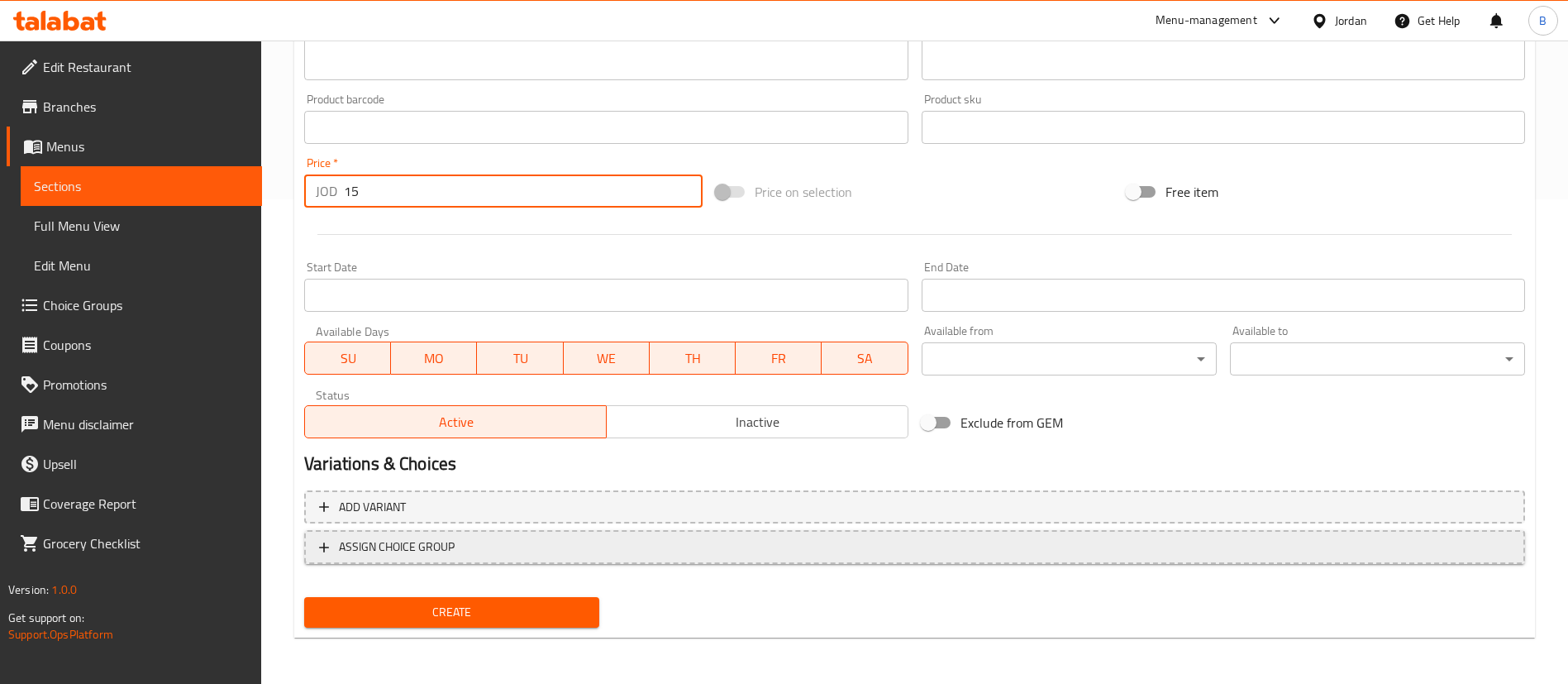
type input "15"
click at [517, 552] on span "ASSIGN CHOICE GROUP" at bounding box center [914, 547] width 1191 height 20
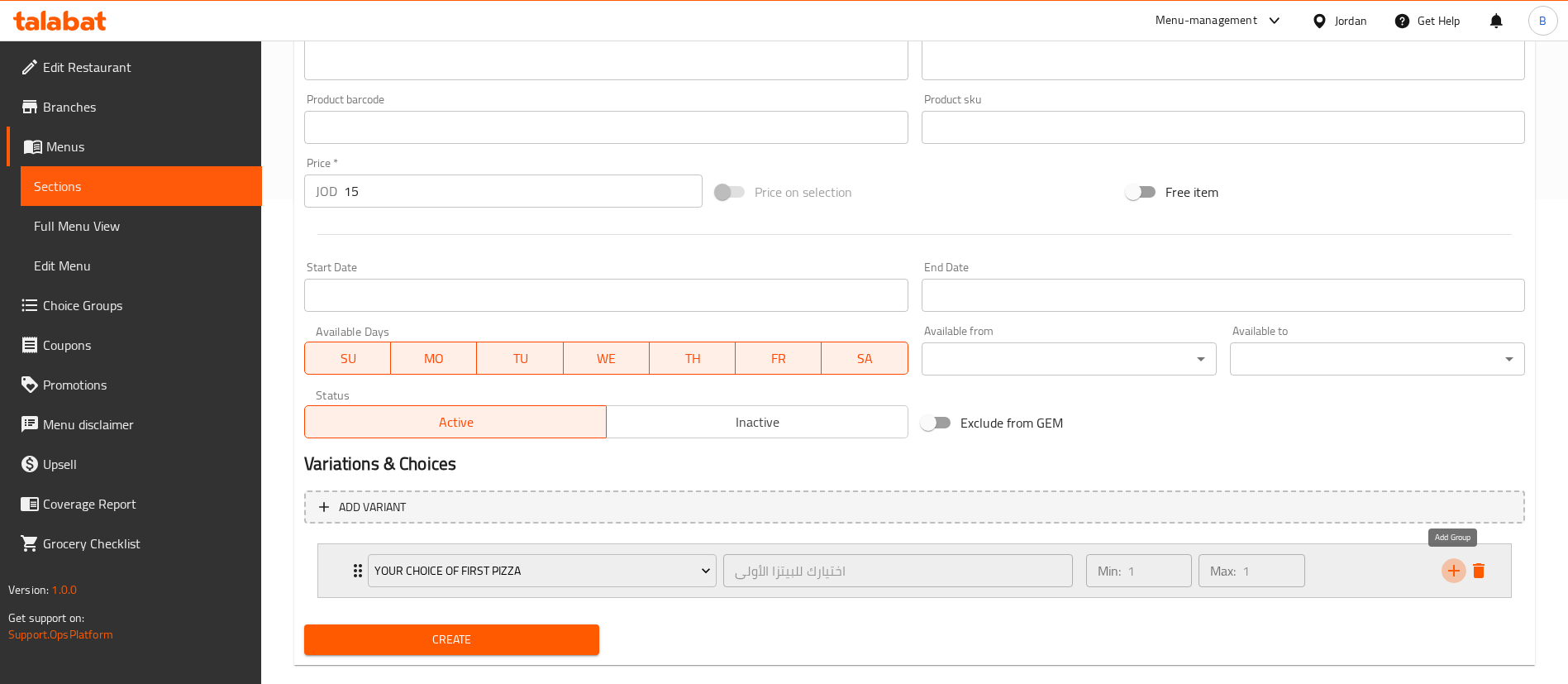
click at [1446, 575] on icon "add" at bounding box center [1454, 570] width 20 height 20
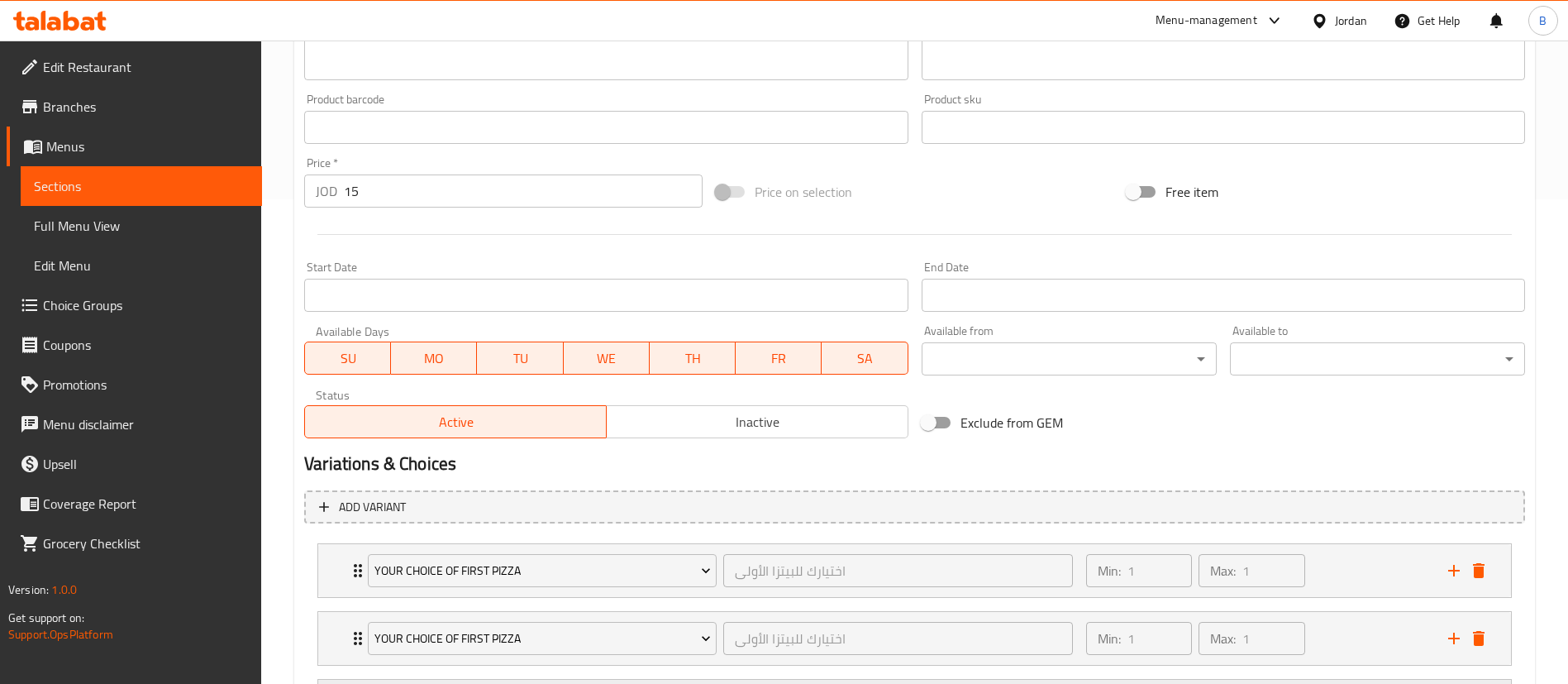
scroll to position [648, 0]
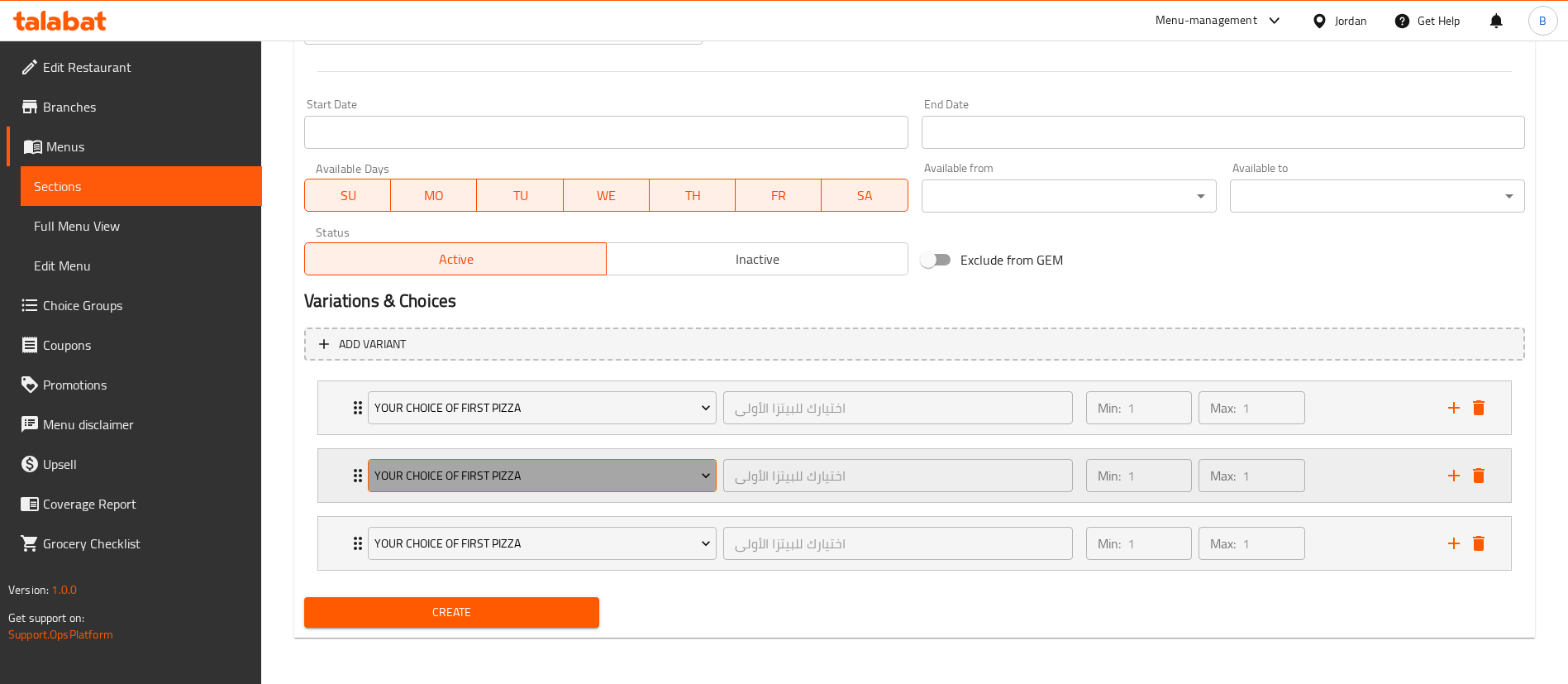
click at [528, 483] on span "Your Choice Of first Pizza" at bounding box center [543, 476] width 337 height 20
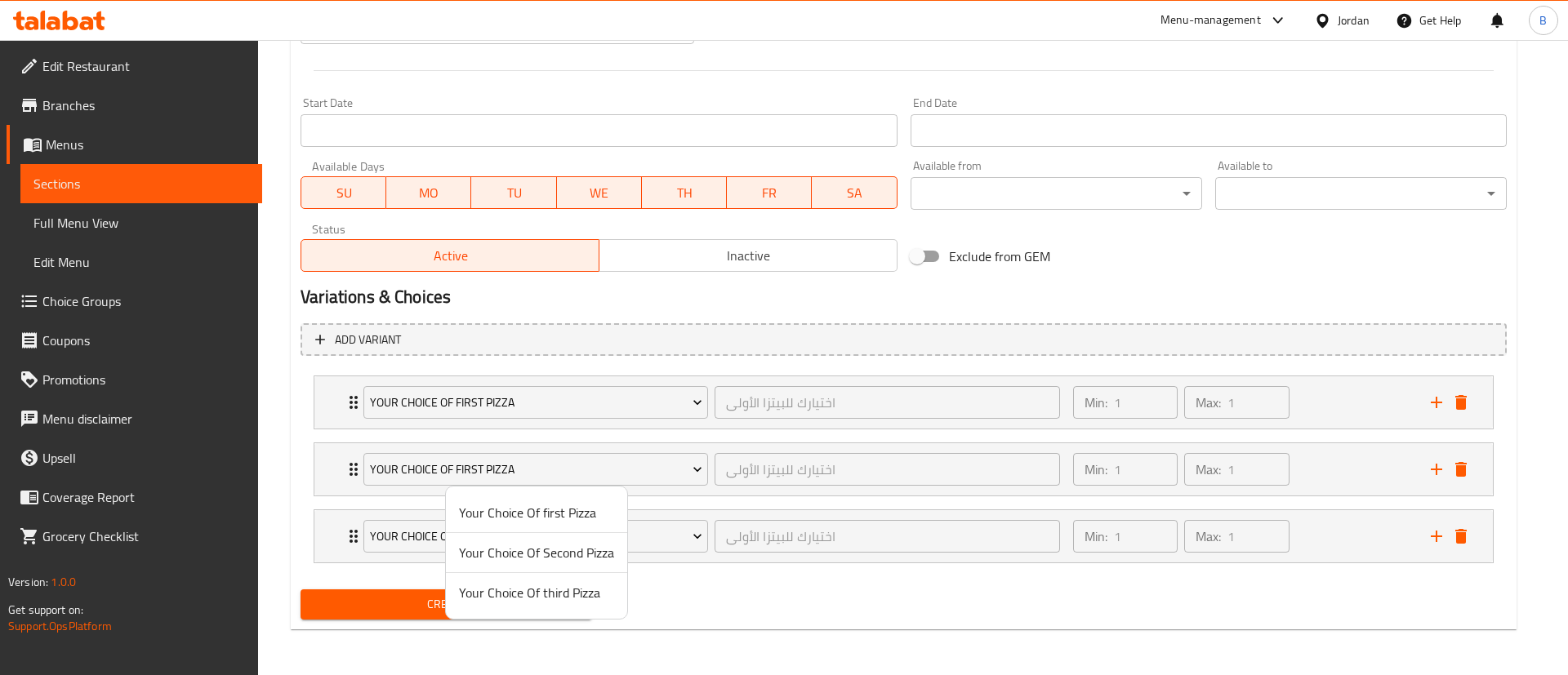
click at [572, 550] on span "Your Choice Of Second Pizza" at bounding box center [536, 552] width 155 height 19
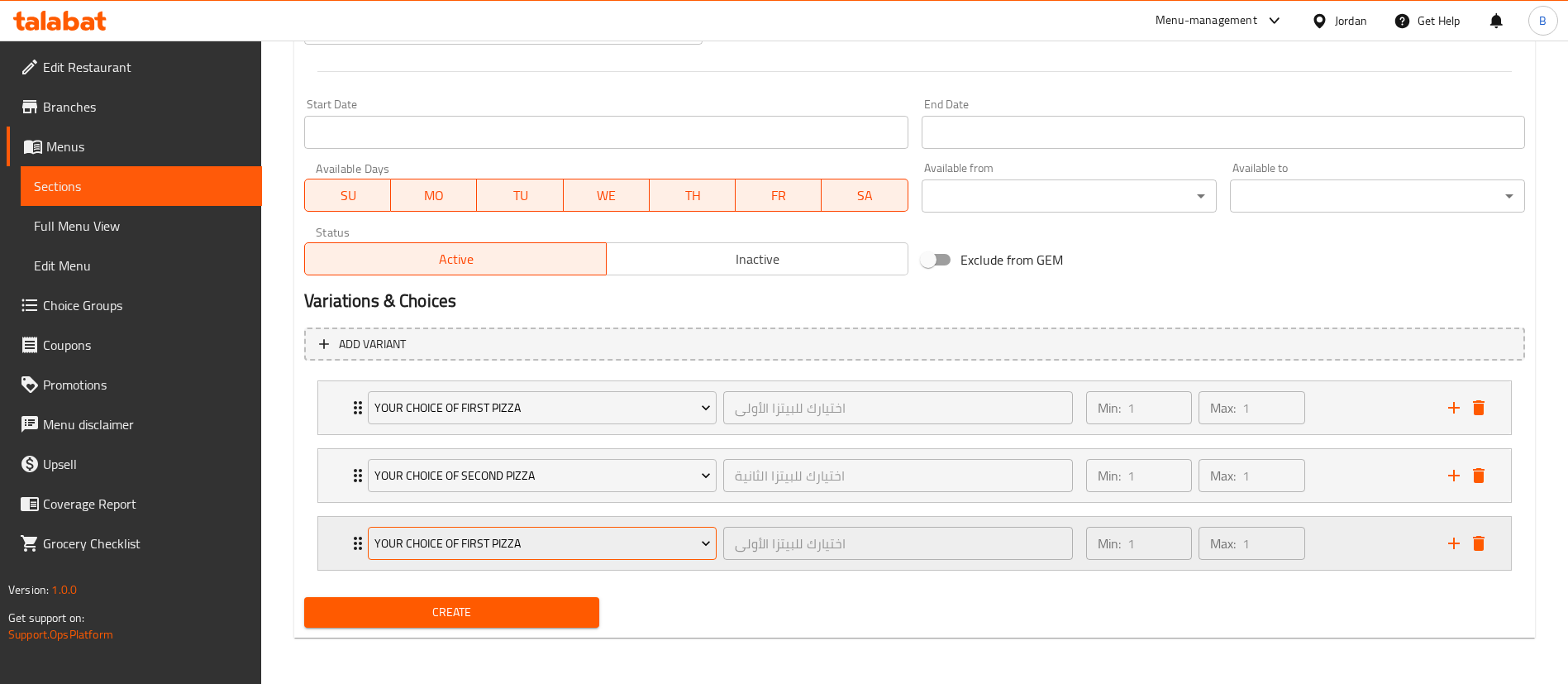
click at [510, 551] on span "Your Choice Of first Pizza" at bounding box center [543, 544] width 337 height 20
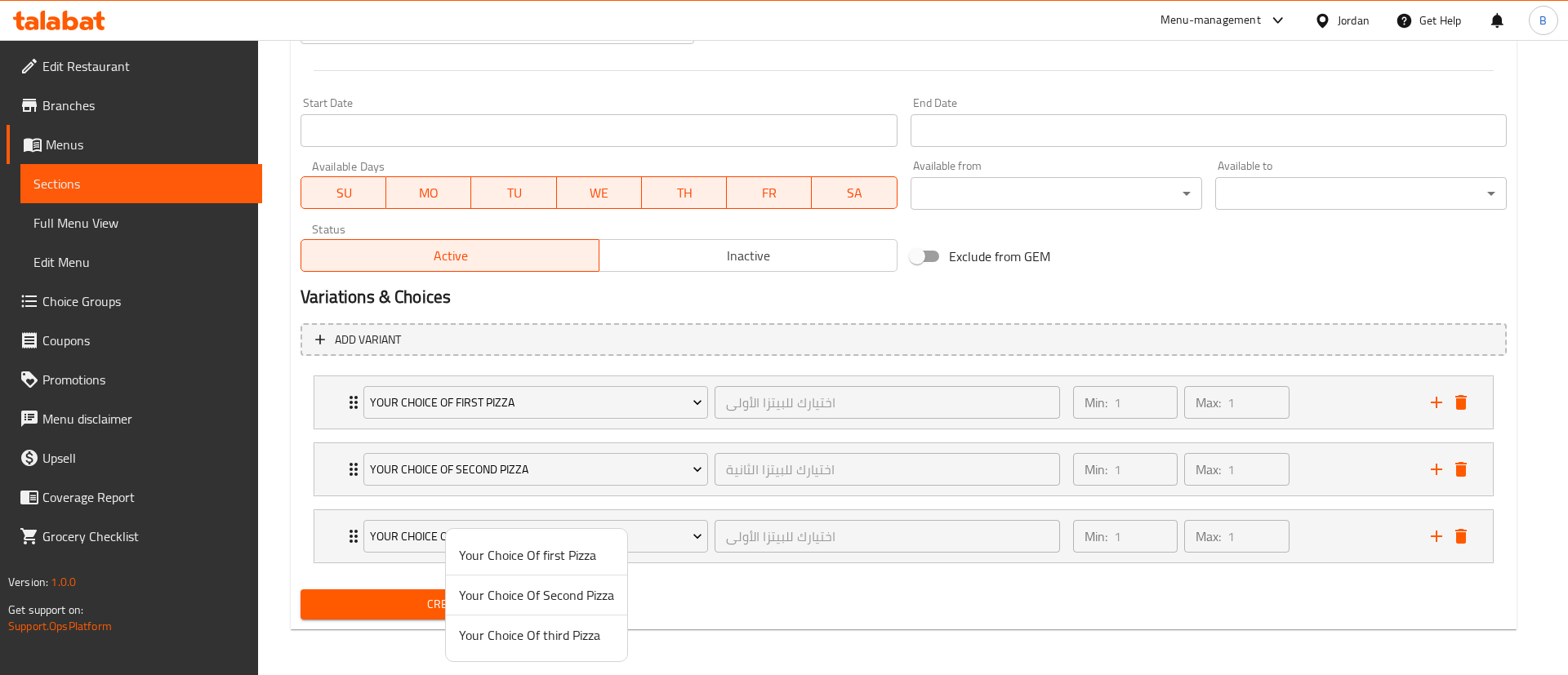
click at [512, 631] on span "Your Choice Of third Pizza" at bounding box center [536, 635] width 155 height 19
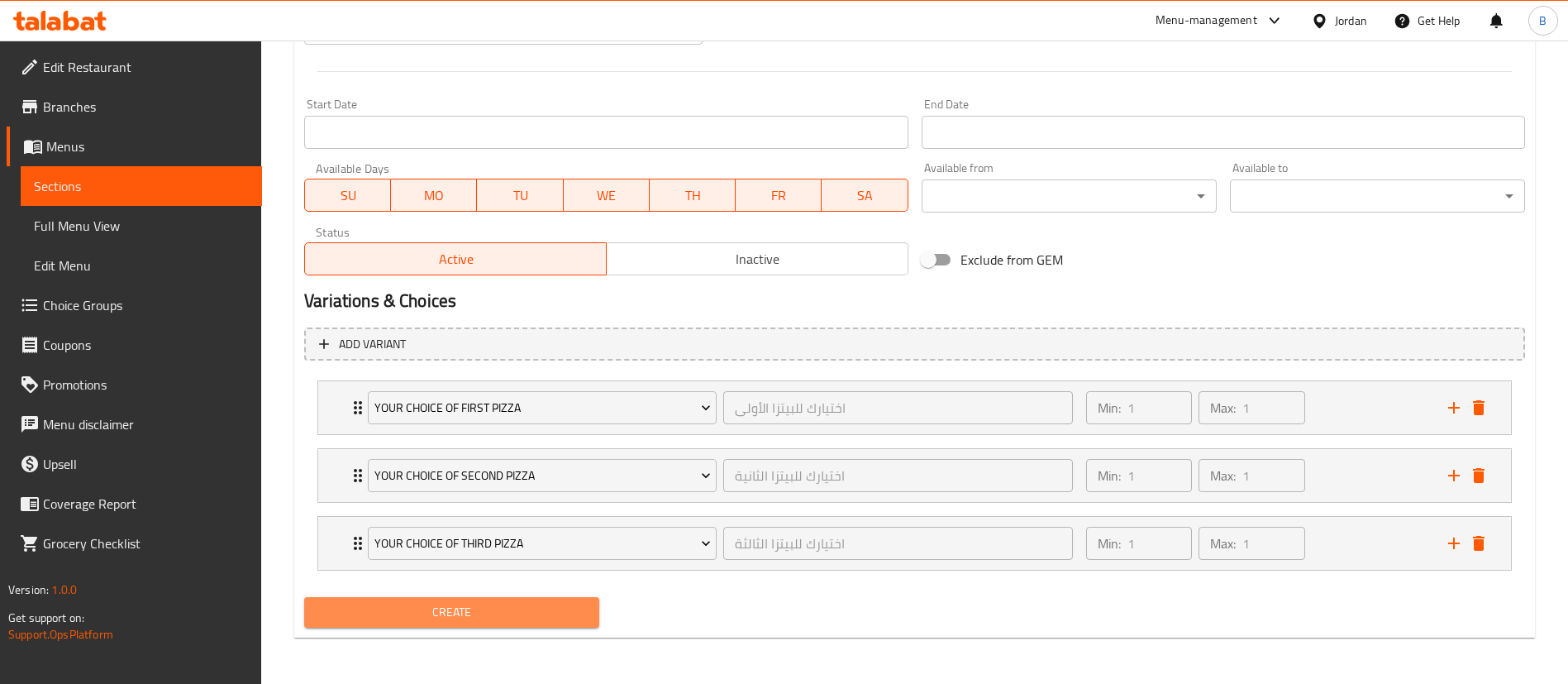
click at [505, 614] on span "Create" at bounding box center [451, 613] width 269 height 20
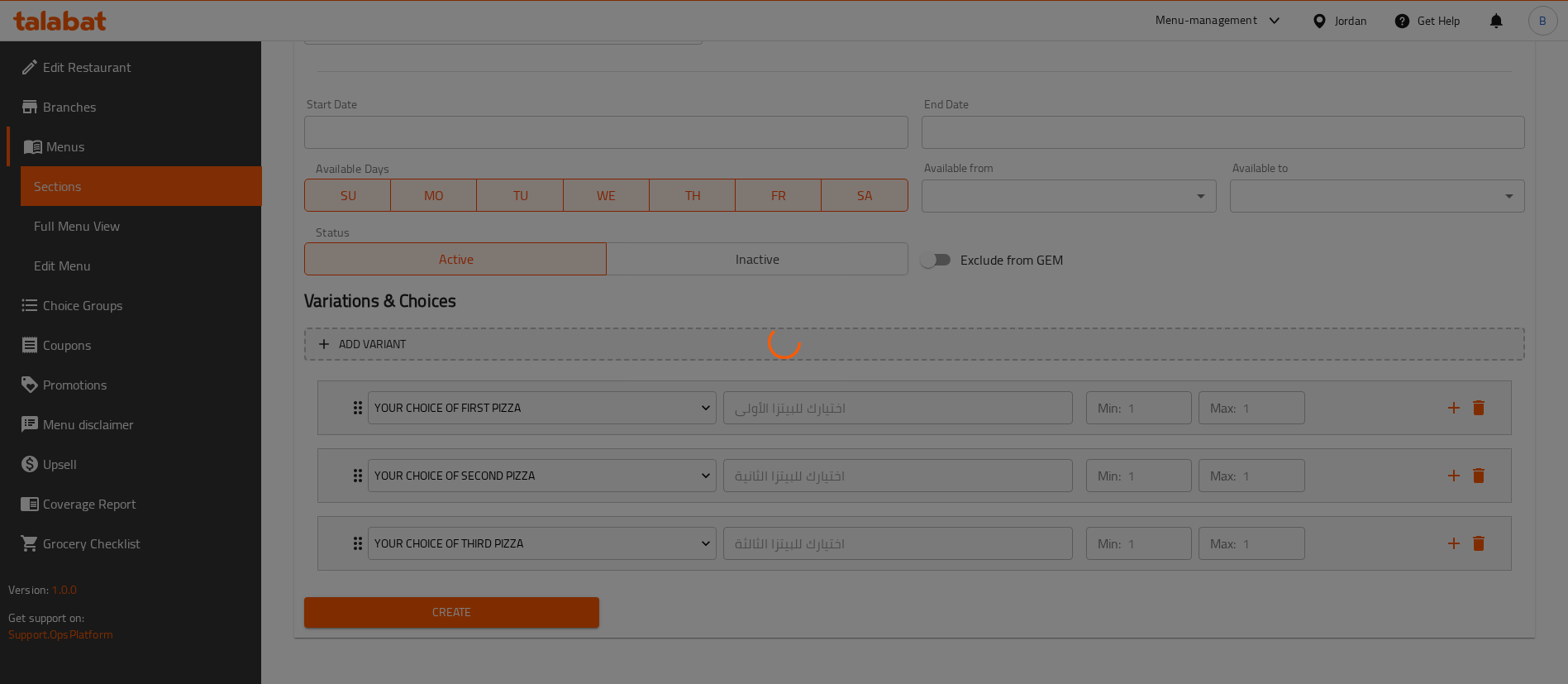
type input "0"
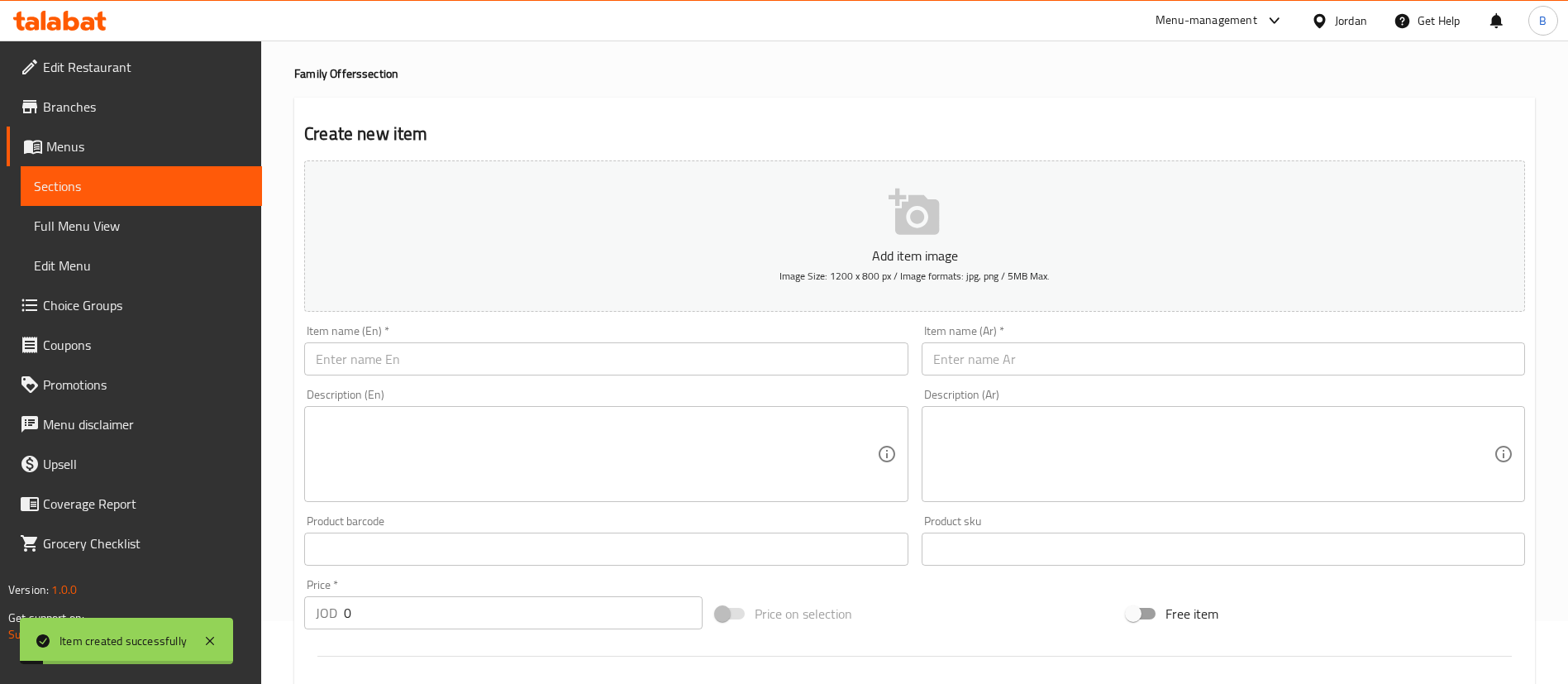
scroll to position [0, 0]
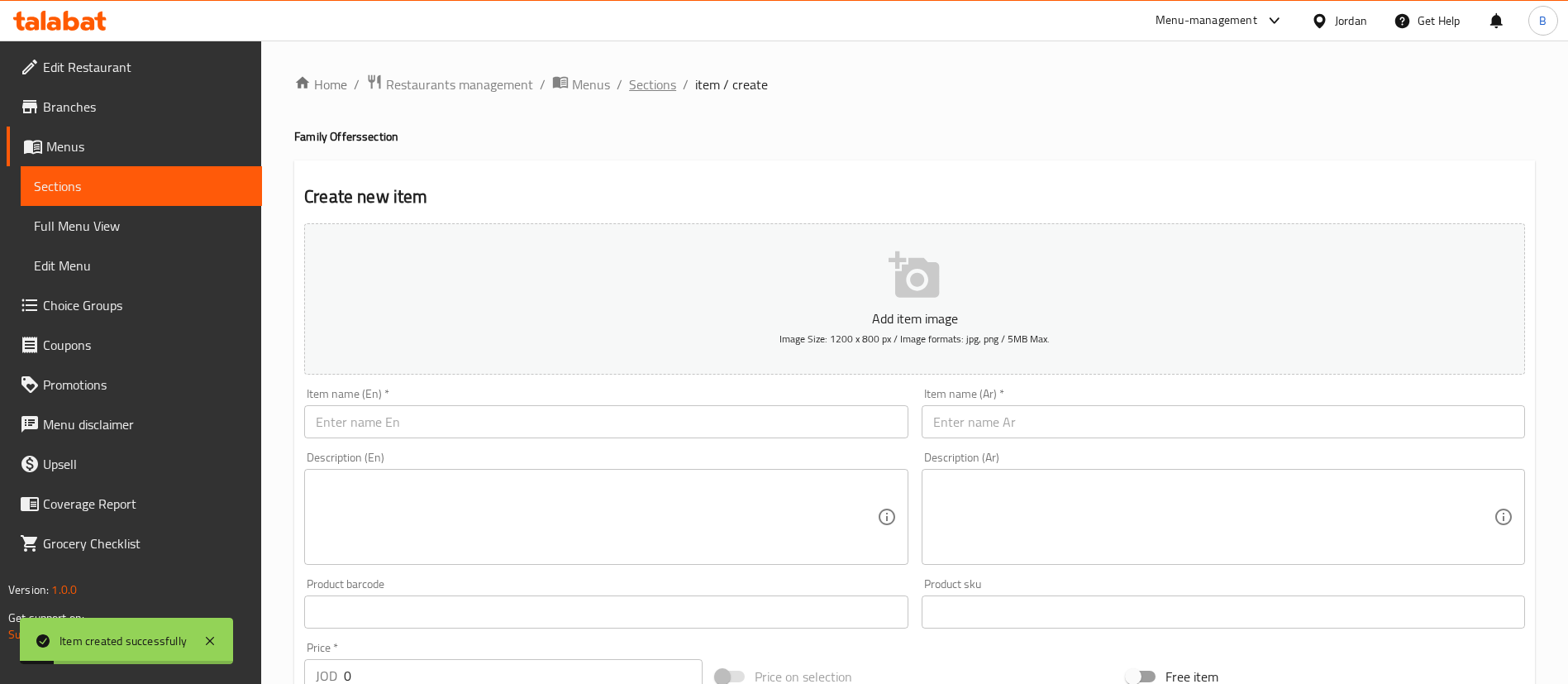
click at [649, 78] on span "Sections" at bounding box center [653, 84] width 47 height 20
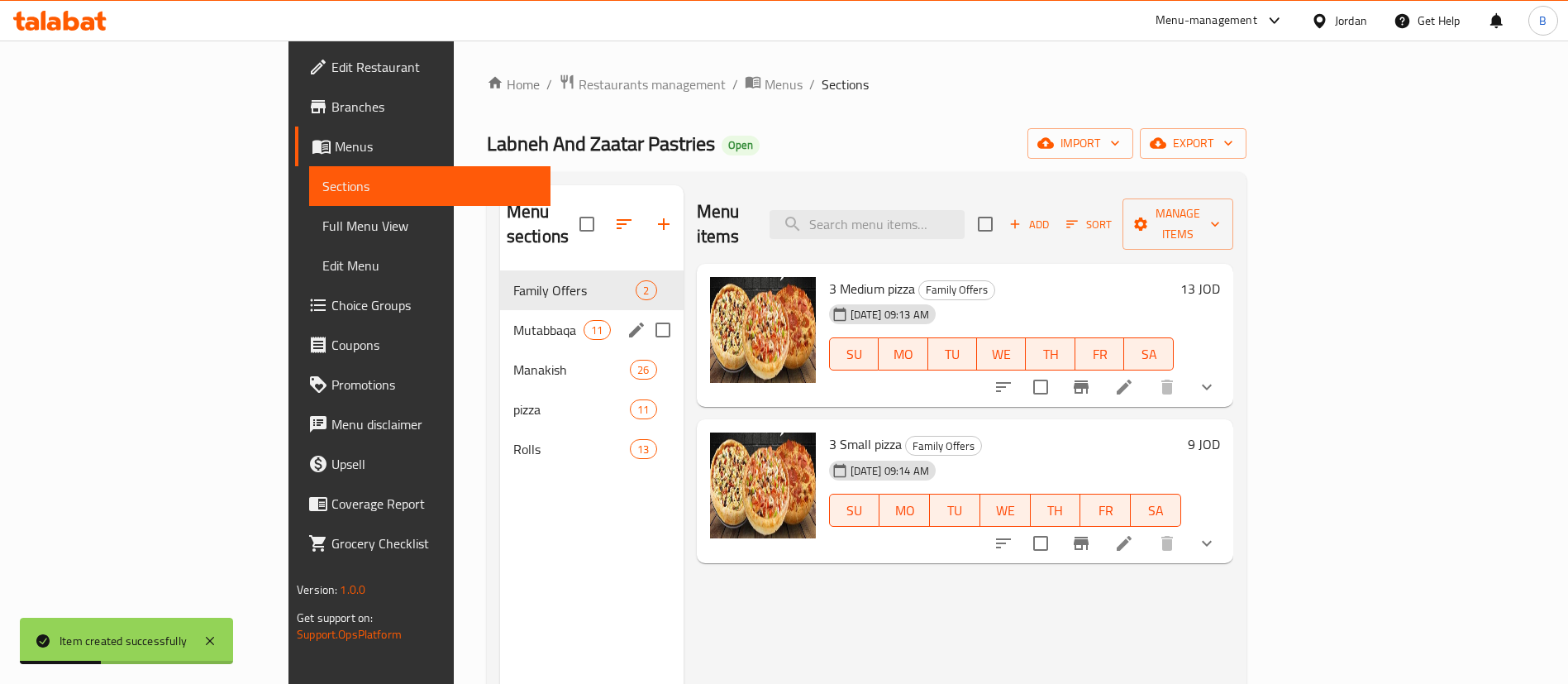
click at [513, 320] on span "Mutabbaqa" at bounding box center [548, 329] width 70 height 20
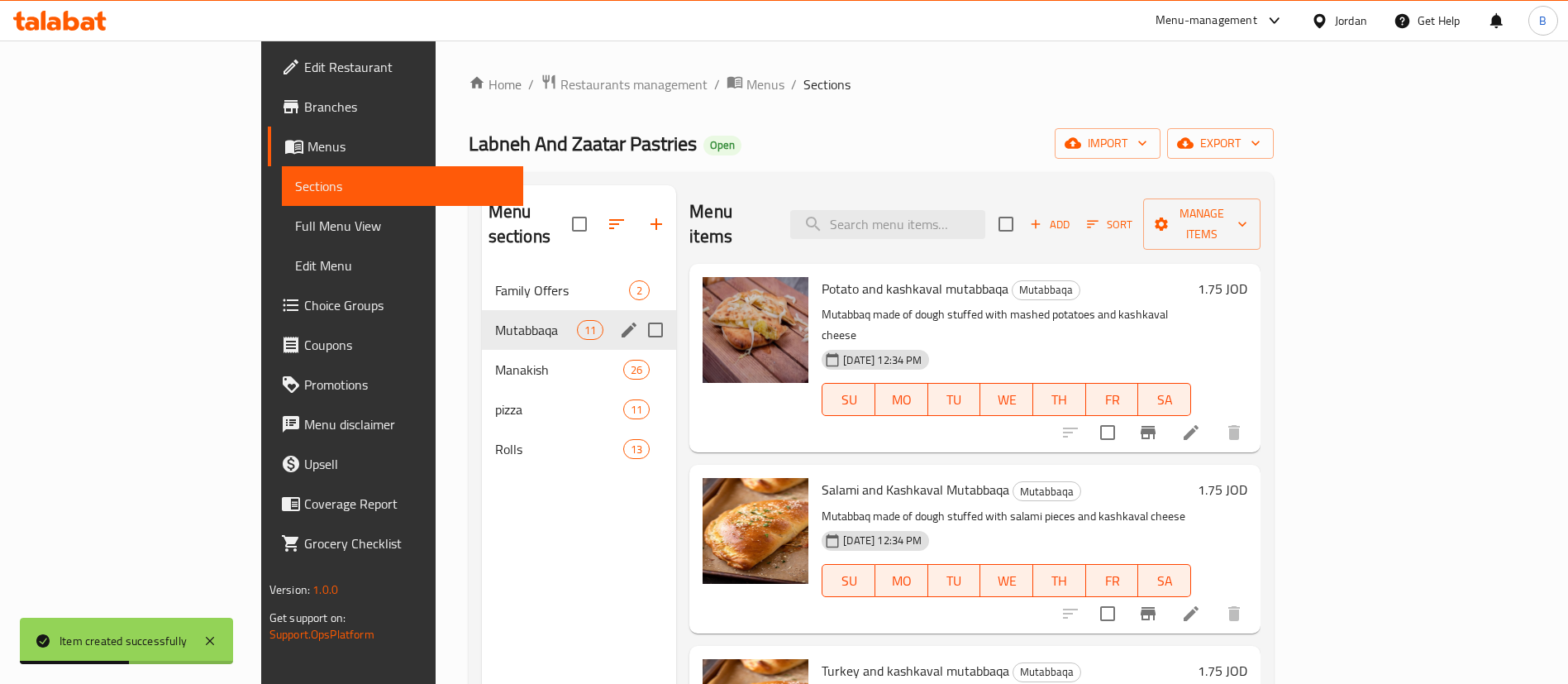
click at [495, 280] on span "Family Offers" at bounding box center [562, 289] width 134 height 20
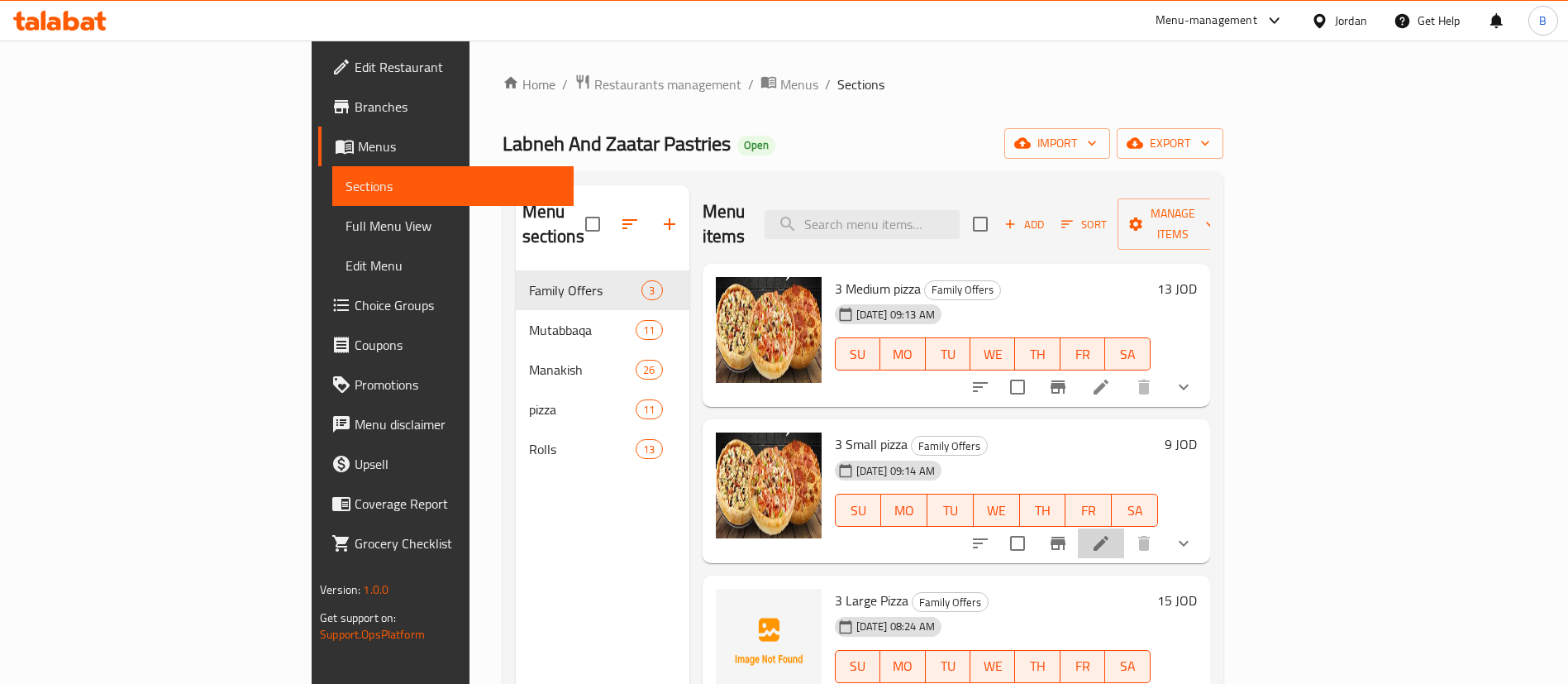
click at [1124, 529] on li at bounding box center [1101, 543] width 47 height 30
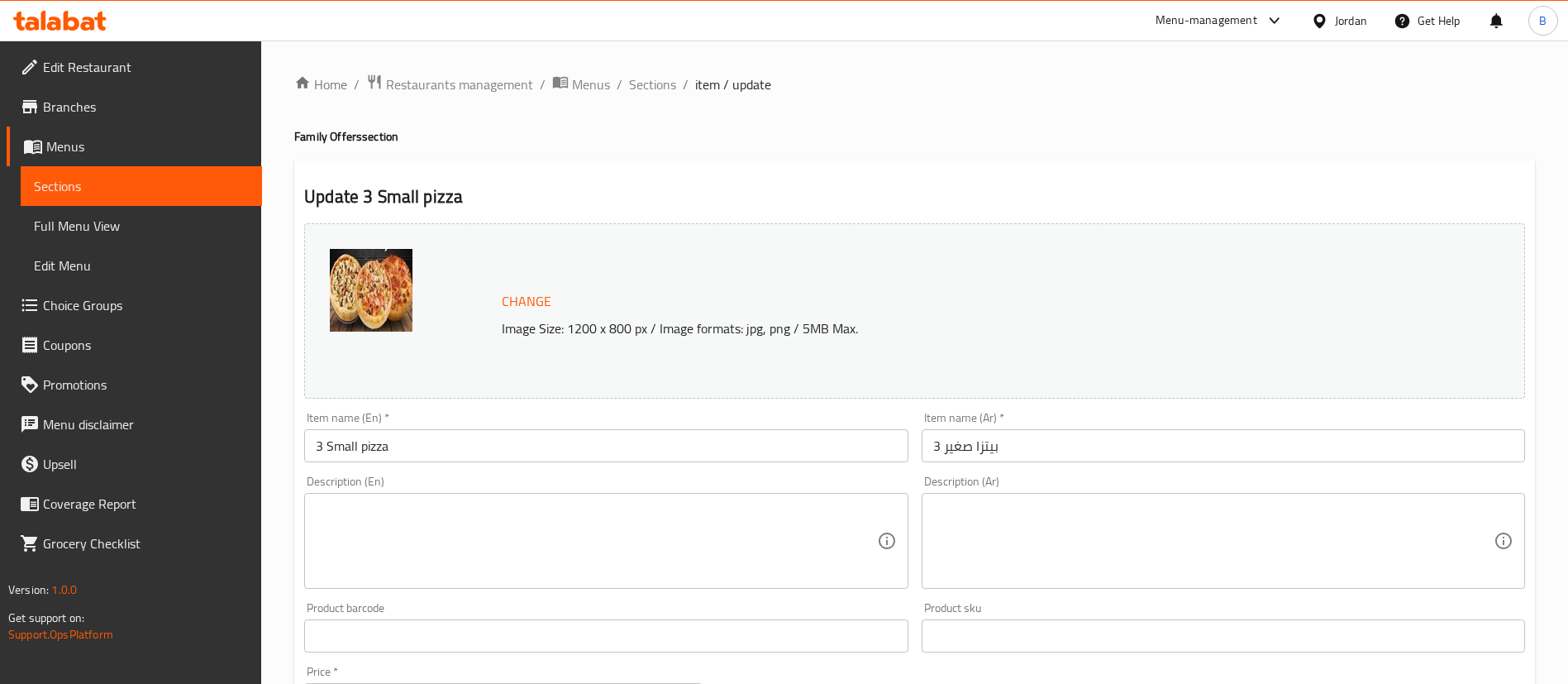
click at [532, 529] on textarea at bounding box center [595, 541] width 561 height 79
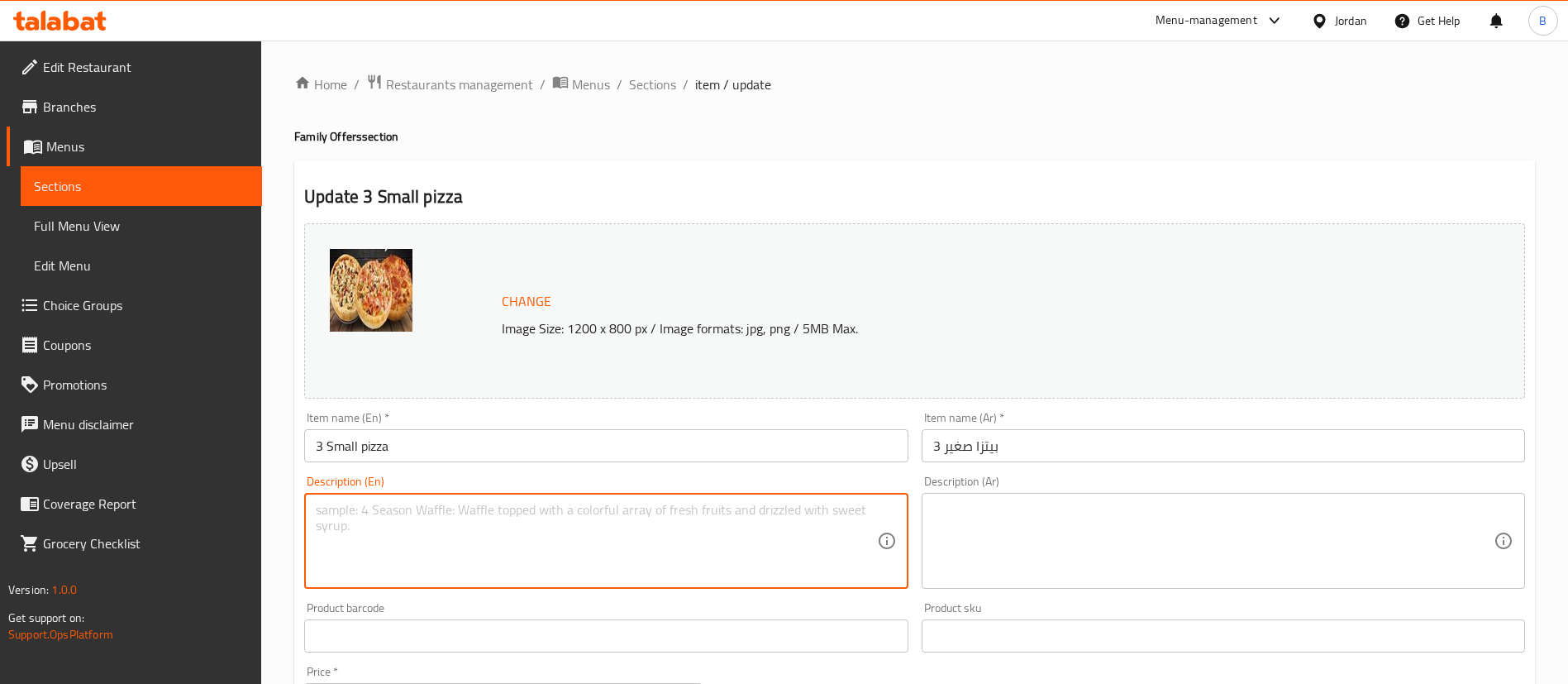
paste textarea "Enjoy 3 delicious small pizzas of your choice at a great price! Perfect for sha…"
type textarea "Enjoy 3 delicious small pizzas of your choice at a great price! Perfect for sha…"
click at [1085, 541] on textarea at bounding box center [1213, 541] width 561 height 79
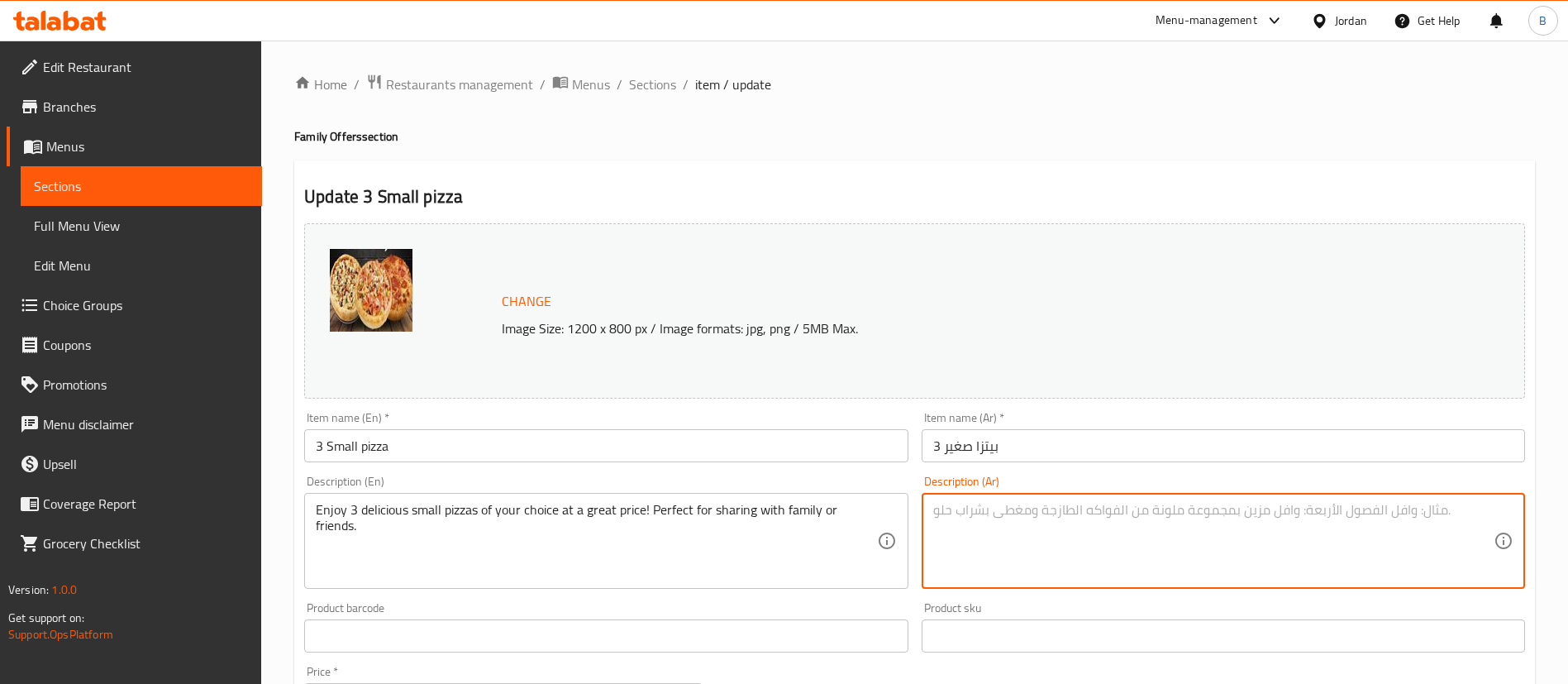
paste textarea "استمتع بـ 3 بيتزا صغيرة لذيذة من اختيارك بسعر رائع! مثالية للمشاركة مع العائلة …"
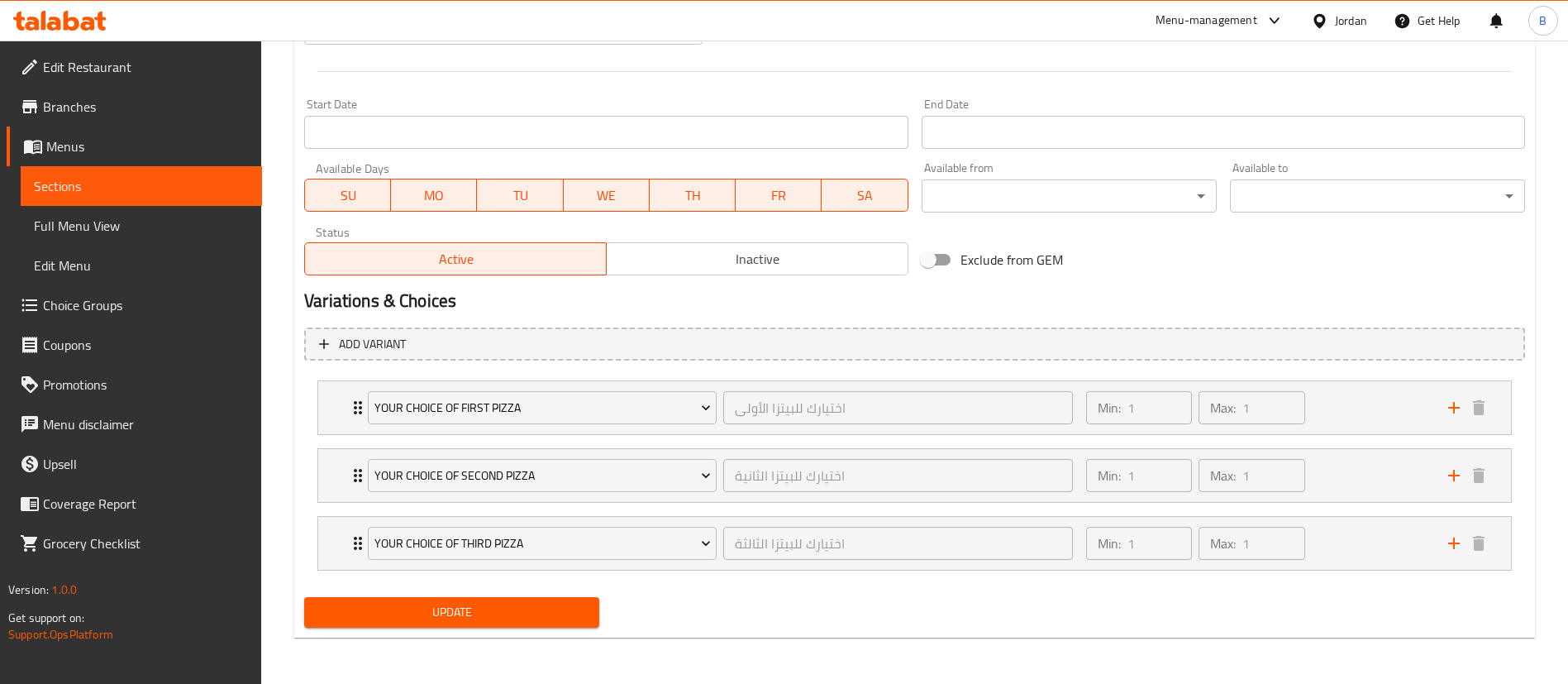
type textarea "استمتع بـ 3 بيتزا صغيرة لذيذة من اختيارك بسعر رائع! مثالية للمشاركة مع العائلة …"
click at [441, 620] on span "Update" at bounding box center [451, 613] width 269 height 20
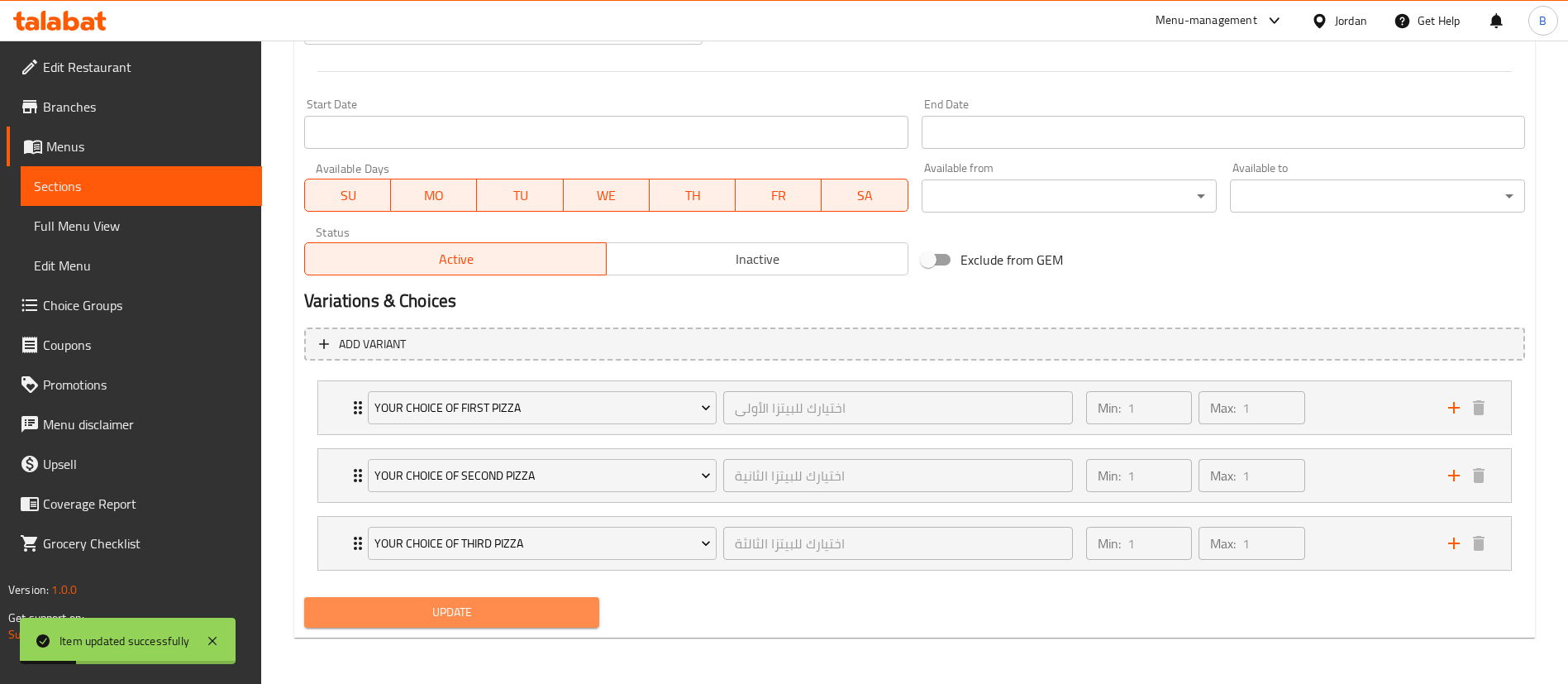
click at [537, 621] on span "Update" at bounding box center [451, 613] width 269 height 20
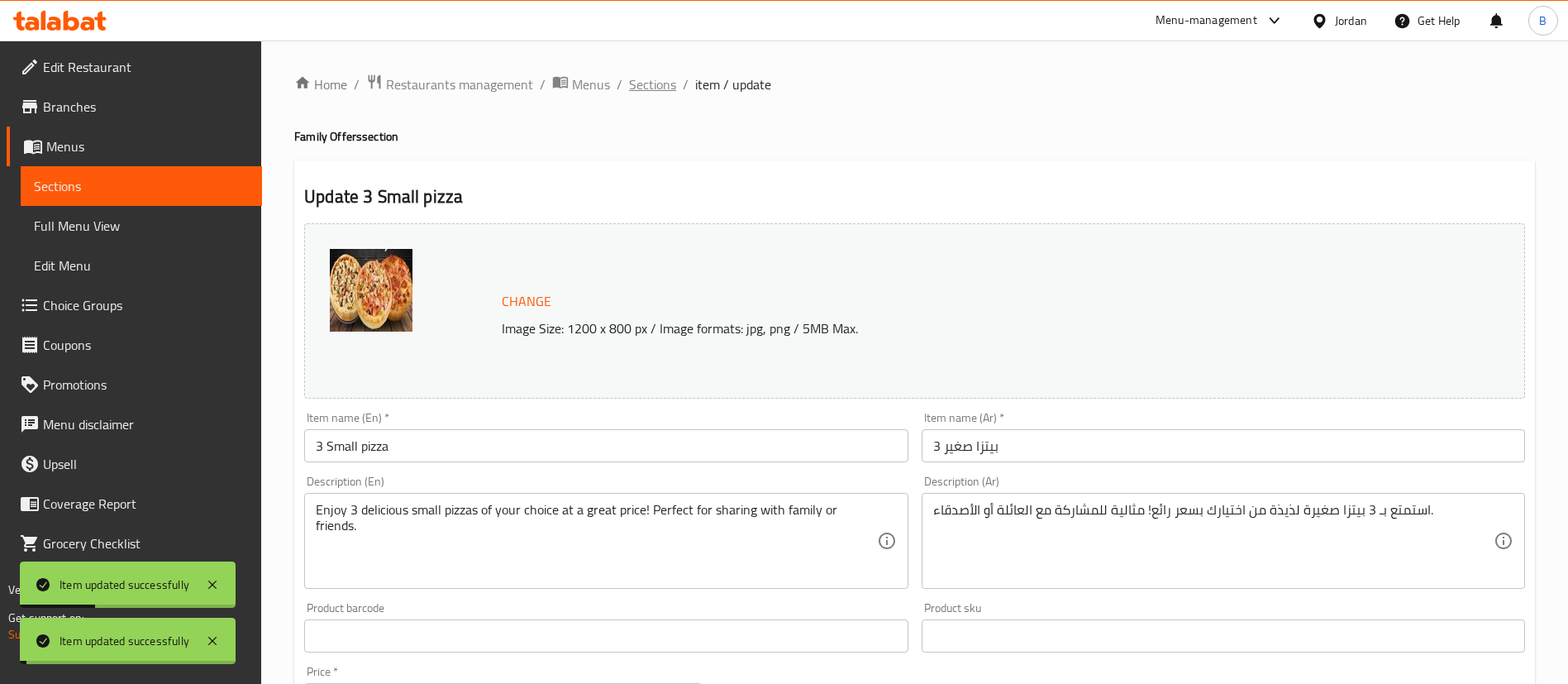
click at [647, 90] on span "Sections" at bounding box center [653, 84] width 47 height 20
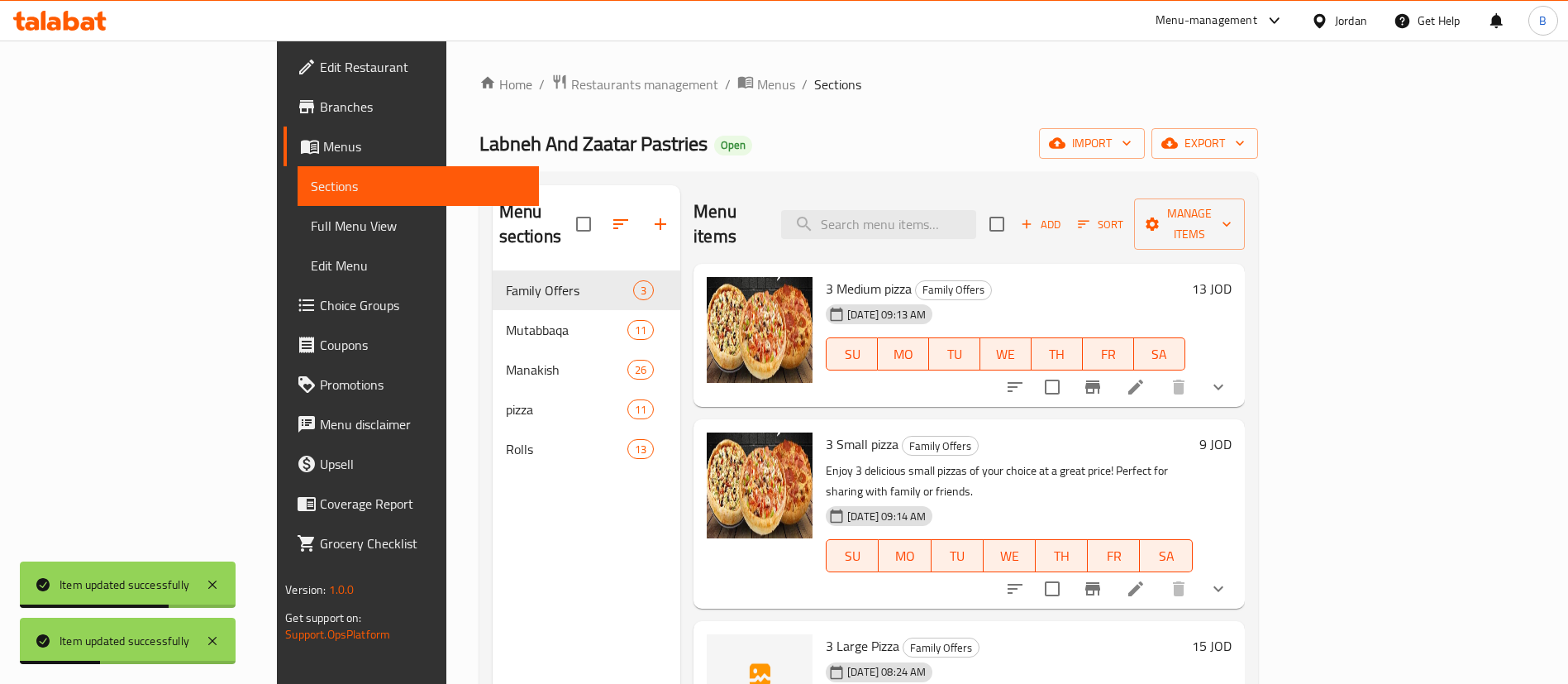
click at [1158, 373] on li at bounding box center [1136, 387] width 47 height 30
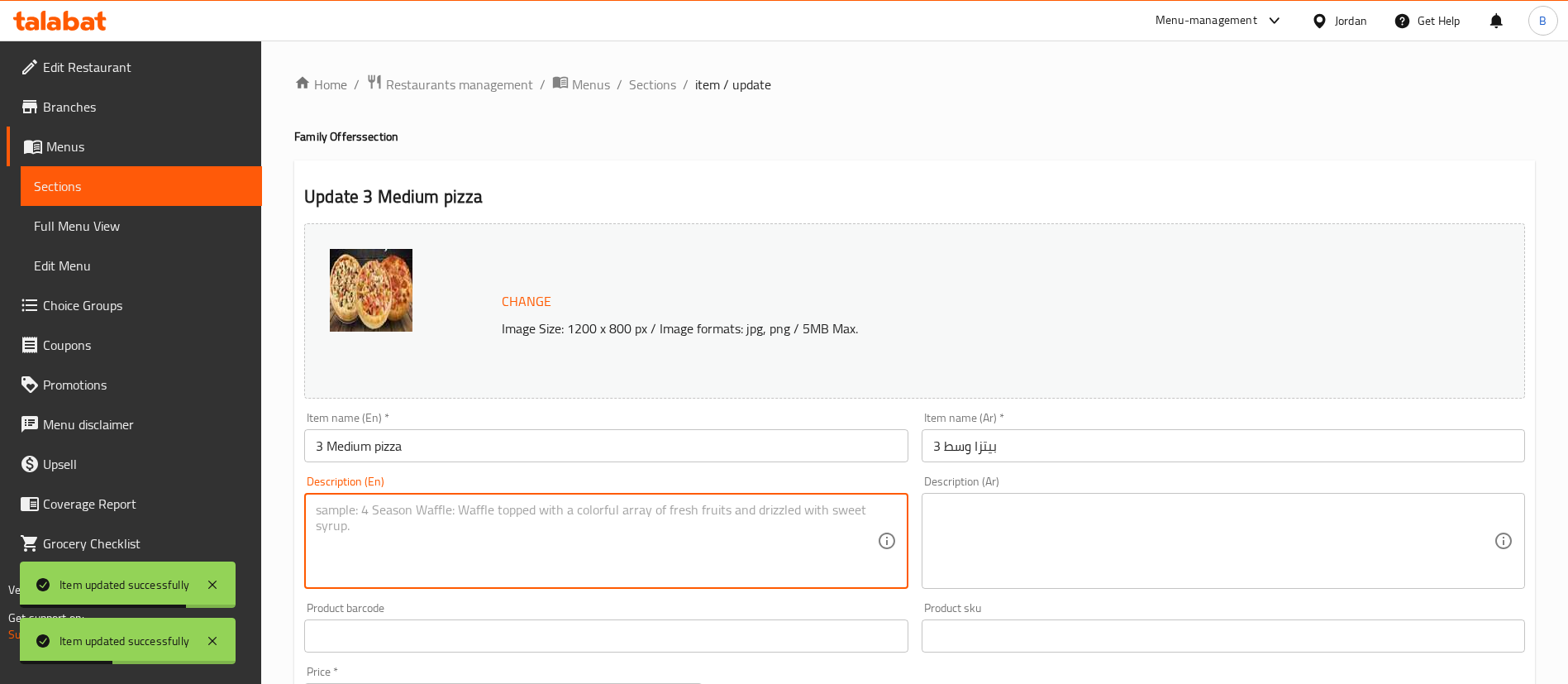
click at [569, 546] on textarea at bounding box center [595, 541] width 561 height 79
paste textarea "Get 3 medium-sized pizzas of your choice at an unbeatable price! Great for lunc…"
type textarea "Get 3 medium-sized pizzas of your choice at an unbeatable price! Great for lunc…"
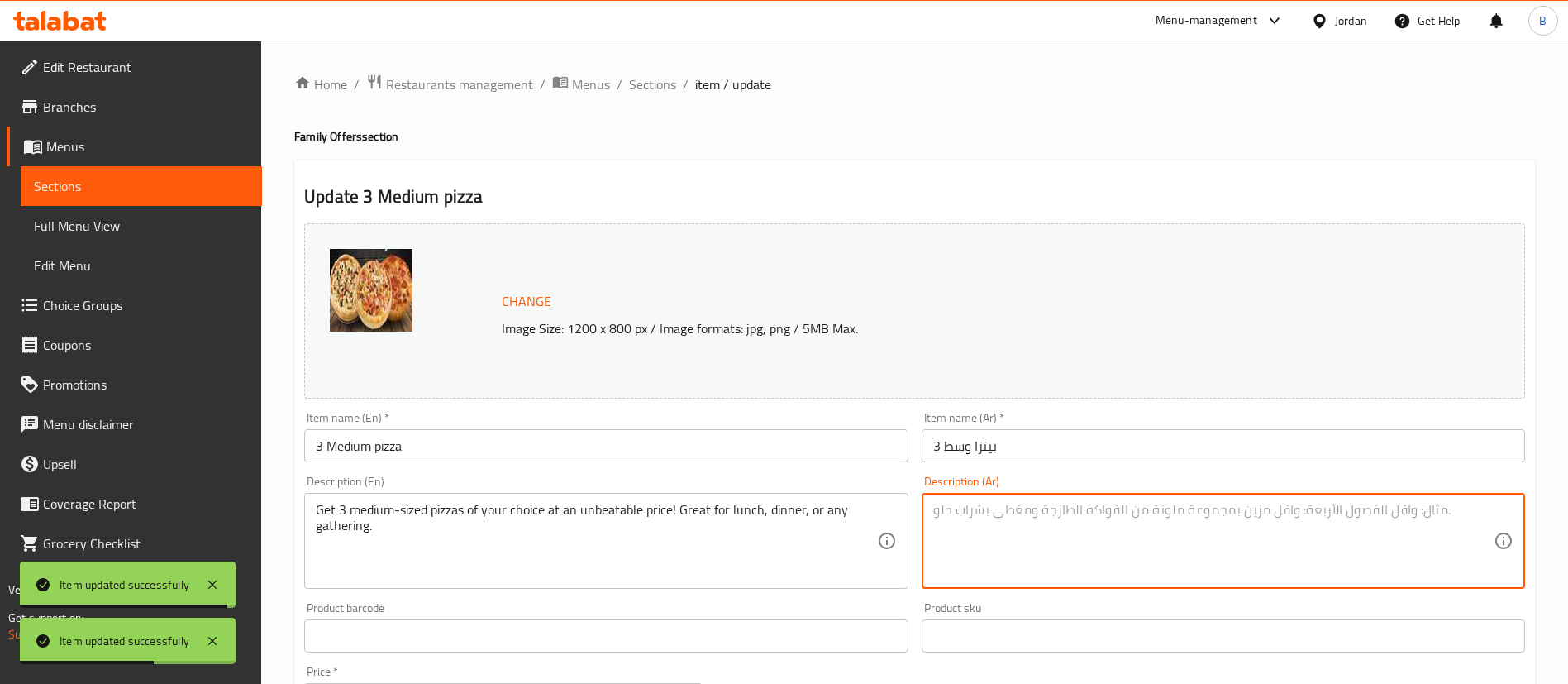
click at [1186, 543] on textarea at bounding box center [1213, 541] width 561 height 79
paste textarea "احصل على 3 بيتزا متوسطة من اختيارك بسعر لا يُفوّت! مثالية للغداء، العشاء، أو أي…"
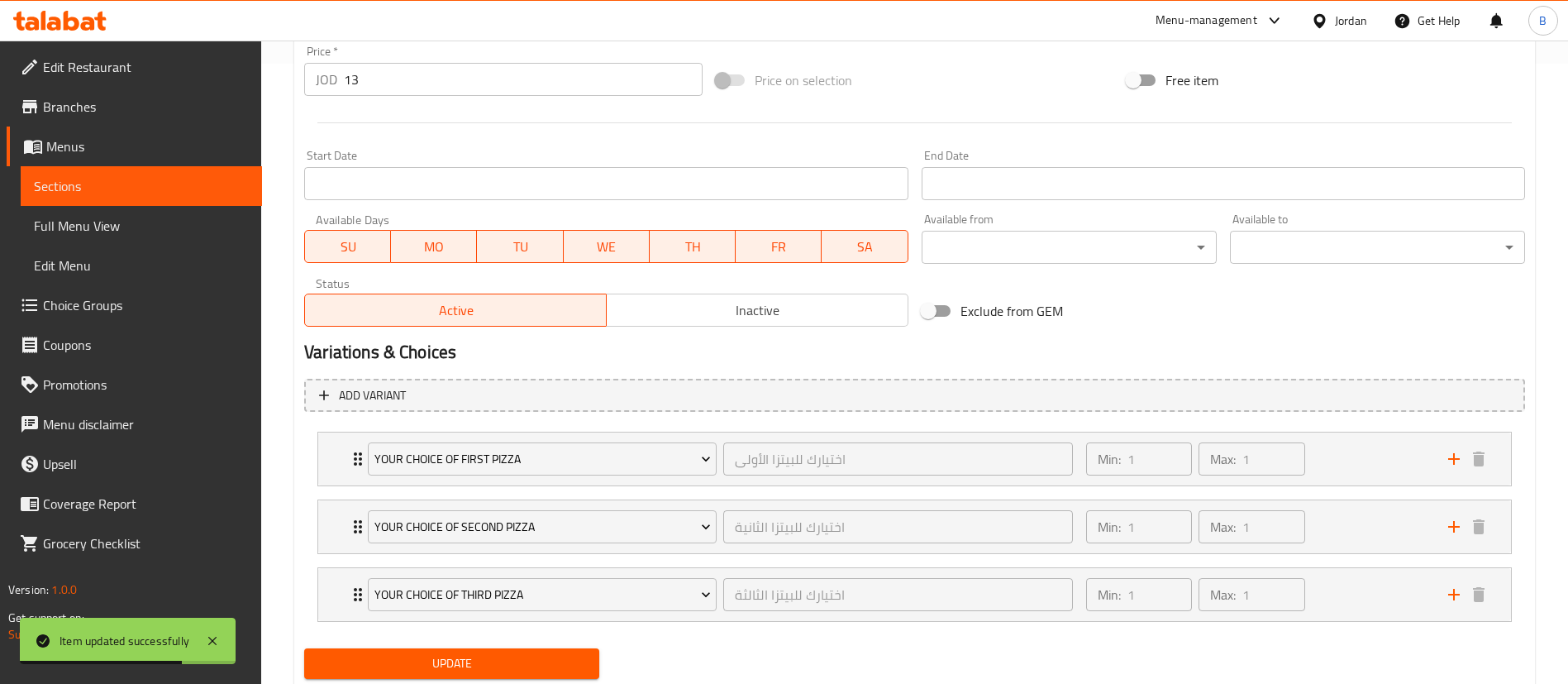
type textarea "احصل على 3 بيتزا متوسطة من اختيارك بسعر لا يُفوّت! مثالية للغداء، العشاء، أو أي…"
click at [543, 659] on span "Update" at bounding box center [451, 664] width 269 height 20
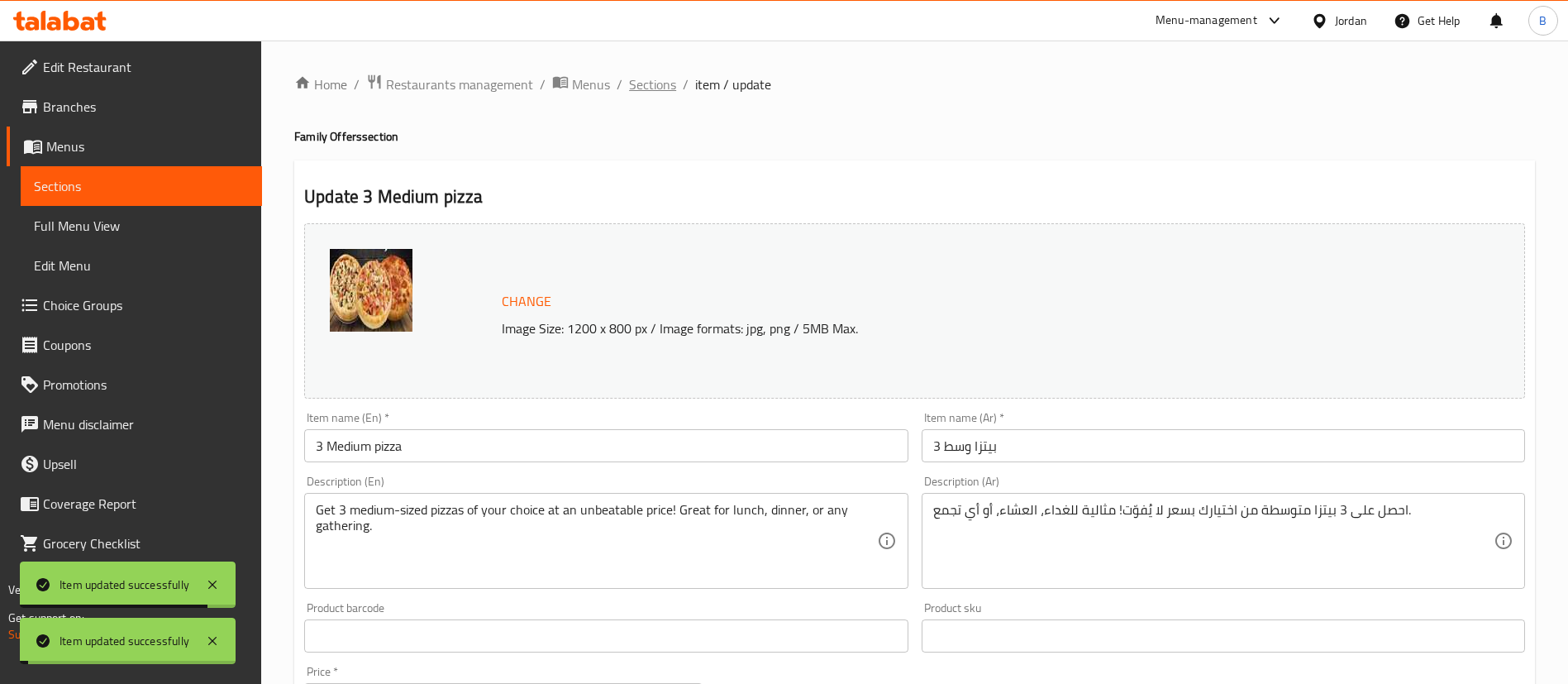
click at [651, 88] on span "Sections" at bounding box center [653, 84] width 47 height 20
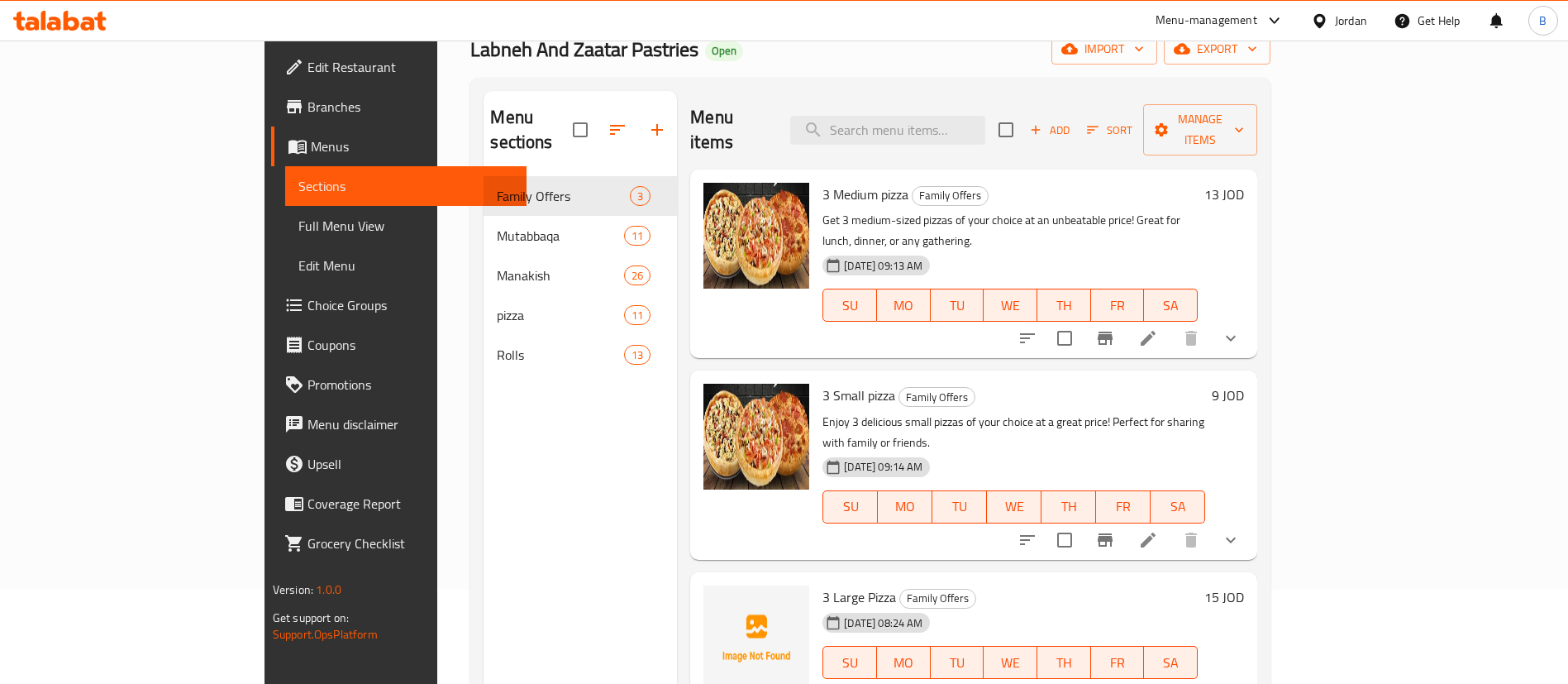
scroll to position [232, 0]
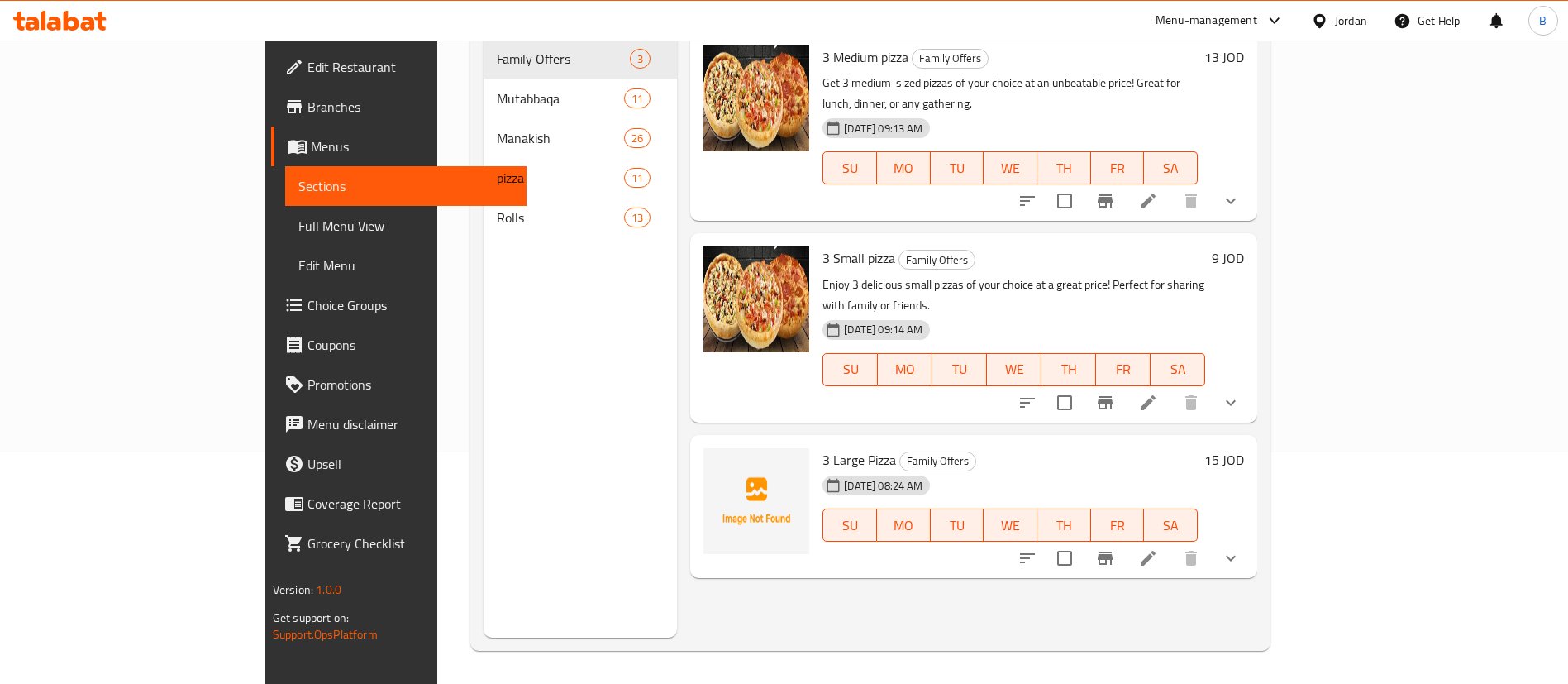
click at [1171, 543] on li at bounding box center [1148, 558] width 47 height 30
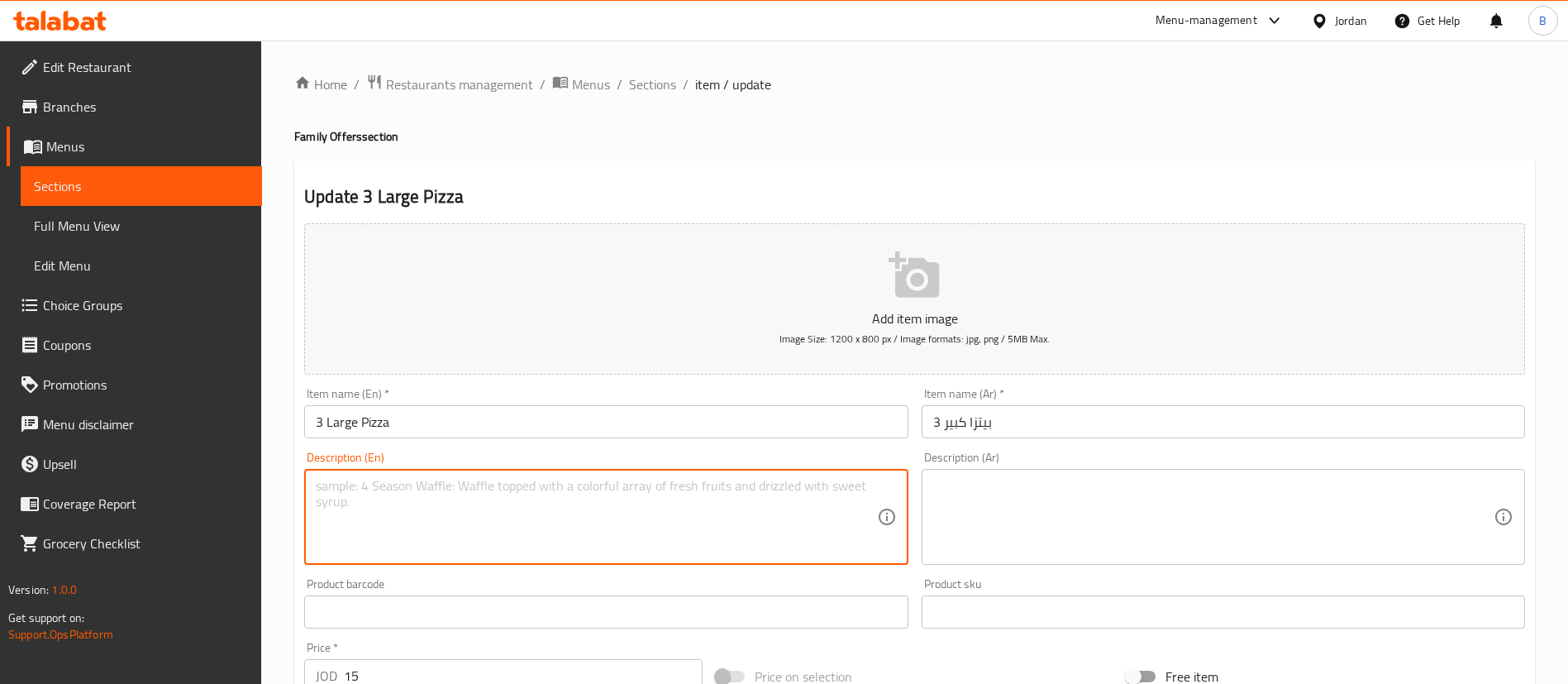
drag, startPoint x: 586, startPoint y: 551, endPoint x: 594, endPoint y: 549, distance: 8.2
click at [591, 549] on textarea at bounding box center [595, 517] width 561 height 79
paste textarea "Grab 3 large pizzas of your choice at a special price! Perfect for big appetite…"
type textarea "Grab 3 large pizzas of your choice at a special price! Perfect for big appetite…"
click at [1110, 530] on textarea at bounding box center [1213, 517] width 561 height 79
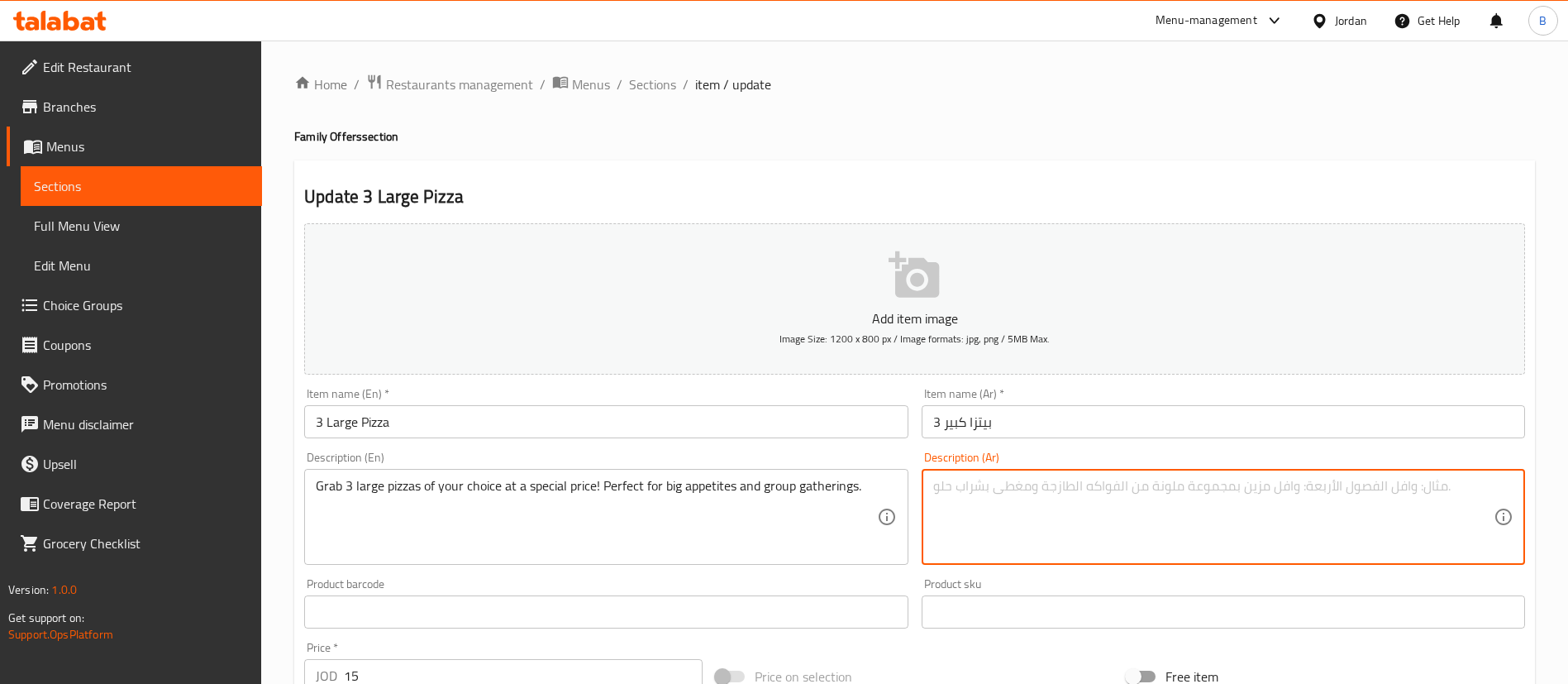
paste textarea "احصل على 3 بيتزا كبيرة من اختيارك بسعر مميز! مثالية للجوع الشديد والتجمعات الكب…"
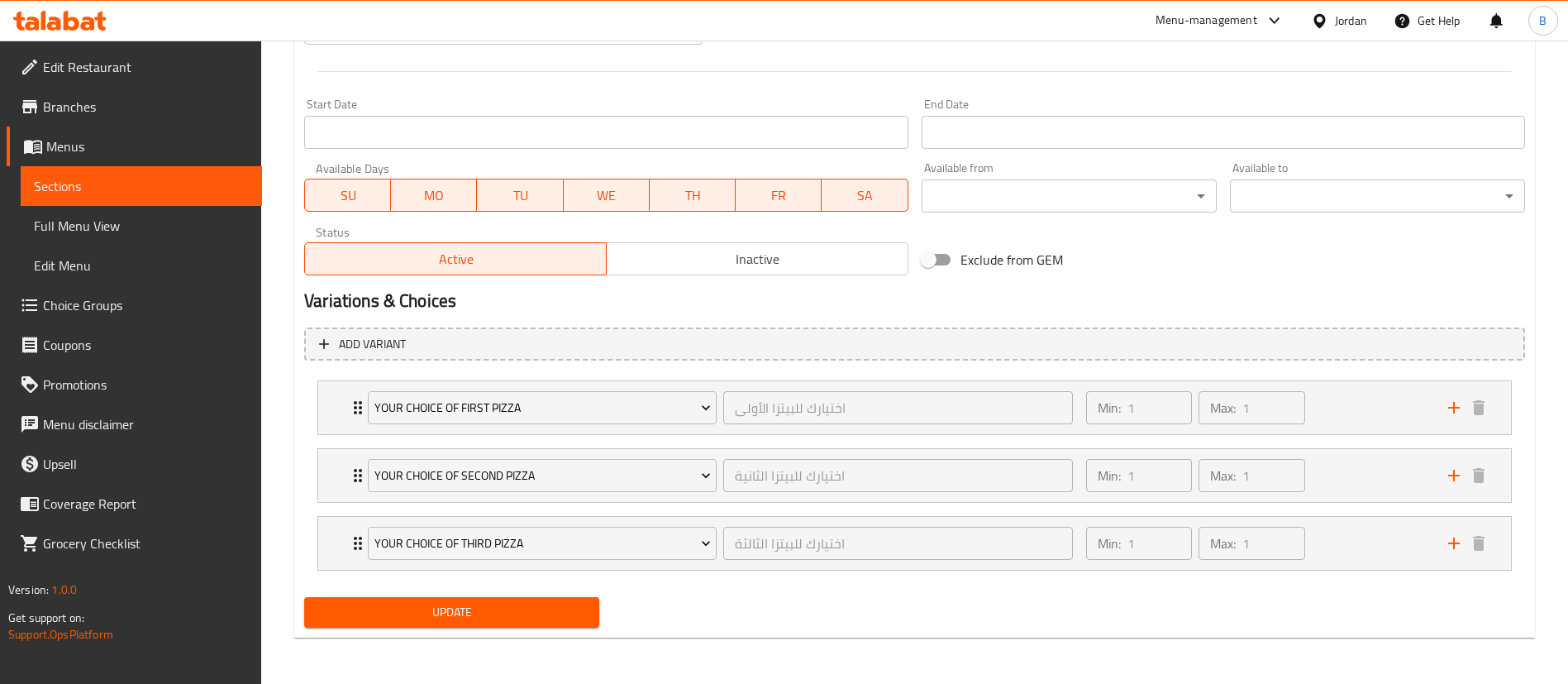
type textarea "احصل على 3 بيتزا كبيرة من اختيارك بسعر مميز! مثالية للجوع الشديد والتجمعات الكب…"
click at [493, 605] on span "Update" at bounding box center [451, 613] width 269 height 20
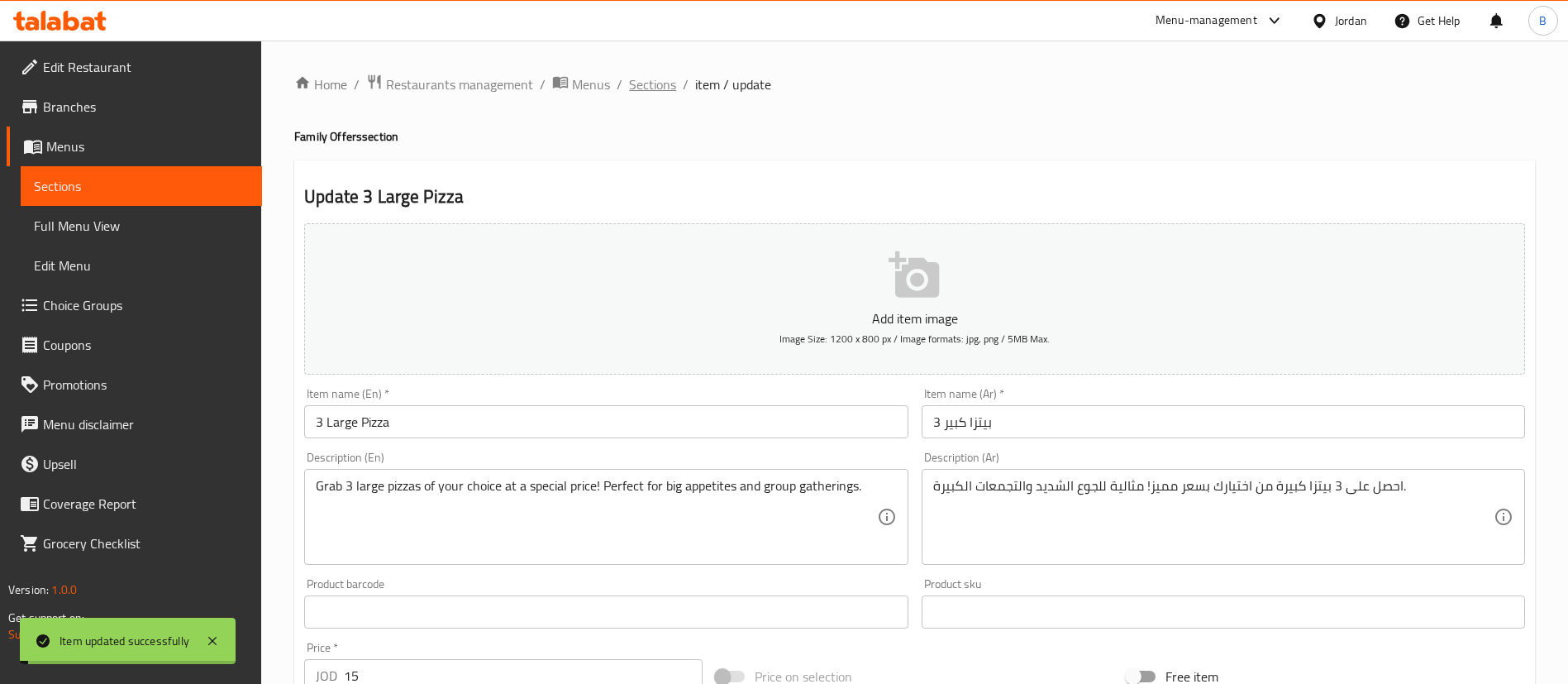
click at [639, 84] on span "Sections" at bounding box center [653, 84] width 47 height 20
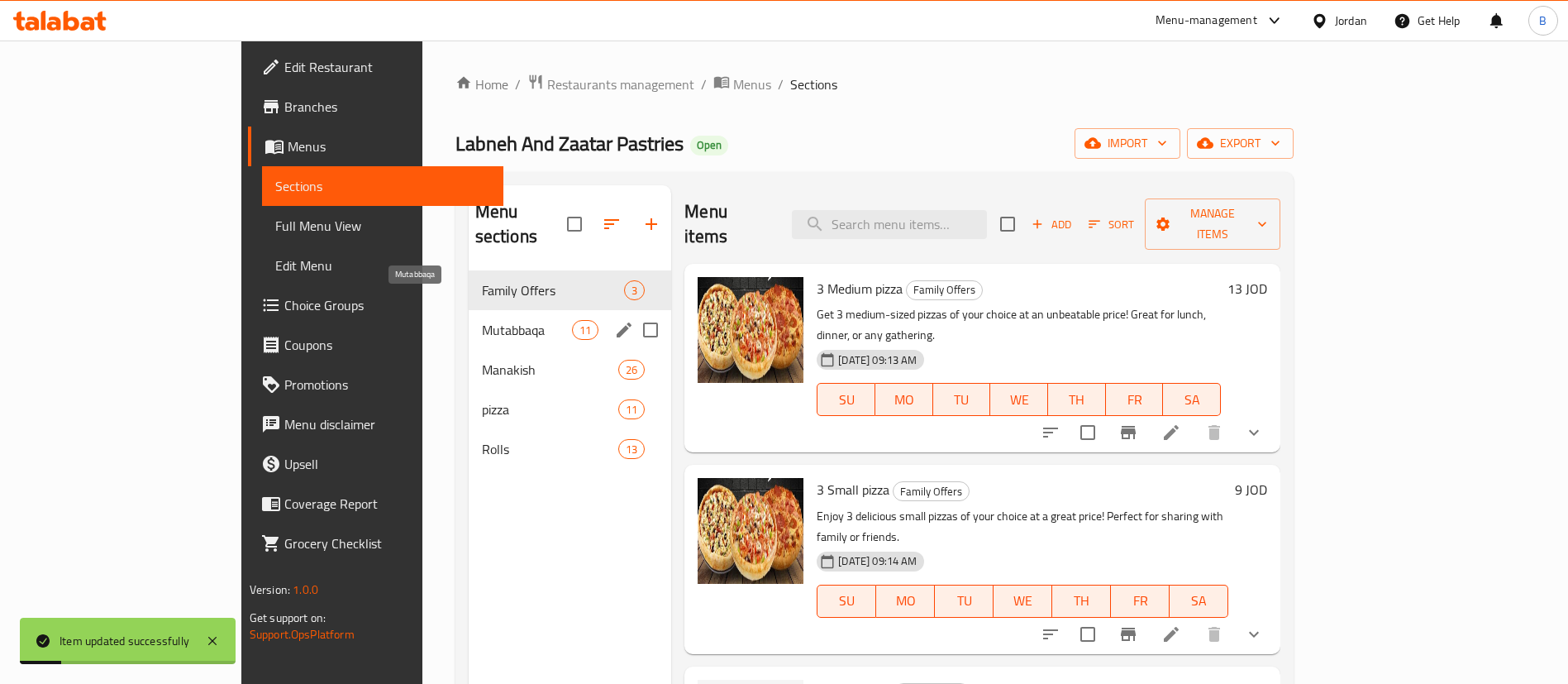
click at [469, 311] on div "Mutabbaqa 11" at bounding box center [571, 330] width 204 height 40
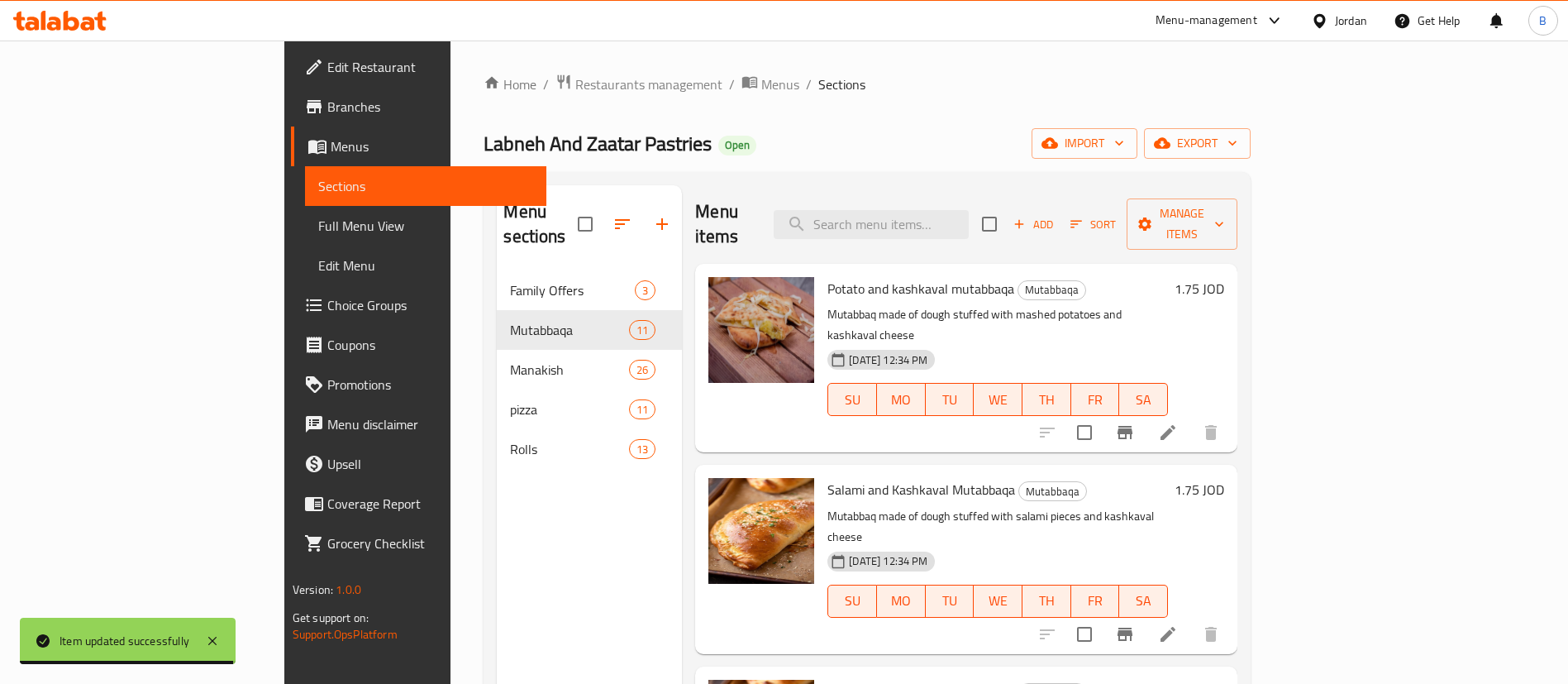
click at [1191, 418] on li at bounding box center [1168, 432] width 47 height 30
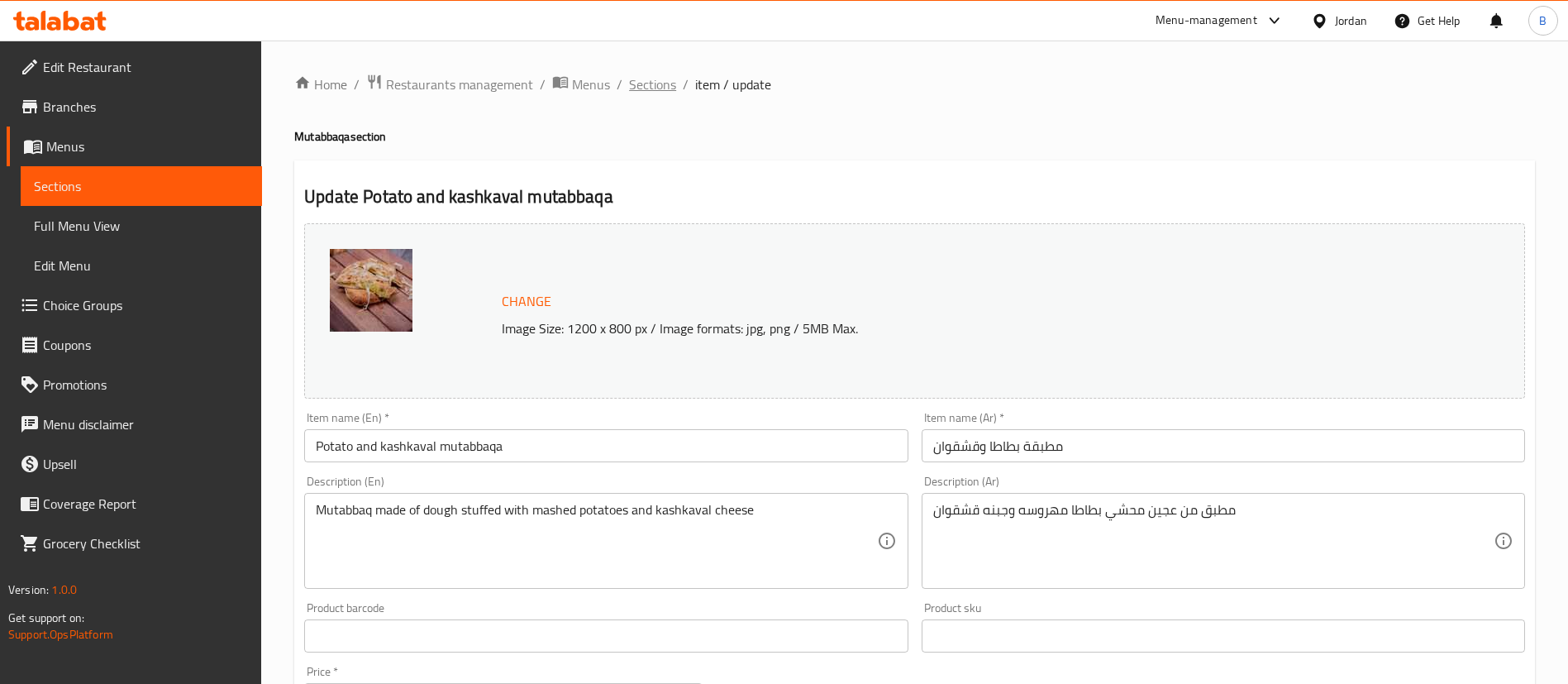
click at [639, 75] on span "Sections" at bounding box center [653, 84] width 47 height 20
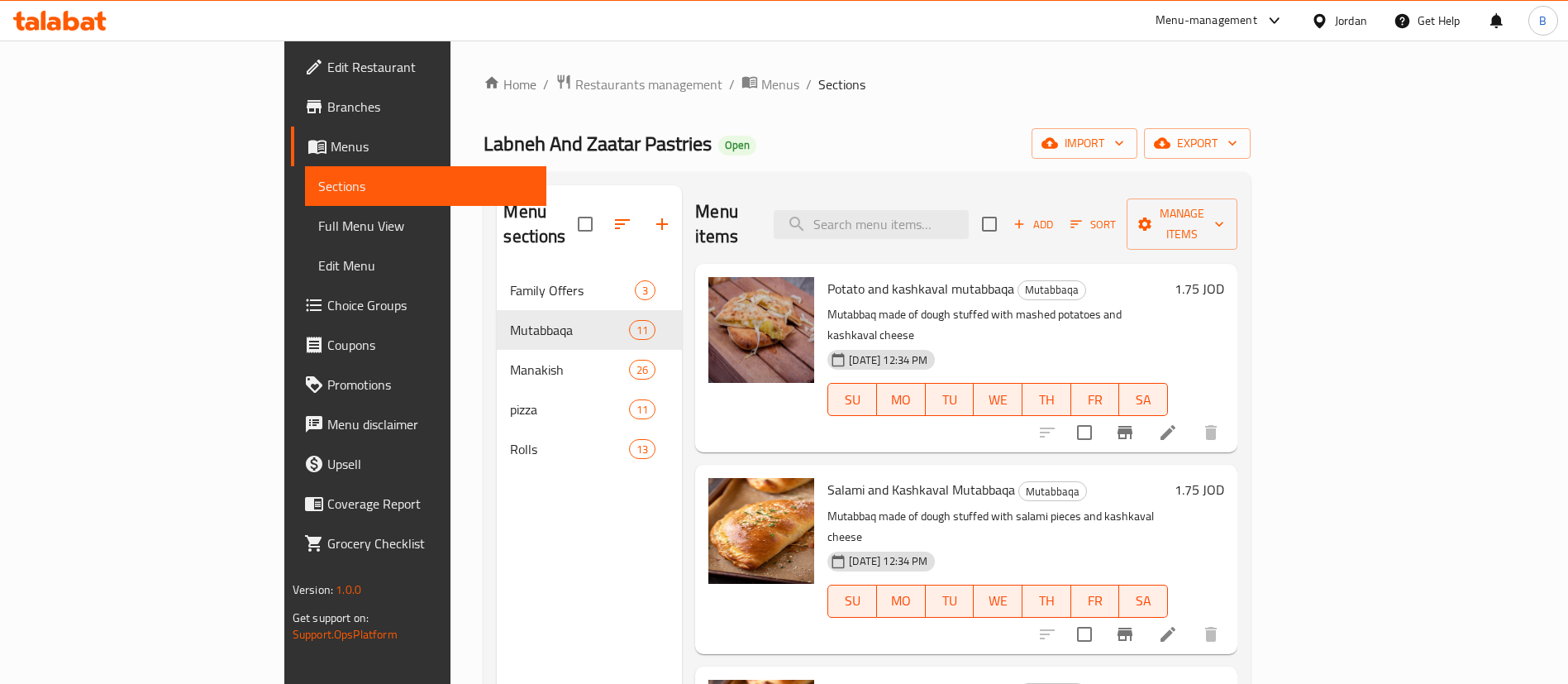
click at [1178, 625] on icon at bounding box center [1168, 634] width 20 height 20
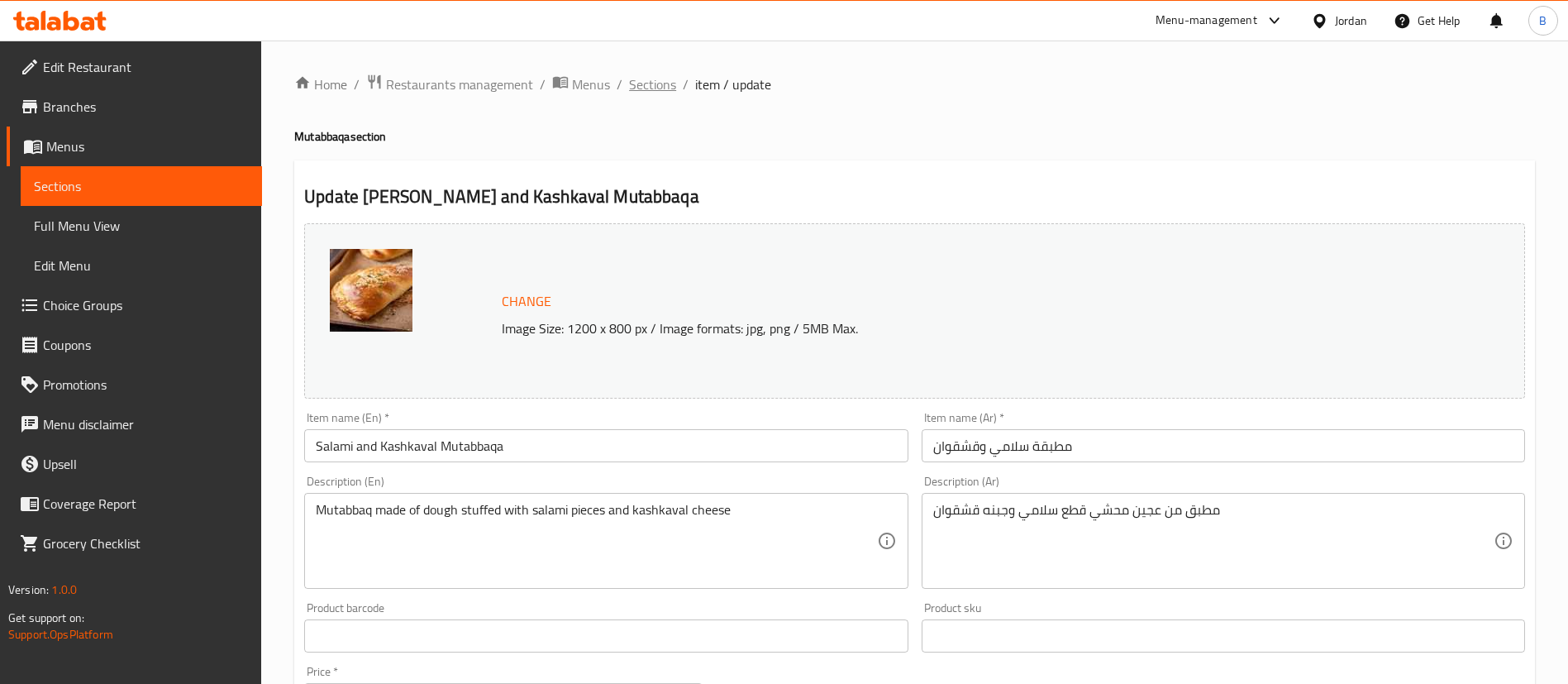
click at [667, 94] on span "Sections" at bounding box center [653, 84] width 47 height 20
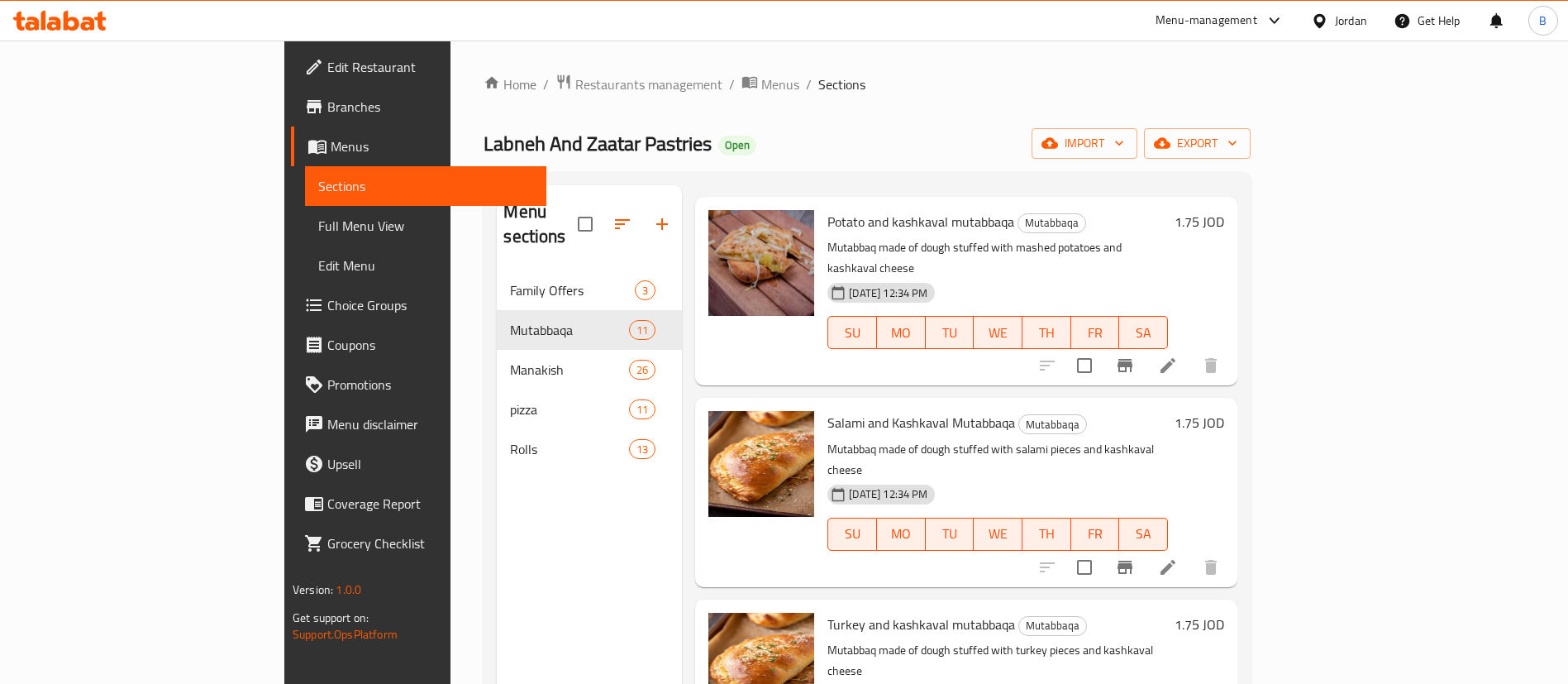
scroll to position [124, 0]
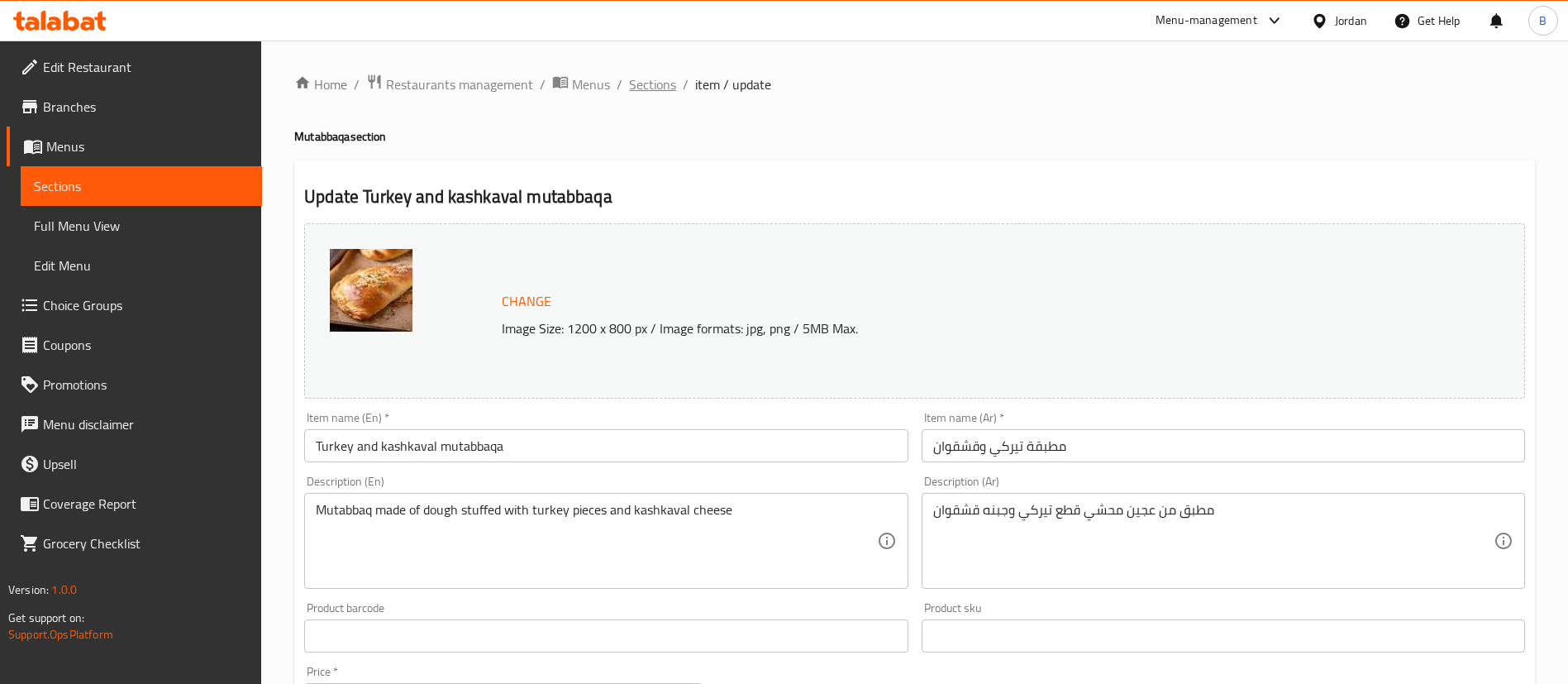
click at [647, 90] on span "Sections" at bounding box center [653, 84] width 47 height 20
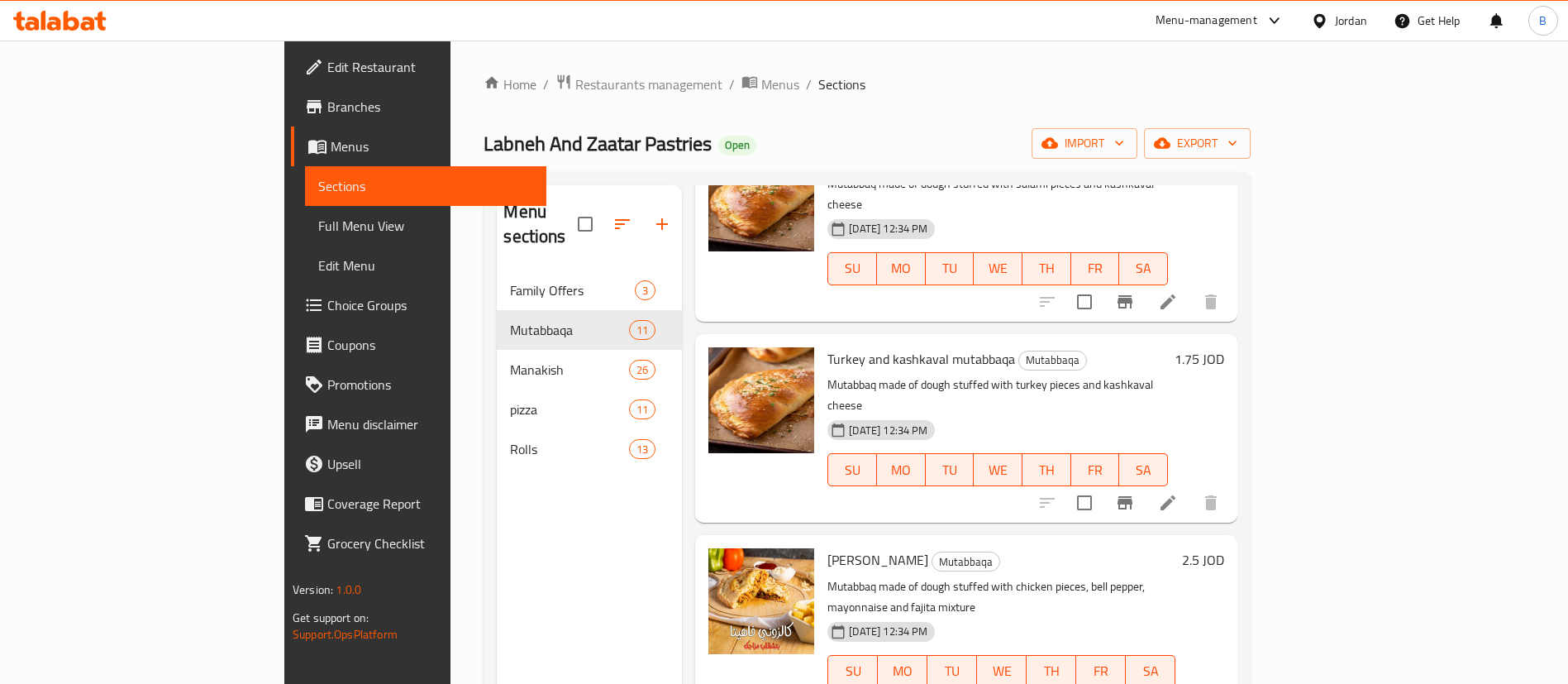
scroll to position [373, 0]
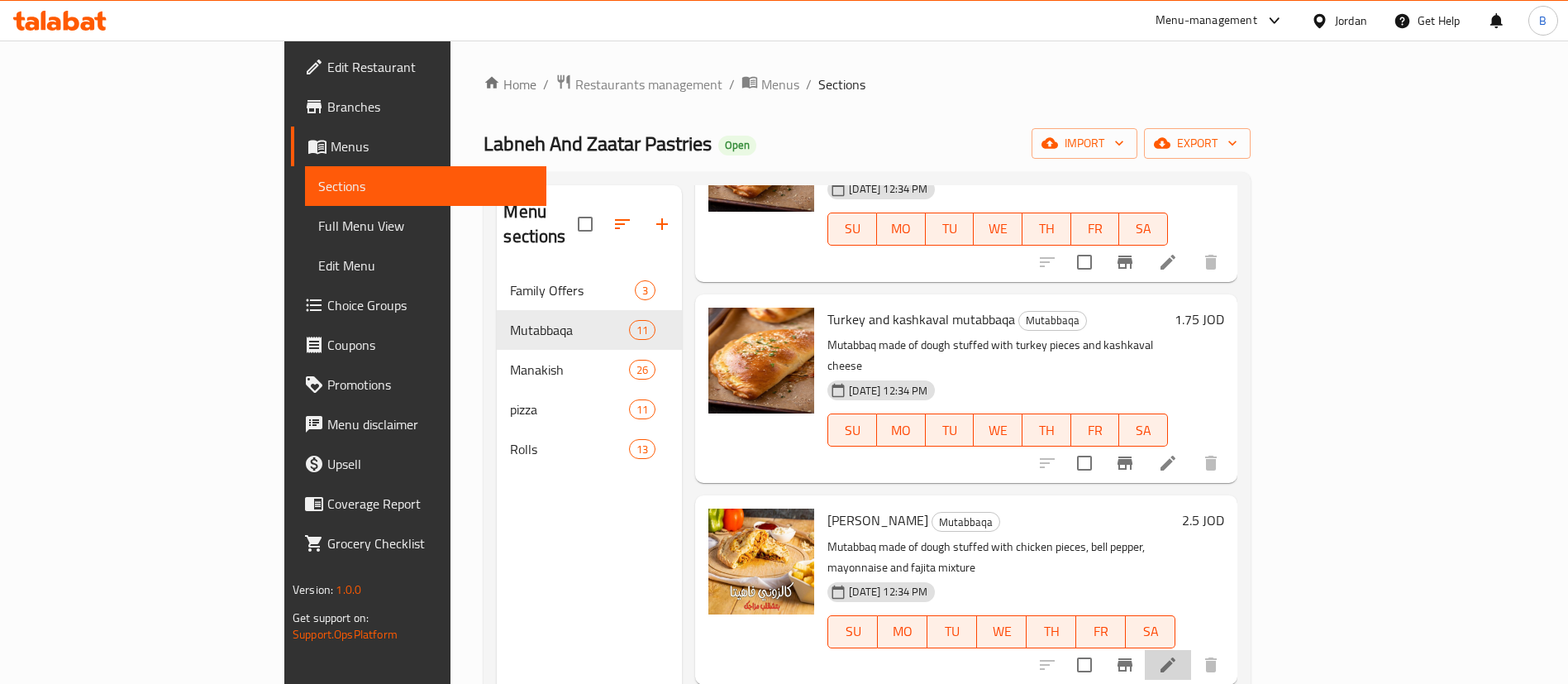
click at [1178, 655] on icon at bounding box center [1168, 664] width 20 height 20
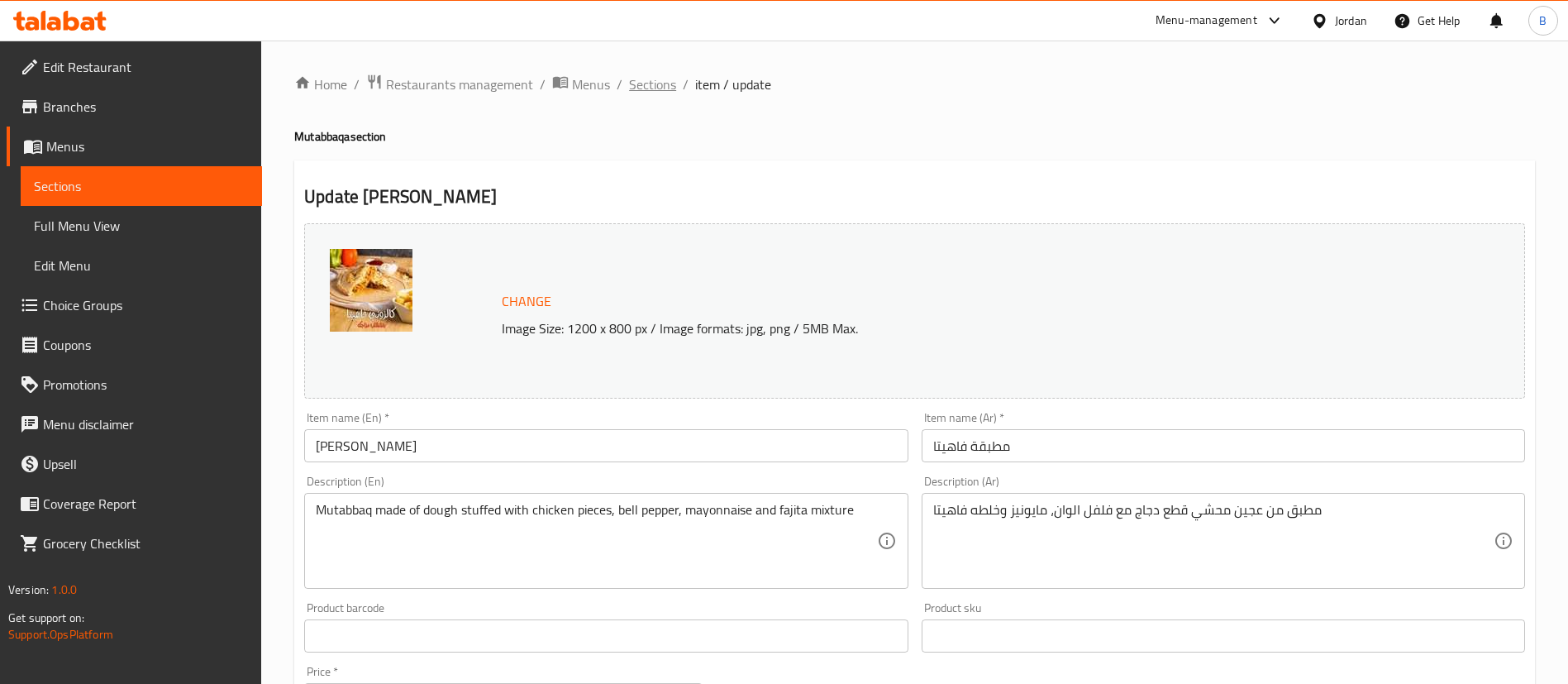
click at [653, 84] on span "Sections" at bounding box center [653, 84] width 47 height 20
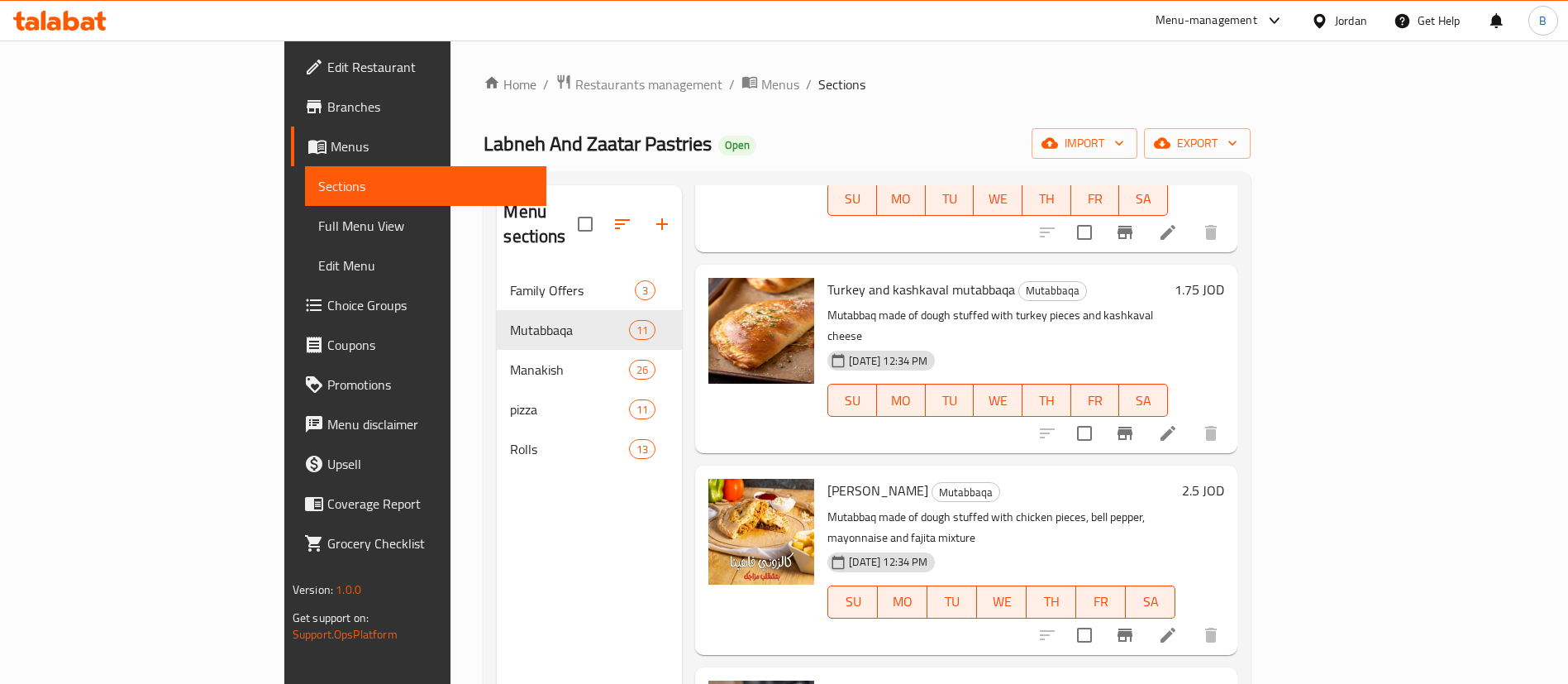
scroll to position [496, 0]
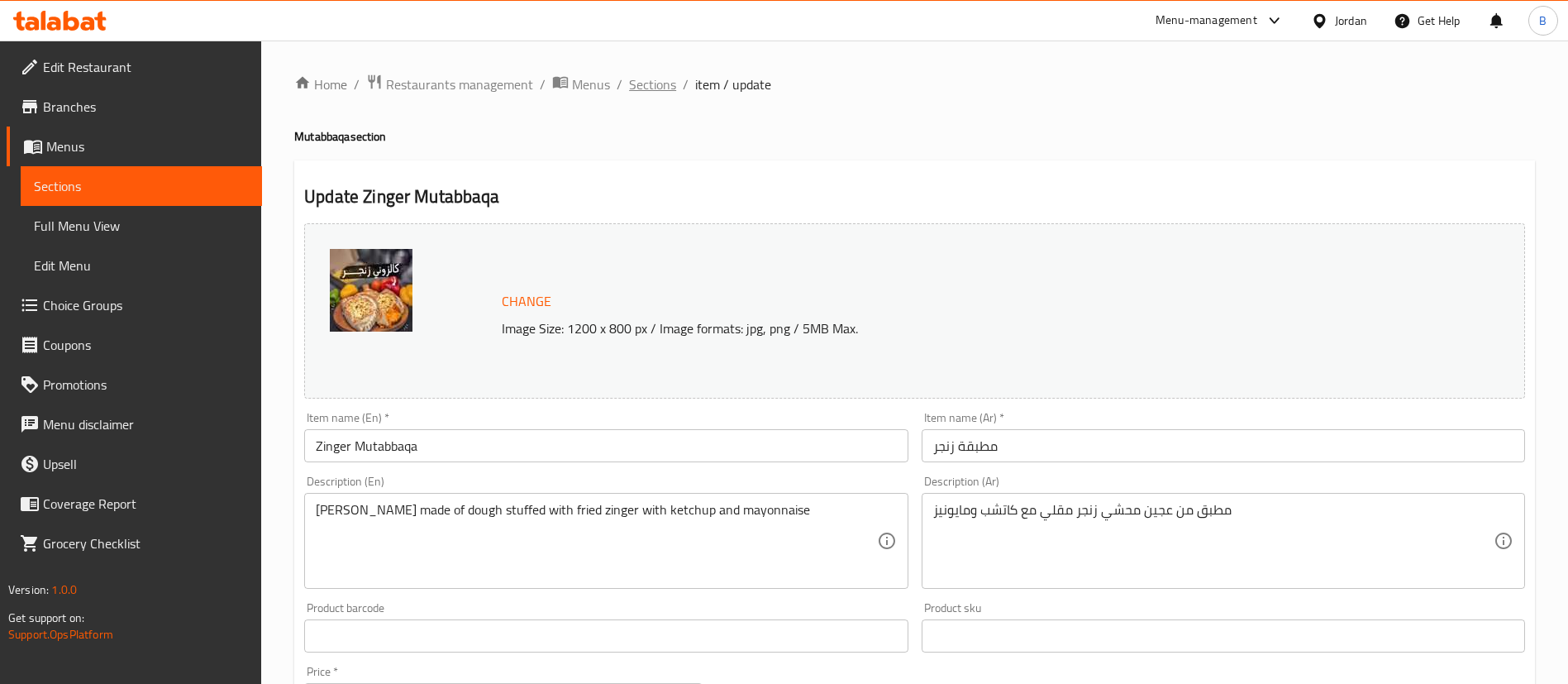
click at [651, 83] on span "Sections" at bounding box center [653, 84] width 47 height 20
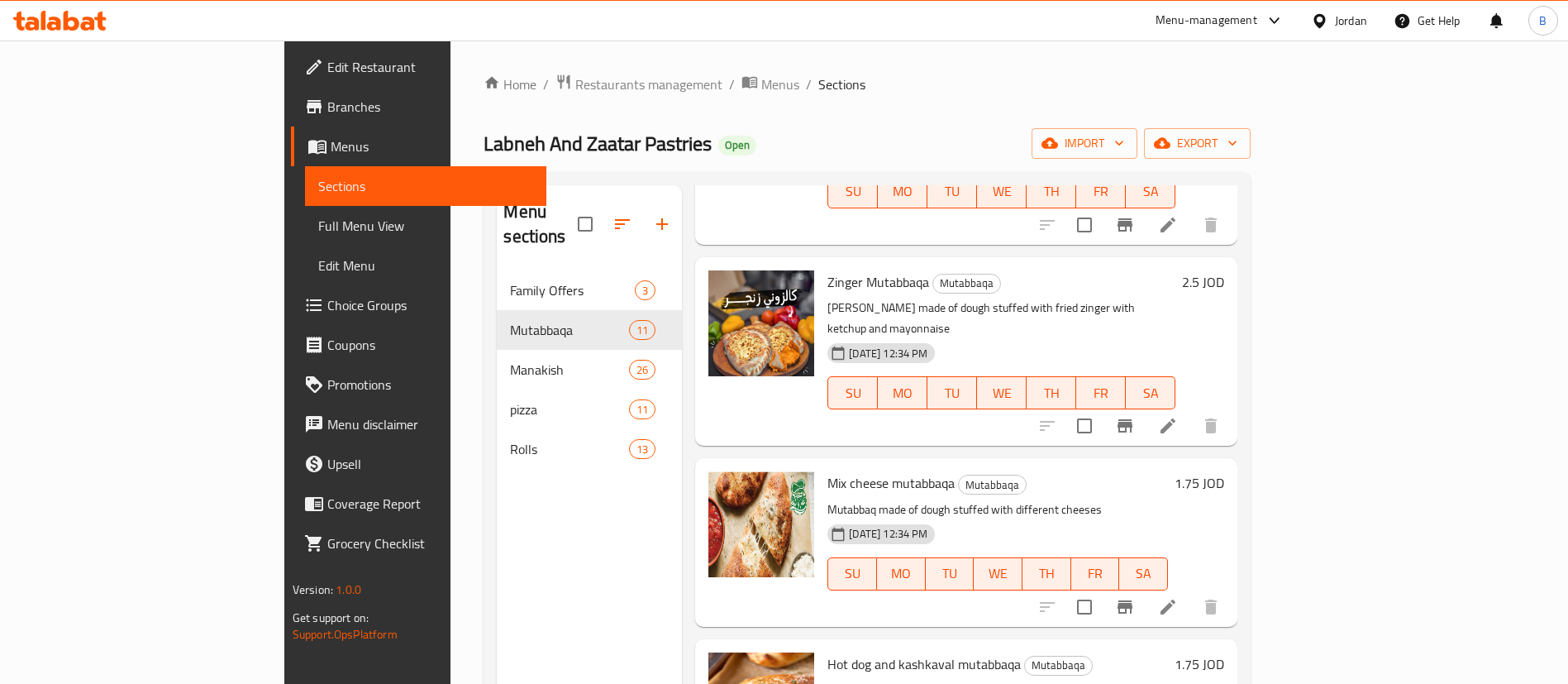
scroll to position [868, 0]
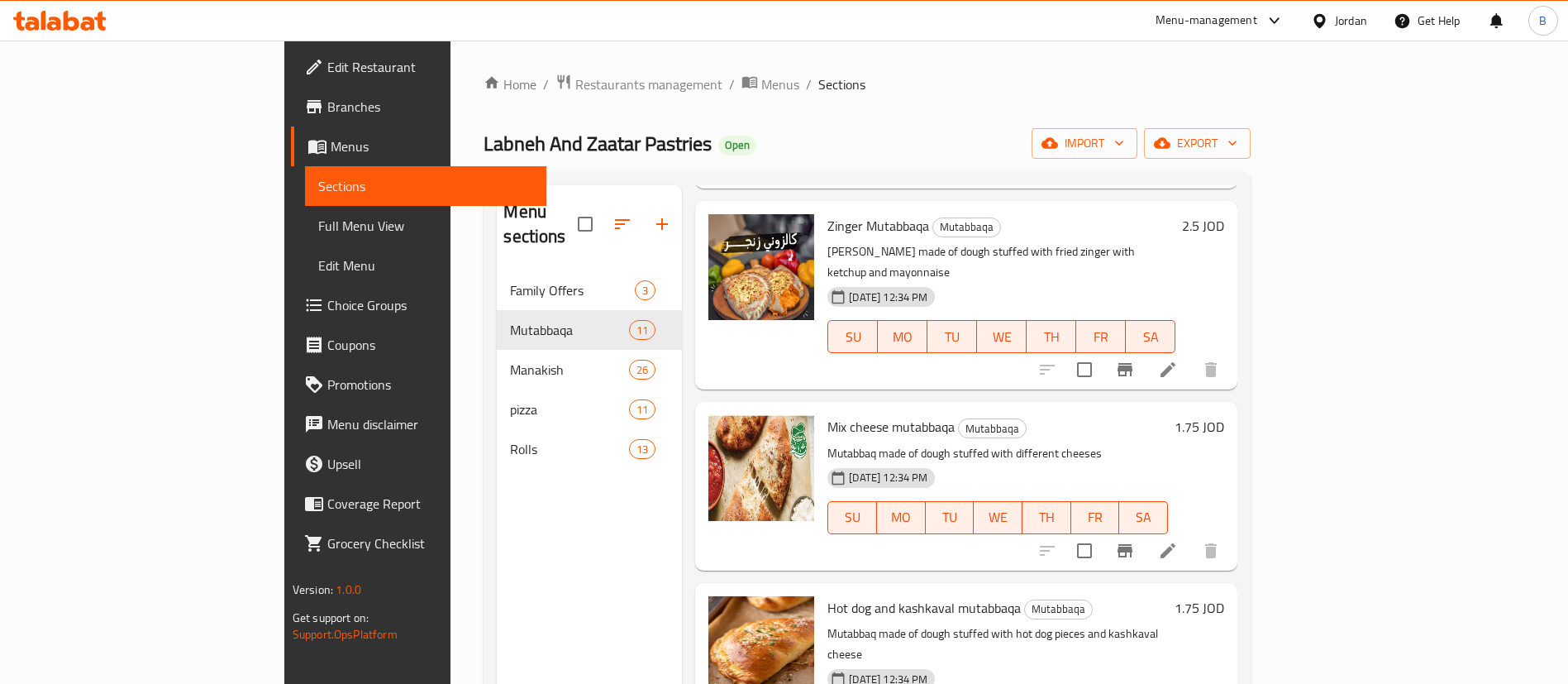
click at [1191, 536] on li at bounding box center [1168, 551] width 47 height 30
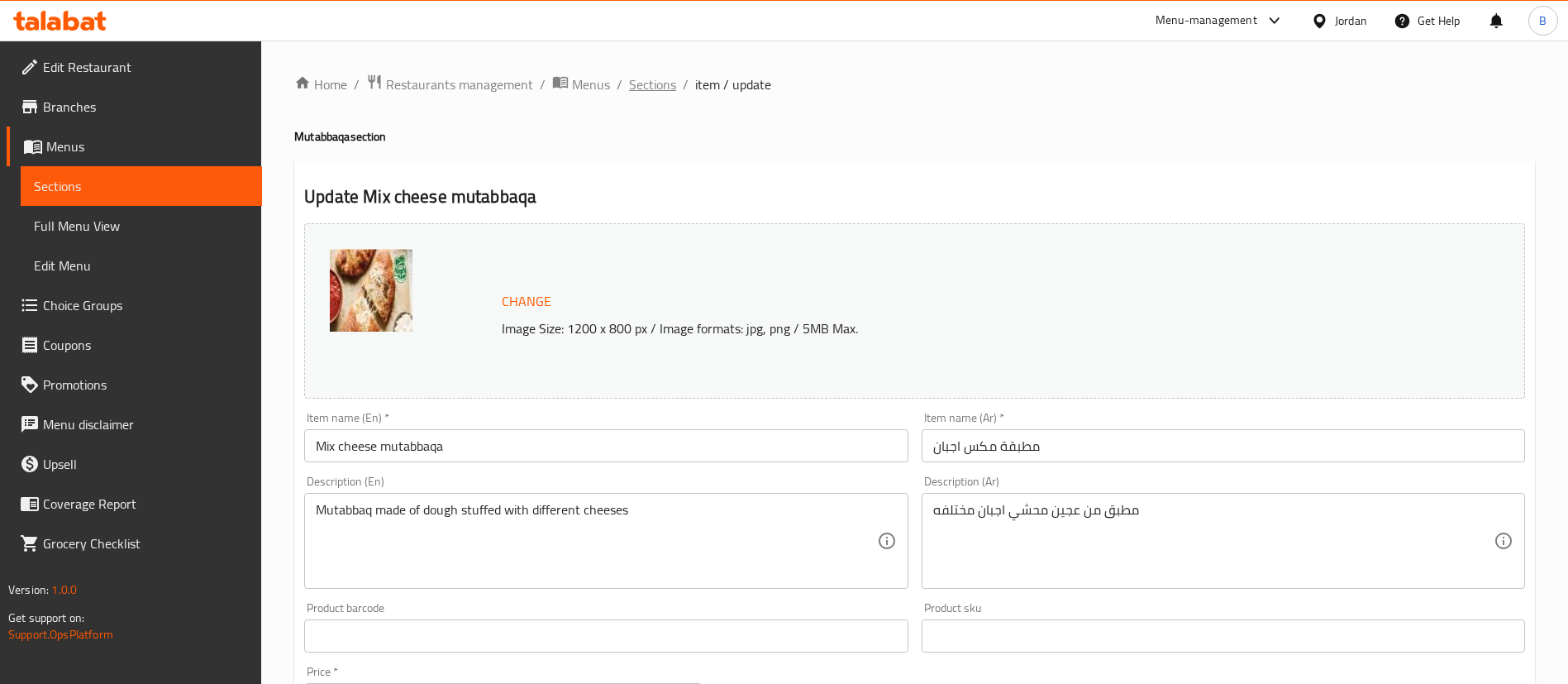
click at [644, 86] on span "Sections" at bounding box center [653, 84] width 47 height 20
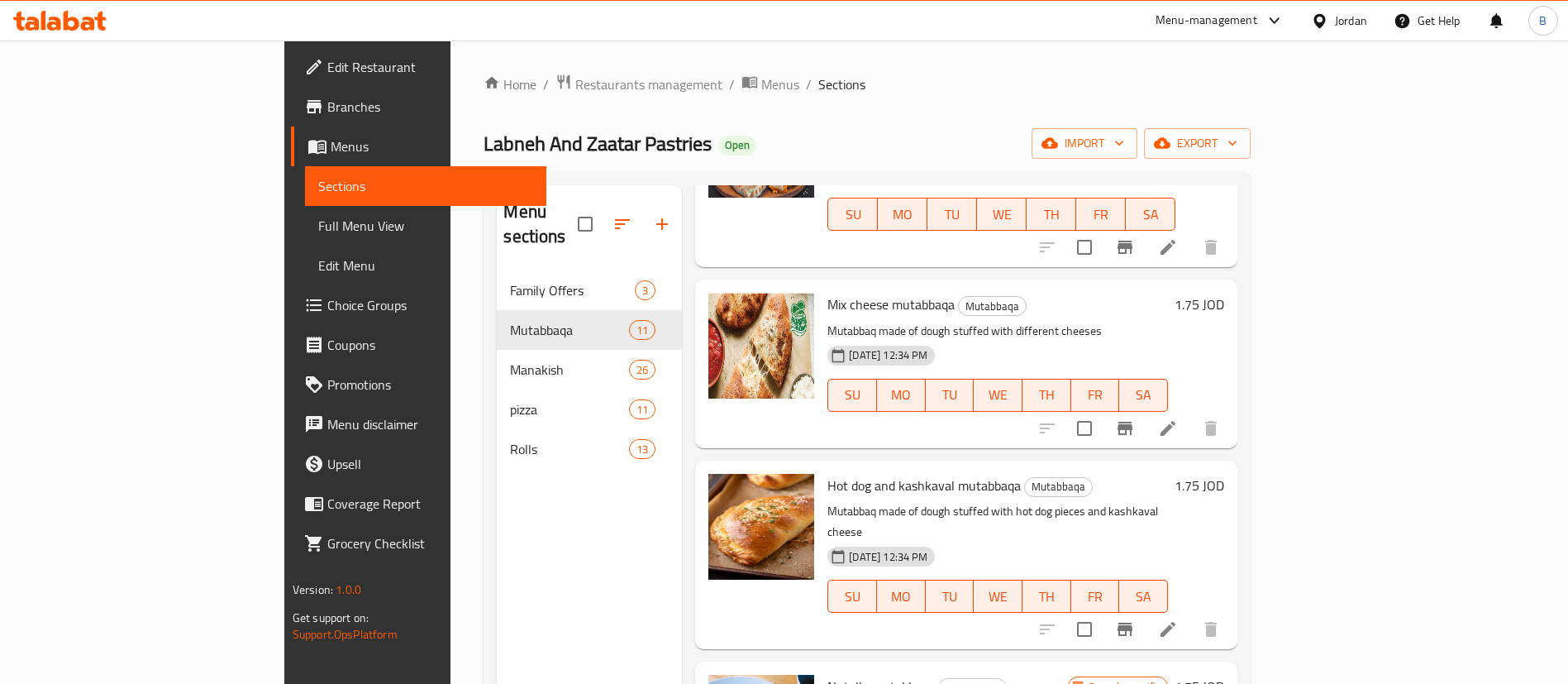
scroll to position [993, 0]
click at [1178, 618] on icon at bounding box center [1168, 627] width 20 height 20
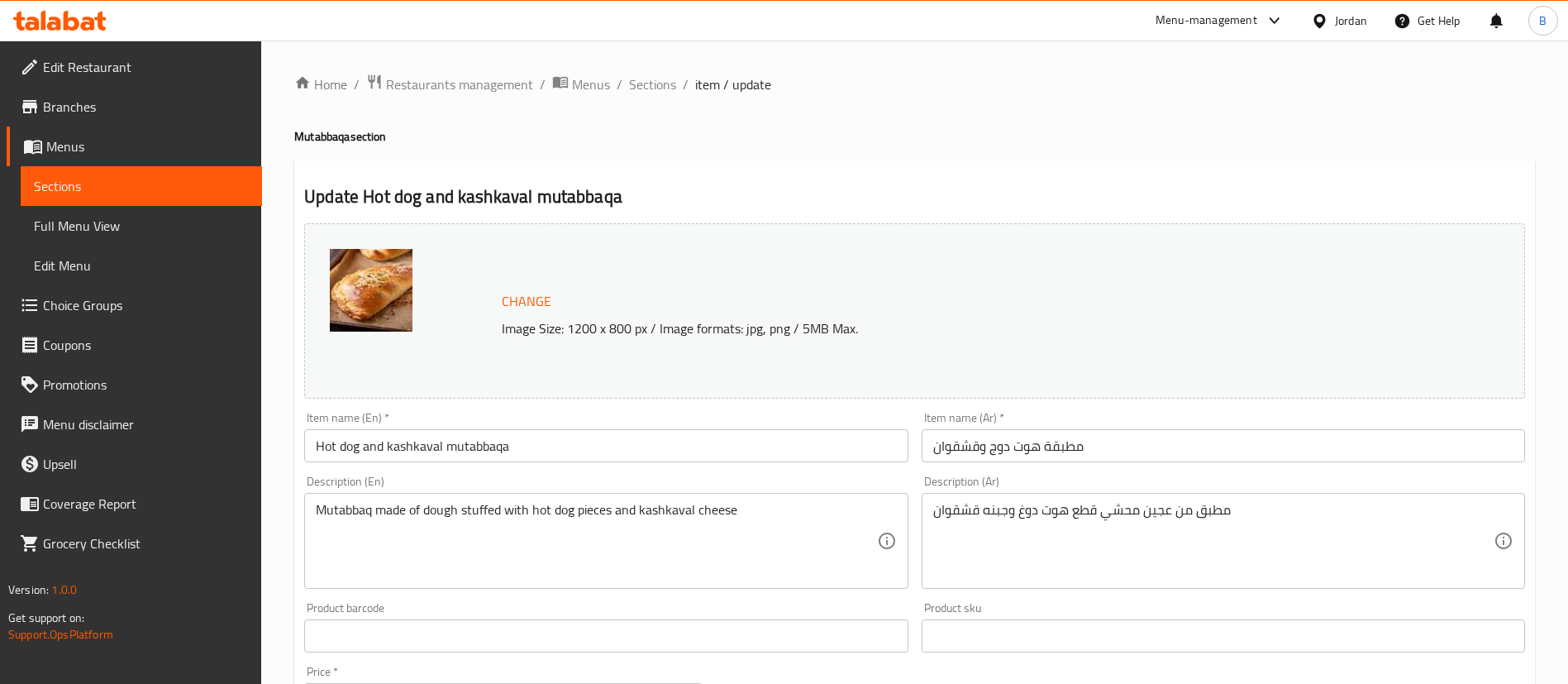
click at [637, 83] on span "Sections" at bounding box center [653, 84] width 47 height 20
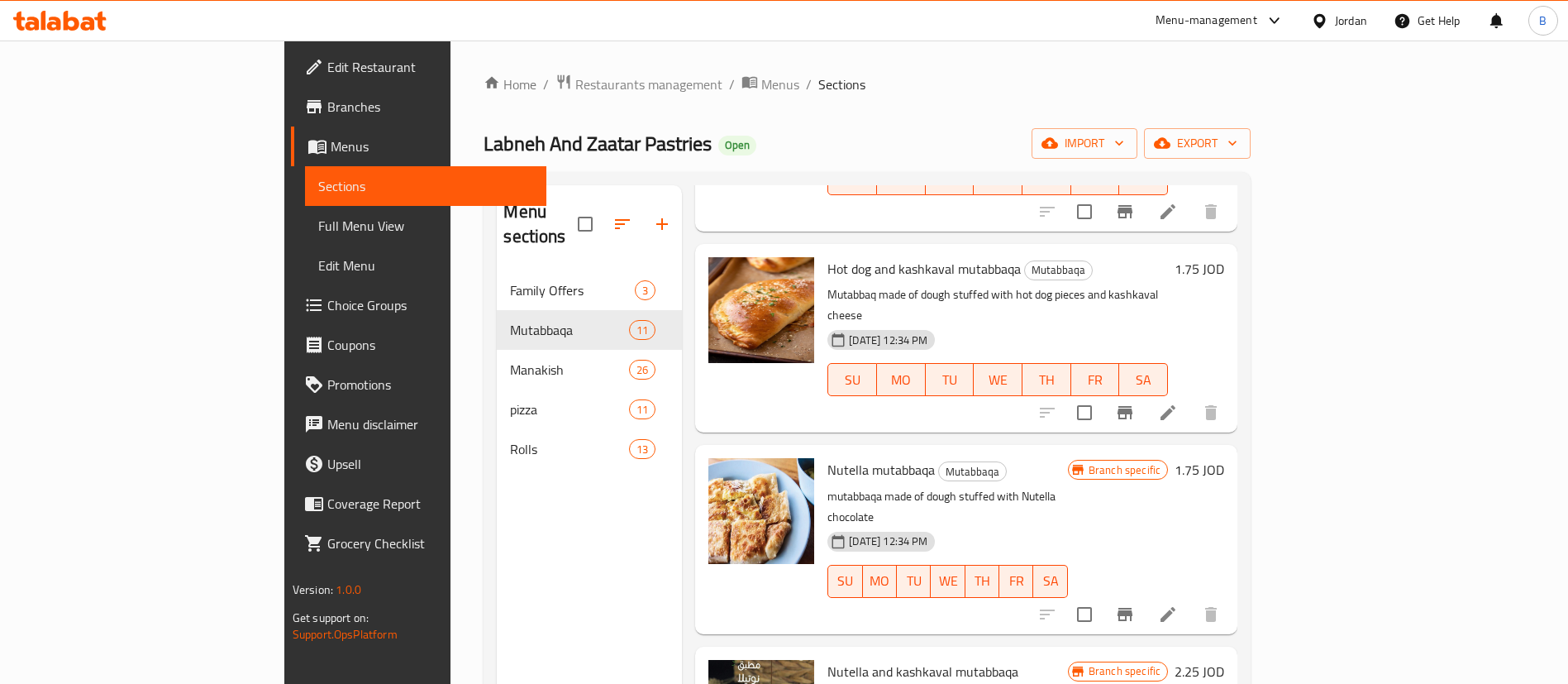
scroll to position [1241, 0]
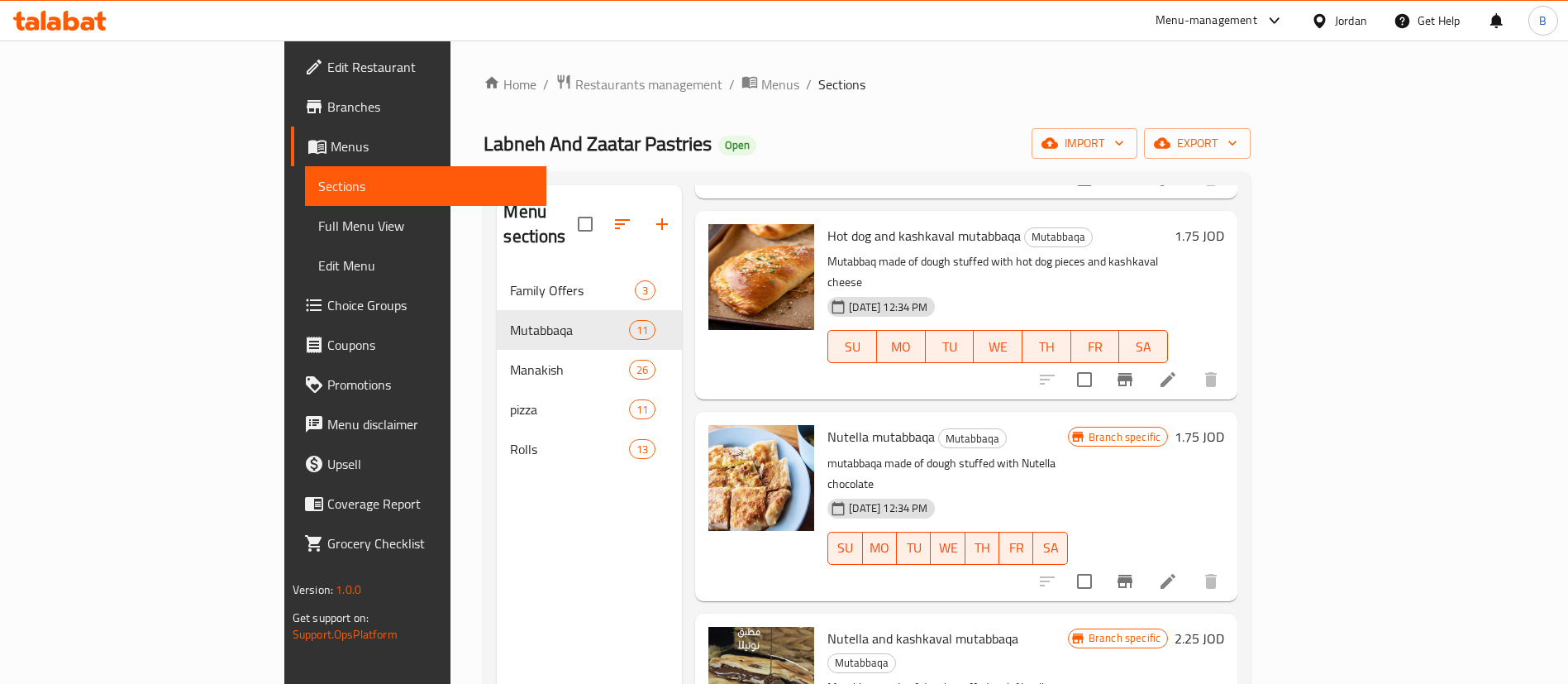
click at [1178, 571] on icon at bounding box center [1168, 580] width 20 height 20
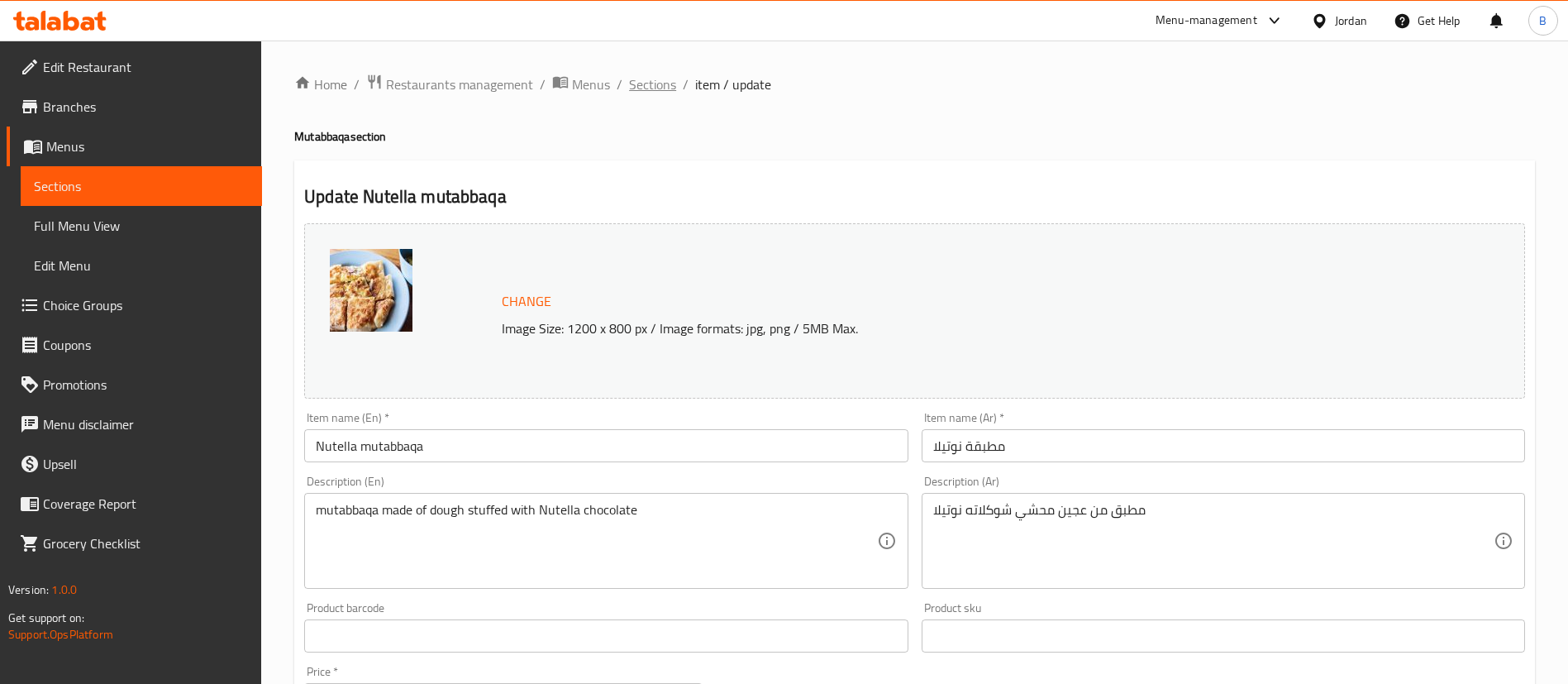
click at [649, 93] on span "Sections" at bounding box center [653, 84] width 47 height 20
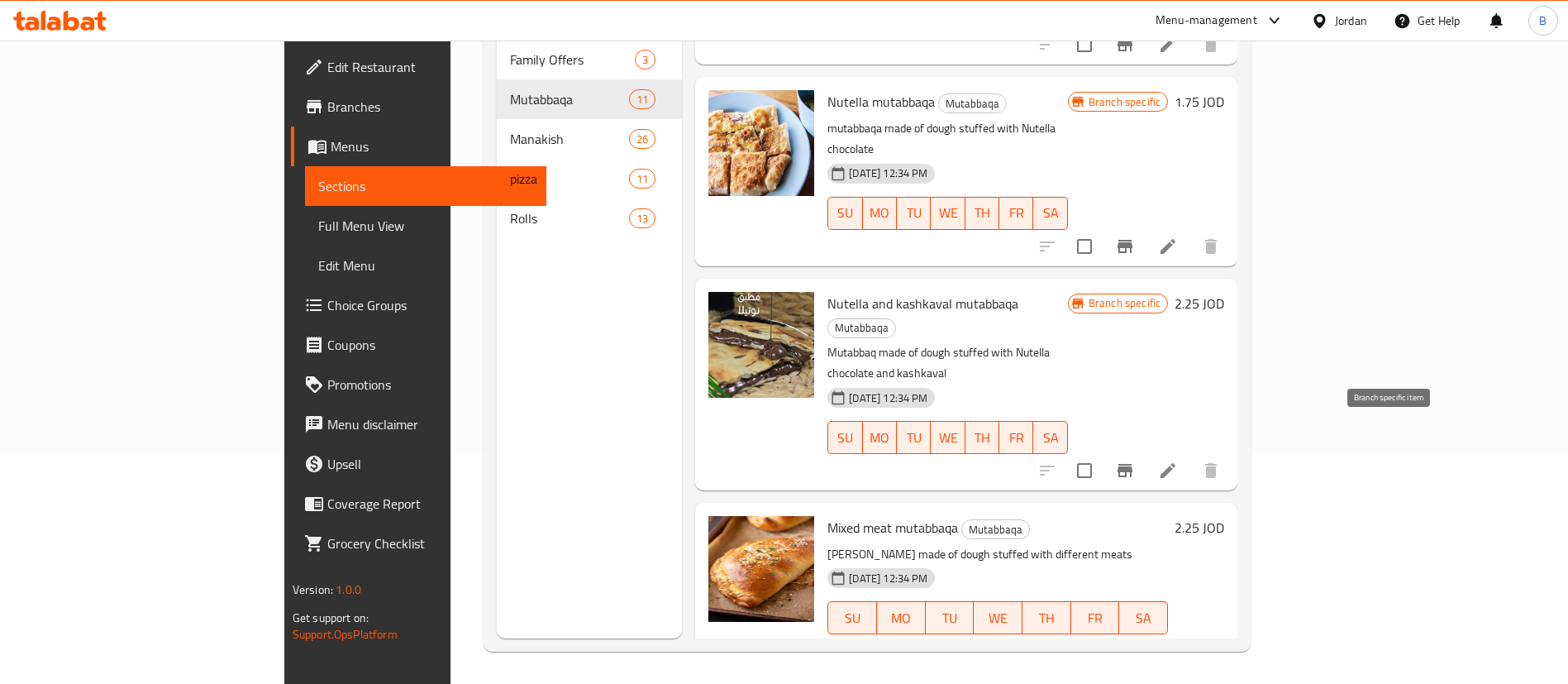
scroll to position [232, 0]
click at [1191, 455] on li at bounding box center [1168, 469] width 47 height 30
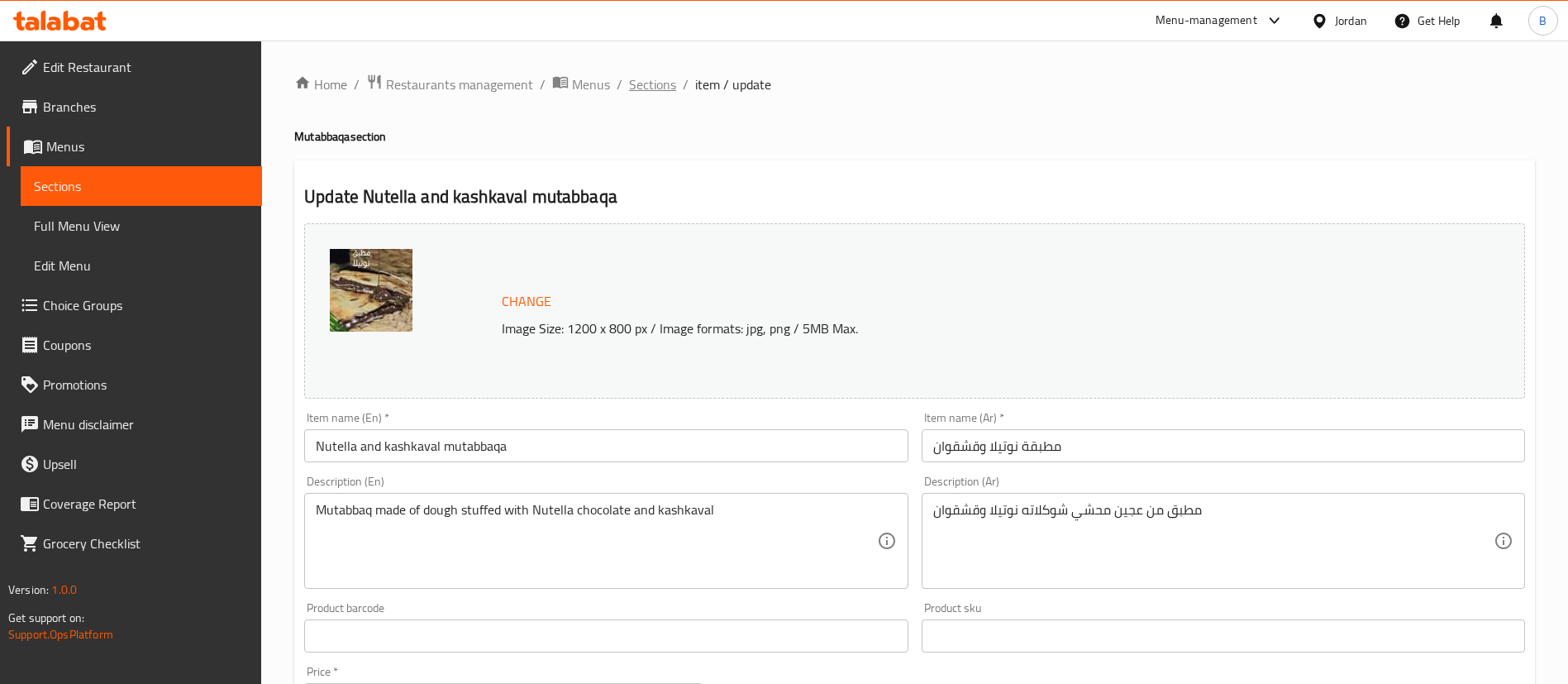
click at [637, 84] on span "Sections" at bounding box center [653, 84] width 47 height 20
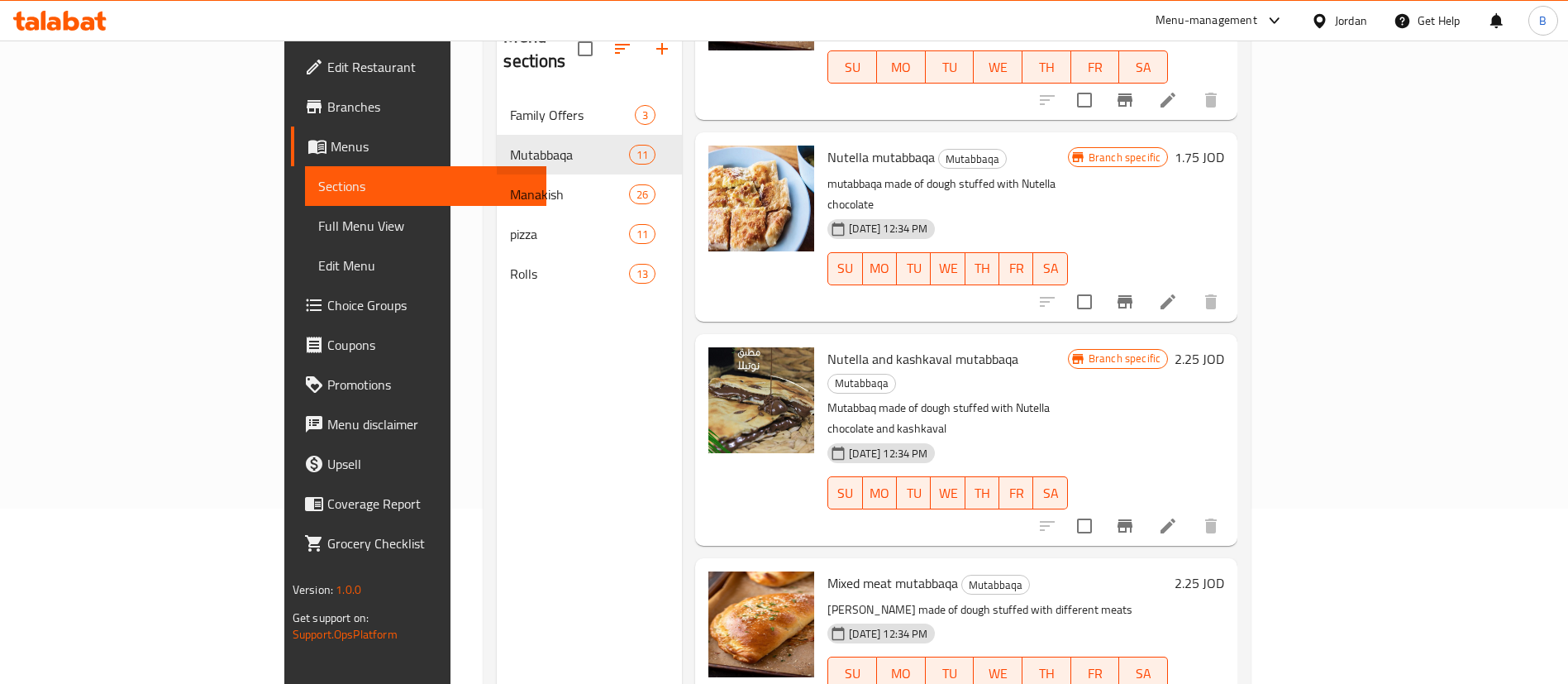
scroll to position [232, 0]
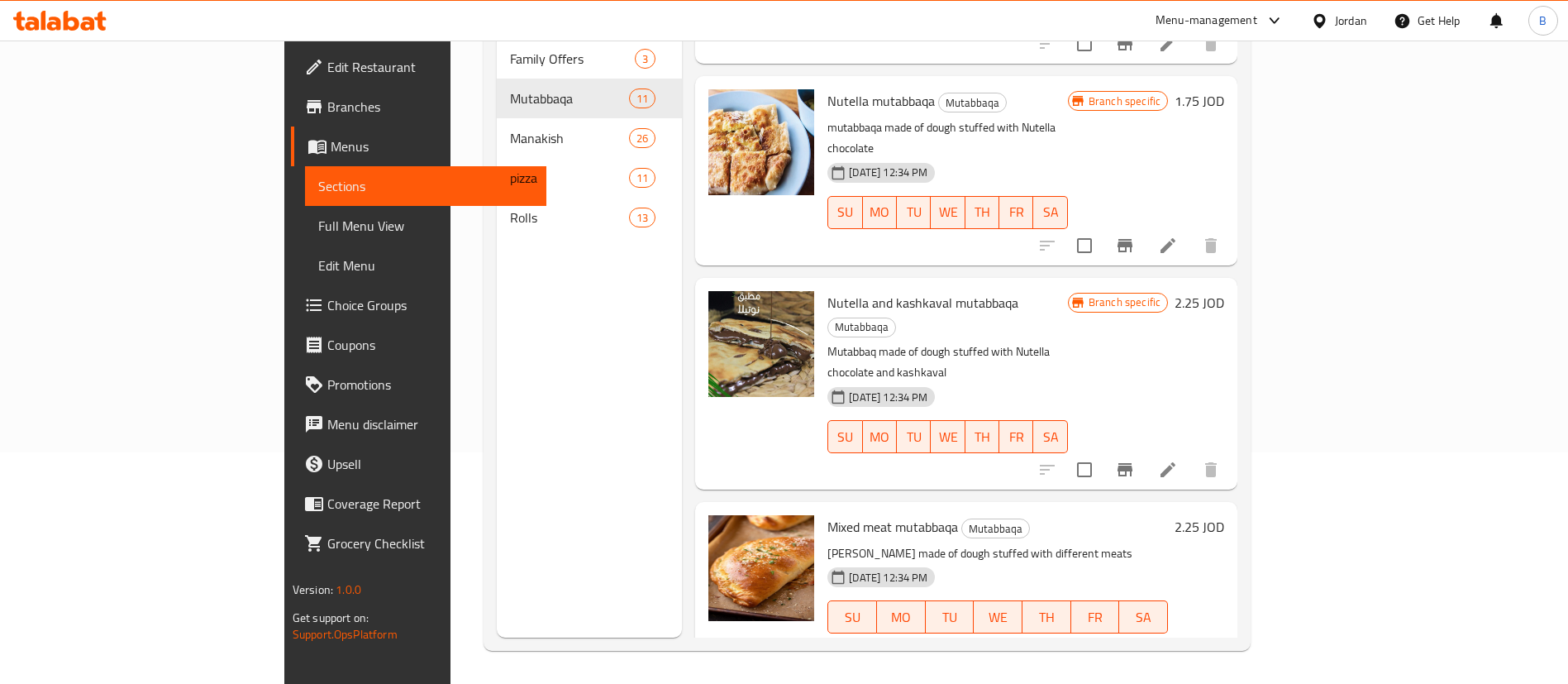
click at [1191, 636] on li at bounding box center [1168, 650] width 47 height 30
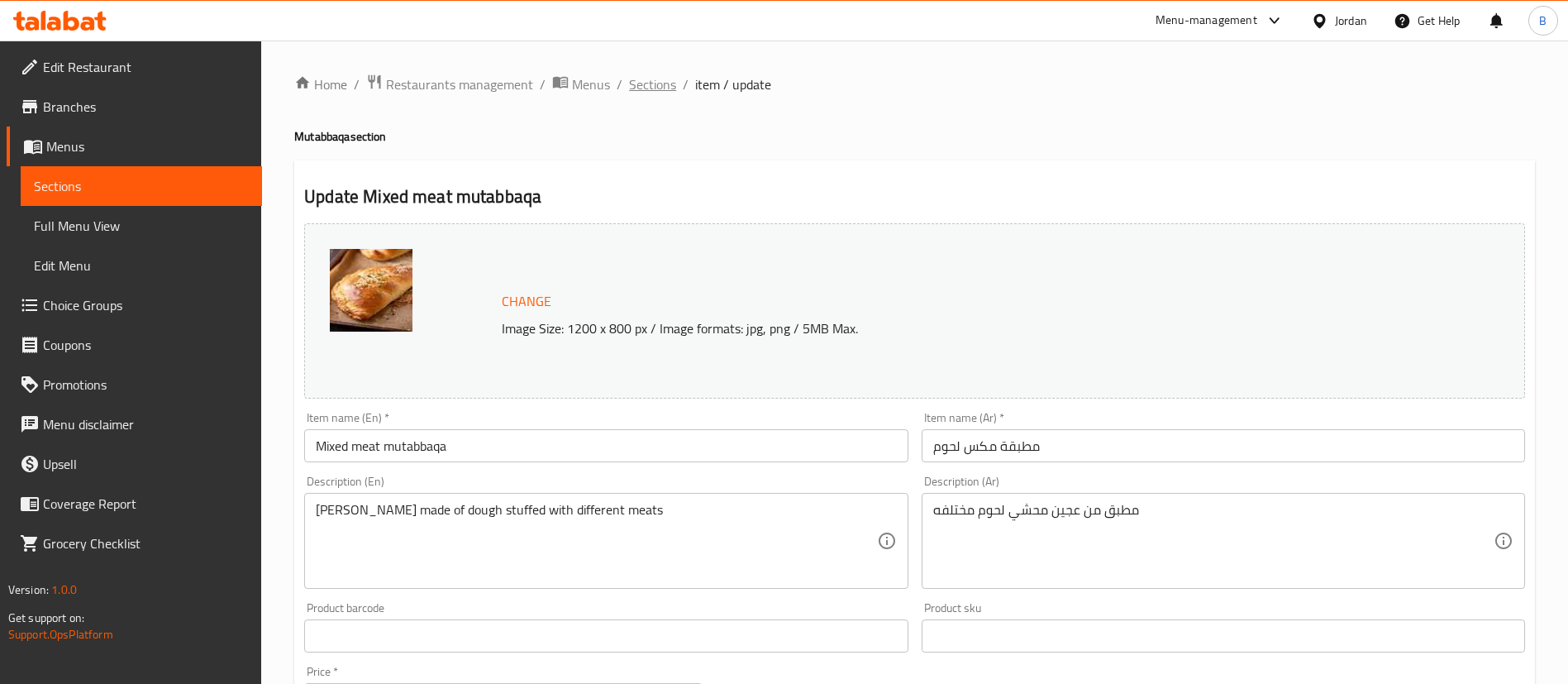
click at [640, 85] on span "Sections" at bounding box center [653, 84] width 47 height 20
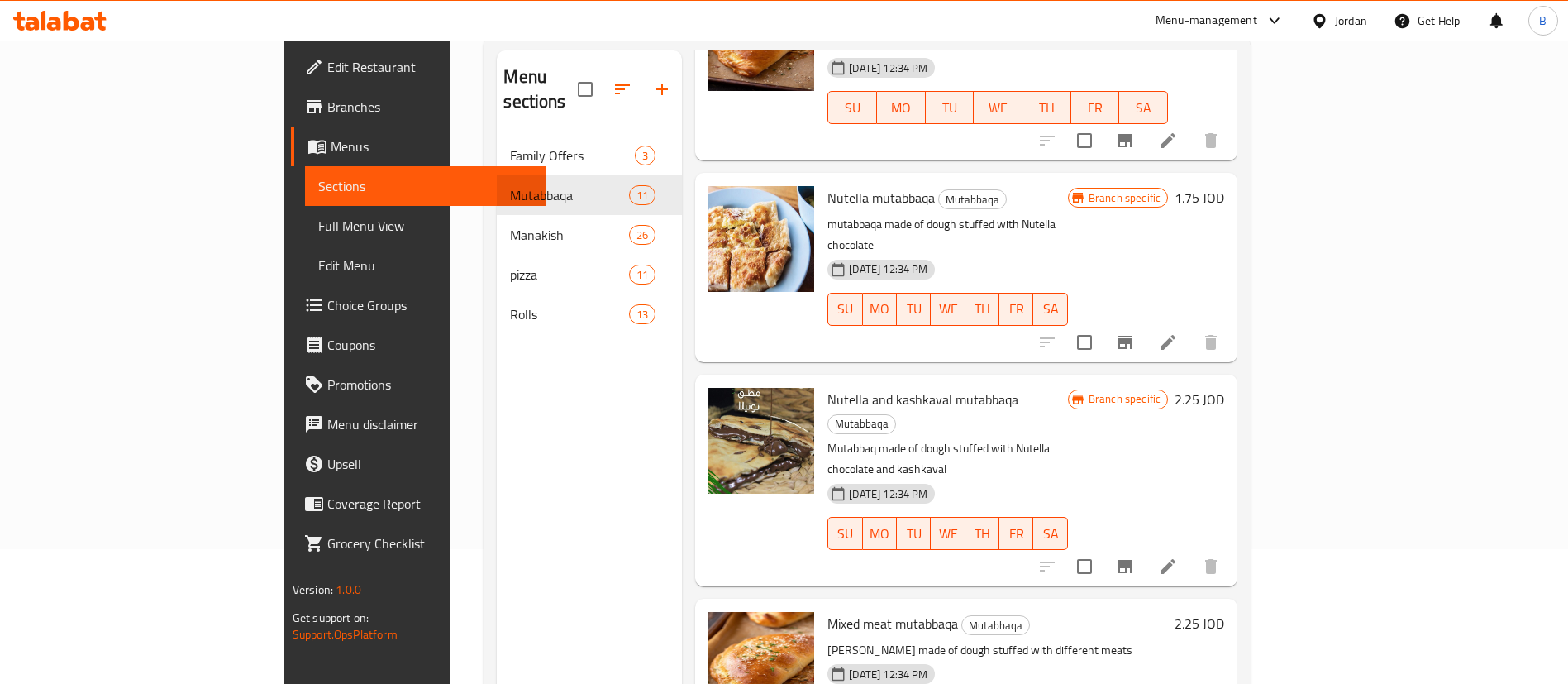
scroll to position [232, 0]
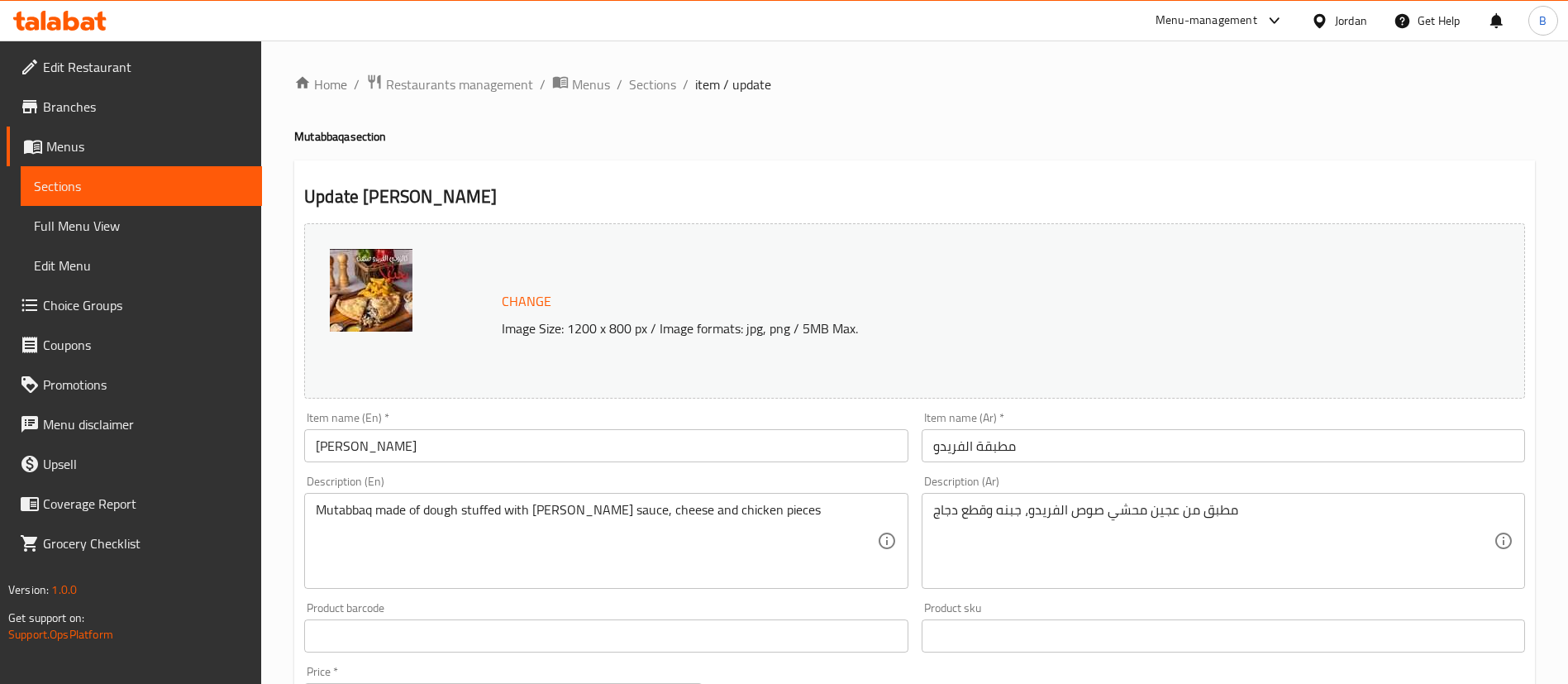
click at [649, 88] on span "Sections" at bounding box center [653, 84] width 47 height 20
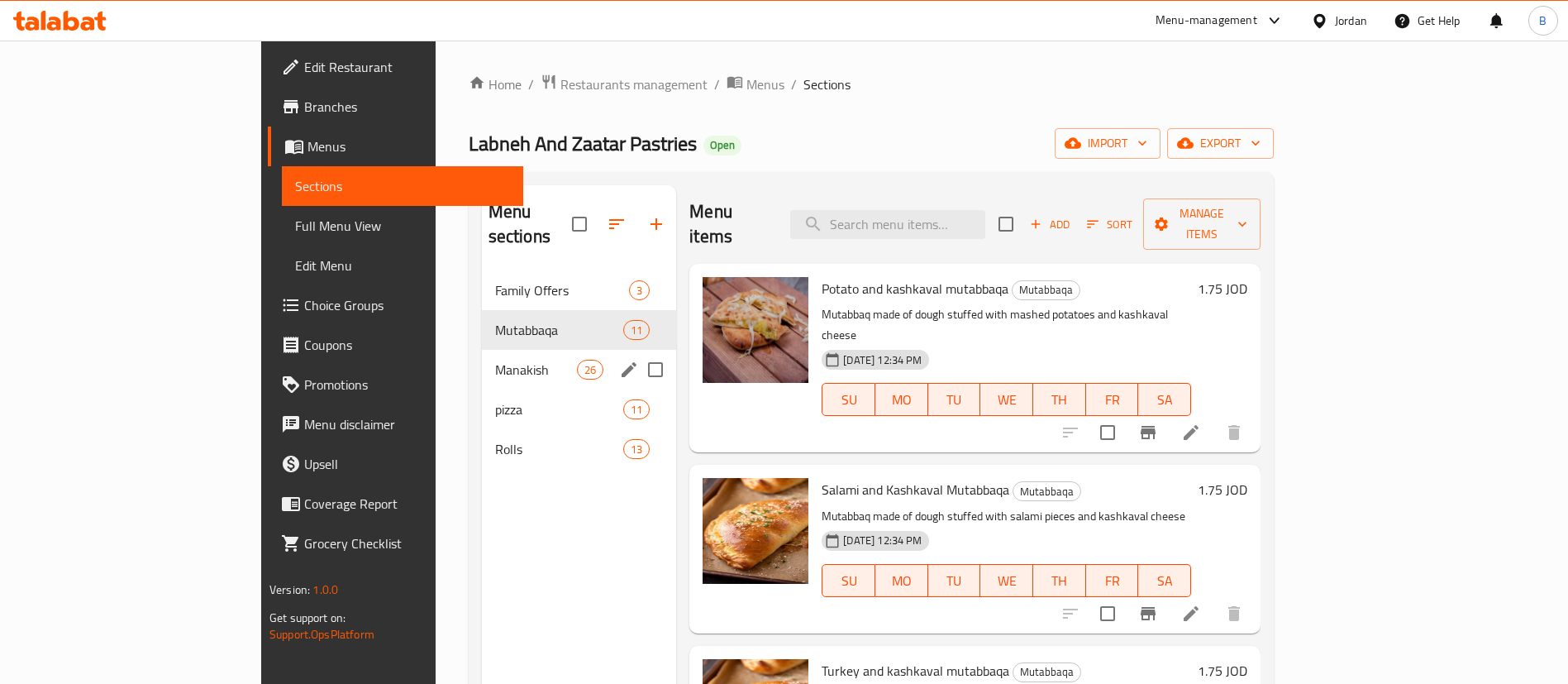
click at [495, 360] on span "Manakish" at bounding box center [536, 369] width 81 height 20
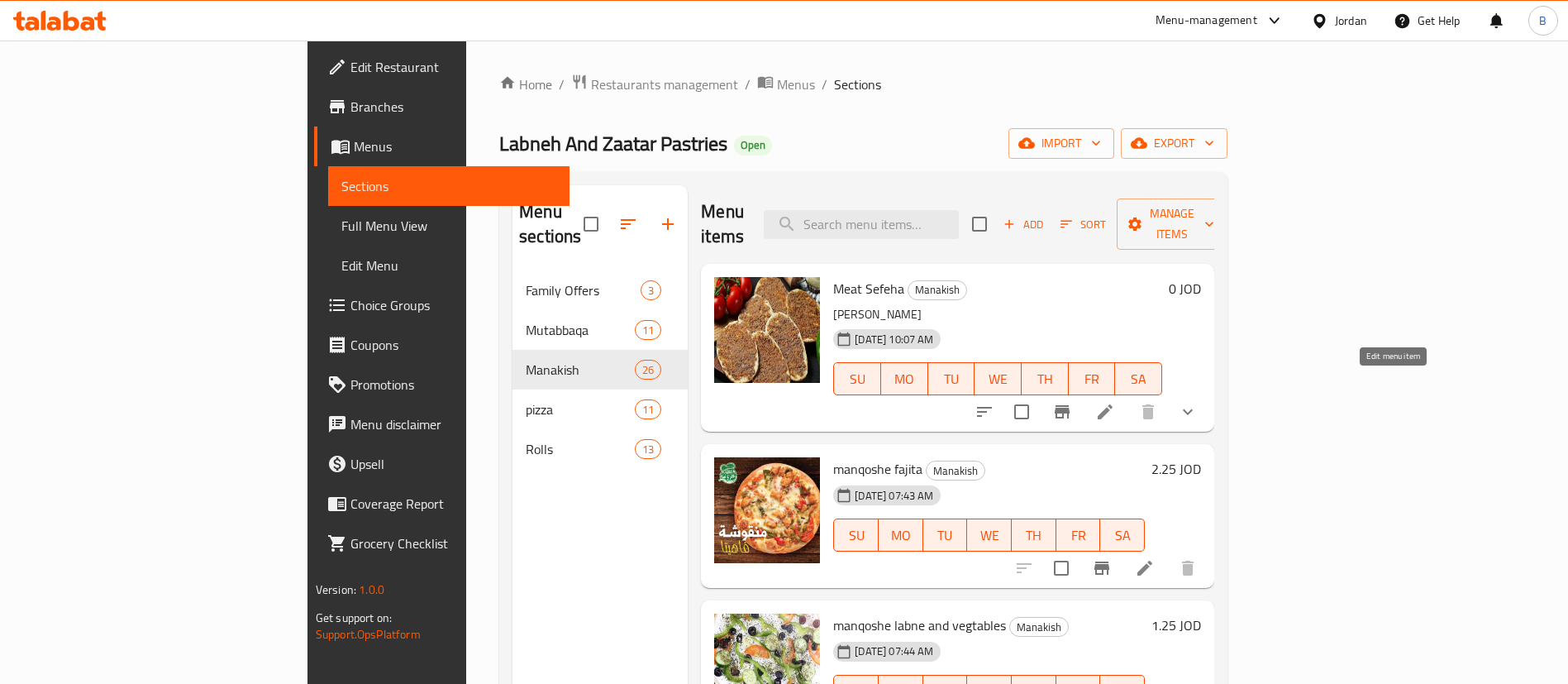
click at [1115, 402] on icon at bounding box center [1104, 412] width 20 height 20
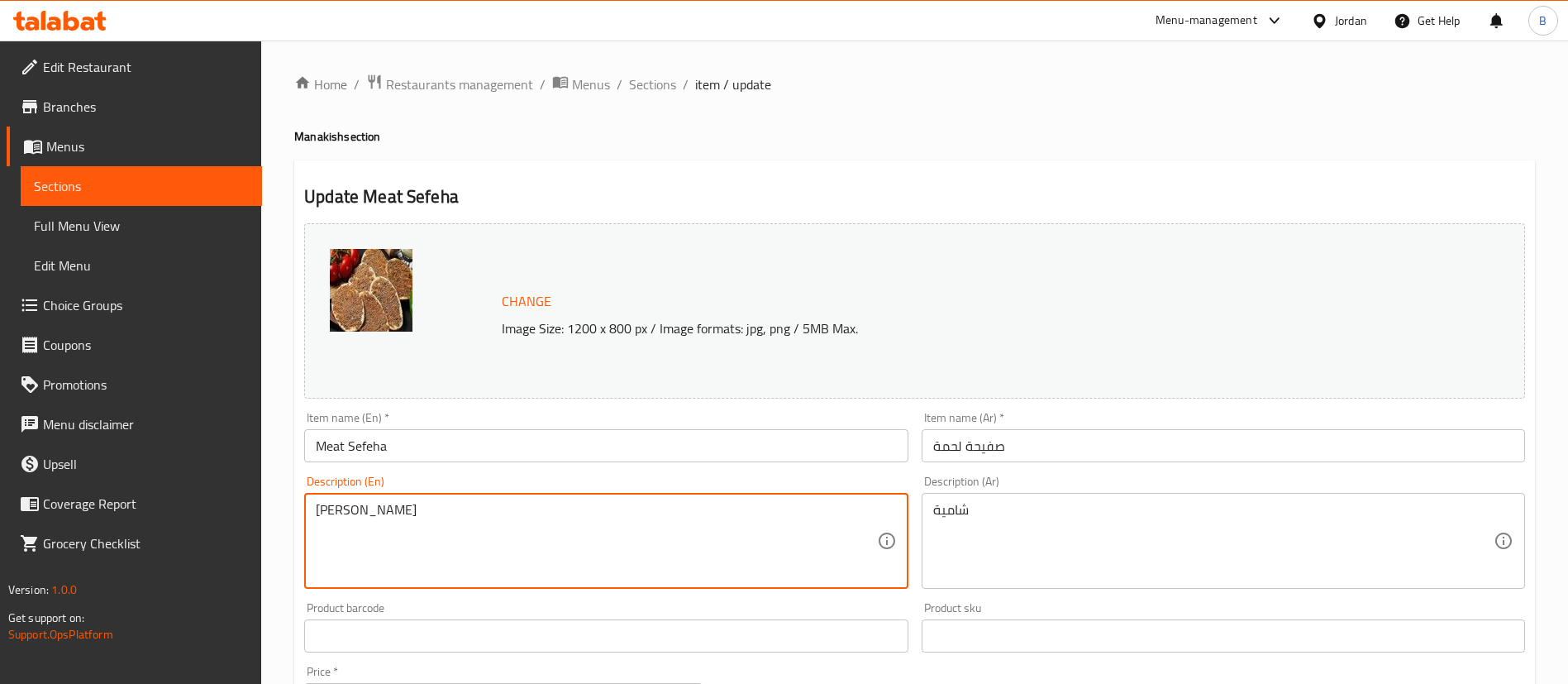
drag, startPoint x: 389, startPoint y: 522, endPoint x: 1, endPoint y: 521, distance: 388.0
paste textarea "afeha offers authentic flavors and quality you can trust. Your perfect choice f…"
type textarea "Safeha offers authentic flavors and quality you can trust. Your perfect choice …"
drag, startPoint x: 1041, startPoint y: 514, endPoint x: 675, endPoint y: 500, distance: 366.3
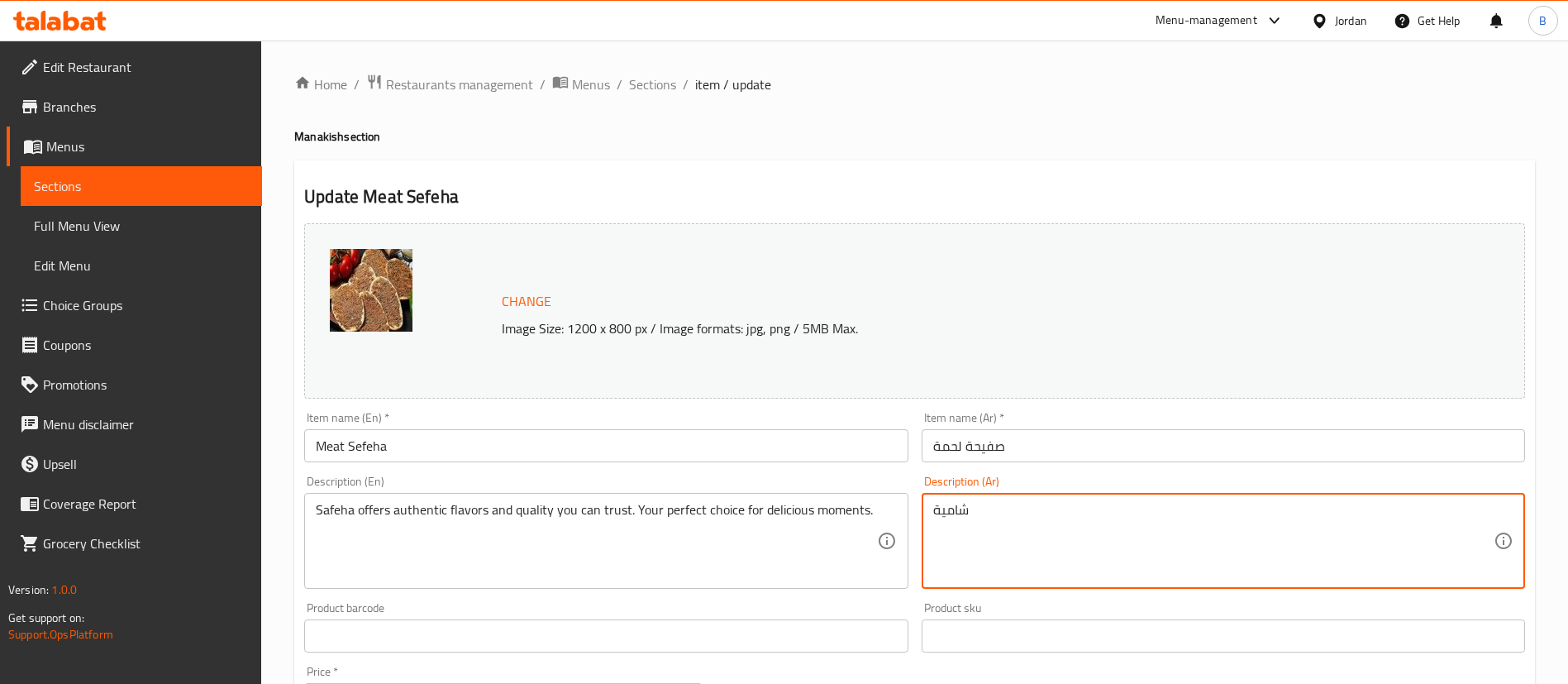
paste textarea "فيحة تقدم لك النكهات الأصيلة والجودة التي تثق بها. خيارك المثالي للحظات شهية."
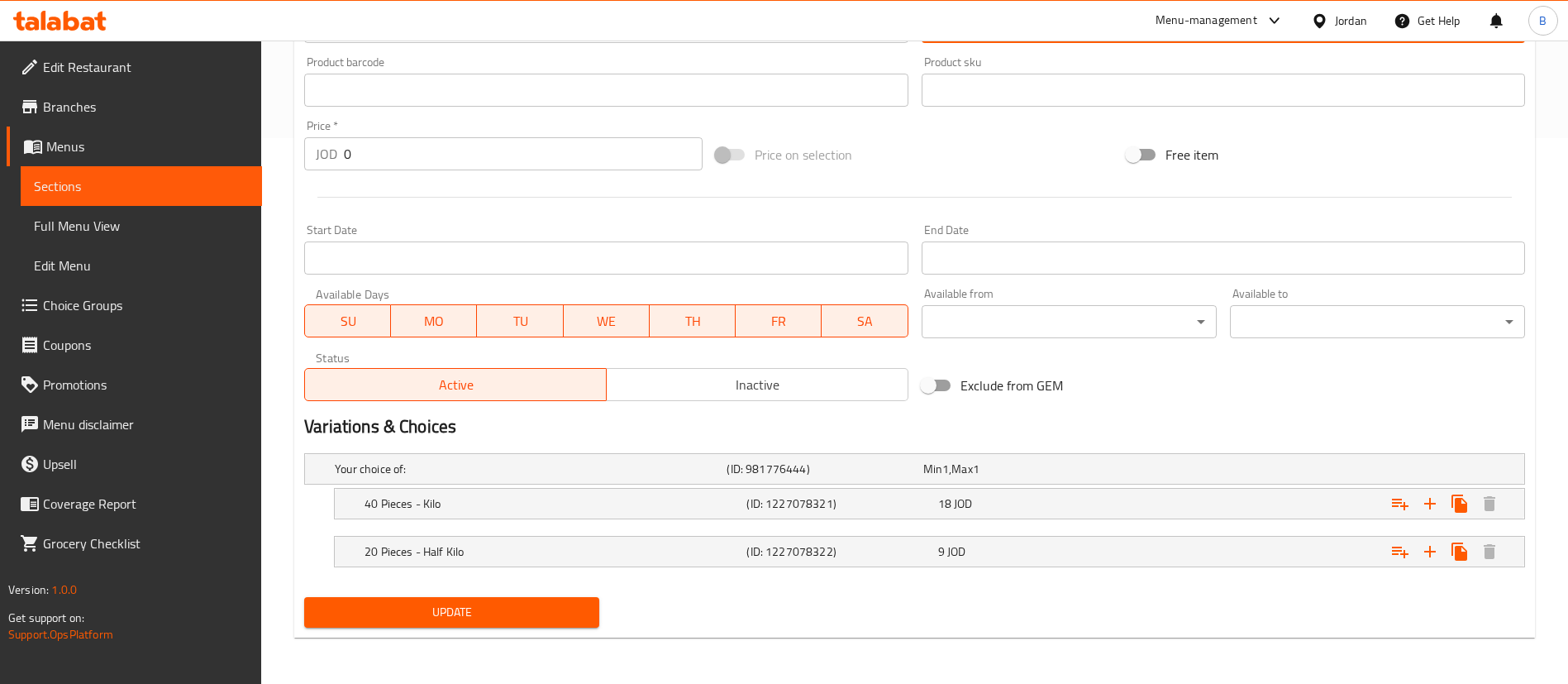
type textarea "سفيحة تقدم لك النكهات الأصيلة والجودة التي تثق بها. خيارك المثالي للحظات شهية."
click at [522, 609] on span "Update" at bounding box center [451, 613] width 269 height 20
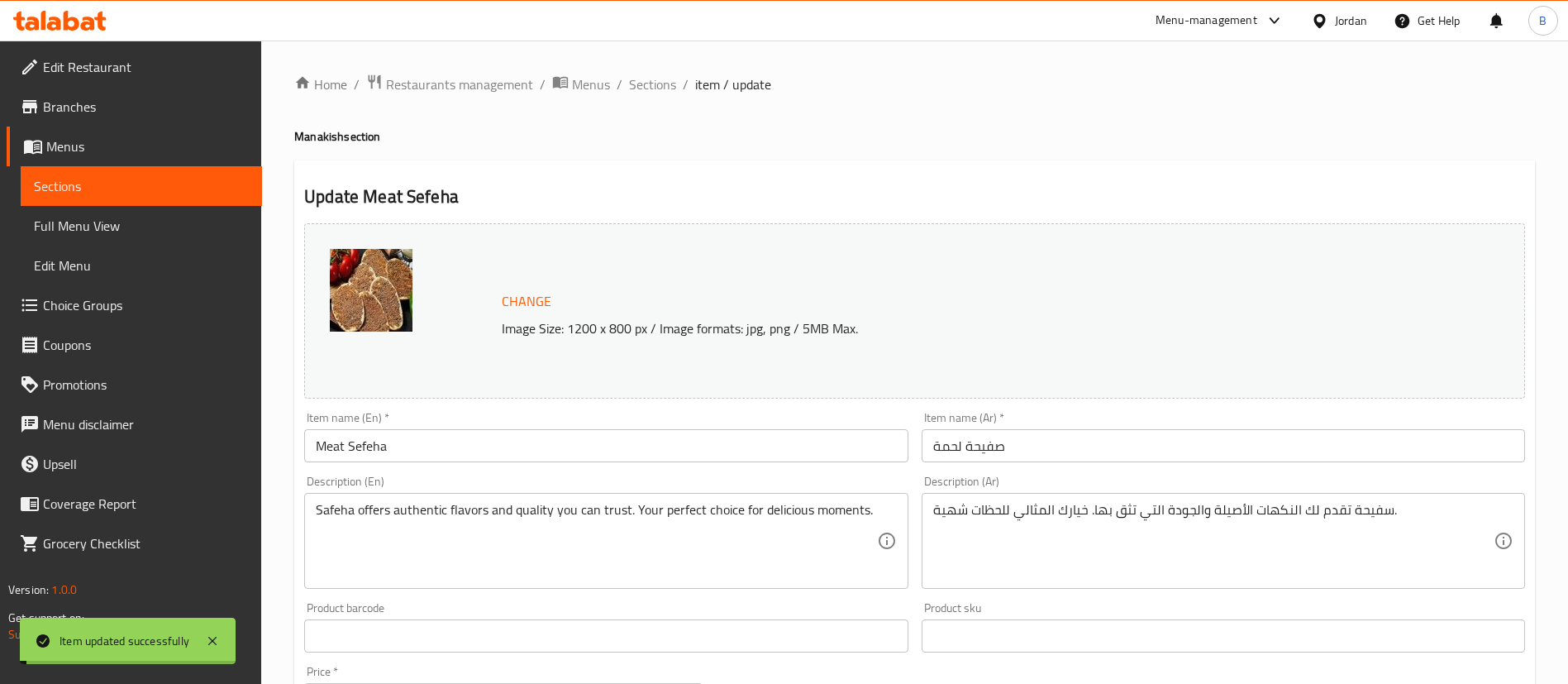
click at [649, 83] on span "Sections" at bounding box center [653, 84] width 47 height 20
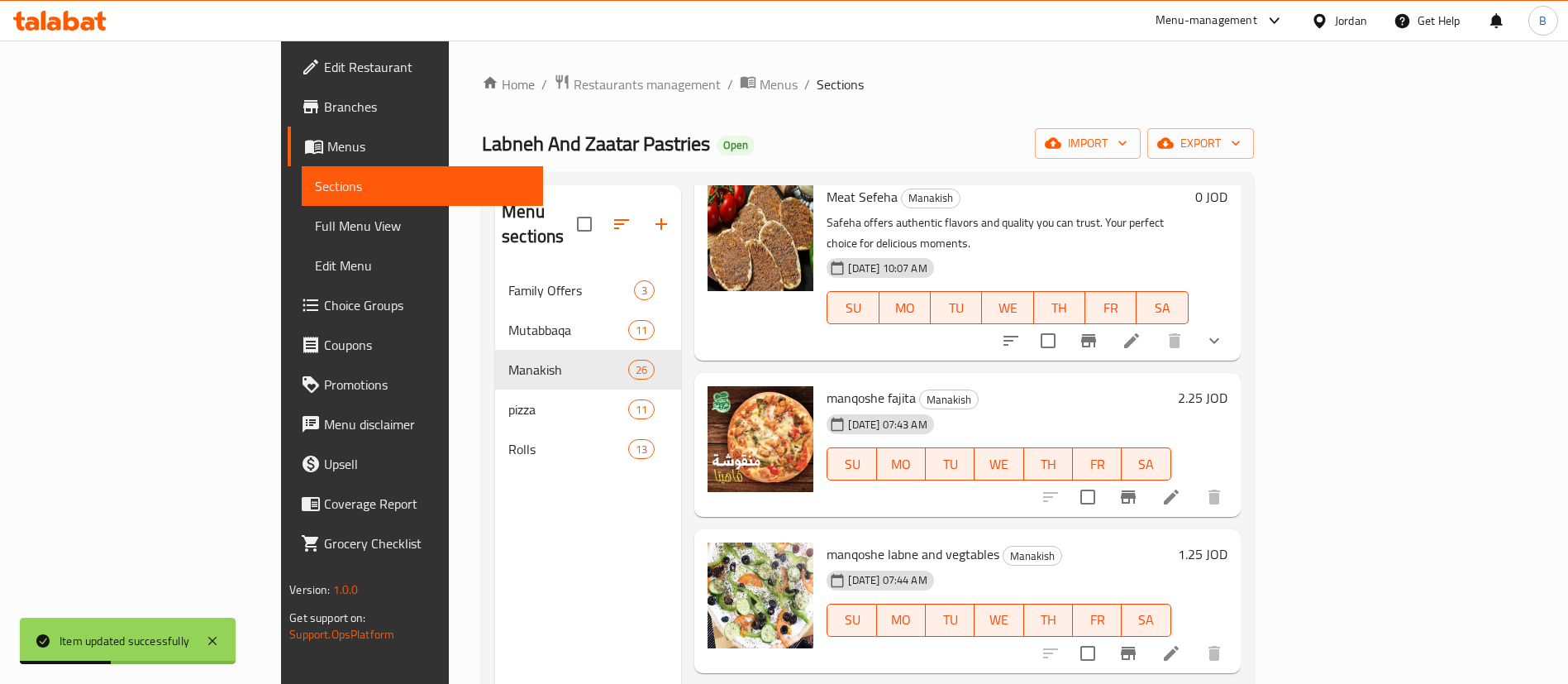
scroll to position [124, 0]
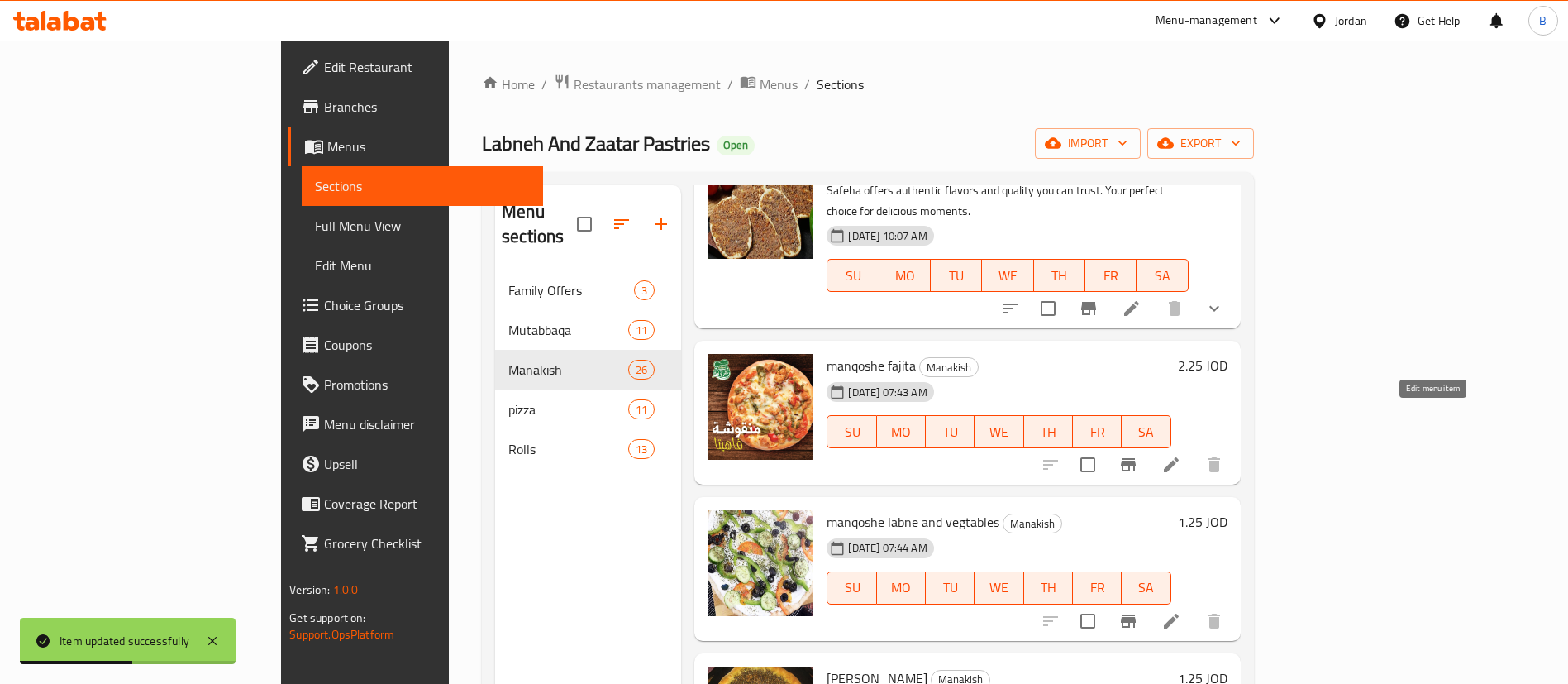
click at [1181, 455] on icon at bounding box center [1170, 464] width 20 height 20
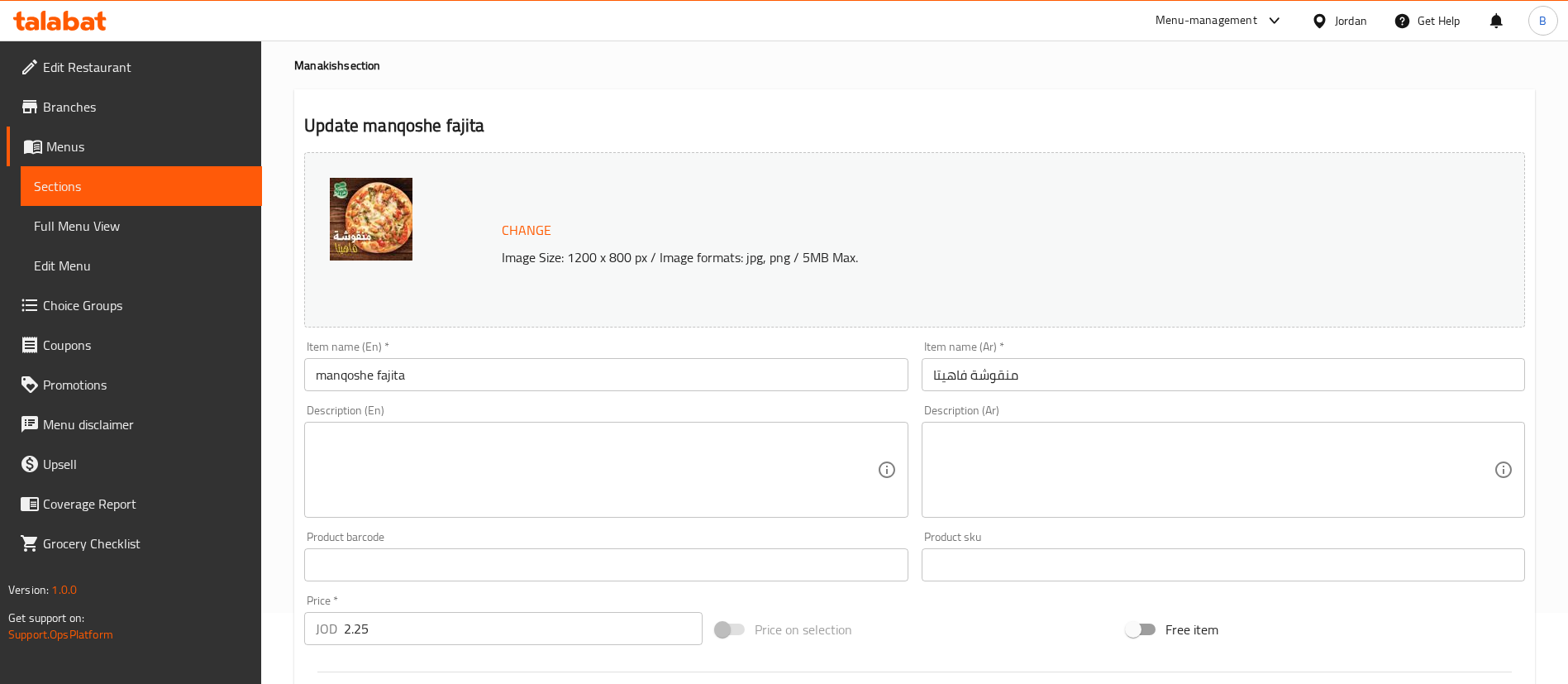
scroll to position [124, 0]
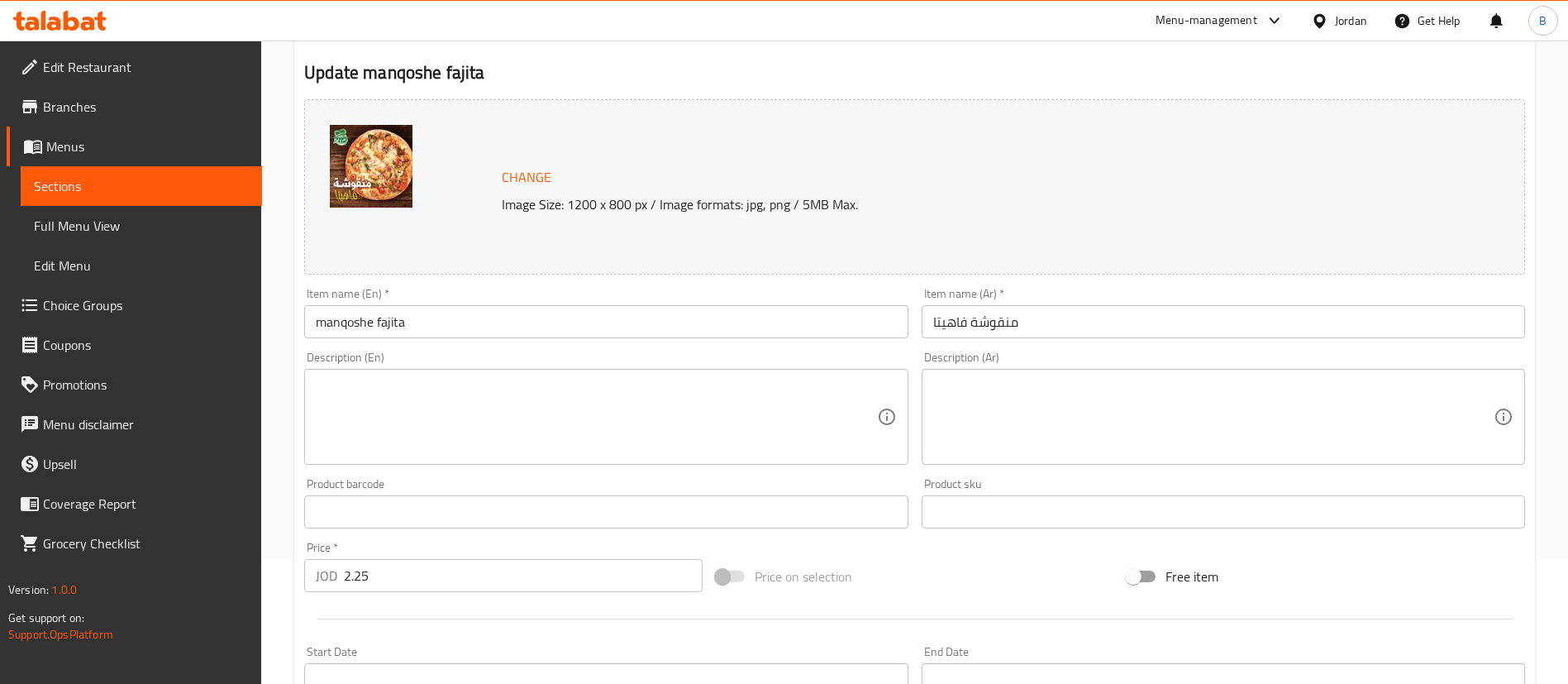
click at [574, 420] on textarea at bounding box center [595, 417] width 561 height 79
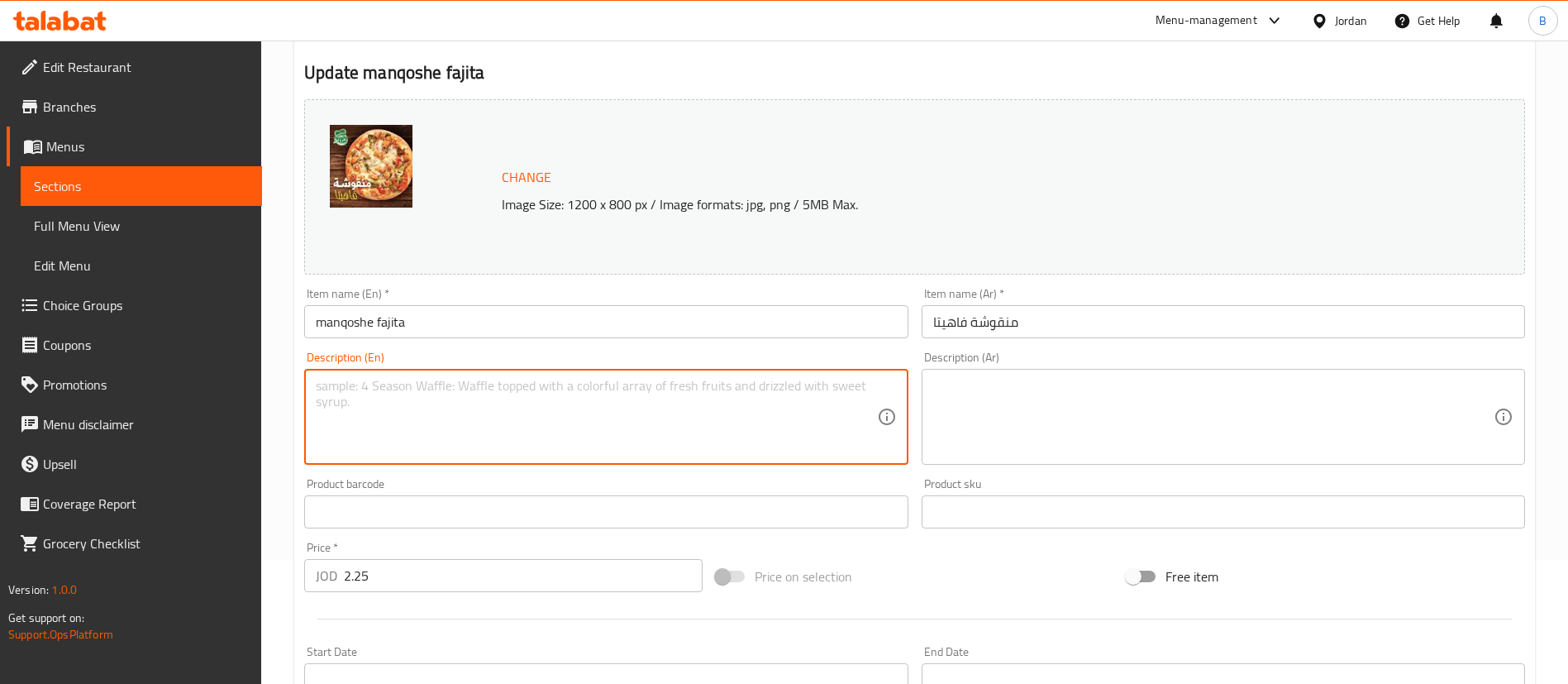
paste textarea "A delicious twist on tradition! Enjoy our freshly baked manqosheh topped with f…"
type textarea "A delicious twist on tradition! Enjoy our freshly baked manqosheh topped with f…"
drag, startPoint x: 985, startPoint y: 432, endPoint x: 956, endPoint y: 429, distance: 29.2
click at [985, 432] on textarea at bounding box center [1213, 417] width 561 height 79
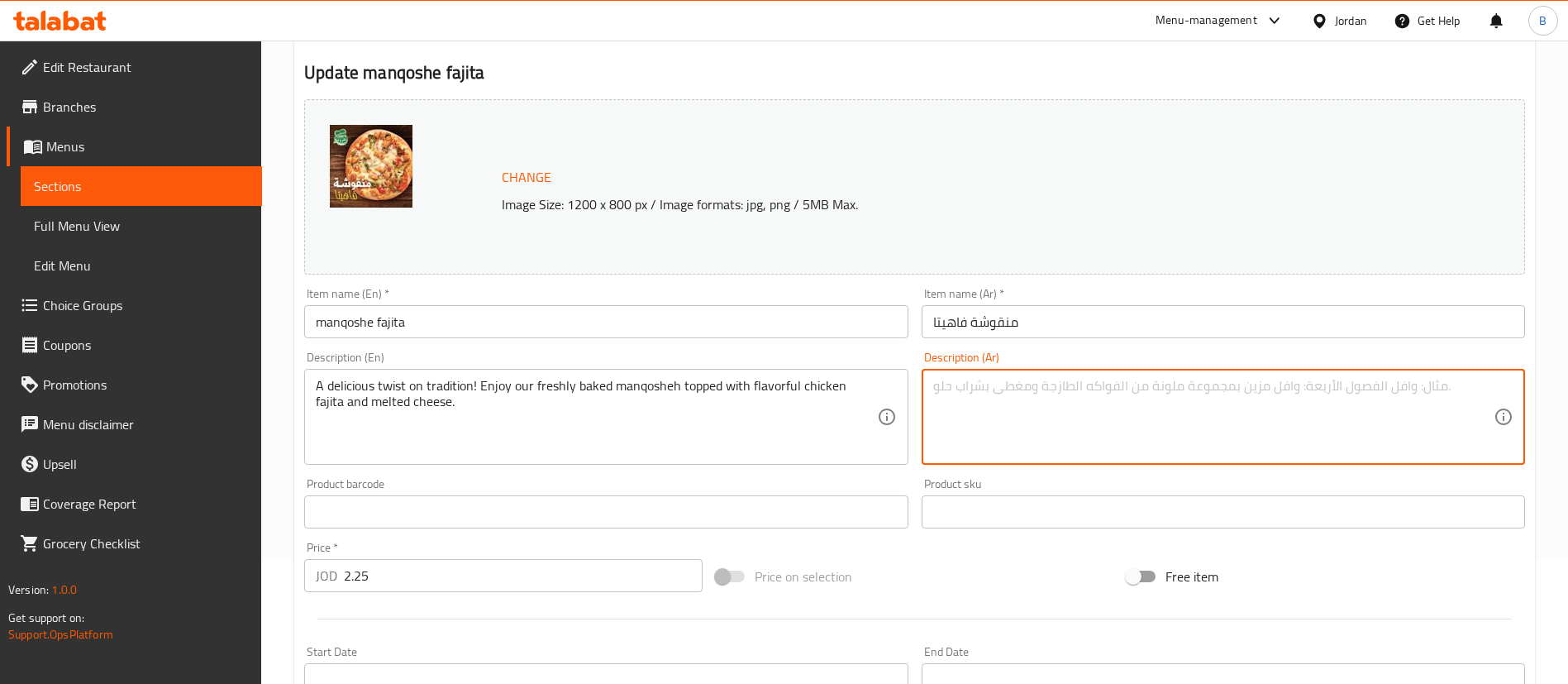
paste textarea "نكهة مبتكرة تجمع بين الأصالة والحداثة! استمتع بمنقوشة طازجة محمّرة مغطاة بفاهيت…"
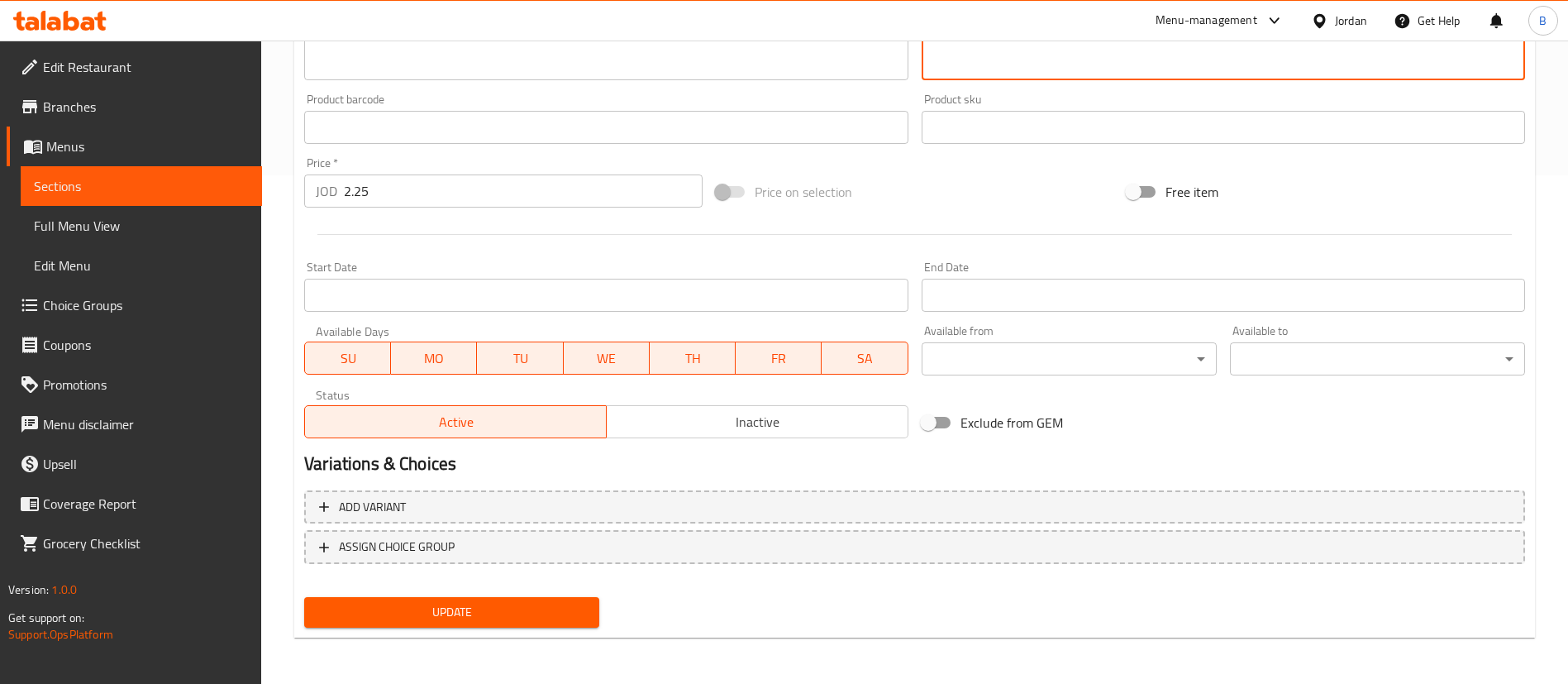
type textarea "نكهة مبتكرة تجمع بين الأصالة والحداثة! استمتع بمنقوشة طازجة محمّرة مغطاة بفاهيت…"
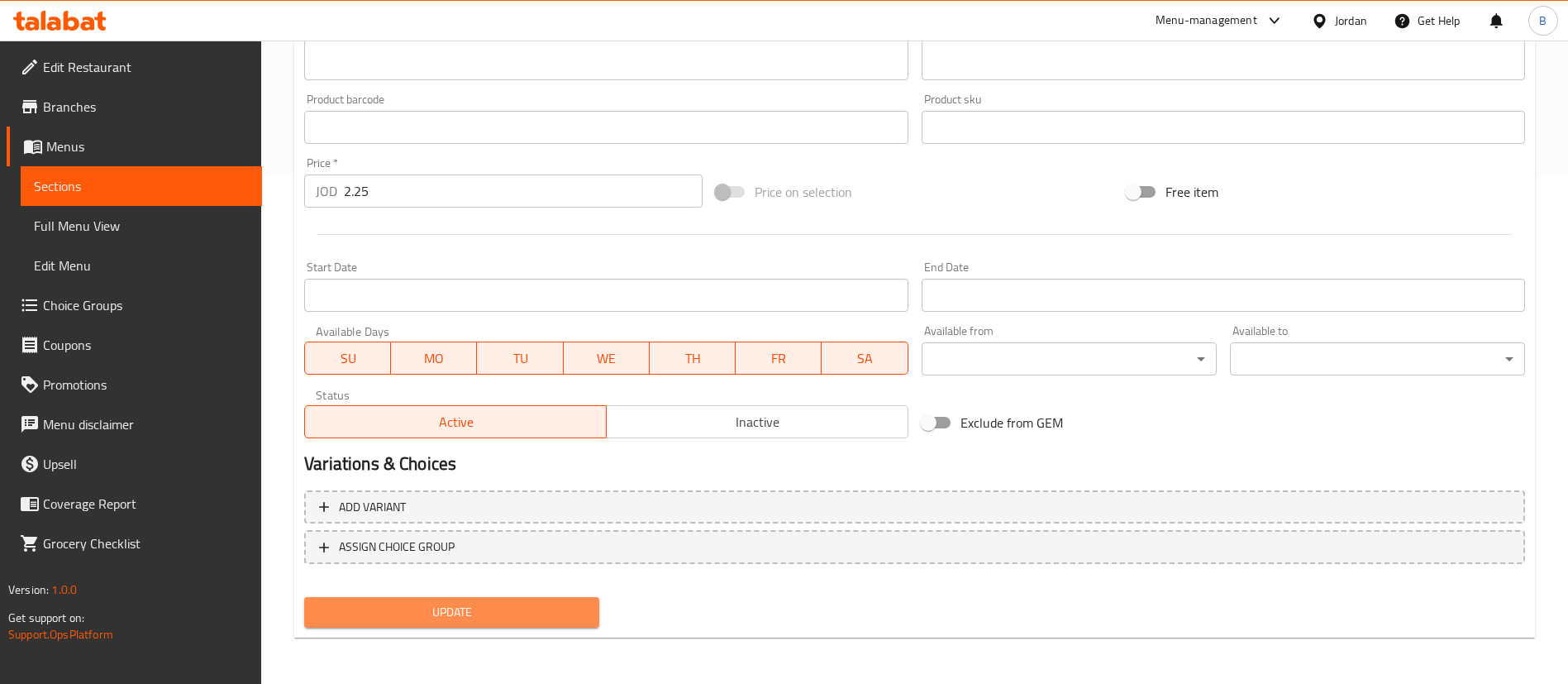
click at [496, 623] on button "Update" at bounding box center [452, 613] width 295 height 31
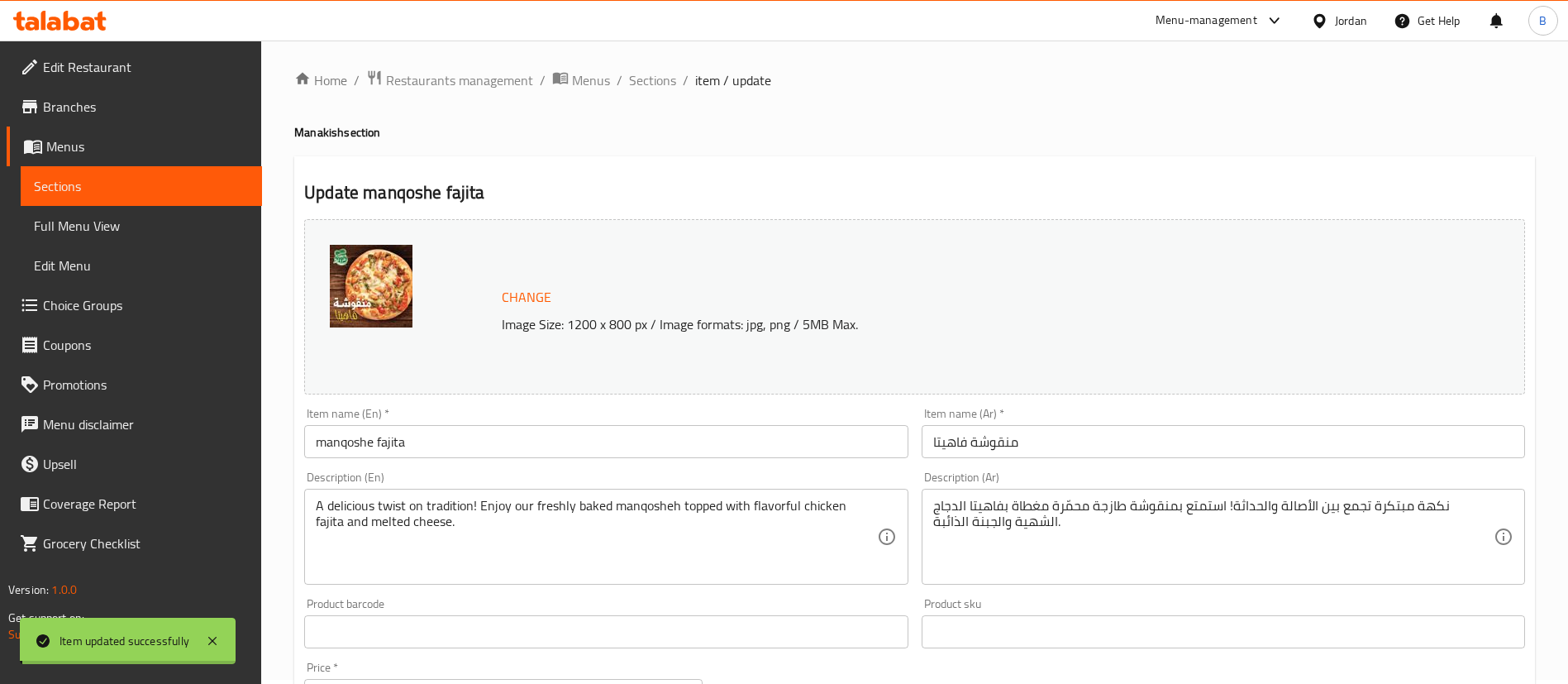
scroll to position [0, 0]
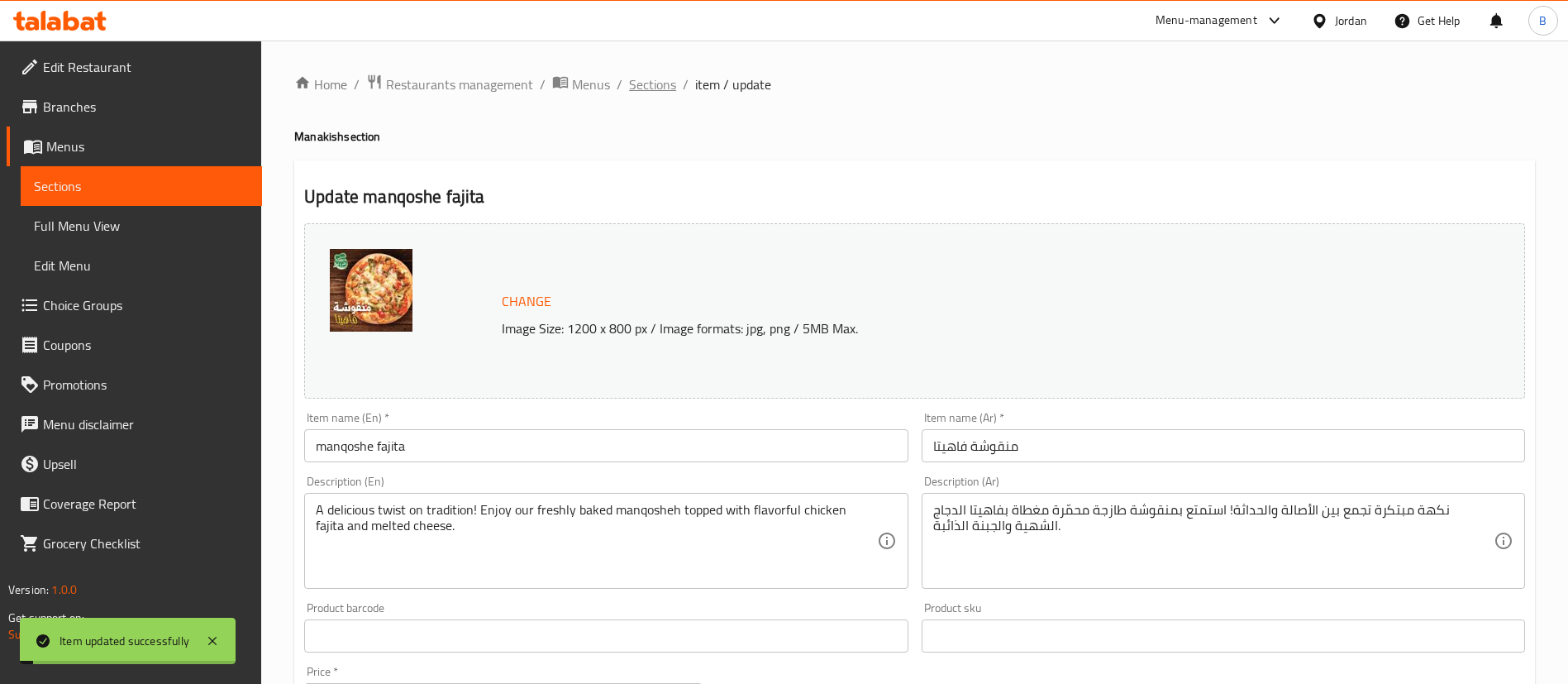
click at [666, 93] on span "Sections" at bounding box center [653, 84] width 47 height 20
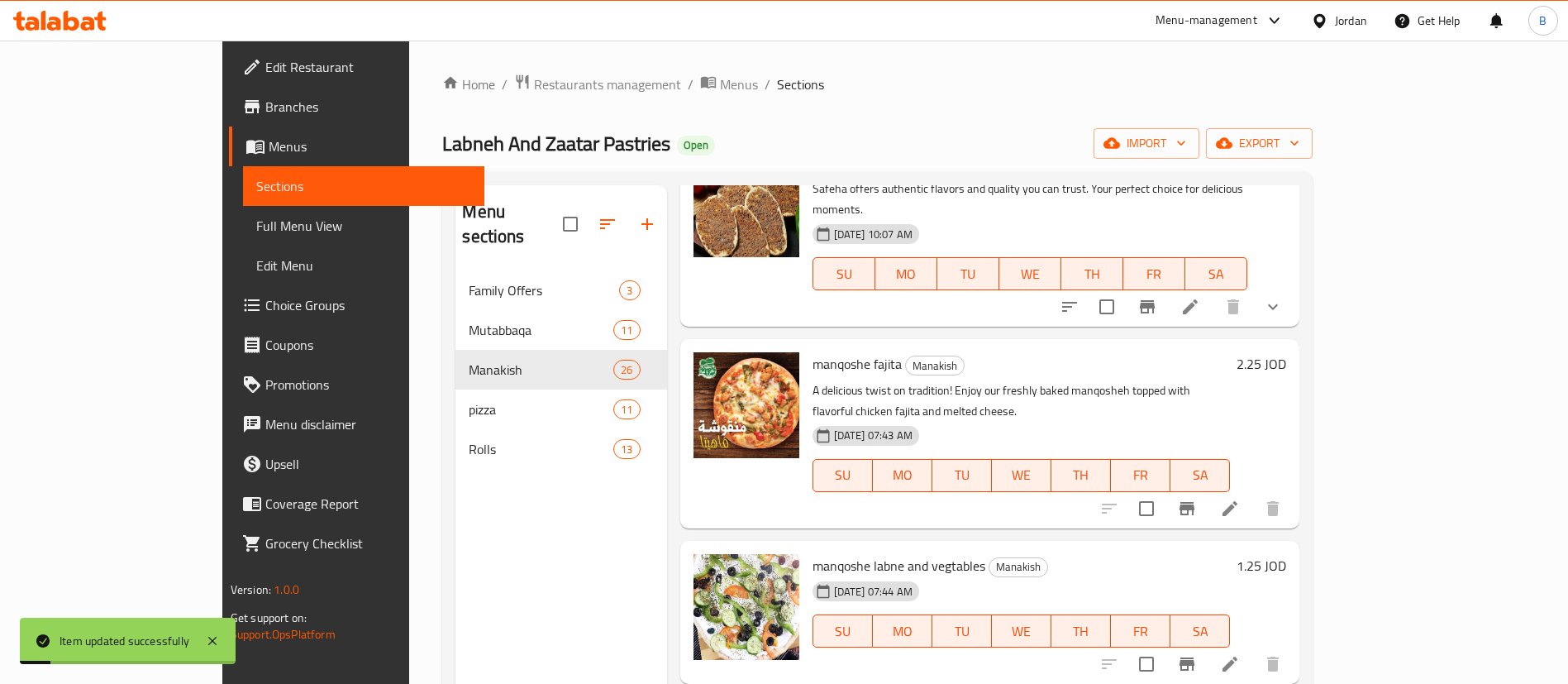
scroll to position [124, 0]
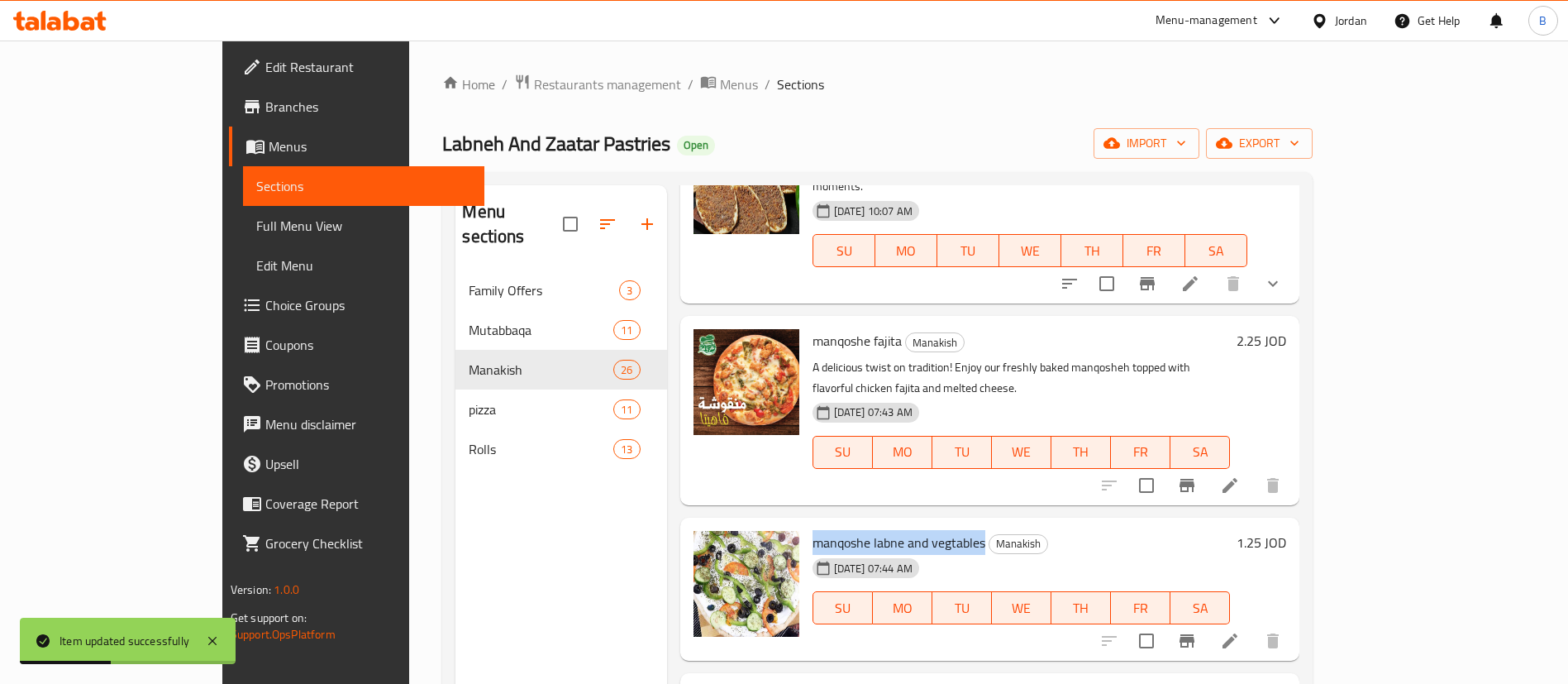
drag, startPoint x: 758, startPoint y: 504, endPoint x: 929, endPoint y: 493, distance: 171.4
click at [929, 530] on span "manqoshe labne and vegtables" at bounding box center [899, 542] width 173 height 25
copy span "manqoshe labne and vegtables"
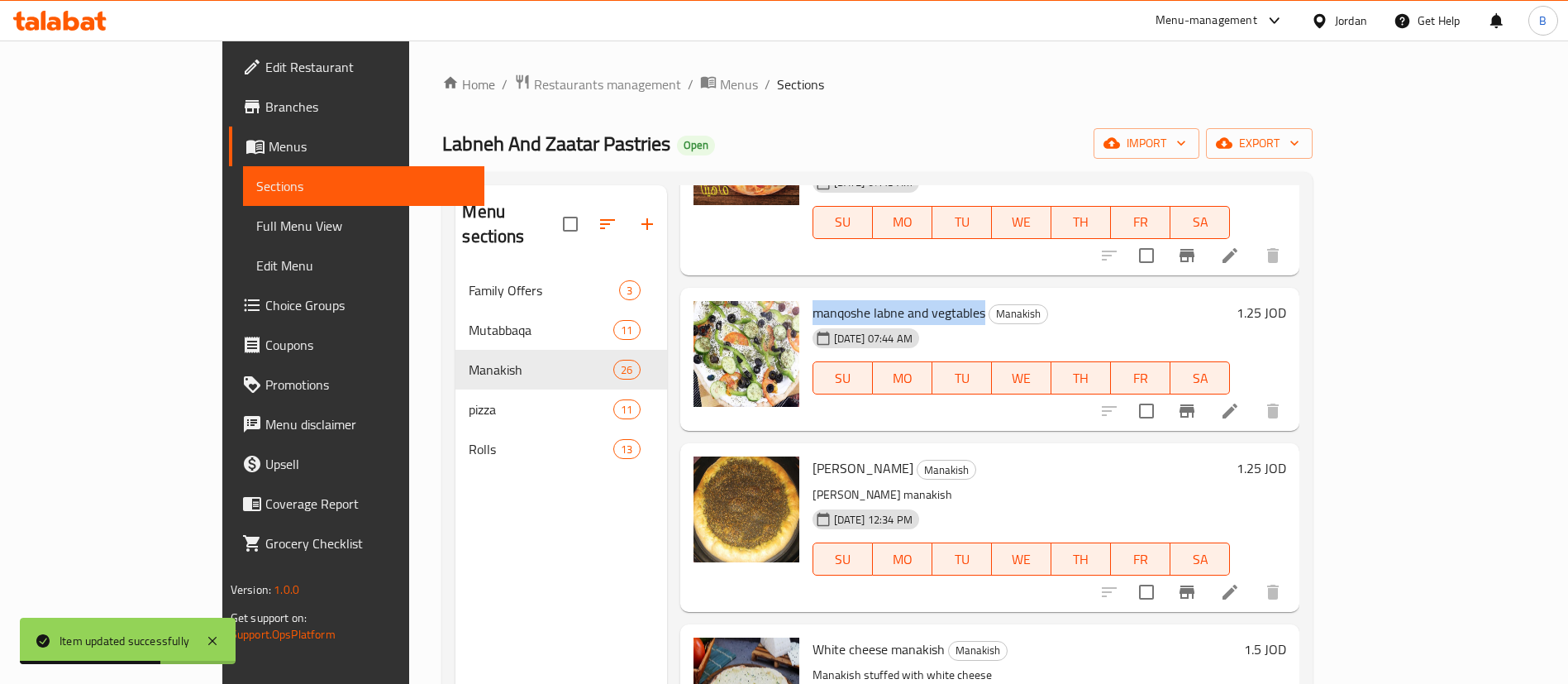
scroll to position [373, 0]
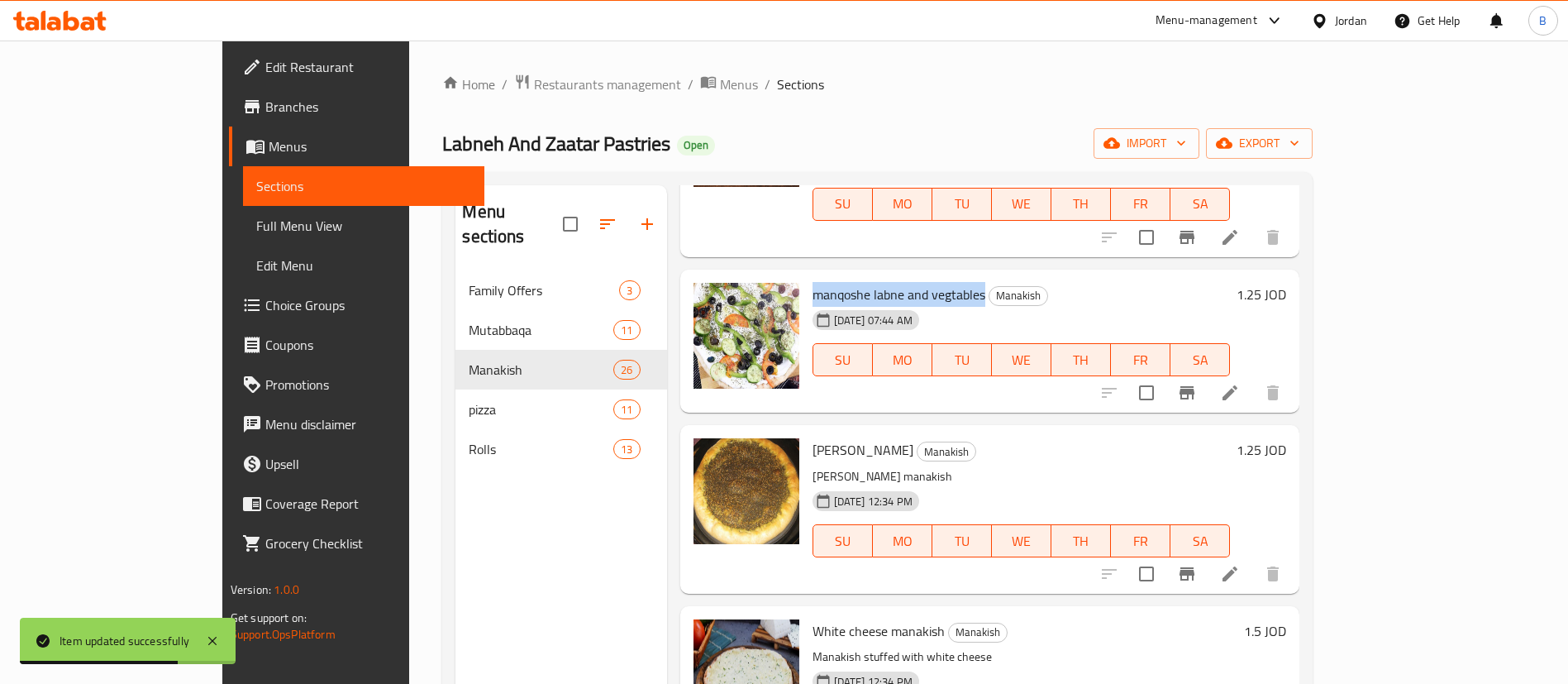
click at [1240, 383] on icon at bounding box center [1230, 392] width 20 height 20
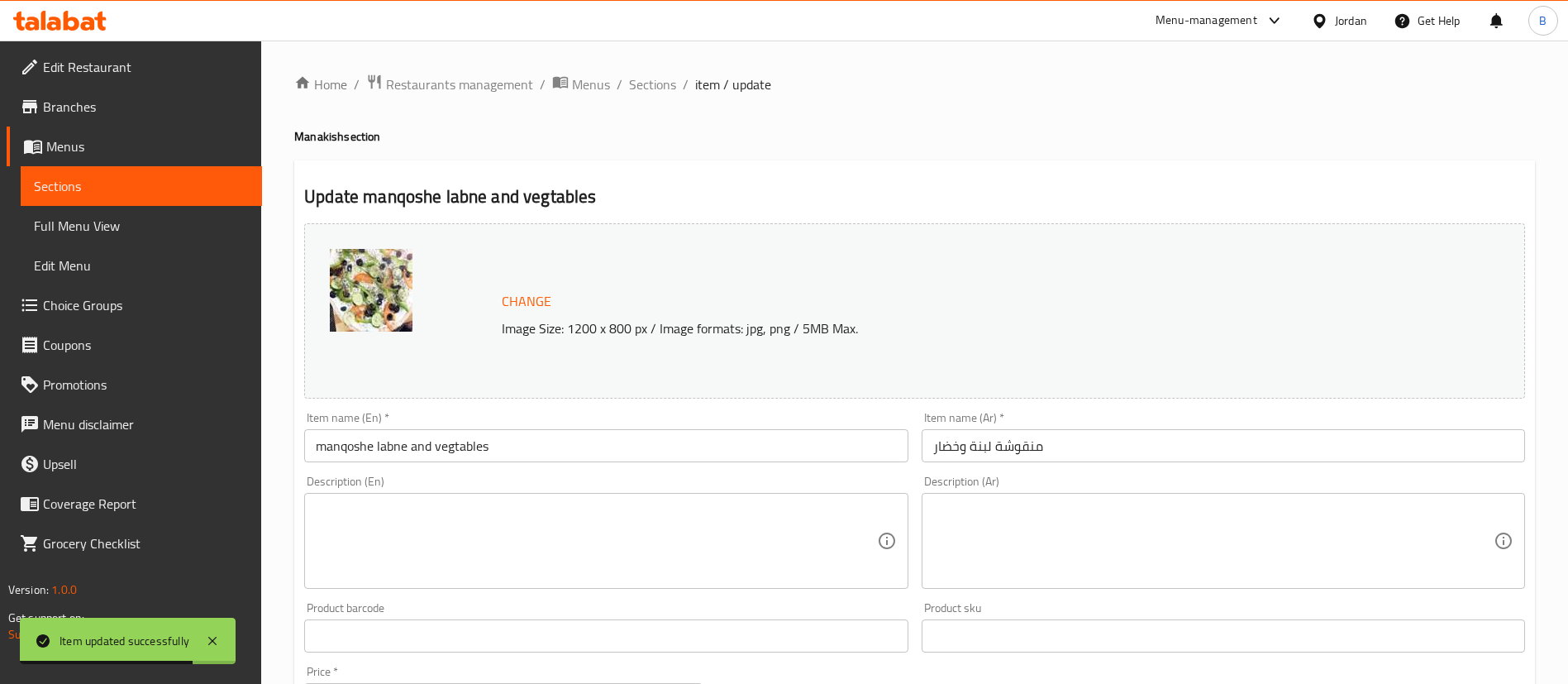
click at [585, 547] on textarea at bounding box center [595, 541] width 561 height 79
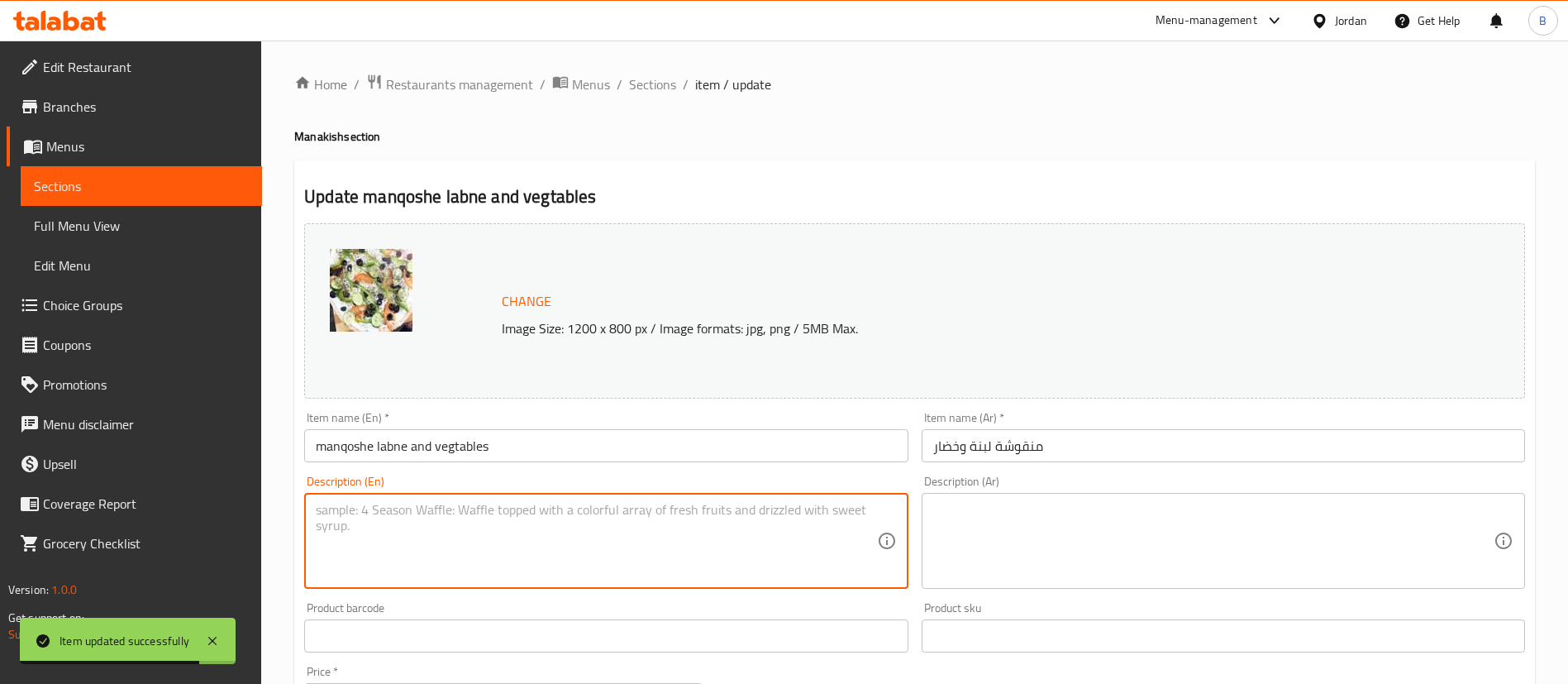
paste textarea "A light and refreshing choice! Creamy labneh spread over freshly baked dough, t…"
type textarea "A light and refreshing choice! Creamy labneh spread over freshly baked dough, t…"
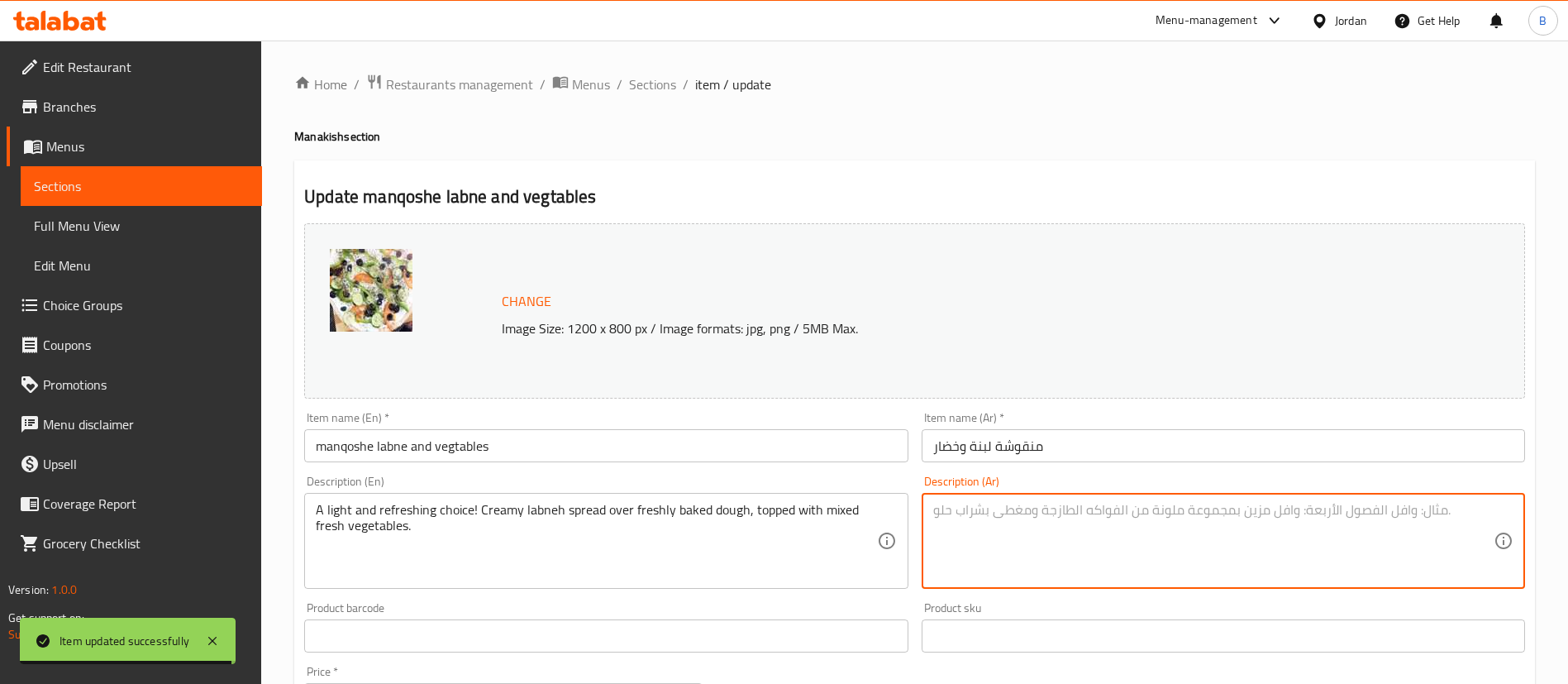
click at [1003, 512] on textarea at bounding box center [1213, 541] width 561 height 79
paste textarea "خيار خفيف ومنعش! لبنة كريمية على عجينة طازجة، مع تشكيلة من الخضار الطازجة."
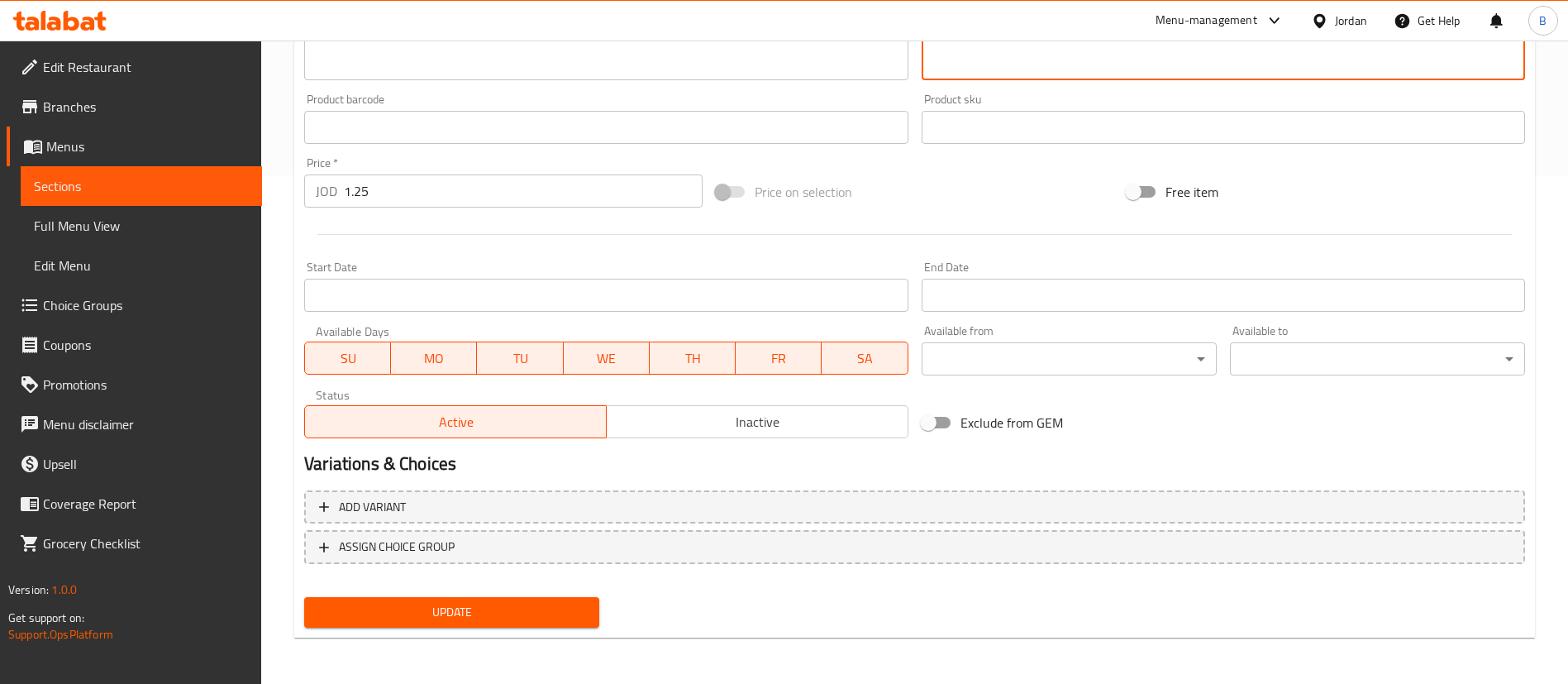
type textarea "خيار خفيف ومنعش! لبنة كريمية على عجينة طازجة، مع تشكيلة من الخضار الطازجة."
click at [459, 620] on span "Update" at bounding box center [451, 613] width 269 height 20
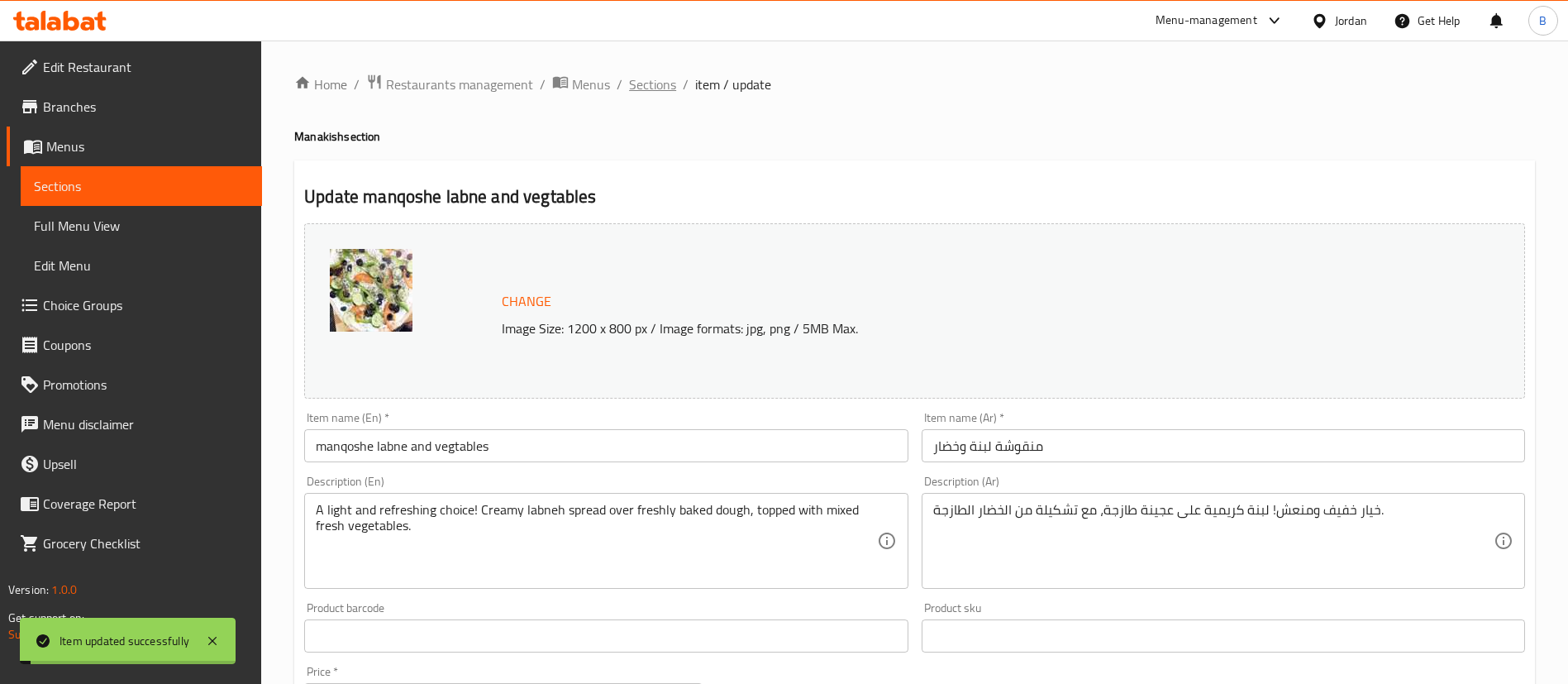
click at [663, 86] on span "Sections" at bounding box center [653, 84] width 47 height 20
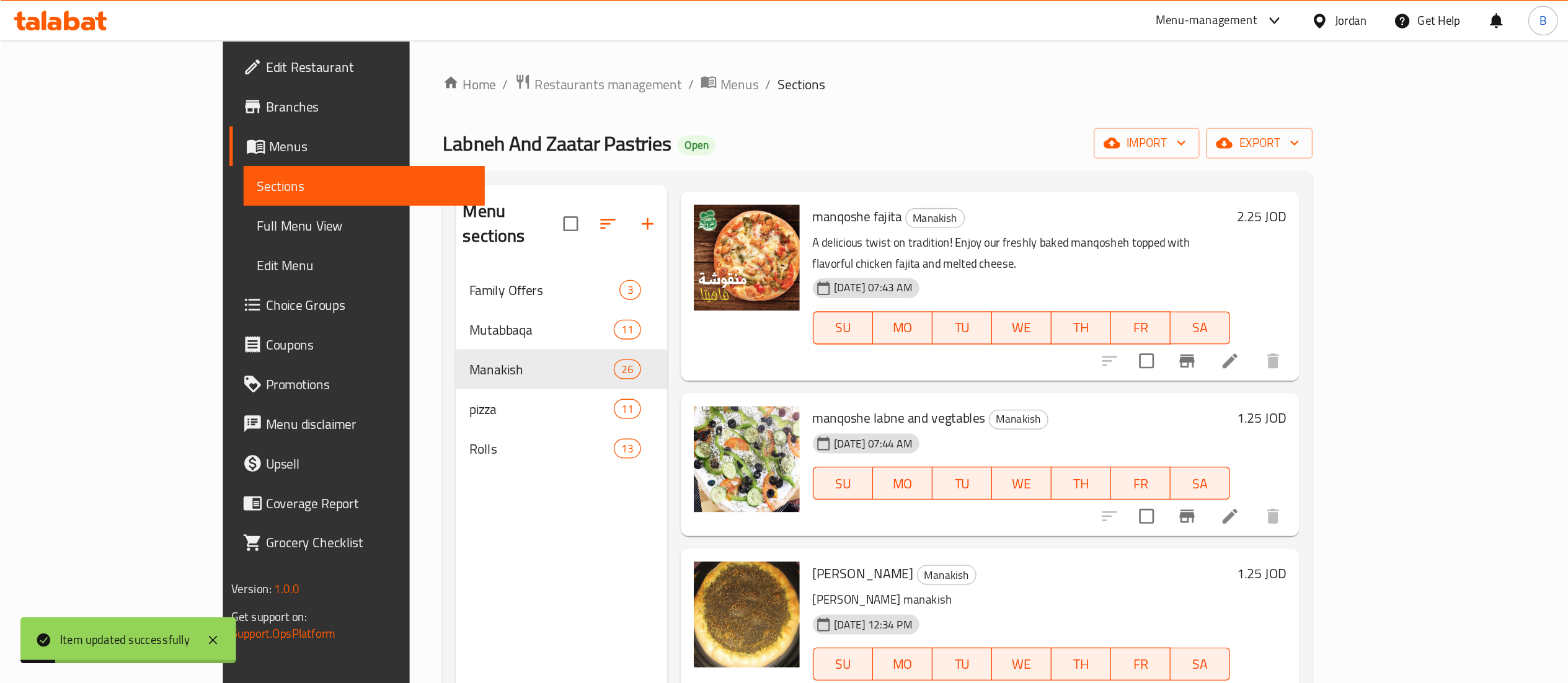
scroll to position [279, 0]
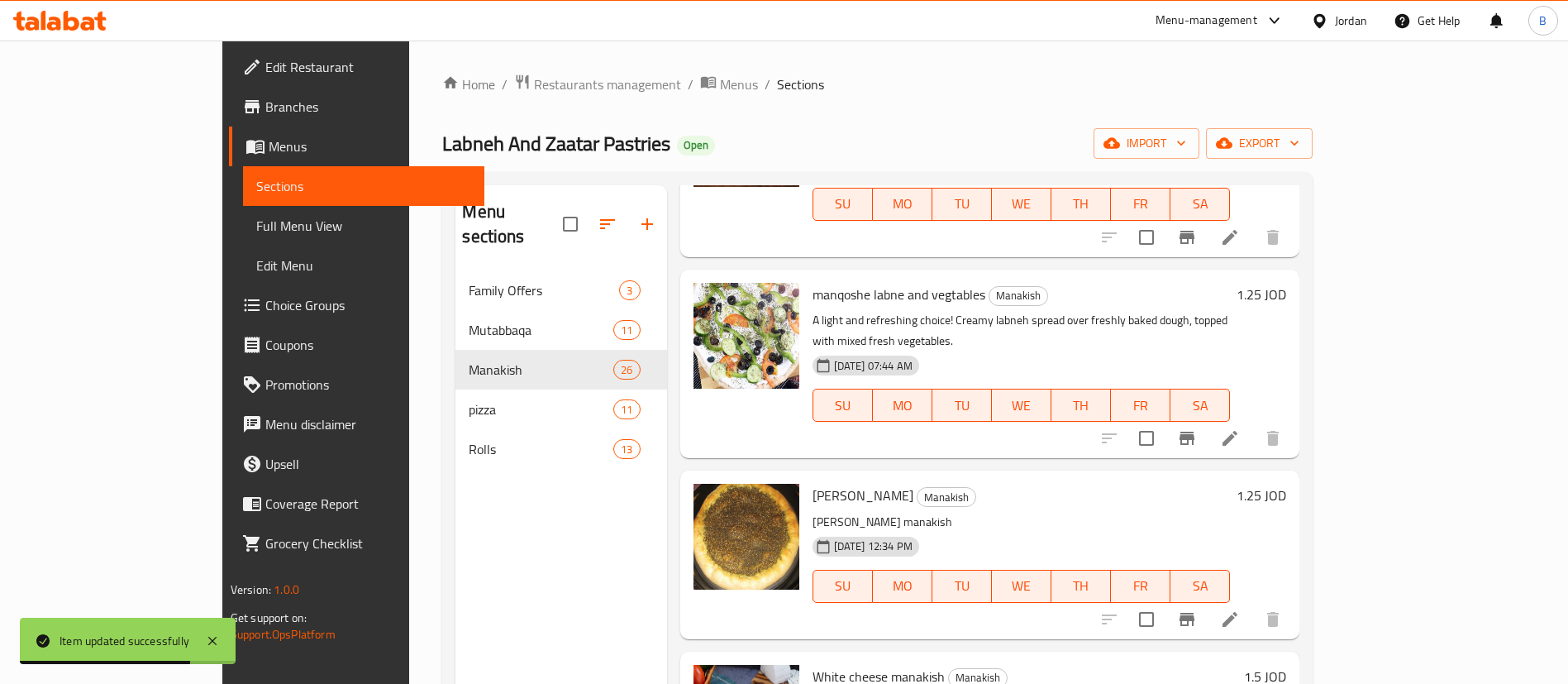
drag, startPoint x: 757, startPoint y: 439, endPoint x: 848, endPoint y: 435, distance: 91.1
click at [848, 483] on span "Zaatar manakish" at bounding box center [862, 495] width 101 height 25
copy span "Zaatar manakish"
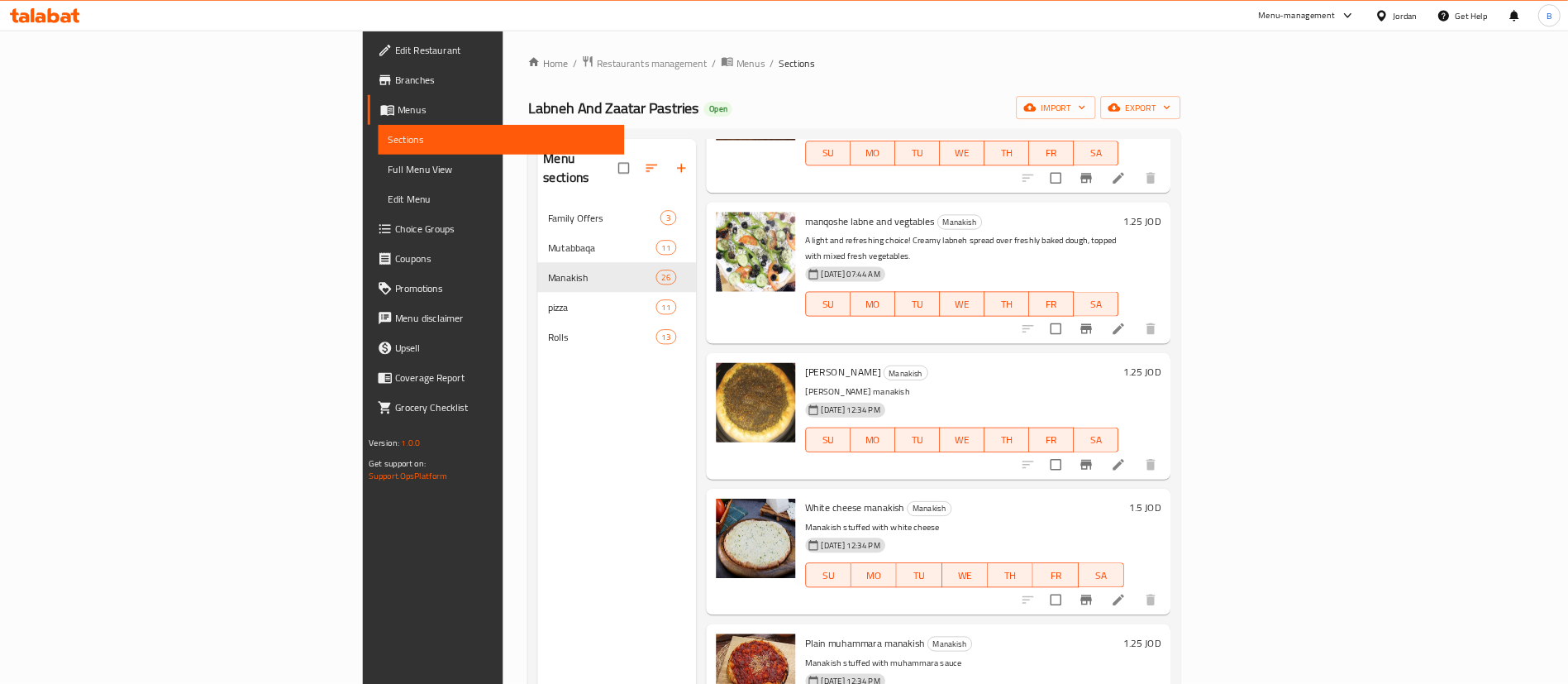
scroll to position [373, 0]
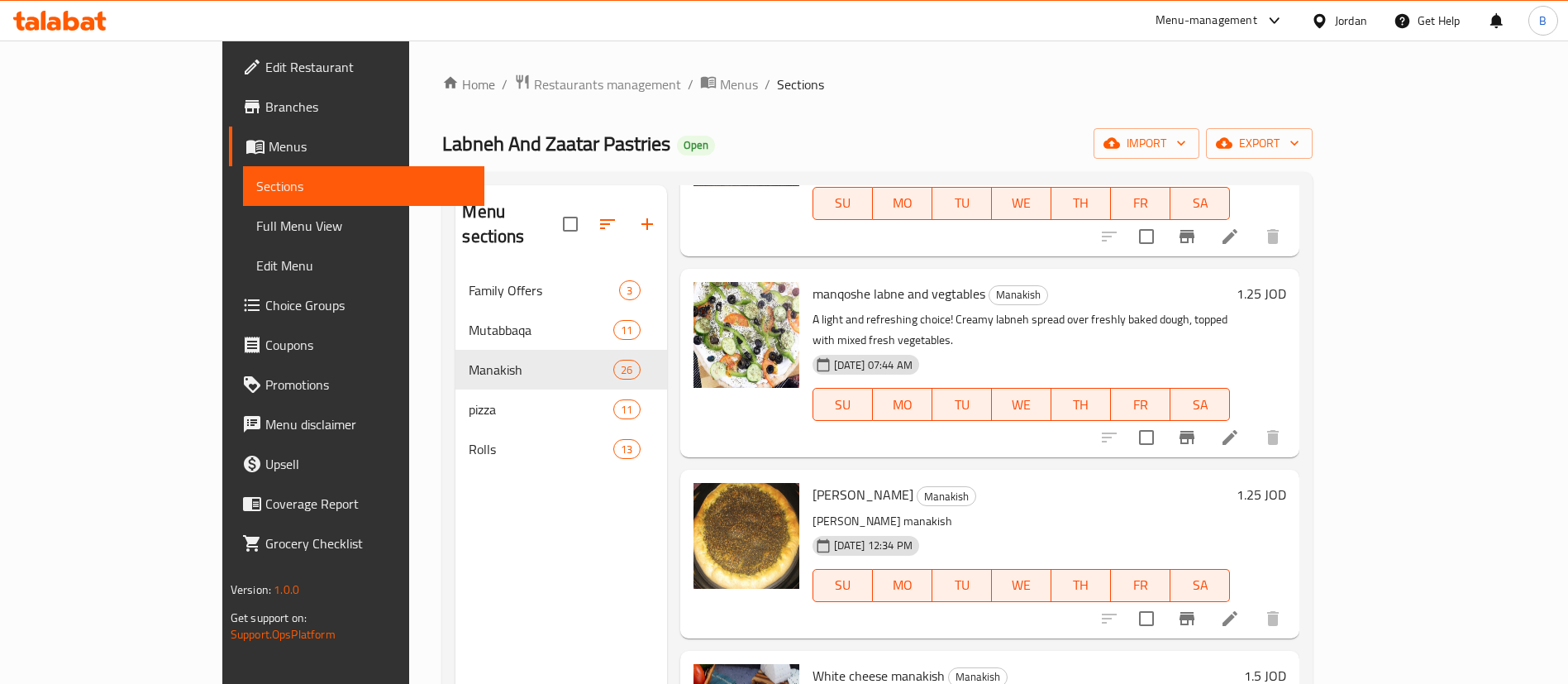
click at [1090, 282] on h6 "manqoshe labne and vegtables Manakish" at bounding box center [1021, 293] width 418 height 23
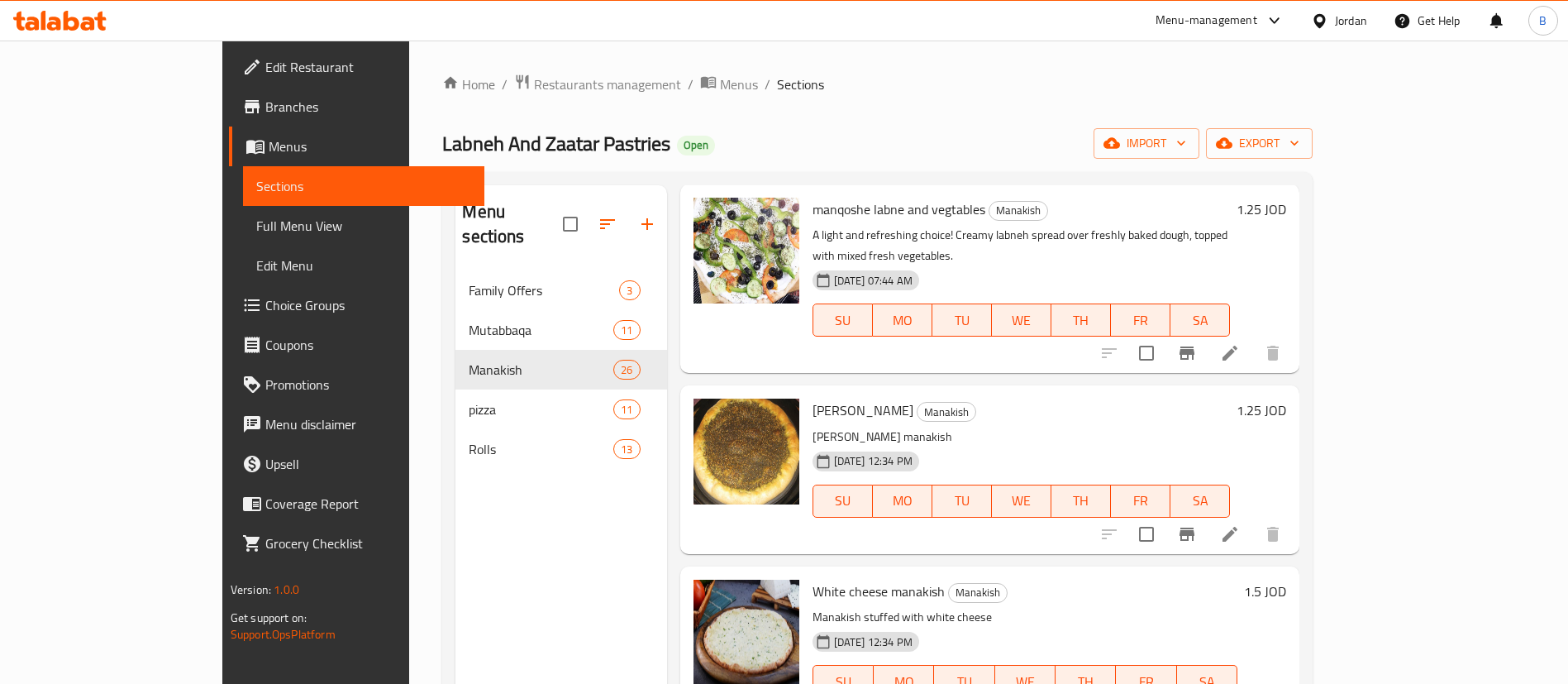
scroll to position [497, 0]
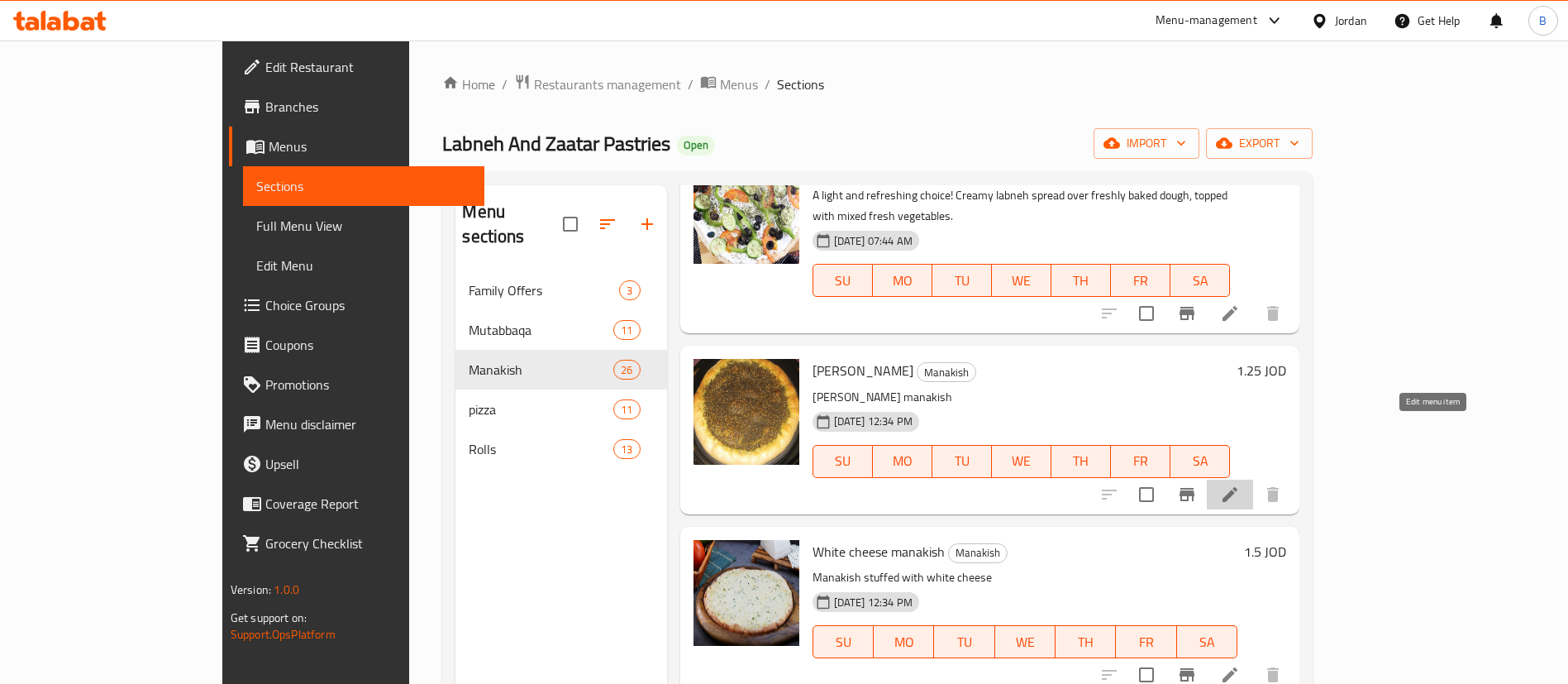
click at [1240, 485] on icon at bounding box center [1230, 494] width 20 height 20
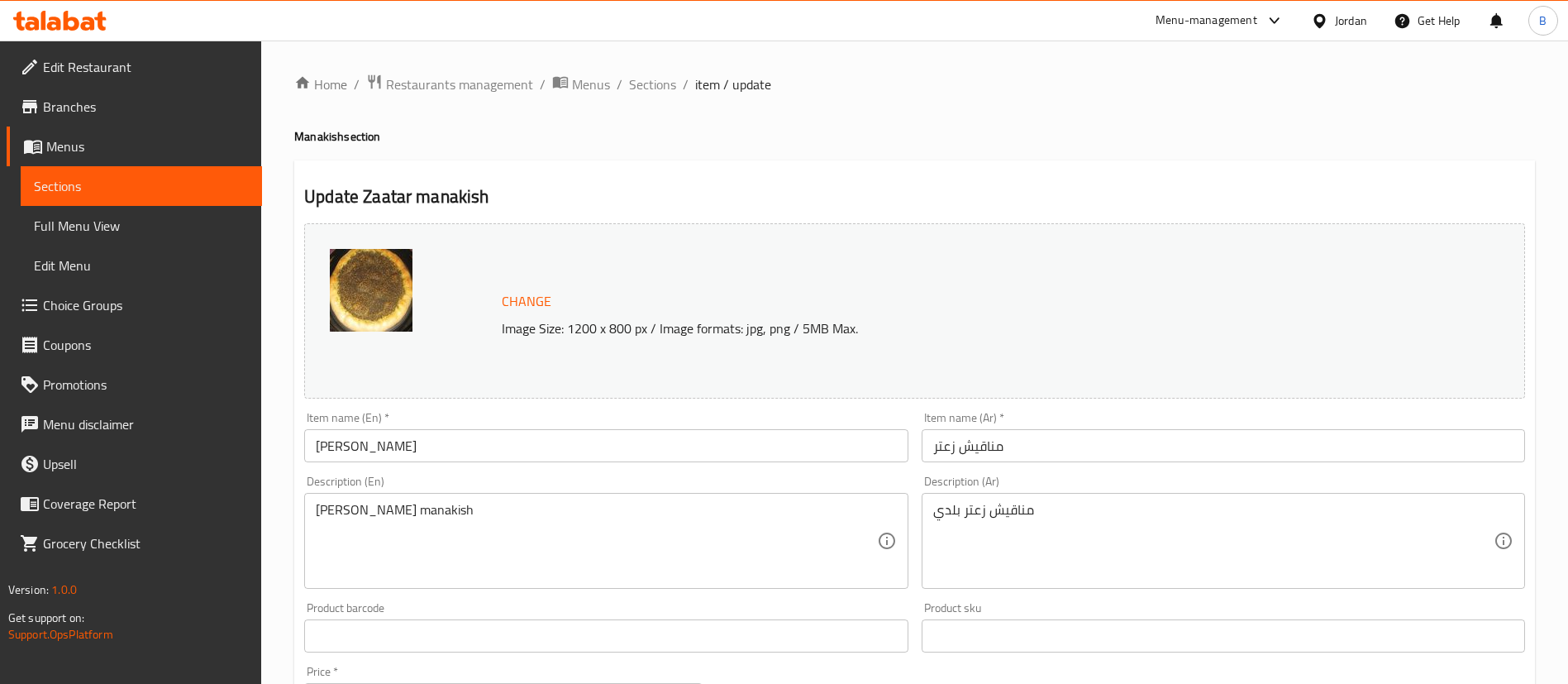
drag, startPoint x: 685, startPoint y: 559, endPoint x: 157, endPoint y: 429, distance: 543.8
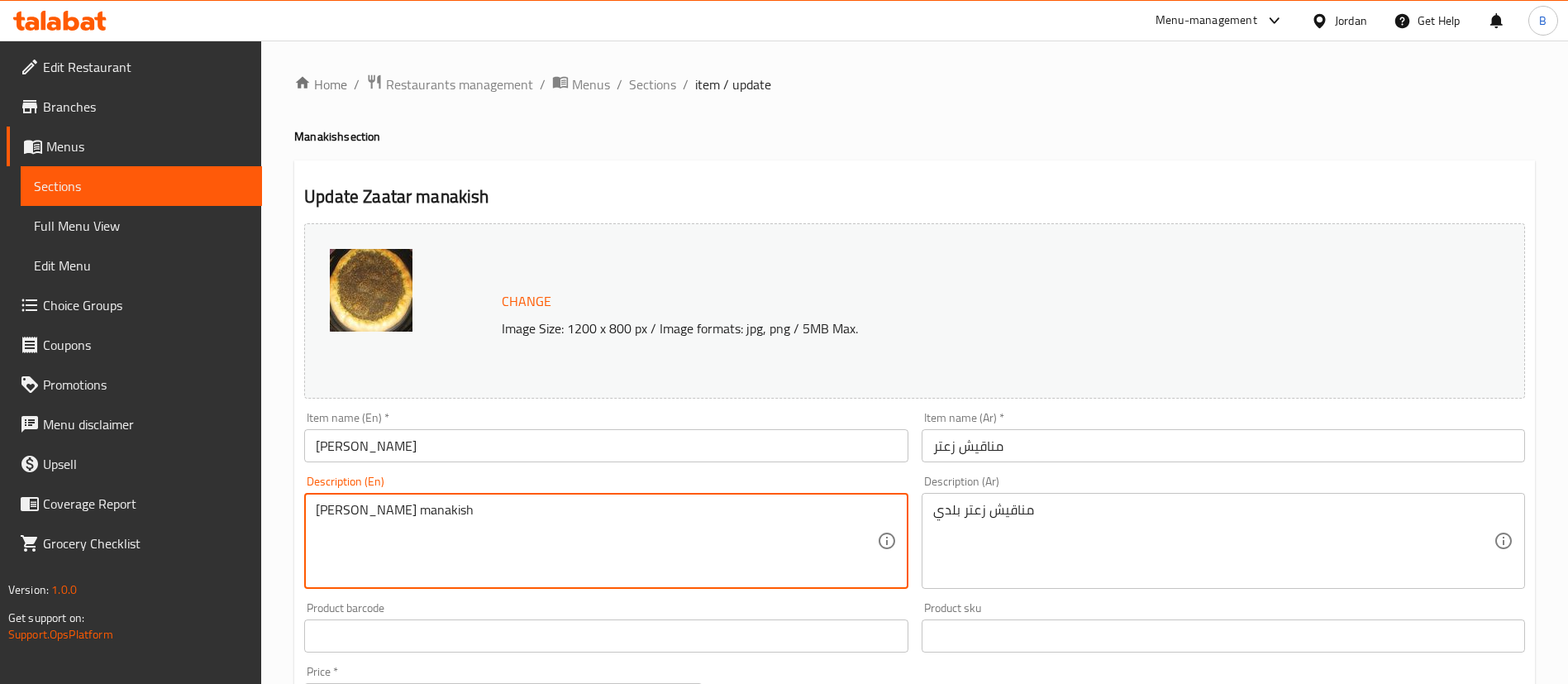
paste textarea "A timeless classic! Freshly baked flatbread topped with a rich blend of zaatar …"
type textarea "A timeless classic! Freshly baked flatbread topped with a rich blend of zaatar …"
drag, startPoint x: 1084, startPoint y: 523, endPoint x: 759, endPoint y: 441, distance: 335.2
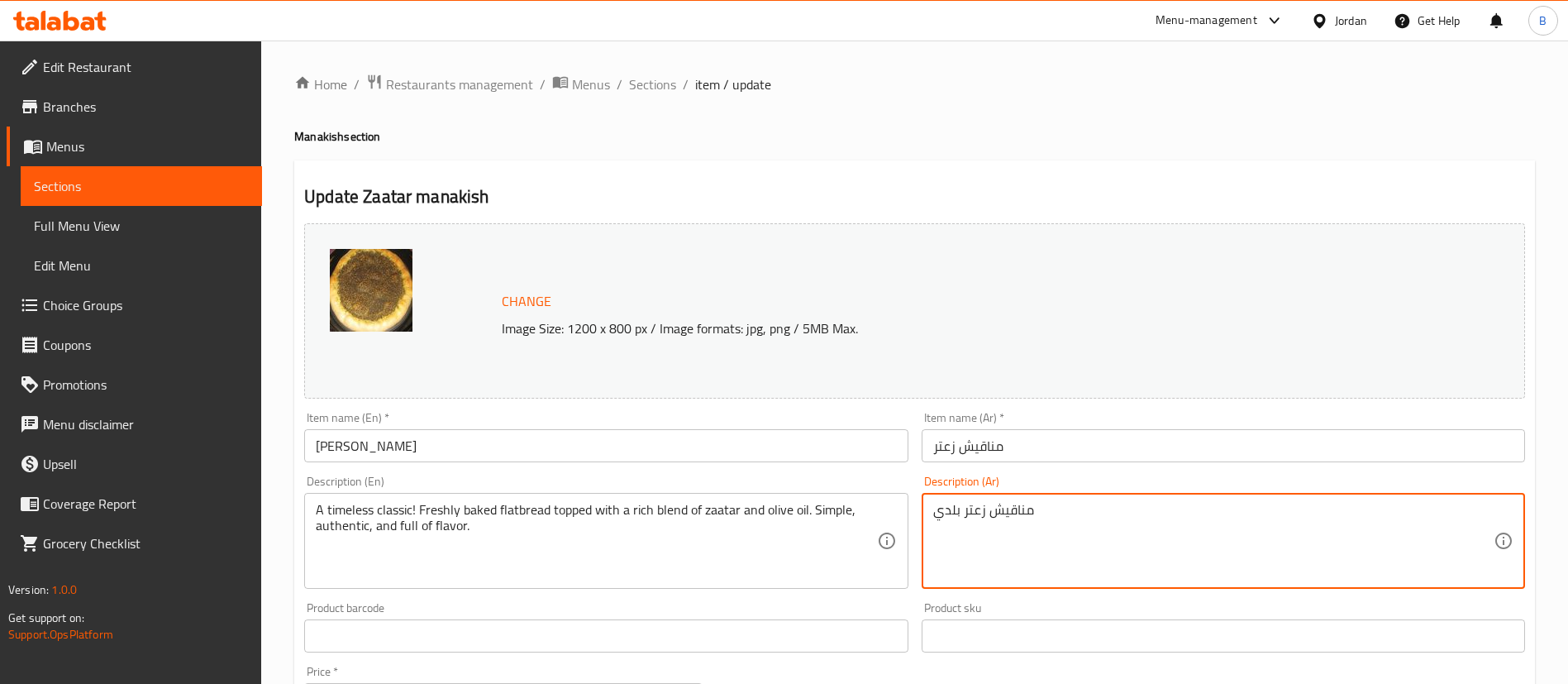
paste textarea "لاسيكية لا تُقاوم! خبز طازج يُحمّى بالفرن ومغطى بمزيج غني من الزعتر وزيت الزيتو…"
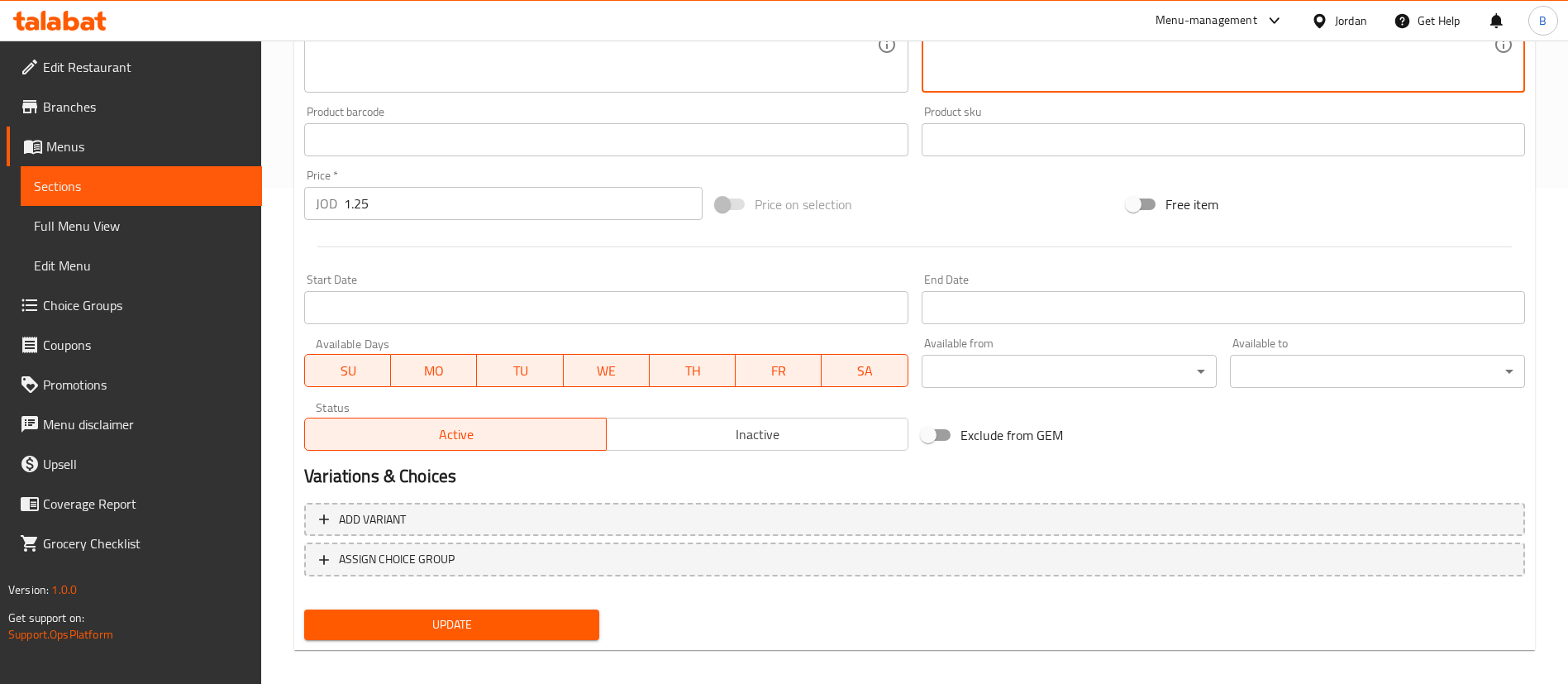
type textarea "كلاسيكية لا تُقاوم! خبز طازج يُحمّى بالفرن ومغطى بمزيج غني من الزعتر وزيت الزيت…"
click at [559, 627] on span "Update" at bounding box center [451, 625] width 269 height 20
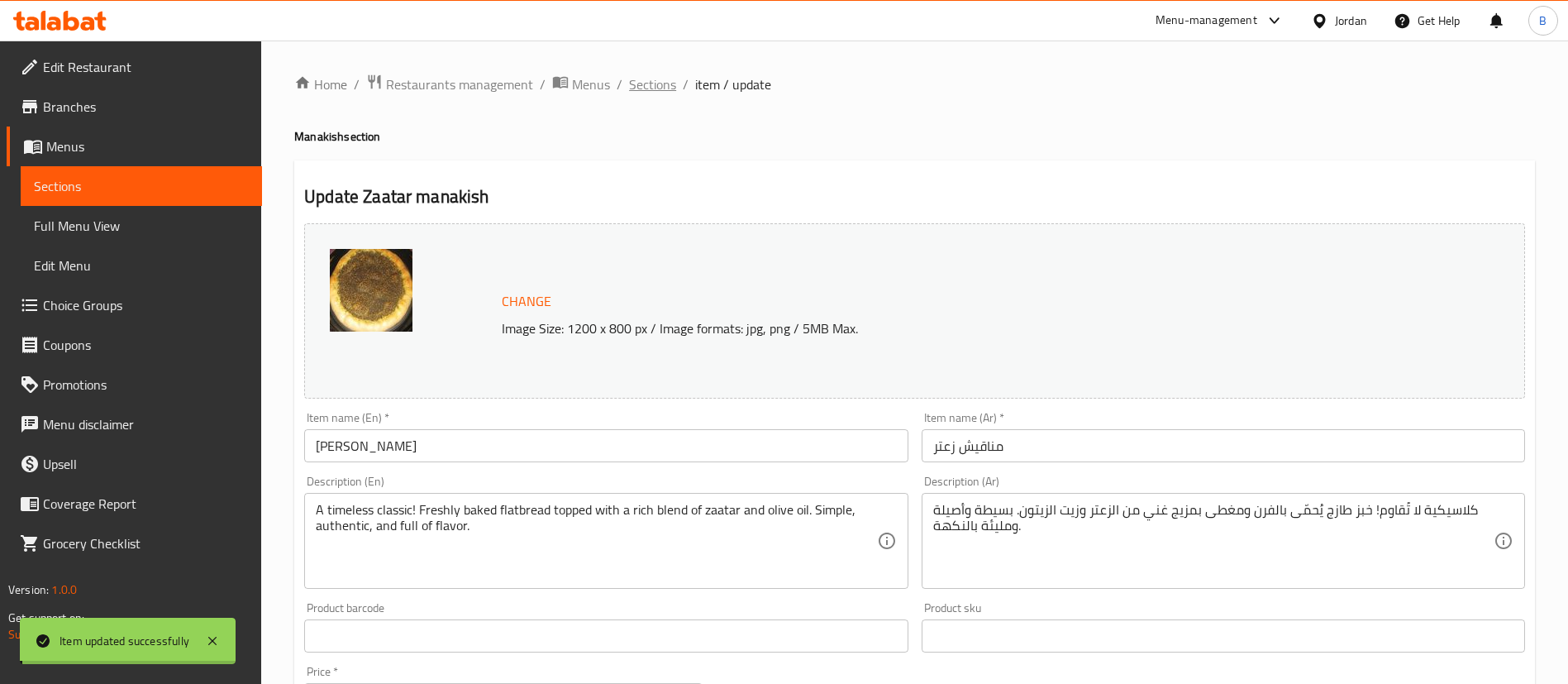
click at [649, 81] on span "Sections" at bounding box center [653, 84] width 47 height 20
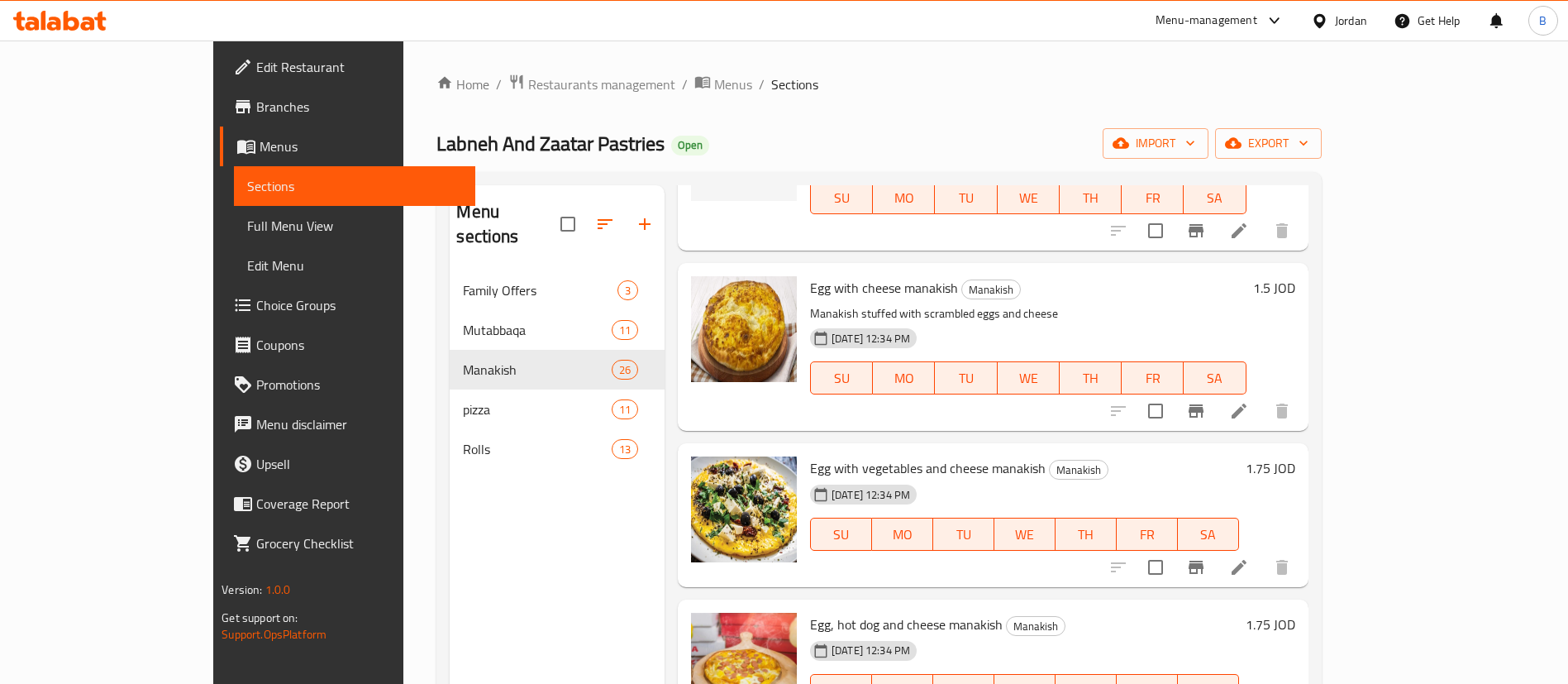
scroll to position [2358, 0]
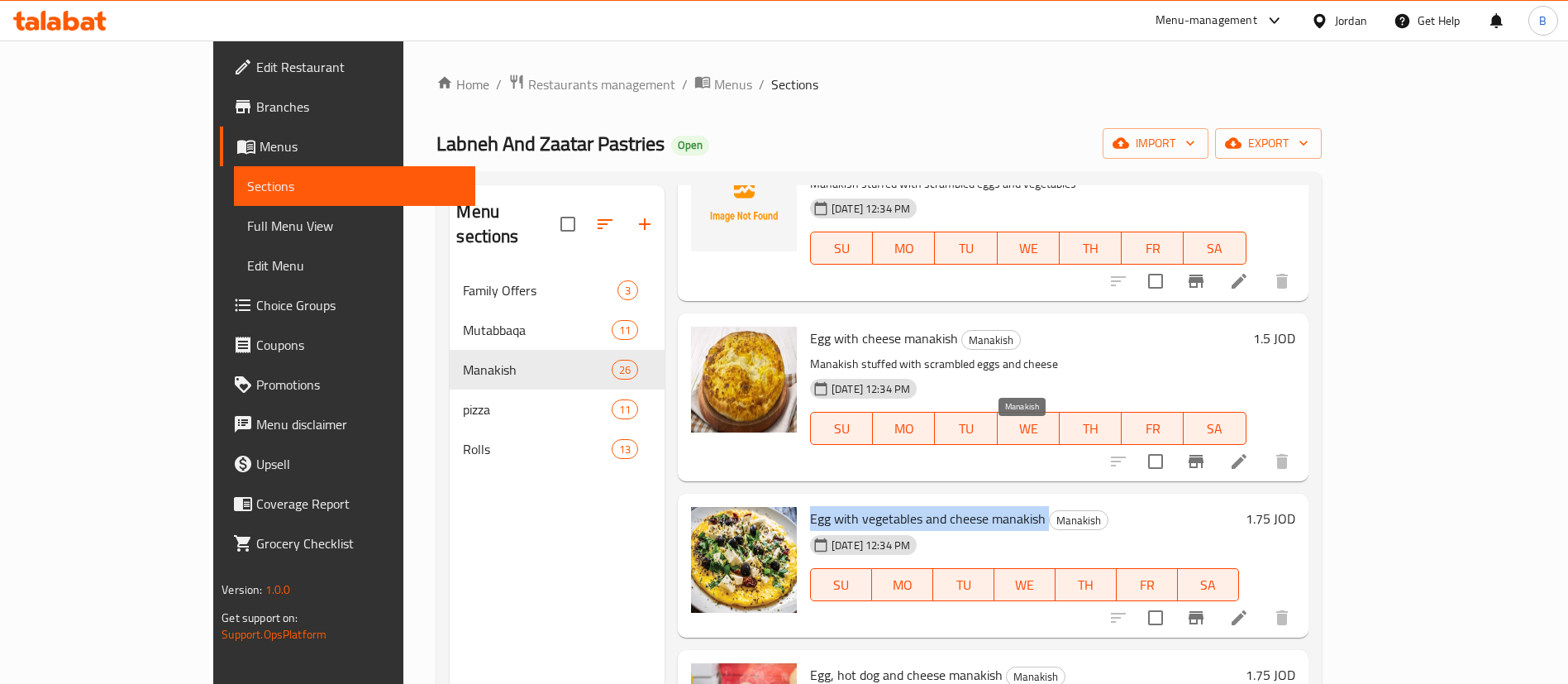
drag, startPoint x: 771, startPoint y: 438, endPoint x: 995, endPoint y: 437, distance: 224.0
click at [995, 501] on div "Egg with vegetables and cheese manakish Manakish 06-03-2024 12:34 PM SU MO TU W…" at bounding box center [1024, 566] width 442 height 131
copy h6 "Egg with vegetables and cheese manakish"
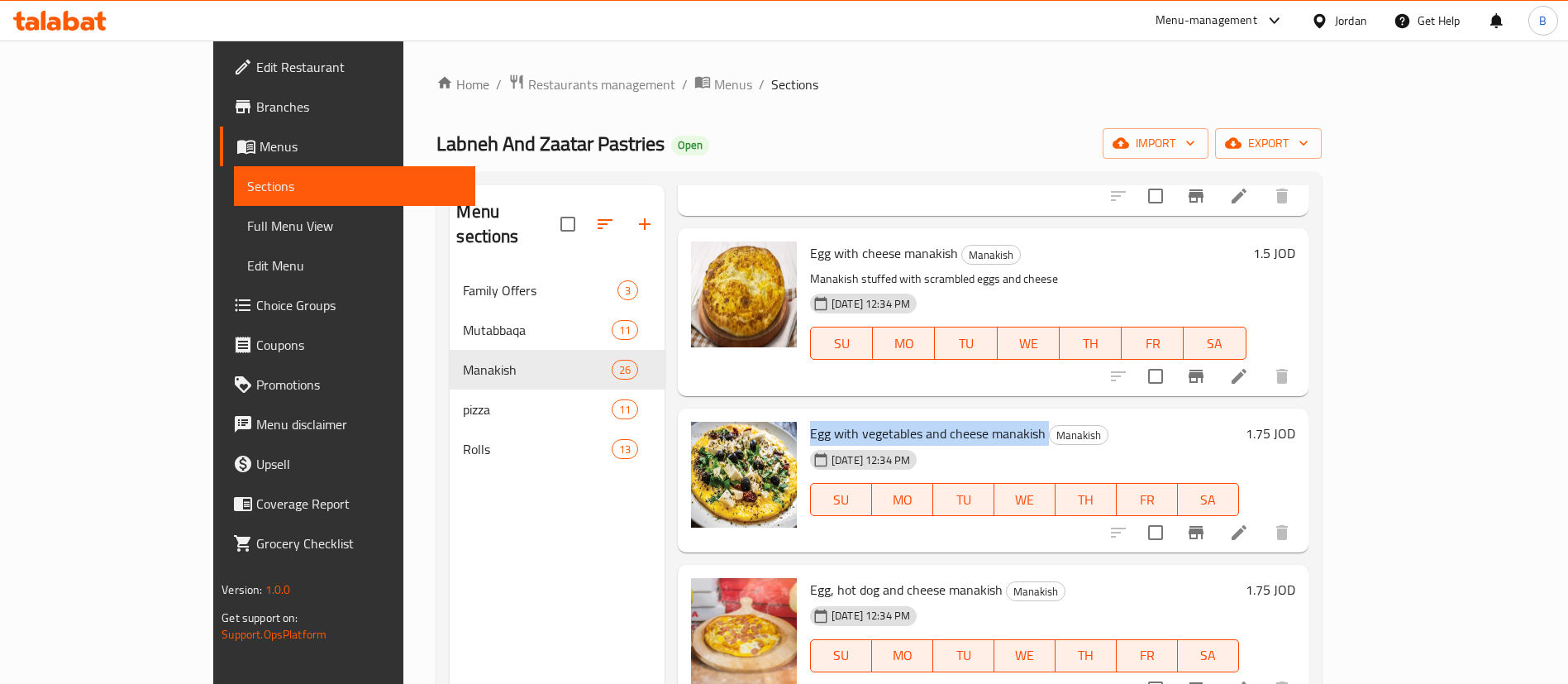
scroll to position [2481, 0]
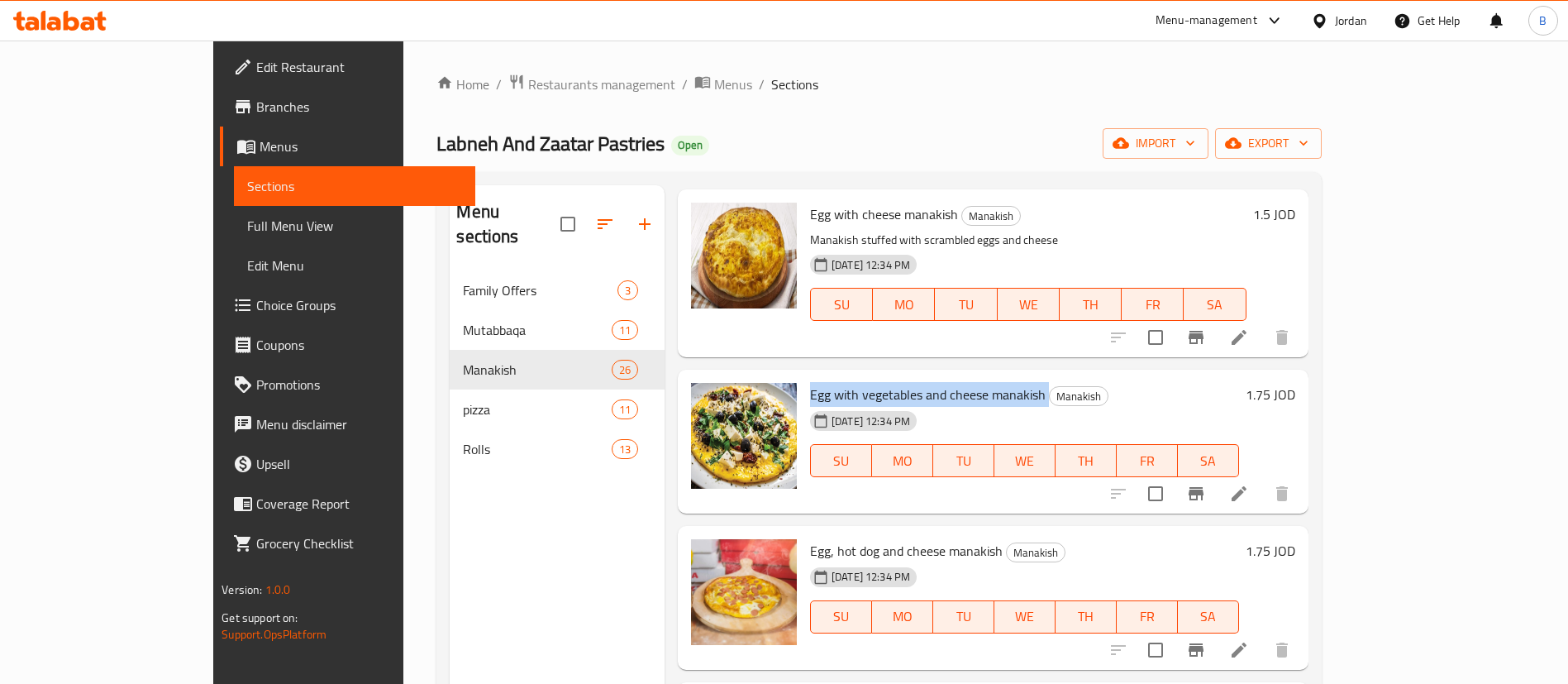
click at [1262, 479] on li at bounding box center [1239, 493] width 47 height 30
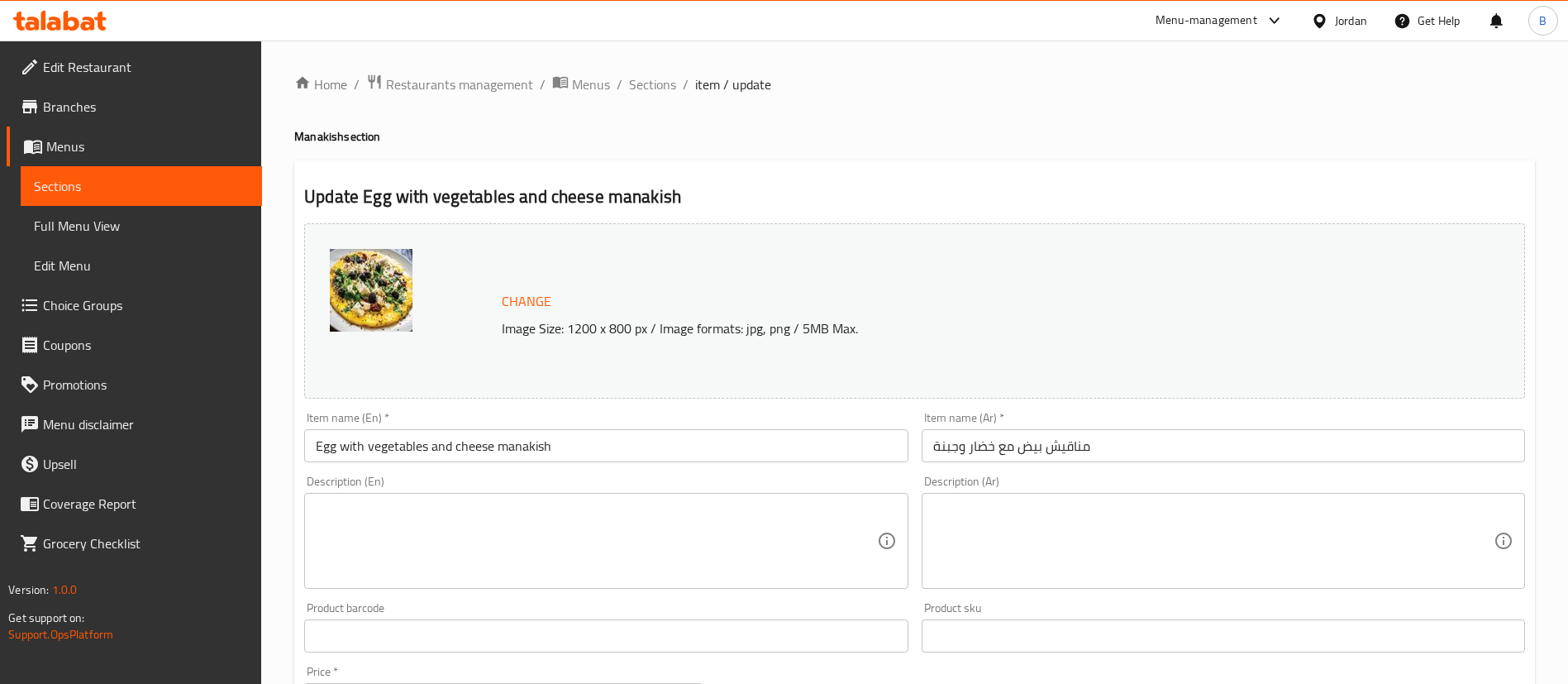
click at [644, 524] on textarea at bounding box center [595, 541] width 561 height 79
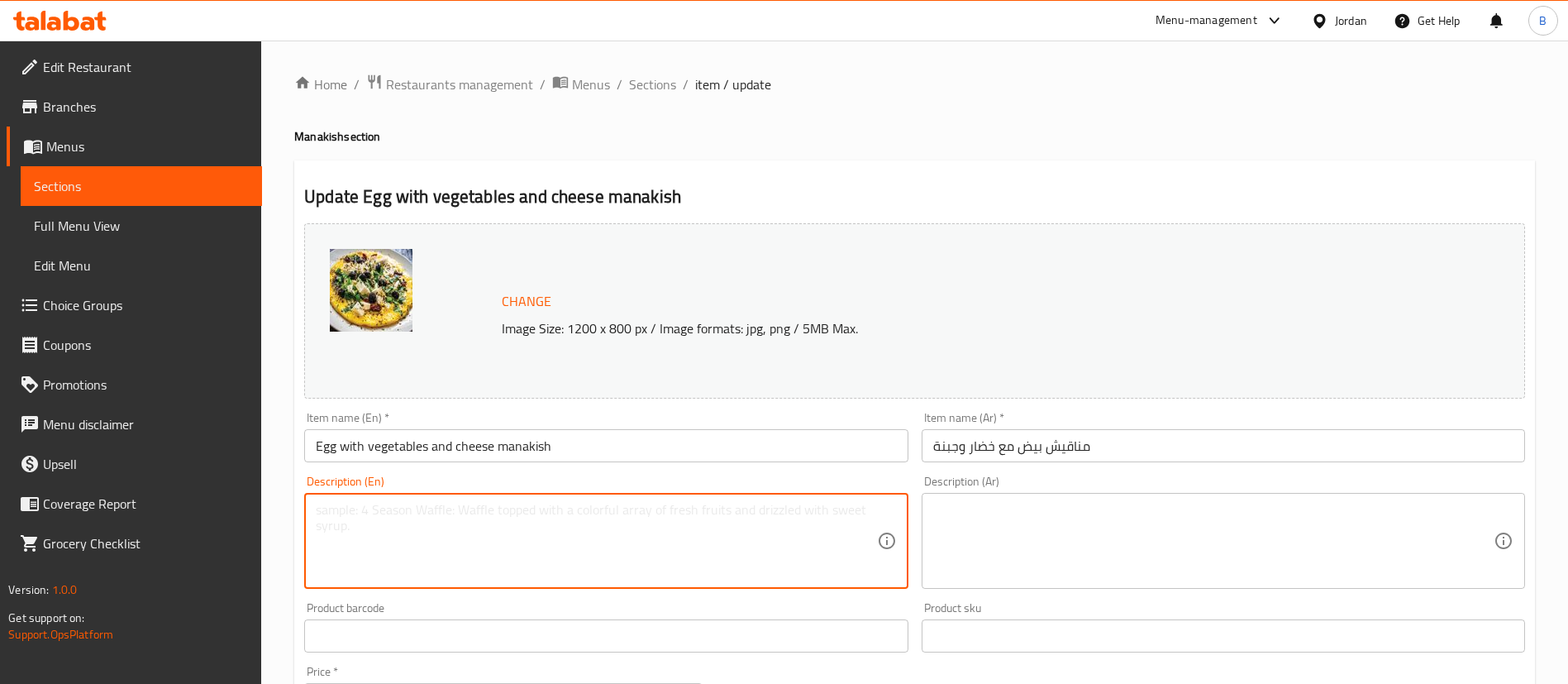
paste textarea "A hearty and flavorful manakish! Freshly baked dough topped with eggs, mixed ve…"
type textarea "A hearty and flavorful manakish! Freshly baked dough topped with eggs, mixed ve…"
click at [1074, 576] on textarea at bounding box center [1213, 541] width 561 height 79
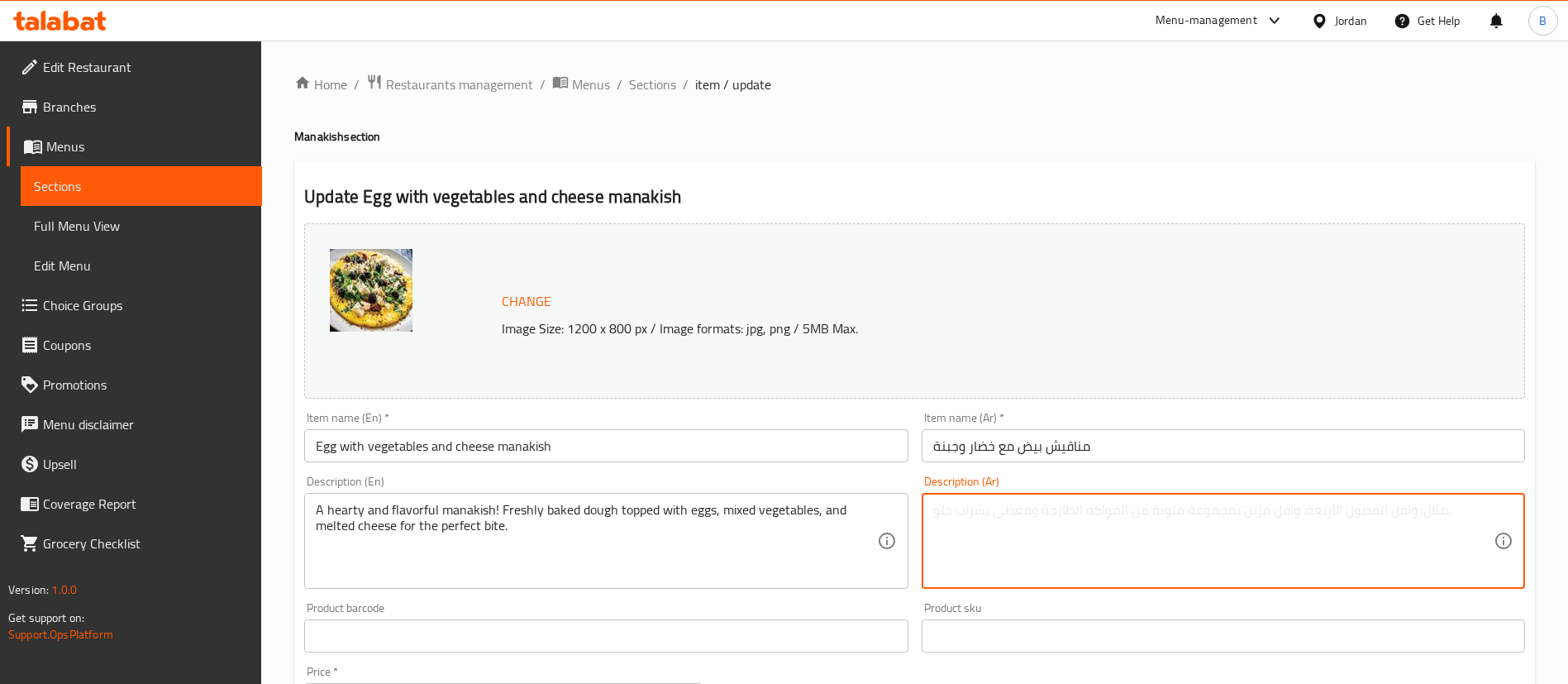
paste textarea "منقوشة مشبعة وغنية بالنكهات! عجينة طازجة مغطاة بالبيض، خضار مشكلة، وجبنة ذائبة …"
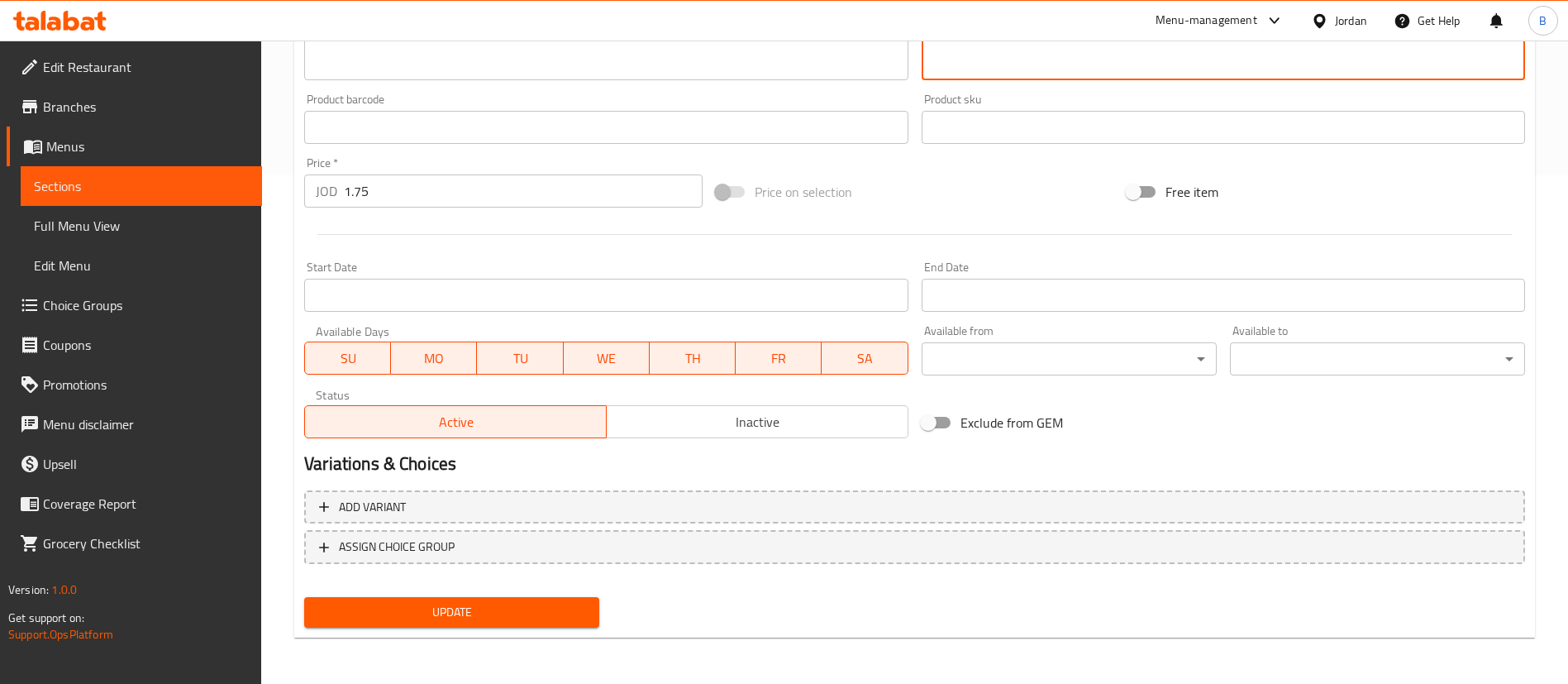
type textarea "منقوشة مشبعة وغنية بالنكهات! عجينة طازجة مغطاة بالبيض، خضار مشكلة، وجبنة ذائبة …"
click at [465, 608] on span "Update" at bounding box center [451, 613] width 269 height 20
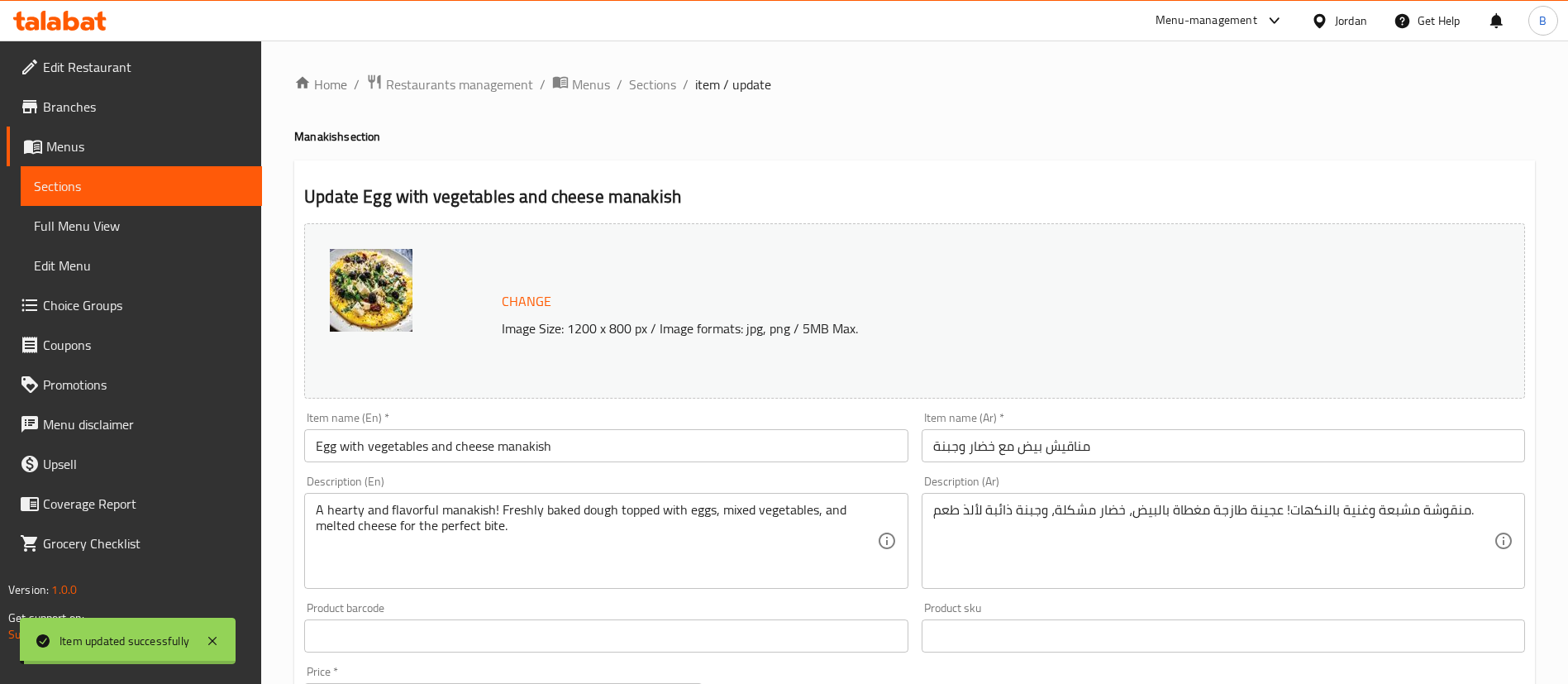
click at [656, 81] on span "Sections" at bounding box center [653, 84] width 47 height 20
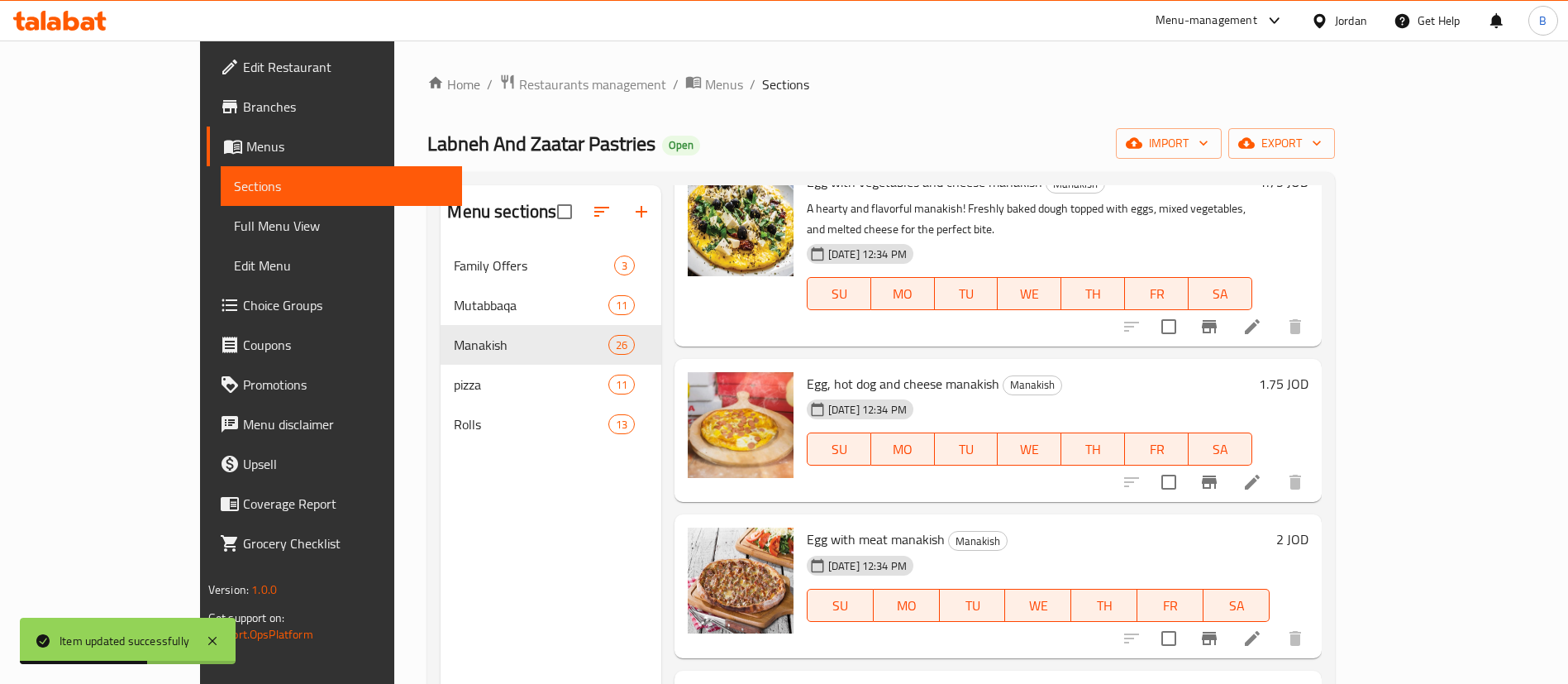
scroll to position [2729, 0]
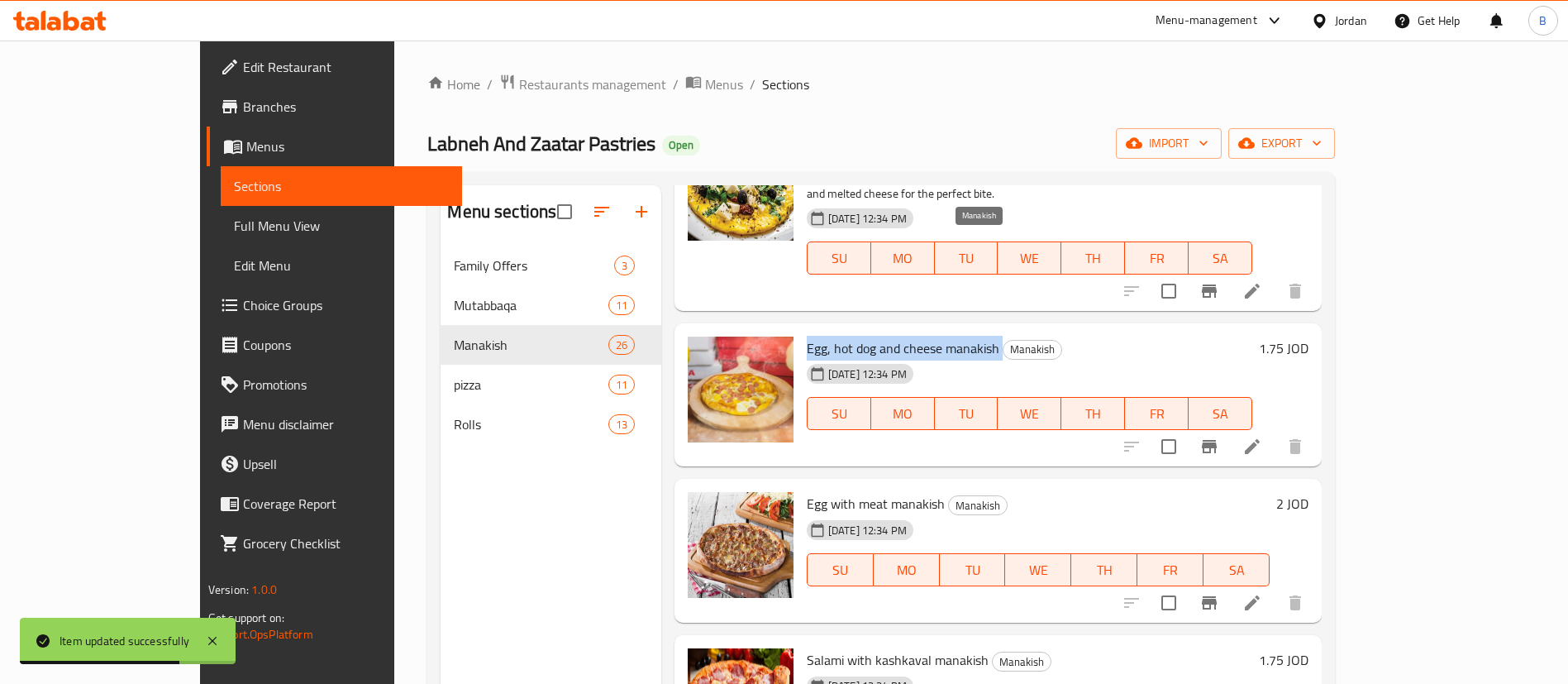
drag, startPoint x: 757, startPoint y: 242, endPoint x: 952, endPoint y: 249, distance: 195.1
click at [952, 337] on h6 "Egg, hot dog and cheese manakish Manakish" at bounding box center [1029, 348] width 445 height 23
copy h6 "Egg, hot dog and cheese manakish"
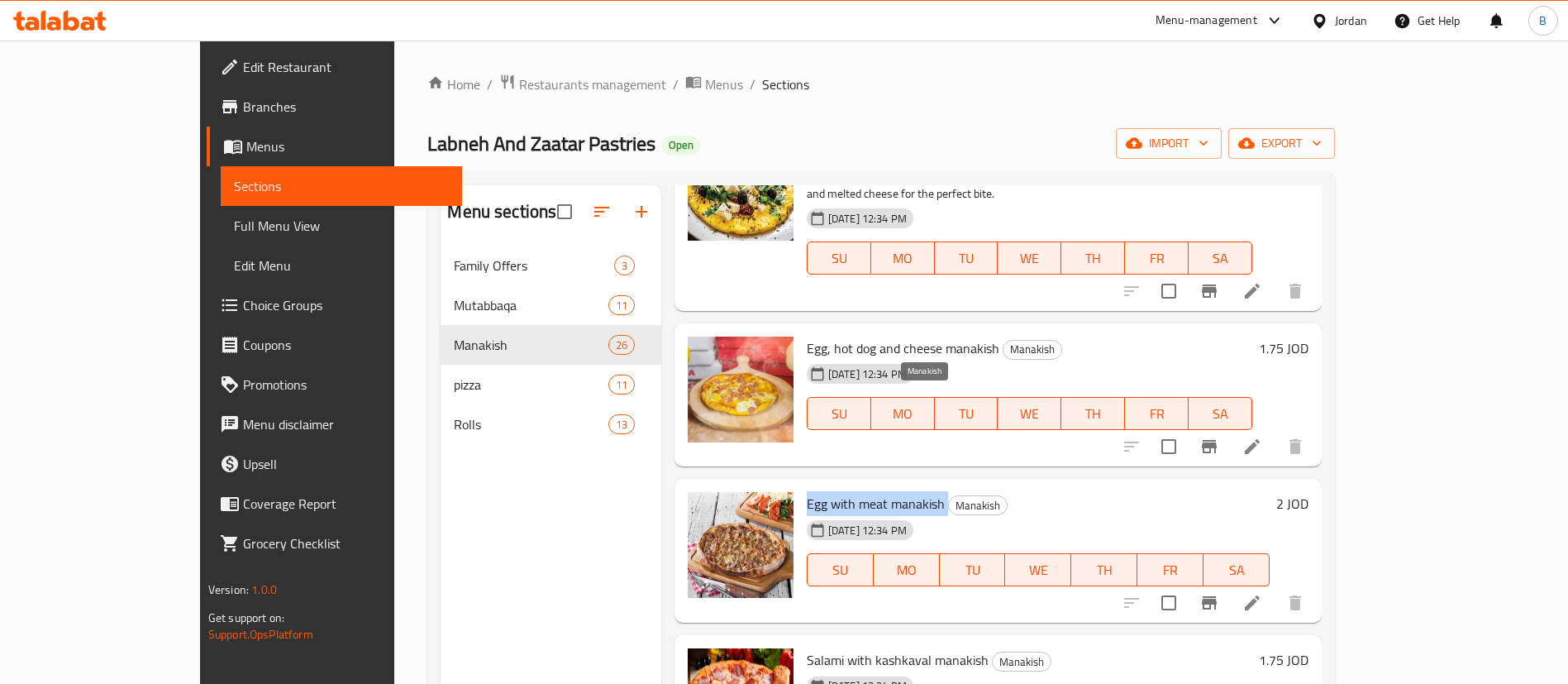
drag, startPoint x: 756, startPoint y: 399, endPoint x: 896, endPoint y: 399, distance: 140.0
click at [896, 492] on h6 "Egg with meat manakish Manakish" at bounding box center [1038, 503] width 463 height 23
copy h6 "Egg with meat manakish"
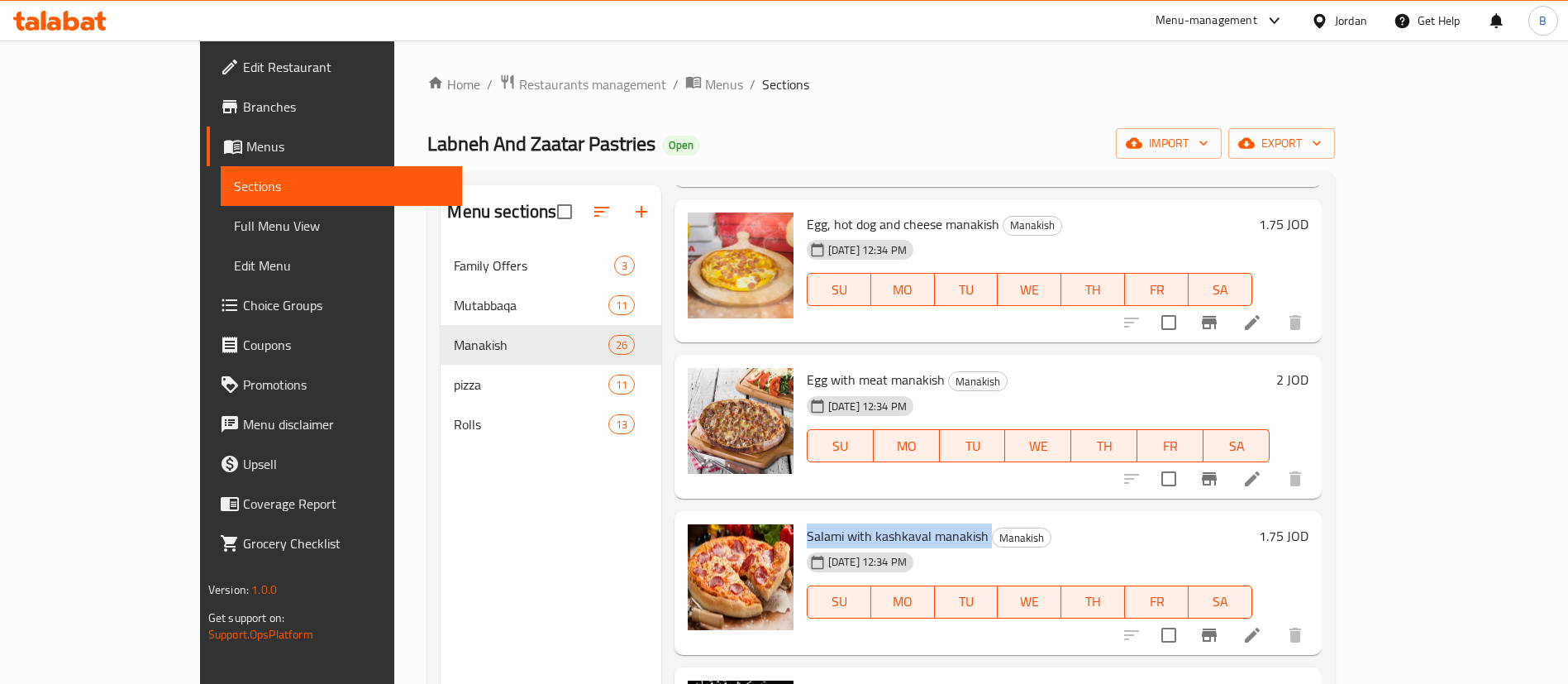
drag, startPoint x: 753, startPoint y: 429, endPoint x: 941, endPoint y: 440, distance: 188.3
click at [941, 518] on div "Salami with kashkaval manakish Manakish 06-03-2024 12:34 PM SU MO TU WE TH FR SA" at bounding box center [1029, 583] width 459 height 131
copy h6 "Salami with kashkaval manakish"
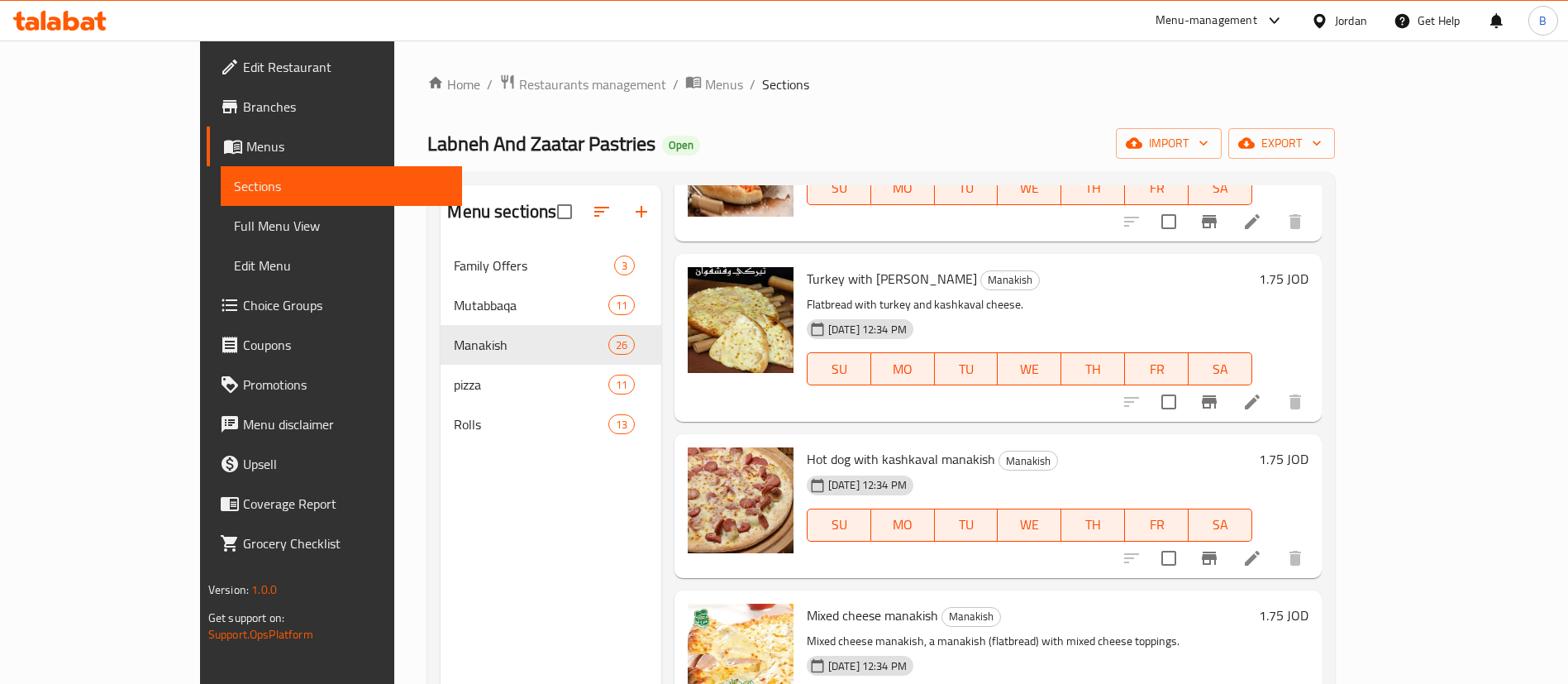
scroll to position [3350, 0]
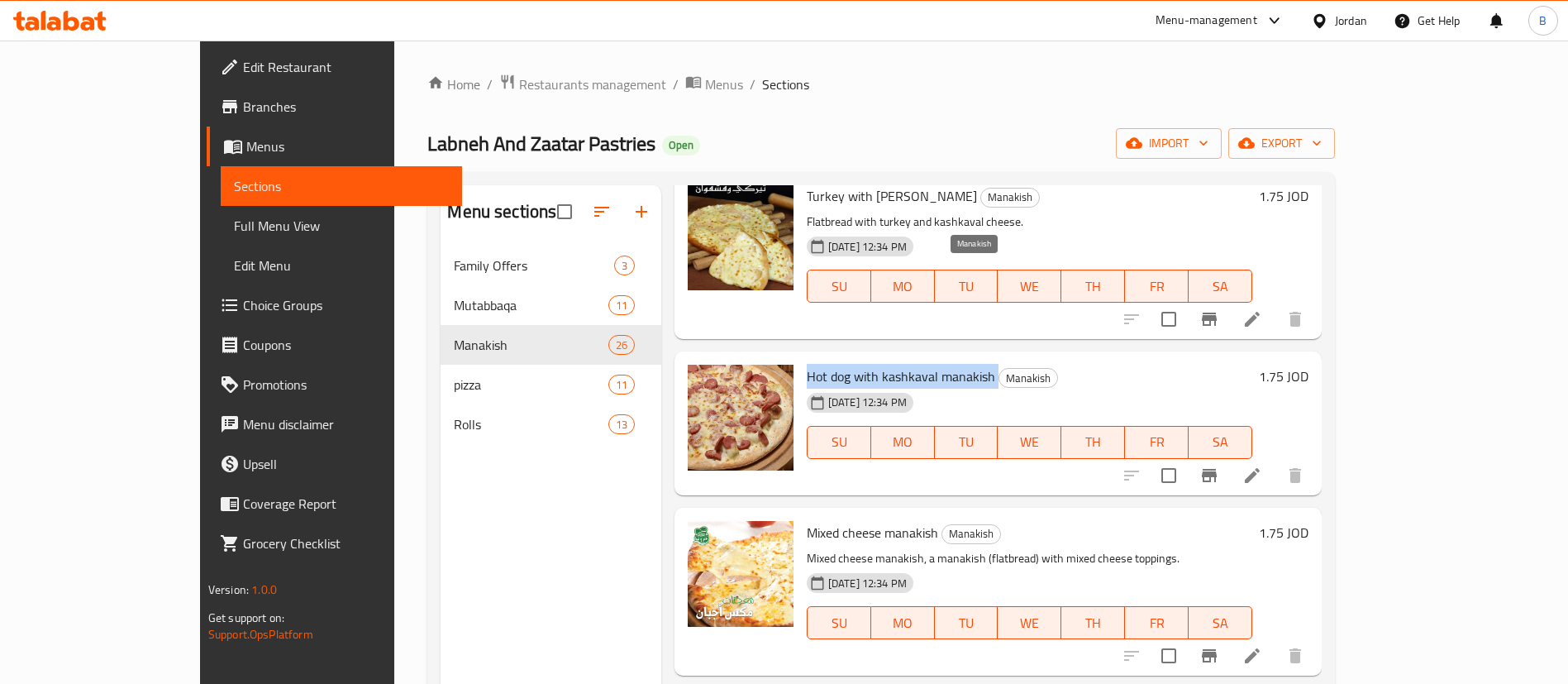
drag, startPoint x: 754, startPoint y: 276, endPoint x: 946, endPoint y: 280, distance: 192.0
click at [946, 358] on div "Hot dog with kashkaval manakish Manakish 06-03-2024 12:34 PM SU MO TU WE TH FR …" at bounding box center [1029, 423] width 459 height 131
copy h6 "Hot dog with kashkaval manakish"
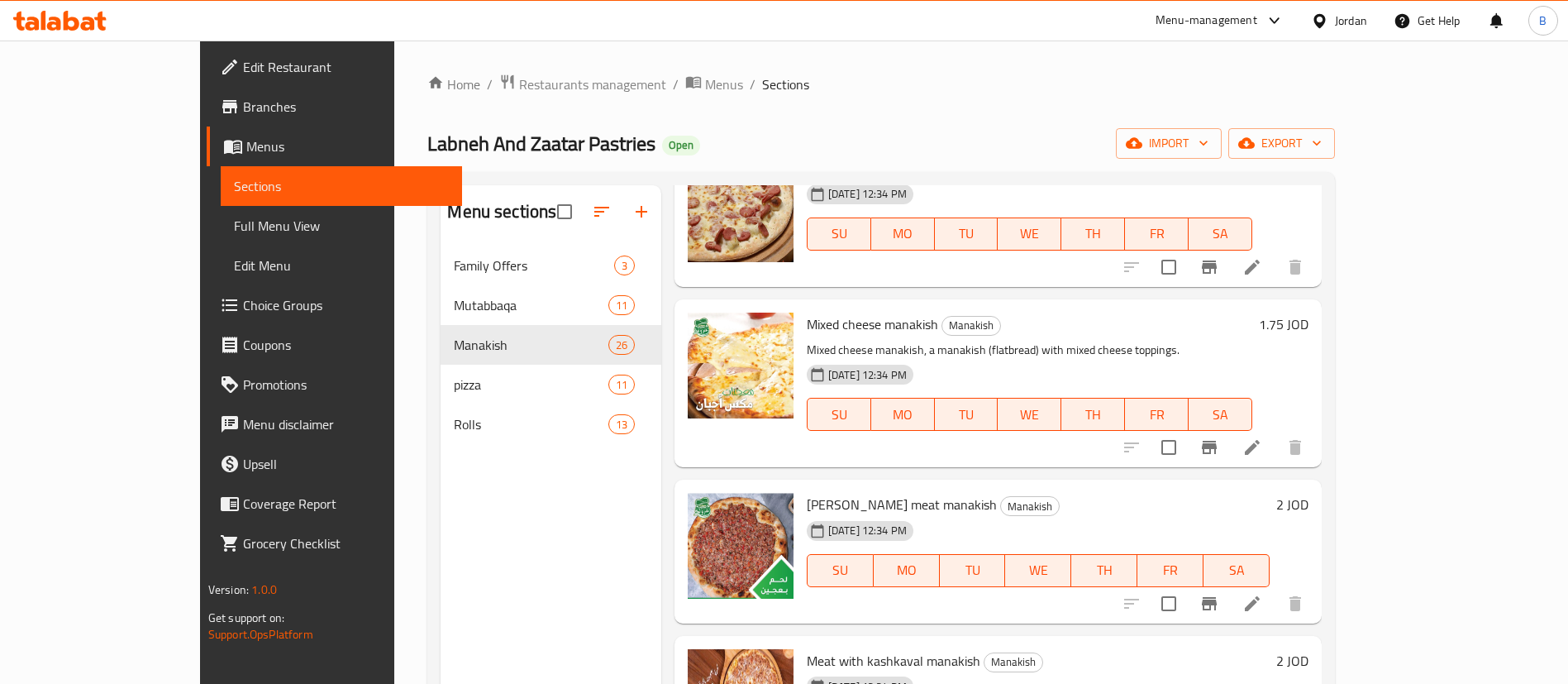
scroll to position [3598, 0]
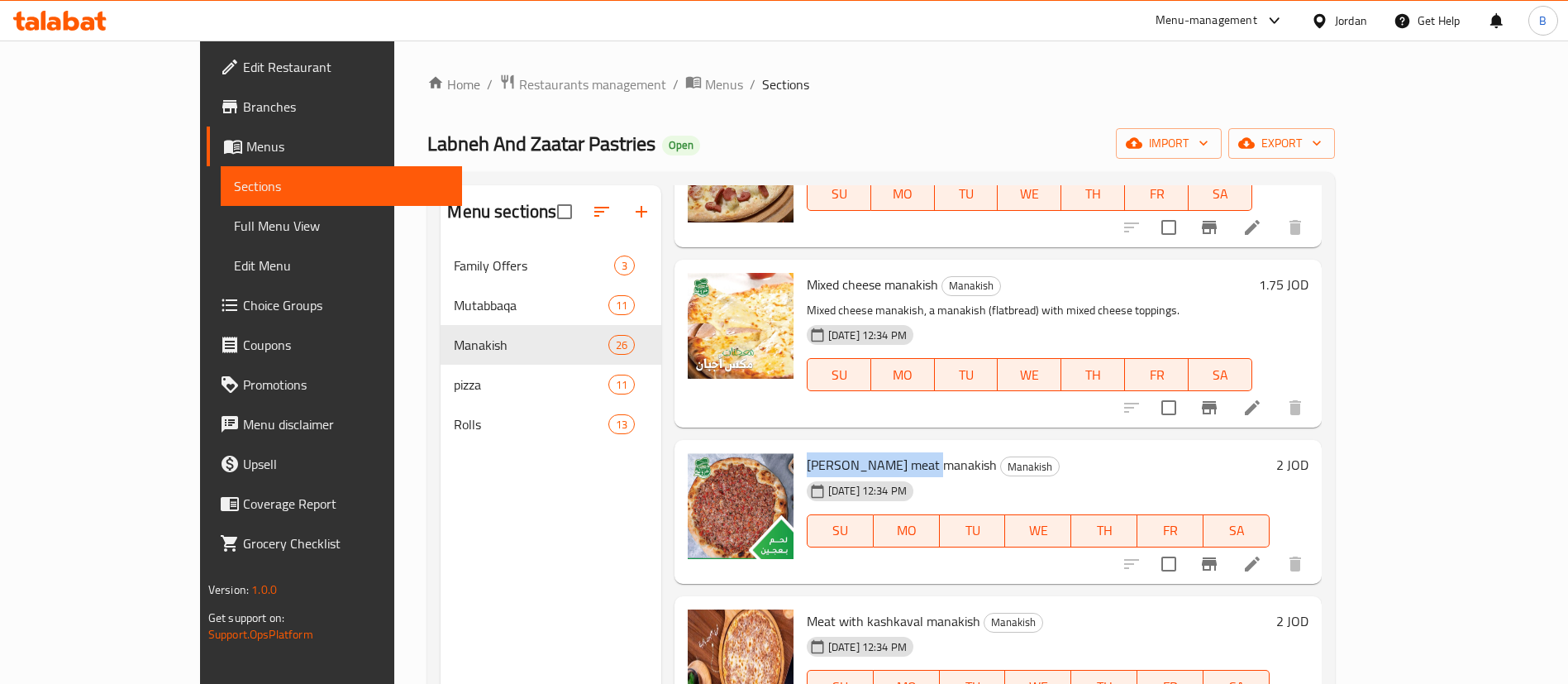
drag, startPoint x: 756, startPoint y: 357, endPoint x: 873, endPoint y: 361, distance: 117.1
click at [873, 446] on div "Baldi meat manakish Manakish 06-03-2024 12:34 PM SU MO TU WE TH FR SA" at bounding box center [1037, 512] width 476 height 131
copy span "Baldi meat manakish"
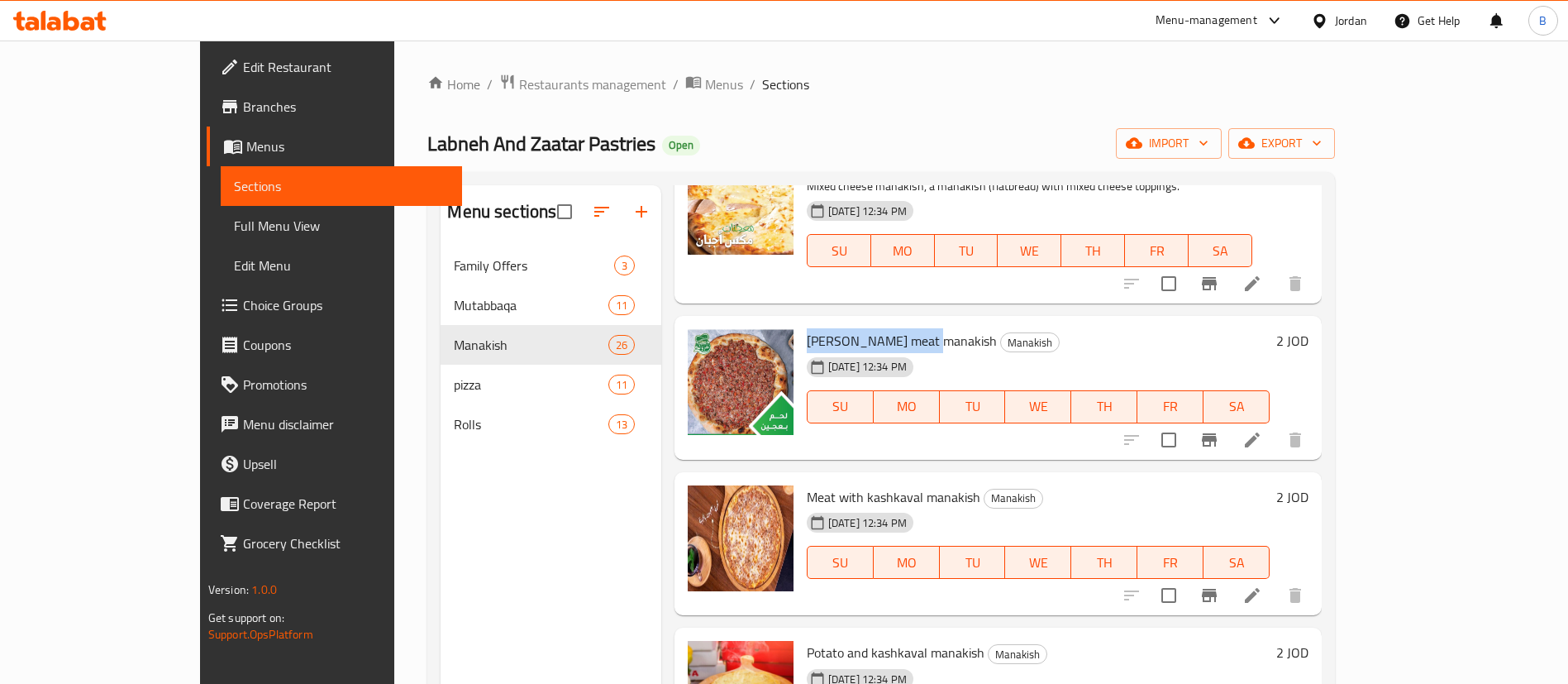
scroll to position [3846, 0]
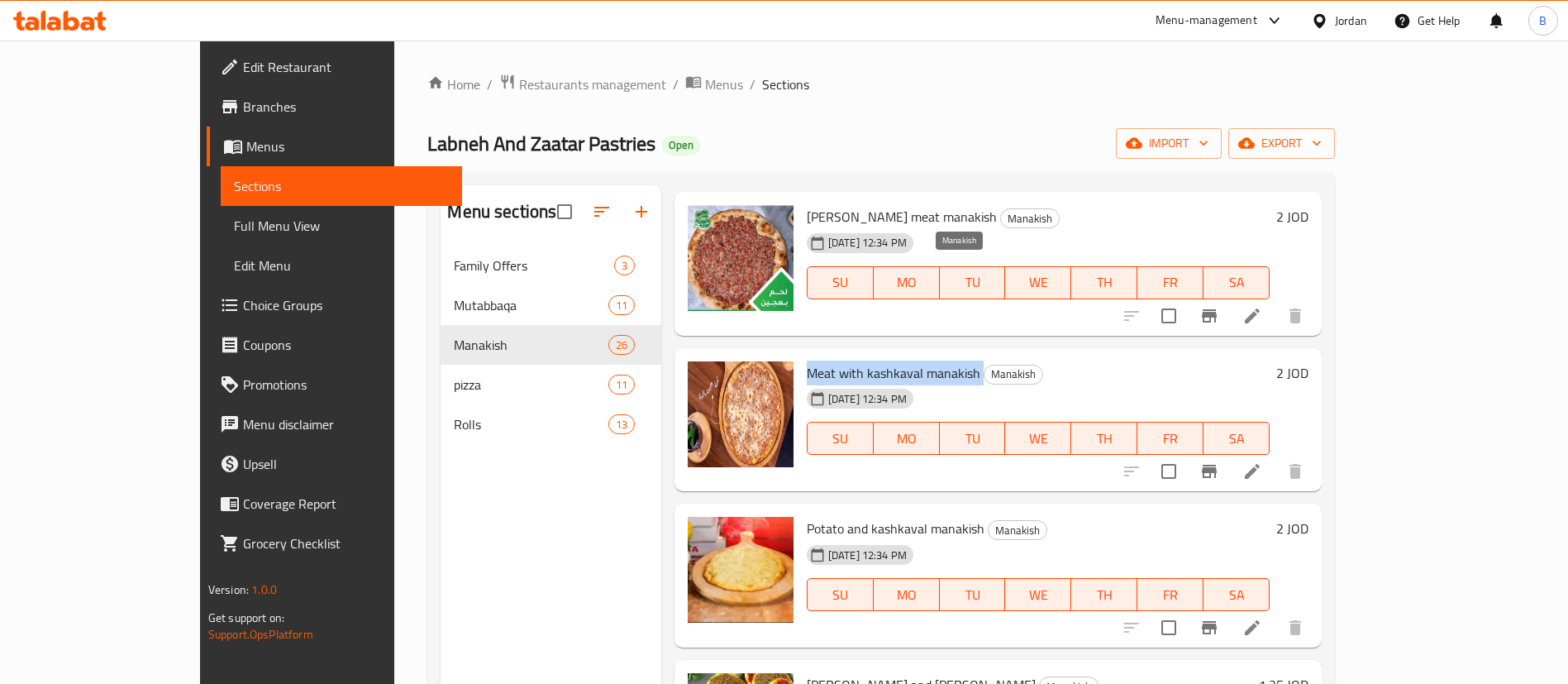
drag, startPoint x: 751, startPoint y: 262, endPoint x: 928, endPoint y: 278, distance: 177.7
click at [930, 355] on div "Meat with kashkaval manakish Manakish 06-03-2024 12:34 PM SU MO TU WE TH FR SA" at bounding box center [1037, 420] width 476 height 131
copy h6 "Meat with kashkaval manakish"
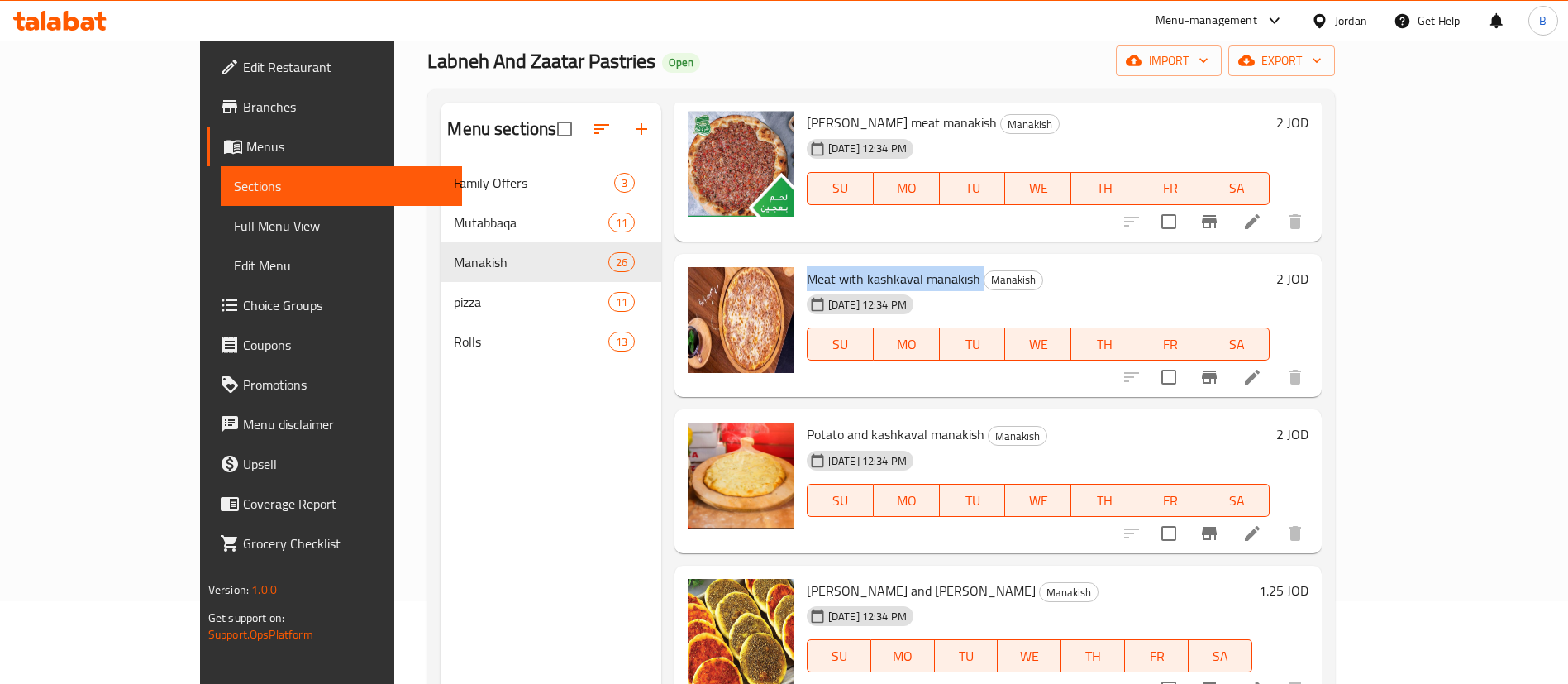
scroll to position [232, 0]
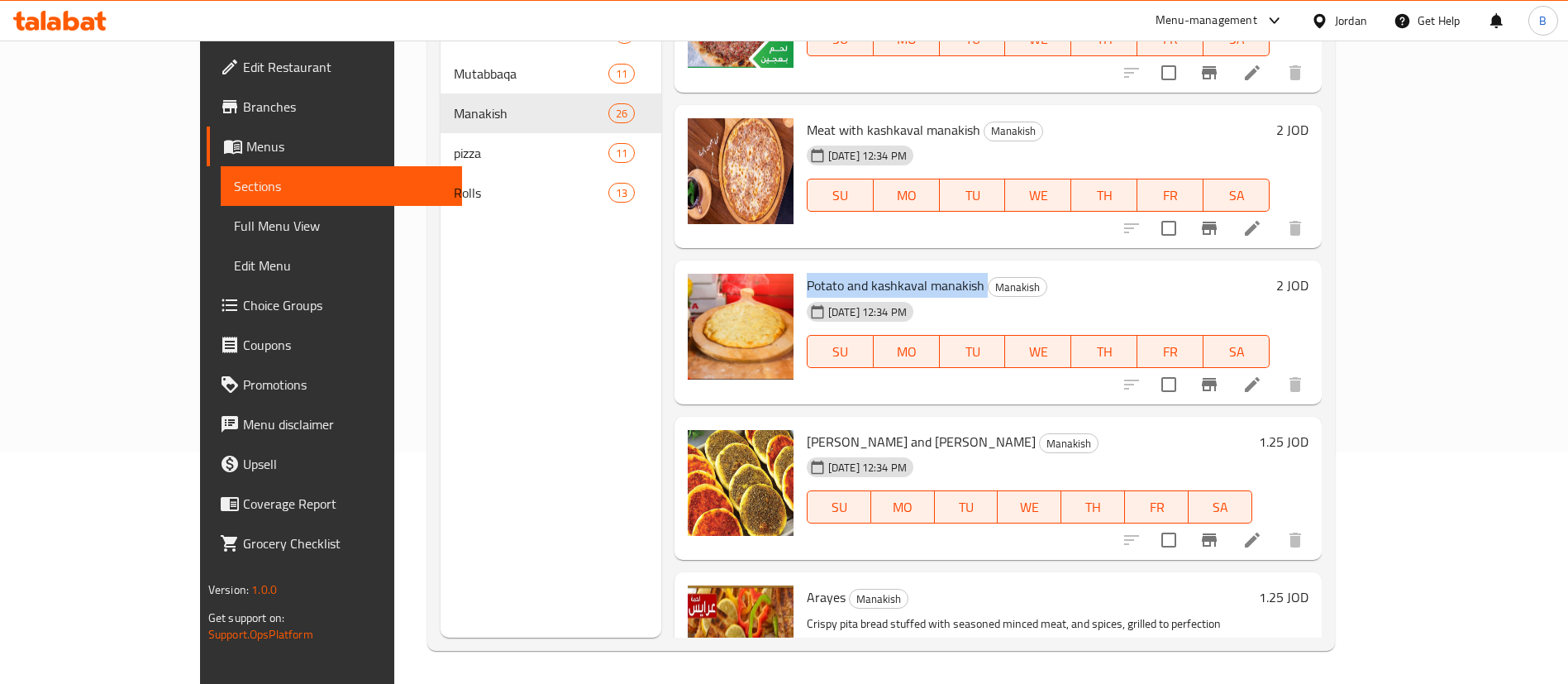
drag, startPoint x: 809, startPoint y: 176, endPoint x: 938, endPoint y: 179, distance: 129.0
click at [938, 267] on div "Potato and kashkaval manakish Manakish 06-03-2024 12:34 PM SU MO TU WE TH FR SA" at bounding box center [1037, 333] width 476 height 131
copy h6 "Potato and kashkaval manakish"
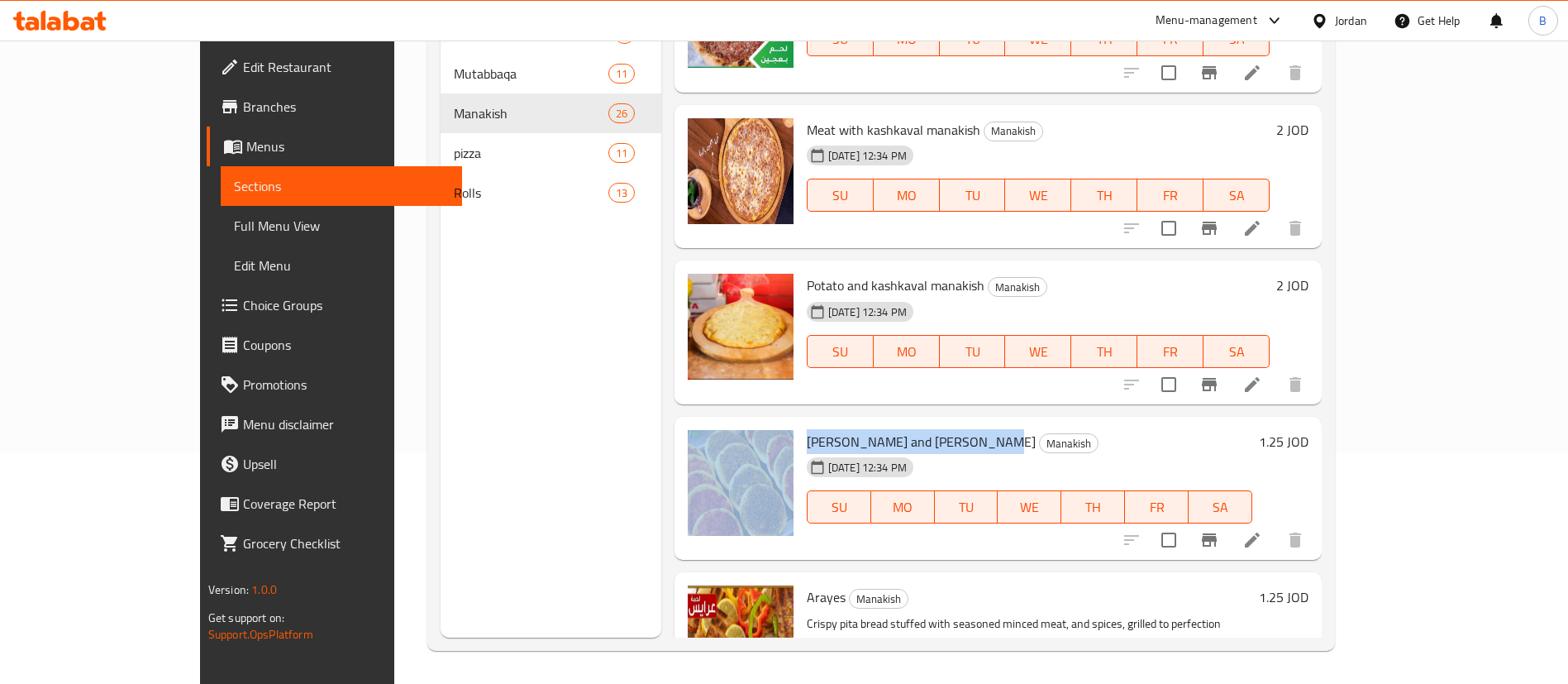
drag, startPoint x: 749, startPoint y: 333, endPoint x: 946, endPoint y: 341, distance: 197.2
click at [946, 423] on div "Muhammara and zaatar manakish Manakish 06-03-2024 12:34 PM SU MO TU WE TH FR SA…" at bounding box center [998, 489] width 634 height 131
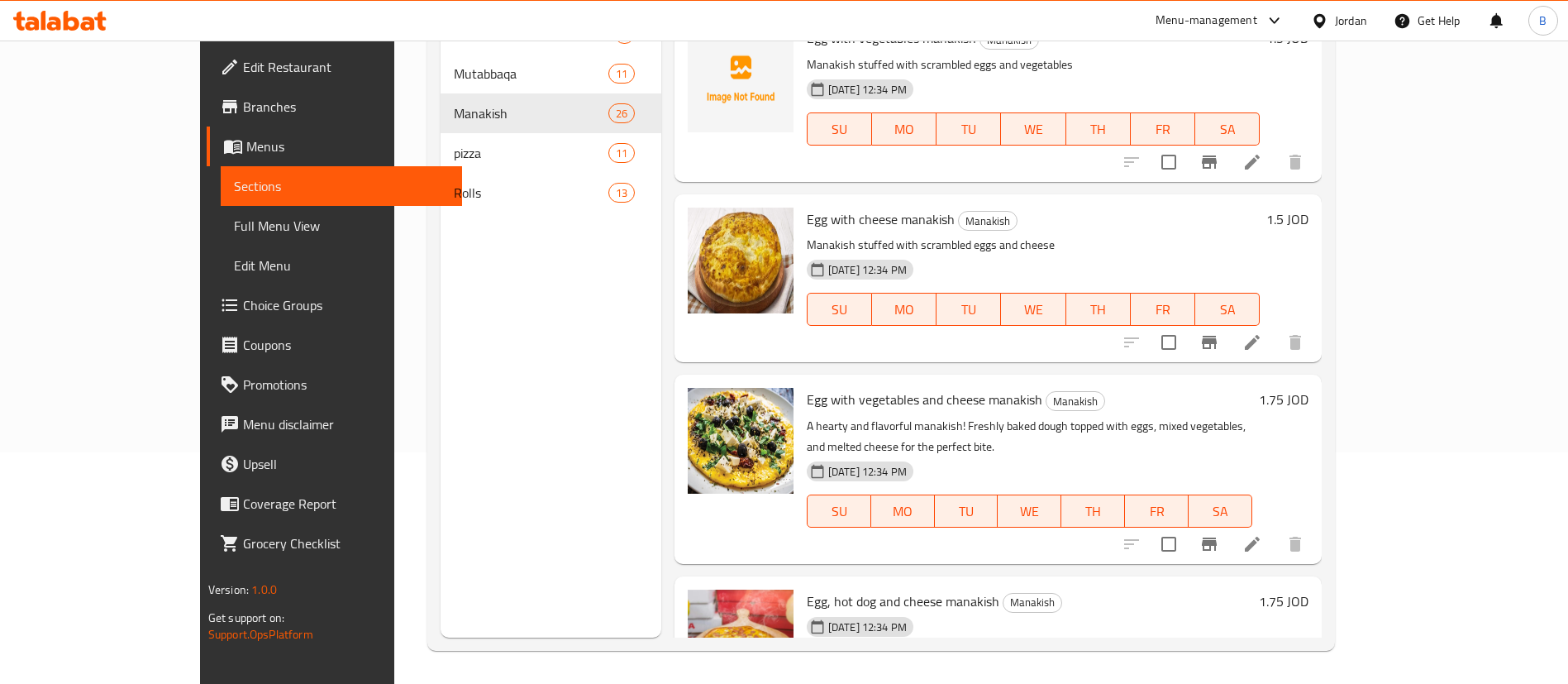
scroll to position [2369, 0]
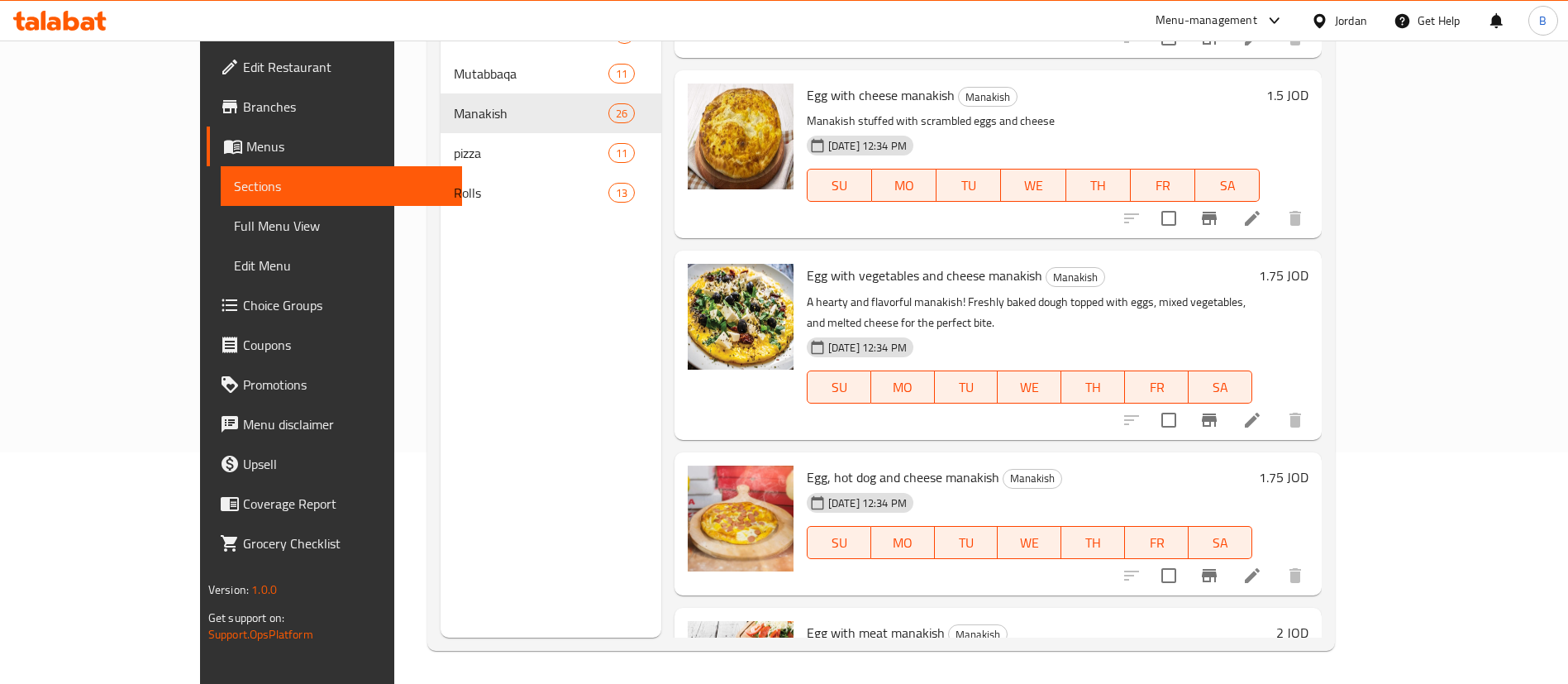
click at [1315, 556] on div at bounding box center [1214, 575] width 204 height 40
click at [1259, 569] on icon at bounding box center [1253, 576] width 15 height 15
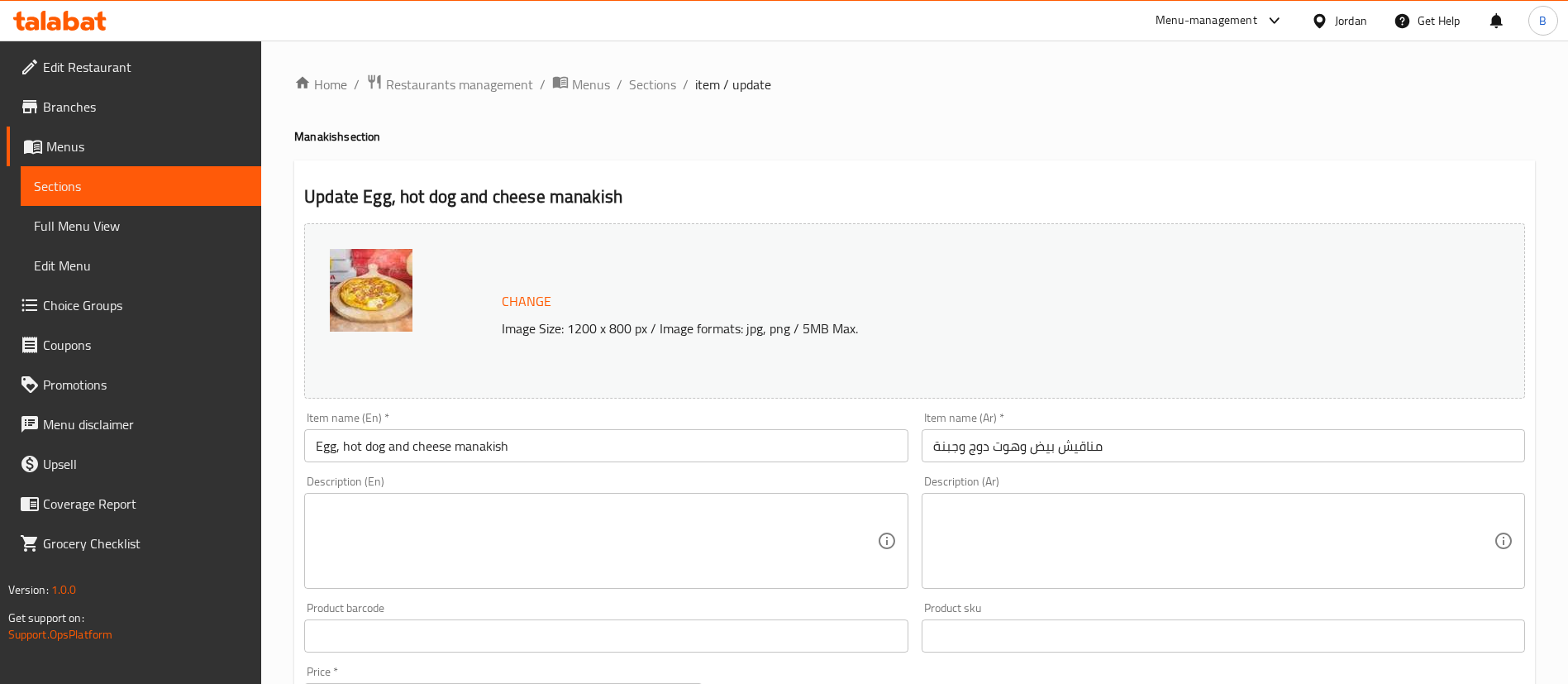
click at [634, 550] on textarea at bounding box center [595, 541] width 561 height 79
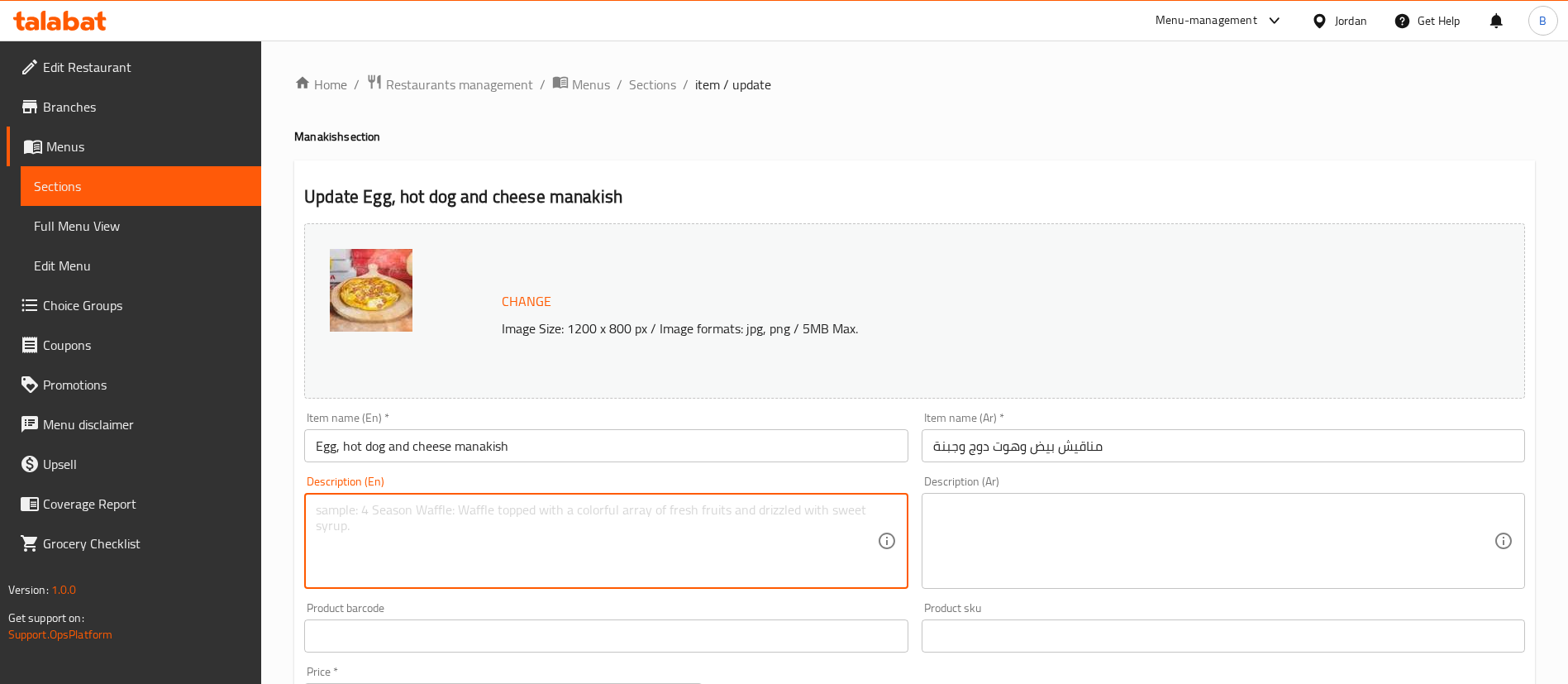
paste textarea "A fun and filling choice! Egg, sliced hot dog, and melted cheese on freshly bak…"
type textarea "A fun and filling choice! Egg, sliced hot dog, and melted cheese on freshly bak…"
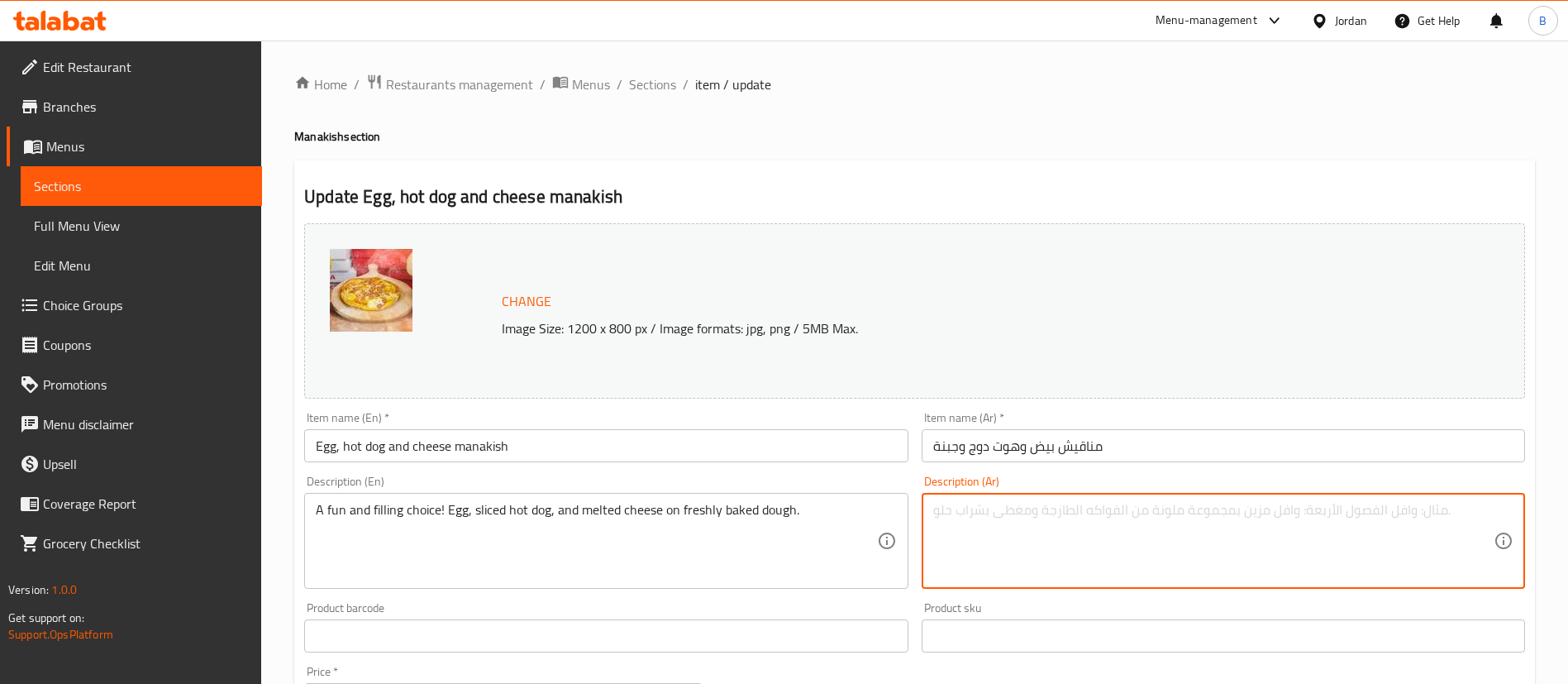
drag, startPoint x: 1105, startPoint y: 519, endPoint x: 922, endPoint y: 629, distance: 213.5
click at [1106, 522] on textarea at bounding box center [1213, 541] width 561 height 79
paste textarea "خيار لذيذ ومشبع! بيض مع هوت دوغ وجبنة ذائبة على عجينة طازجة."
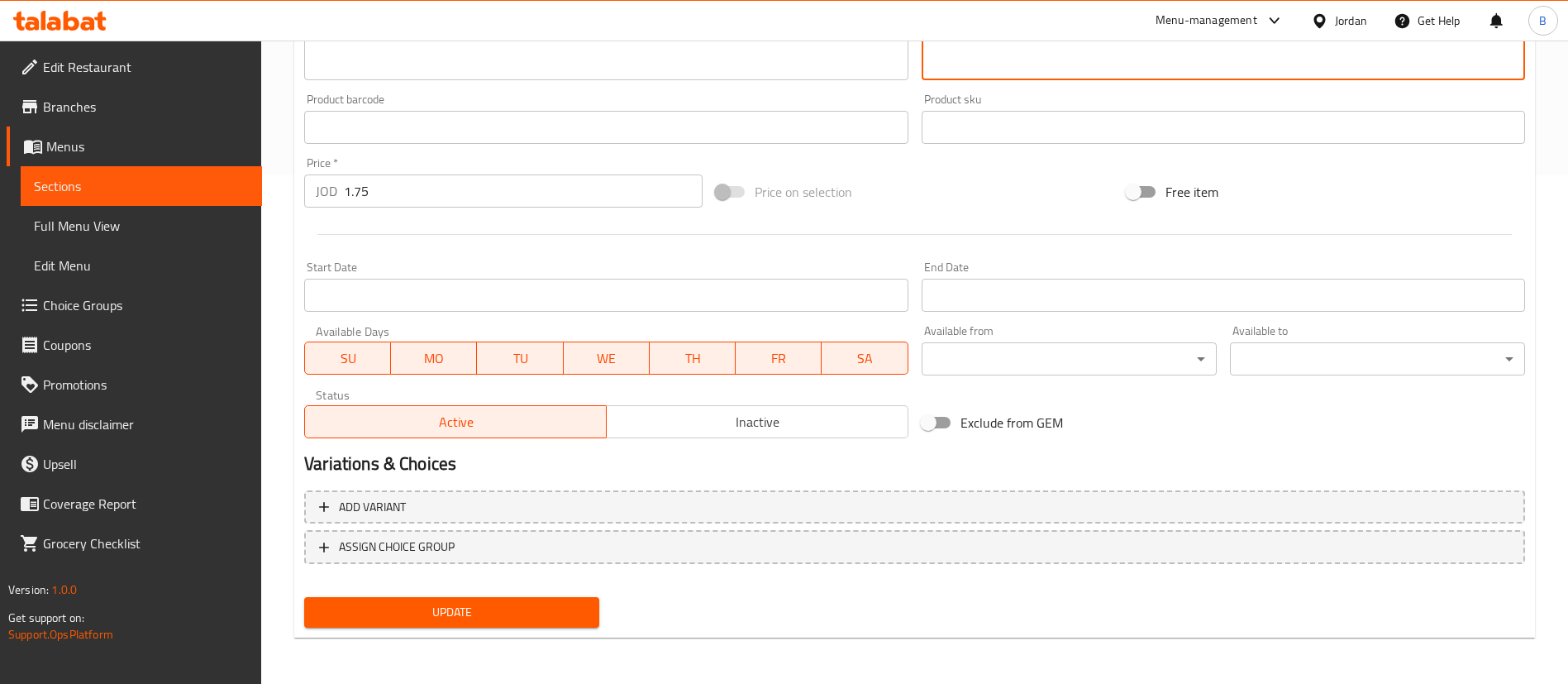
type textarea "خيار لذيذ ومشبع! بيض مع هوت دوغ وجبنة ذائبة على عجينة طازجة."
click at [410, 614] on span "Update" at bounding box center [451, 613] width 269 height 20
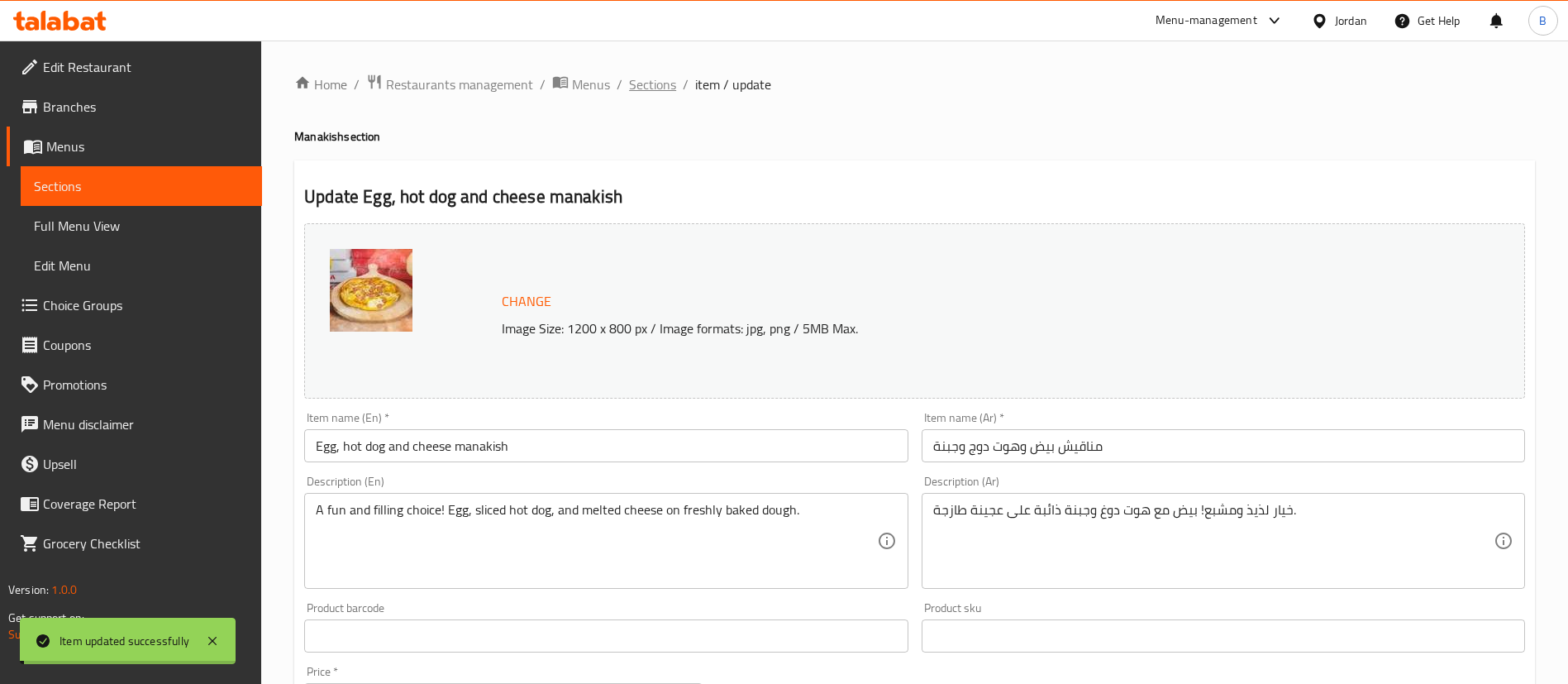
click at [643, 81] on span "Sections" at bounding box center [653, 84] width 47 height 20
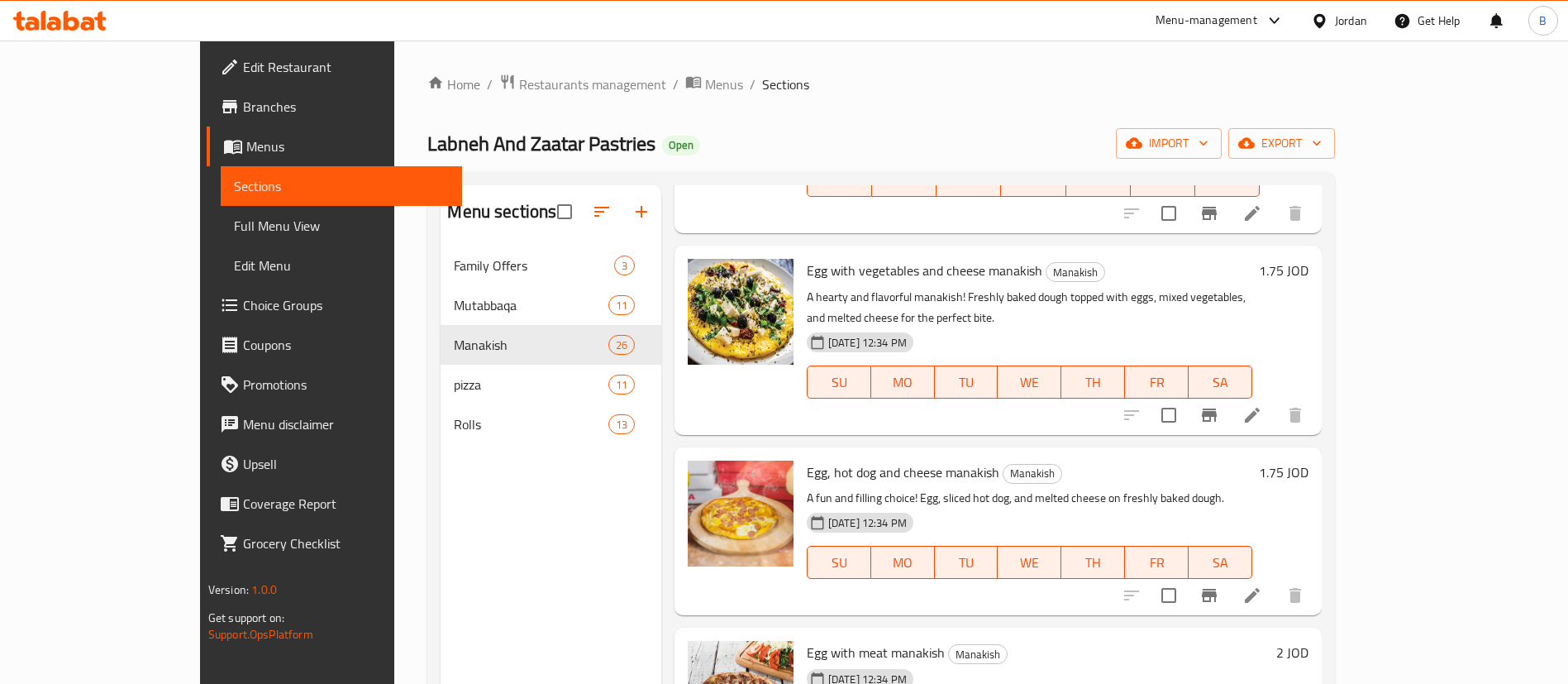
scroll to position [2729, 0]
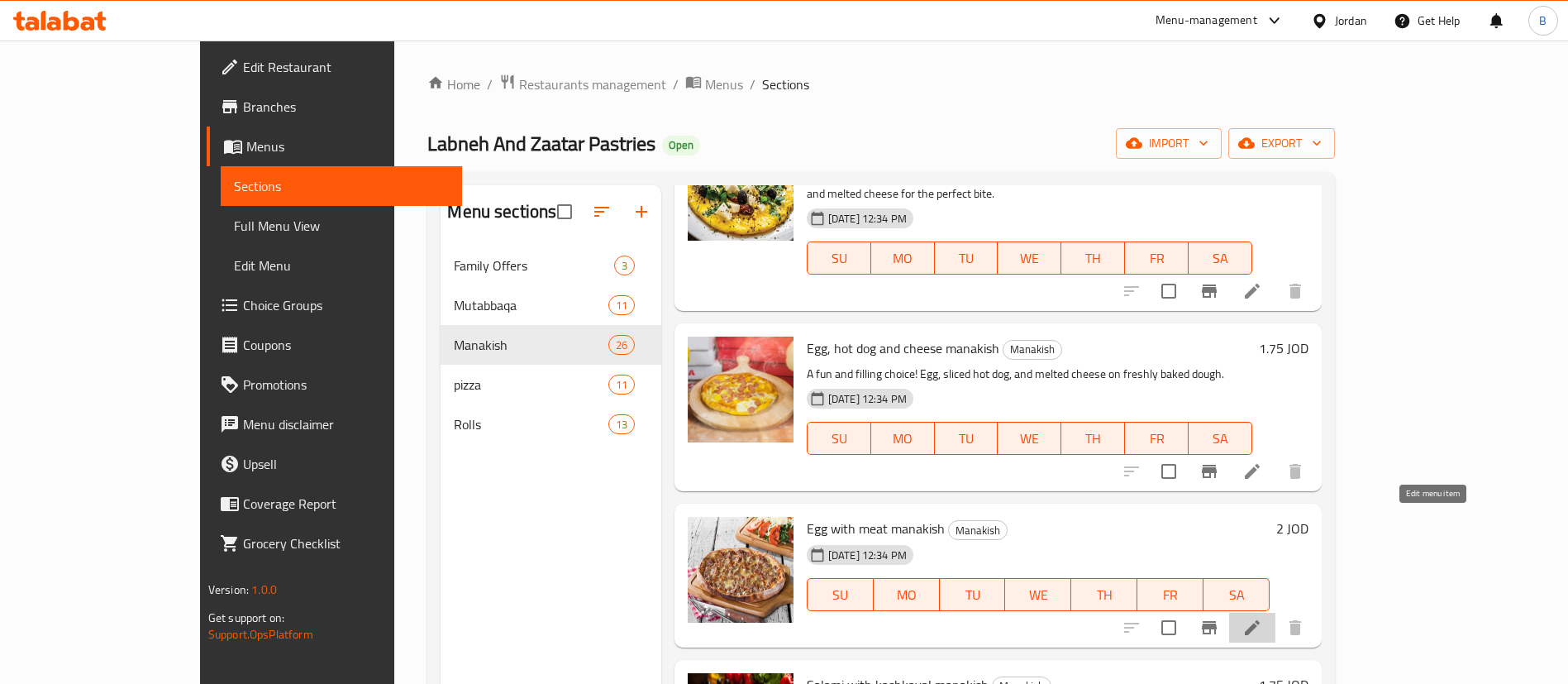
click at [1262, 618] on icon at bounding box center [1252, 627] width 20 height 20
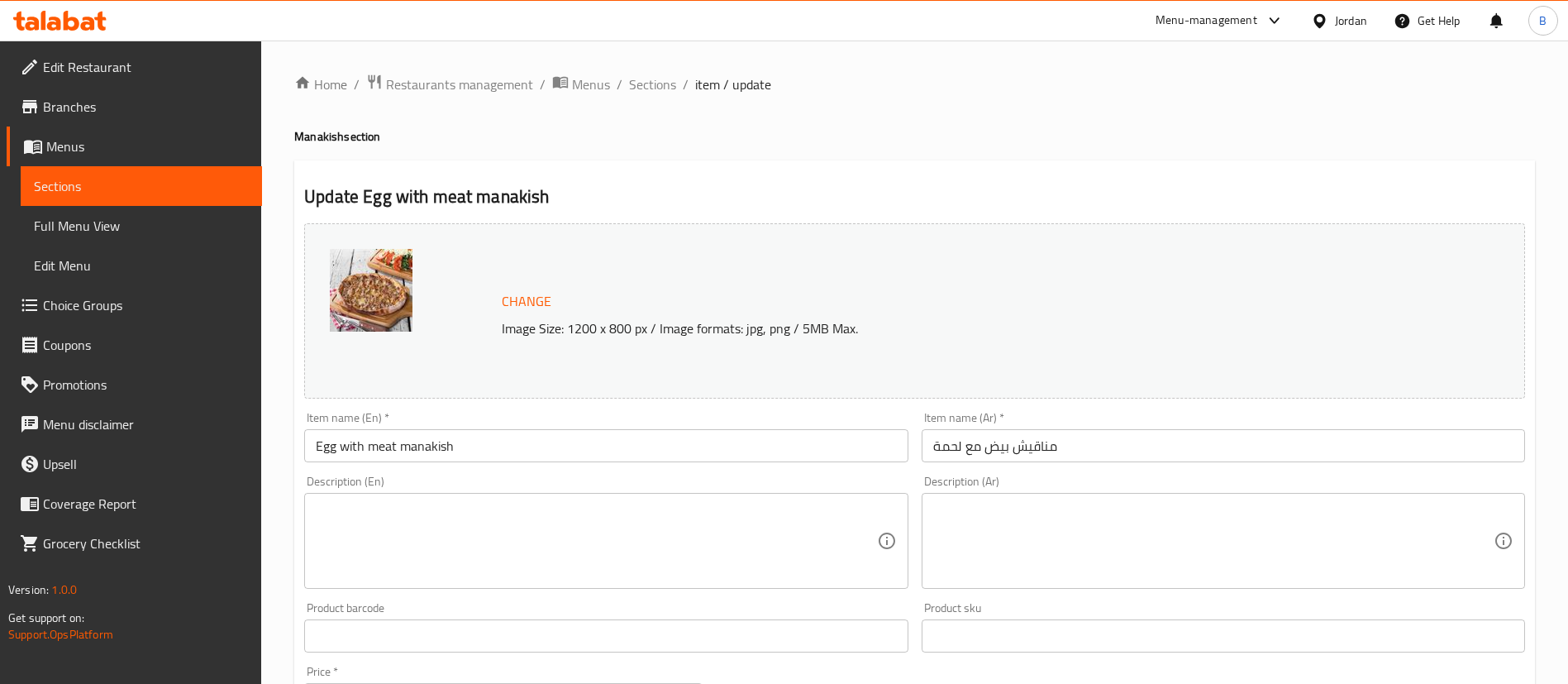
click at [525, 528] on textarea at bounding box center [595, 541] width 561 height 79
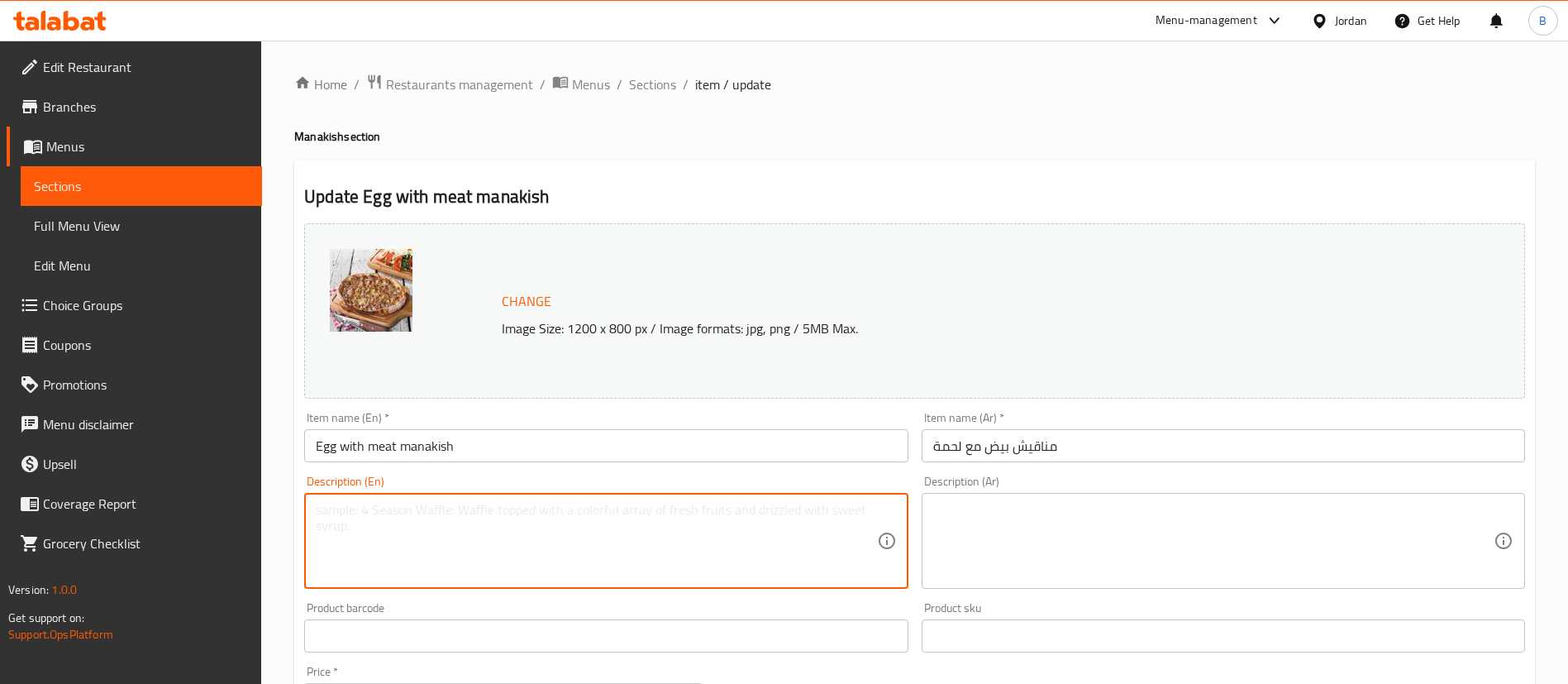
paste textarea "Traditional and satisfying! A rich mix of egg and seasoned meat on warm baked d…"
type textarea "Traditional and satisfying! A rich mix of egg and seasoned meat on warm baked d…"
click at [981, 571] on textarea at bounding box center [1213, 541] width 561 height 79
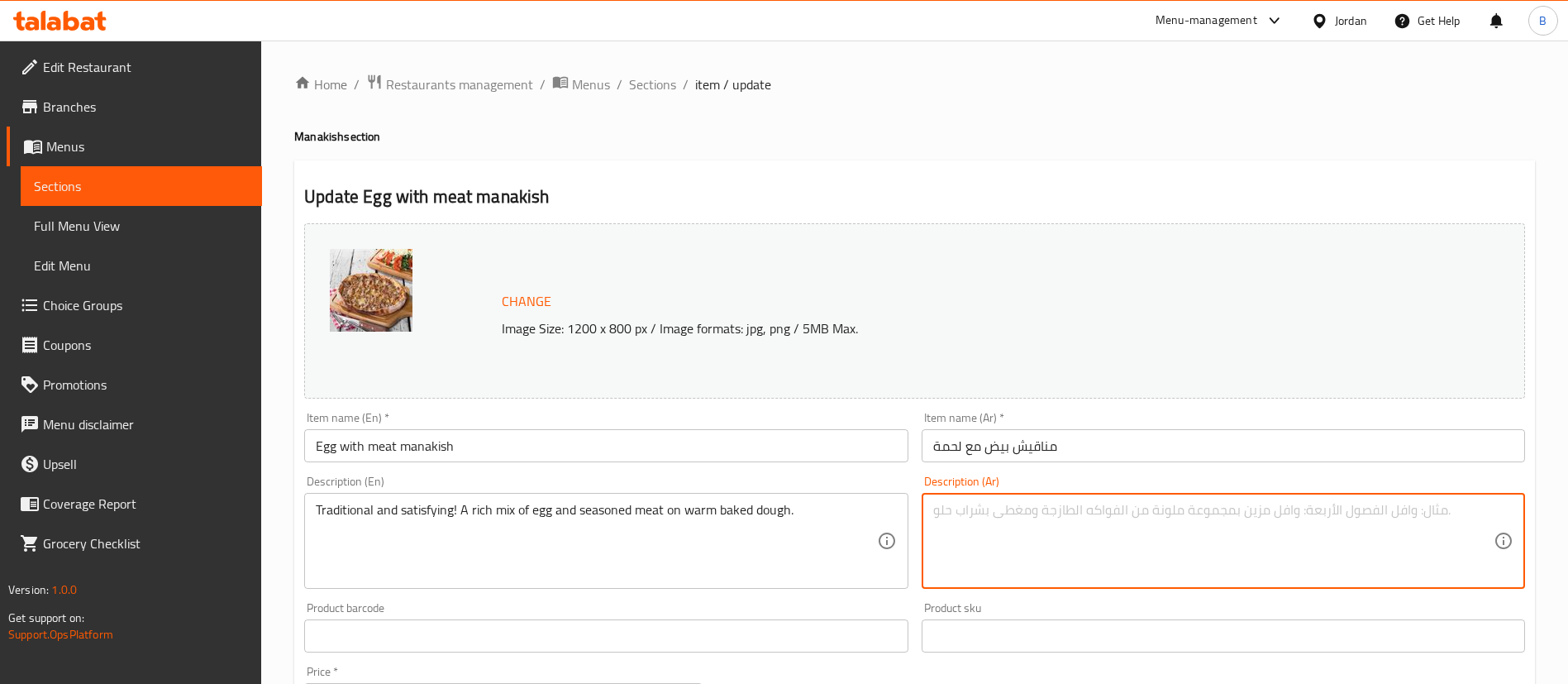
paste textarea "نكهة تقليدية مشبعة! مزيج غني من البيض واللحم المتبل على عجينة ساخنة."
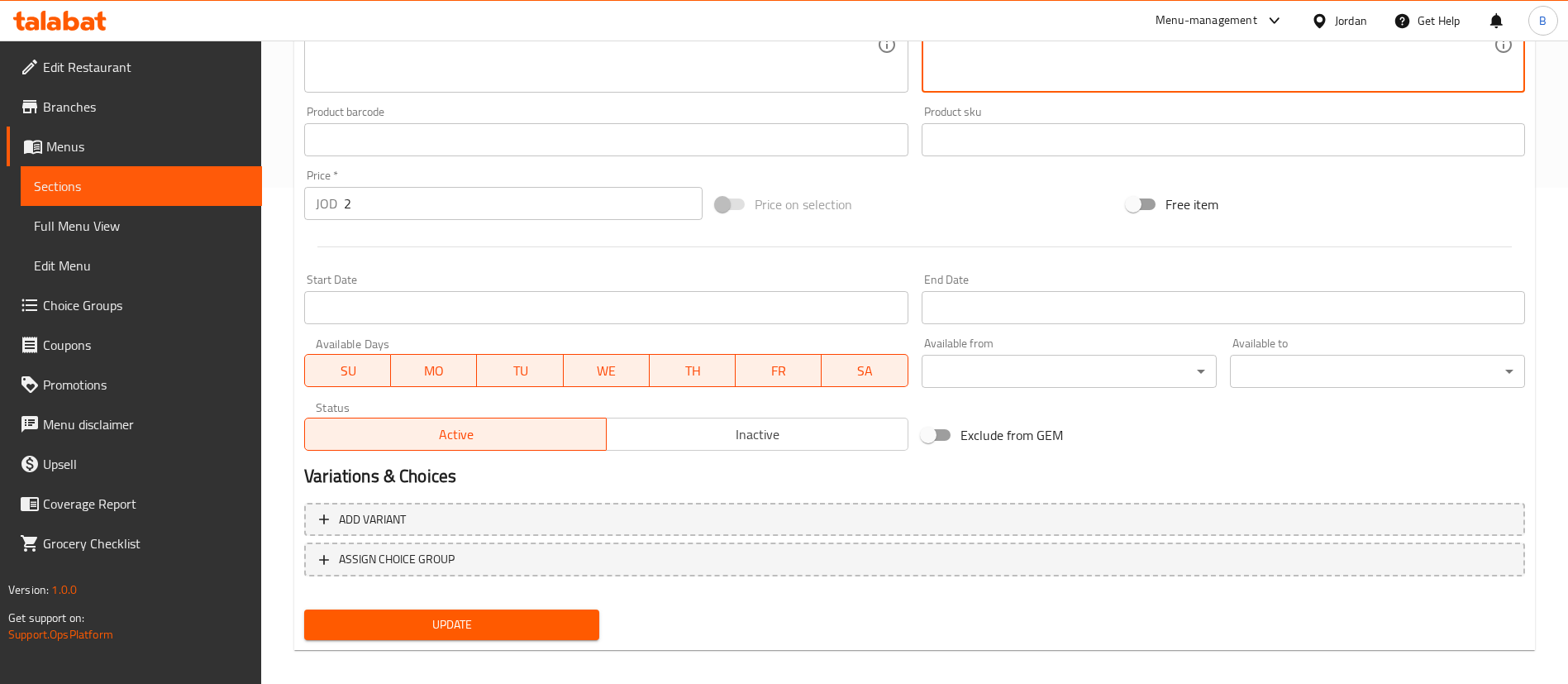
type textarea "نكهة تقليدية مشبعة! مزيج غني من البيض واللحم المتبل على عجينة ساخنة."
click at [410, 611] on button "Update" at bounding box center [452, 625] width 295 height 31
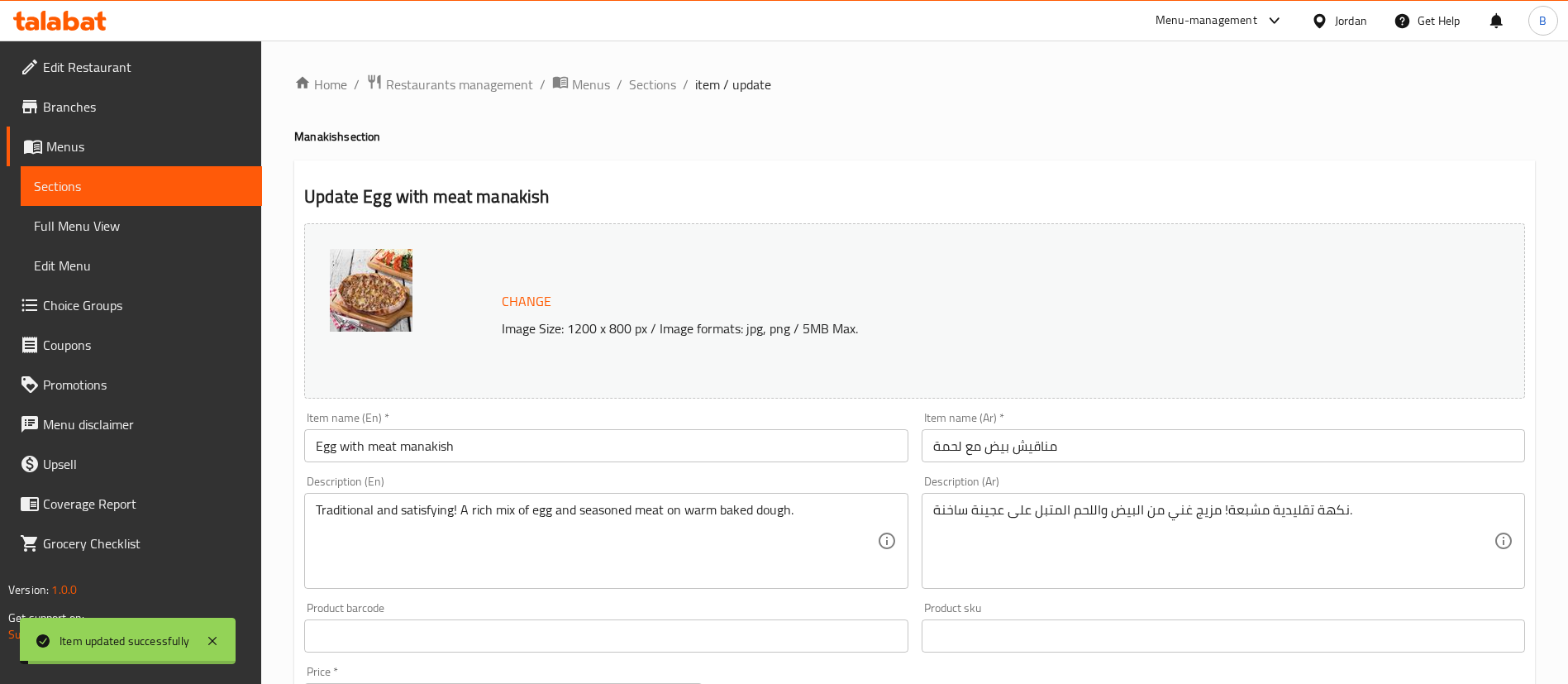
click at [624, 81] on ol "Home / Restaurants management / Menus / Sections / item / update" at bounding box center [914, 84] width 1241 height 21
click at [634, 81] on span "Sections" at bounding box center [653, 84] width 47 height 20
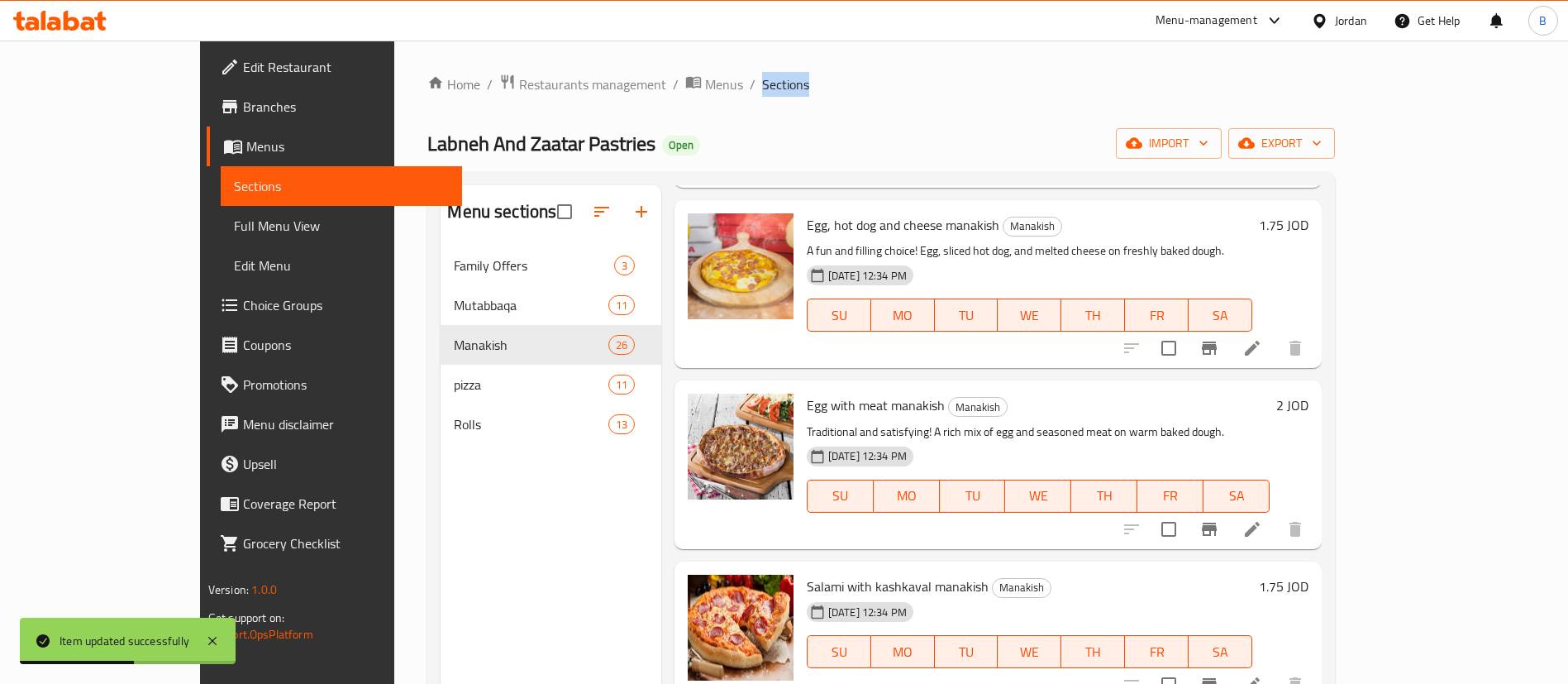
scroll to position [2854, 0]
click at [1275, 670] on li at bounding box center [1252, 684] width 47 height 30
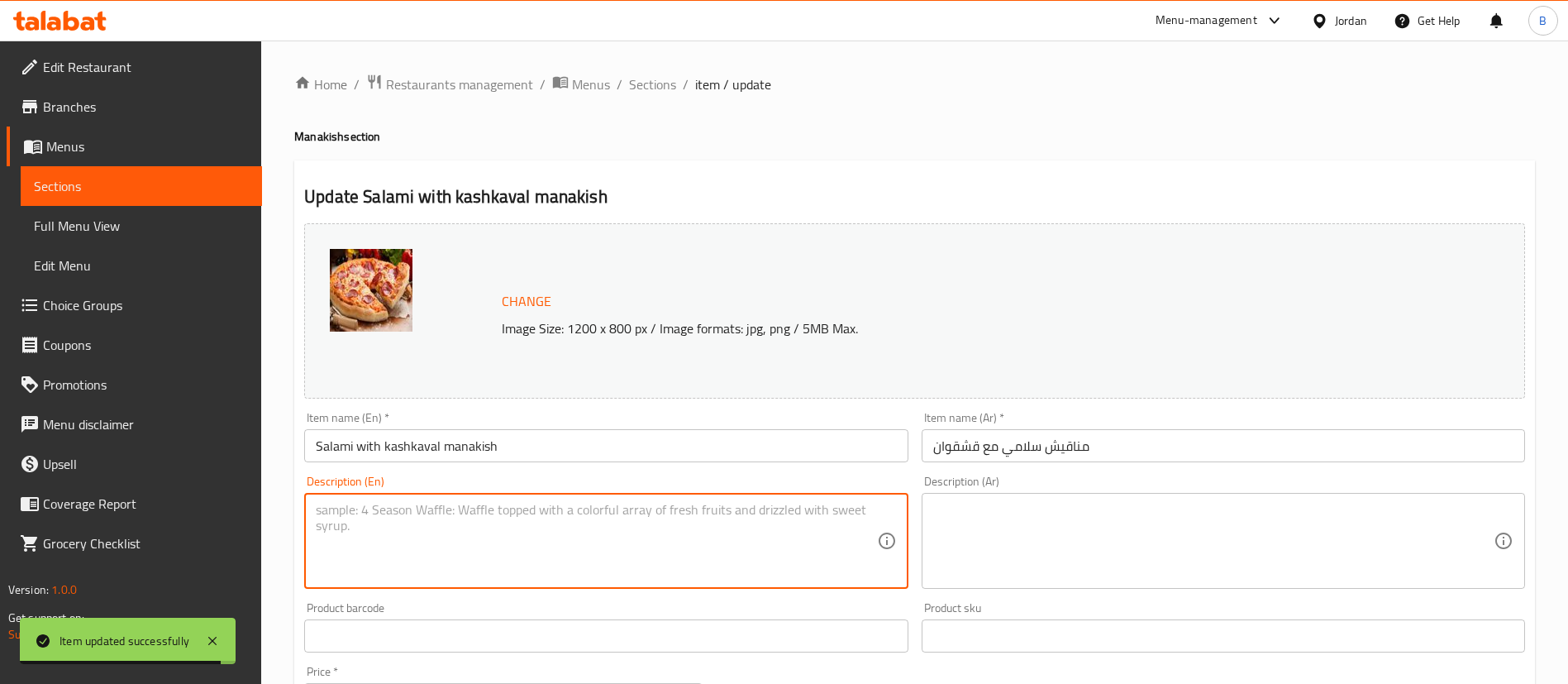
click at [607, 551] on textarea at bounding box center [595, 541] width 561 height 79
paste textarea "Bold and cheesy! Slices of salami with creamy kashkaval cheese on golden baked …"
type textarea "Bold and cheesy! Slices of salami with creamy kashkaval cheese on golden baked …"
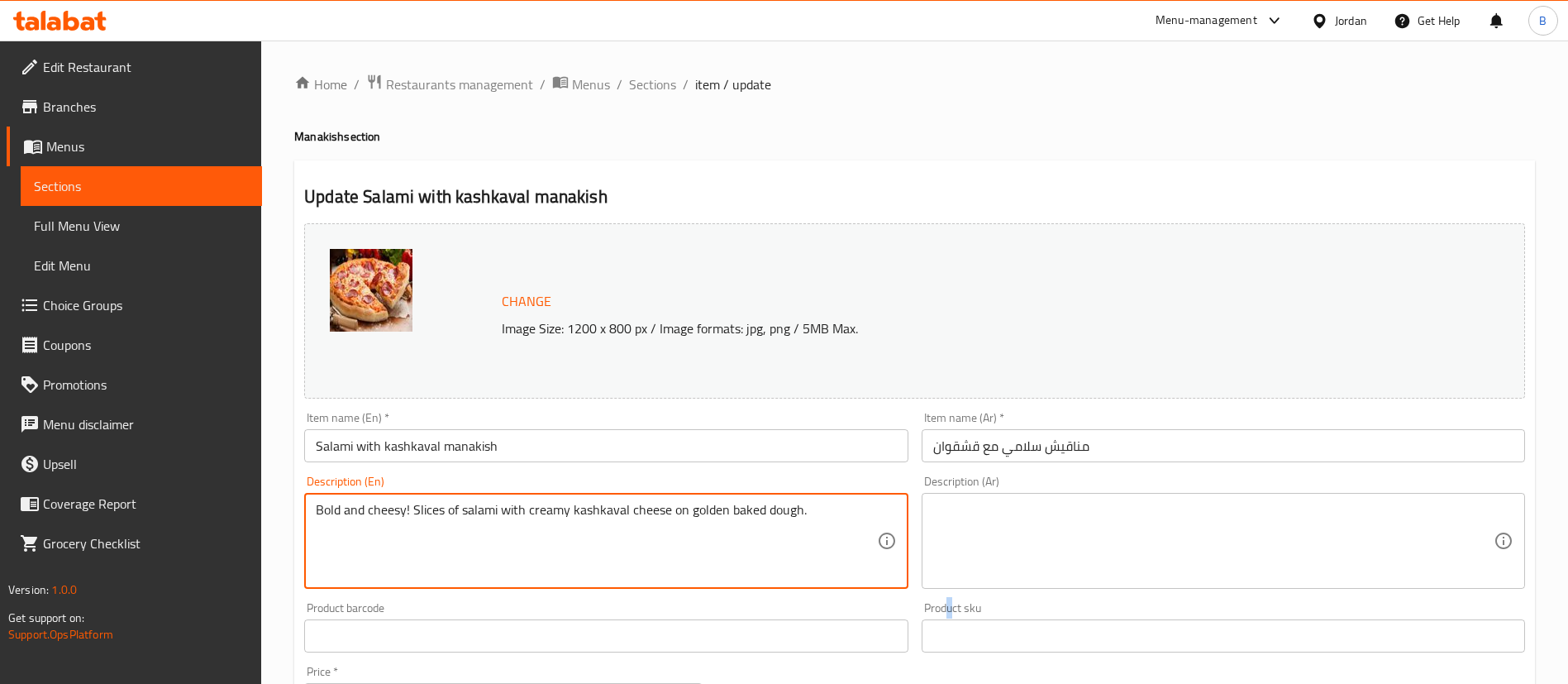
click at [954, 603] on div "Product sku Product sku" at bounding box center [1224, 627] width 604 height 50
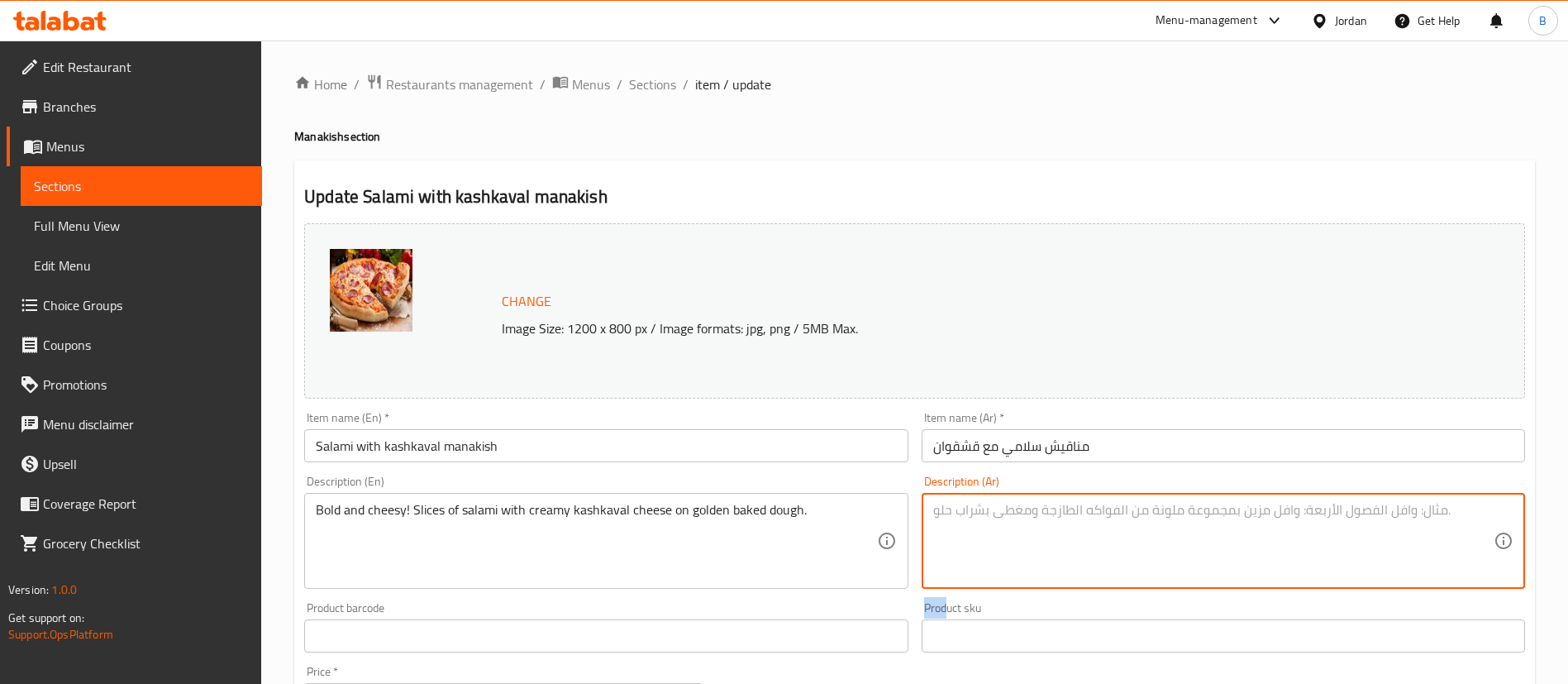
click at [987, 547] on textarea at bounding box center [1213, 541] width 561 height 79
paste textarea "طعمة جريئة ومليئة بالجبنة! سلامي مع جبنة قشقوان على عجينة محمّرة."
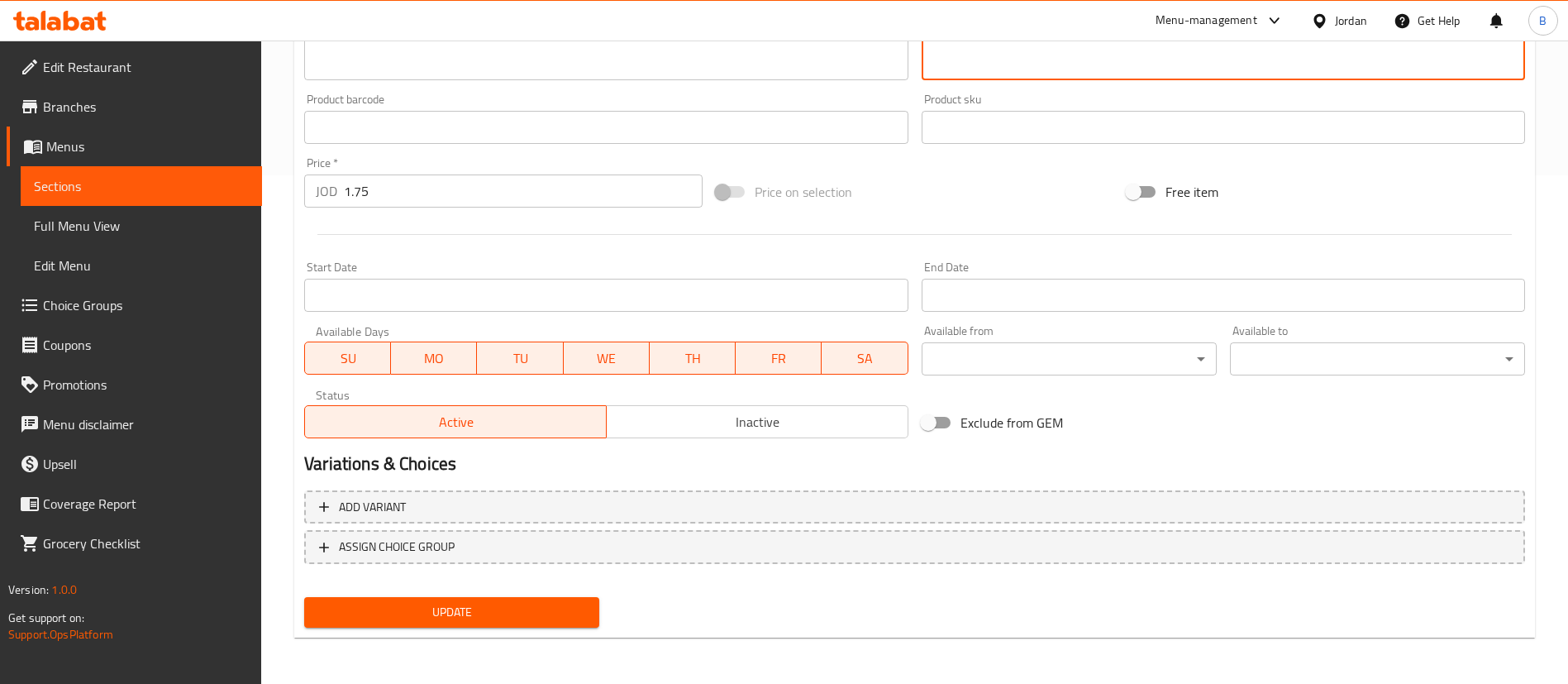
type textarea "طعمة جريئة ومليئة بالجبنة! سلامي مع جبنة قشقوان على عجينة محمّرة."
click at [400, 600] on button "Update" at bounding box center [452, 613] width 295 height 31
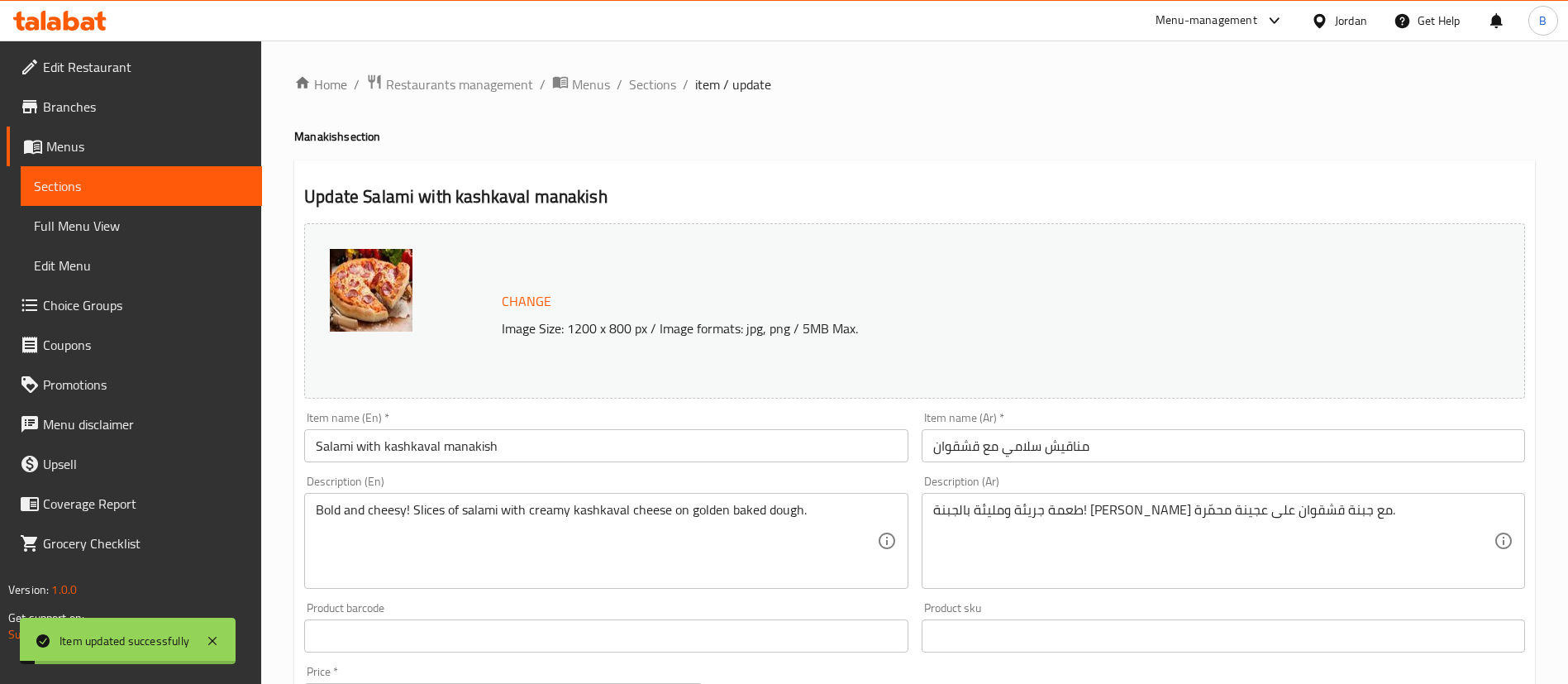
click at [652, 83] on span "Sections" at bounding box center [653, 84] width 47 height 20
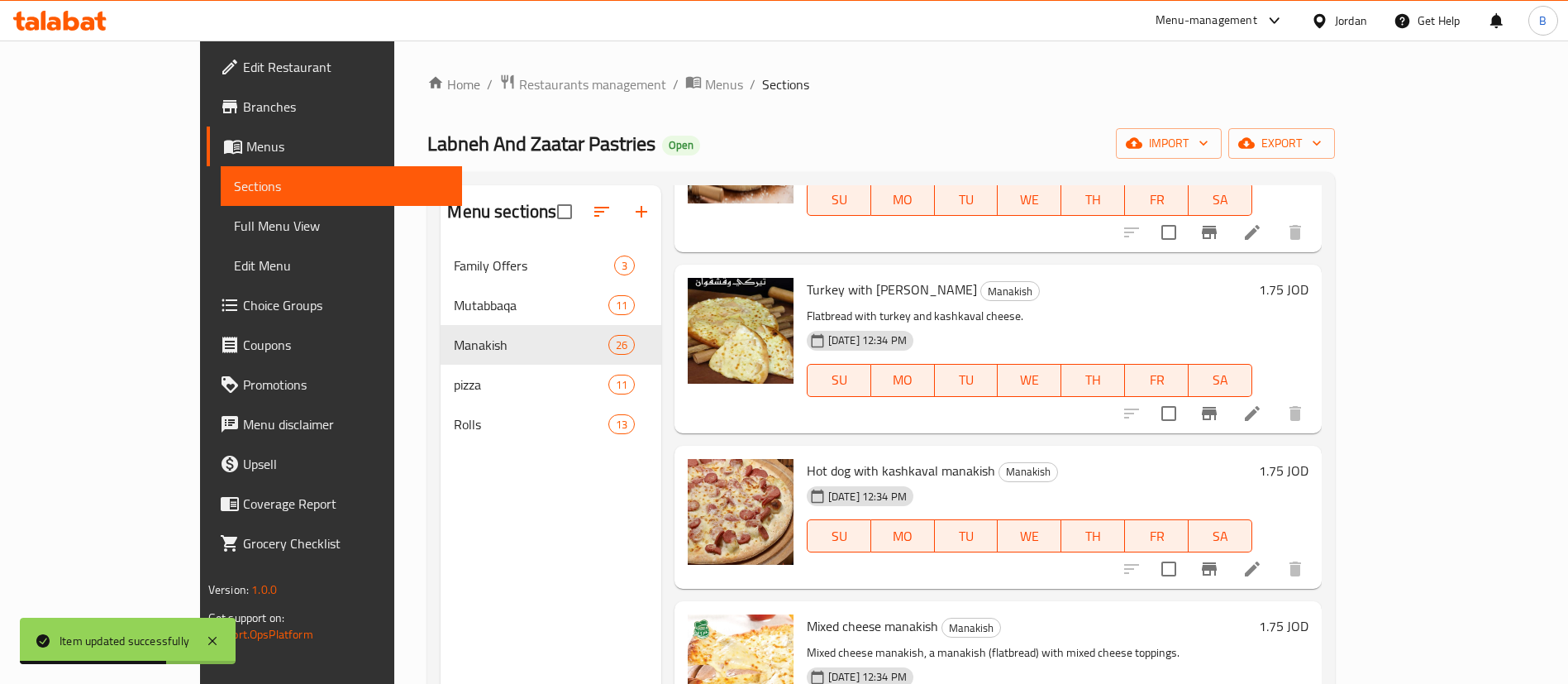
scroll to position [3350, 0]
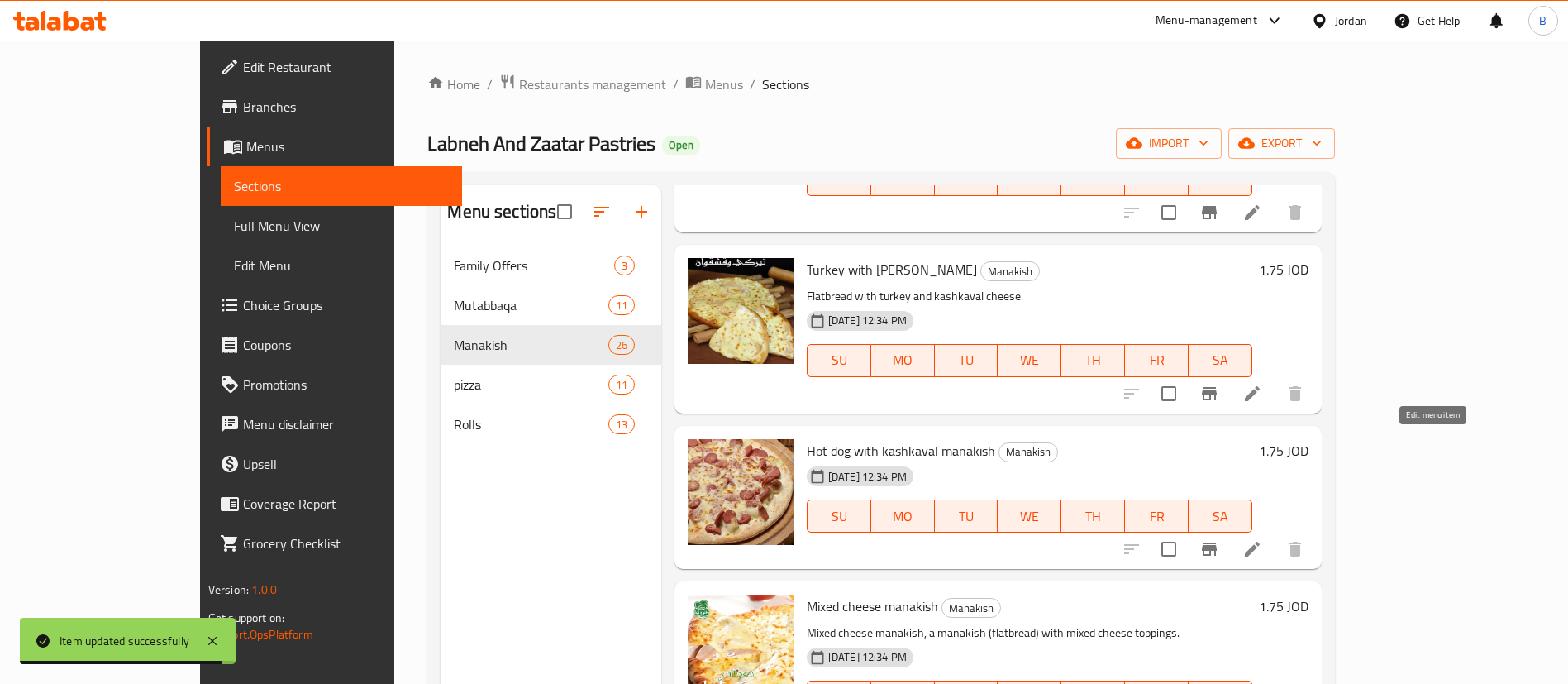
click at [1262, 539] on icon at bounding box center [1252, 548] width 20 height 20
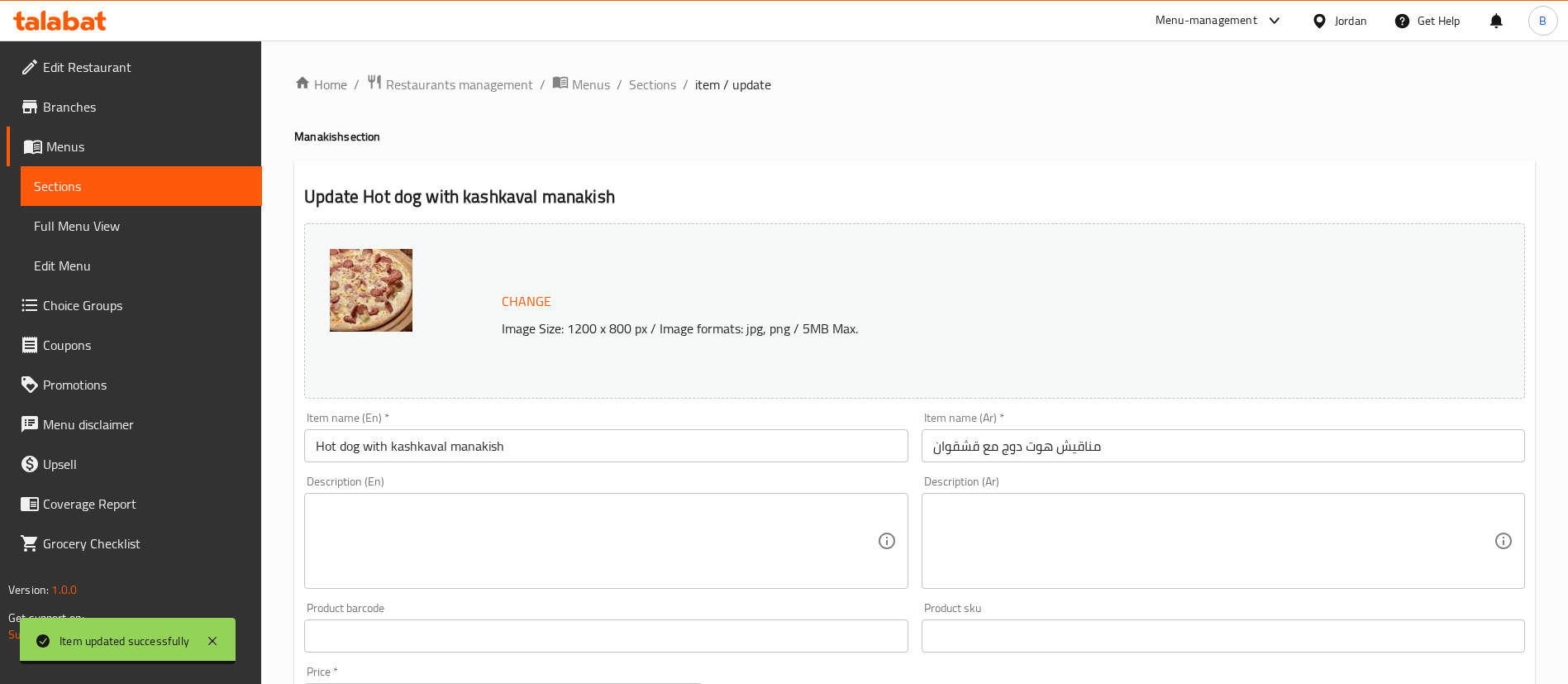
click at [628, 560] on textarea at bounding box center [595, 541] width 561 height 79
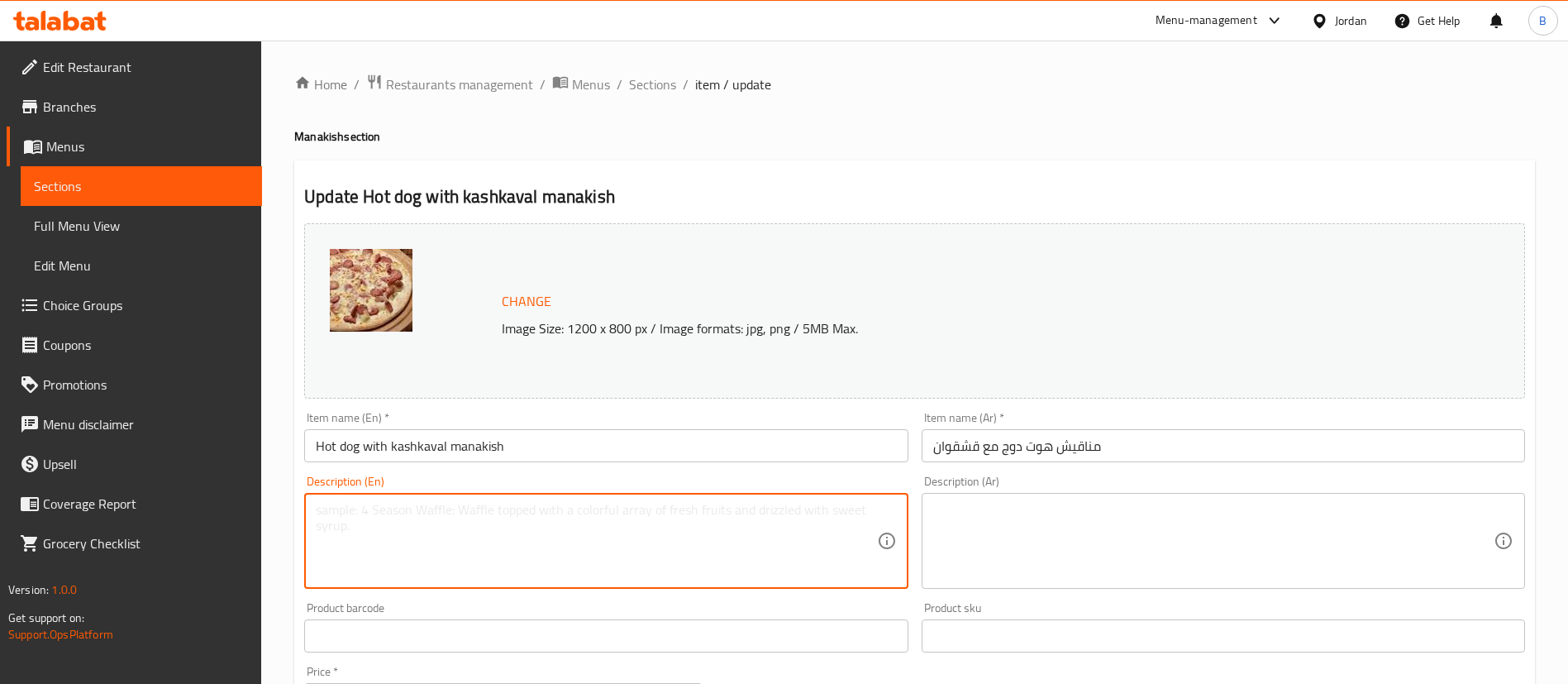
paste textarea "A tasty twist! Hot dog slices topped with smooth kashkaval cheese on freshly ba…"
type textarea "A tasty twist! Hot dog slices topped with smooth kashkaval cheese on freshly ba…"
click at [974, 514] on textarea at bounding box center [1213, 541] width 561 height 79
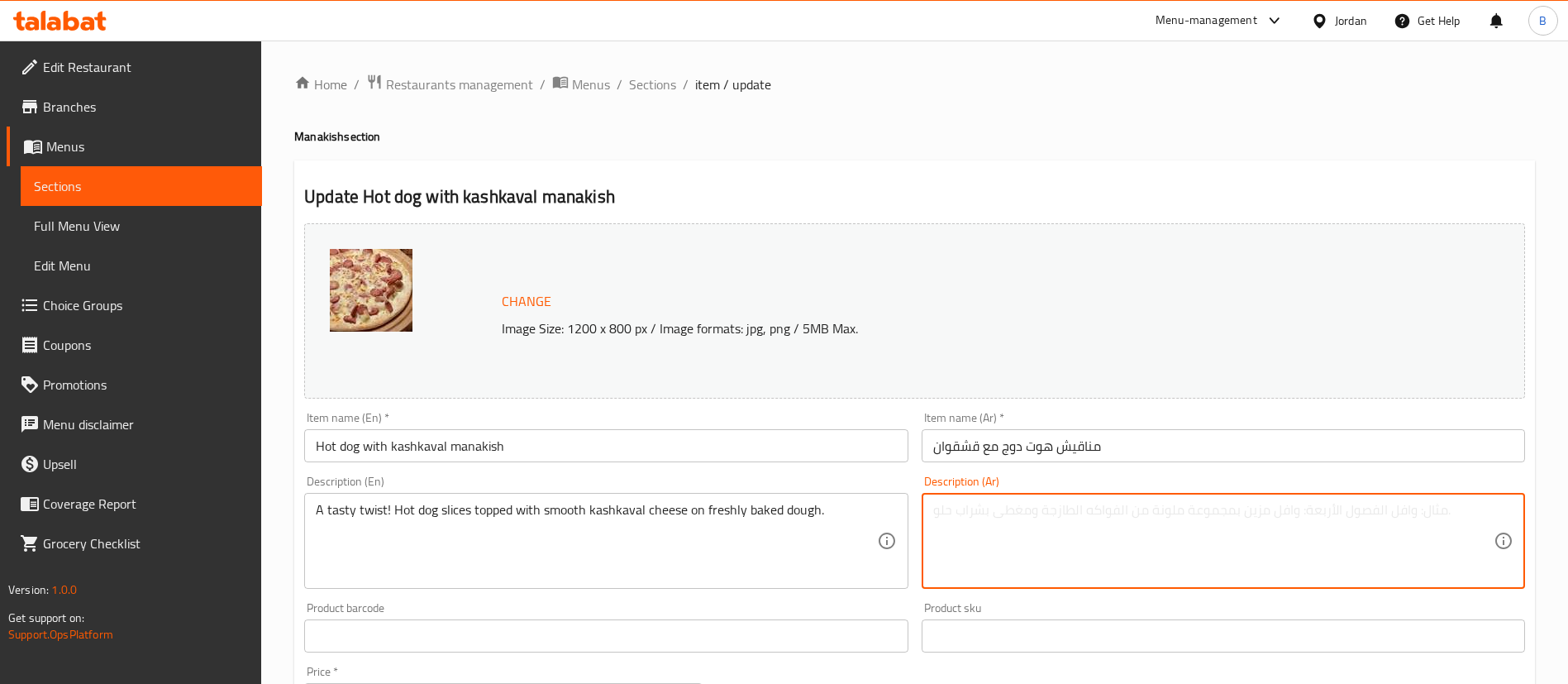
paste textarea "لمسة مميزة! شرائح هوت دوغ مع جبنة قشقوان على عجينة طازجة ومخبوزة."
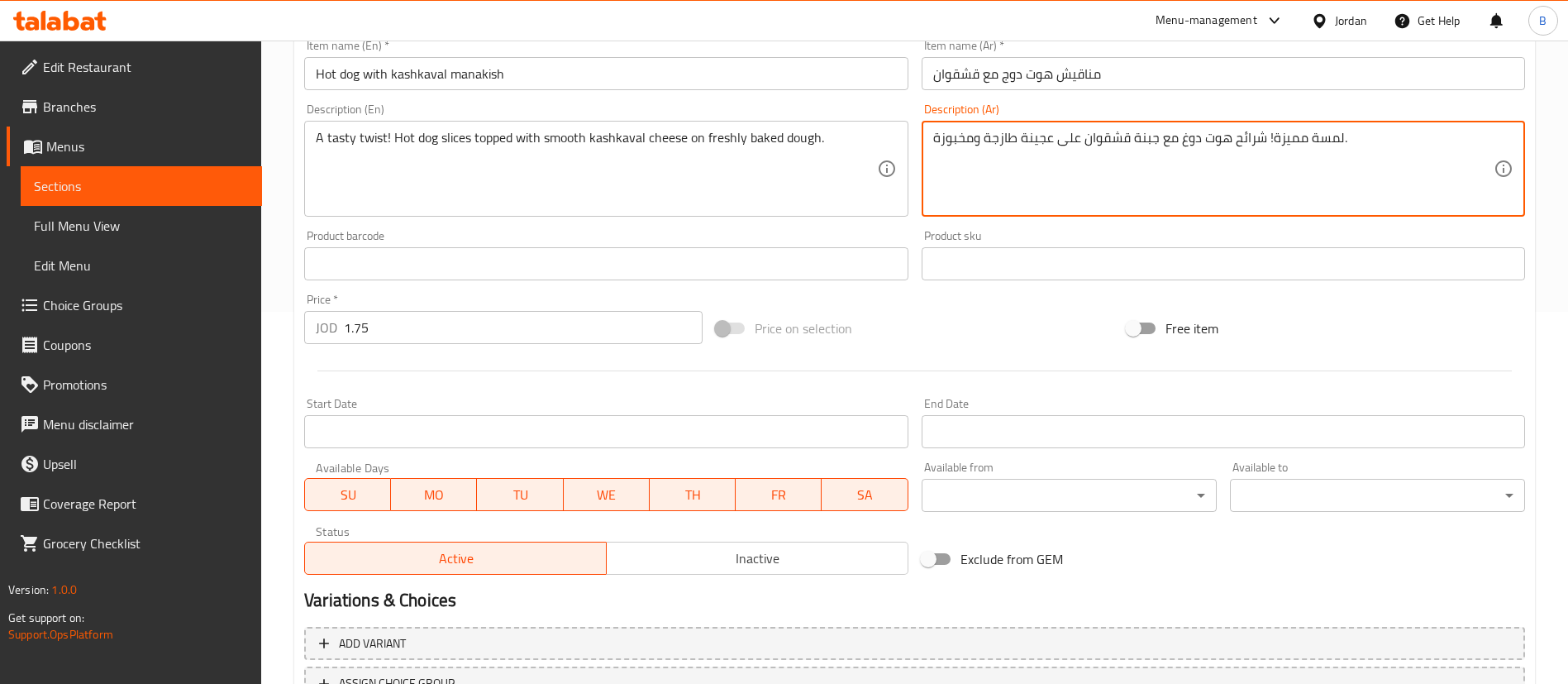
scroll to position [508, 0]
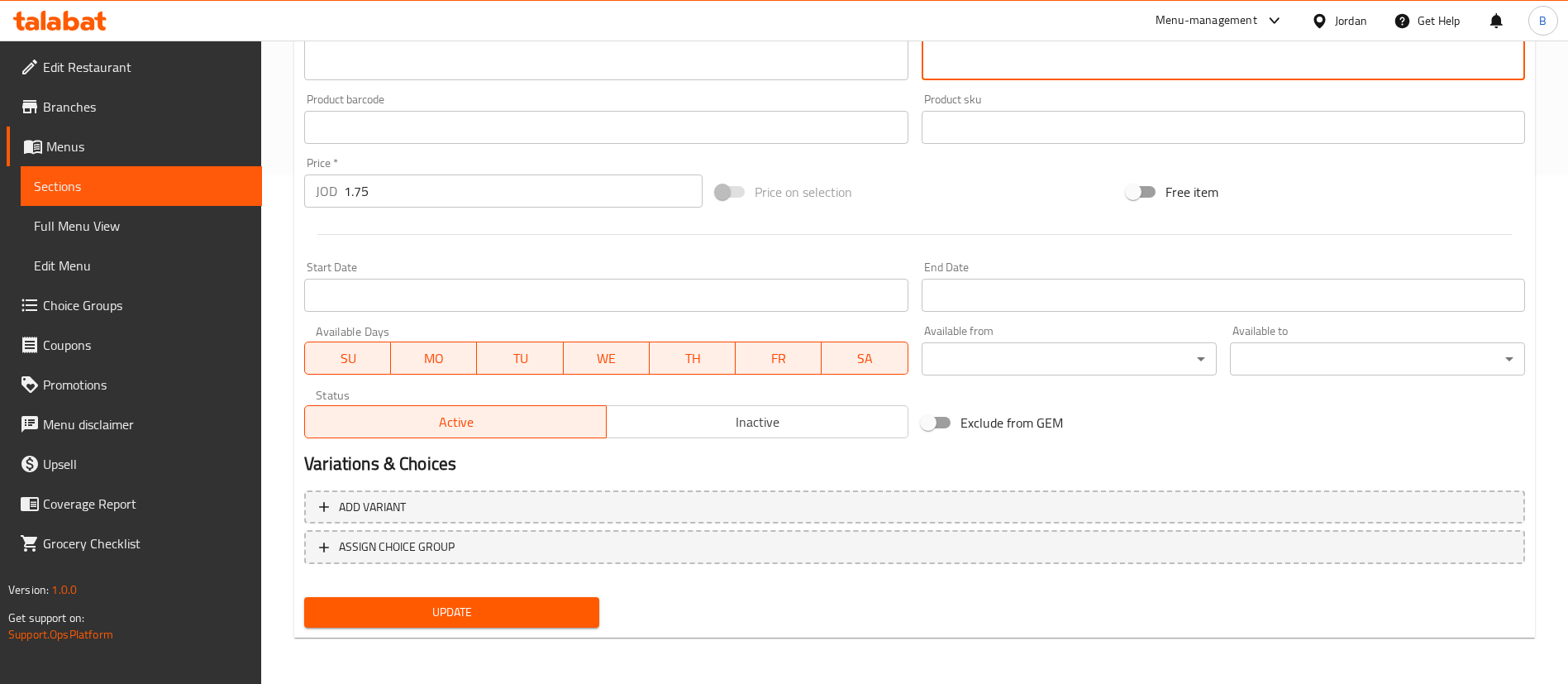
type textarea "لمسة مميزة! شرائح هوت دوغ مع جبنة قشقوان على عجينة طازجة ومخبوزة."
click at [504, 619] on span "Update" at bounding box center [451, 613] width 269 height 20
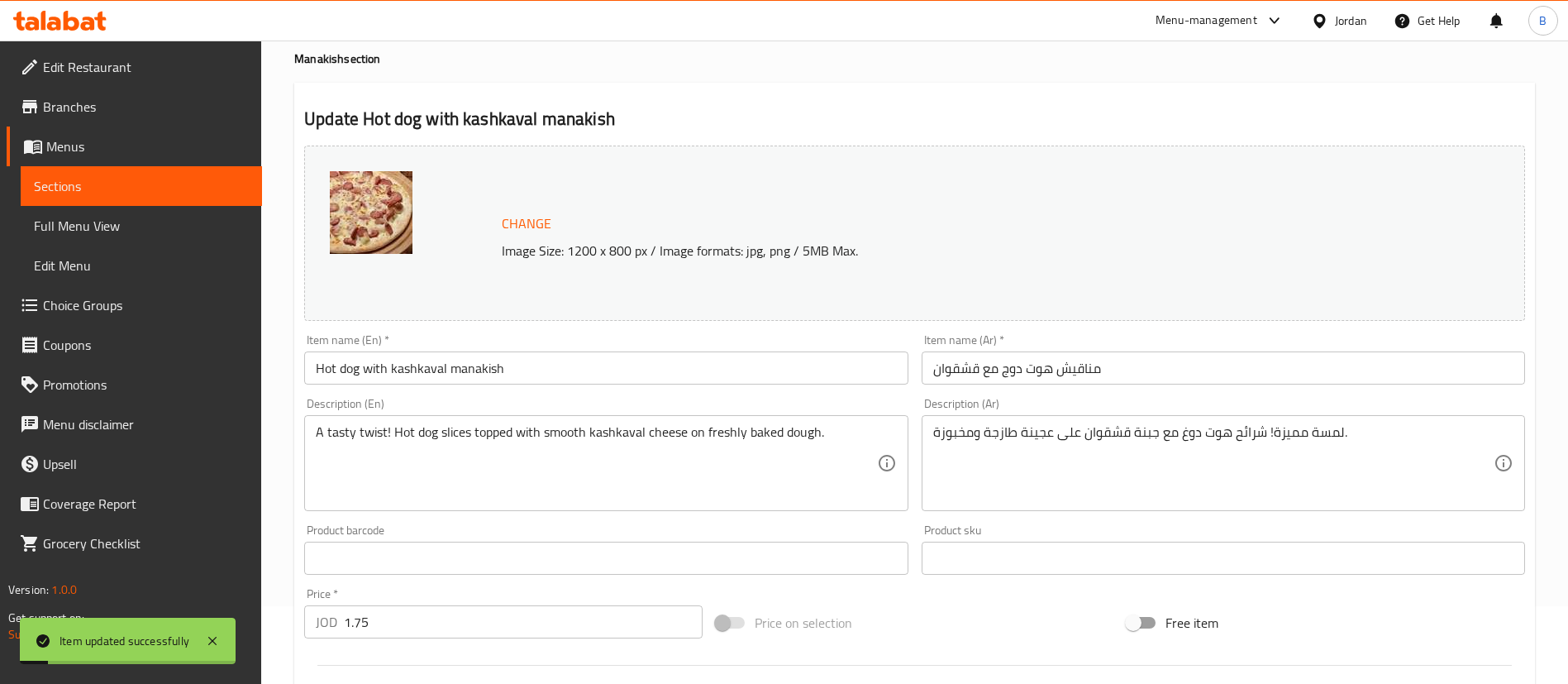
scroll to position [0, 0]
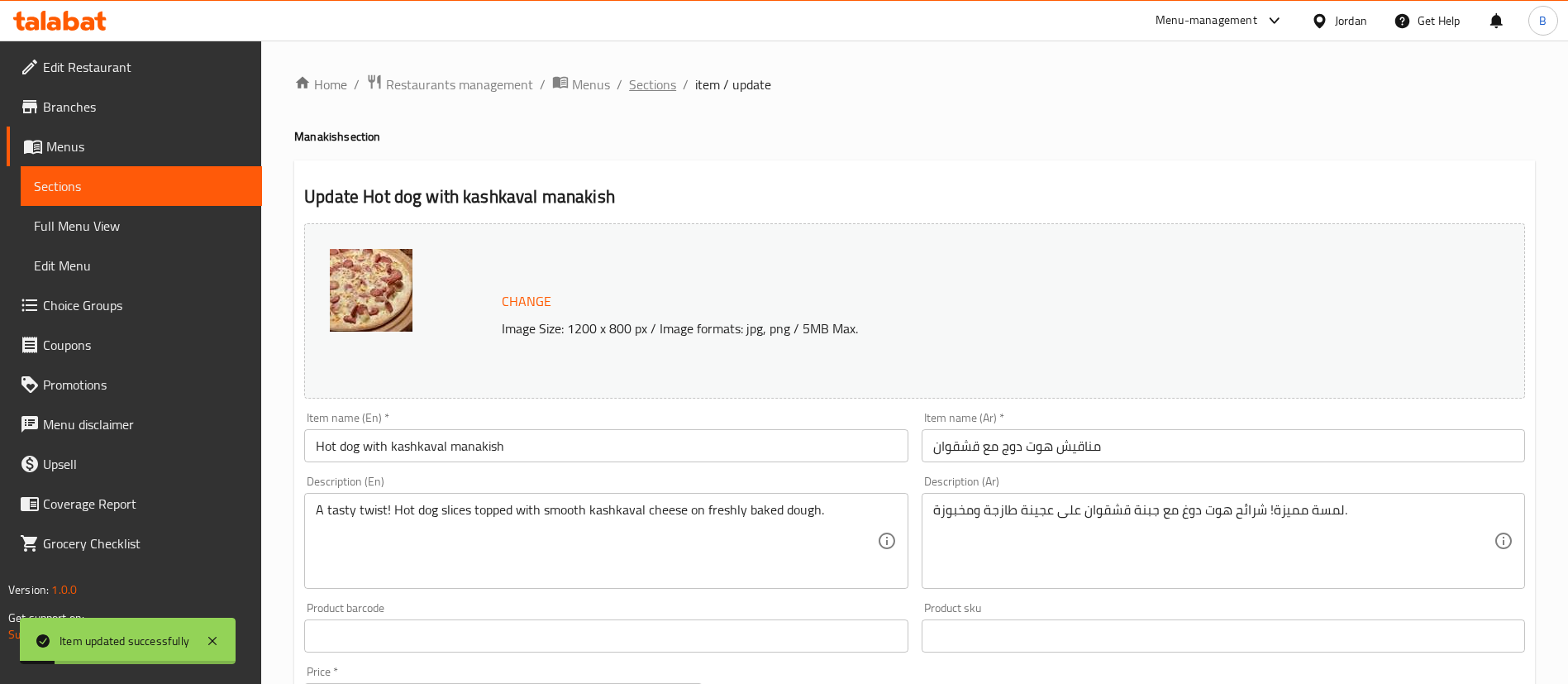
click at [641, 92] on span "Sections" at bounding box center [653, 84] width 47 height 20
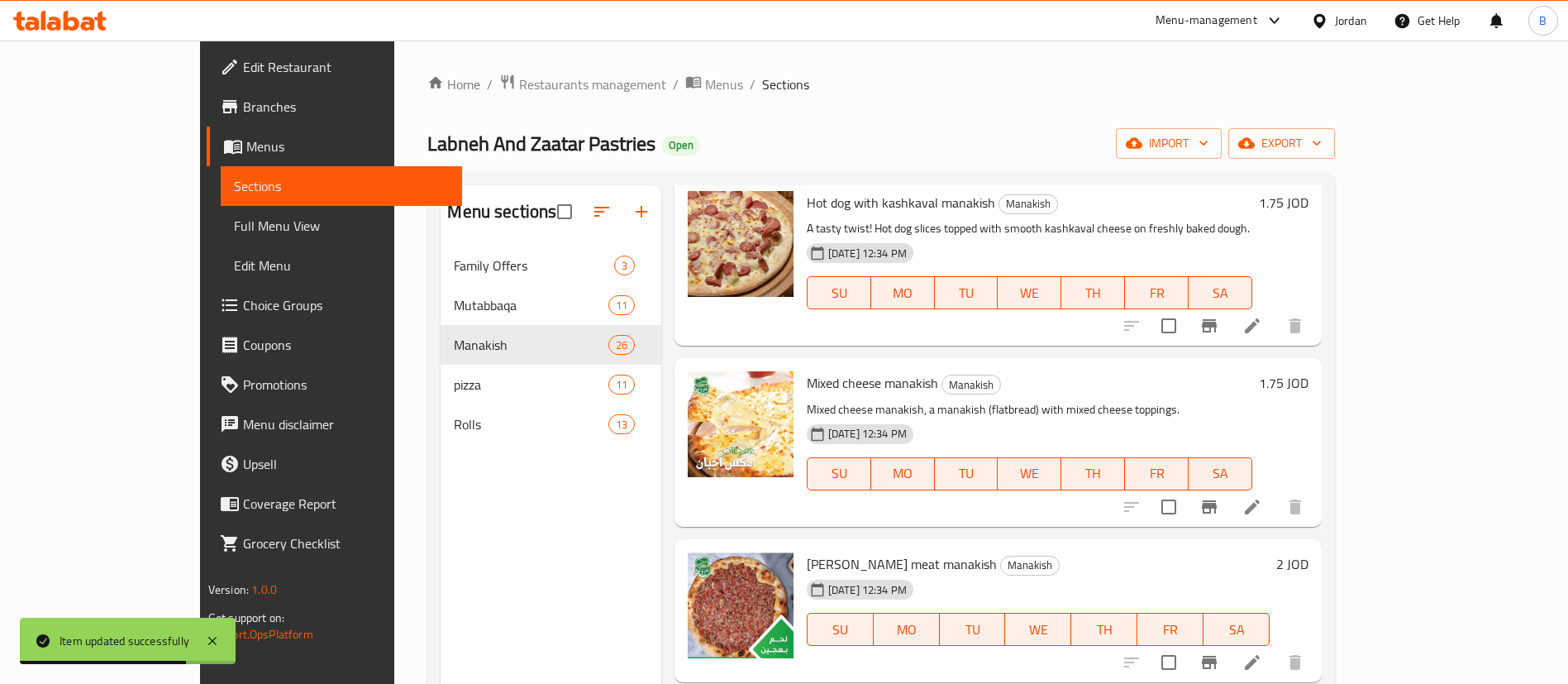
scroll to position [3722, 0]
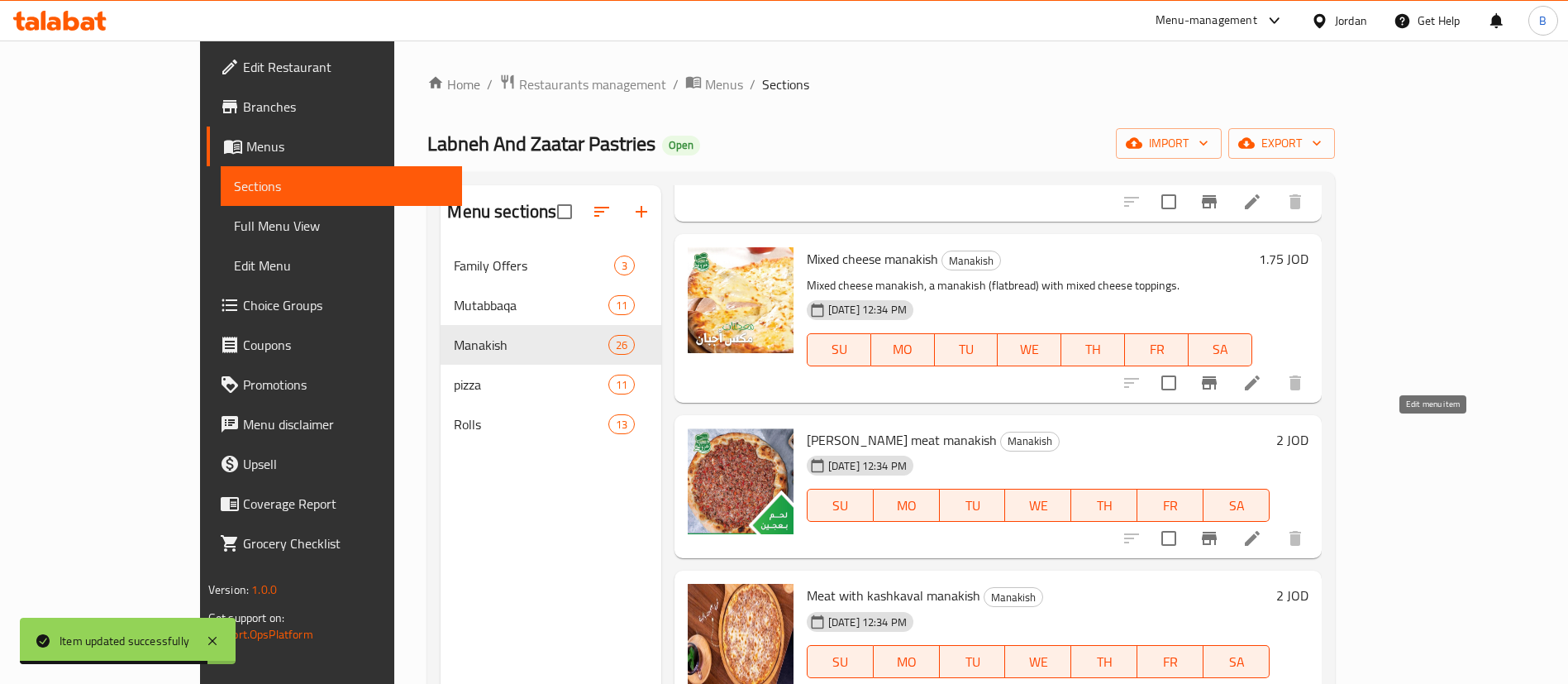
click at [1259, 531] on icon at bounding box center [1253, 539] width 15 height 15
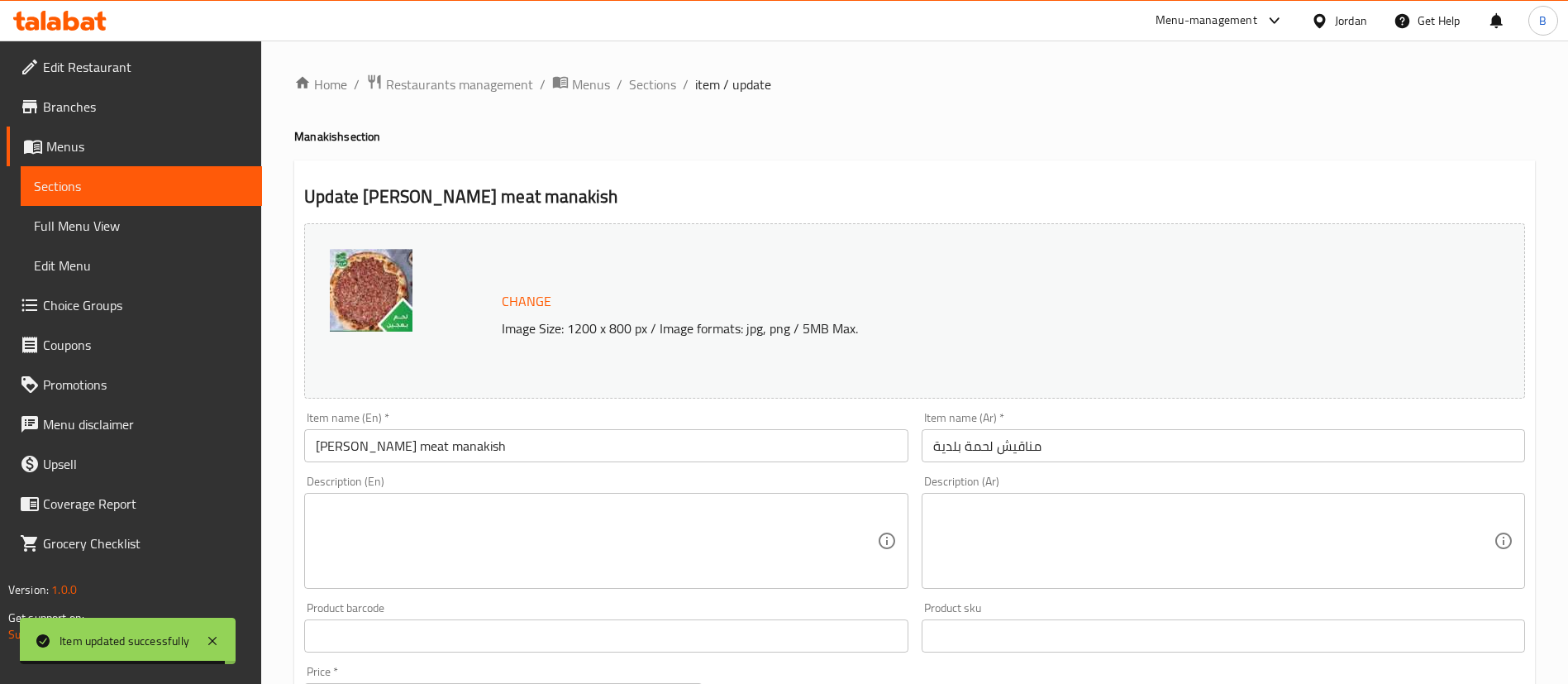
click at [590, 552] on textarea at bounding box center [595, 541] width 561 height 79
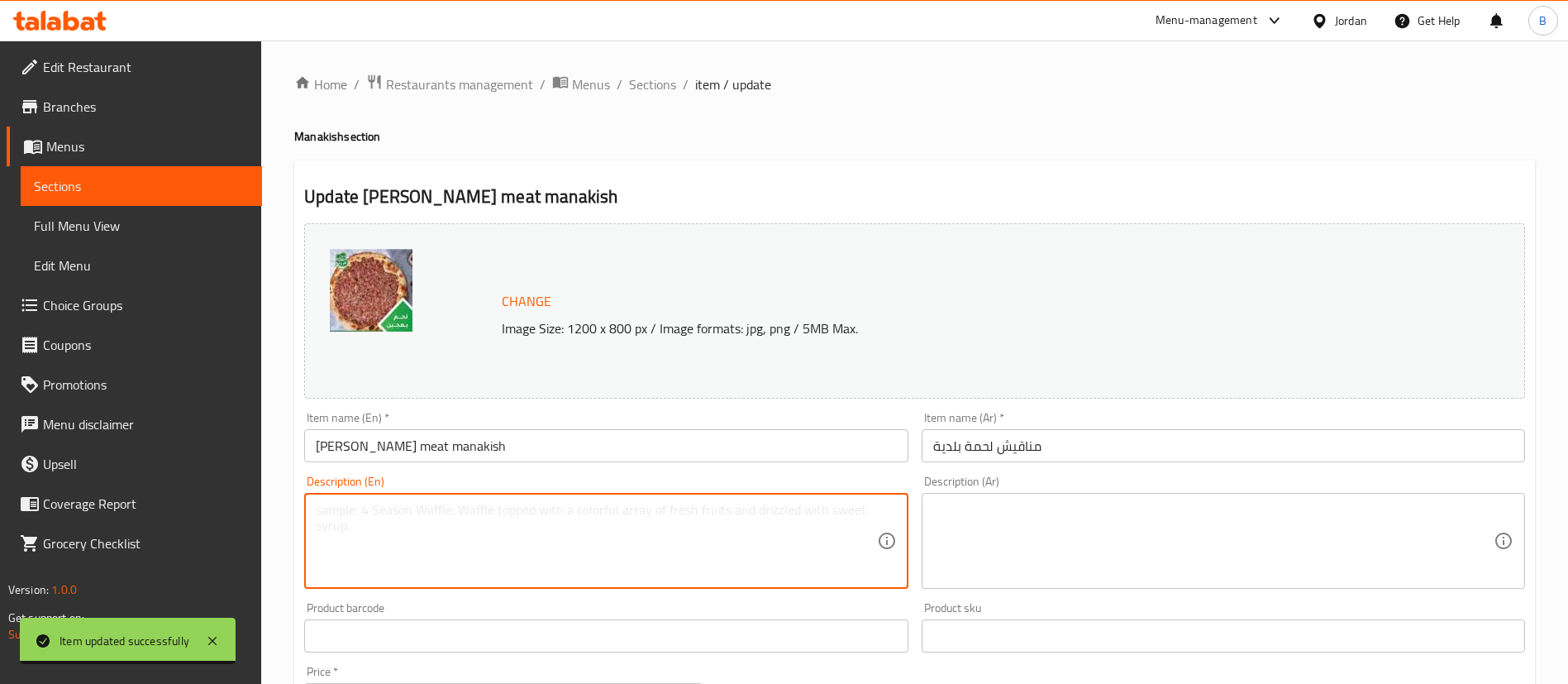
paste textarea "Authentic and flavorful! Traditional baldi-style minced meat with spices on sof…"
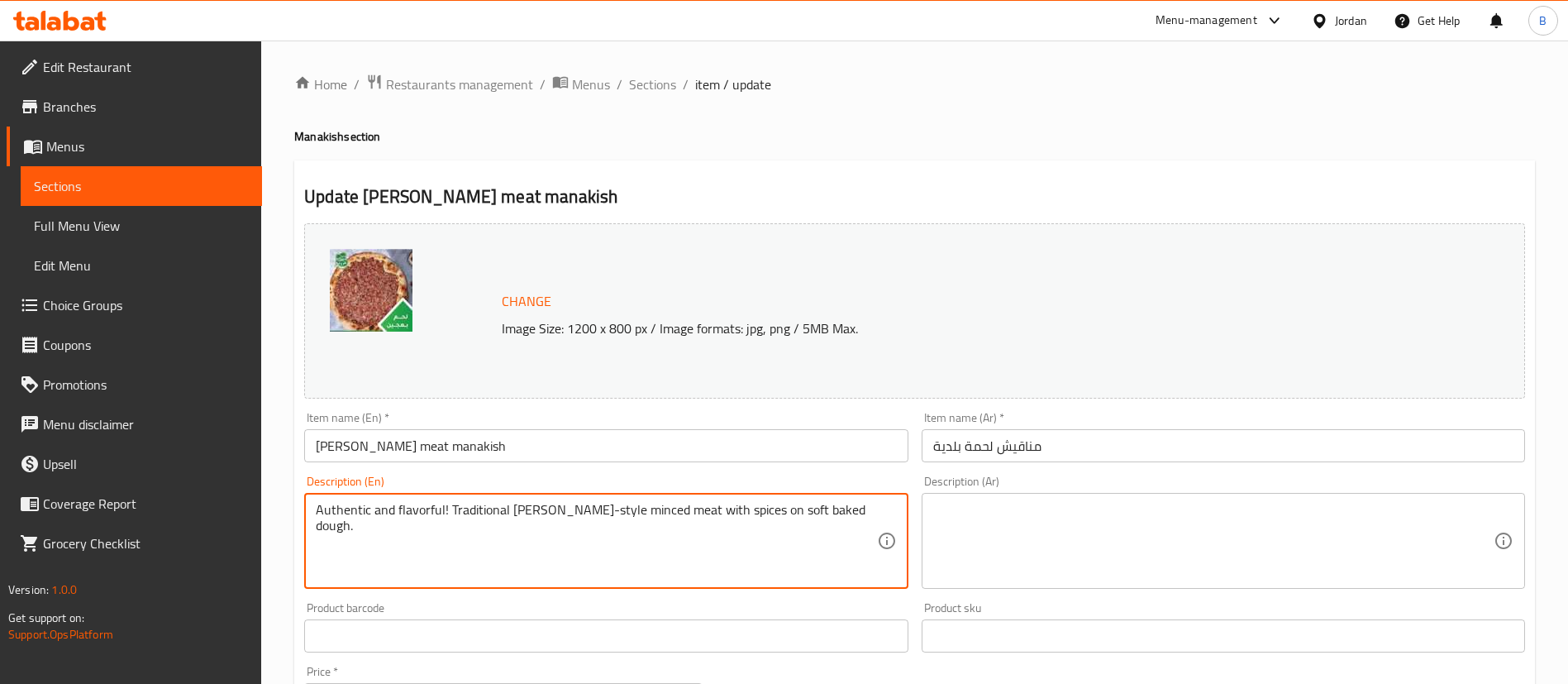
type textarea "Authentic and flavorful! Traditional baldi-style minced meat with spices on sof…"
click at [1065, 535] on textarea at bounding box center [1213, 541] width 561 height 79
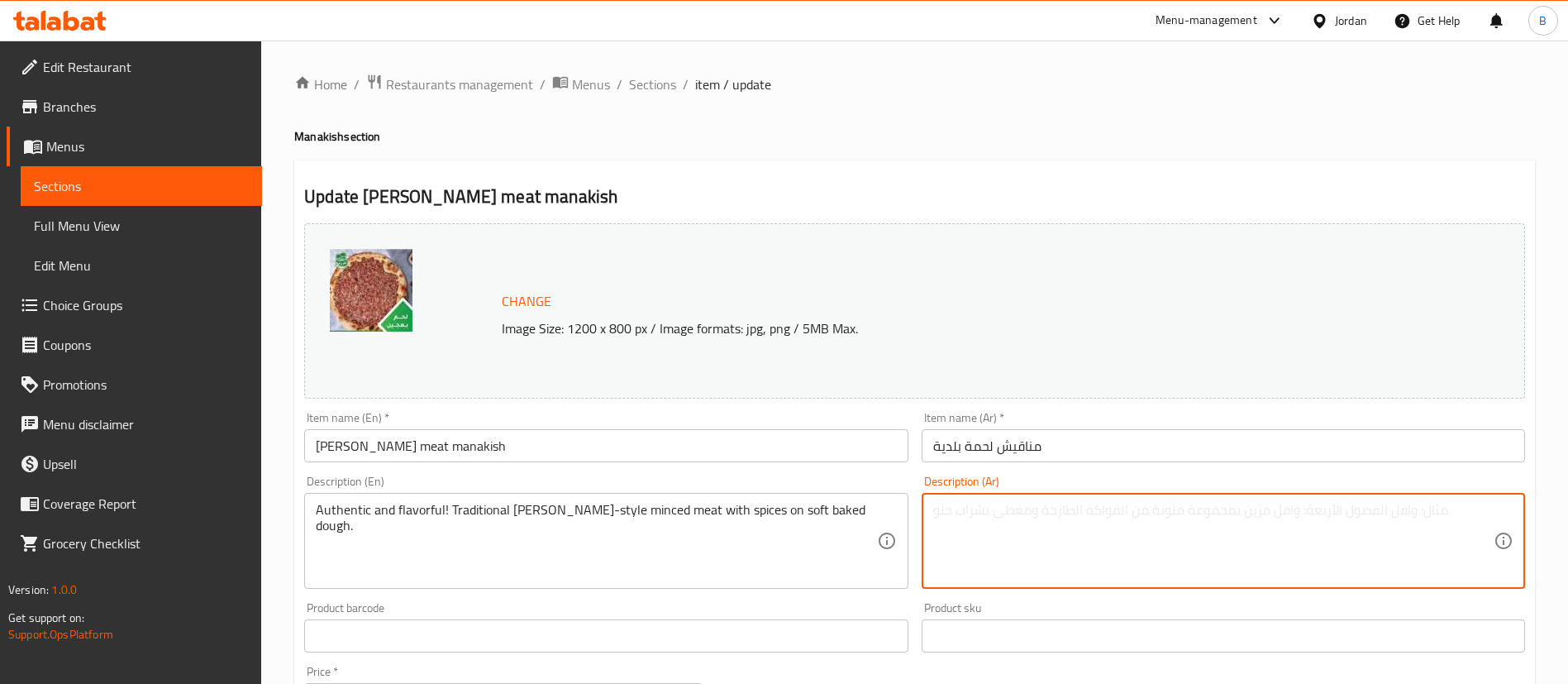
paste textarea "نكهة بلدية أصيلة! لحم مفروم على الطريقة البلدية مع بهارات على عجينة مخبوزة."
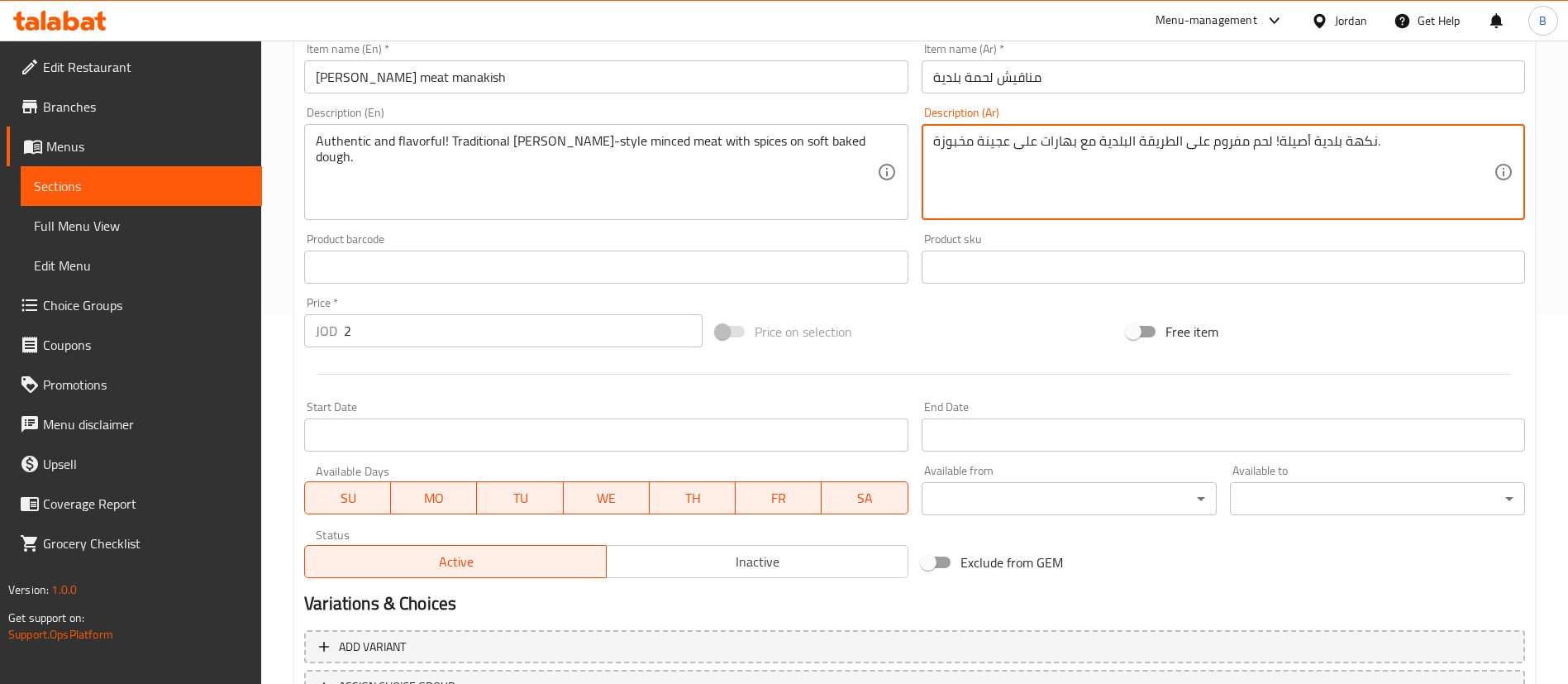
scroll to position [508, 0]
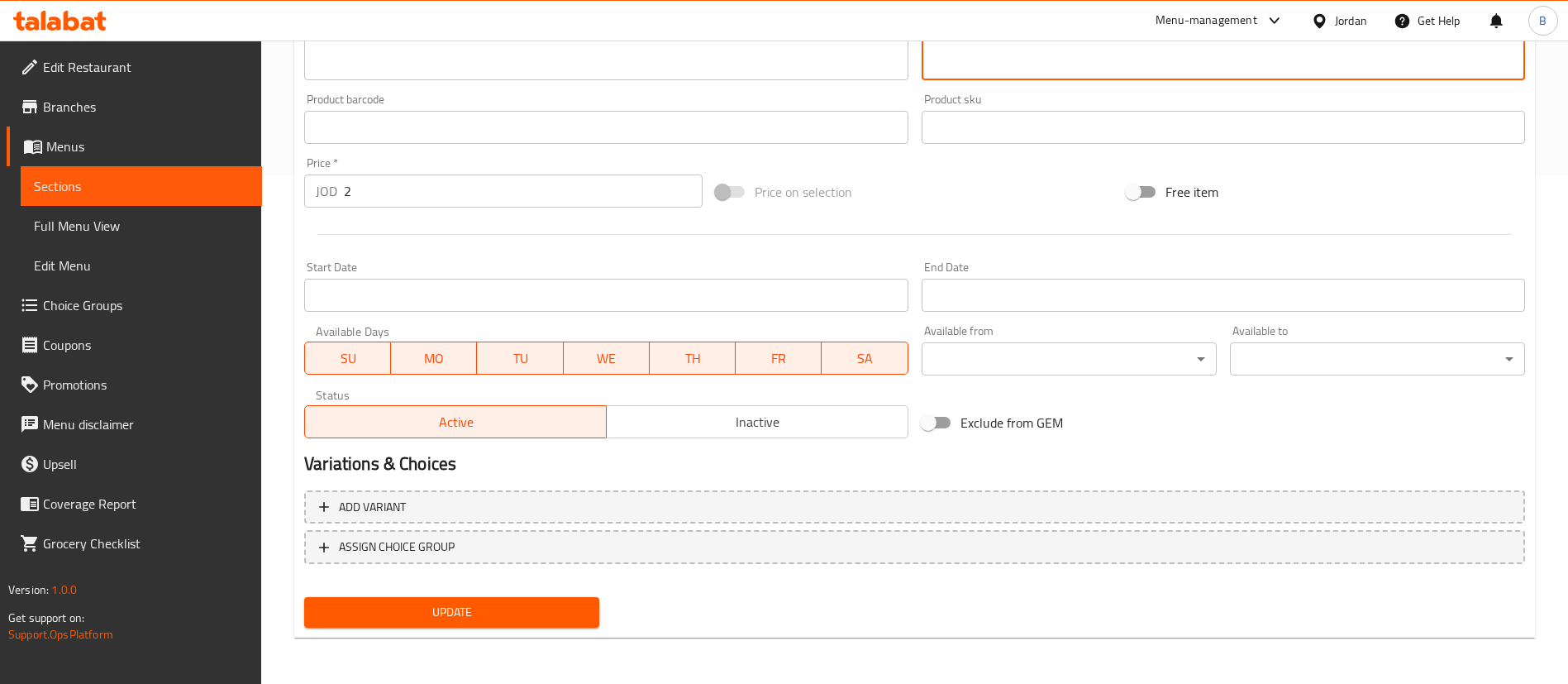
type textarea "نكهة بلدية أصيلة! لحم مفروم على الطريقة البلدية مع بهارات على عجينة مخبوزة."
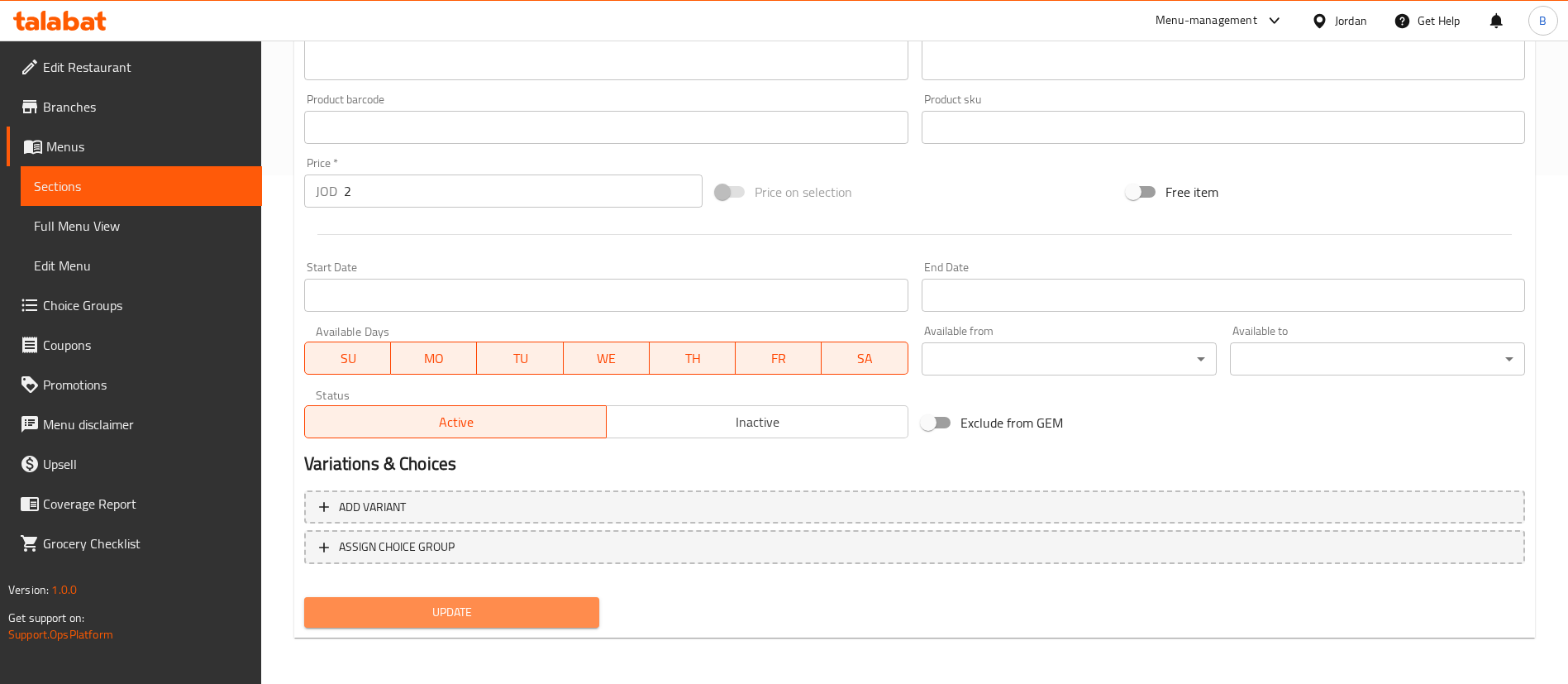
click at [488, 607] on span "Update" at bounding box center [451, 613] width 269 height 20
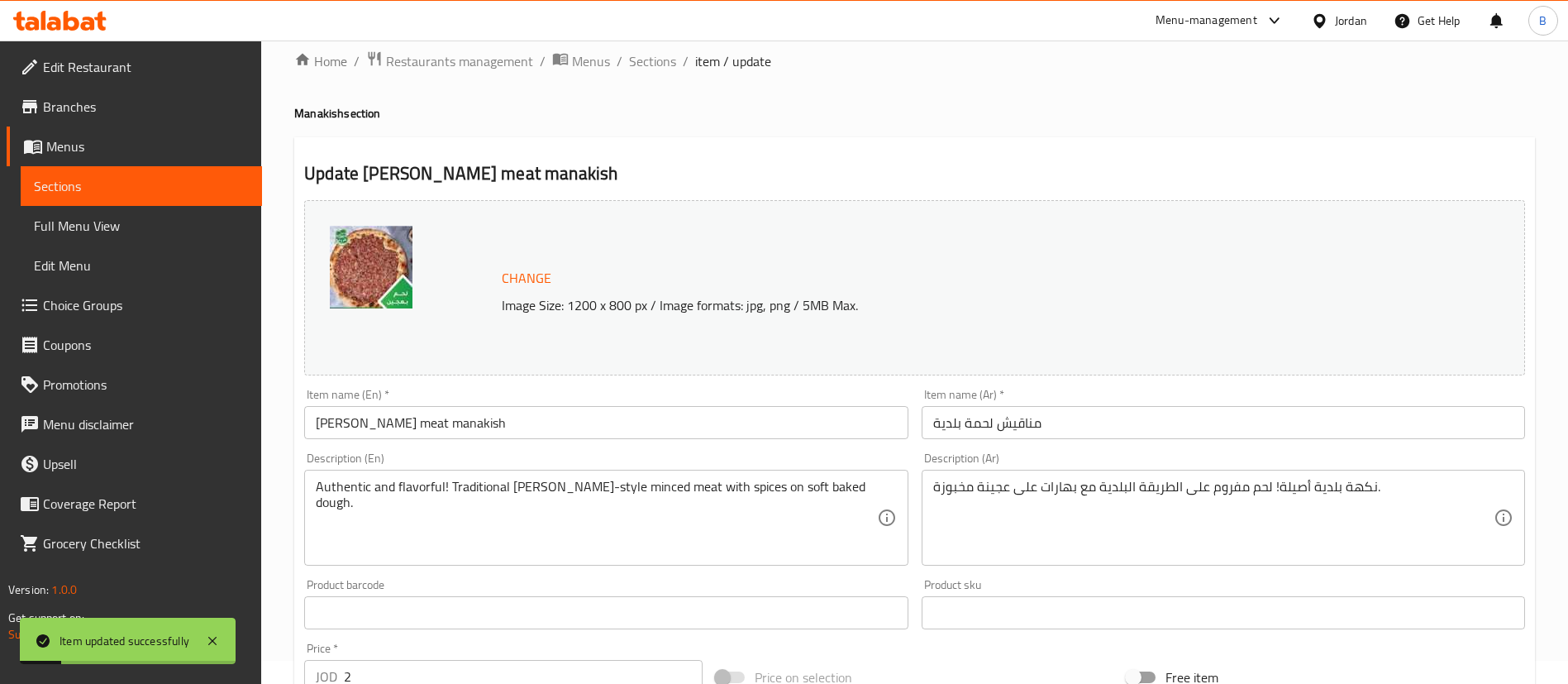
scroll to position [0, 0]
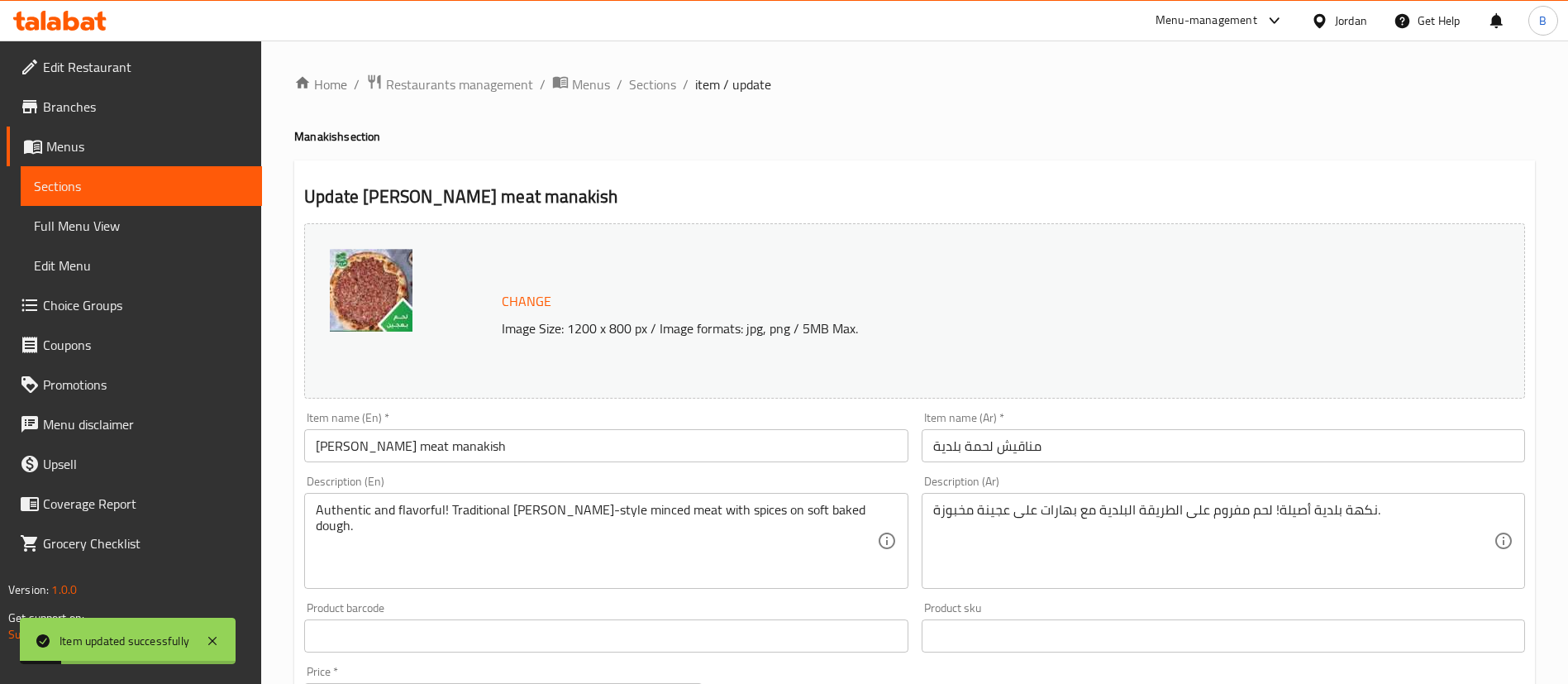
click at [662, 82] on span "Sections" at bounding box center [653, 84] width 47 height 20
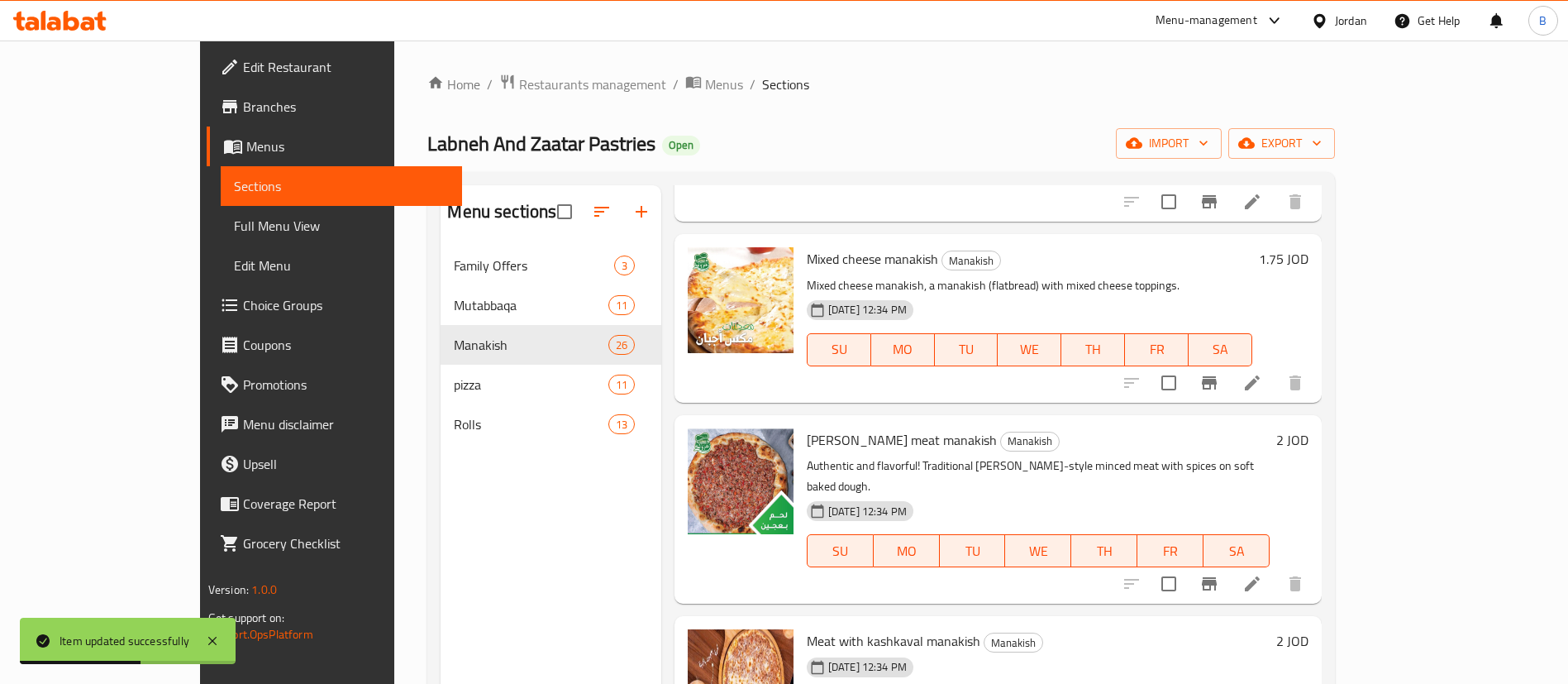
scroll to position [3981, 0]
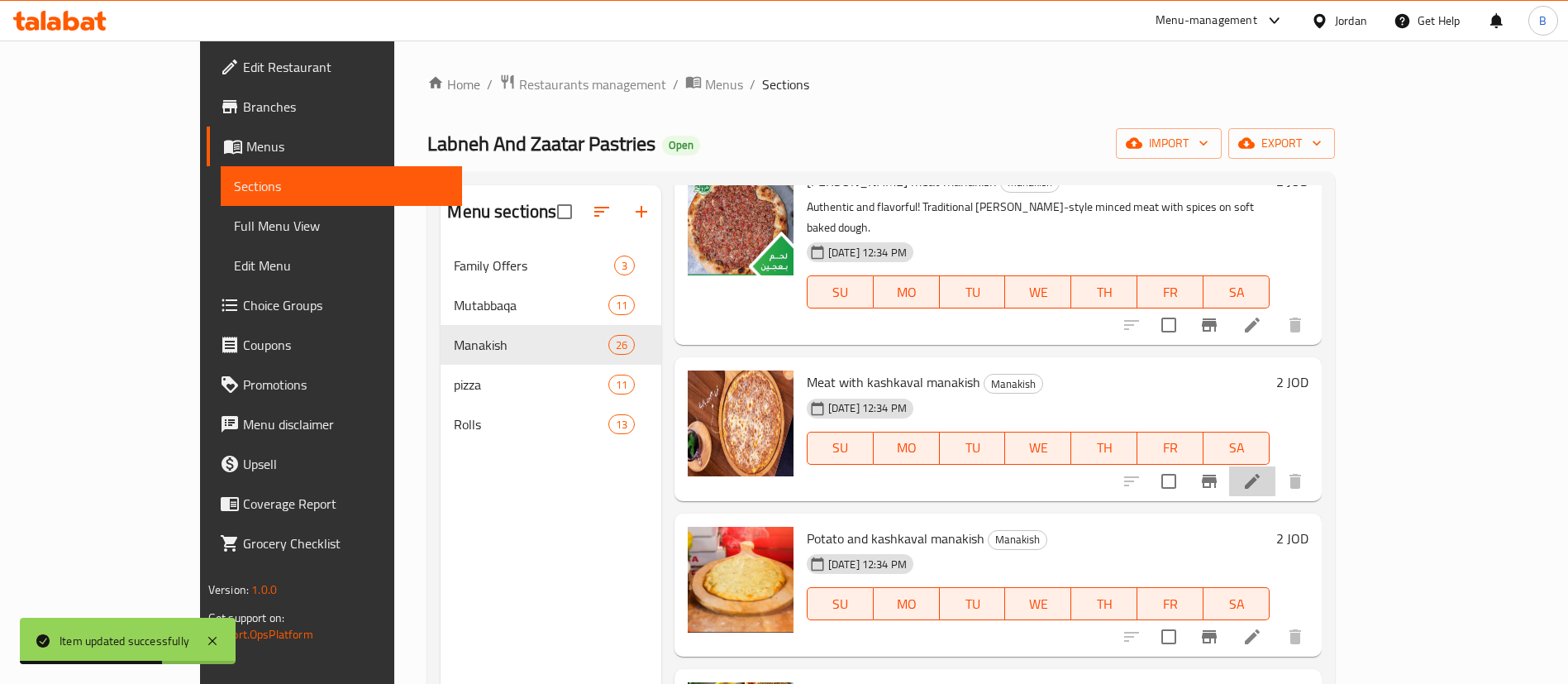
click at [1275, 467] on li at bounding box center [1252, 481] width 47 height 30
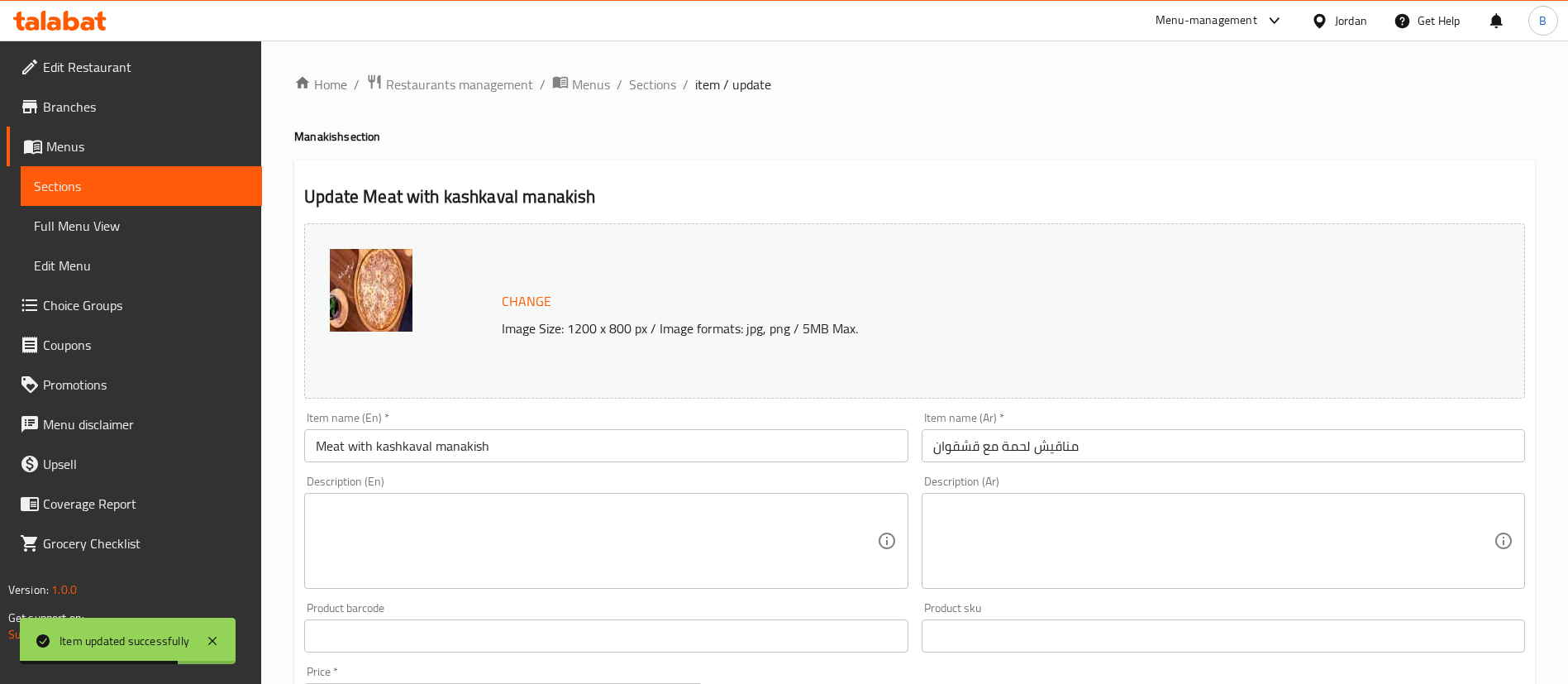
click at [520, 537] on textarea at bounding box center [595, 541] width 561 height 79
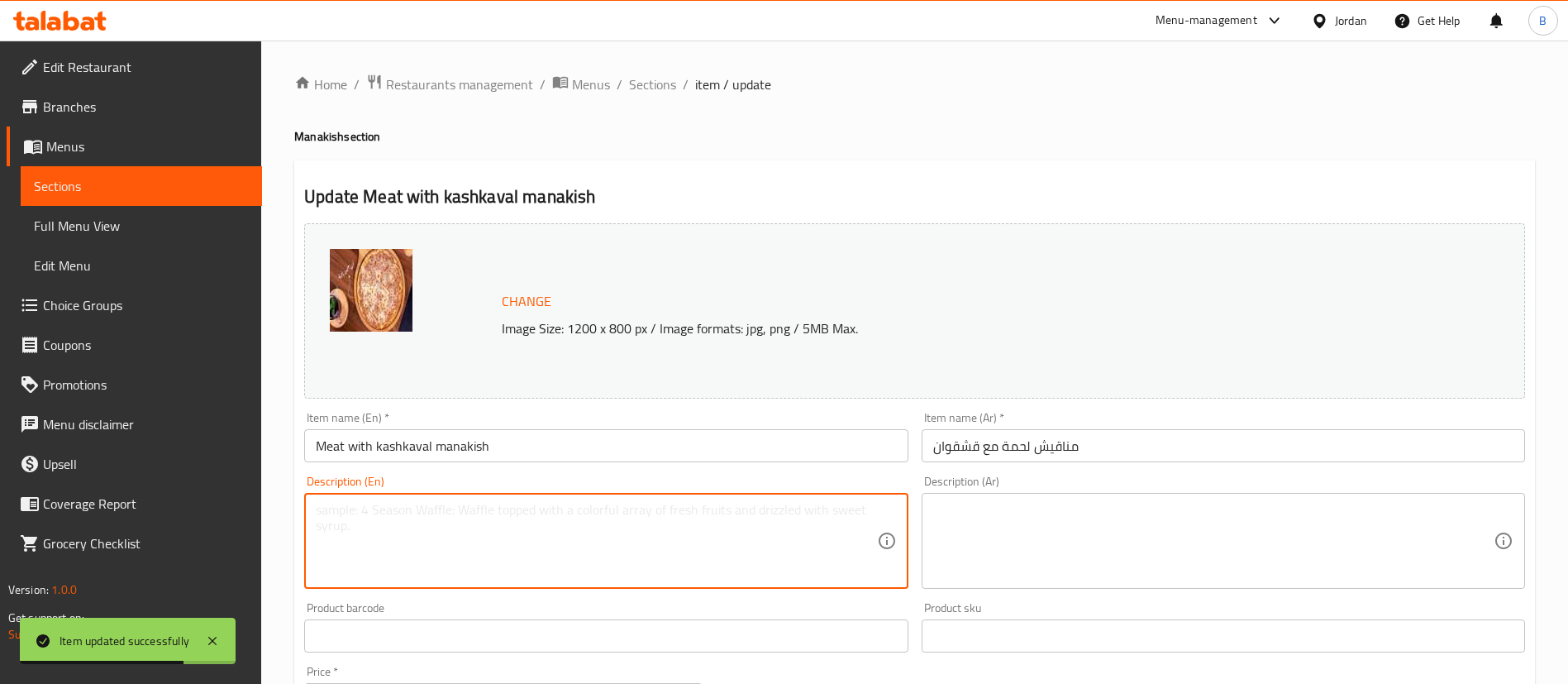
paste textarea "The perfect combo! Seasoned meat with rich kashkaval cheese on a warm, crispy b…"
type textarea "The perfect combo! Seasoned meat with rich kashkaval cheese on a warm, crispy b…"
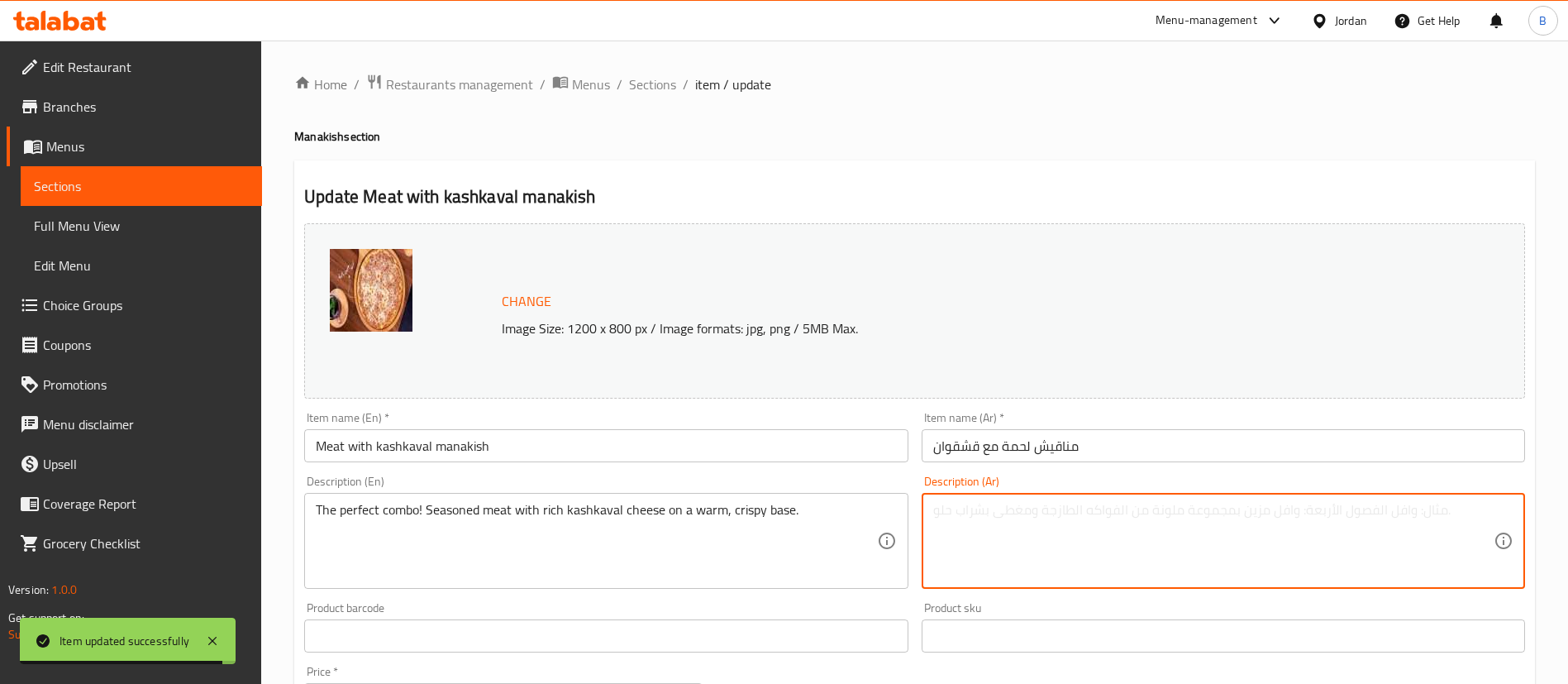
click at [1061, 513] on textarea at bounding box center [1213, 541] width 561 height 79
paste textarea "مزيج مثالي! لحم متبل مع جبنة قشقوان على قاعدة ساخنة ومقرمشة."
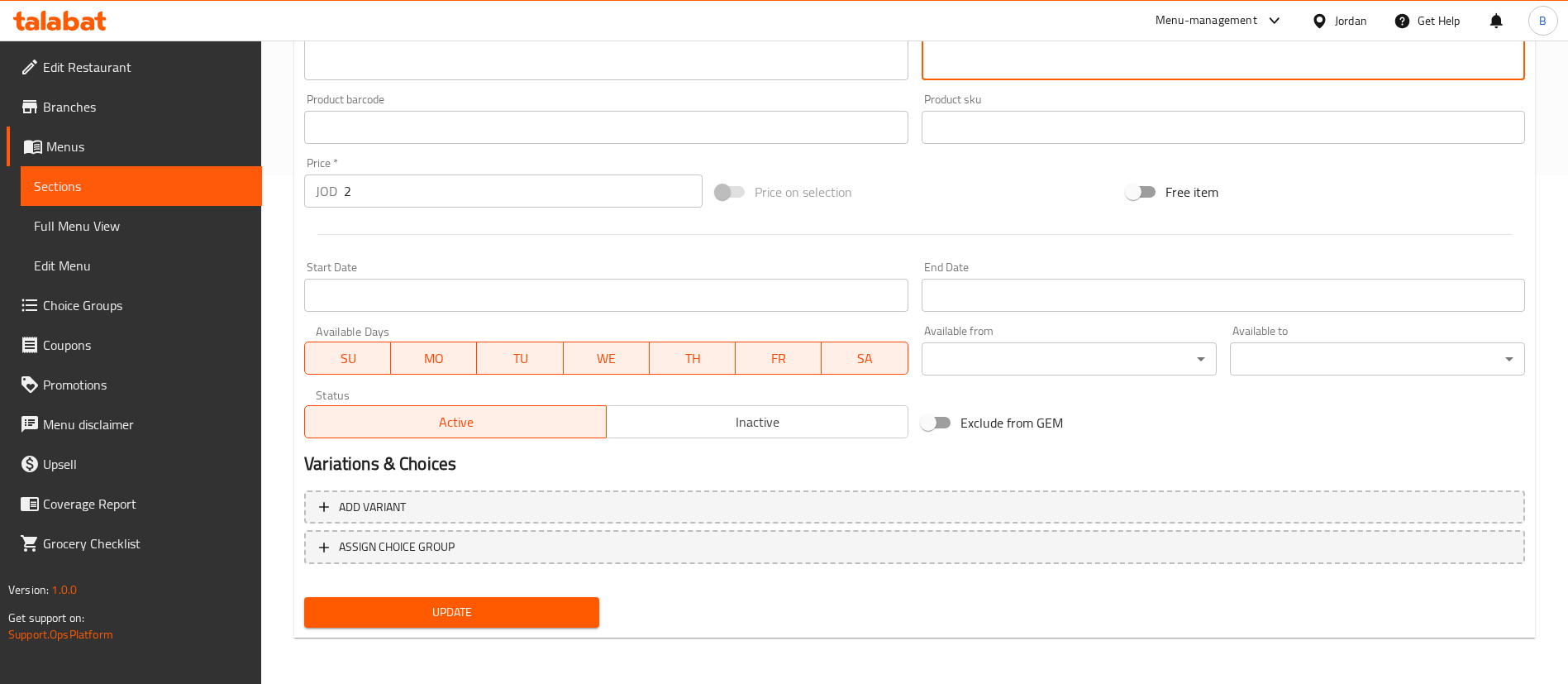
type textarea "مزيج مثالي! لحم متبل مع جبنة قشقوان على قاعدة ساخنة ومقرمشة."
click at [529, 623] on button "Update" at bounding box center [452, 613] width 295 height 31
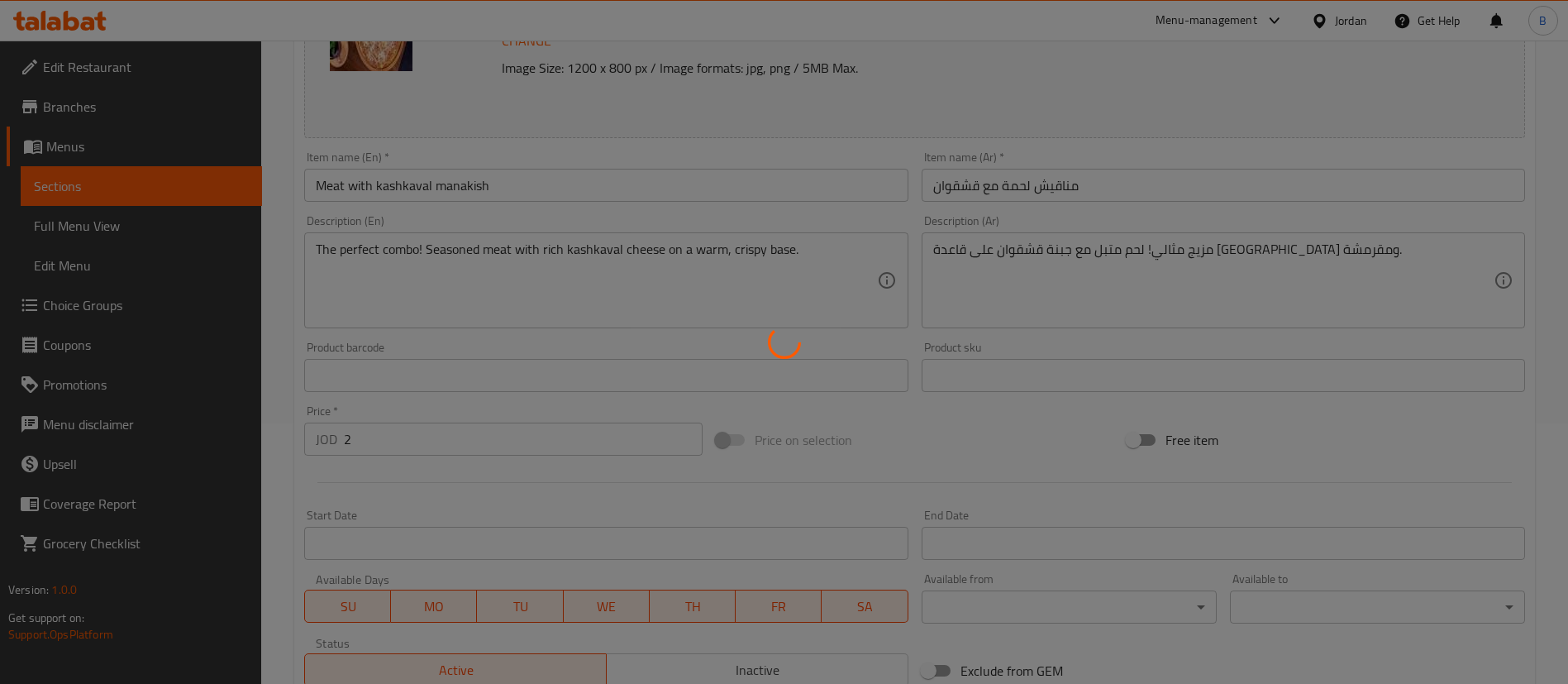
scroll to position [13, 0]
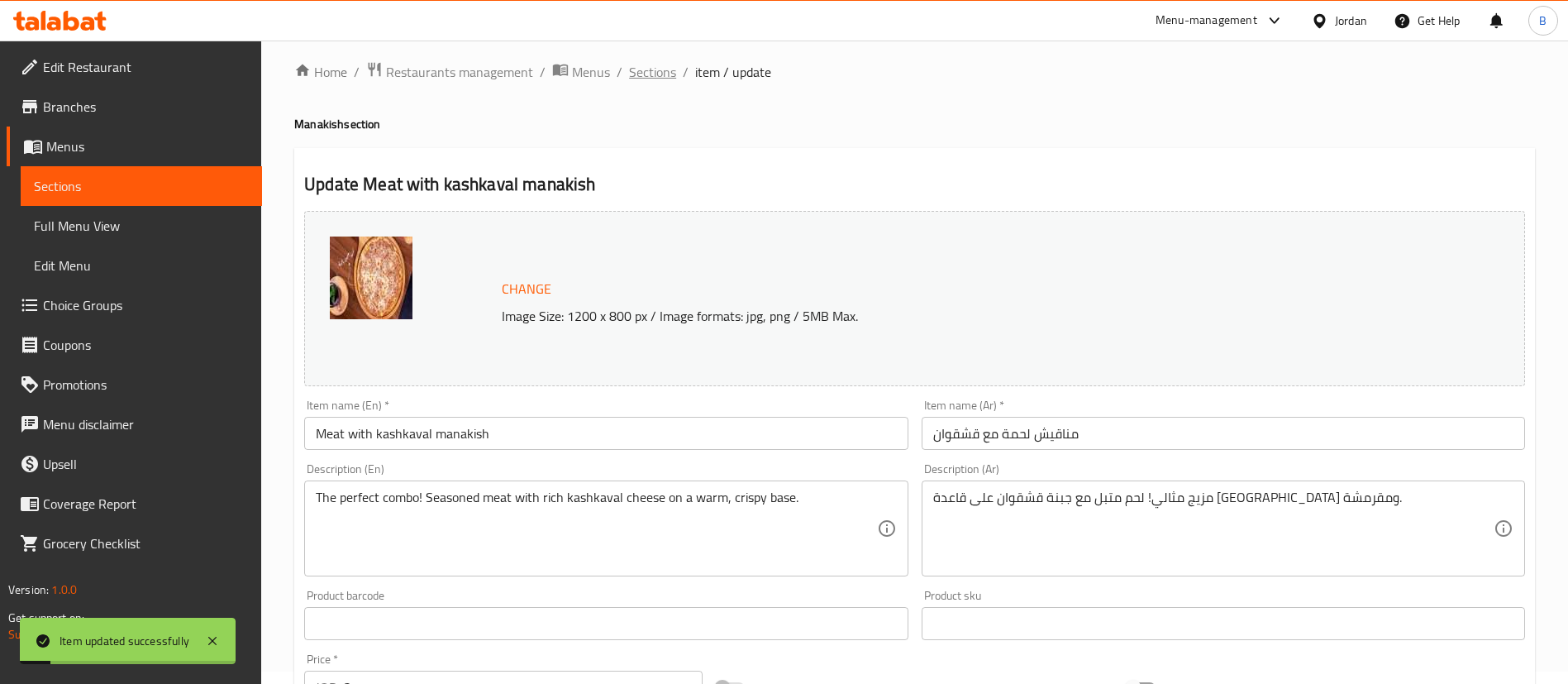
click at [645, 70] on span "Sections" at bounding box center [653, 71] width 47 height 20
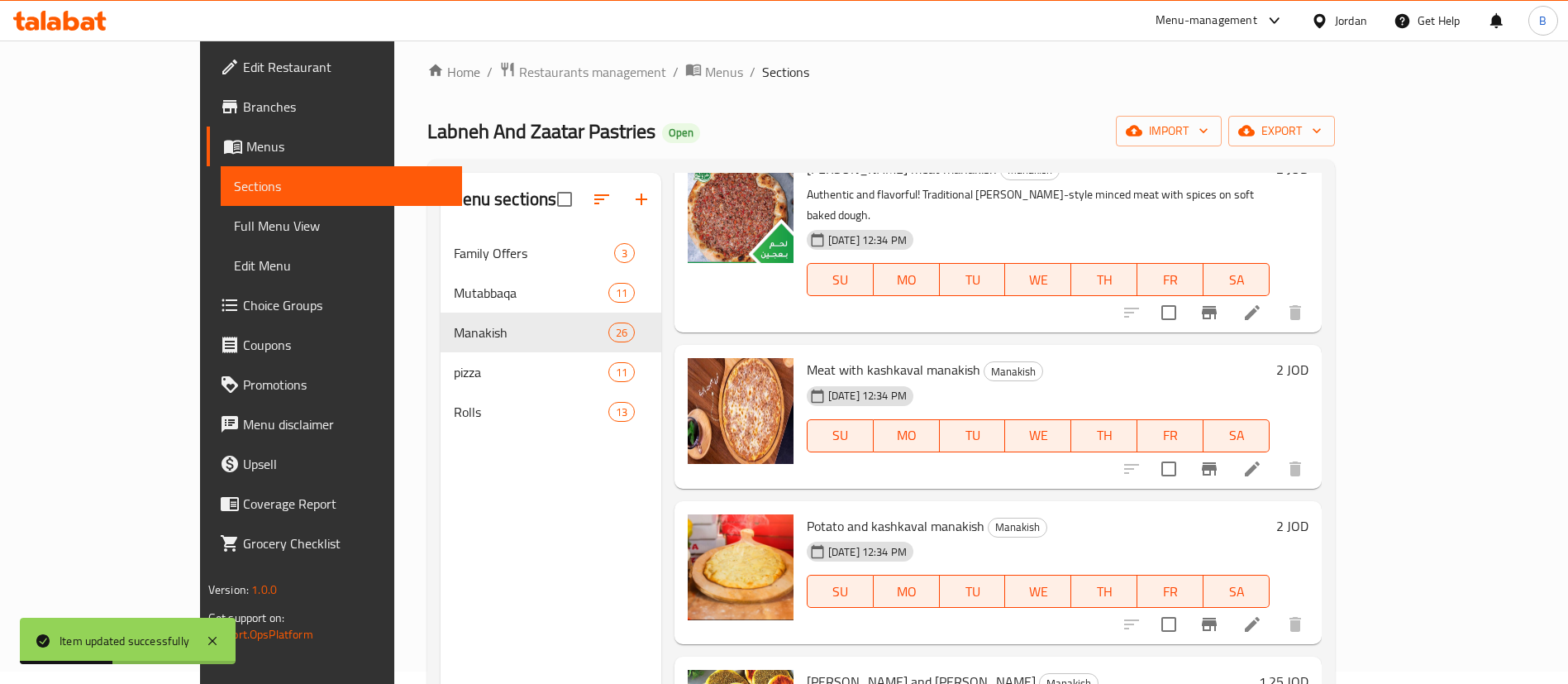
scroll to position [137, 0]
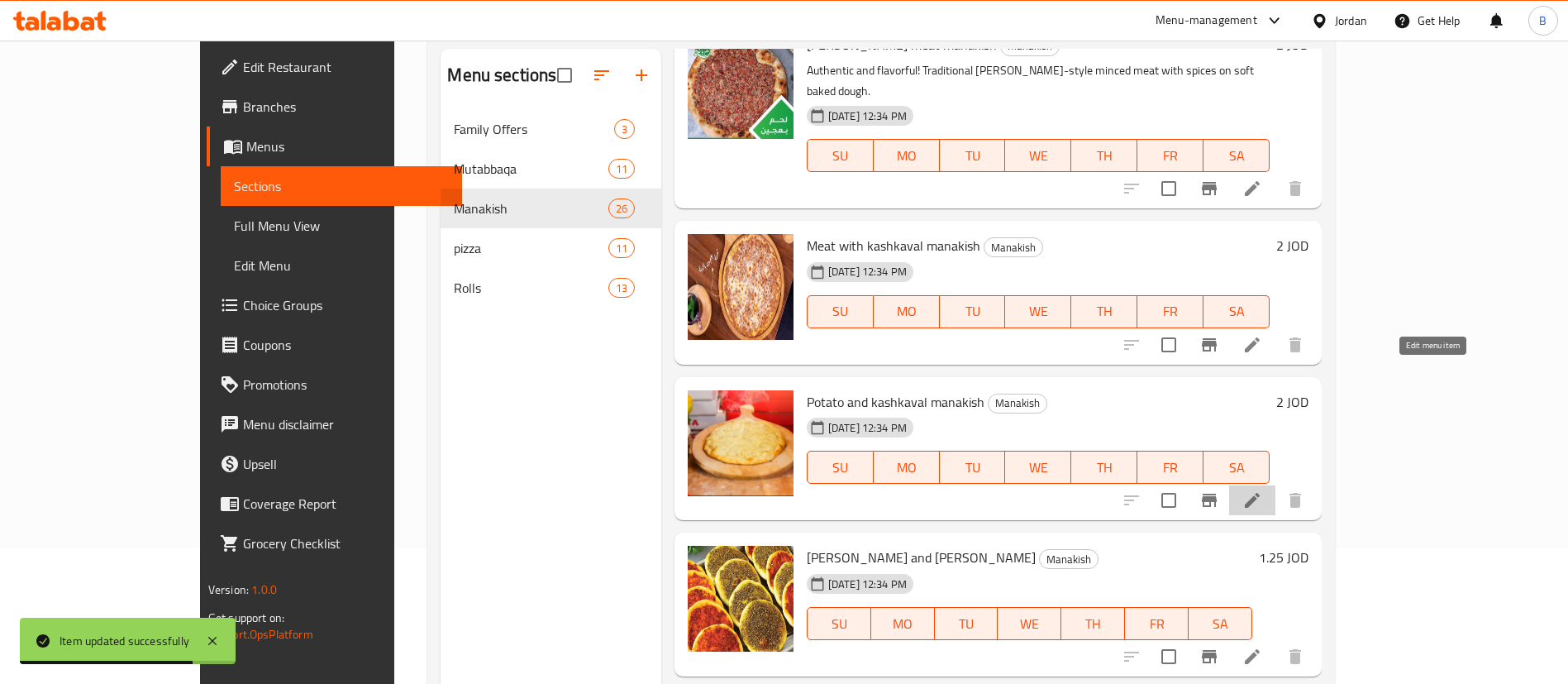
click at [1262, 491] on icon at bounding box center [1252, 500] width 20 height 20
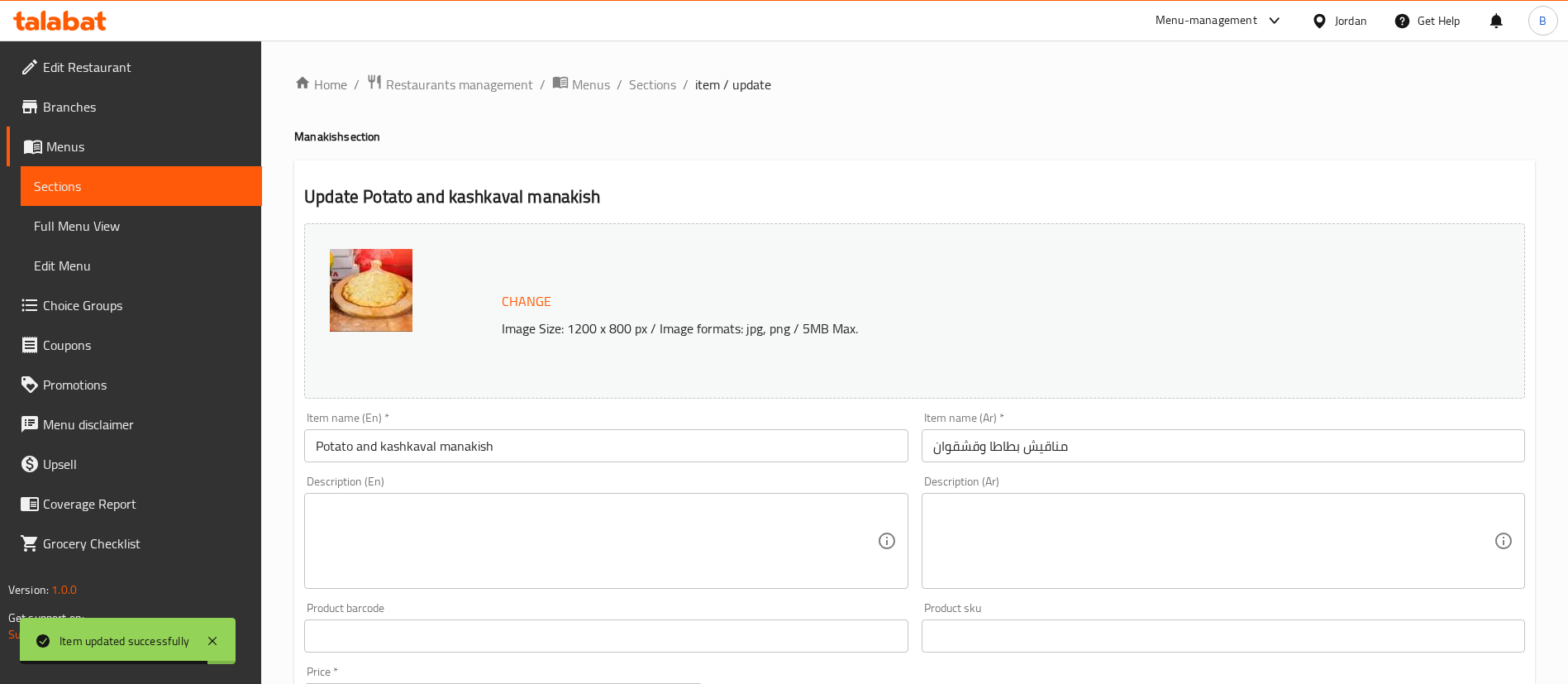
click at [599, 526] on textarea at bounding box center [595, 541] width 561 height 79
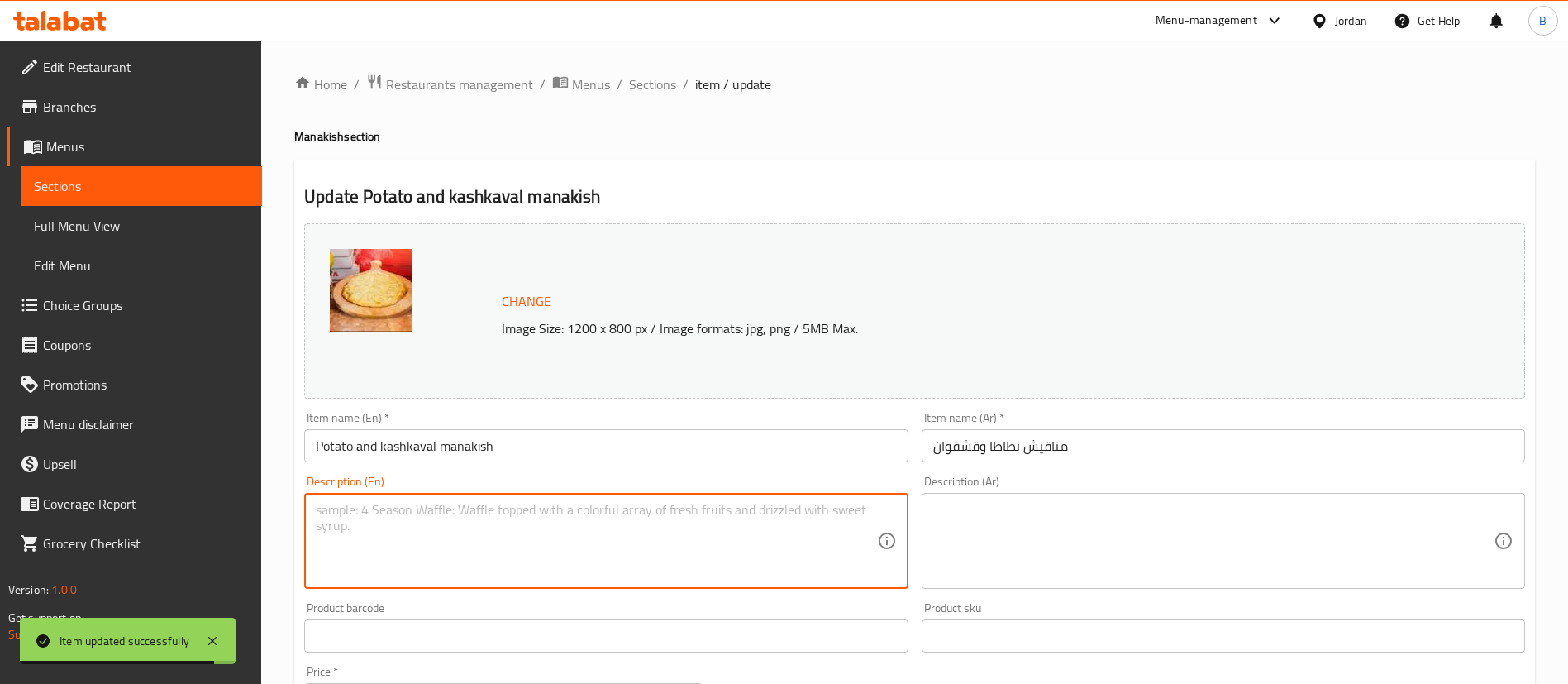
paste textarea "Comfort in every bite! Mashed potato mixed with melty kashkaval cheese on fresh…"
type textarea "Comfort in every bite! Mashed potato mixed with melty kashkaval cheese on fresh…"
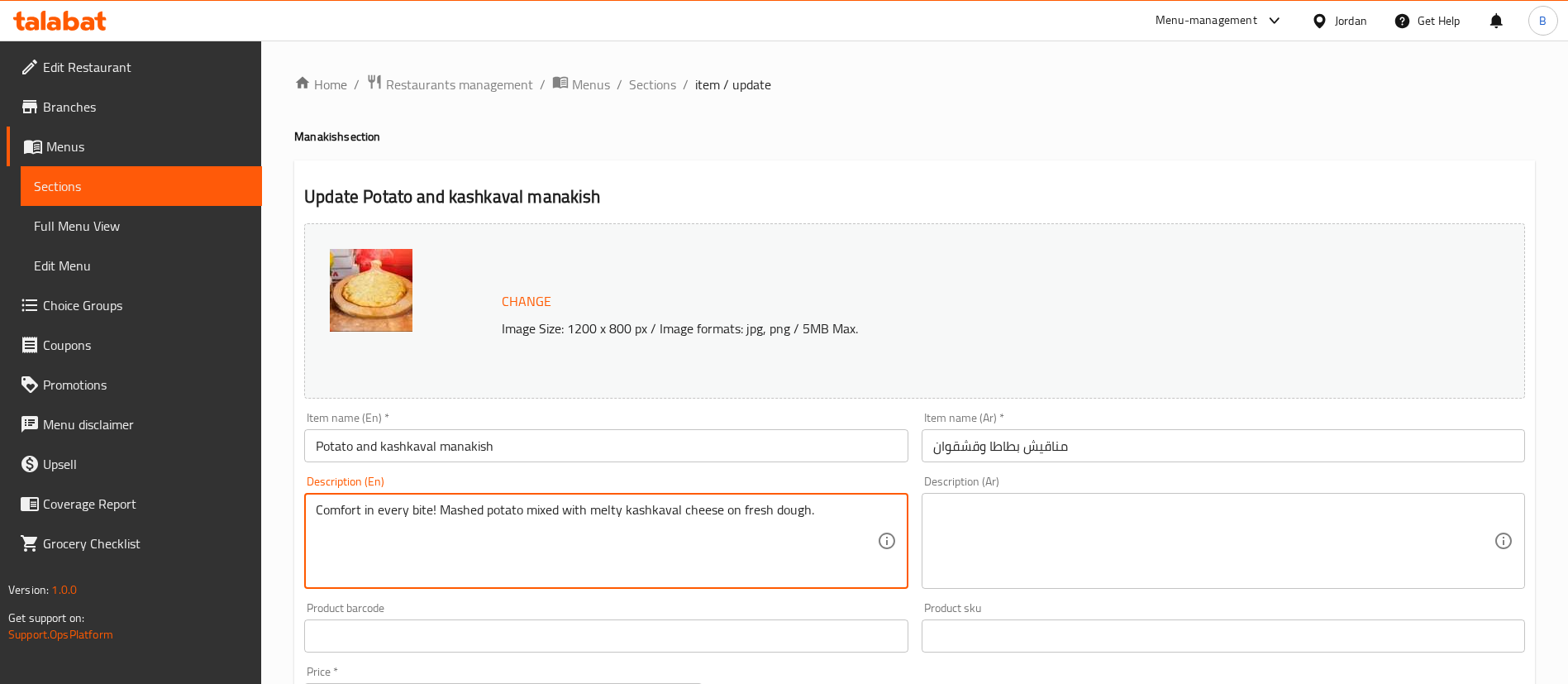
click at [963, 535] on textarea at bounding box center [1213, 541] width 561 height 79
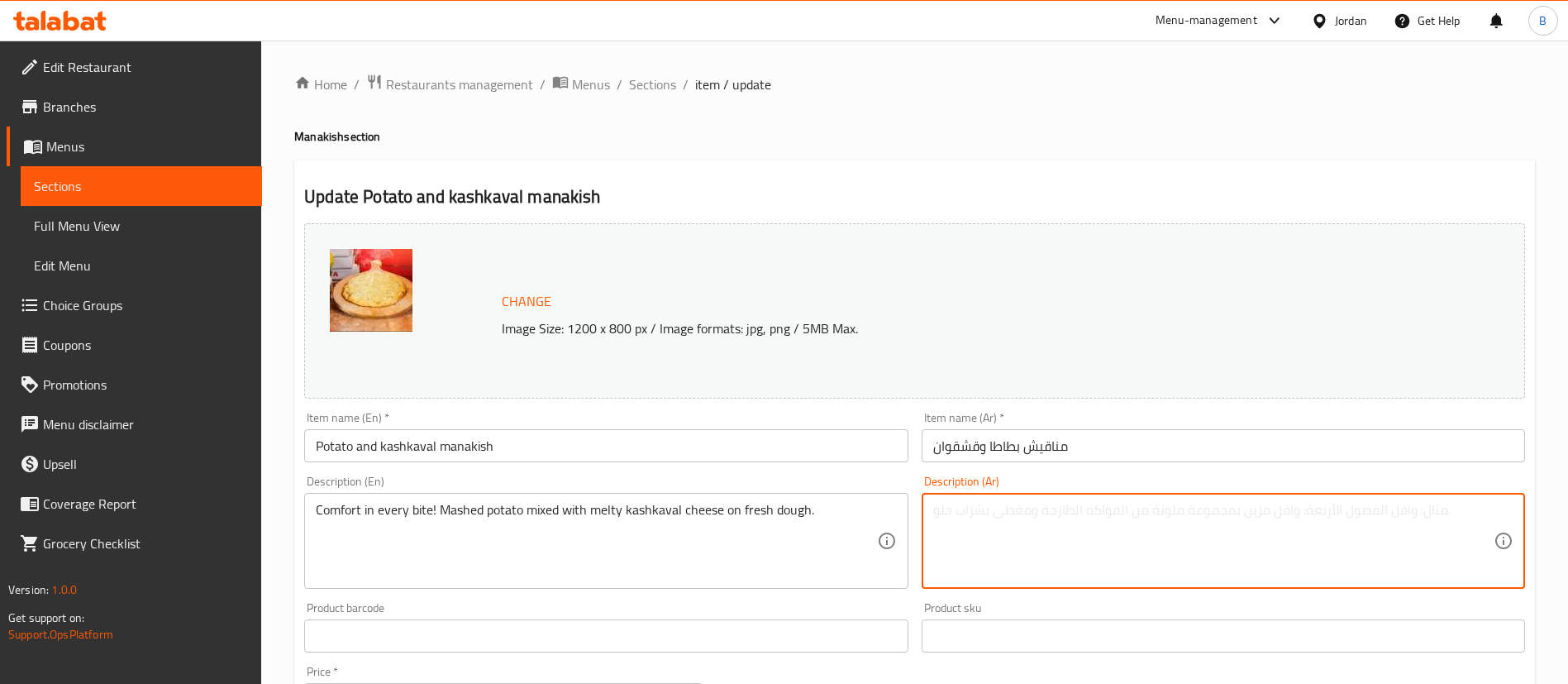
paste textarea "طعم دافئ في كل لقمة! بطاطا مهروسة مع جبنة قشقوان الذائبة على عجينة طازجة."
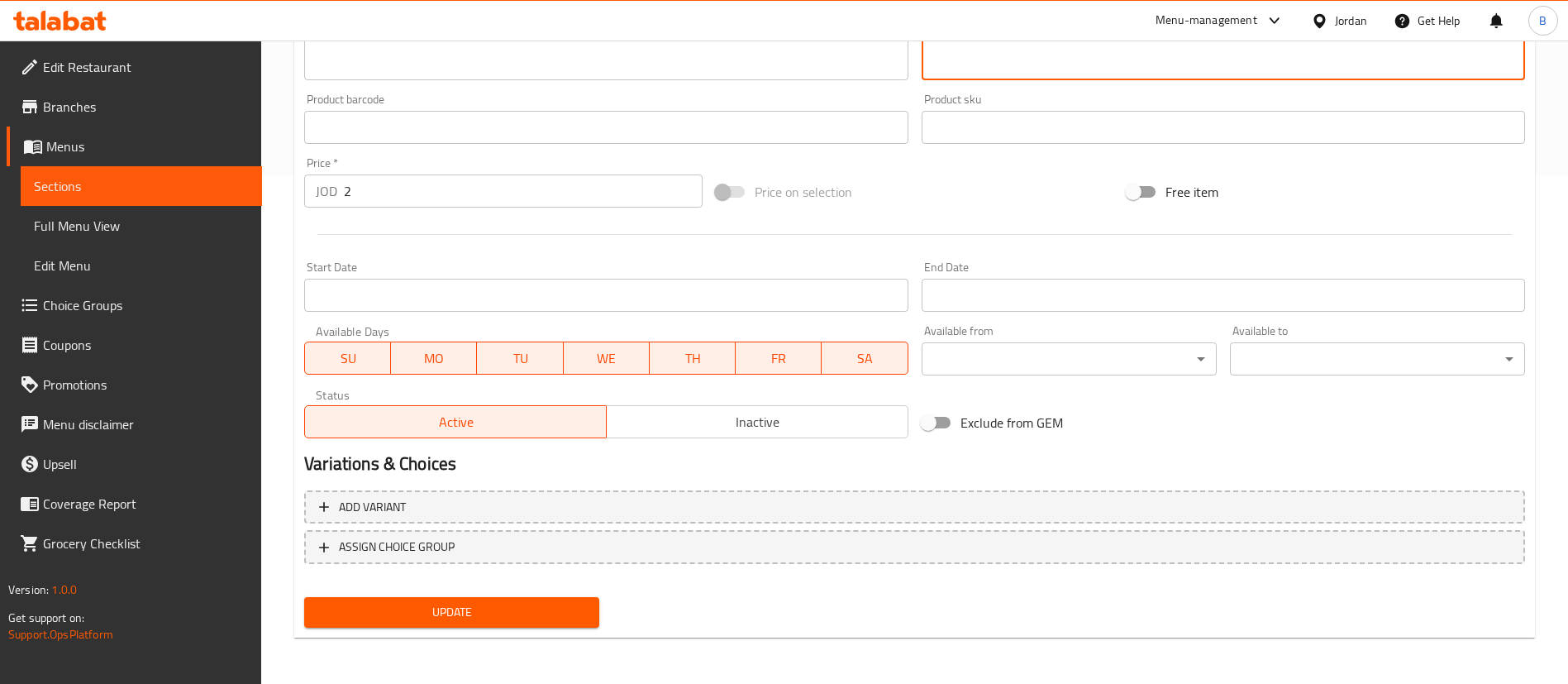
type textarea "طعم دافئ في كل لقمة! بطاطا مهروسة مع جبنة قشقوان الذائبة على عجينة طازجة."
click at [504, 607] on span "Update" at bounding box center [451, 613] width 269 height 20
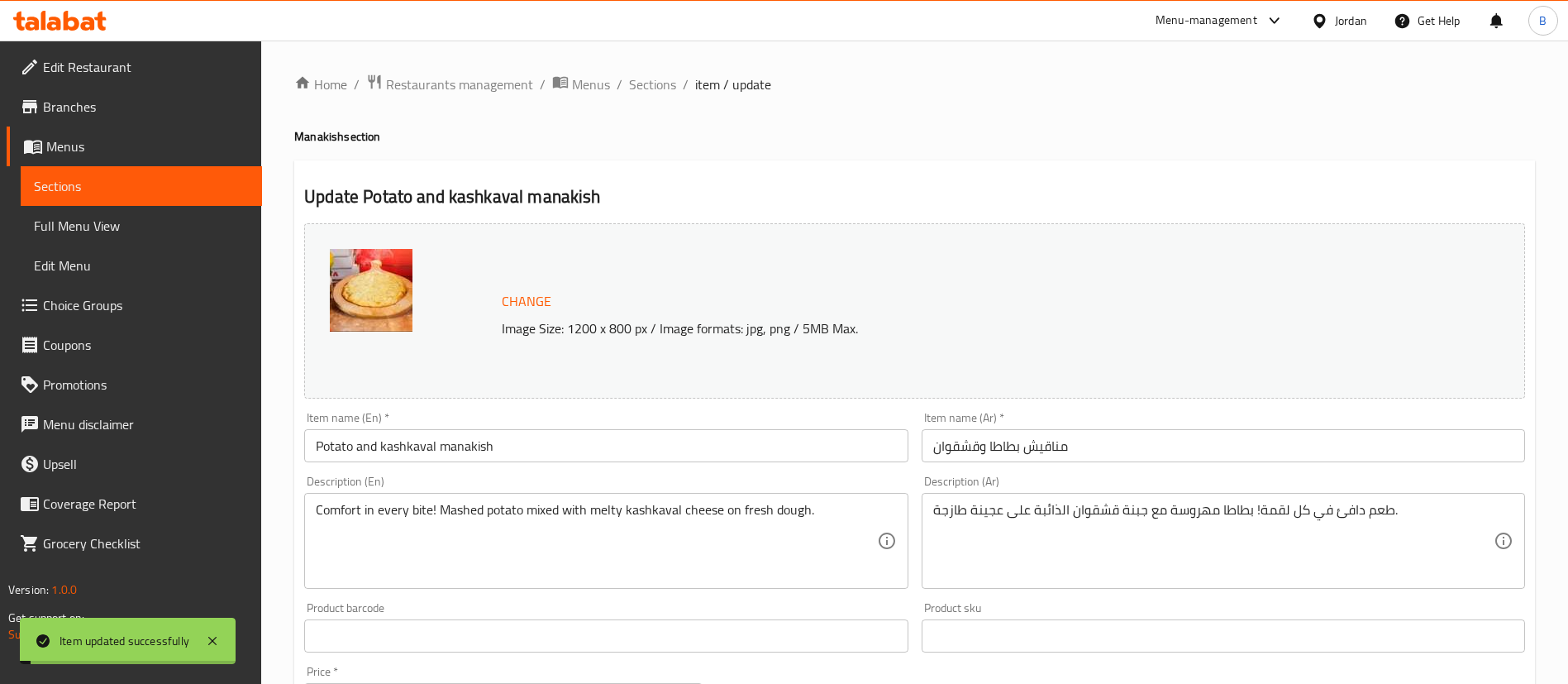
click at [649, 98] on div "Home / Restaurants management / Menus / Sections / item / update Manakish secti…" at bounding box center [914, 617] width 1241 height 1086
click at [653, 83] on span "Sections" at bounding box center [653, 84] width 47 height 20
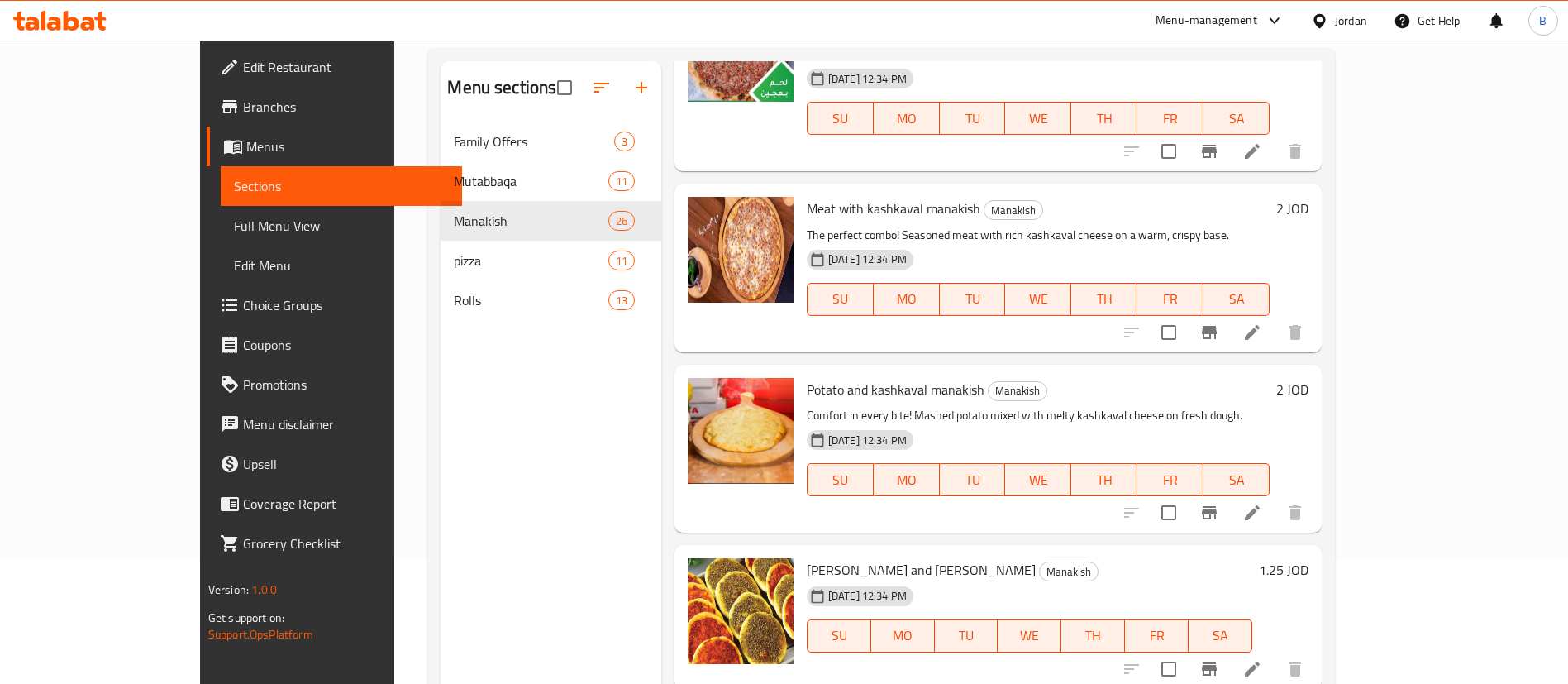
scroll to position [232, 0]
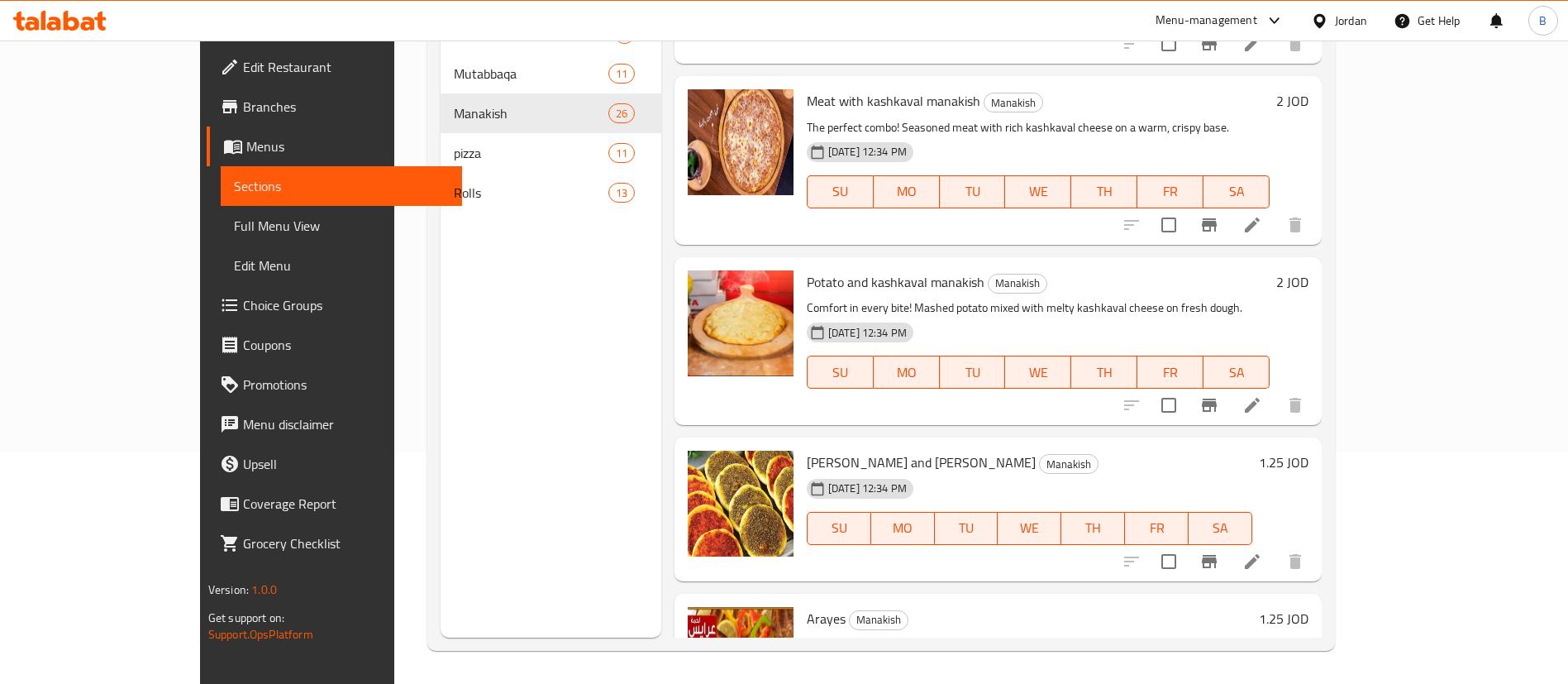
click at [1275, 547] on li at bounding box center [1252, 561] width 47 height 30
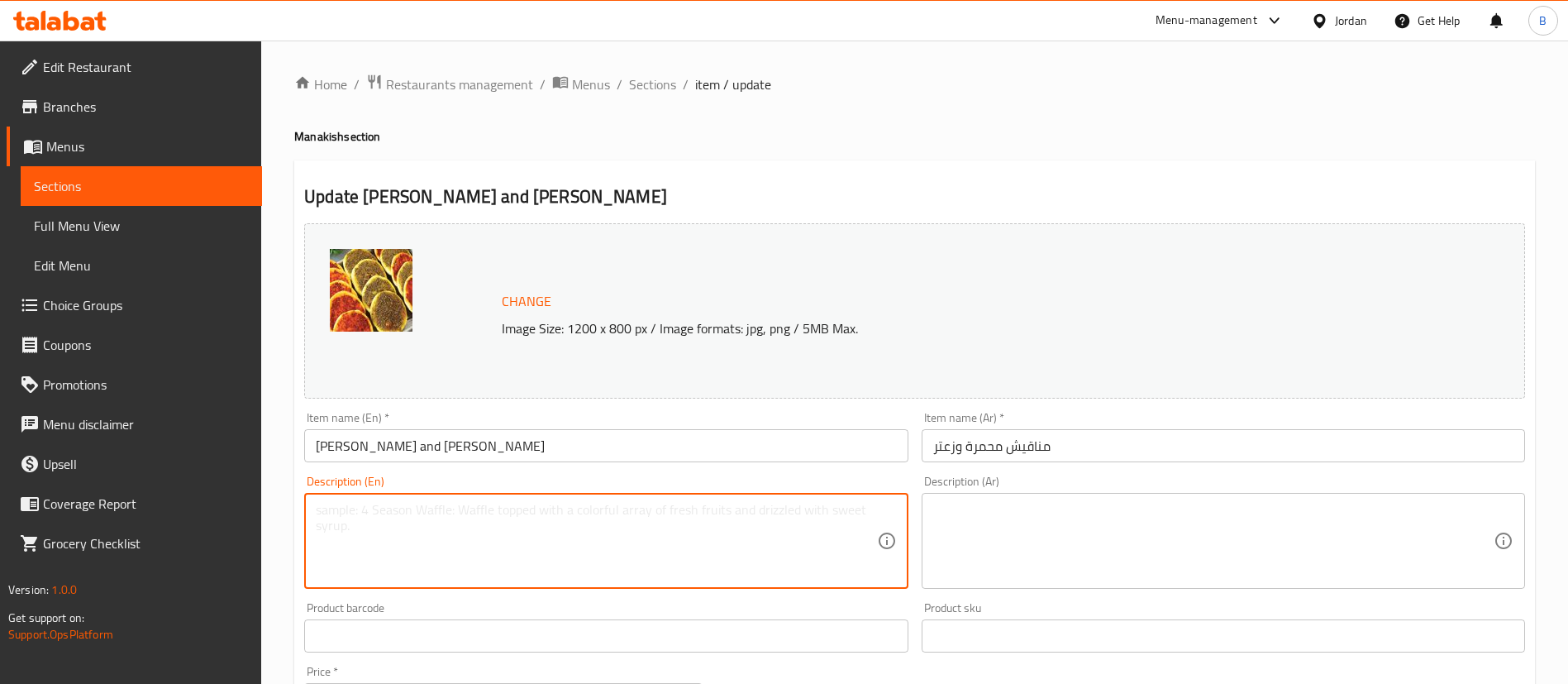
click at [577, 571] on textarea at bounding box center [595, 541] width 561 height 79
paste textarea "A flavorful fusion! Spicy muhammara spread with aromatic zaatar on crispy baked…"
type textarea "A flavorful fusion! Spicy muhammara spread with aromatic zaatar on crispy baked…"
click at [1056, 504] on textarea at bounding box center [1213, 541] width 561 height 79
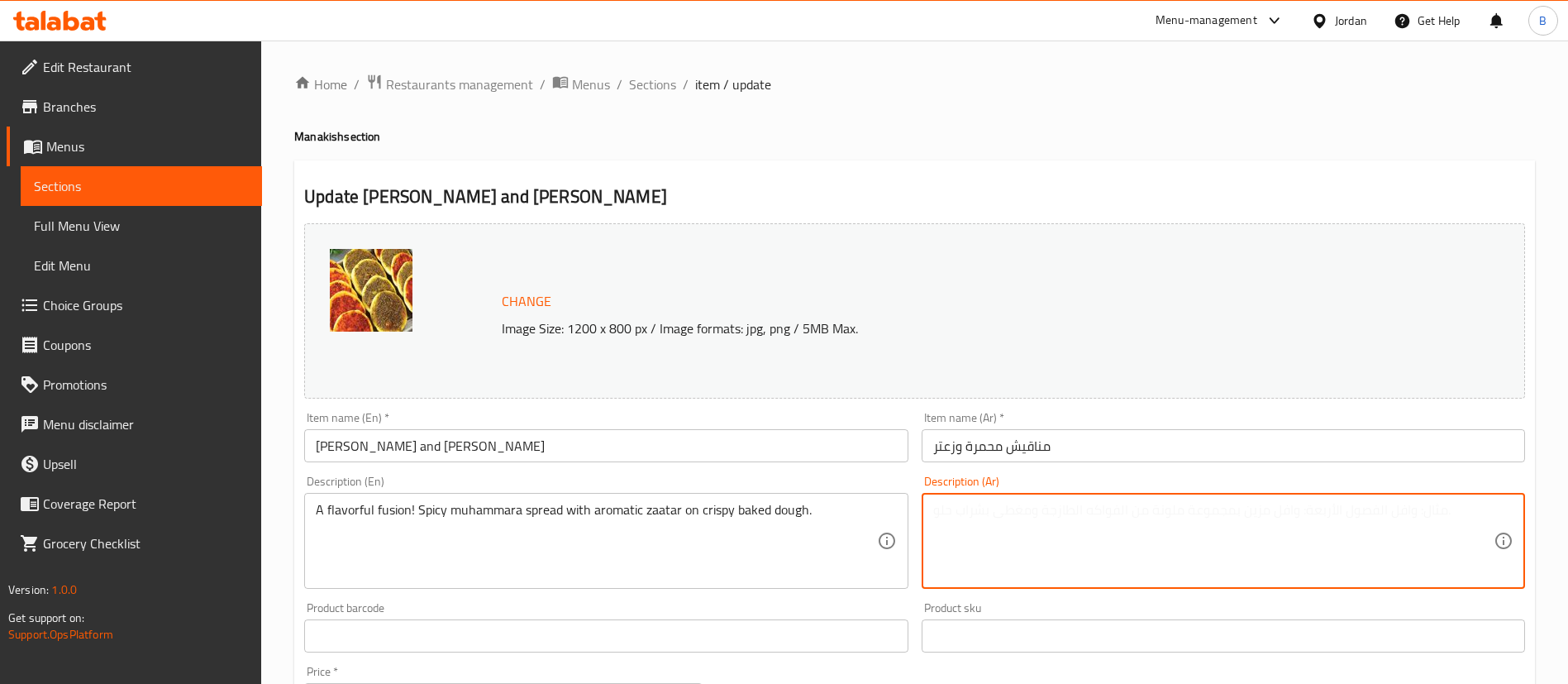
paste textarea "مزيج نكهات مميز! دبس الفليفلة الحار مع الزعتر العطري على عجينة مخبوزة ومقرمشة."
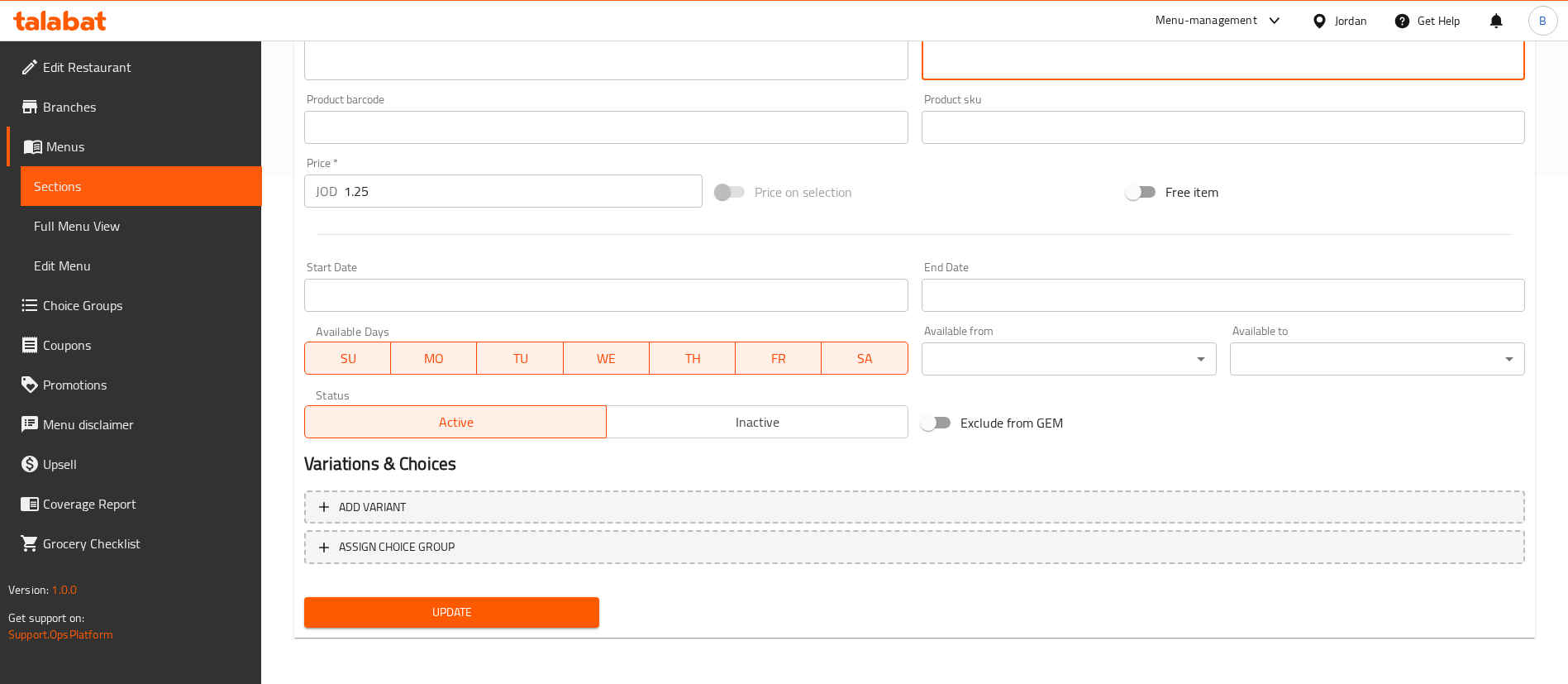
type textarea "مزيج نكهات مميز! دبس الفليفلة الحار مع الزعتر العطري على عجينة مخبوزة ومقرمشة."
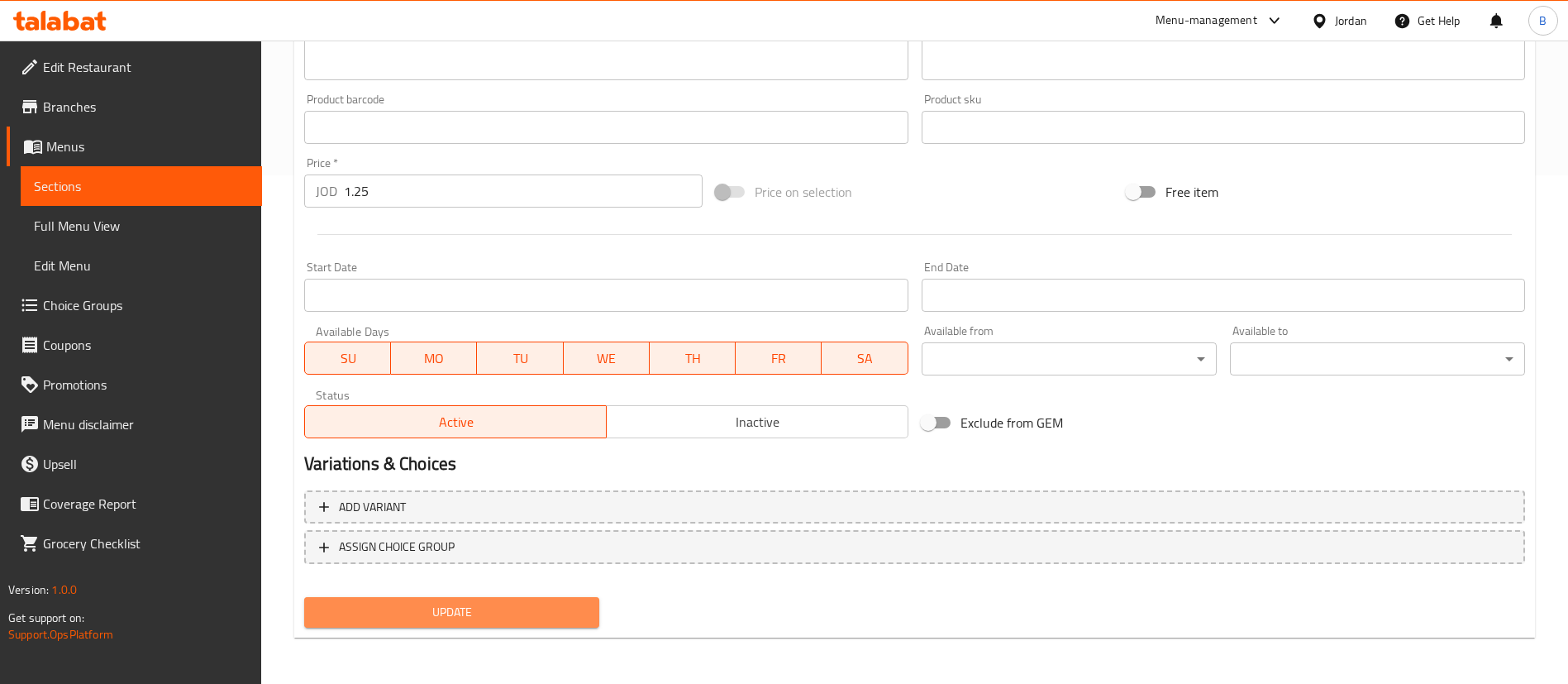
click at [473, 608] on span "Update" at bounding box center [451, 613] width 269 height 20
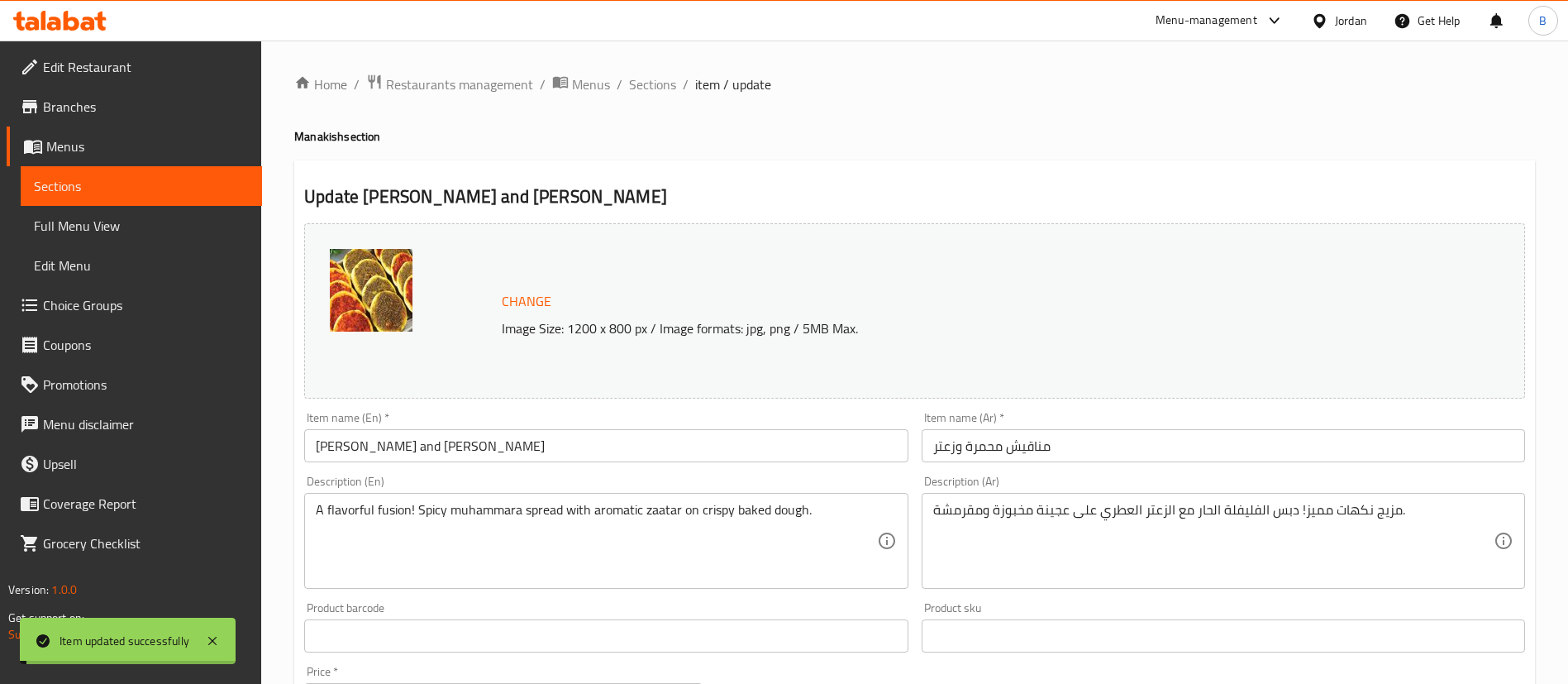
click at [651, 82] on span "Sections" at bounding box center [653, 84] width 47 height 20
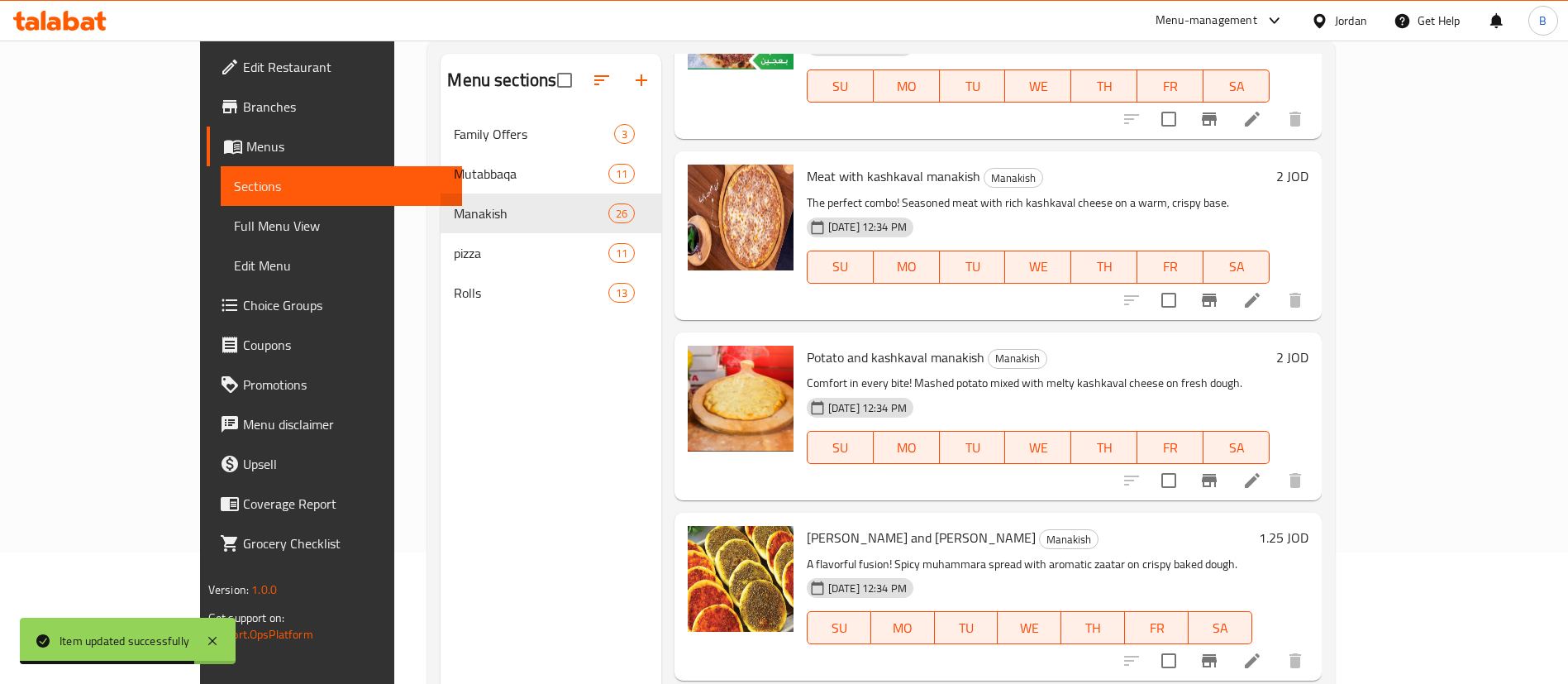
scroll to position [108, 0]
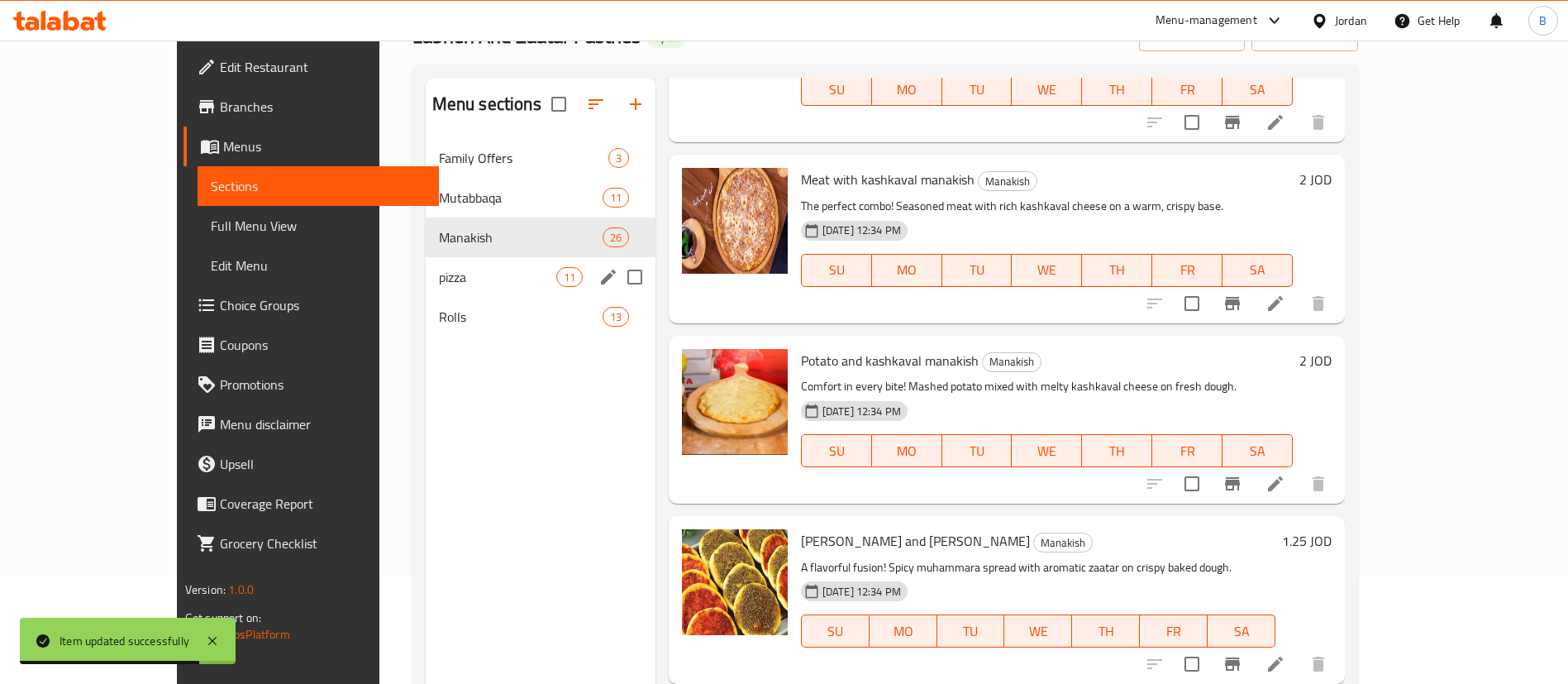
click at [439, 274] on span "pizza" at bounding box center [498, 277] width 117 height 20
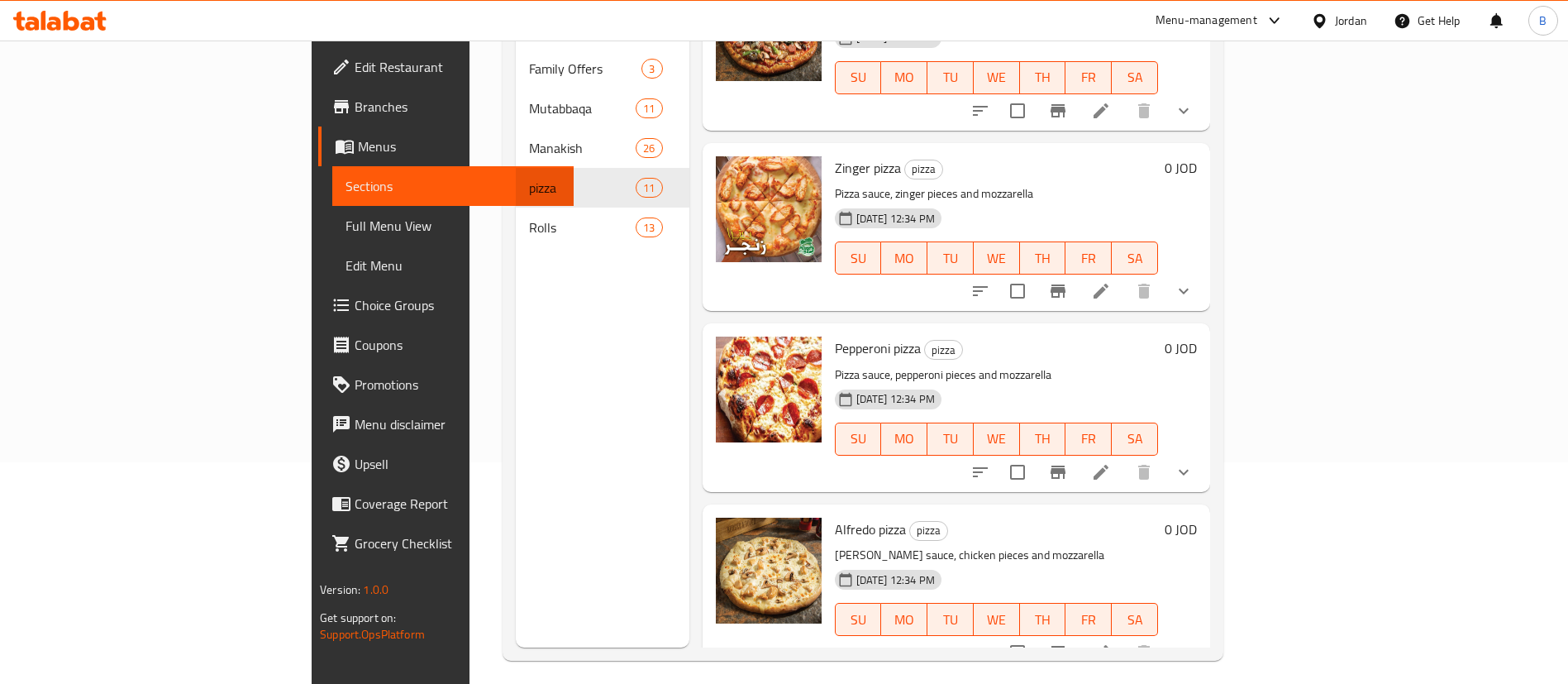
scroll to position [232, 0]
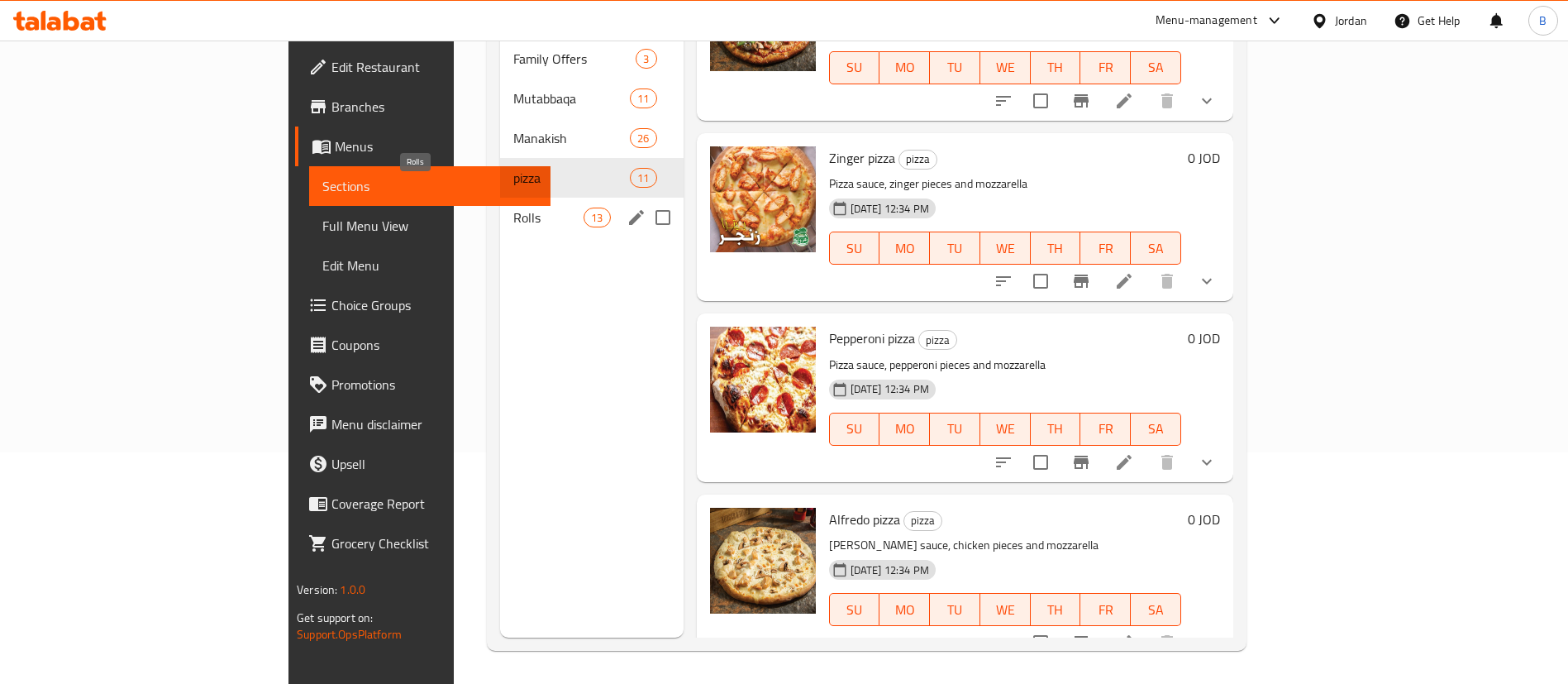
drag, startPoint x: 361, startPoint y: 182, endPoint x: 376, endPoint y: 189, distance: 16.6
click at [500, 198] on div "Rolls 13" at bounding box center [592, 217] width 183 height 40
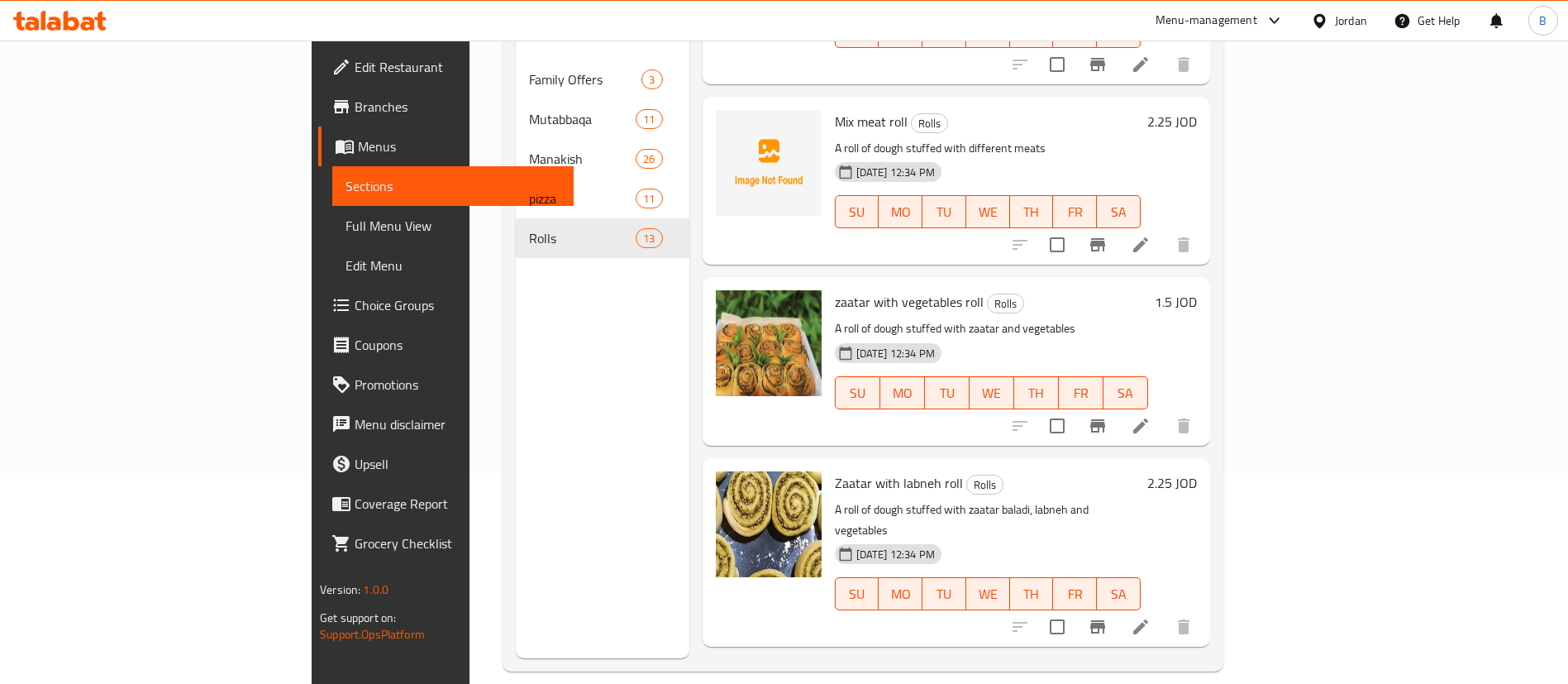
scroll to position [232, 0]
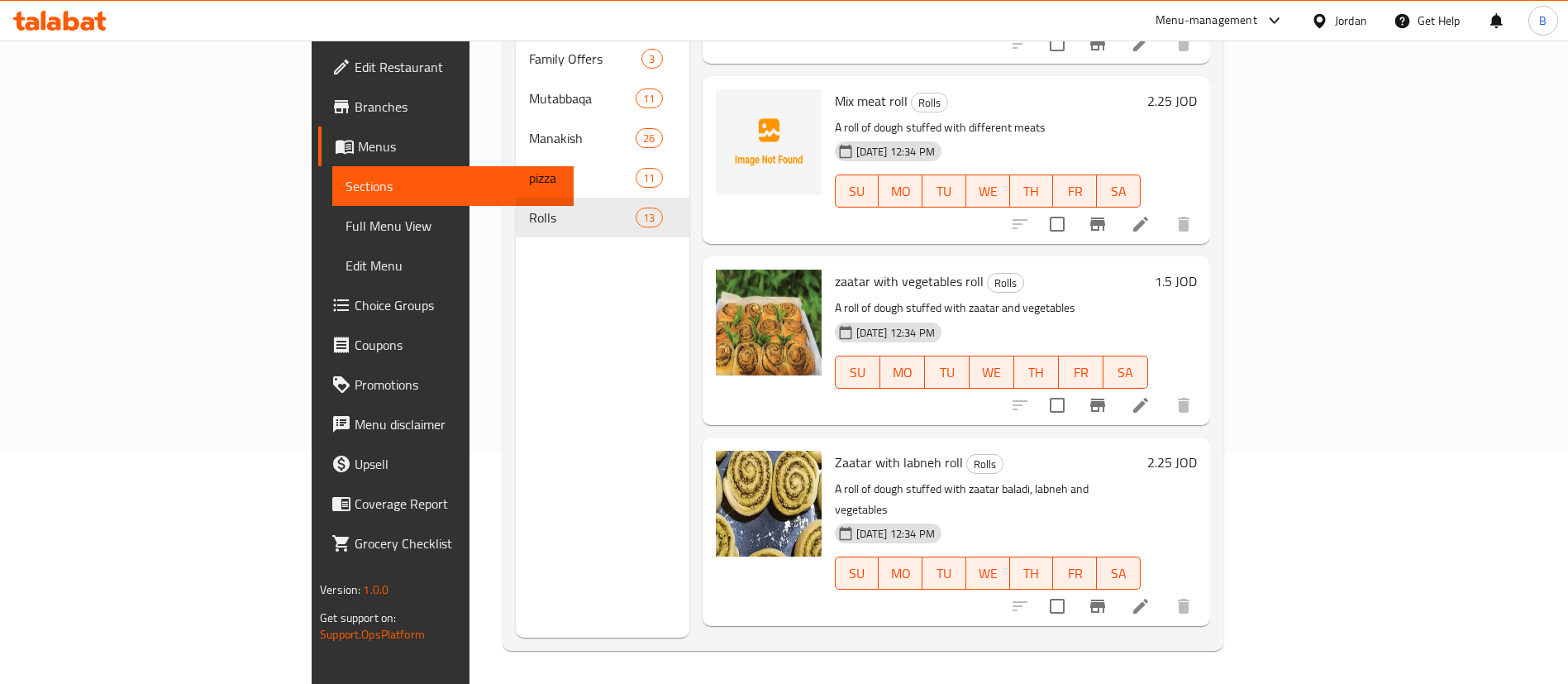
click at [75, 31] on div at bounding box center [59, 20] width 120 height 33
click at [35, 8] on div at bounding box center [59, 20] width 120 height 33
click at [63, 23] on icon at bounding box center [60, 20] width 93 height 20
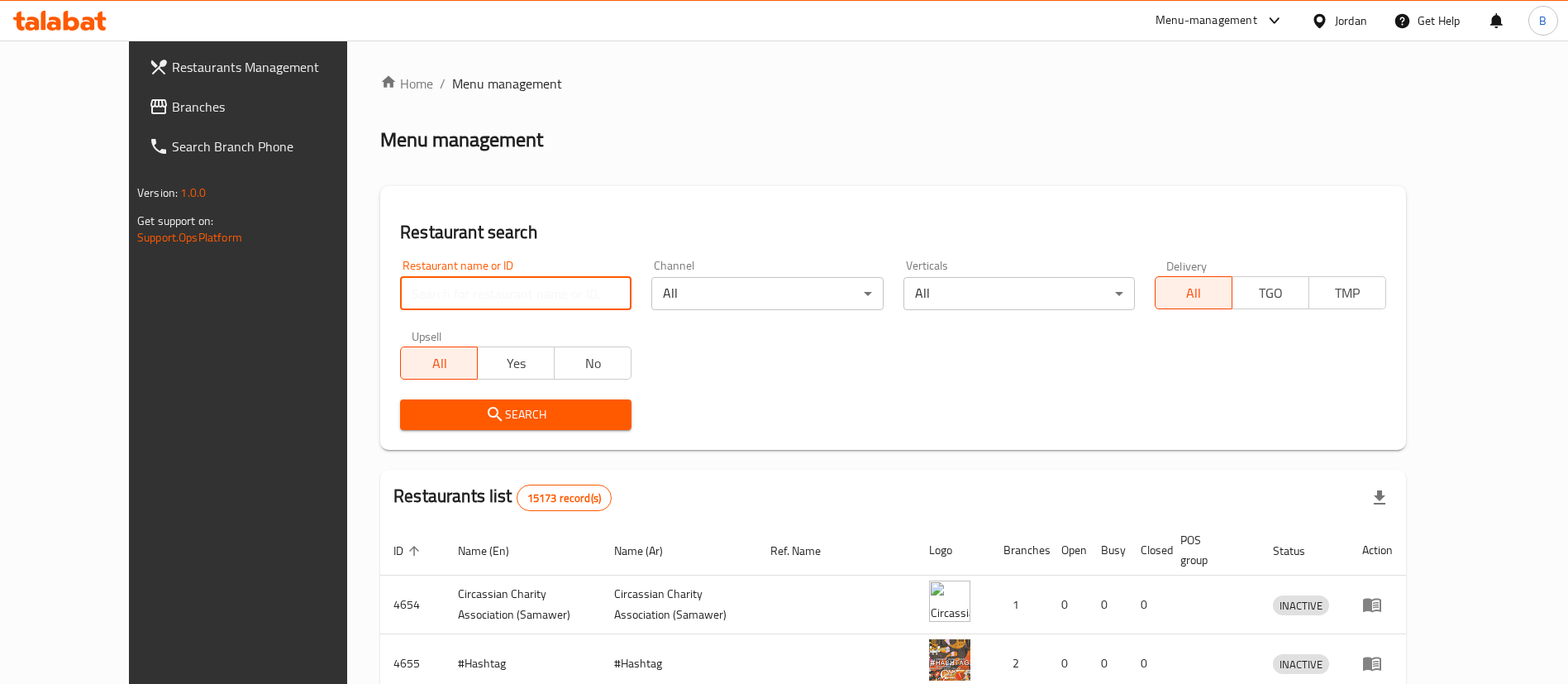
drag, startPoint x: 394, startPoint y: 278, endPoint x: 399, endPoint y: 269, distance: 10.3
click at [400, 278] on input "search" at bounding box center [516, 294] width 232 height 33
paste input "773791"
type input "773791"
click button "Search" at bounding box center [516, 415] width 232 height 31
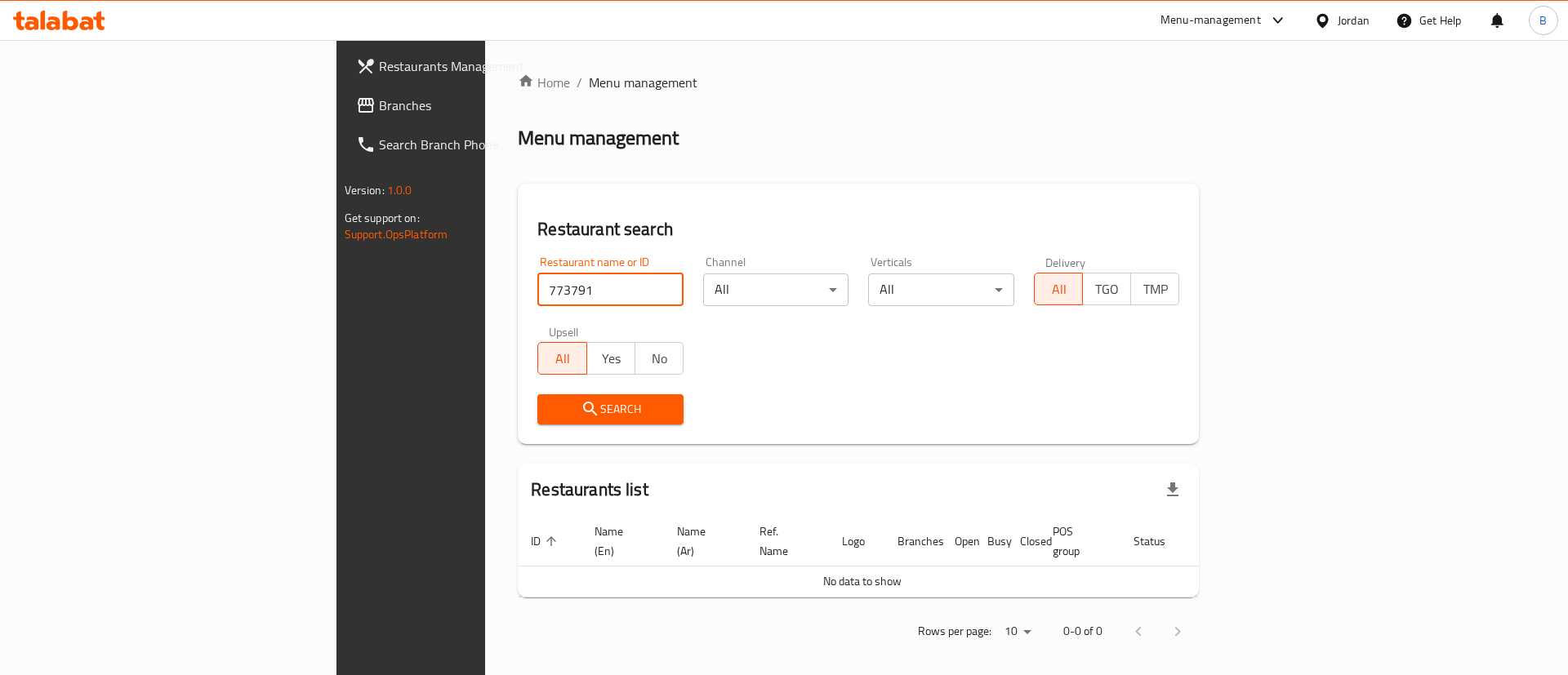
click at [379, 108] on span "Branches" at bounding box center [482, 105] width 207 height 19
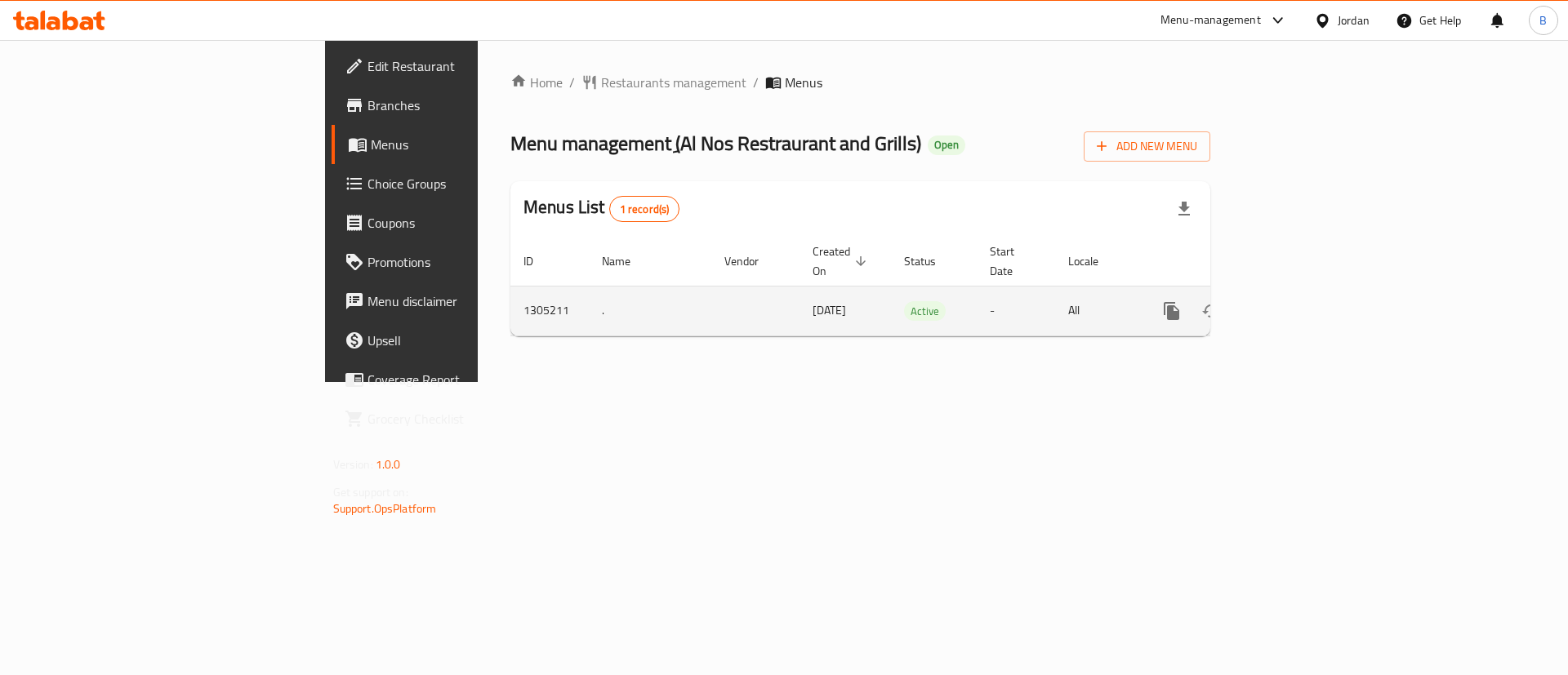
click at [1300, 301] on icon "enhanced table" at bounding box center [1289, 311] width 19 height 19
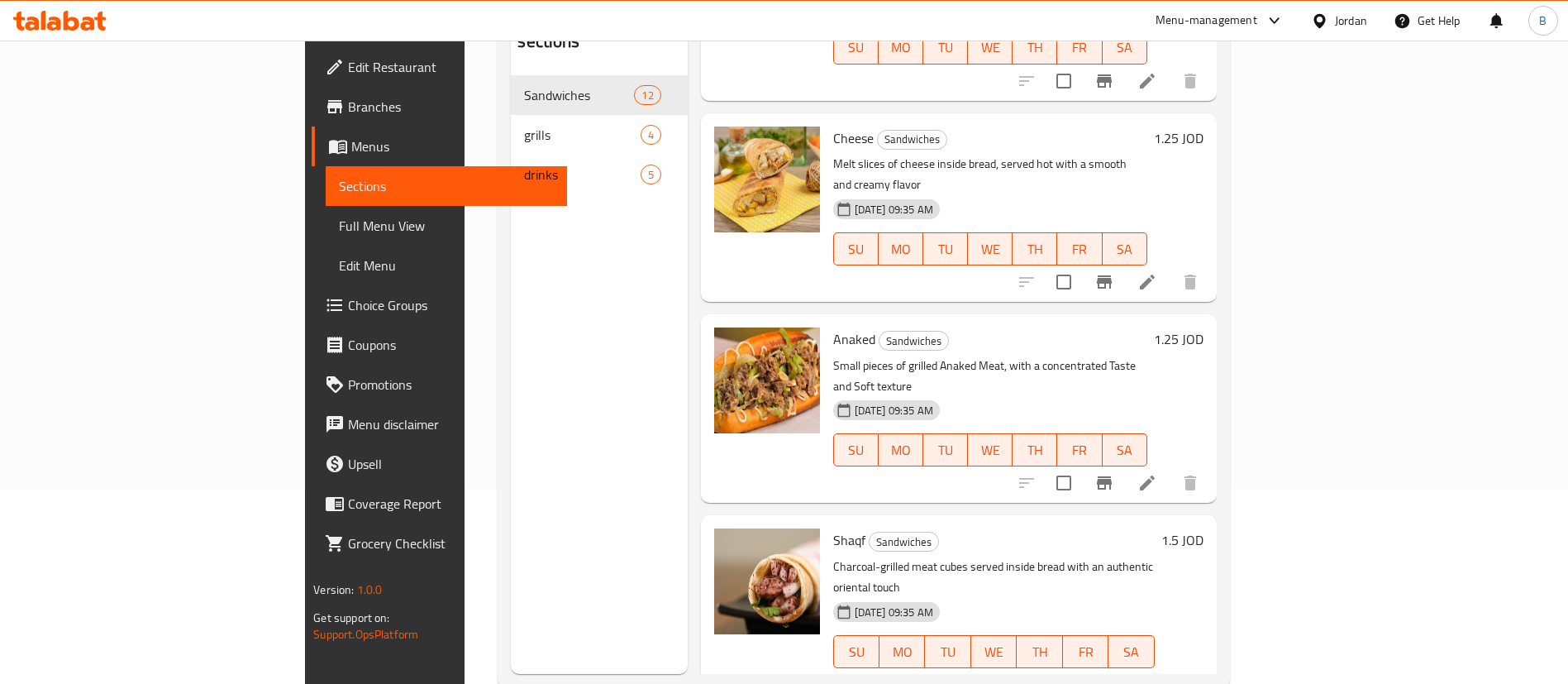
scroll to position [232, 0]
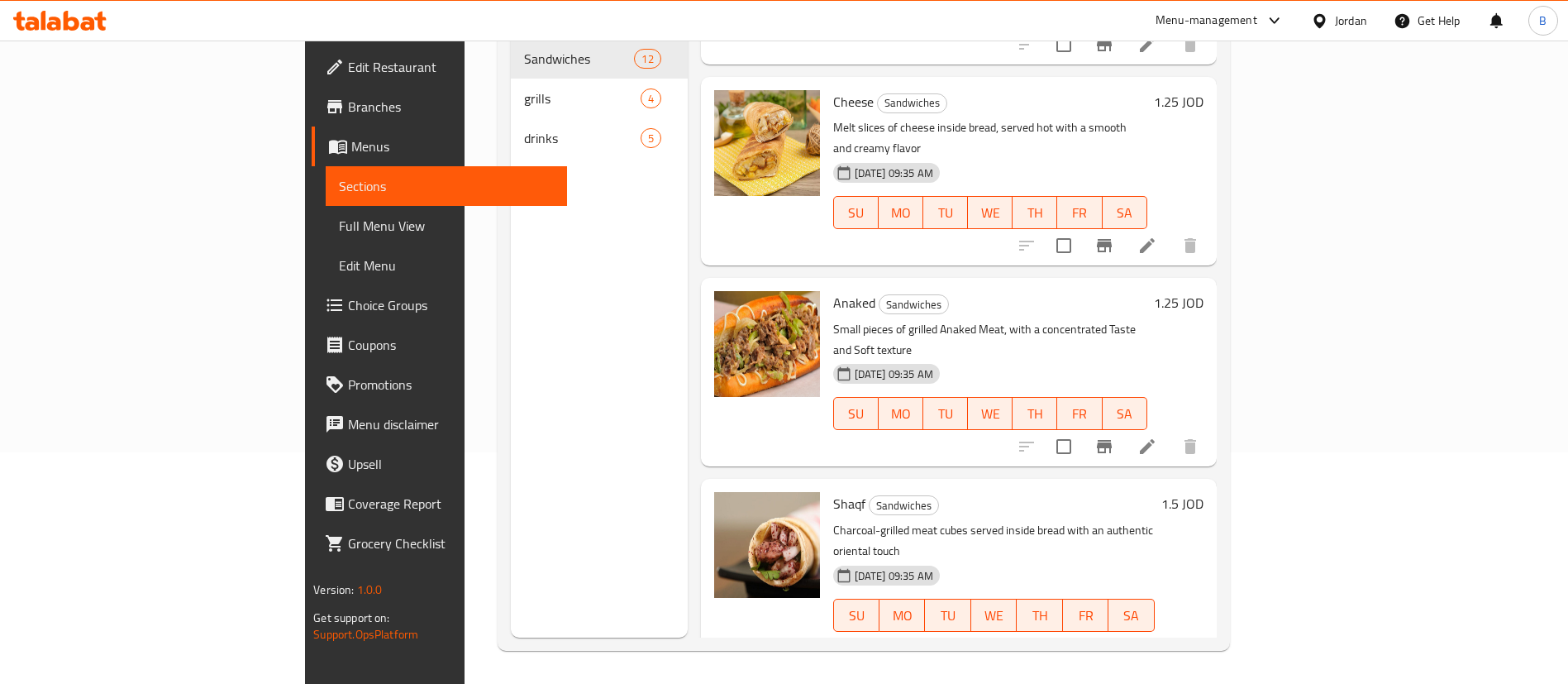
click at [348, 313] on span "Choice Groups" at bounding box center [450, 305] width 206 height 20
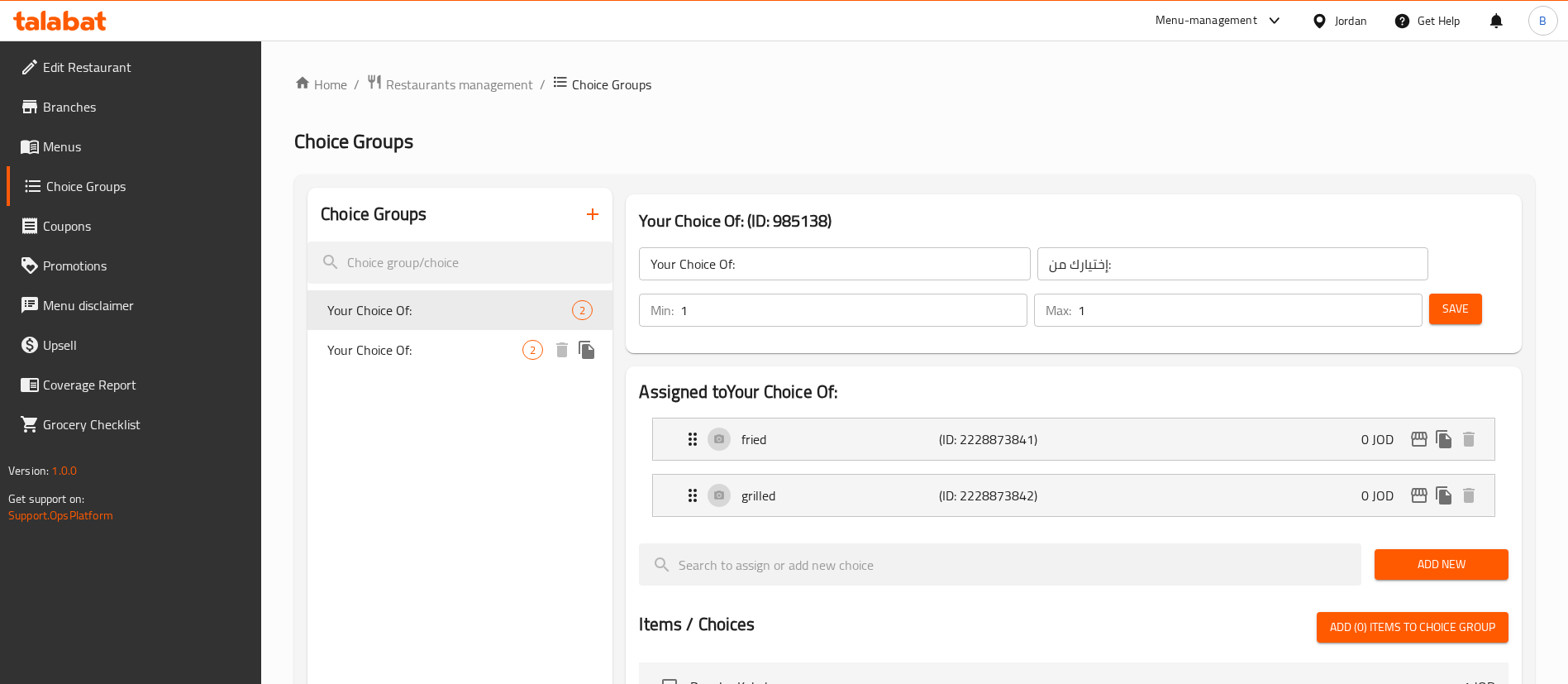
click at [419, 347] on span "Your Choice Of:" at bounding box center [425, 350] width 195 height 20
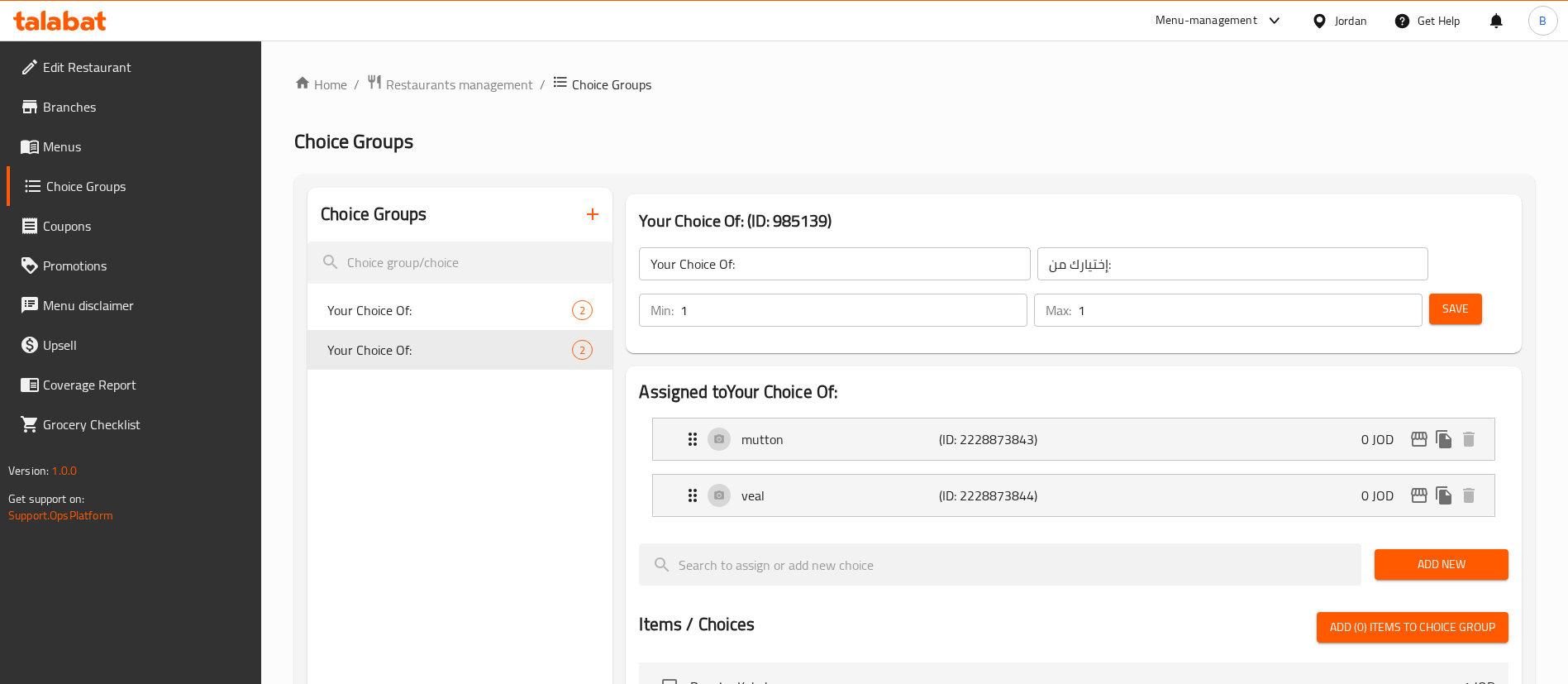
click at [581, 225] on button "button" at bounding box center [592, 214] width 40 height 40
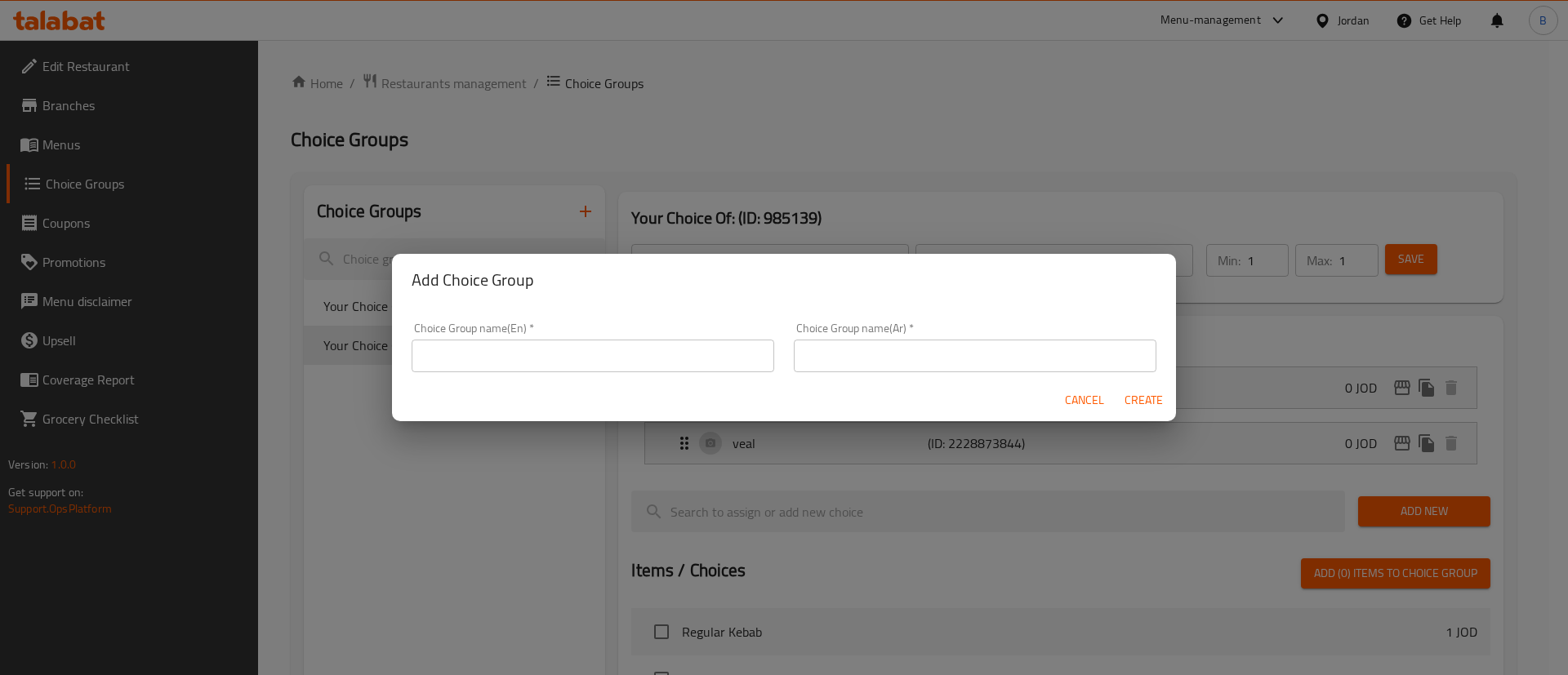
drag, startPoint x: 572, startPoint y: 347, endPoint x: 575, endPoint y: 337, distance: 10.4
click at [575, 345] on input "text" at bounding box center [593, 355] width 363 height 33
click at [515, 356] on input "your choice of topings" at bounding box center [593, 355] width 363 height 33
type input "your choice of toppings"
click at [880, 367] on input "text" at bounding box center [975, 355] width 363 height 33
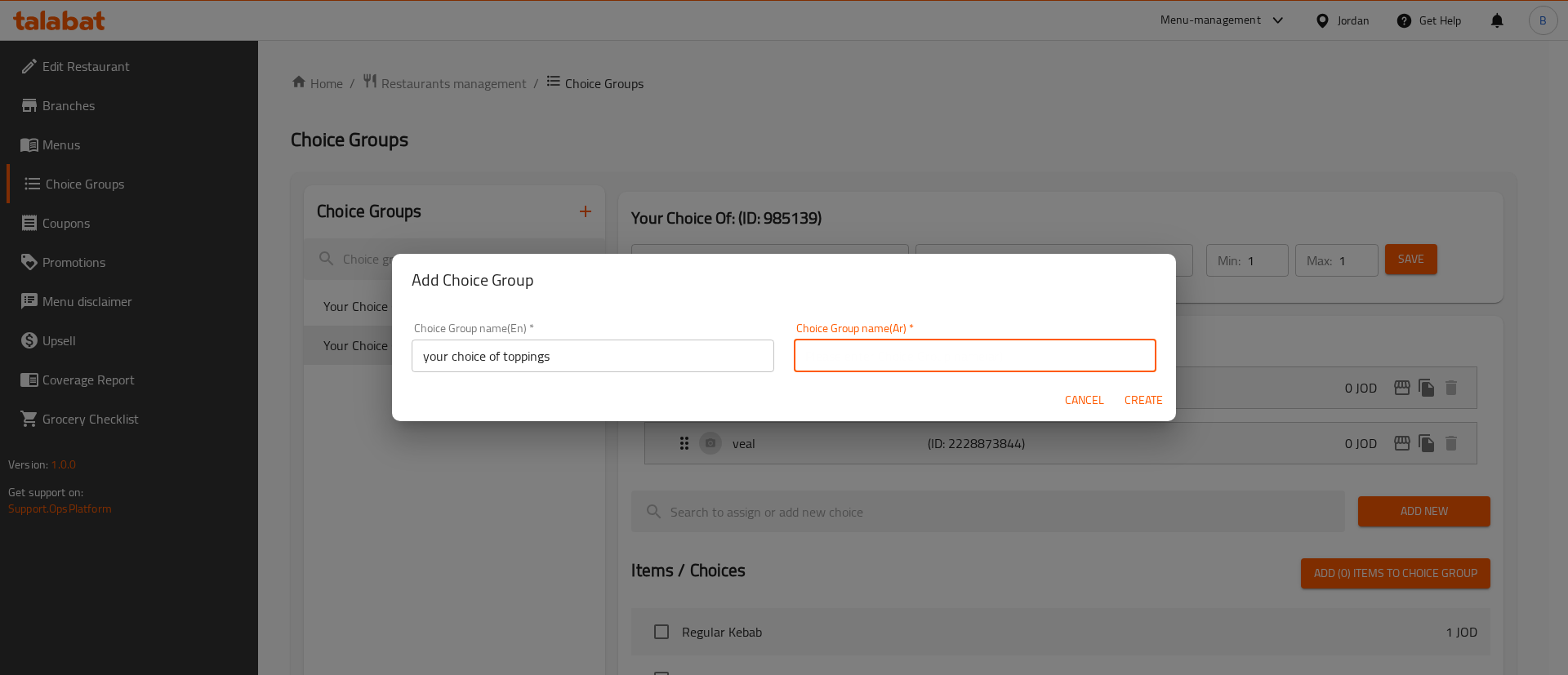
type input "اضافة"
click at [1151, 399] on span "Create" at bounding box center [1143, 400] width 39 height 20
type input "your choice of toppings"
type input "اضافة"
type input "0"
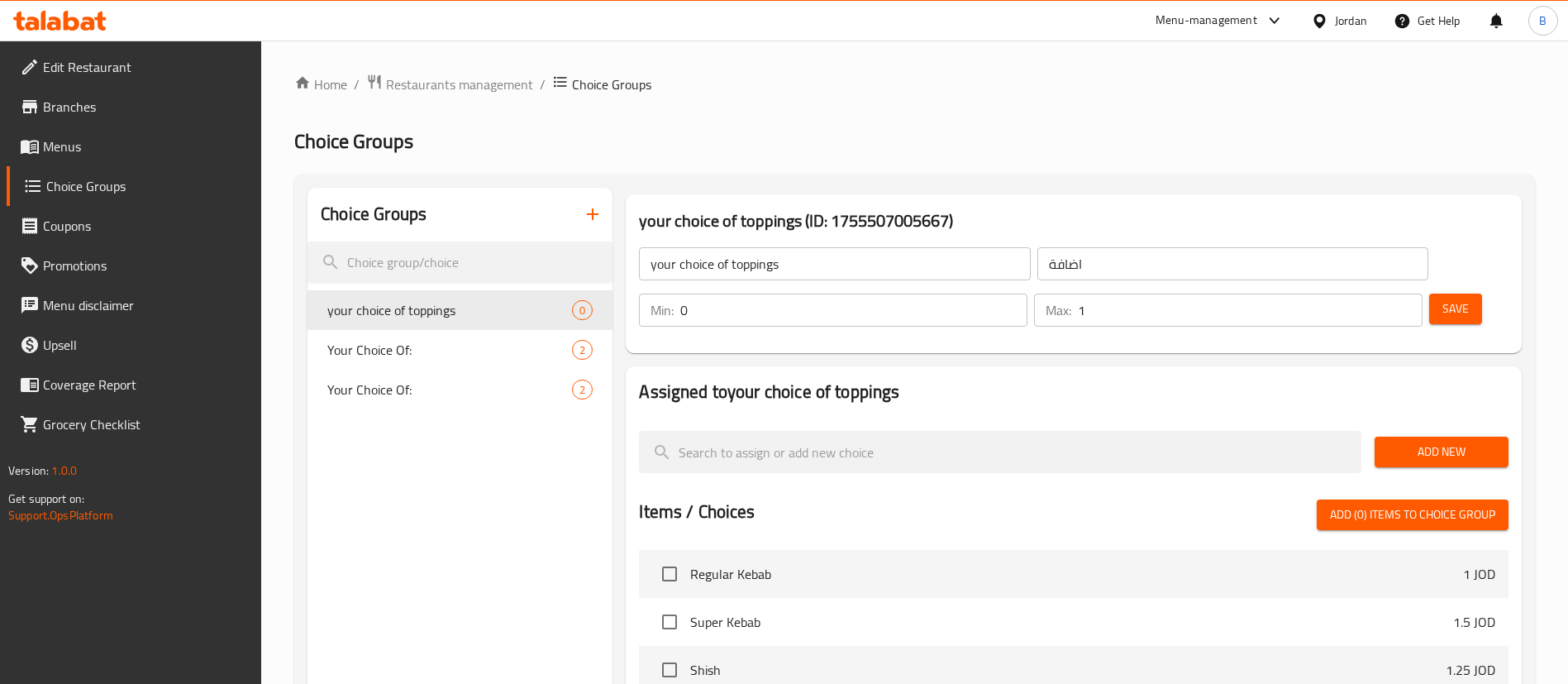
click at [1382, 294] on input "1" at bounding box center [1250, 310] width 344 height 33
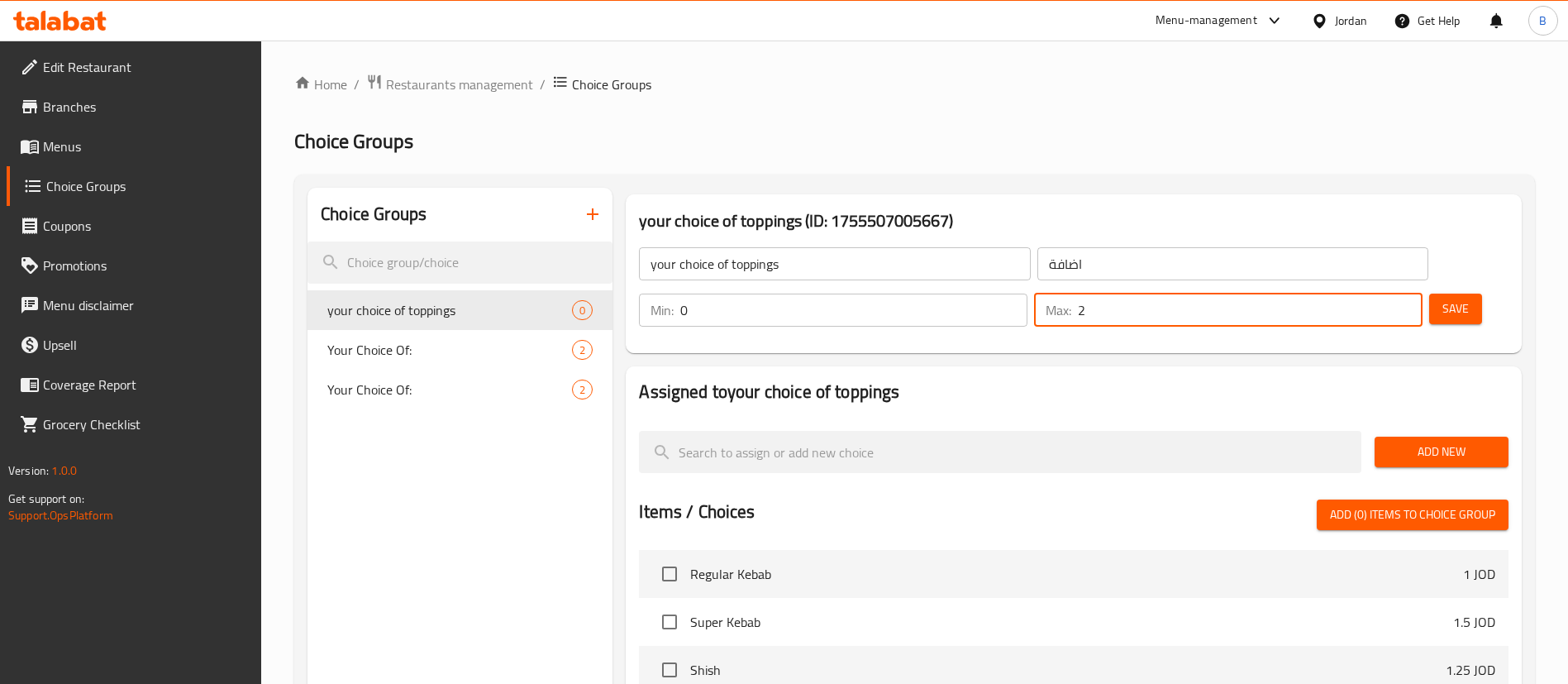
click at [1382, 294] on input "2" at bounding box center [1250, 310] width 344 height 33
click at [1382, 294] on input "3" at bounding box center [1250, 310] width 344 height 33
click at [1382, 294] on input "4" at bounding box center [1250, 310] width 344 height 33
click at [1381, 294] on input "5" at bounding box center [1250, 310] width 344 height 33
type input "6"
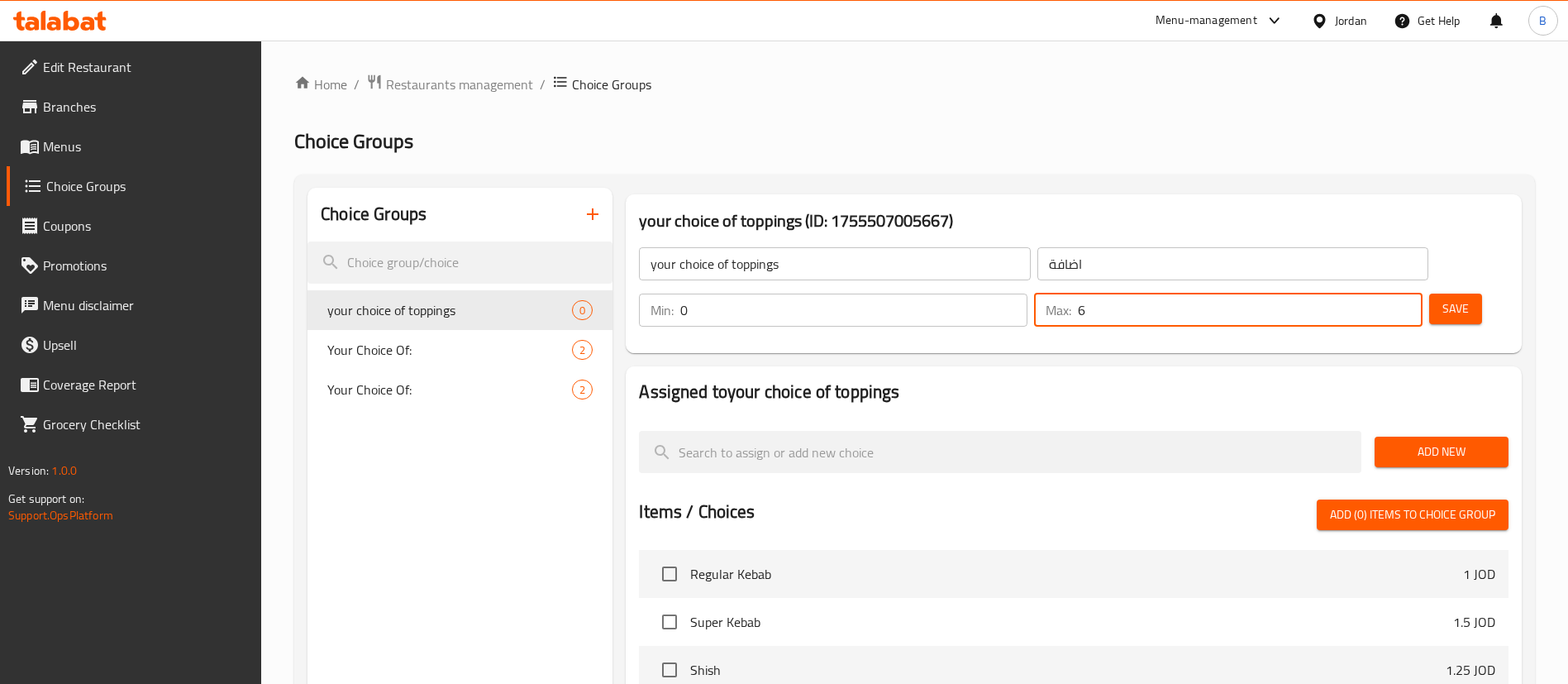
click at [1375, 294] on input "6" at bounding box center [1250, 310] width 344 height 33
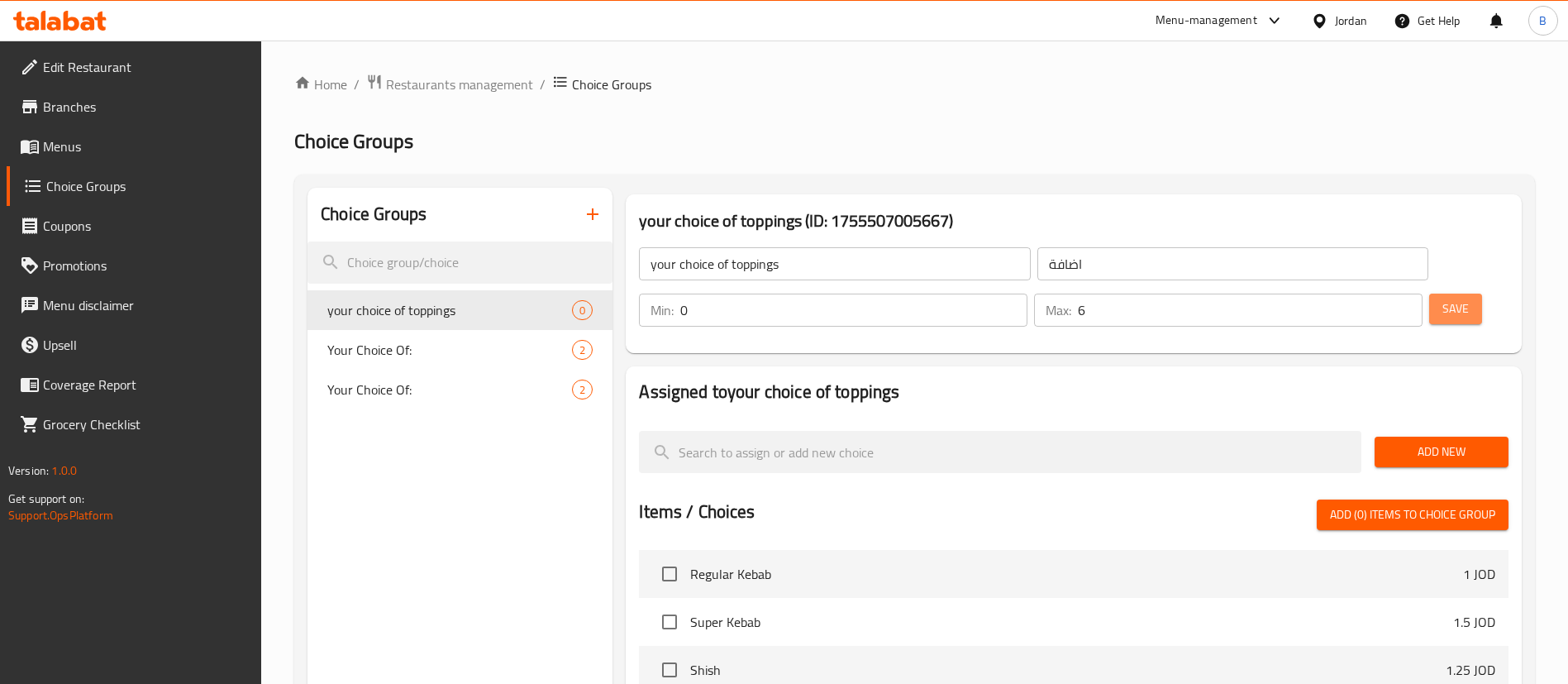
click at [1429, 294] on button "Save" at bounding box center [1455, 309] width 53 height 31
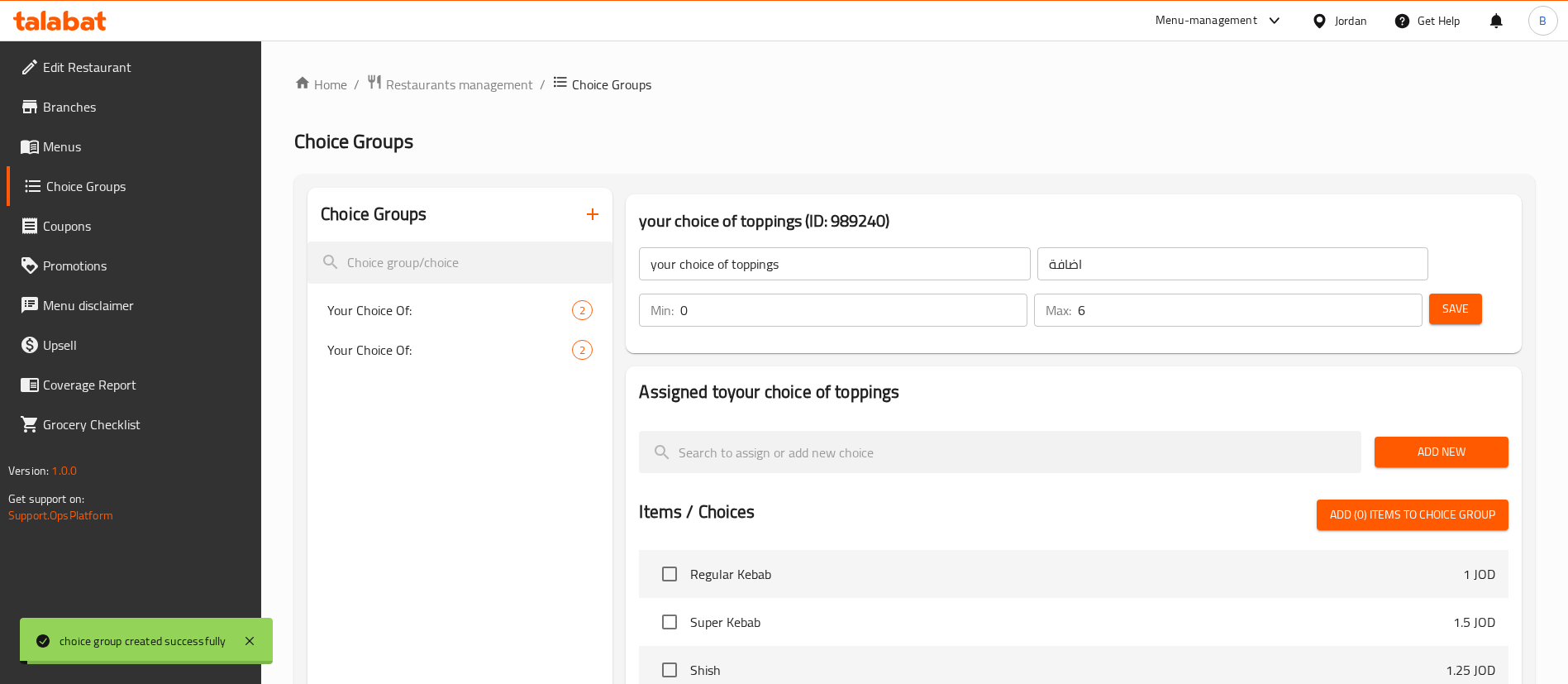
click at [1464, 441] on span "Add New" at bounding box center [1441, 451] width 108 height 20
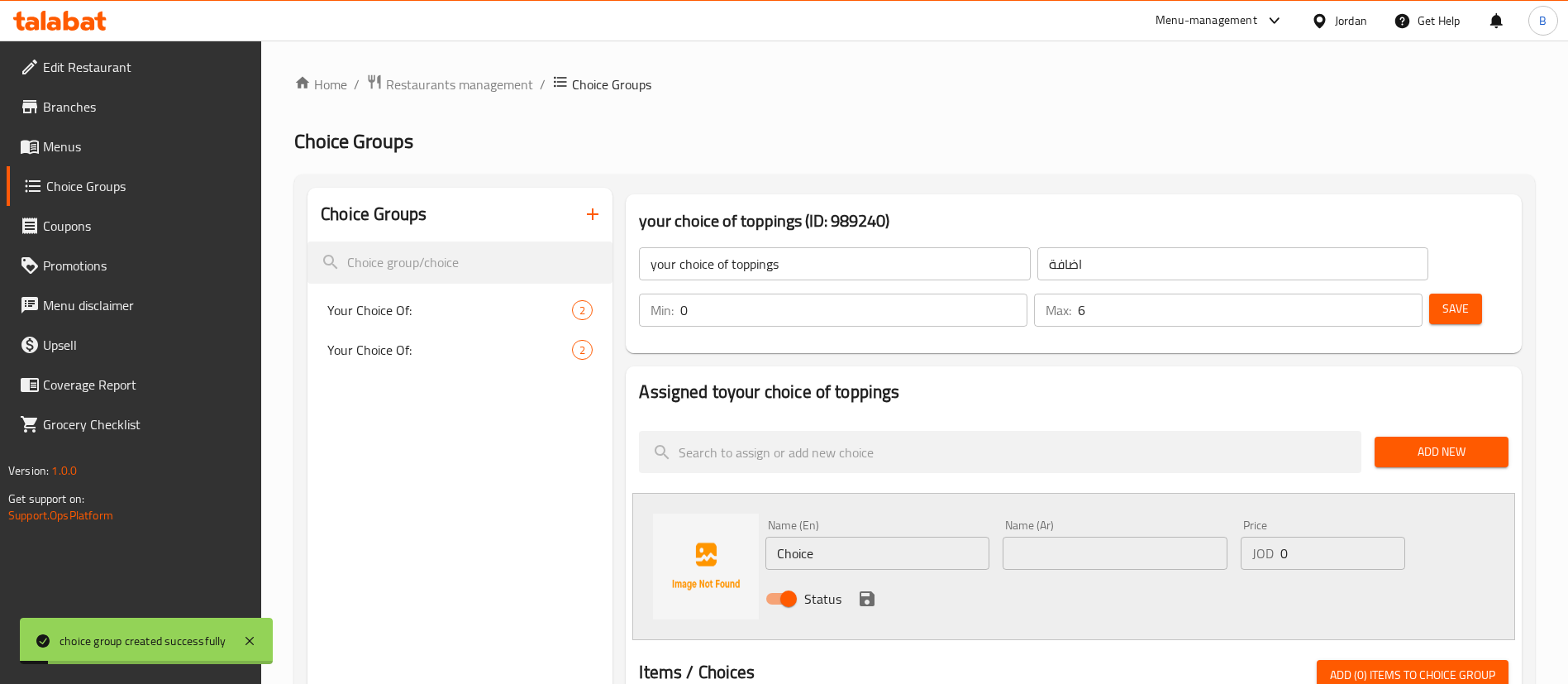
drag, startPoint x: 884, startPoint y: 501, endPoint x: 583, endPoint y: 501, distance: 301.0
click at [639, 501] on div "Name (En) Choice Name (En) Name (Ar) Name (Ar) Price JOD 0 Price Status" at bounding box center [1074, 566] width 883 height 147
type input "onion"
click at [1055, 537] on input "text" at bounding box center [1114, 553] width 224 height 33
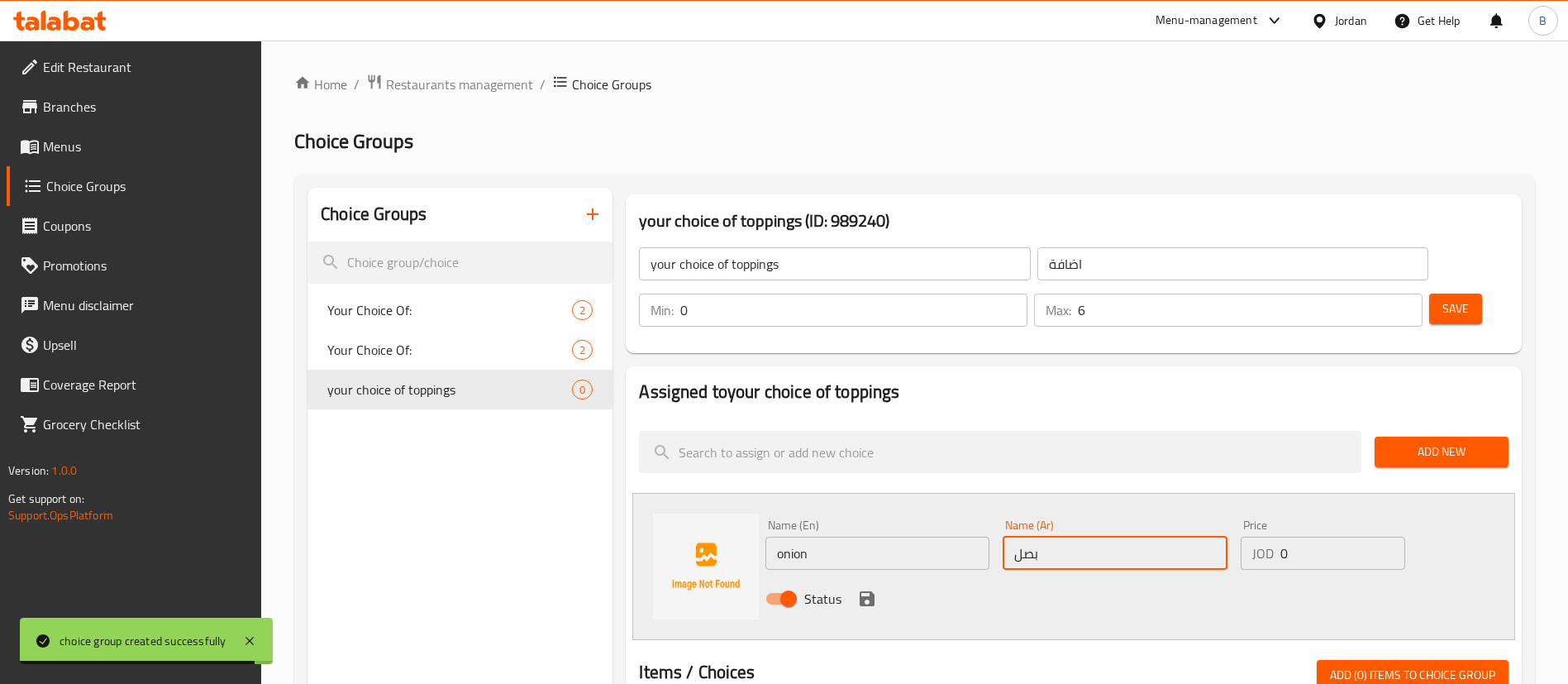
type input "بصل"
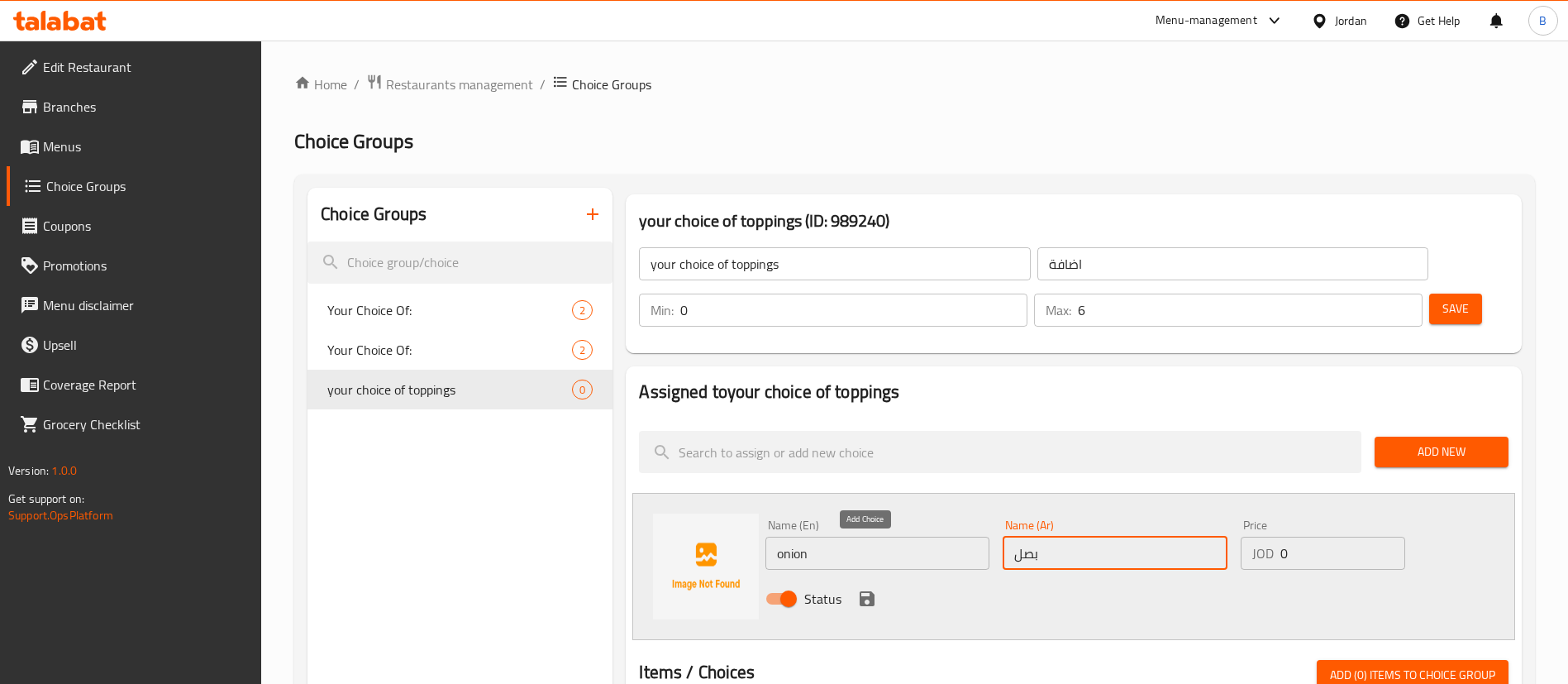
click at [861, 591] on icon "save" at bounding box center [868, 599] width 15 height 15
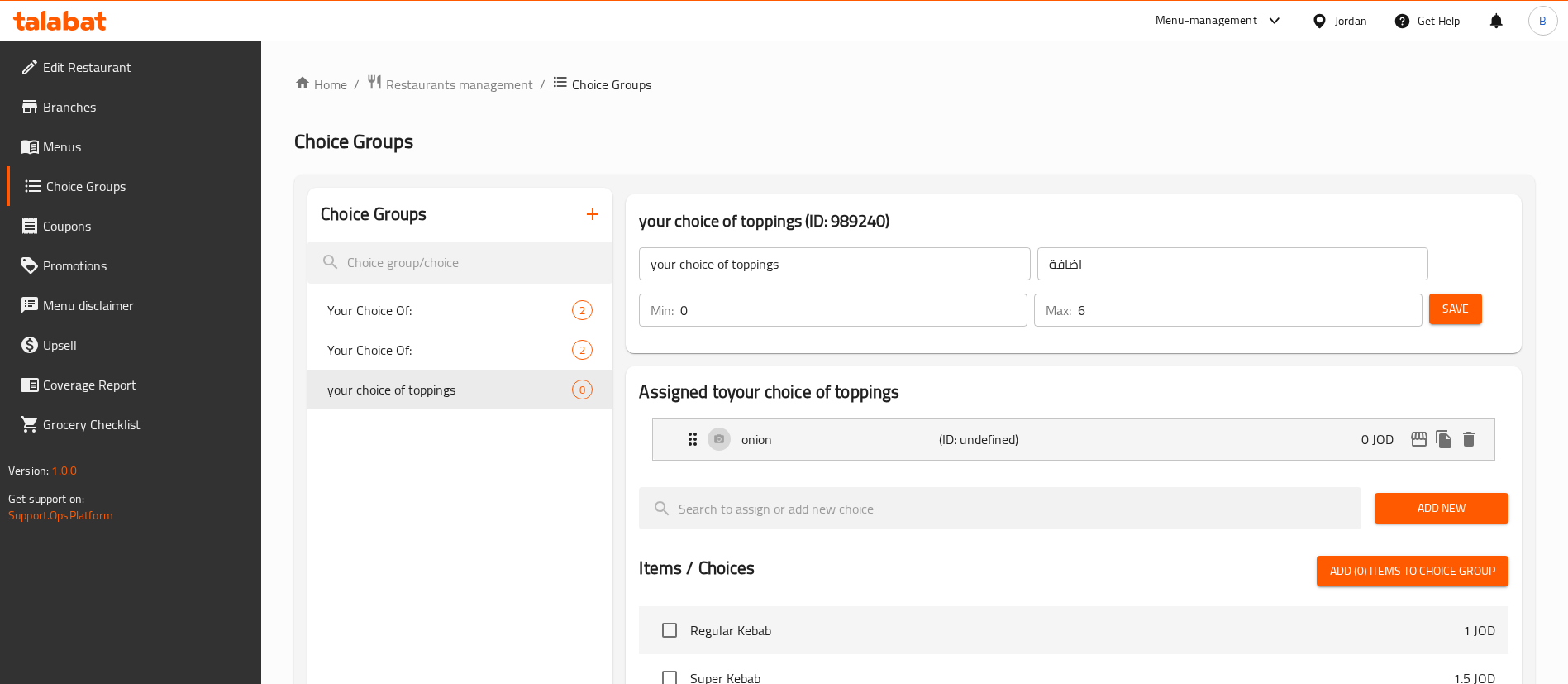
click at [1422, 498] on span "Add New" at bounding box center [1441, 508] width 108 height 20
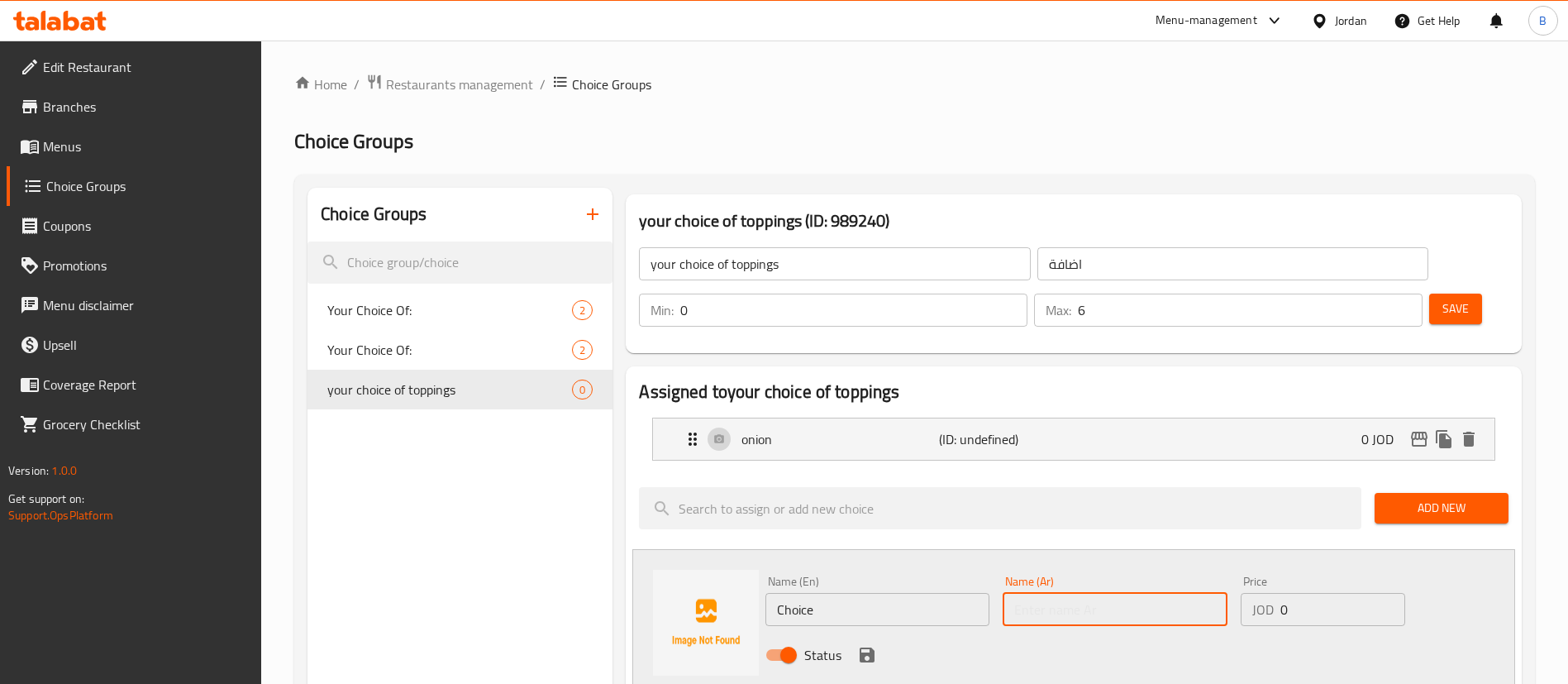
click at [1082, 593] on input "text" at bounding box center [1114, 609] width 224 height 33
type input "بندورة"
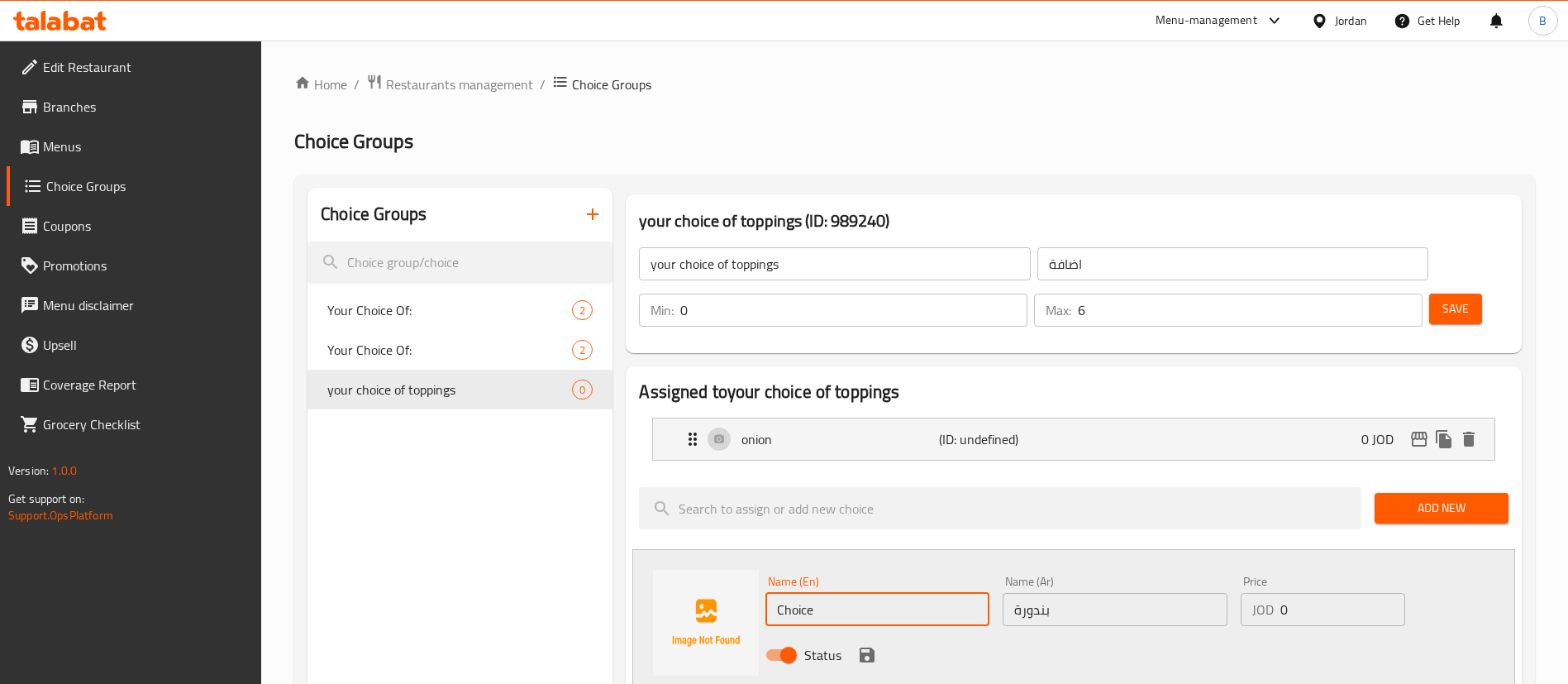
drag, startPoint x: 956, startPoint y: 561, endPoint x: 405, endPoint y: 532, distance: 551.8
type input "tomato"
drag, startPoint x: 869, startPoint y: 615, endPoint x: 967, endPoint y: 586, distance: 102.2
click at [869, 648] on icon "save" at bounding box center [868, 655] width 15 height 15
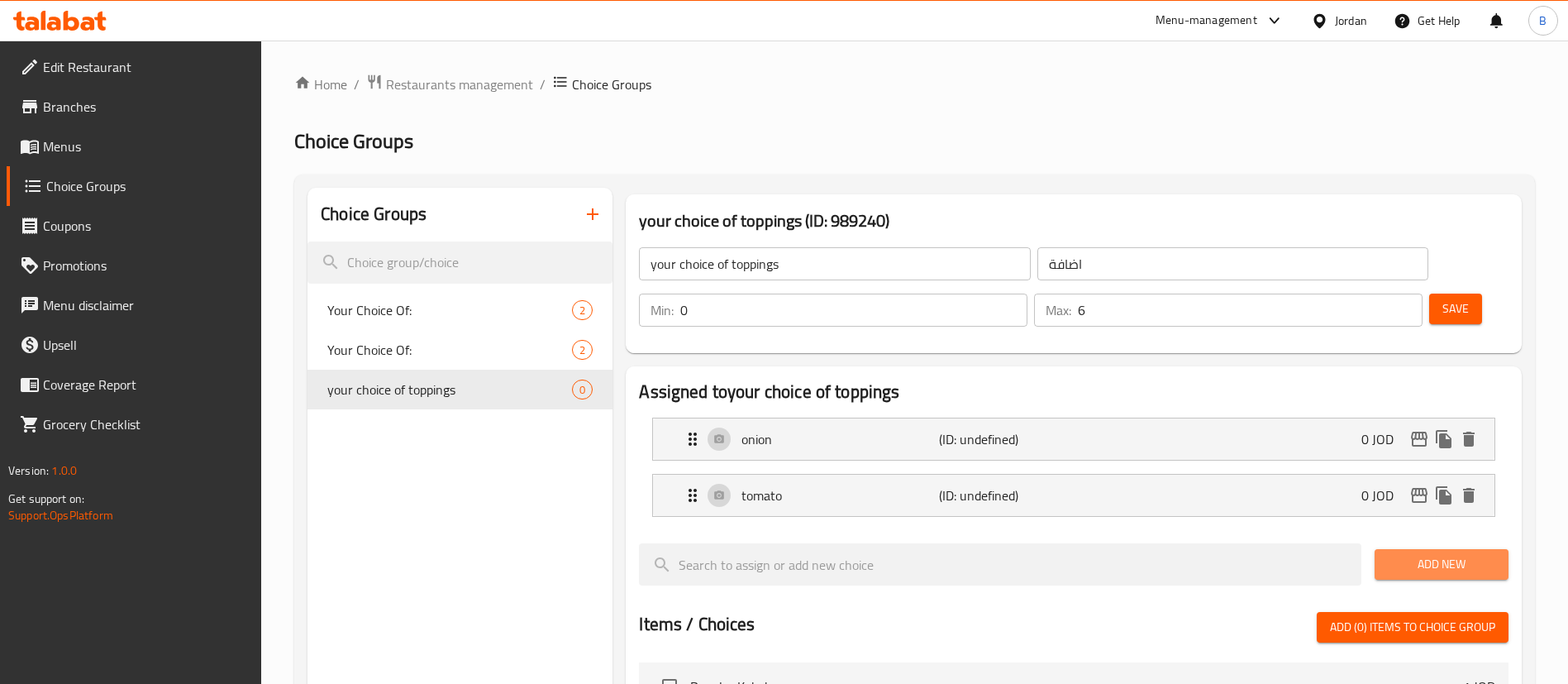
click at [1406, 554] on span "Add New" at bounding box center [1441, 564] width 108 height 20
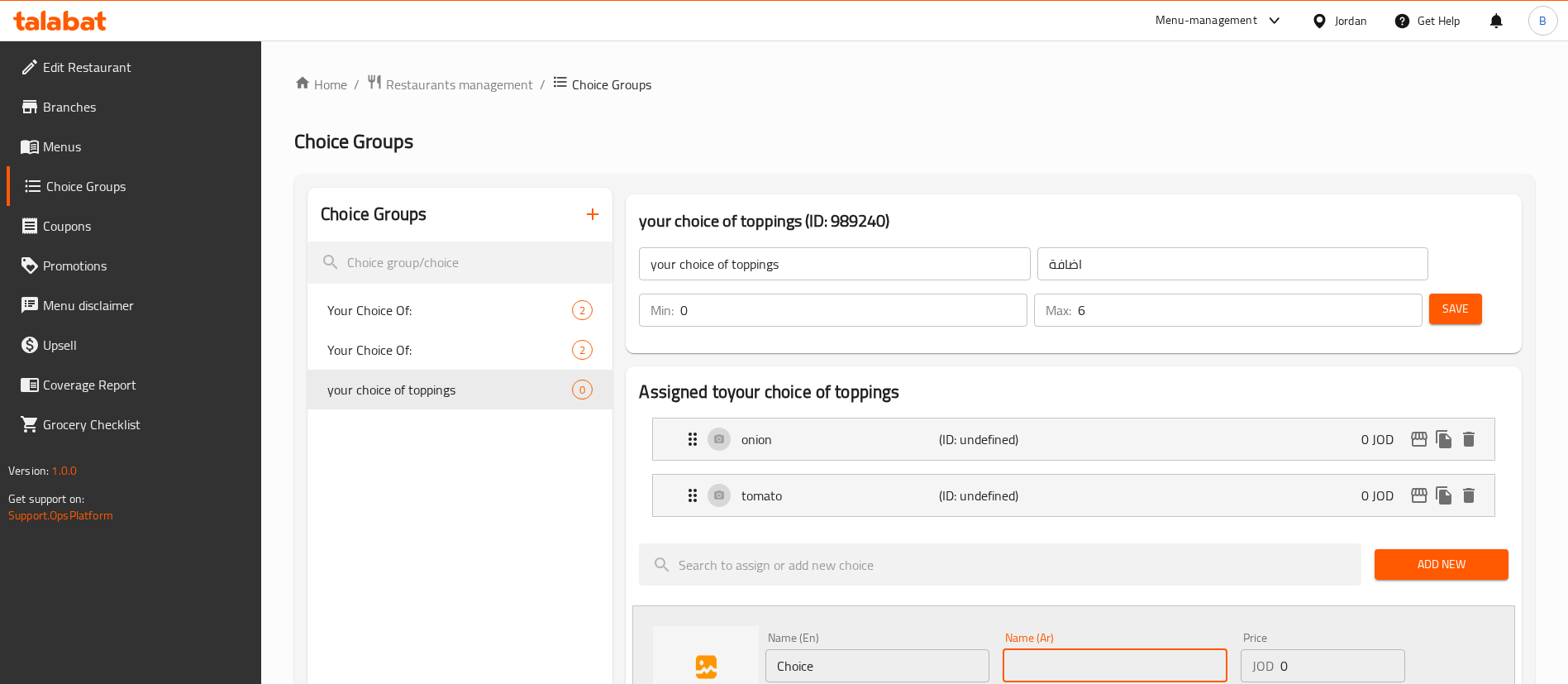
click at [1119, 649] on input "text" at bounding box center [1114, 665] width 224 height 33
type input "بقدونسية"
drag, startPoint x: 943, startPoint y: 624, endPoint x: 550, endPoint y: 617, distance: 393.1
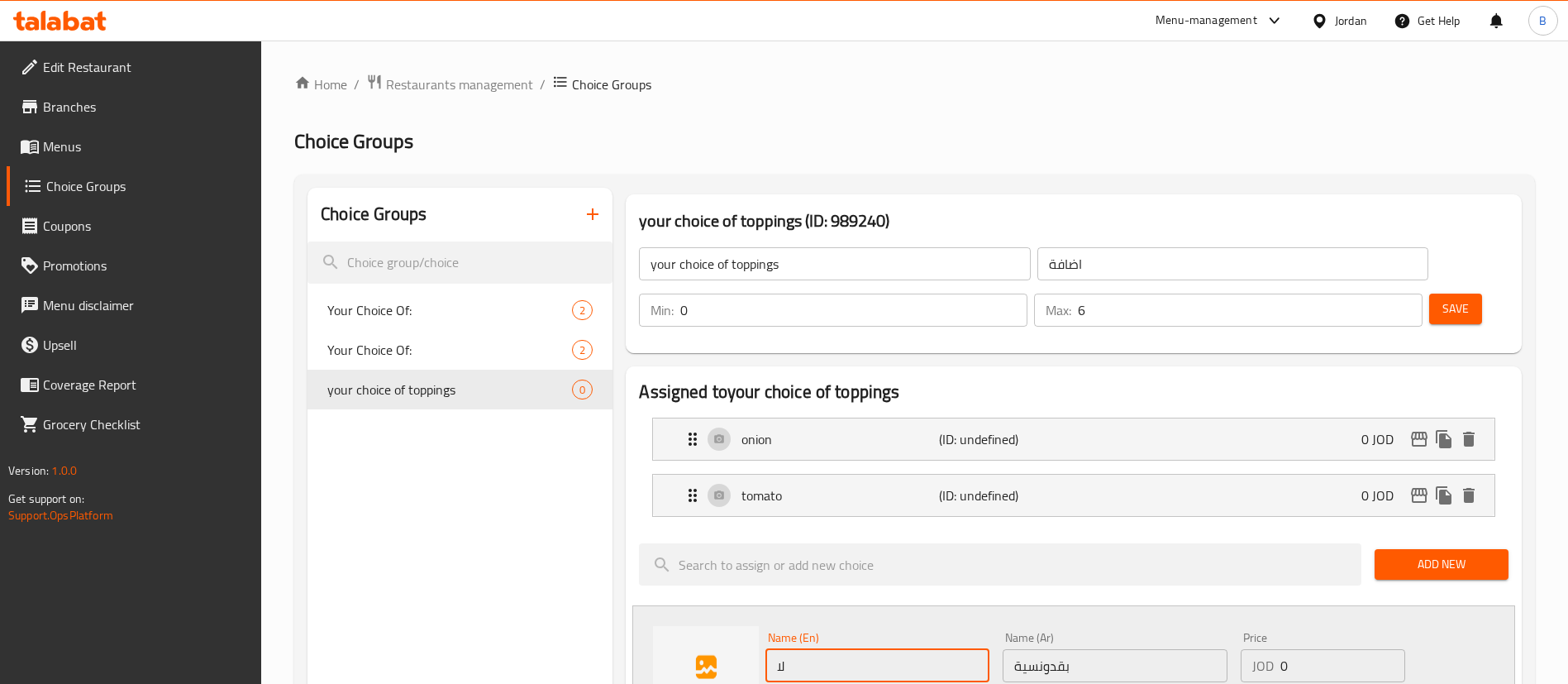
type input "ل"
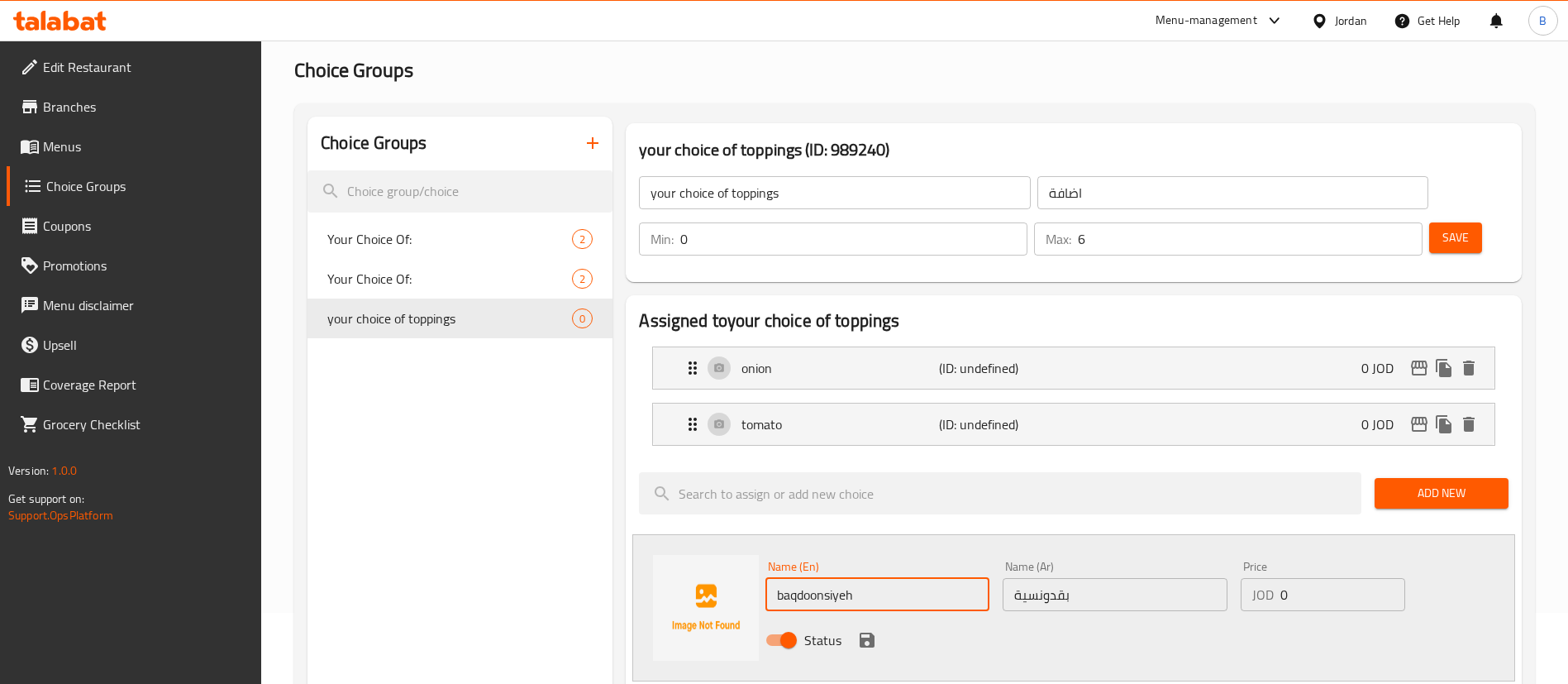
scroll to position [124, 0]
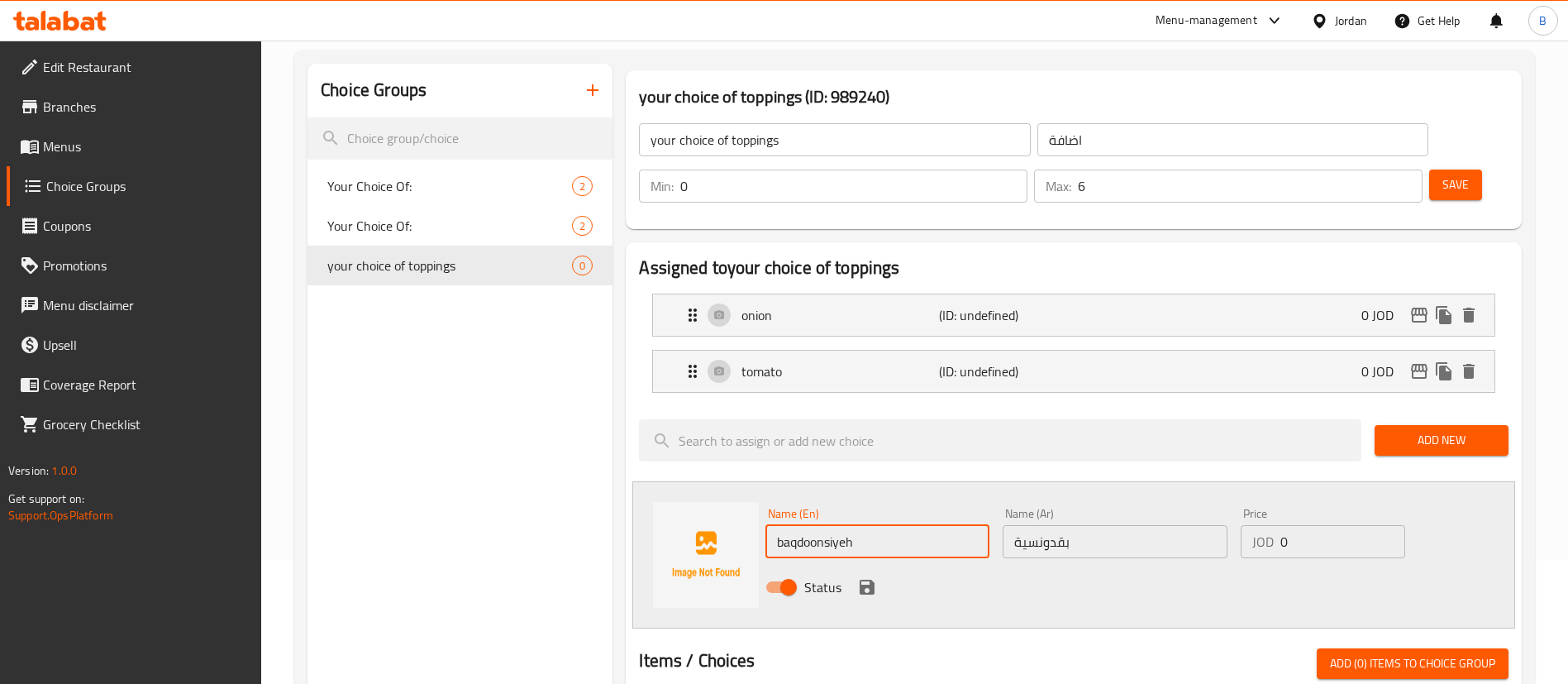
type input "baqdoonsiyeh"
click at [865, 577] on icon "save" at bounding box center [867, 586] width 20 height 20
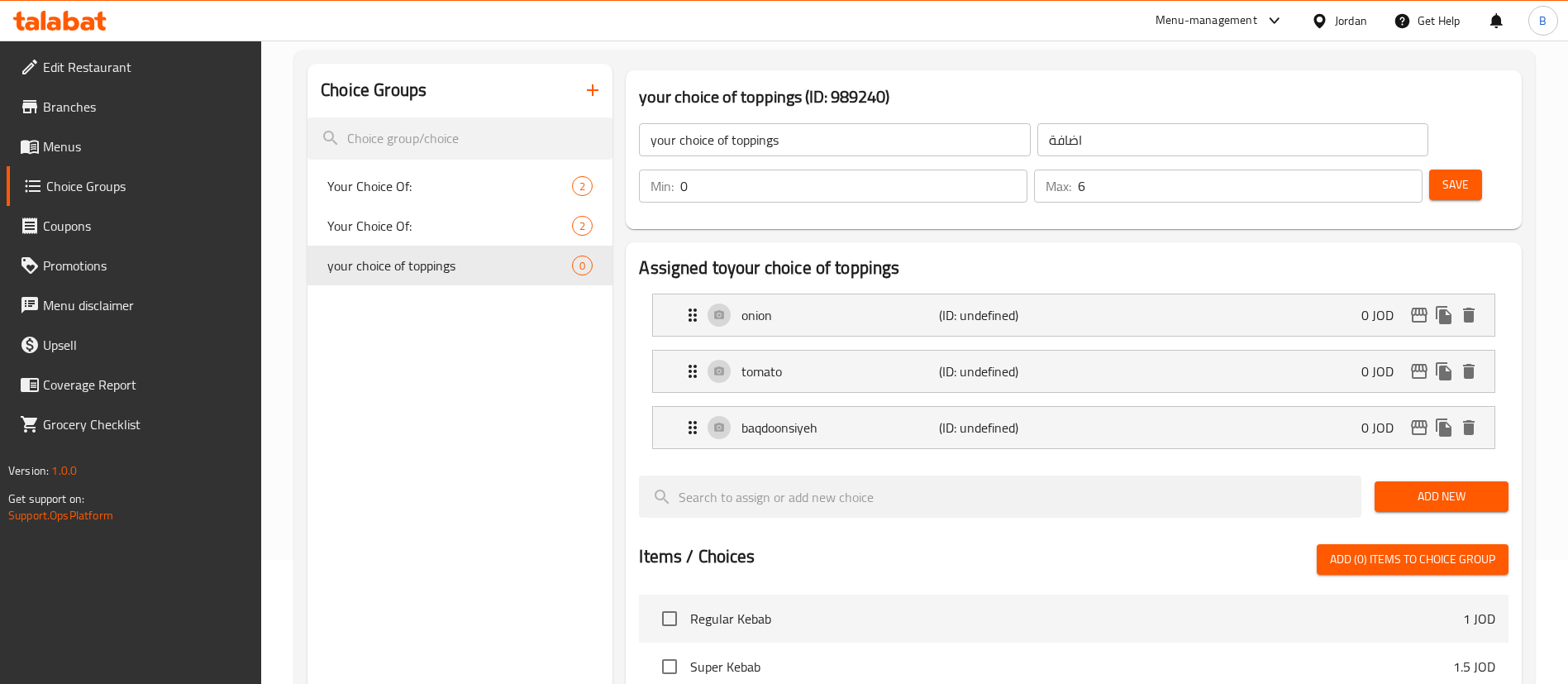
click at [1431, 486] on span "Add New" at bounding box center [1441, 496] width 108 height 20
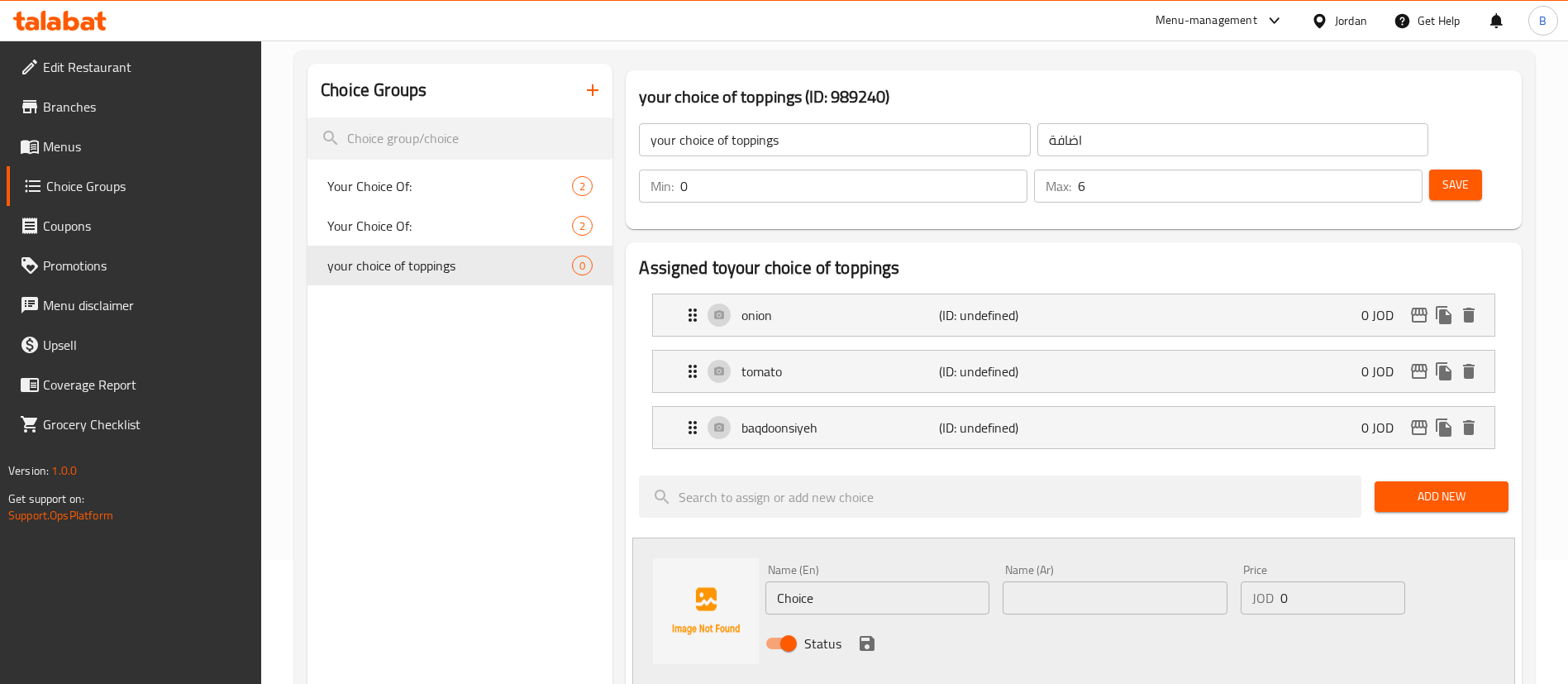
click at [1073, 581] on input "text" at bounding box center [1114, 597] width 224 height 33
type input "شطه"
drag, startPoint x: 896, startPoint y: 555, endPoint x: 575, endPoint y: 530, distance: 322.0
click at [599, 531] on div "Choice Groups Your Choice Of: 2 Your Choice Of: 2 your choice of toppings 0 you…" at bounding box center [918, 679] width 1221 height 1231
type input "spicy"
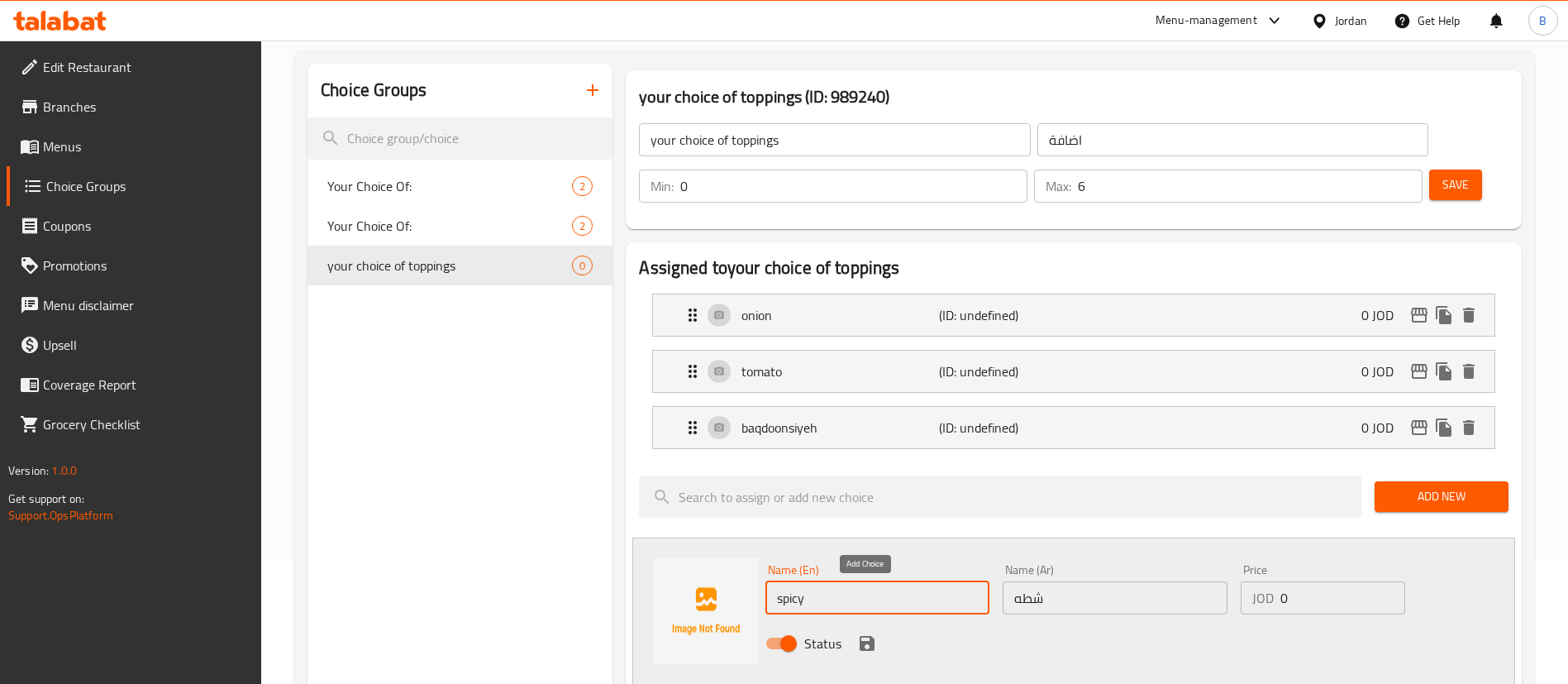
click at [873, 636] on icon "save" at bounding box center [868, 644] width 15 height 15
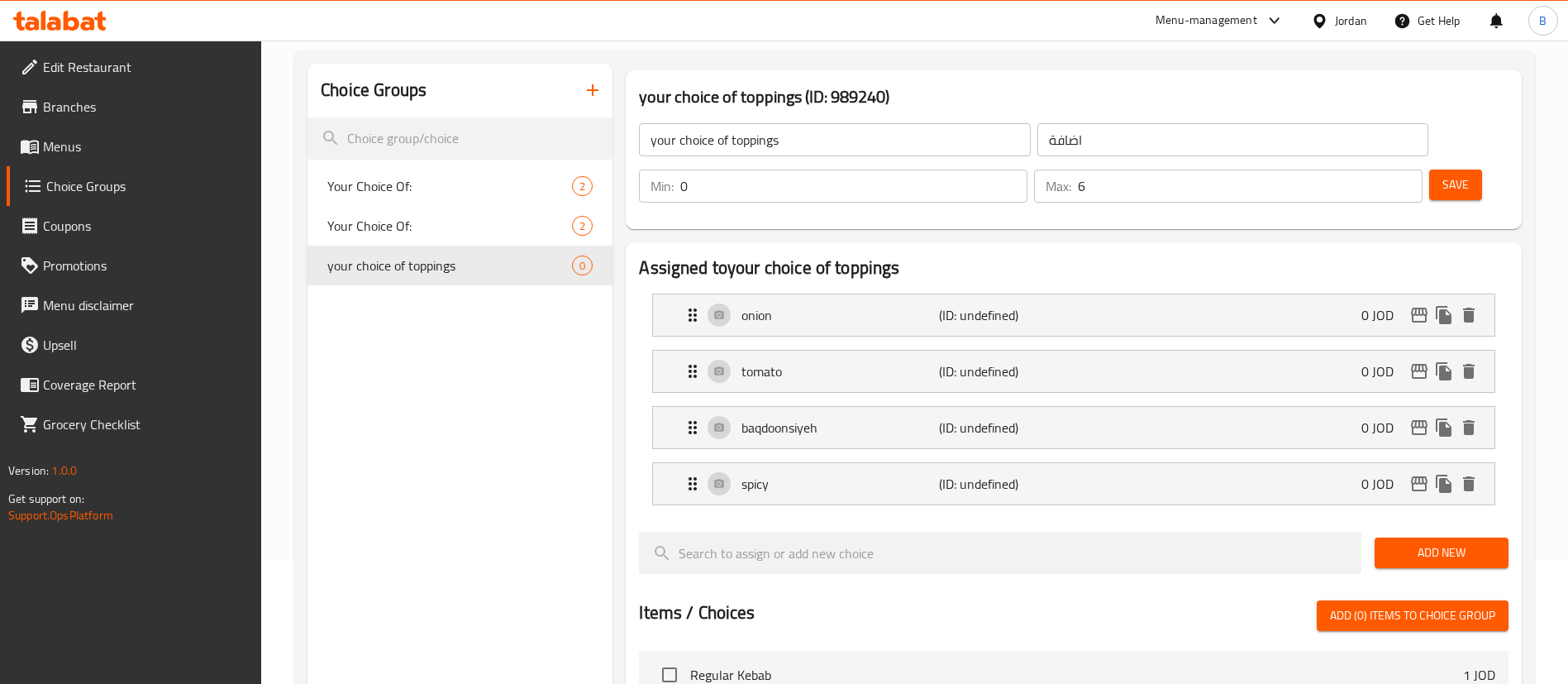
click at [1400, 542] on span "Add New" at bounding box center [1441, 552] width 108 height 20
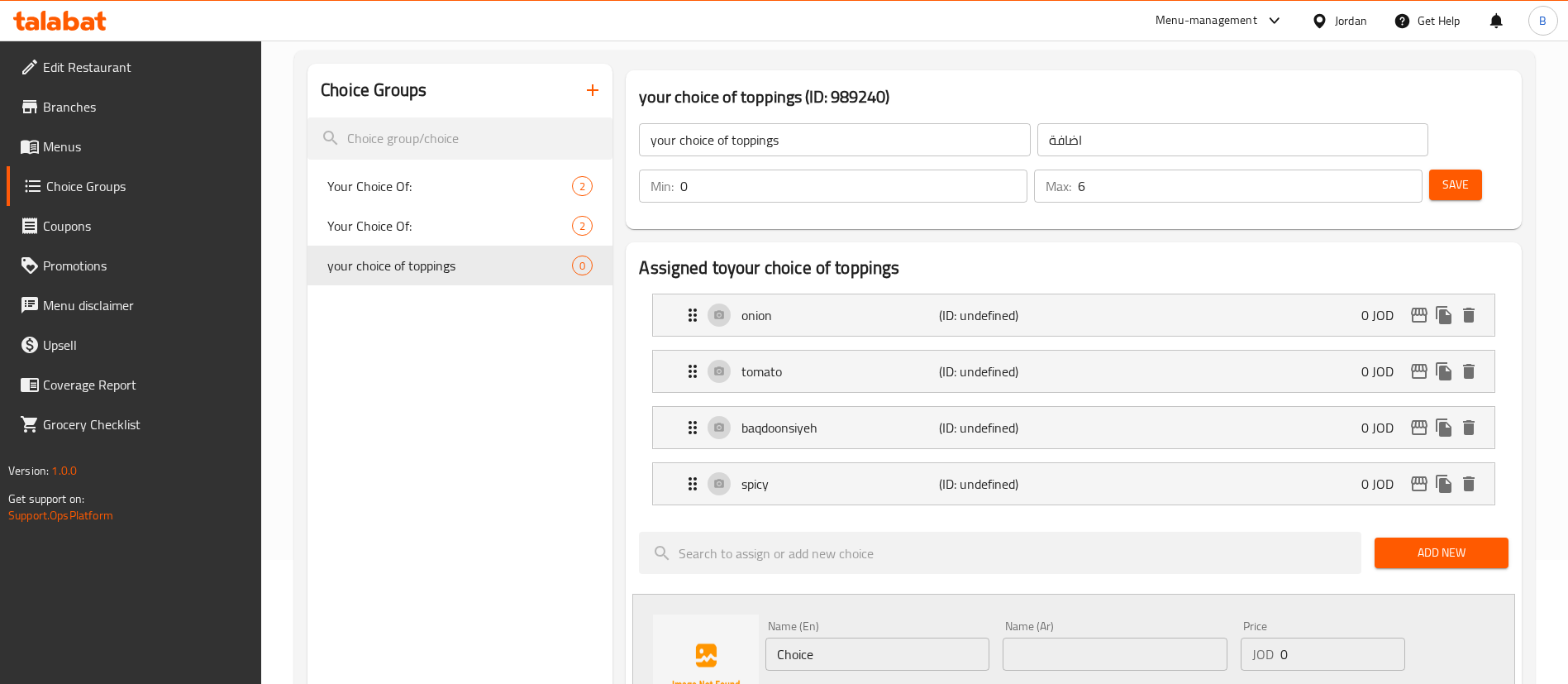
click at [1061, 637] on input "text" at bounding box center [1114, 653] width 224 height 33
type input "دبس رمان"
drag, startPoint x: 818, startPoint y: 596, endPoint x: 617, endPoint y: 596, distance: 201.0
type input "Pomegranate Molasses"
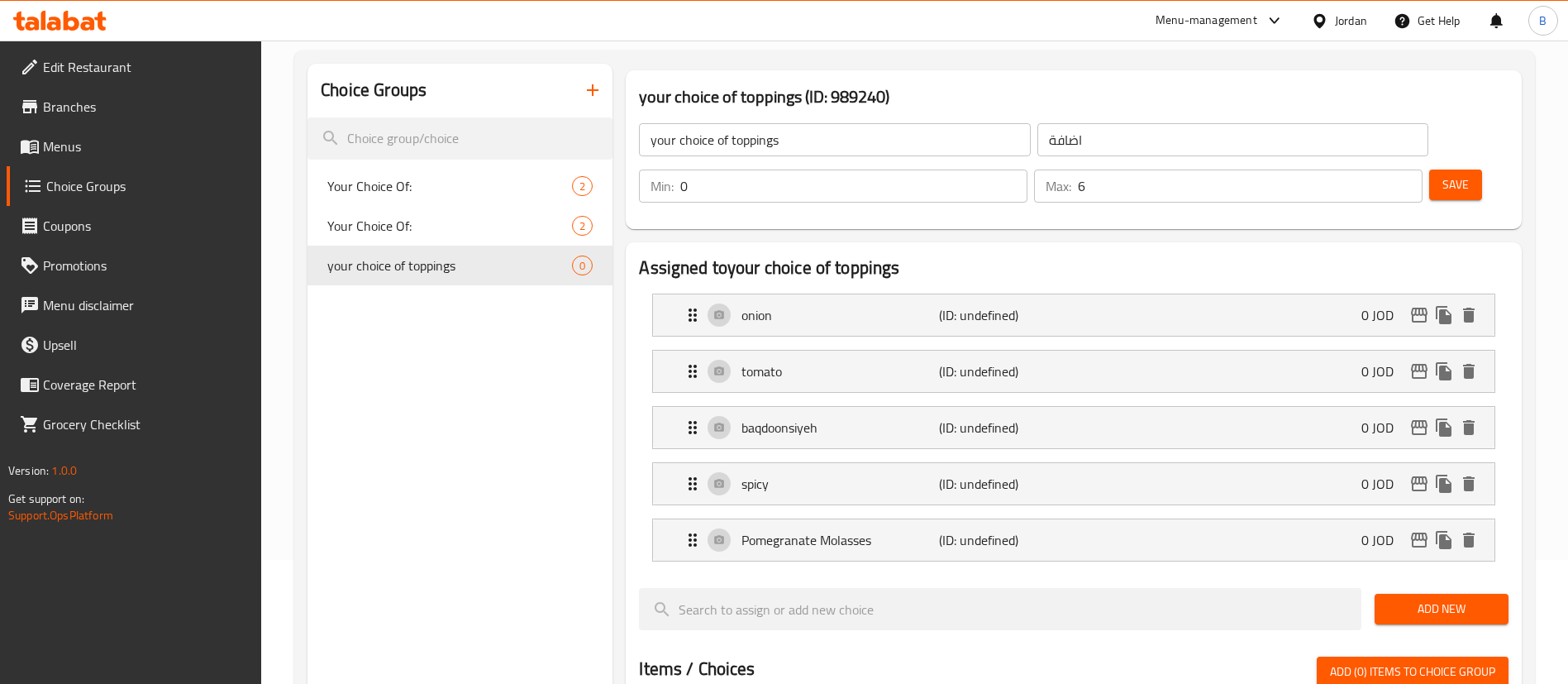
click at [1415, 599] on span "Add New" at bounding box center [1441, 609] width 108 height 20
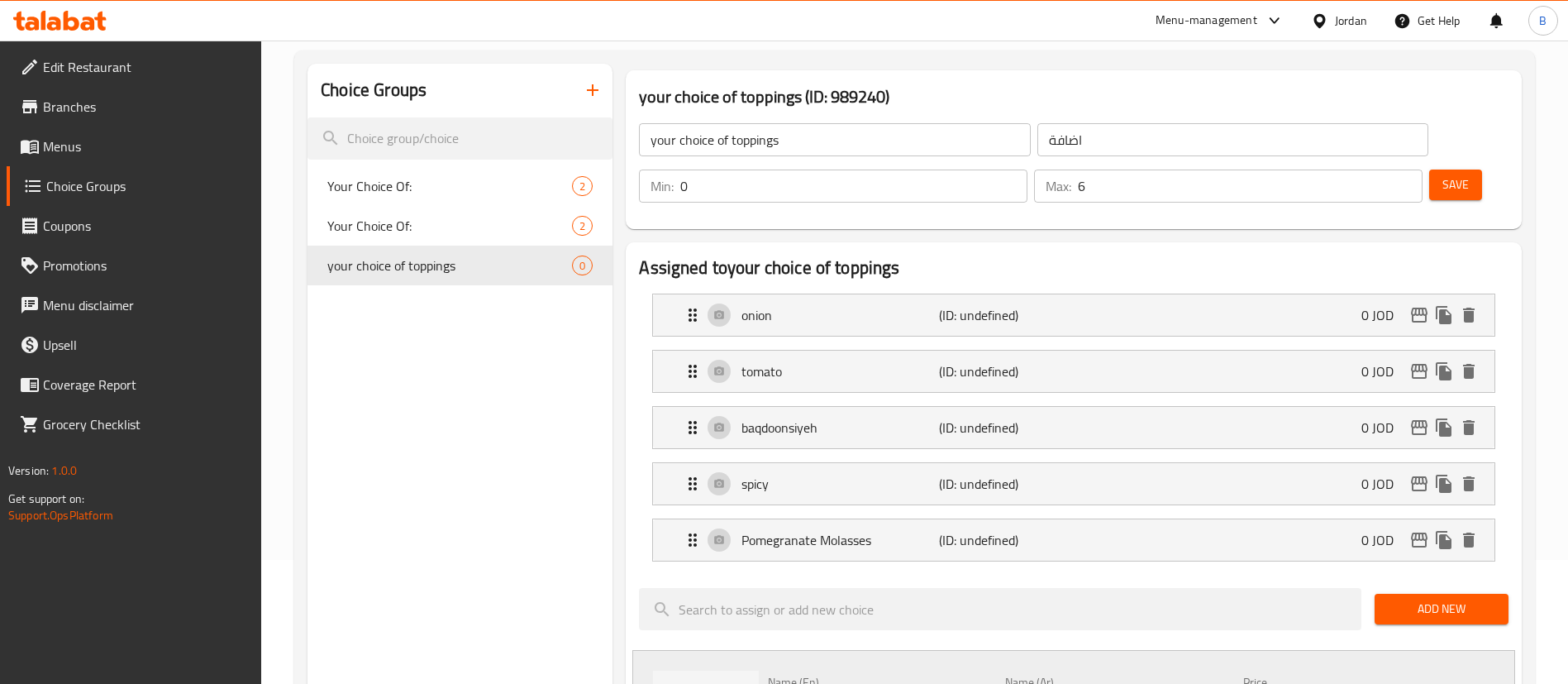
type input "كاتشب"
drag, startPoint x: 857, startPoint y: 664, endPoint x: 606, endPoint y: 625, distance: 254.0
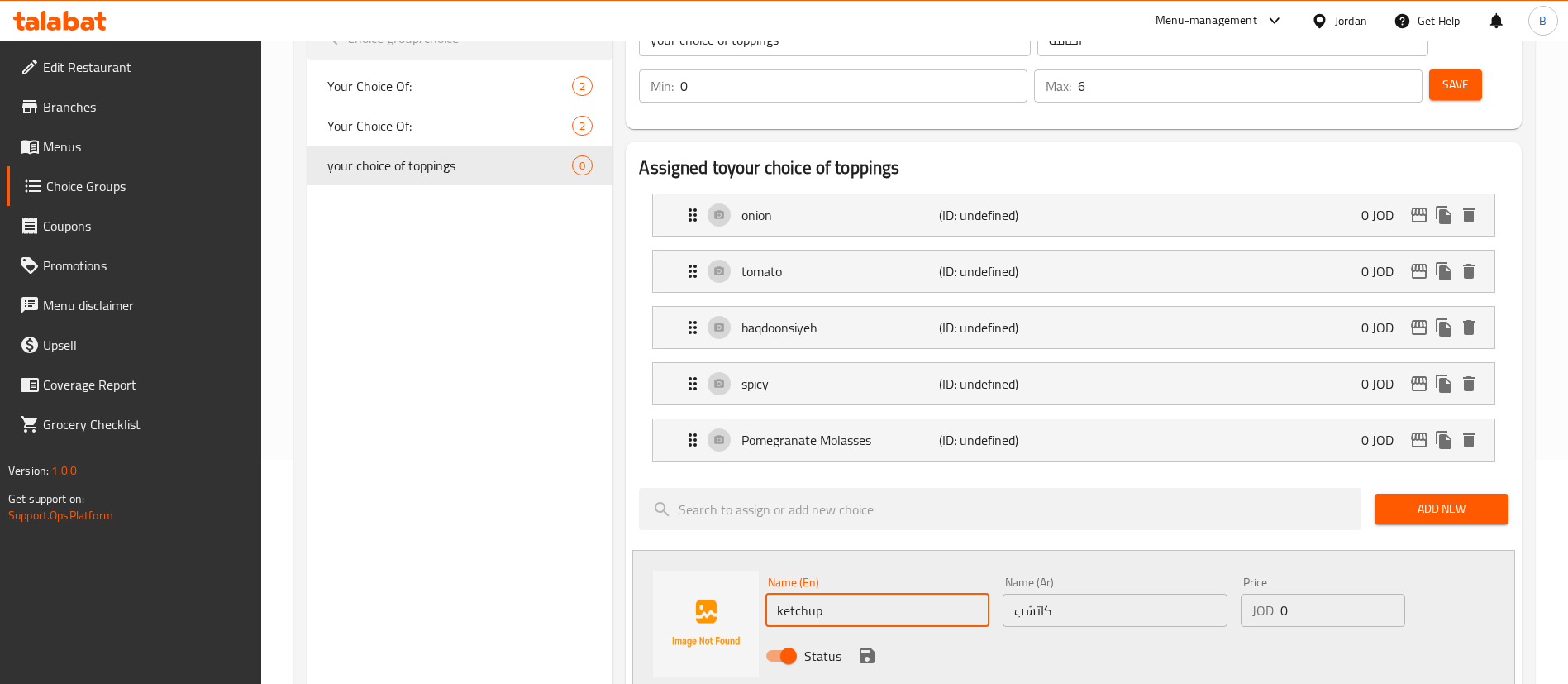
scroll to position [248, 0]
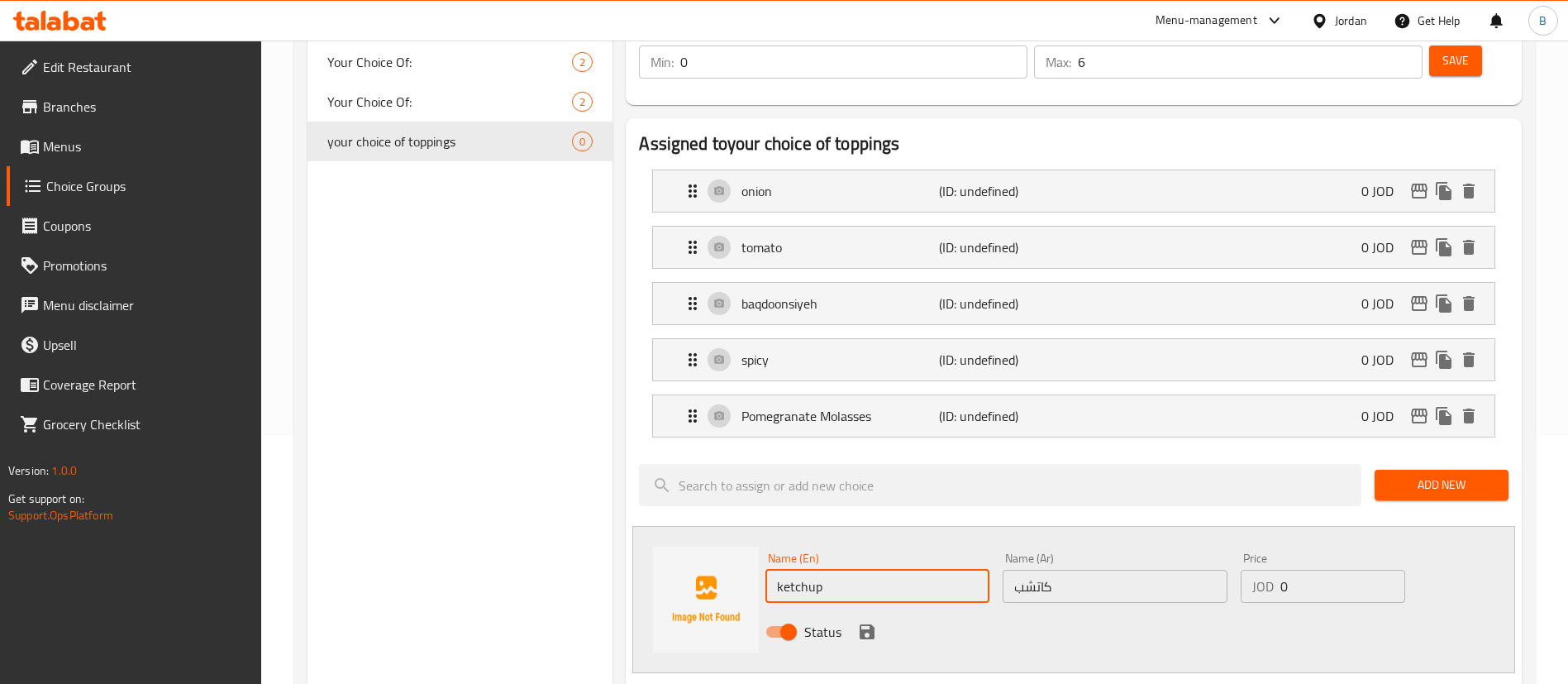
type input "ketchup"
click at [868, 625] on icon "save" at bounding box center [868, 632] width 15 height 15
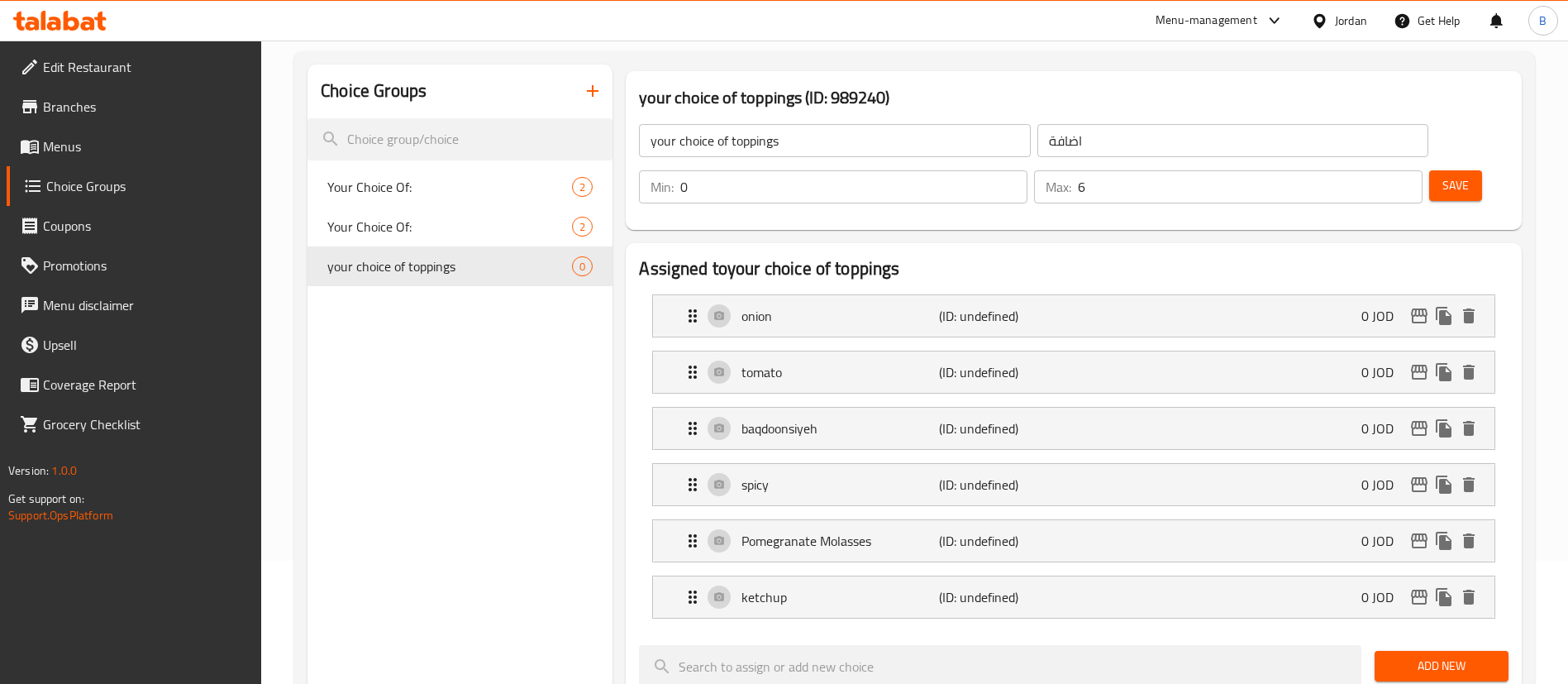
scroll to position [0, 0]
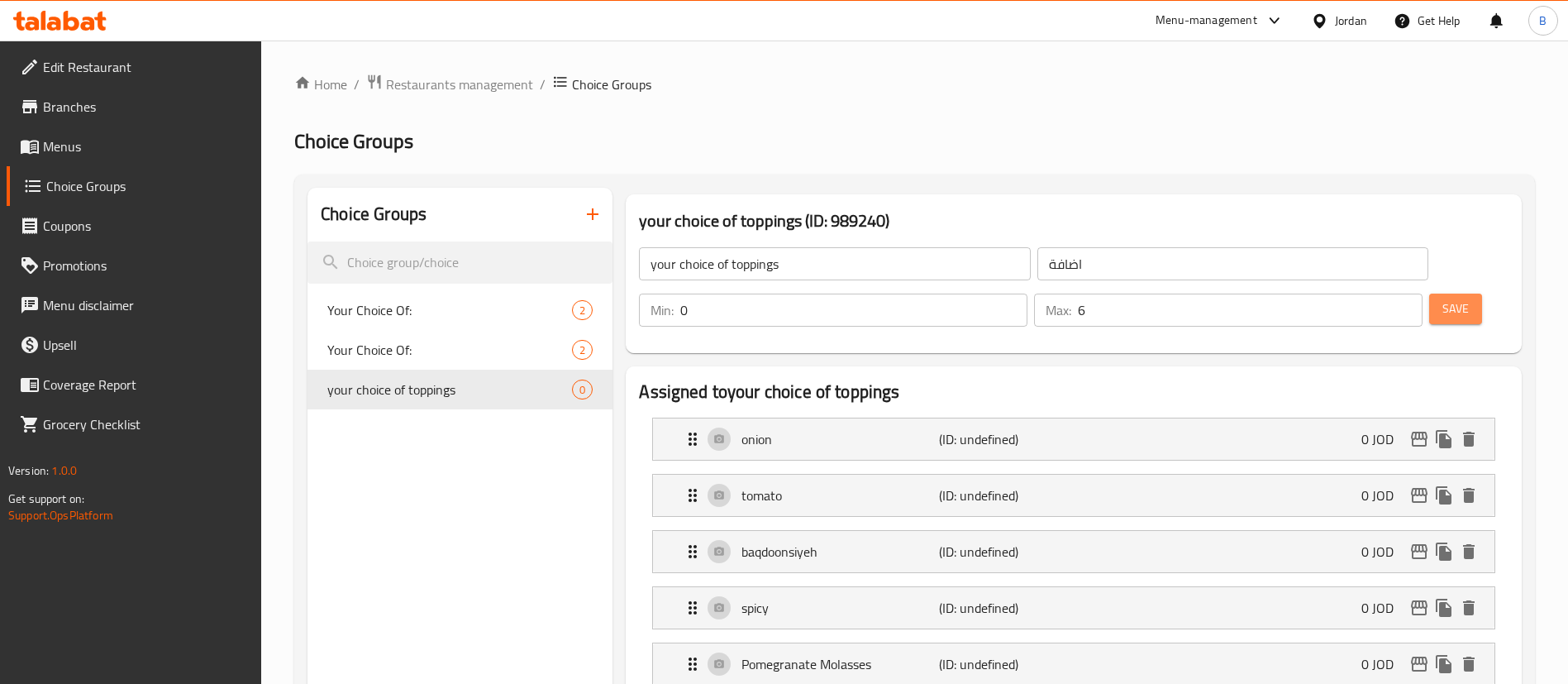
click at [1442, 299] on span "Save" at bounding box center [1455, 309] width 26 height 20
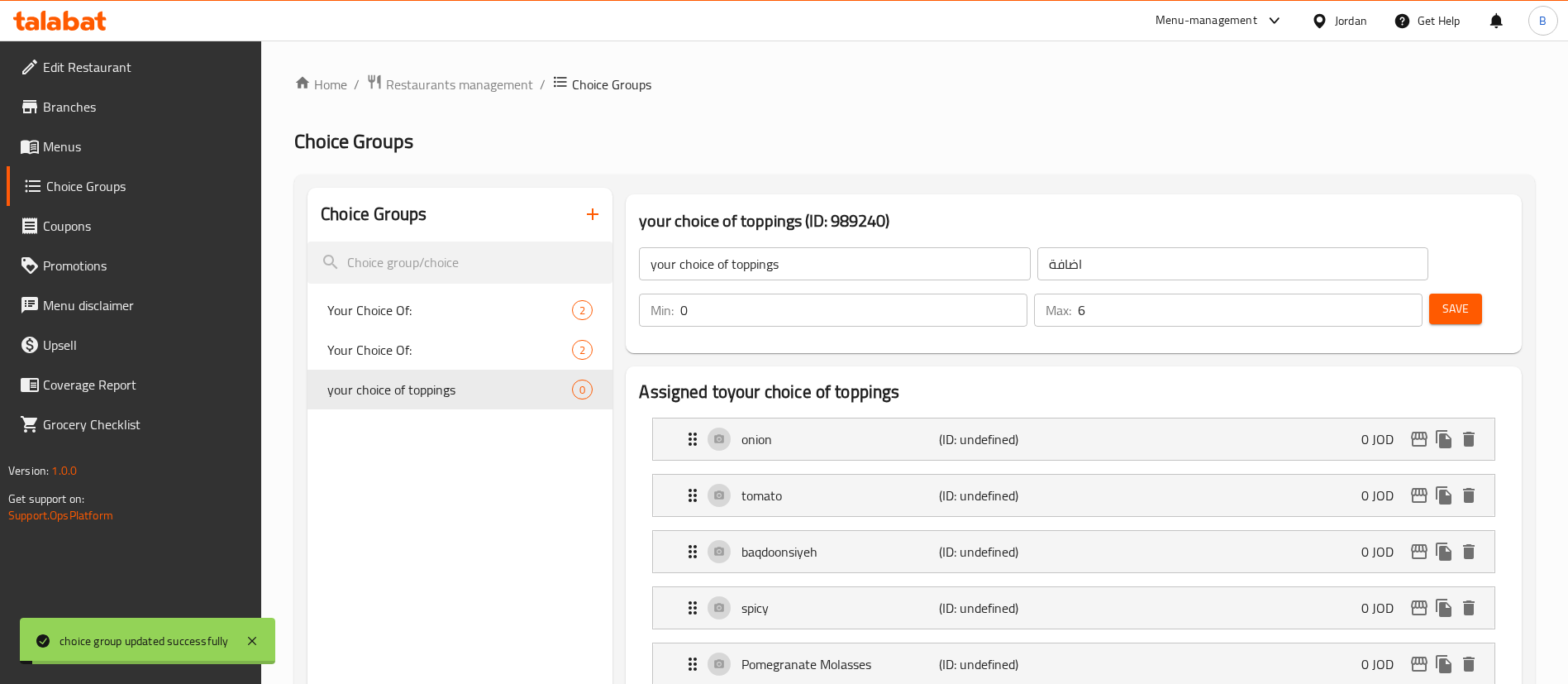
click at [126, 143] on span "Menus" at bounding box center [146, 146] width 206 height 20
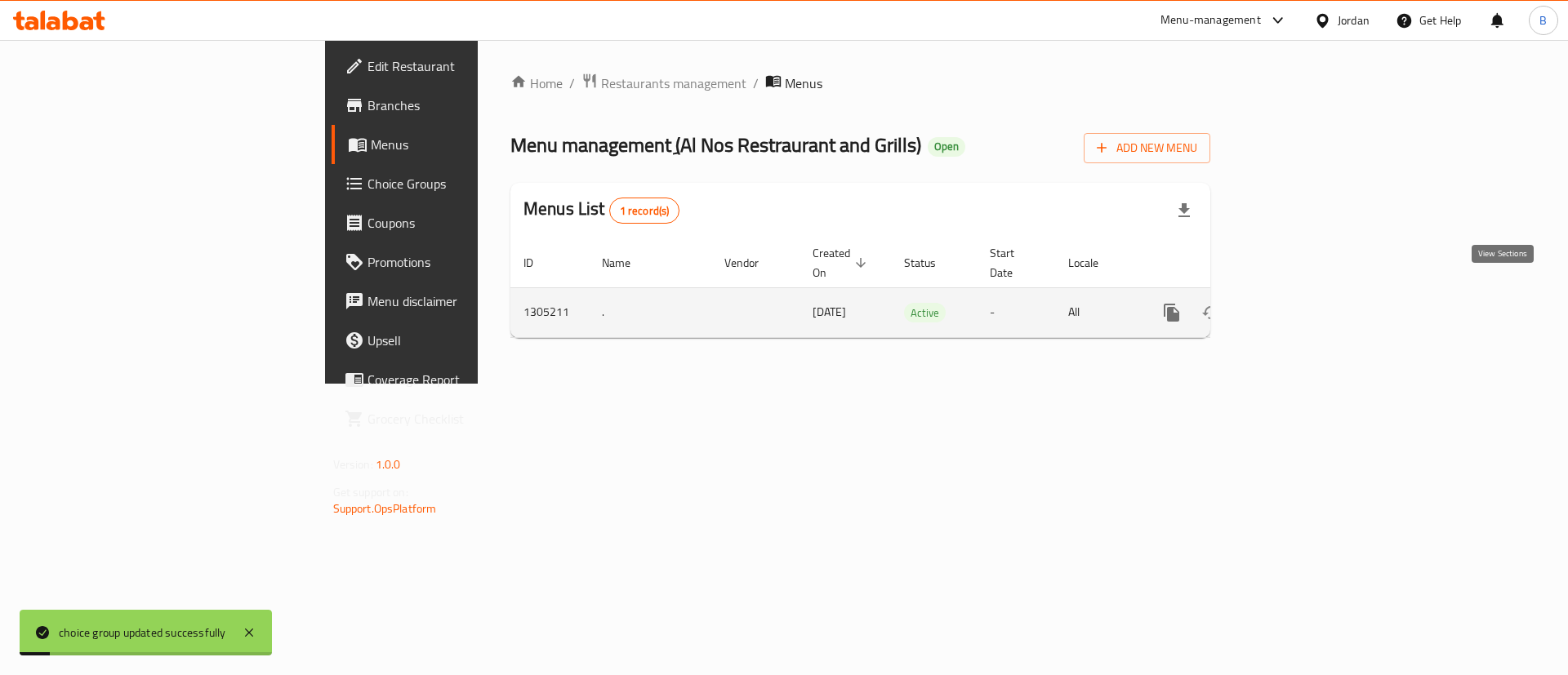
click at [1309, 298] on link "enhanced table" at bounding box center [1290, 312] width 39 height 39
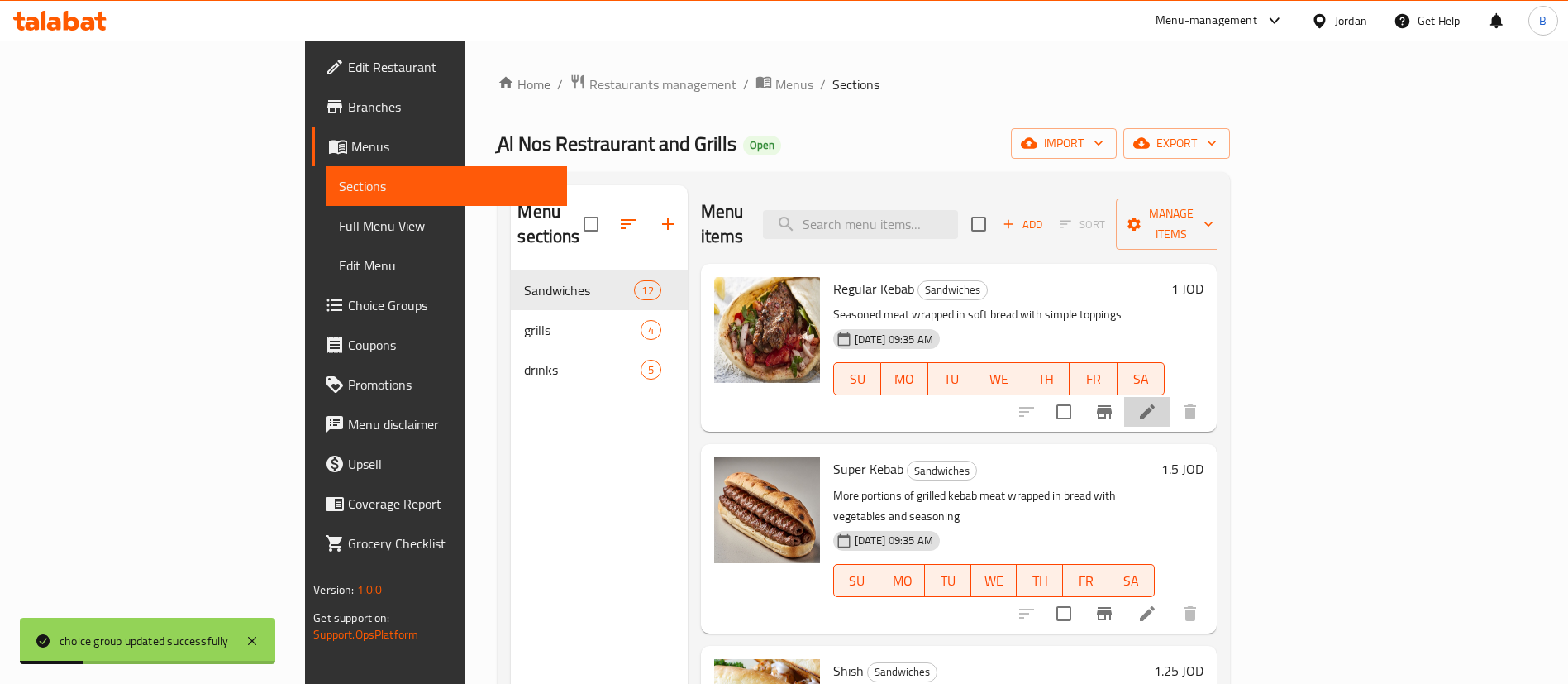
click at [1170, 397] on li at bounding box center [1147, 412] width 47 height 30
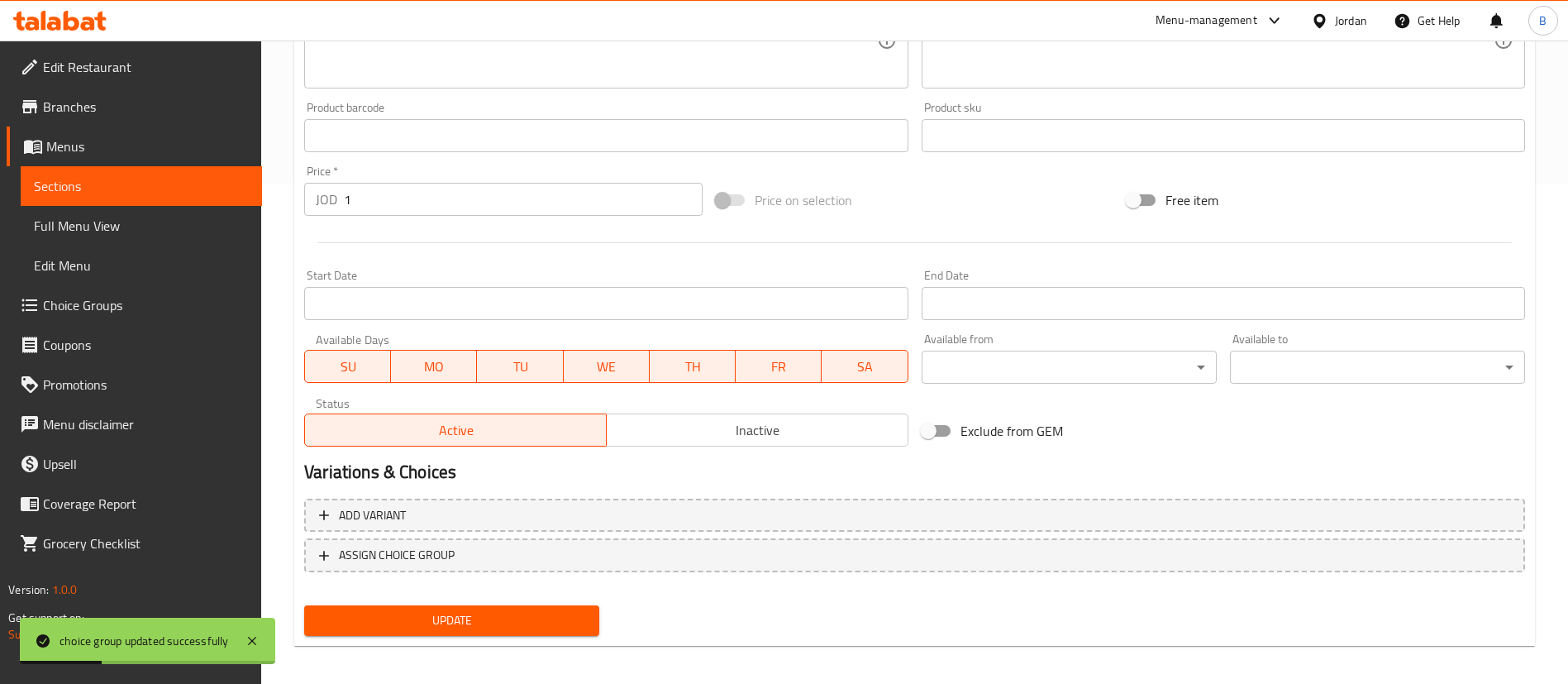
scroll to position [508, 0]
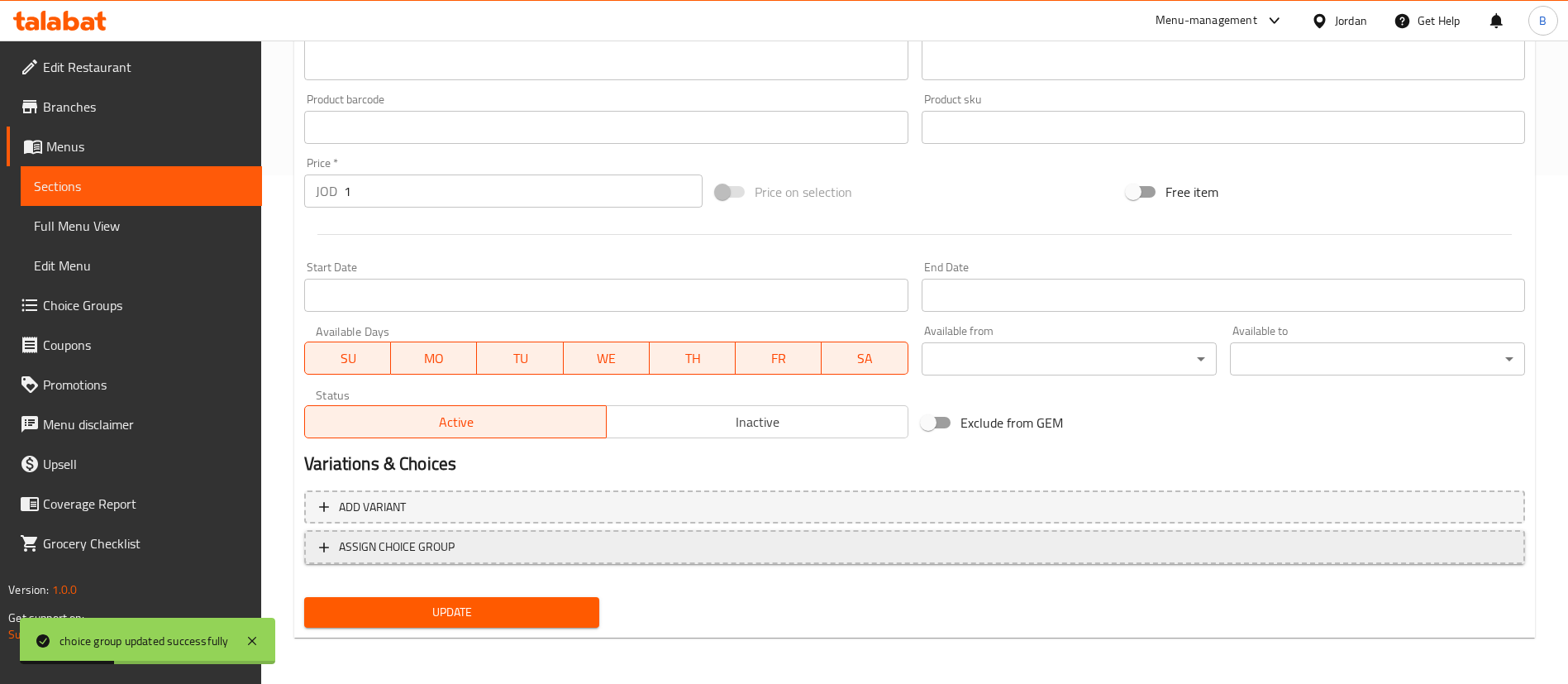
click at [477, 558] on button "ASSIGN CHOICE GROUP" at bounding box center [915, 547] width 1221 height 34
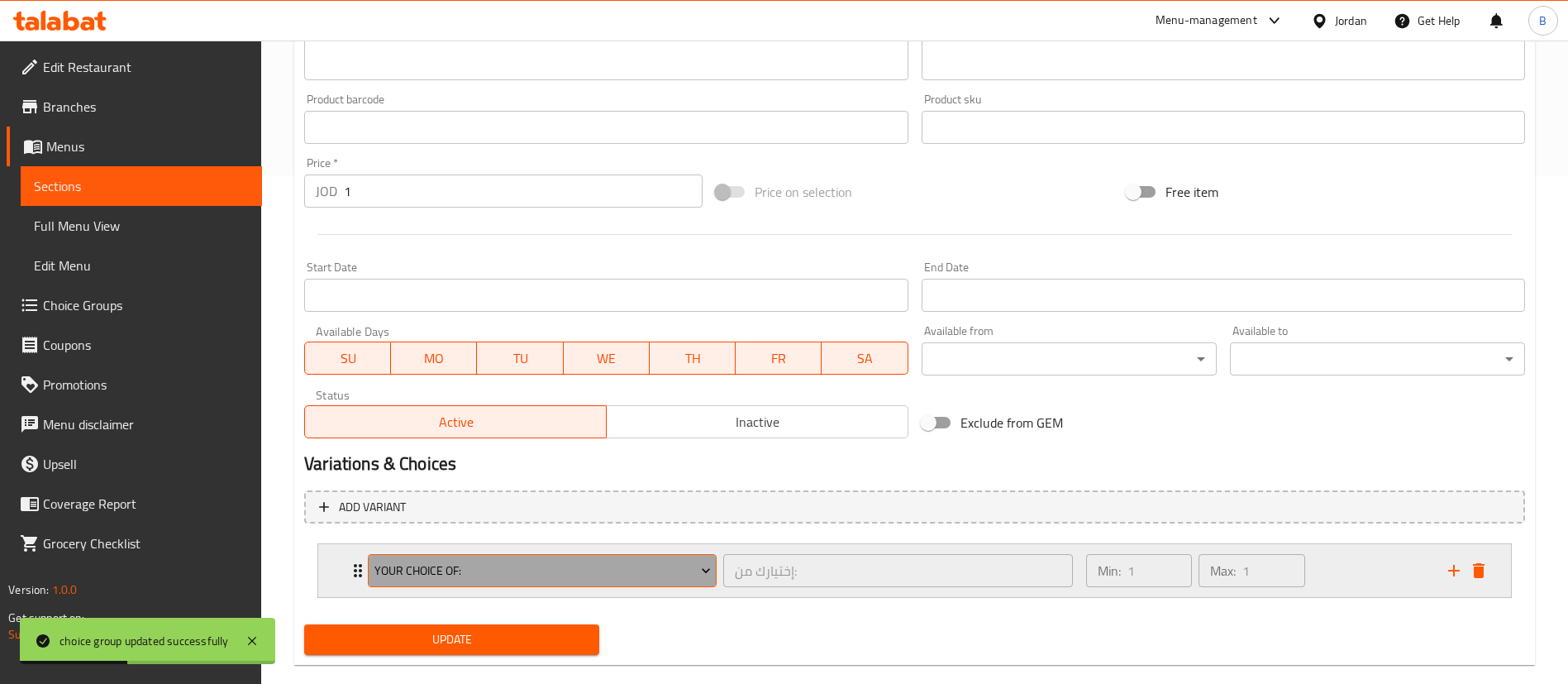
click at [544, 582] on button "Your Choice Of:" at bounding box center [542, 570] width 349 height 33
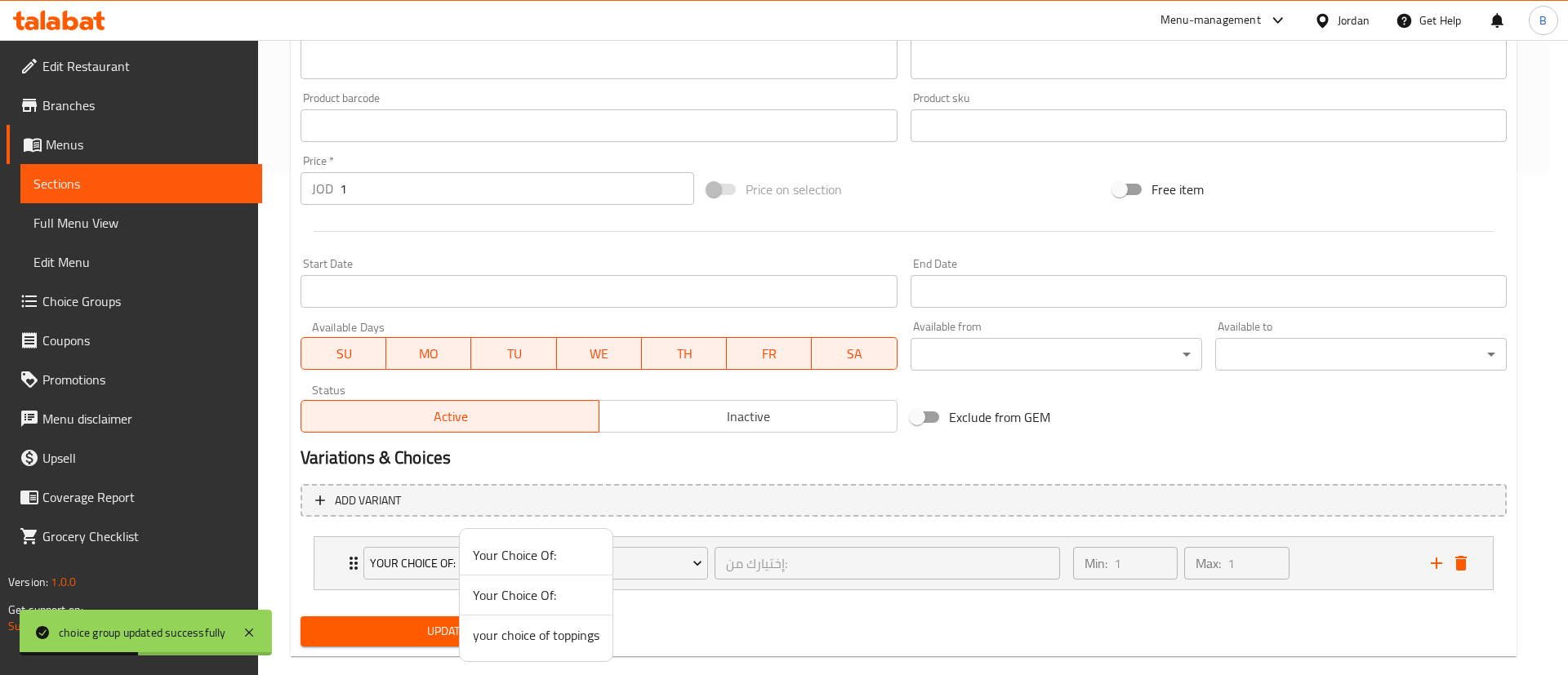
click at [577, 636] on span "your choice of toppings" at bounding box center [536, 635] width 127 height 19
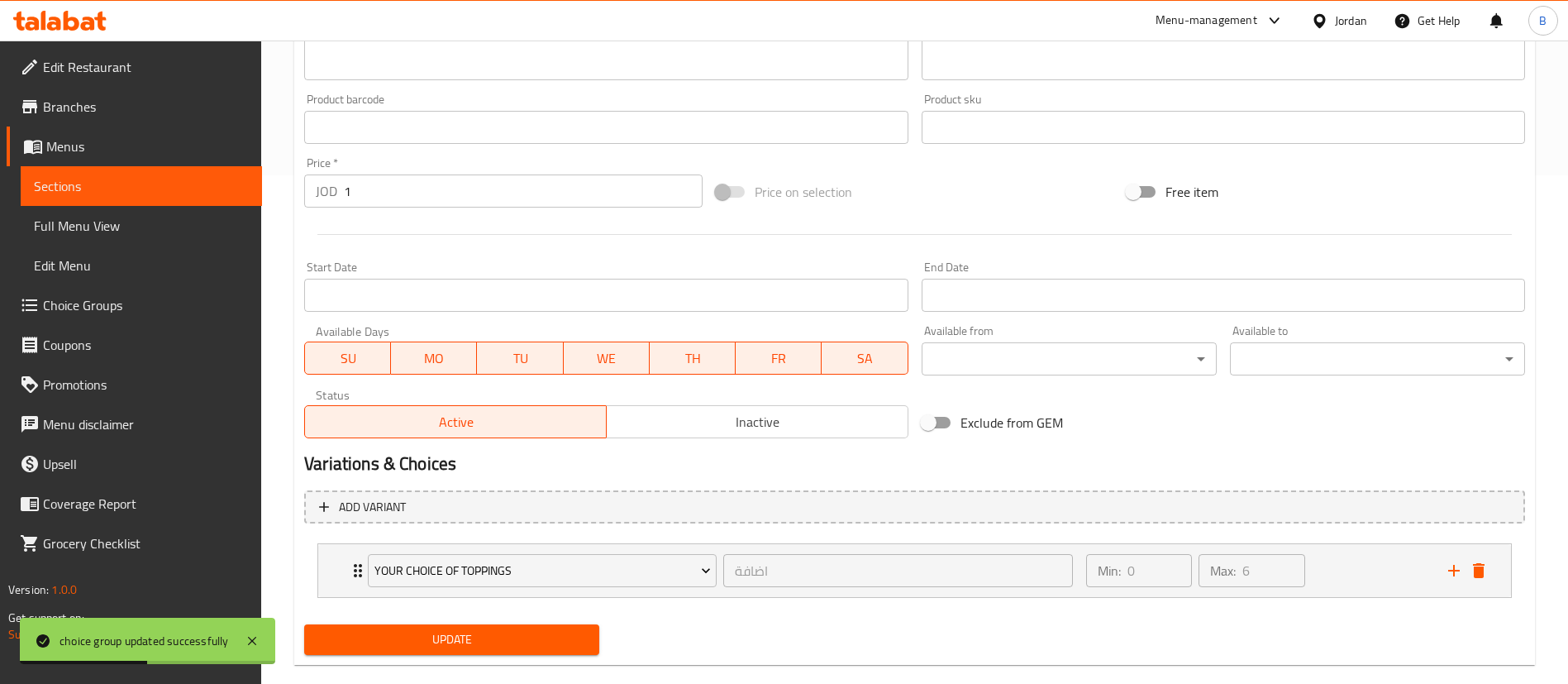
click at [516, 627] on button "Update" at bounding box center [452, 640] width 295 height 31
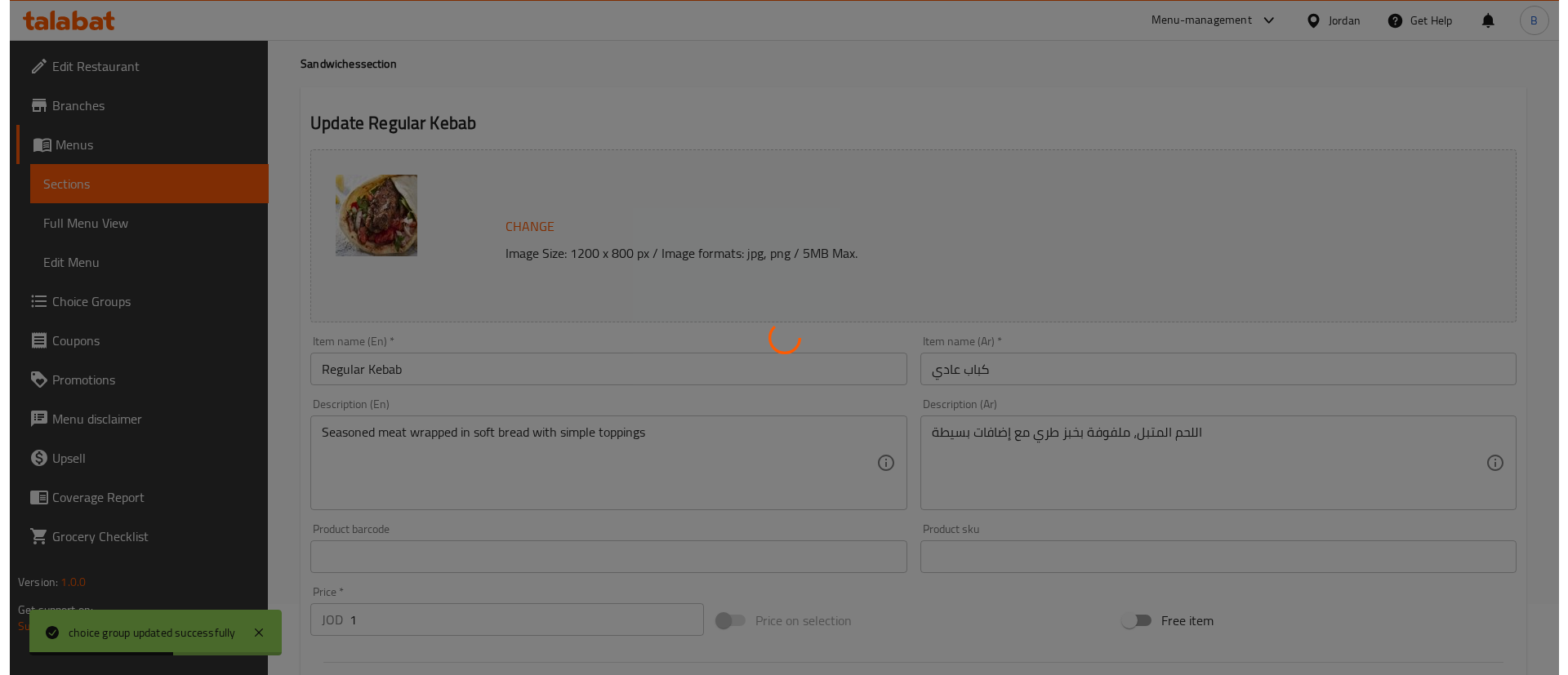
scroll to position [0, 0]
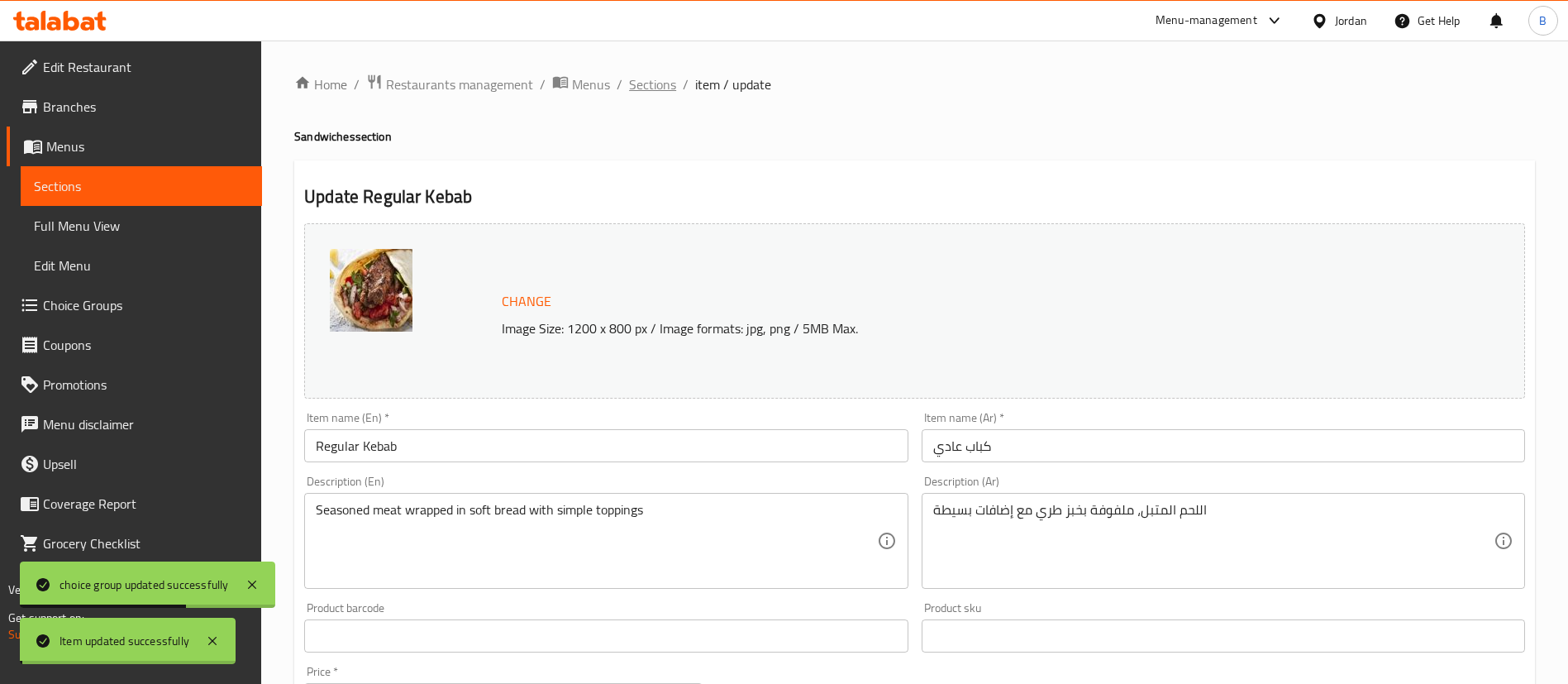
click at [649, 86] on span "Sections" at bounding box center [653, 84] width 47 height 20
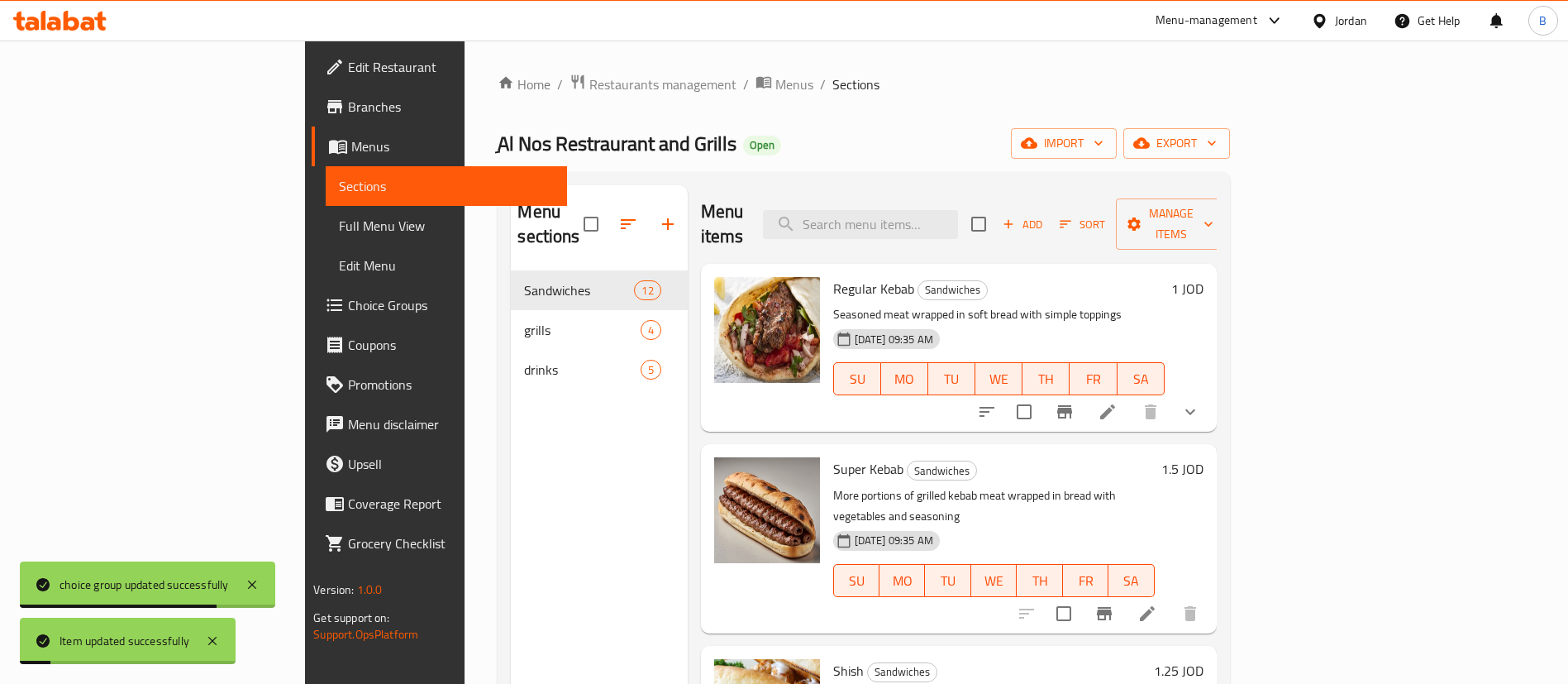
click at [1158, 604] on icon at bounding box center [1147, 614] width 20 height 20
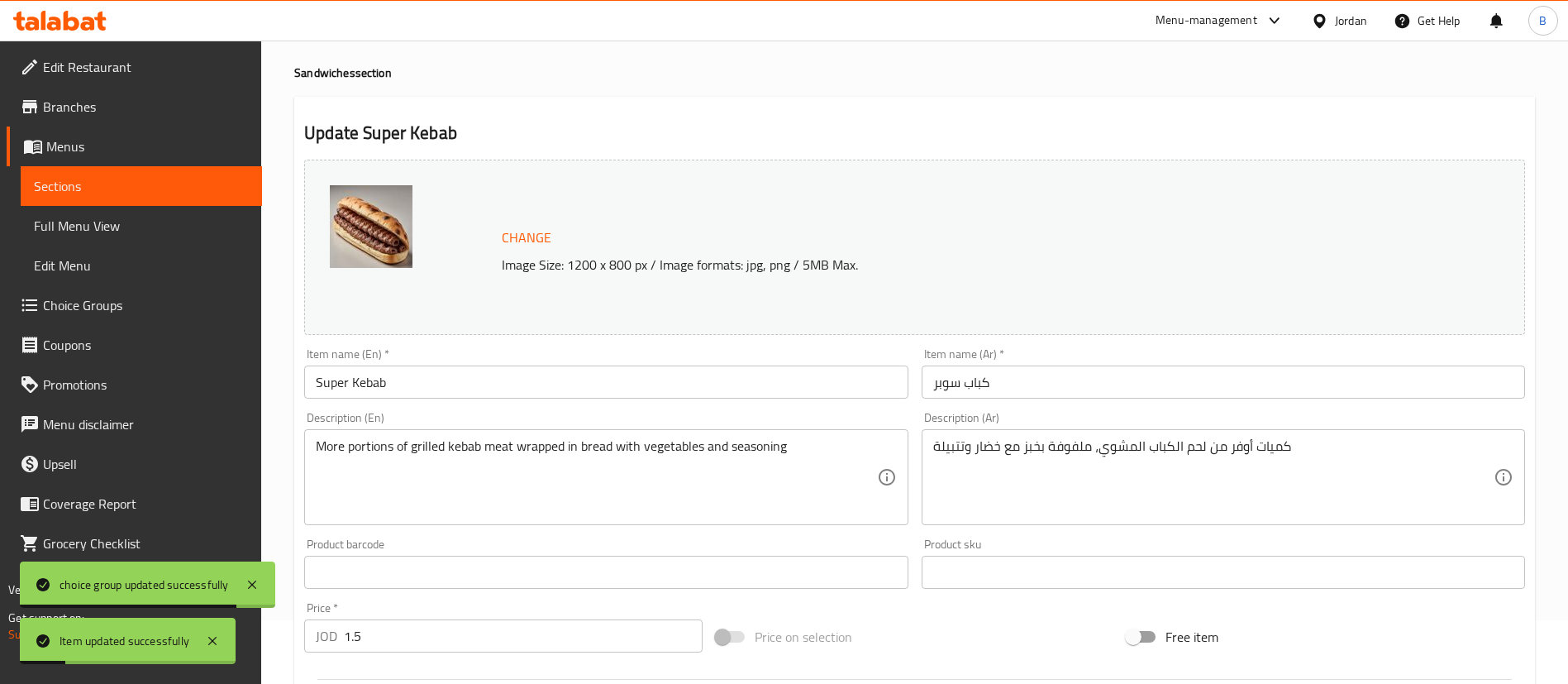
scroll to position [508, 0]
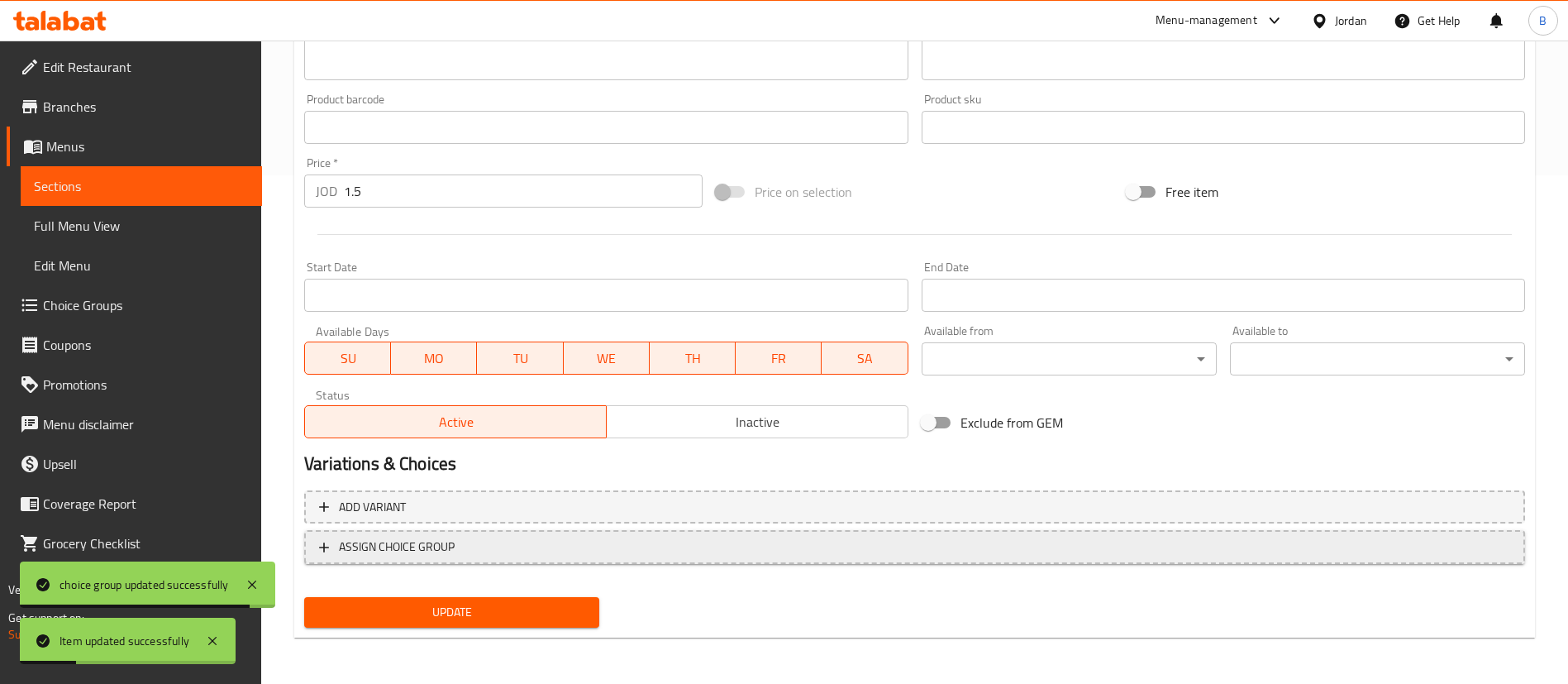
click at [478, 544] on span "ASSIGN CHOICE GROUP" at bounding box center [914, 547] width 1191 height 20
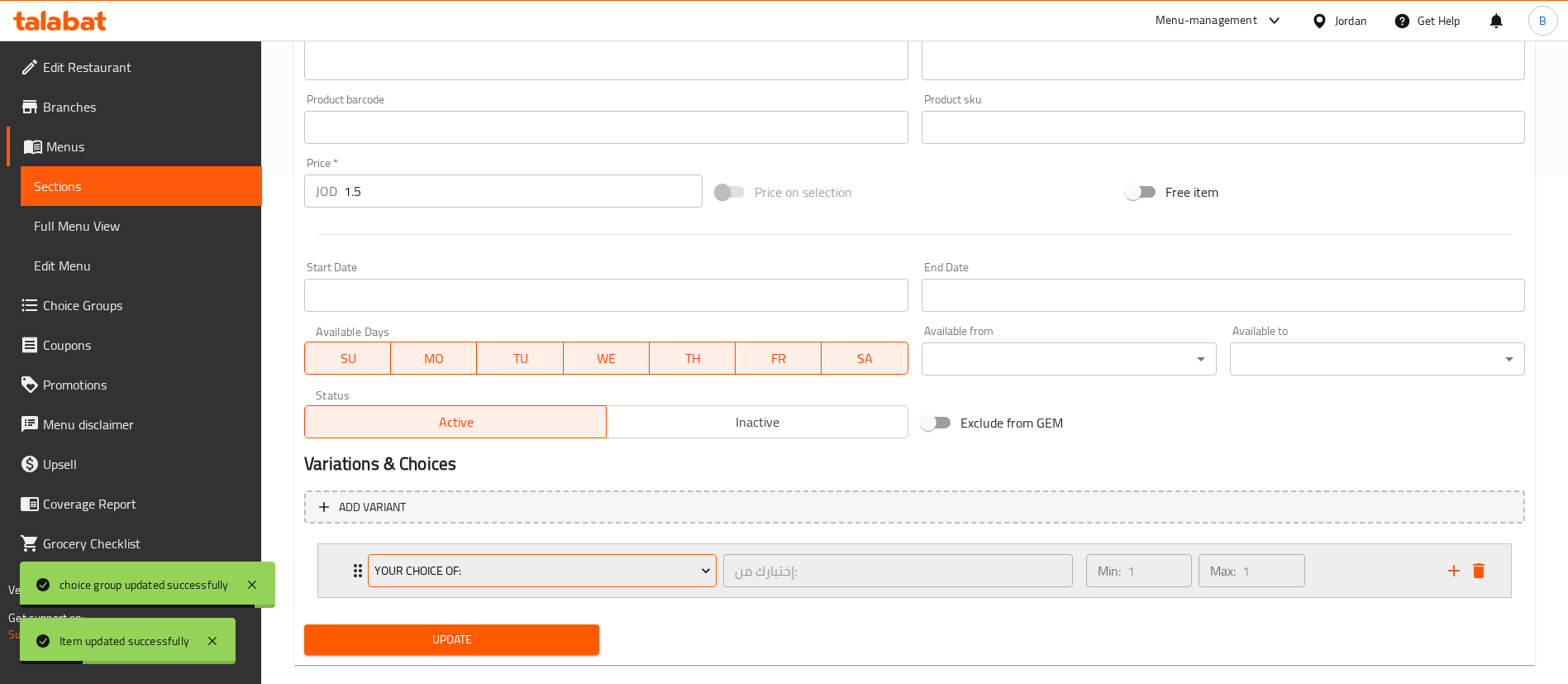
click at [525, 574] on span "Your Choice Of:" at bounding box center [543, 571] width 337 height 20
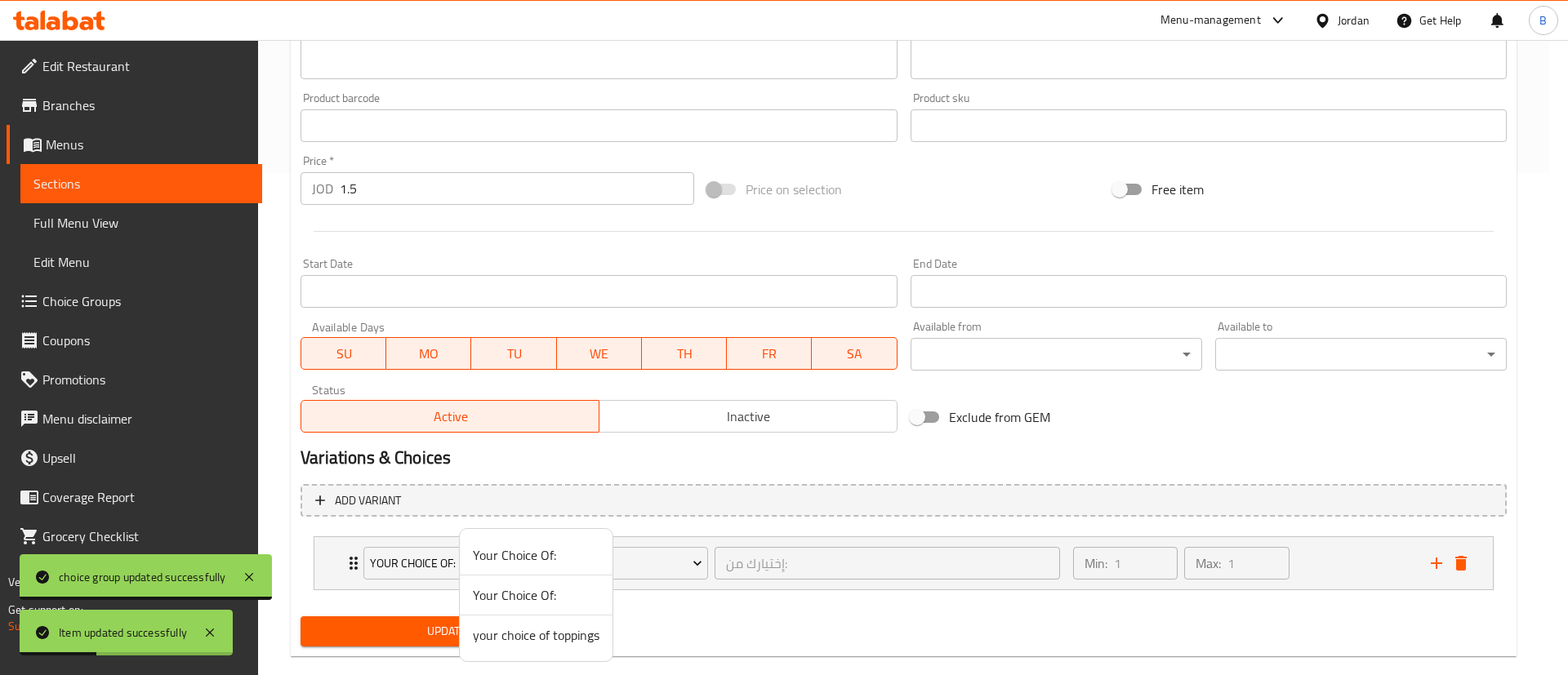
click at [577, 642] on span "your choice of toppings" at bounding box center [536, 635] width 127 height 19
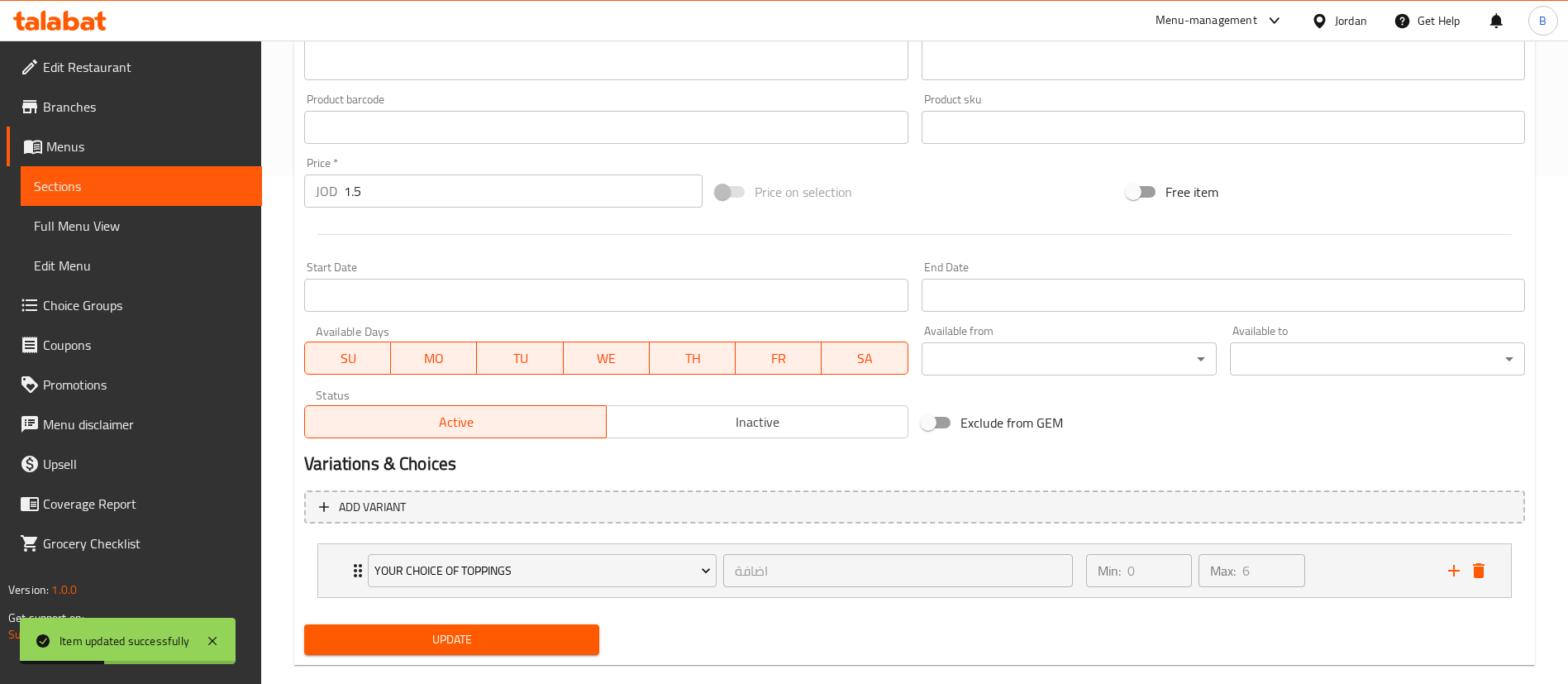
click at [531, 655] on div "Update" at bounding box center [452, 640] width 309 height 44
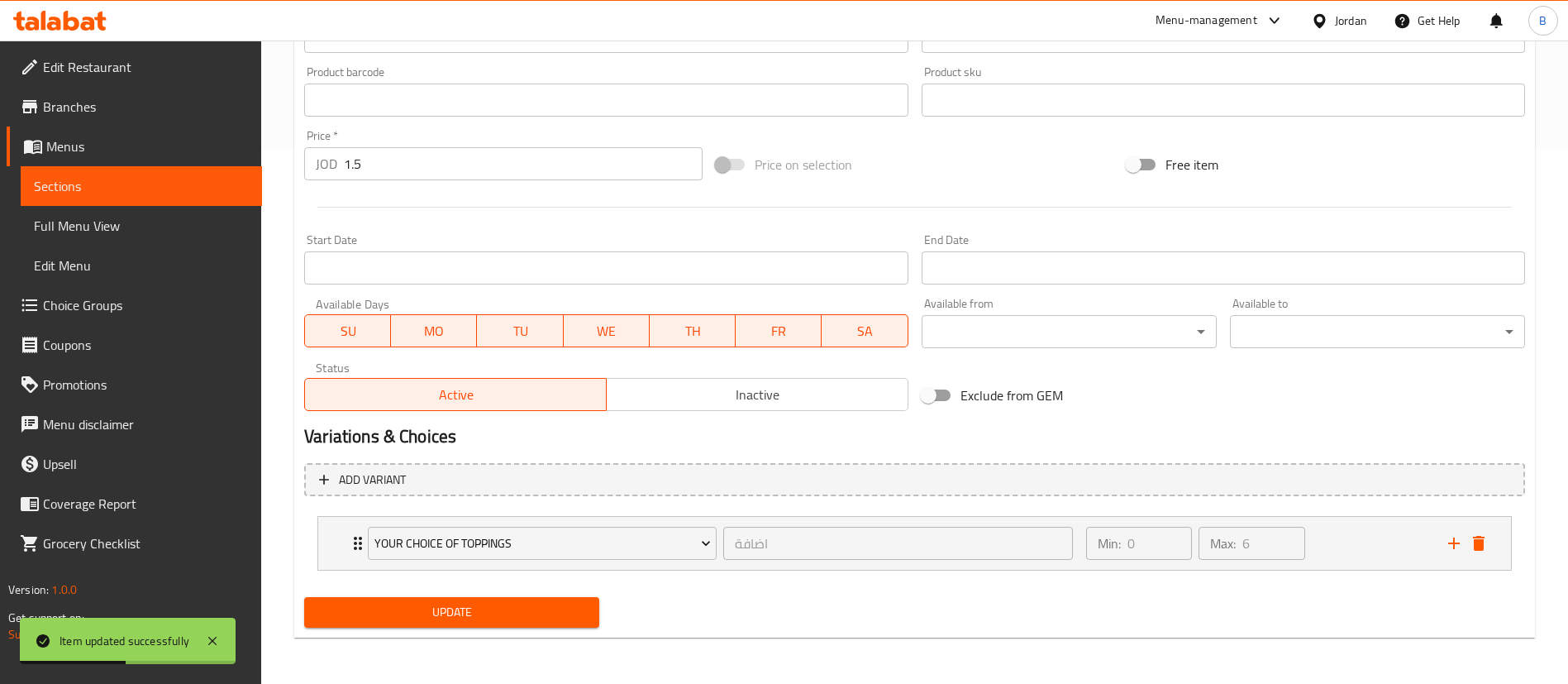
click at [486, 603] on span "Update" at bounding box center [451, 613] width 269 height 20
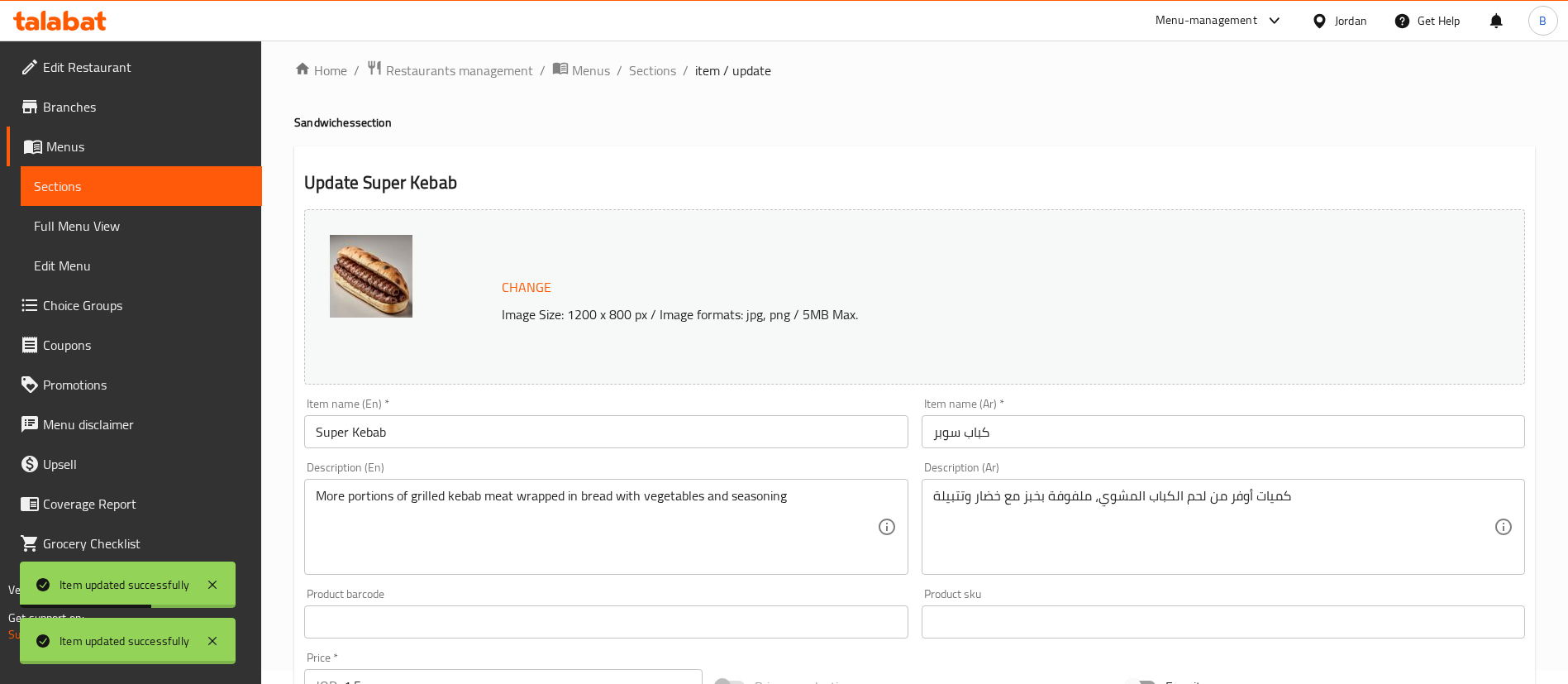
scroll to position [0, 0]
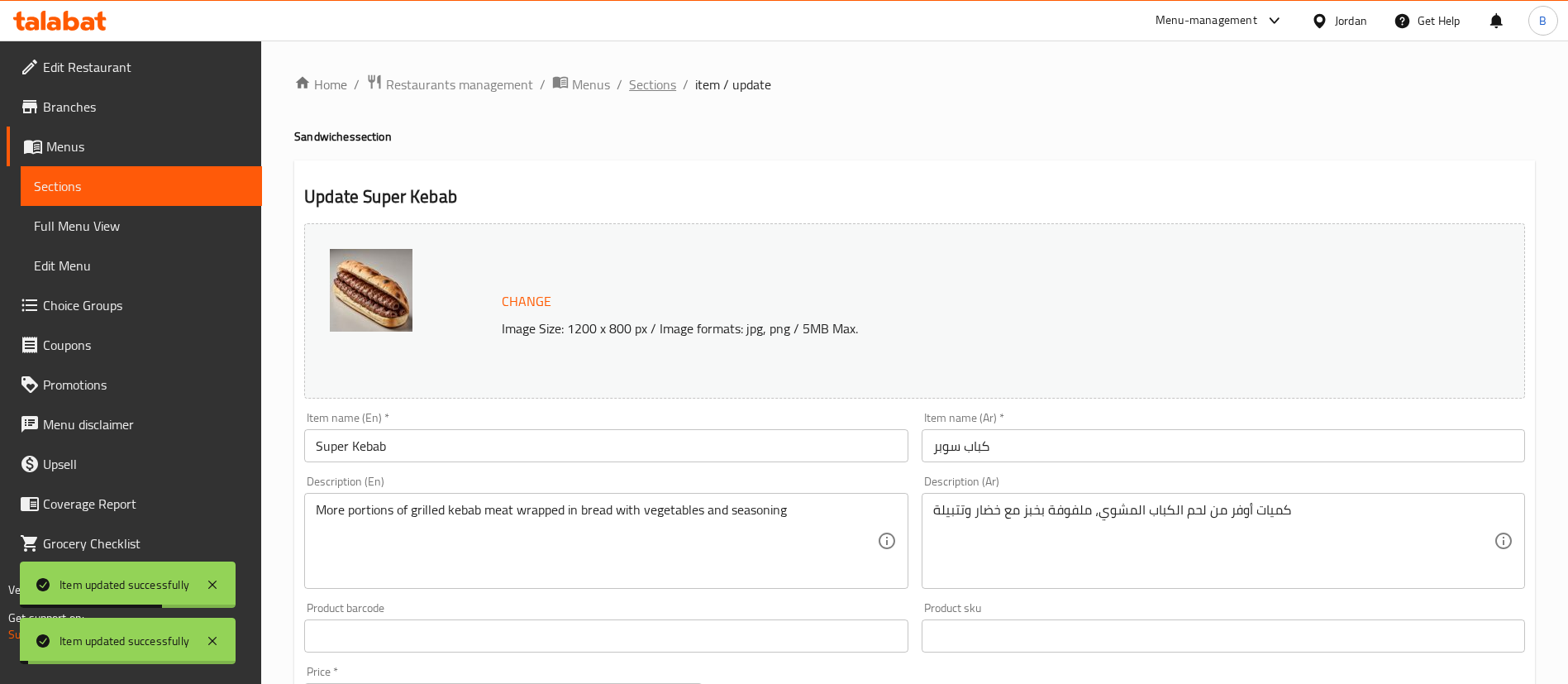
click at [633, 89] on span "Sections" at bounding box center [653, 84] width 47 height 20
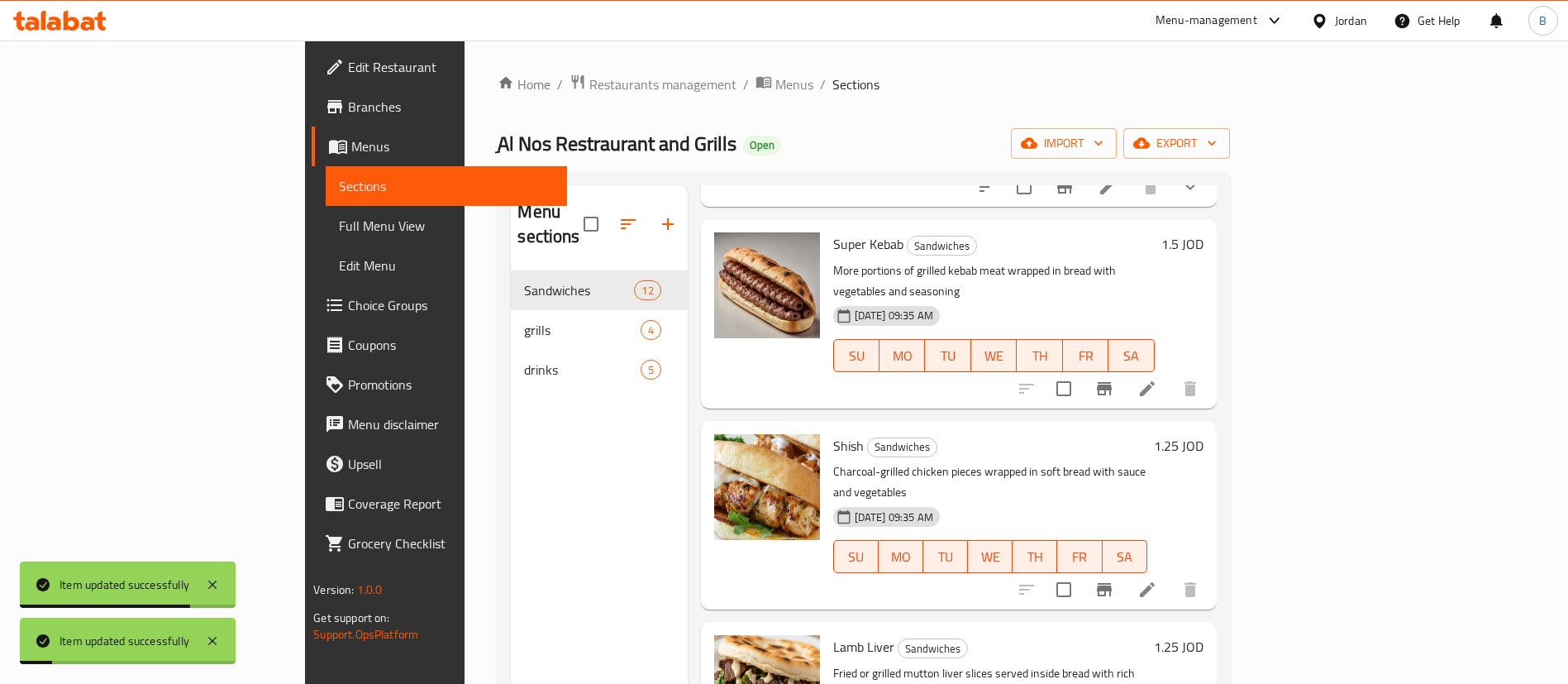
scroll to position [248, 0]
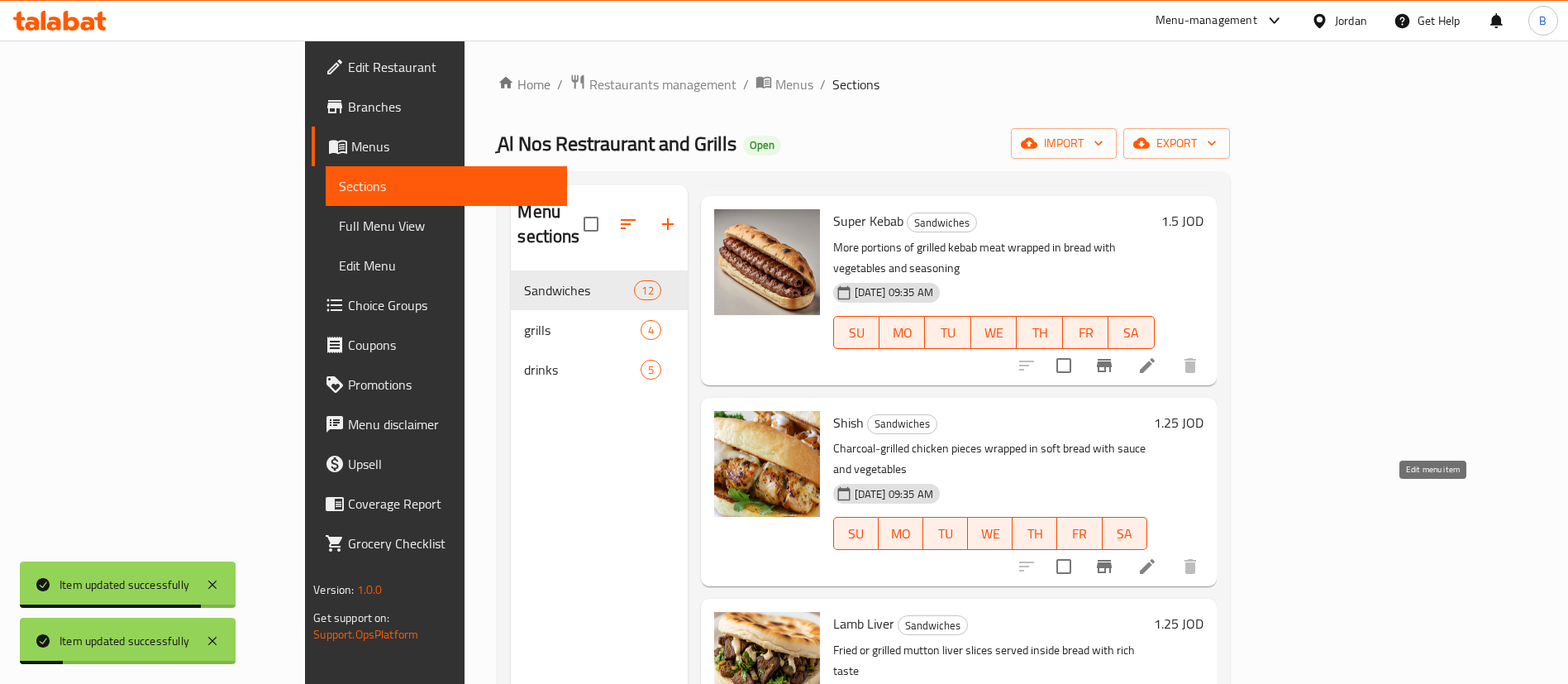
click at [1158, 557] on icon at bounding box center [1147, 566] width 20 height 20
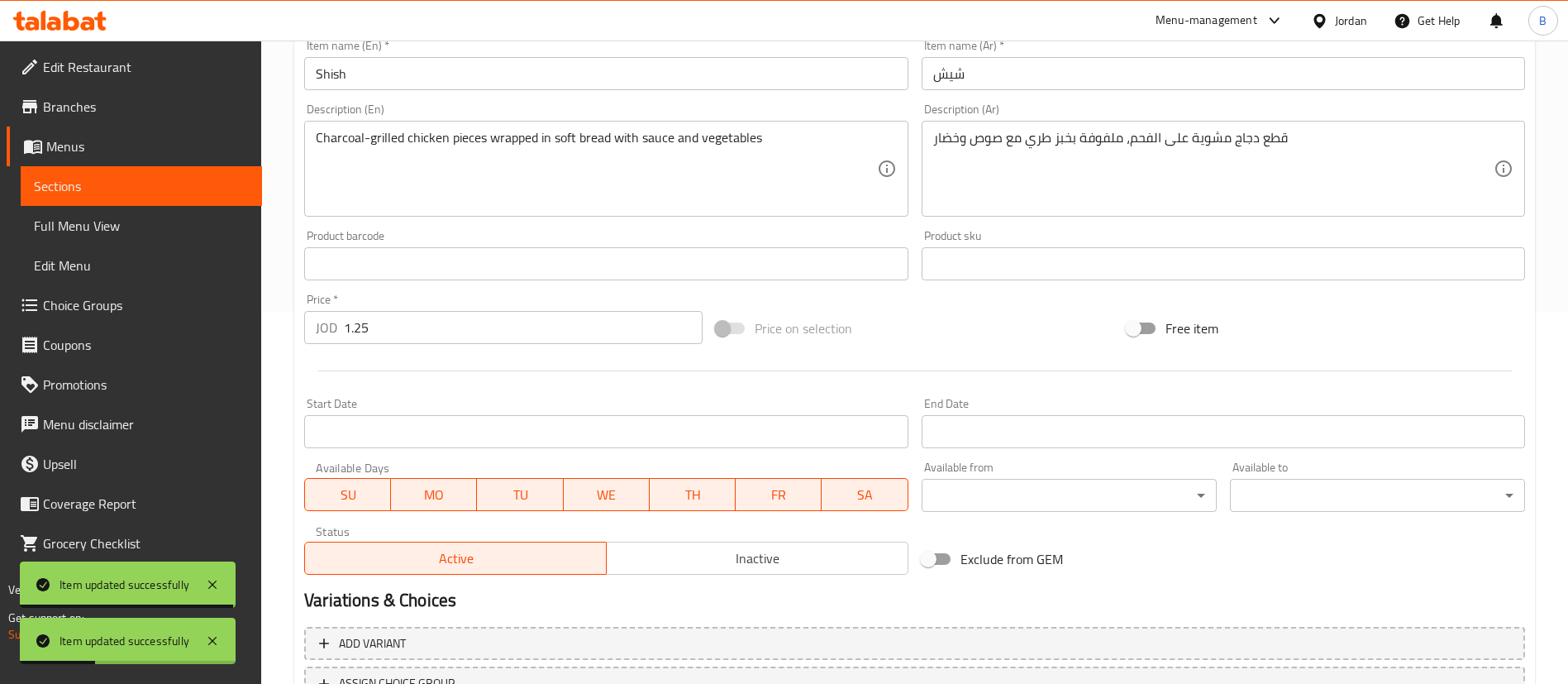
scroll to position [508, 0]
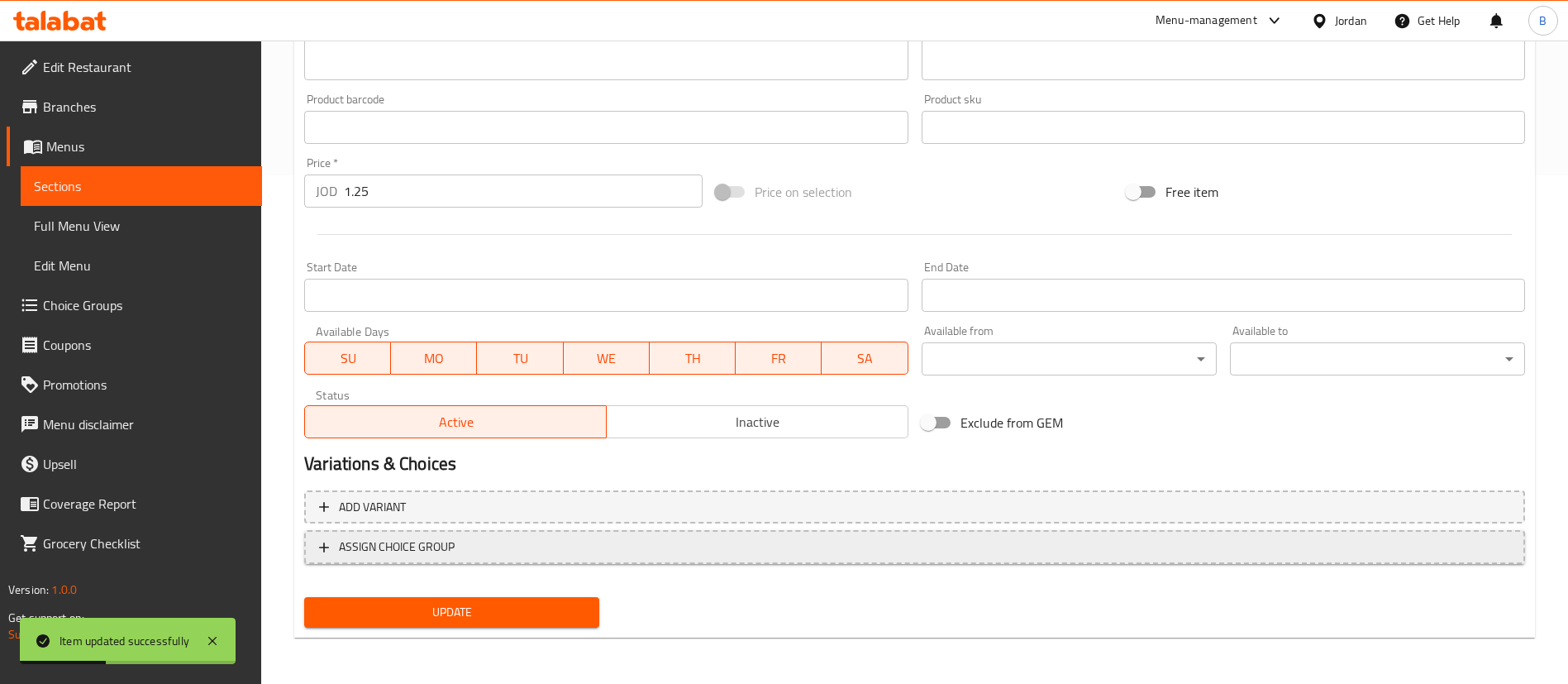
click at [474, 562] on button "ASSIGN CHOICE GROUP" at bounding box center [915, 547] width 1221 height 34
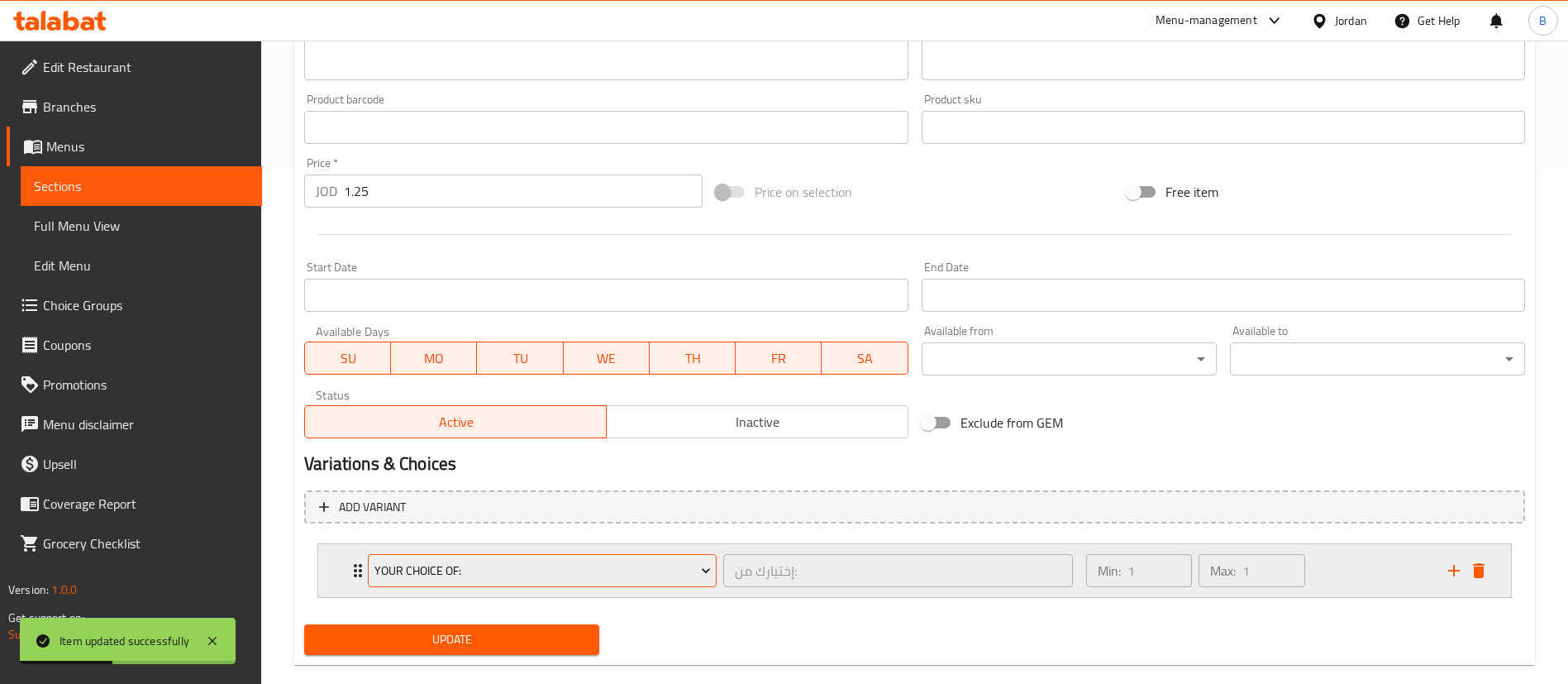
click at [546, 580] on span "Your Choice Of:" at bounding box center [543, 571] width 337 height 20
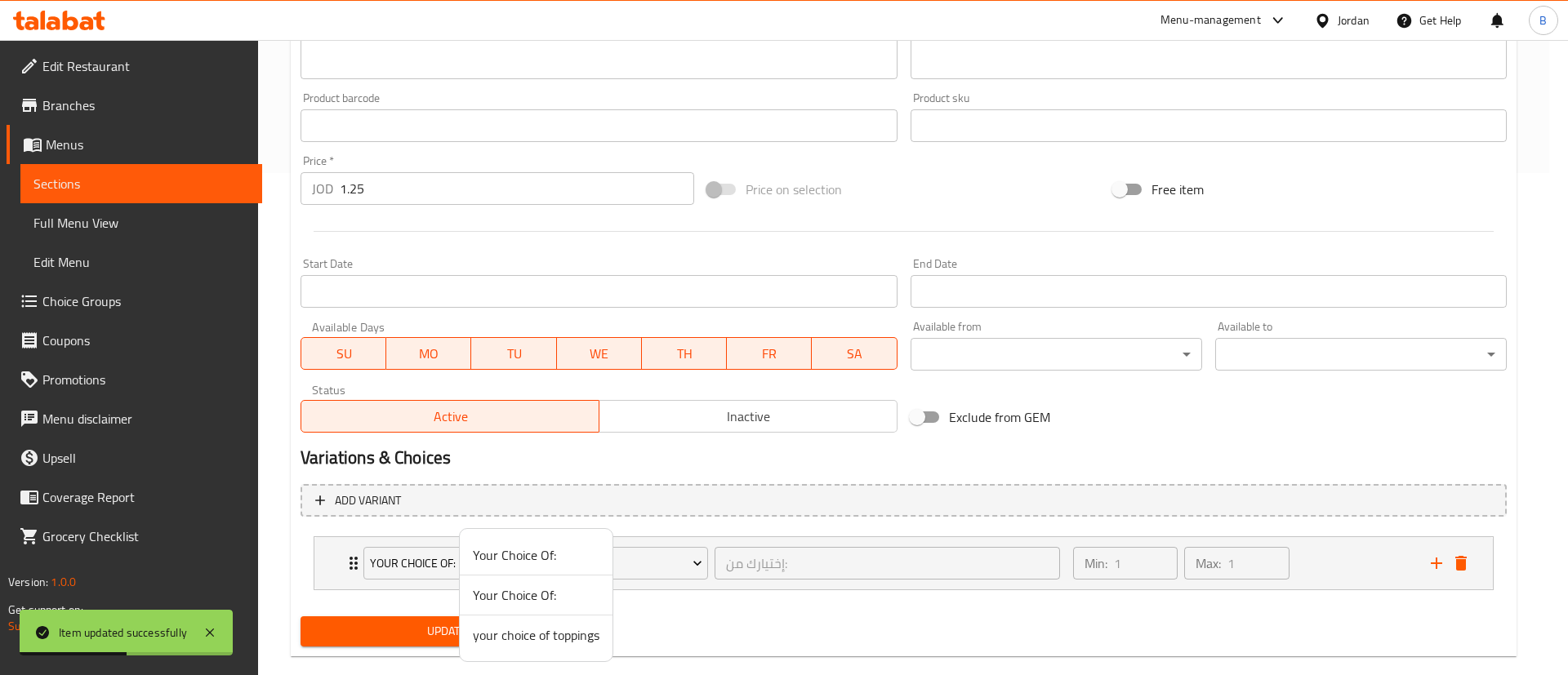
click at [560, 637] on span "your choice of toppings" at bounding box center [536, 635] width 127 height 19
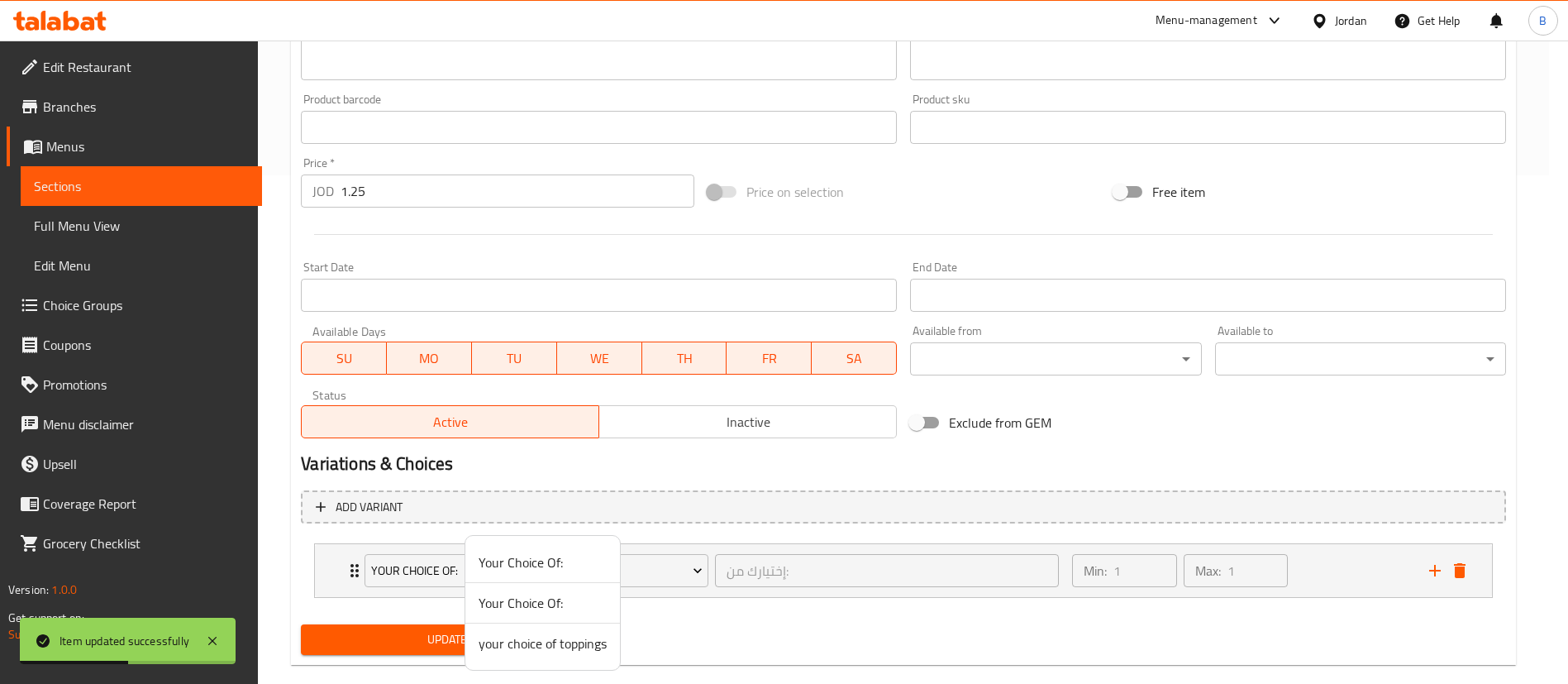
click at [513, 638] on span "Update" at bounding box center [446, 640] width 265 height 20
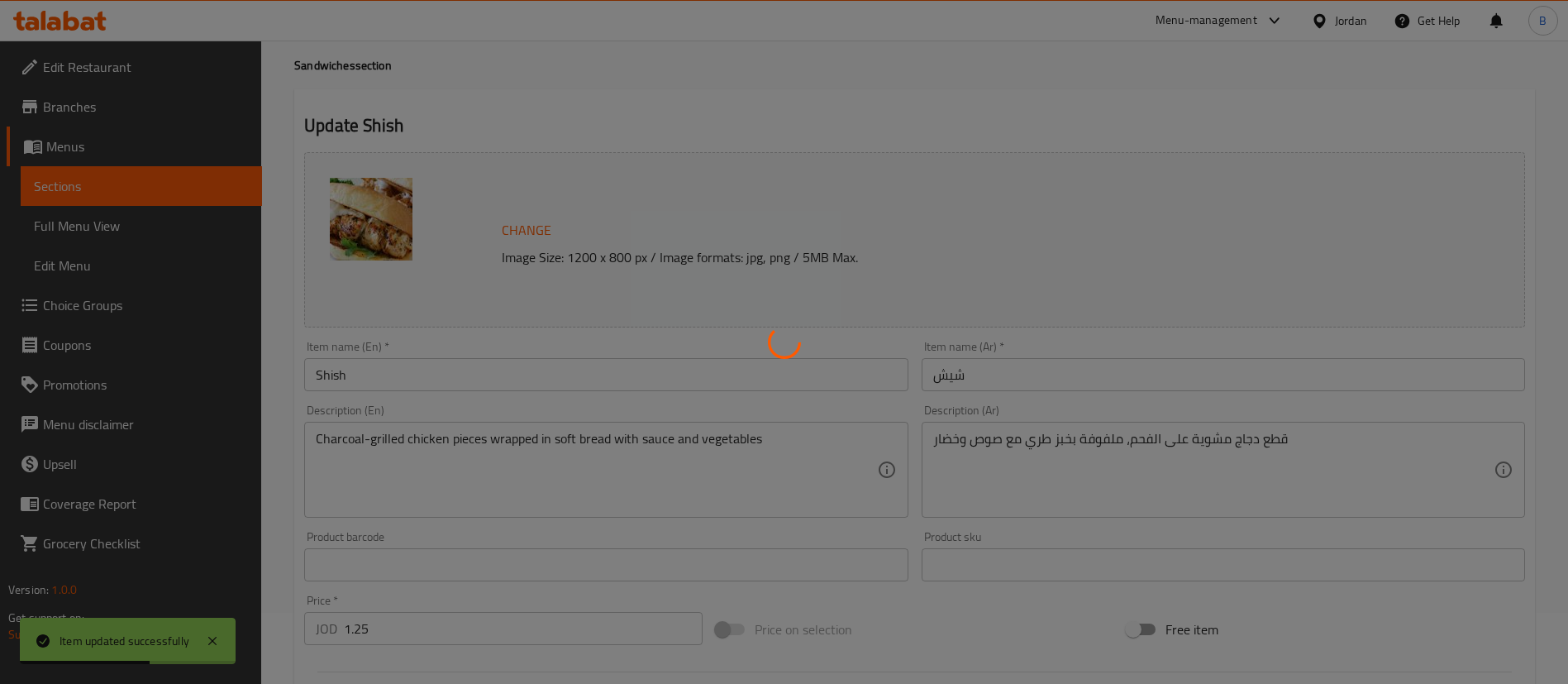
scroll to position [0, 0]
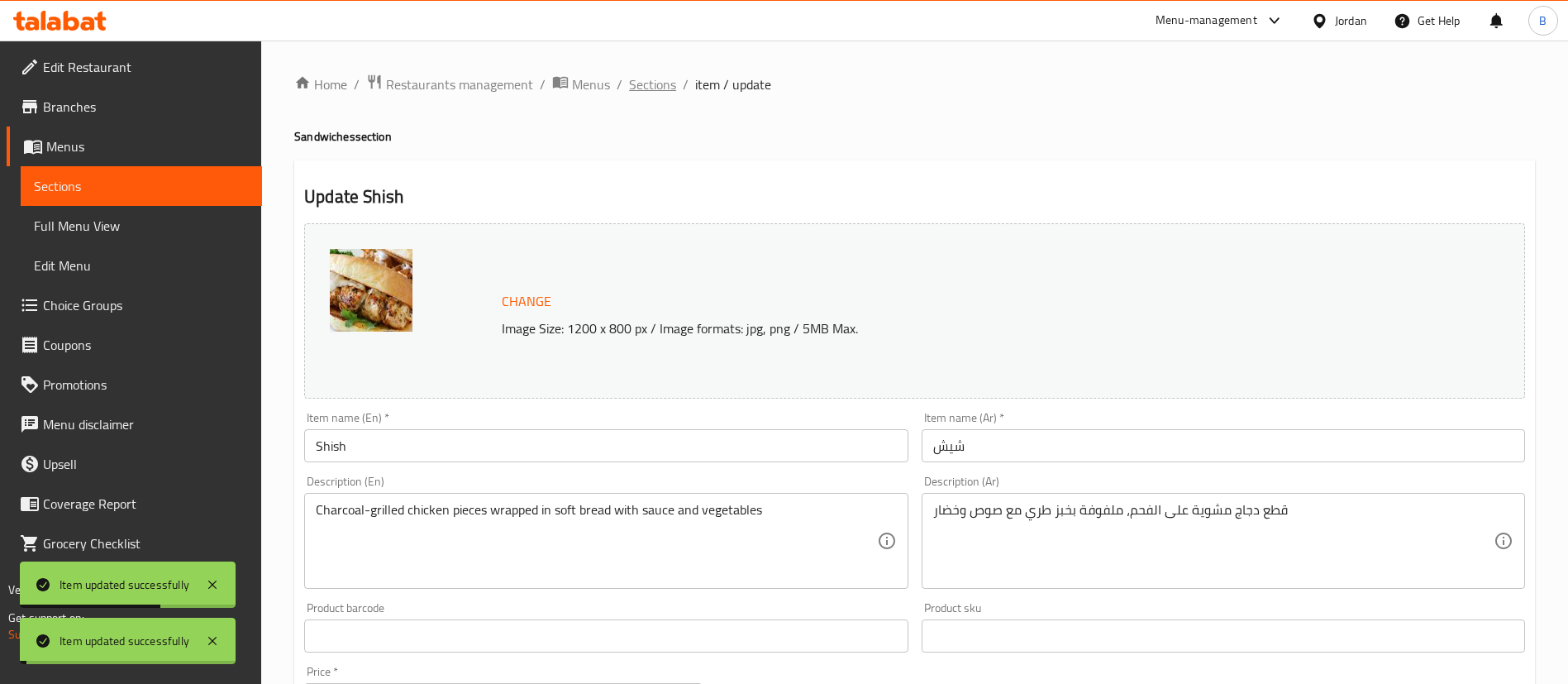
click at [653, 84] on span "Sections" at bounding box center [653, 84] width 47 height 20
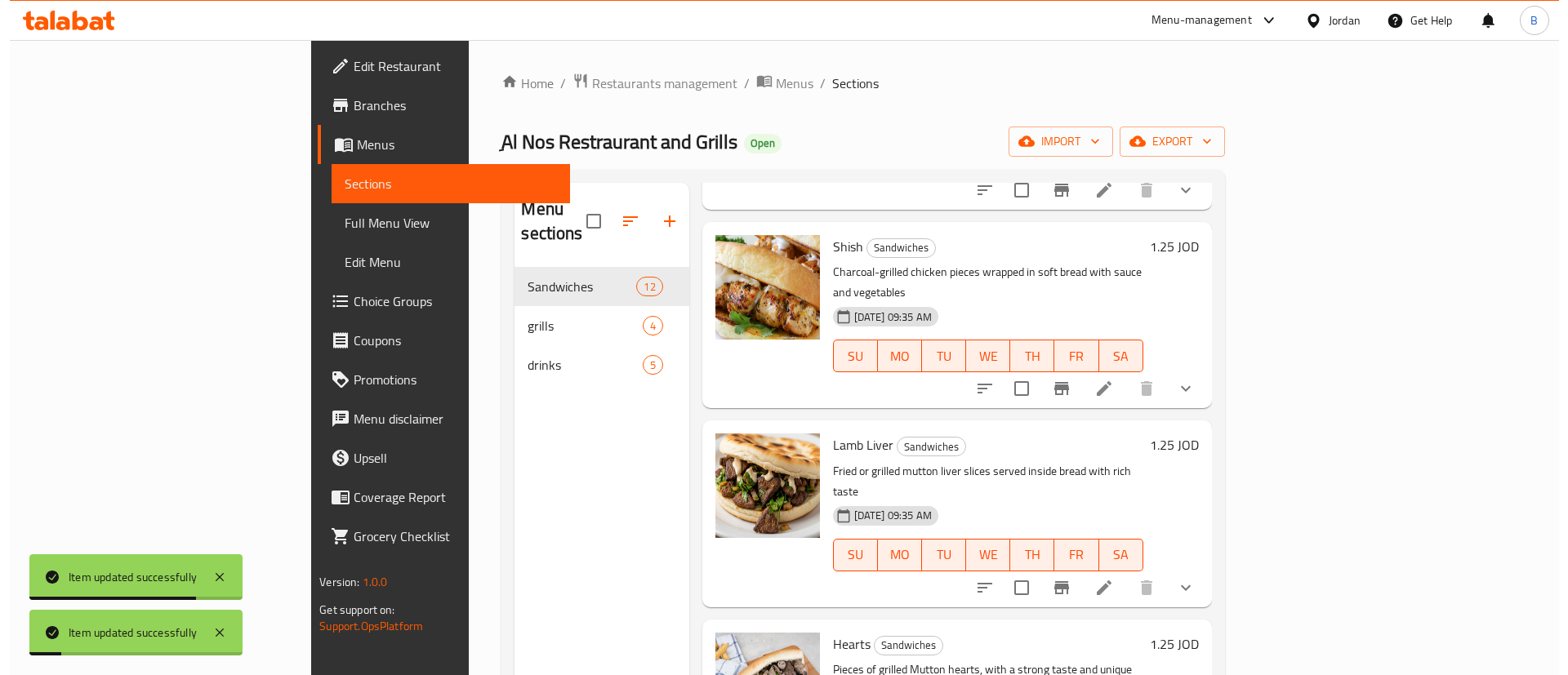
scroll to position [490, 0]
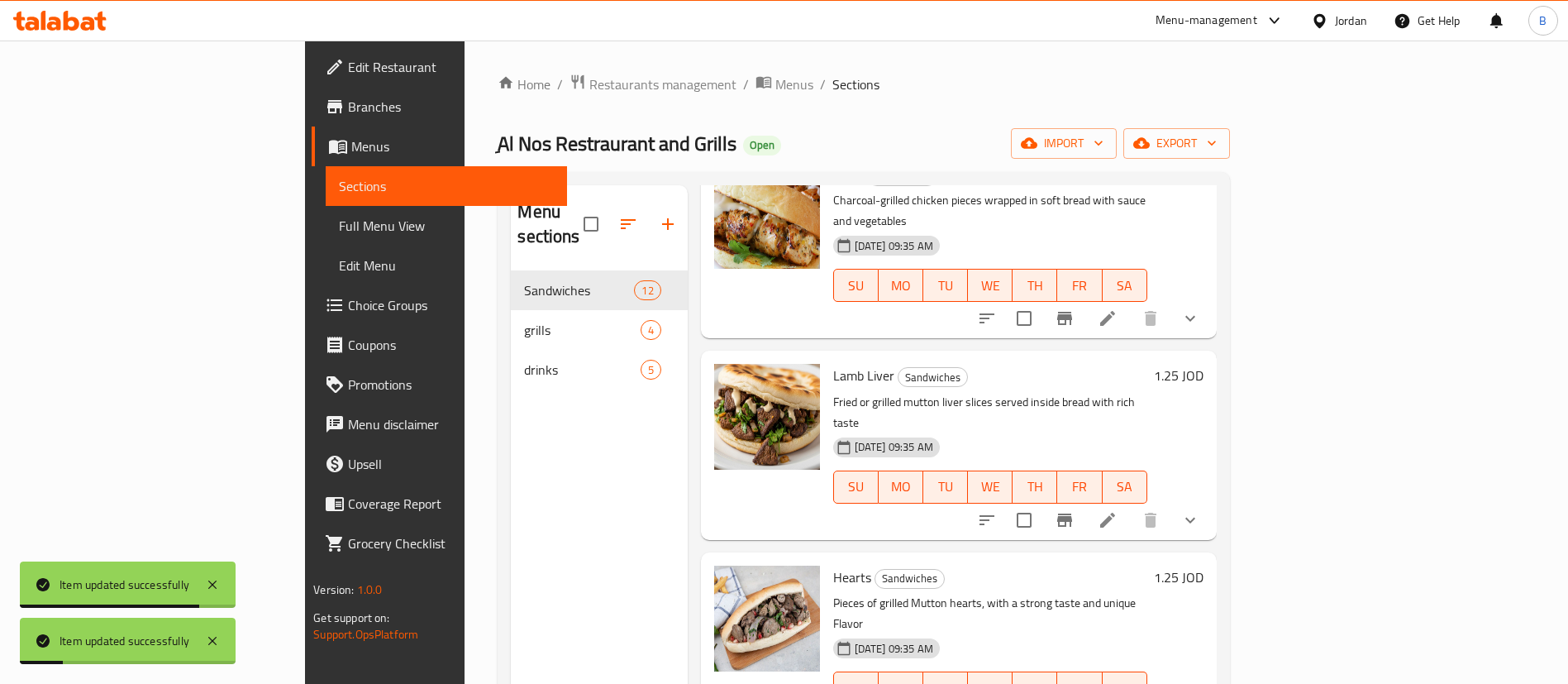
click at [1130, 506] on li at bounding box center [1108, 520] width 47 height 30
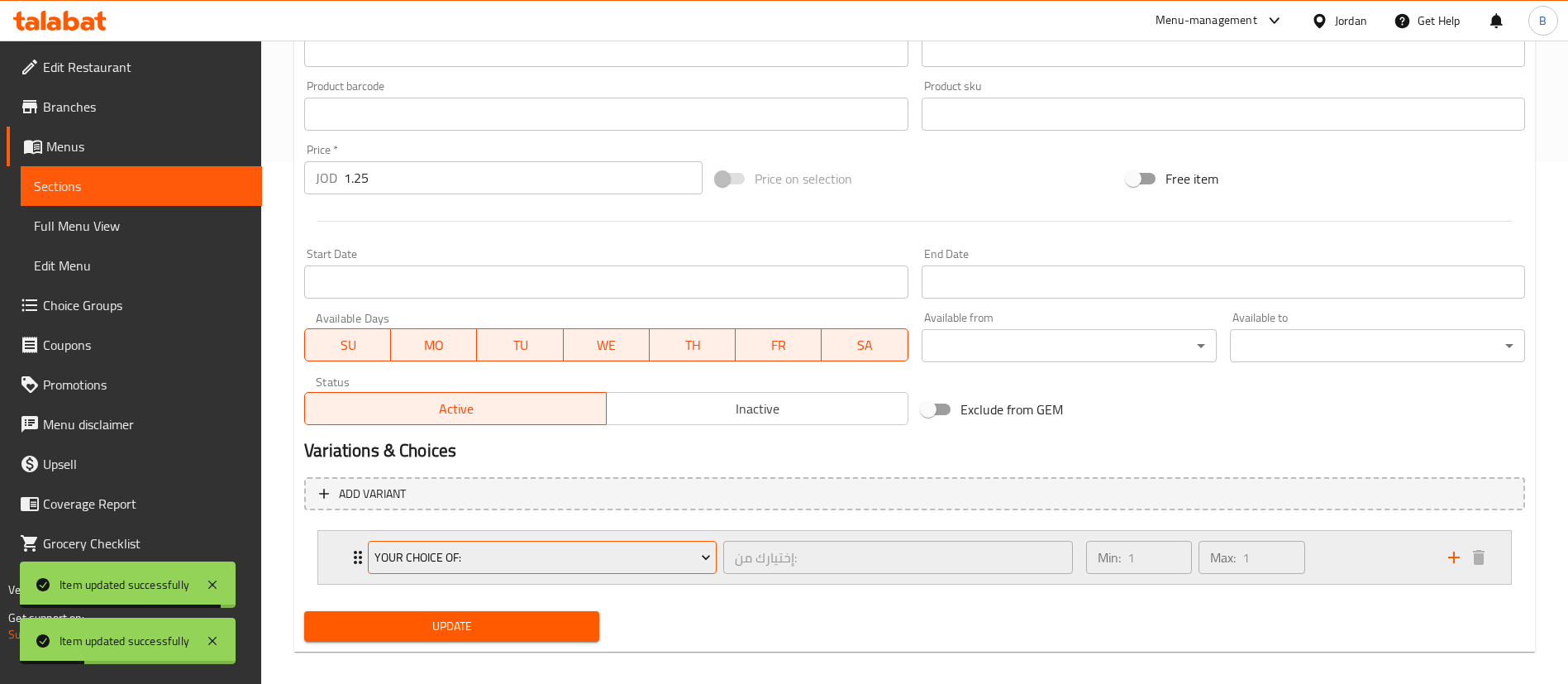
scroll to position [536, 0]
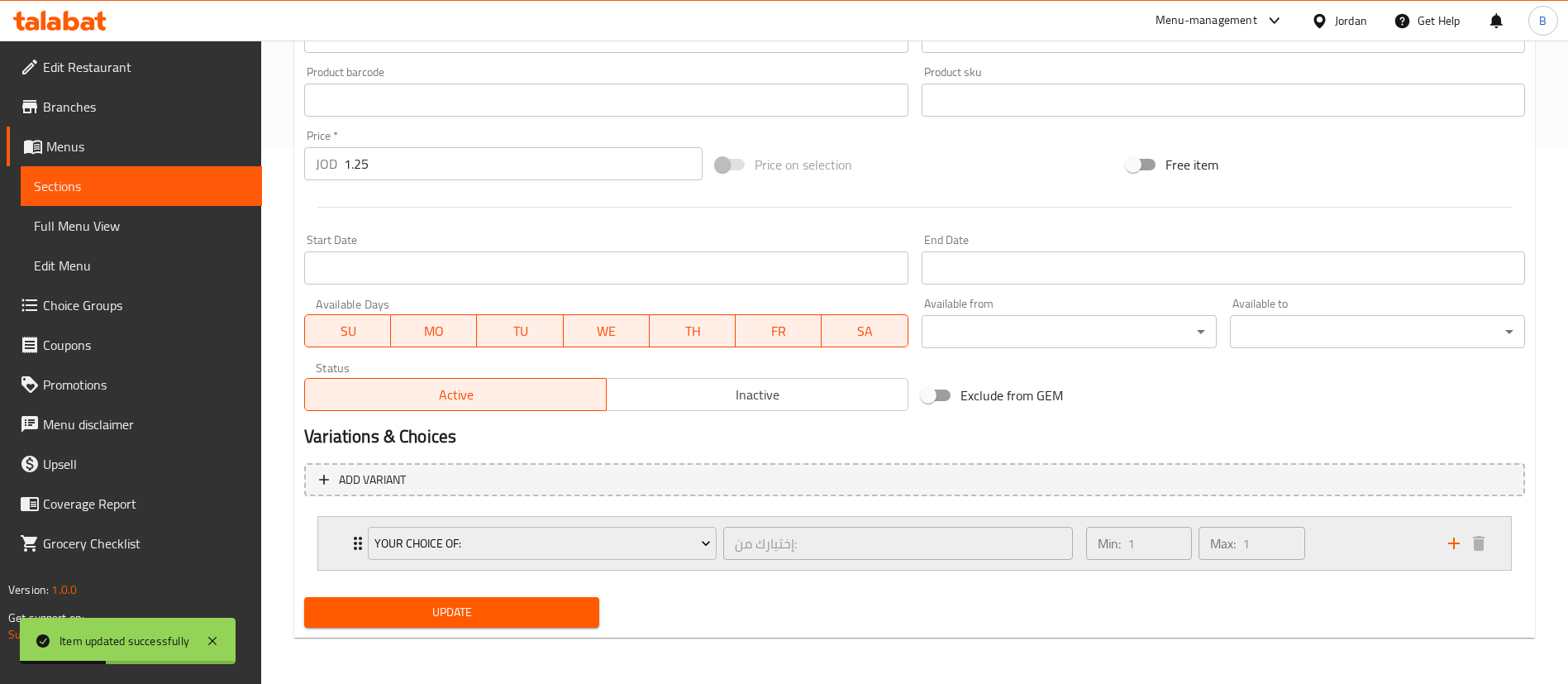
click at [1347, 561] on div "Min: 1 ​ Max: 1 ​" at bounding box center [1257, 543] width 362 height 53
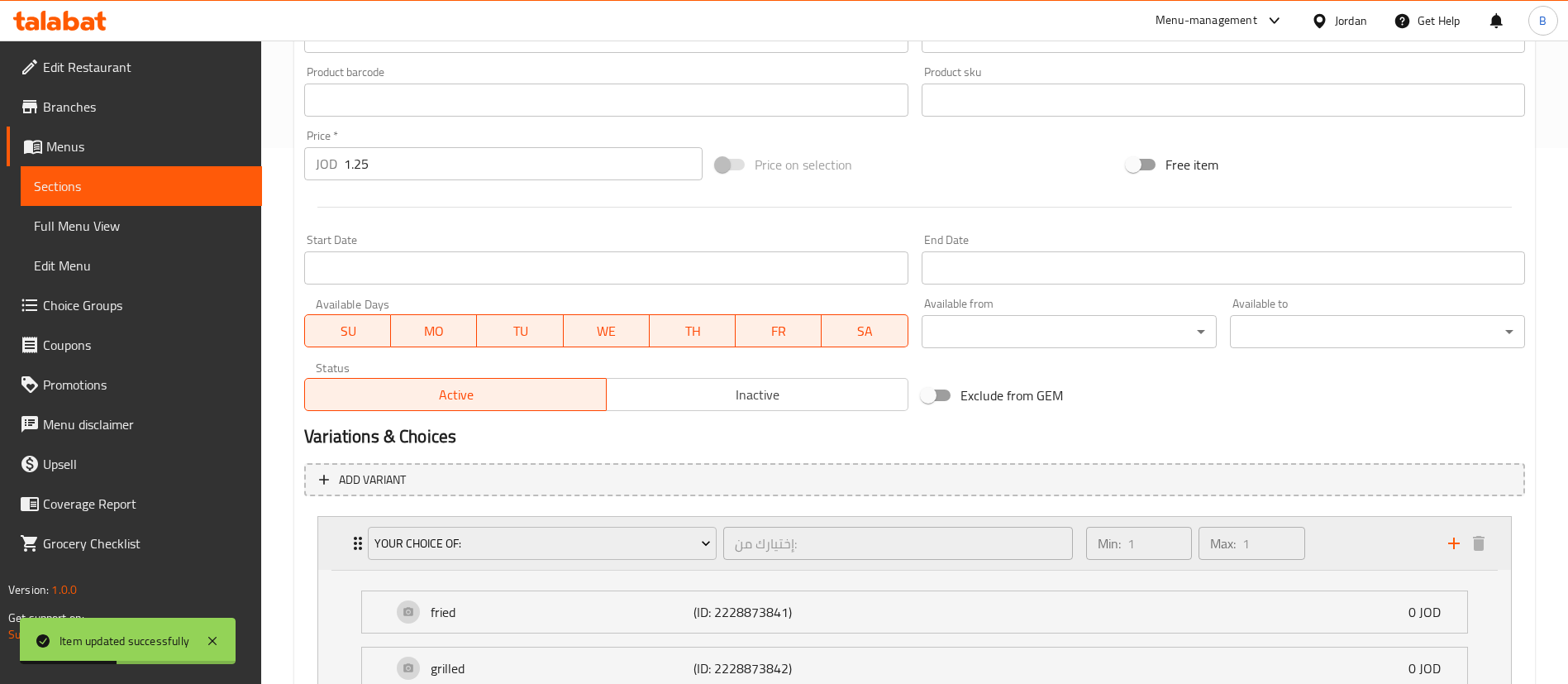
click at [1348, 548] on div "Min: 1 ​ Max: 1 ​" at bounding box center [1257, 543] width 362 height 53
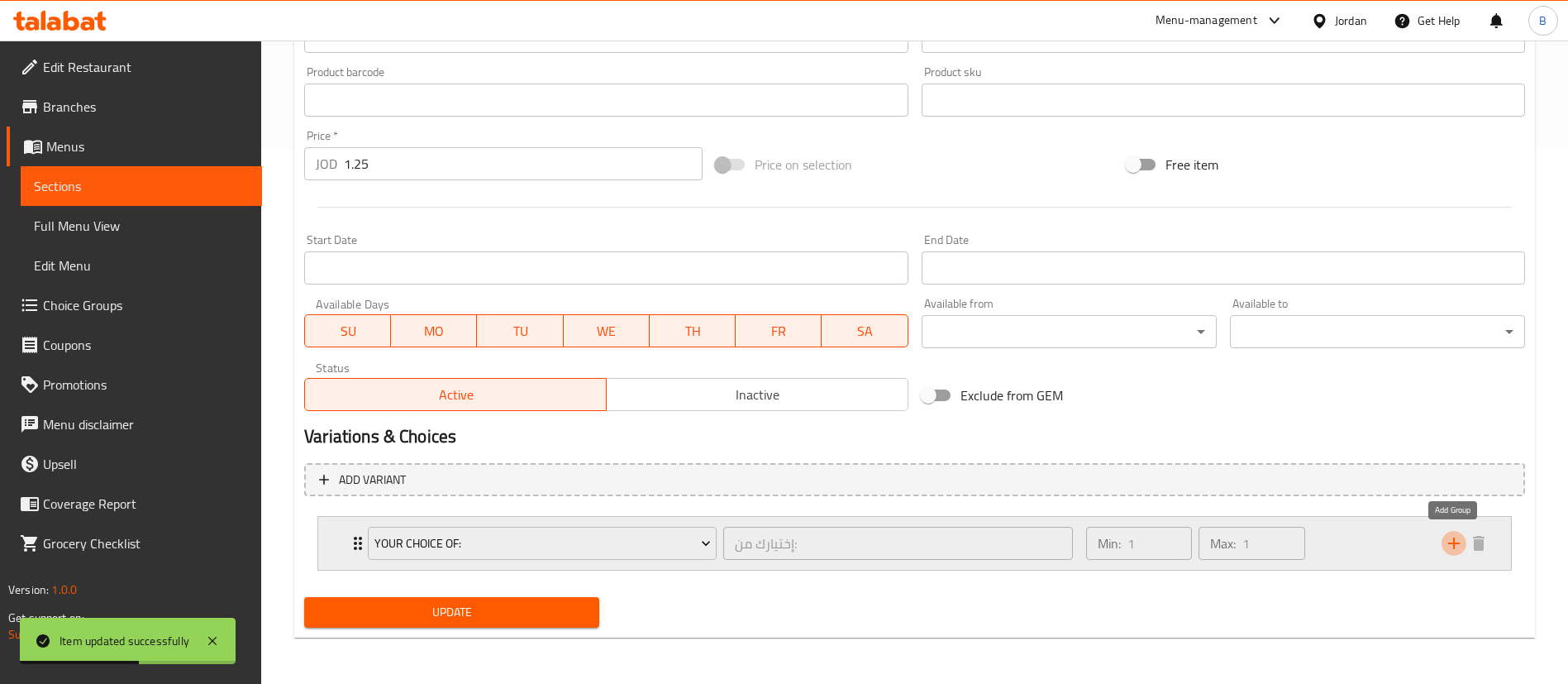
click at [1455, 541] on icon "add" at bounding box center [1454, 543] width 20 height 20
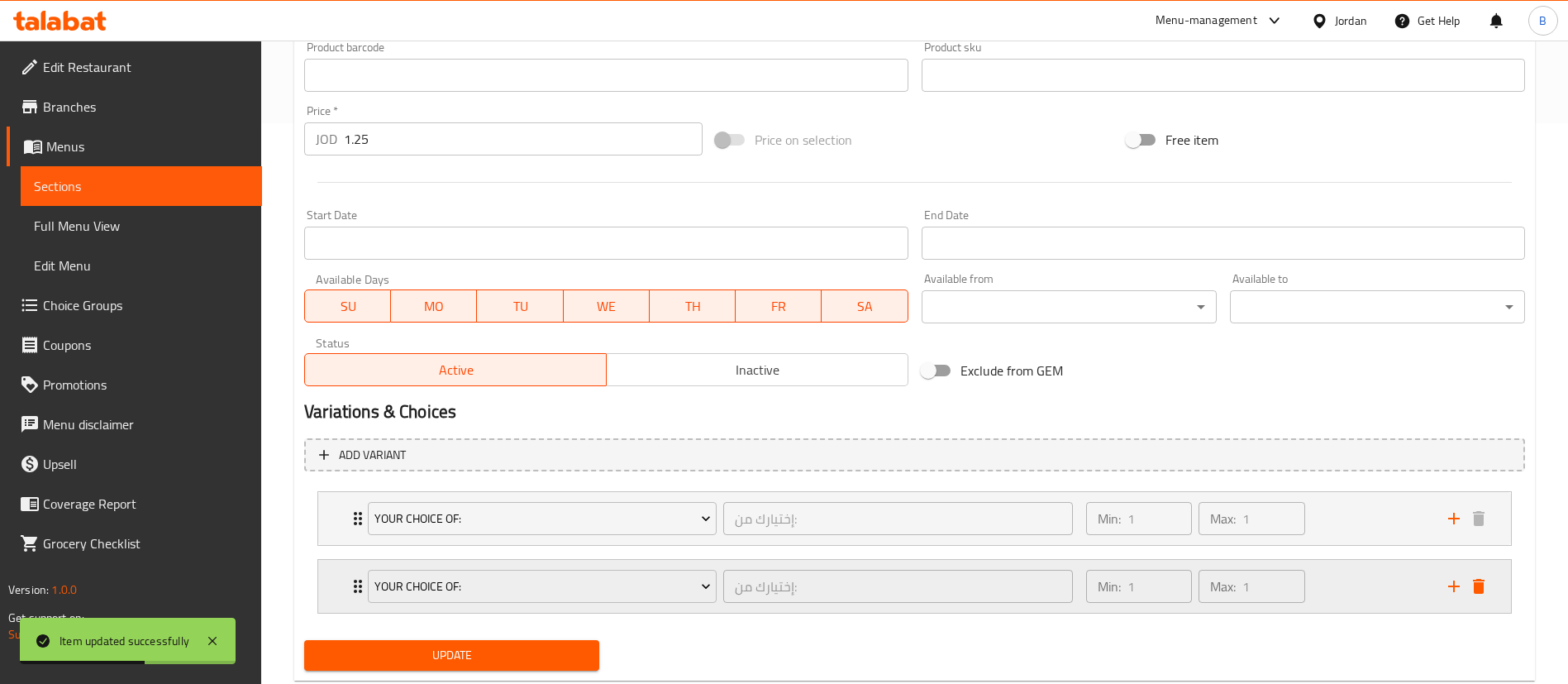
scroll to position [604, 0]
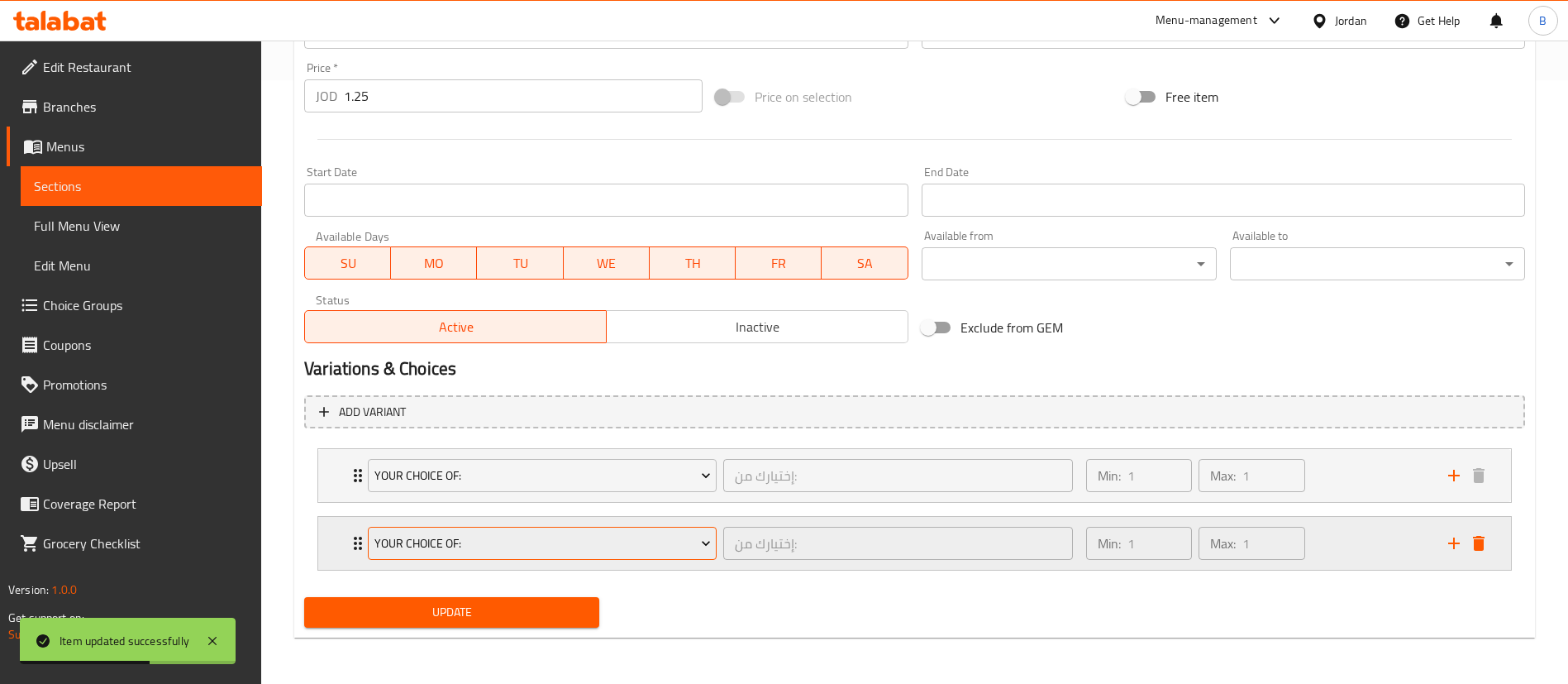
click at [472, 541] on span "Your Choice Of:" at bounding box center [543, 544] width 337 height 20
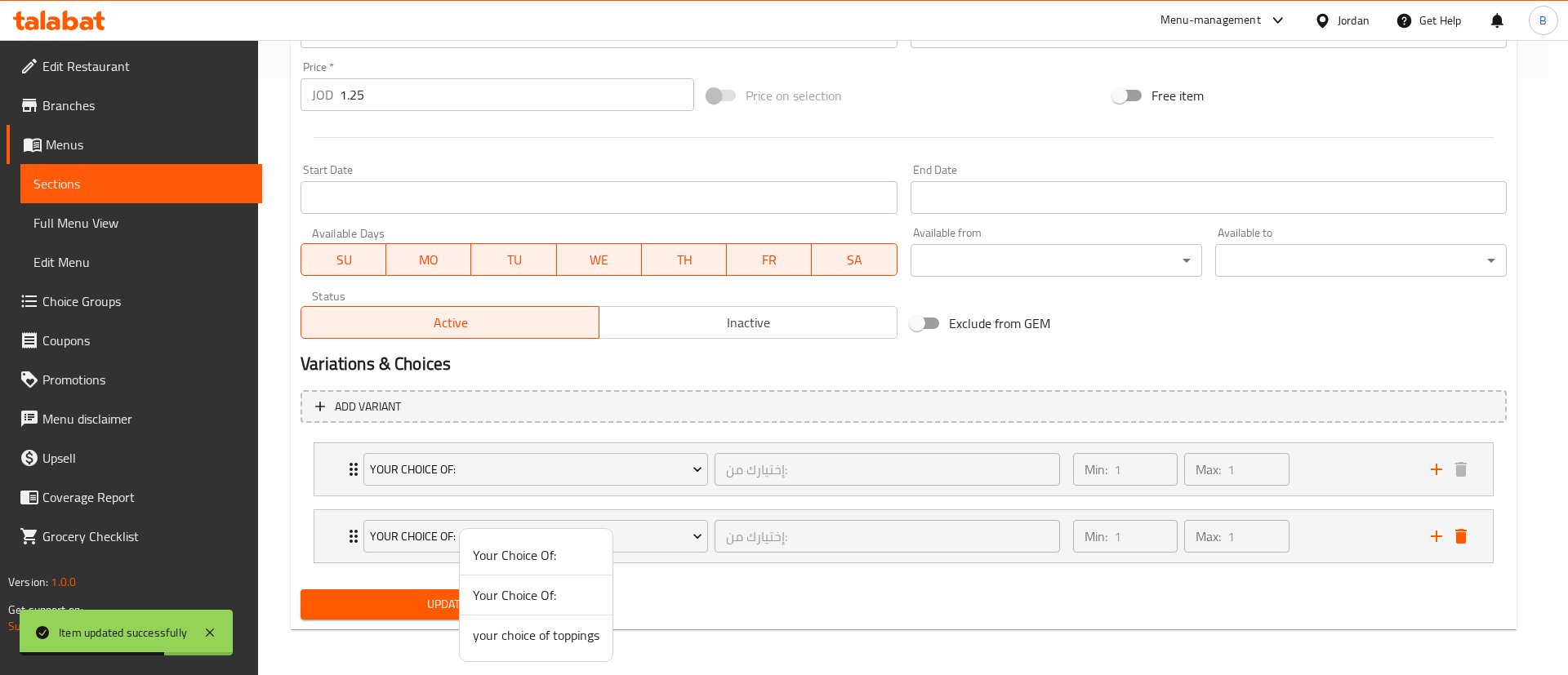
click at [507, 641] on span "your choice of toppings" at bounding box center [536, 635] width 127 height 19
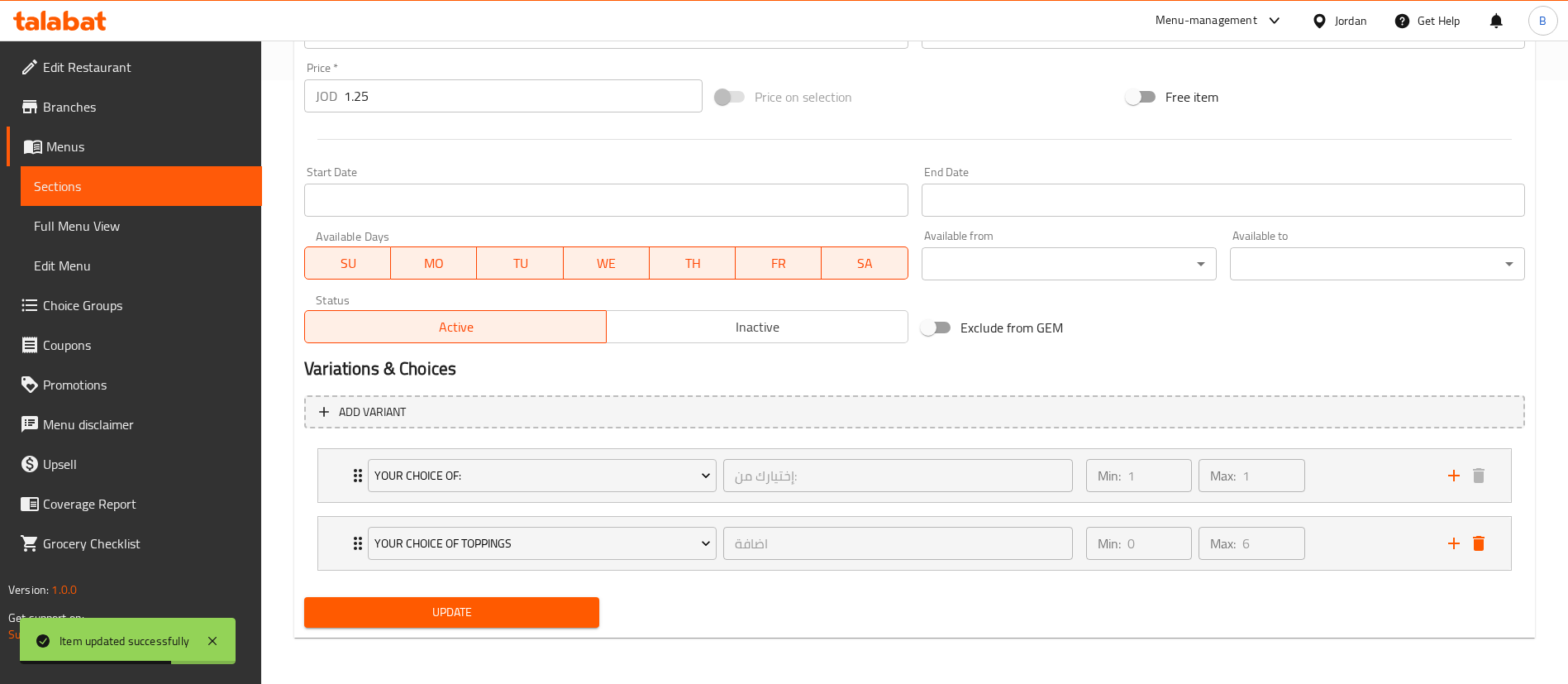
click at [382, 629] on div "Update" at bounding box center [452, 613] width 309 height 44
click at [443, 614] on span "Update" at bounding box center [451, 613] width 269 height 20
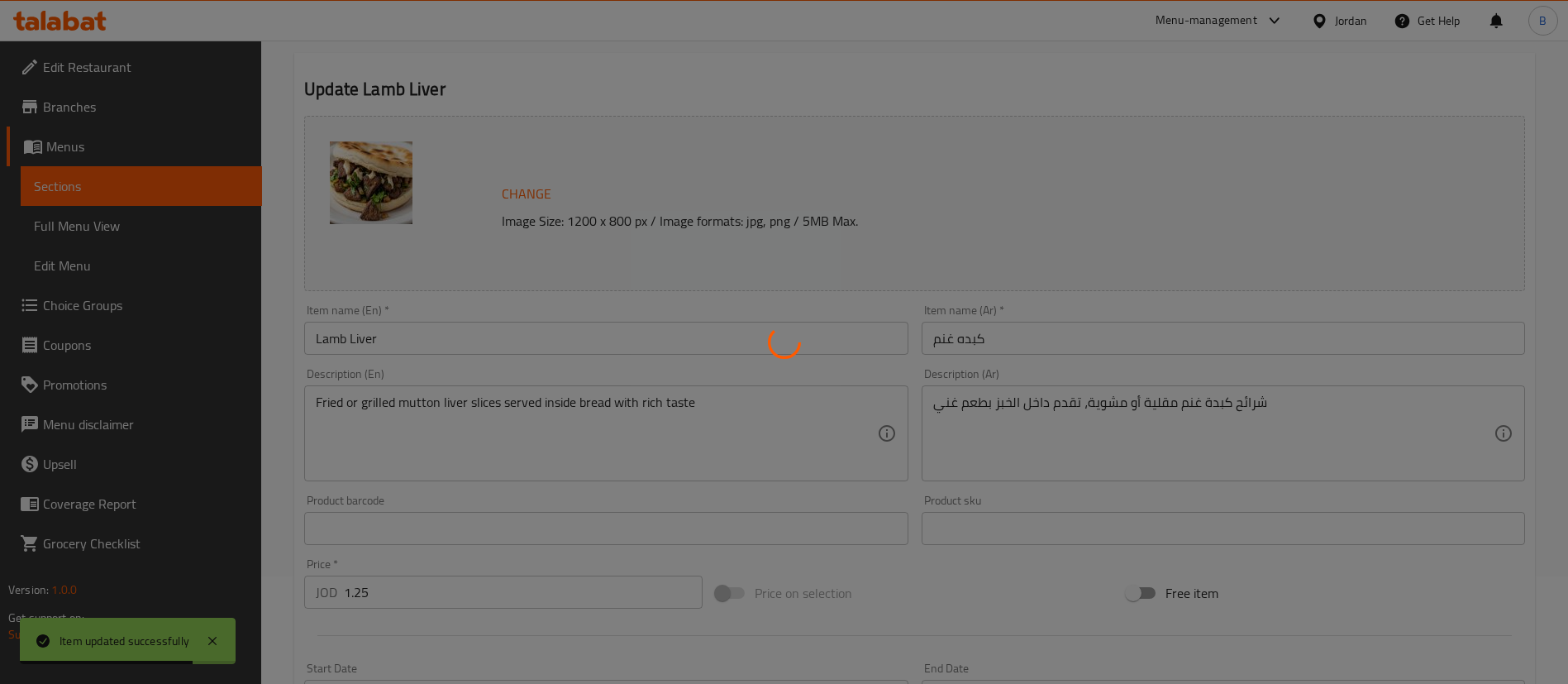
scroll to position [0, 0]
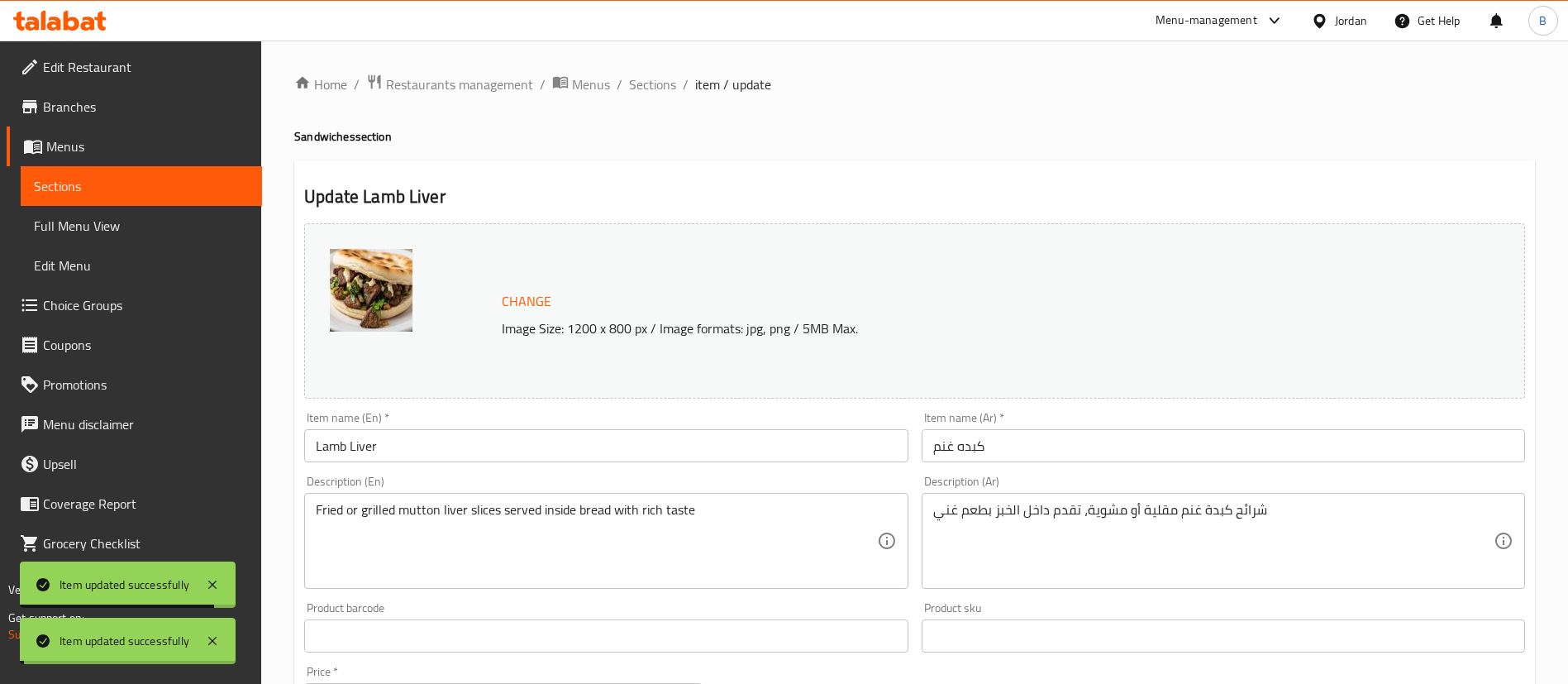
click at [652, 81] on span "Sections" at bounding box center [653, 84] width 47 height 20
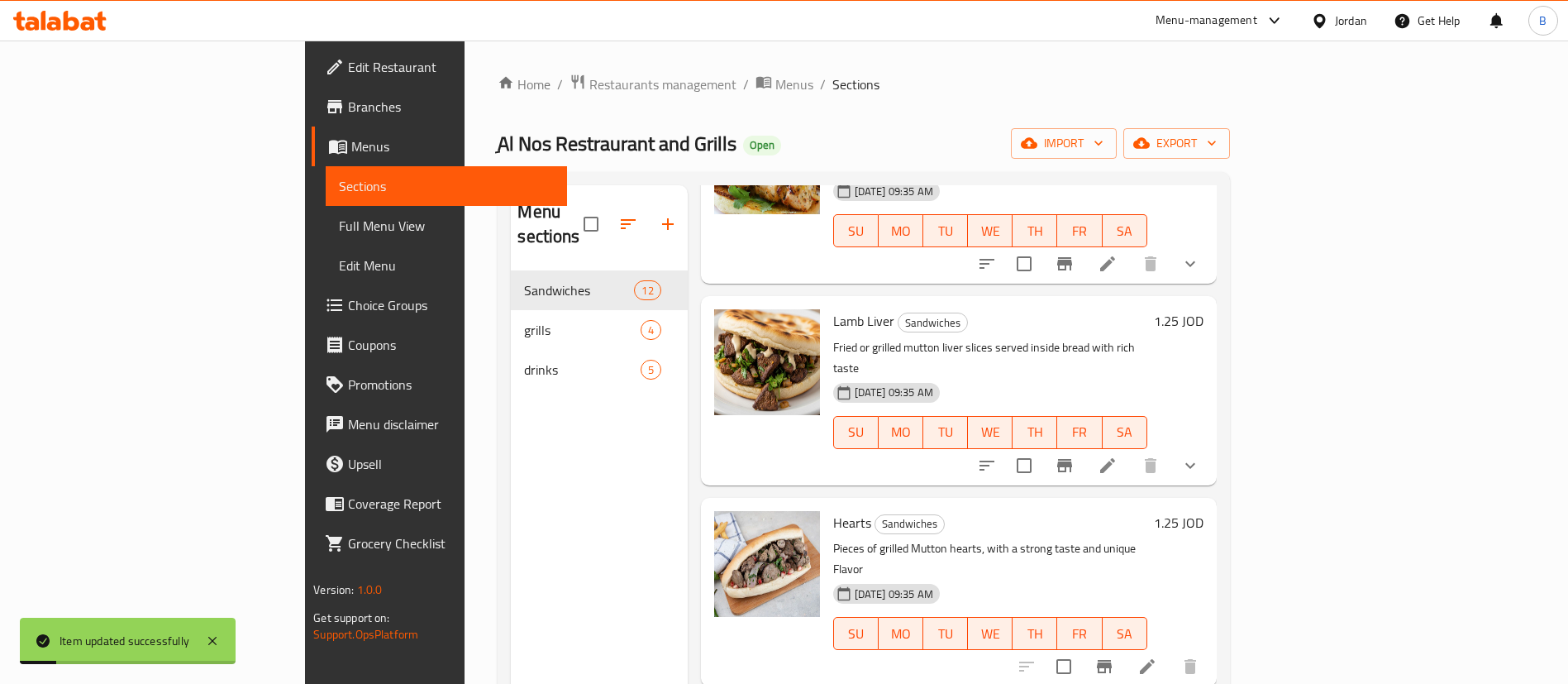
scroll to position [620, 0]
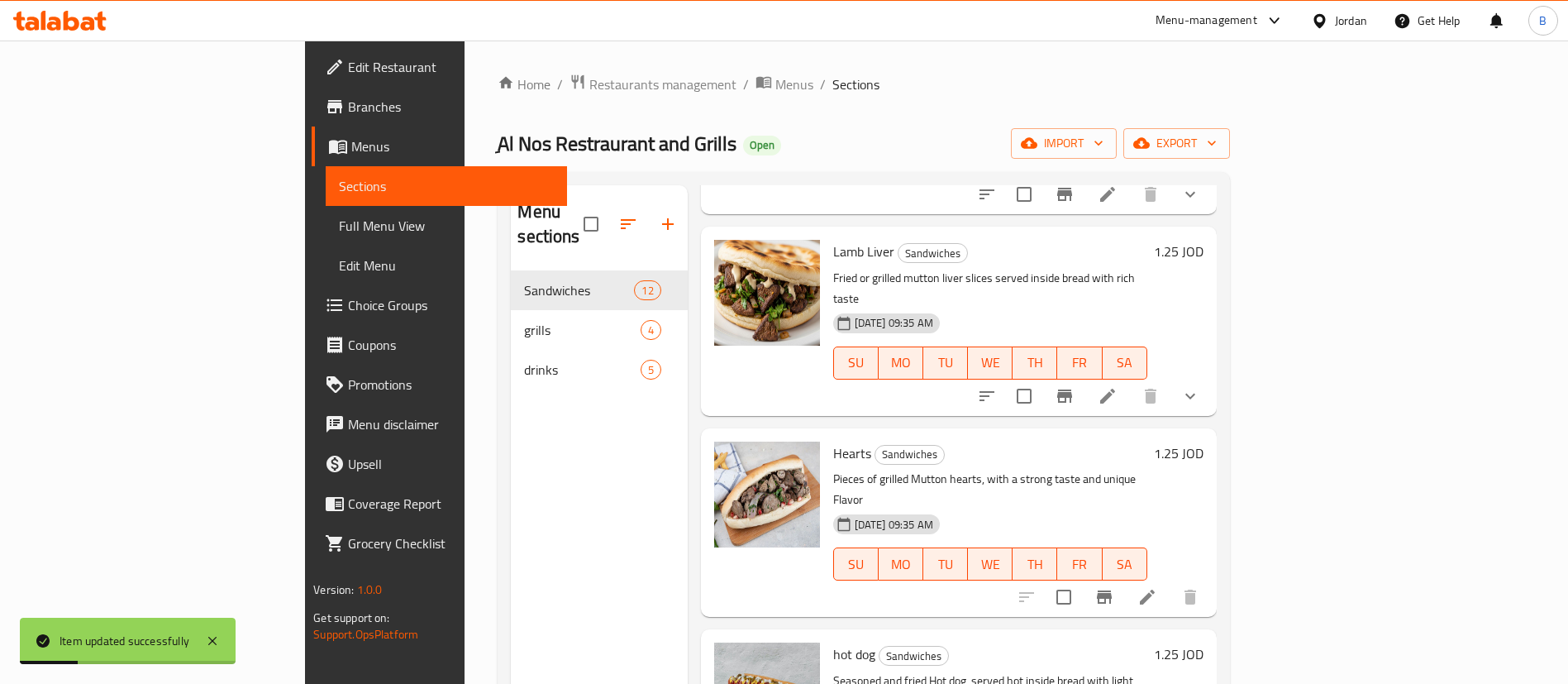
click at [1170, 582] on li at bounding box center [1147, 597] width 47 height 30
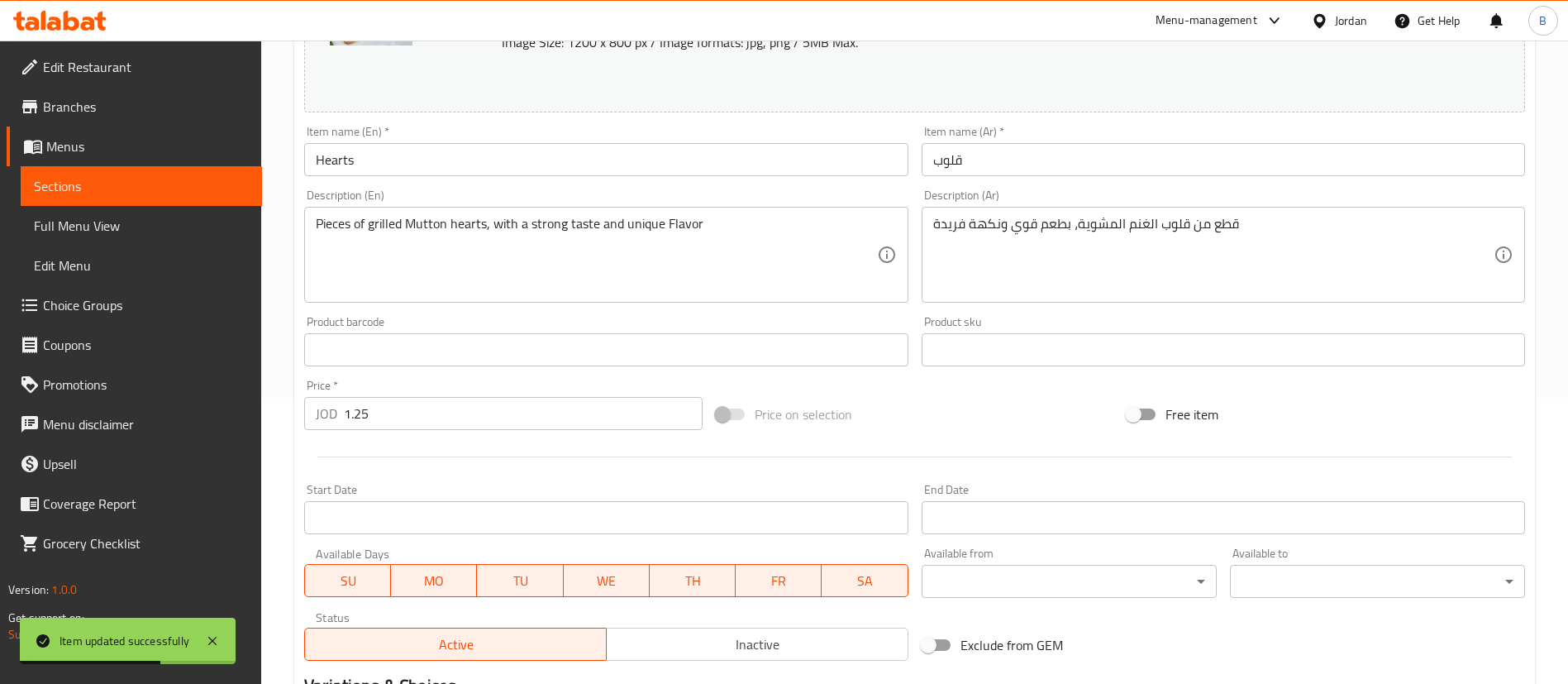
scroll to position [508, 0]
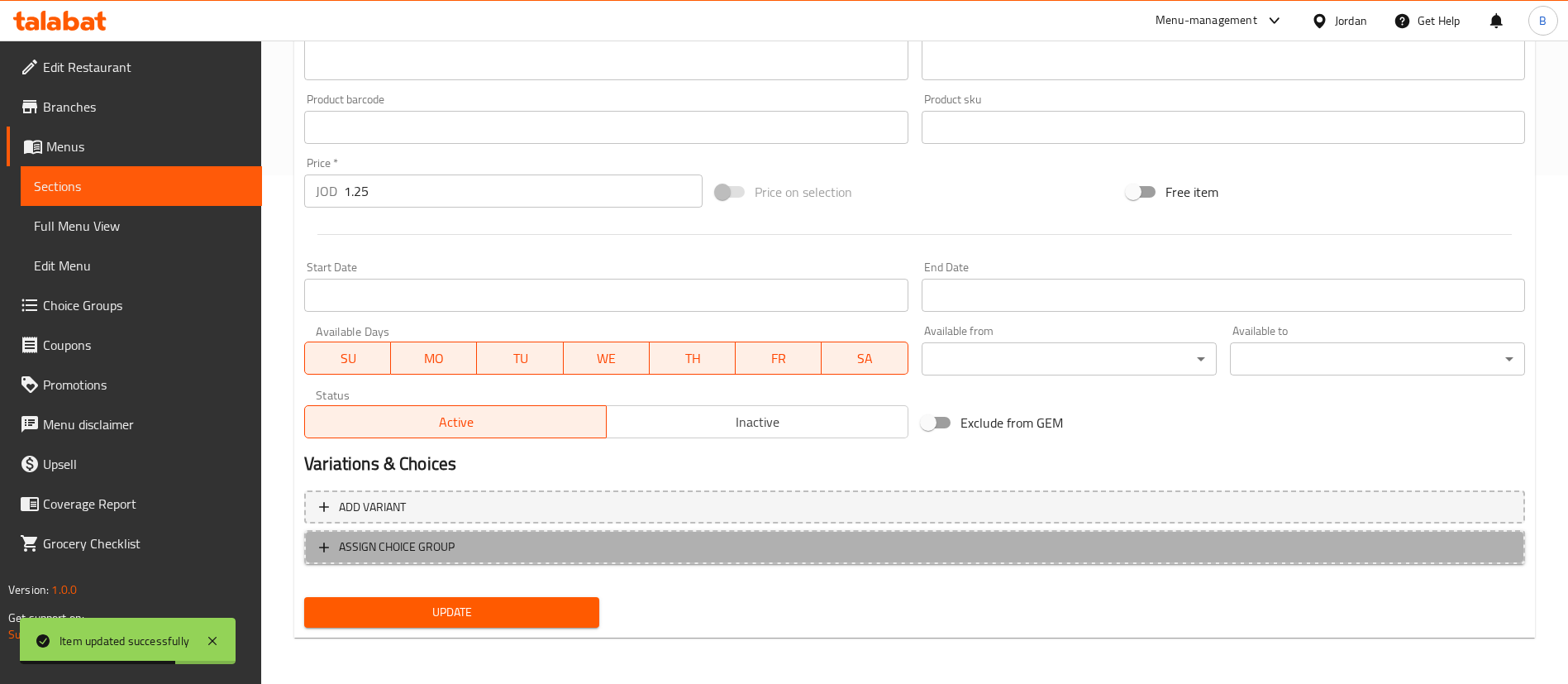
click at [550, 552] on span "ASSIGN CHOICE GROUP" at bounding box center [914, 547] width 1191 height 20
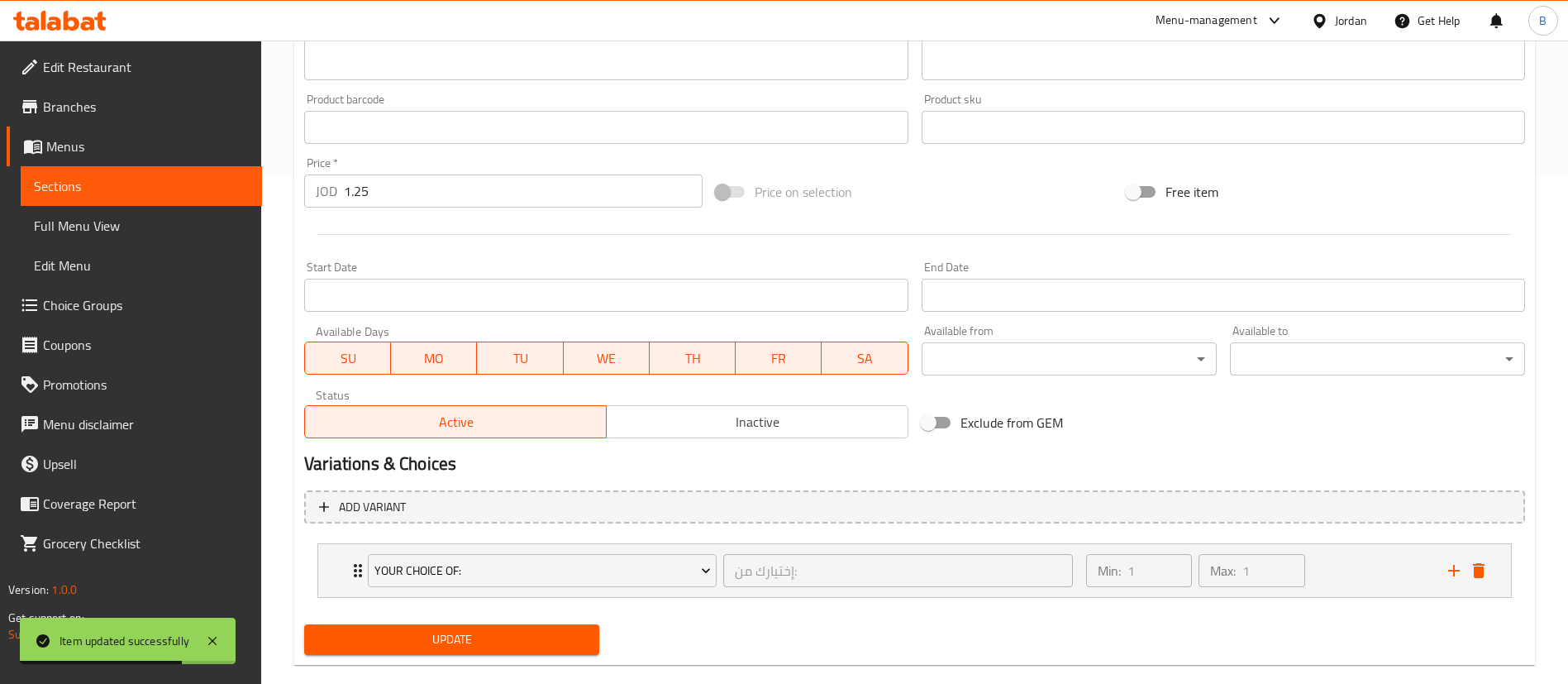
click at [547, 565] on span "Your Choice Of:" at bounding box center [543, 571] width 337 height 20
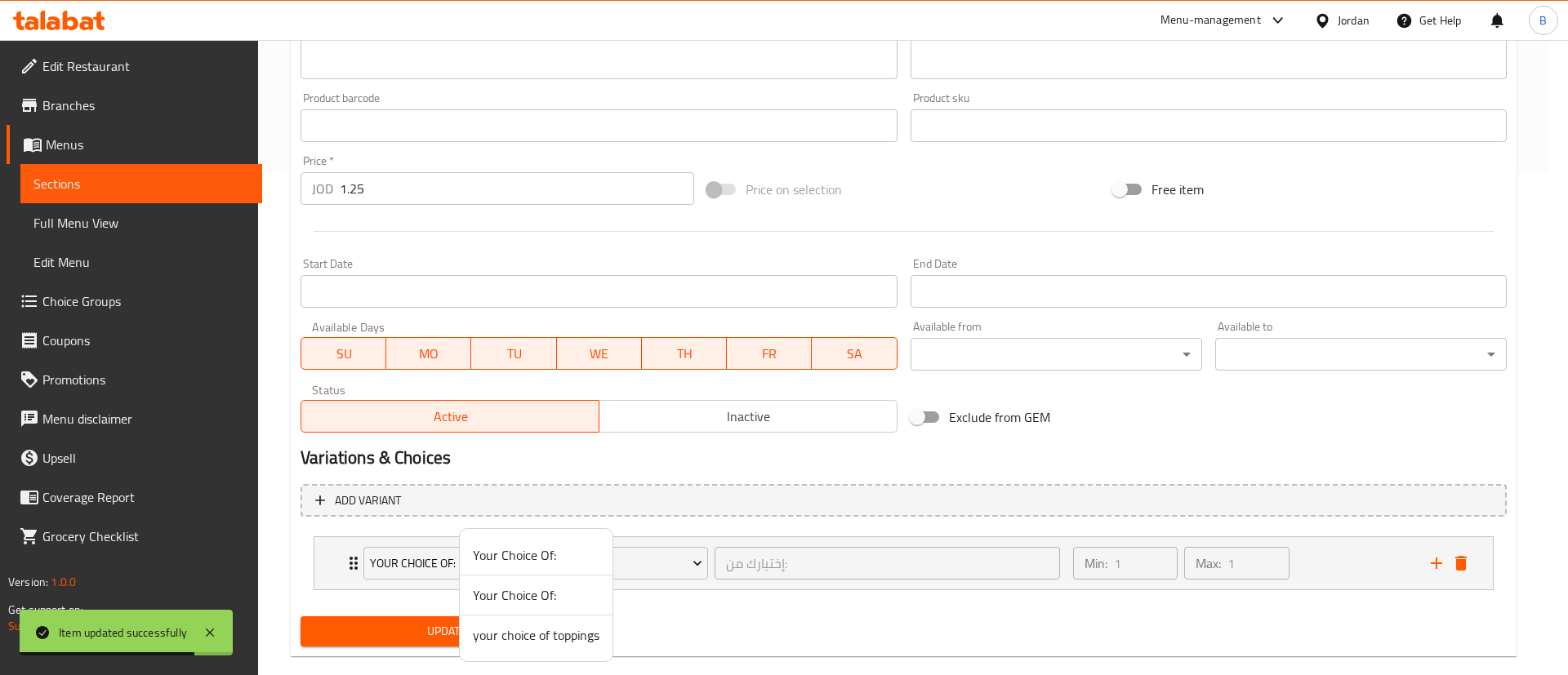
click at [565, 642] on span "your choice of toppings" at bounding box center [536, 635] width 127 height 19
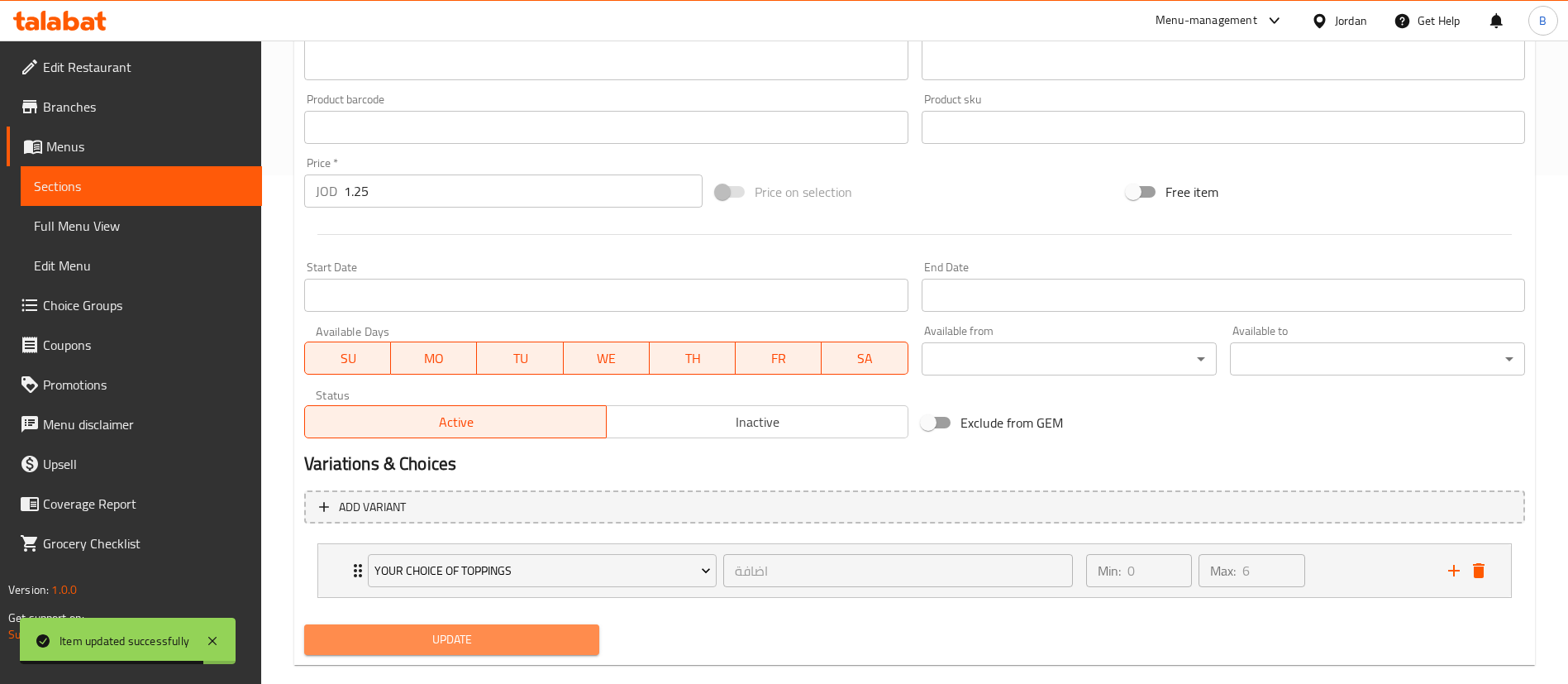
click at [538, 631] on span "Update" at bounding box center [451, 640] width 269 height 20
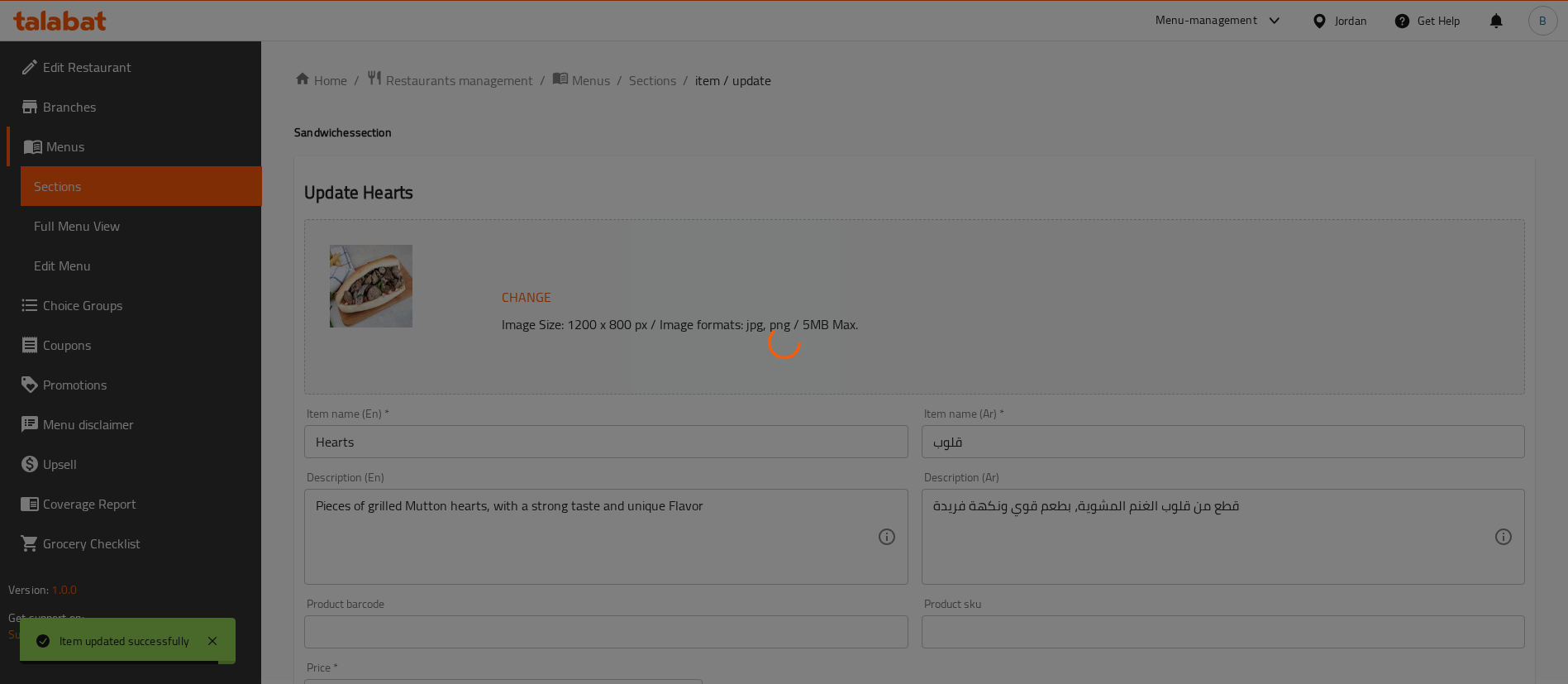
scroll to position [0, 0]
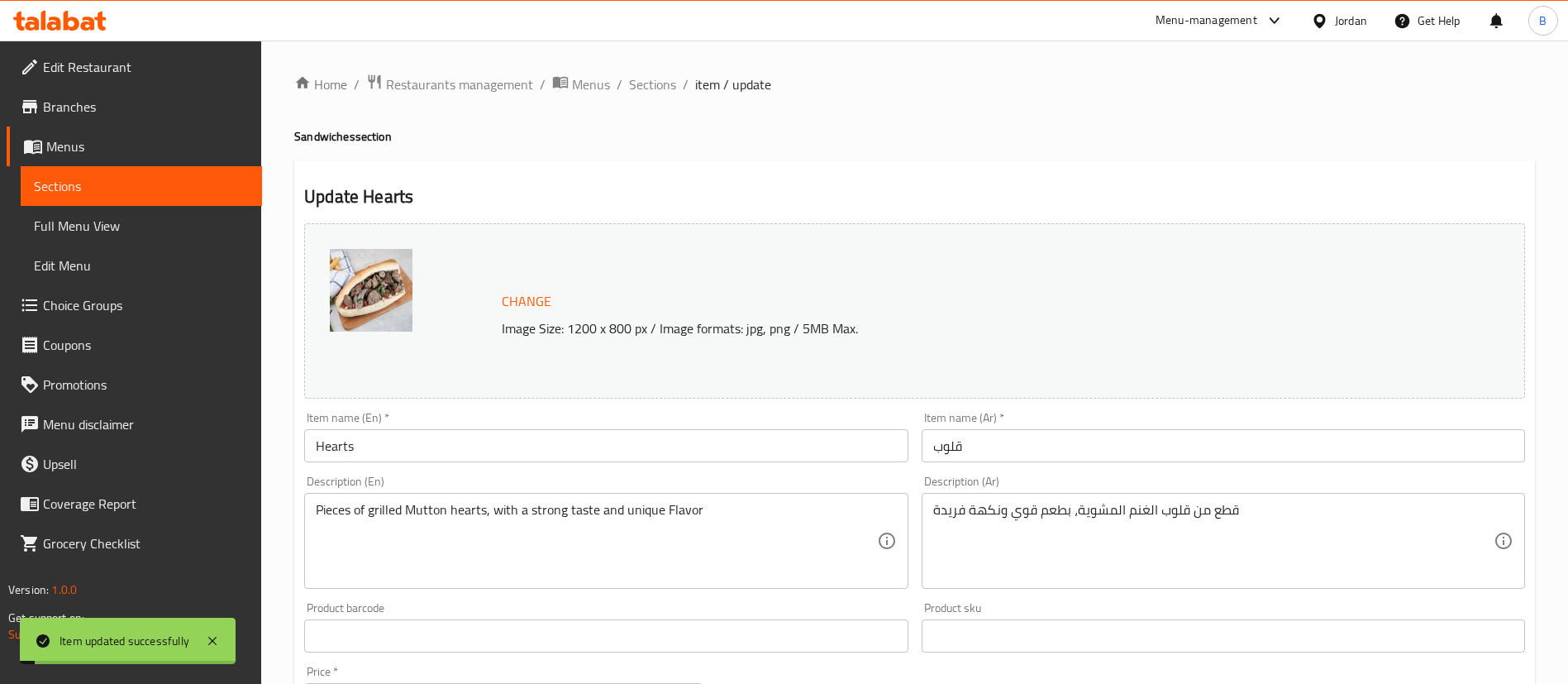
click at [659, 84] on span "Sections" at bounding box center [653, 84] width 47 height 20
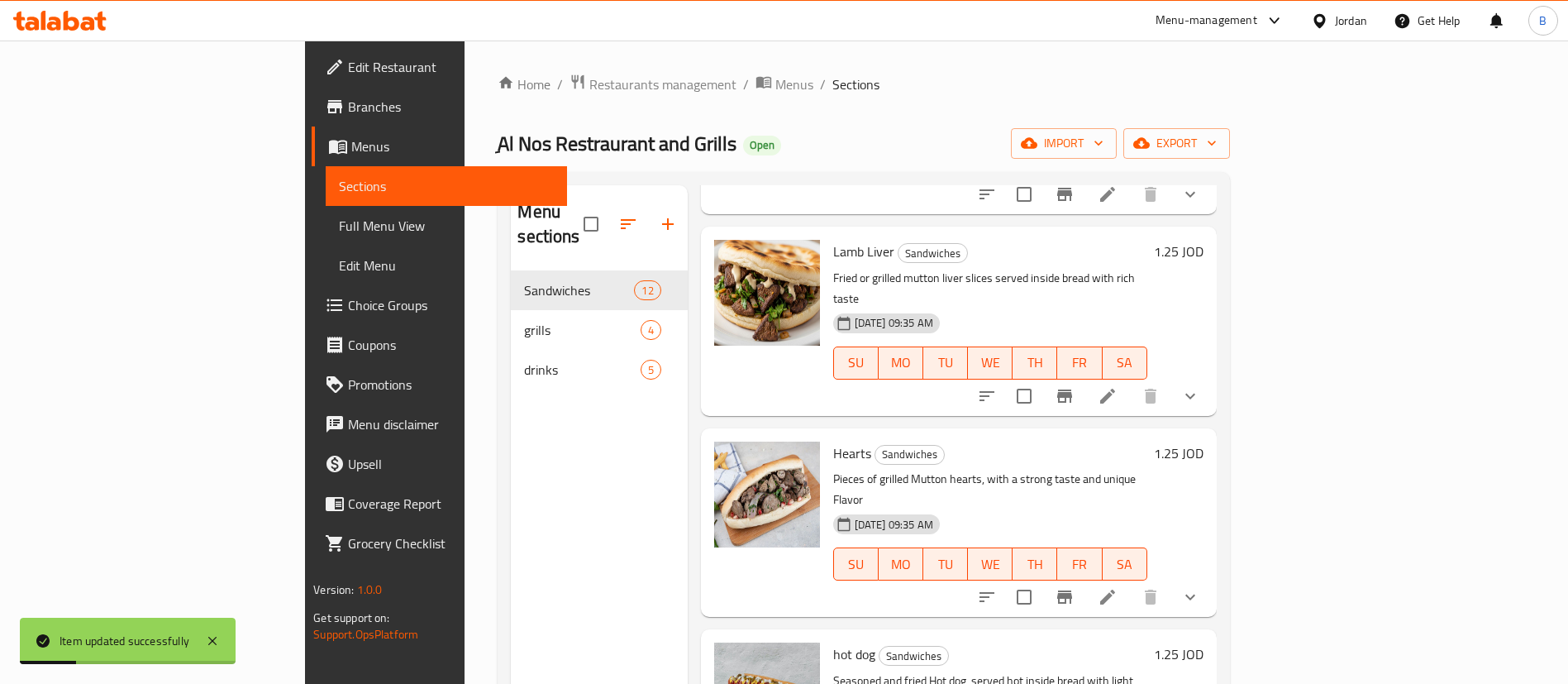
scroll to position [744, 0]
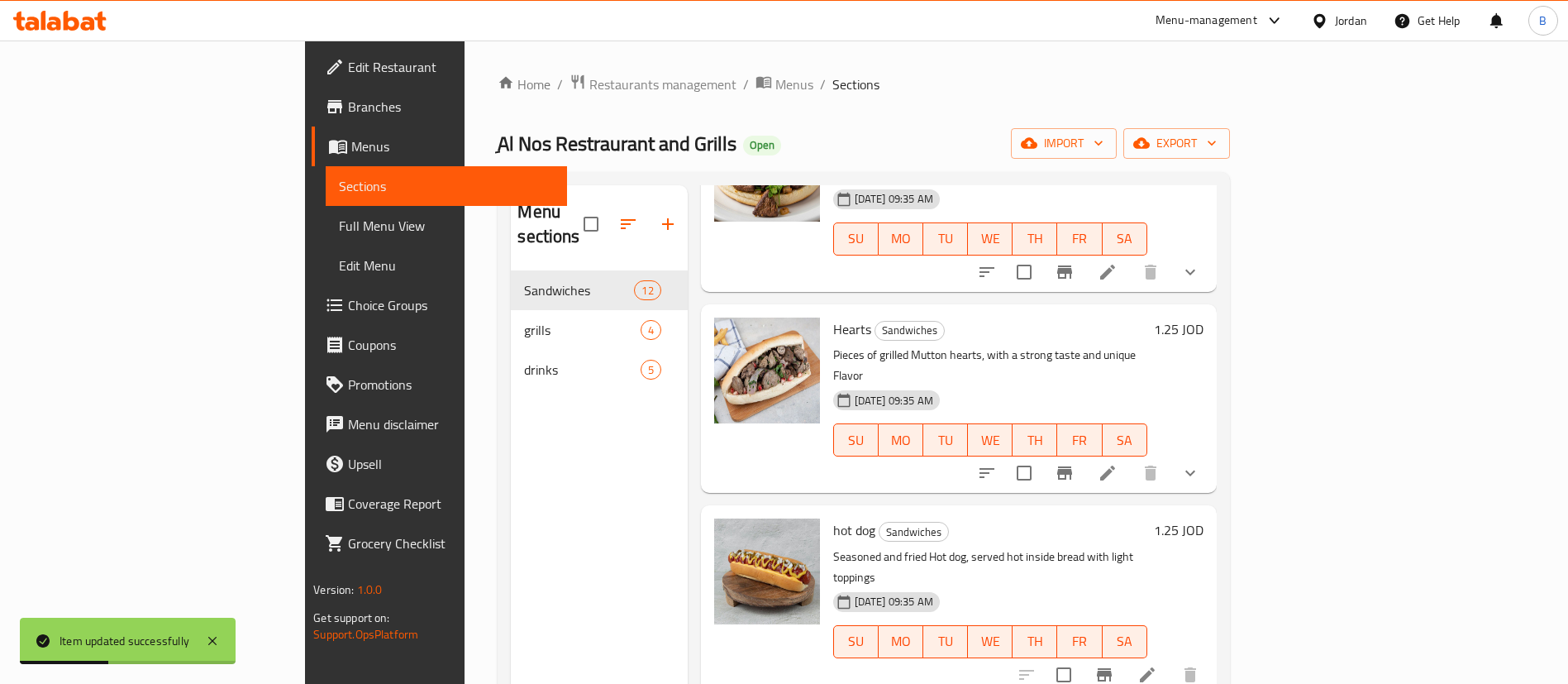
click at [1155, 668] on icon at bounding box center [1147, 676] width 15 height 15
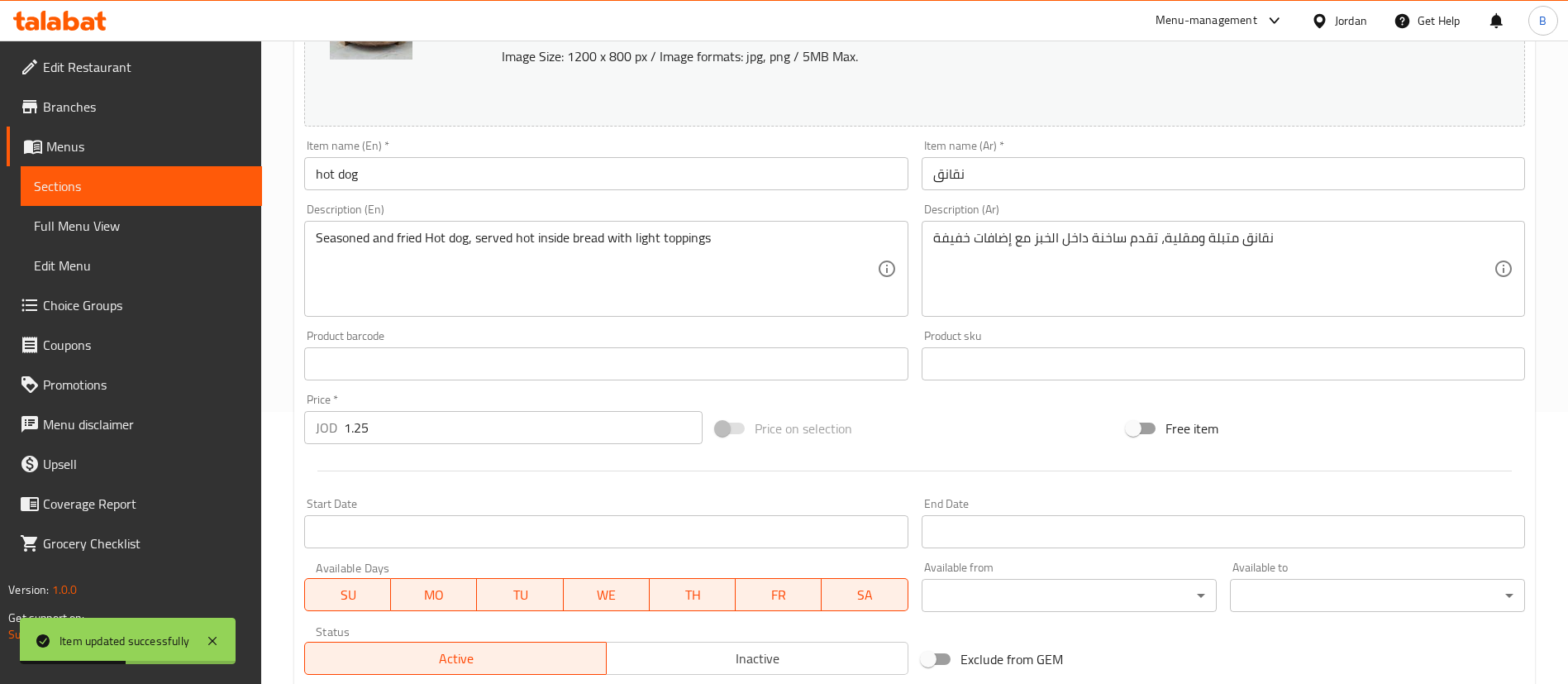
scroll to position [508, 0]
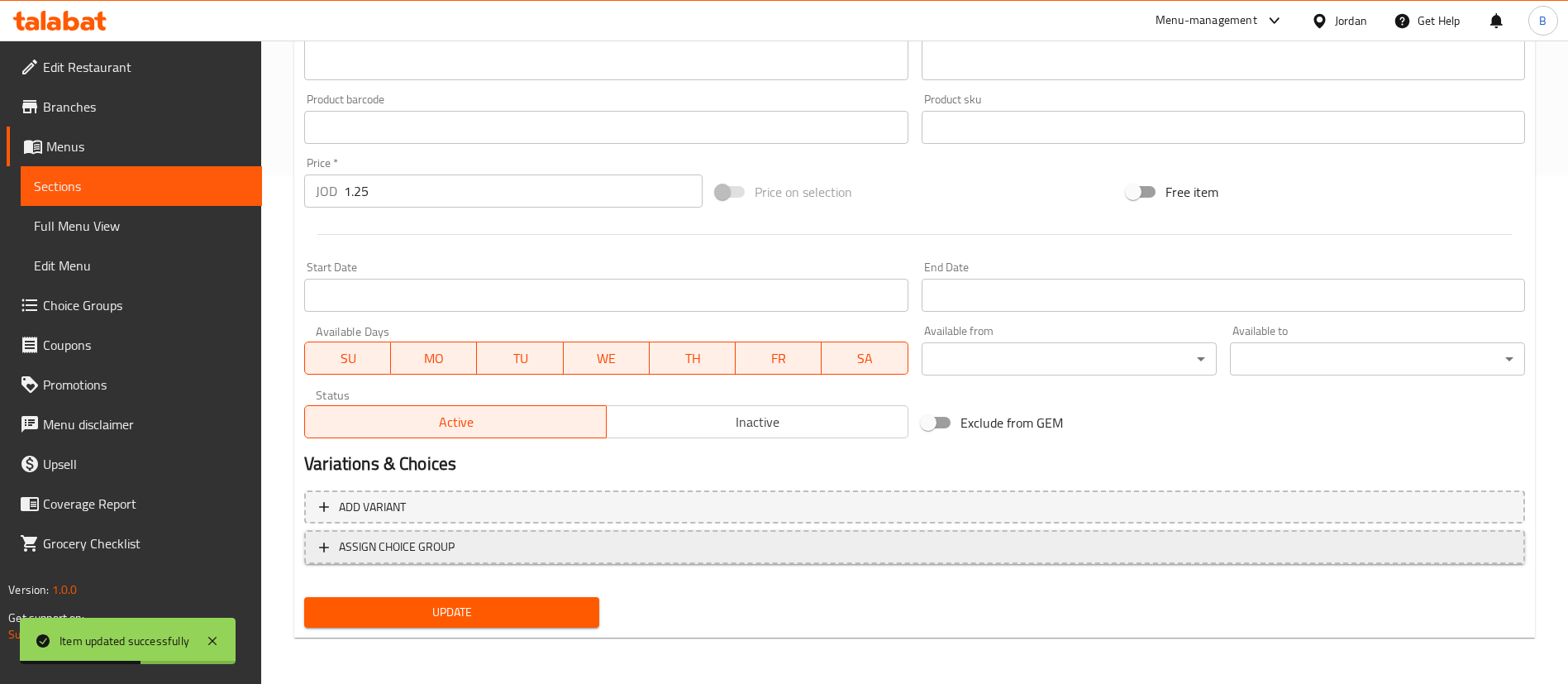
click at [438, 545] on span "ASSIGN CHOICE GROUP" at bounding box center [397, 547] width 115 height 20
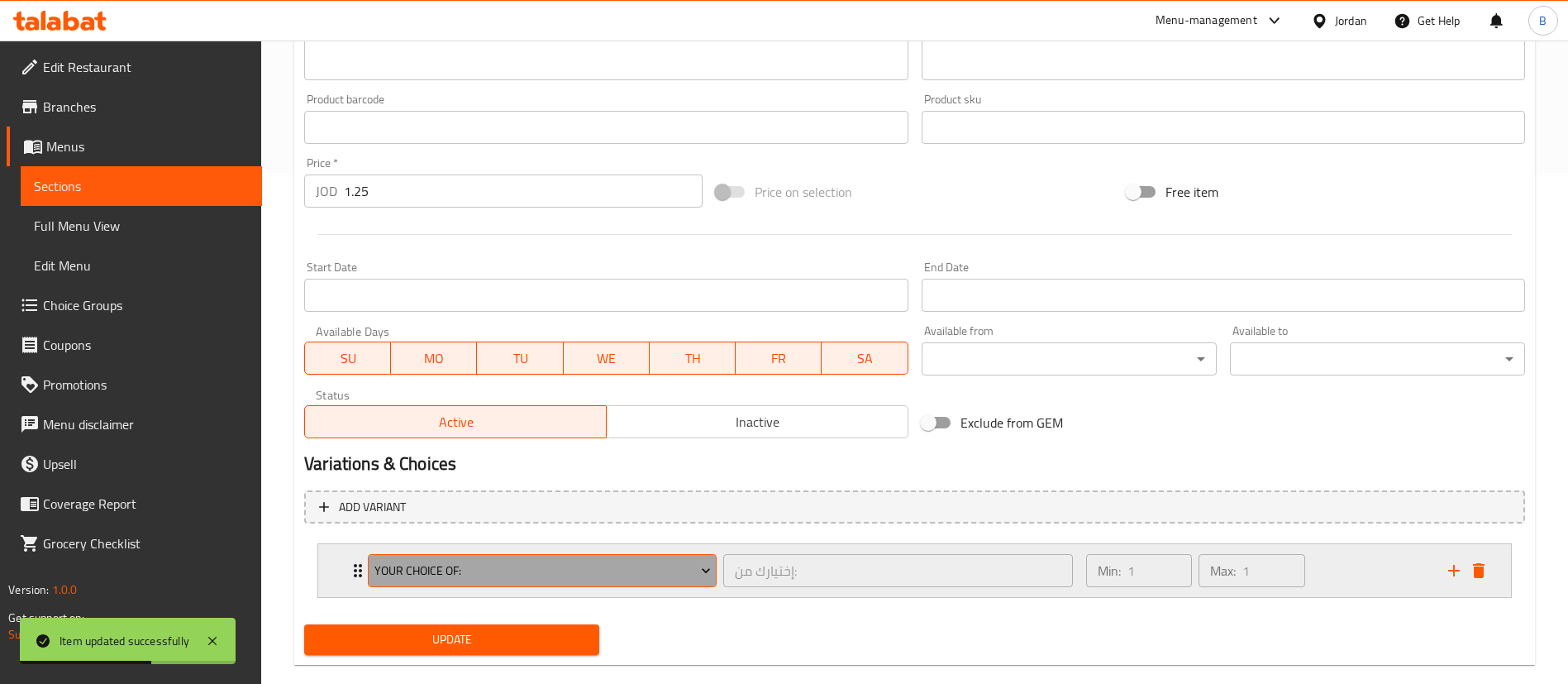
click at [509, 581] on button "Your Choice Of:" at bounding box center [542, 570] width 349 height 33
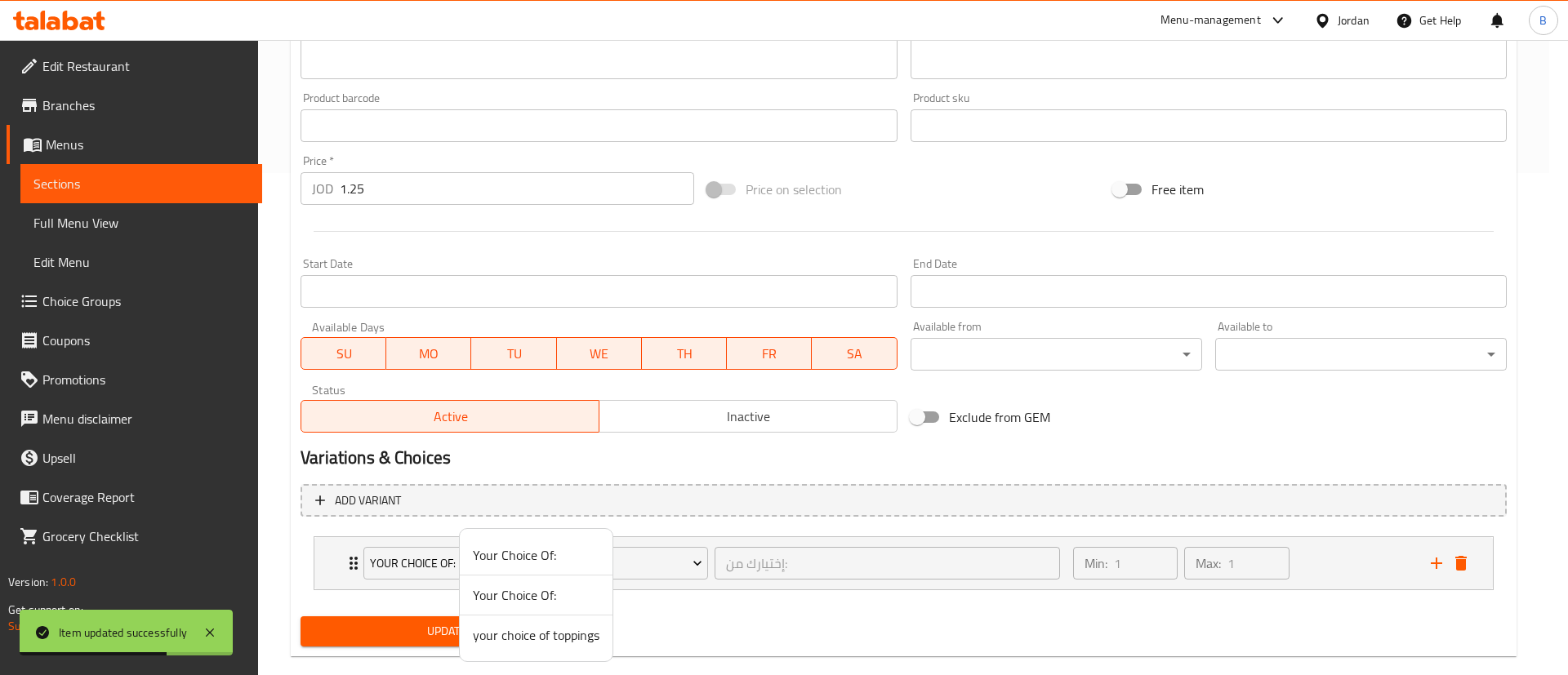
click at [548, 636] on span "your choice of toppings" at bounding box center [536, 635] width 127 height 19
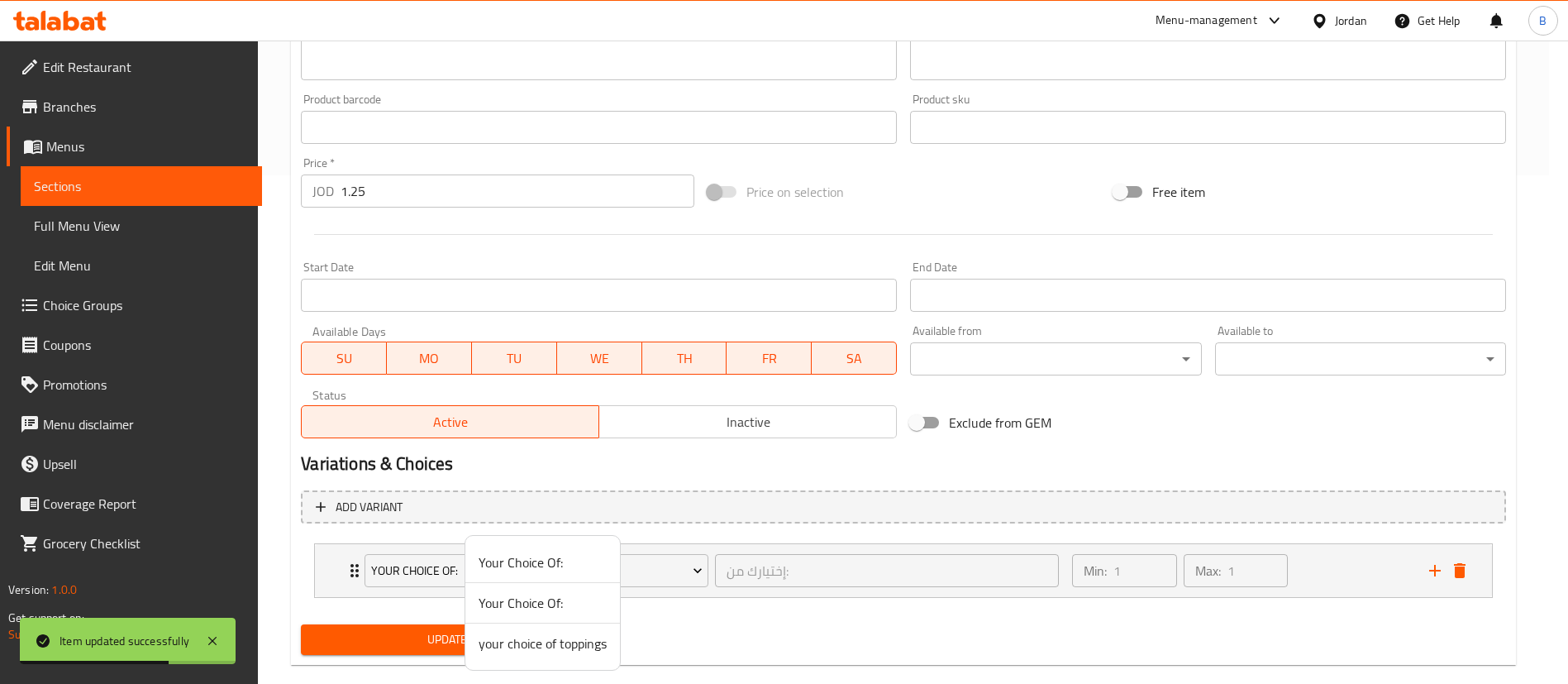
click at [503, 631] on span "Update" at bounding box center [446, 640] width 265 height 20
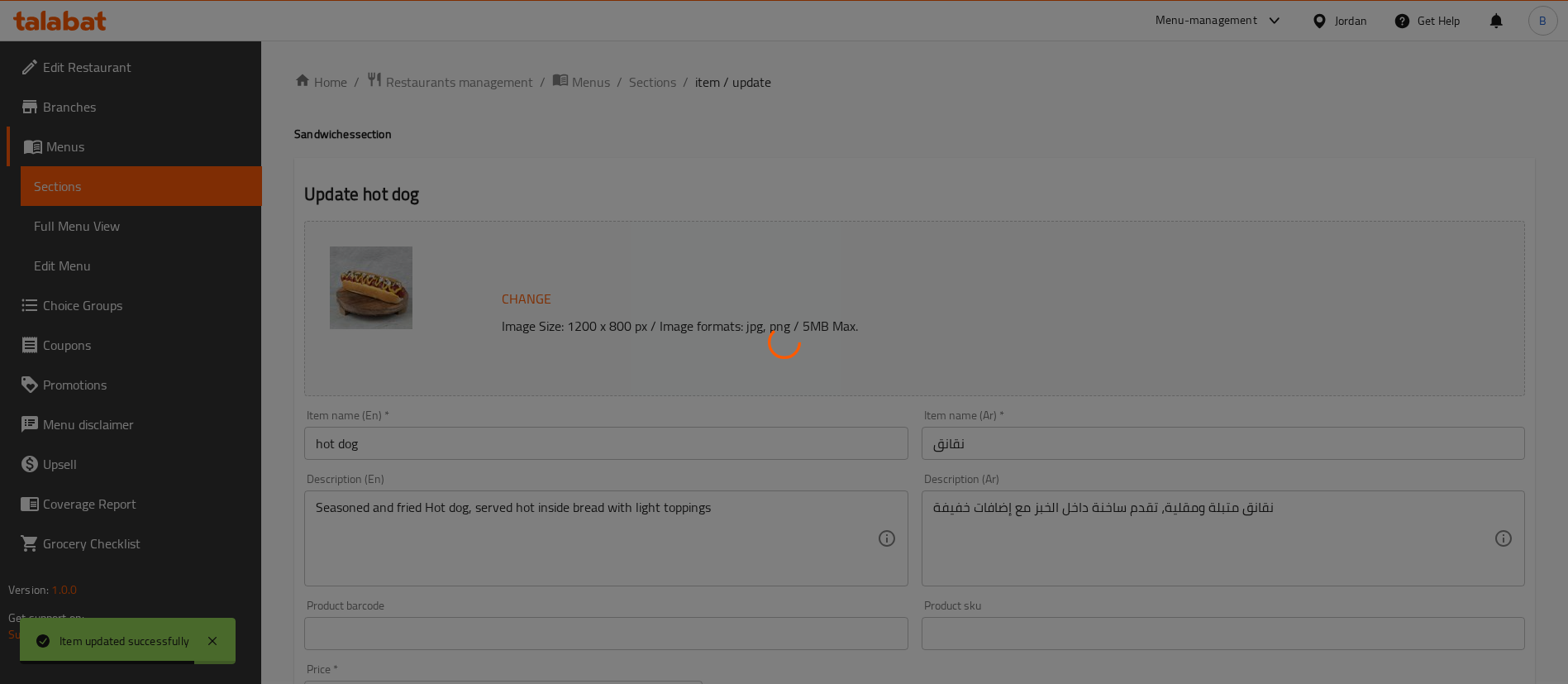
scroll to position [0, 0]
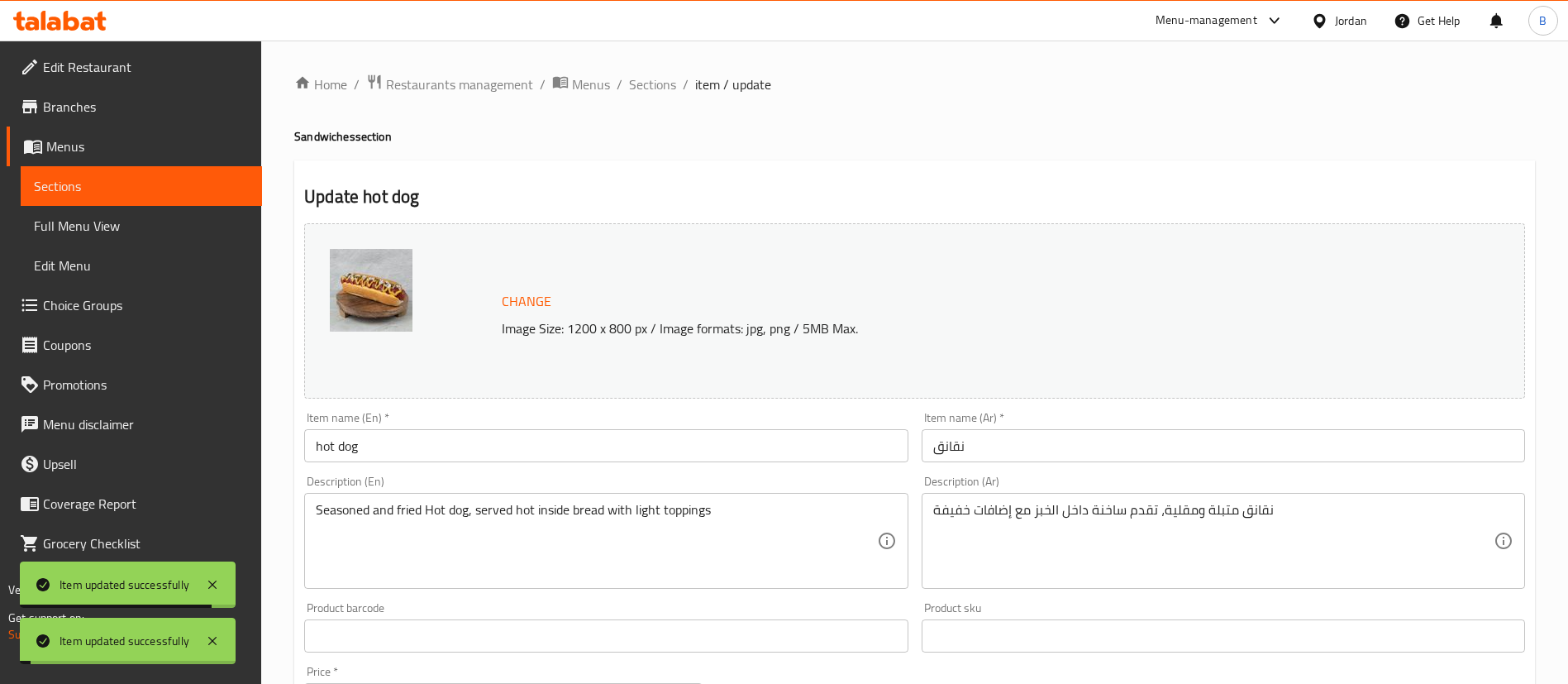
click at [647, 98] on div "Home / Restaurants management / Menus / Sections / item / update Sandwiches sec…" at bounding box center [914, 631] width 1241 height 1113
click at [650, 87] on span "Sections" at bounding box center [653, 84] width 47 height 20
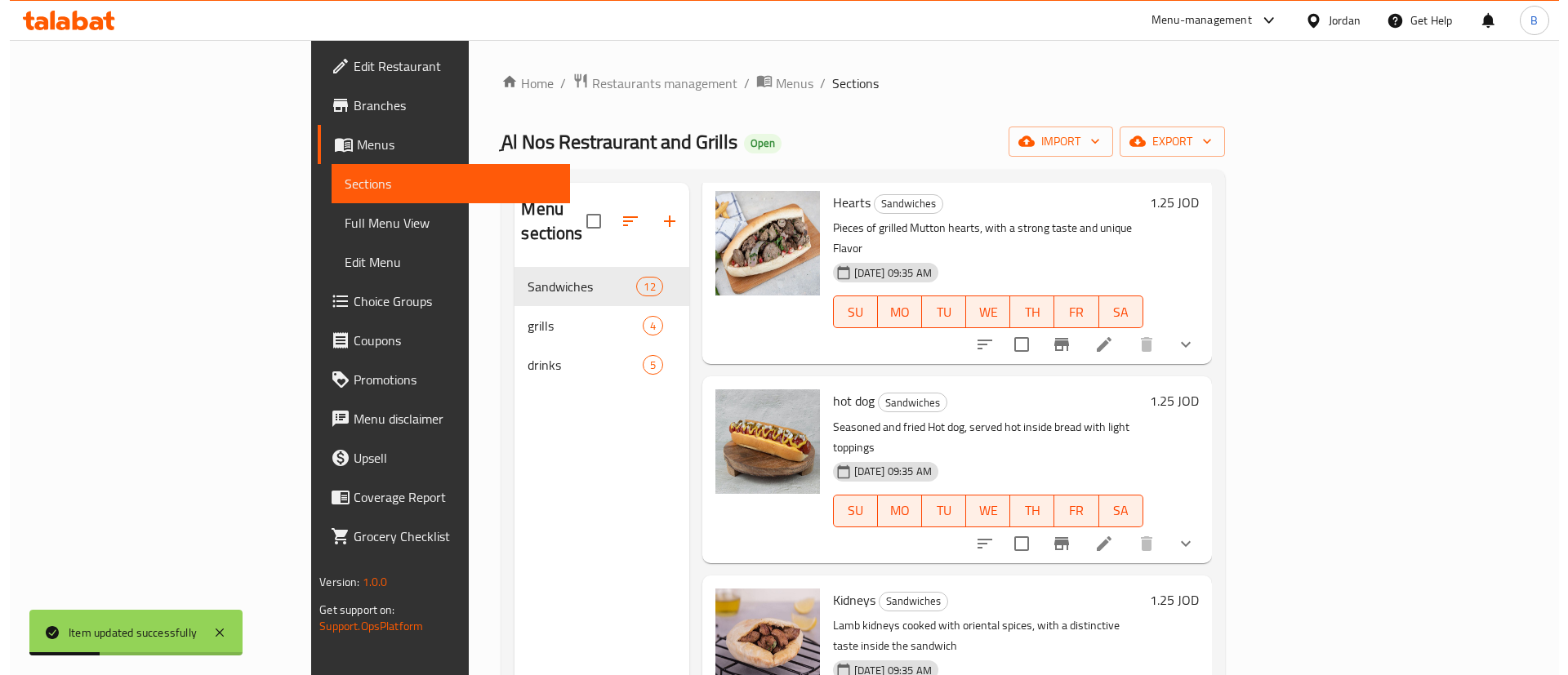
scroll to position [980, 0]
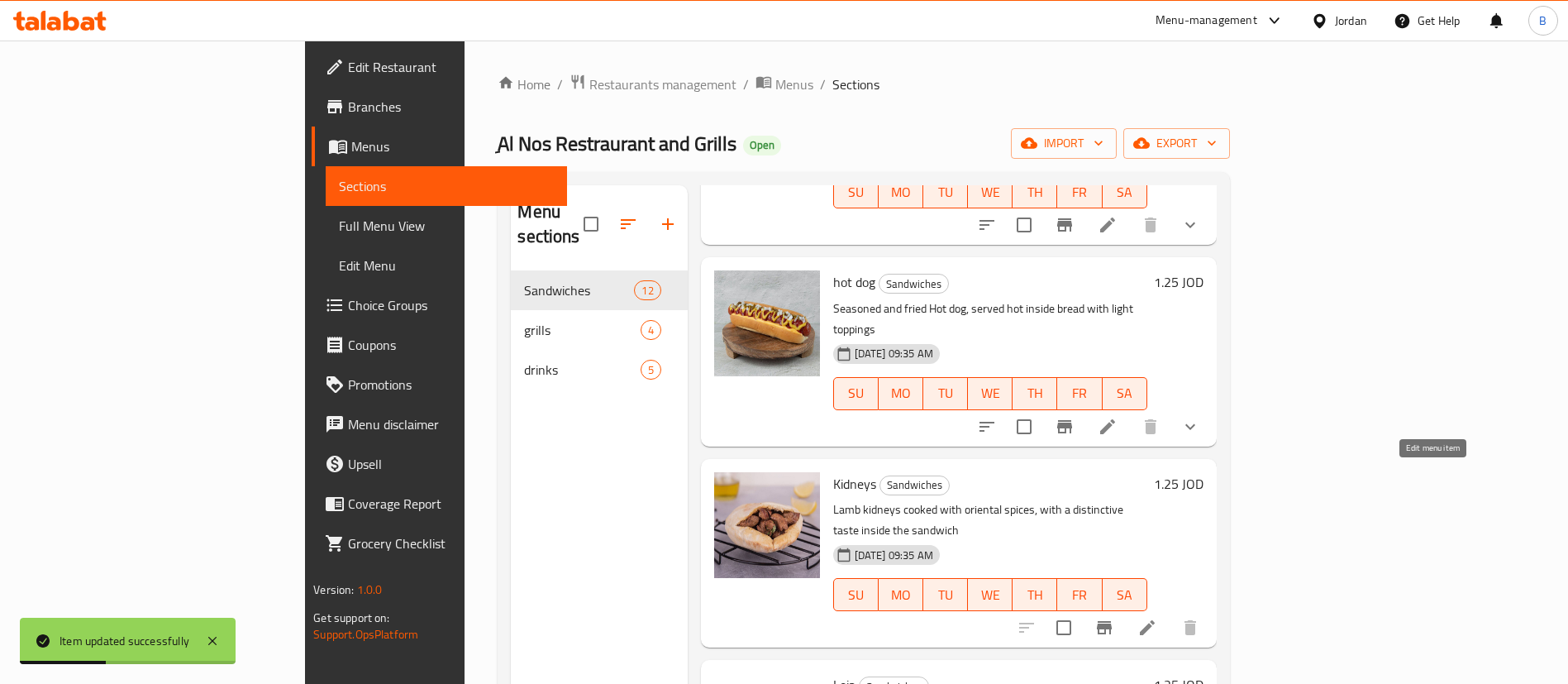
click at [1158, 618] on icon at bounding box center [1147, 627] width 20 height 20
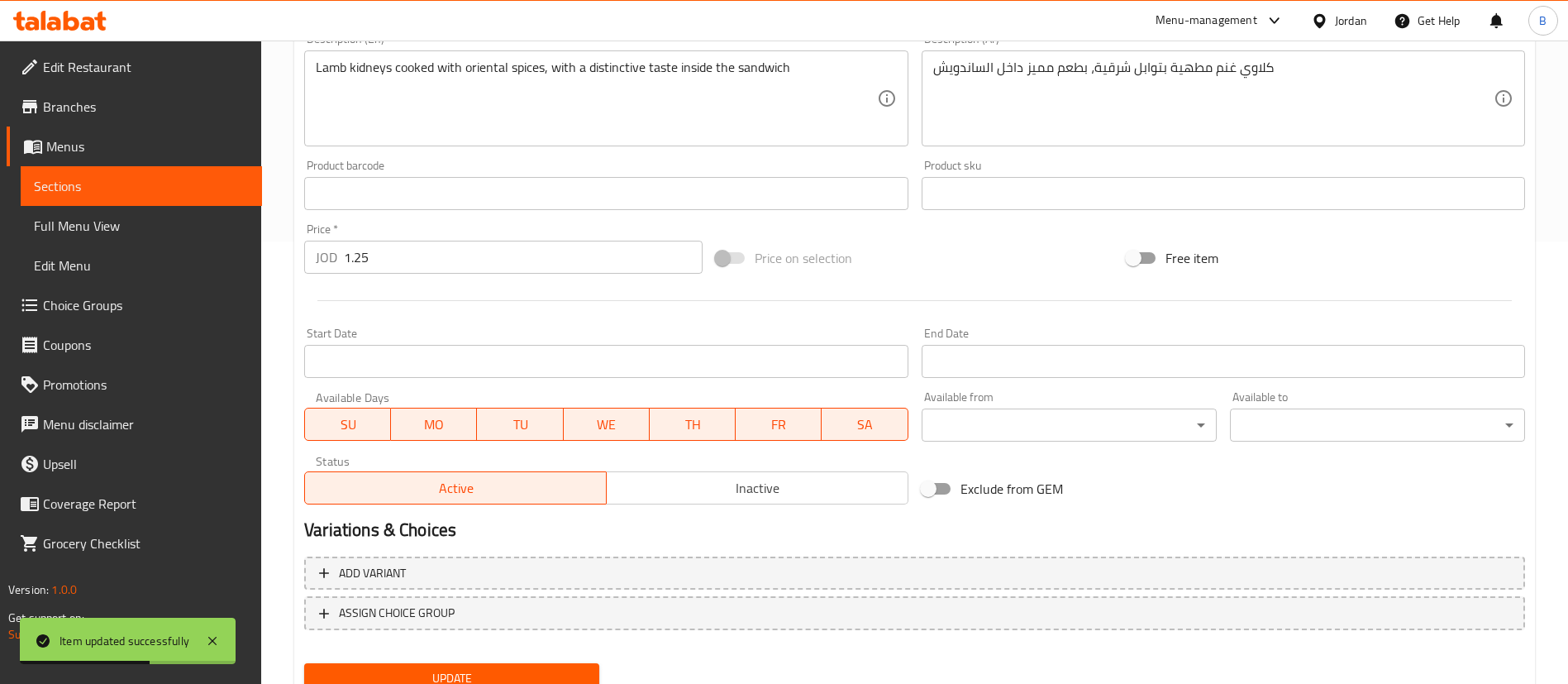
scroll to position [508, 0]
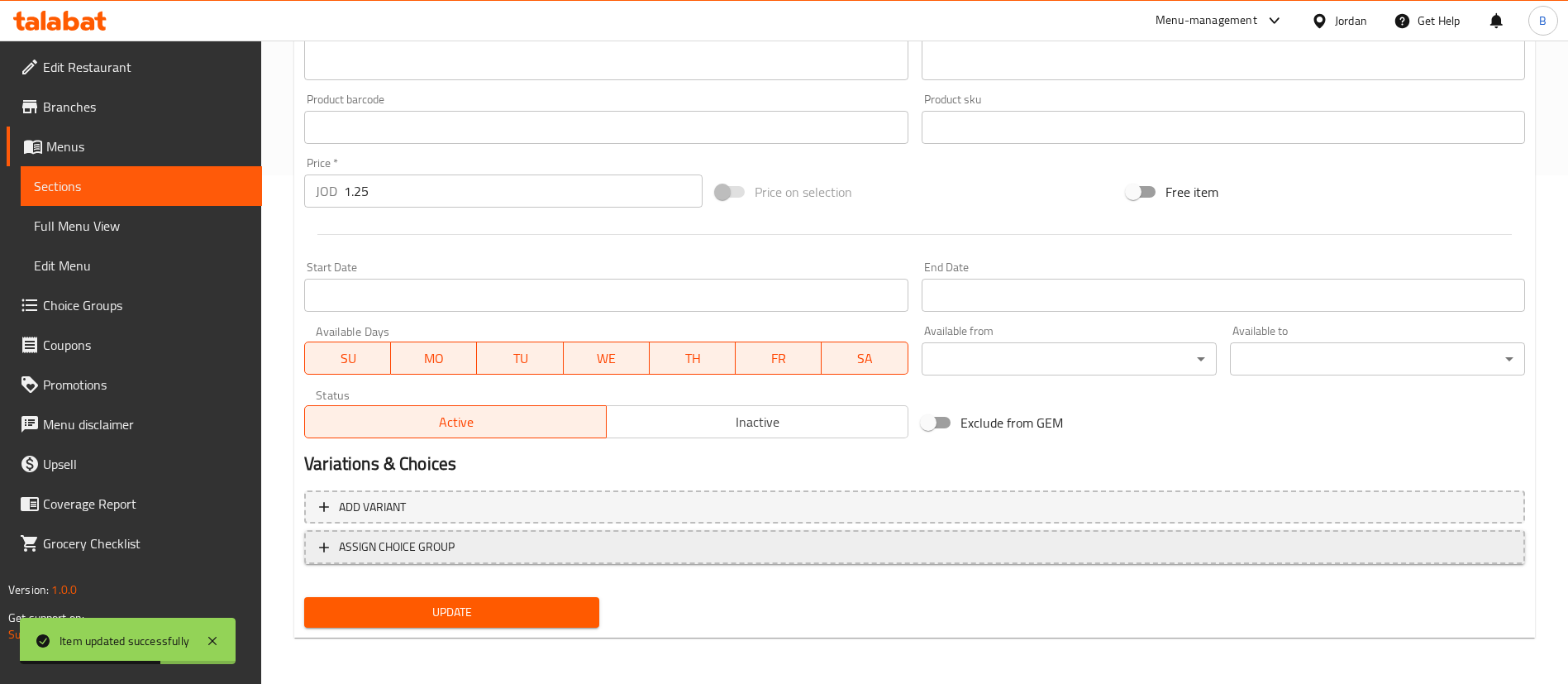
click at [456, 547] on span "ASSIGN CHOICE GROUP" at bounding box center [914, 547] width 1191 height 20
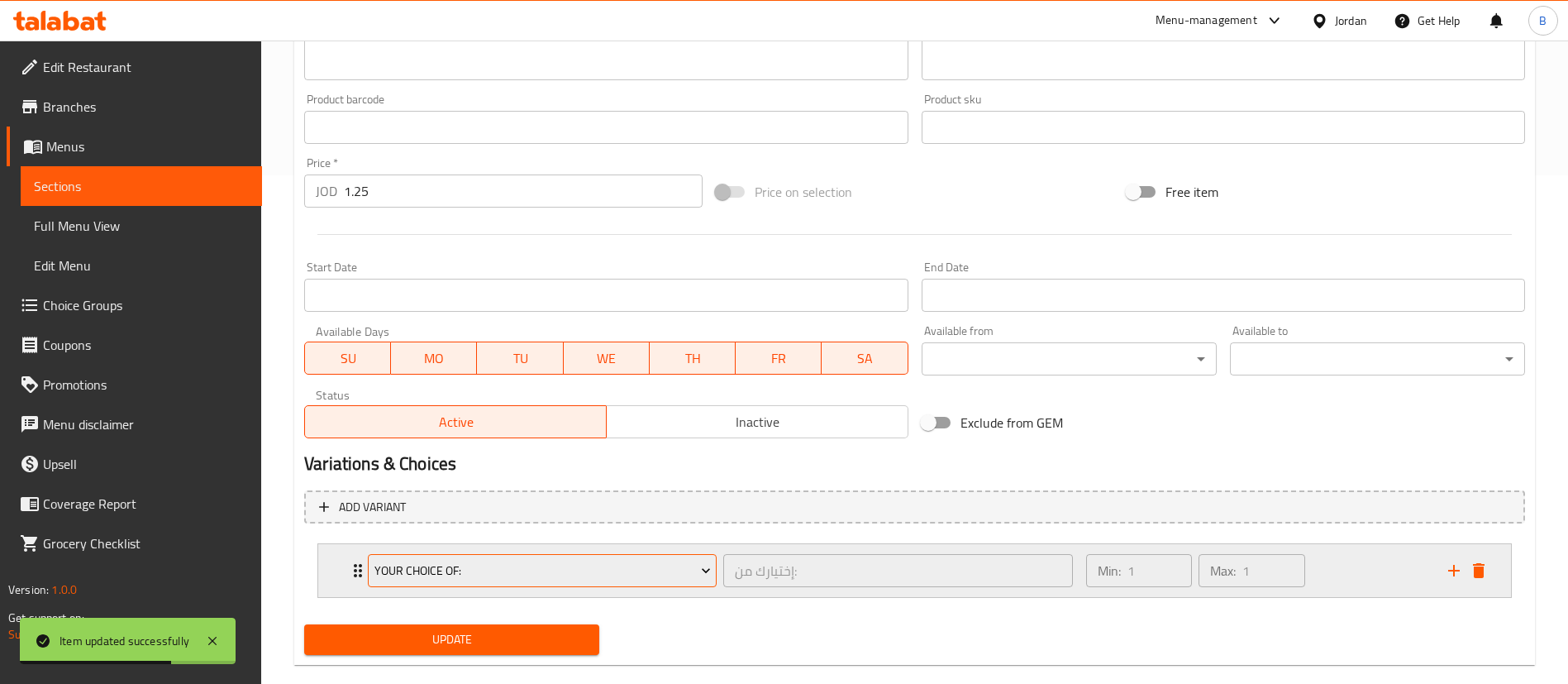
click at [483, 570] on span "Your Choice Of:" at bounding box center [543, 571] width 337 height 20
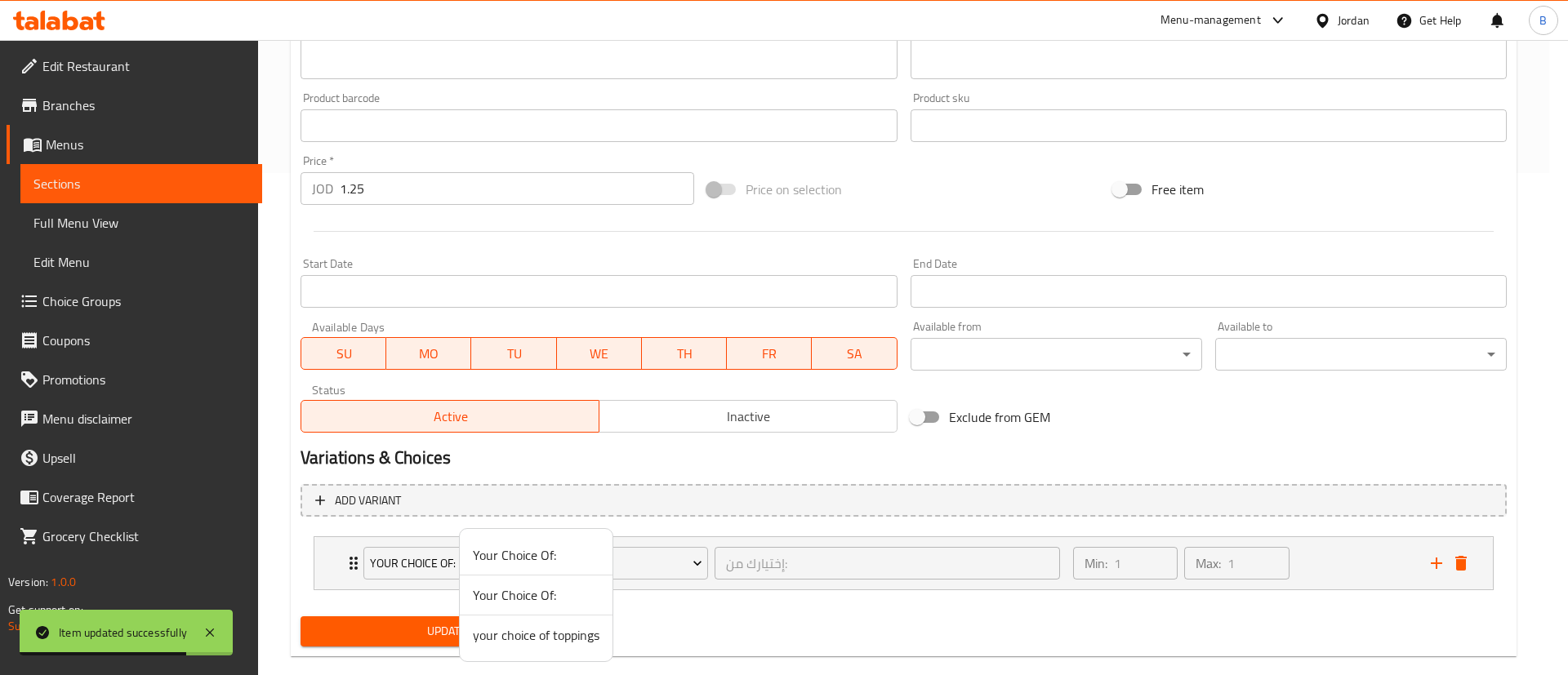
click at [525, 649] on li "your choice of toppings" at bounding box center [536, 635] width 153 height 39
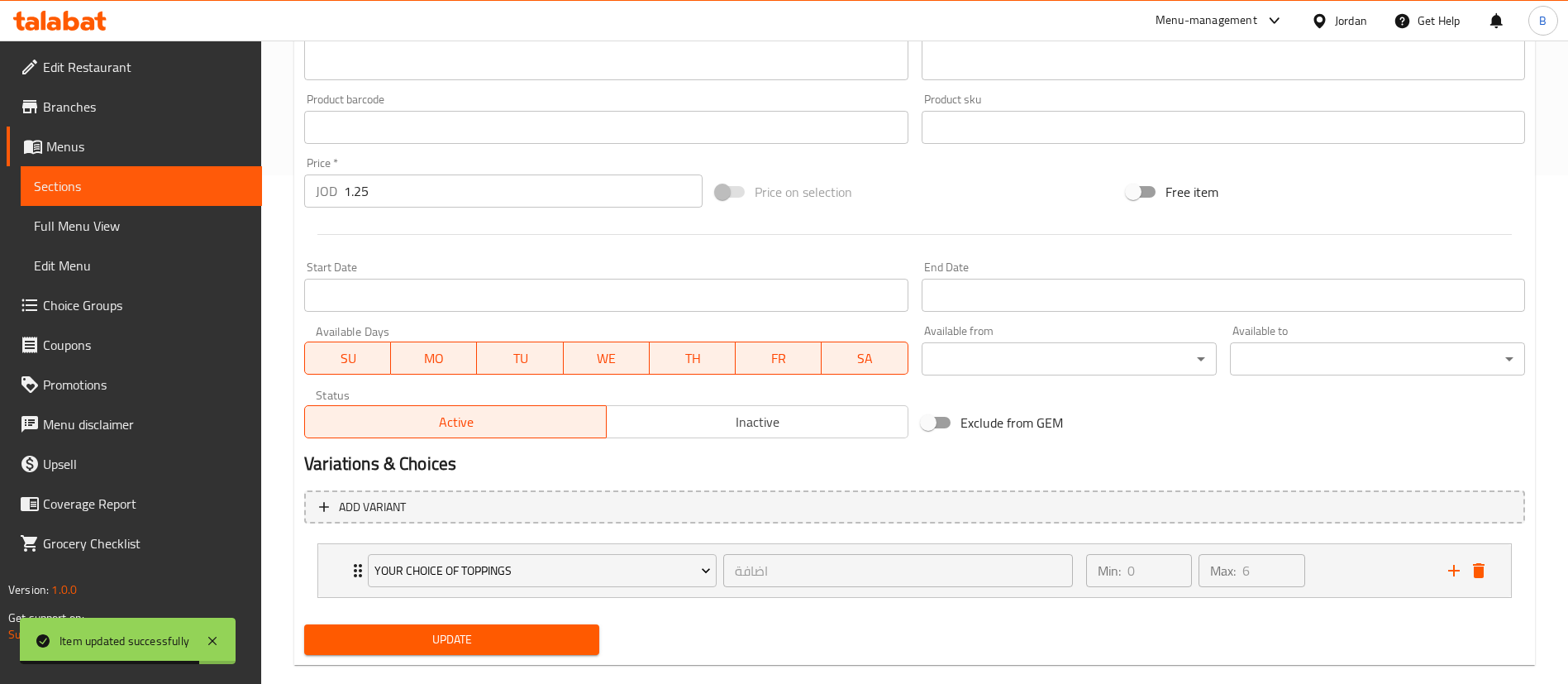
click at [481, 630] on span "Update" at bounding box center [451, 640] width 269 height 20
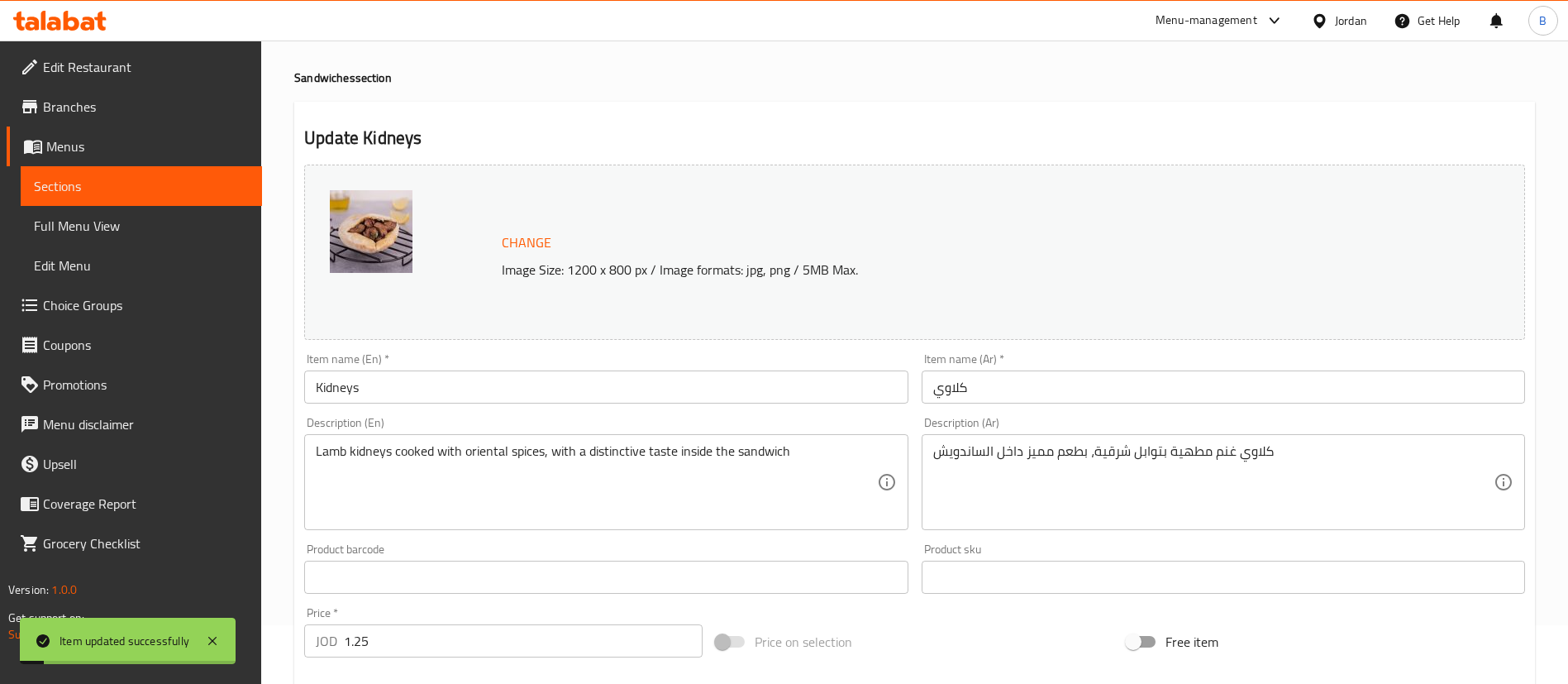
scroll to position [0, 0]
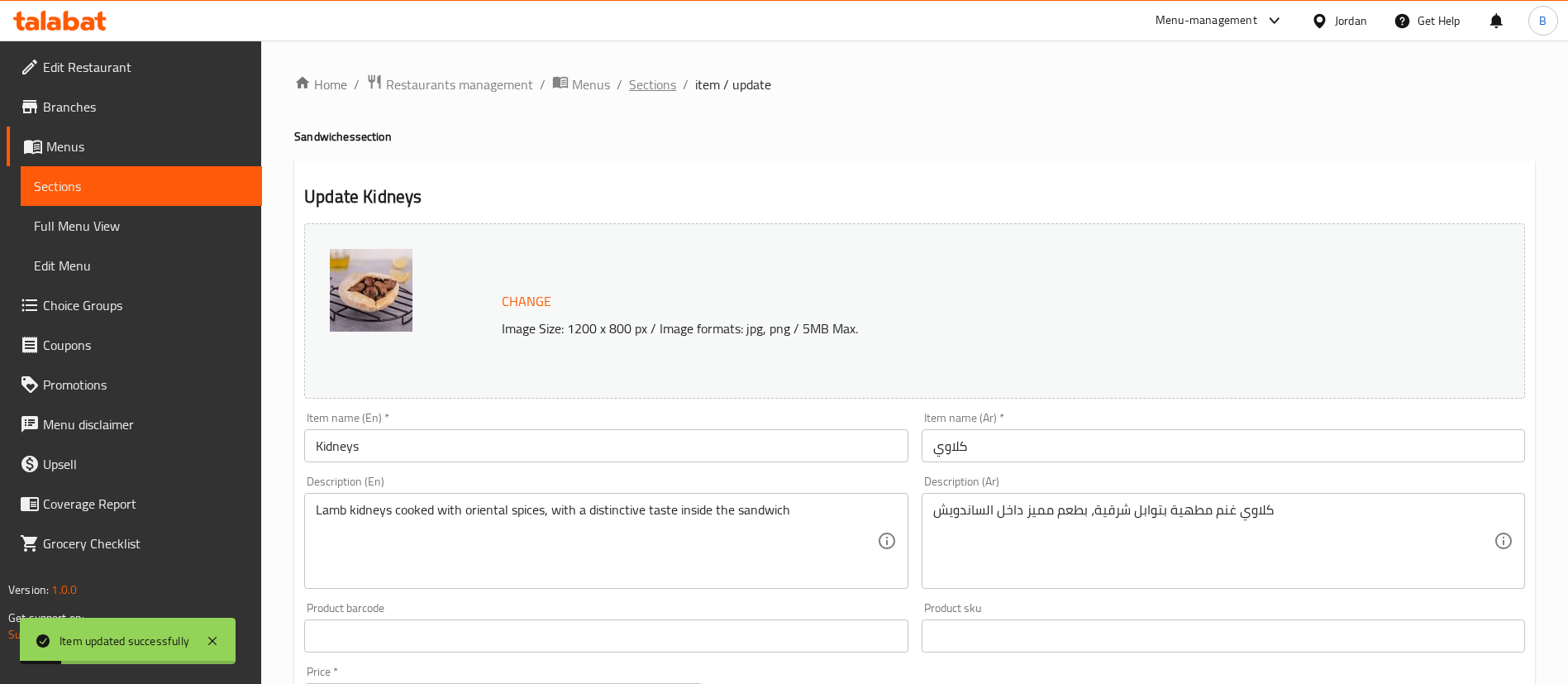
click at [653, 75] on span "Sections" at bounding box center [653, 84] width 47 height 20
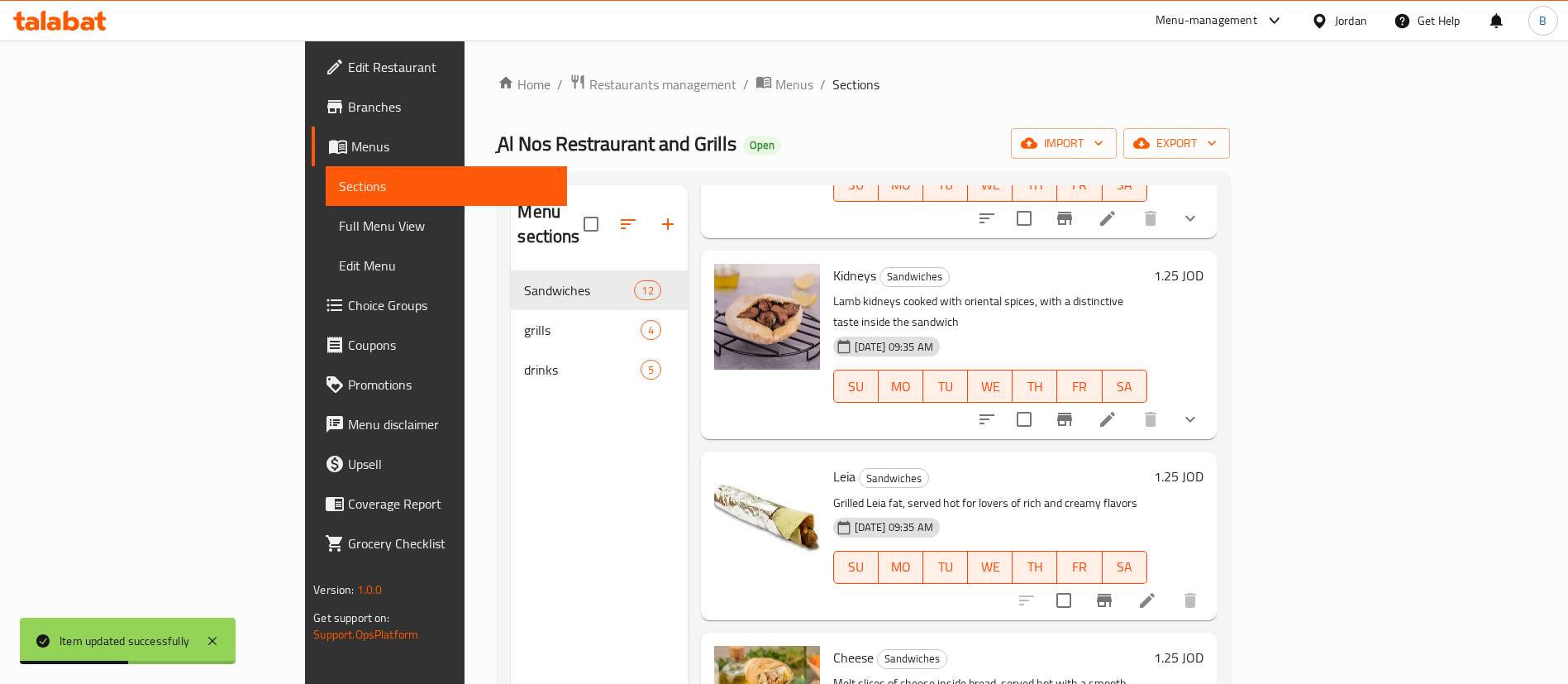
scroll to position [1241, 0]
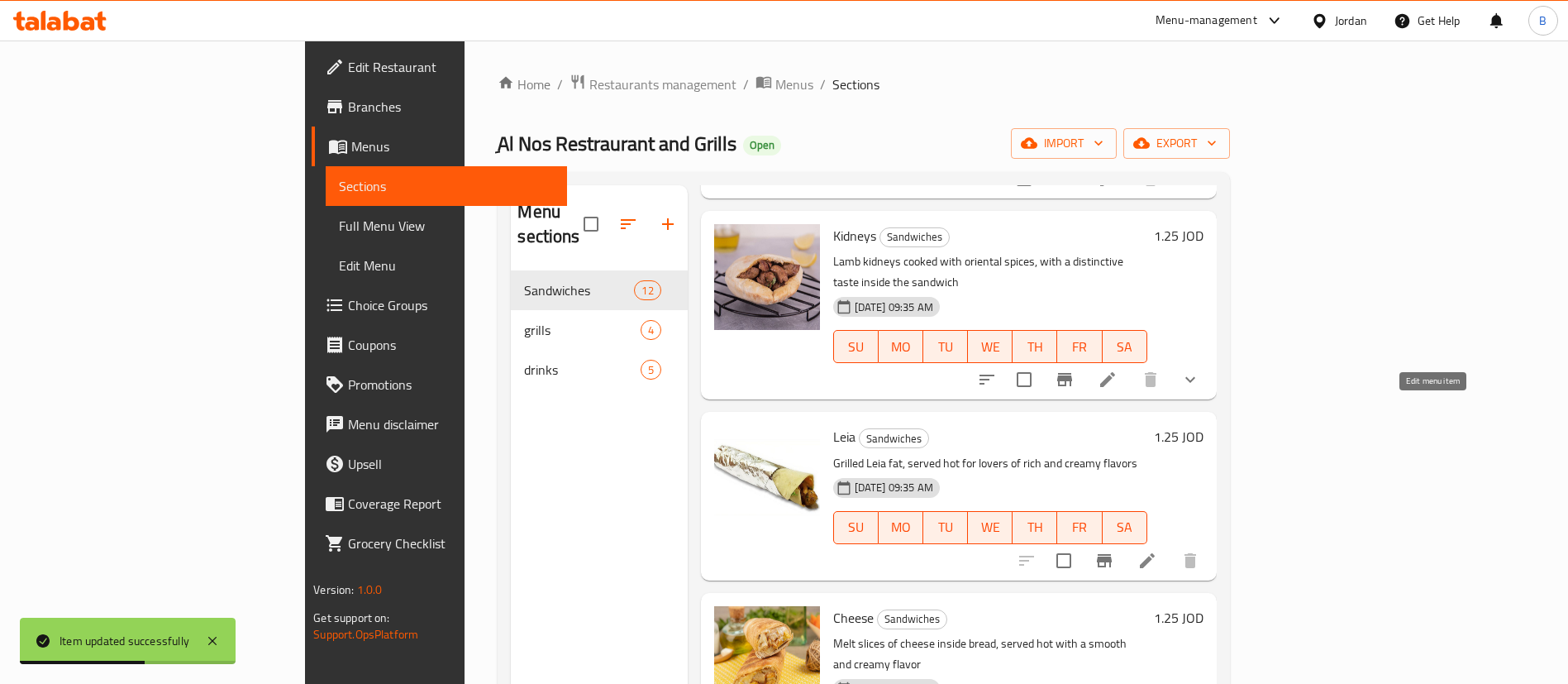
click at [1158, 551] on icon at bounding box center [1147, 560] width 20 height 20
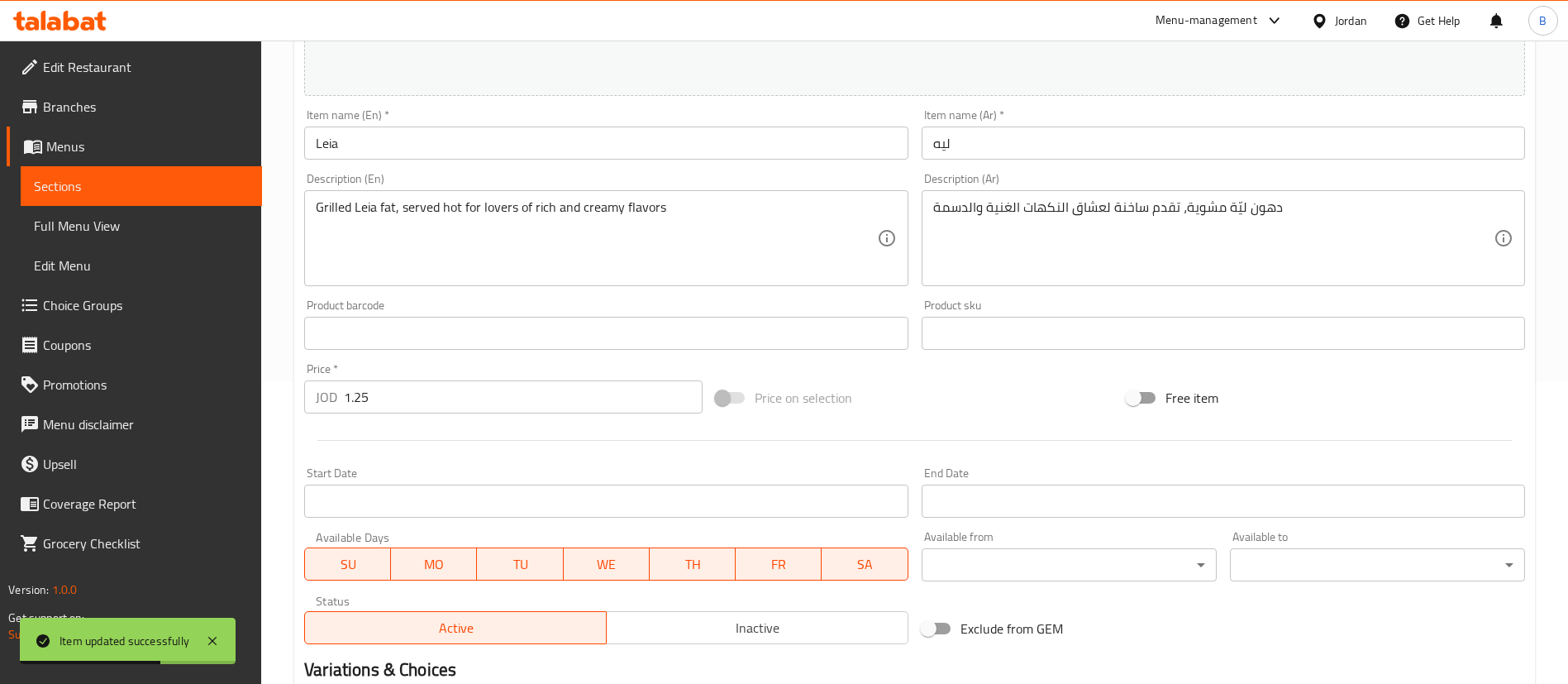
scroll to position [508, 0]
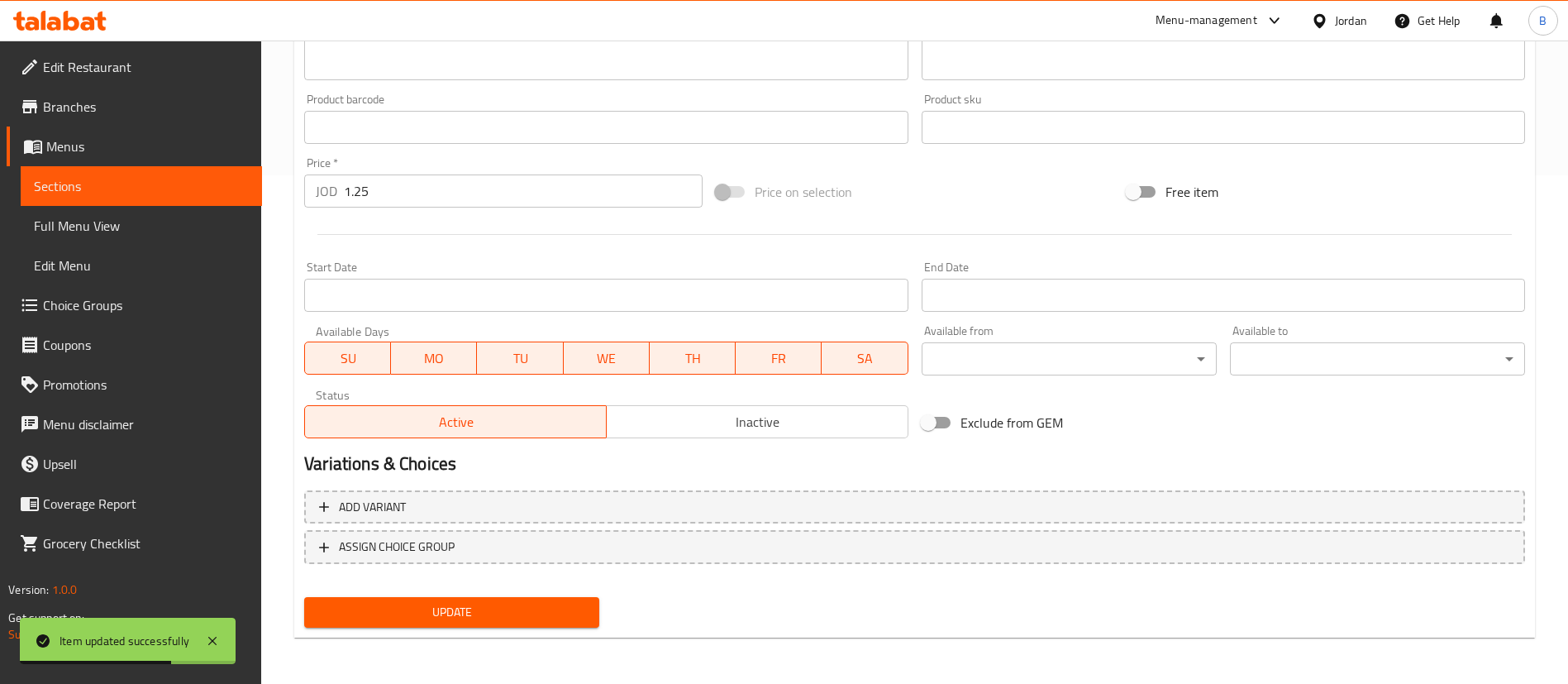
click at [483, 534] on button "ASSIGN CHOICE GROUP" at bounding box center [915, 547] width 1221 height 34
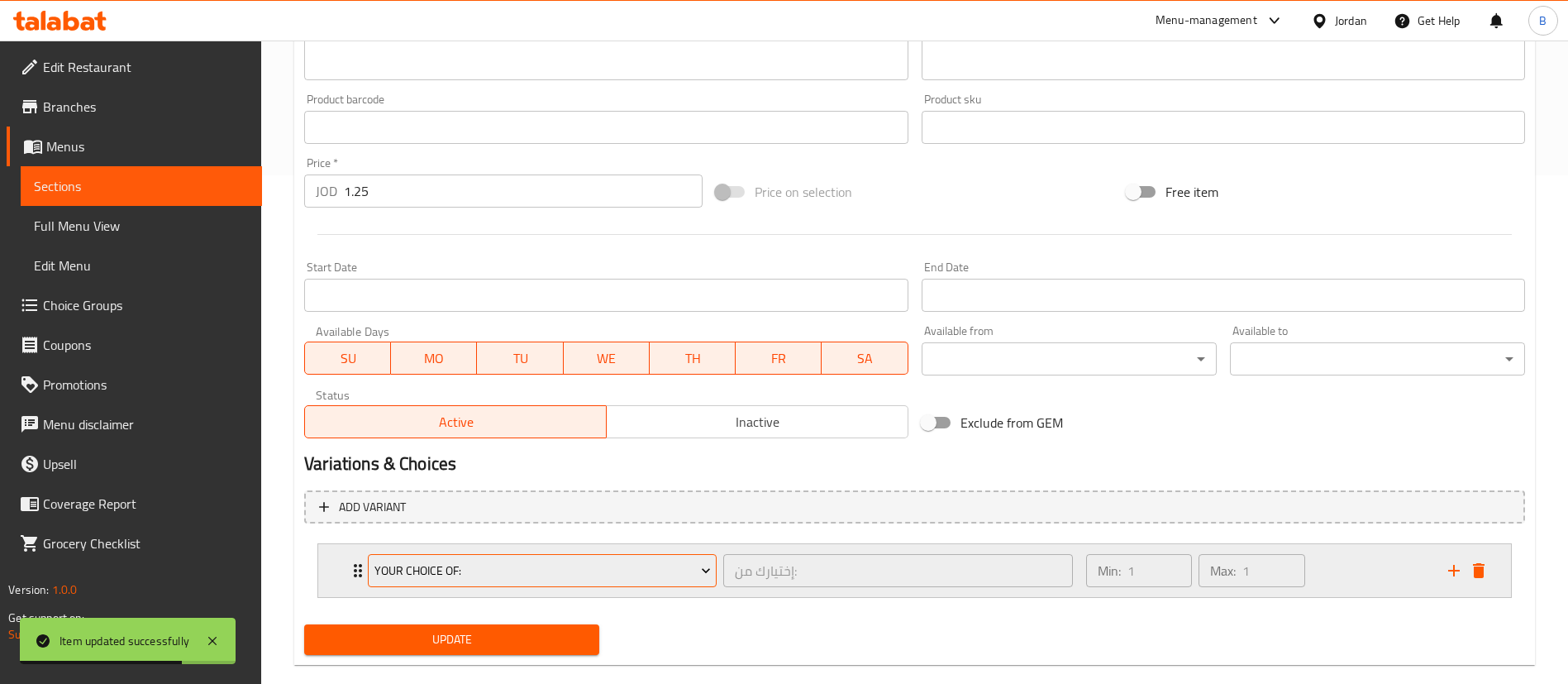
click at [496, 575] on span "Your Choice Of:" at bounding box center [543, 571] width 337 height 20
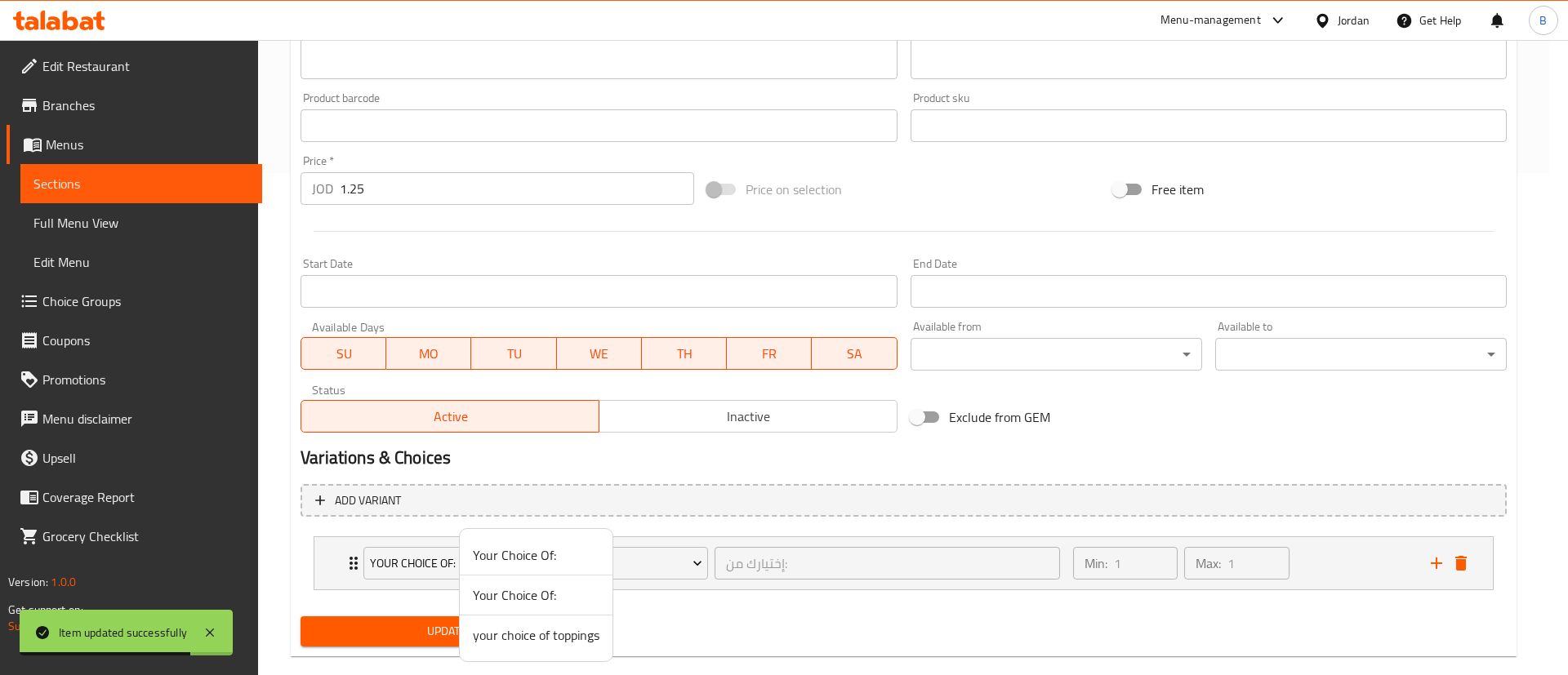
click at [551, 635] on span "your choice of toppings" at bounding box center [536, 635] width 127 height 19
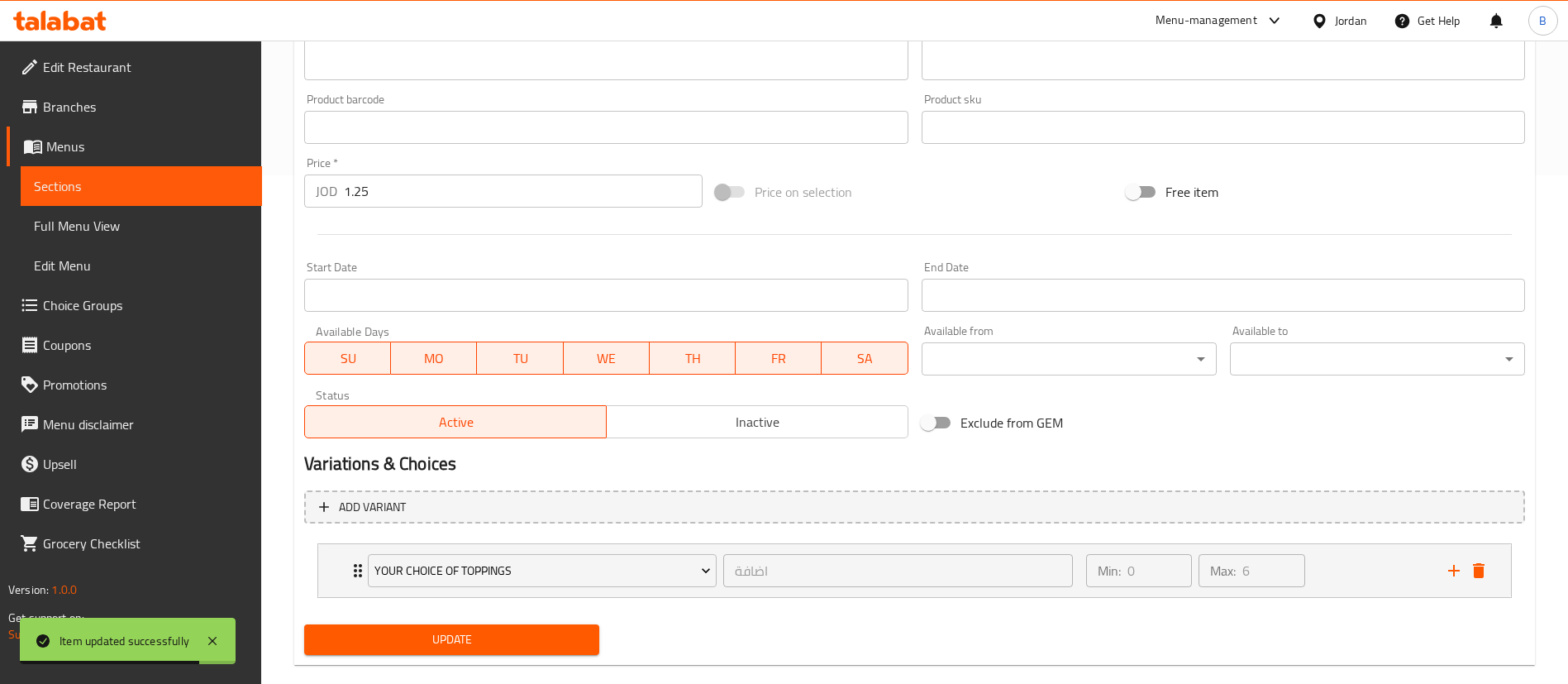
click at [510, 621] on div "Update" at bounding box center [452, 640] width 309 height 44
click at [522, 632] on span "Update" at bounding box center [451, 640] width 269 height 20
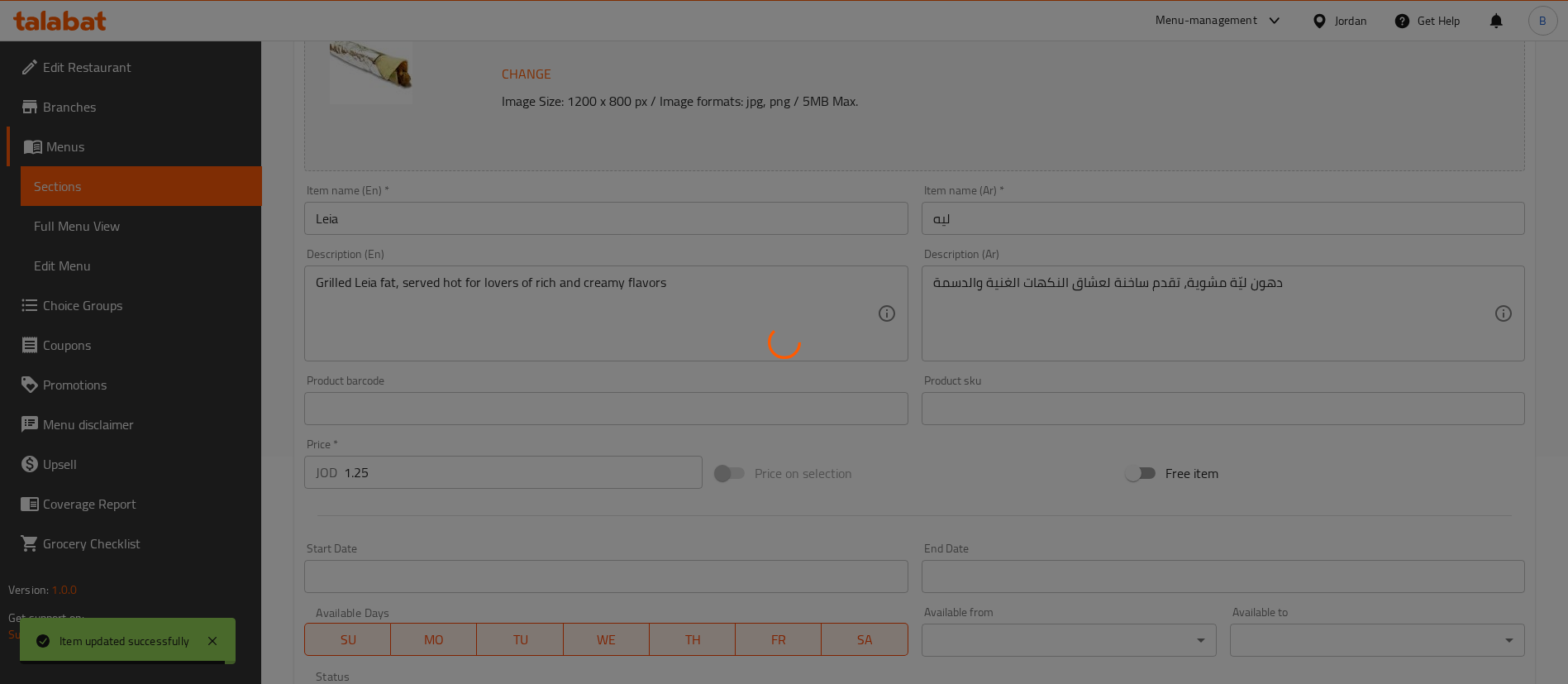
scroll to position [0, 0]
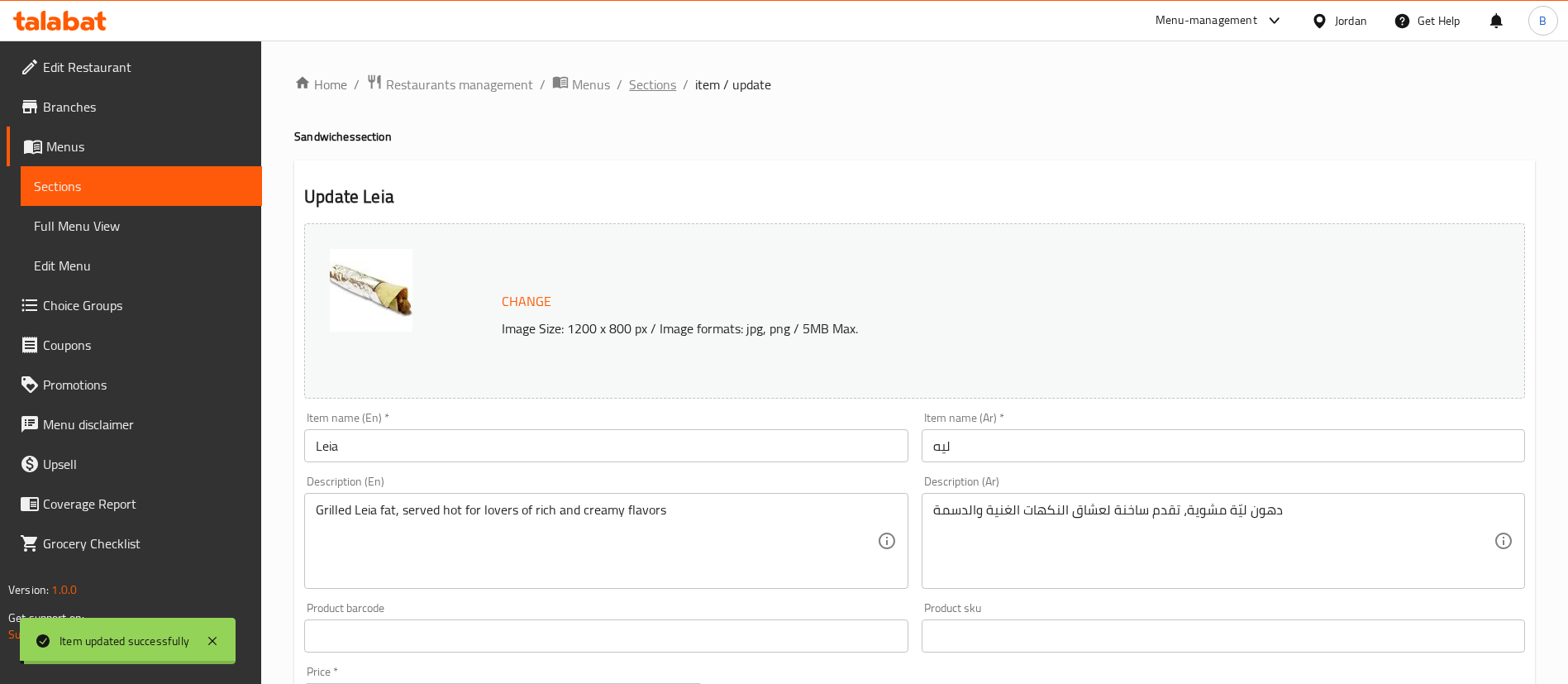
click at [636, 83] on span "Sections" at bounding box center [653, 84] width 47 height 20
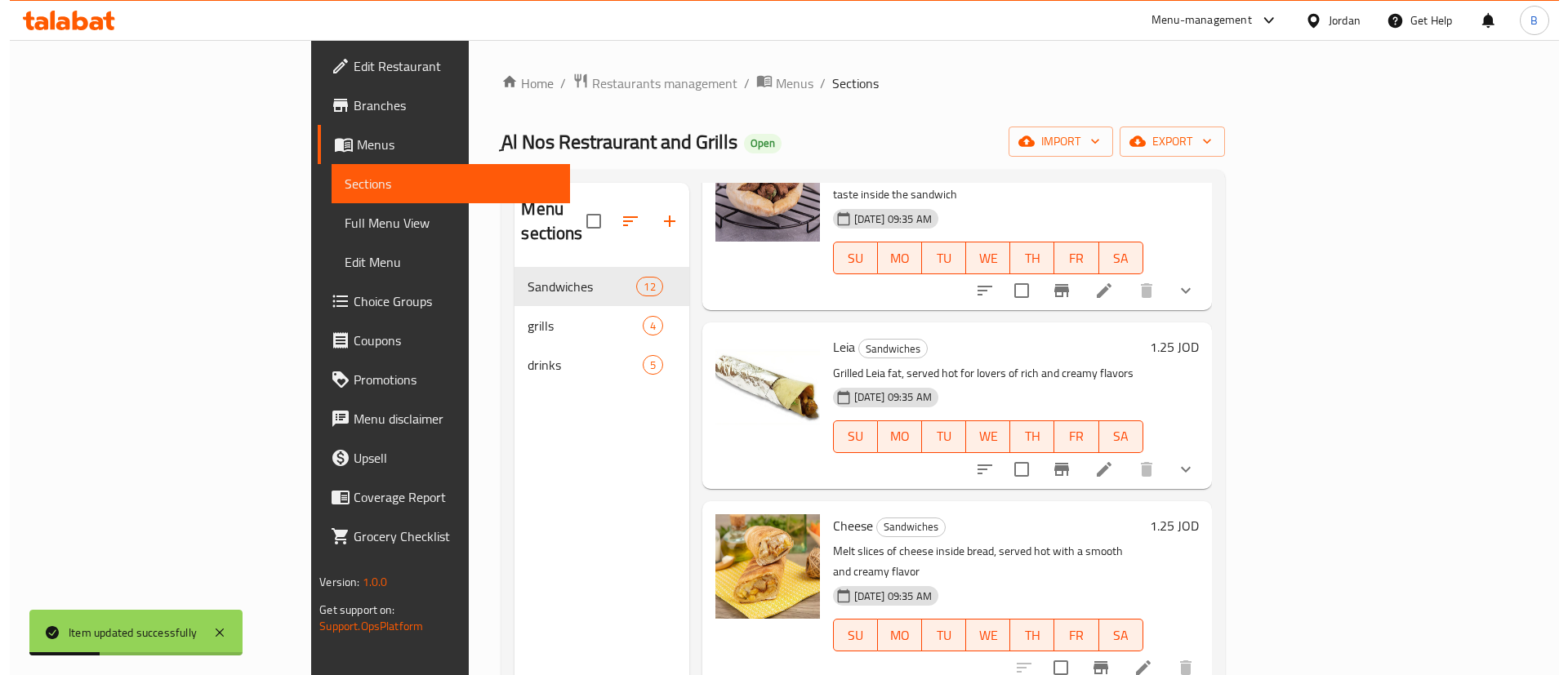
scroll to position [1347, 0]
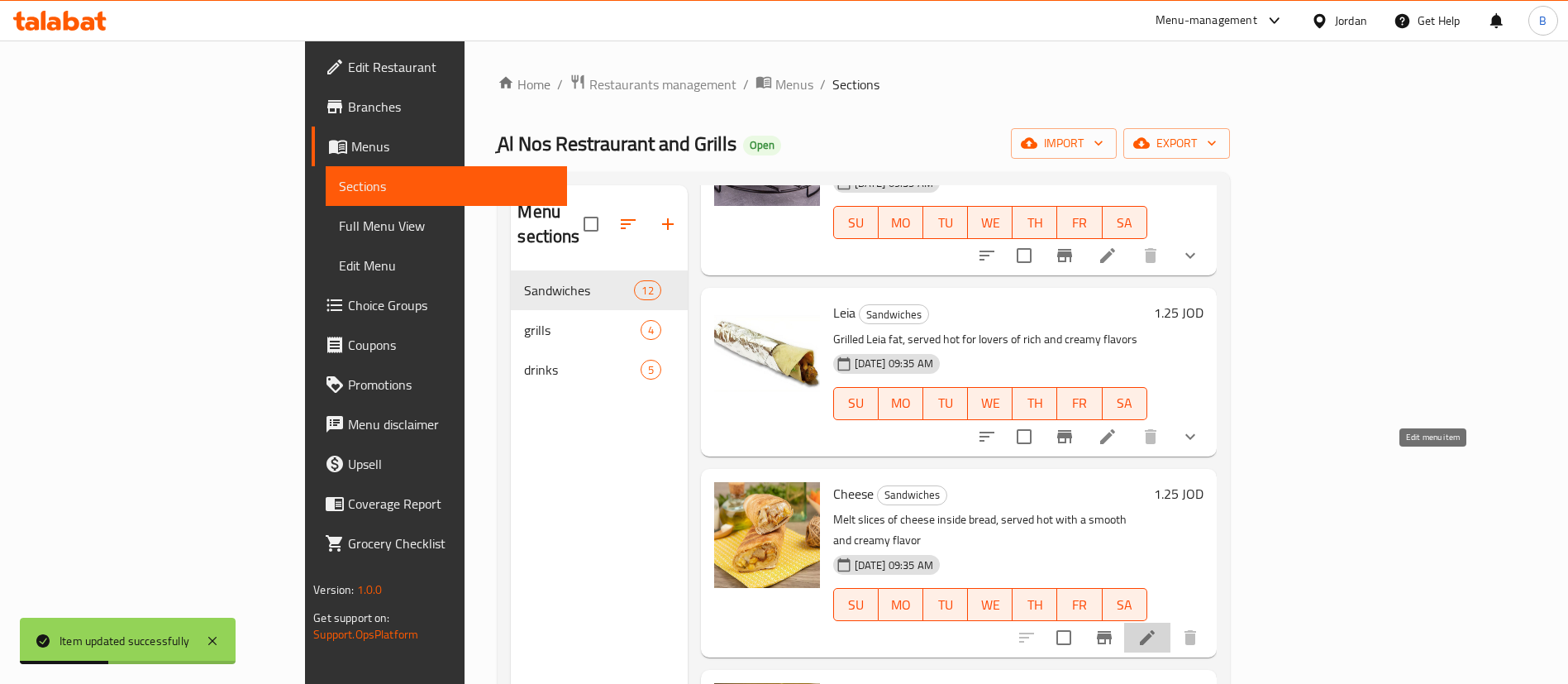
click at [1158, 628] on icon at bounding box center [1147, 637] width 20 height 20
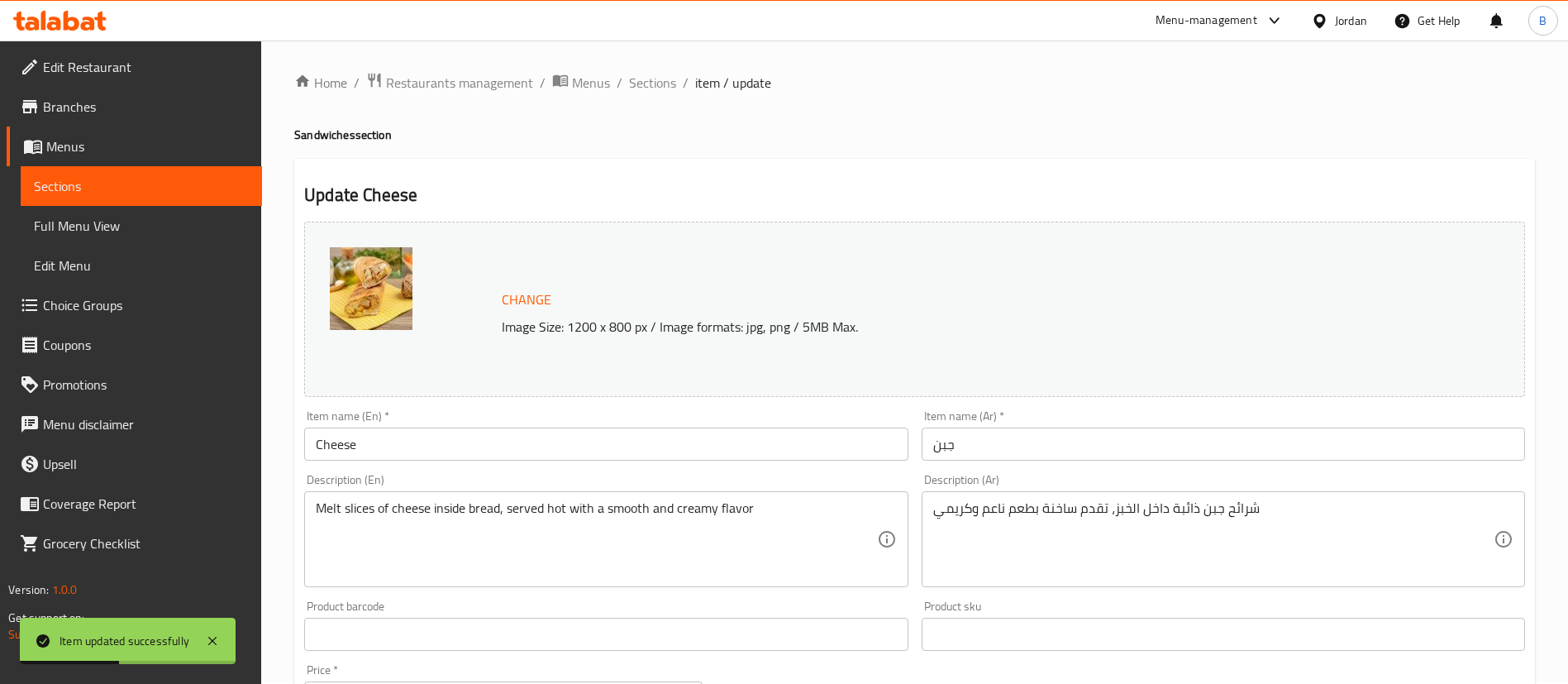
scroll to position [508, 0]
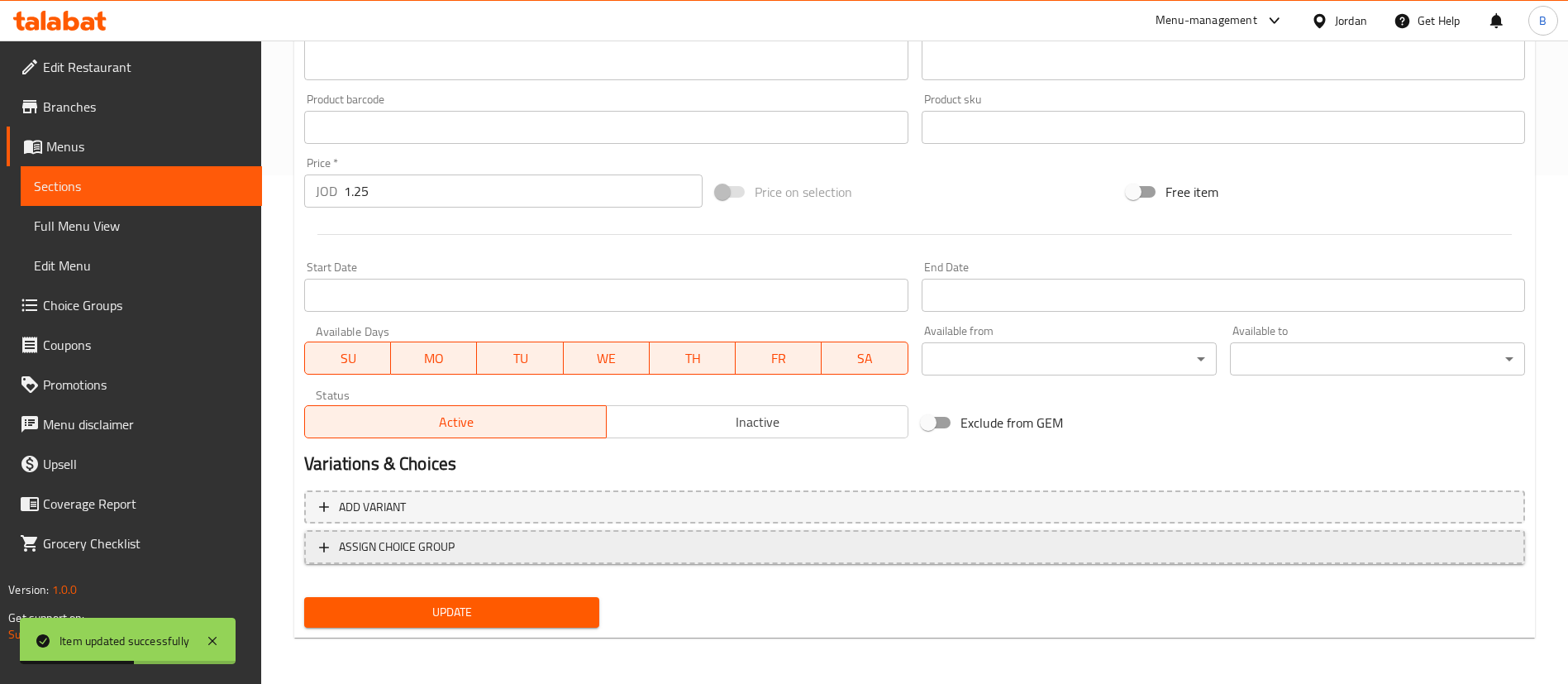
click at [444, 548] on span "ASSIGN CHOICE GROUP" at bounding box center [397, 547] width 115 height 20
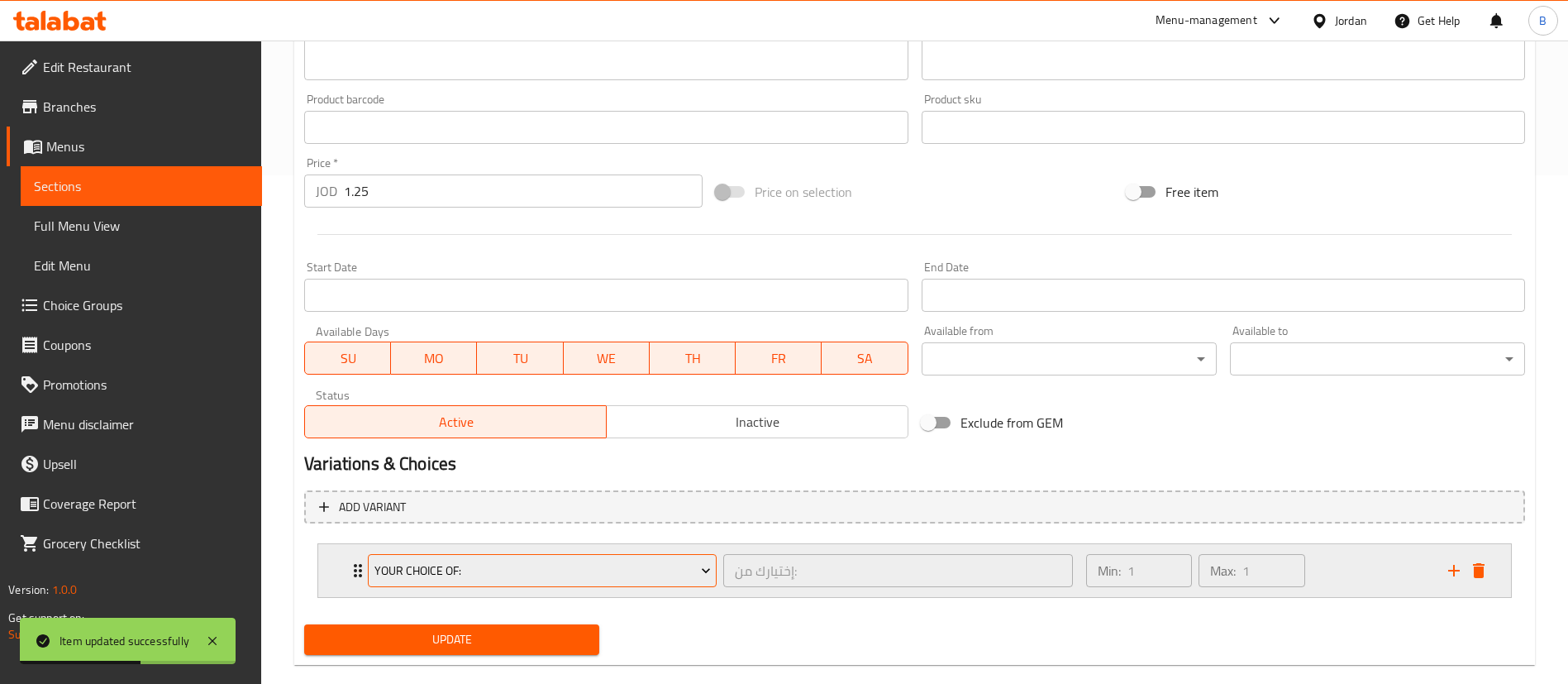
click at [515, 565] on span "Your Choice Of:" at bounding box center [543, 571] width 337 height 20
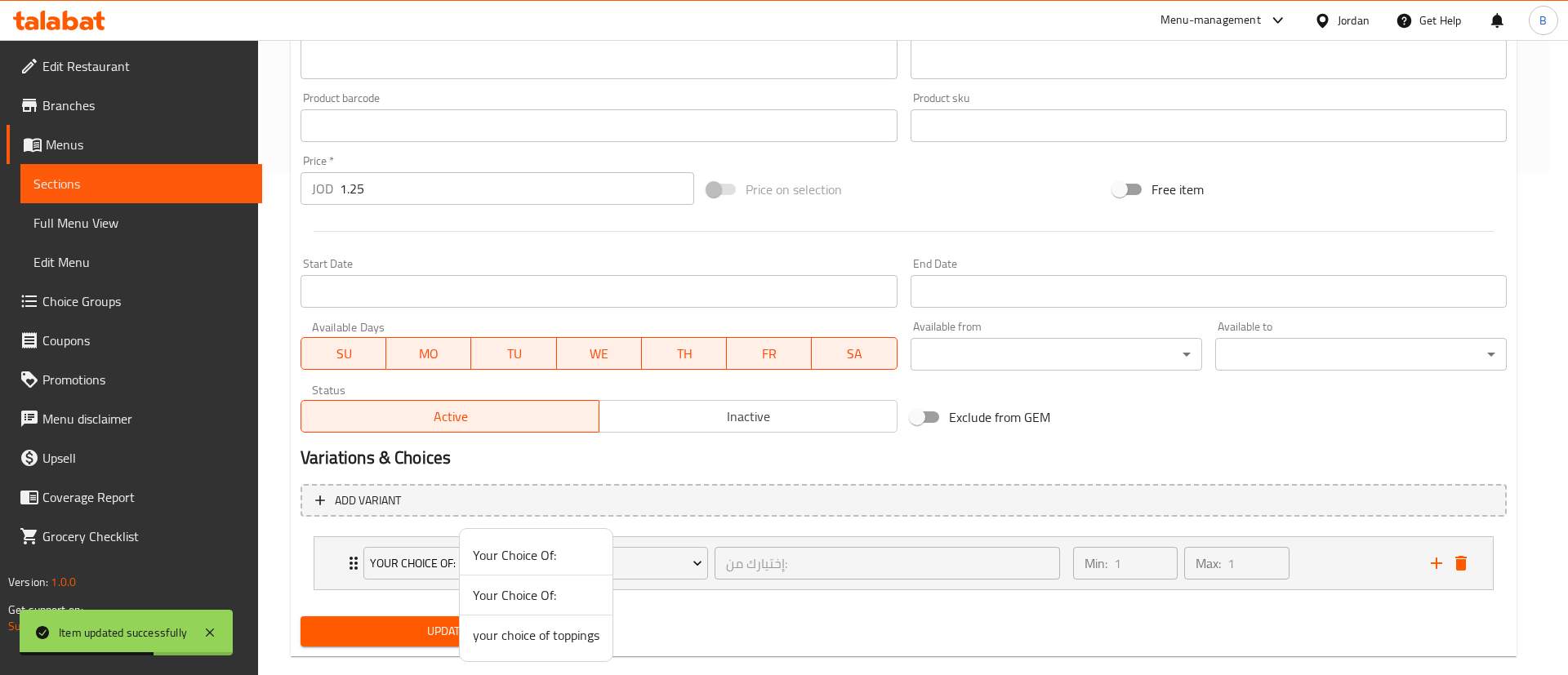
click at [541, 643] on span "your choice of toppings" at bounding box center [536, 635] width 127 height 19
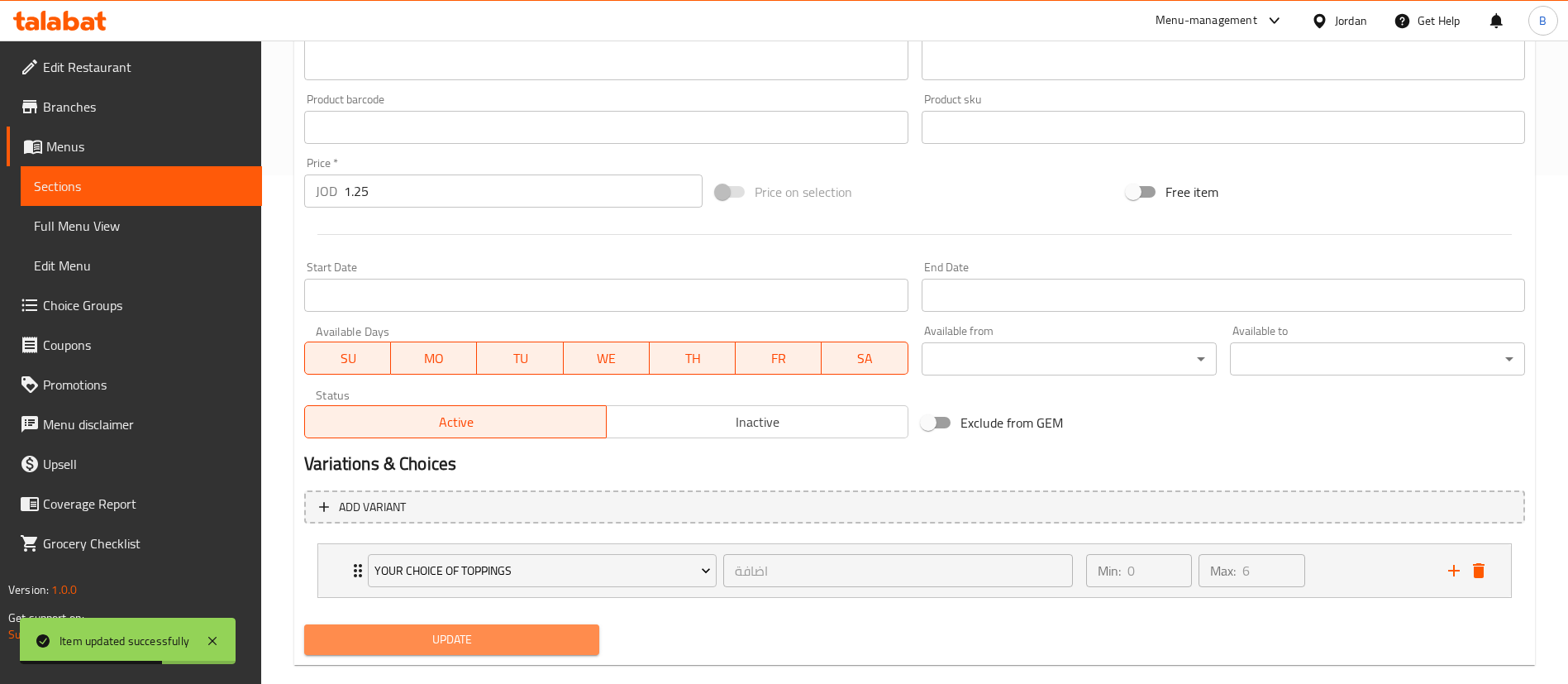
click at [519, 651] on button "Update" at bounding box center [452, 640] width 295 height 31
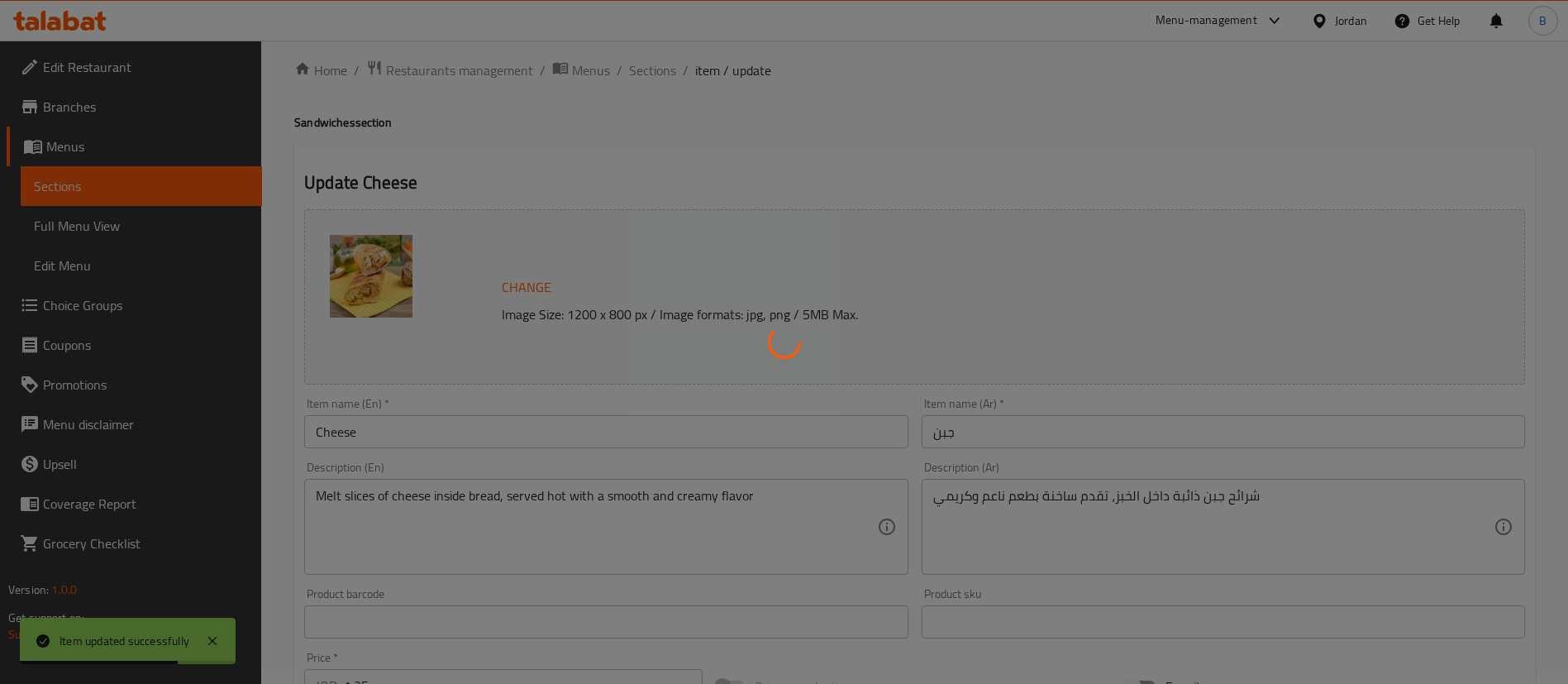
scroll to position [0, 0]
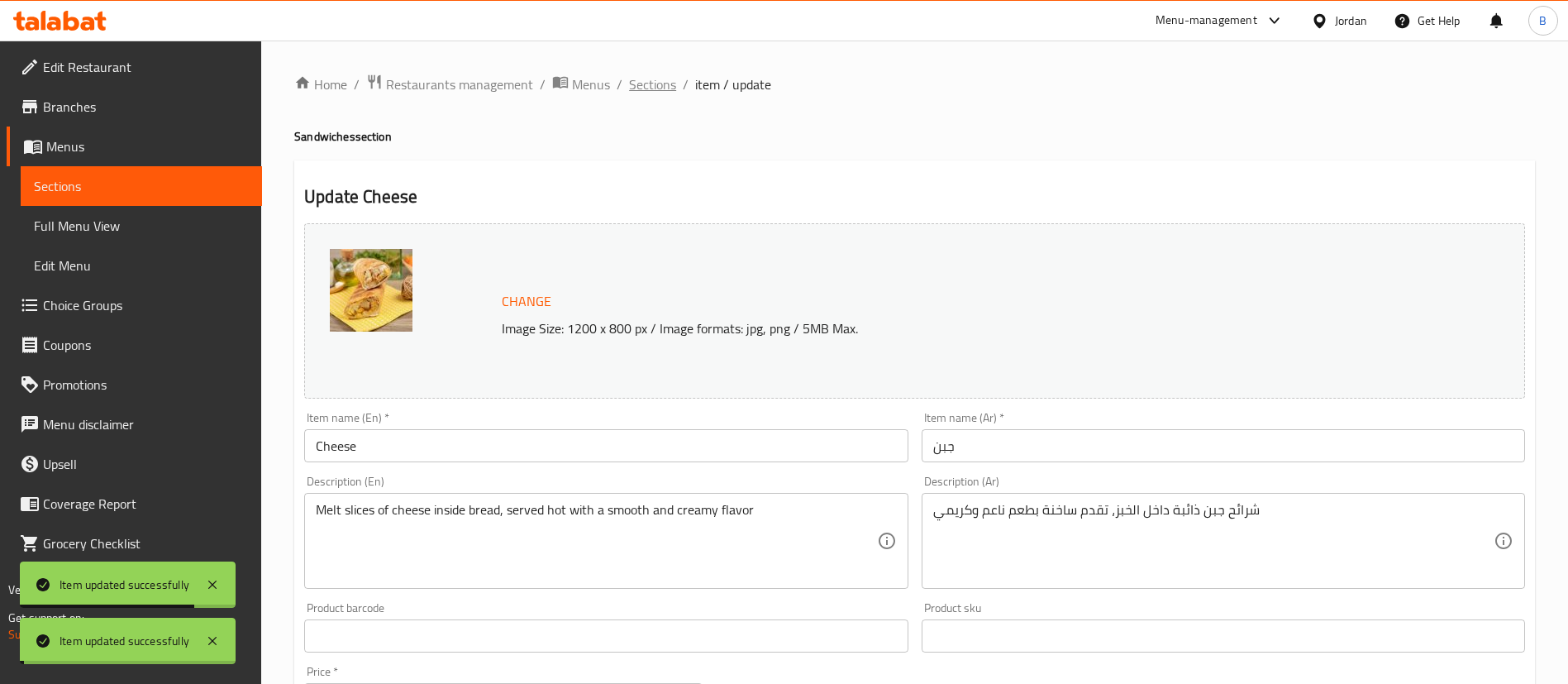
click at [632, 82] on span "Sections" at bounding box center [653, 84] width 47 height 20
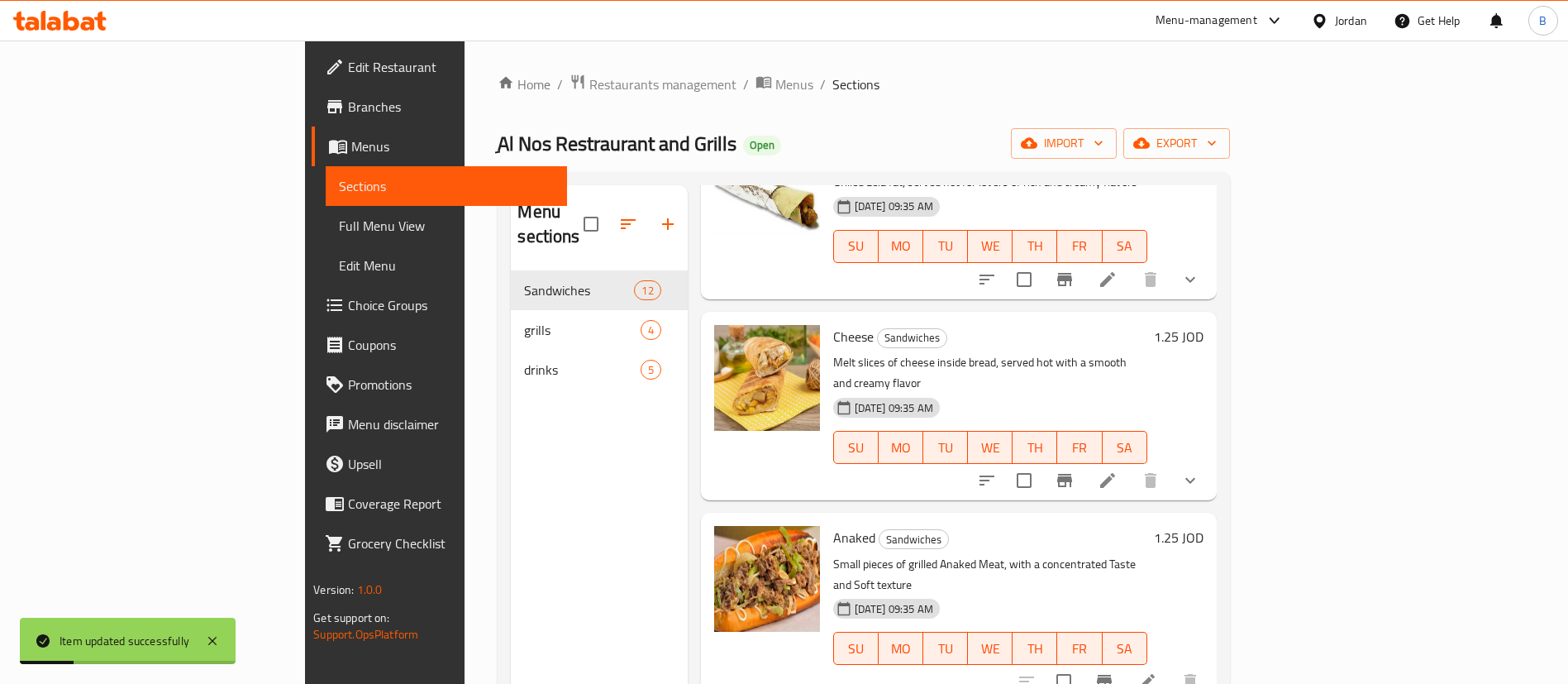
scroll to position [1525, 0]
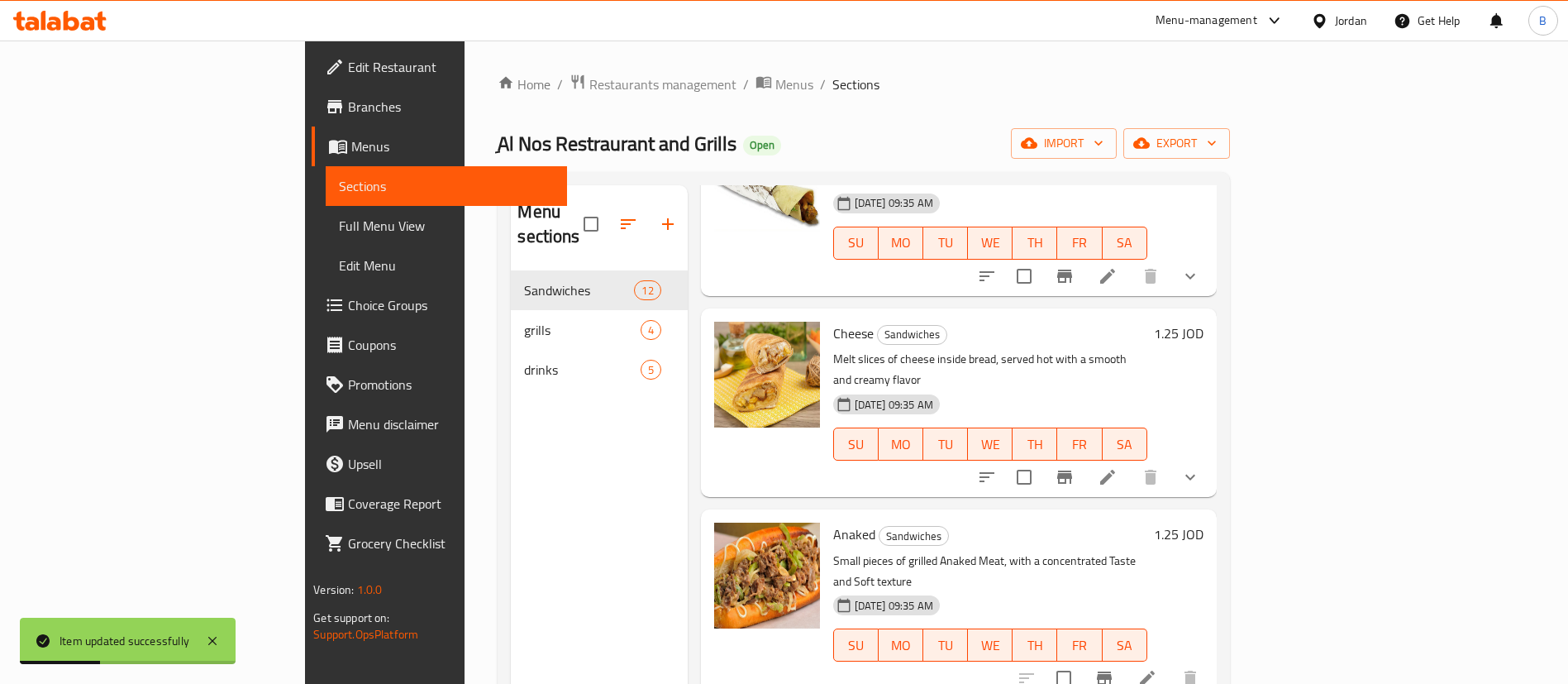
click at [1170, 664] on li at bounding box center [1147, 678] width 47 height 30
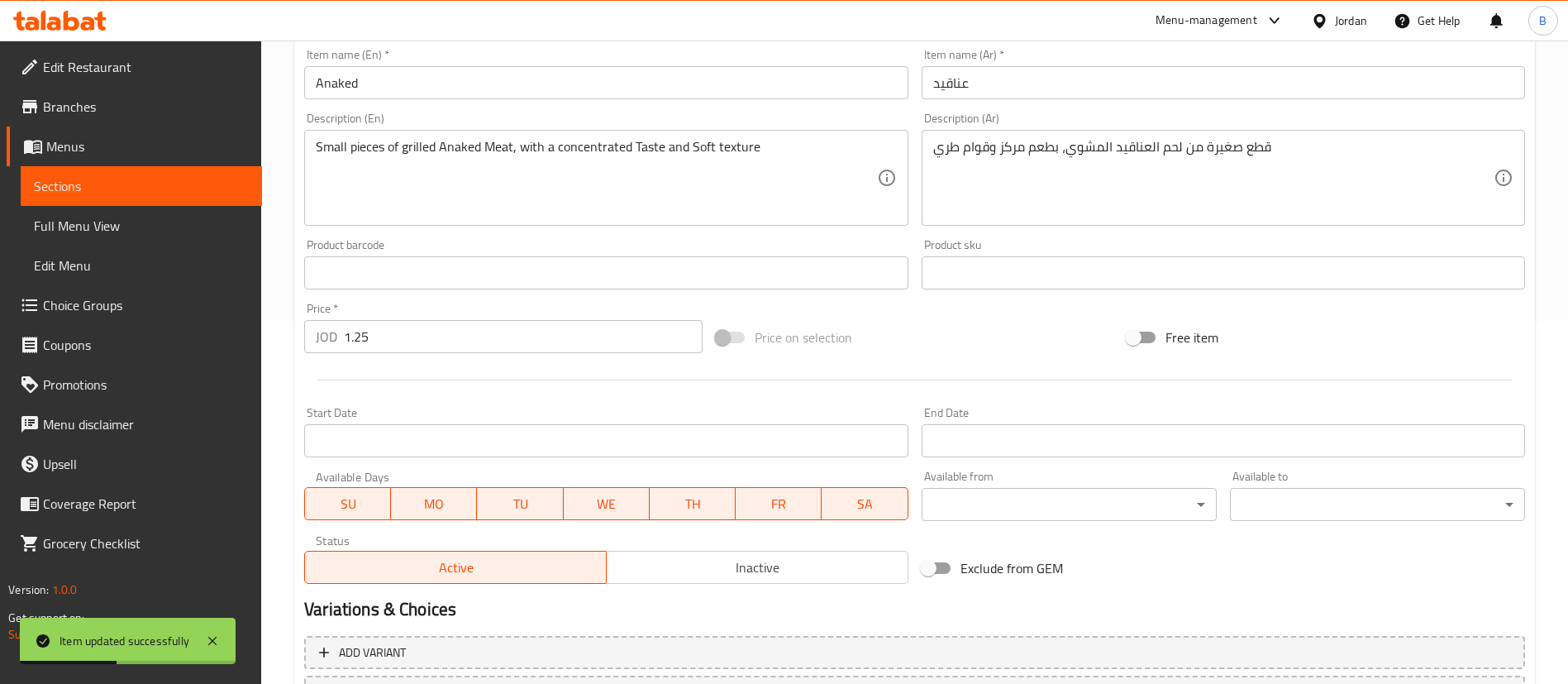
scroll to position [508, 0]
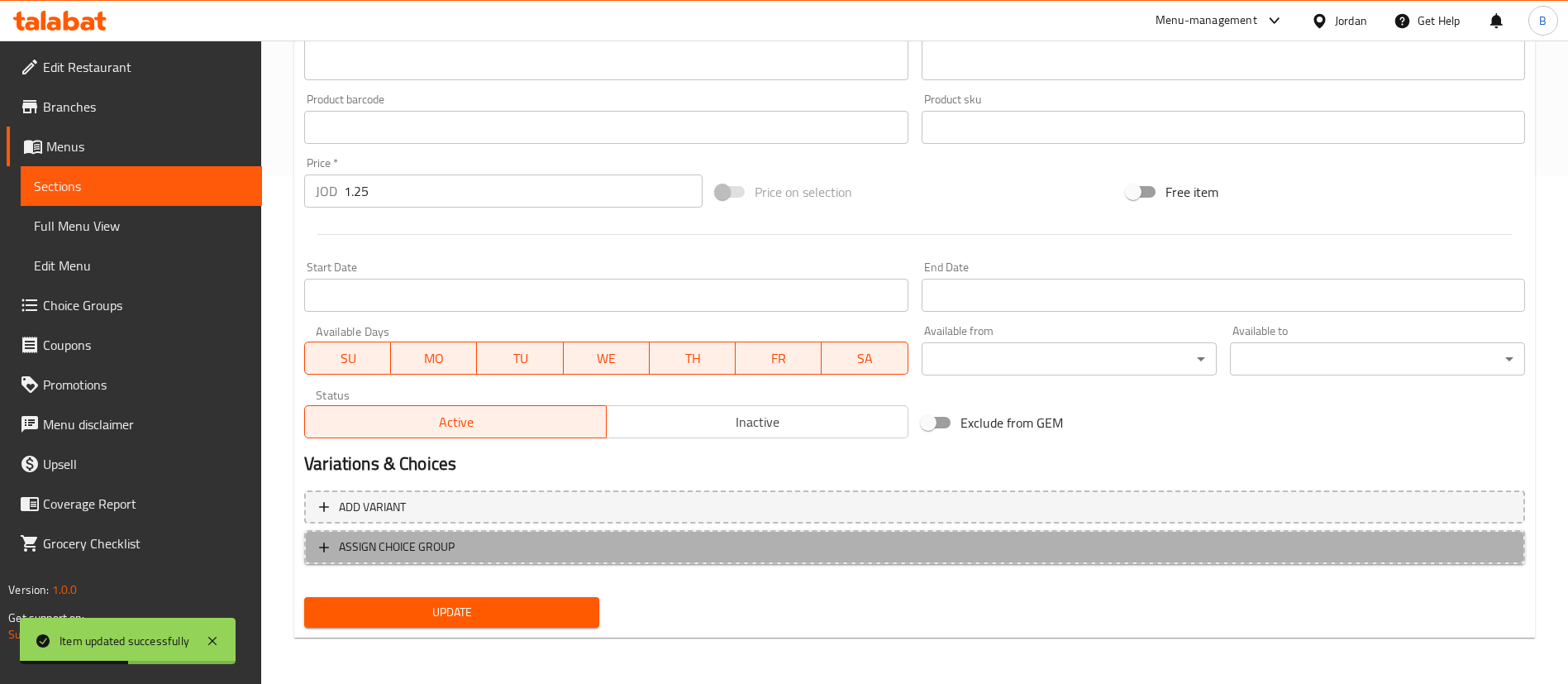
click at [421, 546] on span "ASSIGN CHOICE GROUP" at bounding box center [397, 547] width 115 height 20
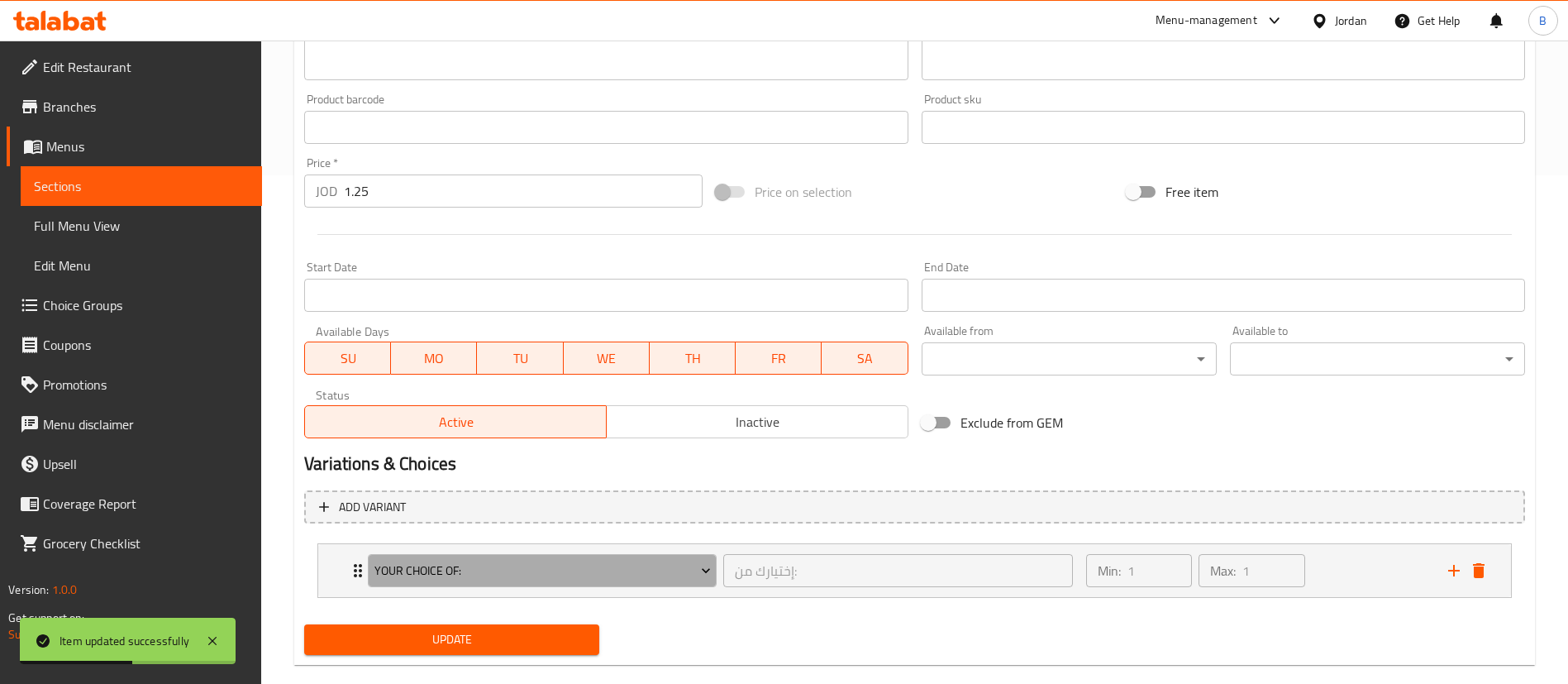
click at [489, 565] on span "Your Choice Of:" at bounding box center [543, 571] width 337 height 20
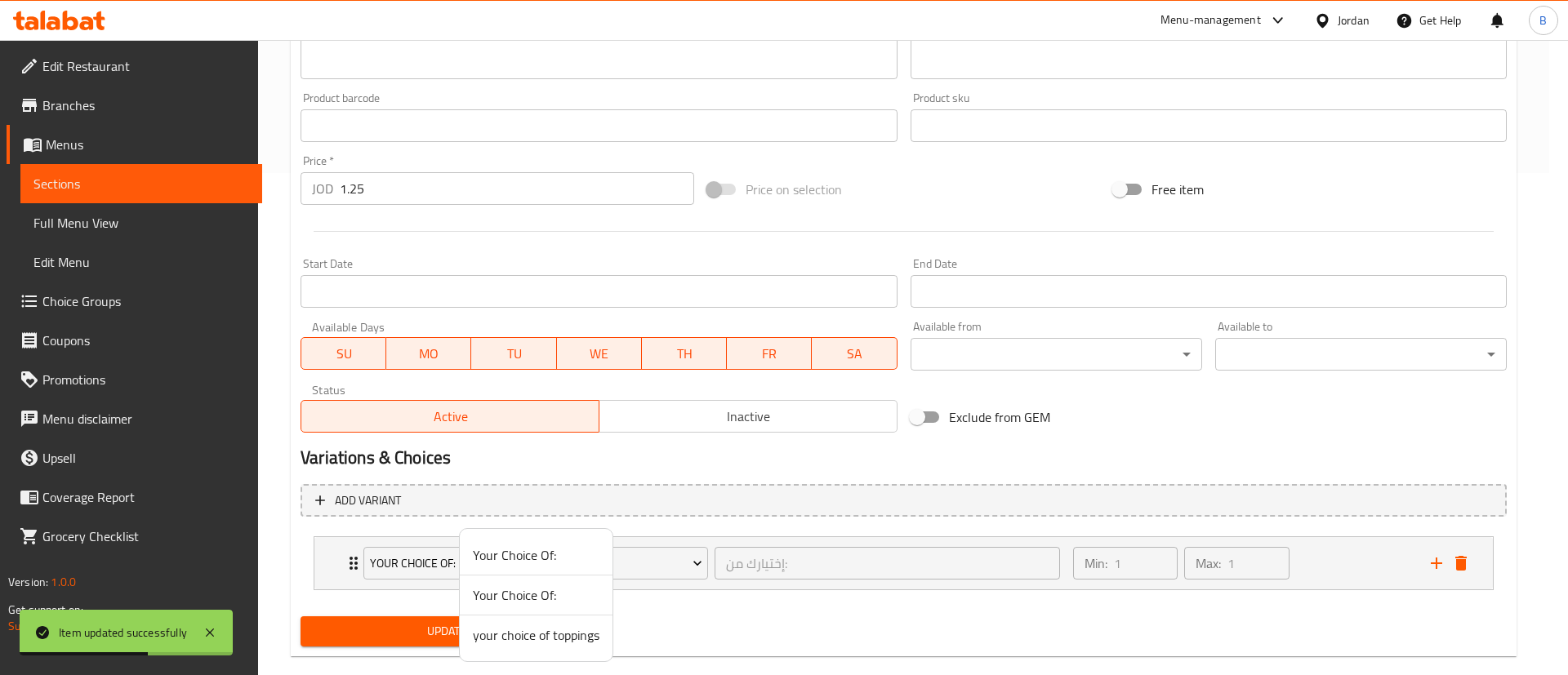
drag, startPoint x: 546, startPoint y: 642, endPoint x: 515, endPoint y: 632, distance: 32.6
click at [546, 640] on span "your choice of toppings" at bounding box center [536, 635] width 127 height 19
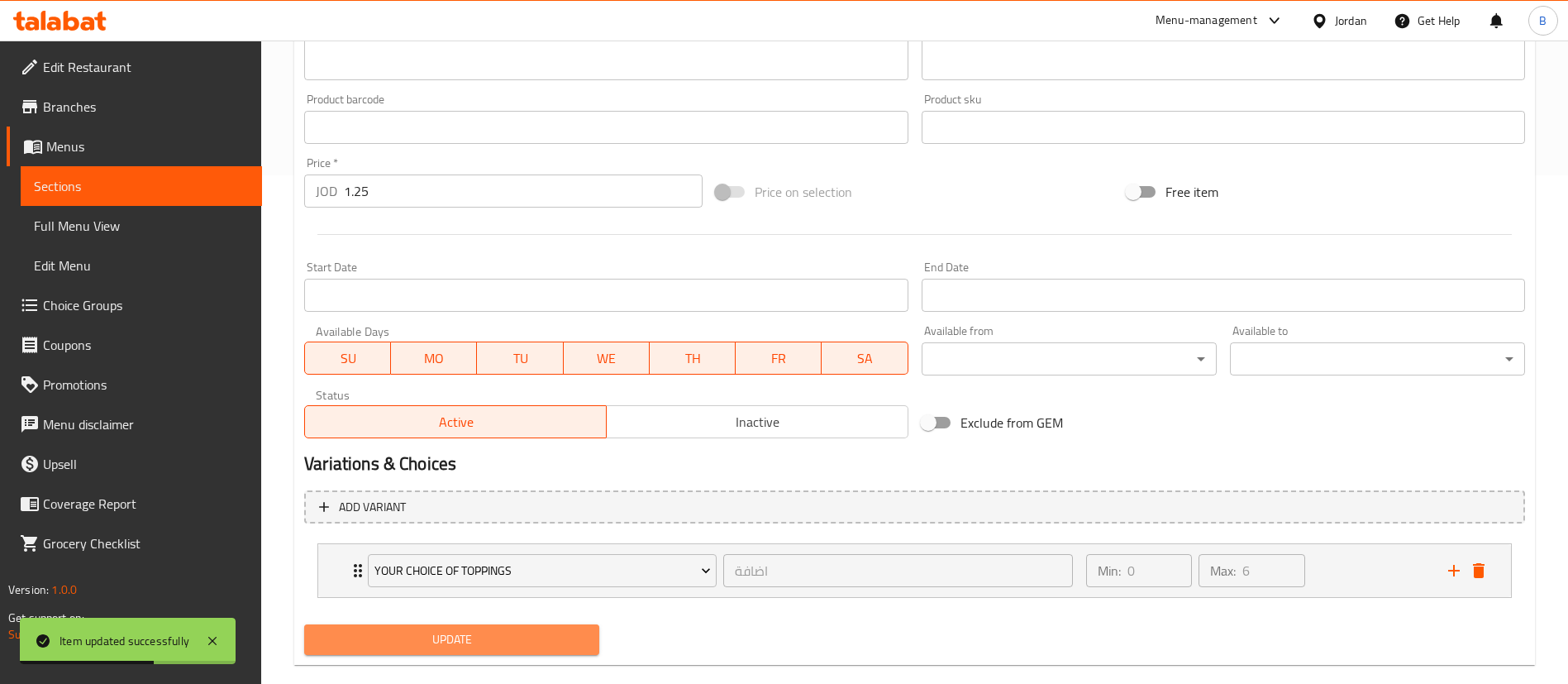
click at [481, 625] on button "Update" at bounding box center [452, 640] width 295 height 31
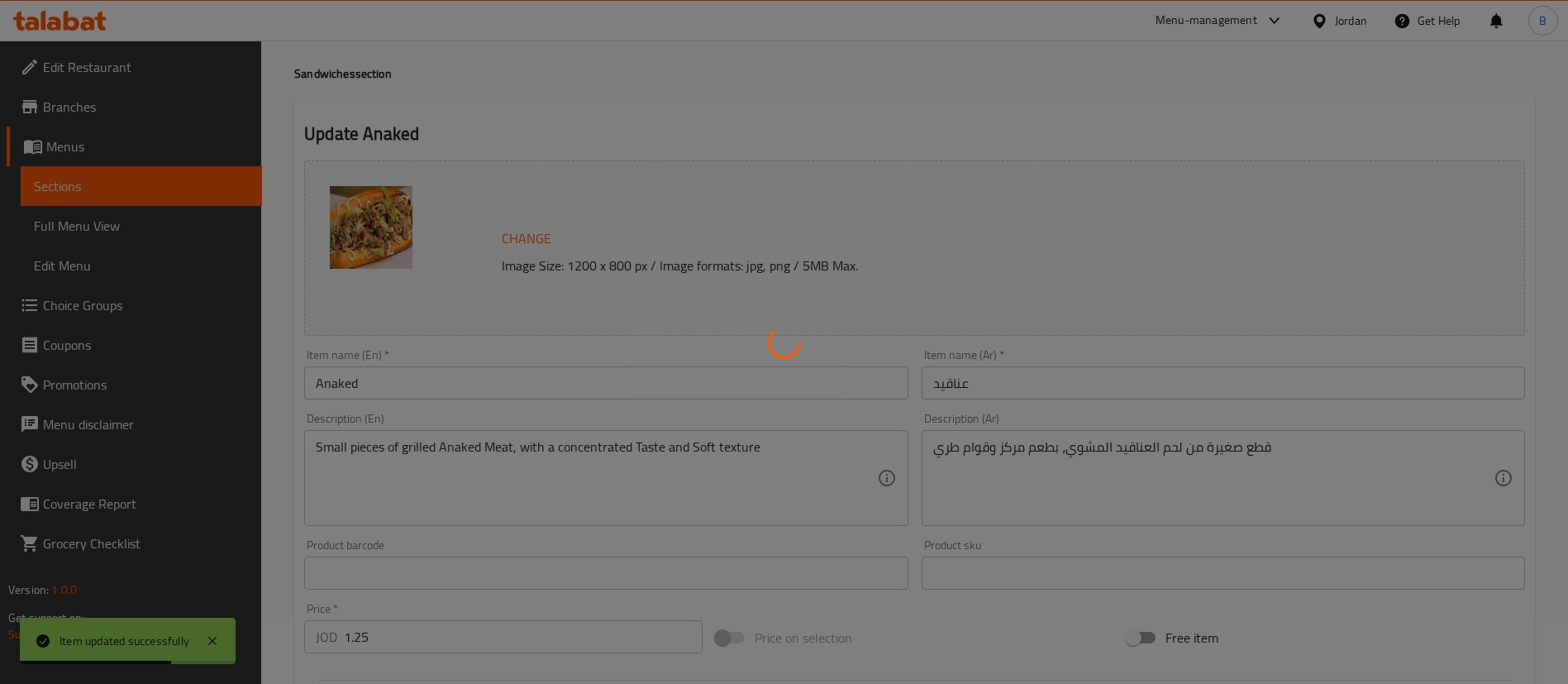
scroll to position [0, 0]
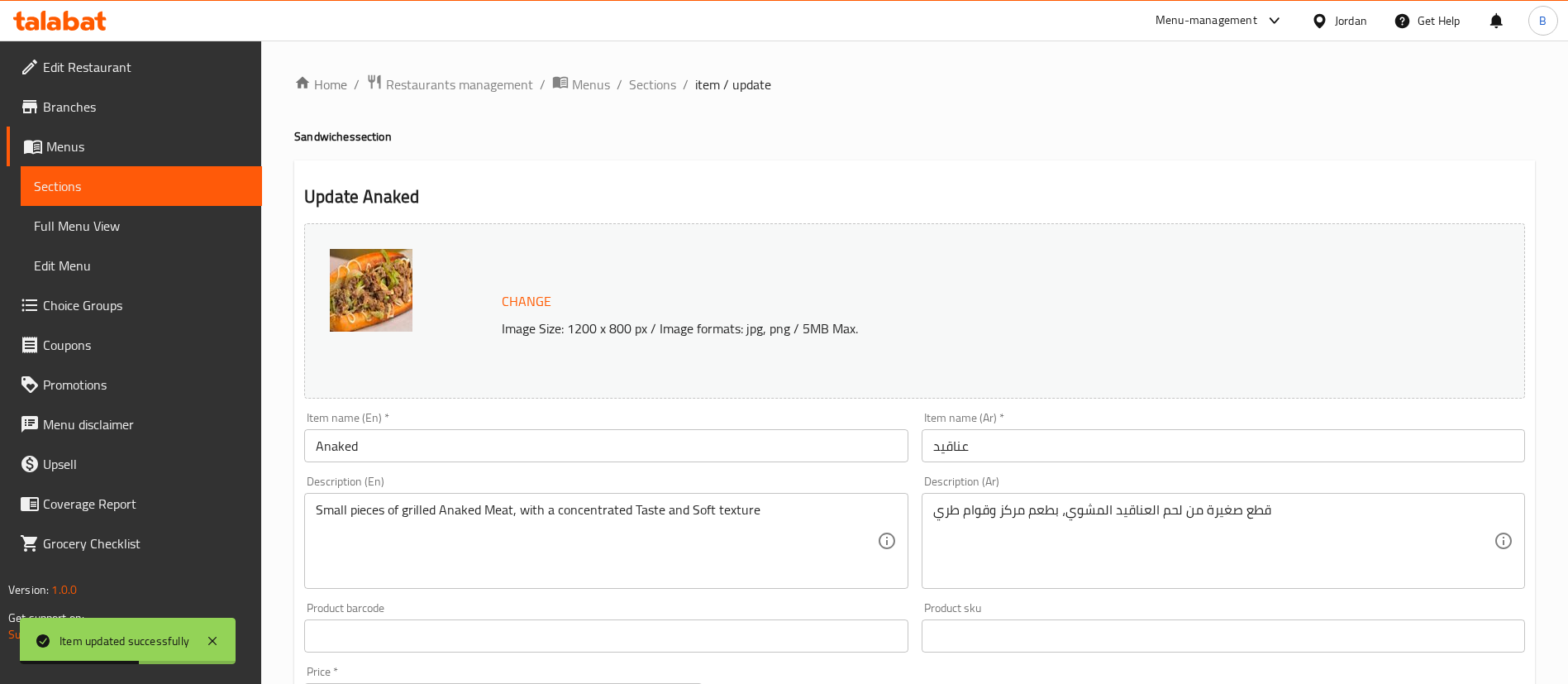
click at [647, 93] on span "Sections" at bounding box center [653, 84] width 47 height 20
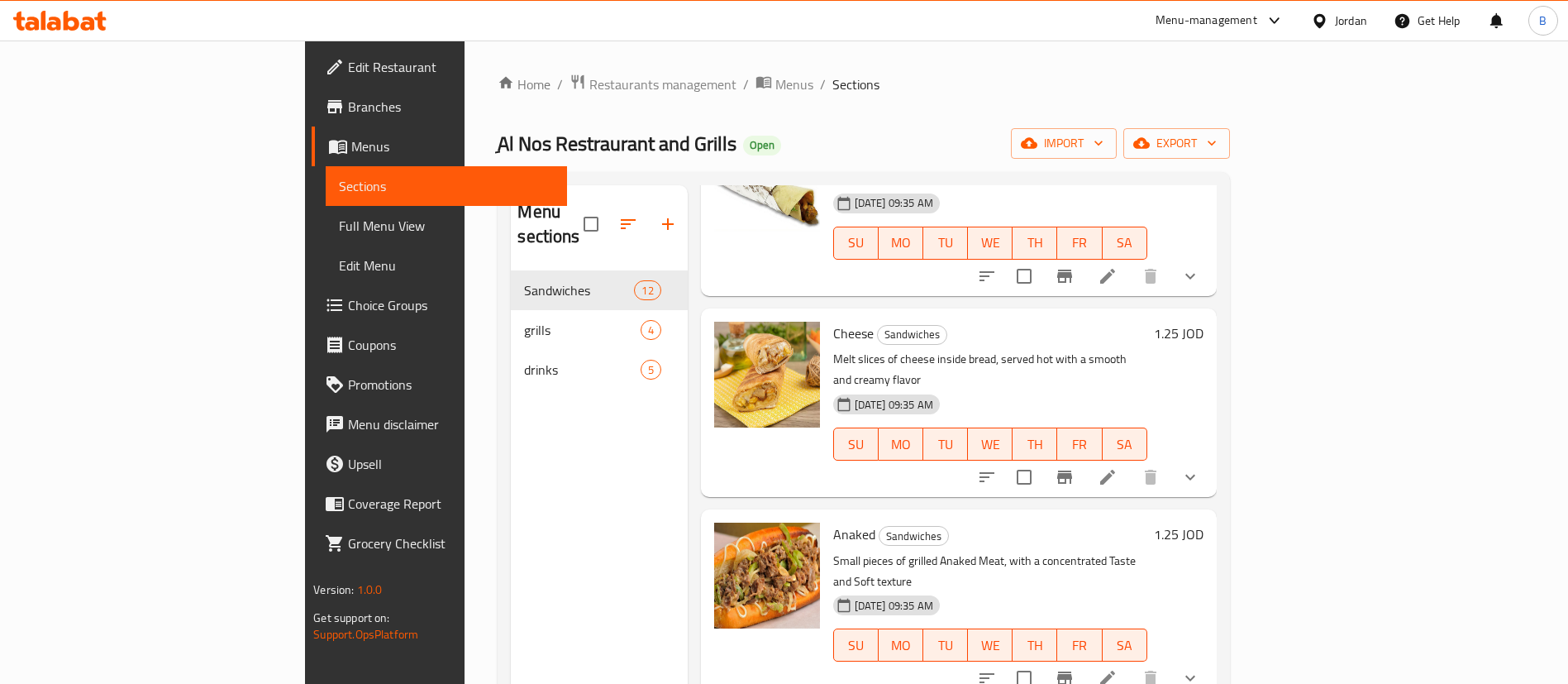
scroll to position [232, 0]
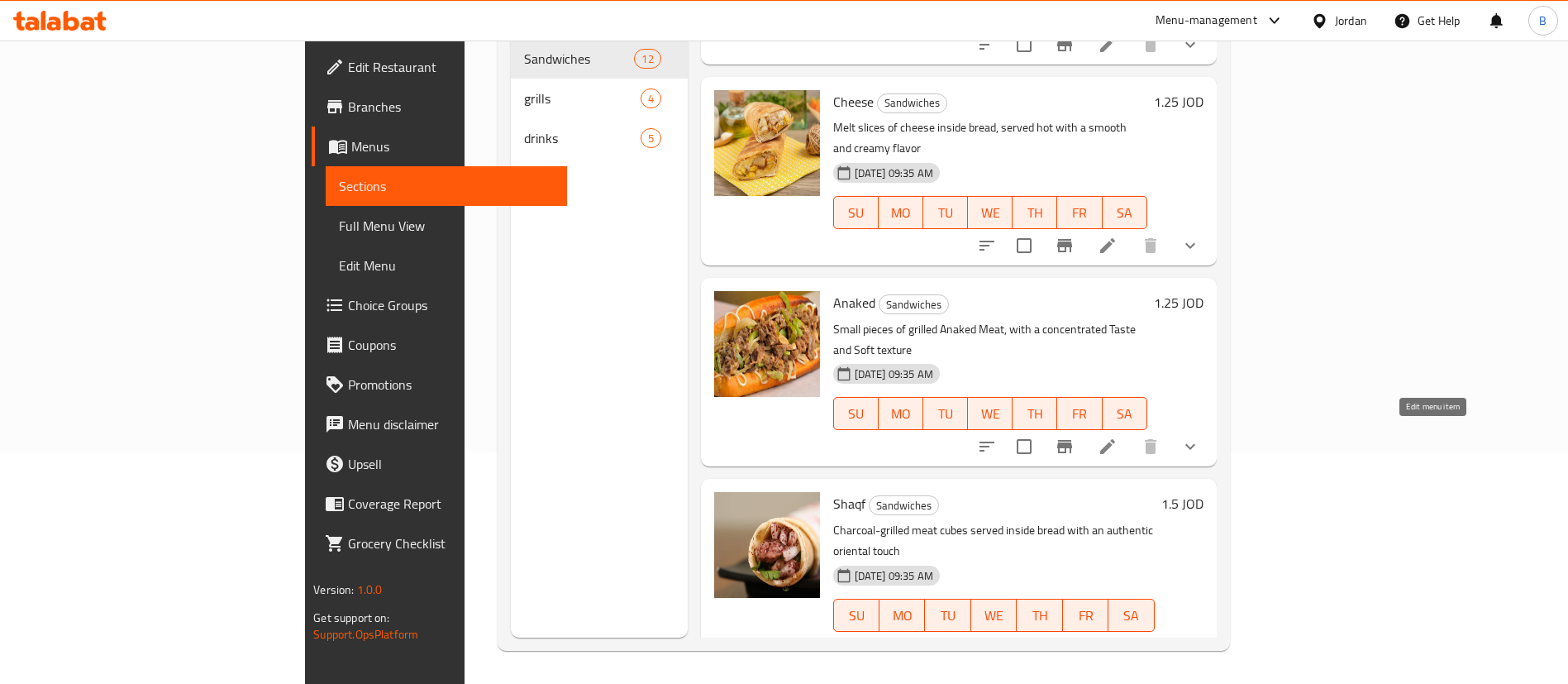
click at [1158, 638] on icon at bounding box center [1147, 648] width 20 height 20
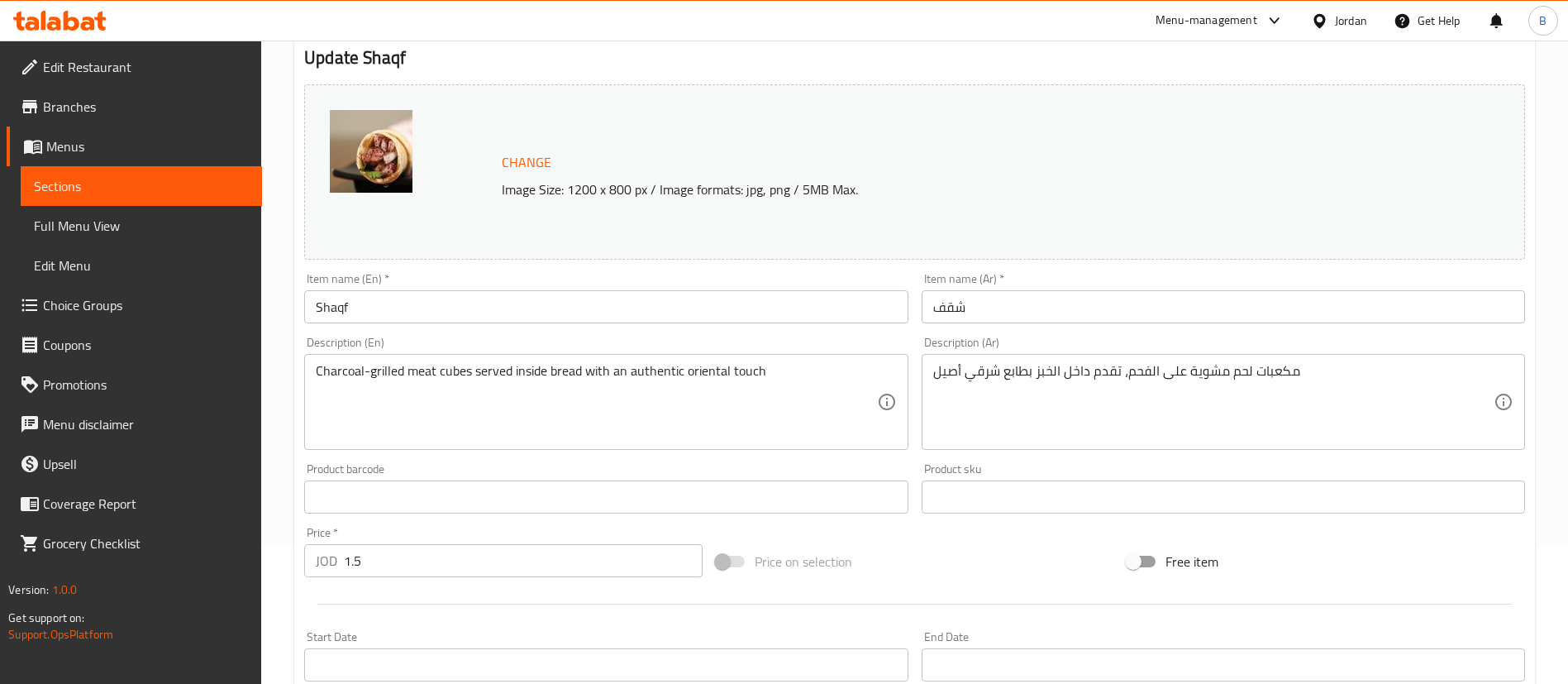
scroll to position [508, 0]
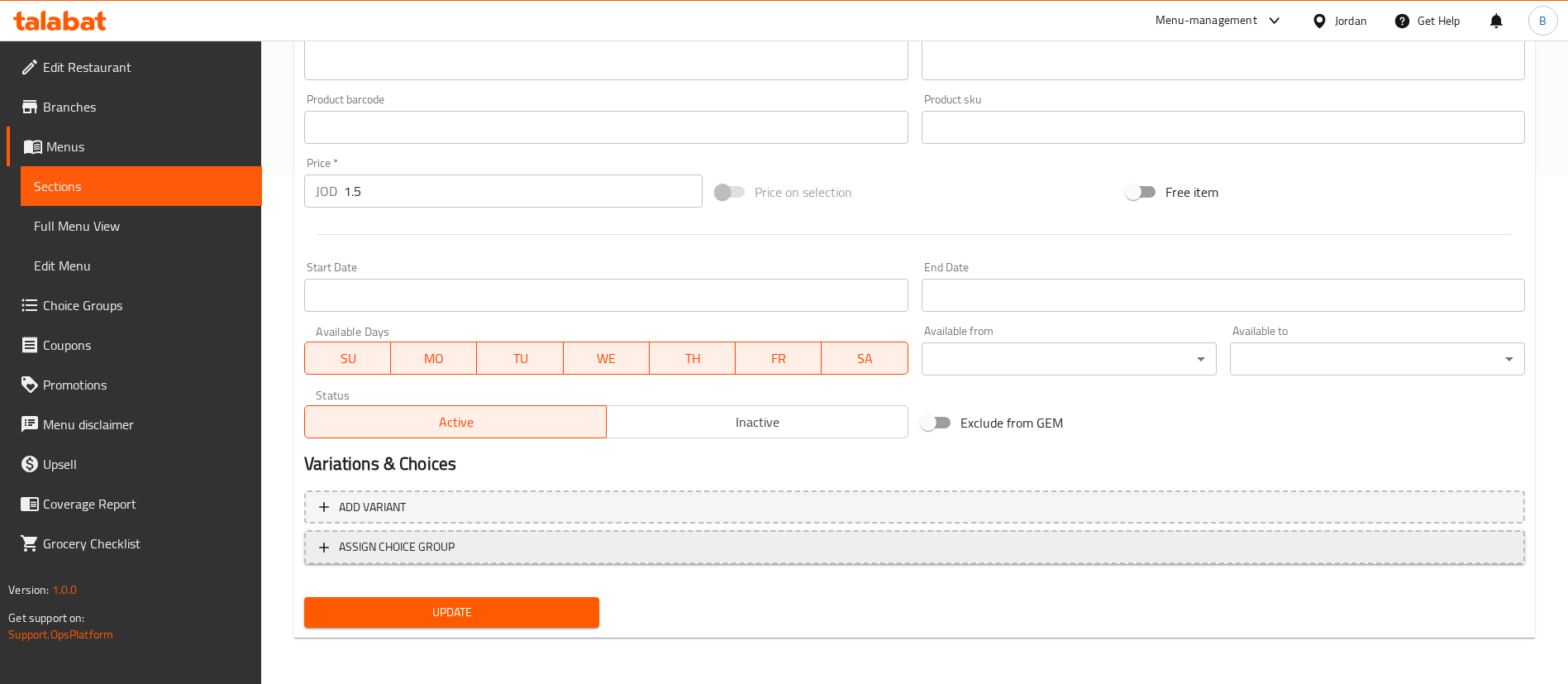
click at [523, 543] on span "ASSIGN CHOICE GROUP" at bounding box center [914, 547] width 1191 height 20
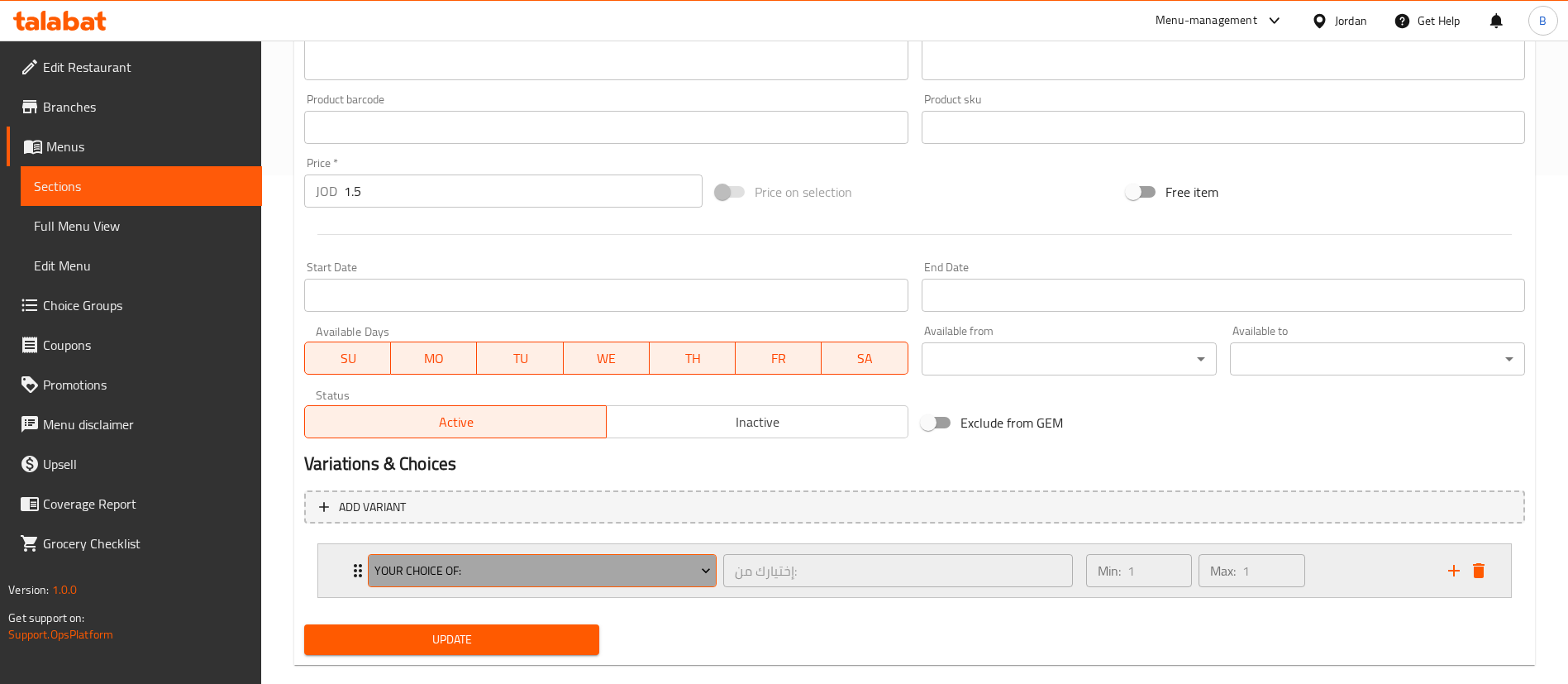
click at [524, 563] on span "Your Choice Of:" at bounding box center [543, 571] width 337 height 20
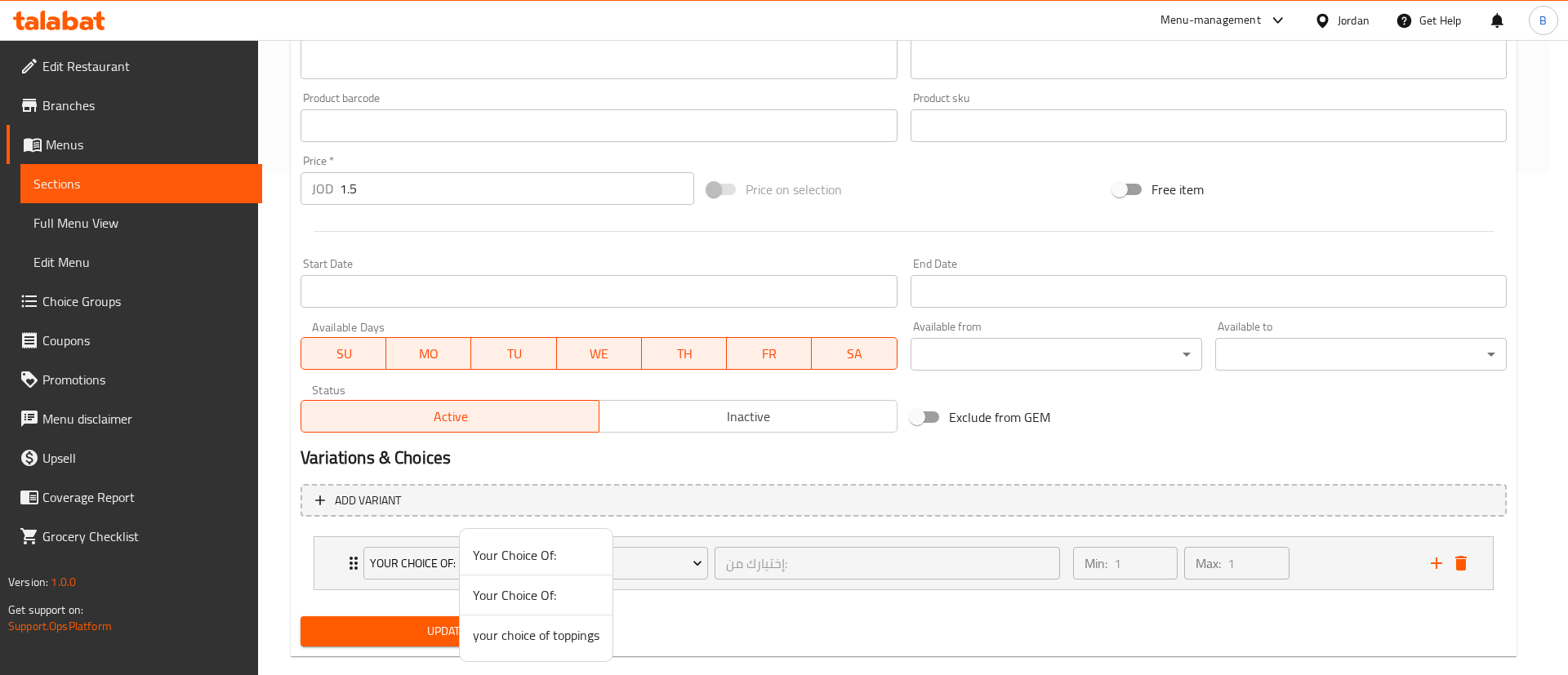
click at [582, 631] on span "your choice of toppings" at bounding box center [536, 635] width 127 height 19
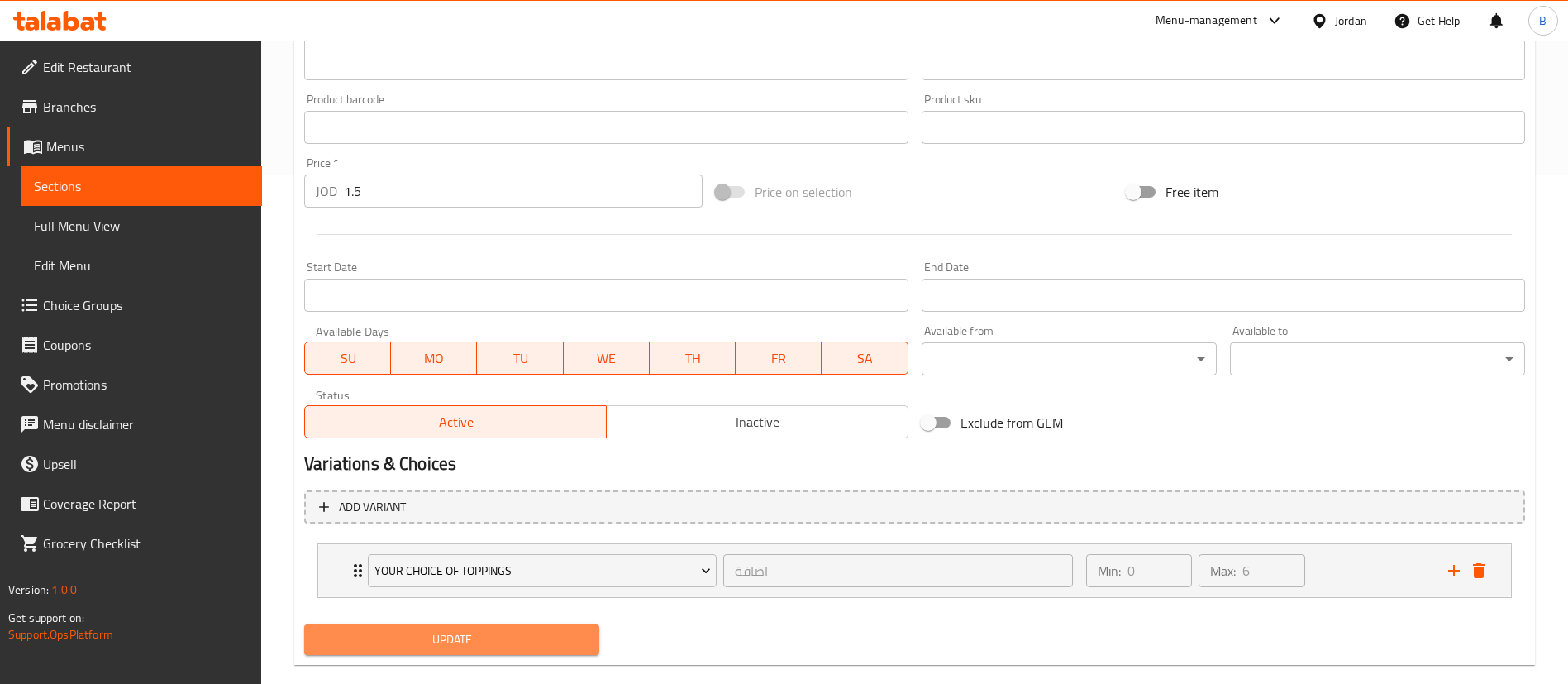
click at [500, 625] on button "Update" at bounding box center [452, 640] width 295 height 31
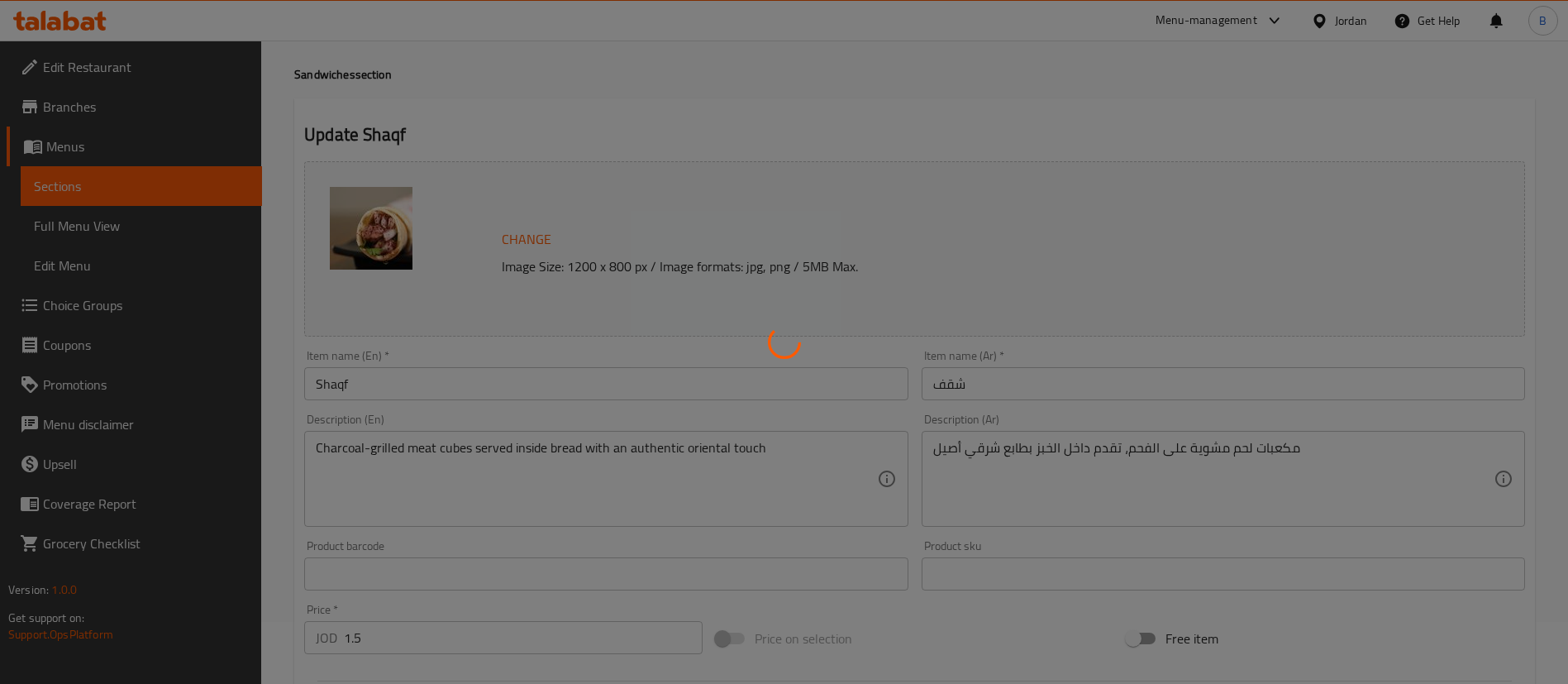
scroll to position [0, 0]
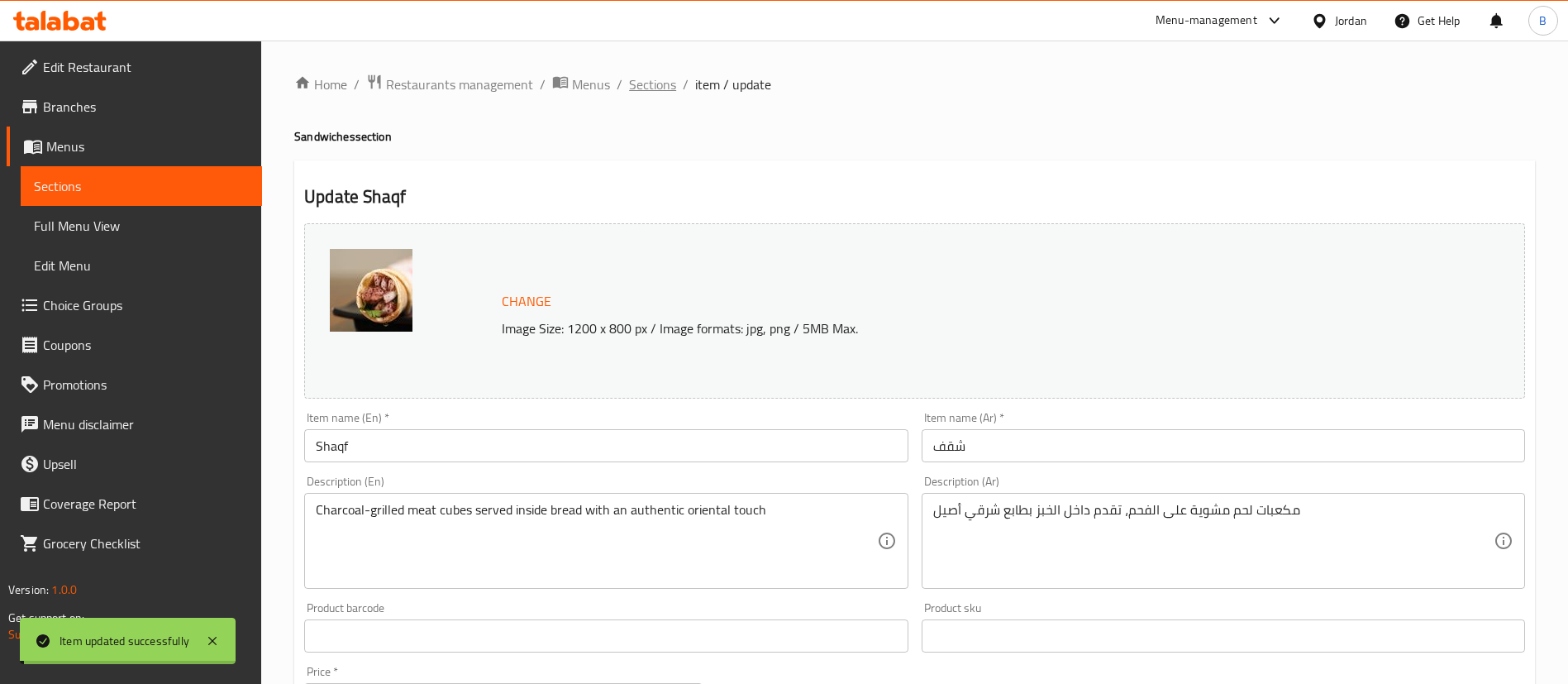
click at [652, 88] on span "Sections" at bounding box center [653, 84] width 47 height 20
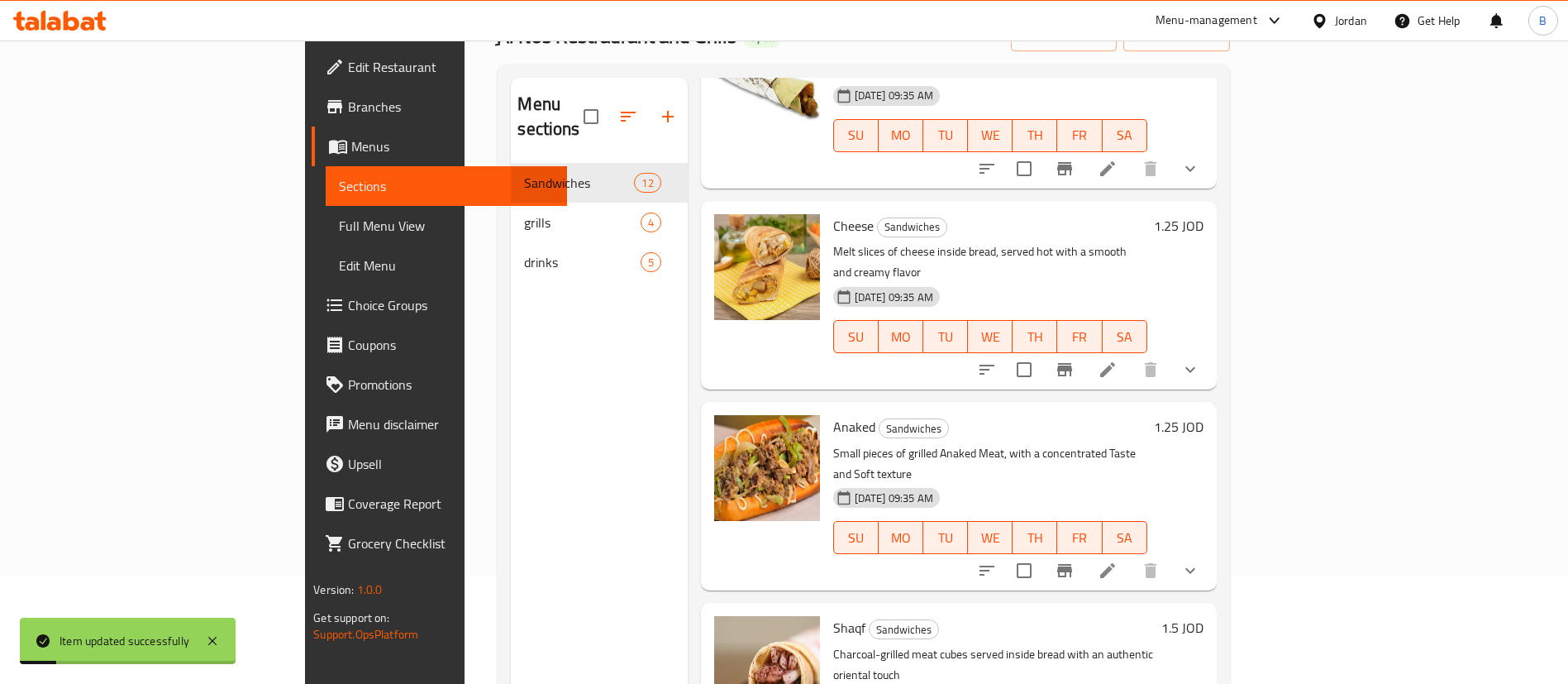
scroll to position [232, 0]
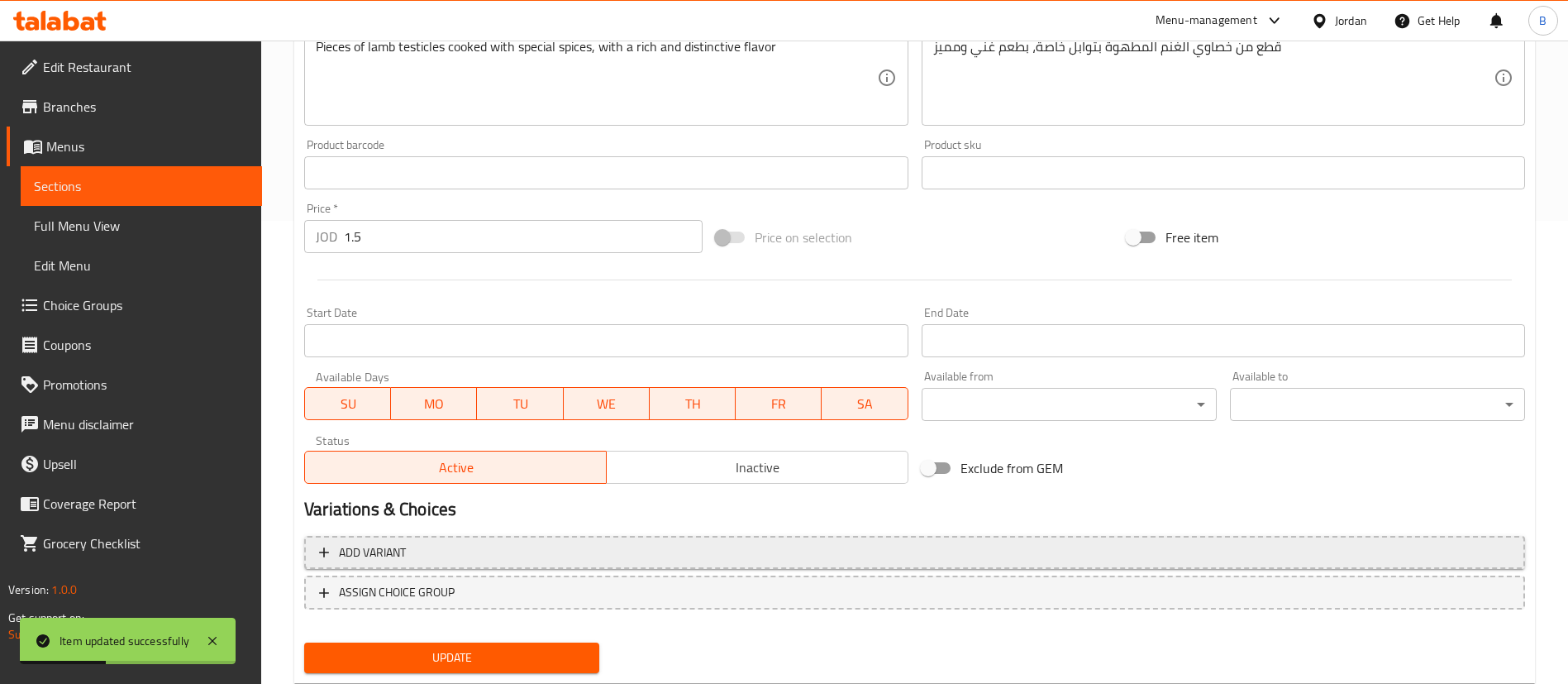
scroll to position [508, 0]
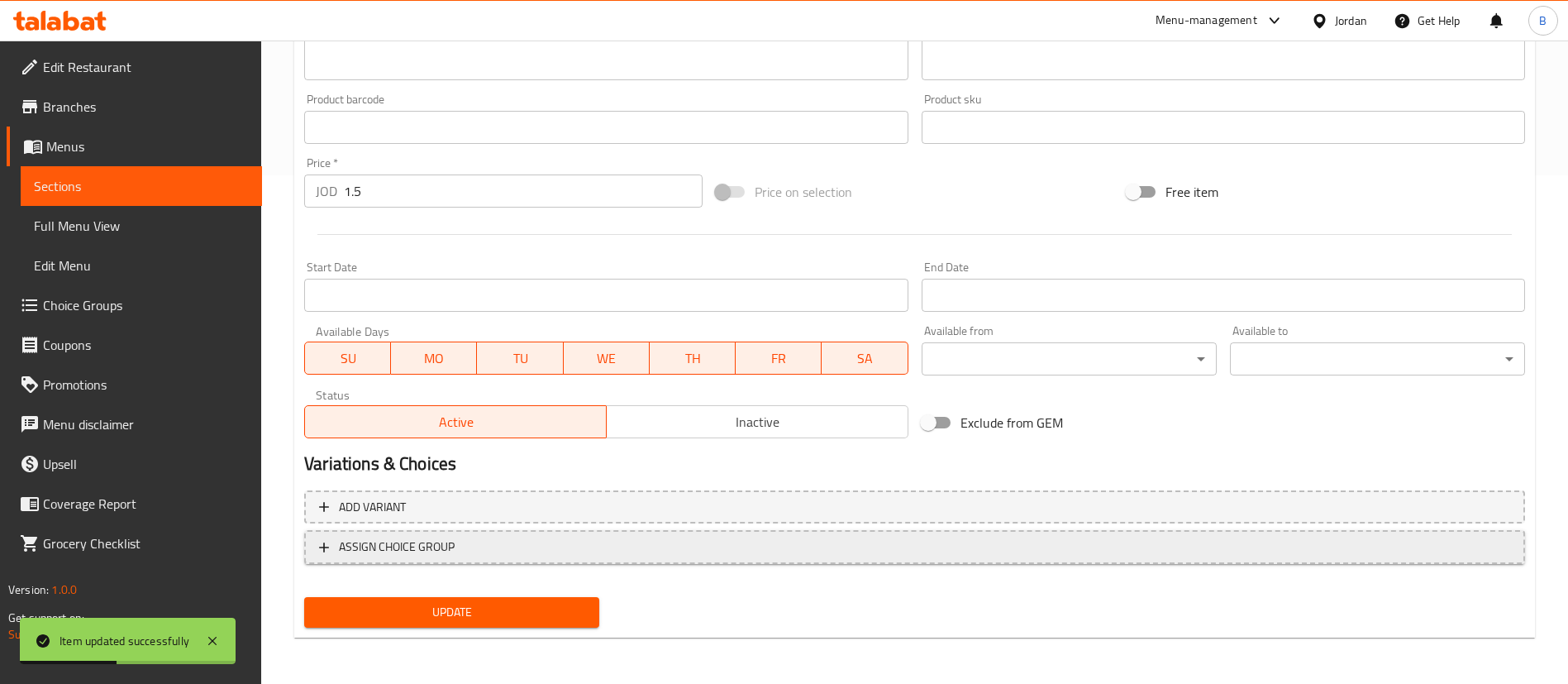
click at [459, 550] on span "ASSIGN CHOICE GROUP" at bounding box center [914, 547] width 1191 height 20
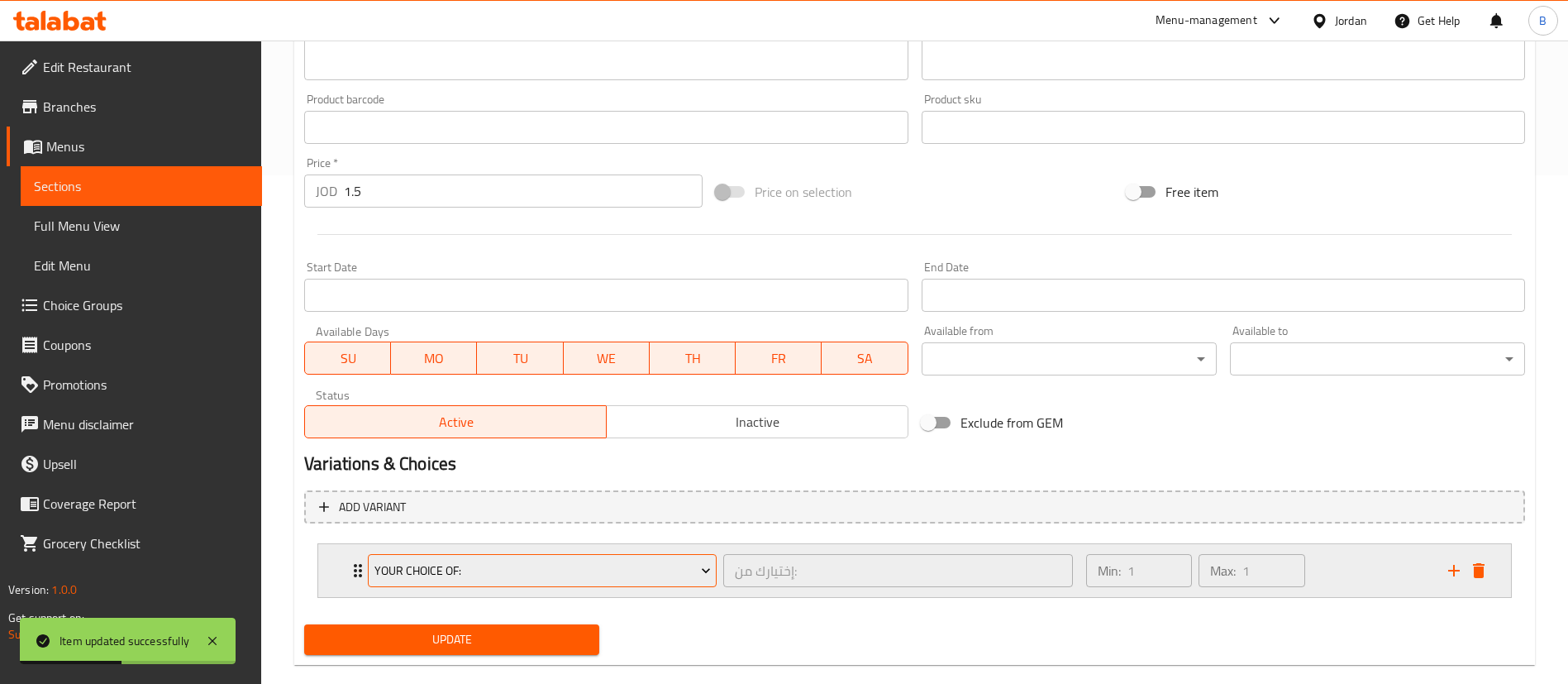
click at [505, 573] on span "Your Choice Of:" at bounding box center [543, 571] width 337 height 20
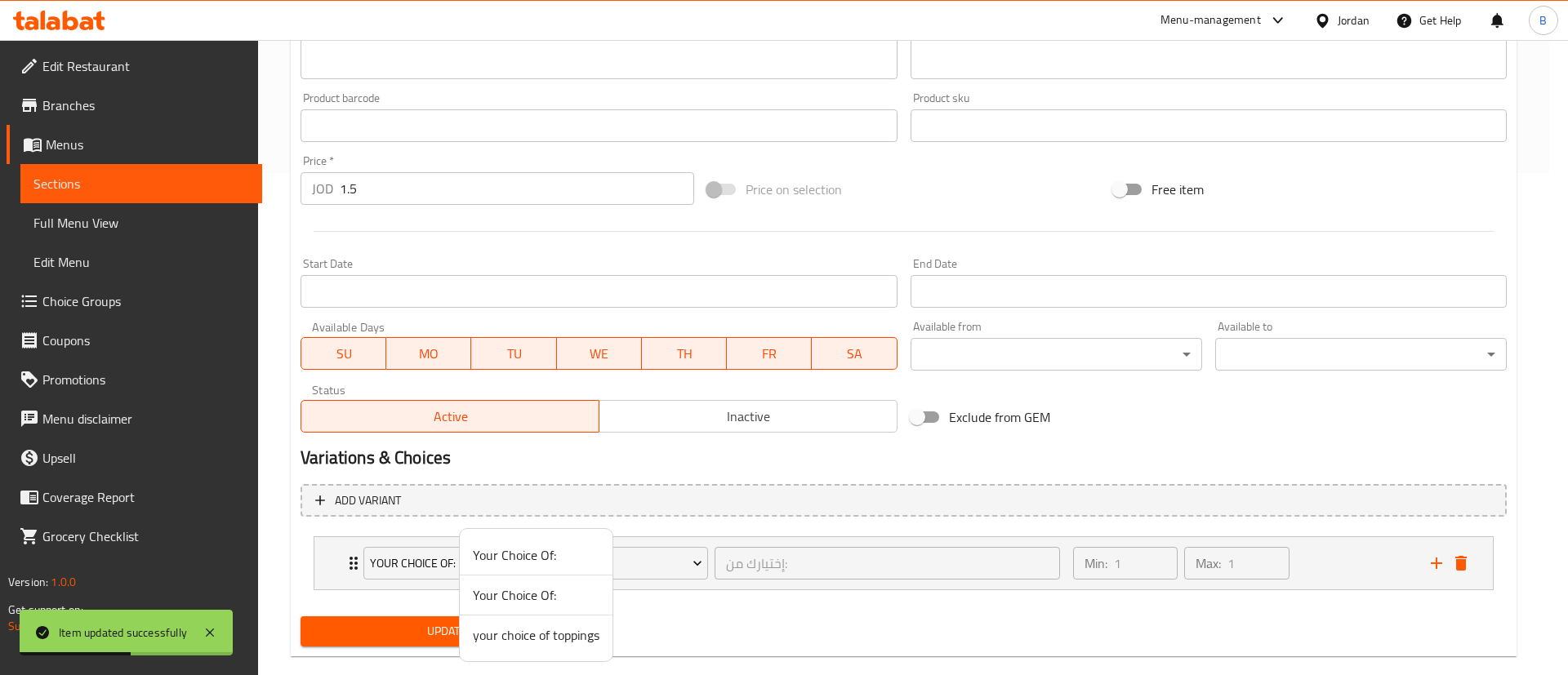
click at [549, 628] on span "your choice of toppings" at bounding box center [536, 635] width 127 height 19
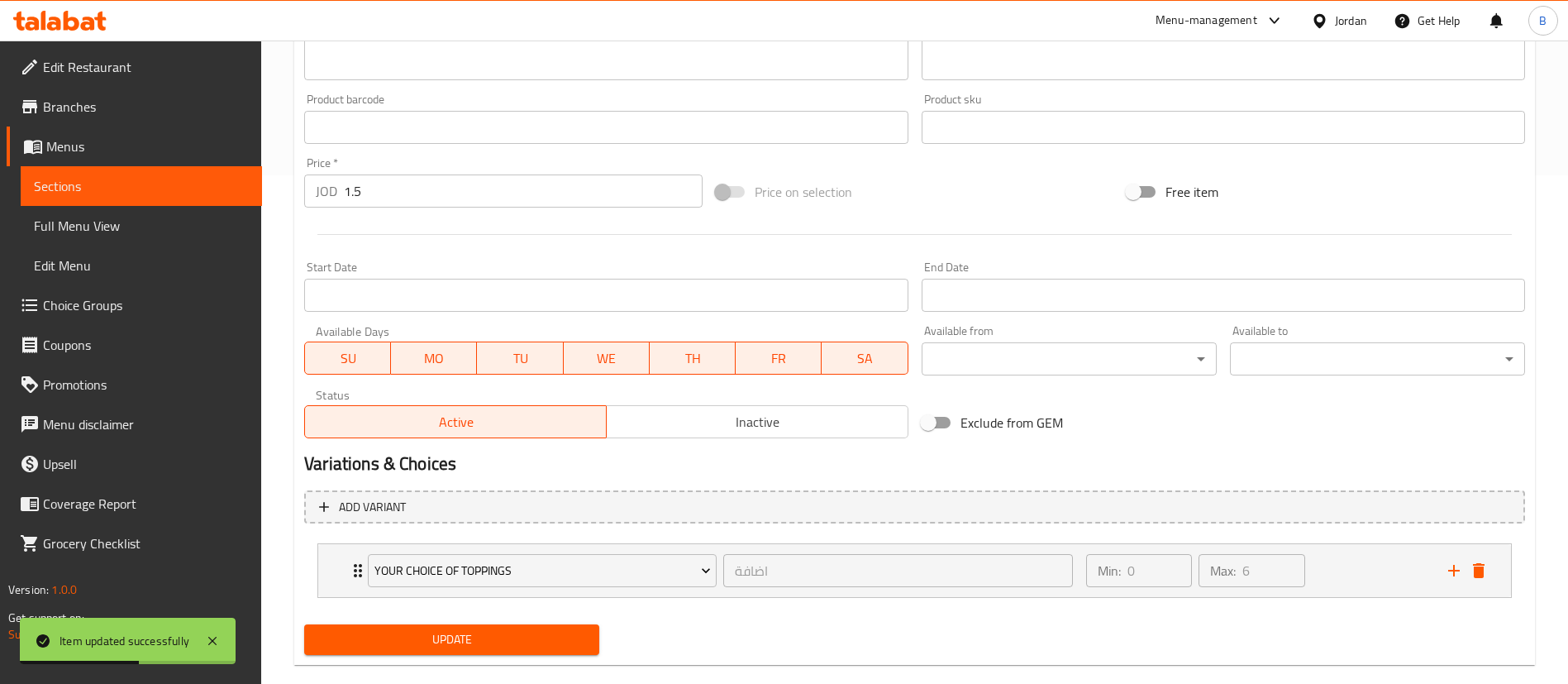
click at [469, 632] on span "Update" at bounding box center [451, 640] width 269 height 20
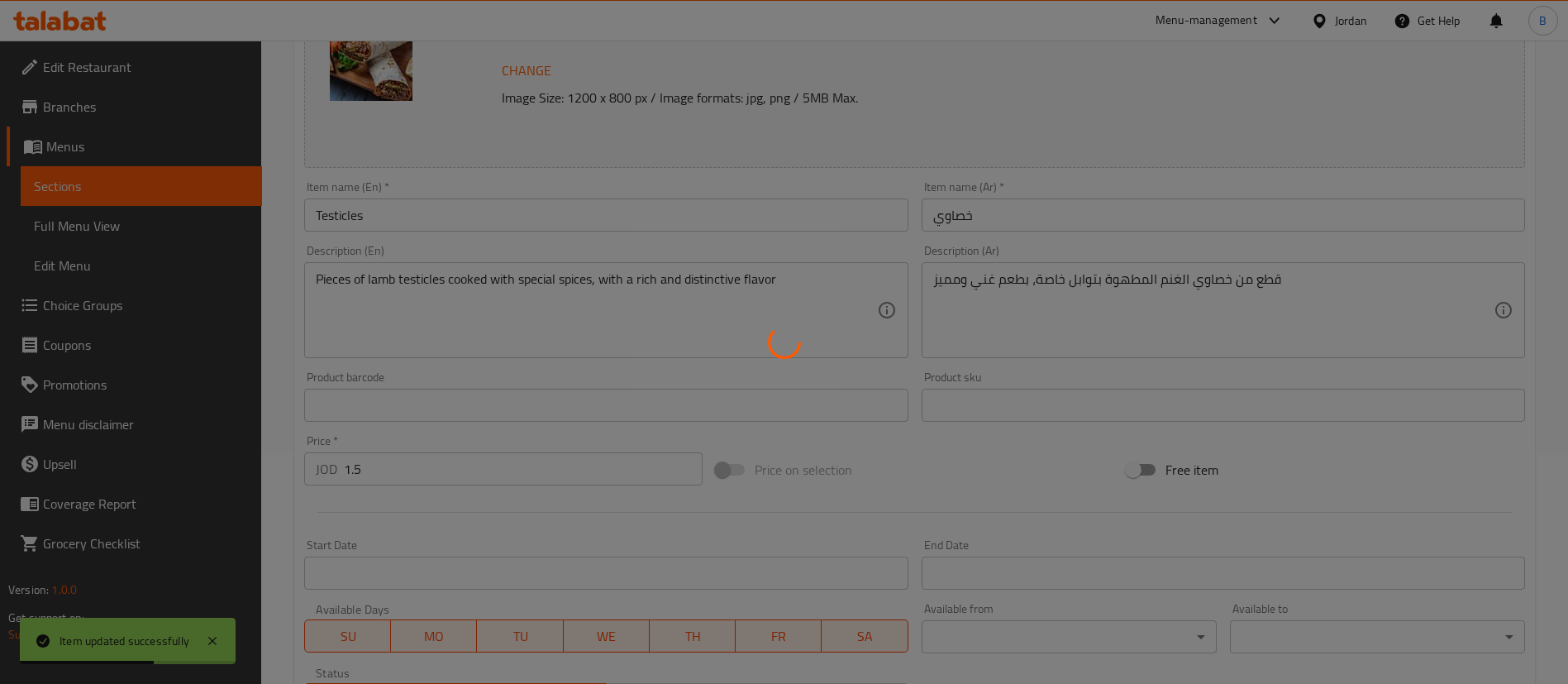
scroll to position [13, 0]
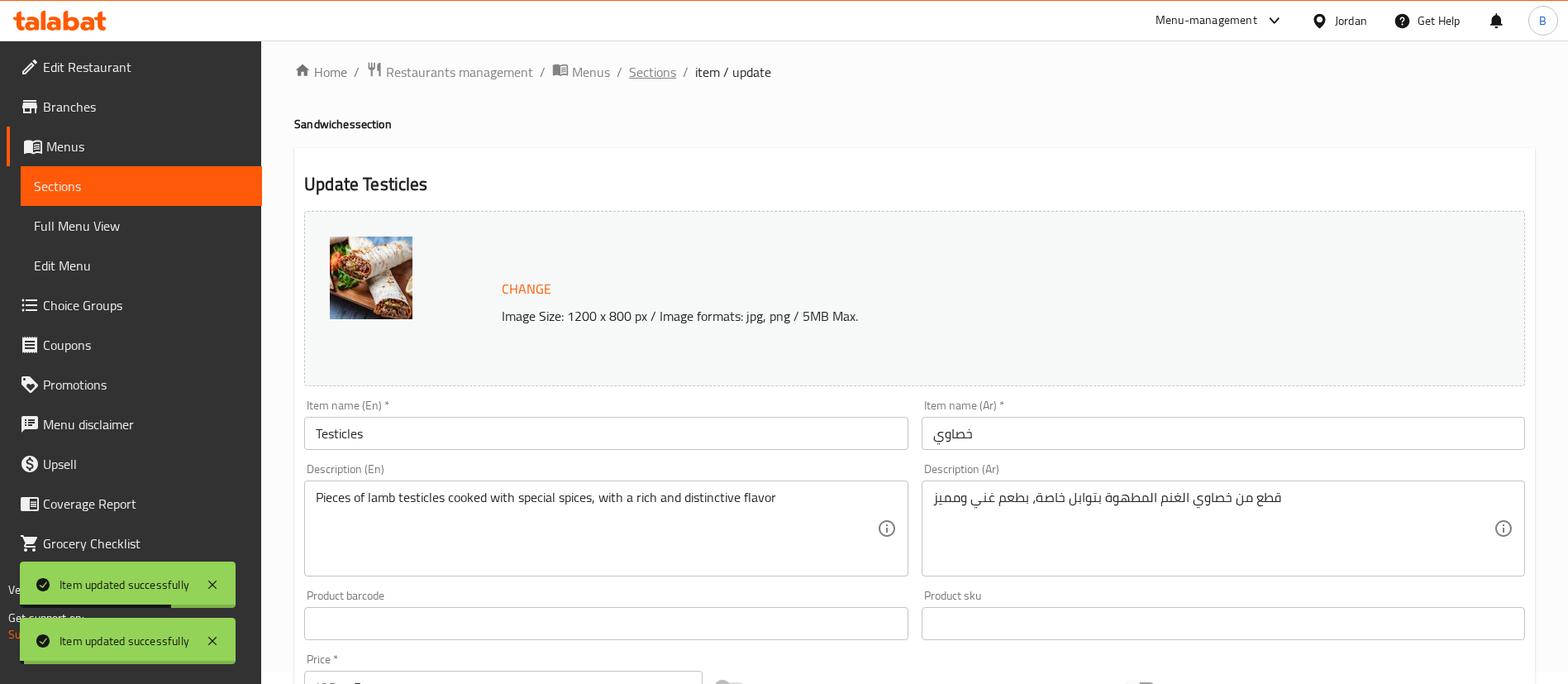
click at [645, 72] on span "Sections" at bounding box center [653, 71] width 47 height 20
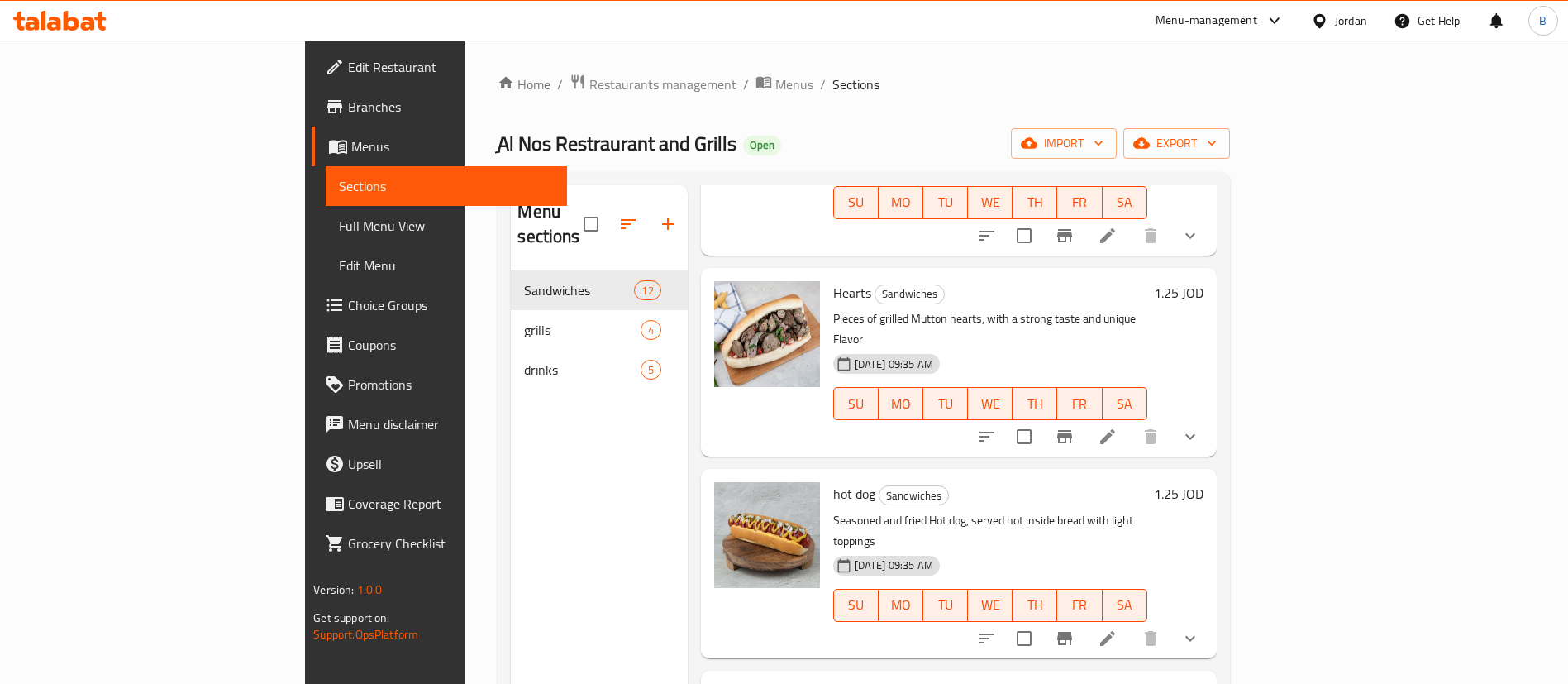
scroll to position [905, 0]
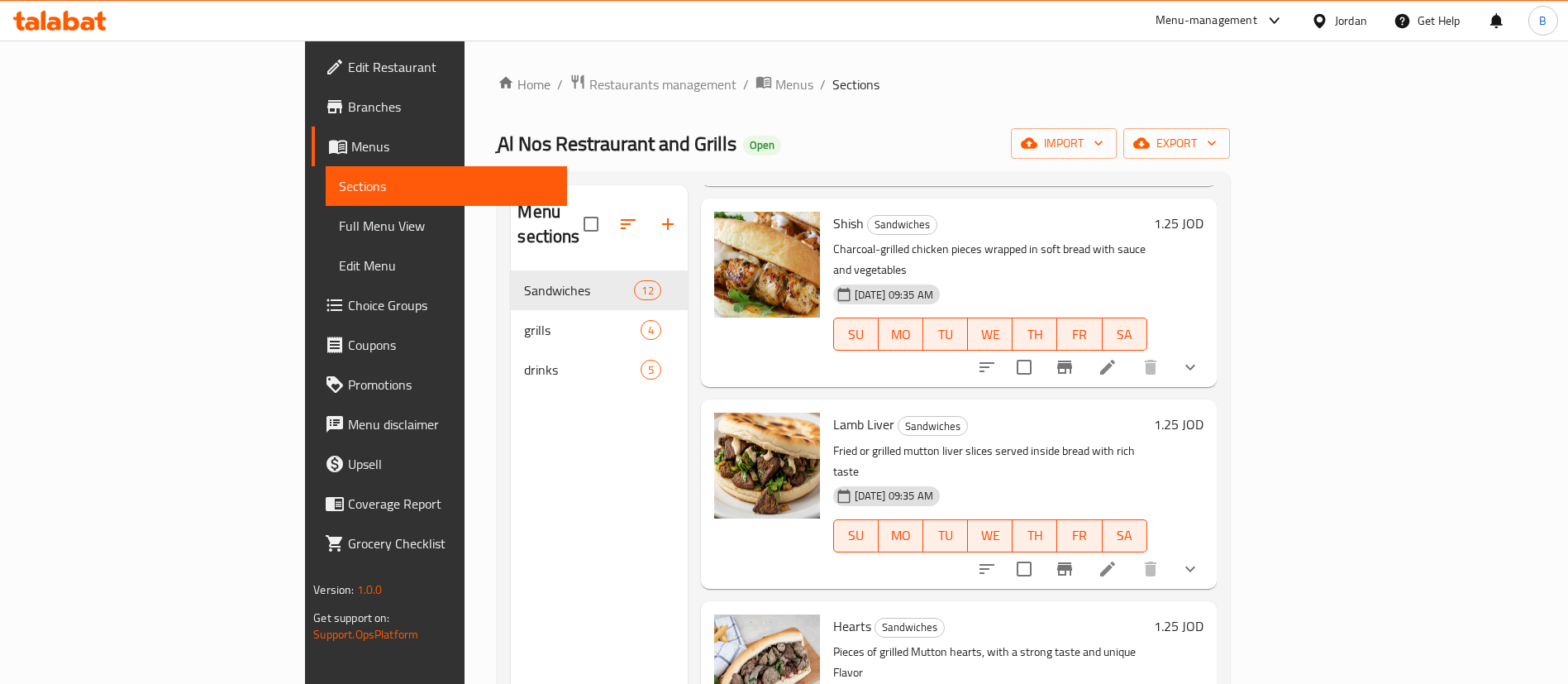
scroll to position [408, 0]
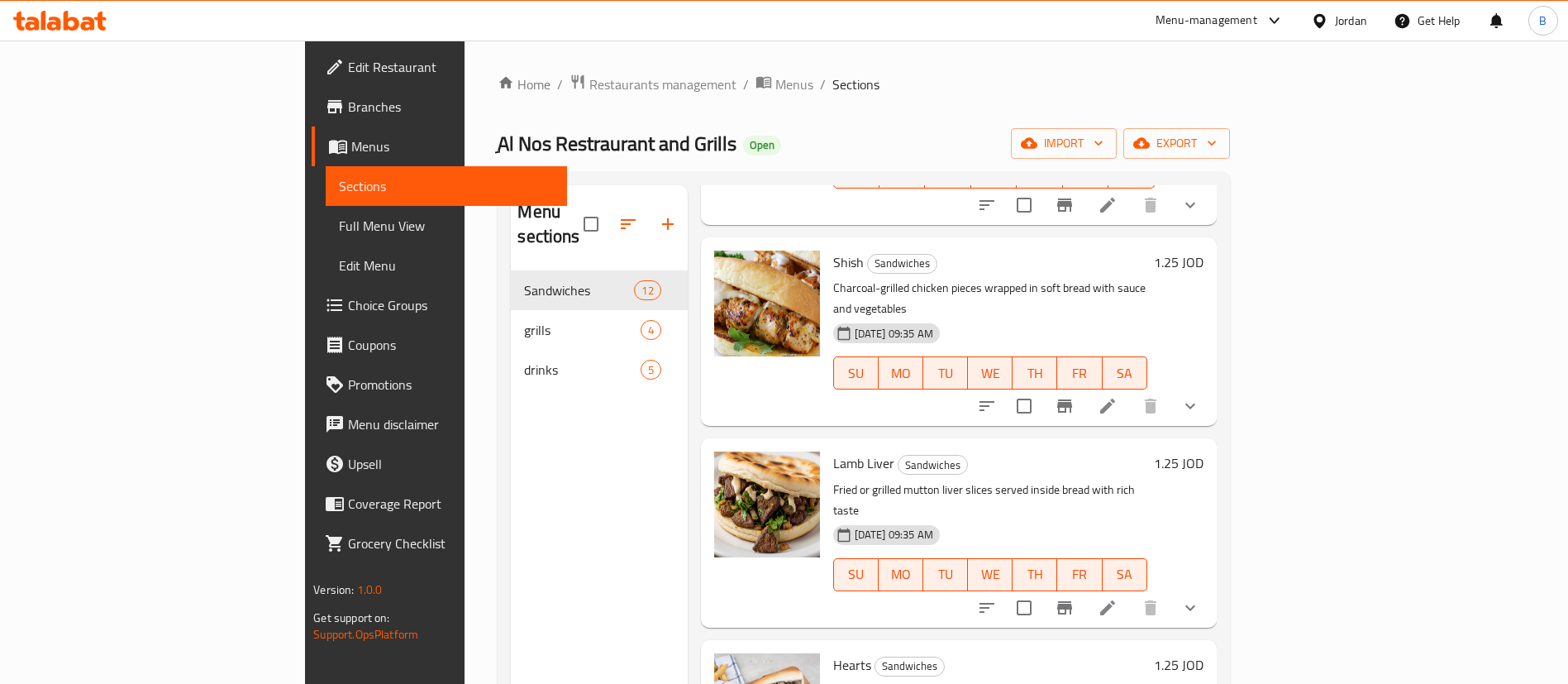
click at [1210, 588] on button "show more" at bounding box center [1190, 608] width 40 height 40
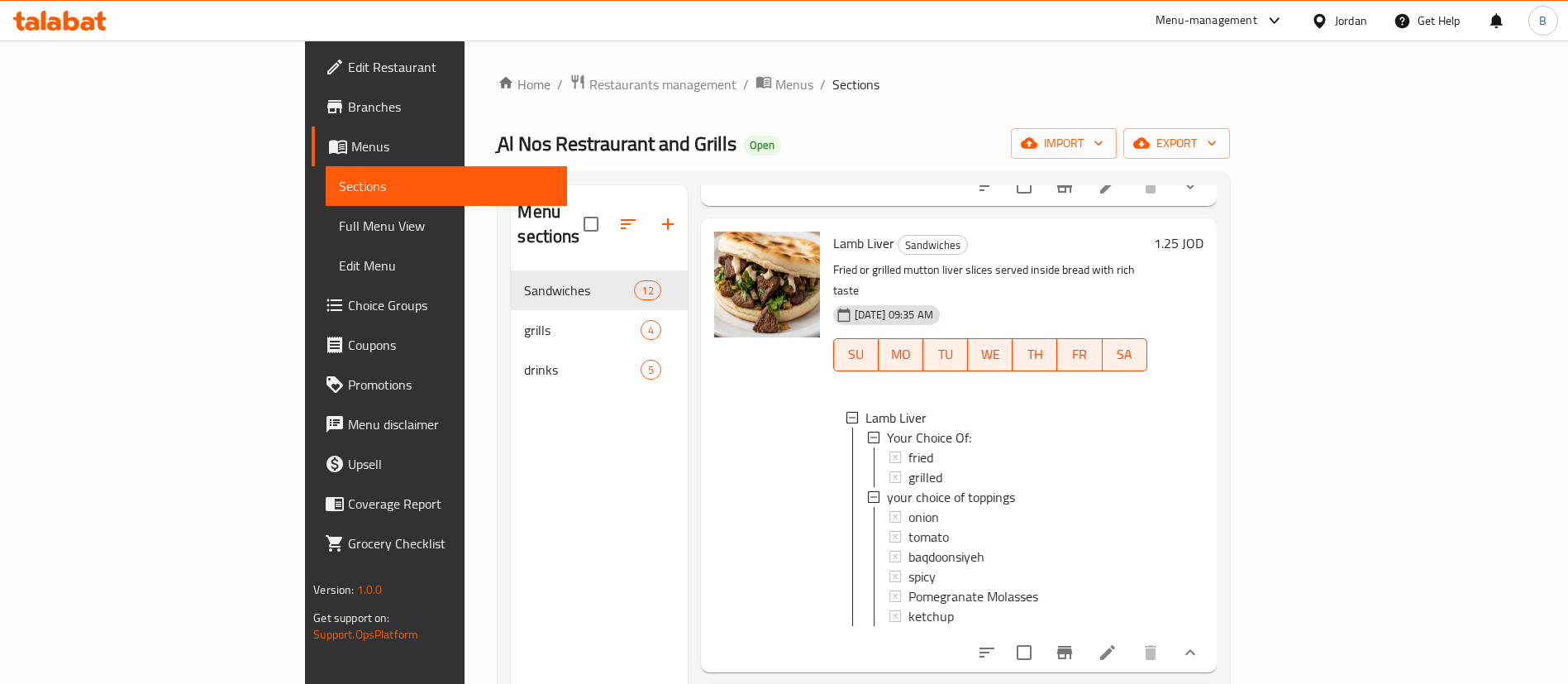
scroll to position [657, 0]
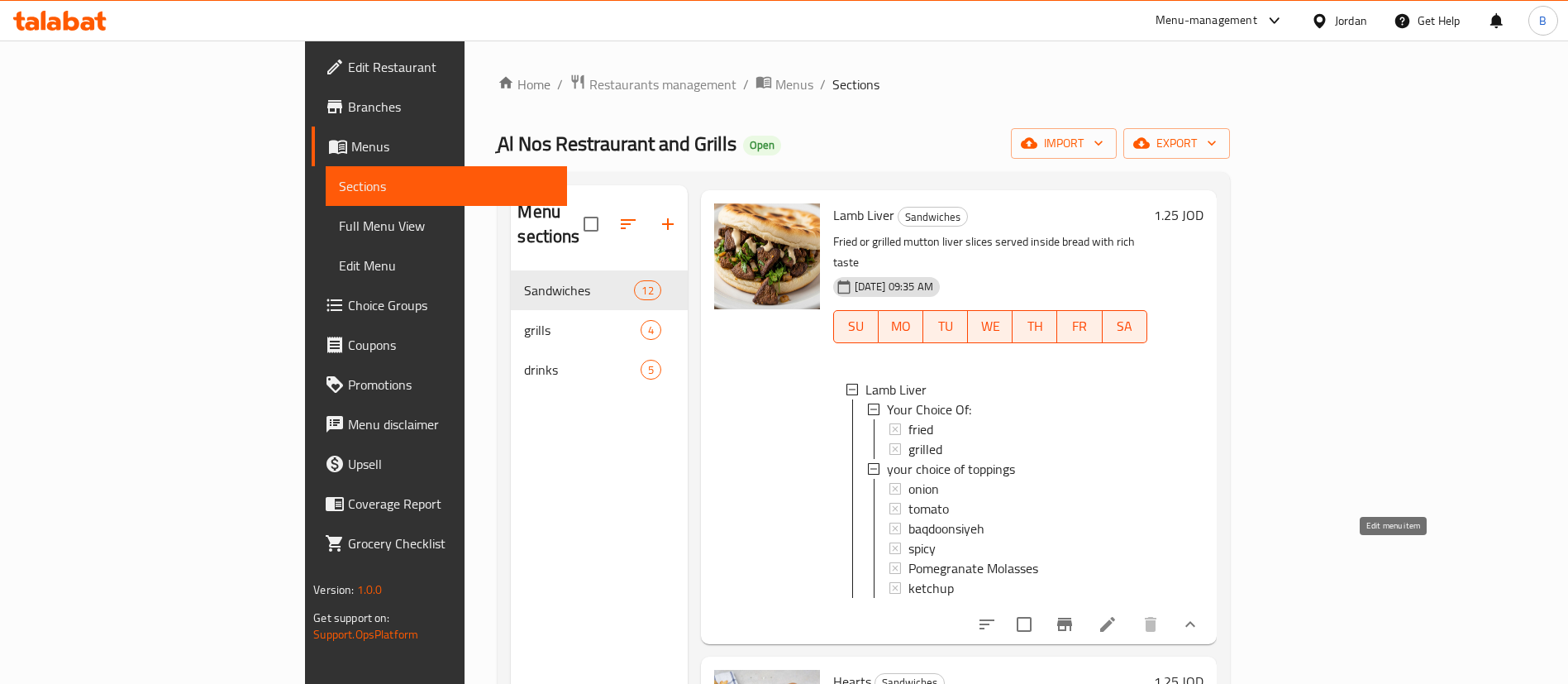
click at [1118, 614] on icon at bounding box center [1107, 624] width 20 height 20
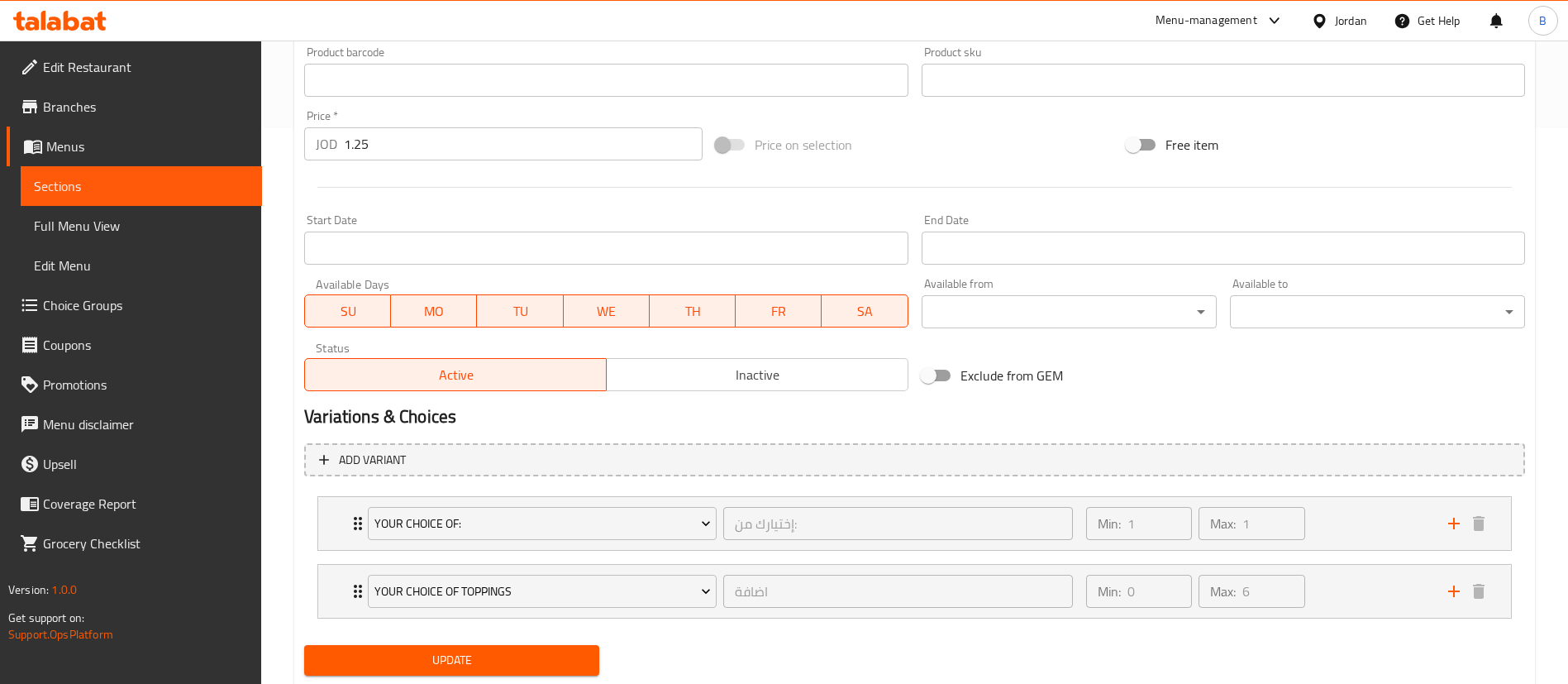
scroll to position [604, 0]
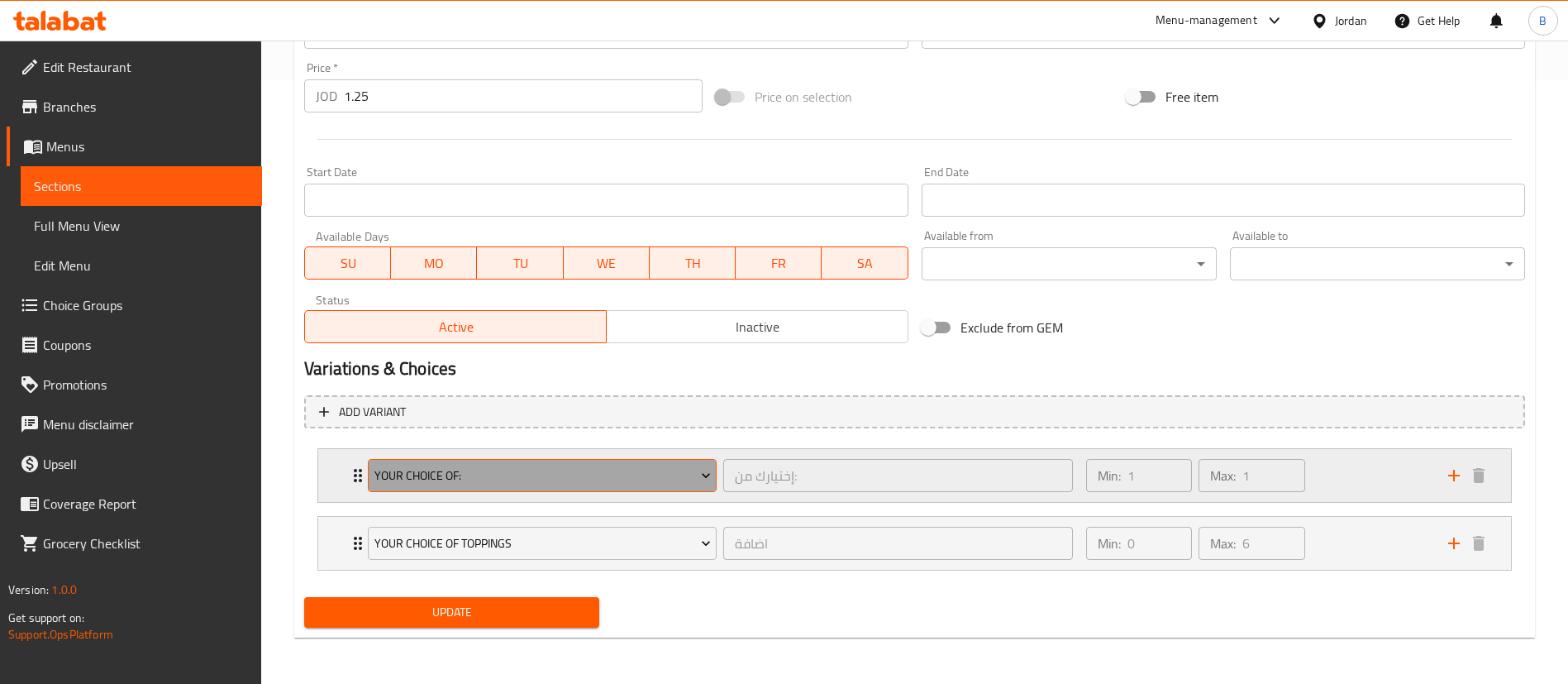
click at [567, 472] on span "Your Choice Of:" at bounding box center [543, 476] width 337 height 20
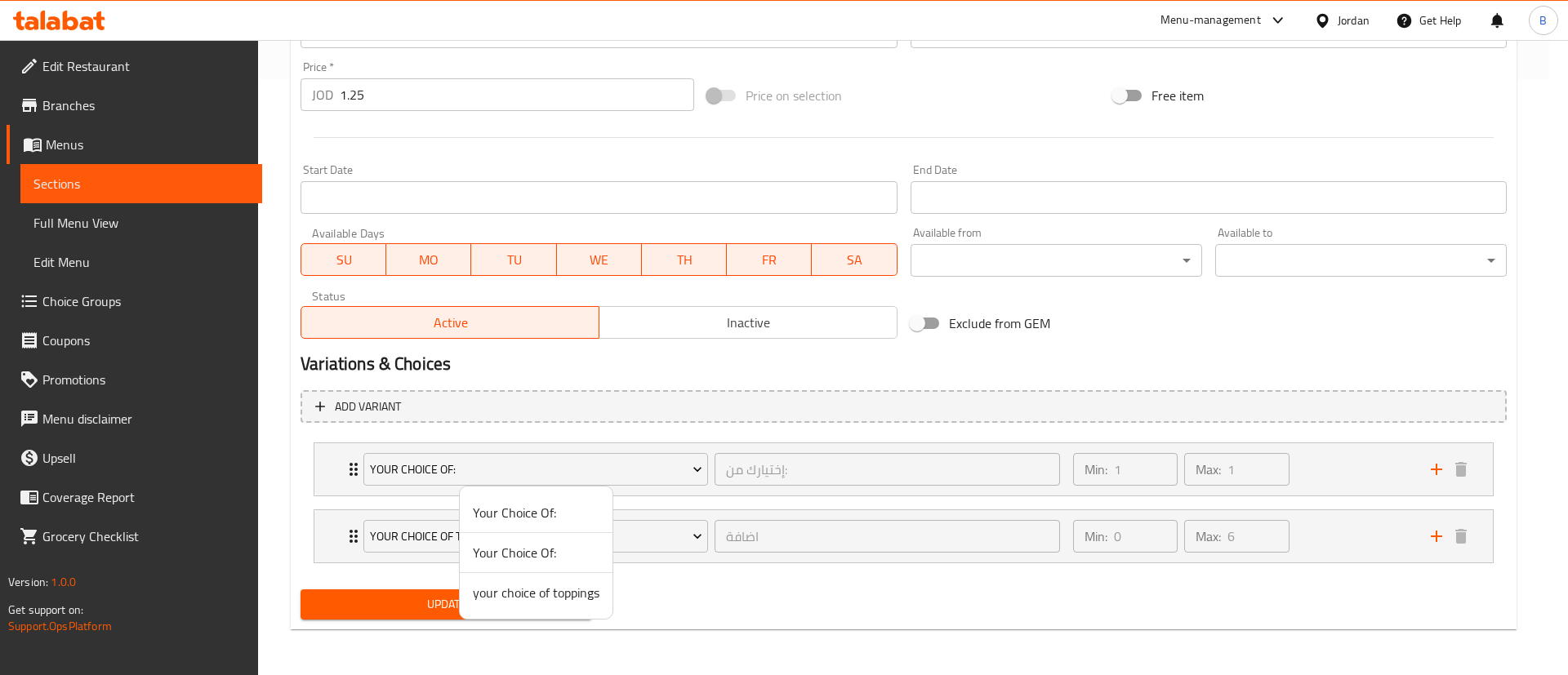
click at [1286, 455] on div at bounding box center [784, 338] width 1568 height 675
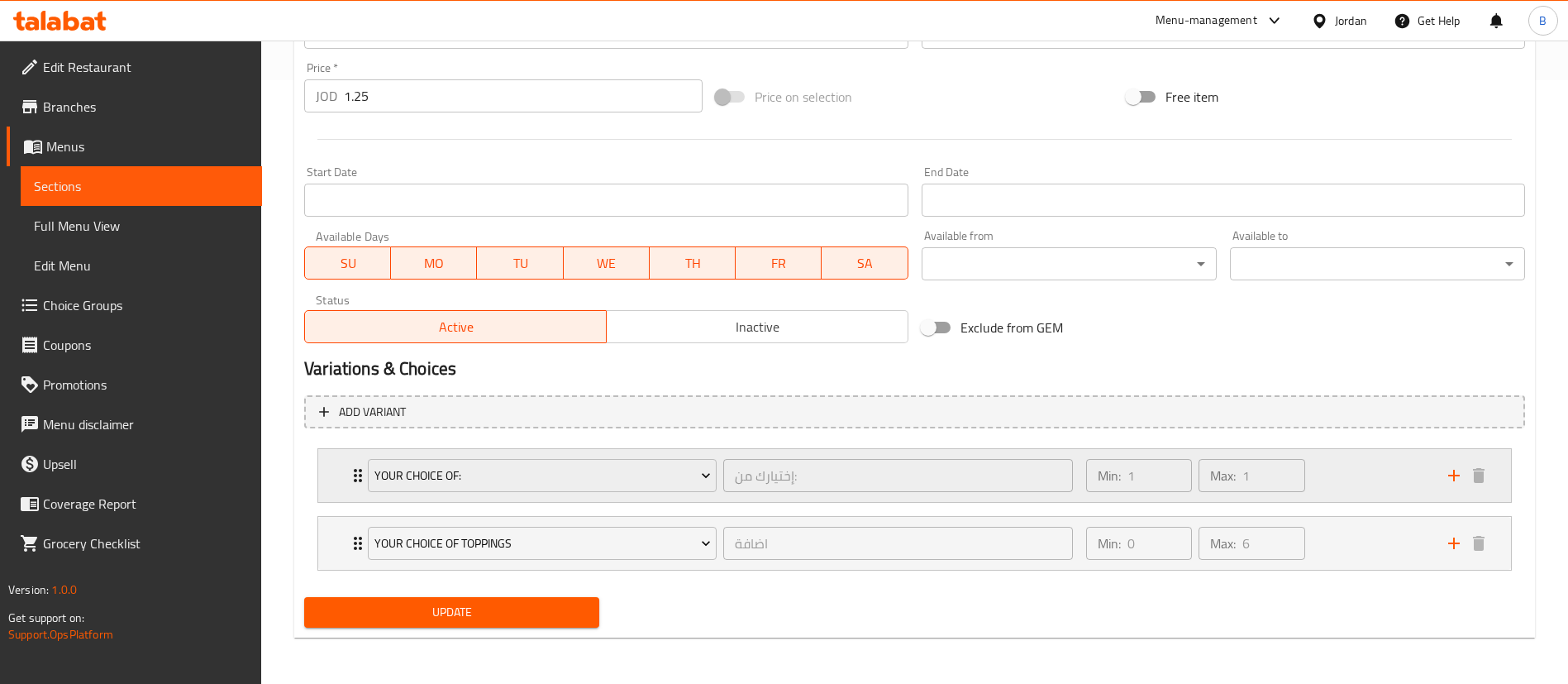
click at [1365, 485] on div "Min: 1 ​ Max: 1 ​" at bounding box center [1257, 475] width 362 height 53
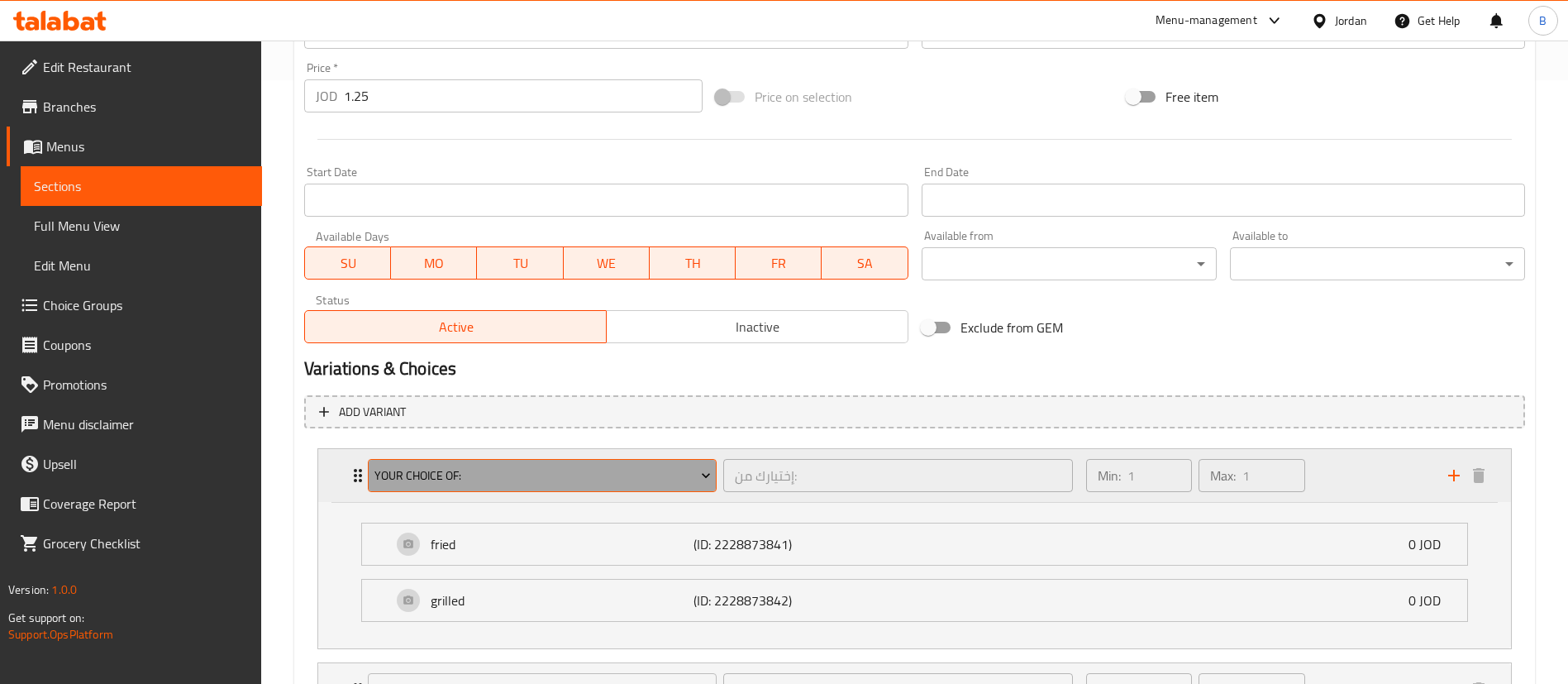
click at [611, 468] on span "Your Choice Of:" at bounding box center [543, 476] width 337 height 20
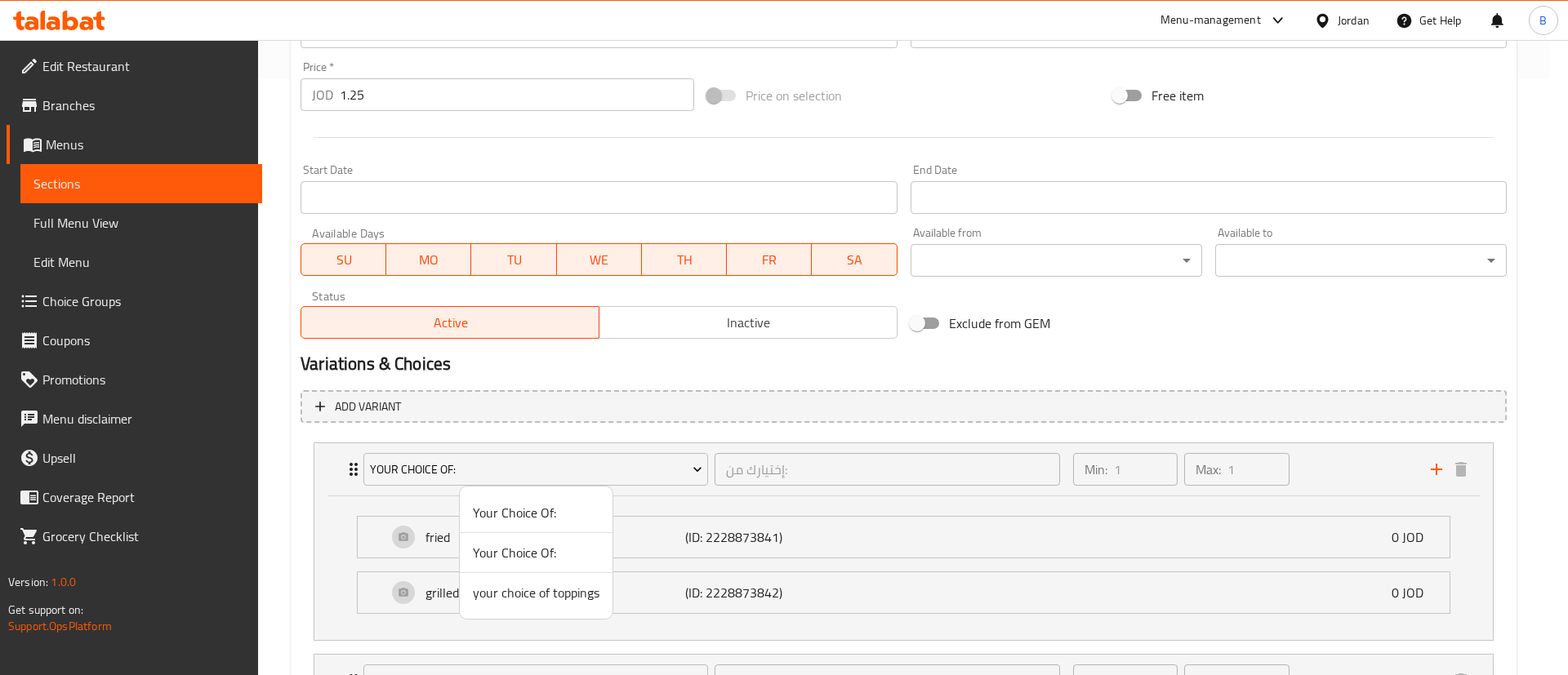
click at [533, 512] on span "Your Choice Of:" at bounding box center [536, 512] width 127 height 19
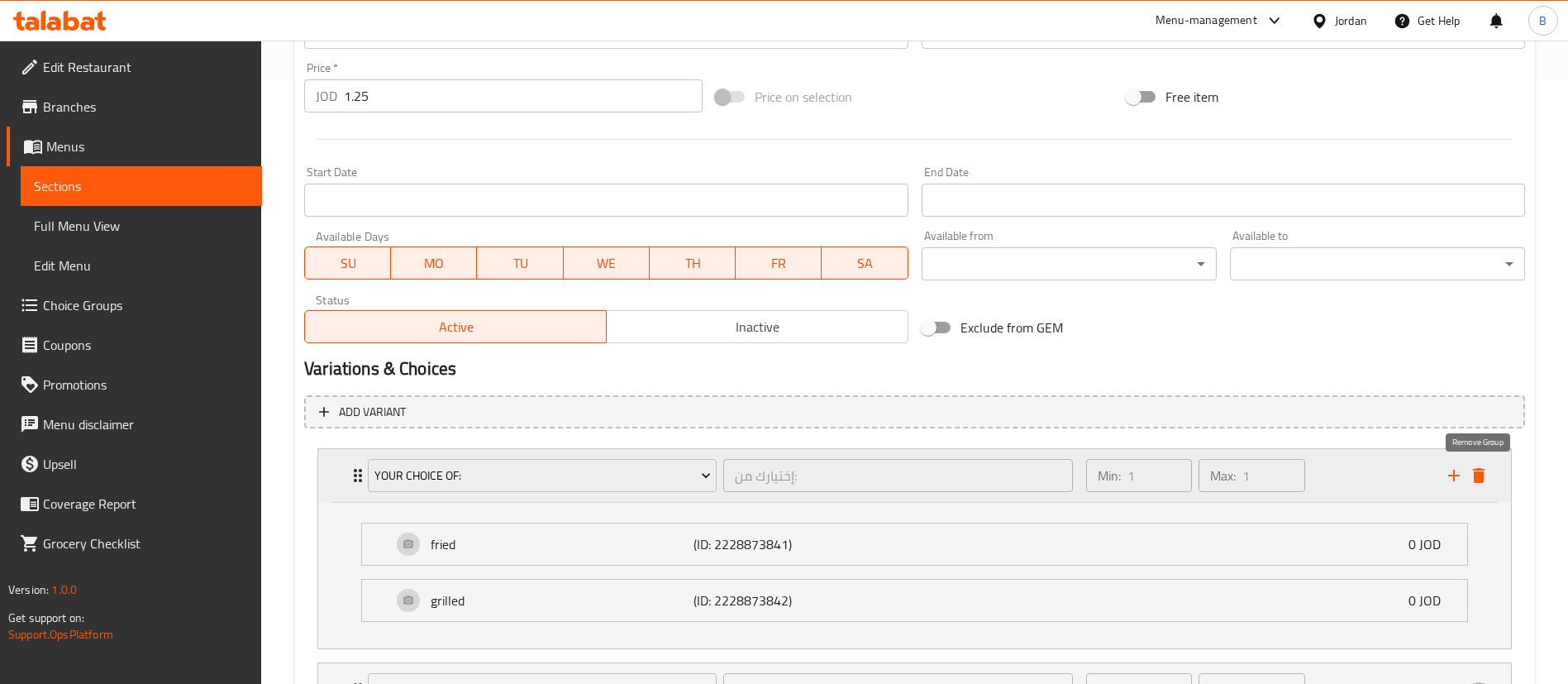
click at [1479, 467] on icon "delete" at bounding box center [1478, 475] width 20 height 20
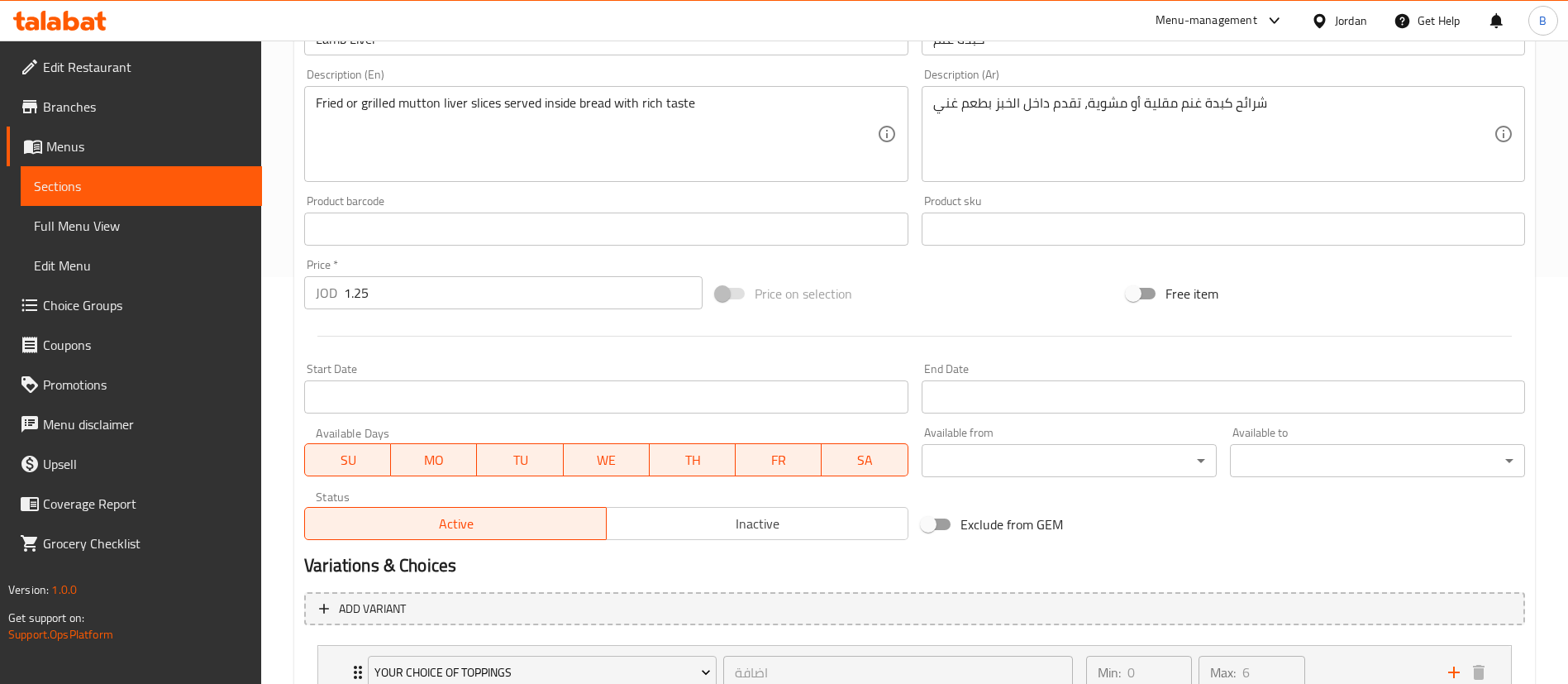
scroll to position [288, 0]
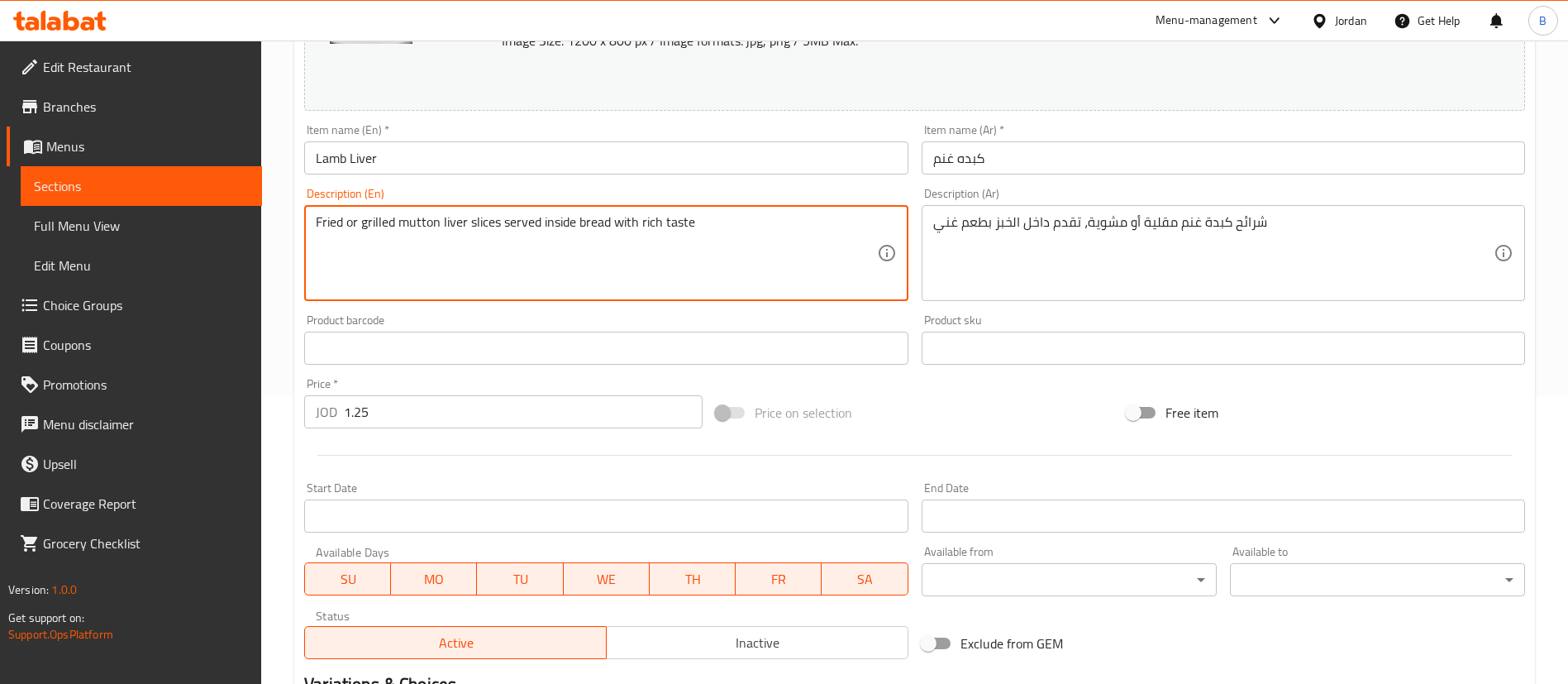
drag, startPoint x: 359, startPoint y: 215, endPoint x: 267, endPoint y: 215, distance: 92.0
type textarea "grilled mutton liver slices served inside bread with rich taste"
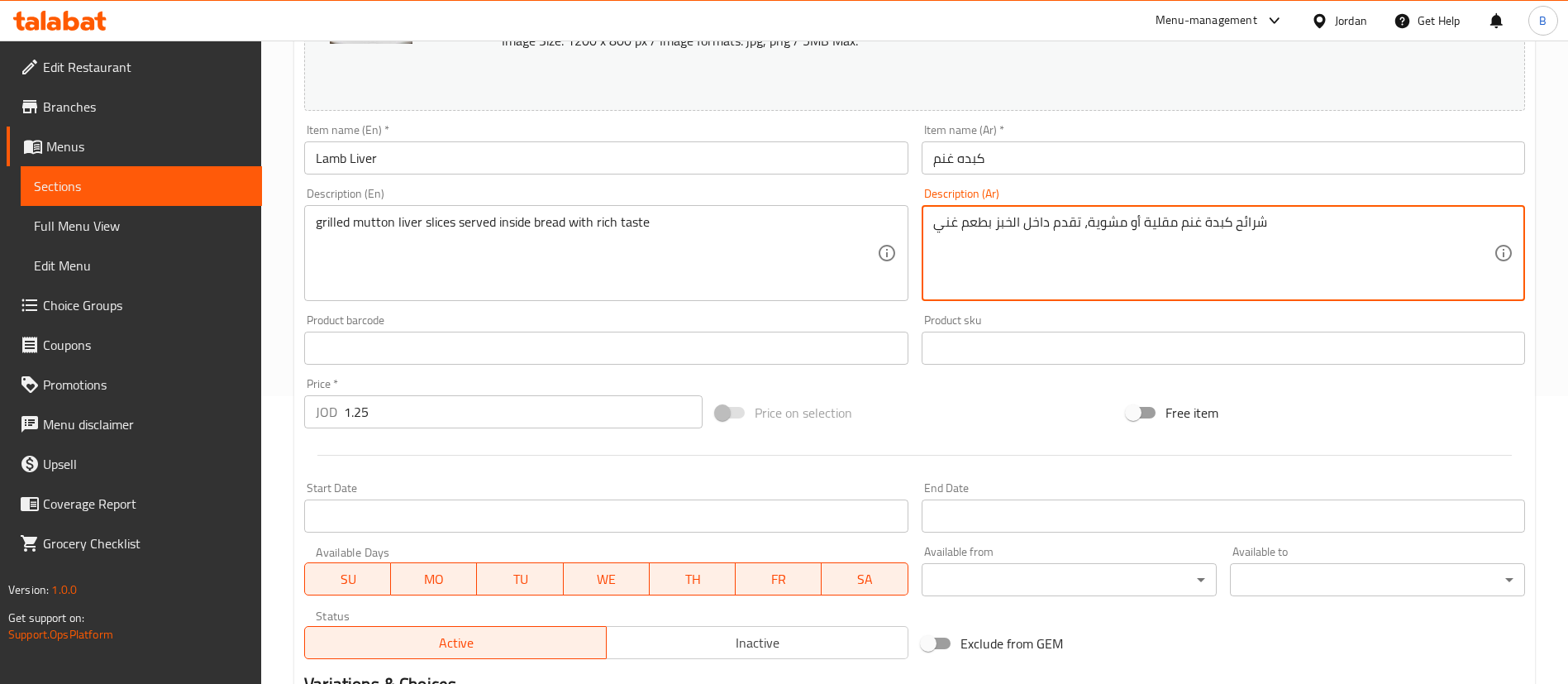
drag, startPoint x: 1173, startPoint y: 225, endPoint x: 1124, endPoint y: 216, distance: 49.8
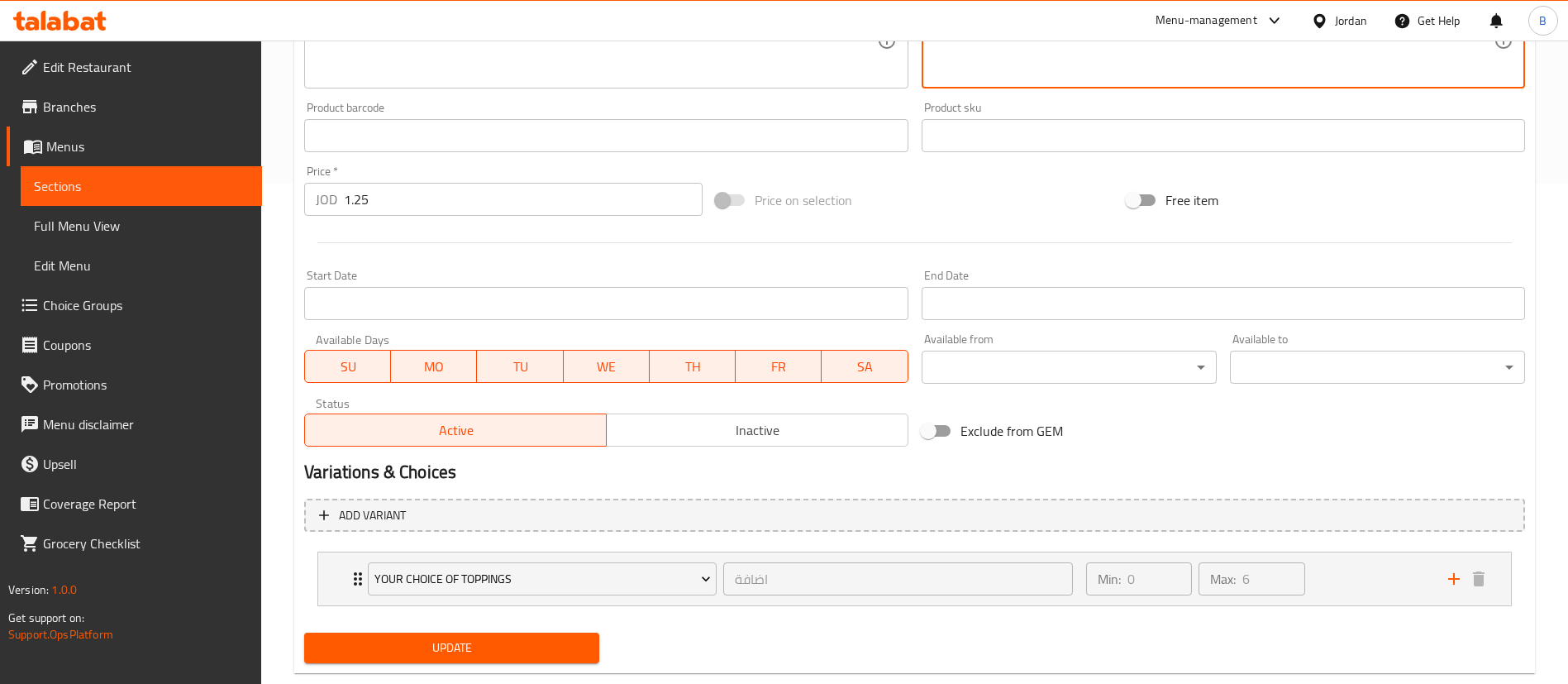
scroll to position [536, 0]
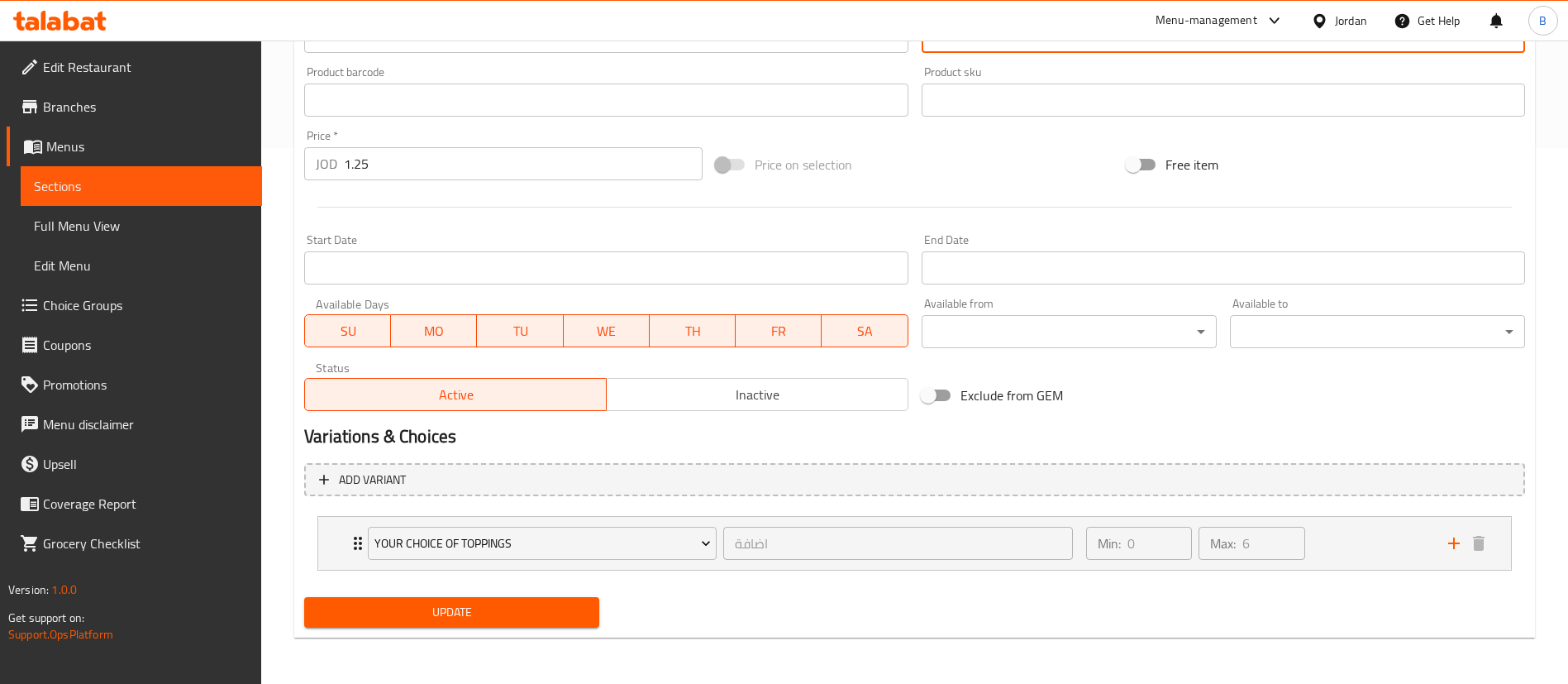
type textarea "شرائح كبدة غنم مشوية، تقدم داخل الخبز بطعم غني"
click at [438, 614] on span "Update" at bounding box center [451, 613] width 269 height 20
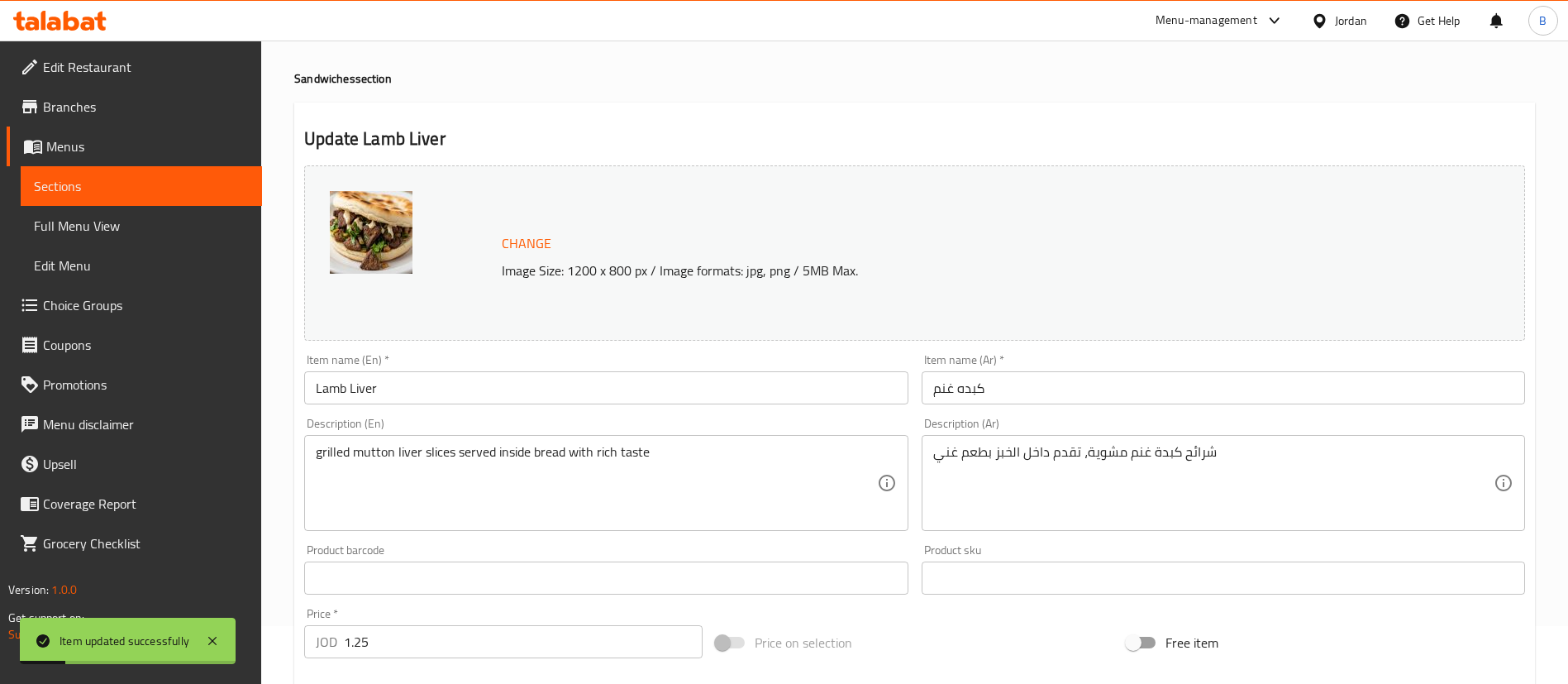
scroll to position [0, 0]
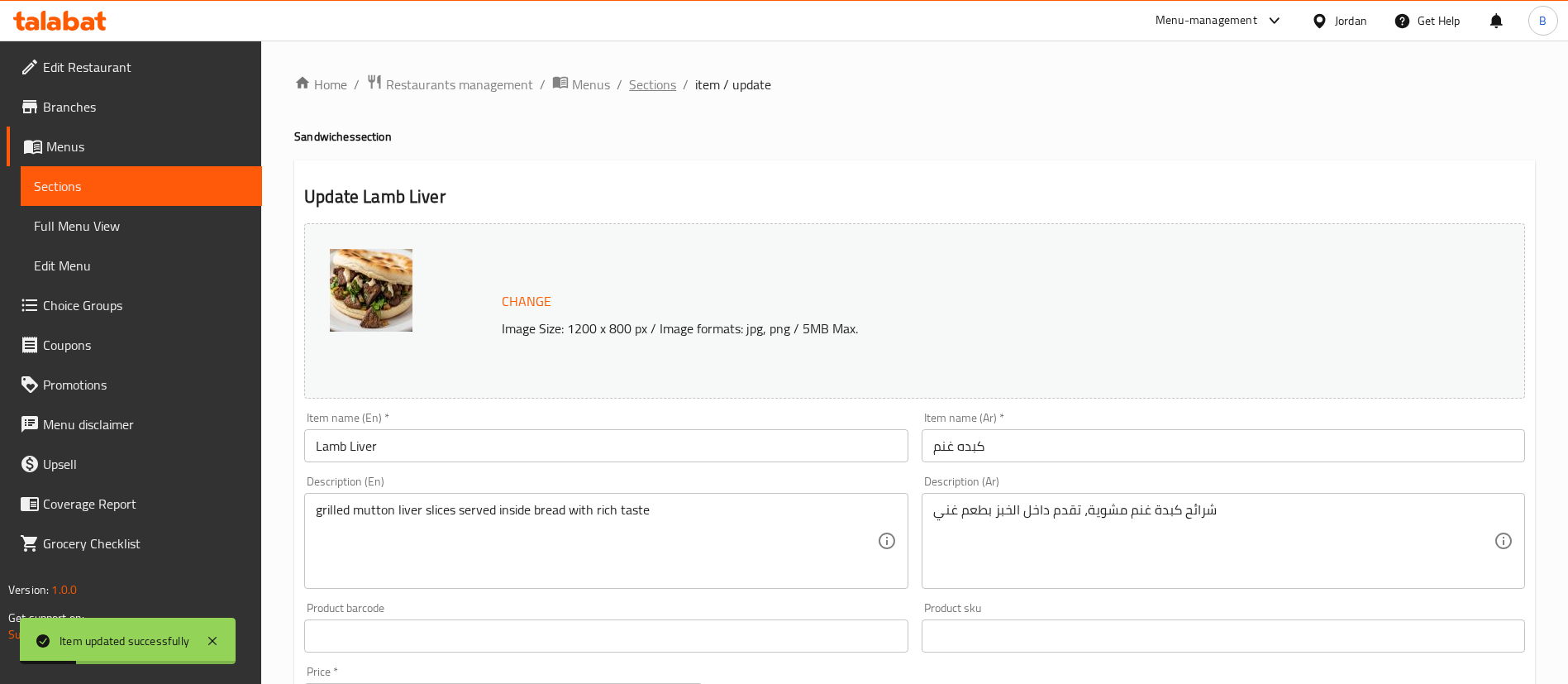
click at [652, 88] on span "Sections" at bounding box center [653, 84] width 47 height 20
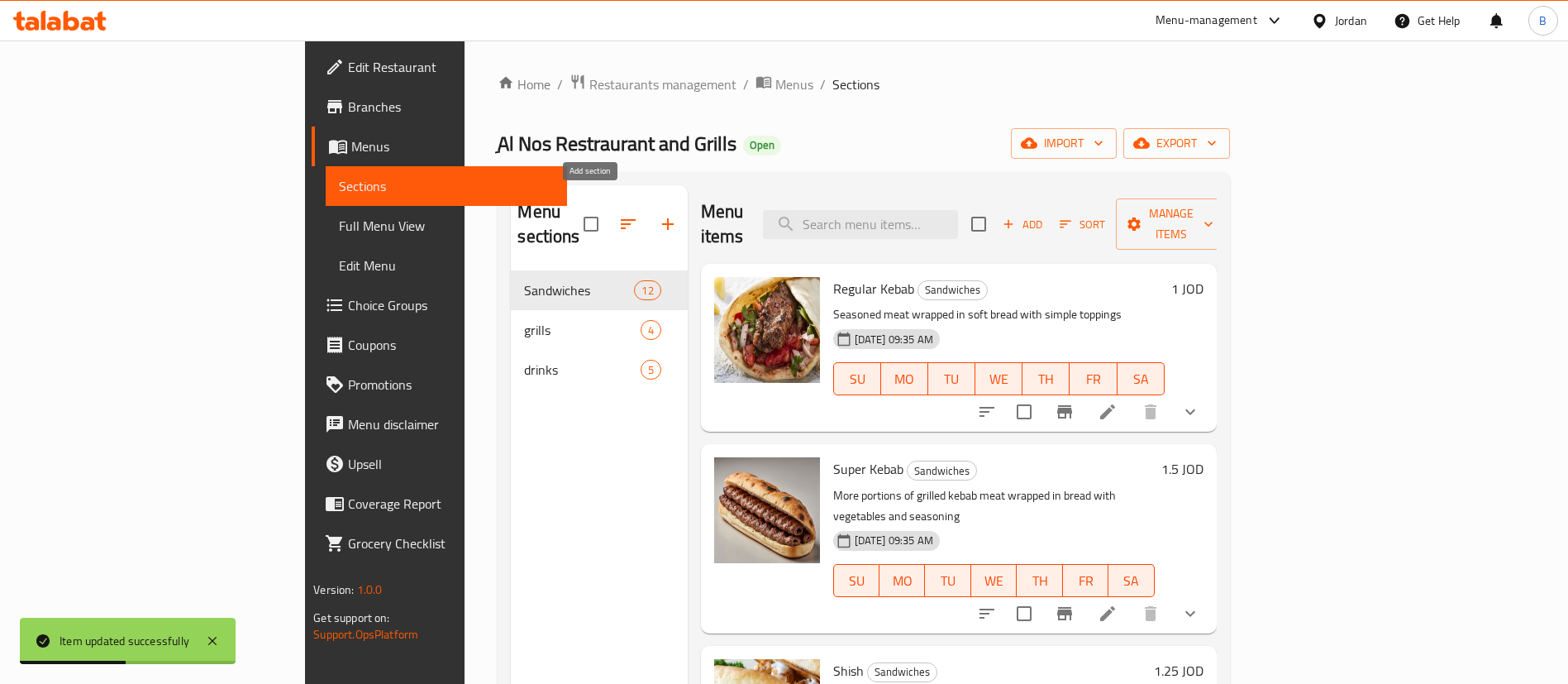
click at [658, 214] on icon "button" at bounding box center [667, 223] width 20 height 20
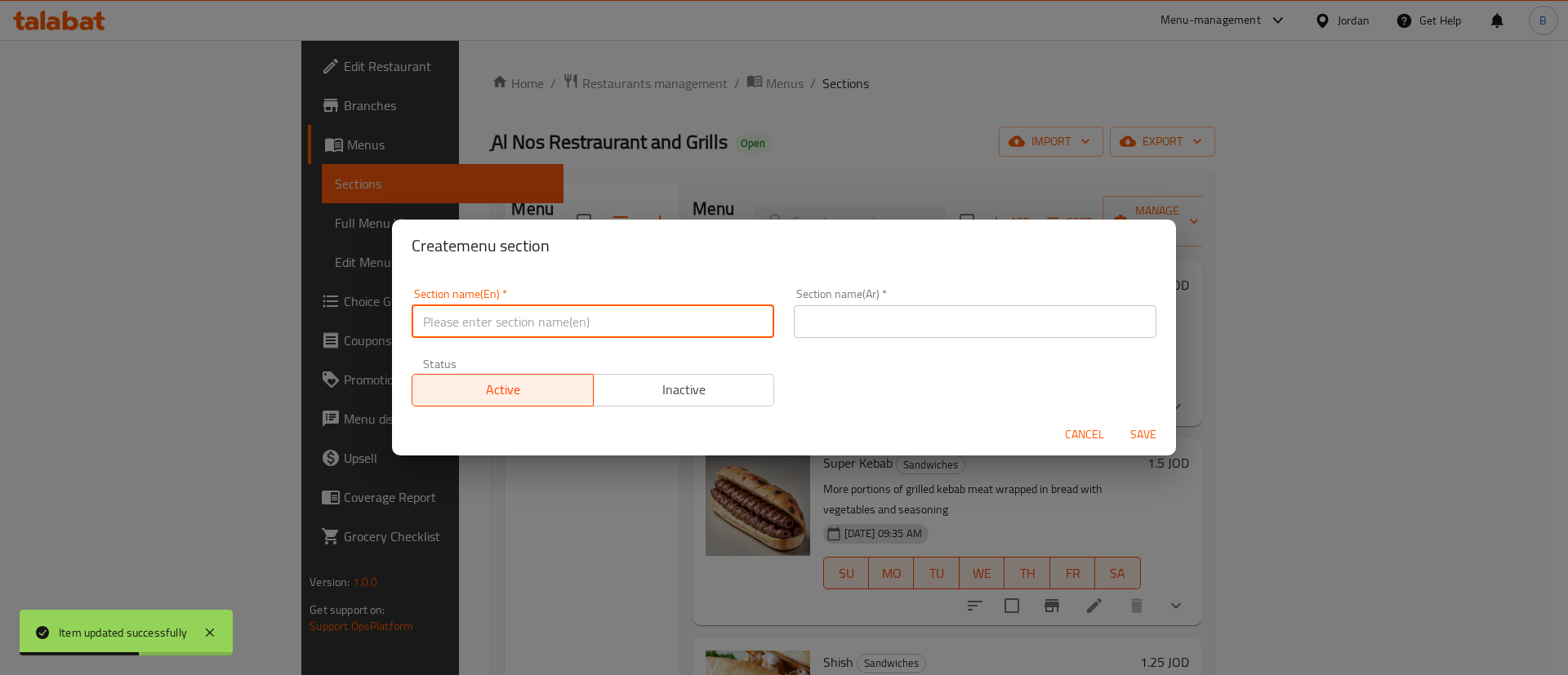
click at [518, 319] on input "text" at bounding box center [593, 322] width 363 height 33
type input "s"
type input "Sides"
click at [860, 326] on input "text" at bounding box center [975, 322] width 363 height 33
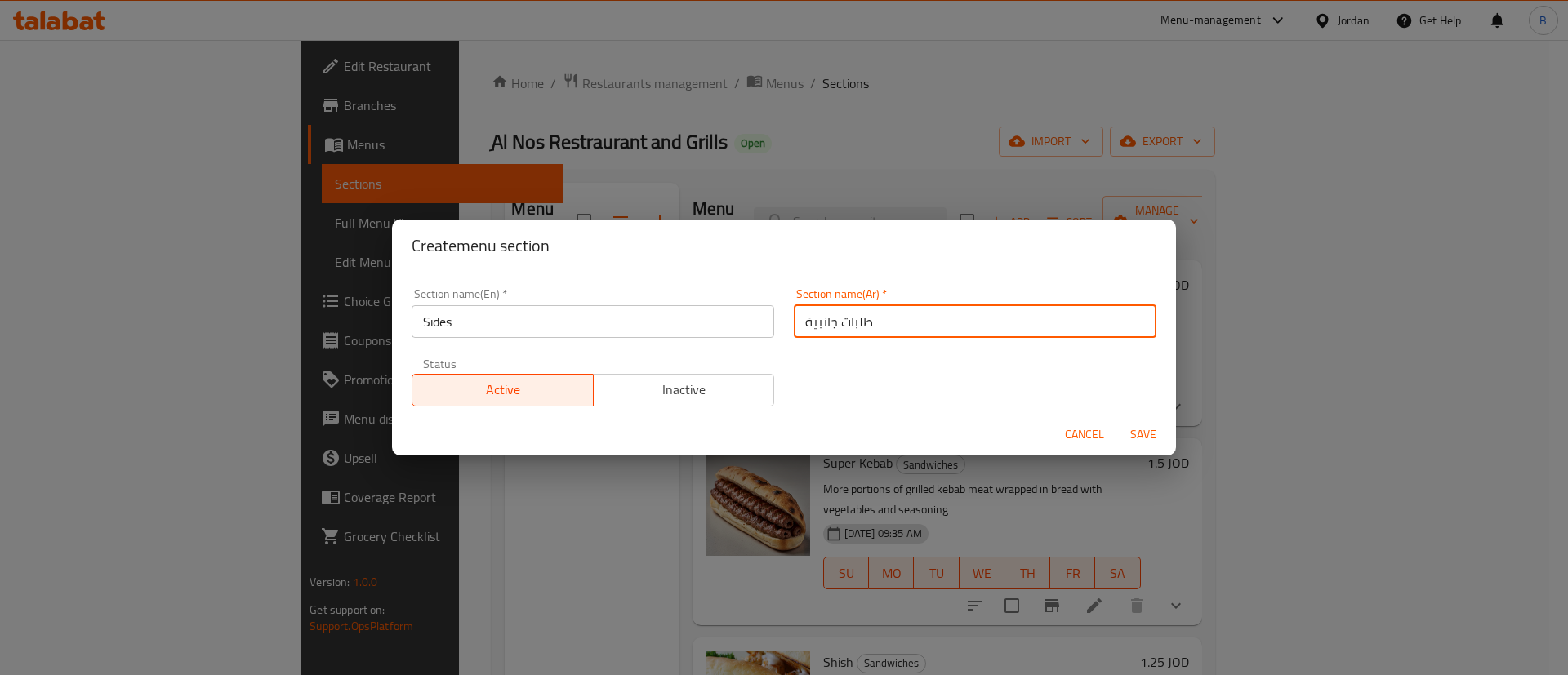
type input "طلبات جانبية"
click at [855, 346] on div "Section name(Ar)   * طلبات جانبية Section name(Ar) *" at bounding box center [975, 312] width 382 height 70
click at [1141, 431] on span "Save" at bounding box center [1143, 435] width 39 height 20
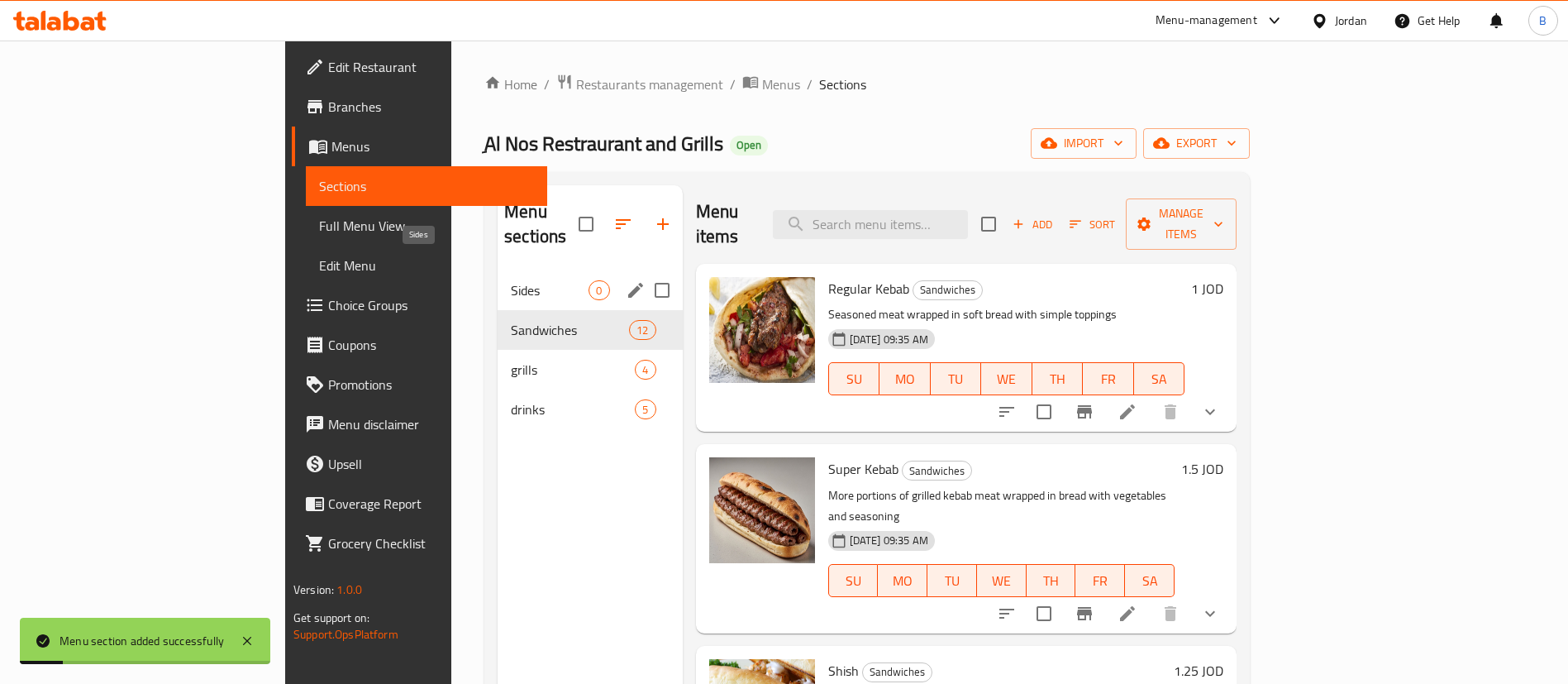
click at [511, 280] on span "Sides" at bounding box center [550, 289] width 78 height 20
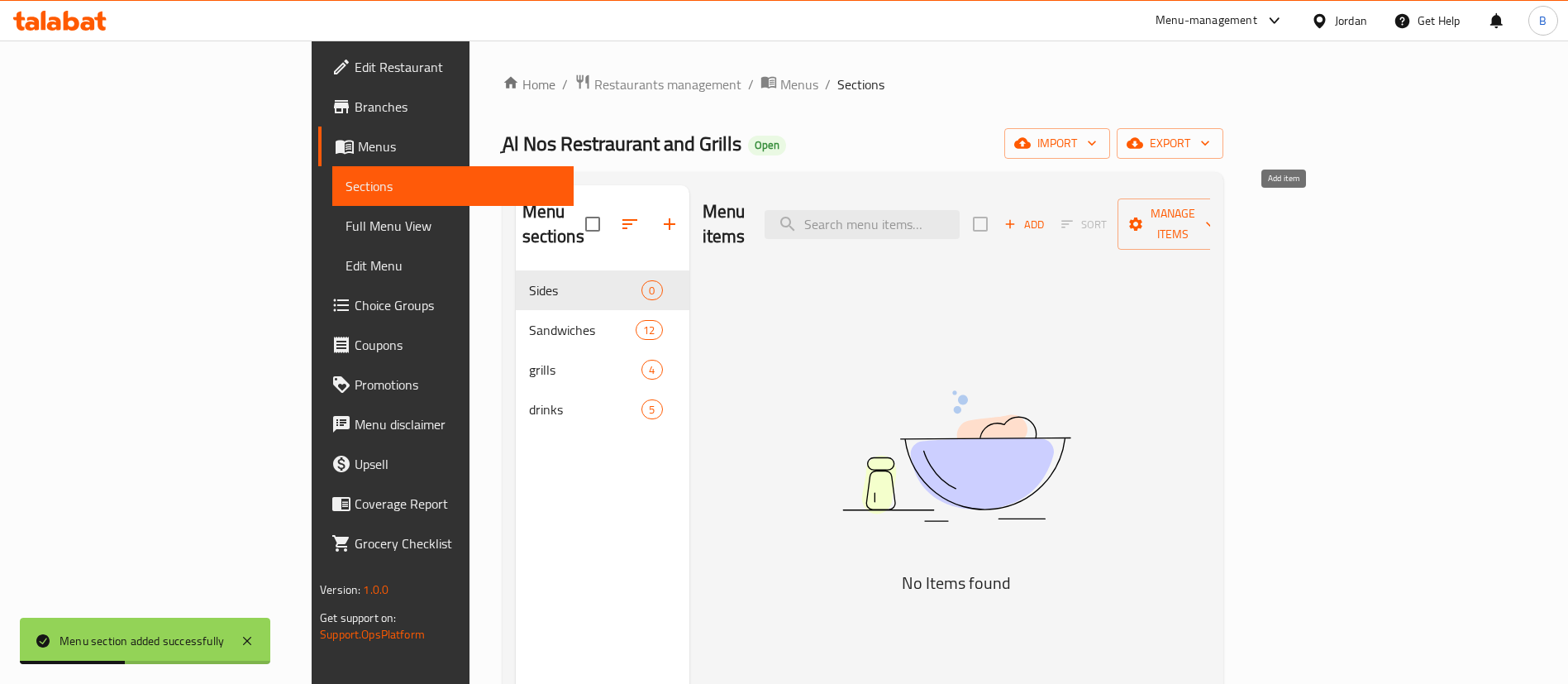
click at [1046, 216] on span "Add" at bounding box center [1024, 224] width 45 height 19
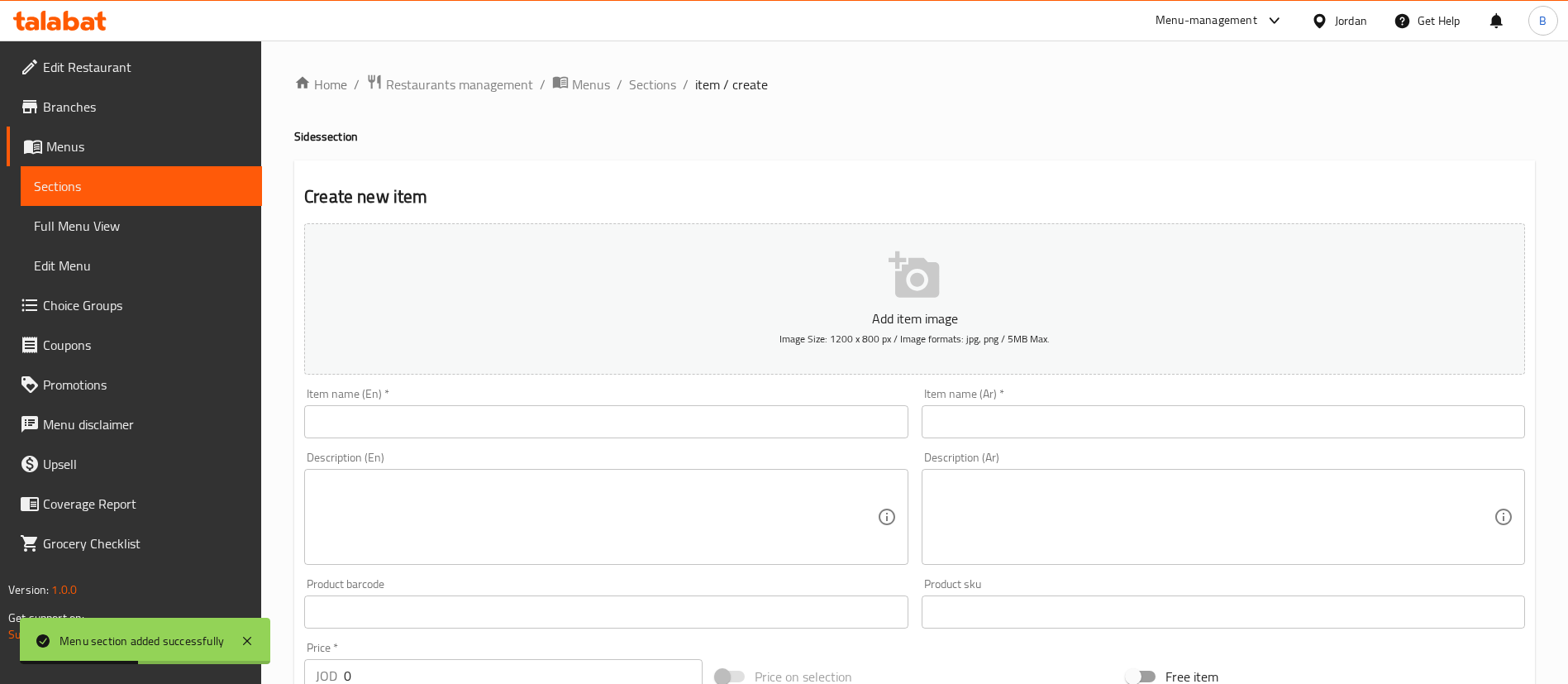
click at [1173, 414] on input "text" at bounding box center [1224, 422] width 604 height 33
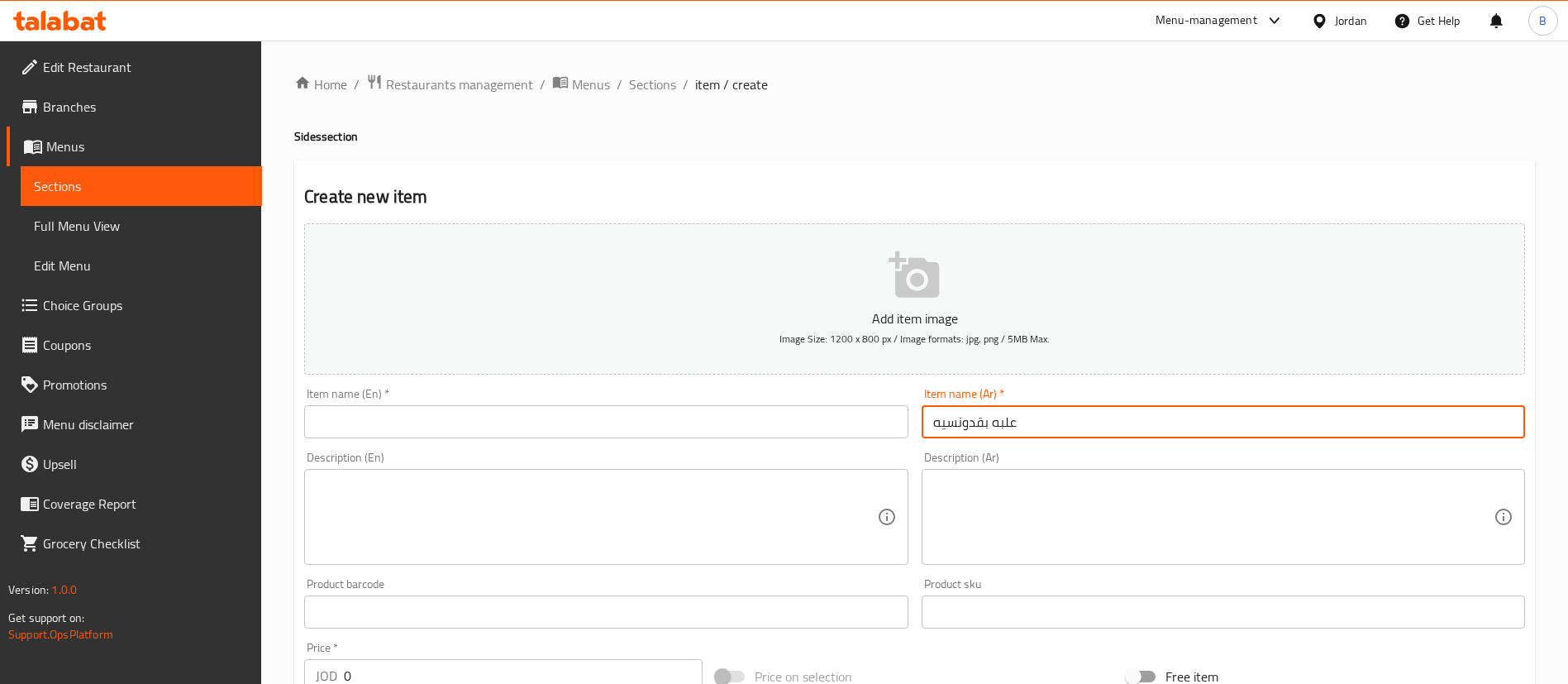
type input "علبه بقدونسيه"
drag, startPoint x: 751, startPoint y: 418, endPoint x: 734, endPoint y: 416, distance: 17.1
click at [746, 419] on input "text" at bounding box center [606, 422] width 604 height 33
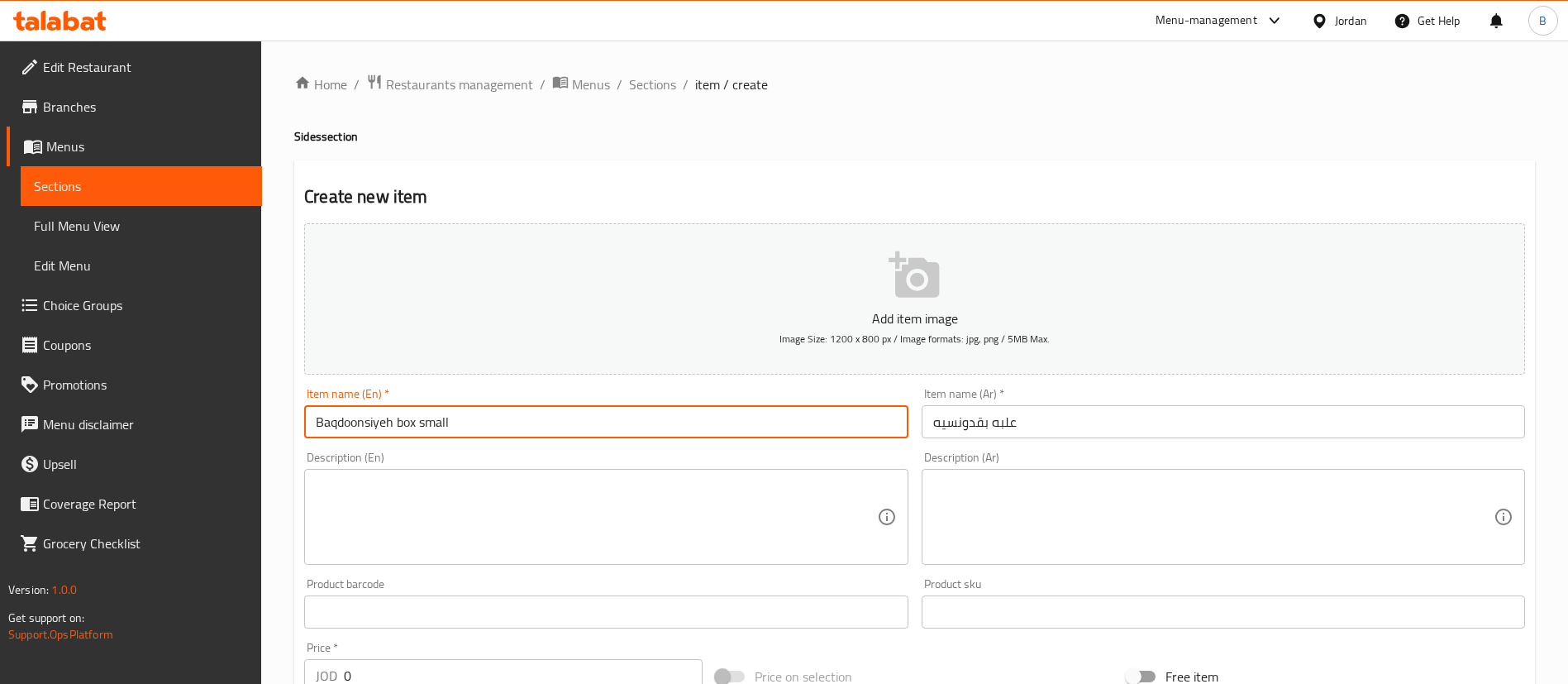
type input "Baqdoonsiyeh box small"
click at [1085, 431] on input "علبه بقدونسيه" at bounding box center [1224, 422] width 604 height 33
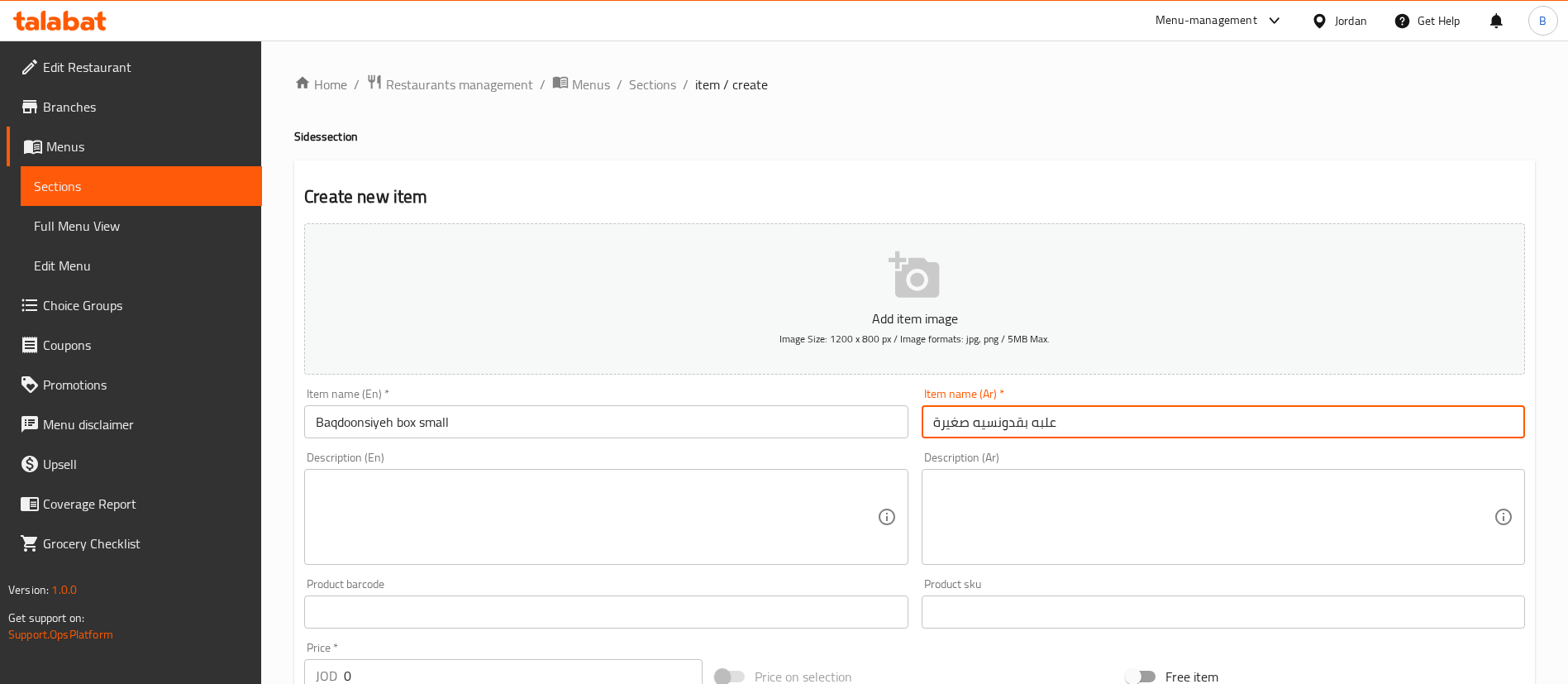
type input "علبه بقدونسيه صغيرة"
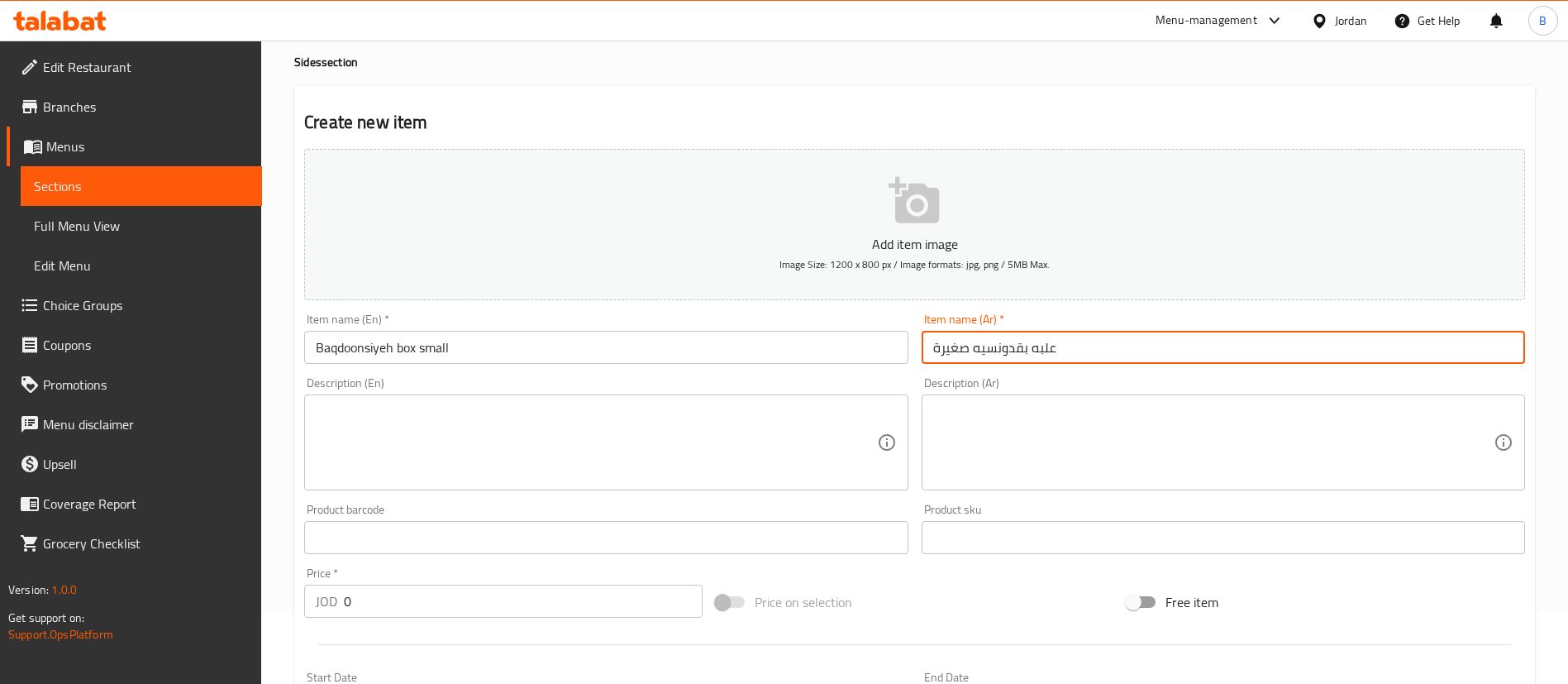
scroll to position [124, 0]
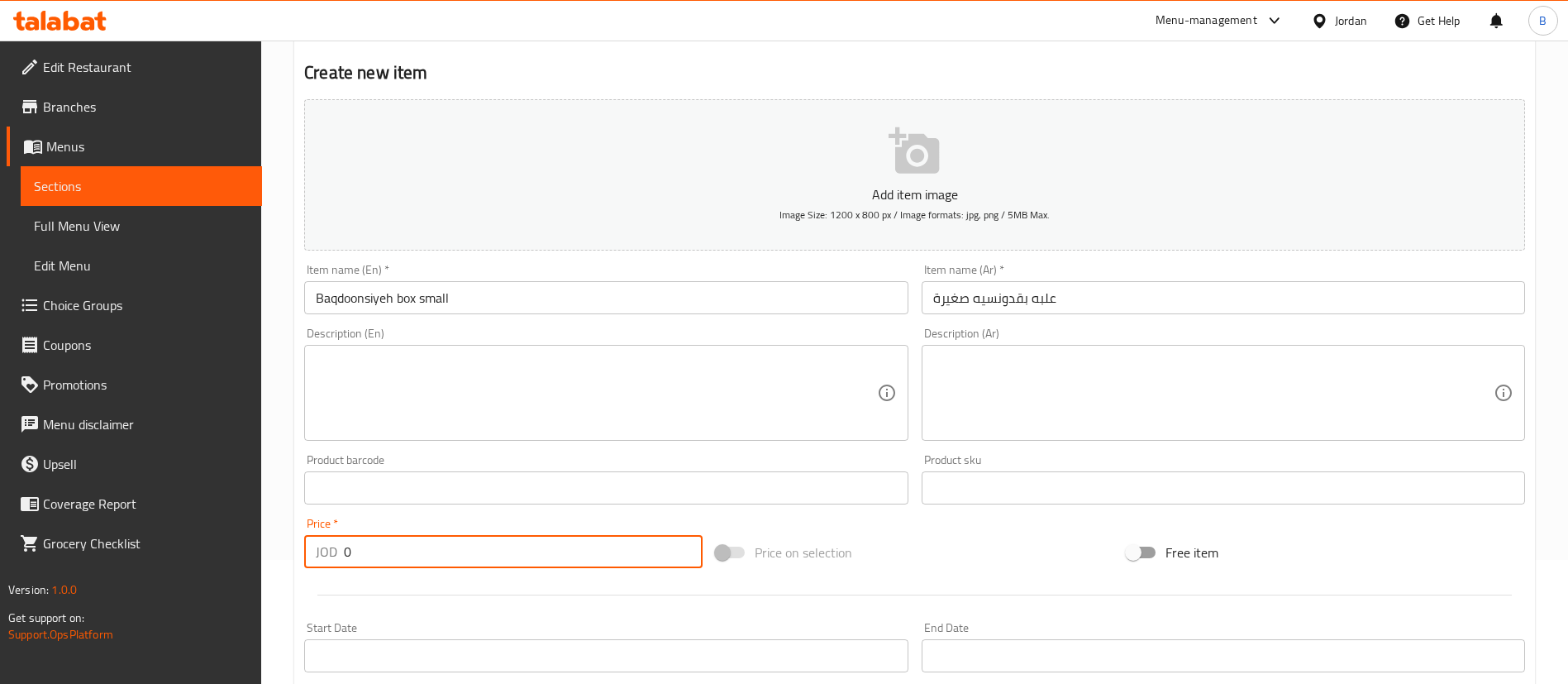
drag, startPoint x: 423, startPoint y: 563, endPoint x: 118, endPoint y: 546, distance: 305.5
click at [135, 549] on div "Edit Restaurant Branches Menus Sections Full Menu View Edit Menu Choice Groups …" at bounding box center [784, 480] width 1568 height 1128
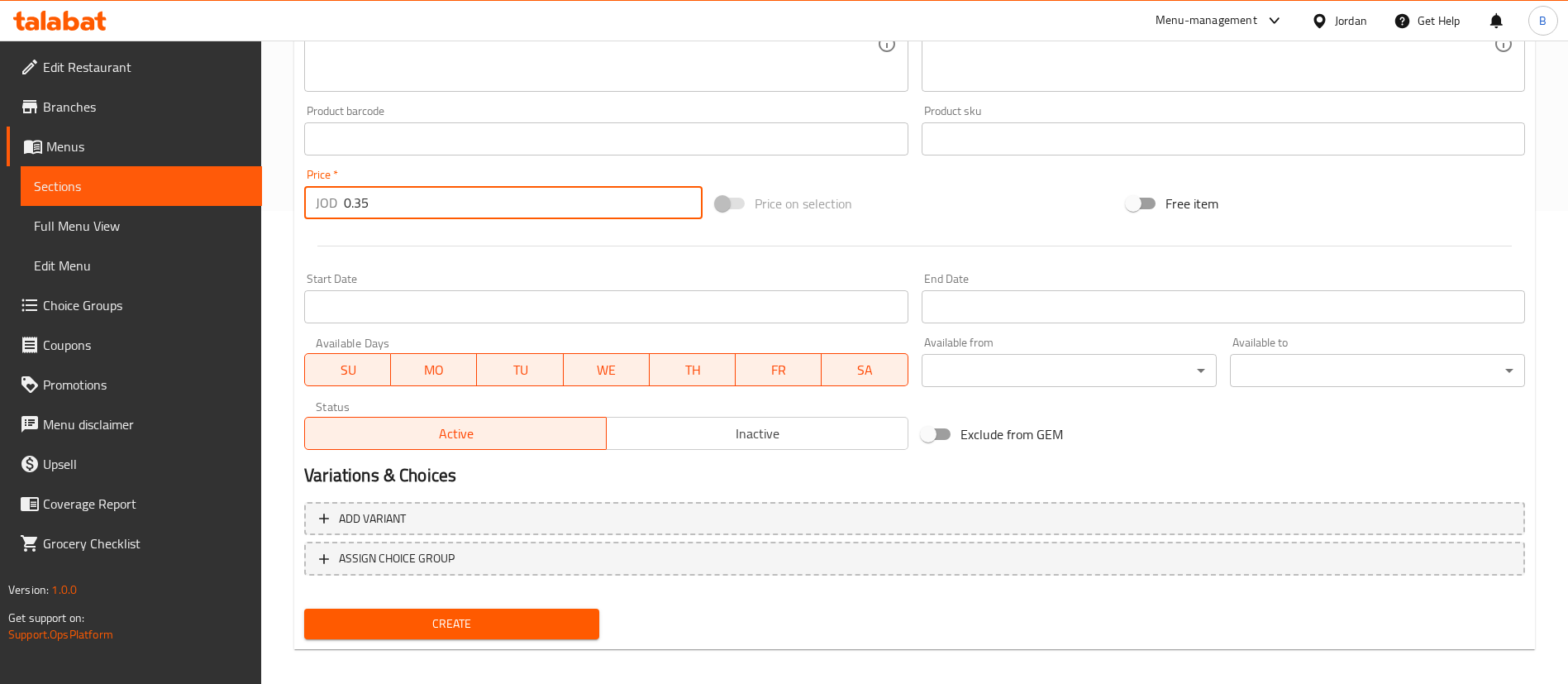
scroll to position [485, 0]
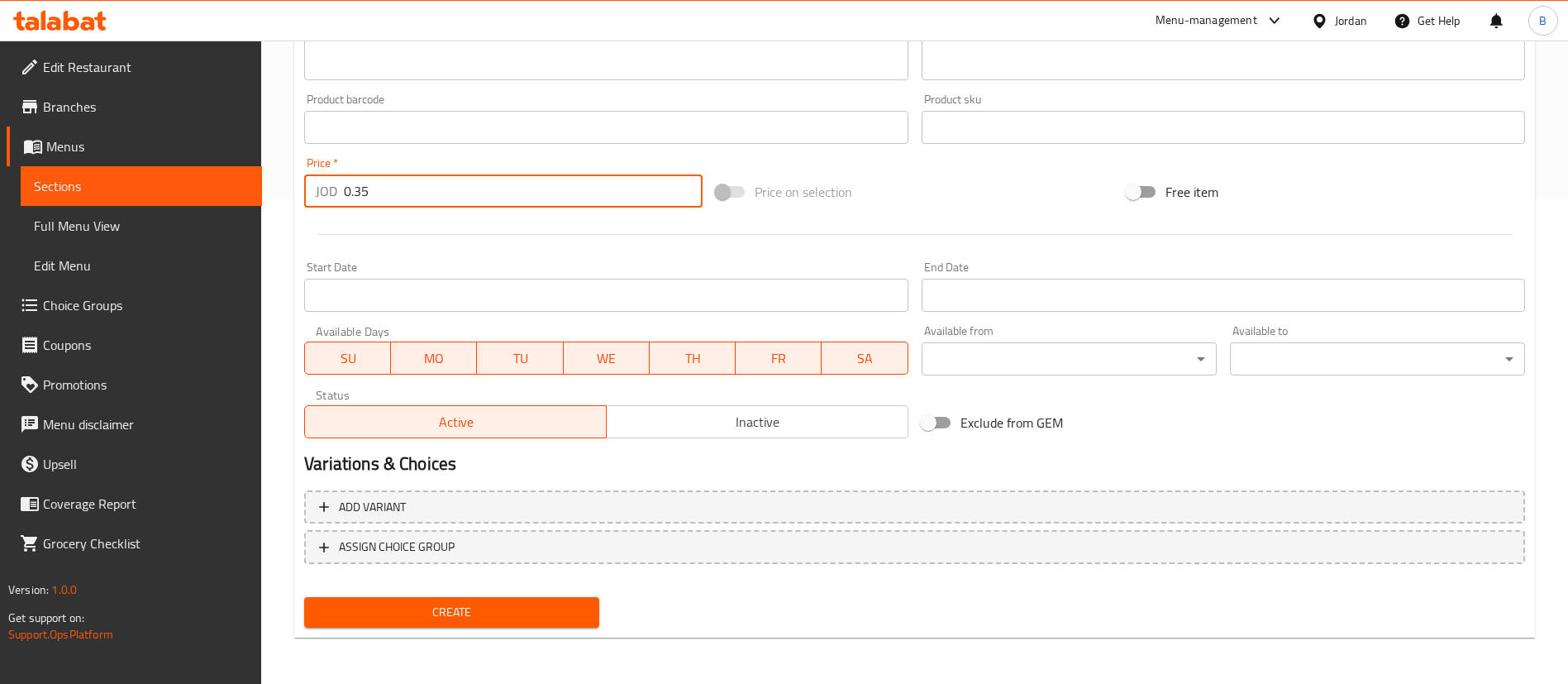
type input "0.35"
click at [538, 625] on button "Create" at bounding box center [452, 613] width 295 height 31
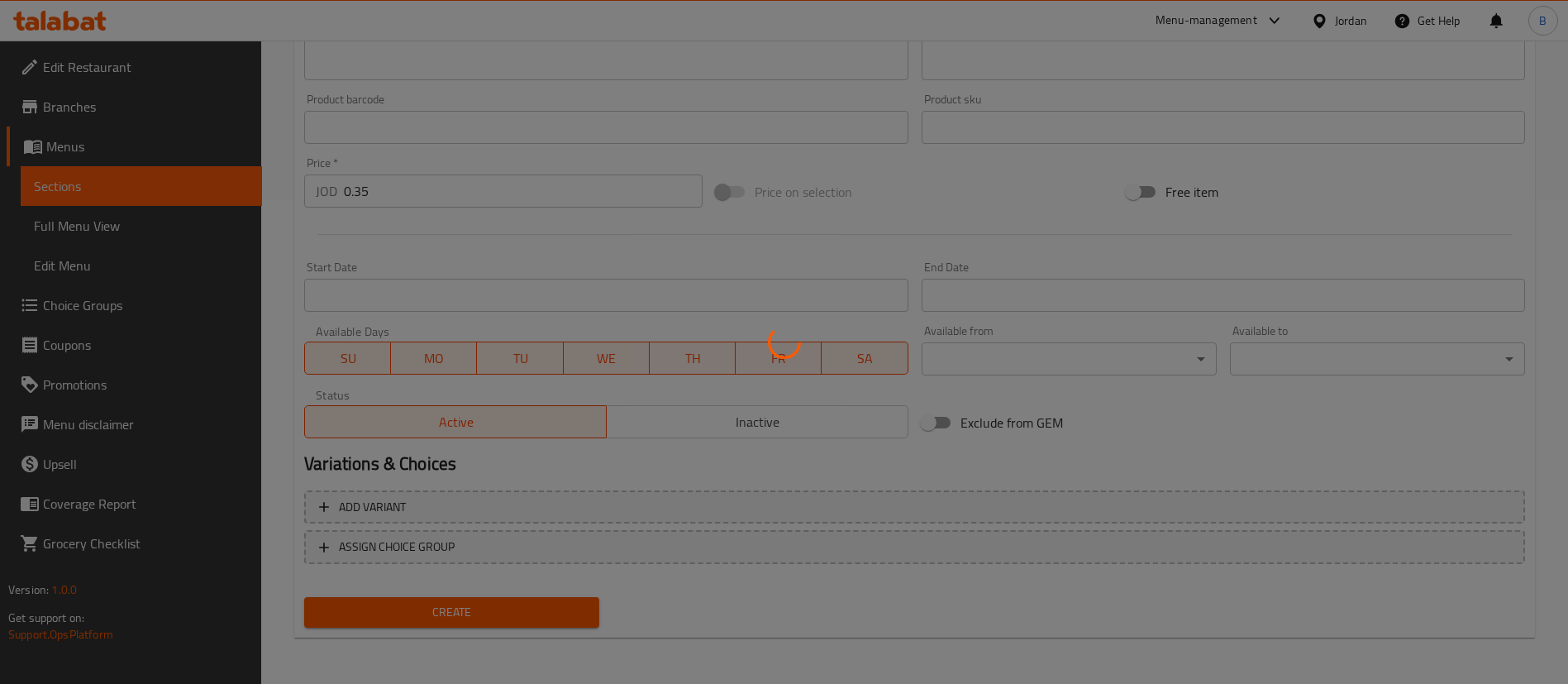
type input "0"
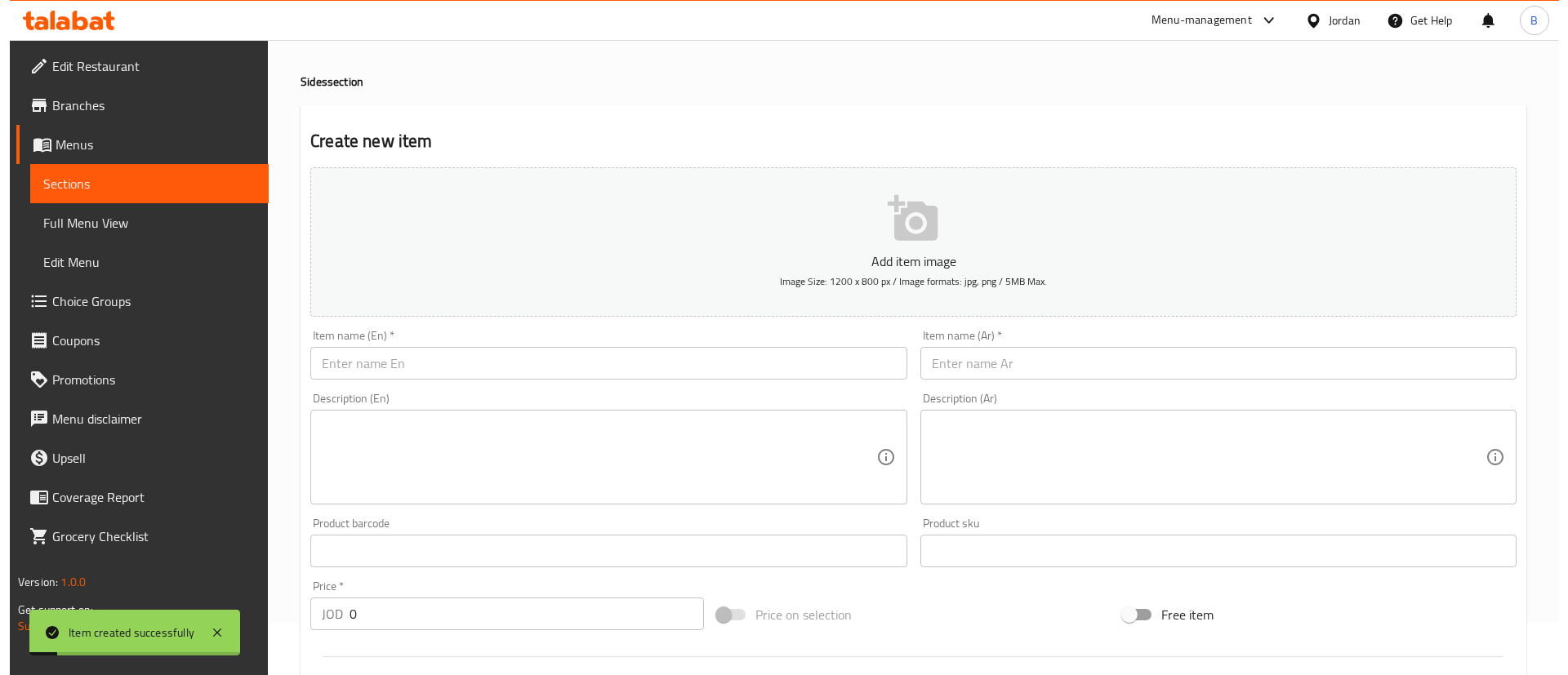
scroll to position [0, 0]
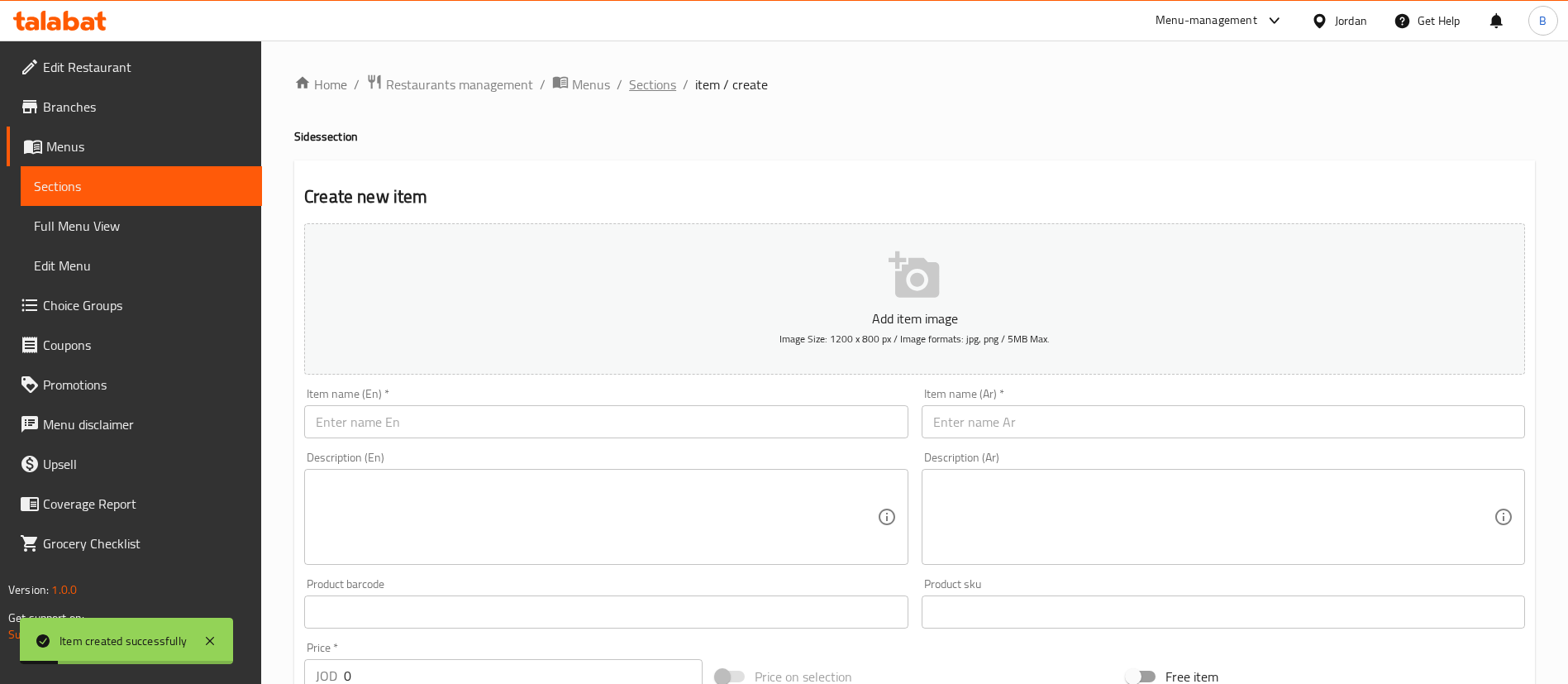
click at [655, 75] on span "Sections" at bounding box center [653, 84] width 47 height 20
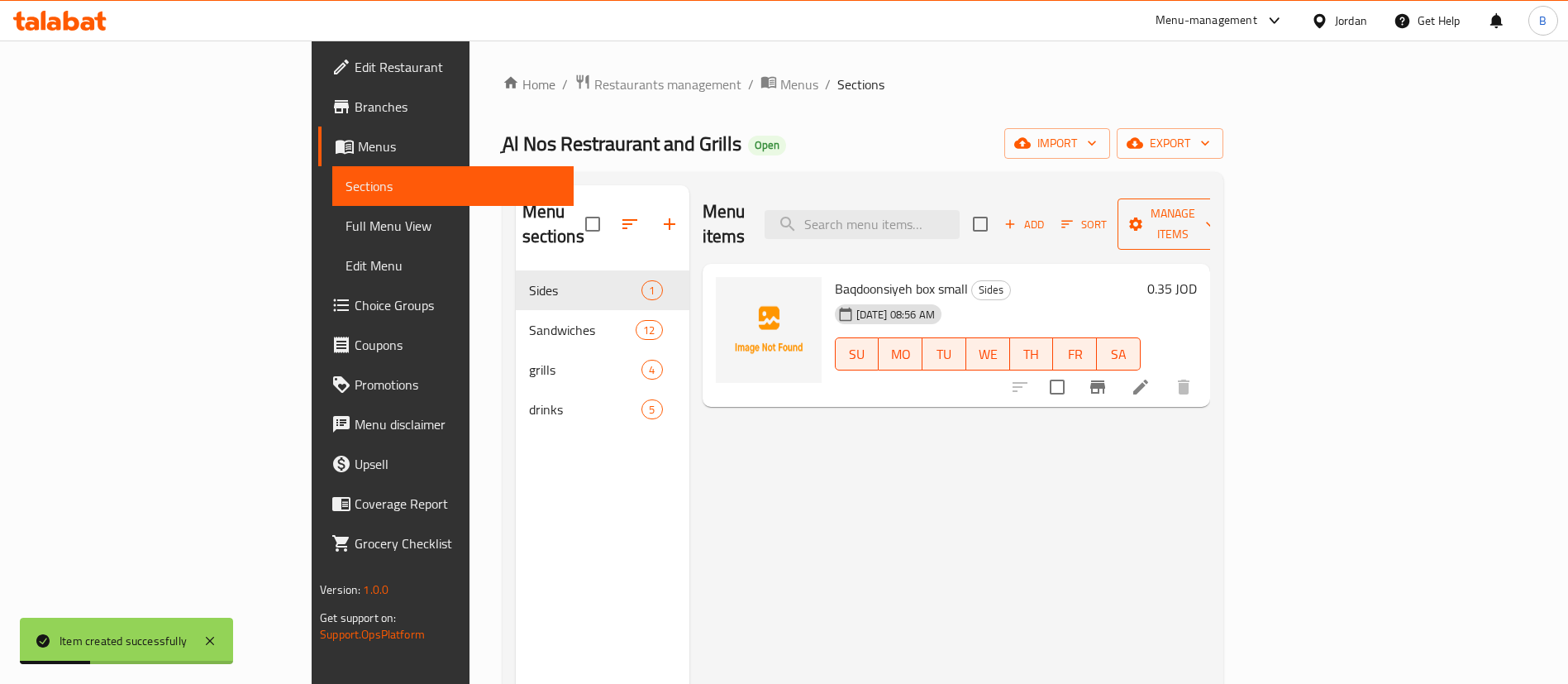
click at [1219, 216] on icon "button" at bounding box center [1209, 223] width 16 height 16
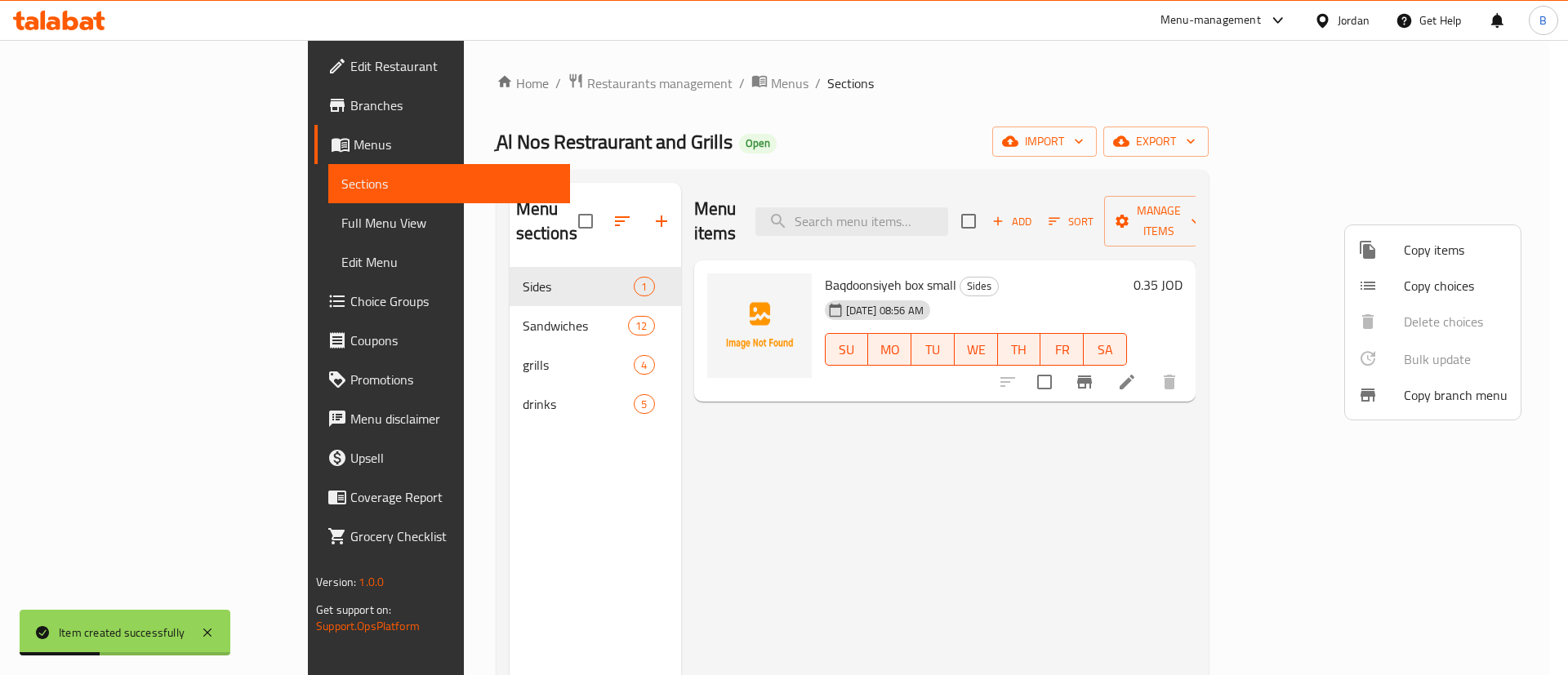
click at [1436, 252] on span "Copy items" at bounding box center [1456, 250] width 104 height 19
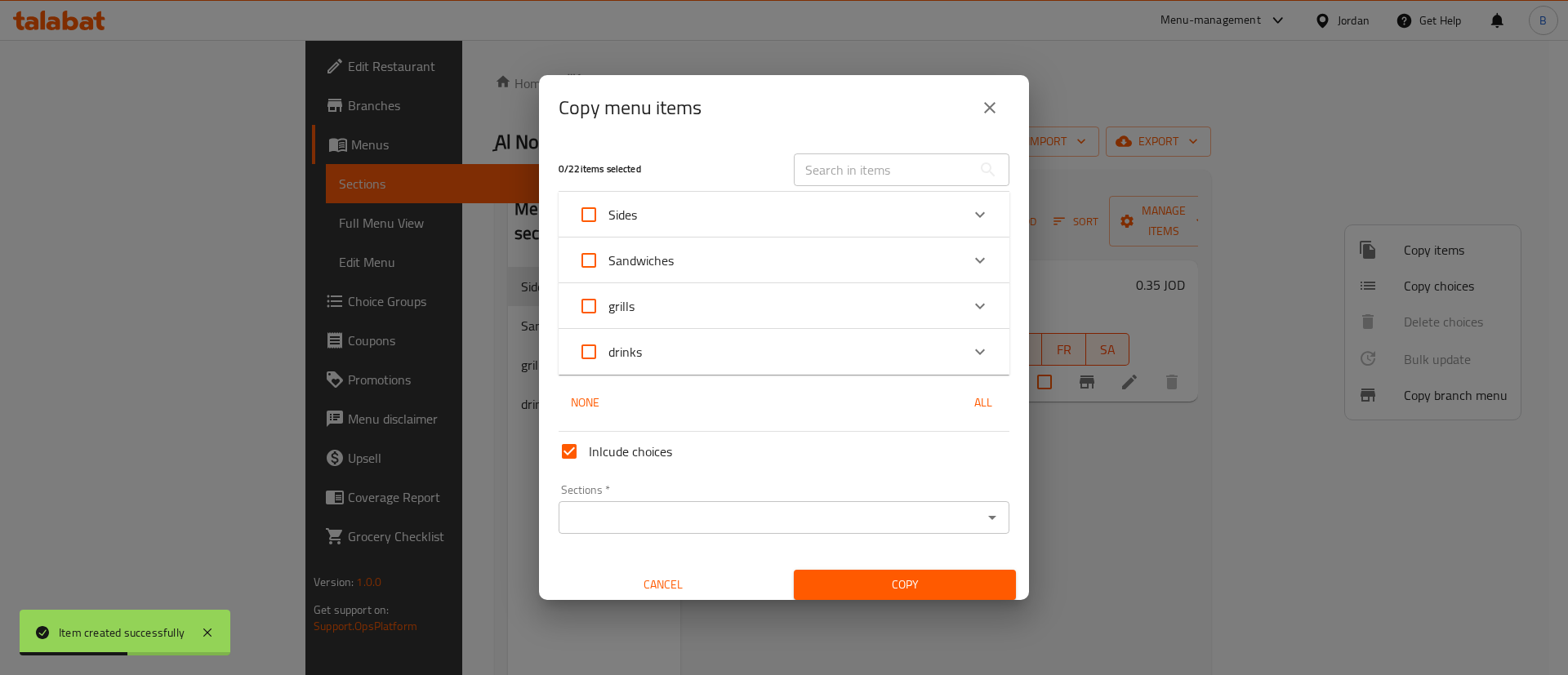
click at [939, 216] on div "Sides" at bounding box center [769, 214] width 382 height 39
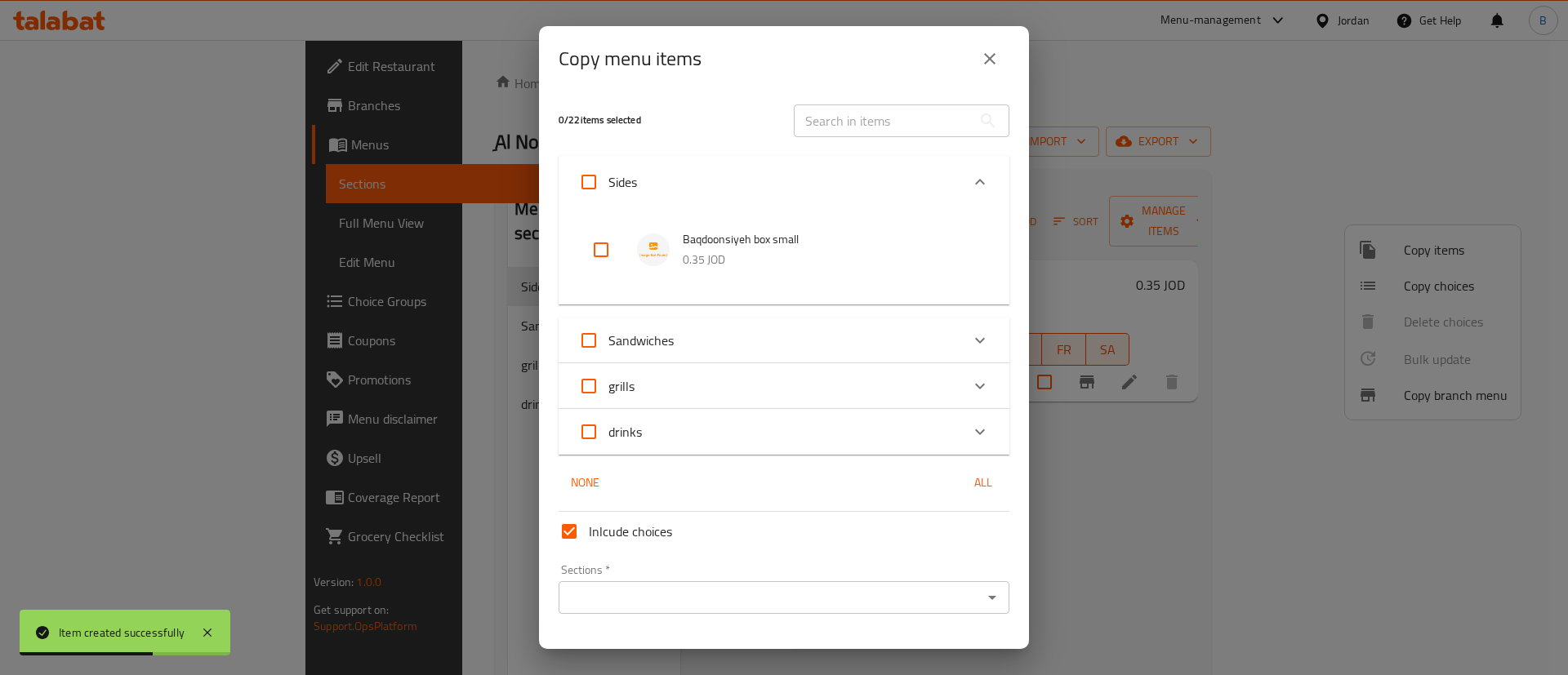
click at [589, 249] on input "checkbox" at bounding box center [601, 250] width 39 height 39
checkbox input "true"
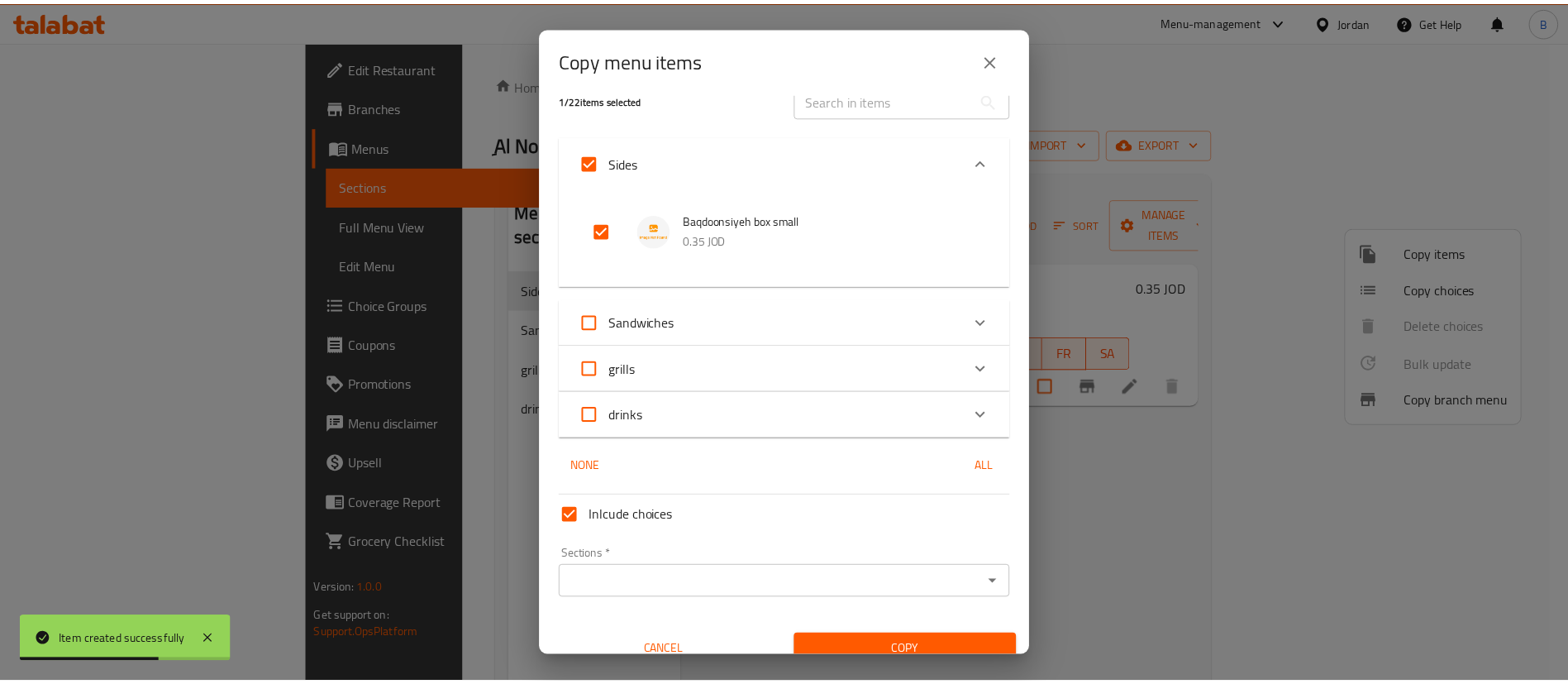
scroll to position [42, 0]
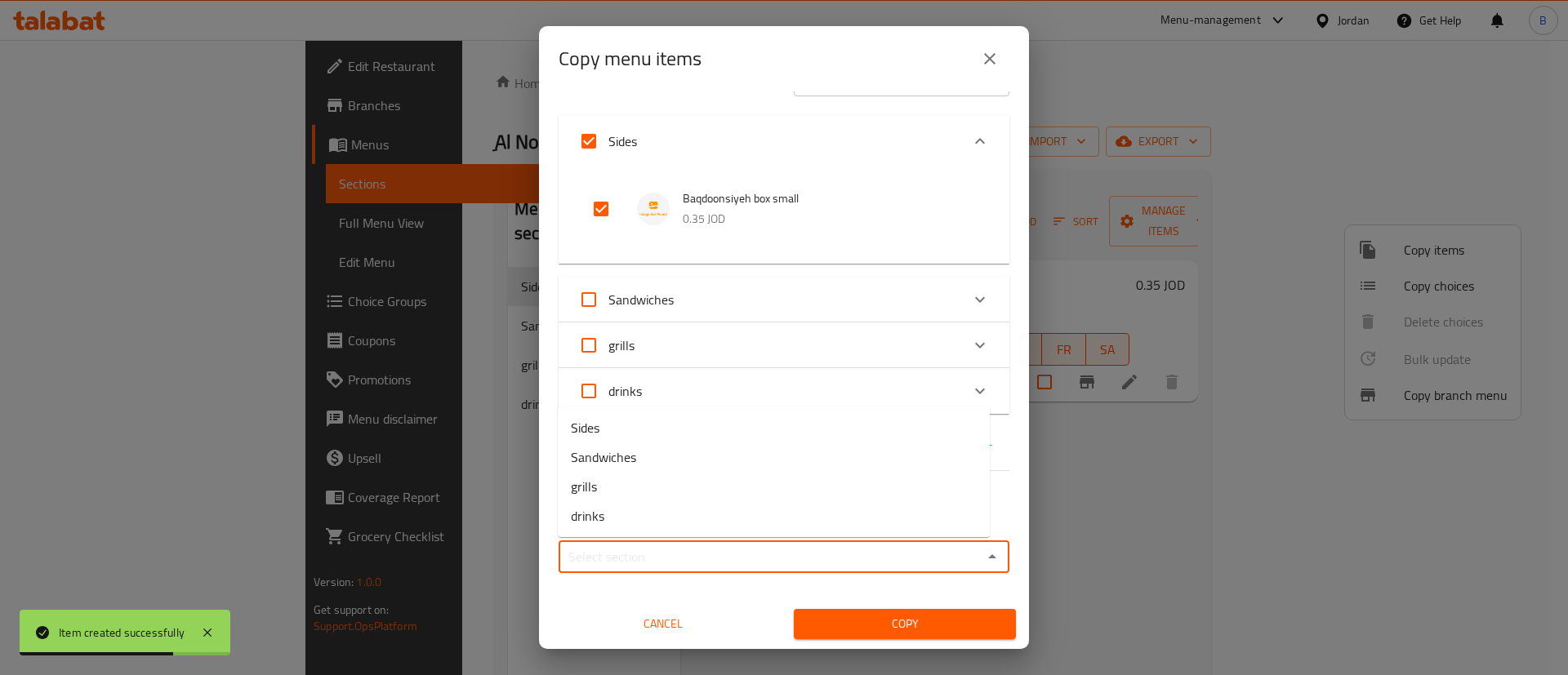
click at [595, 559] on input "Sections   *" at bounding box center [771, 556] width 414 height 23
click at [620, 430] on li "Sides" at bounding box center [774, 427] width 432 height 29
type input "Sides"
click at [878, 617] on span "Copy" at bounding box center [905, 624] width 196 height 20
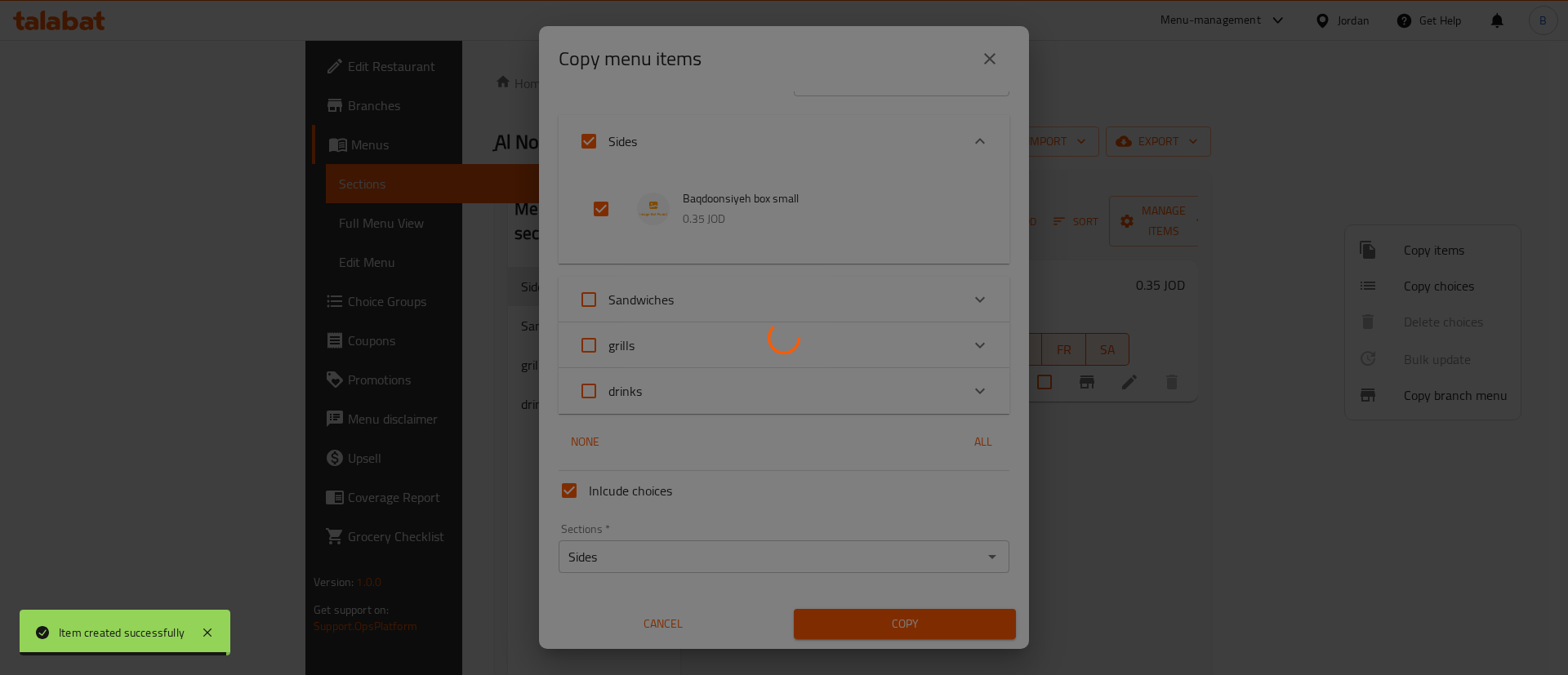
click at [1147, 435] on div at bounding box center [784, 338] width 1568 height 675
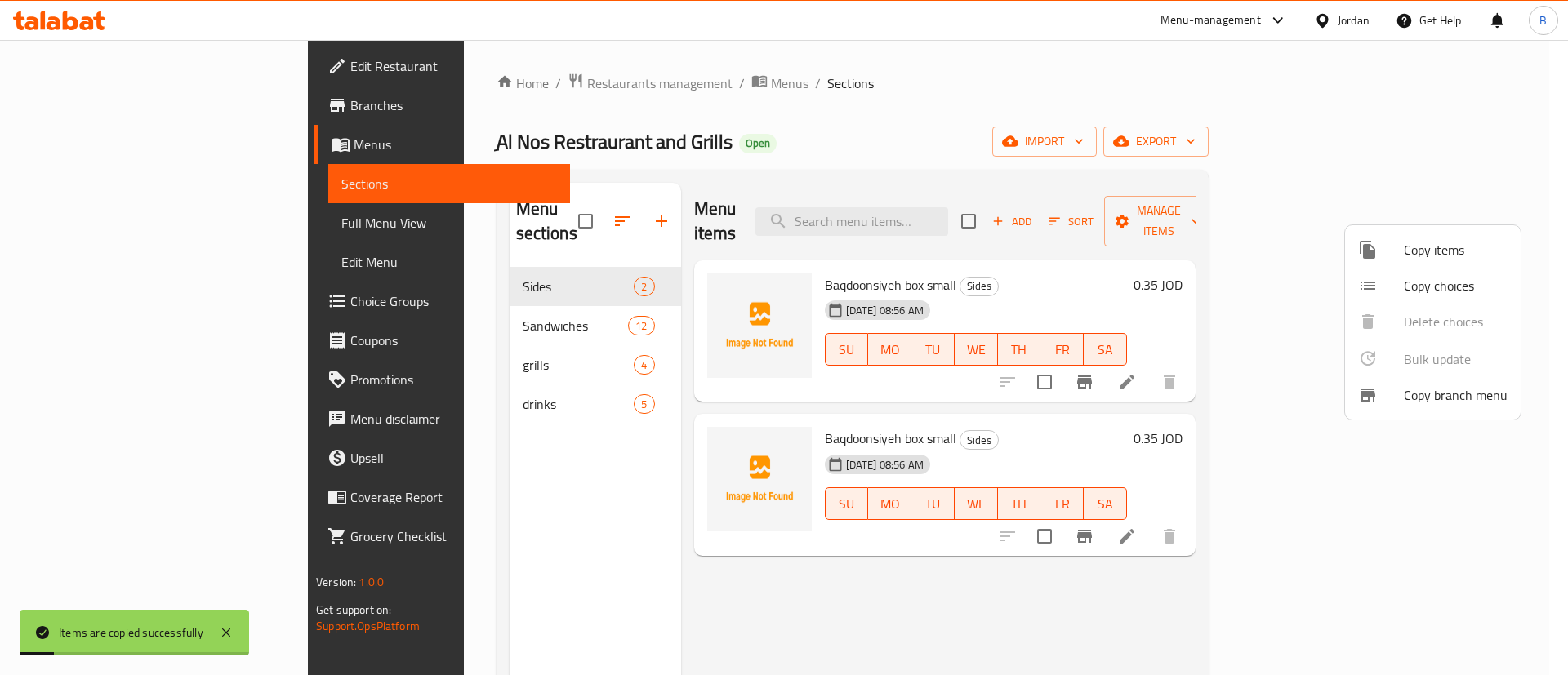
click at [1429, 508] on div at bounding box center [784, 338] width 1568 height 675
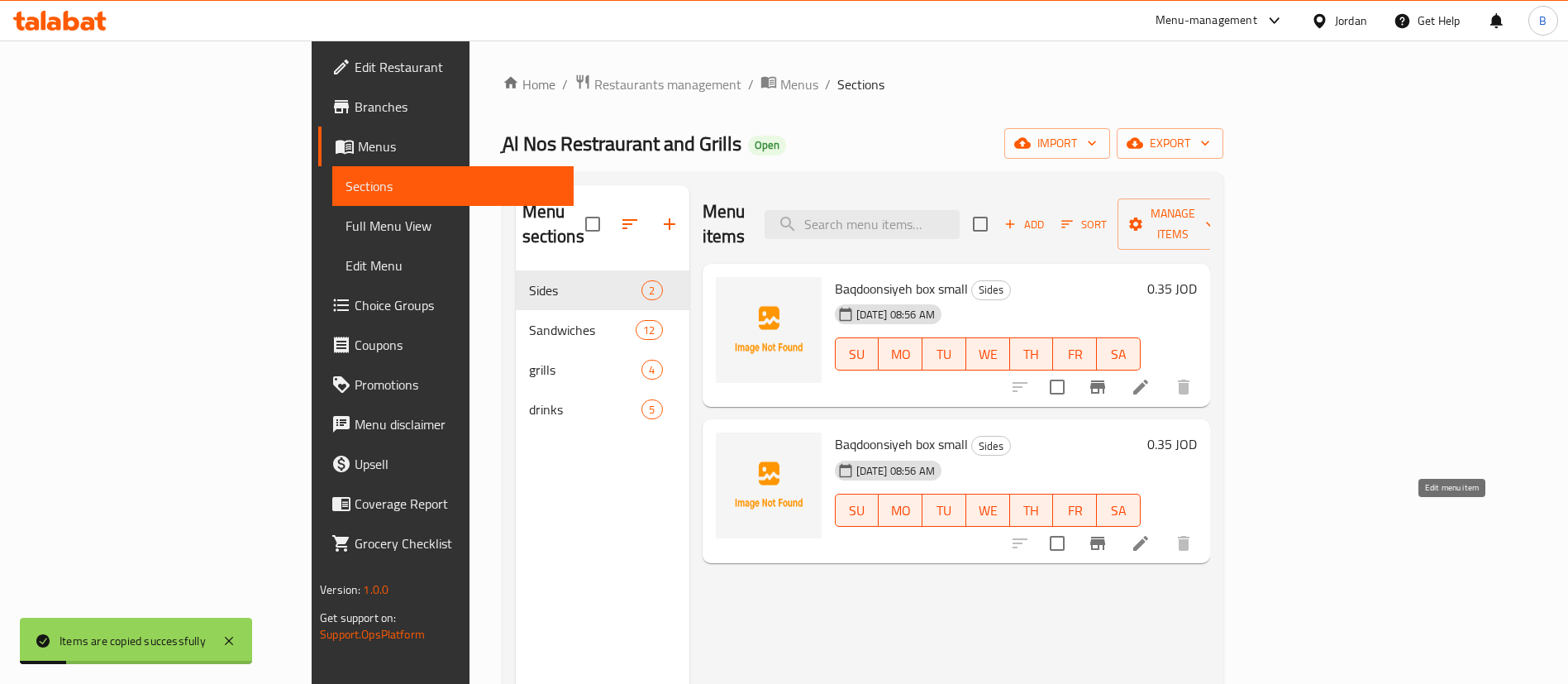
click at [1151, 534] on icon at bounding box center [1140, 543] width 20 height 20
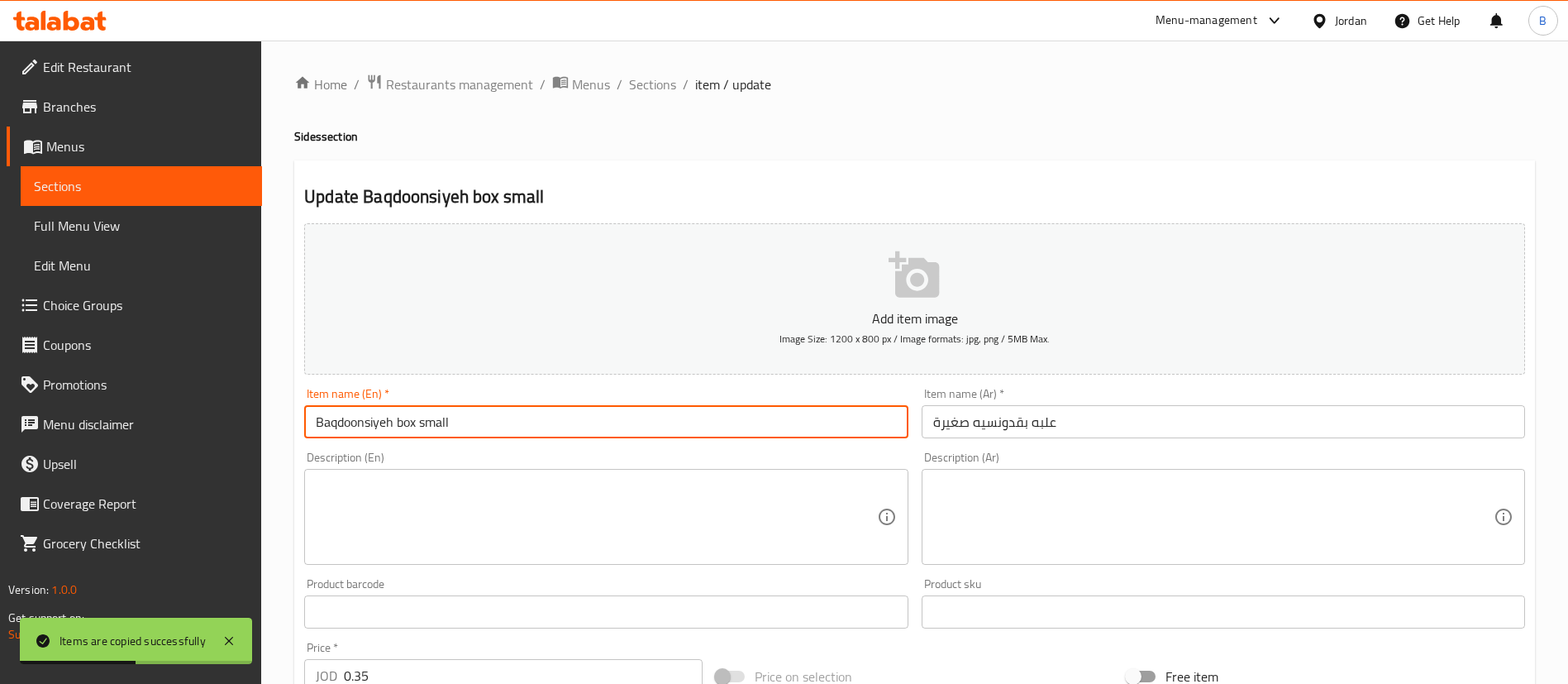
drag, startPoint x: 474, startPoint y: 434, endPoint x: 419, endPoint y: 426, distance: 55.6
click at [419, 426] on input "Baqdoonsiyeh box small" at bounding box center [606, 422] width 604 height 33
type input "Baqdoonsiyeh box large"
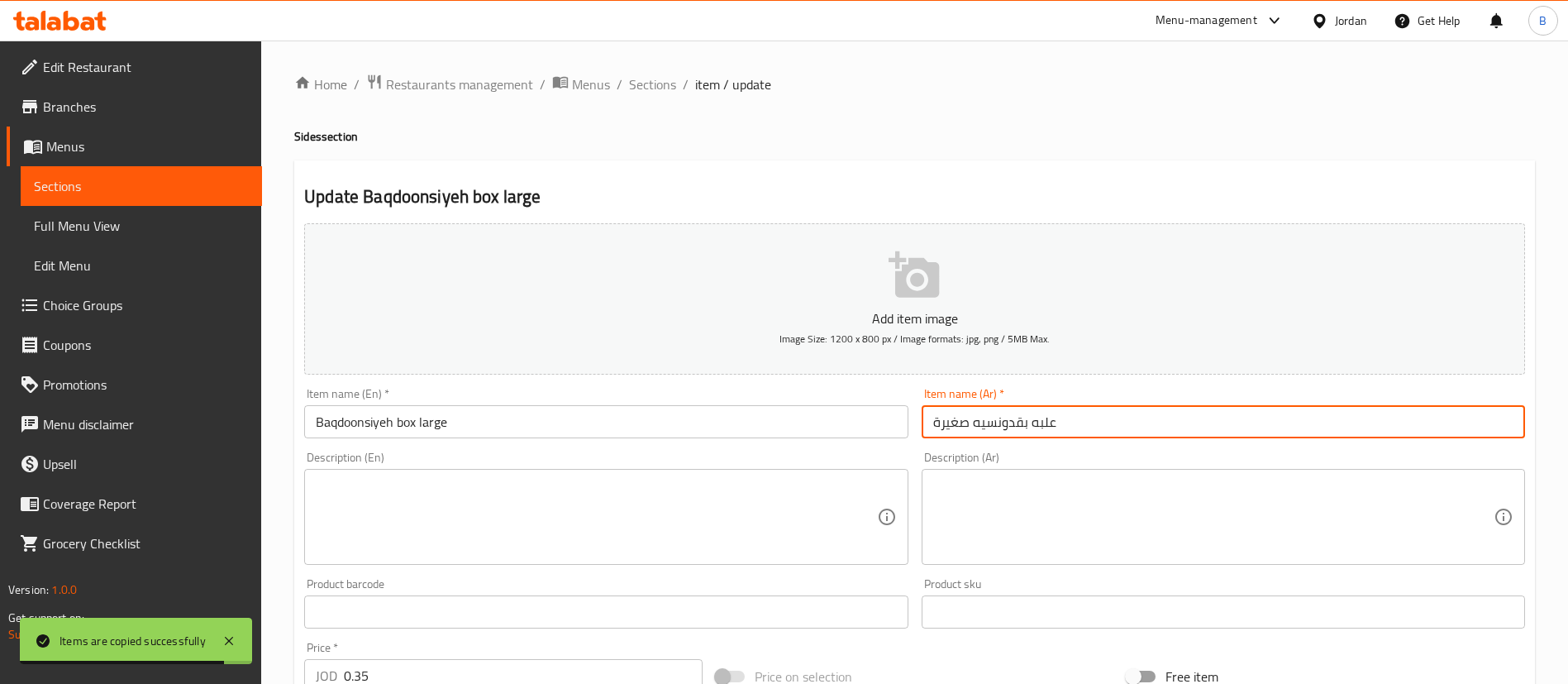
drag, startPoint x: 968, startPoint y: 422, endPoint x: 846, endPoint y: 413, distance: 122.3
click at [846, 413] on div "Add item image Image Size: 1200 x 800 px / Image formats: jpg, png / 5MB Max. I…" at bounding box center [914, 573] width 1234 height 713
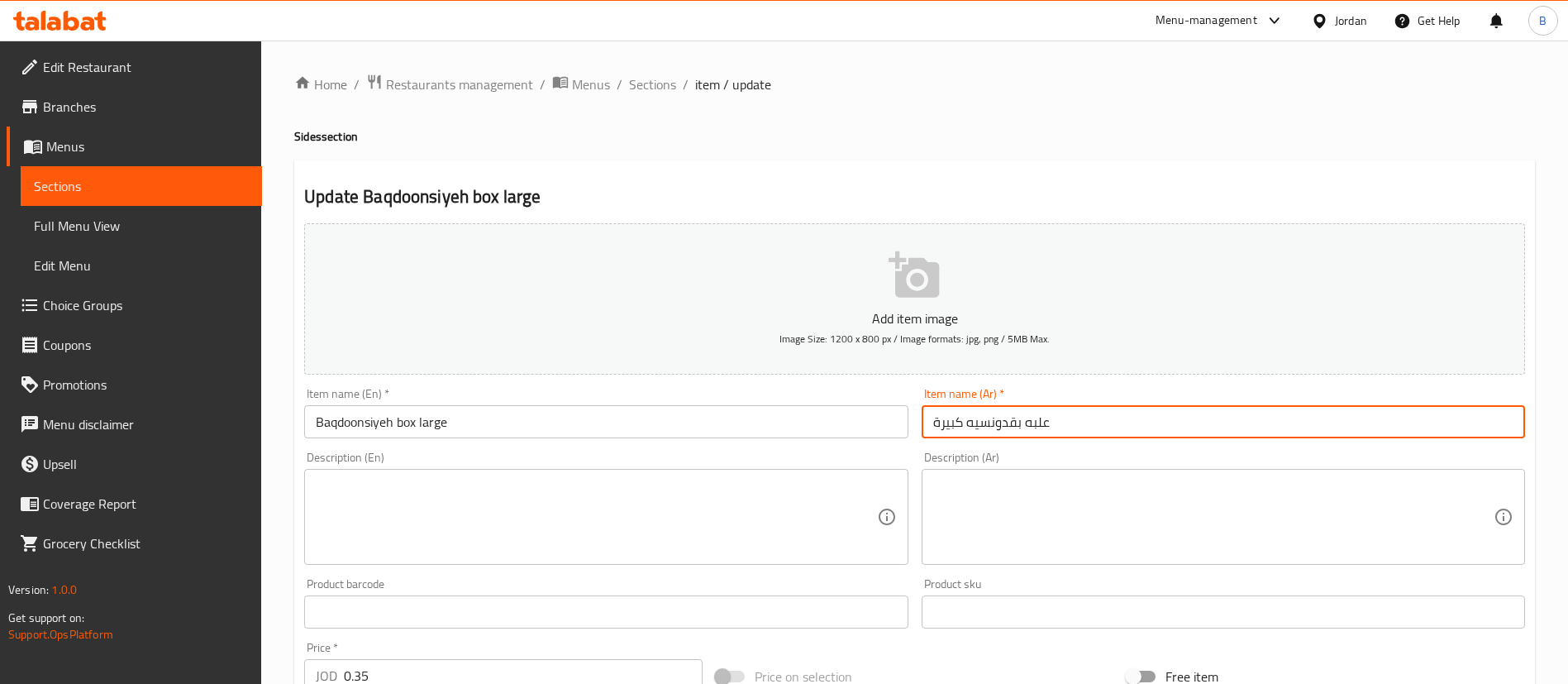
type input "علبه بقدونسيه كبيرة"
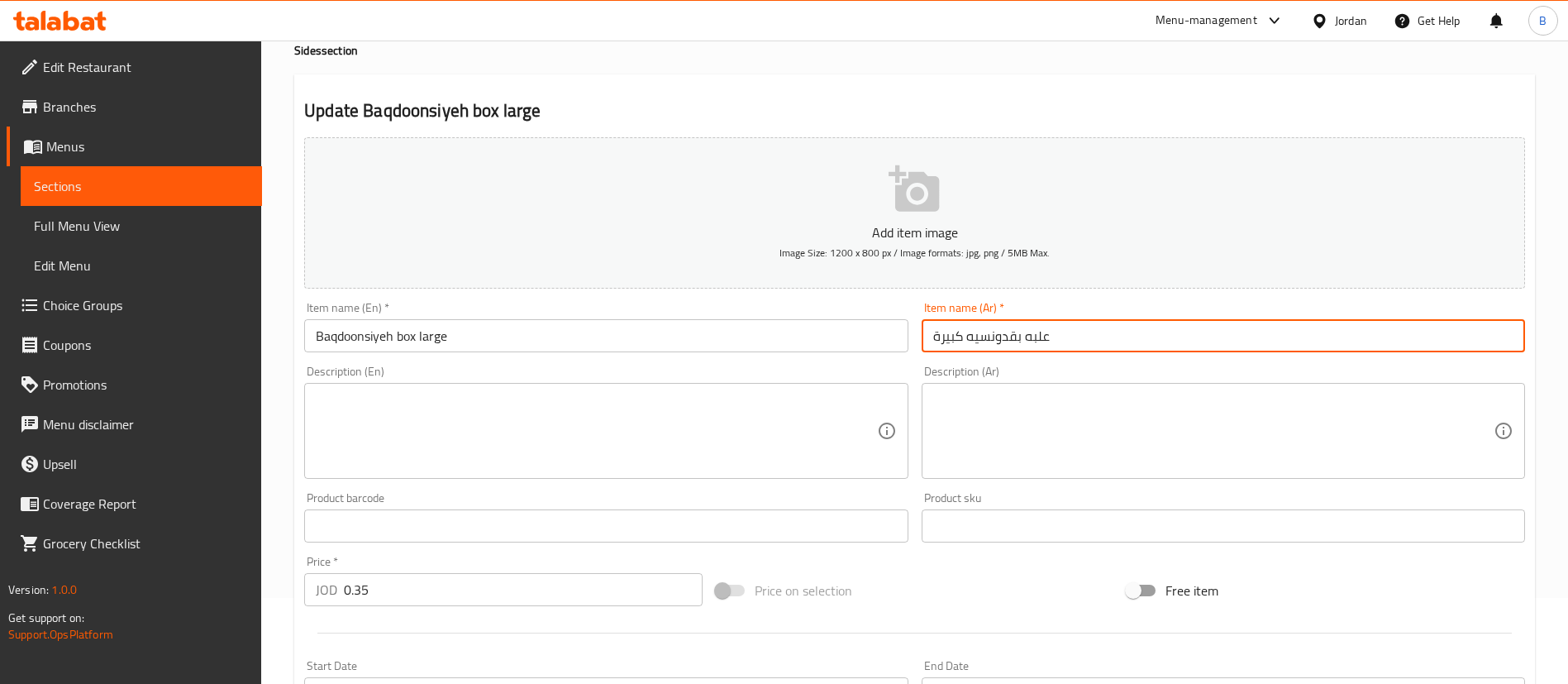
scroll to position [124, 0]
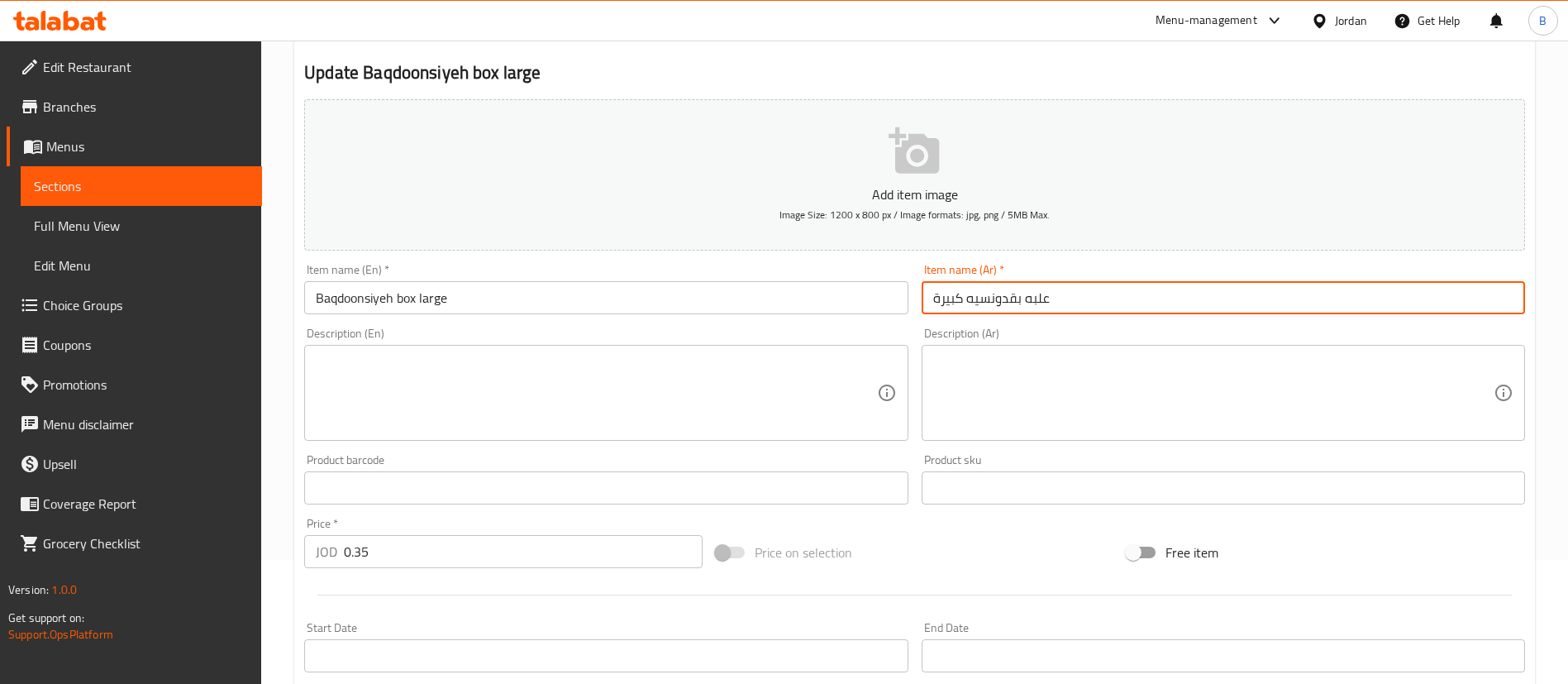
click at [494, 559] on input "0.35" at bounding box center [522, 552] width 359 height 33
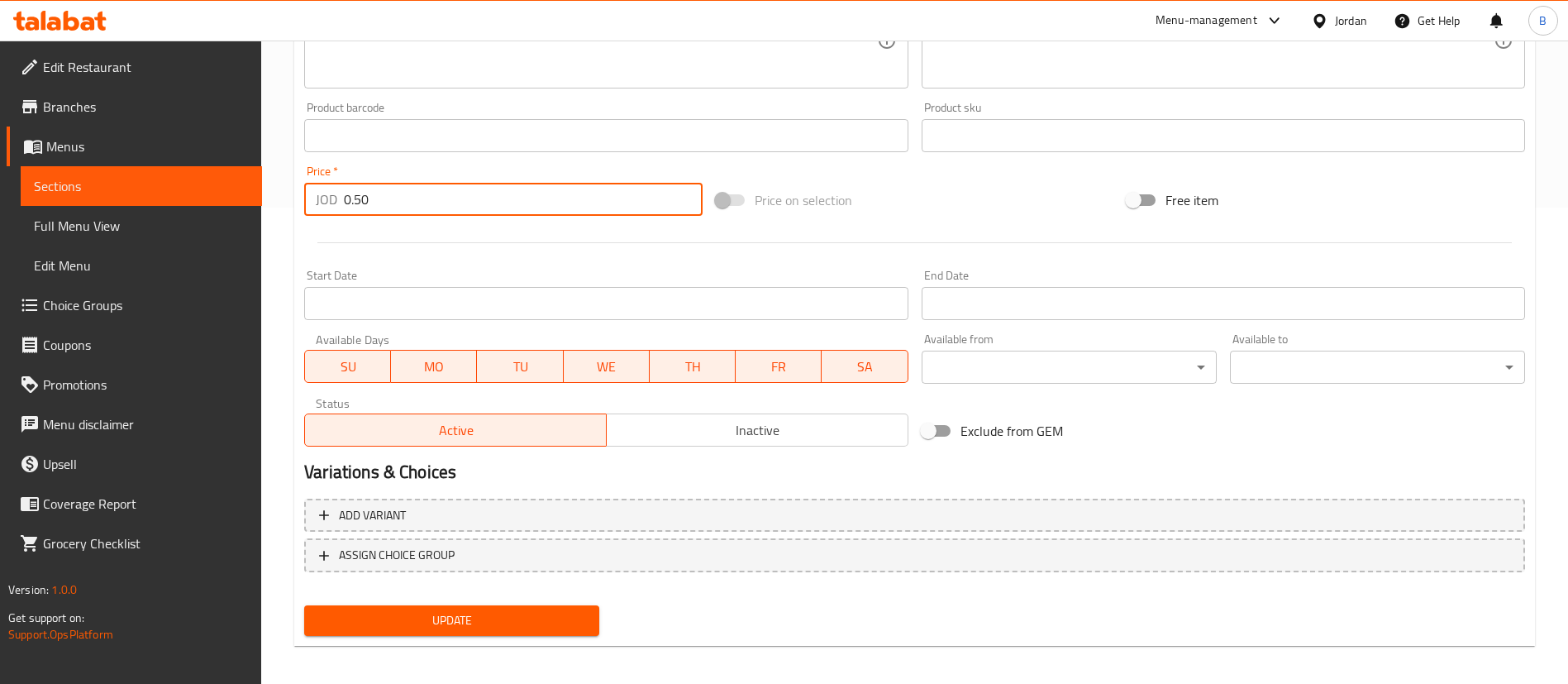
scroll to position [485, 0]
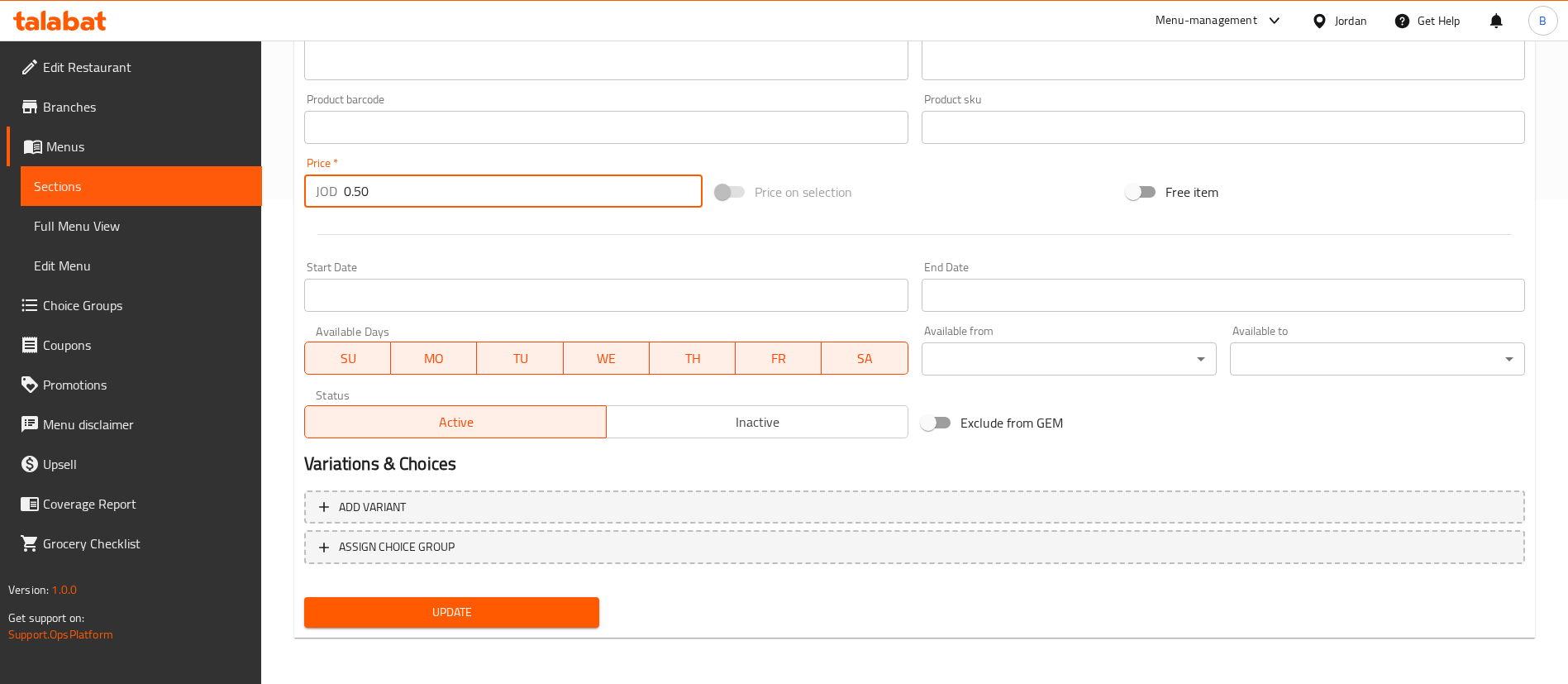
type input "0.50"
click at [474, 622] on span "Update" at bounding box center [451, 613] width 269 height 20
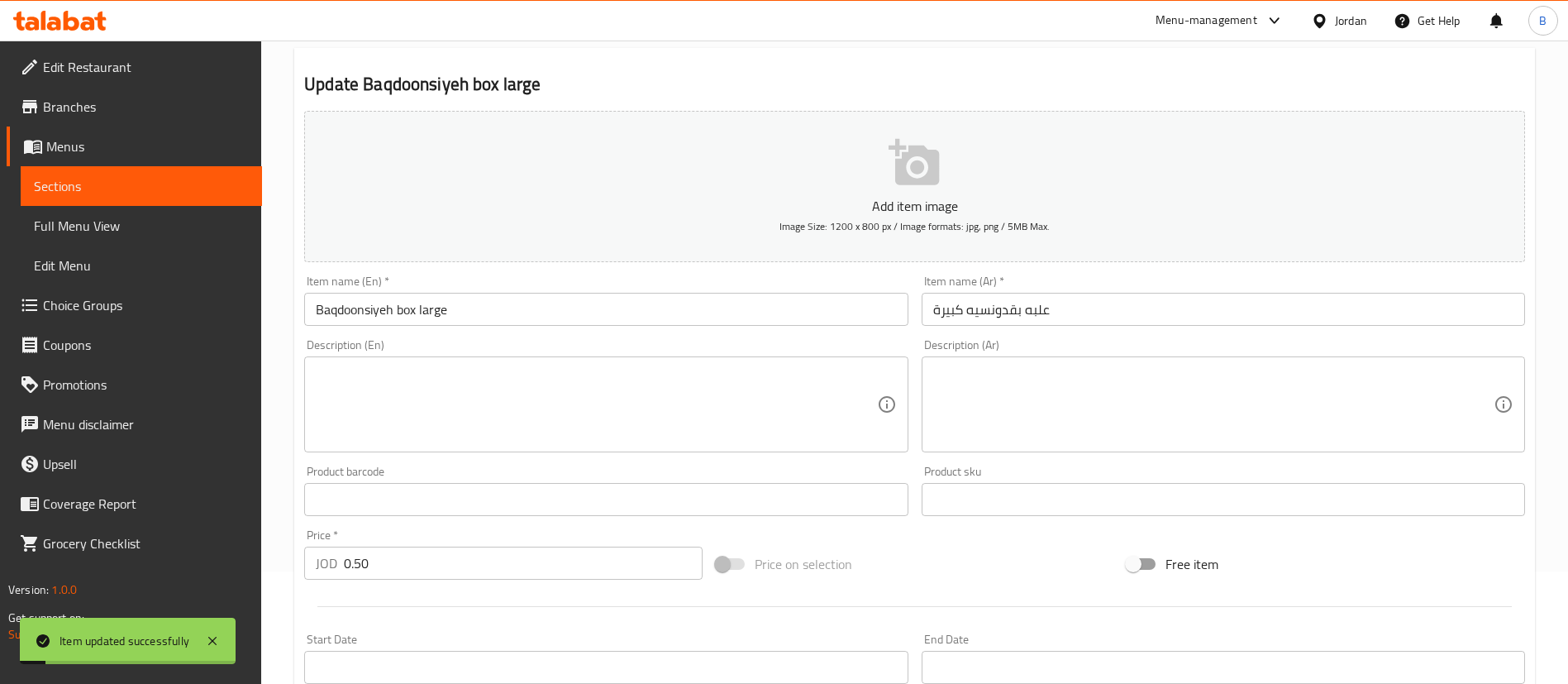
scroll to position [0, 0]
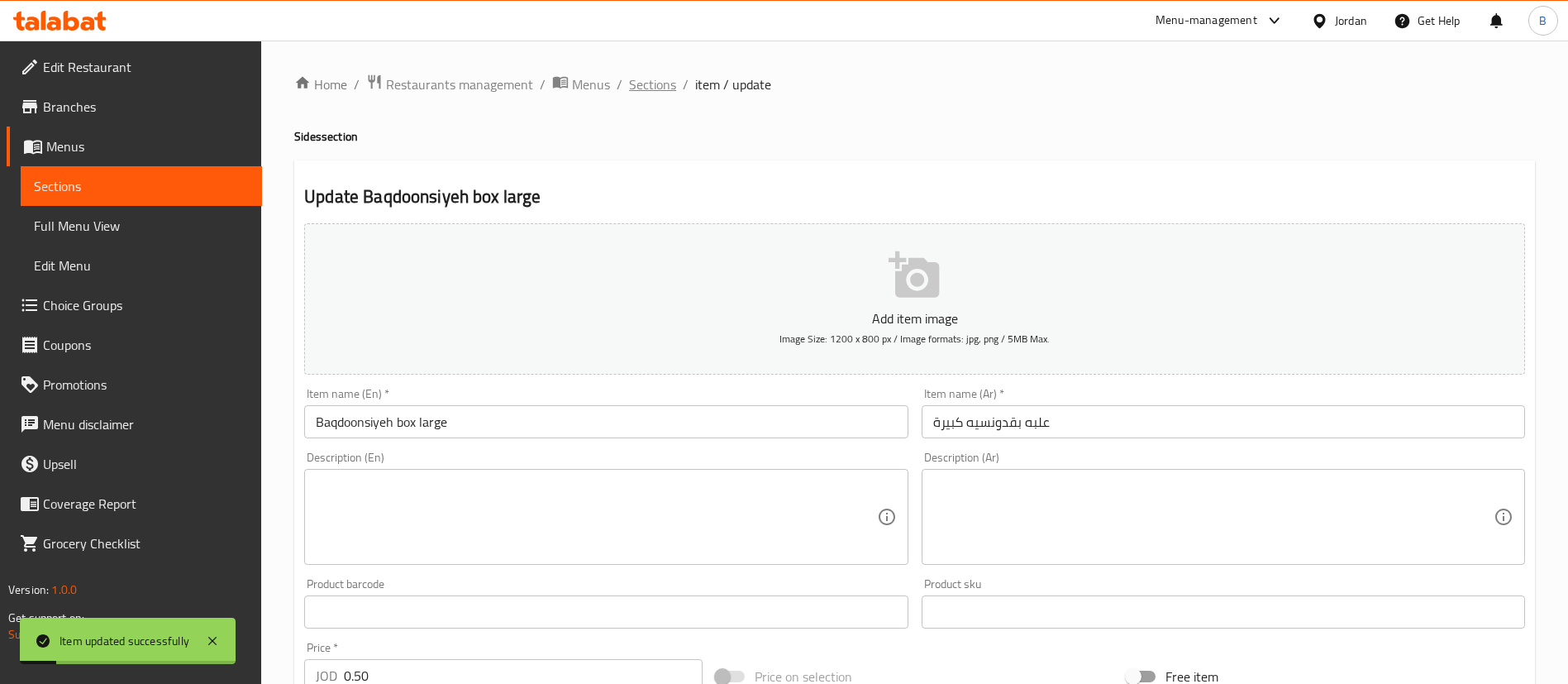
click at [629, 83] on span "Sections" at bounding box center [653, 84] width 47 height 20
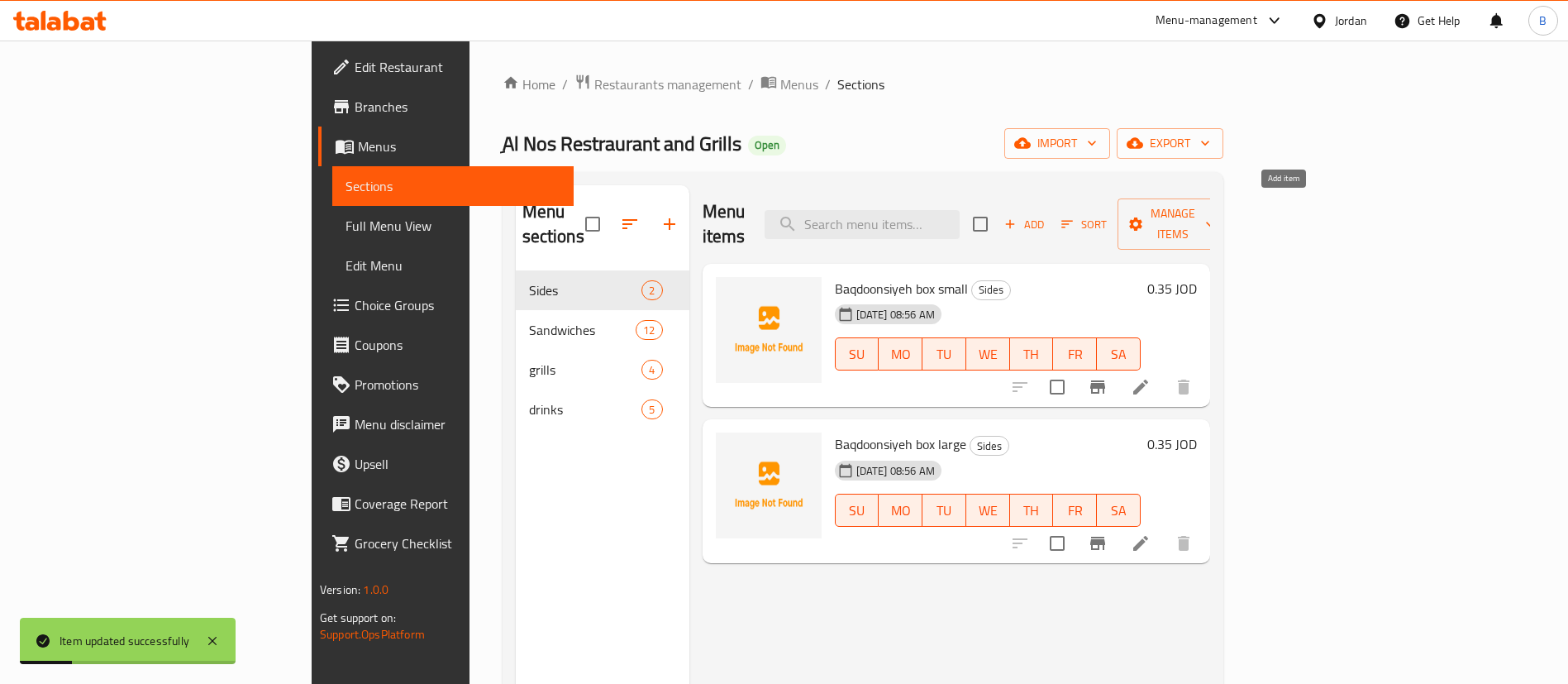
click at [1046, 216] on span "Add" at bounding box center [1024, 224] width 45 height 19
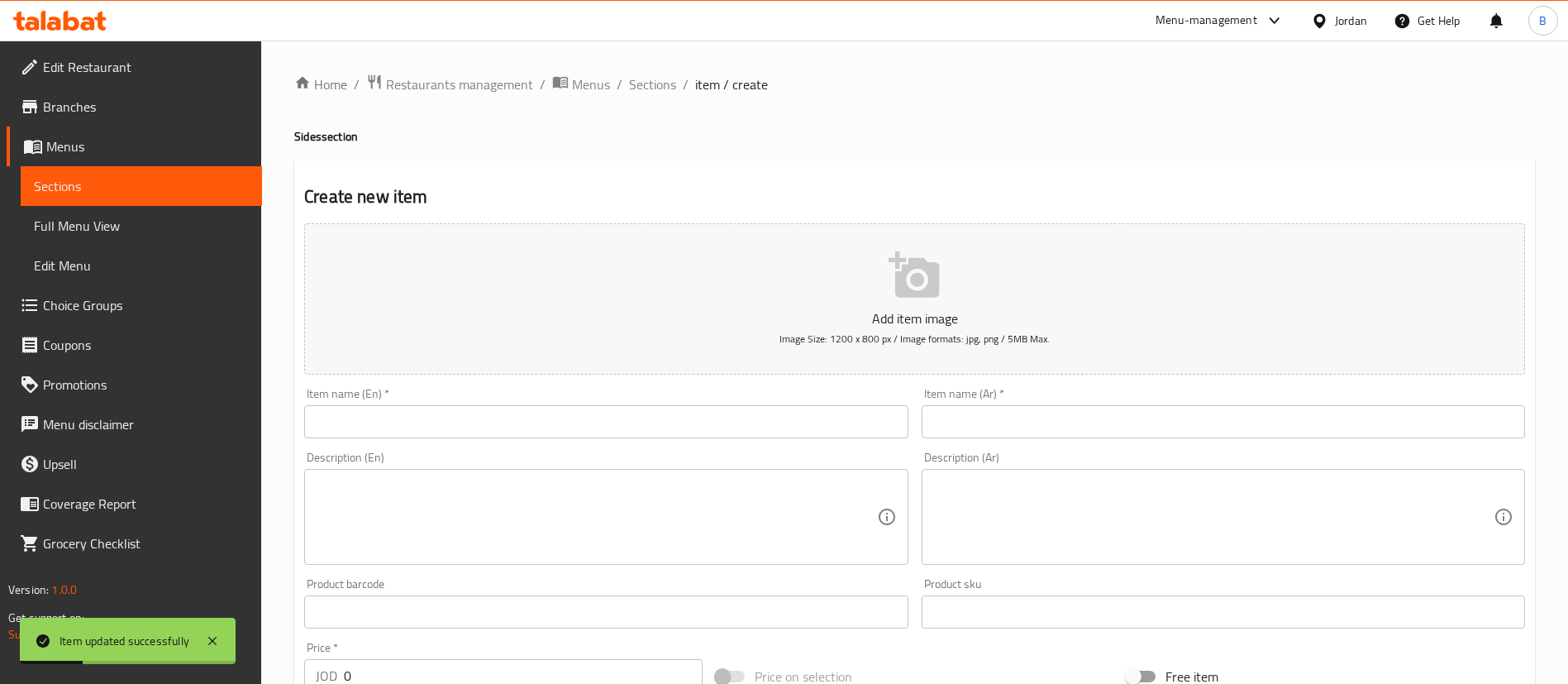
click at [578, 413] on input "text" at bounding box center [606, 422] width 604 height 33
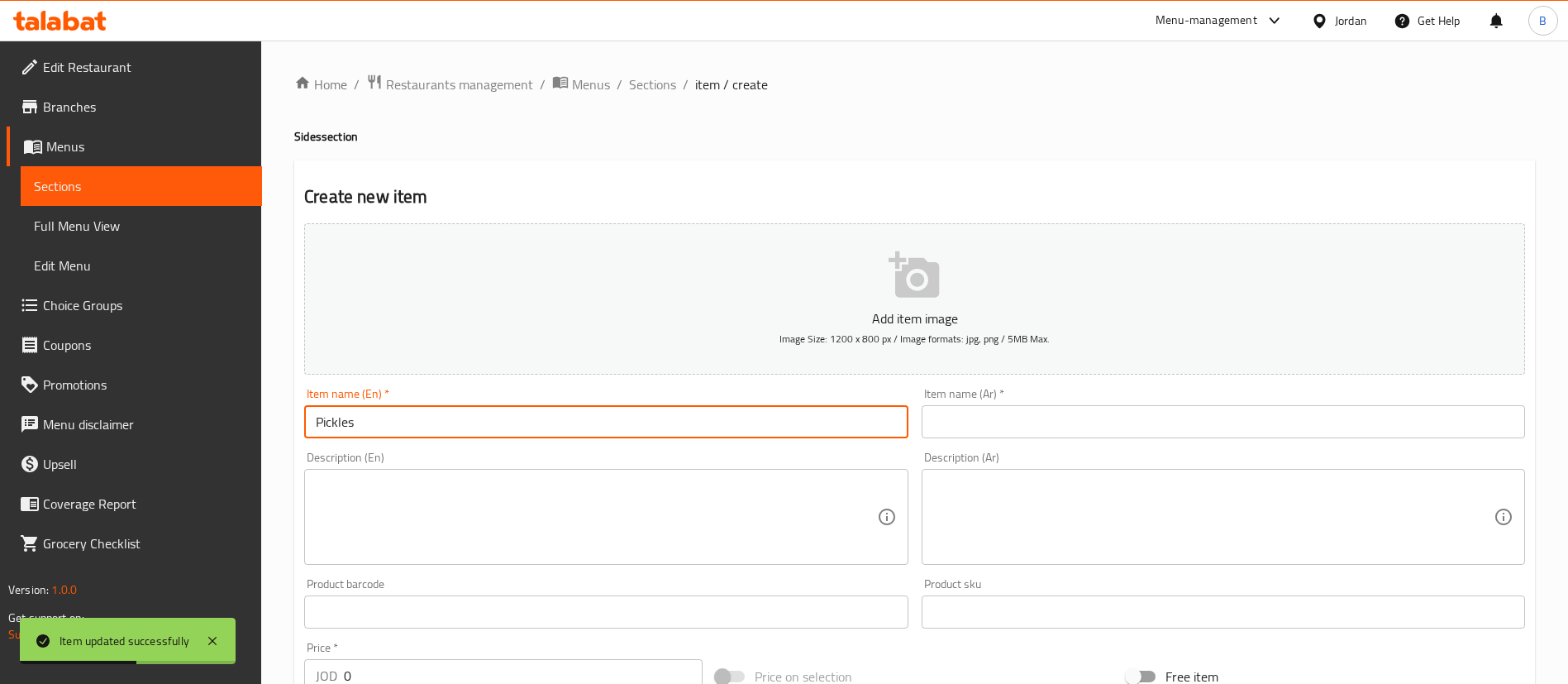
type input "Pickles"
click at [990, 430] on input "text" at bounding box center [1224, 422] width 604 height 33
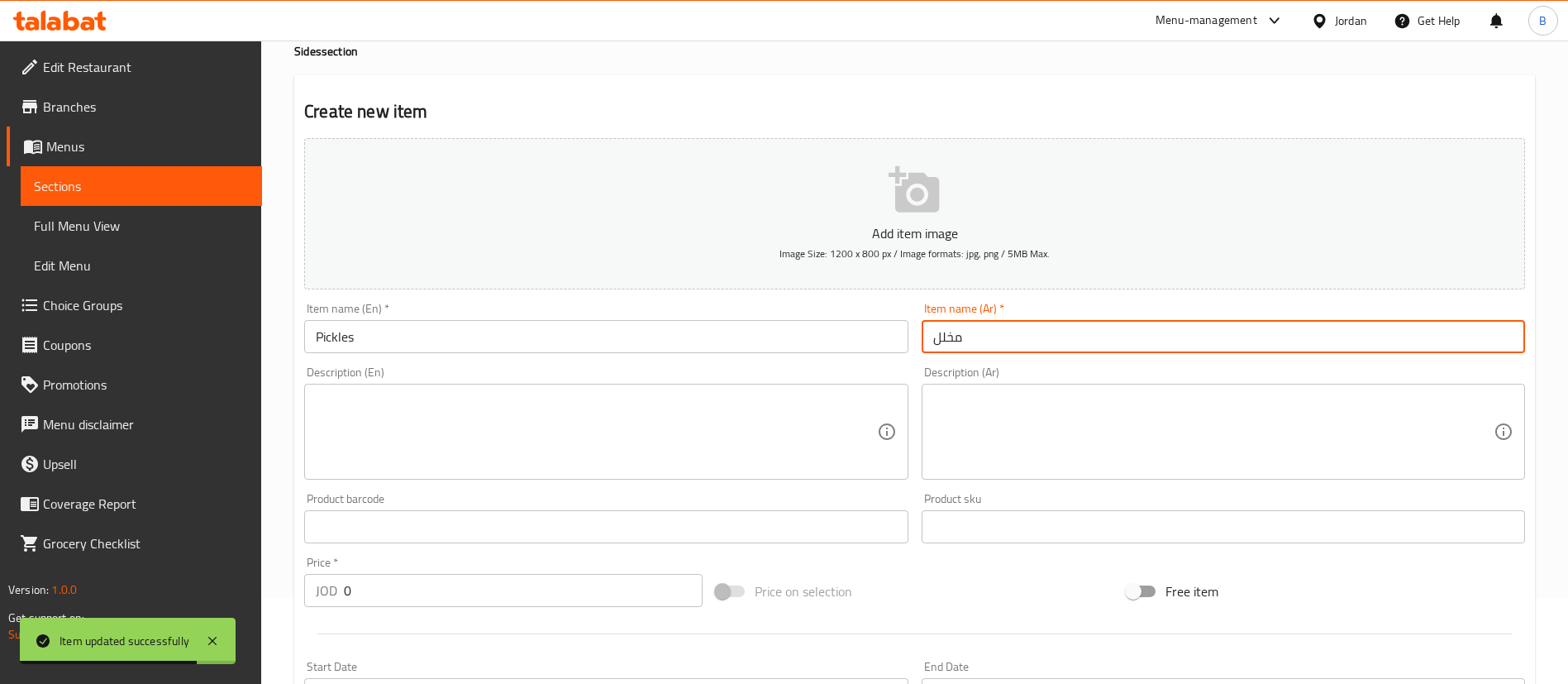
scroll to position [124, 0]
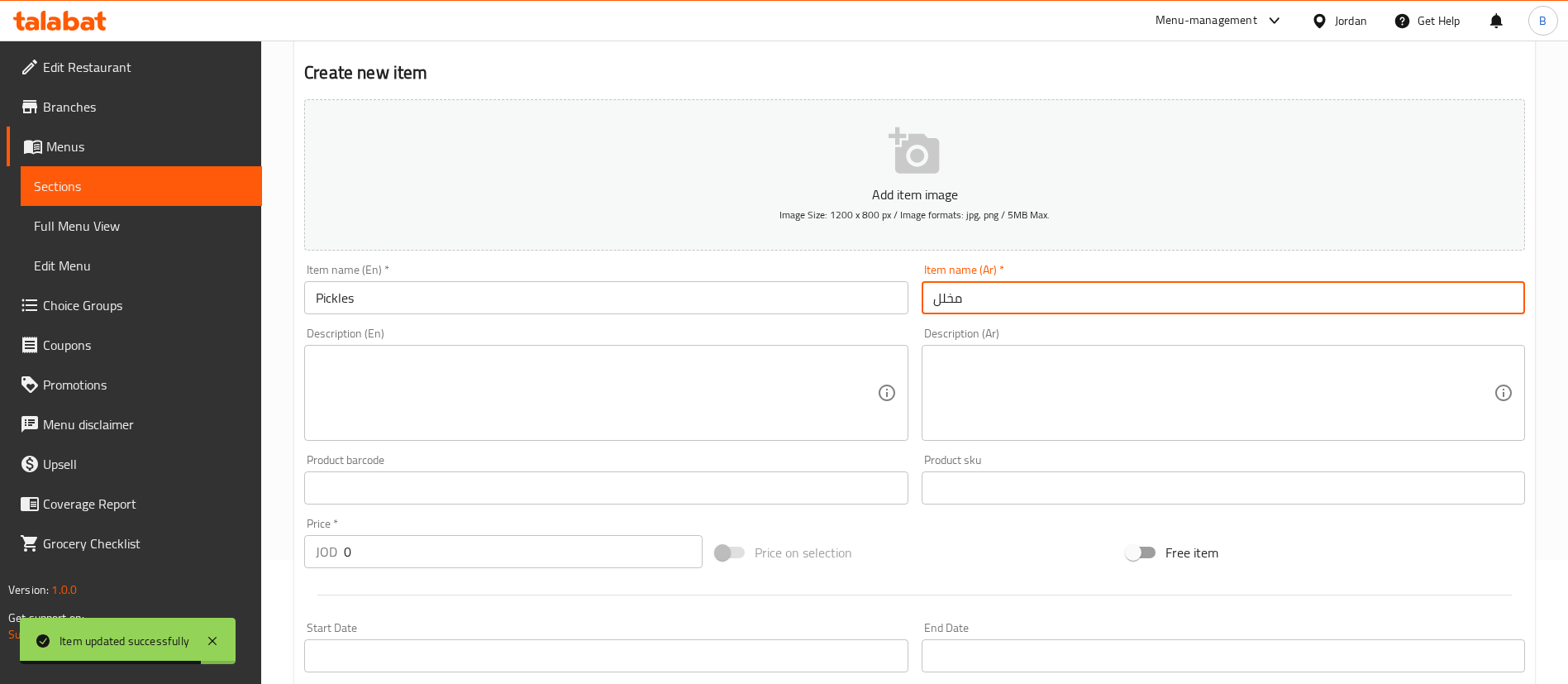
type input "مخلل"
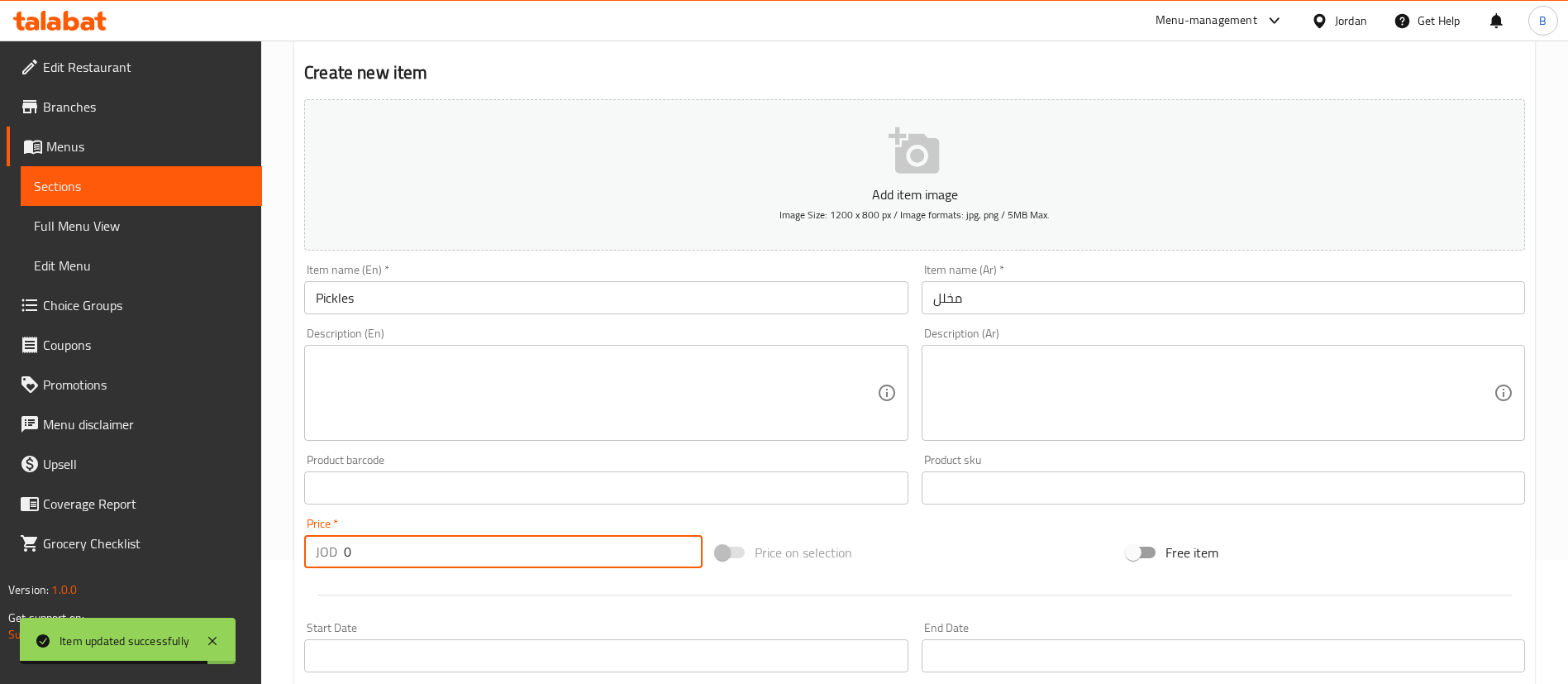
click at [372, 537] on input "0" at bounding box center [522, 552] width 359 height 33
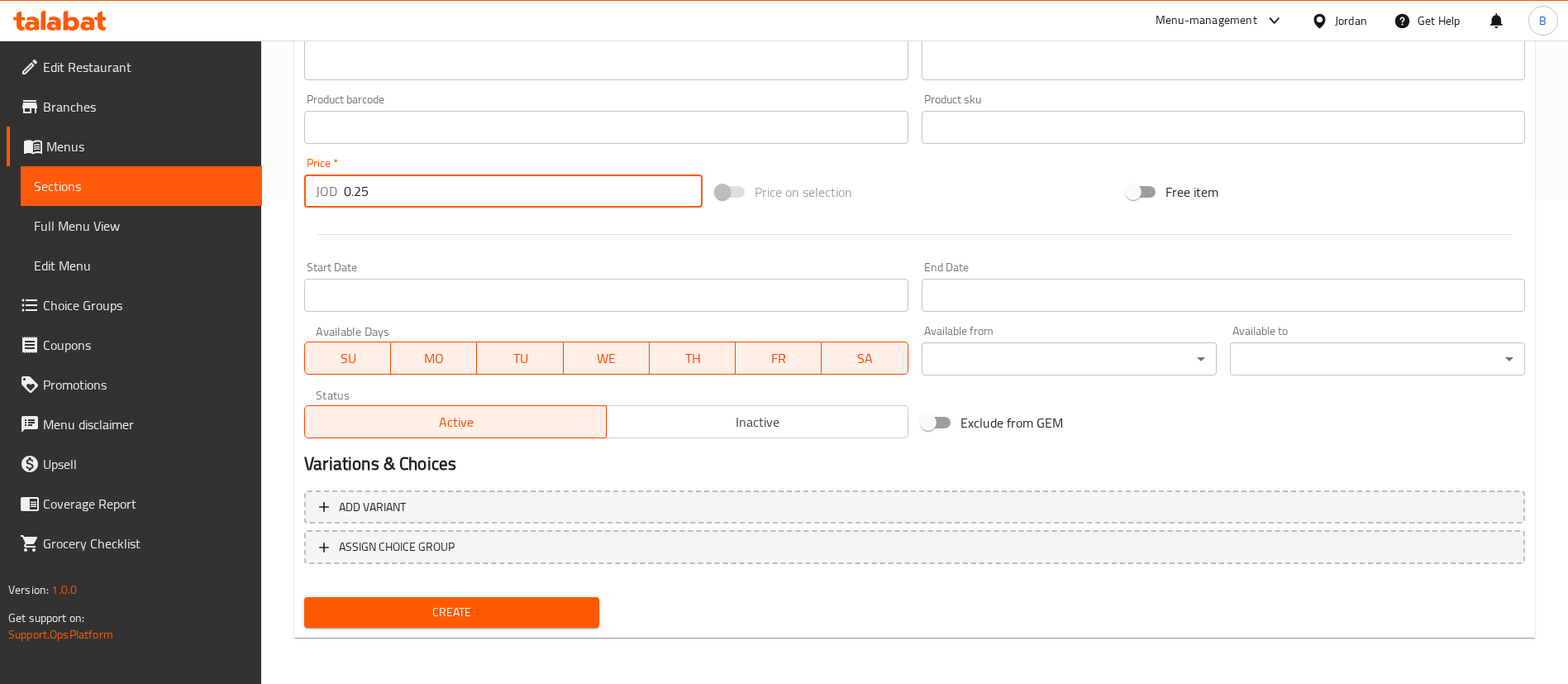
type input "0.25"
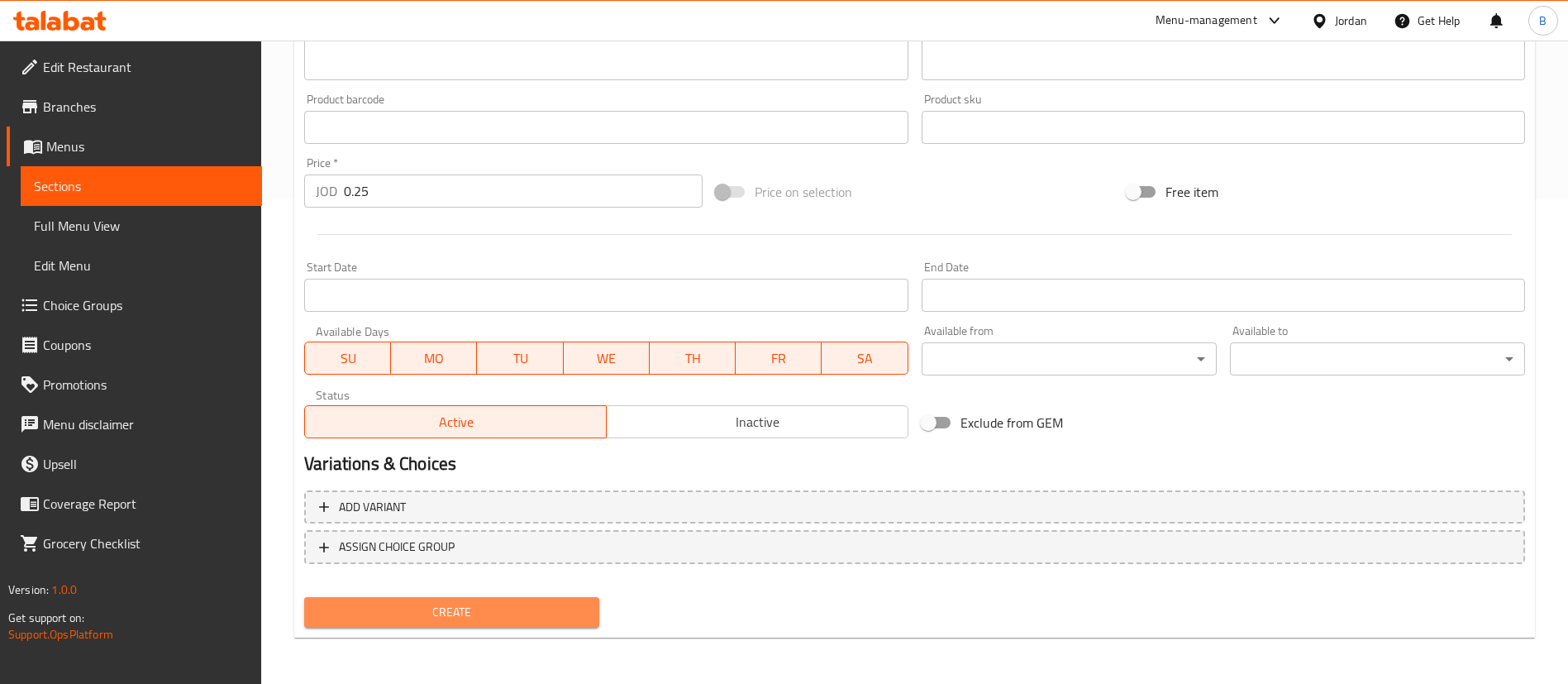
click at [437, 610] on span "Create" at bounding box center [451, 613] width 269 height 20
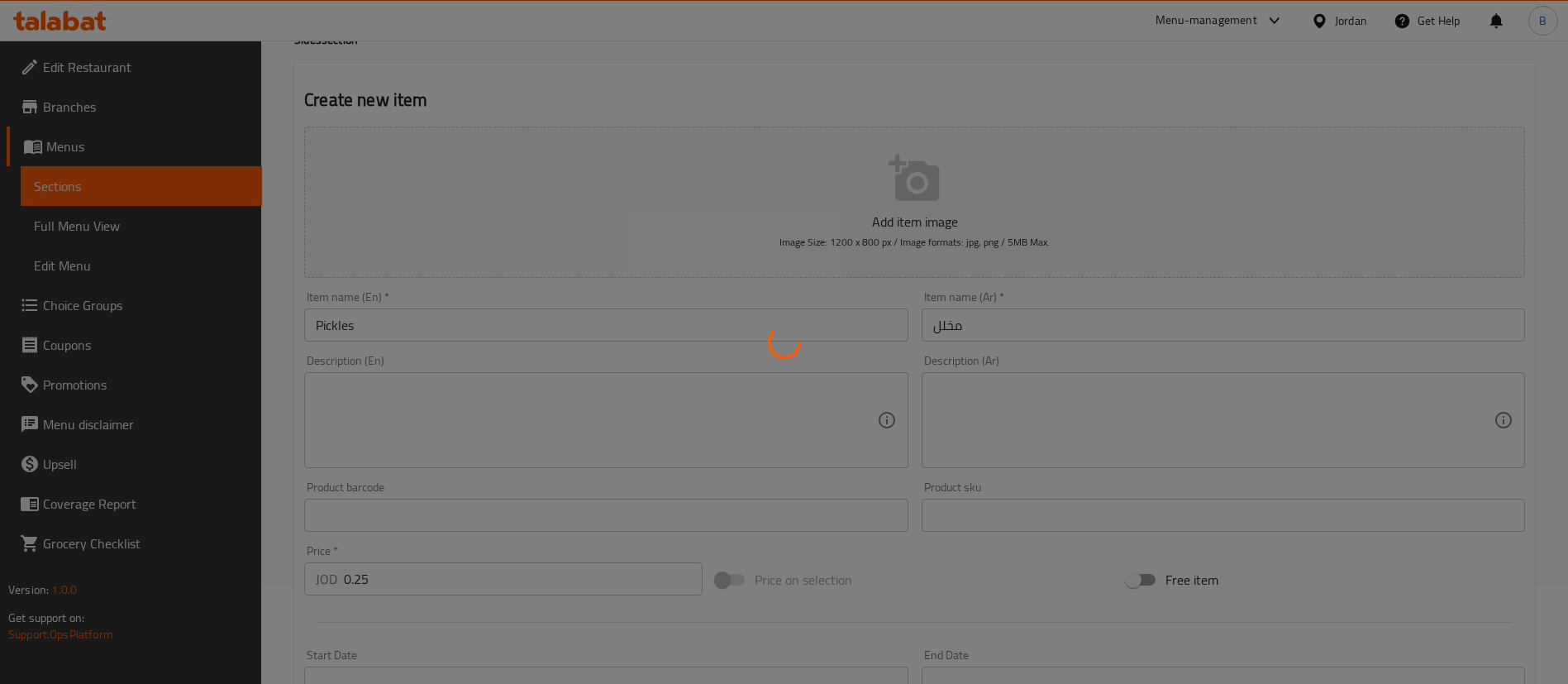
scroll to position [0, 0]
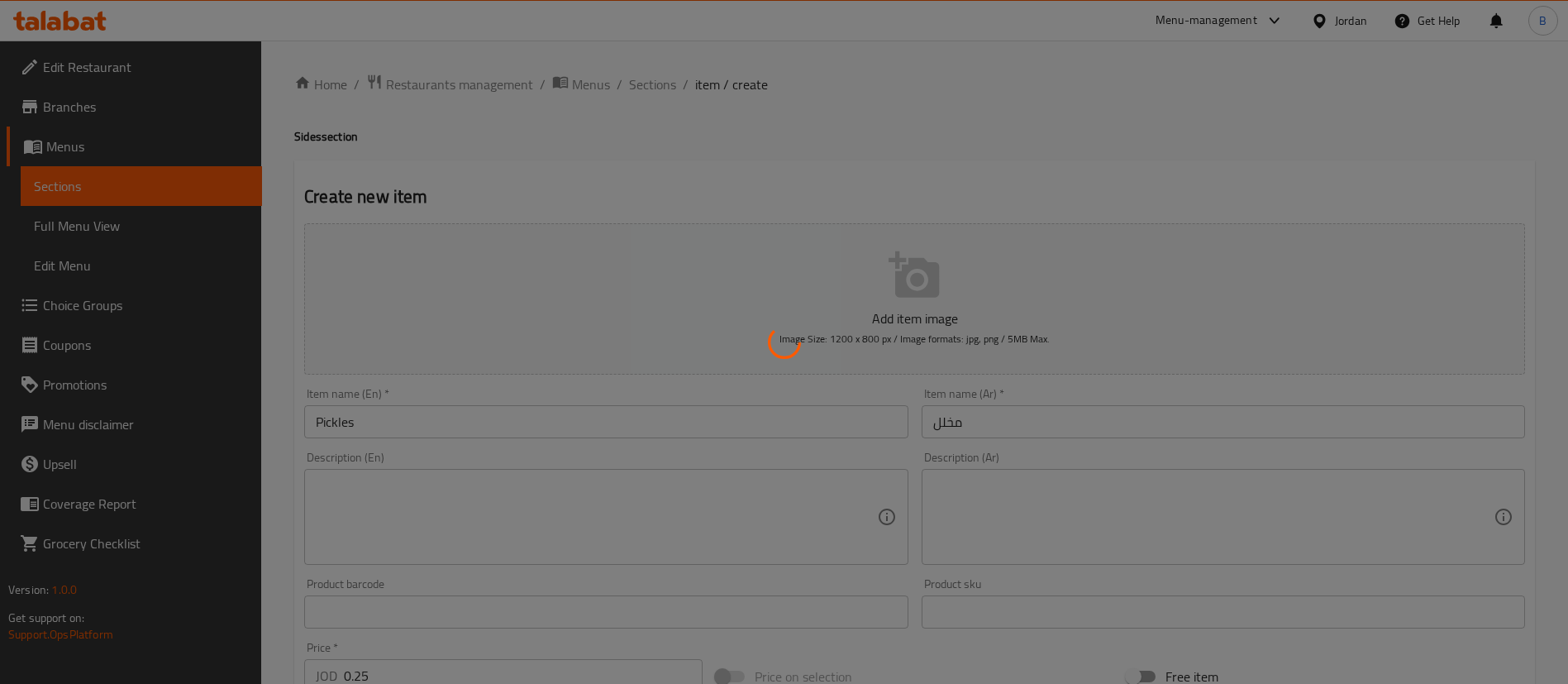
type input "0"
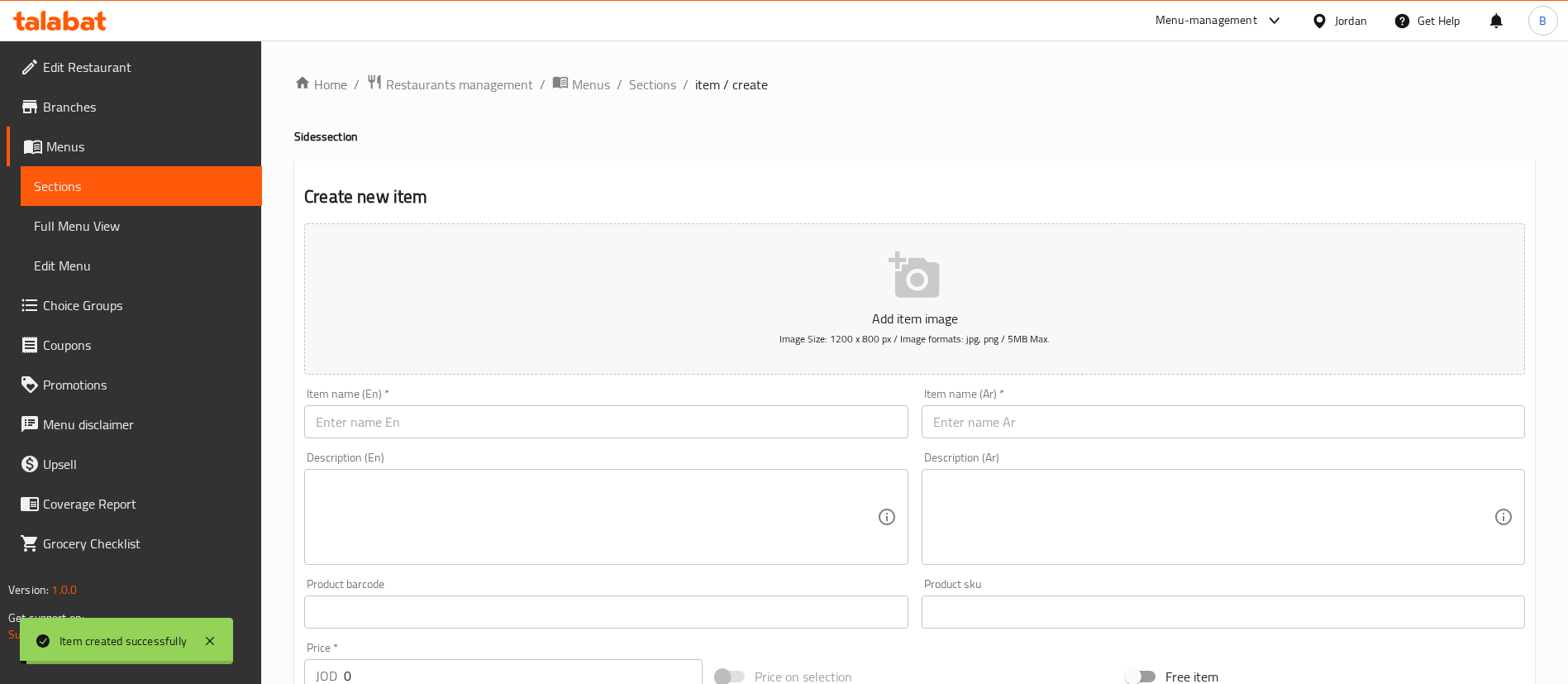
click at [657, 84] on span "Sections" at bounding box center [653, 84] width 47 height 20
